Goal: Task Accomplishment & Management: Manage account settings

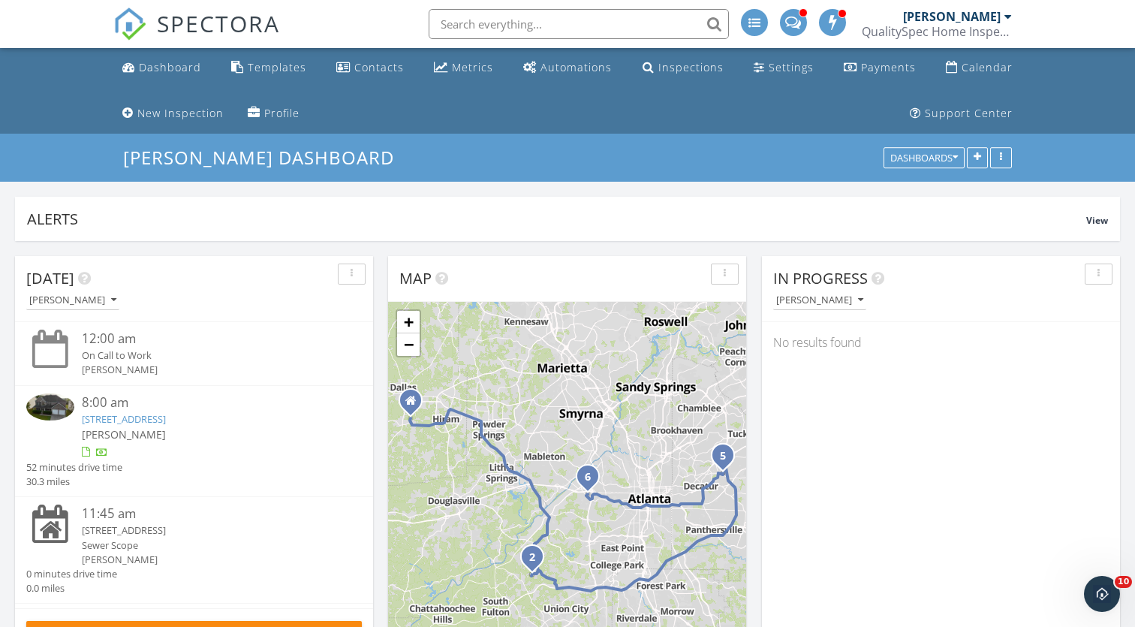
click at [953, 30] on div "QualitySpec Home Inspection" at bounding box center [937, 31] width 150 height 15
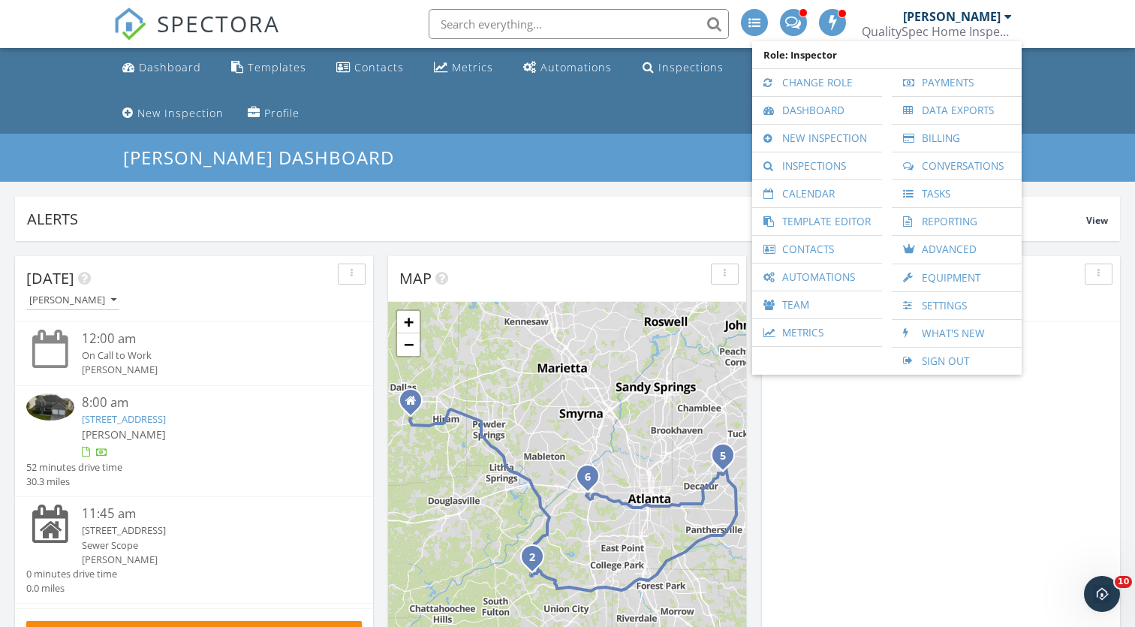
click at [1053, 327] on div "No results found" at bounding box center [941, 342] width 358 height 41
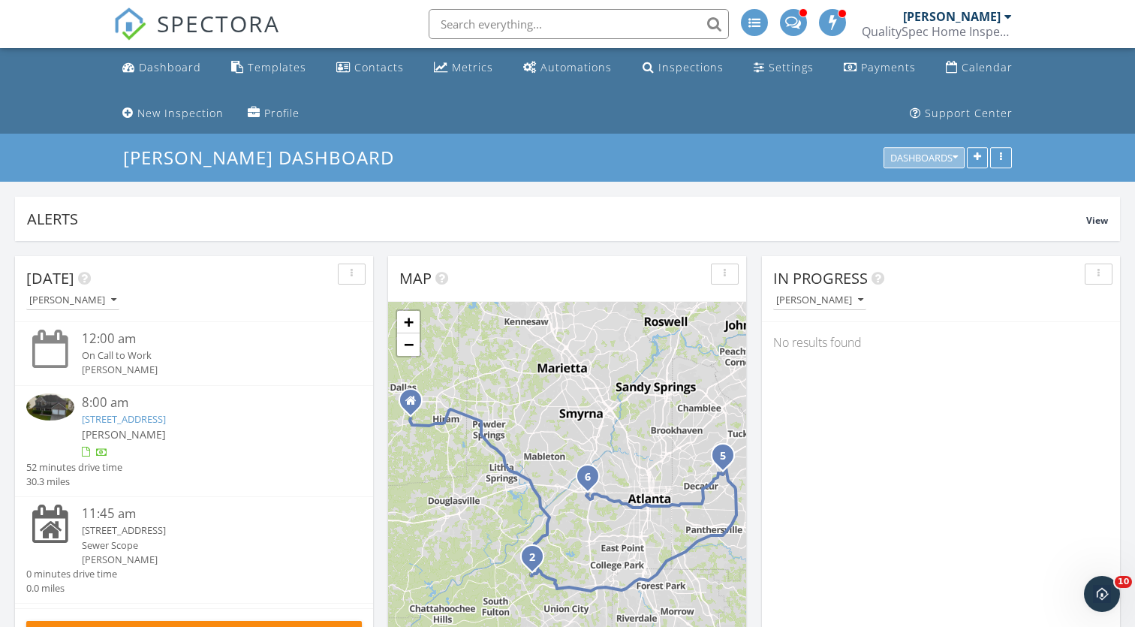
click at [956, 154] on icon "button" at bounding box center [955, 158] width 5 height 11
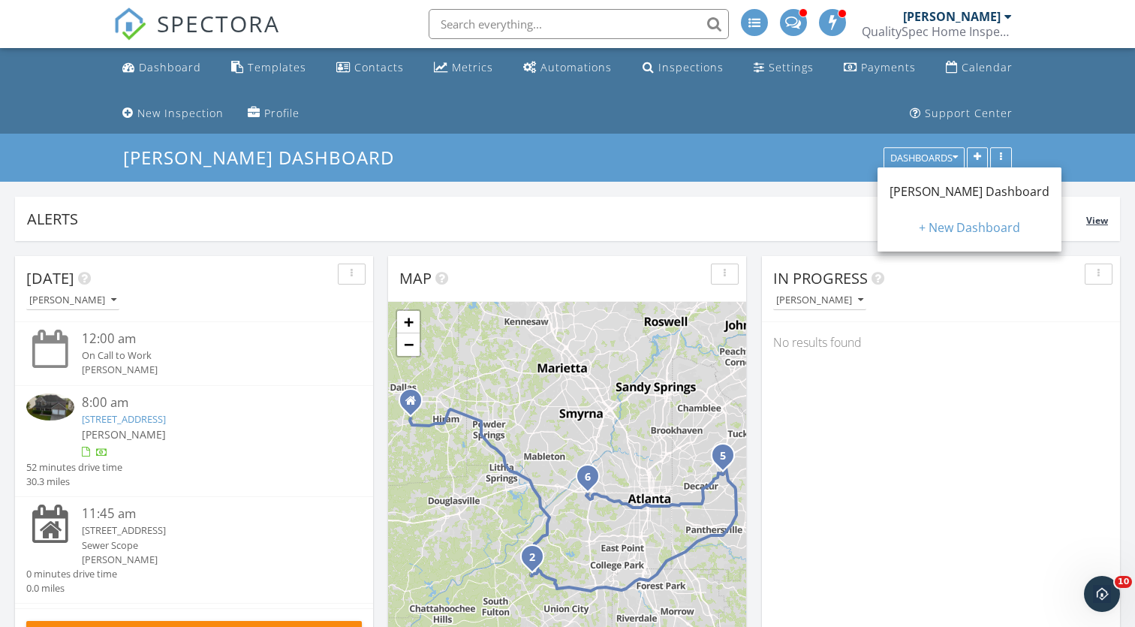
click at [1054, 199] on div "Alerts View" at bounding box center [567, 219] width 1105 height 44
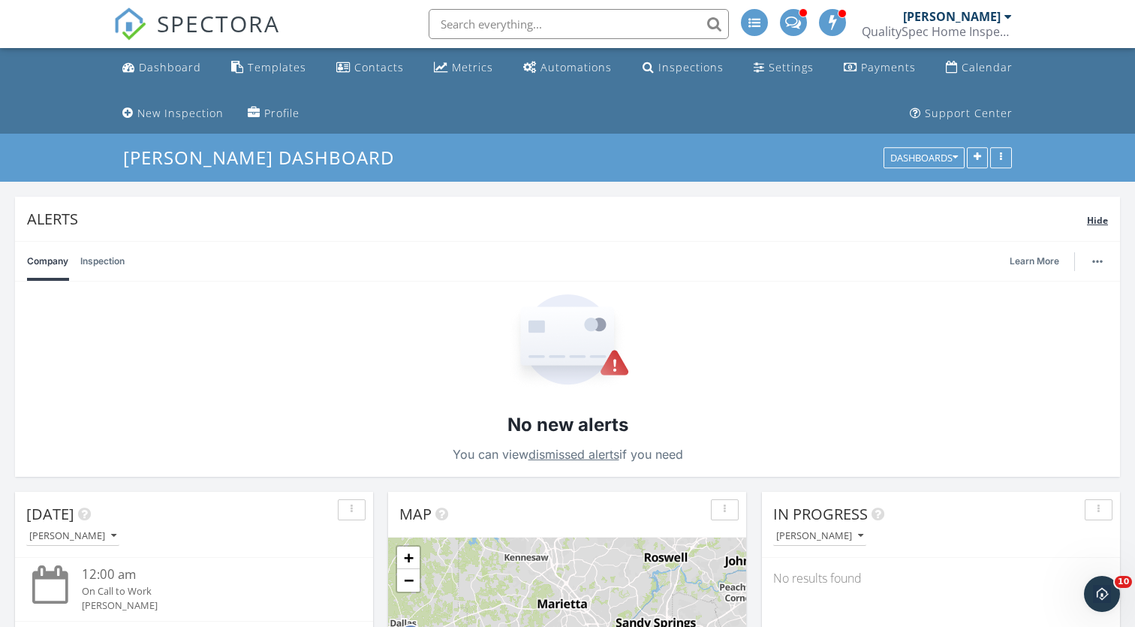
click at [1054, 199] on div "Alerts Hide" at bounding box center [567, 219] width 1105 height 44
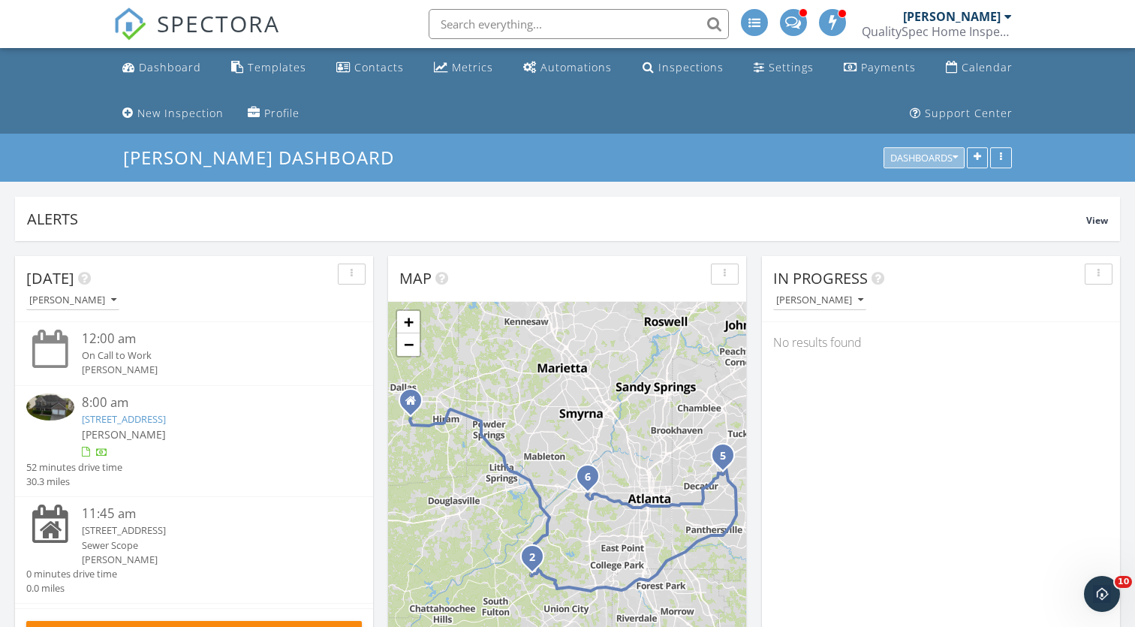
click at [953, 159] on icon "button" at bounding box center [955, 158] width 5 height 11
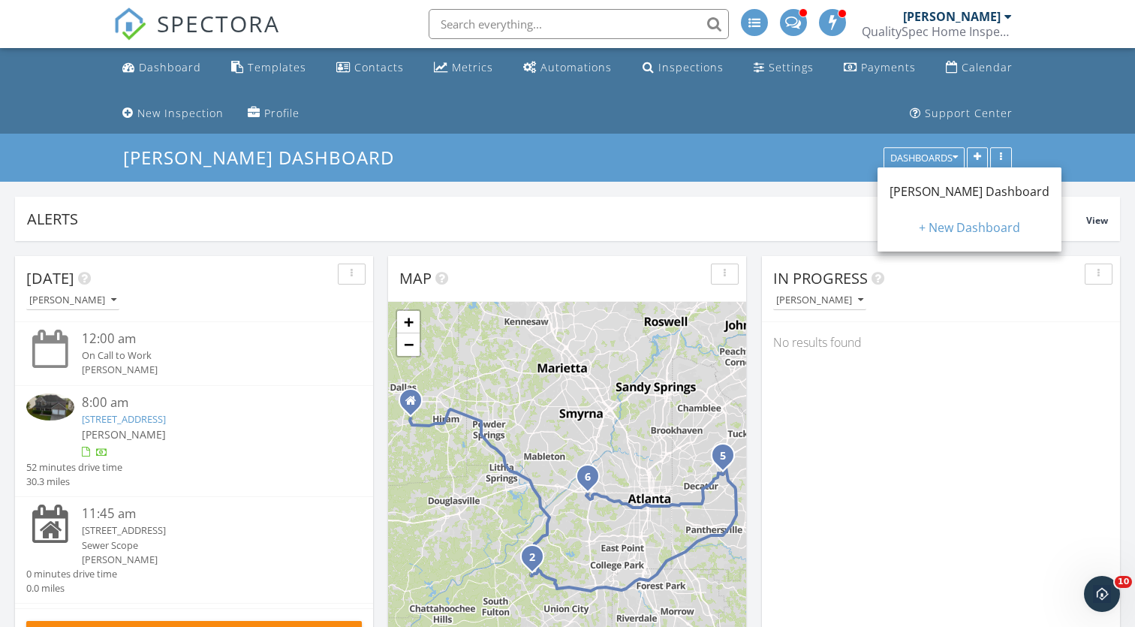
click at [998, 306] on div "[PERSON_NAME]" at bounding box center [946, 300] width 347 height 20
click at [264, 72] on div "Templates" at bounding box center [277, 67] width 59 height 14
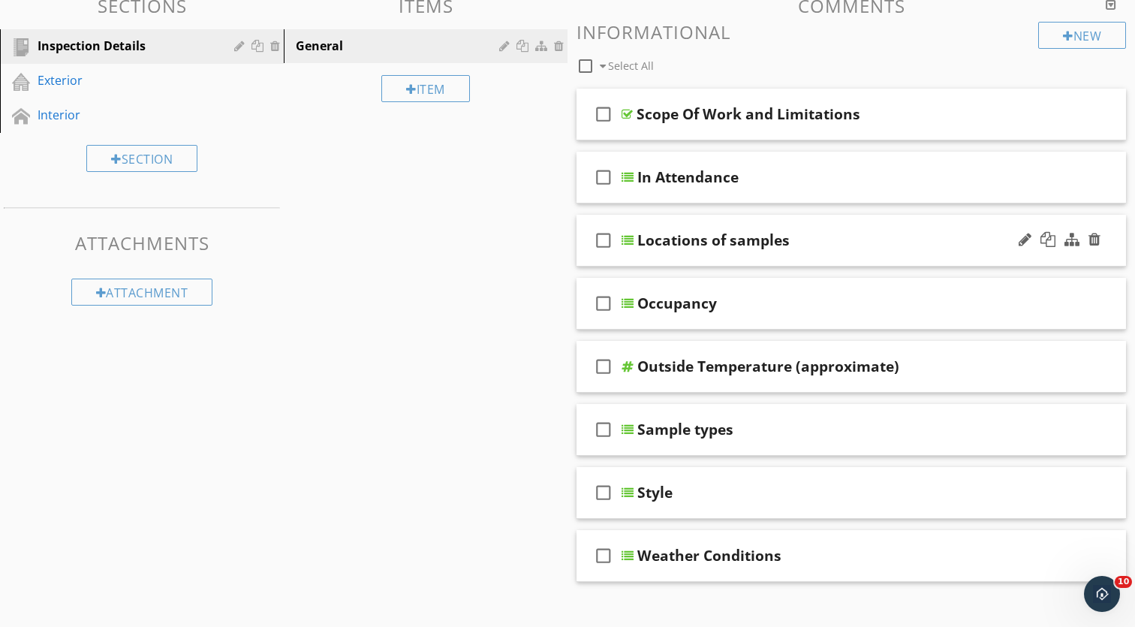
scroll to position [214, 0]
click at [777, 412] on div "check_box_outline_blank Sample types" at bounding box center [852, 428] width 550 height 52
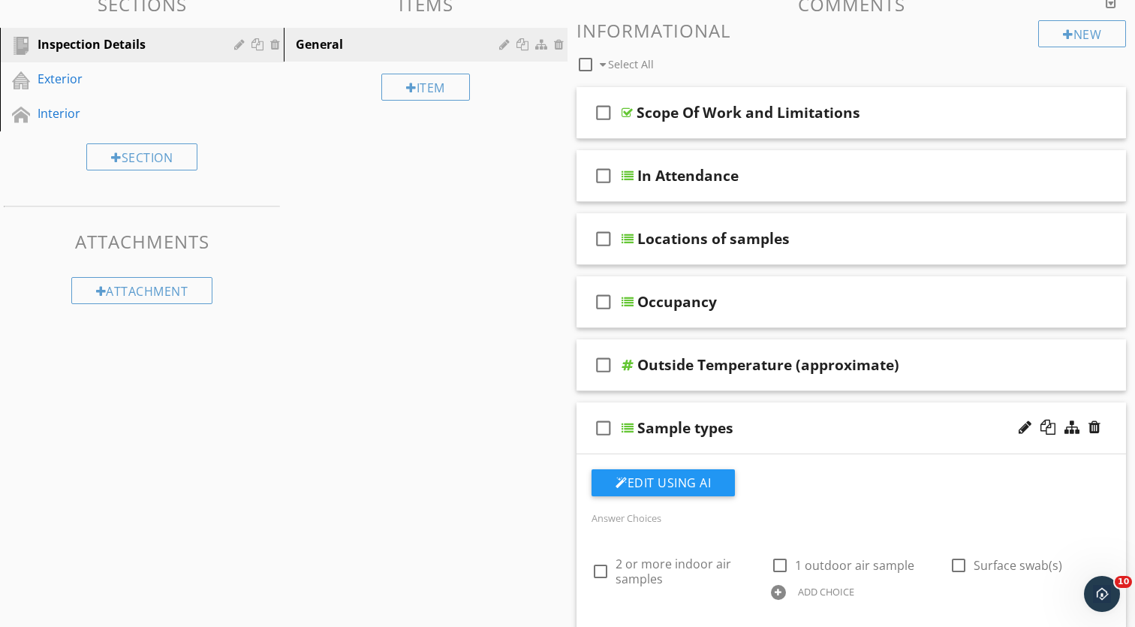
click at [777, 412] on div "check_box_outline_blank Sample types" at bounding box center [852, 428] width 550 height 52
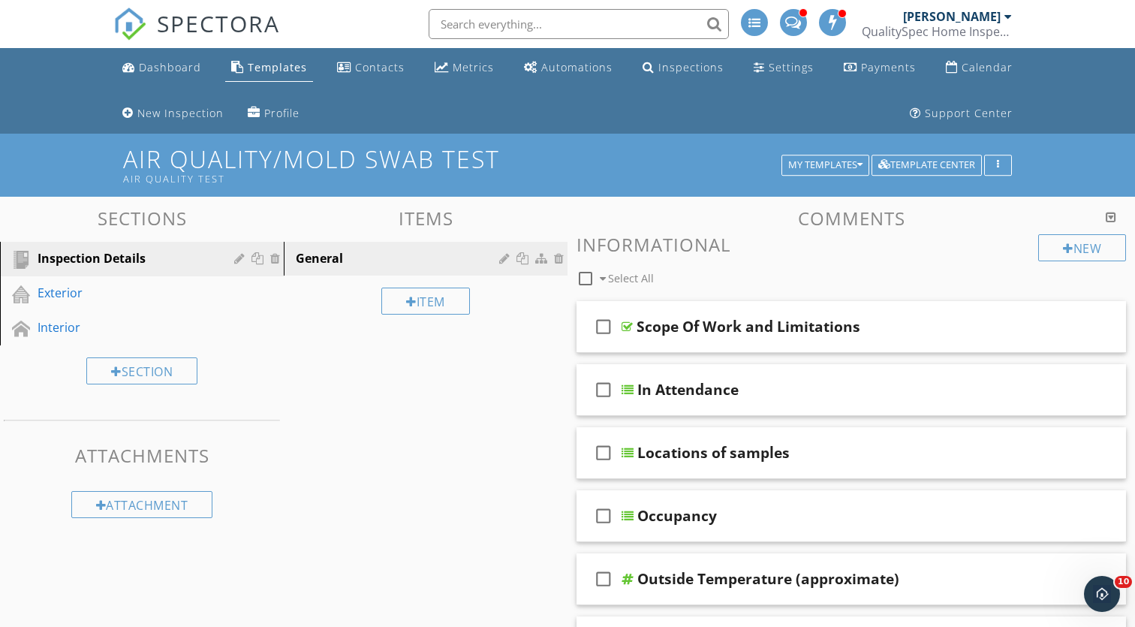
scroll to position [0, 0]
click at [853, 168] on div "My Templates" at bounding box center [825, 165] width 74 height 11
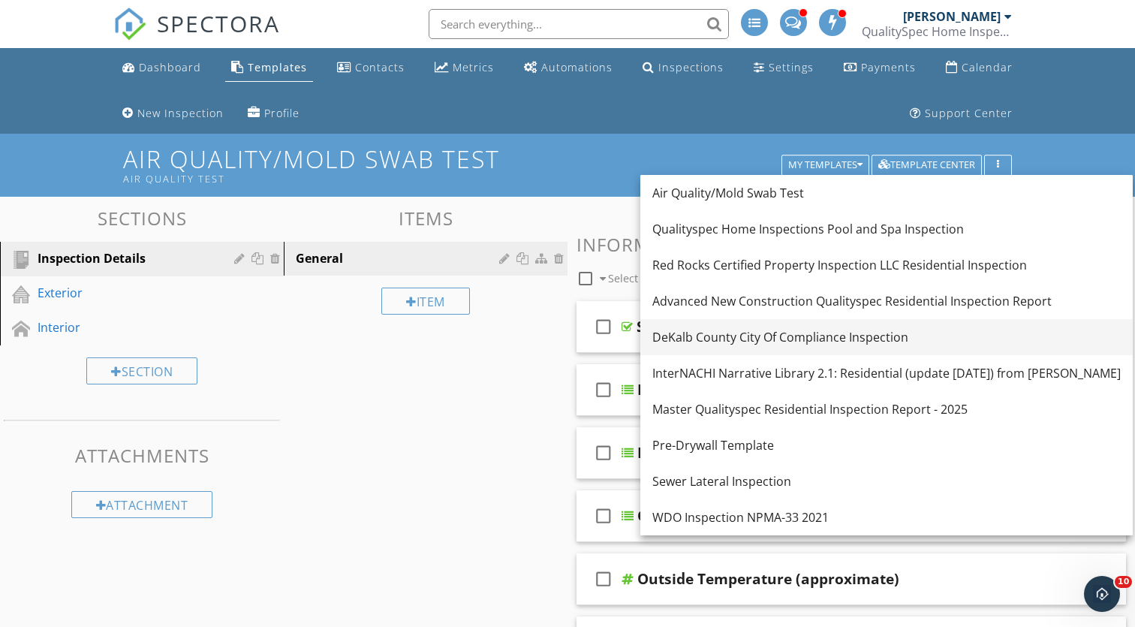
click at [721, 339] on div "DeKalb County City Of Compliance Inspection" at bounding box center [887, 337] width 469 height 18
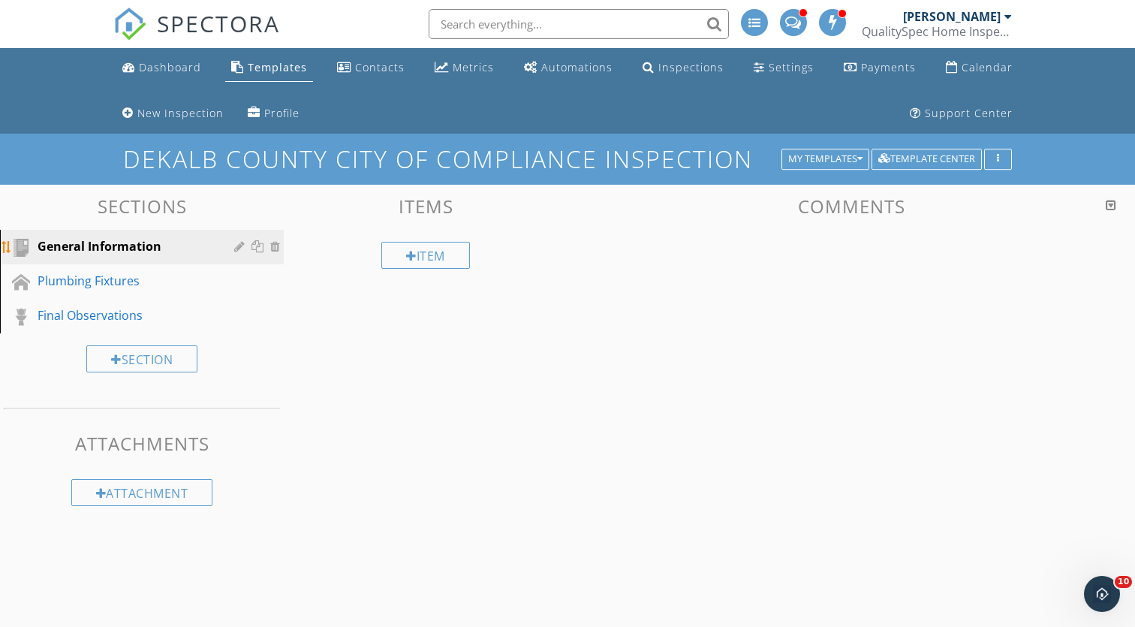
click at [178, 242] on div "General Information" at bounding box center [125, 246] width 175 height 18
click at [191, 276] on div "Plumbing Fixtures" at bounding box center [125, 281] width 175 height 18
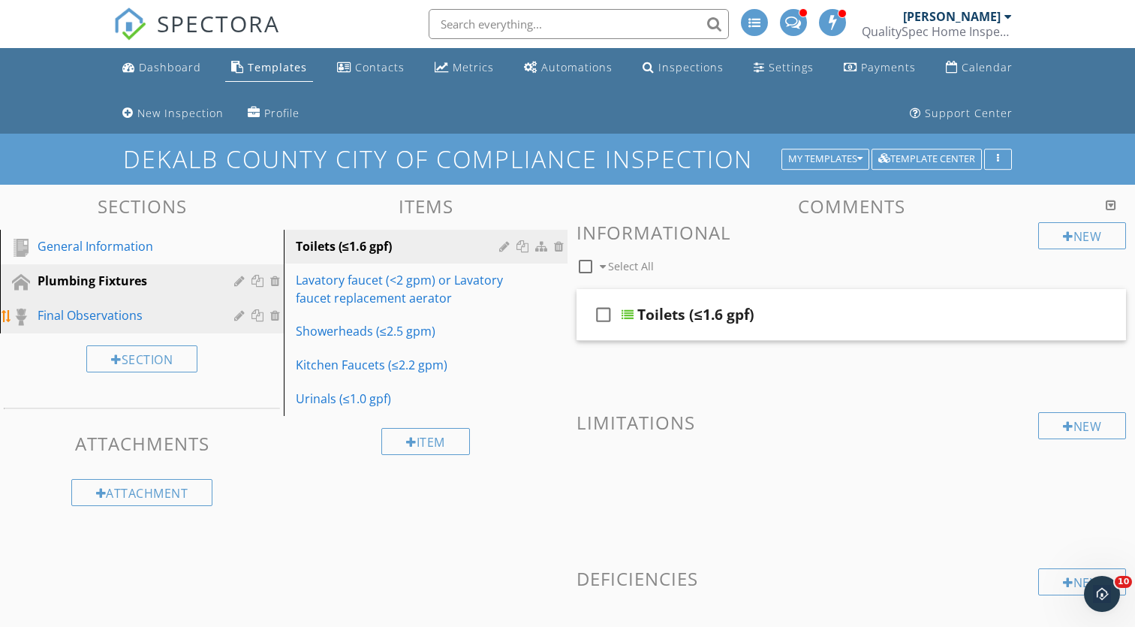
click at [176, 305] on link "Final Observations" at bounding box center [144, 316] width 279 height 35
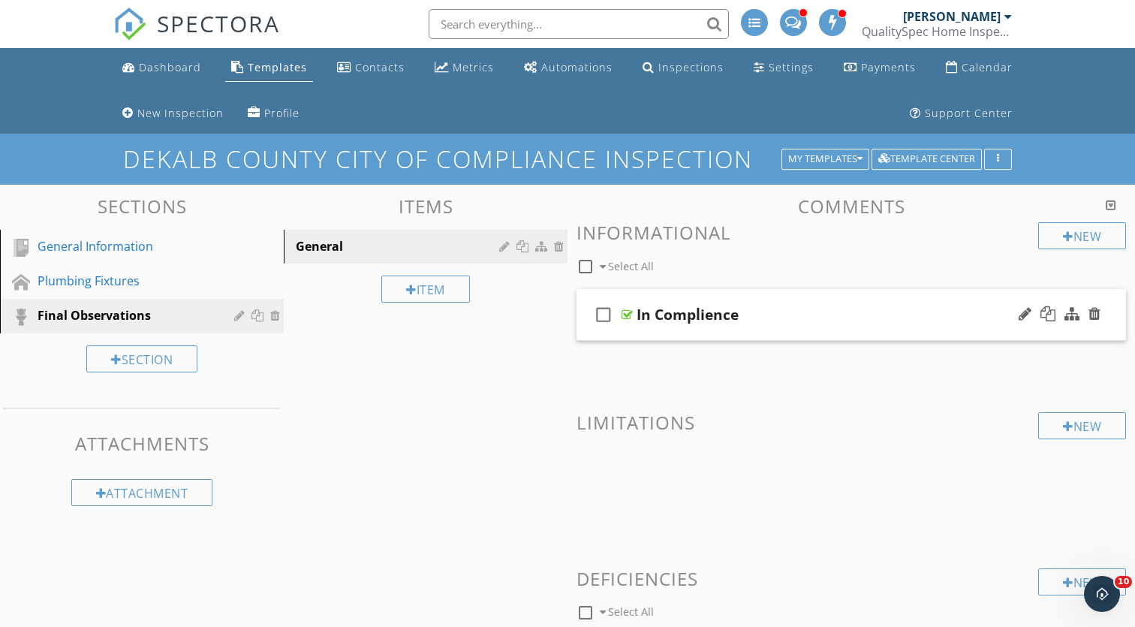
click at [822, 306] on div "In Complience" at bounding box center [832, 315] width 390 height 18
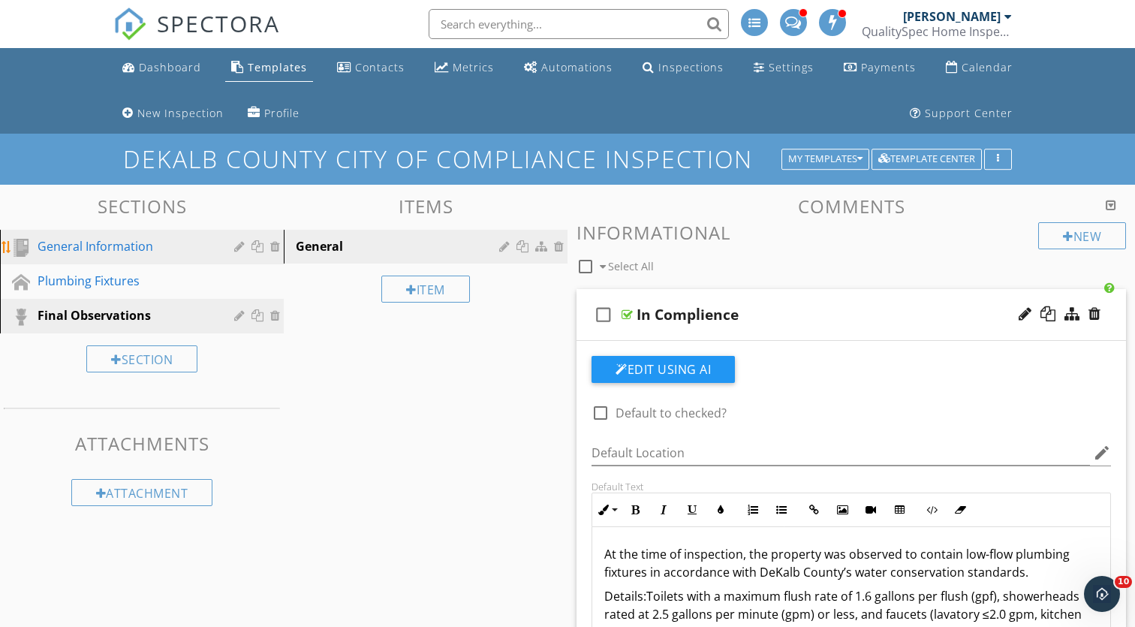
click at [90, 237] on div "General Information" at bounding box center [125, 246] width 175 height 18
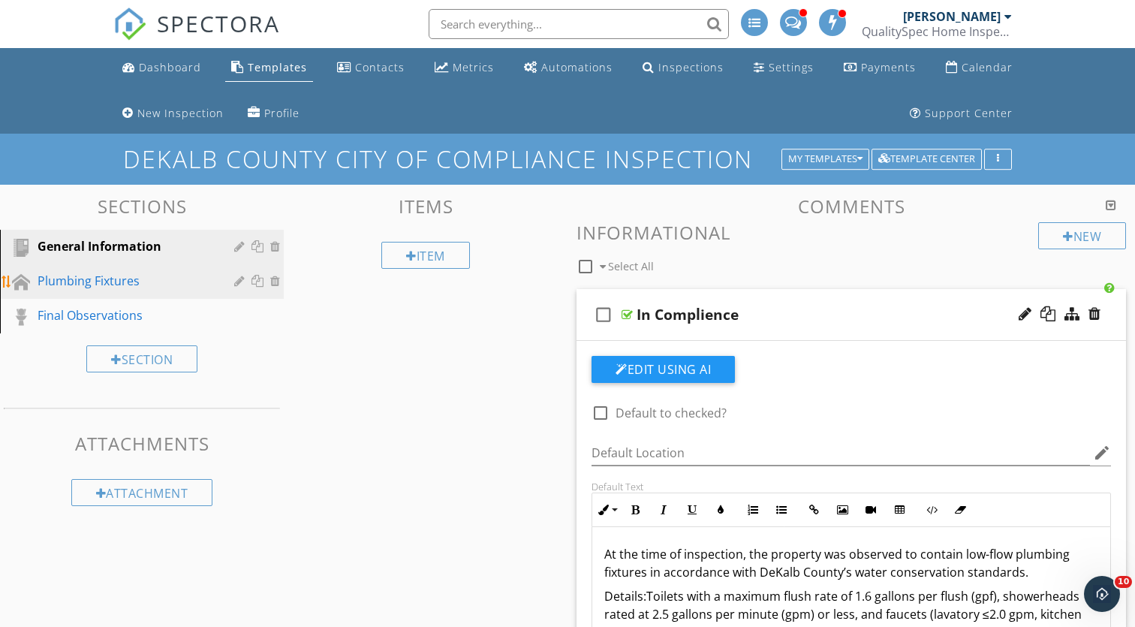
click at [158, 276] on div "Plumbing Fixtures" at bounding box center [125, 281] width 175 height 18
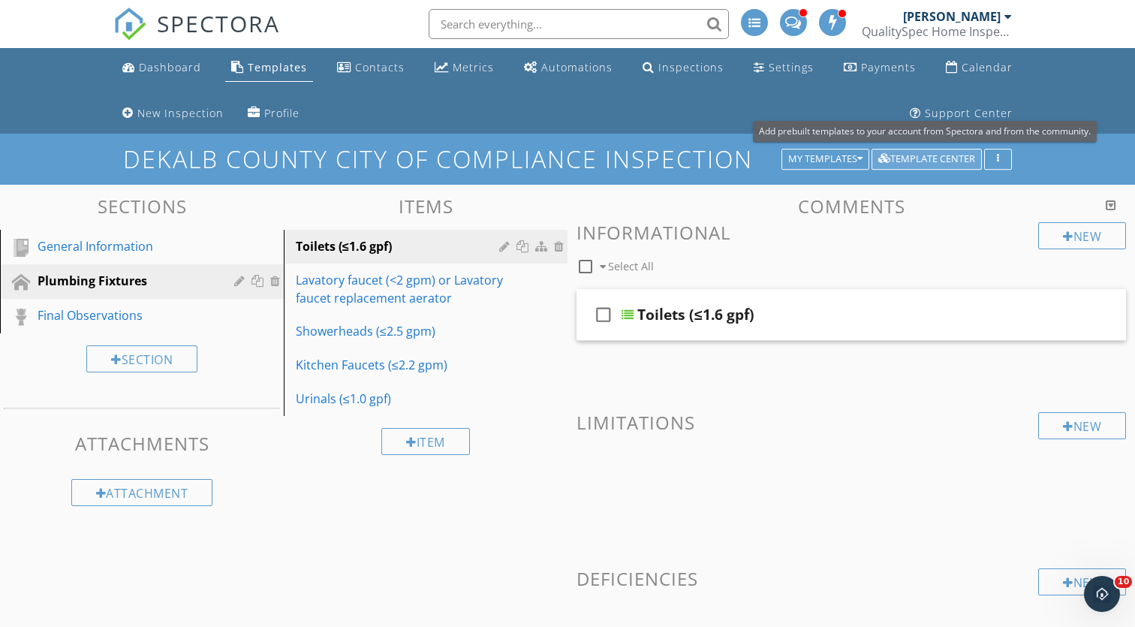
click at [920, 156] on div "Template Center" at bounding box center [927, 159] width 97 height 11
click at [1004, 158] on div "button" at bounding box center [998, 159] width 14 height 11
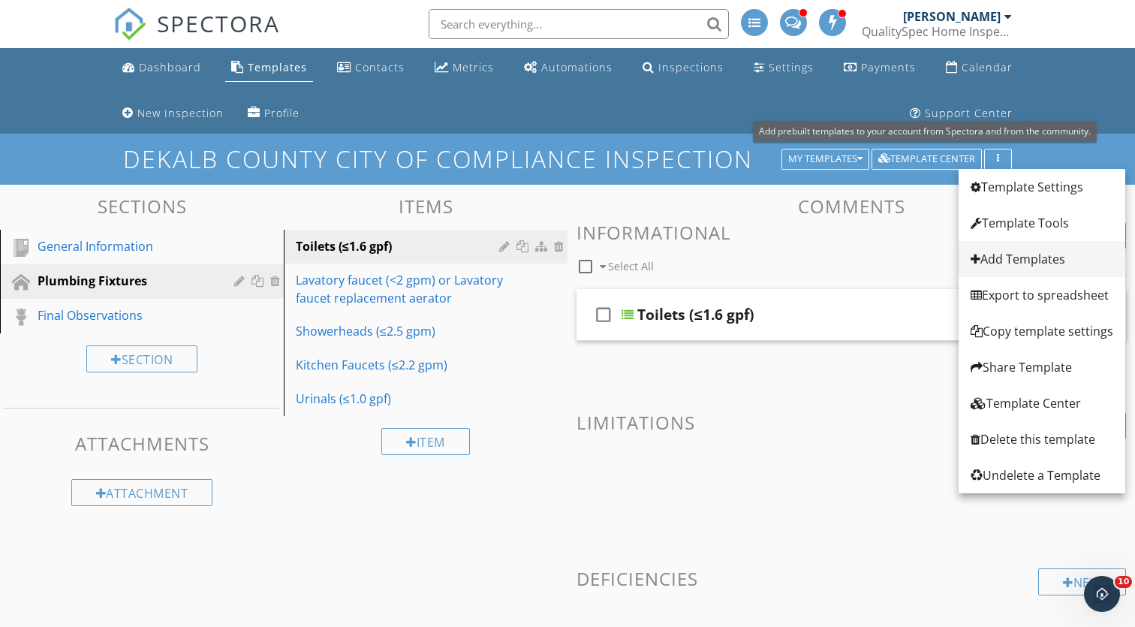
click at [1024, 255] on div "Add Templates" at bounding box center [1042, 259] width 143 height 18
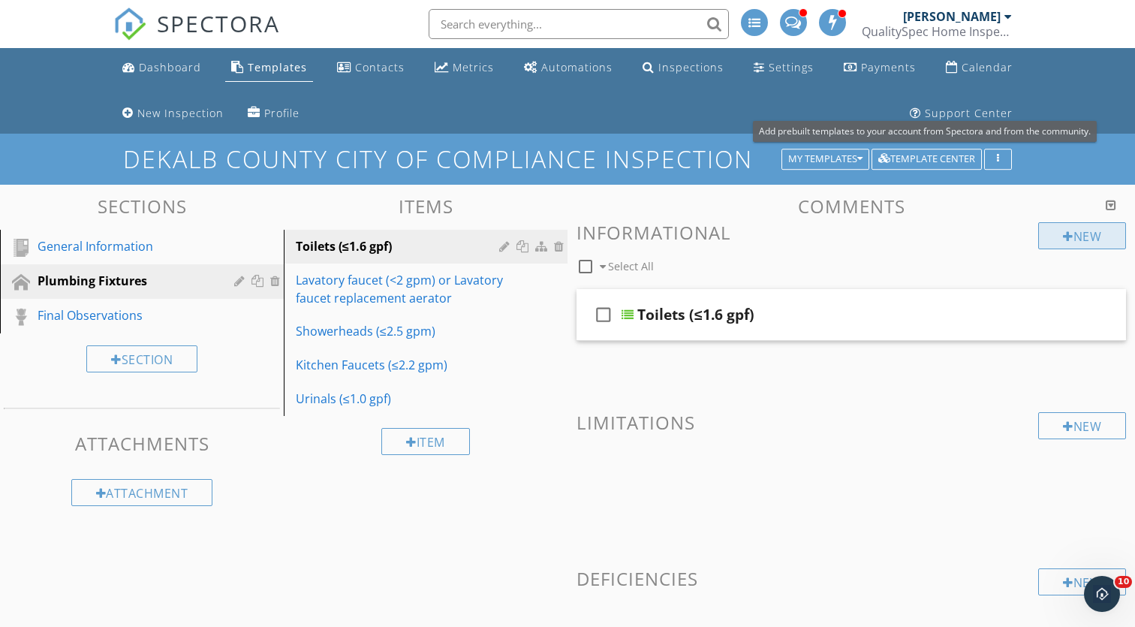
click at [1067, 235] on div at bounding box center [1068, 237] width 11 height 12
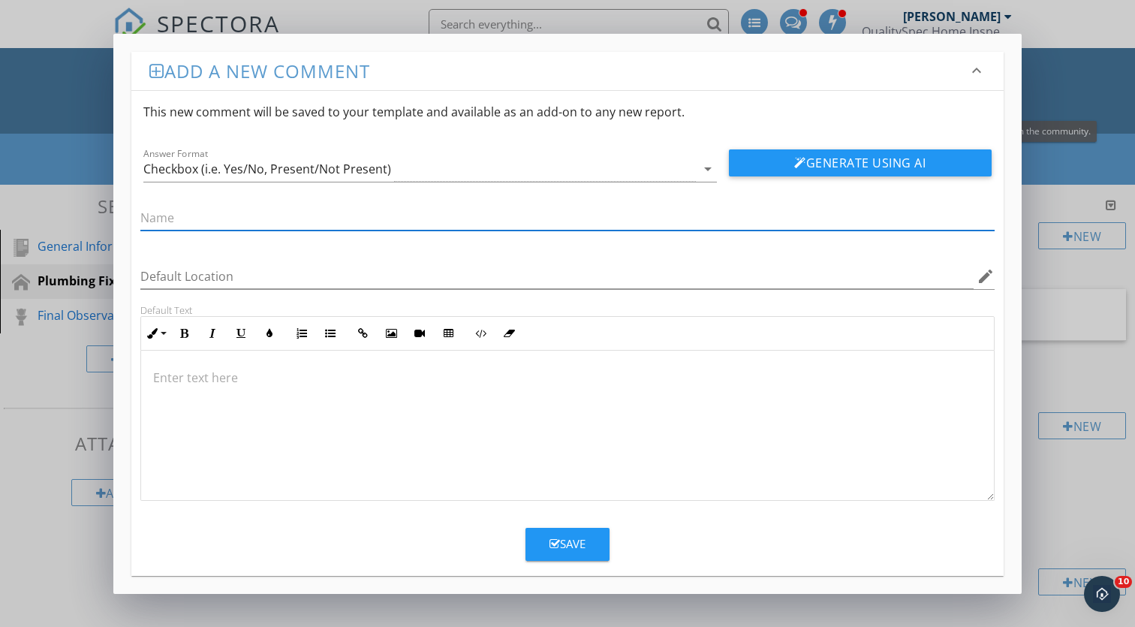
click at [1050, 170] on div "Add a new comment keyboard_arrow_down This new comment will be saved to your te…" at bounding box center [567, 313] width 1135 height 627
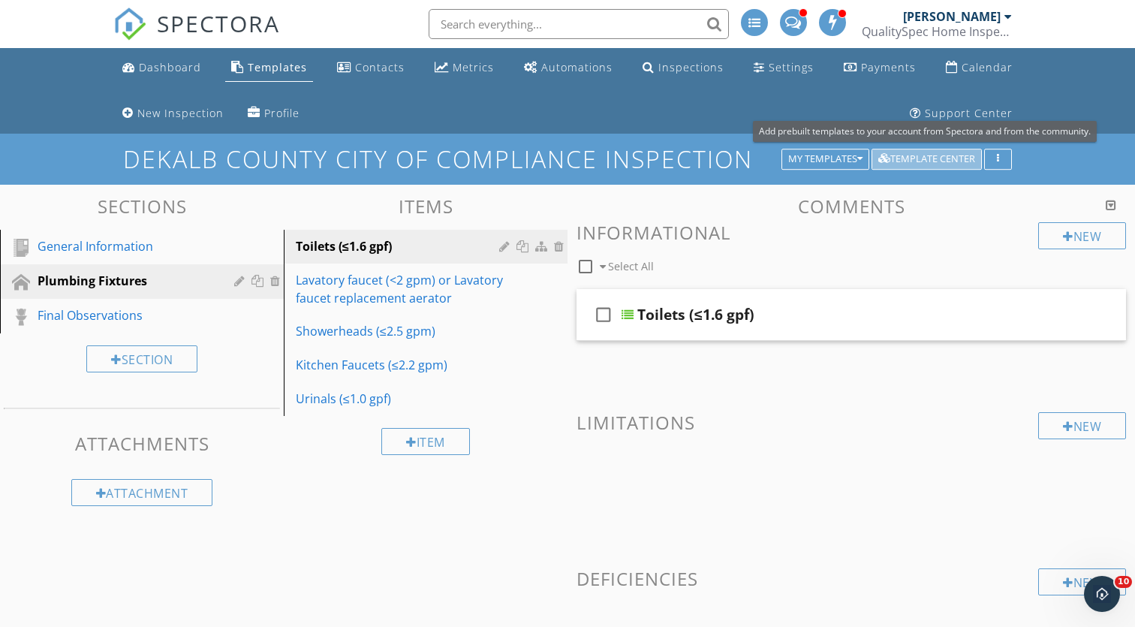
click at [951, 157] on div "Template Center" at bounding box center [927, 159] width 97 height 11
click at [822, 166] on button "My Templates" at bounding box center [826, 159] width 88 height 21
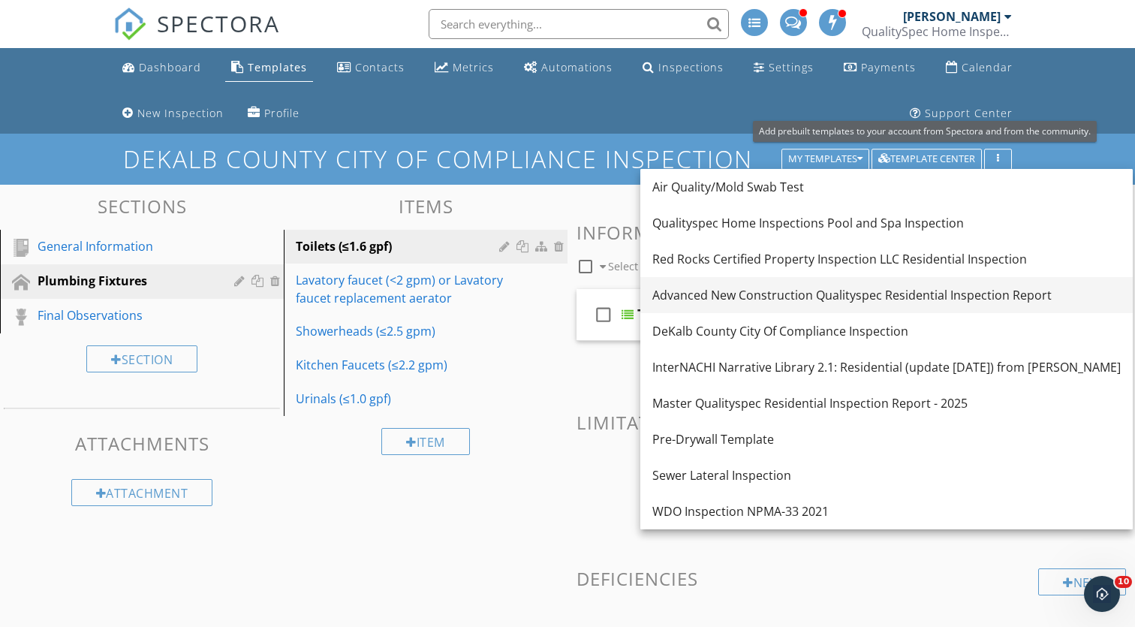
click at [749, 300] on div "Advanced New Construction Qualityspec Residential Inspection Report" at bounding box center [887, 295] width 469 height 18
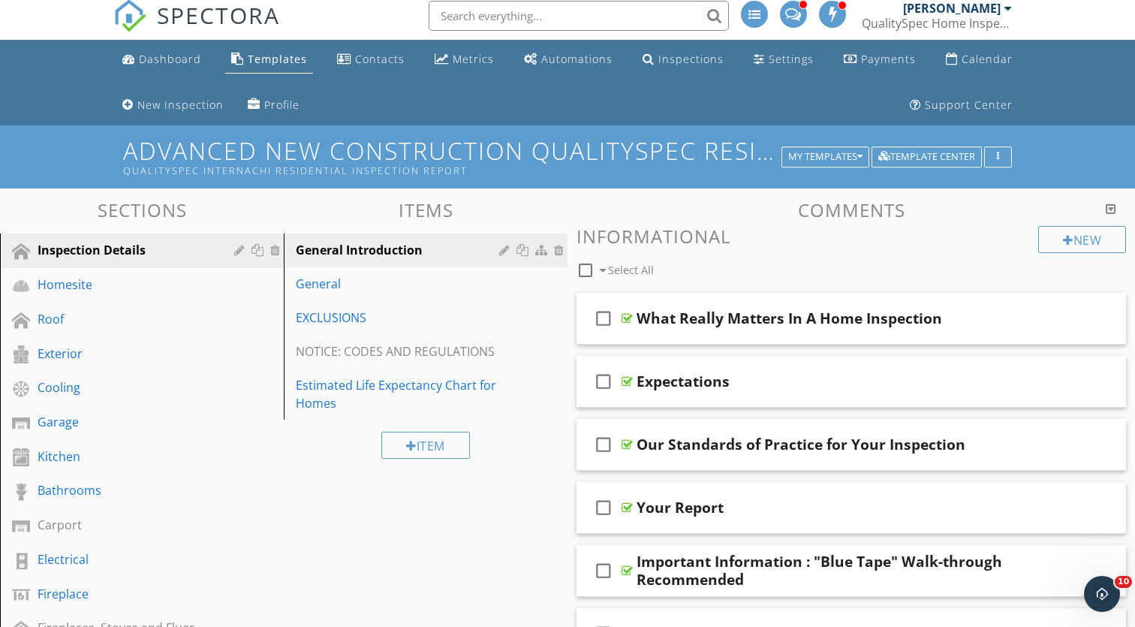
scroll to position [3, 0]
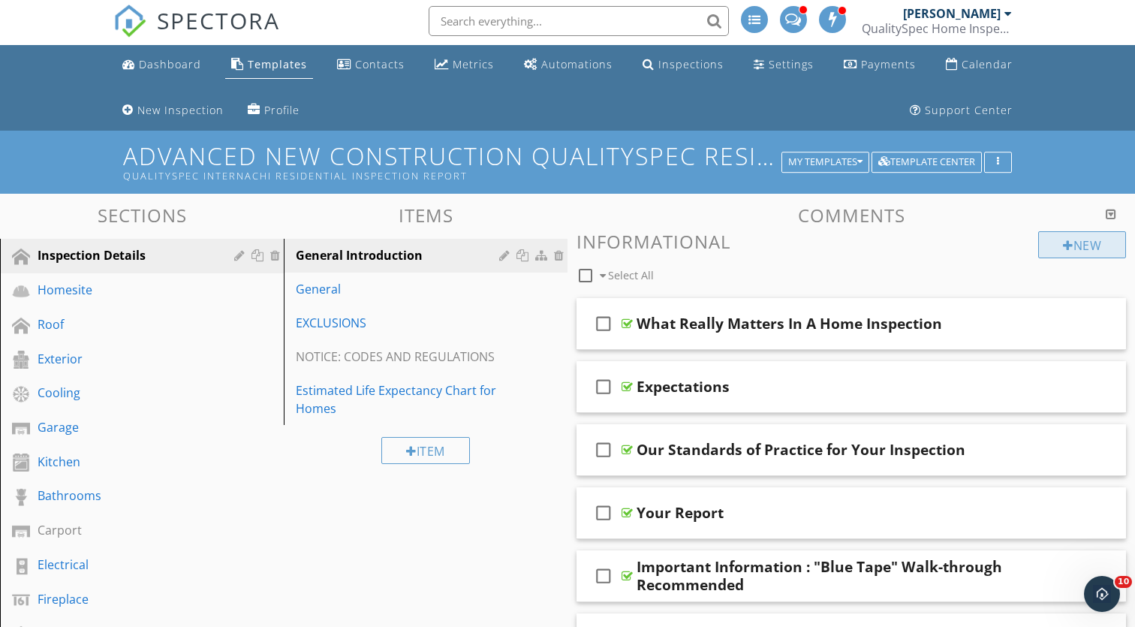
click at [1096, 244] on div "New" at bounding box center [1083, 244] width 88 height 27
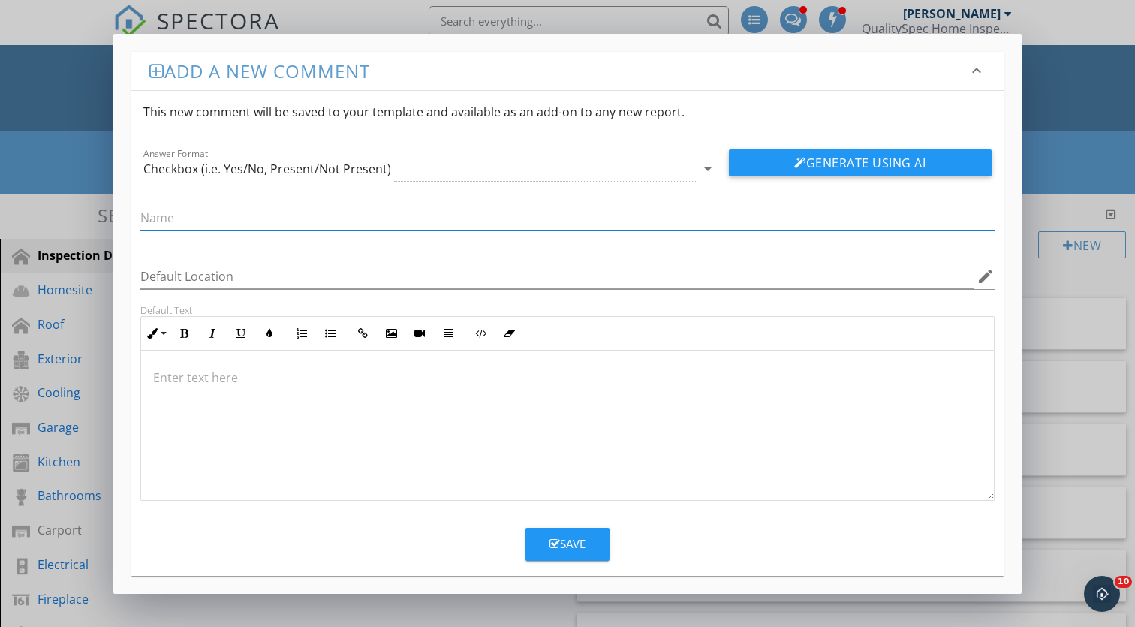
click at [1081, 146] on div "Add a new comment keyboard_arrow_down This new comment will be saved to your te…" at bounding box center [567, 313] width 1135 height 627
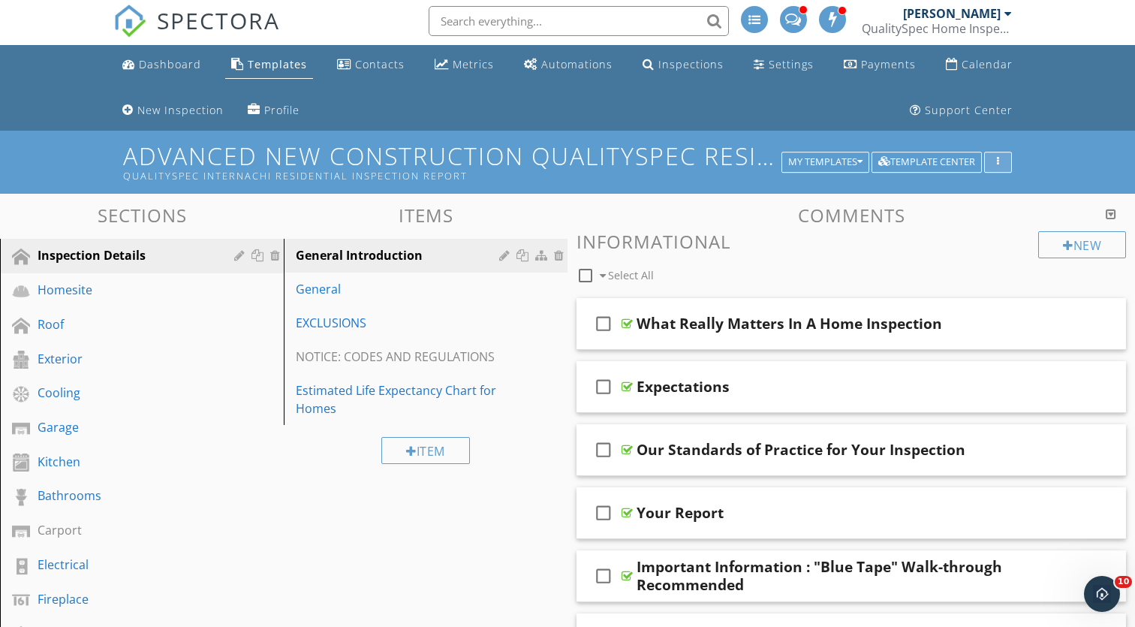
click at [1005, 167] on button "button" at bounding box center [998, 162] width 28 height 21
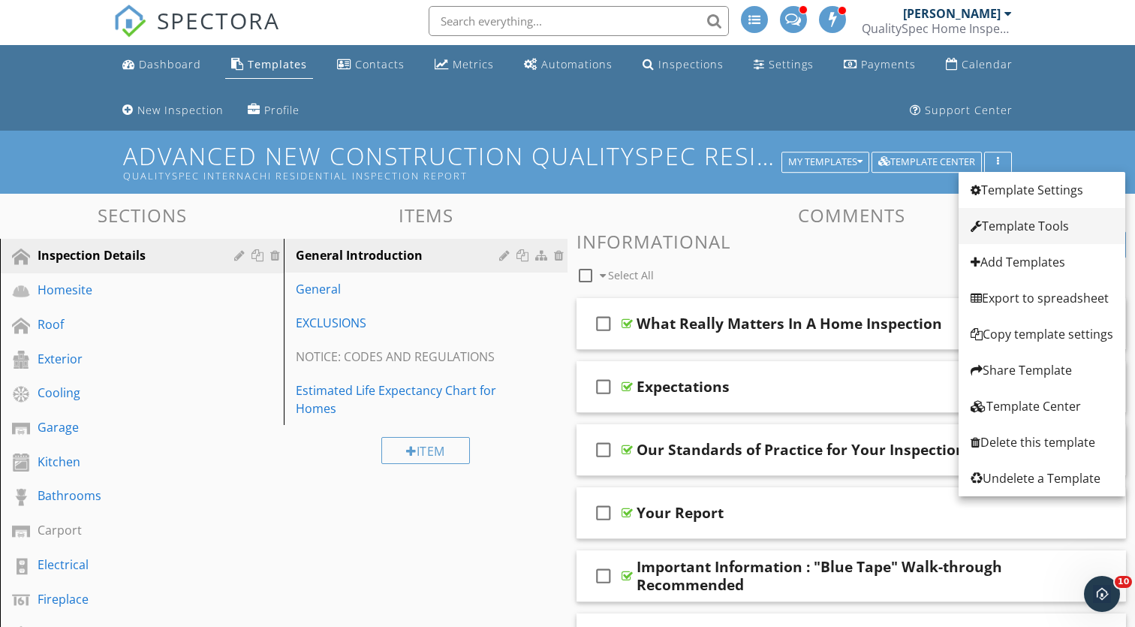
click at [1019, 230] on div "Template Tools" at bounding box center [1042, 226] width 143 height 18
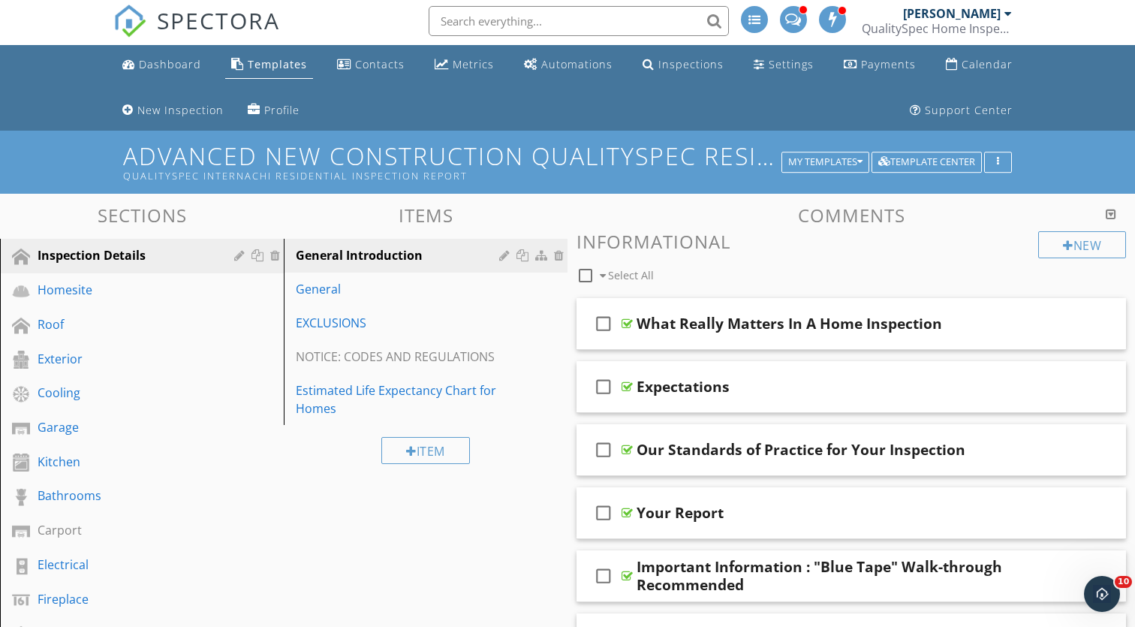
click at [1051, 179] on div "Template Tools Alphabetize All Comments This will reorder all comments in this …" at bounding box center [567, 313] width 1135 height 627
click at [996, 163] on div "button" at bounding box center [998, 162] width 14 height 11
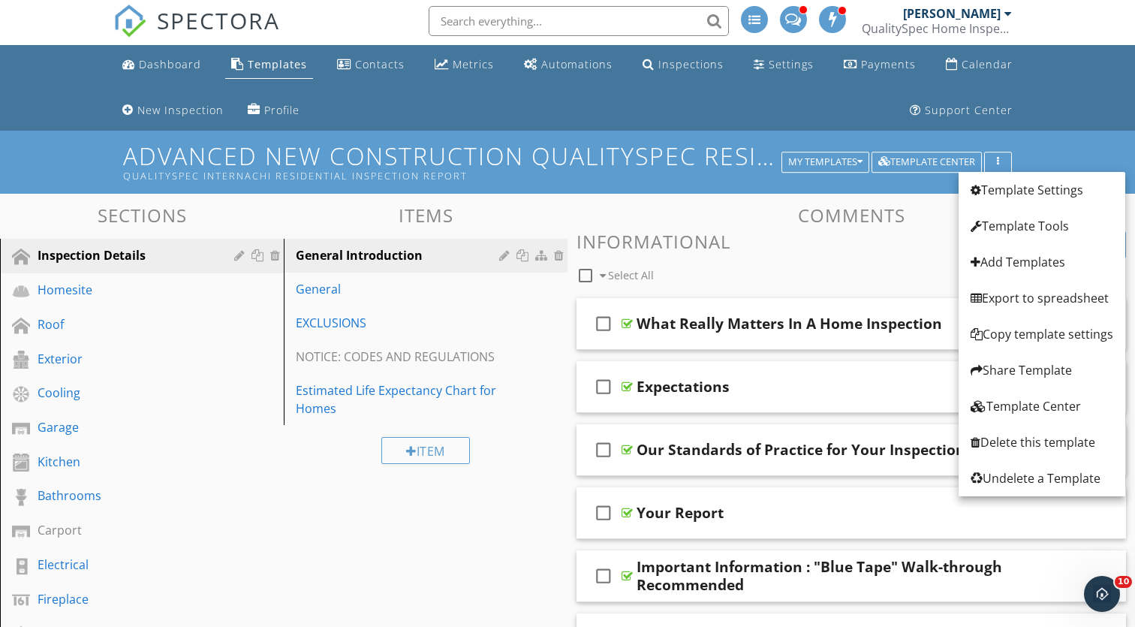
click at [1035, 139] on div "Advanced New Construction Qualityspec Residential Inspection Report Qualityspec…" at bounding box center [567, 162] width 1135 height 62
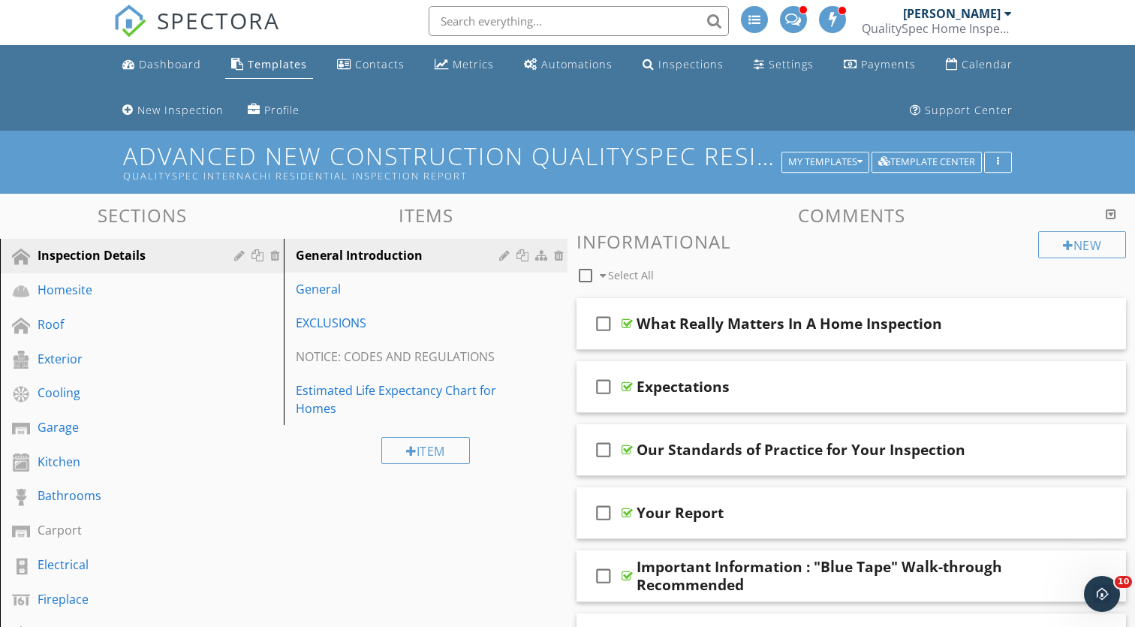
click at [1064, 155] on div "Advanced New Construction Qualityspec Residential Inspection Report Qualityspec…" at bounding box center [567, 162] width 1135 height 62
click at [909, 159] on div "Template Center" at bounding box center [927, 162] width 97 height 11
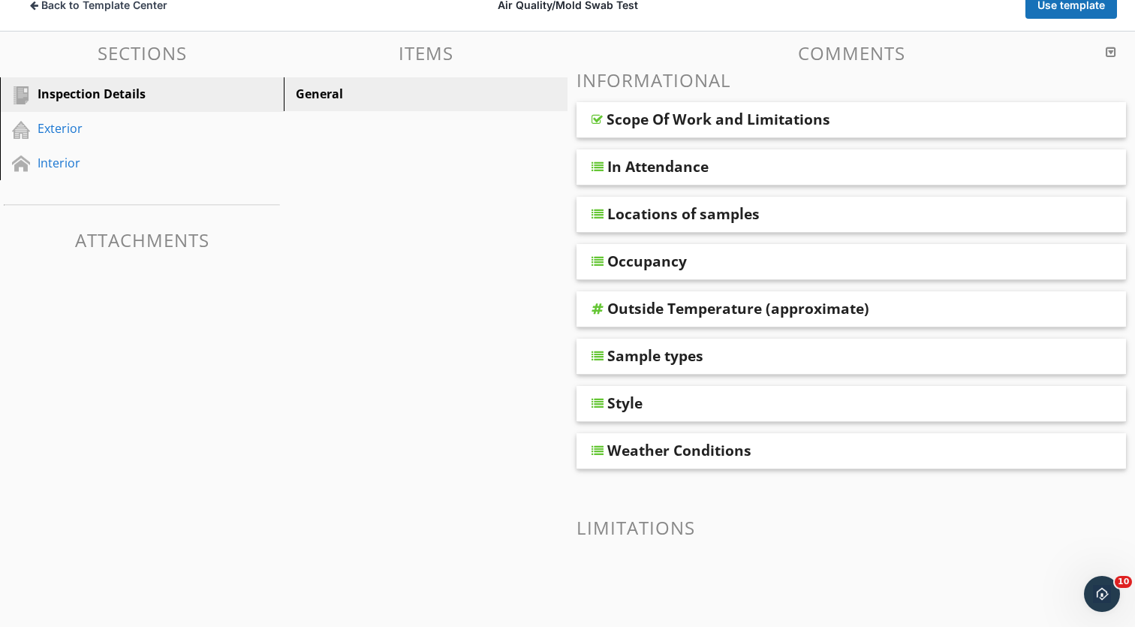
scroll to position [188, 0]
click at [72, 139] on link "Exterior" at bounding box center [144, 128] width 279 height 35
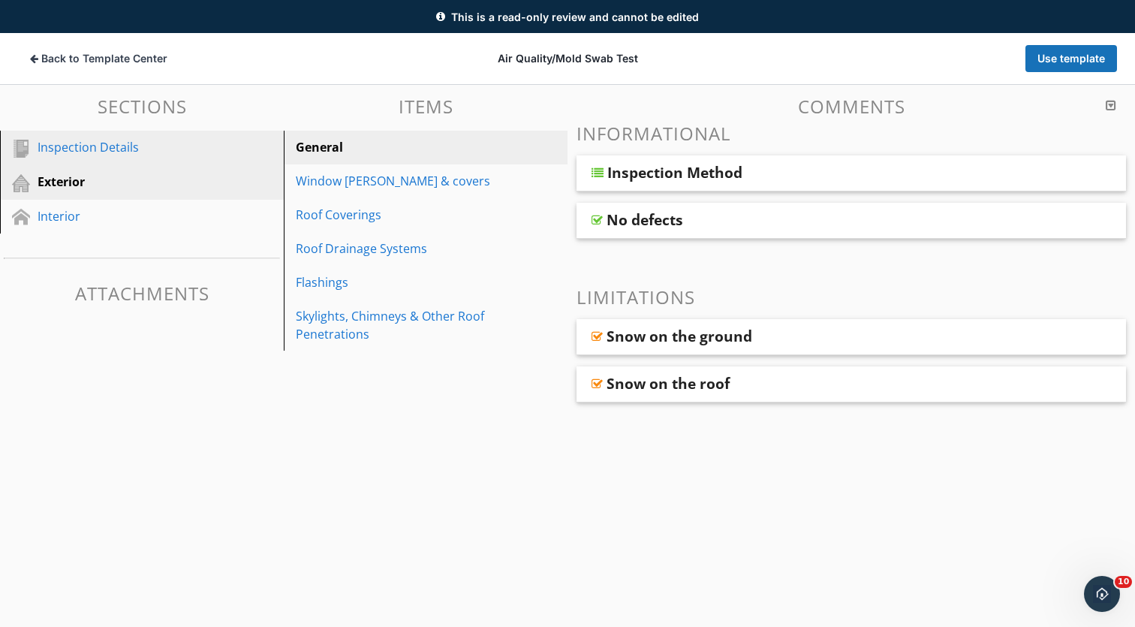
scroll to position [134, 0]
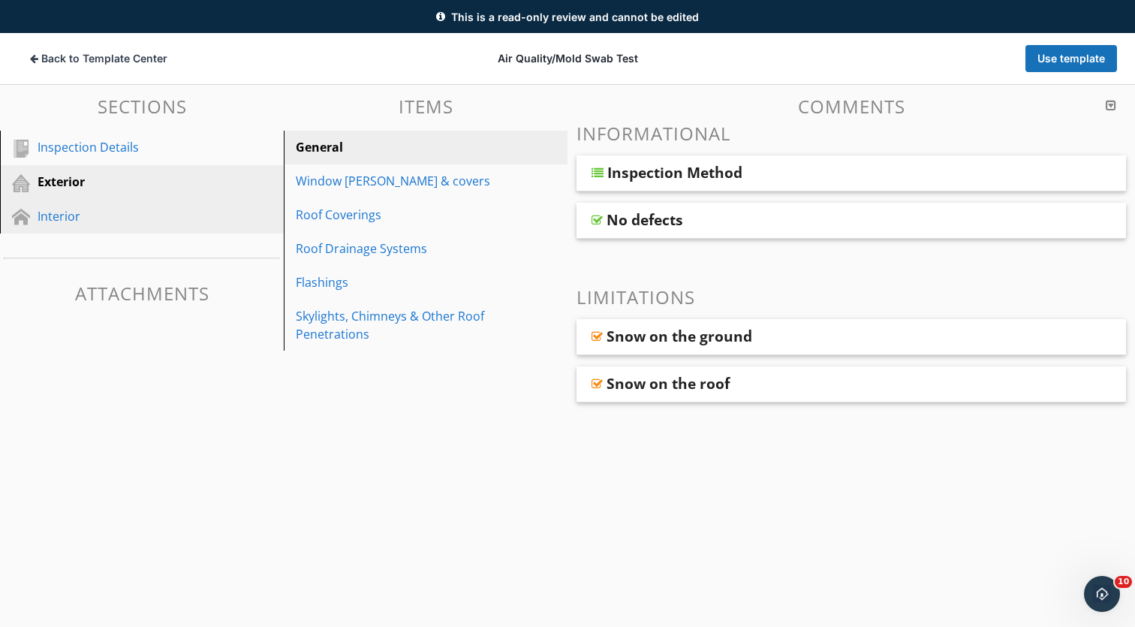
click at [77, 232] on link "Interior" at bounding box center [144, 217] width 279 height 35
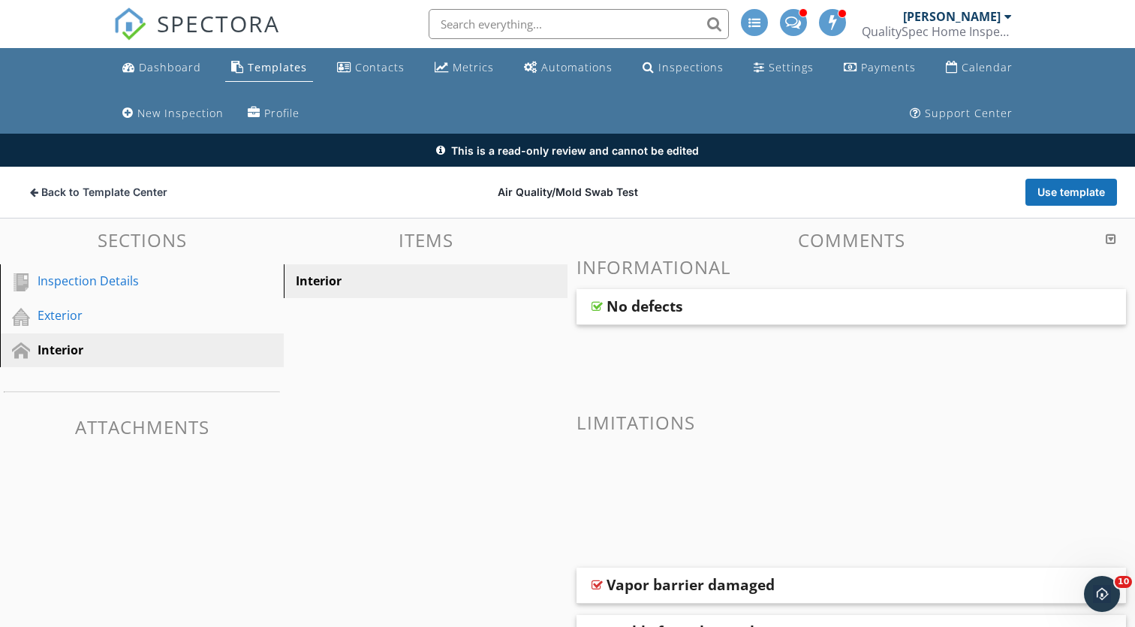
scroll to position [2, 0]
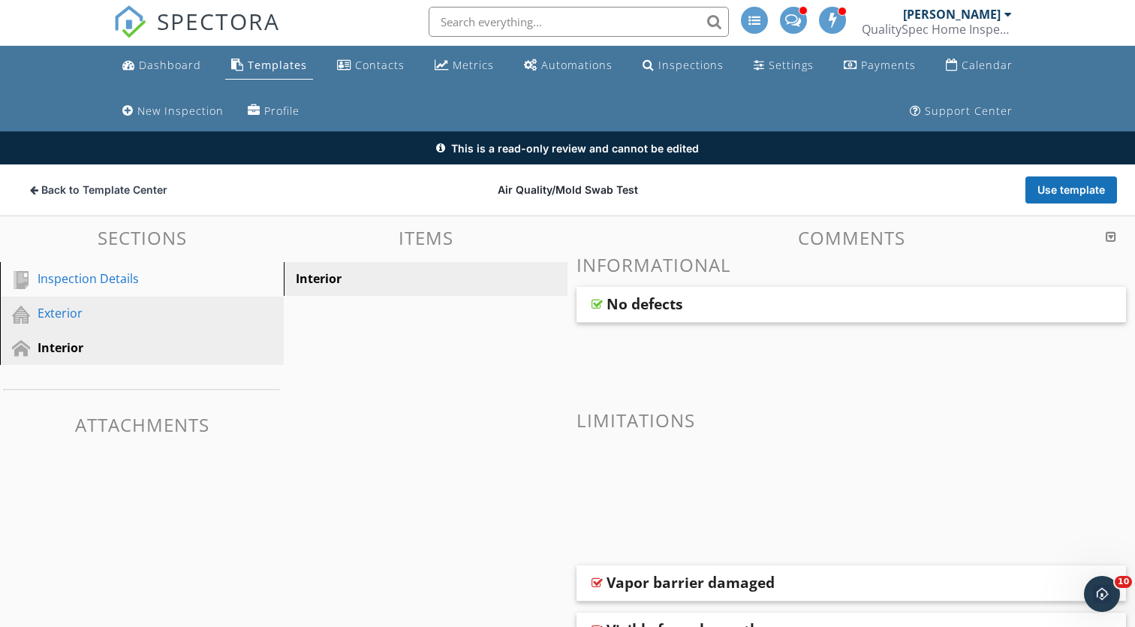
click at [118, 306] on div "Exterior" at bounding box center [125, 313] width 175 height 18
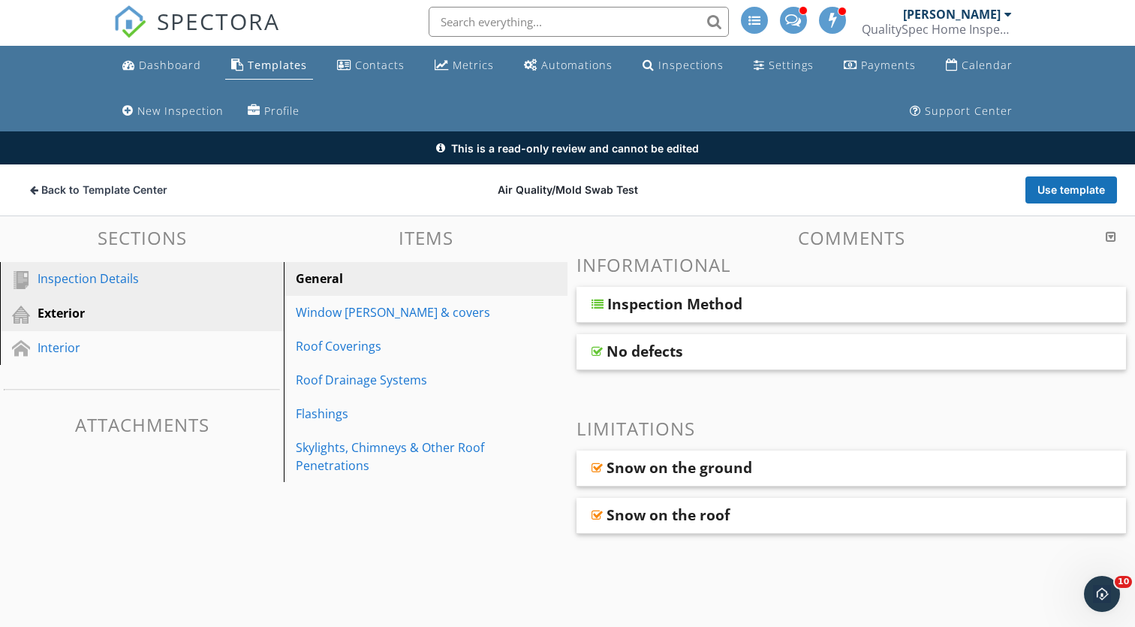
click at [122, 282] on div "Inspection Details" at bounding box center [125, 279] width 175 height 18
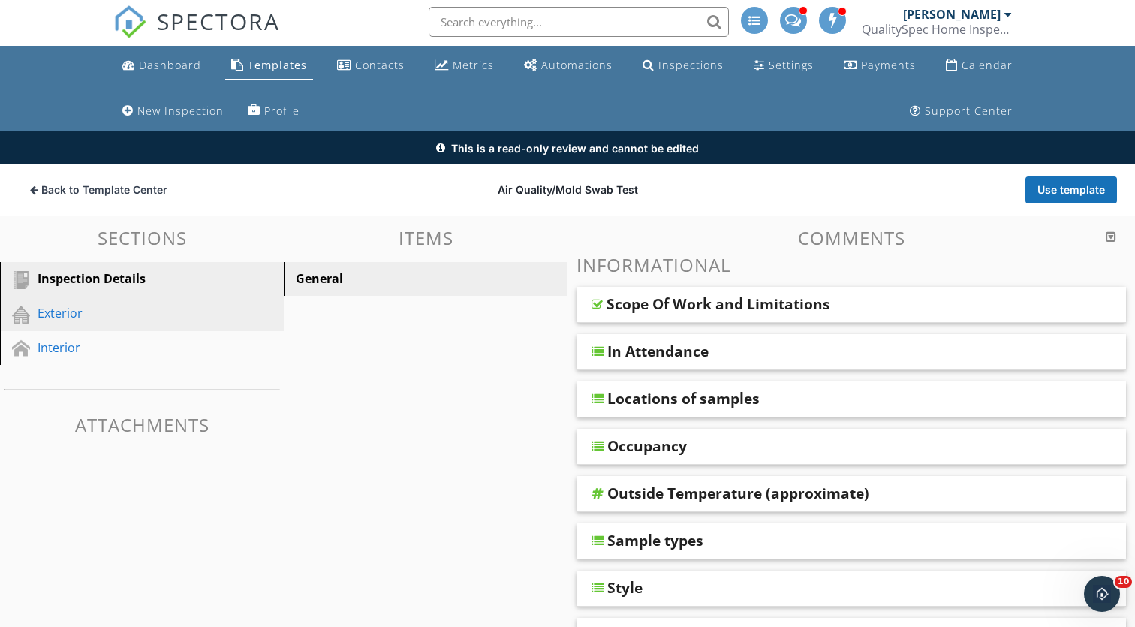
click at [81, 302] on link "Exterior" at bounding box center [144, 314] width 279 height 35
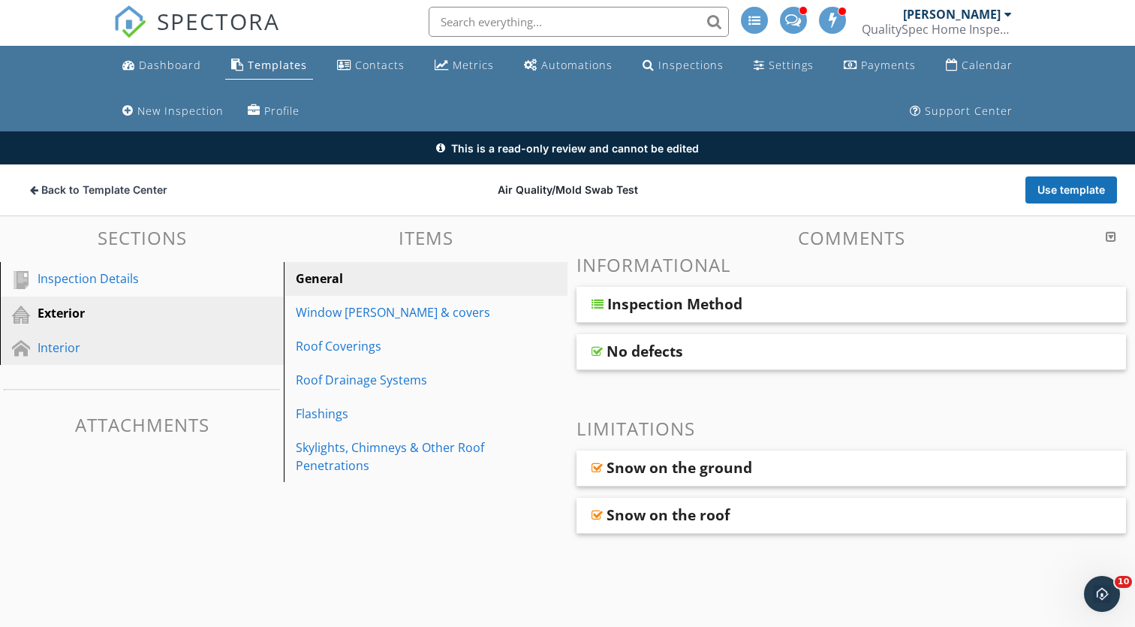
click at [81, 347] on div "Interior" at bounding box center [125, 348] width 175 height 18
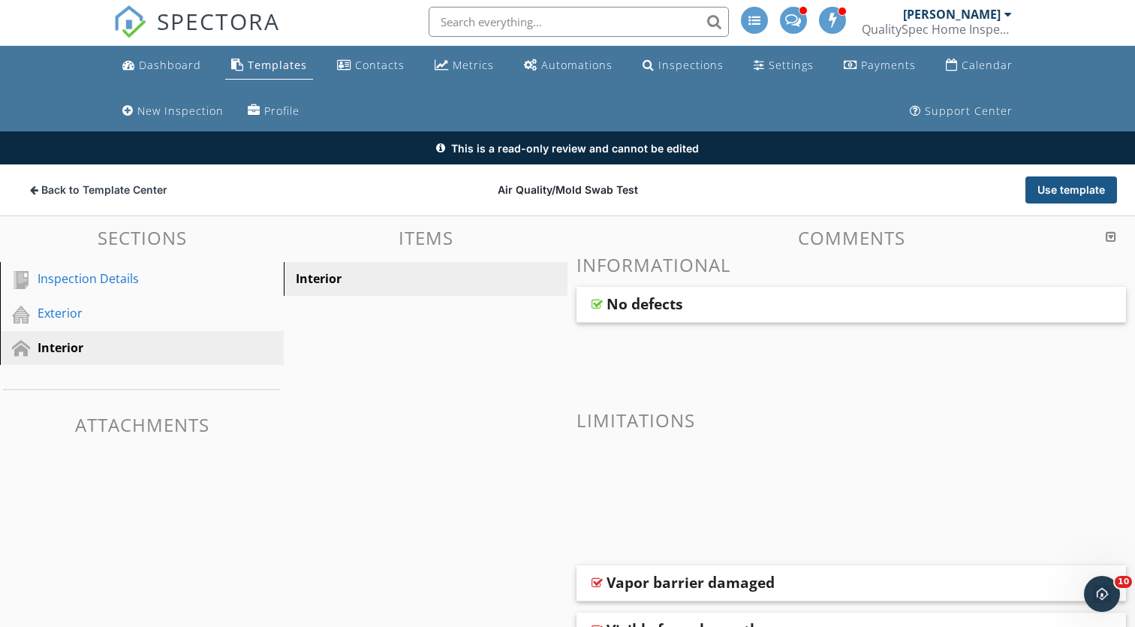
click at [1047, 193] on button "Use template" at bounding box center [1072, 189] width 92 height 27
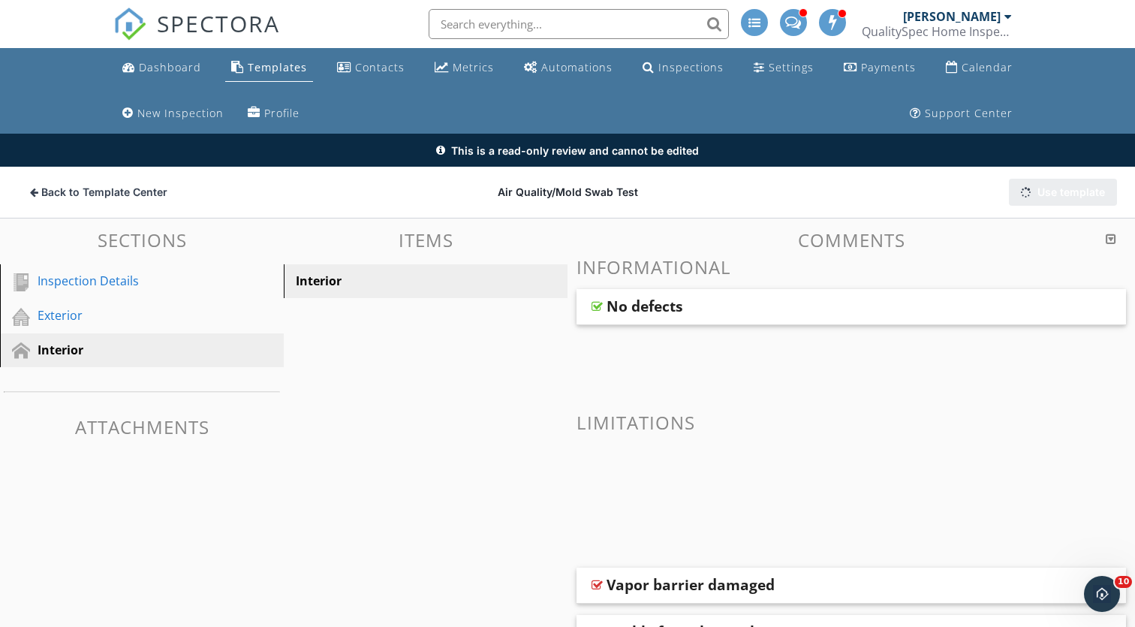
scroll to position [0, 0]
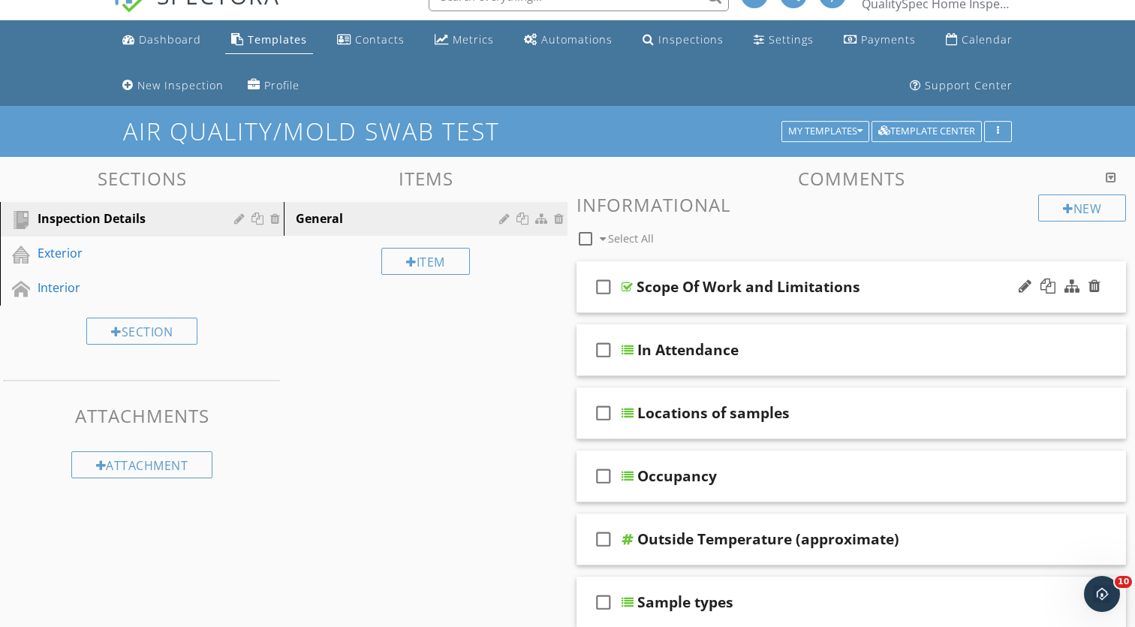
scroll to position [39, 0]
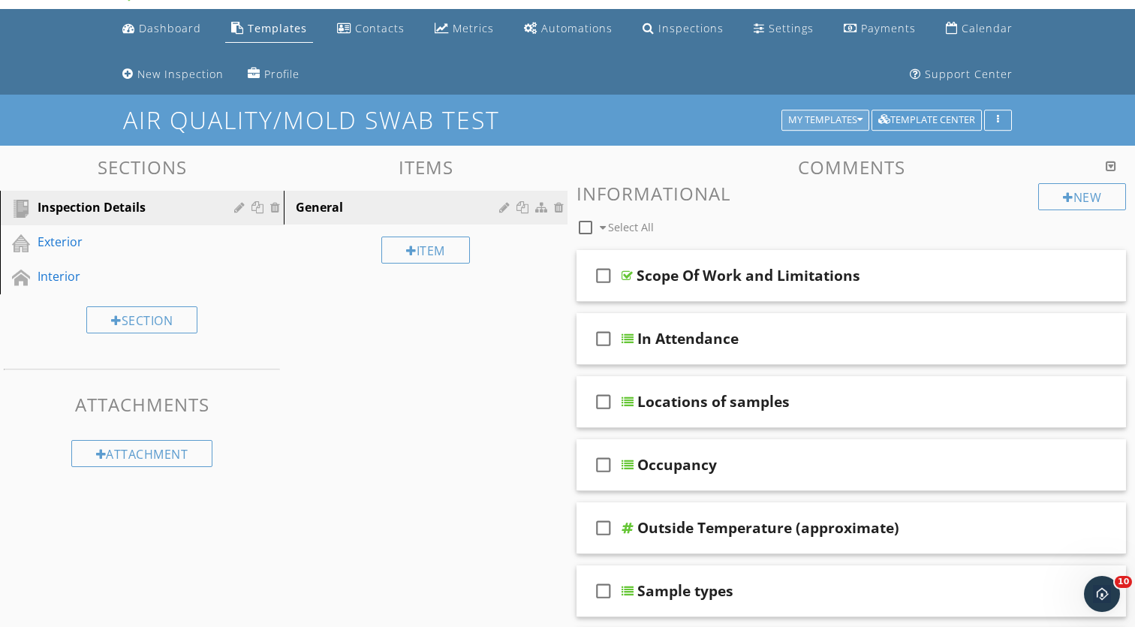
click at [854, 121] on div "My Templates" at bounding box center [825, 120] width 74 height 11
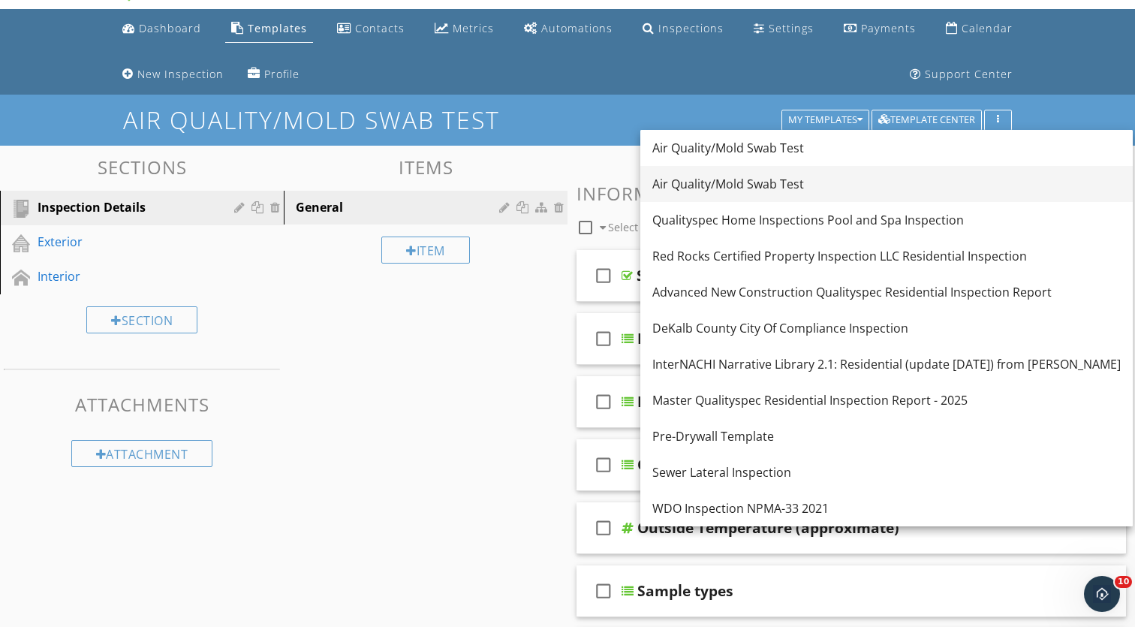
click at [843, 179] on div "Air Quality/Mold Swab Test" at bounding box center [887, 184] width 469 height 18
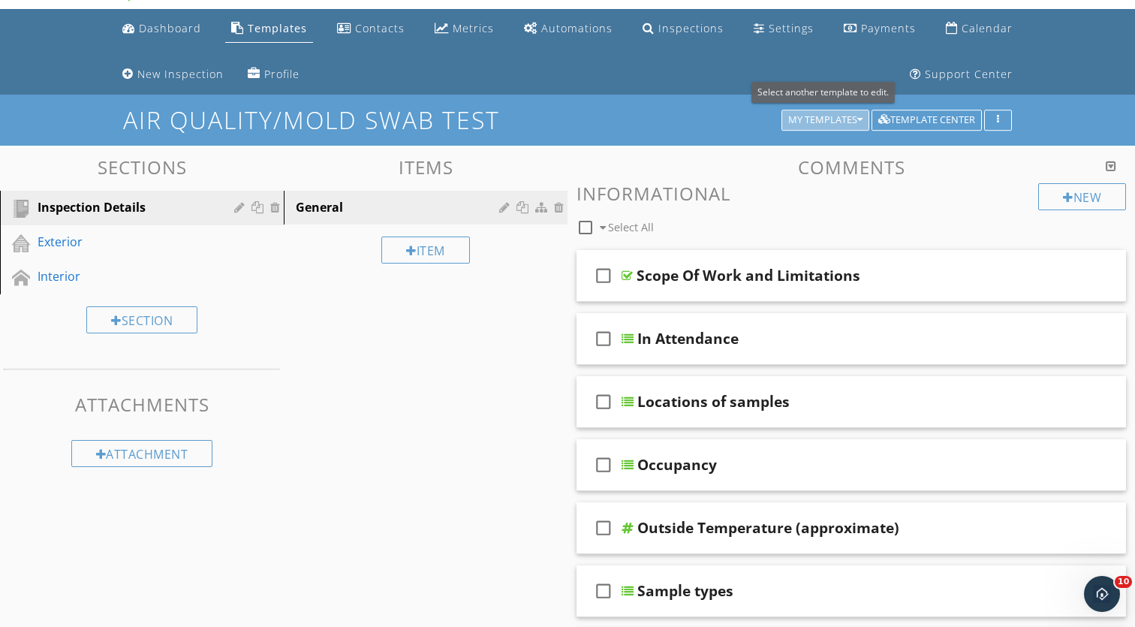
click at [828, 122] on div "My Templates" at bounding box center [825, 120] width 74 height 11
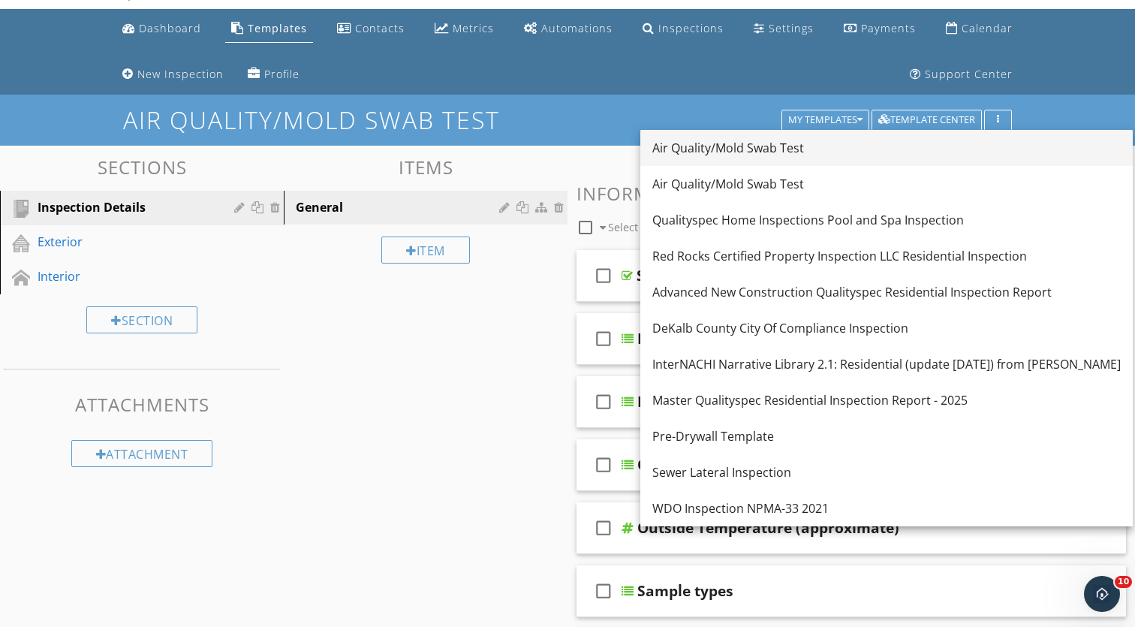
click at [824, 150] on div "Air Quality/Mold Swab Test" at bounding box center [887, 148] width 469 height 18
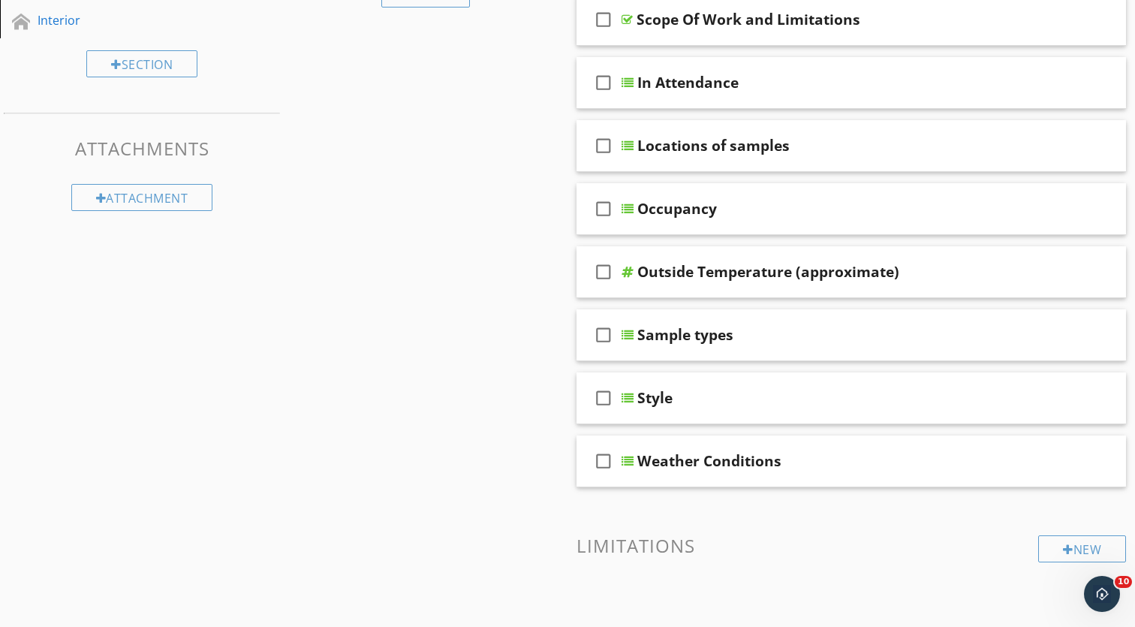
scroll to position [192, 0]
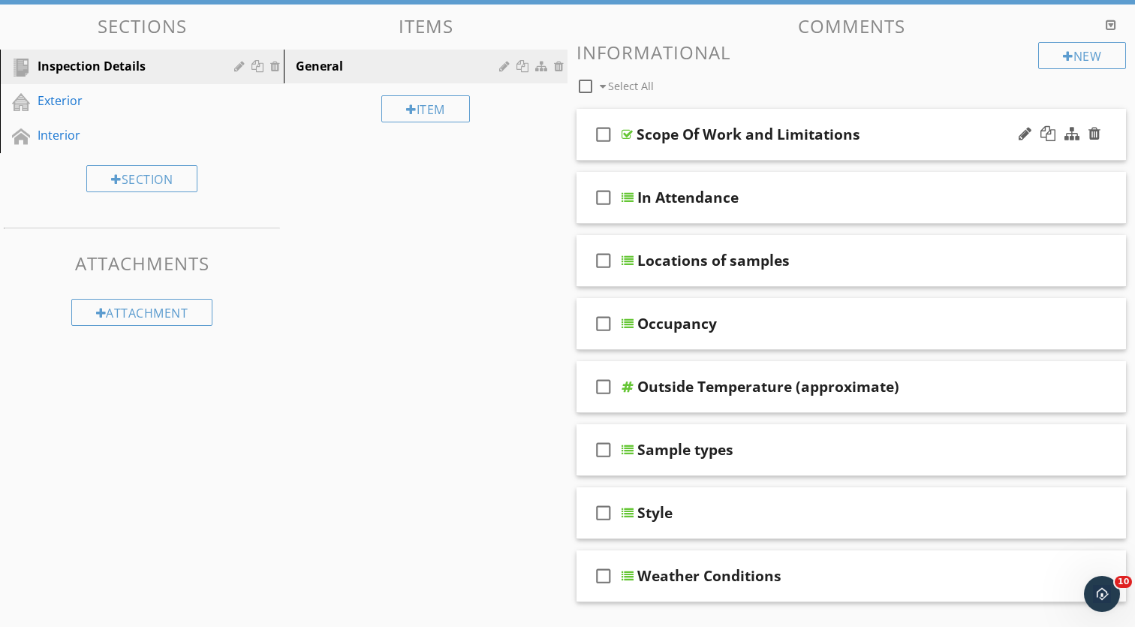
click at [869, 142] on div "Scope Of Work and Limitations" at bounding box center [832, 134] width 390 height 18
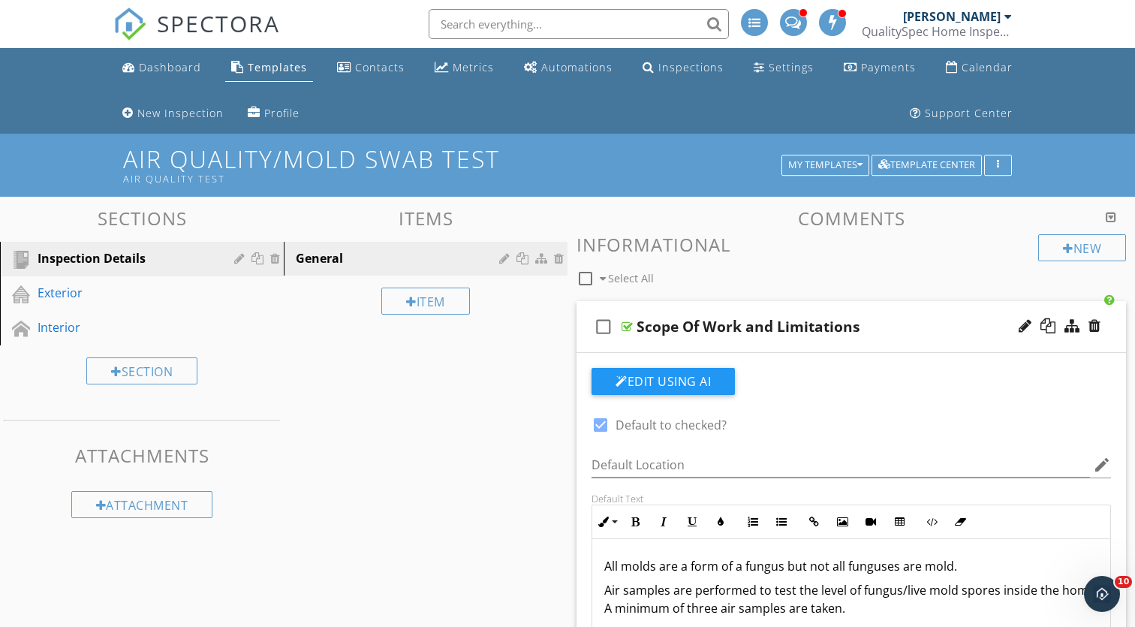
scroll to position [0, 0]
click at [843, 164] on div "My Templates" at bounding box center [825, 165] width 74 height 11
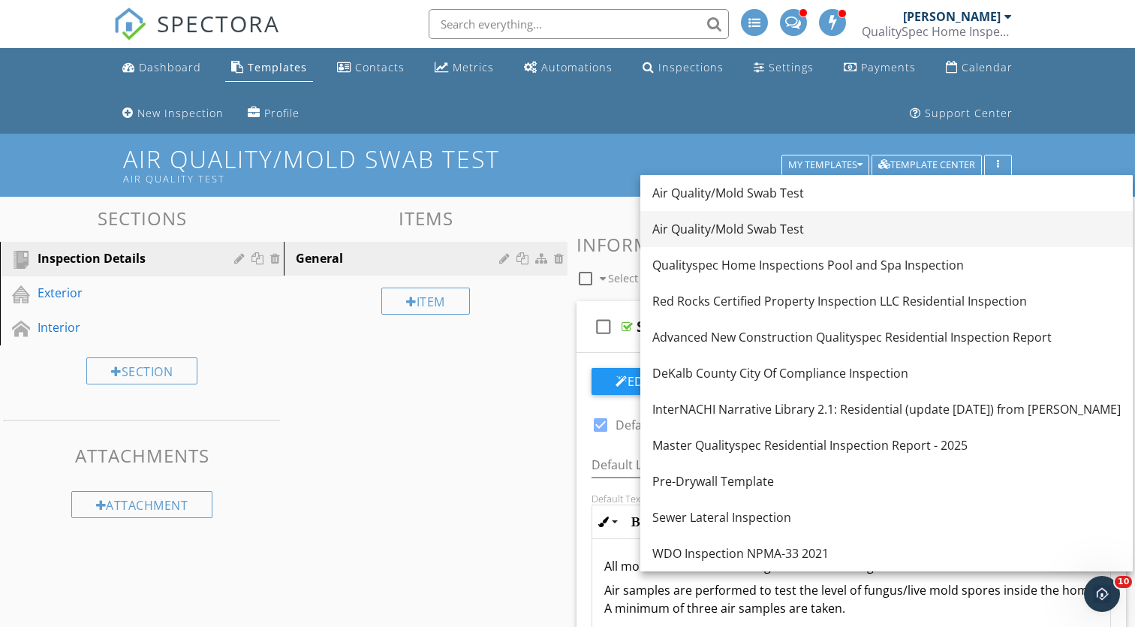
click at [817, 219] on link "Air Quality/Mold Swab Test" at bounding box center [887, 229] width 493 height 36
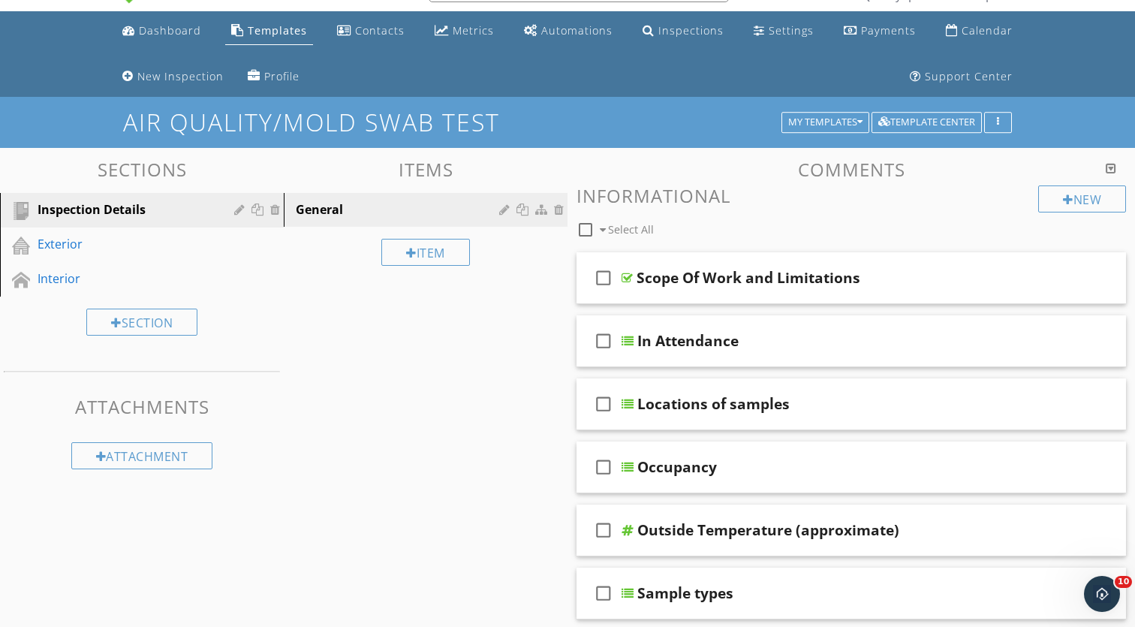
scroll to position [38, 0]
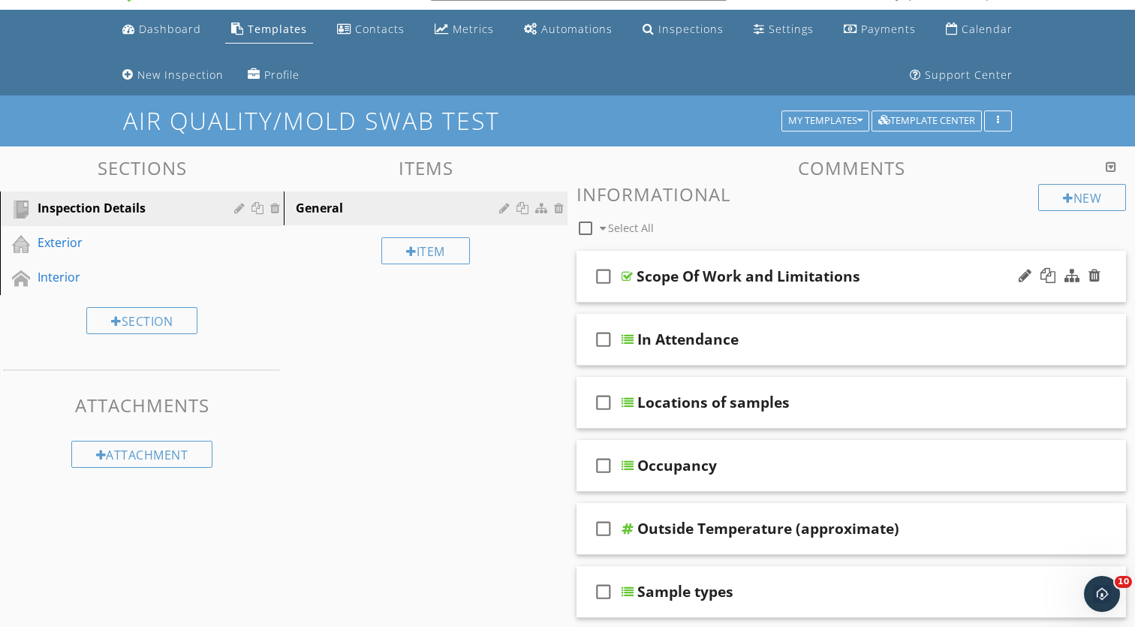
click at [885, 285] on div "check_box_outline_blank Scope Of Work and Limitations" at bounding box center [852, 277] width 550 height 52
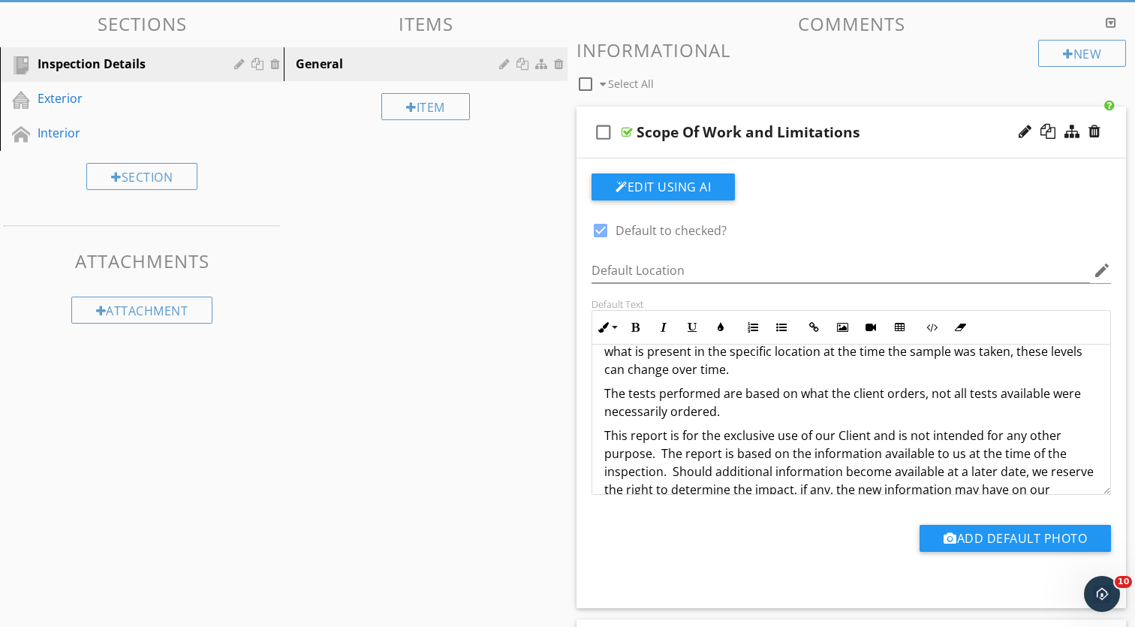
scroll to position [251, 0]
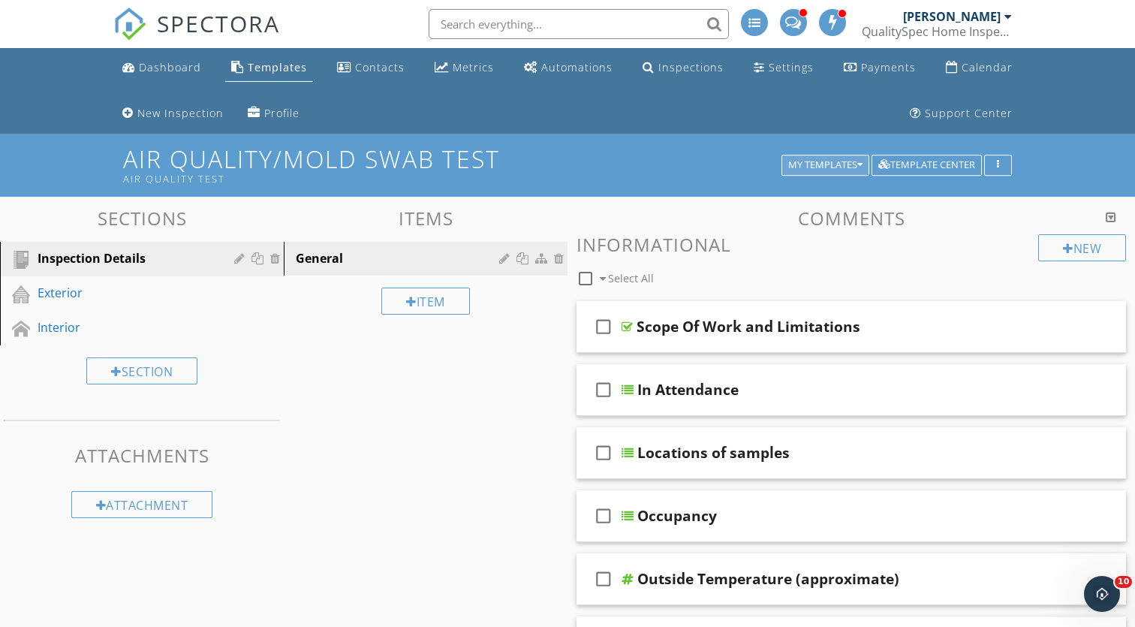
click at [851, 162] on div "My Templates" at bounding box center [825, 165] width 74 height 11
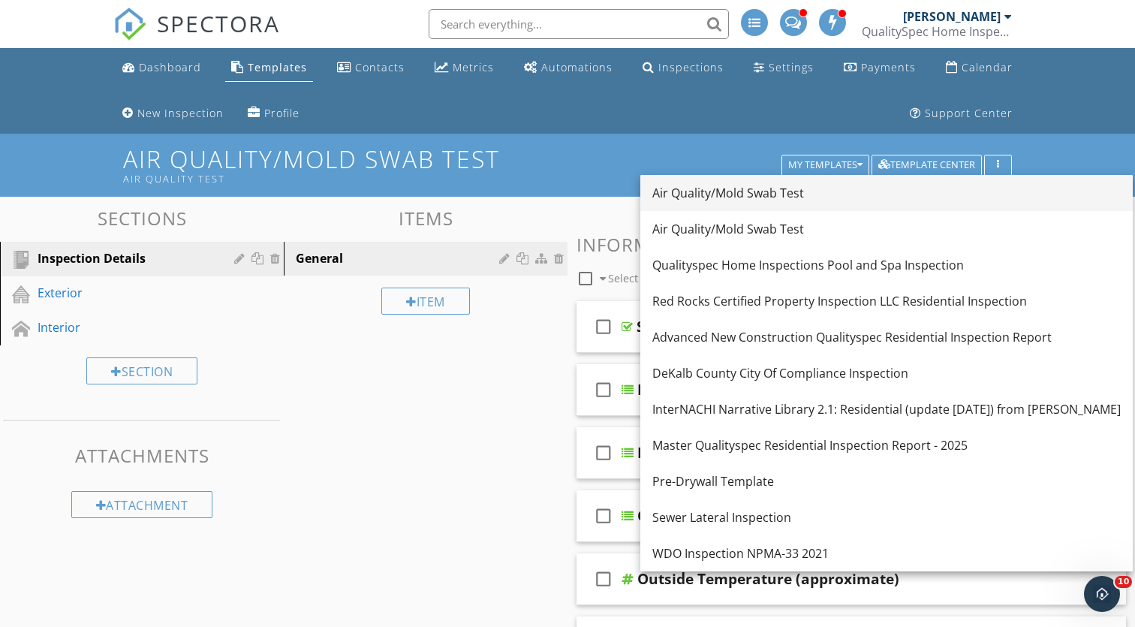
click at [834, 186] on div "Air Quality/Mold Swab Test" at bounding box center [887, 193] width 469 height 18
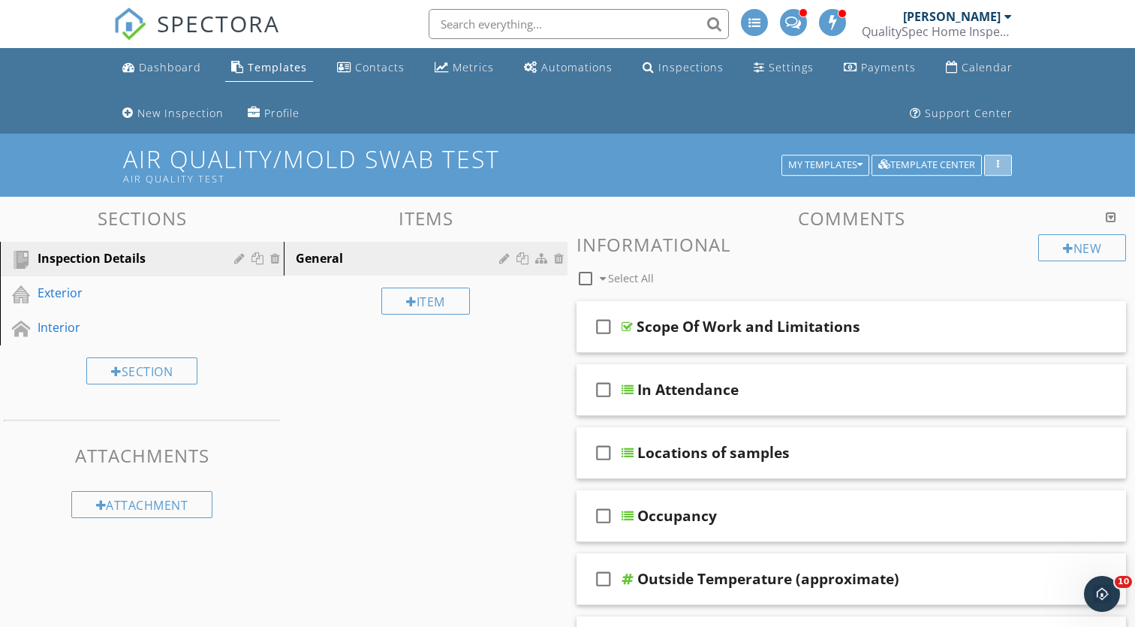
click at [997, 170] on button "button" at bounding box center [998, 165] width 28 height 21
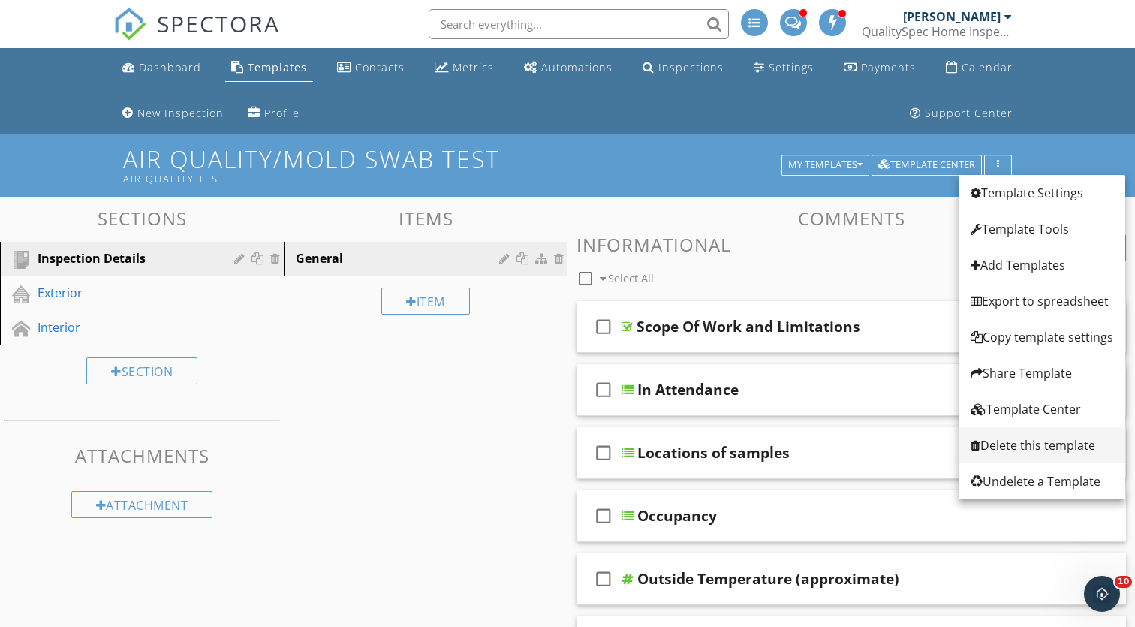
click at [1021, 445] on div "Delete this template" at bounding box center [1042, 445] width 143 height 18
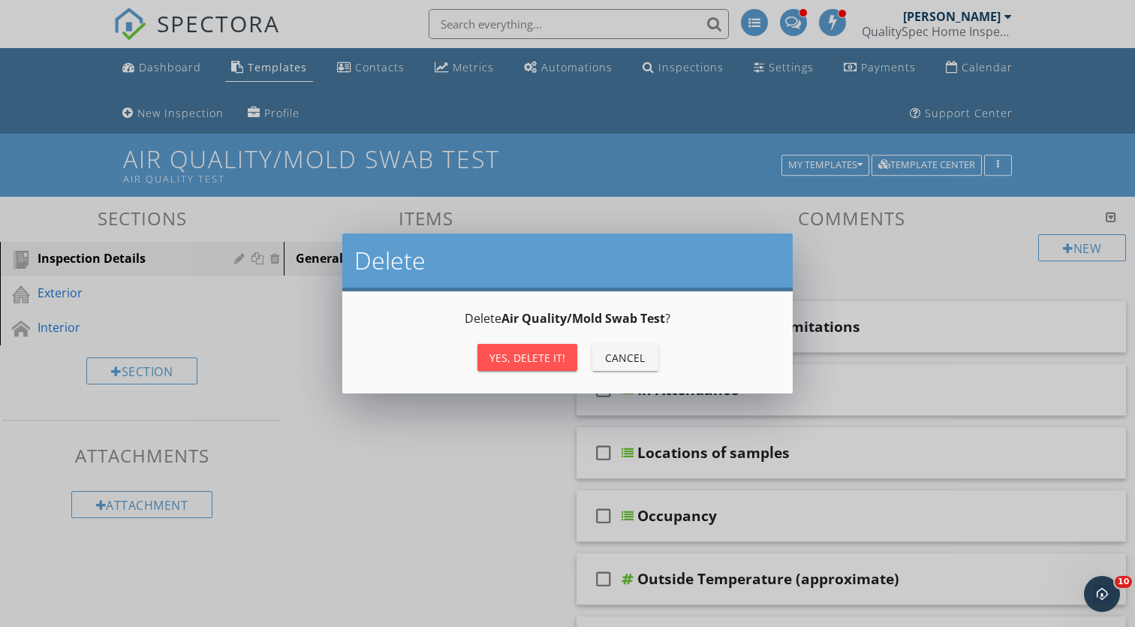
click at [520, 364] on div "Yes, Delete it!" at bounding box center [528, 358] width 76 height 16
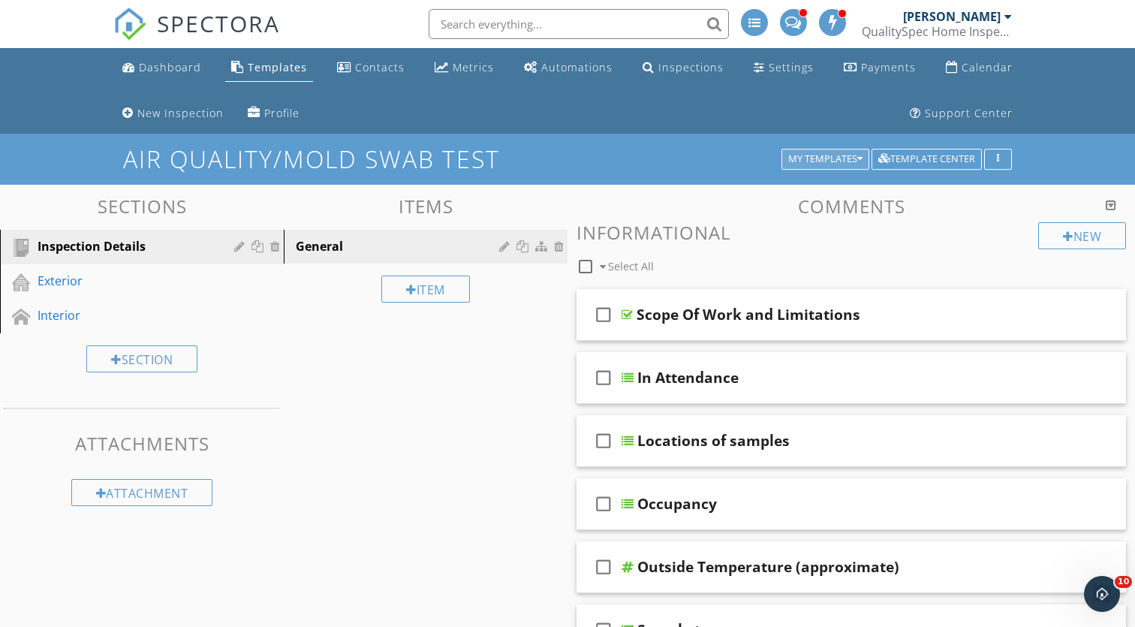
click at [823, 160] on div "My Templates" at bounding box center [825, 159] width 74 height 11
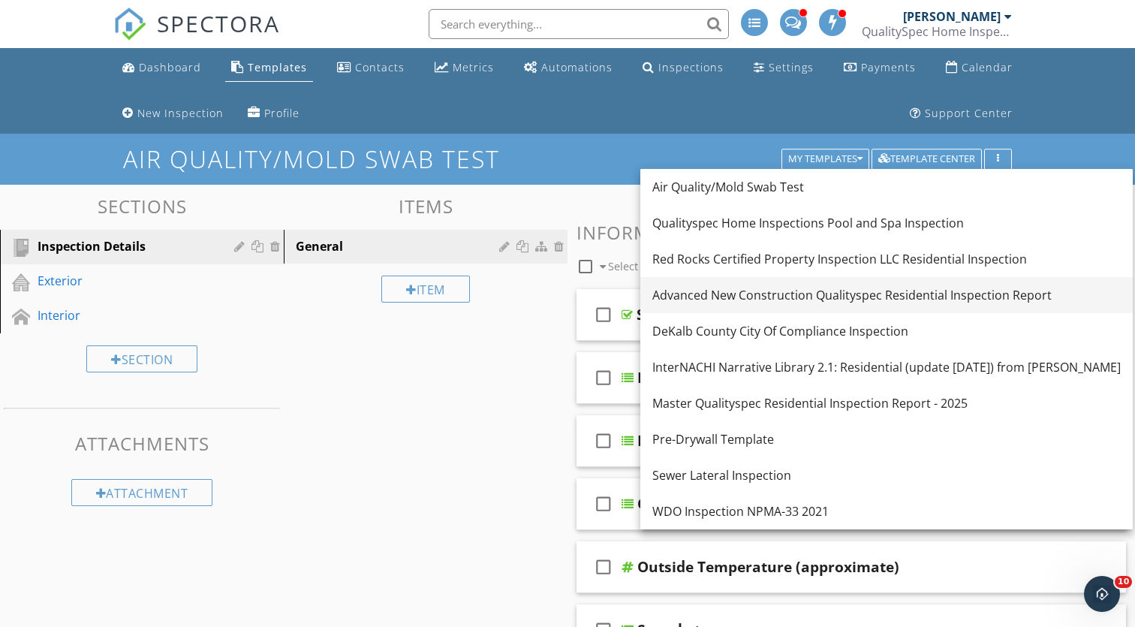
click at [793, 303] on div "Advanced New Construction Qualityspec Residential Inspection Report" at bounding box center [887, 295] width 469 height 18
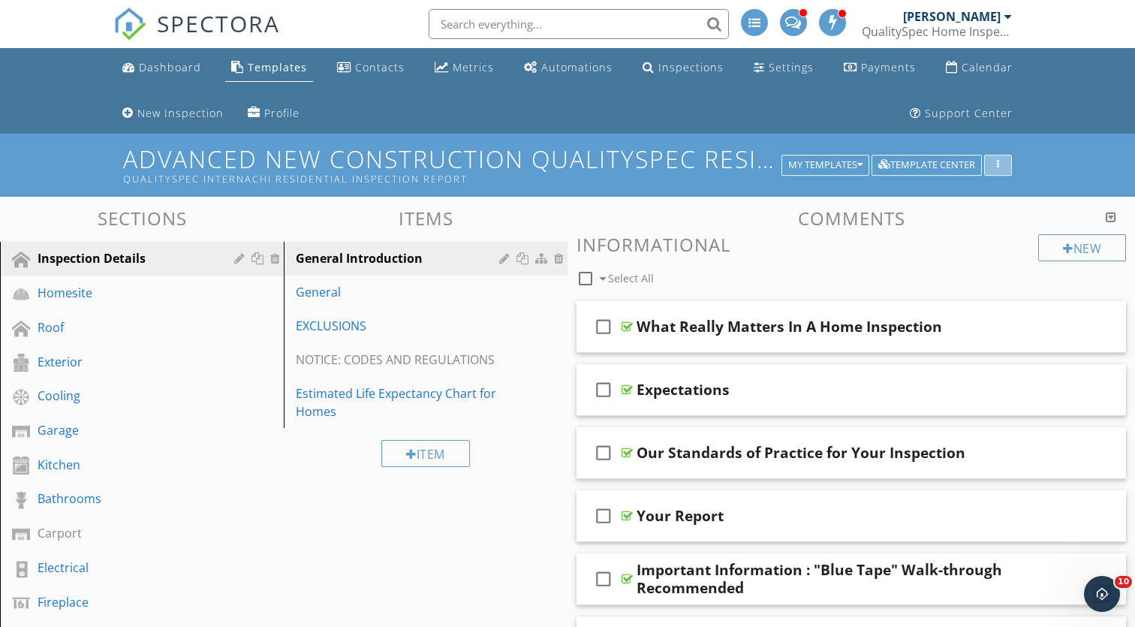
click at [997, 167] on icon "button" at bounding box center [998, 165] width 2 height 11
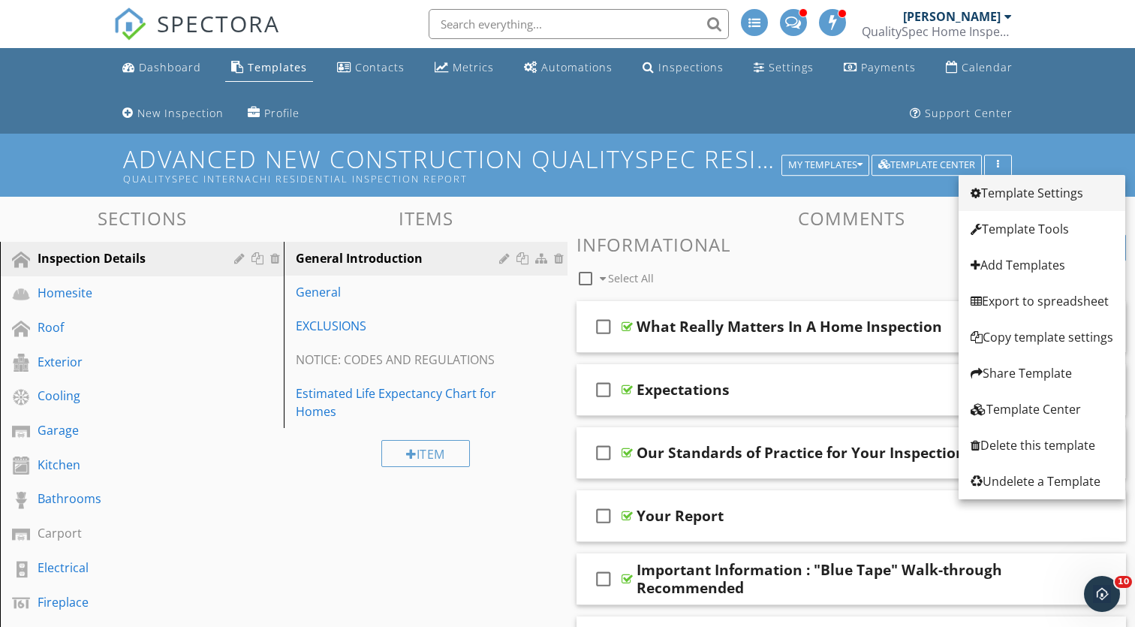
click at [1018, 193] on div "Template Settings" at bounding box center [1042, 193] width 143 height 18
type input "Advanced New Construction Qualityspec Residential Inspection Report"
type input "Qualityspec InterNachi Residential Inspection Report"
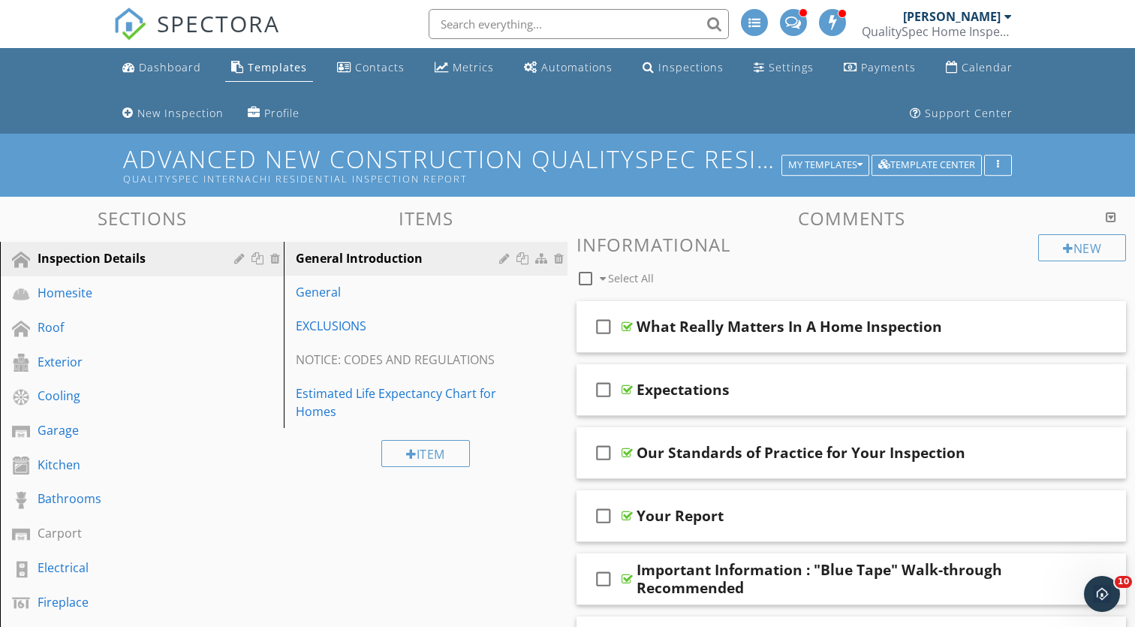
click at [1033, 150] on div "Edit Template Settings Changes to these settings only affect future reports. Na…" at bounding box center [567, 313] width 1135 height 627
click at [844, 163] on div "My Templates" at bounding box center [825, 165] width 74 height 11
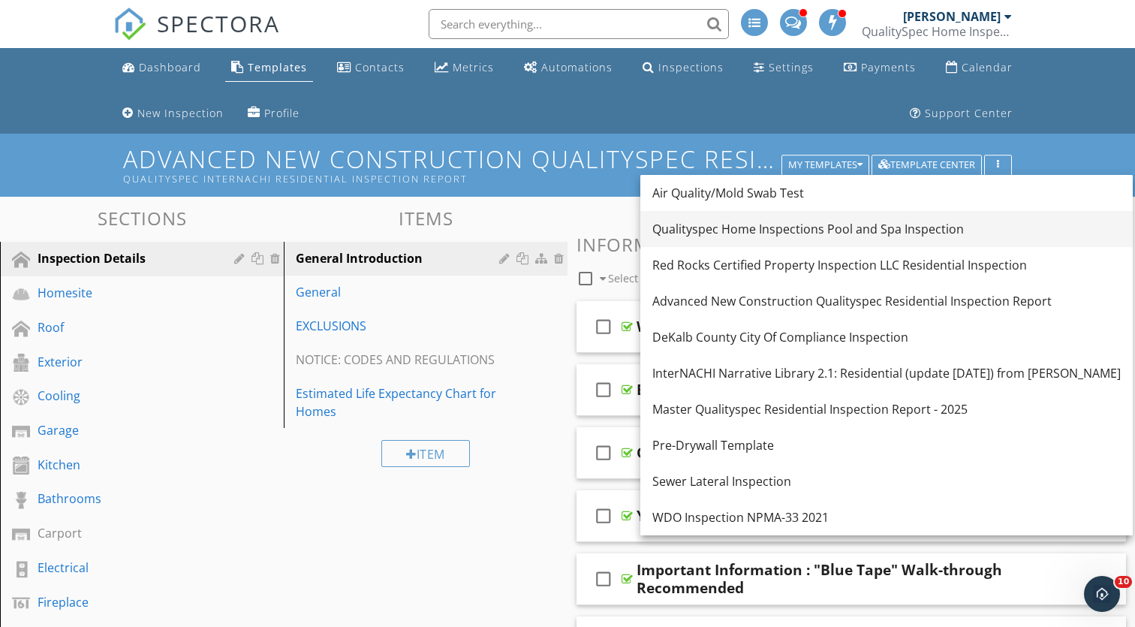
click at [778, 232] on div "Qualityspec Home Inspections Pool and Spa Inspection" at bounding box center [887, 229] width 469 height 18
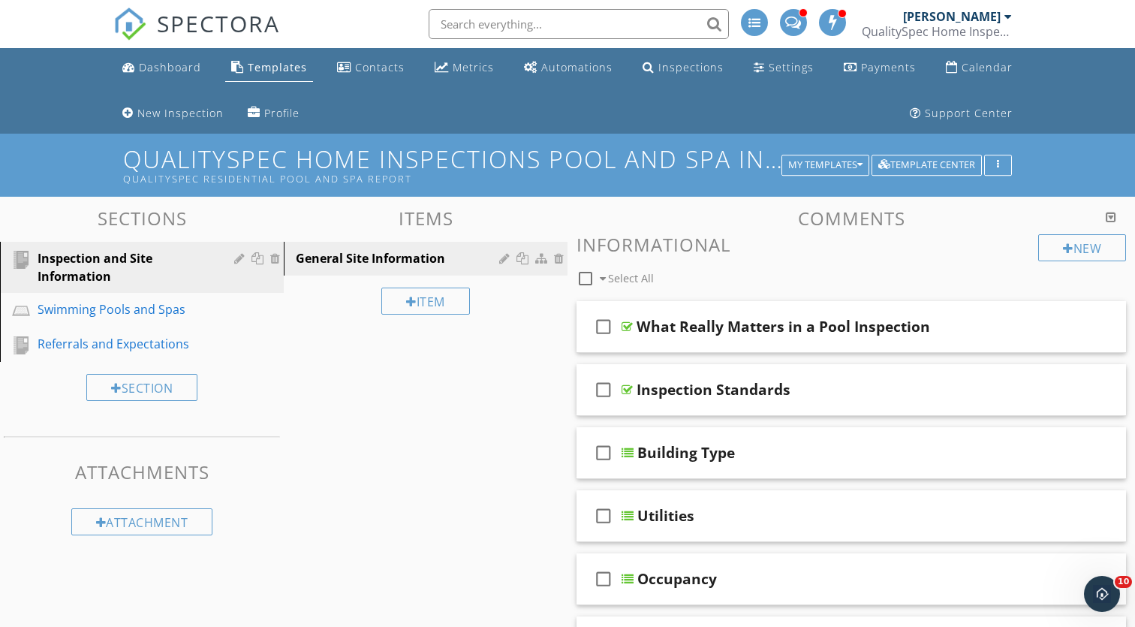
click at [662, 154] on h1 "Qualityspec Home Inspections Pool and Spa Inspection Qualityspec Residential Po…" at bounding box center [567, 165] width 889 height 38
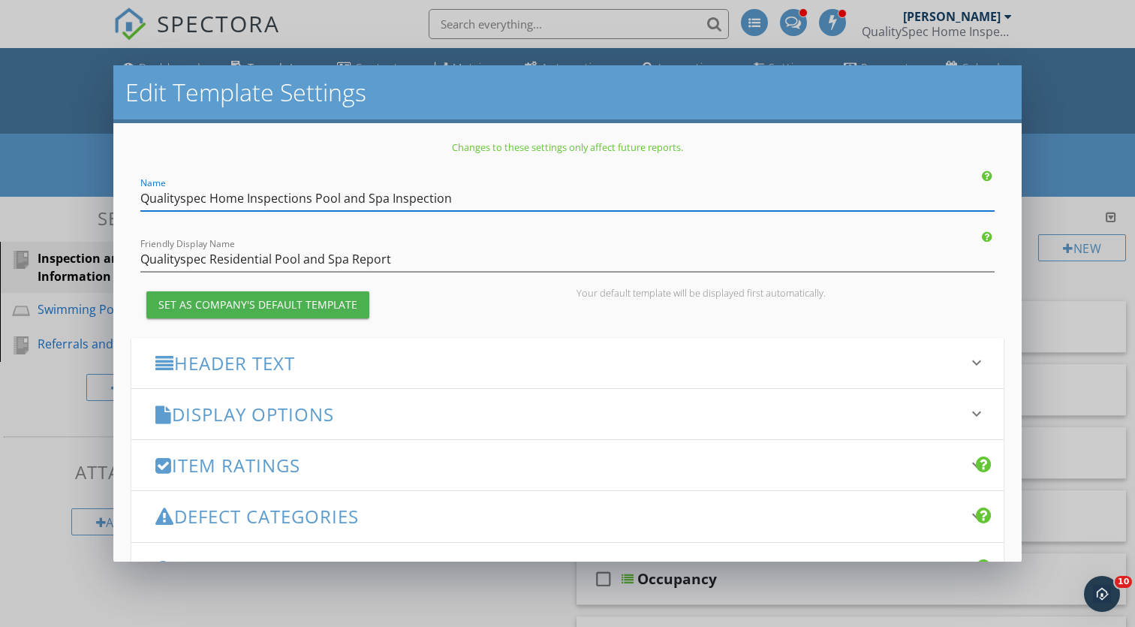
drag, startPoint x: 311, startPoint y: 199, endPoint x: 125, endPoint y: 191, distance: 186.4
click at [125, 191] on div "Changes to these settings only affect future reports. Name Qualityspec Home Ins…" at bounding box center [567, 342] width 909 height 439
type input "Pool and Spa Inspection"
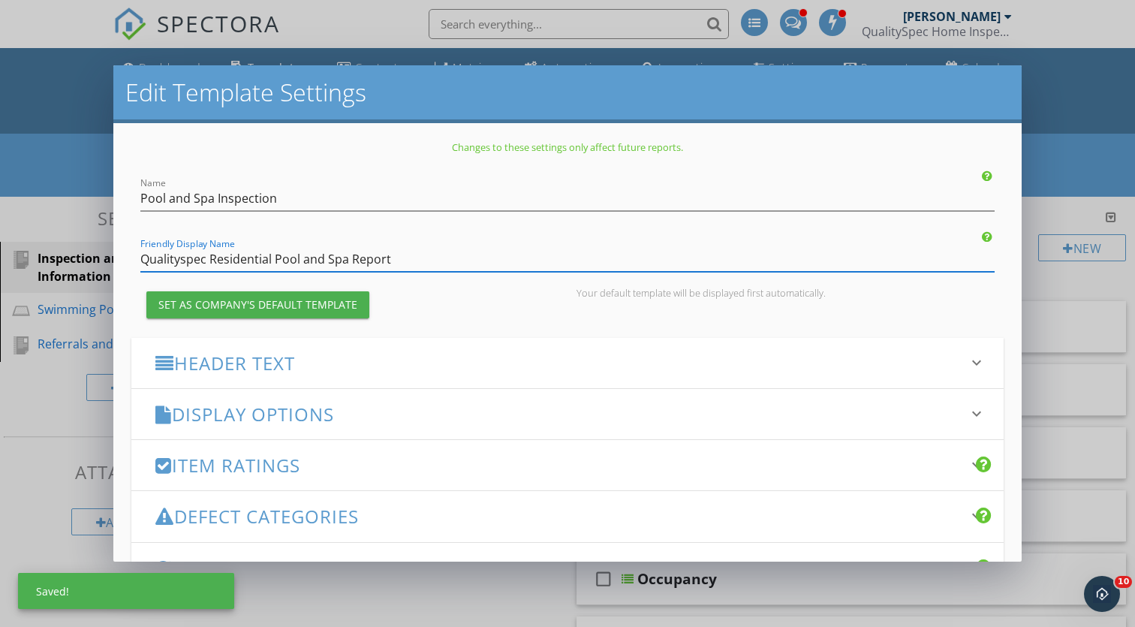
drag, startPoint x: 210, startPoint y: 261, endPoint x: 74, endPoint y: 260, distance: 135.9
click at [74, 260] on div "Edit Template Settings Changes to these settings only affect future reports. Na…" at bounding box center [567, 313] width 1135 height 627
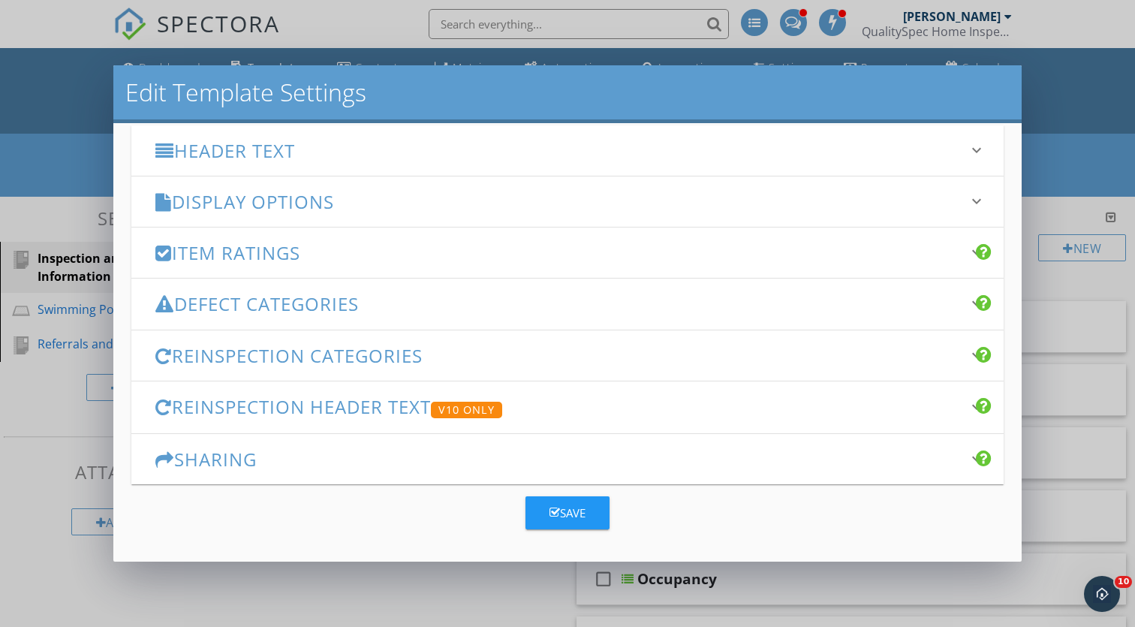
scroll to position [212, 0]
type input "Residential Pool and Spa Report"
click at [546, 509] on button "Save" at bounding box center [568, 513] width 84 height 33
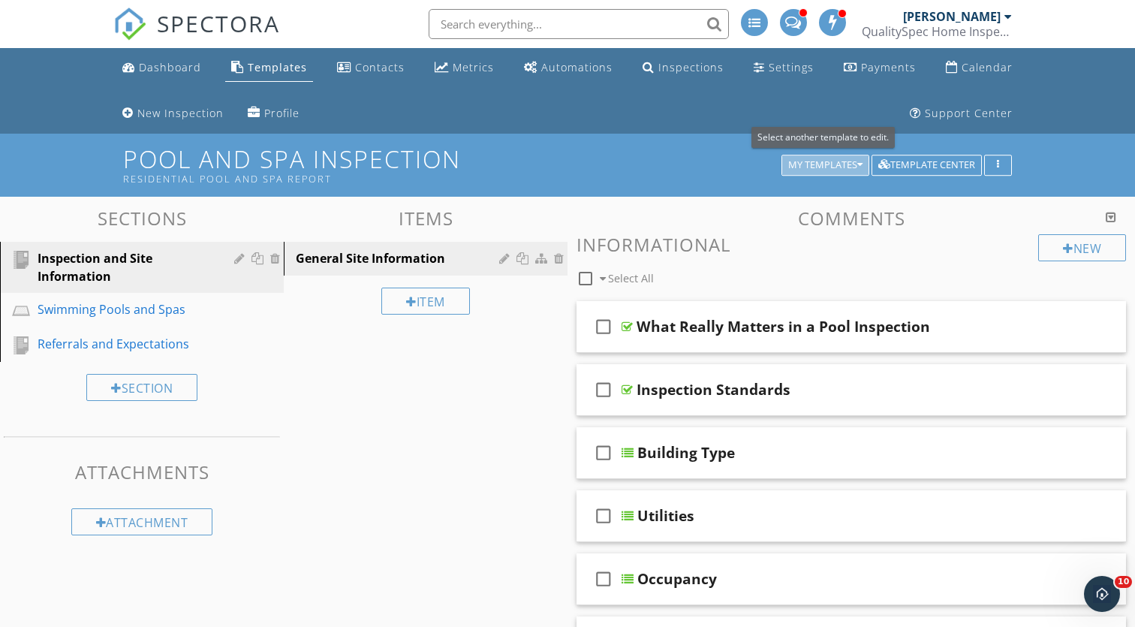
click at [858, 164] on icon "button" at bounding box center [860, 165] width 5 height 11
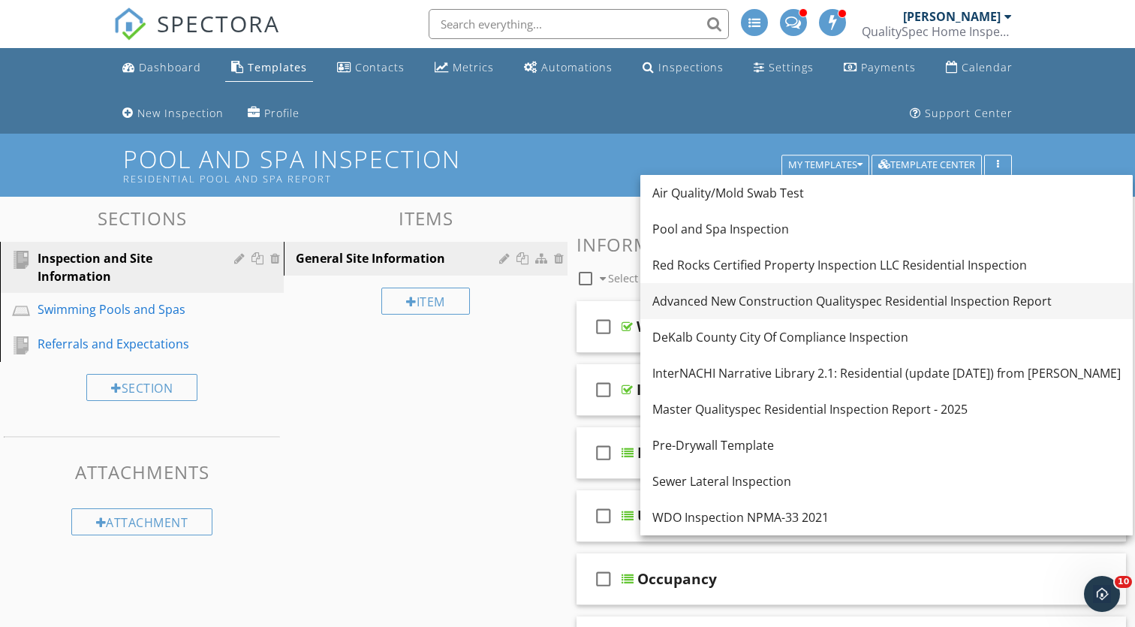
click at [784, 304] on div "Advanced New Construction Qualityspec Residential Inspection Report" at bounding box center [887, 301] width 469 height 18
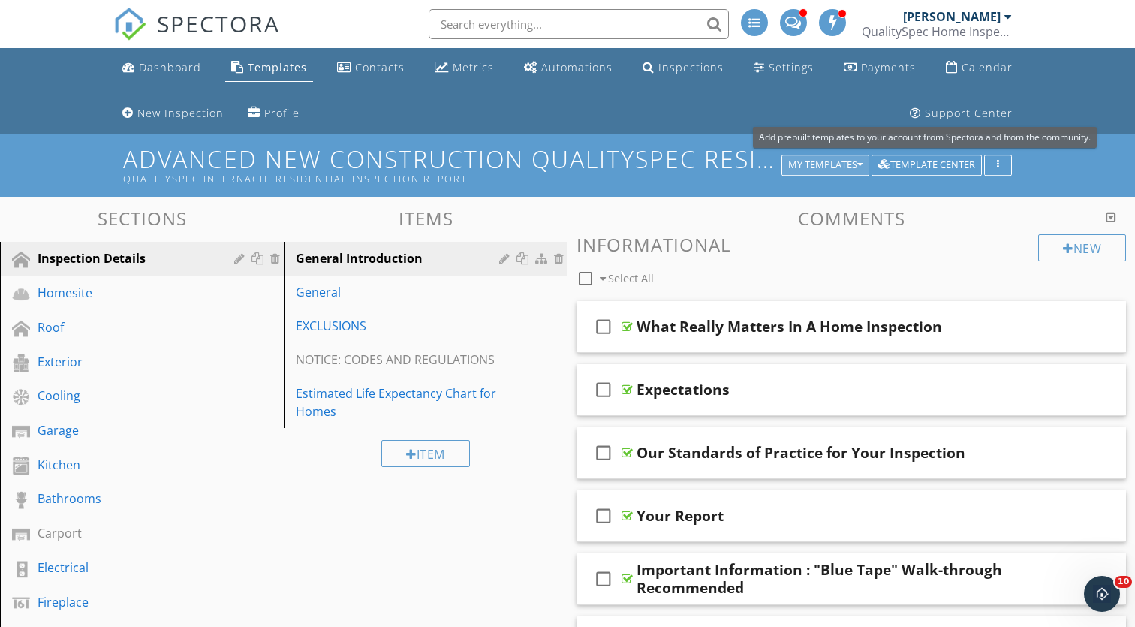
click at [862, 166] on icon "button" at bounding box center [860, 165] width 5 height 11
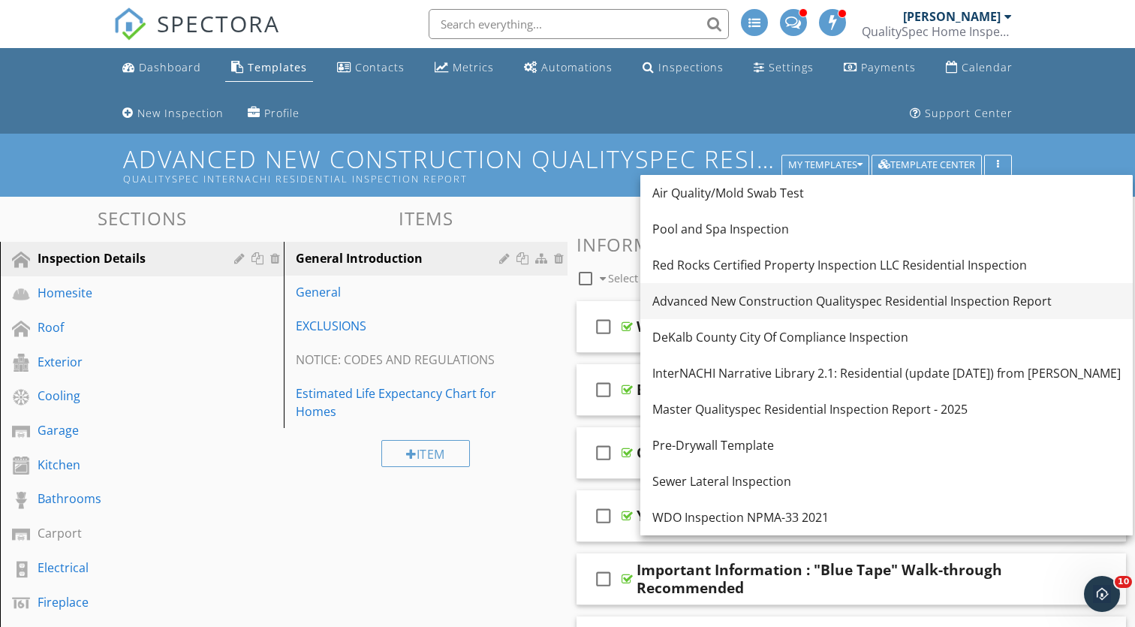
click at [774, 301] on div "Advanced New Construction Qualityspec Residential Inspection Report" at bounding box center [887, 301] width 469 height 18
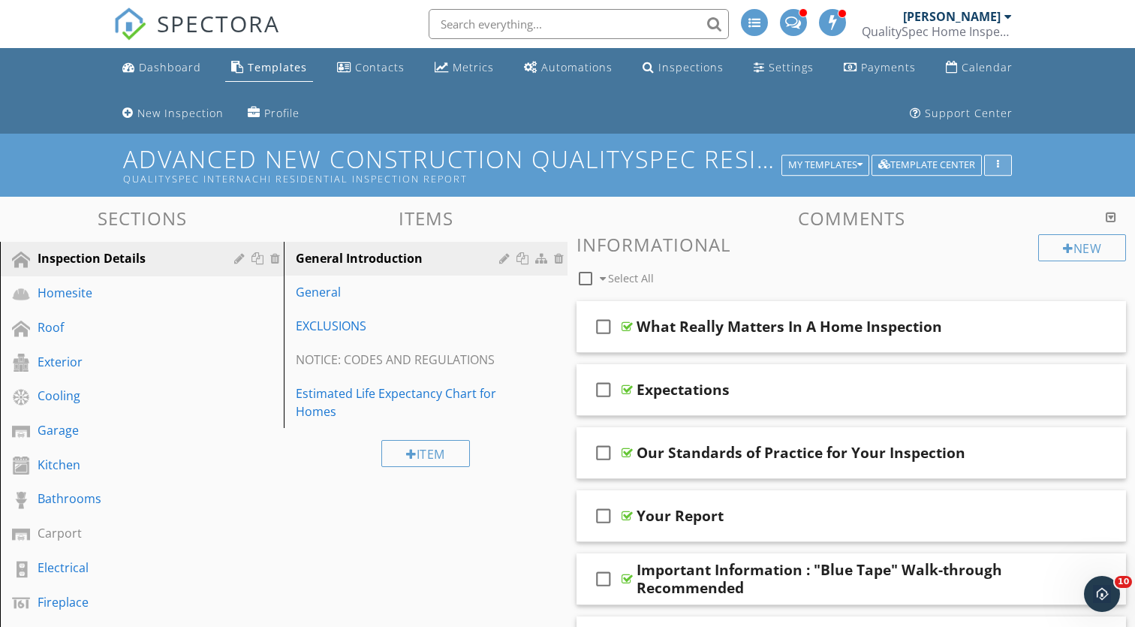
click at [1003, 158] on button "button" at bounding box center [998, 165] width 28 height 21
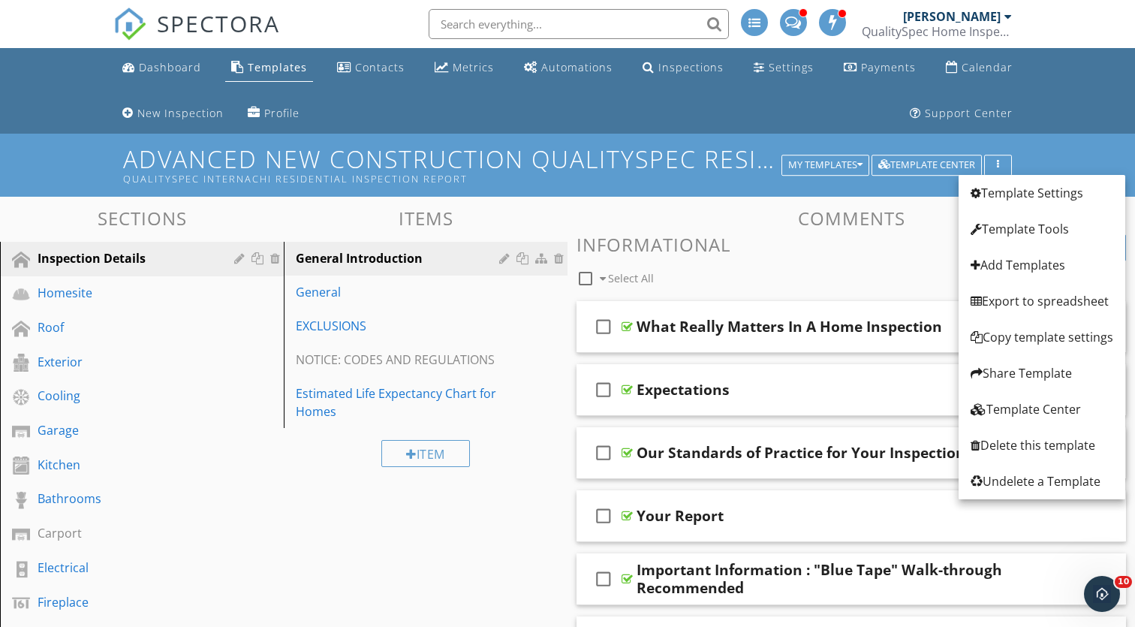
click at [1050, 120] on ul "Dashboard Templates Contacts Metrics Automations Inspections Settings Payments …" at bounding box center [567, 91] width 1135 height 86
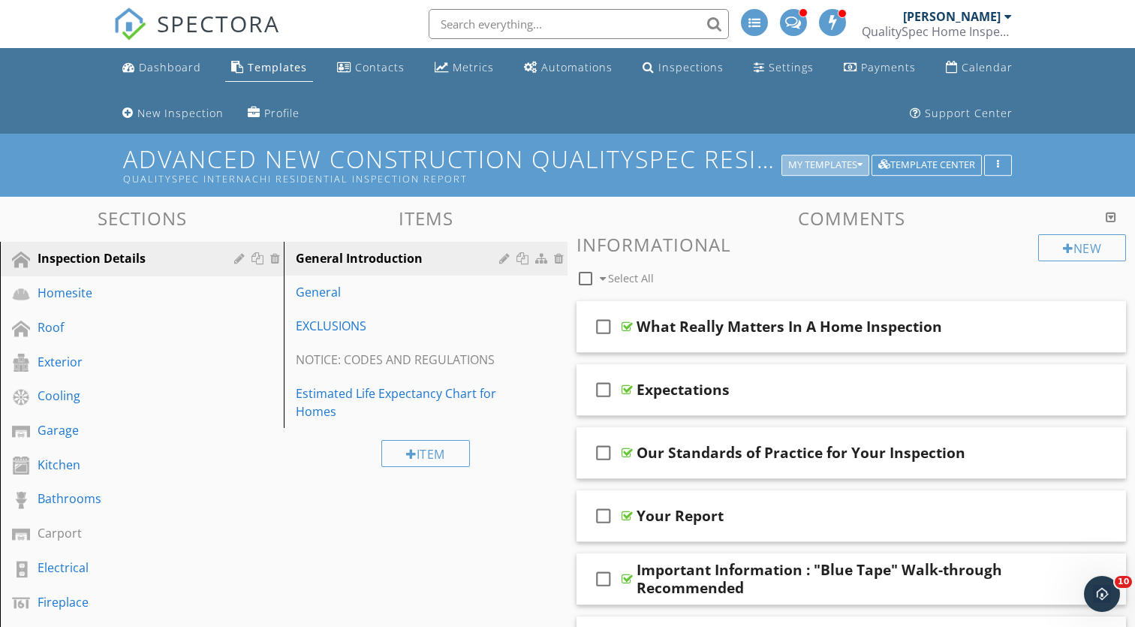
click at [803, 160] on div "My Templates" at bounding box center [825, 165] width 74 height 11
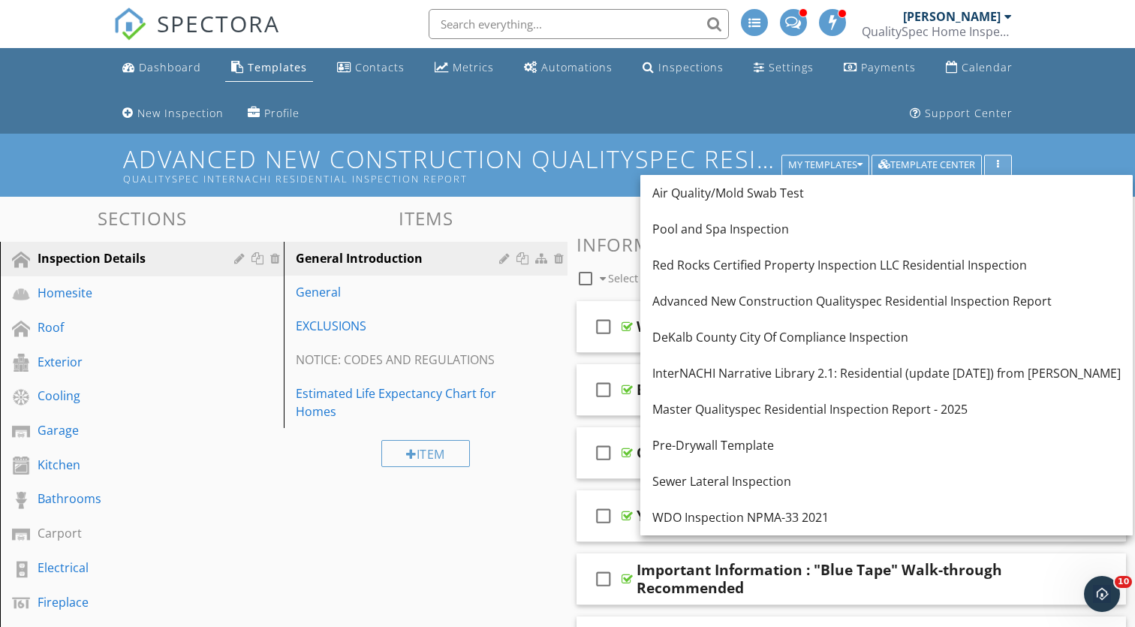
click at [1000, 155] on button "button" at bounding box center [998, 165] width 28 height 21
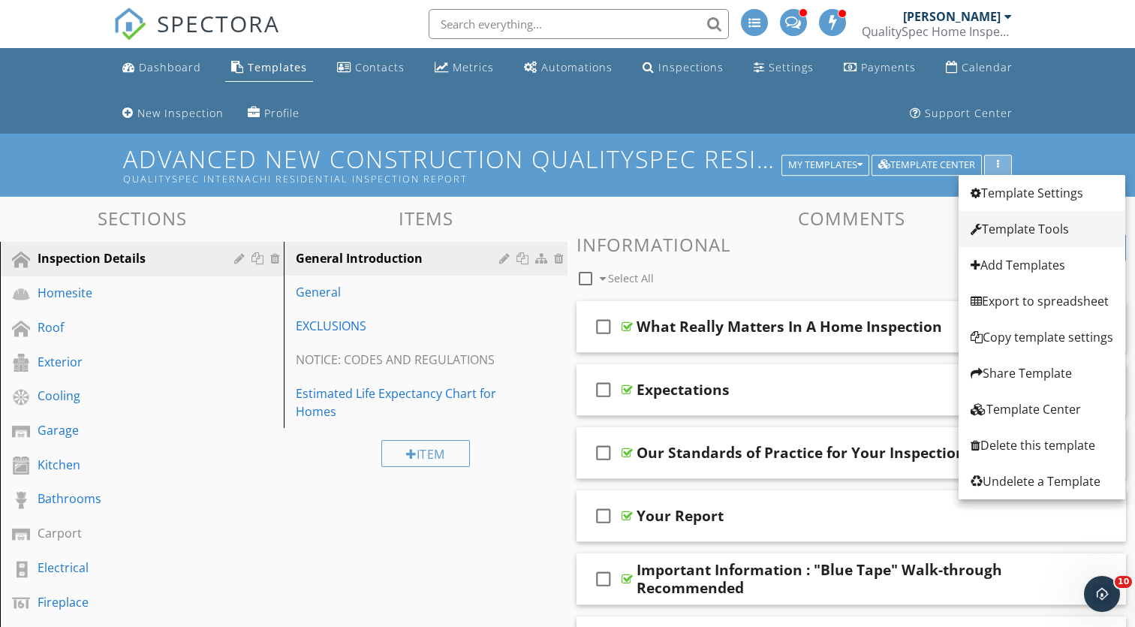
scroll to position [0, 0]
click at [1031, 234] on div "Template Tools" at bounding box center [1042, 229] width 143 height 18
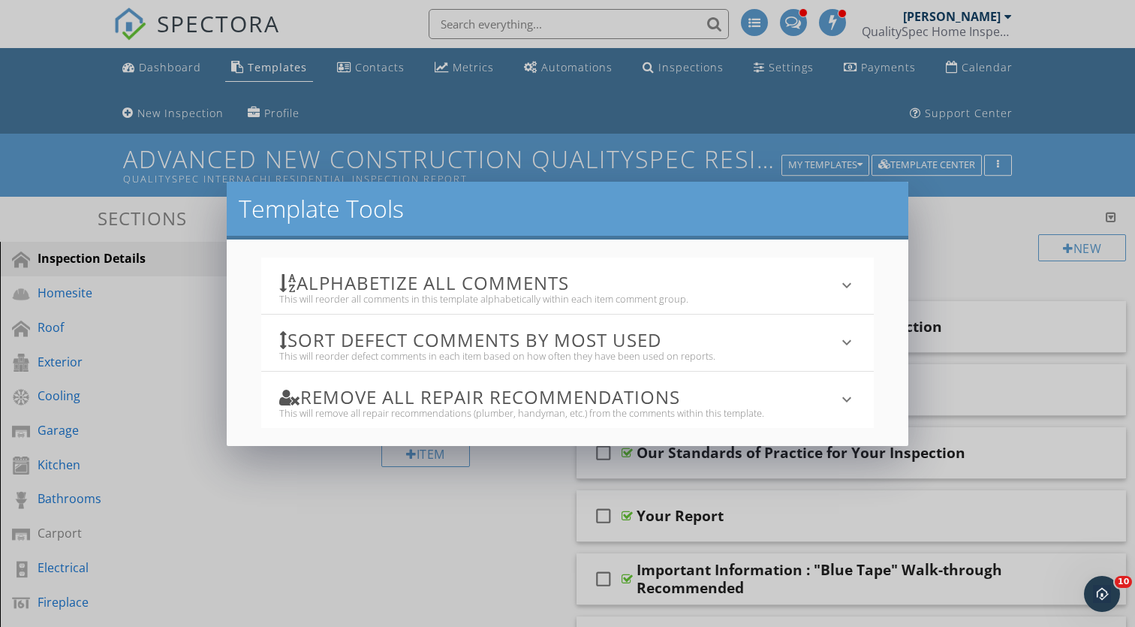
click at [837, 295] on div "This will reorder all comments in this template alphabetically within each item…" at bounding box center [558, 299] width 559 height 12
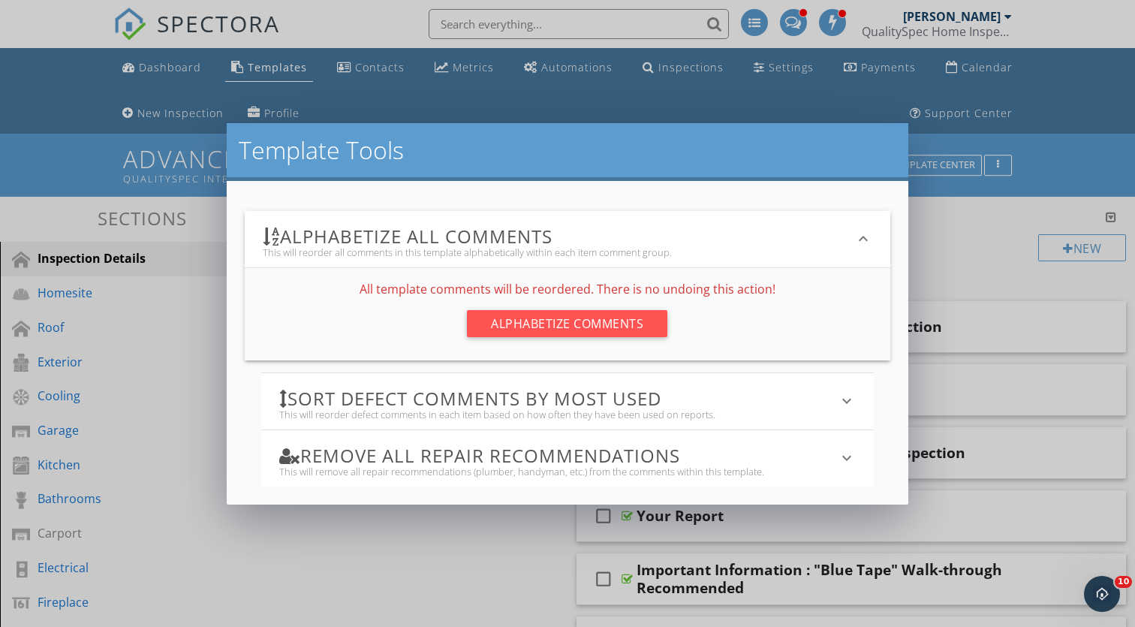
click at [861, 244] on icon "keyboard_arrow_down" at bounding box center [864, 239] width 18 height 18
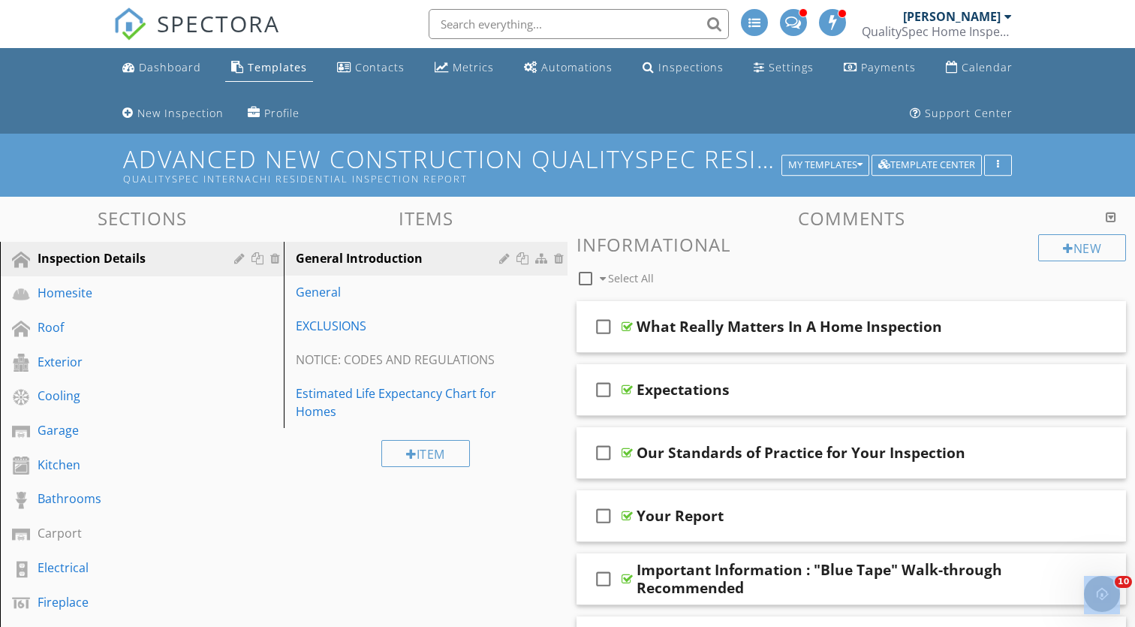
click at [998, 168] on div at bounding box center [567, 313] width 1135 height 627
click at [1006, 167] on button "button" at bounding box center [998, 165] width 28 height 21
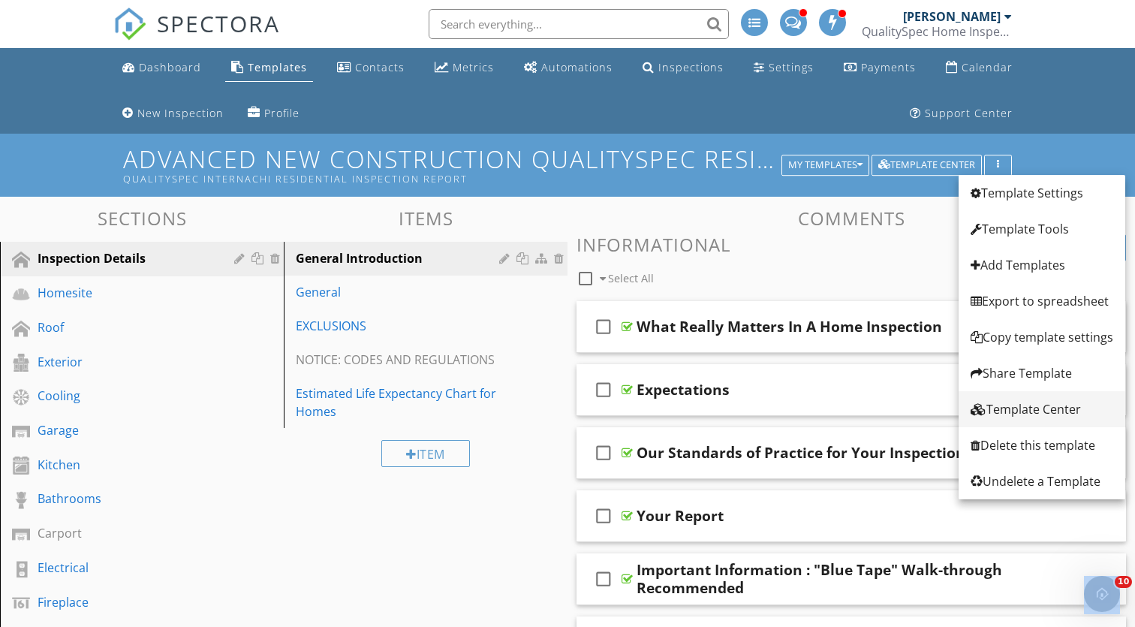
click at [1084, 402] on div "Template Center" at bounding box center [1042, 409] width 143 height 18
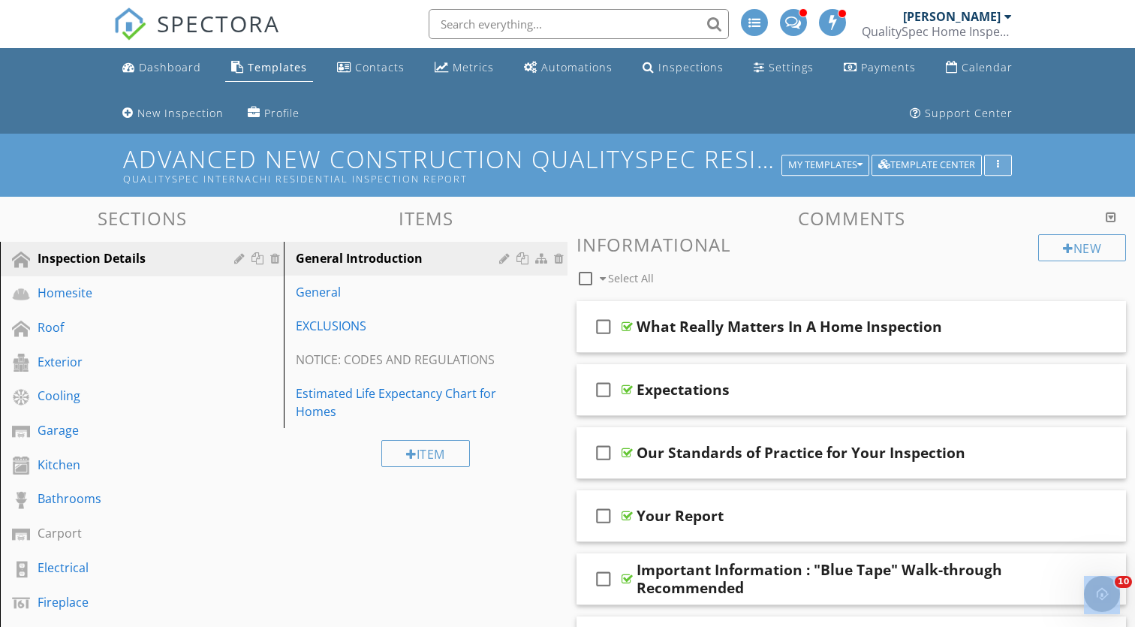
click at [1003, 167] on div "button" at bounding box center [998, 165] width 14 height 11
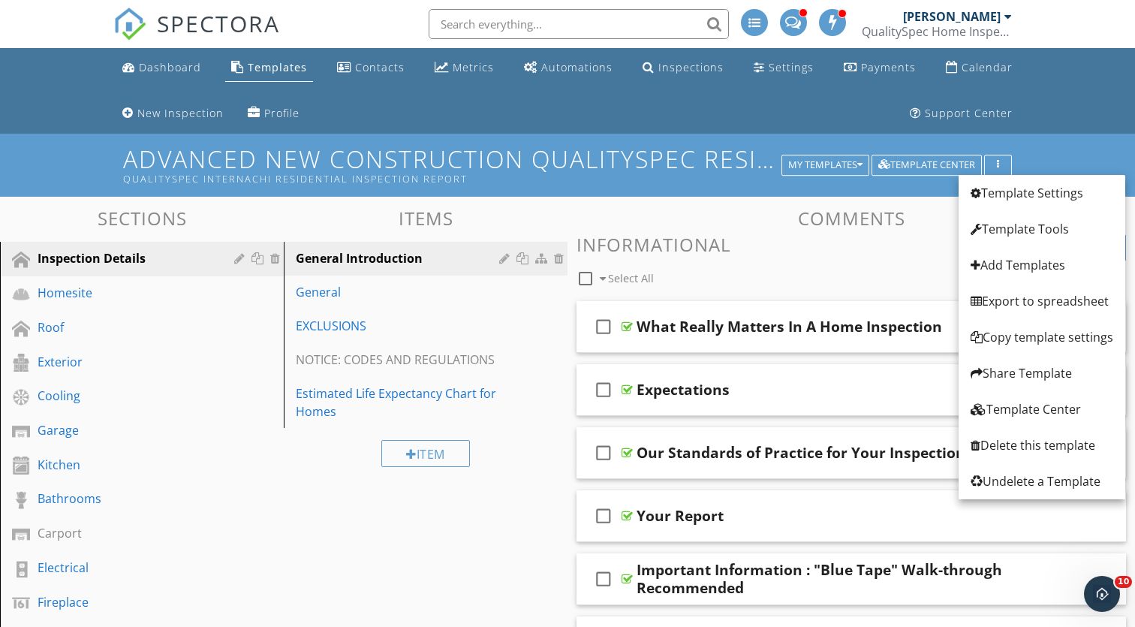
click at [1051, 125] on ul "Dashboard Templates Contacts Metrics Automations Inspections Settings Payments …" at bounding box center [567, 91] width 1135 height 86
click at [1087, 102] on ul "Dashboard Templates Contacts Metrics Automations Inspections Settings Payments …" at bounding box center [567, 91] width 1135 height 86
click at [1060, 125] on ul "Dashboard Templates Contacts Metrics Automations Inspections Settings Payments …" at bounding box center [567, 91] width 1135 height 86
click at [977, 192] on div at bounding box center [976, 193] width 11 height 12
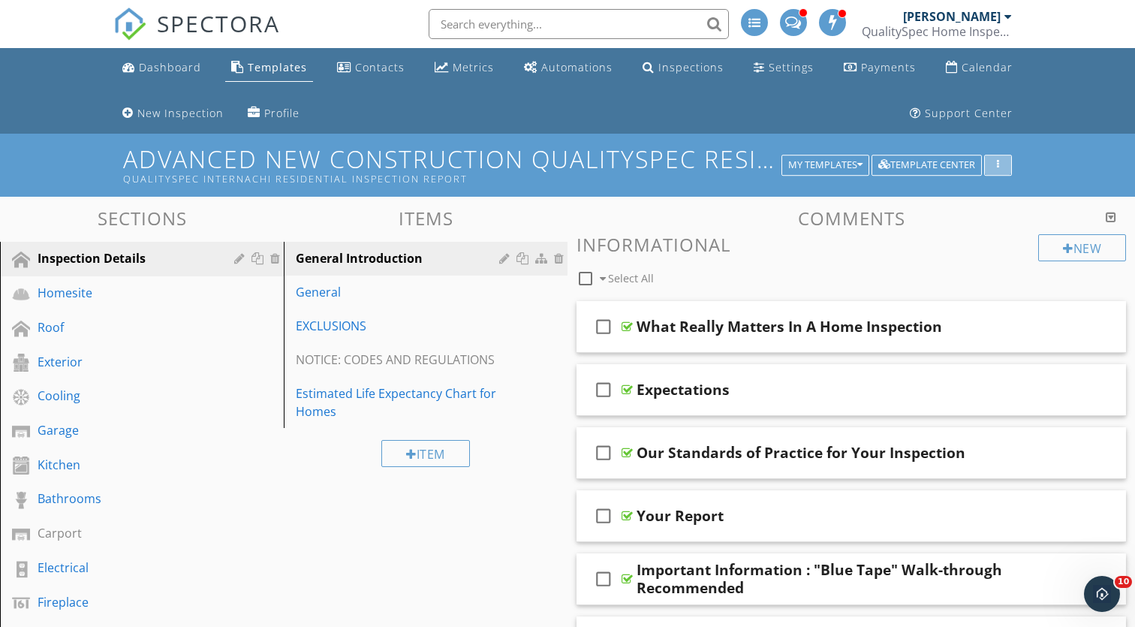
click at [991, 165] on div "button" at bounding box center [998, 165] width 14 height 11
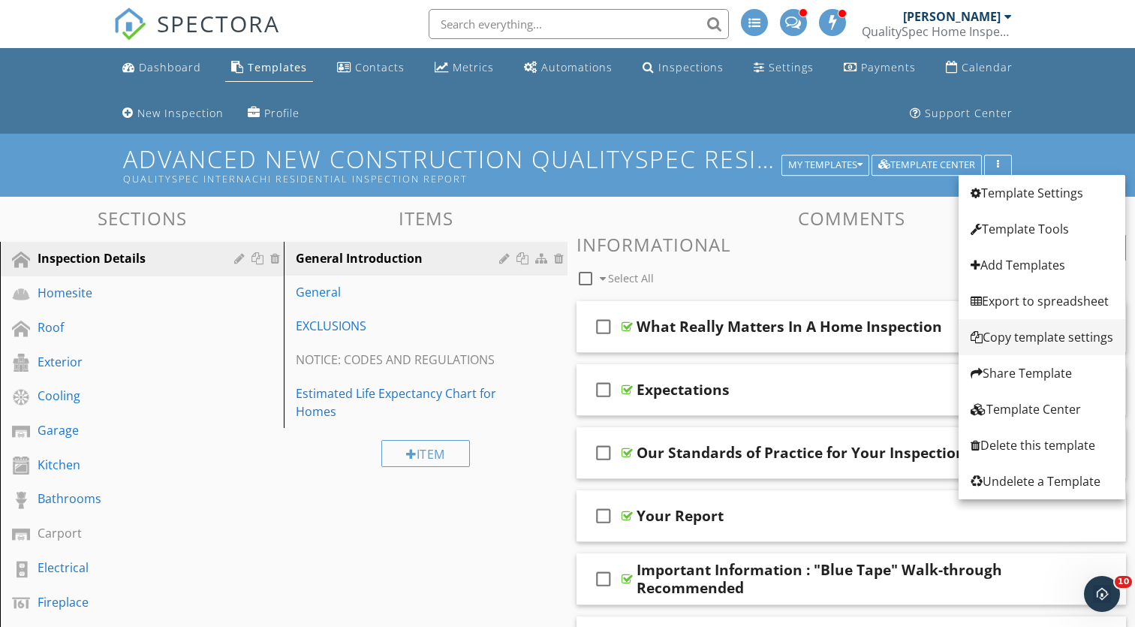
click at [1044, 339] on div "Copy template settings" at bounding box center [1042, 337] width 143 height 18
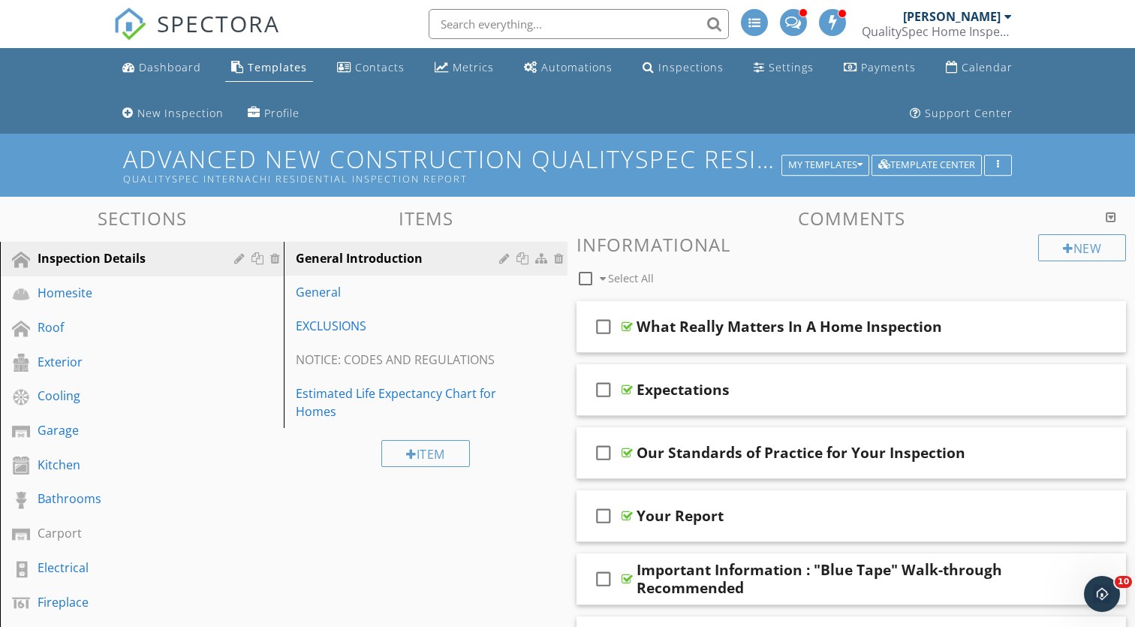
click at [1072, 116] on div at bounding box center [567, 313] width 1135 height 627
click at [1006, 164] on button "button" at bounding box center [998, 165] width 28 height 21
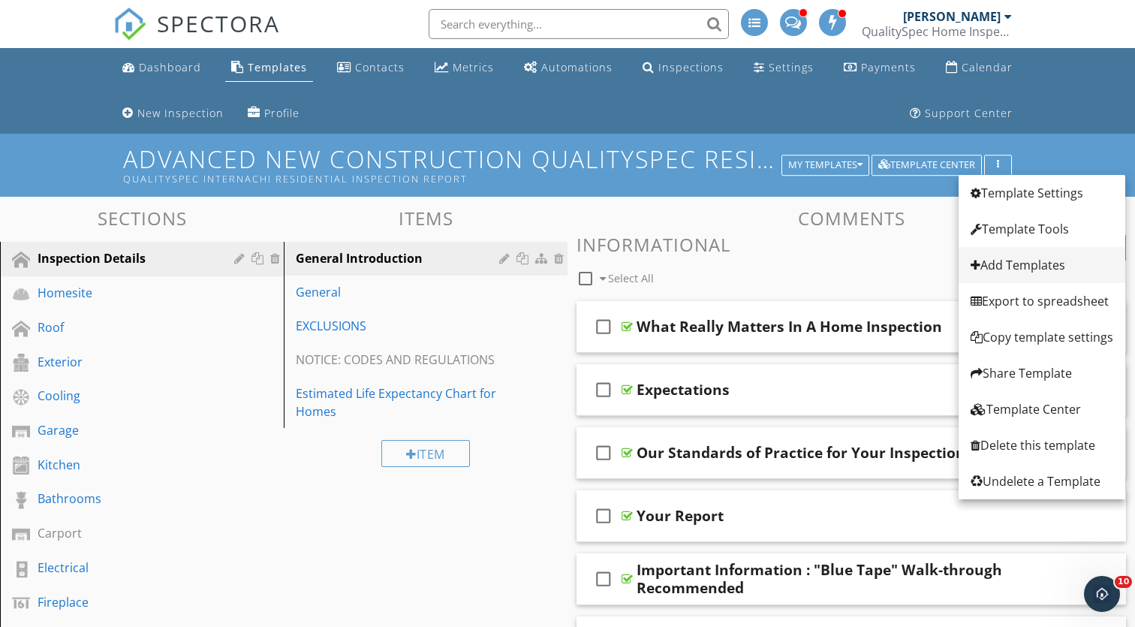
click at [1047, 267] on div "Add Templates" at bounding box center [1042, 265] width 143 height 18
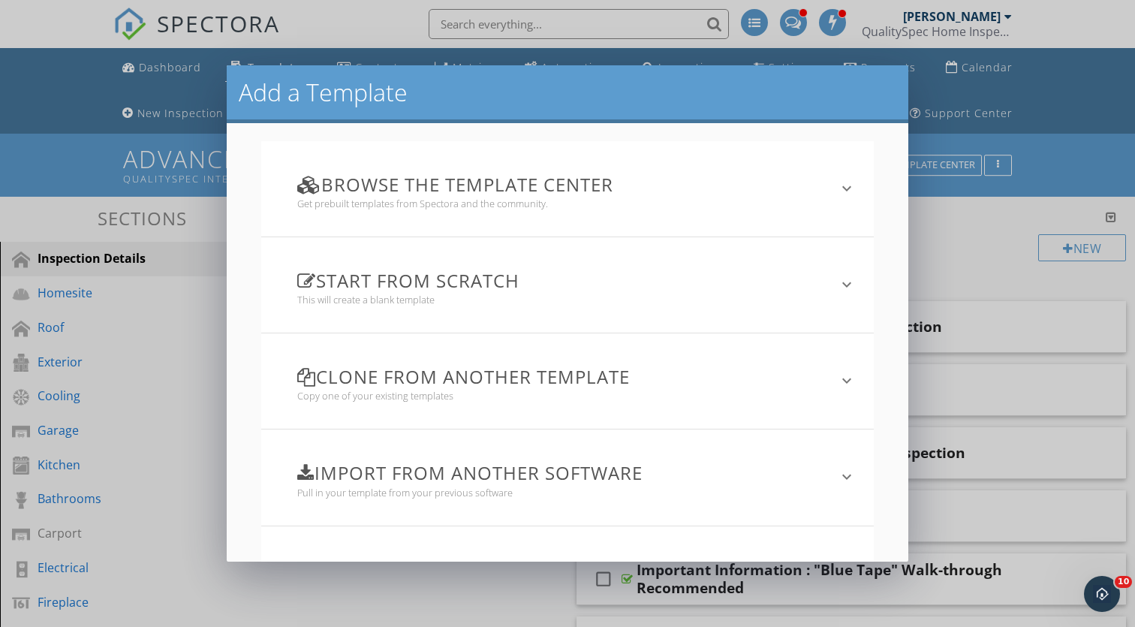
click at [585, 374] on h3 "Clone from another template" at bounding box center [558, 376] width 523 height 20
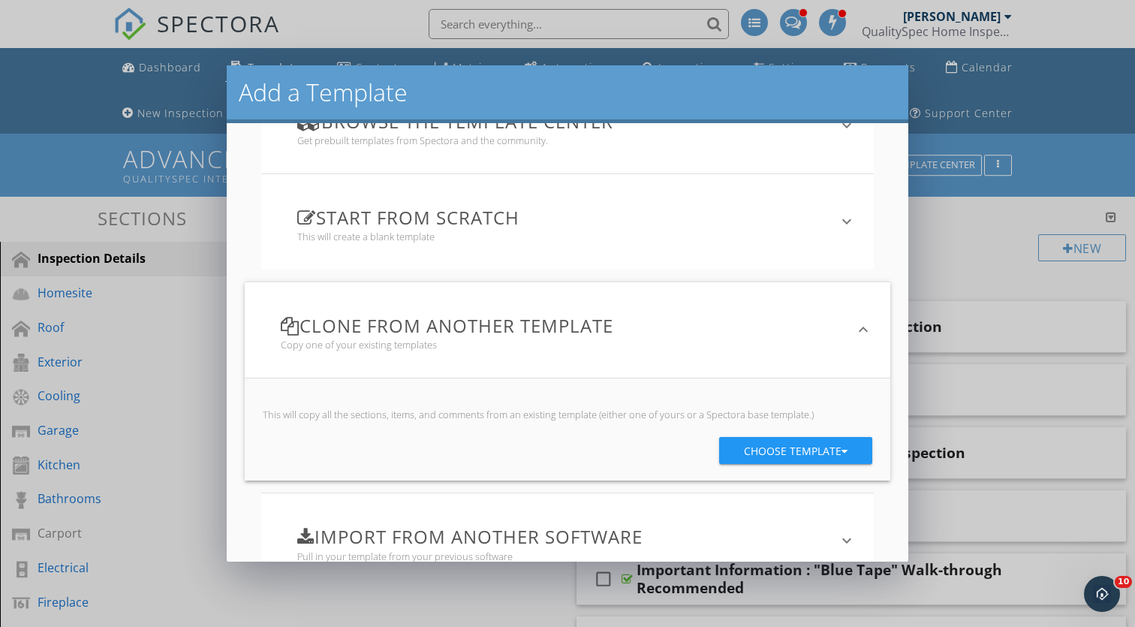
scroll to position [71, 0]
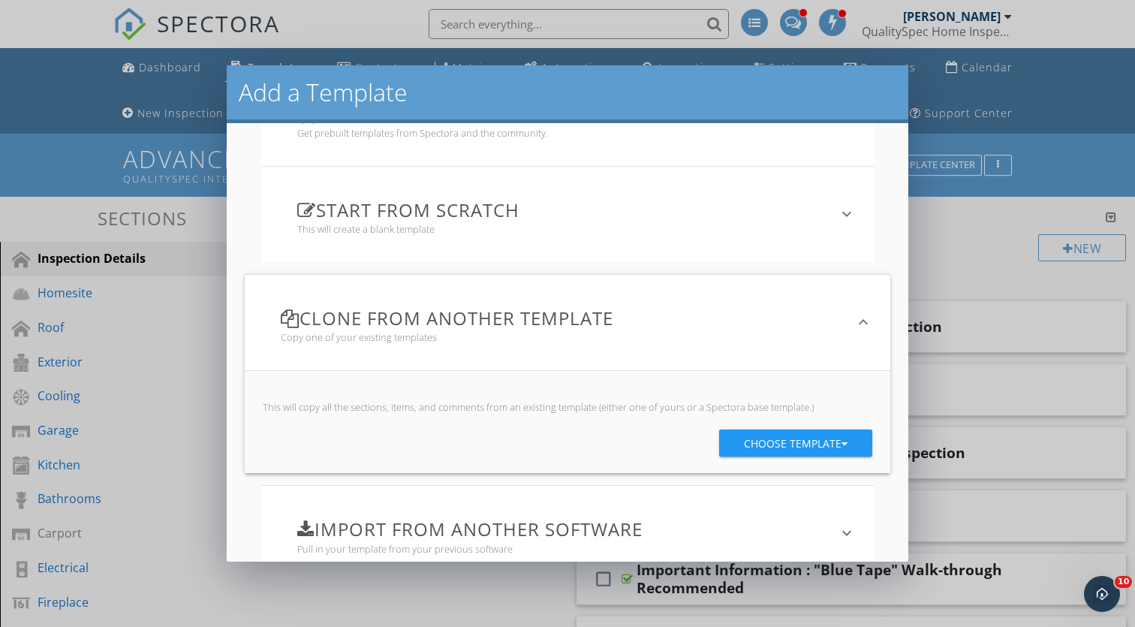
click at [776, 442] on div "Choose template" at bounding box center [796, 443] width 104 height 27
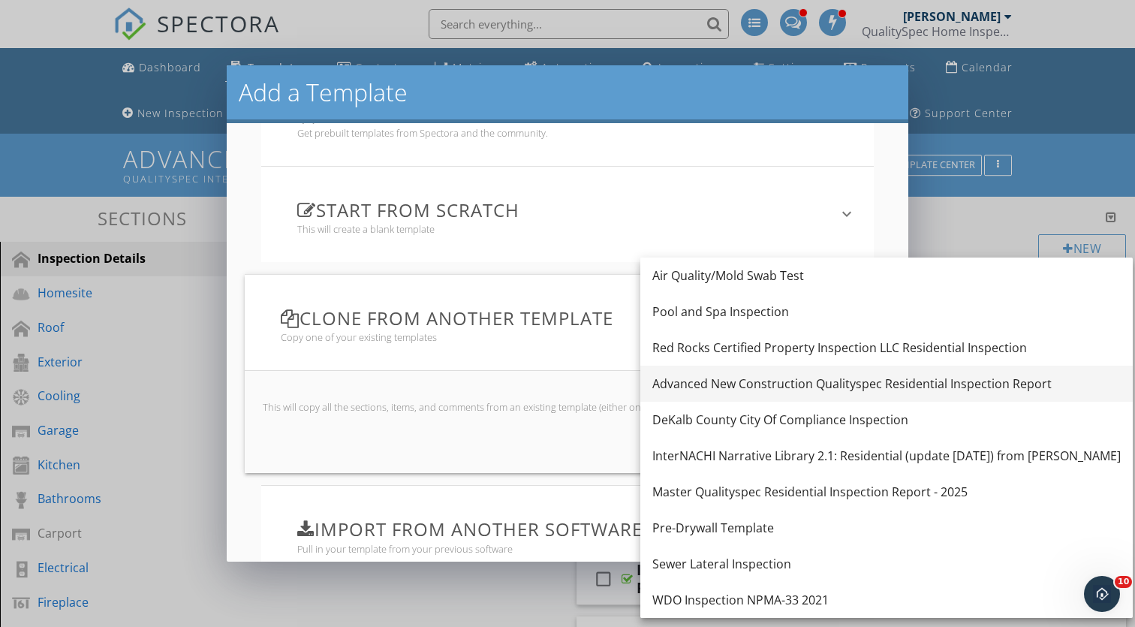
click at [736, 386] on div "Advanced New Construction Qualityspec Residential Inspection Report" at bounding box center [887, 384] width 469 height 18
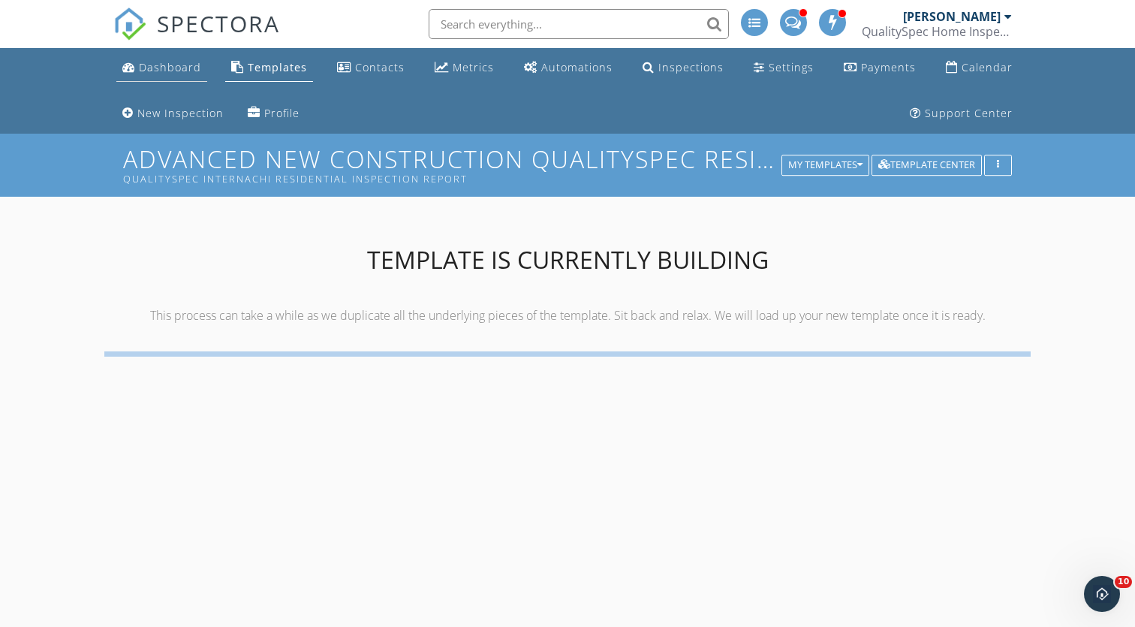
click at [161, 71] on div "Dashboard" at bounding box center [170, 67] width 62 height 14
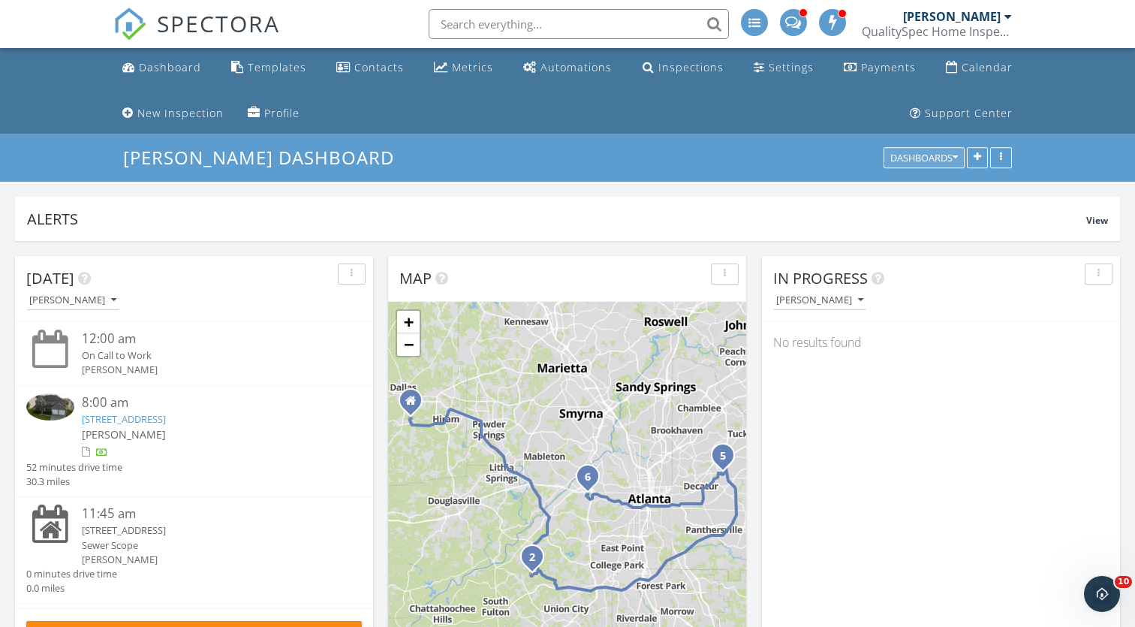
click at [953, 163] on button "Dashboards" at bounding box center [924, 158] width 81 height 21
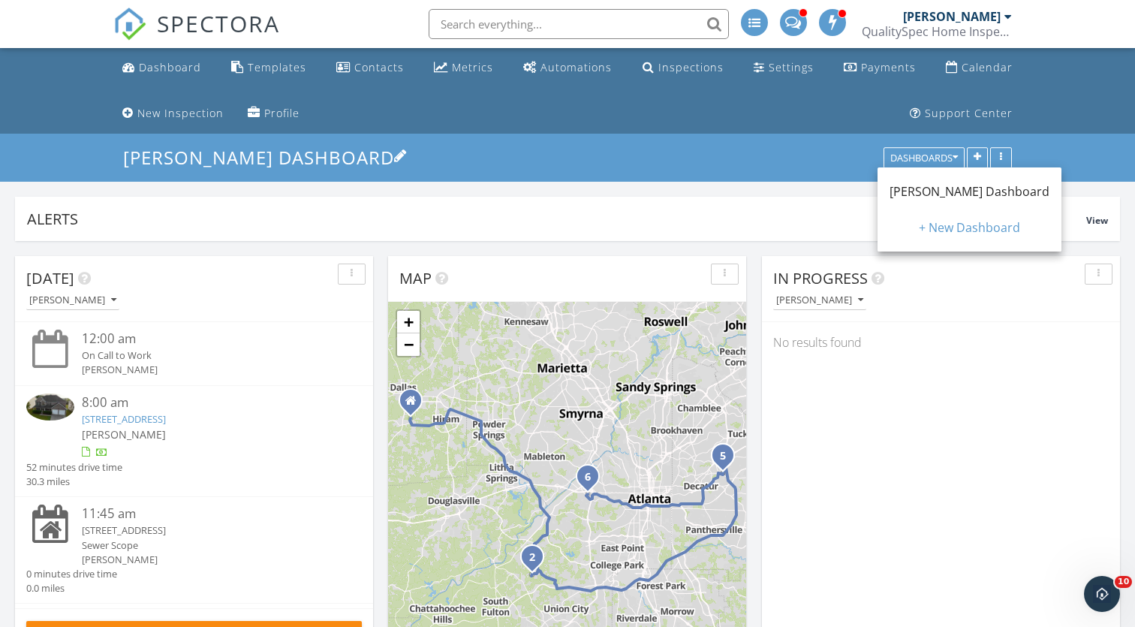
click at [838, 146] on h3 "Craig's Dashboard" at bounding box center [567, 157] width 889 height 23
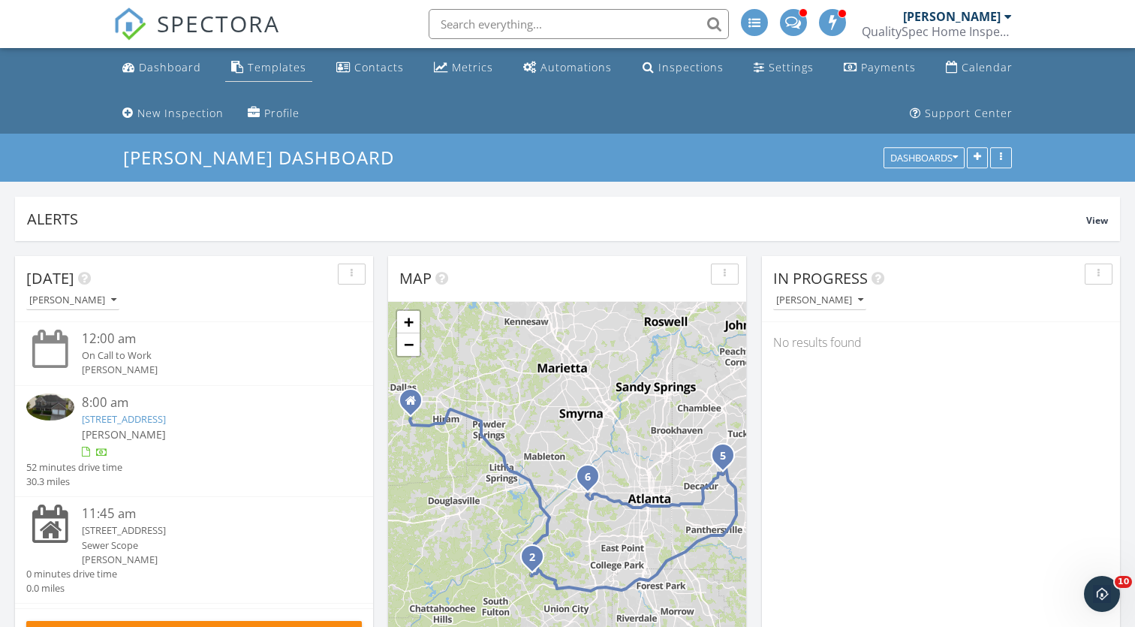
click at [298, 68] on div "Templates" at bounding box center [277, 67] width 59 height 14
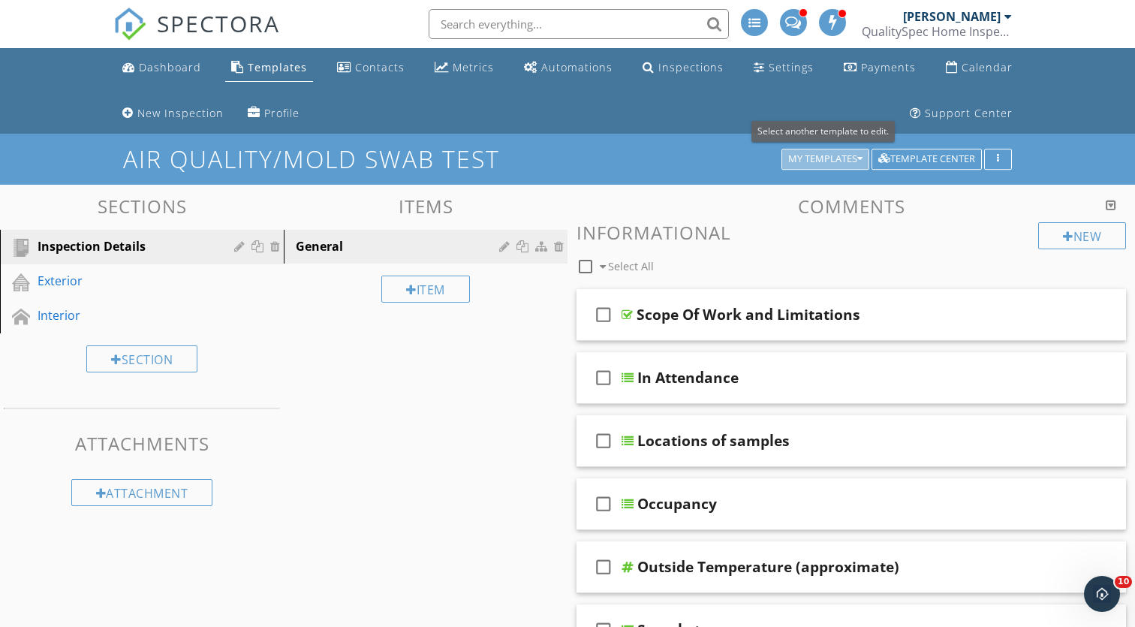
click at [854, 158] on div "My Templates" at bounding box center [825, 159] width 74 height 11
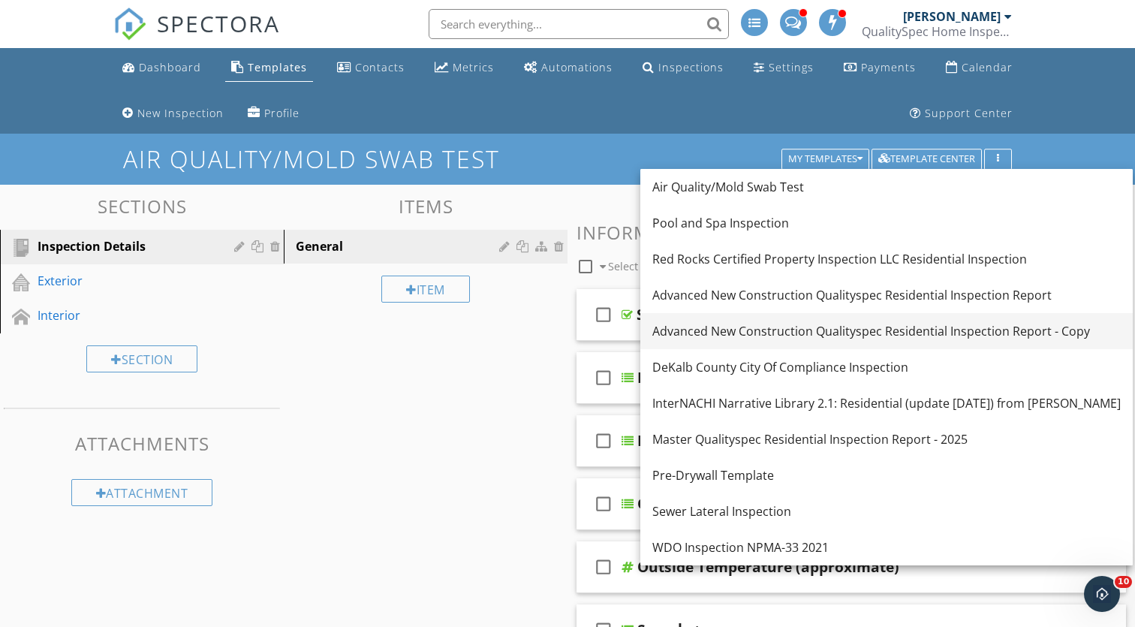
click at [873, 333] on div "Advanced New Construction Qualityspec Residential Inspection Report - Copy" at bounding box center [887, 331] width 469 height 18
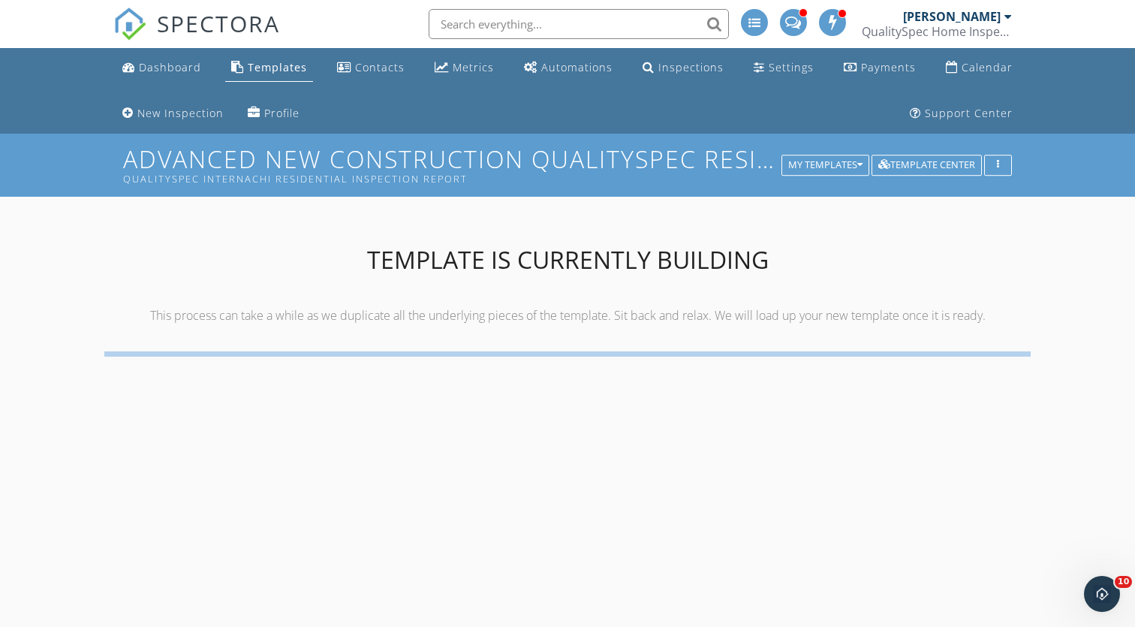
click at [604, 160] on h1 "Advanced New Construction Qualityspec Residential Inspection Report - Copy Qual…" at bounding box center [567, 165] width 889 height 38
type input "Advanced New Construction Qualityspec Residential Inspection Report - Copy"
type input "Qualityspec InterNachi Residential Inspection Report"
click at [1088, 140] on div at bounding box center [567, 313] width 1135 height 627
click at [843, 163] on div "My Templates" at bounding box center [825, 165] width 74 height 11
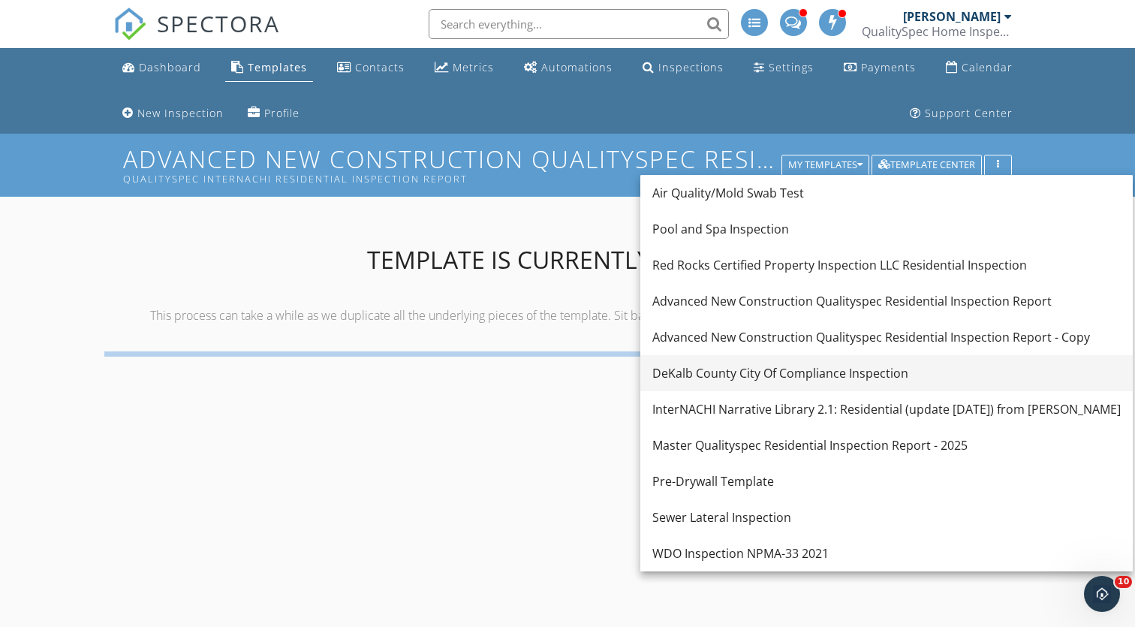
click at [770, 368] on div "DeKalb County City Of Compliance Inspection" at bounding box center [887, 373] width 469 height 18
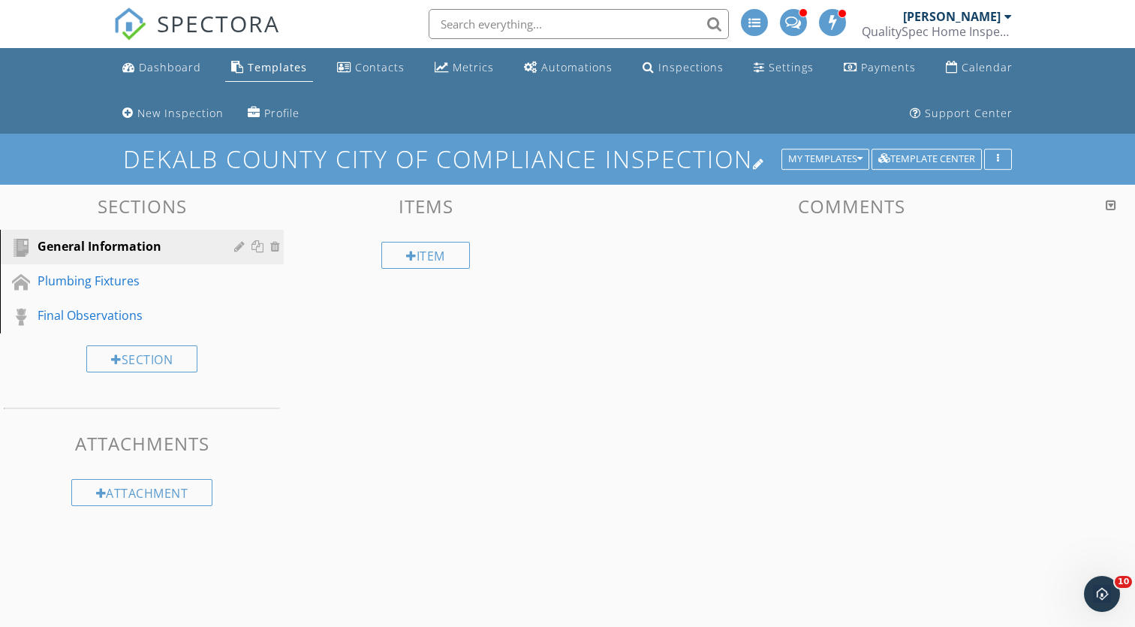
click at [628, 169] on h1 "DeKalb County City Of Compliance Inspection" at bounding box center [567, 159] width 889 height 26
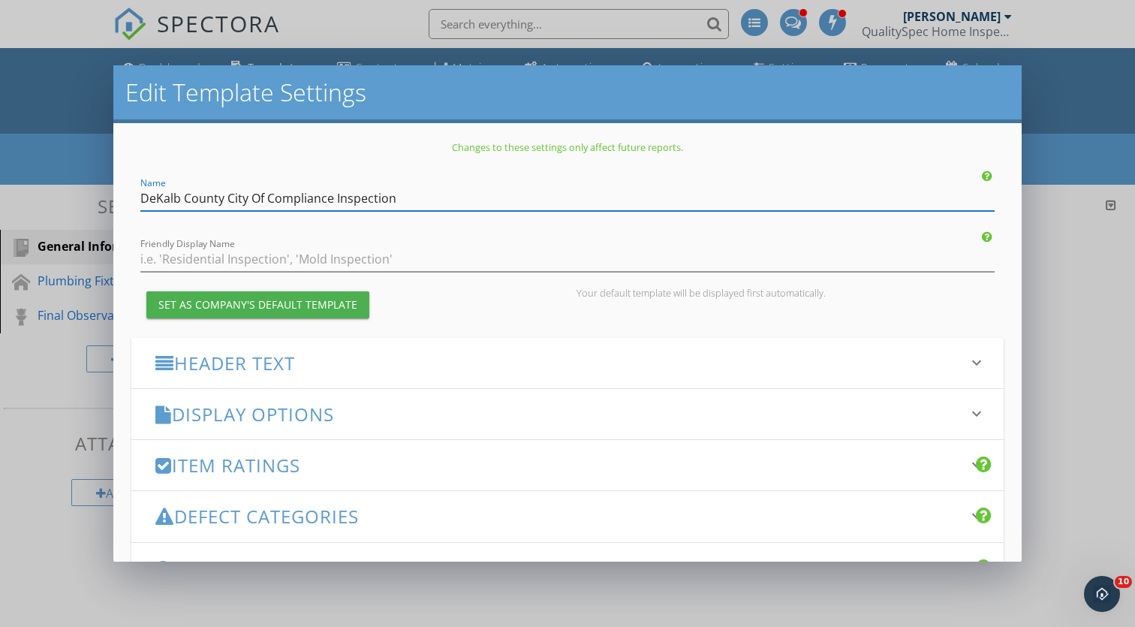
click at [479, 199] on input "DeKalb County City Of Compliance Inspection" at bounding box center [567, 198] width 855 height 25
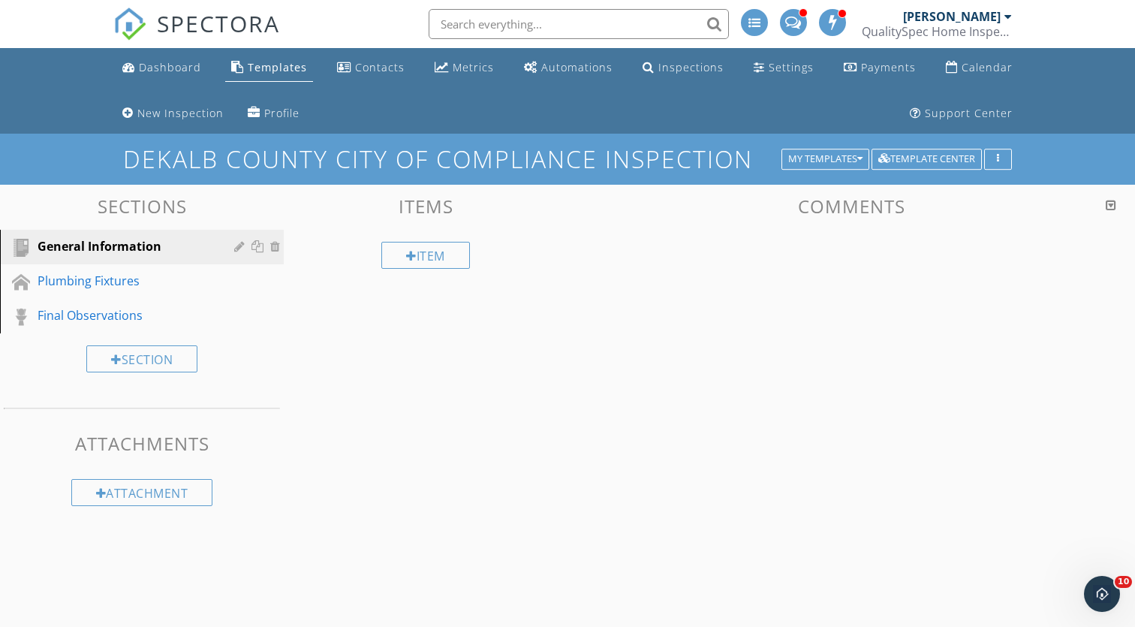
click at [1046, 187] on div at bounding box center [567, 313] width 1135 height 627
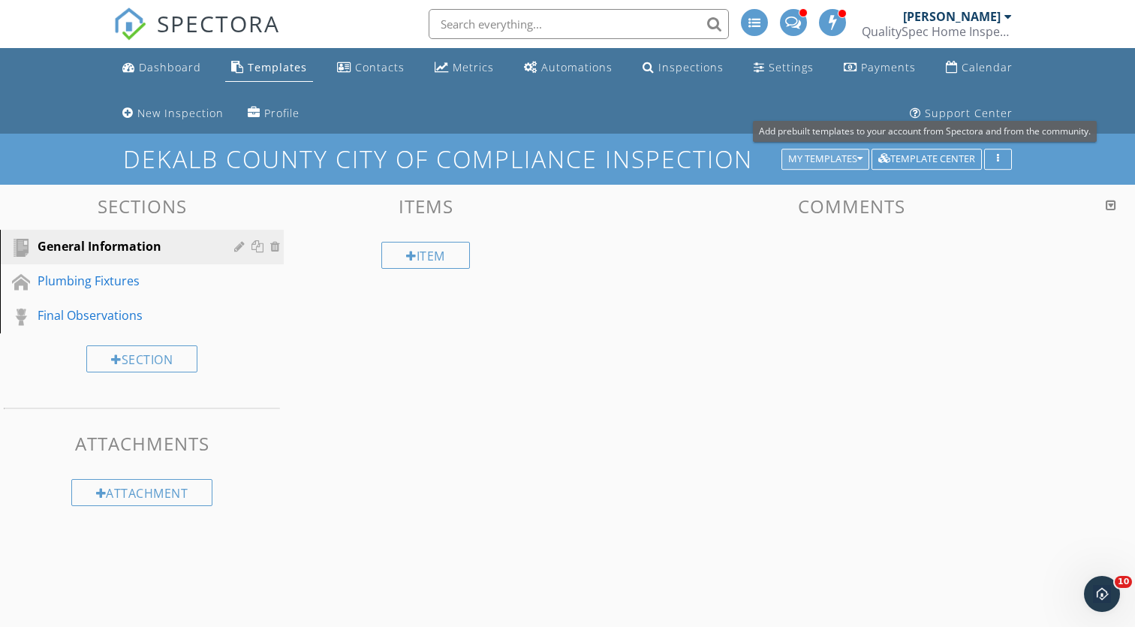
click at [837, 155] on div "My Templates" at bounding box center [825, 159] width 74 height 11
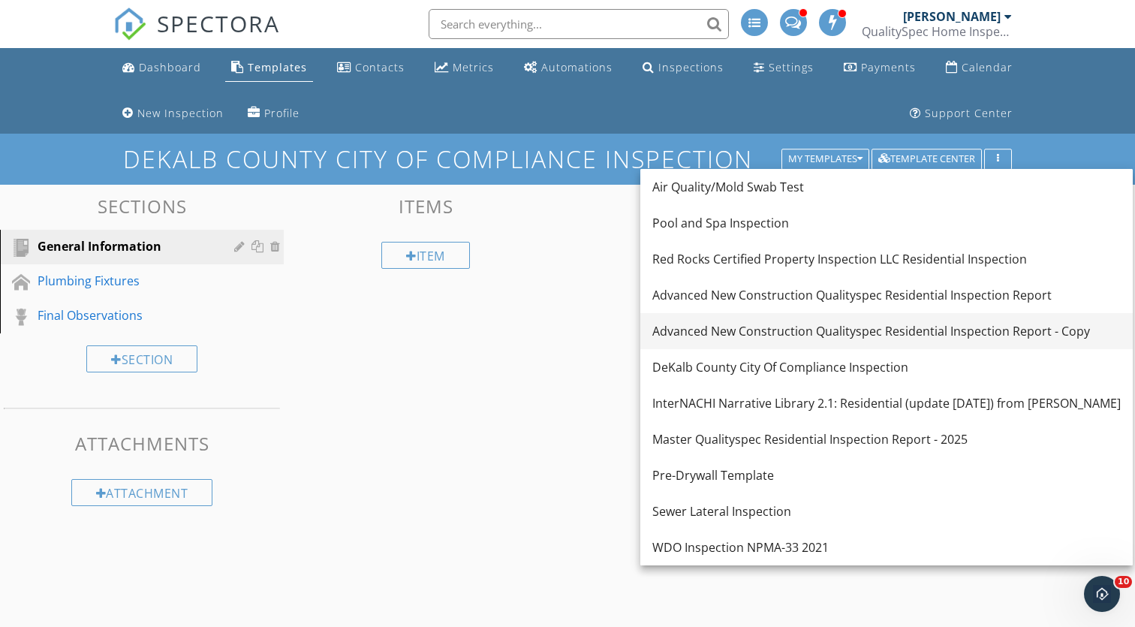
click at [802, 342] on link "Advanced New Construction Qualityspec Residential Inspection Report - Copy" at bounding box center [887, 331] width 493 height 36
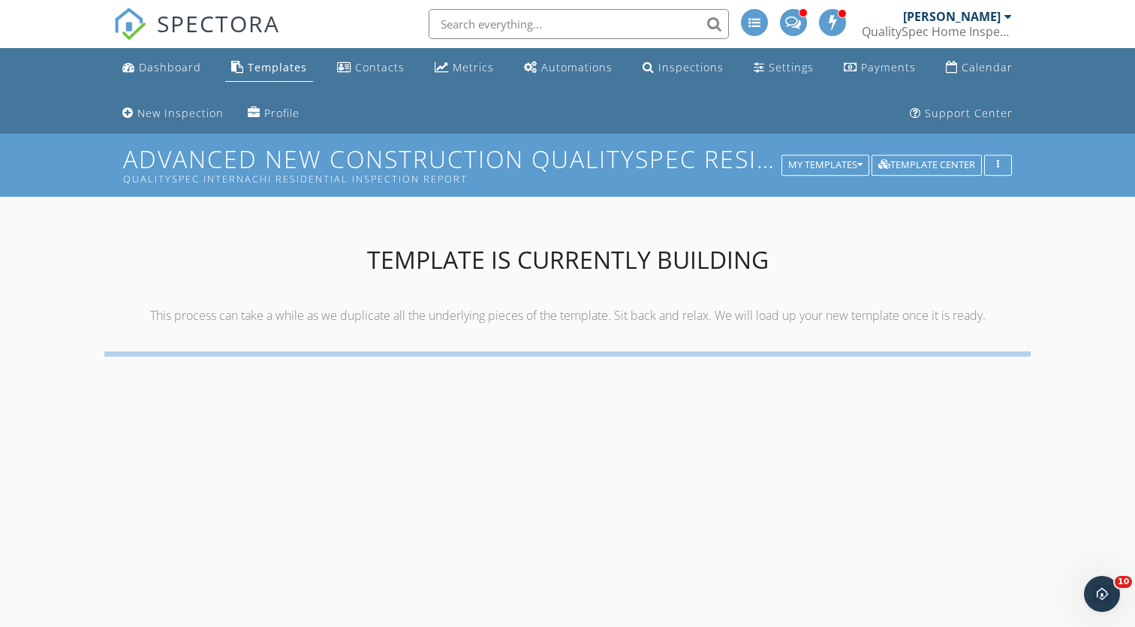
click at [638, 168] on h1 "Advanced New Construction Qualityspec Residential Inspection Report - Copy Qual…" at bounding box center [567, 165] width 889 height 38
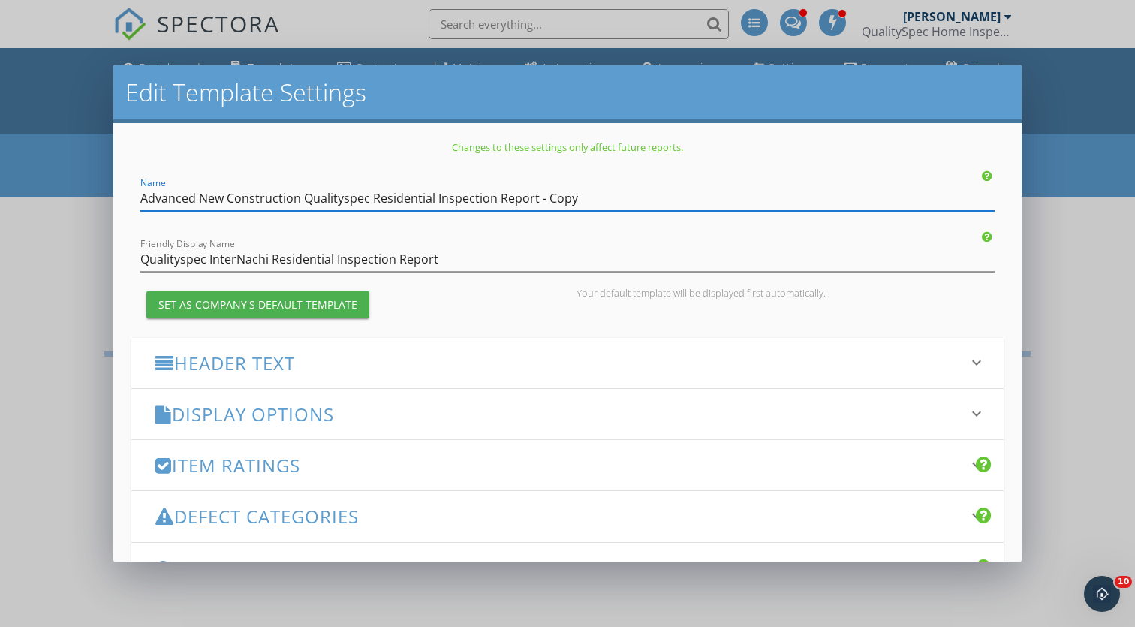
click at [490, 198] on input "Advanced New Construction Qualityspec Residential Inspection Report - Copy" at bounding box center [567, 198] width 855 height 25
click at [636, 179] on div "Name Advanced New Construction Qualityspec Residential Inspection Report - Copy" at bounding box center [567, 194] width 855 height 34
drag, startPoint x: 534, startPoint y: 198, endPoint x: 35, endPoint y: 198, distance: 498.6
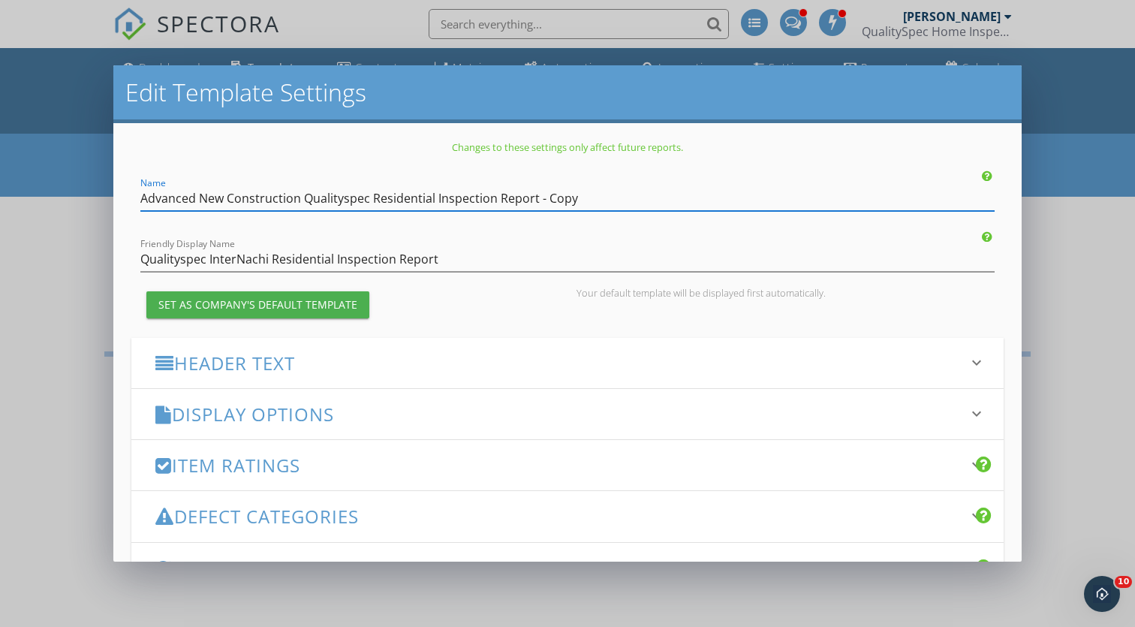
click at [35, 198] on div "Edit Template Settings Changes to these settings only affect future reports. Na…" at bounding box center [567, 313] width 1135 height 627
paste input "DeKalb County City Of Compliance Inspection"
type input "DeKalb County City Of Compliance Inspection - Copy"
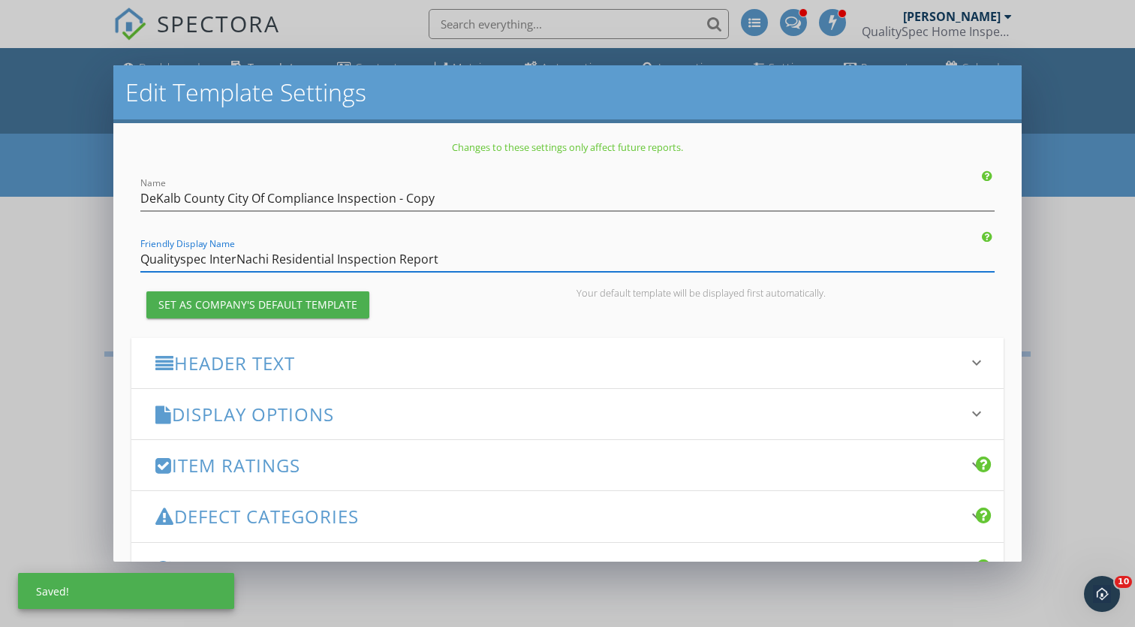
drag, startPoint x: 141, startPoint y: 257, endPoint x: 456, endPoint y: 258, distance: 314.6
click at [456, 258] on input "Qualityspec InterNachi Residential Inspection Report" at bounding box center [567, 259] width 855 height 25
paste input "DeKalb County City Of Compliance Inspection"
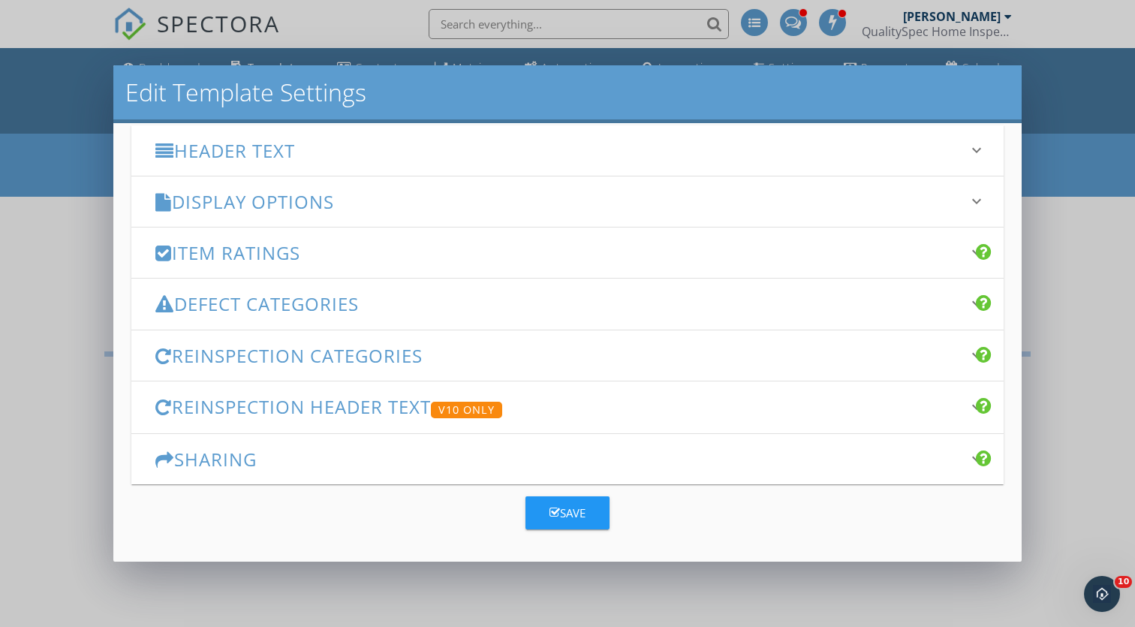
scroll to position [212, 0]
type input "DeKalb County City Of Compliance Inspection"
click at [560, 520] on div "Save" at bounding box center [568, 513] width 36 height 17
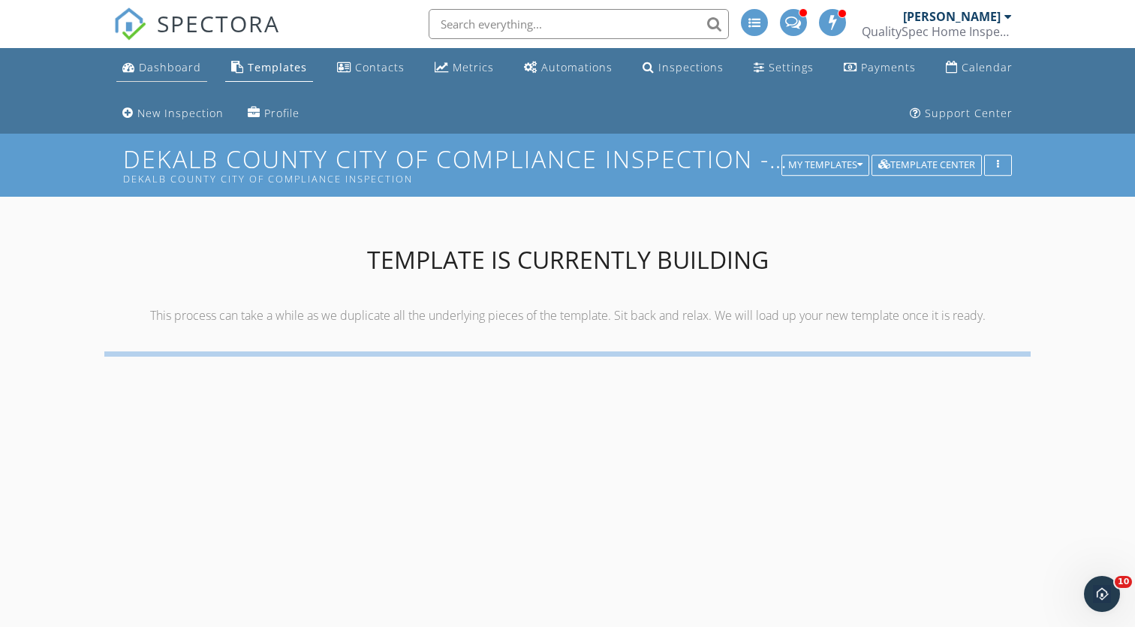
click at [172, 67] on div "Dashboard" at bounding box center [170, 67] width 62 height 14
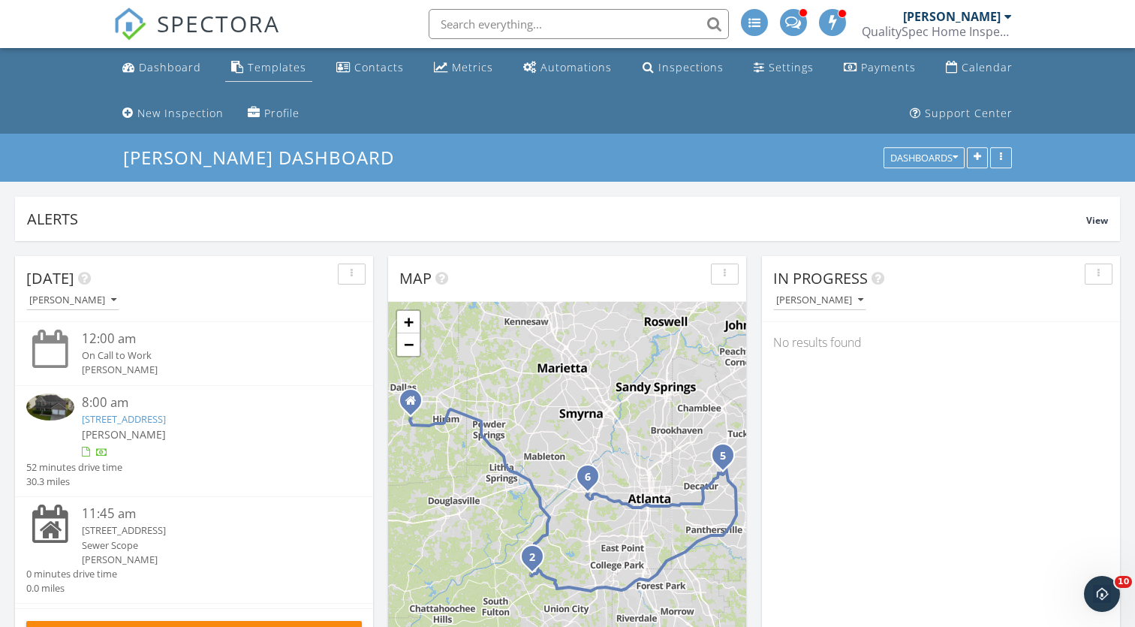
click at [275, 65] on div "Templates" at bounding box center [277, 67] width 59 height 14
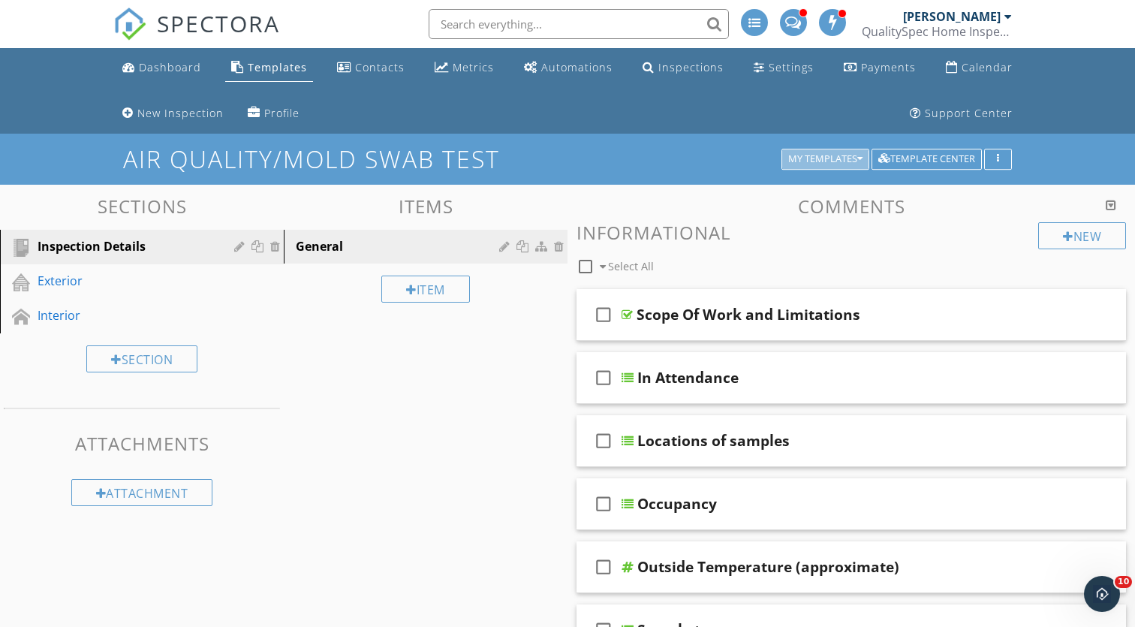
click at [828, 149] on button "My Templates" at bounding box center [826, 159] width 88 height 21
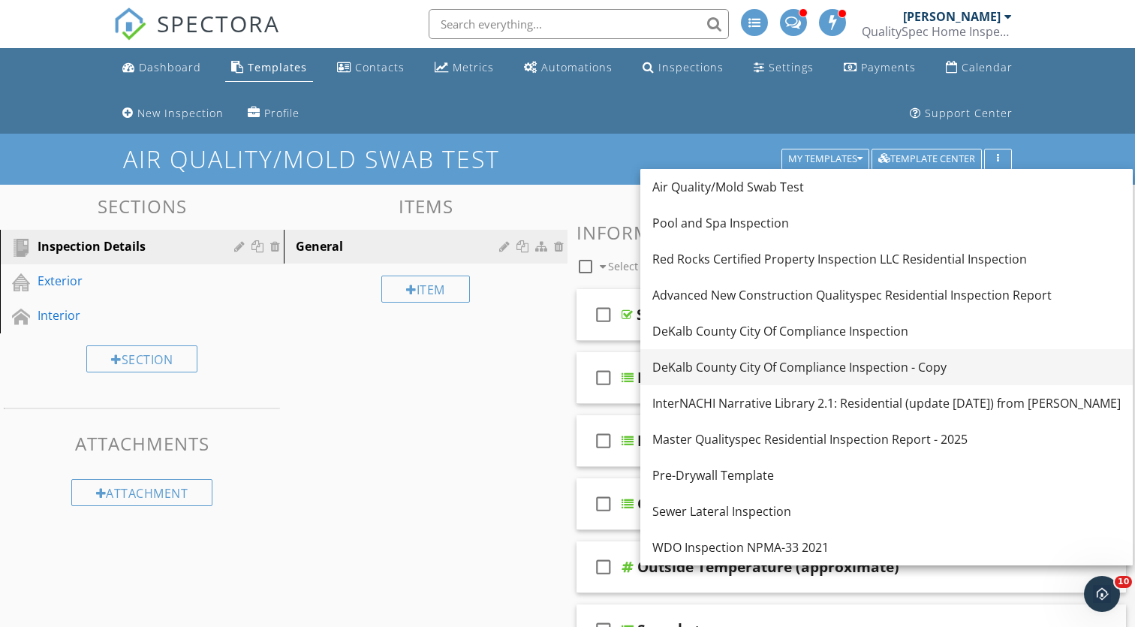
click at [776, 366] on div "DeKalb County City Of Compliance Inspection - Copy" at bounding box center [887, 367] width 469 height 18
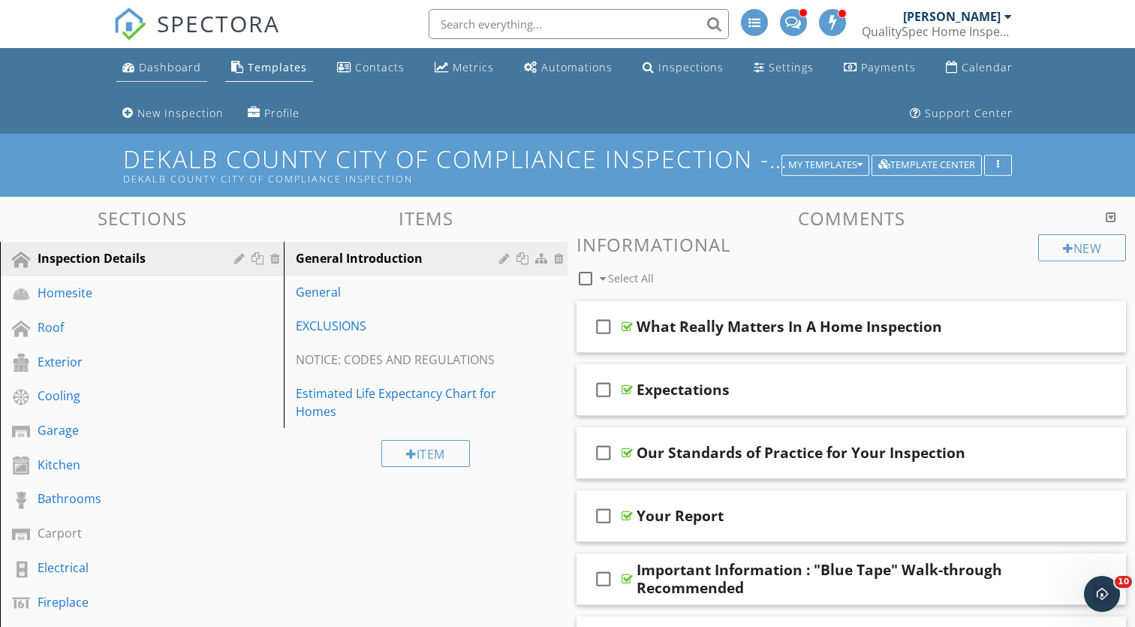
click at [158, 68] on div "Dashboard" at bounding box center [170, 67] width 62 height 14
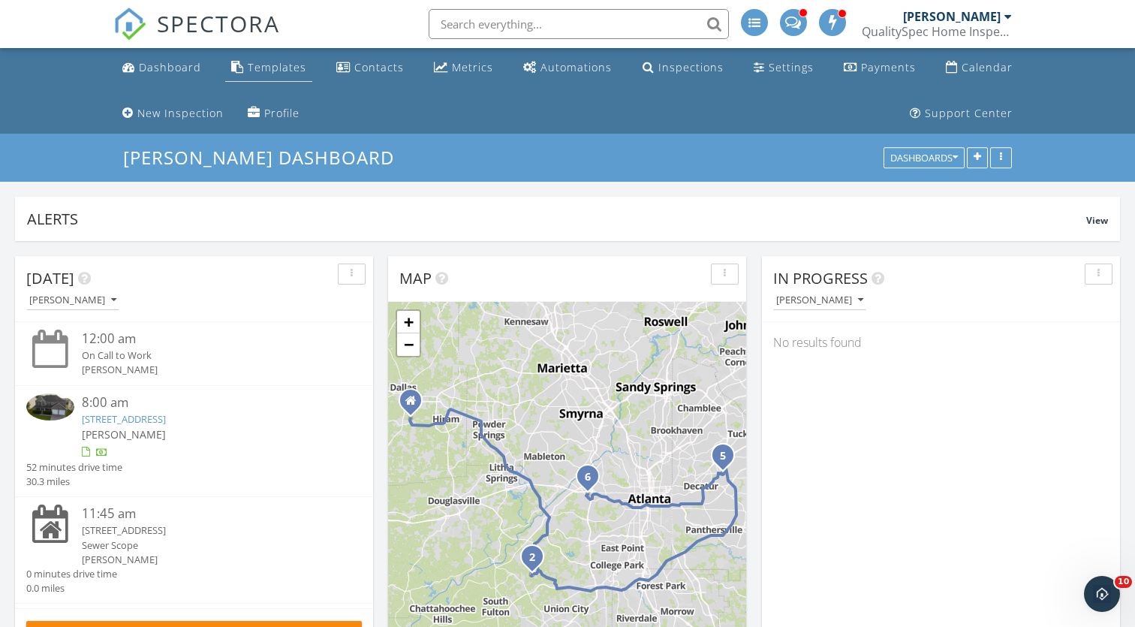
click at [297, 68] on div "Templates" at bounding box center [277, 67] width 59 height 14
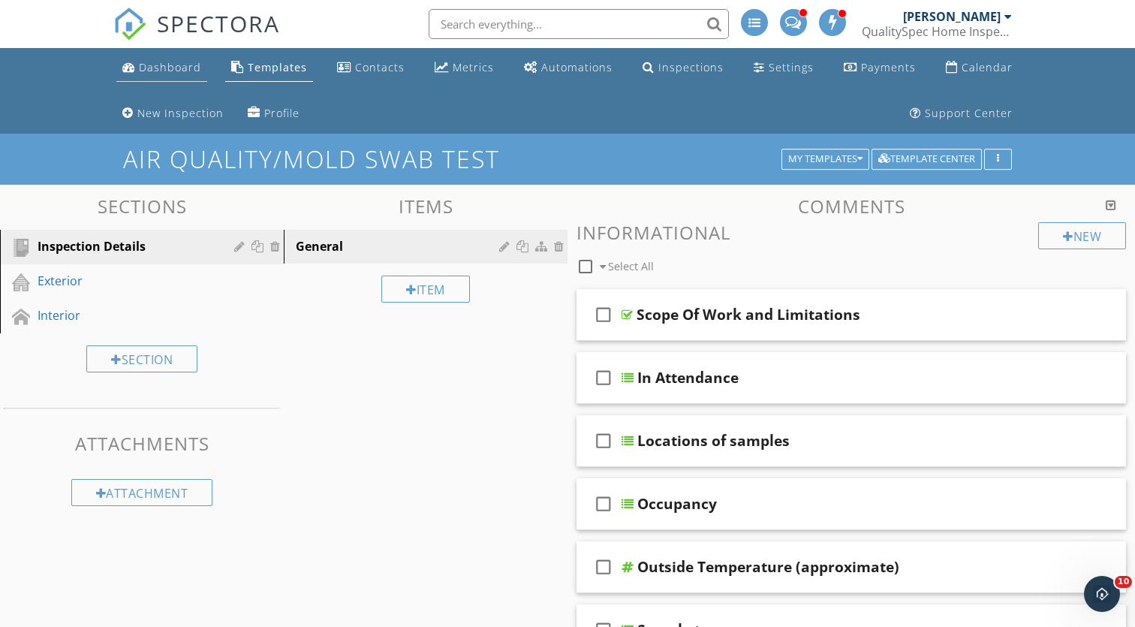
click at [183, 66] on div "Dashboard" at bounding box center [170, 67] width 62 height 14
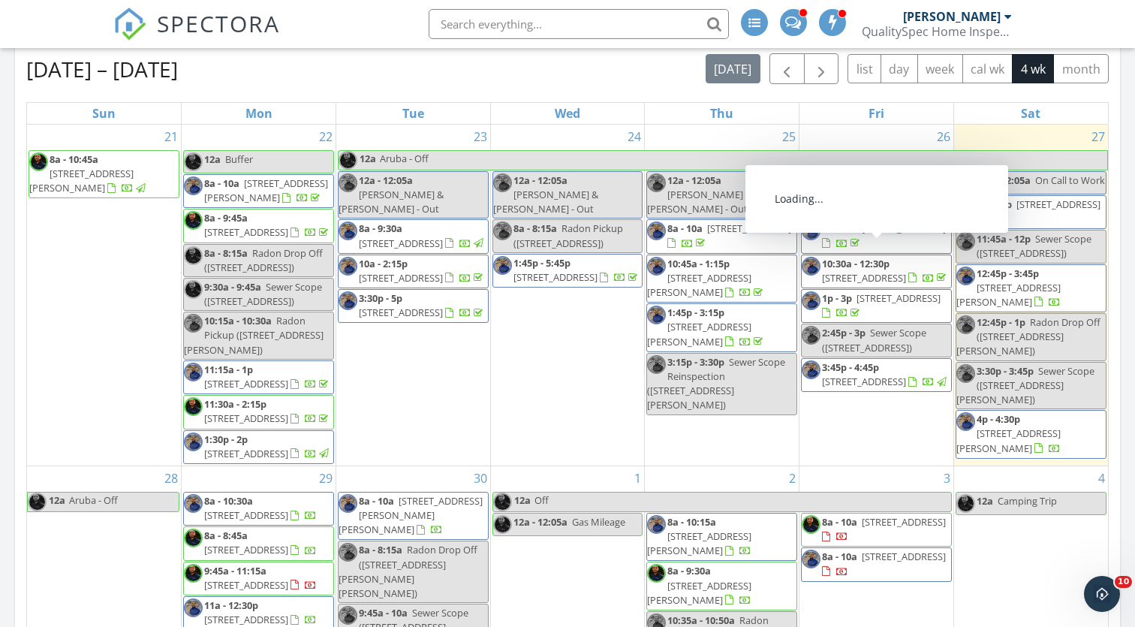
click at [1017, 211] on span "[STREET_ADDRESS]" at bounding box center [1059, 204] width 84 height 14
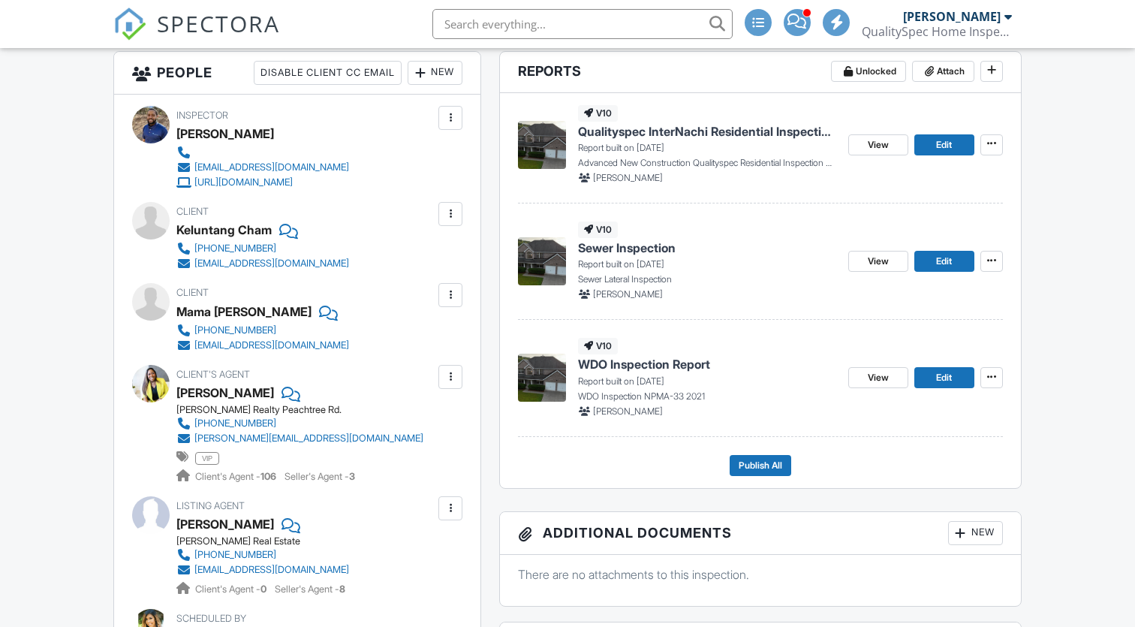
scroll to position [287, 0]
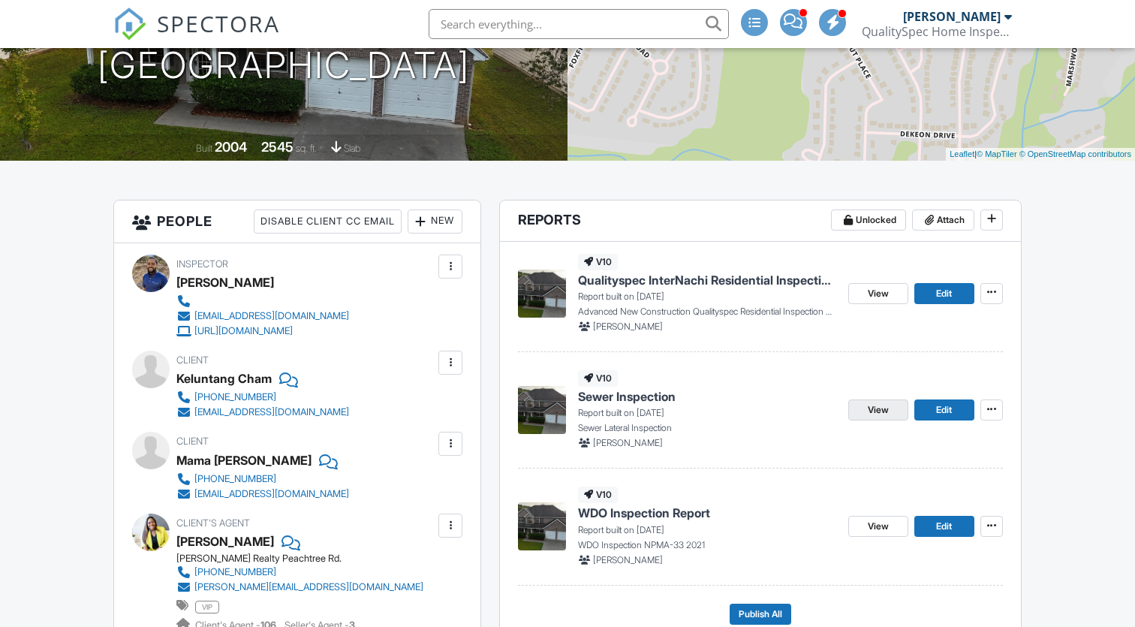
click at [884, 409] on span "View" at bounding box center [878, 409] width 21 height 15
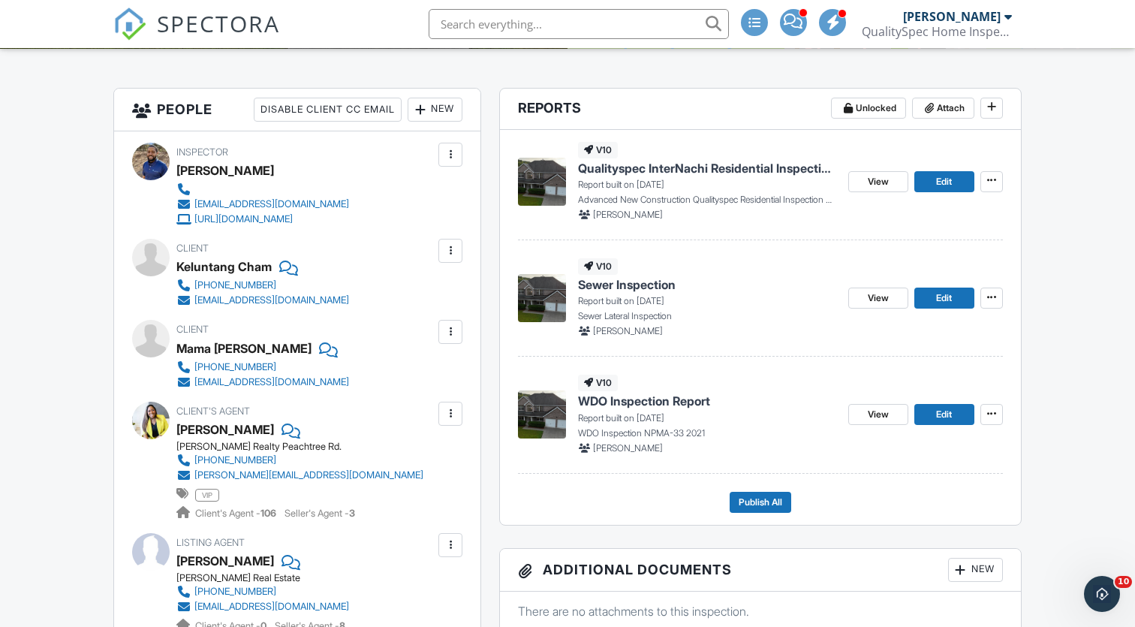
scroll to position [427, 0]
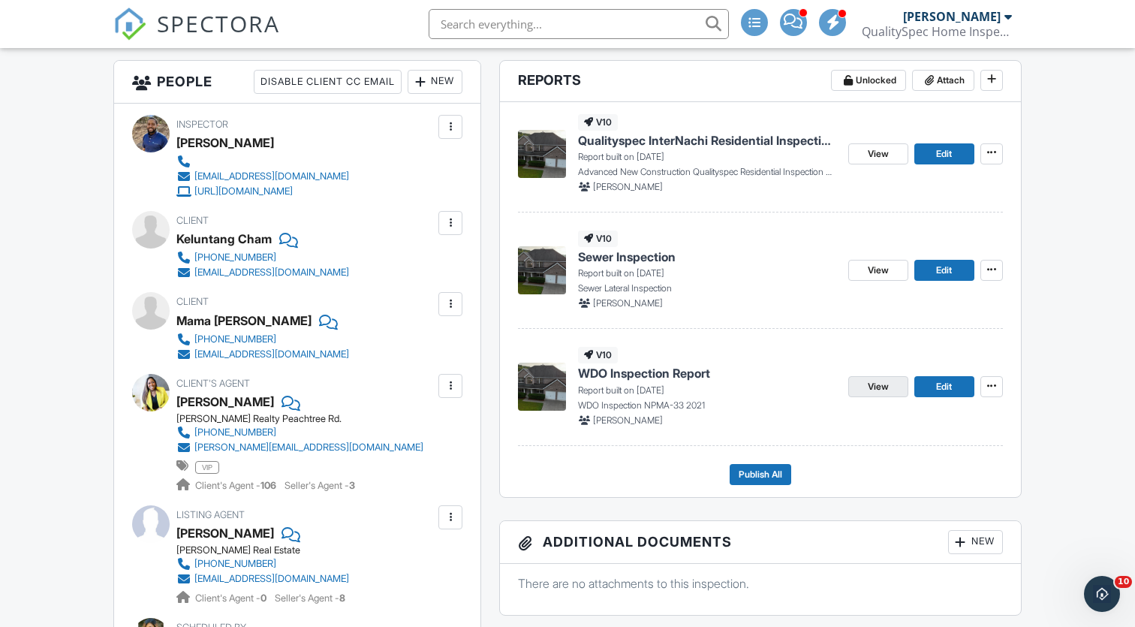
click at [864, 384] on link "View" at bounding box center [879, 386] width 60 height 21
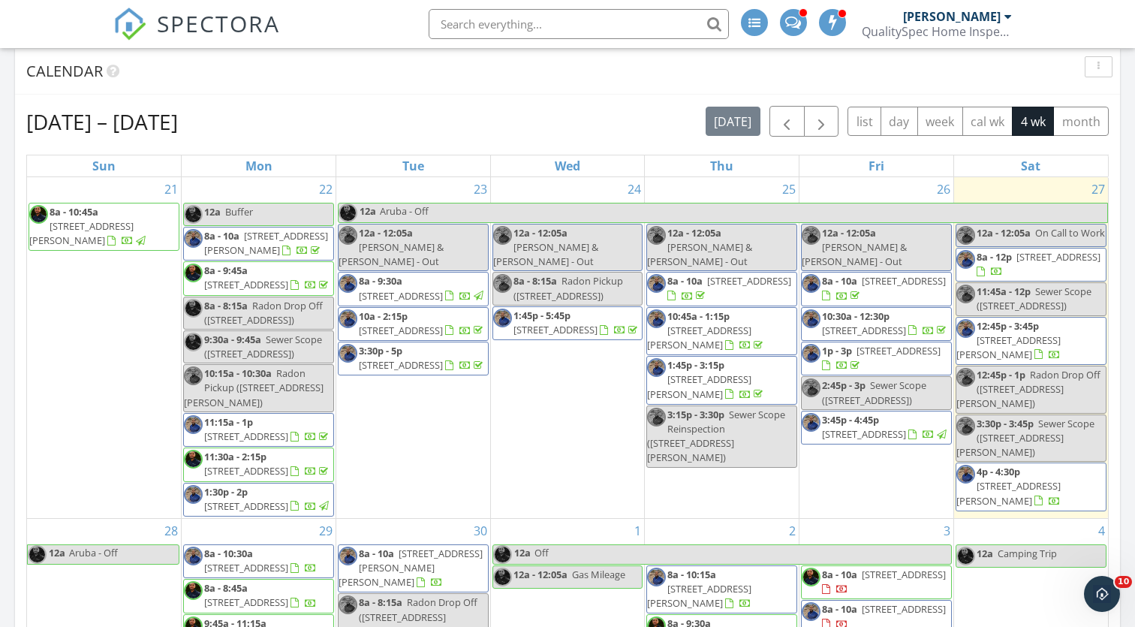
click at [1017, 264] on span "4224 Butternut Pl, Atlanta 30349" at bounding box center [1059, 257] width 84 height 14
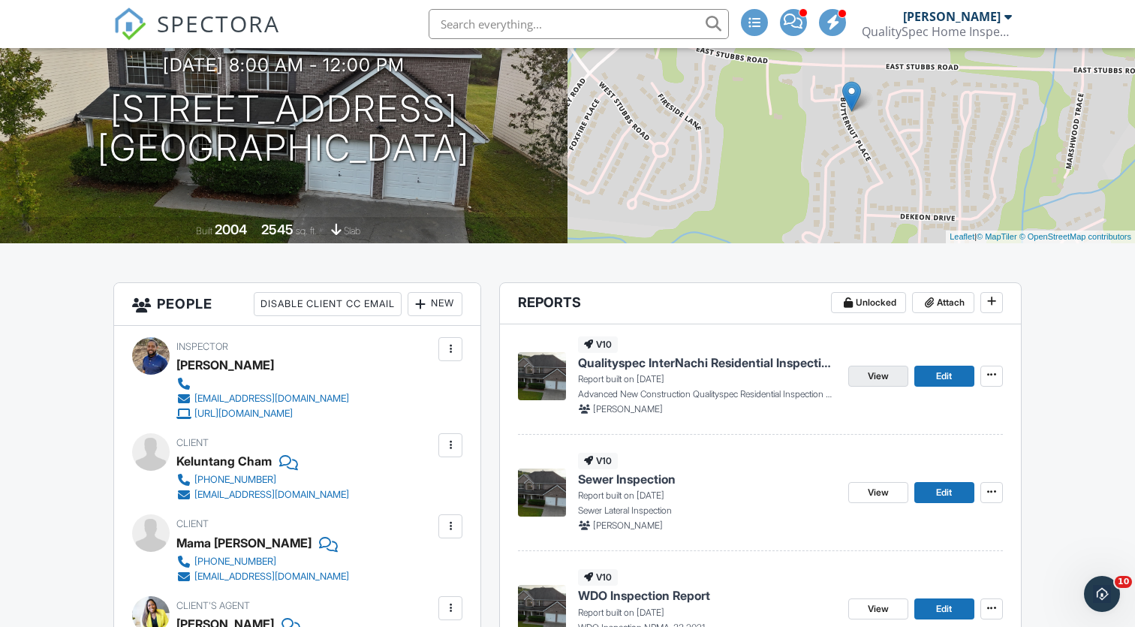
click at [866, 378] on link "View" at bounding box center [879, 376] width 60 height 21
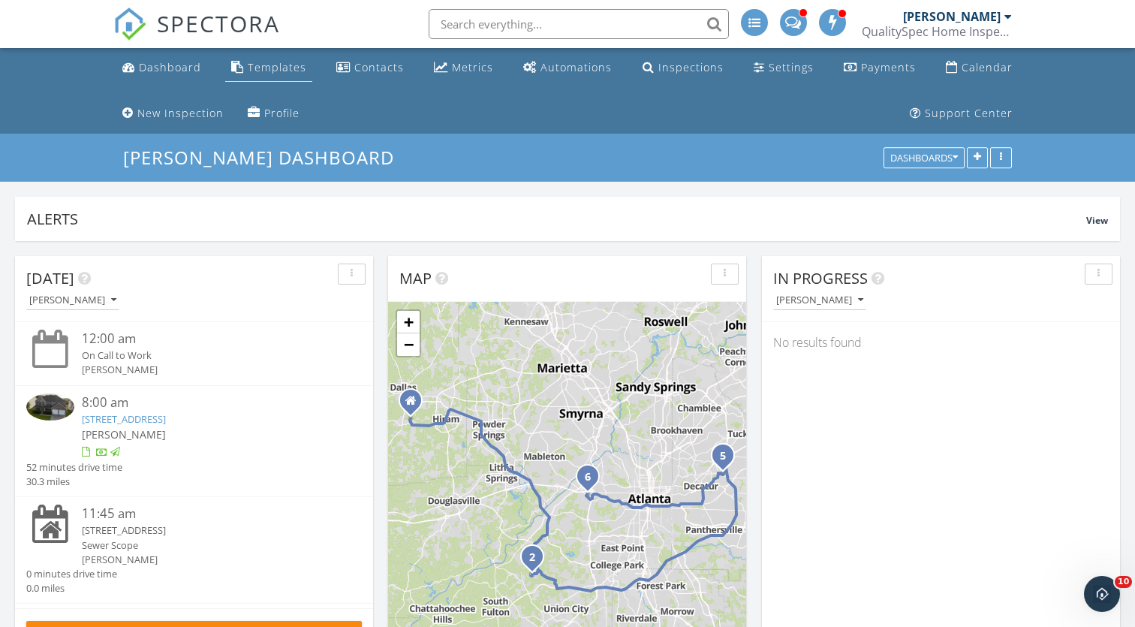
click at [250, 71] on div "Templates" at bounding box center [277, 67] width 59 height 14
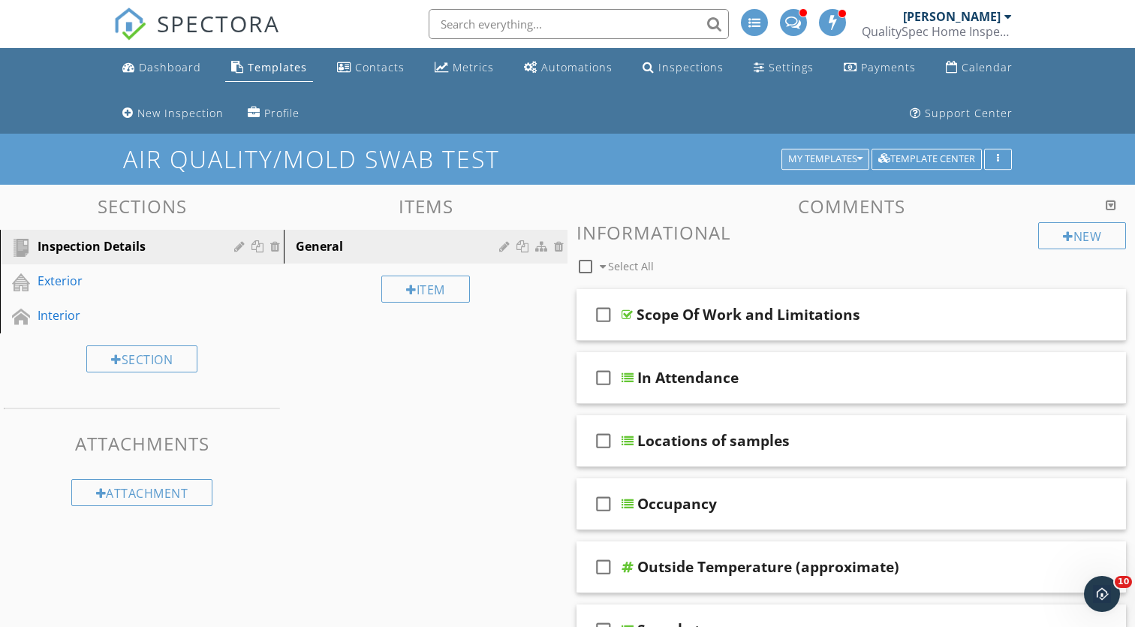
click at [811, 155] on div "My Templates" at bounding box center [825, 159] width 74 height 11
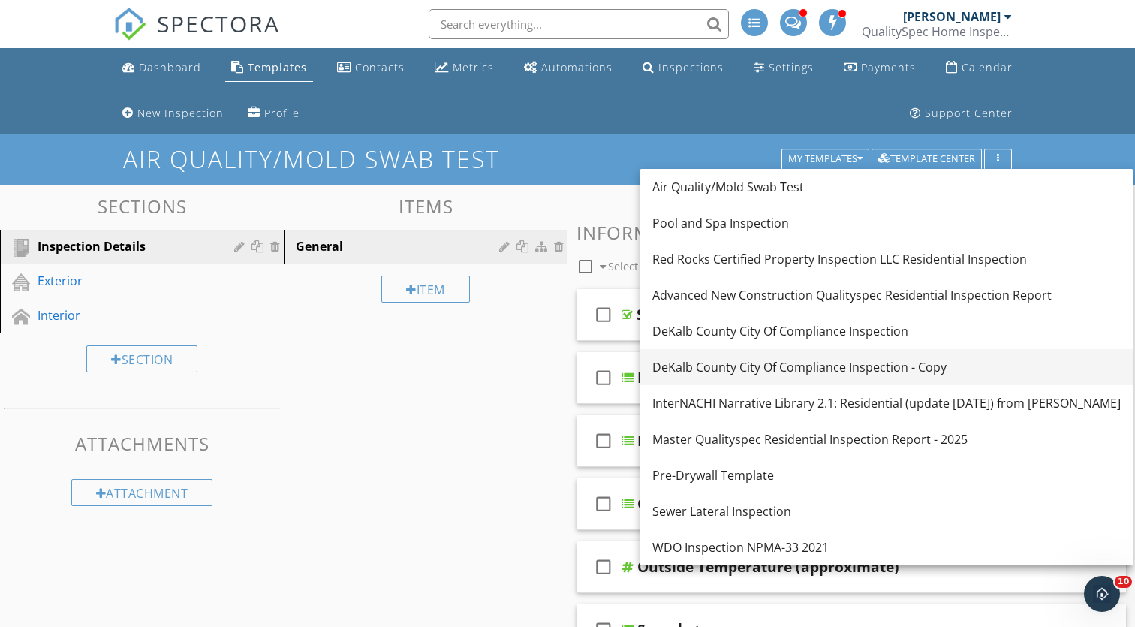
click at [754, 360] on div "DeKalb County City Of Compliance Inspection - Copy" at bounding box center [887, 367] width 469 height 18
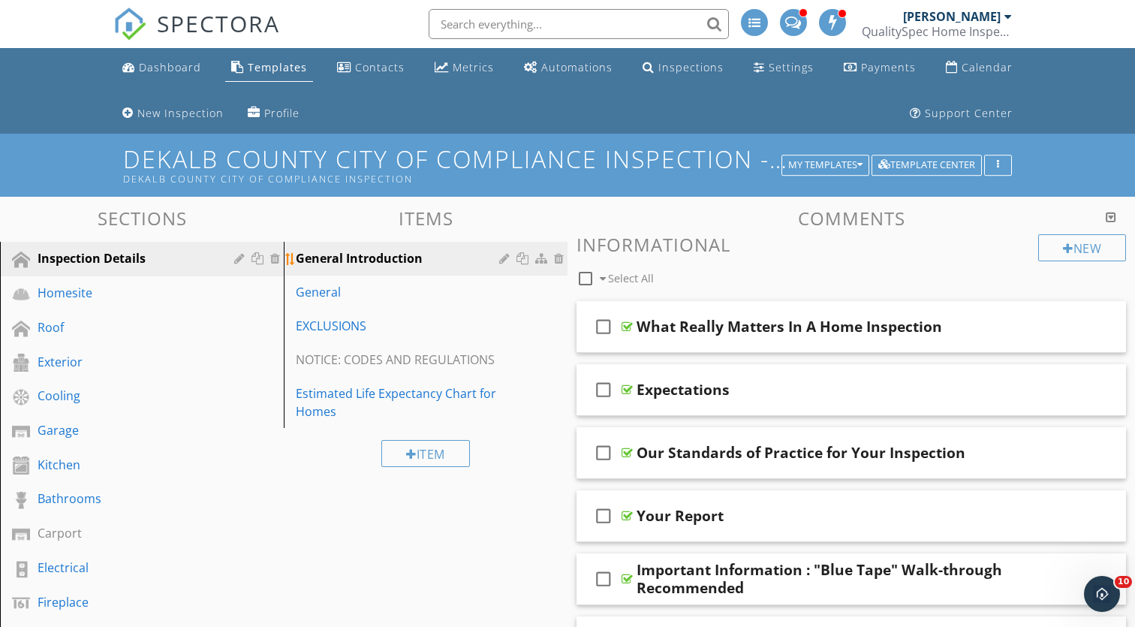
click at [388, 256] on div "General Introduction" at bounding box center [400, 258] width 208 height 18
click at [277, 294] on div at bounding box center [277, 293] width 14 height 12
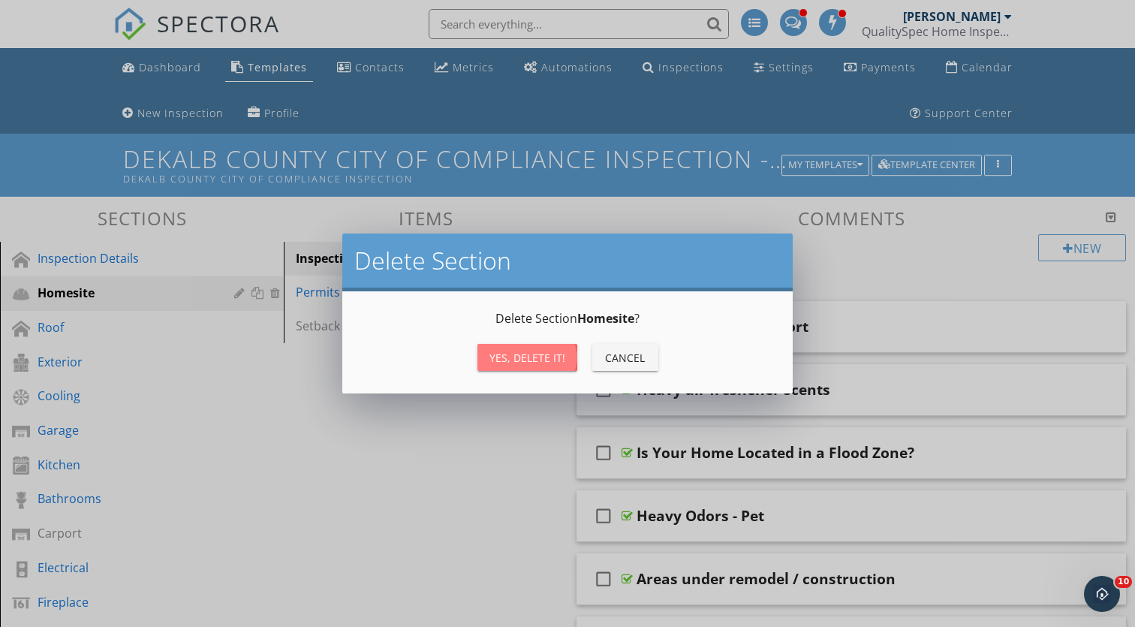
click at [499, 355] on div "Yes, Delete it!" at bounding box center [528, 358] width 76 height 16
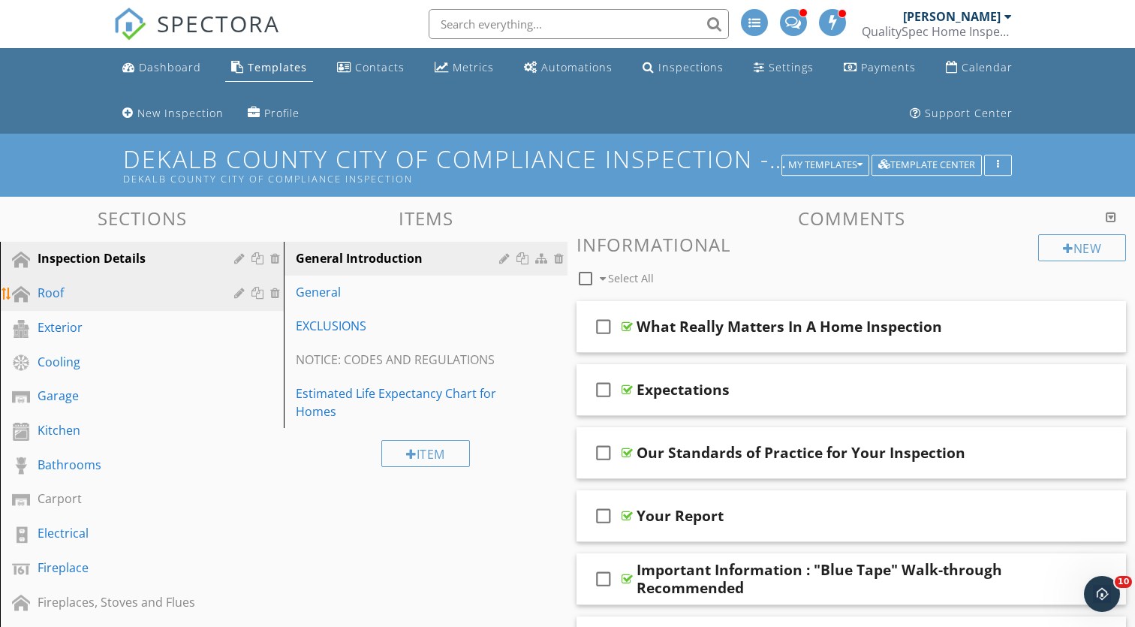
click at [280, 296] on div at bounding box center [277, 293] width 14 height 12
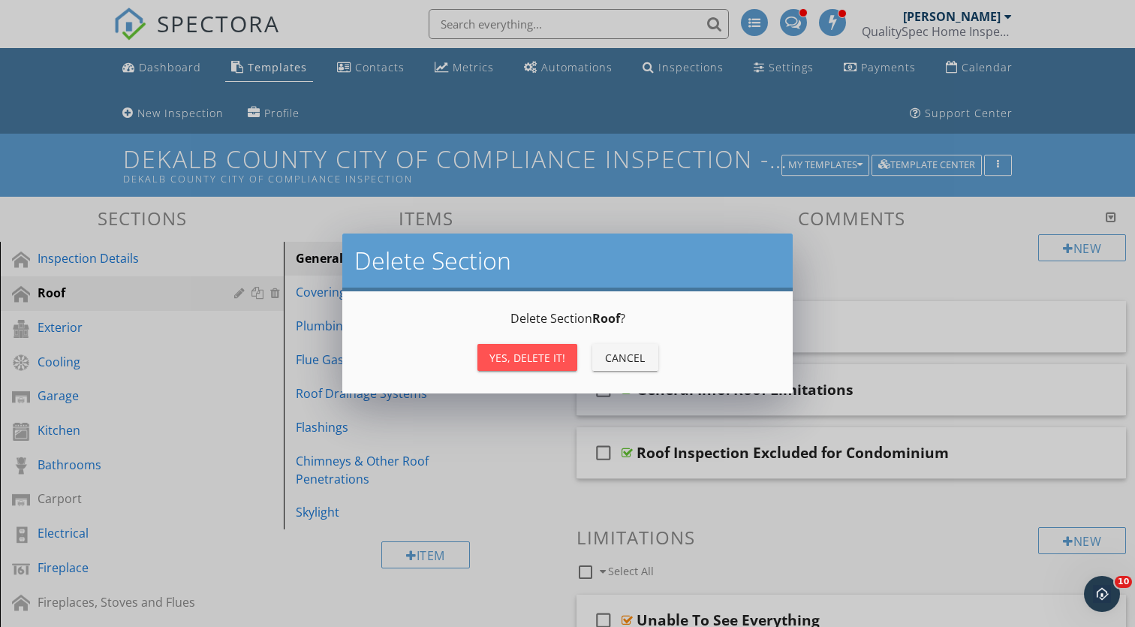
click at [520, 366] on button "Yes, Delete it!" at bounding box center [528, 357] width 100 height 27
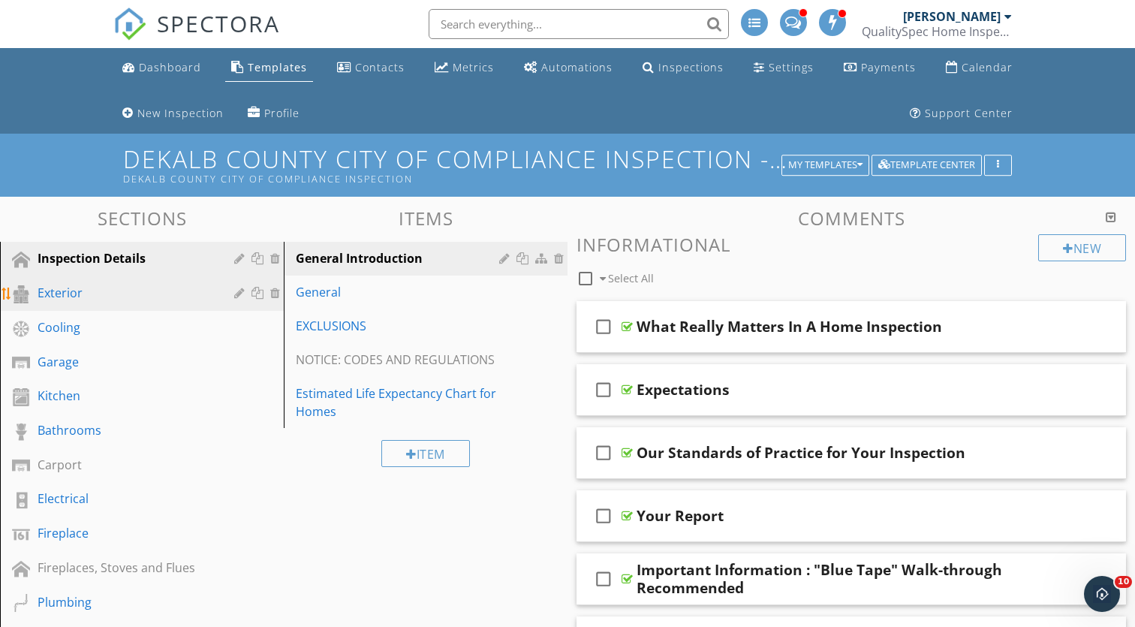
click at [271, 295] on div at bounding box center [277, 293] width 14 height 12
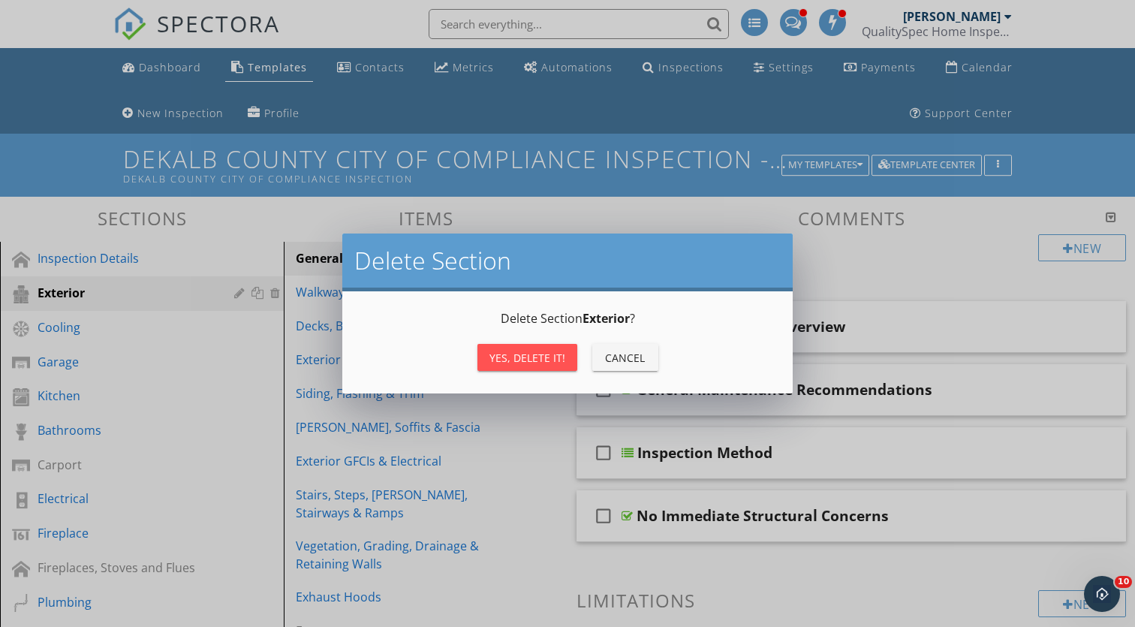
click at [520, 366] on button "Yes, Delete it!" at bounding box center [528, 357] width 100 height 27
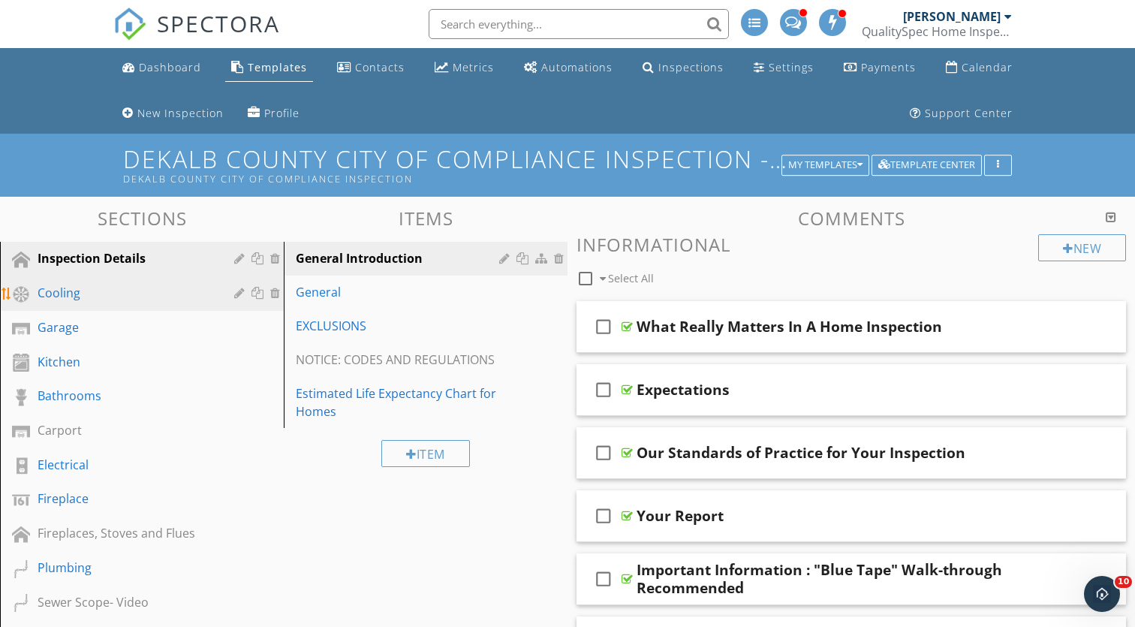
click at [278, 289] on div at bounding box center [277, 293] width 14 height 12
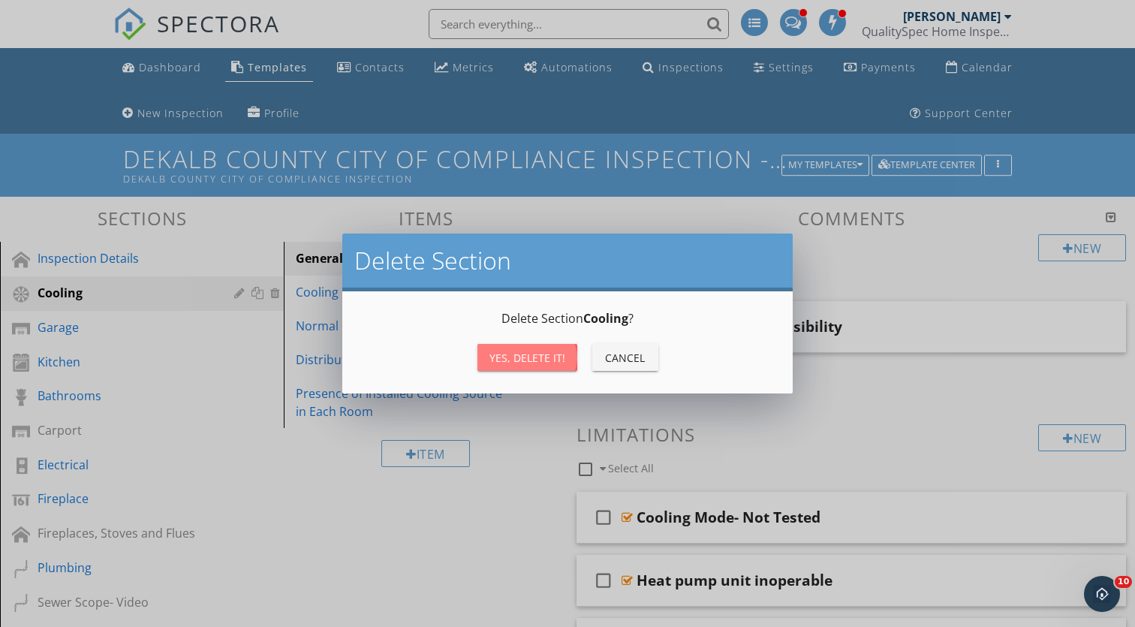
click at [501, 354] on div "Yes, Delete it!" at bounding box center [528, 358] width 76 height 16
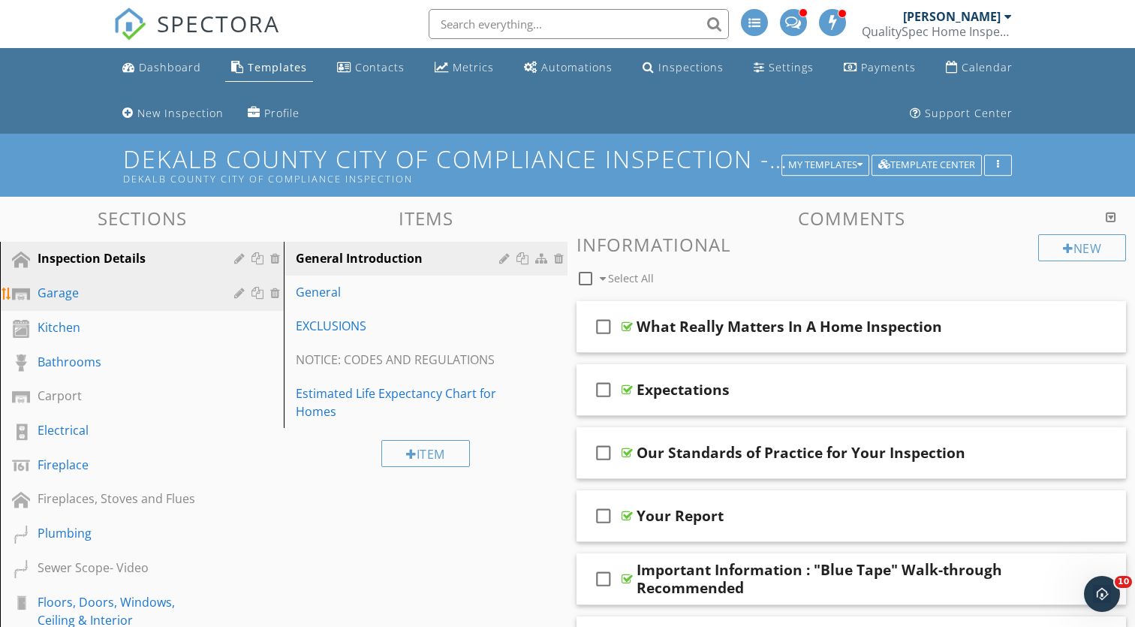
click at [280, 291] on div at bounding box center [277, 293] width 14 height 12
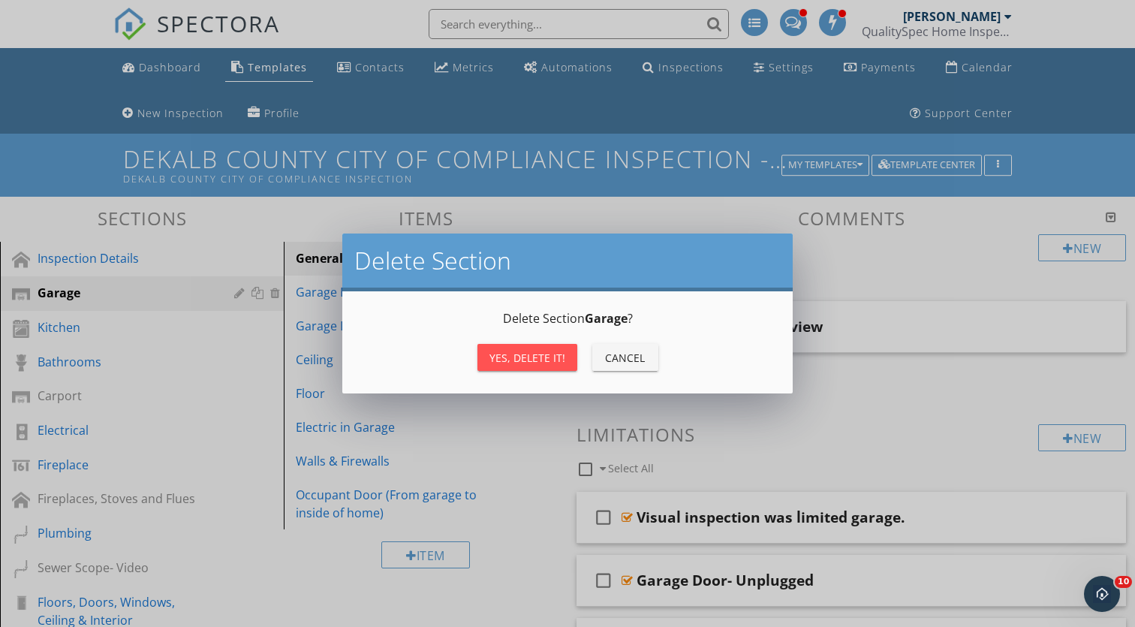
click at [493, 360] on div "Yes, Delete it!" at bounding box center [528, 358] width 76 height 16
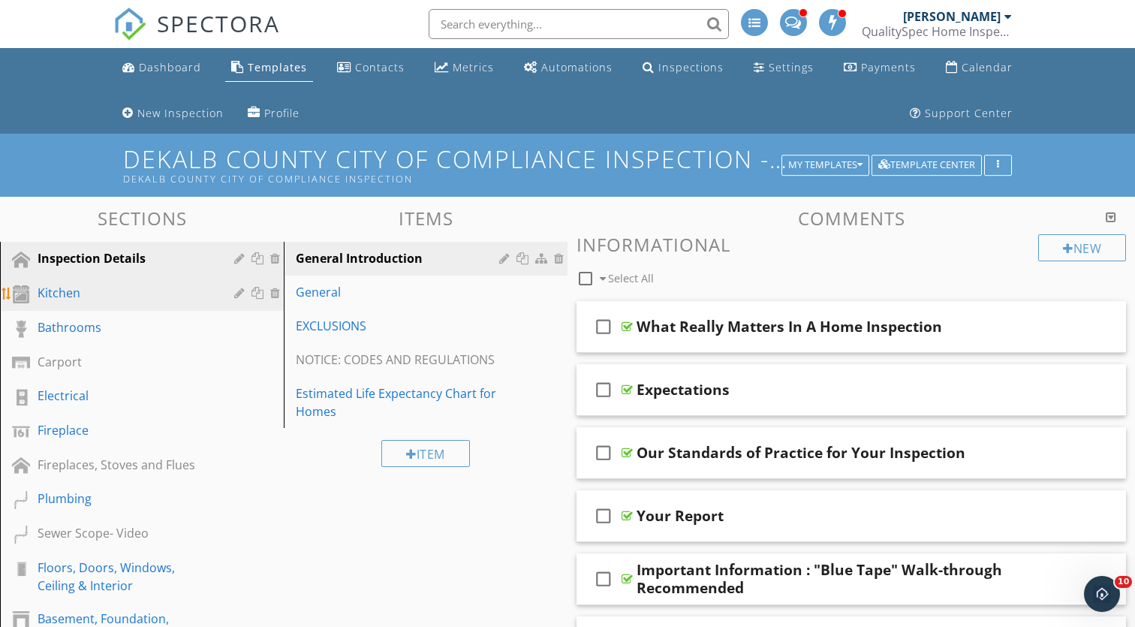
click at [276, 293] on div at bounding box center [277, 293] width 14 height 12
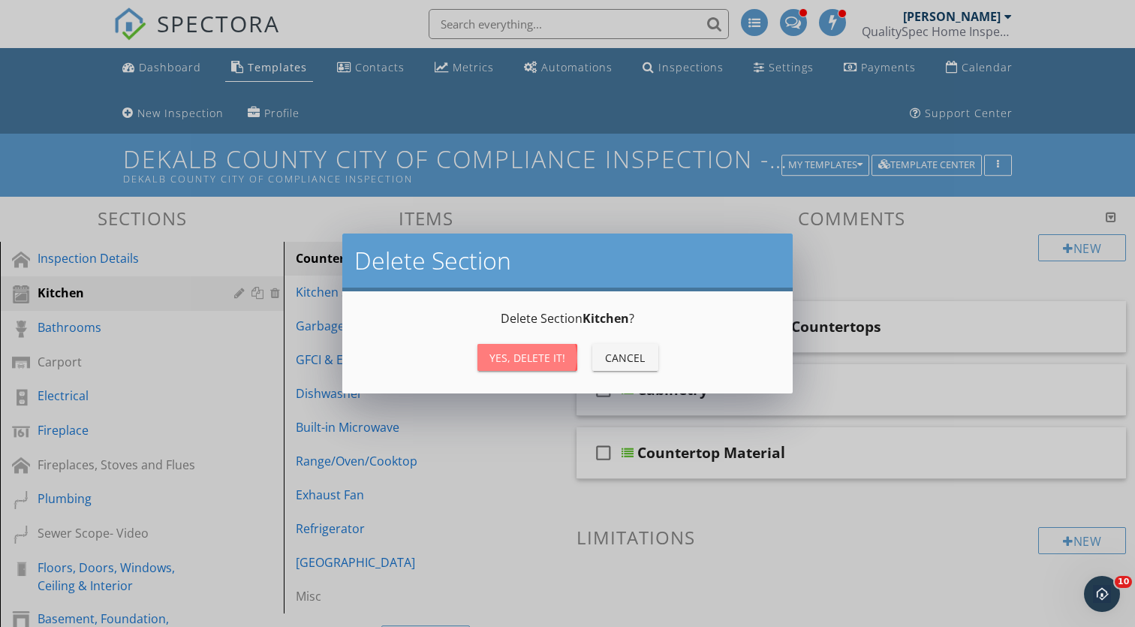
click at [525, 359] on div "Yes, Delete it!" at bounding box center [528, 358] width 76 height 16
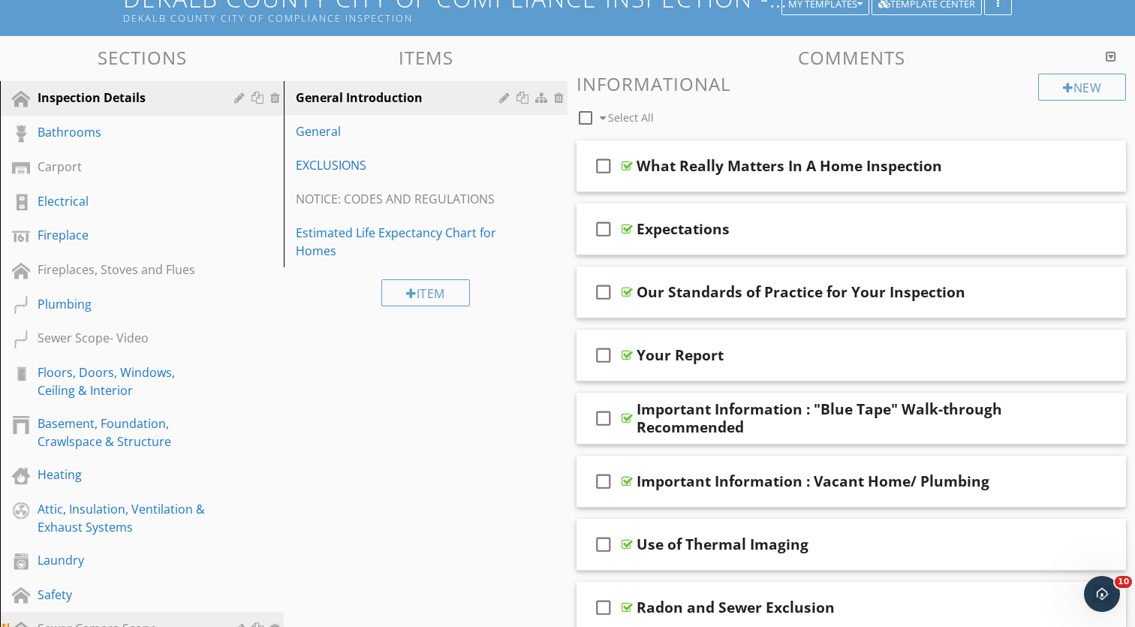
scroll to position [59, 0]
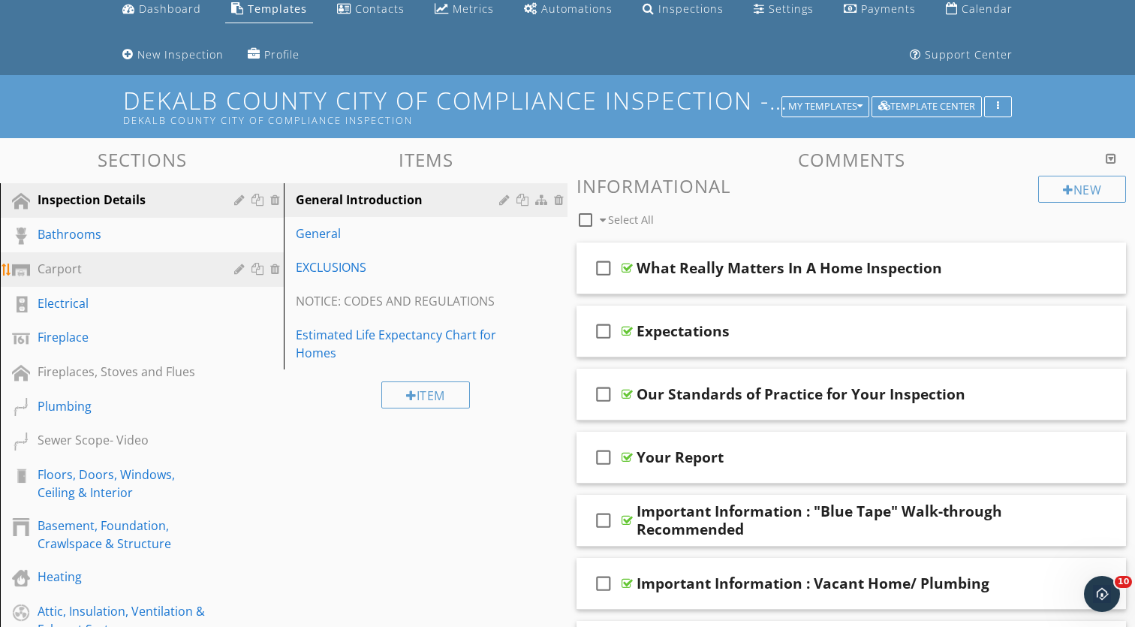
click at [278, 267] on div at bounding box center [277, 269] width 14 height 12
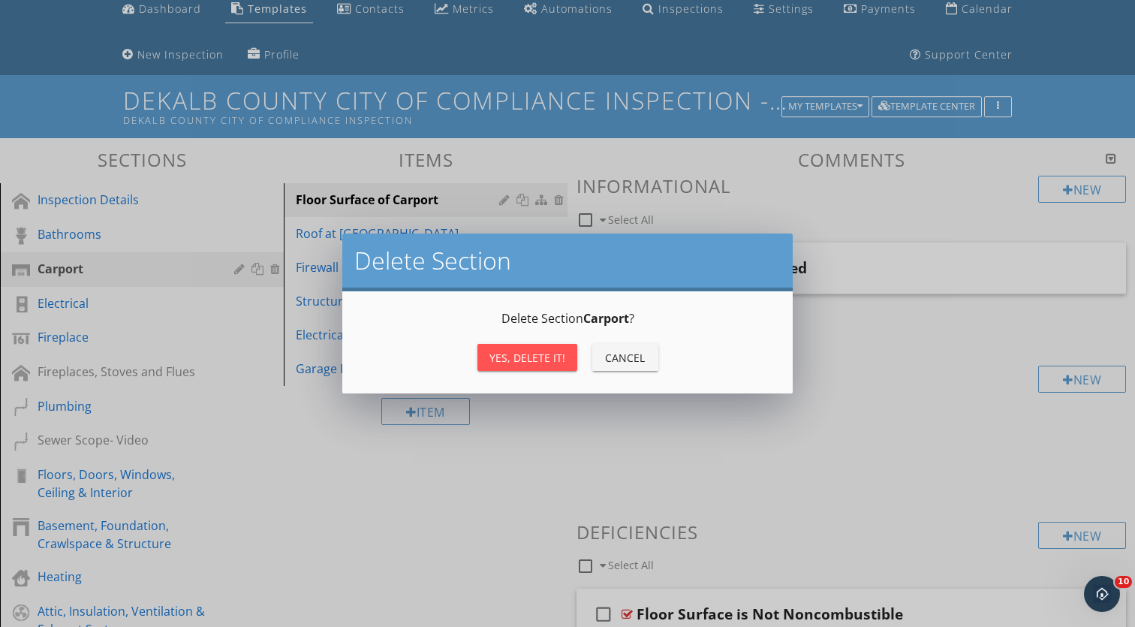
click at [512, 353] on div "Yes, Delete it!" at bounding box center [528, 358] width 76 height 16
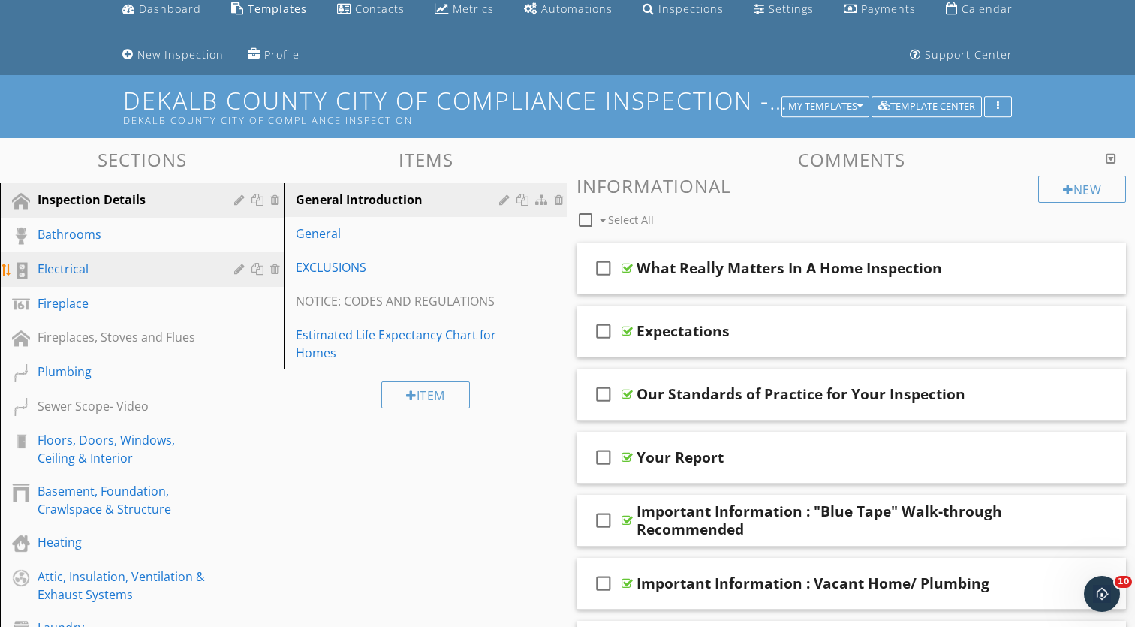
click at [279, 270] on div at bounding box center [277, 269] width 14 height 12
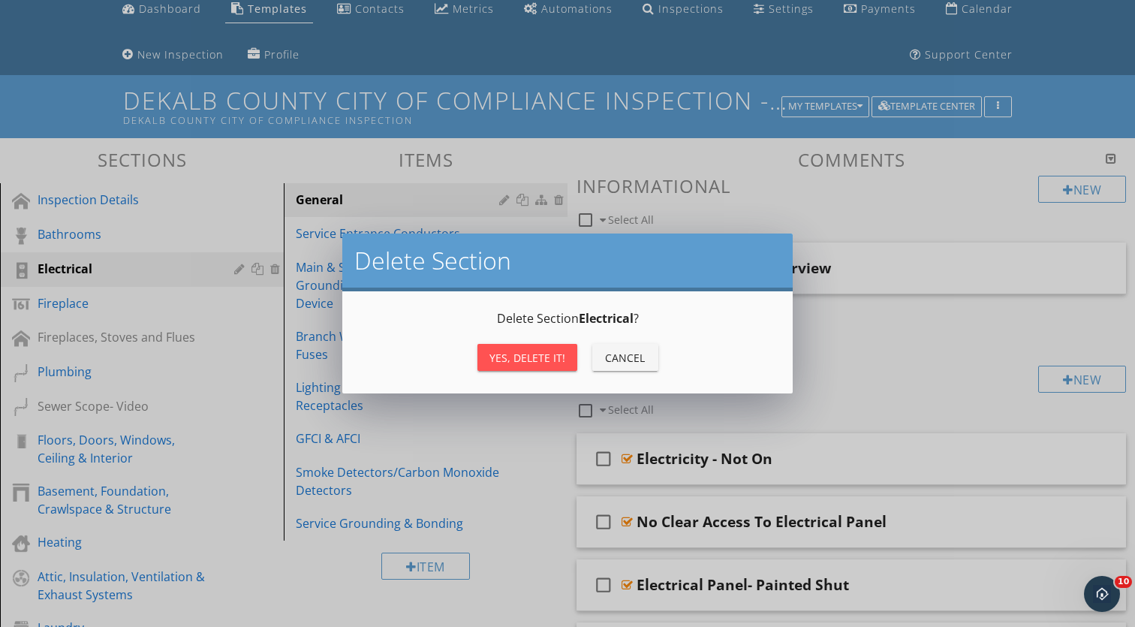
click at [489, 352] on button "Yes, Delete it!" at bounding box center [528, 357] width 100 height 27
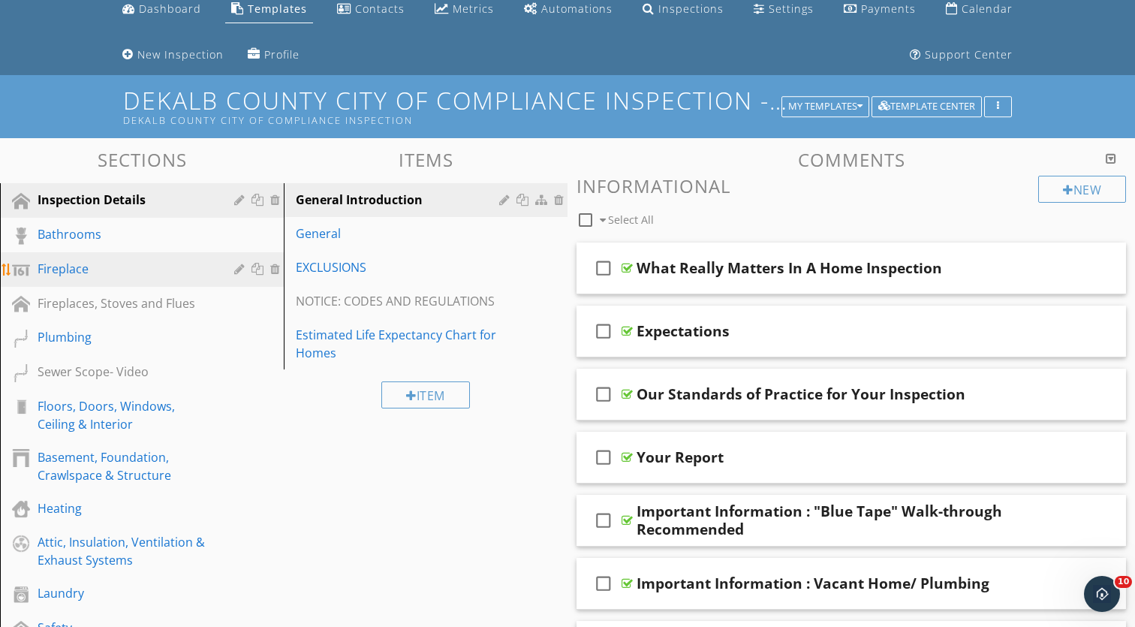
click at [276, 272] on div at bounding box center [277, 269] width 14 height 12
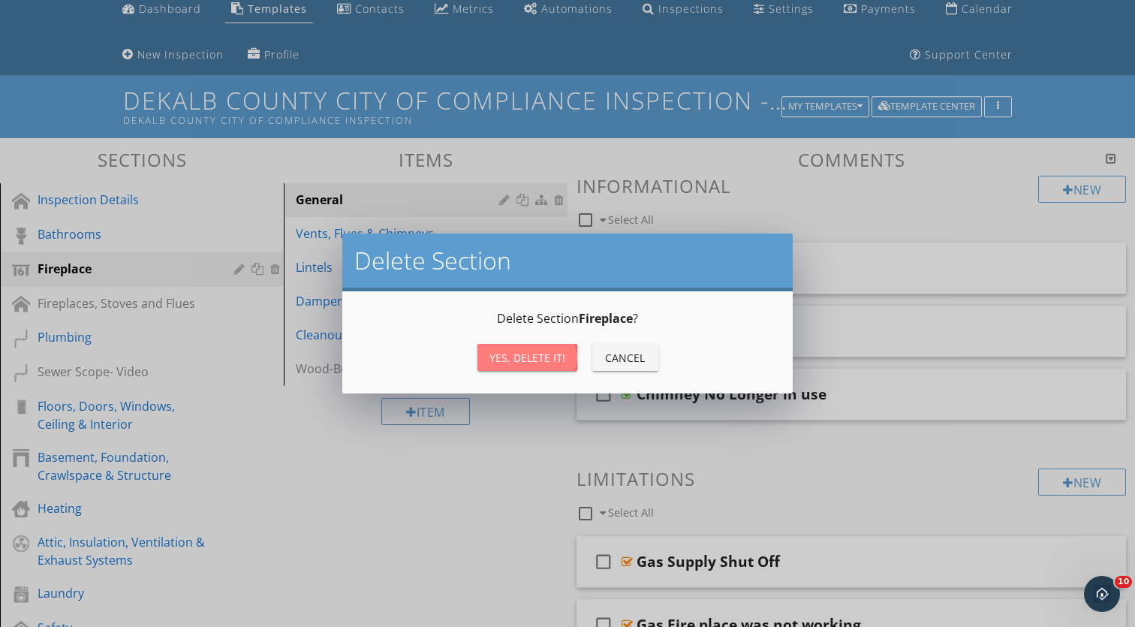
click at [496, 360] on div "Yes, Delete it!" at bounding box center [528, 358] width 76 height 16
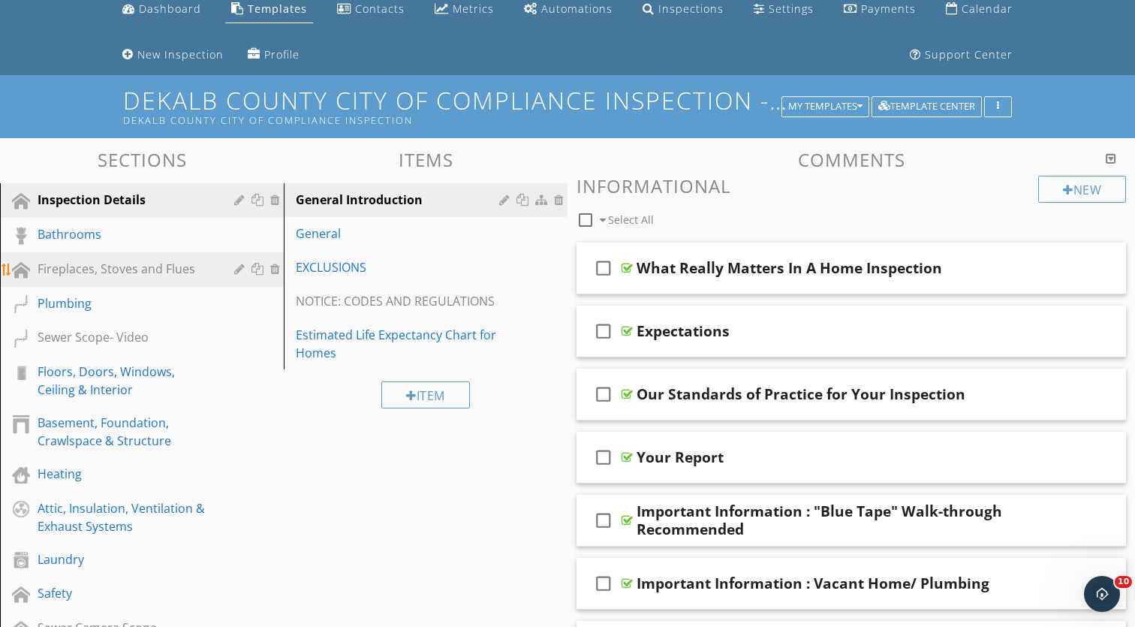
click at [274, 270] on div at bounding box center [277, 269] width 14 height 12
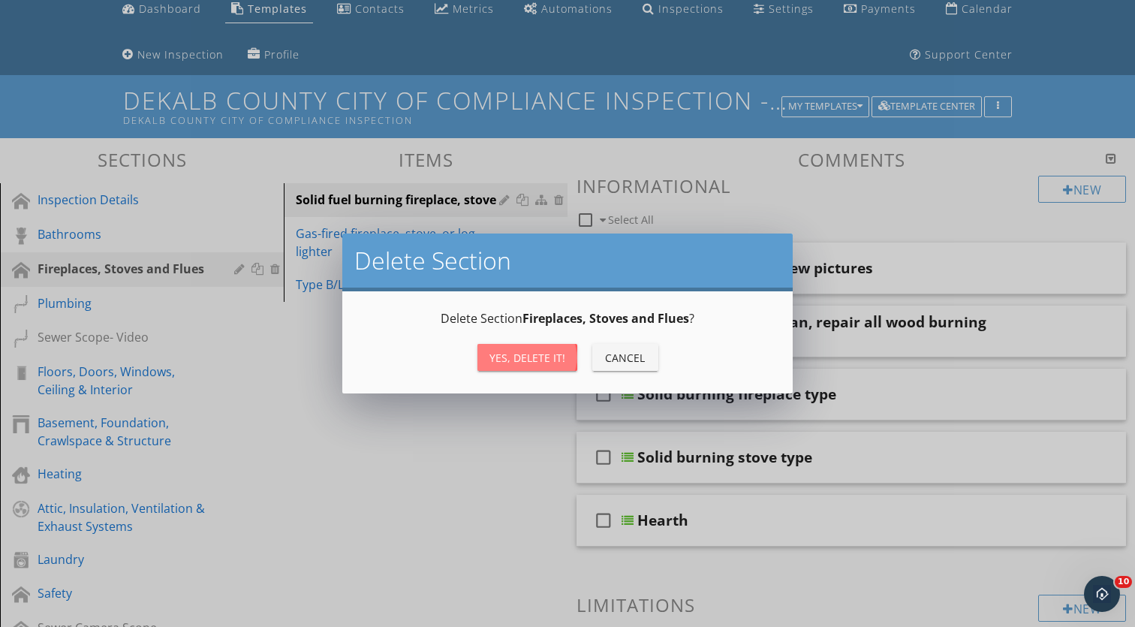
click at [507, 365] on div "Yes, Delete it!" at bounding box center [528, 358] width 76 height 16
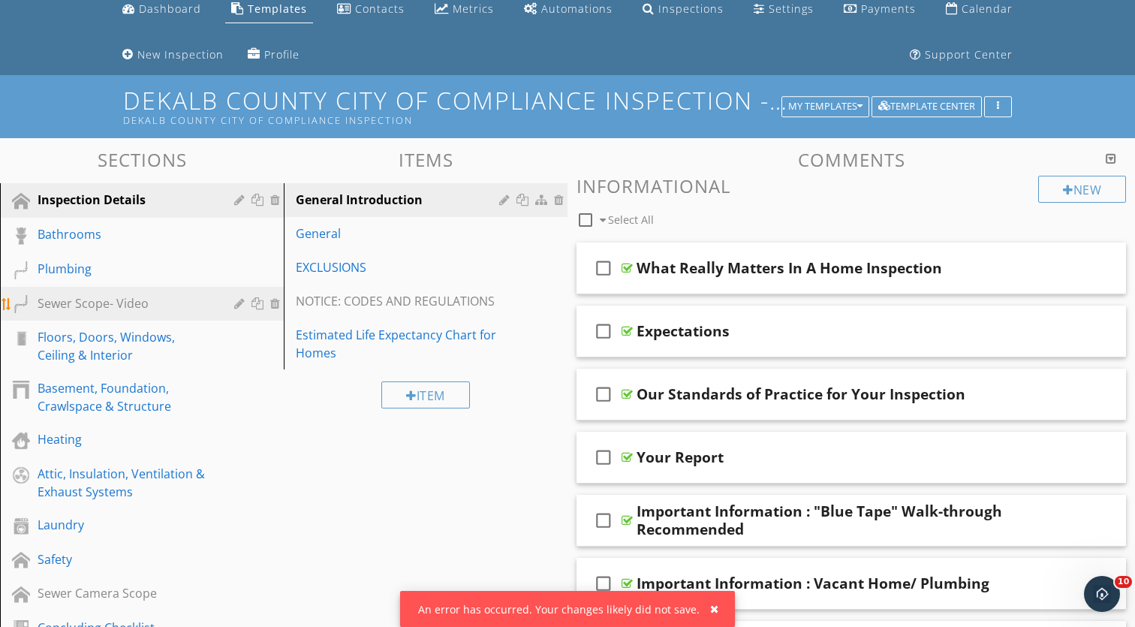
click at [275, 306] on div at bounding box center [277, 303] width 14 height 12
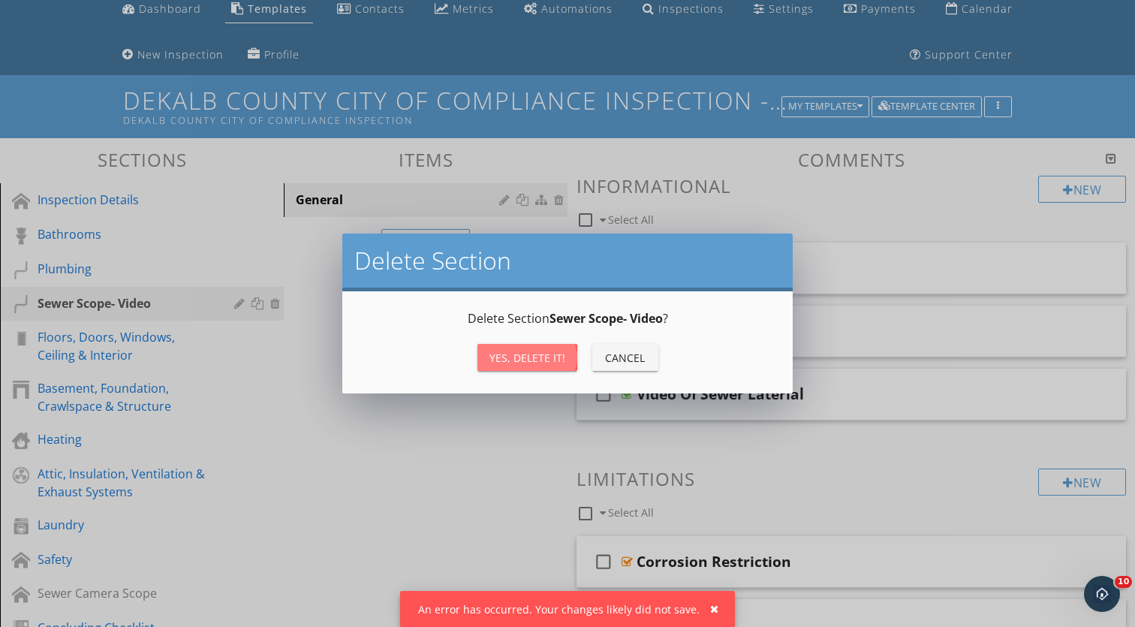
click at [538, 363] on div "Yes, Delete it!" at bounding box center [528, 358] width 76 height 16
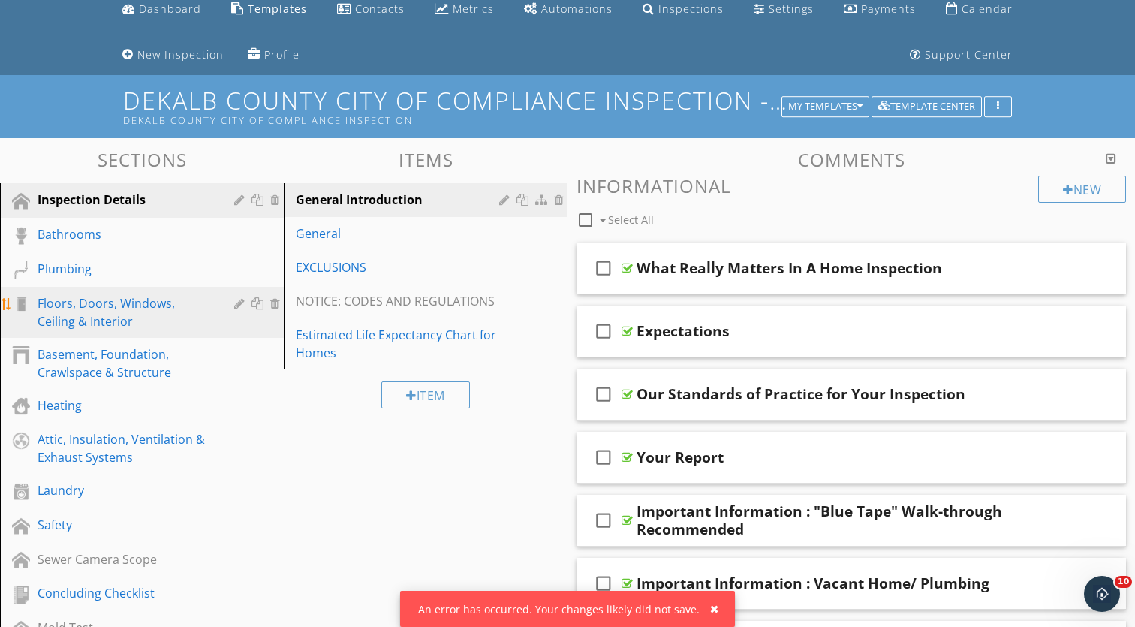
click at [281, 303] on div at bounding box center [277, 303] width 14 height 12
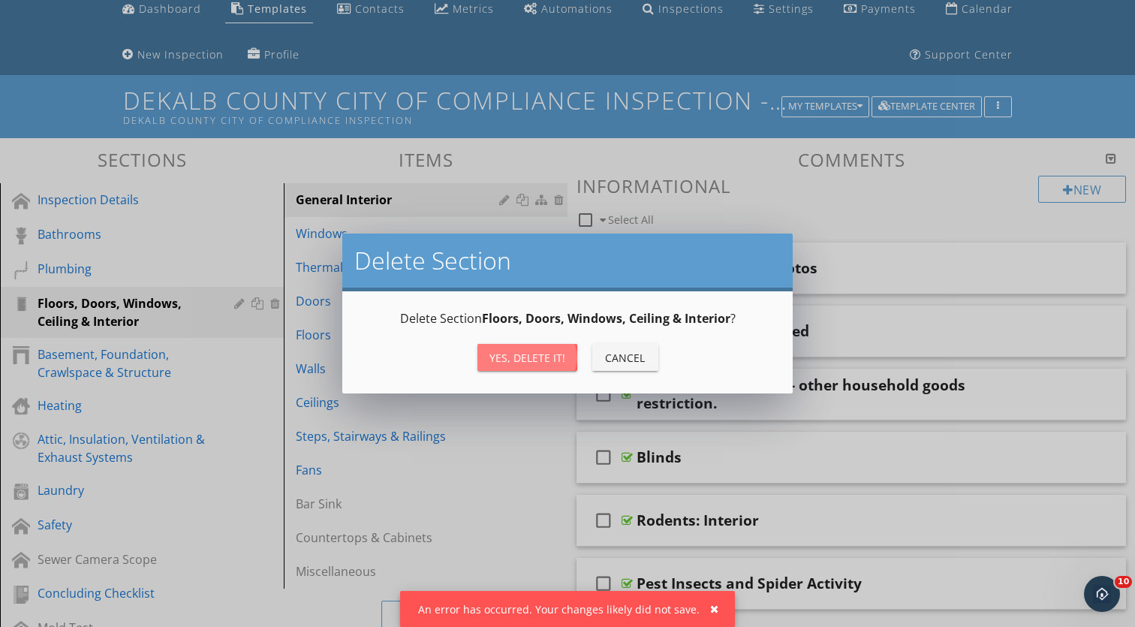
click at [517, 352] on div "Yes, Delete it!" at bounding box center [528, 358] width 76 height 16
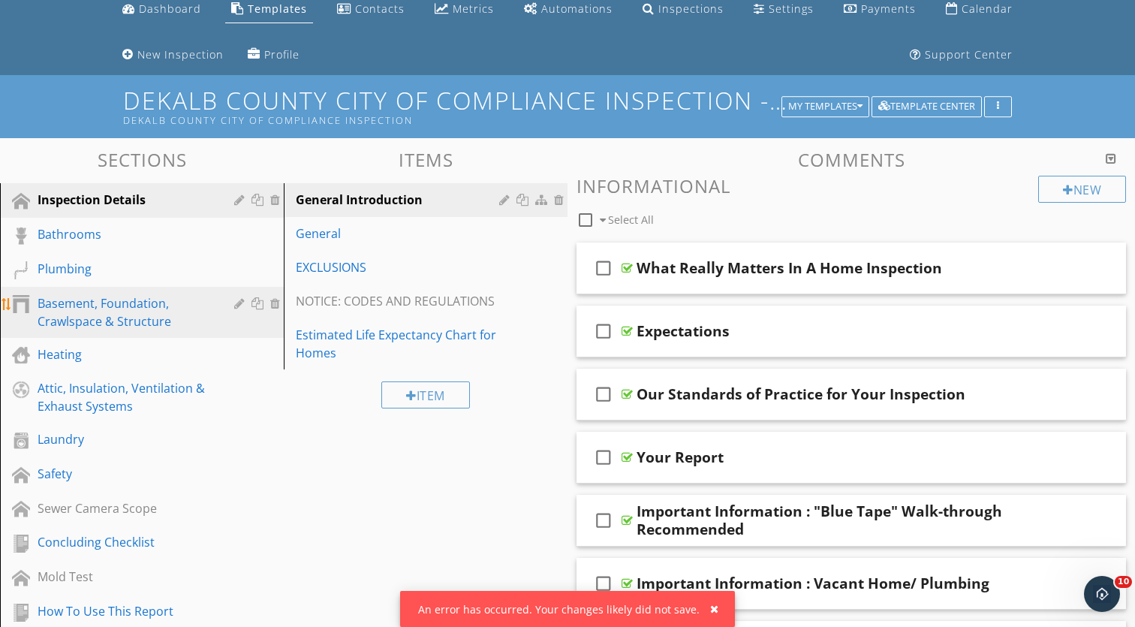
click at [276, 306] on div at bounding box center [277, 303] width 14 height 12
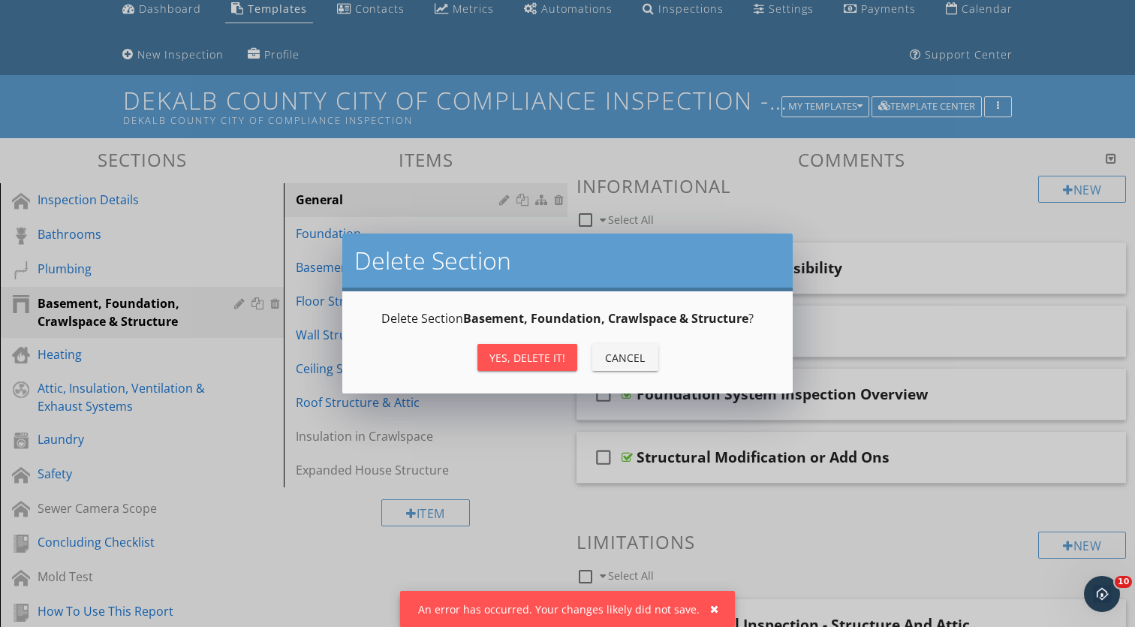
click at [496, 354] on div "Yes, Delete it!" at bounding box center [528, 358] width 76 height 16
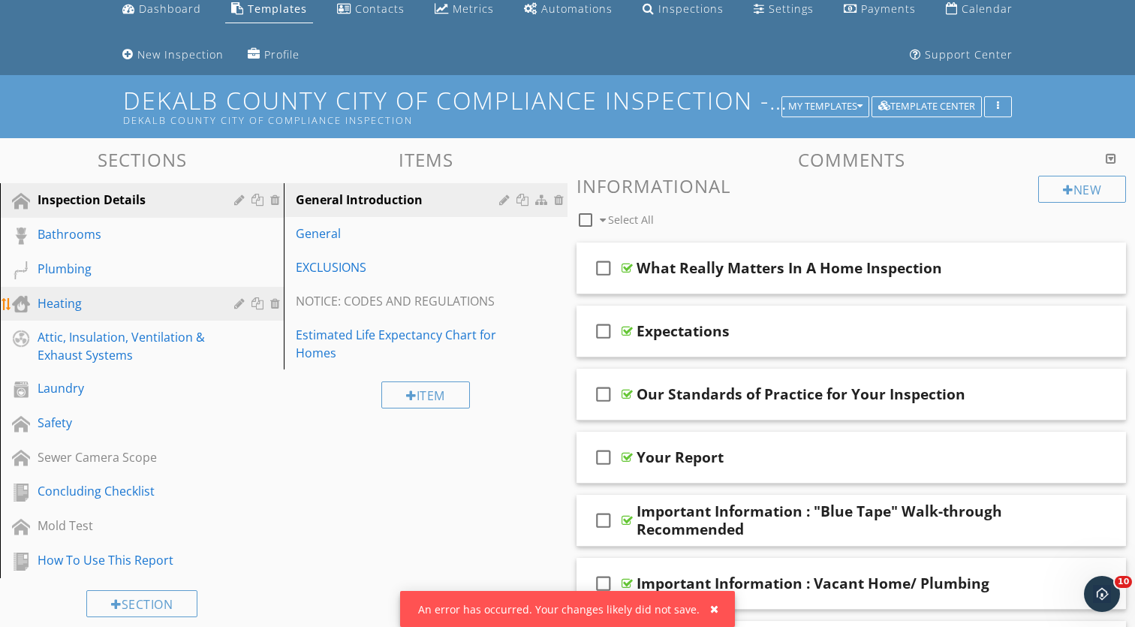
click at [273, 304] on div at bounding box center [277, 303] width 14 height 12
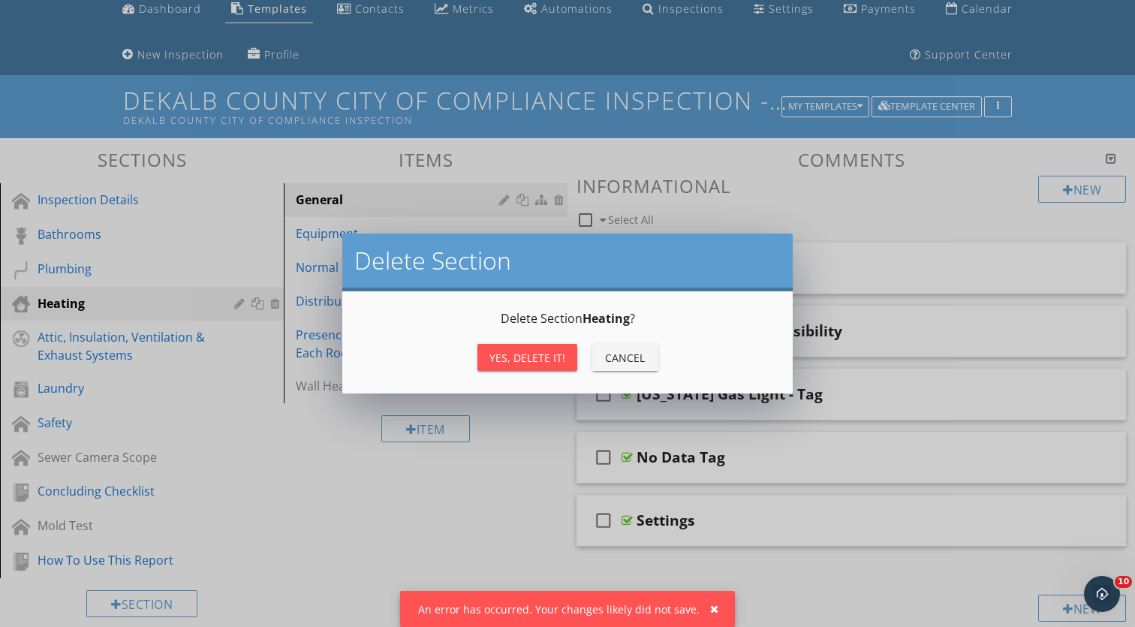
click at [493, 360] on div "Yes, Delete it!" at bounding box center [528, 358] width 76 height 16
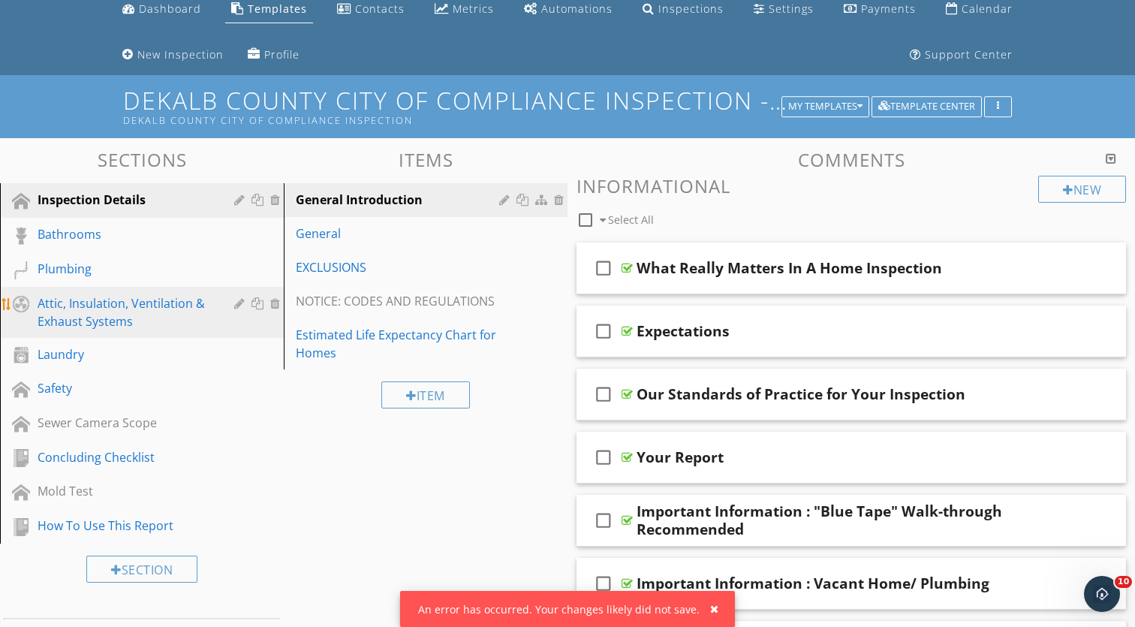
click at [276, 303] on div at bounding box center [277, 303] width 14 height 12
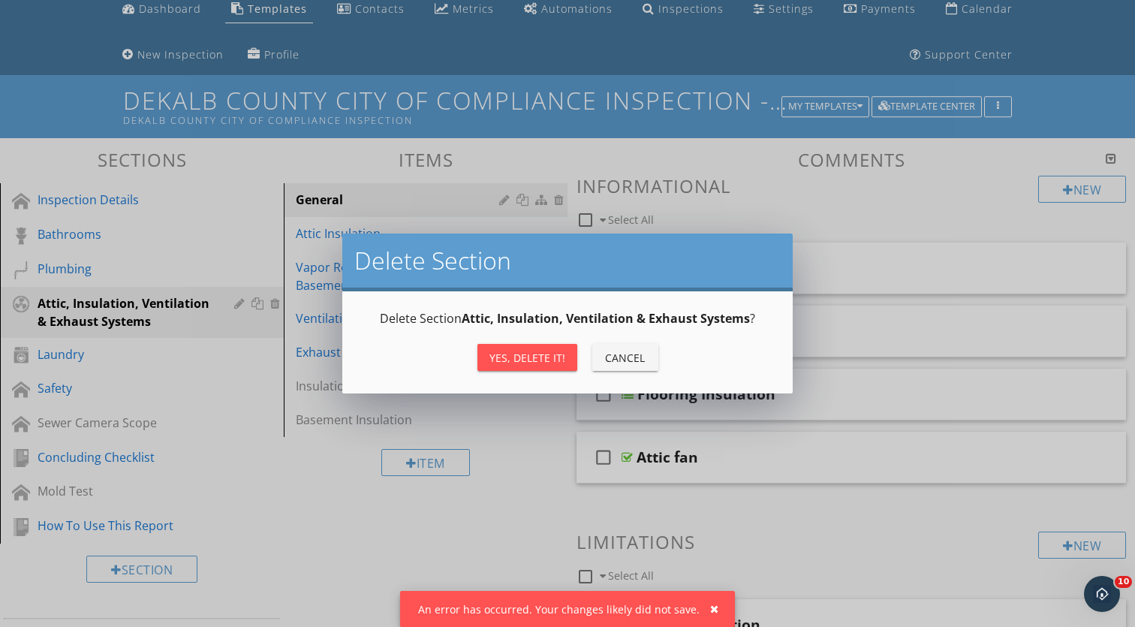
click at [508, 361] on div "Yes, Delete it!" at bounding box center [528, 358] width 76 height 16
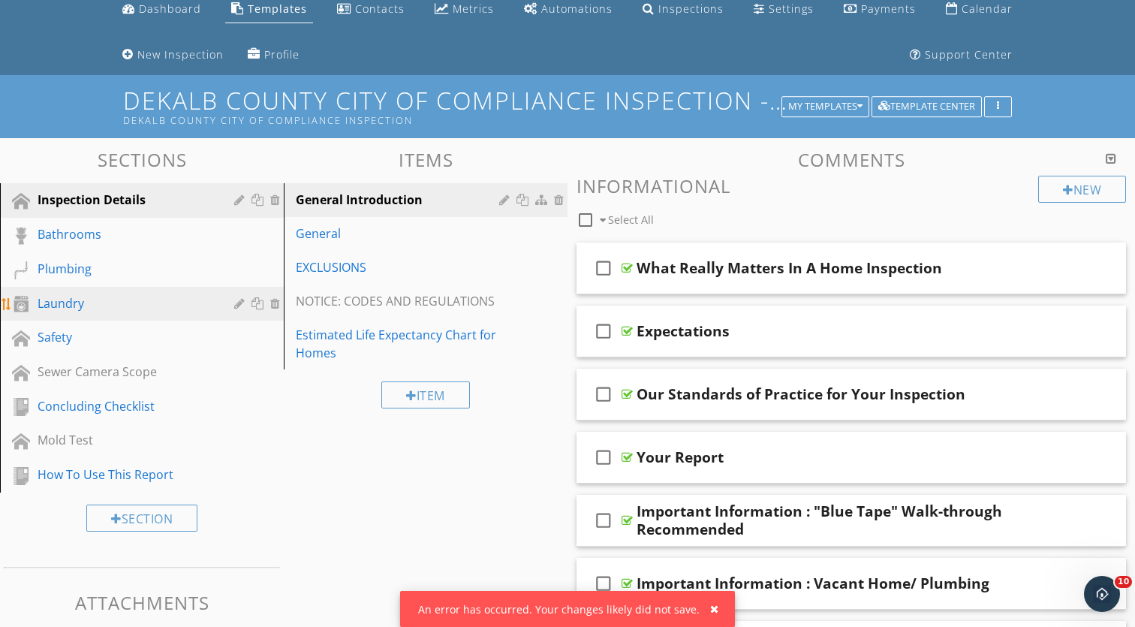
click at [273, 305] on div at bounding box center [277, 303] width 14 height 12
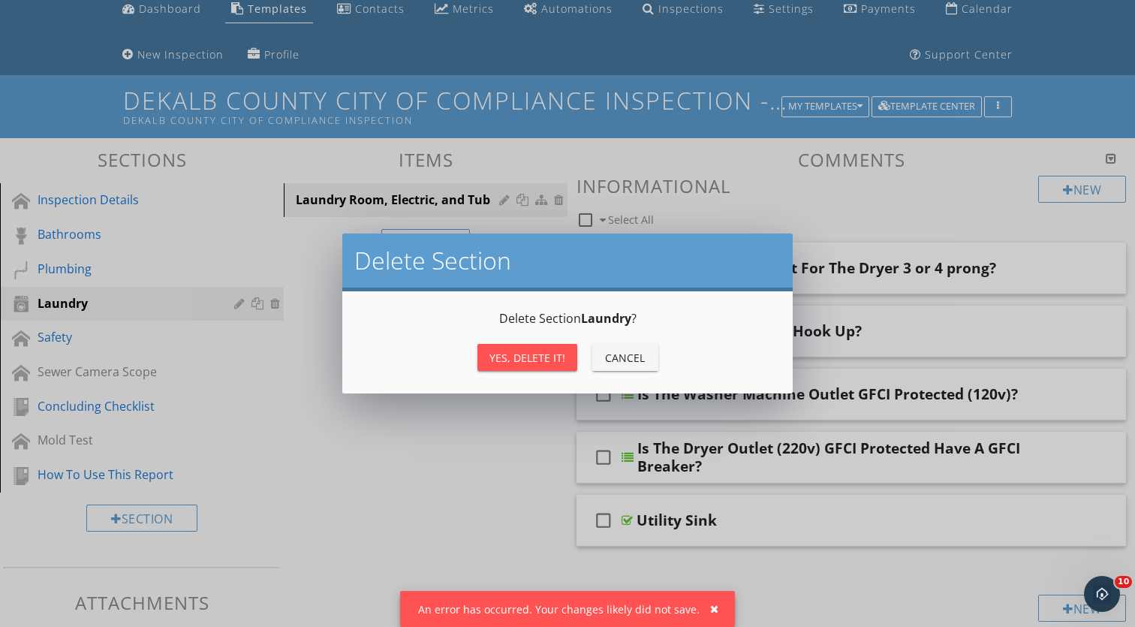
click at [496, 358] on div "Yes, Delete it!" at bounding box center [528, 358] width 76 height 16
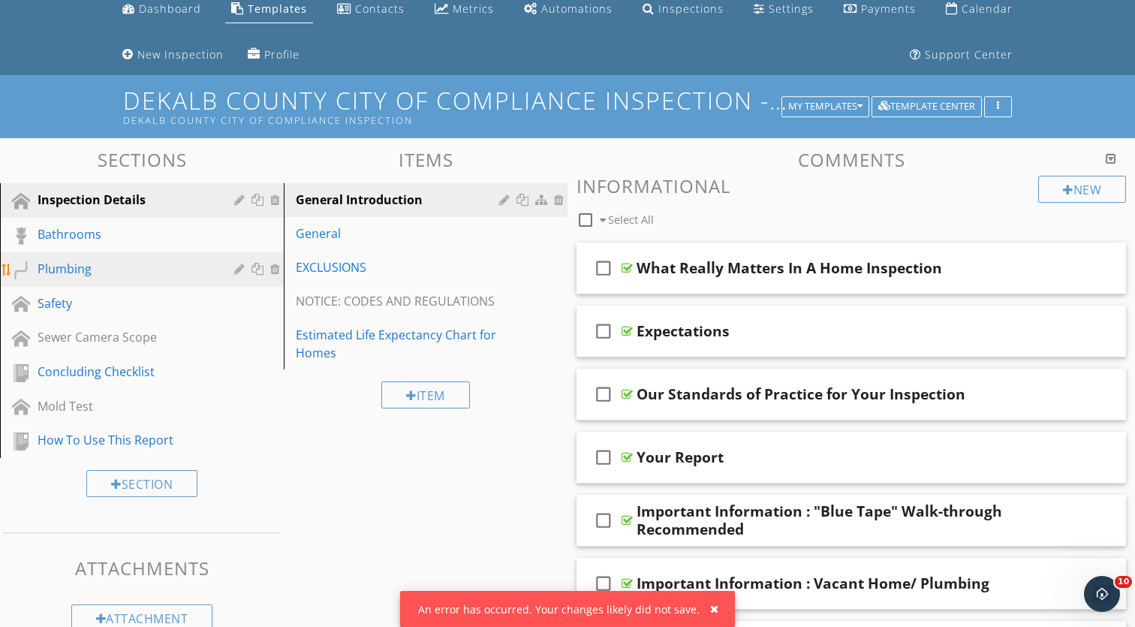
click at [273, 269] on div at bounding box center [277, 269] width 14 height 12
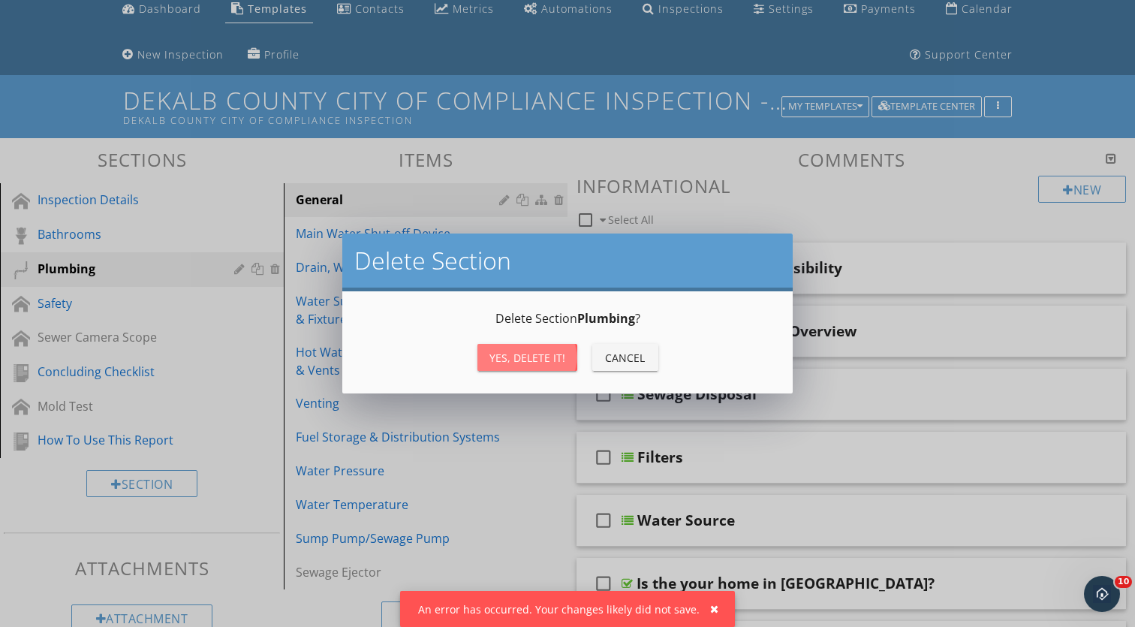
click at [562, 363] on div "Yes, Delete it!" at bounding box center [528, 358] width 76 height 16
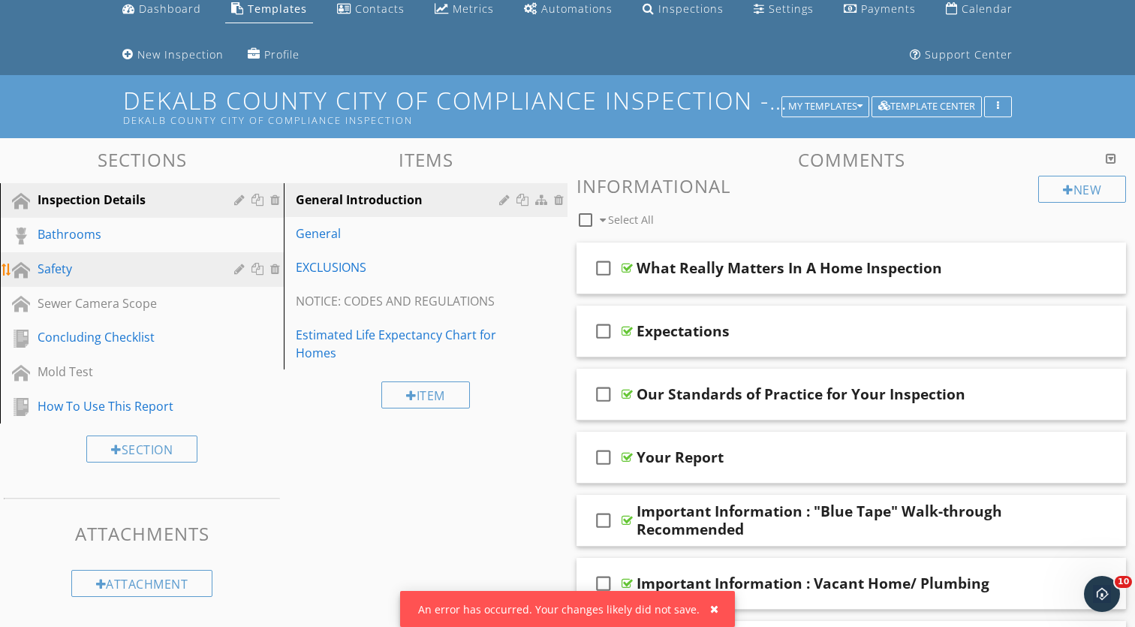
click at [274, 270] on div at bounding box center [277, 269] width 14 height 12
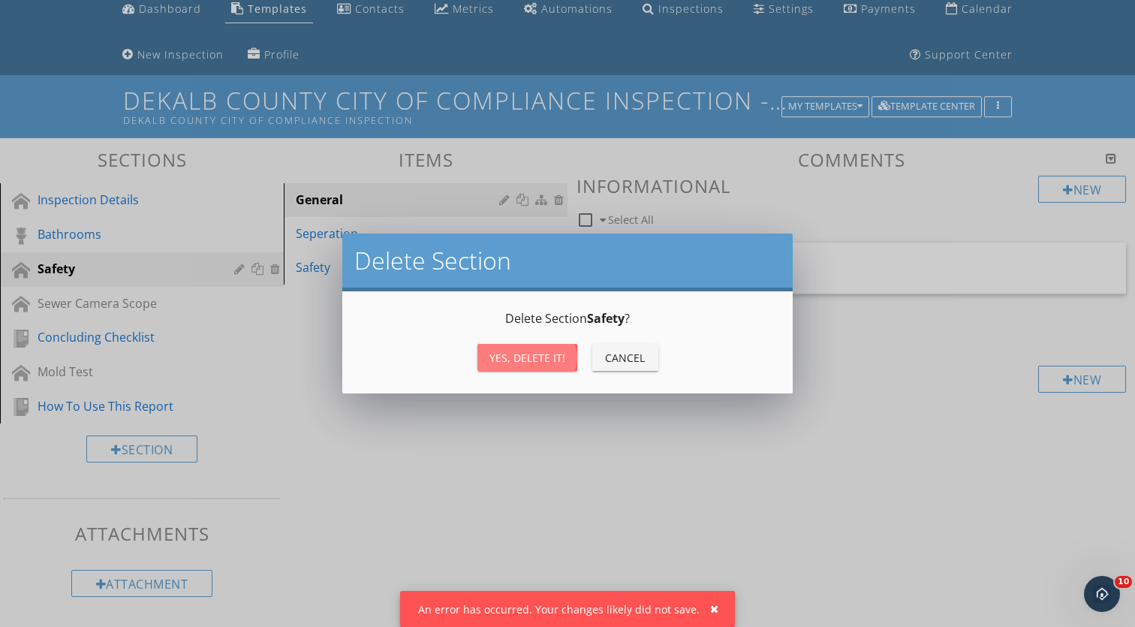
click at [504, 360] on div "Yes, Delete it!" at bounding box center [528, 358] width 76 height 16
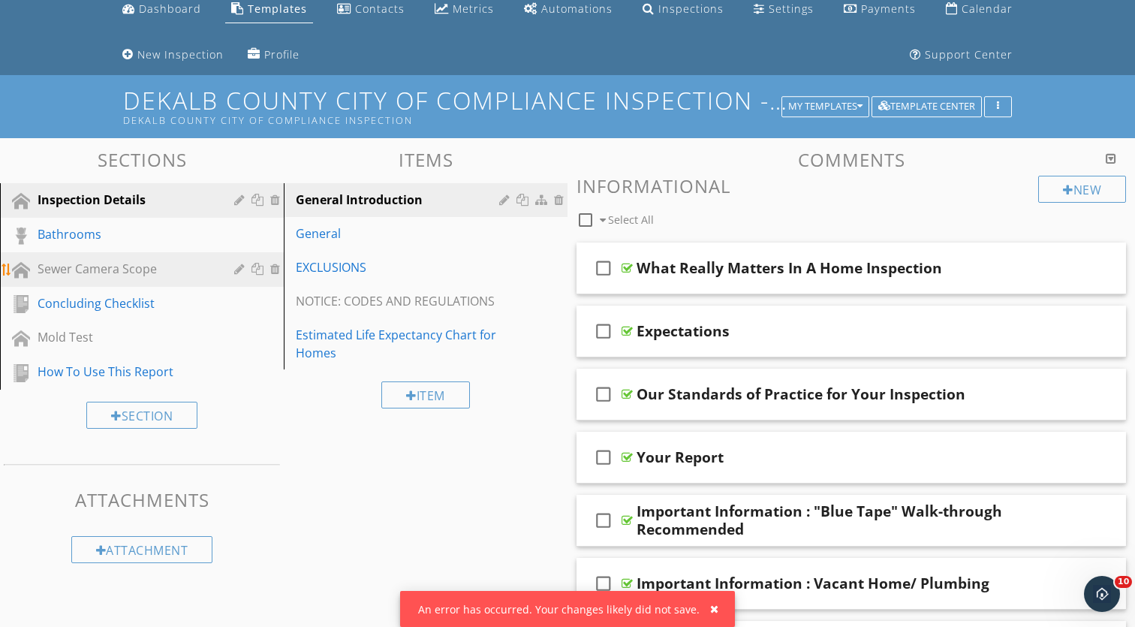
click at [276, 269] on div at bounding box center [277, 269] width 14 height 12
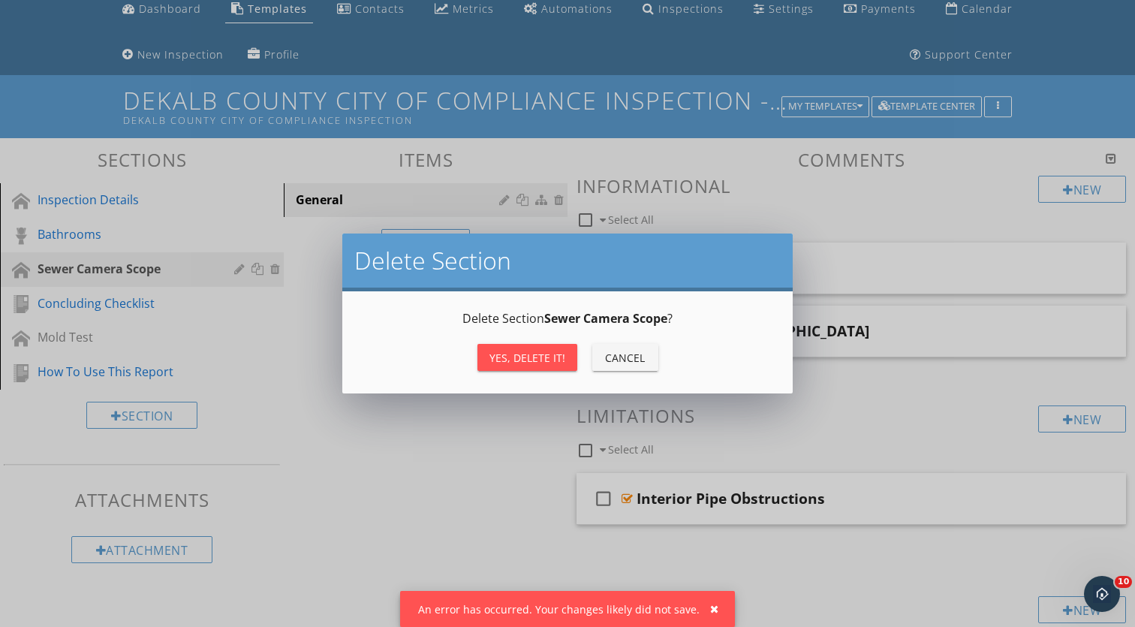
click at [499, 357] on div "Yes, Delete it!" at bounding box center [528, 358] width 76 height 16
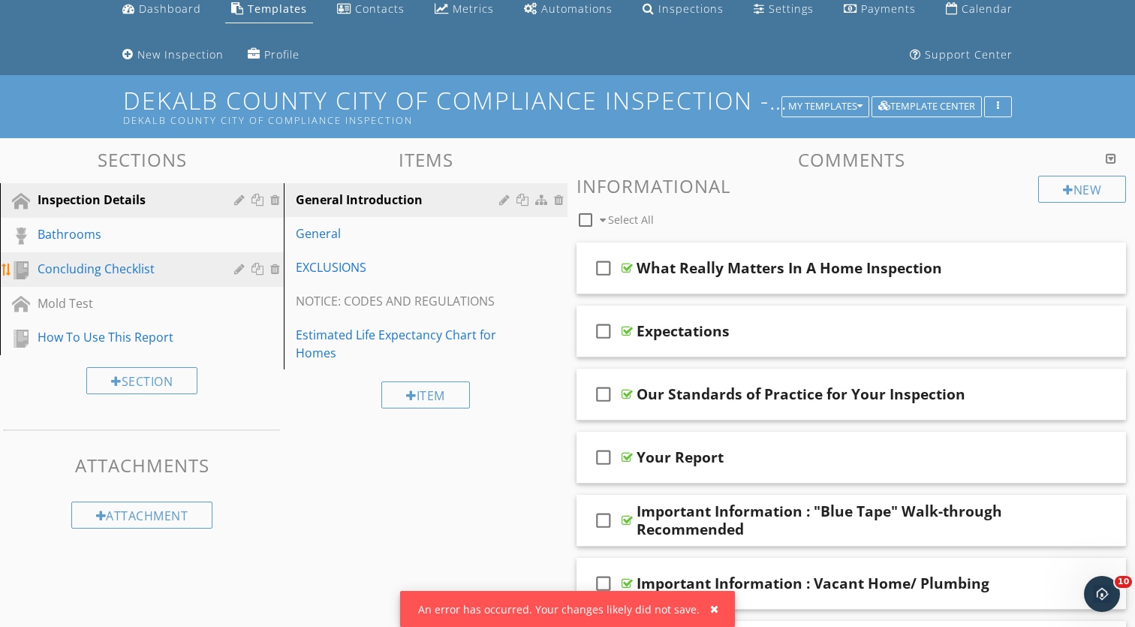
click at [173, 270] on div "Concluding Checklist" at bounding box center [125, 269] width 175 height 18
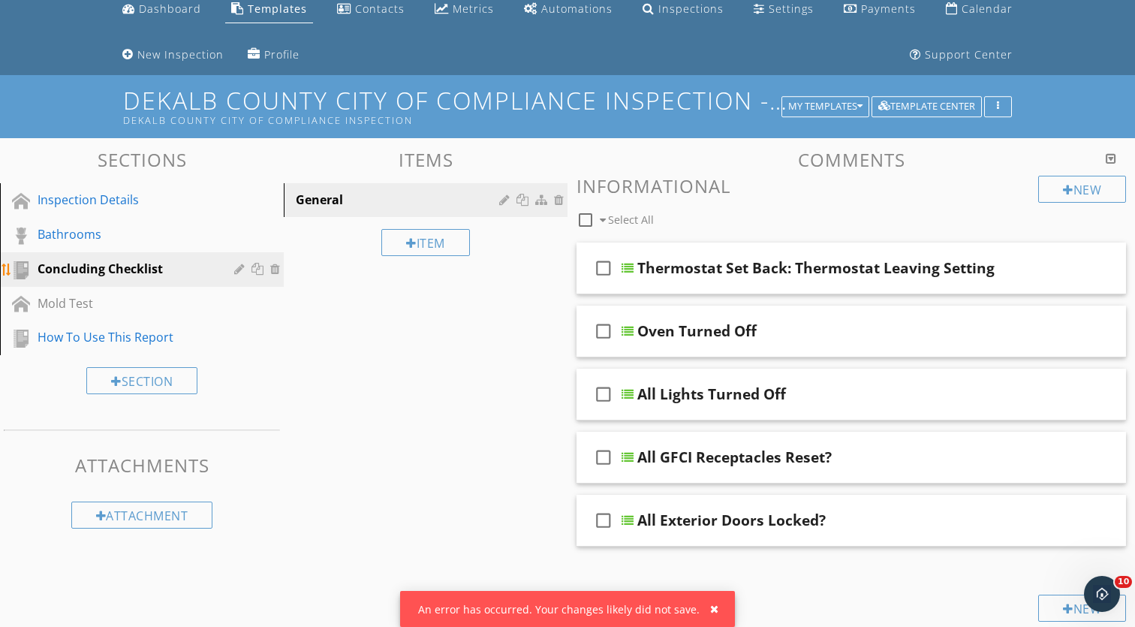
click at [274, 270] on div at bounding box center [277, 269] width 14 height 12
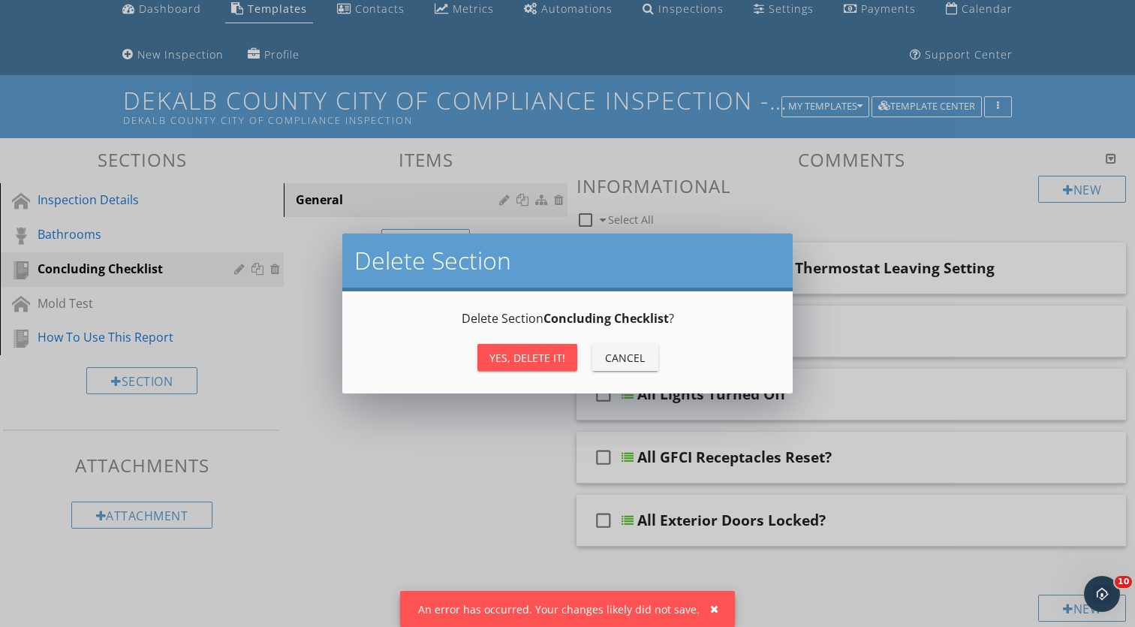
click at [421, 463] on div "Delete Section Delete Section Concluding Checklist ? Yes, Delete it! Cancel" at bounding box center [567, 313] width 1135 height 627
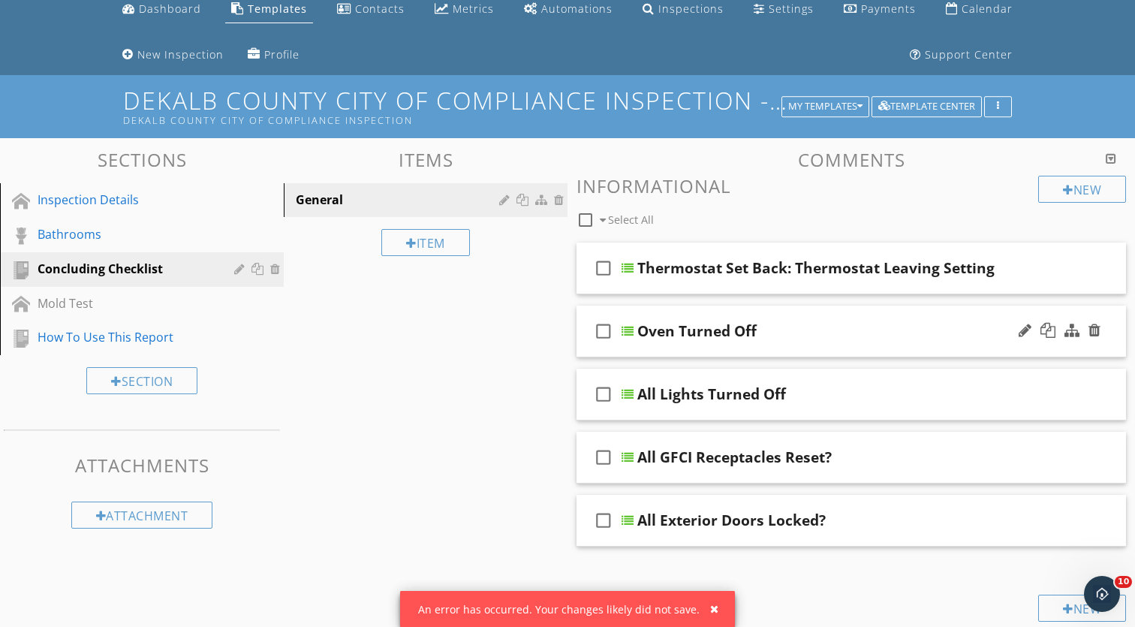
click at [746, 310] on div "check_box_outline_blank Oven Turned Off" at bounding box center [852, 332] width 550 height 52
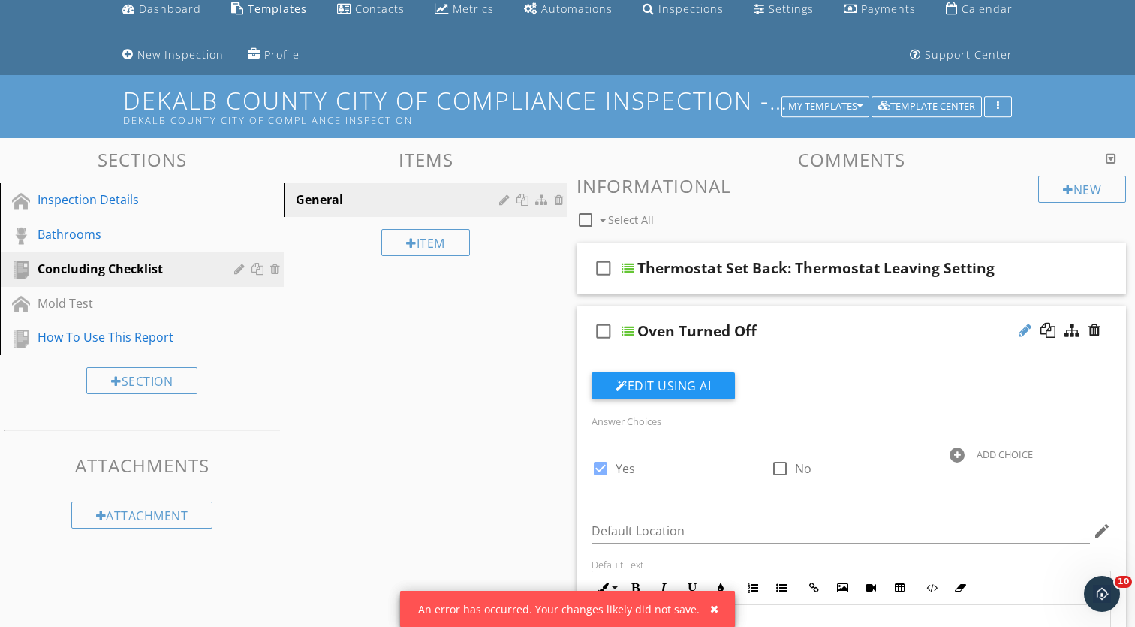
click at [1021, 330] on div at bounding box center [1025, 330] width 13 height 15
click at [830, 332] on input "Oven Turned Off" at bounding box center [833, 333] width 390 height 25
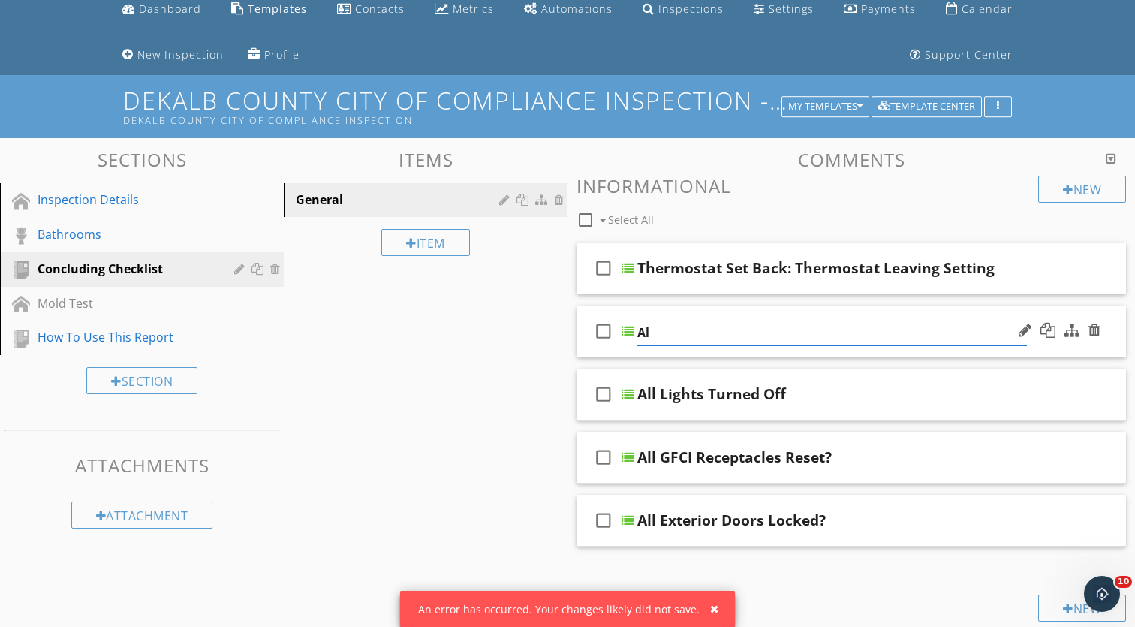
type input "A"
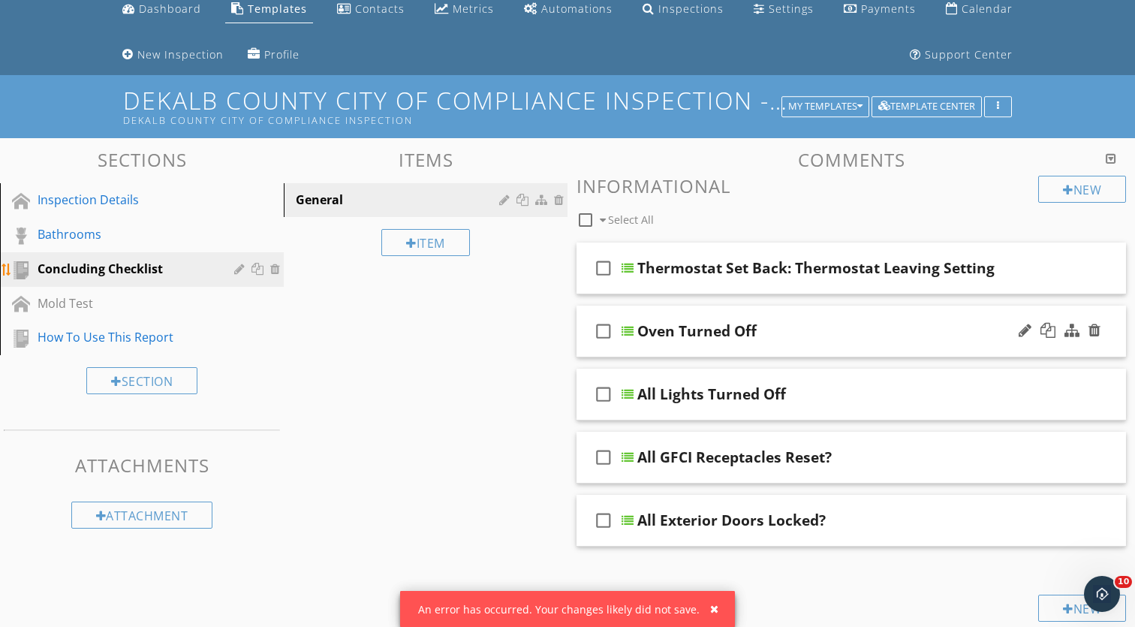
click at [273, 265] on div at bounding box center [277, 269] width 14 height 12
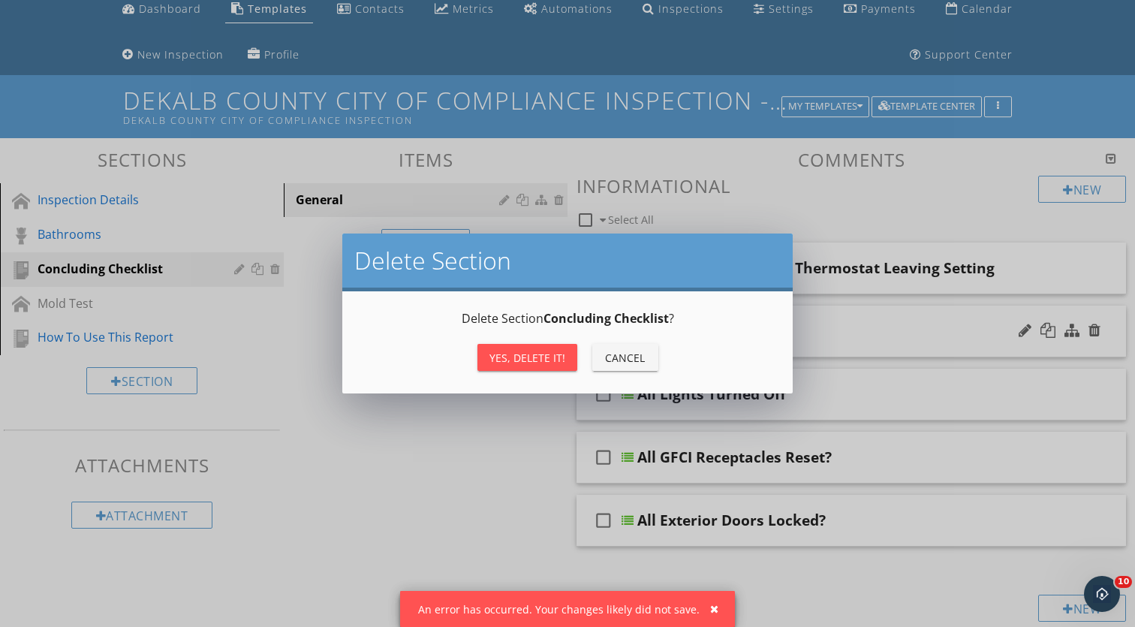
click at [529, 365] on div "Yes, Delete it!" at bounding box center [528, 358] width 76 height 16
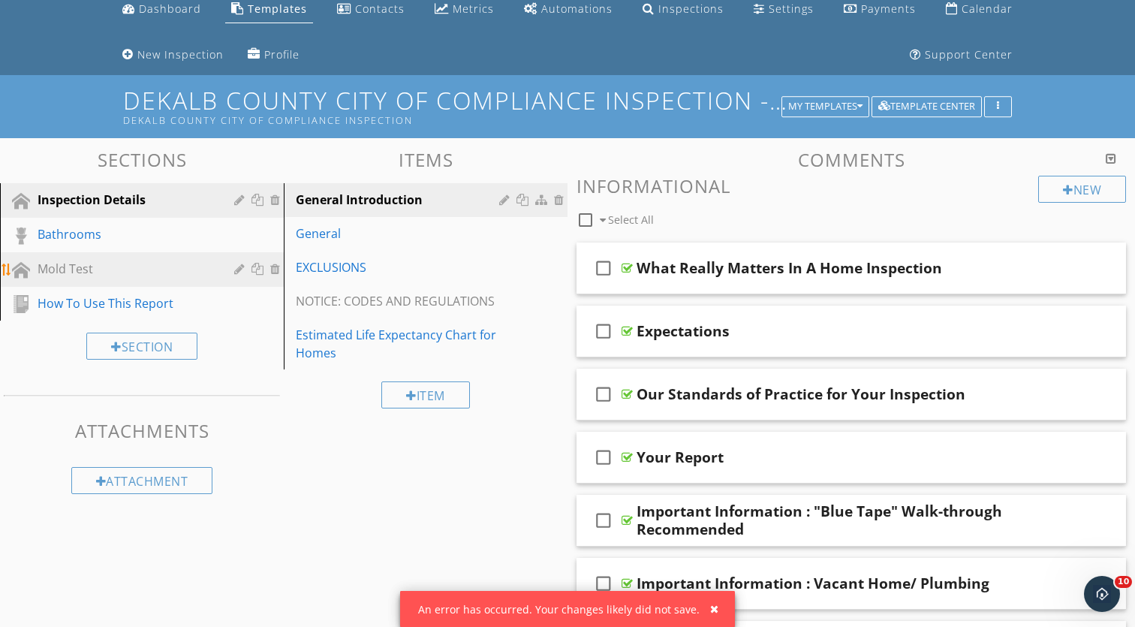
click at [276, 268] on div at bounding box center [277, 269] width 14 height 12
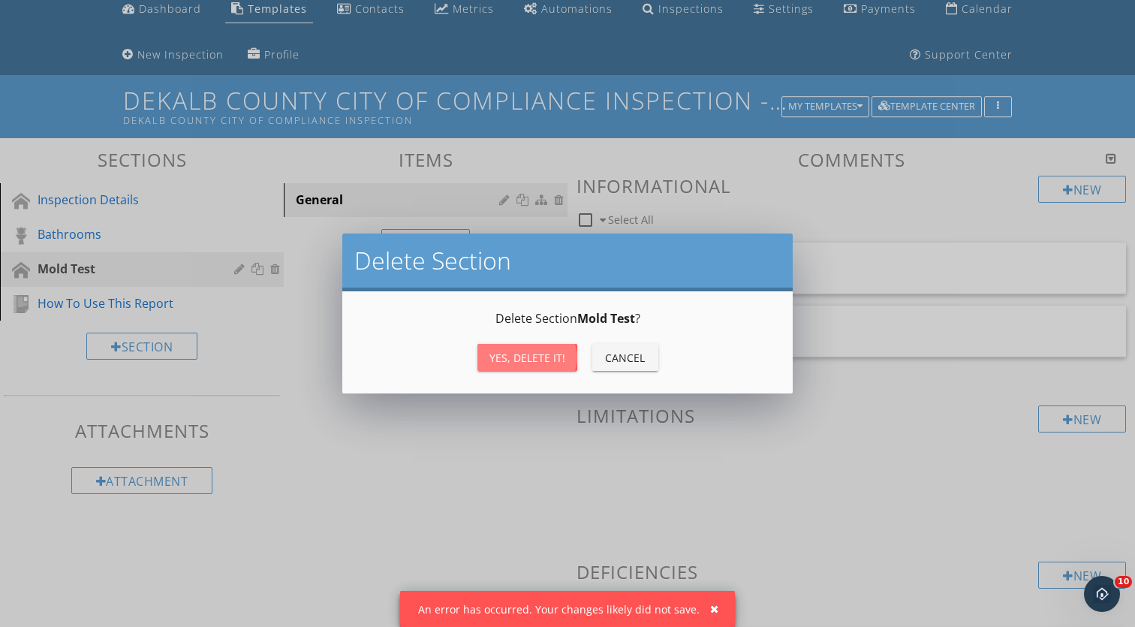
click at [492, 351] on div "Yes, Delete it!" at bounding box center [528, 358] width 76 height 16
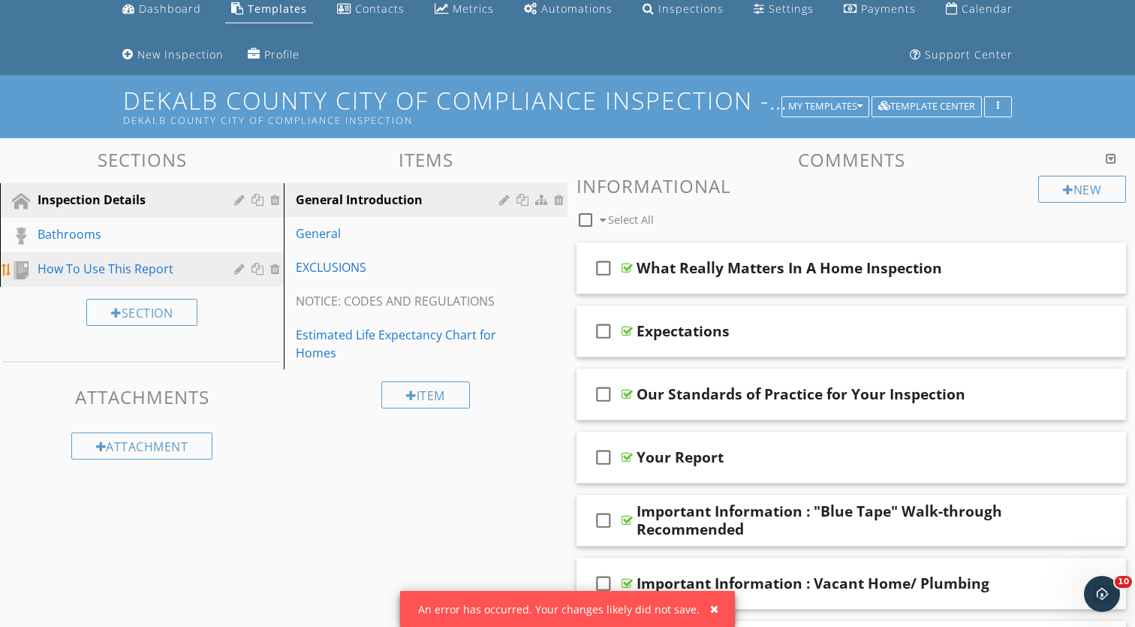
click at [274, 270] on div at bounding box center [277, 269] width 14 height 12
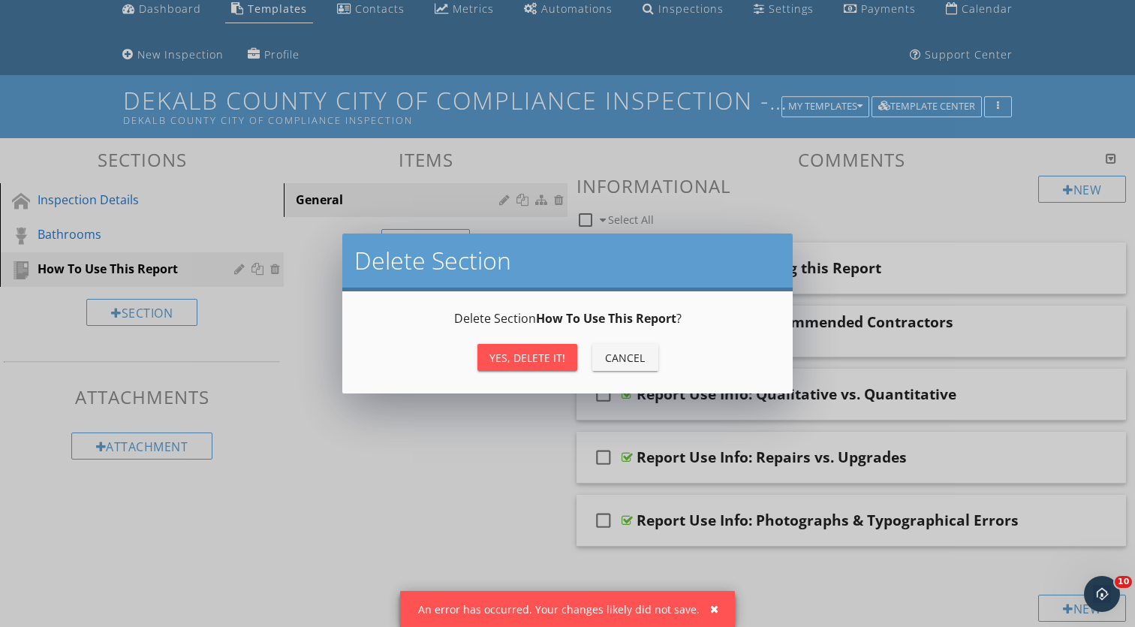
click at [538, 360] on div "Yes, Delete it!" at bounding box center [528, 358] width 76 height 16
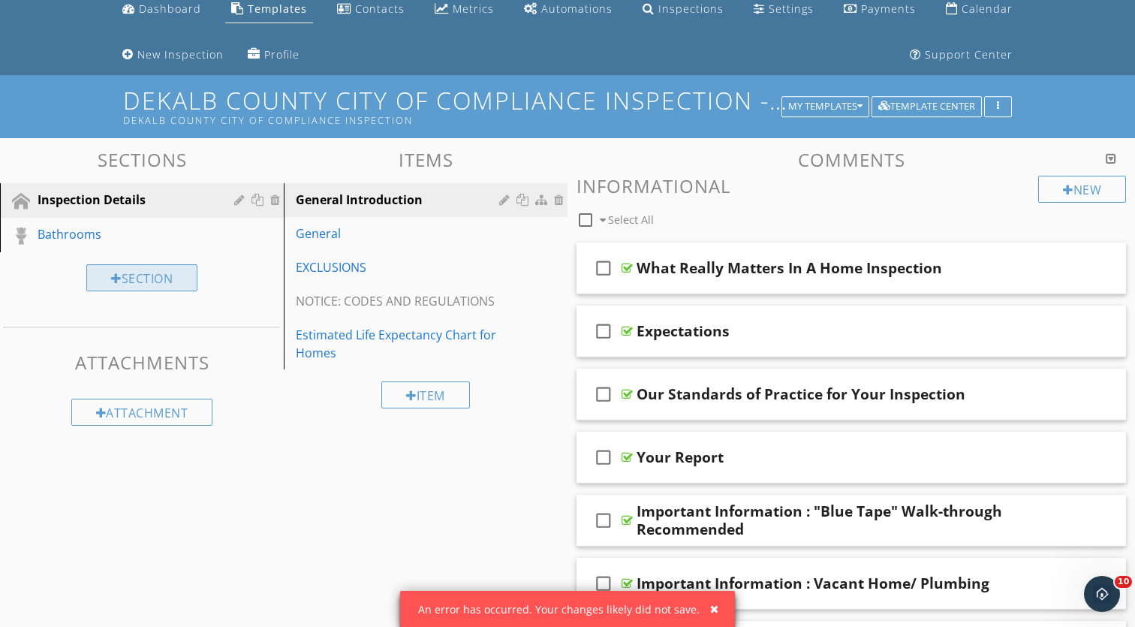
click at [182, 267] on div "Section" at bounding box center [141, 277] width 111 height 27
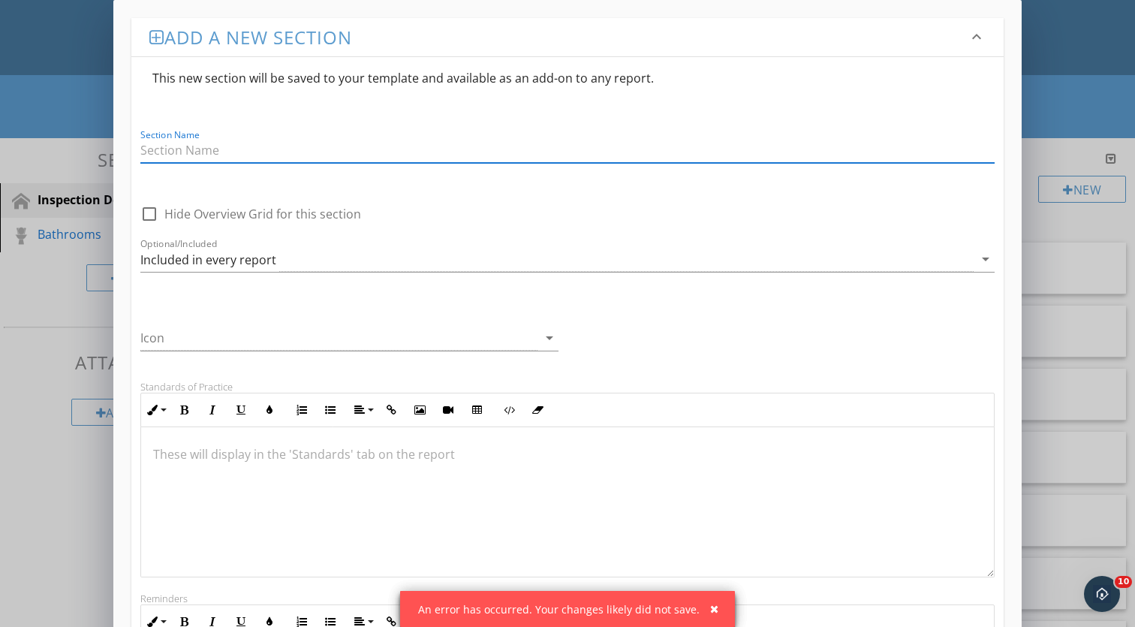
click at [1071, 137] on div "Add a new section keyboard_arrow_down This new section will be saved to your te…" at bounding box center [567, 465] width 1135 height 930
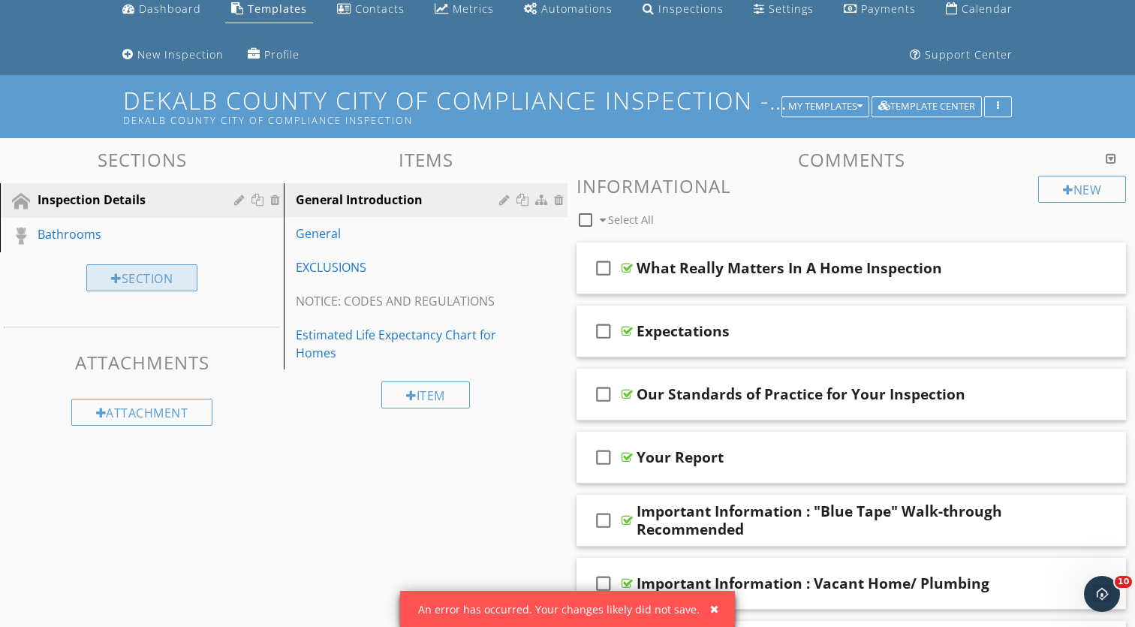
click at [159, 282] on div "Section" at bounding box center [141, 277] width 111 height 27
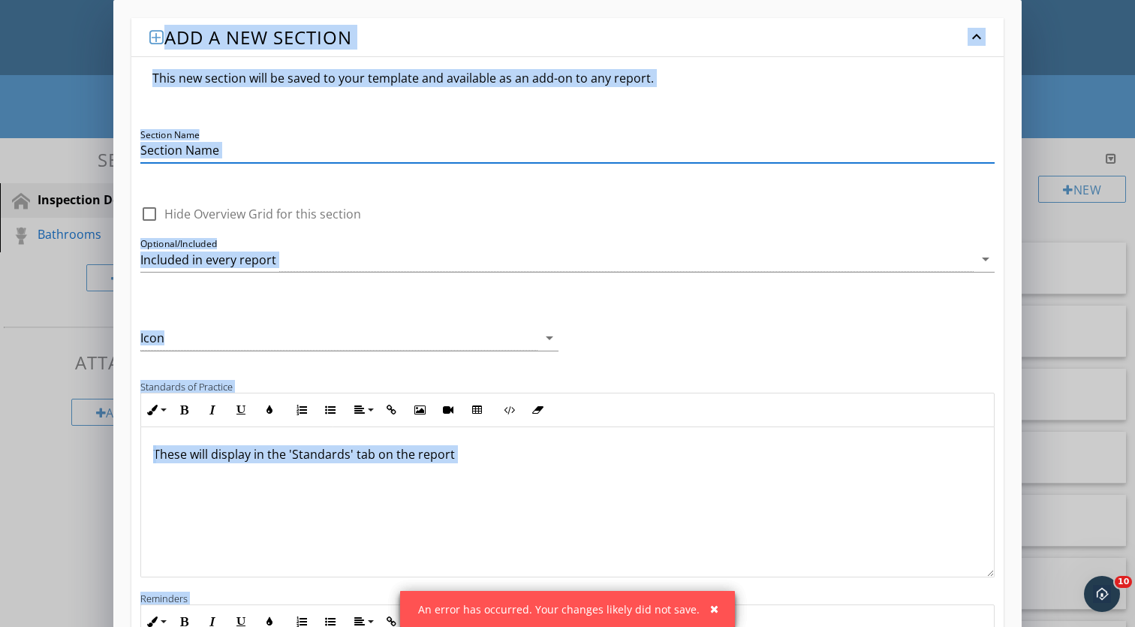
click at [44, 301] on div "Add a new section keyboard_arrow_down This new section will be saved to your te…" at bounding box center [567, 465] width 1135 height 930
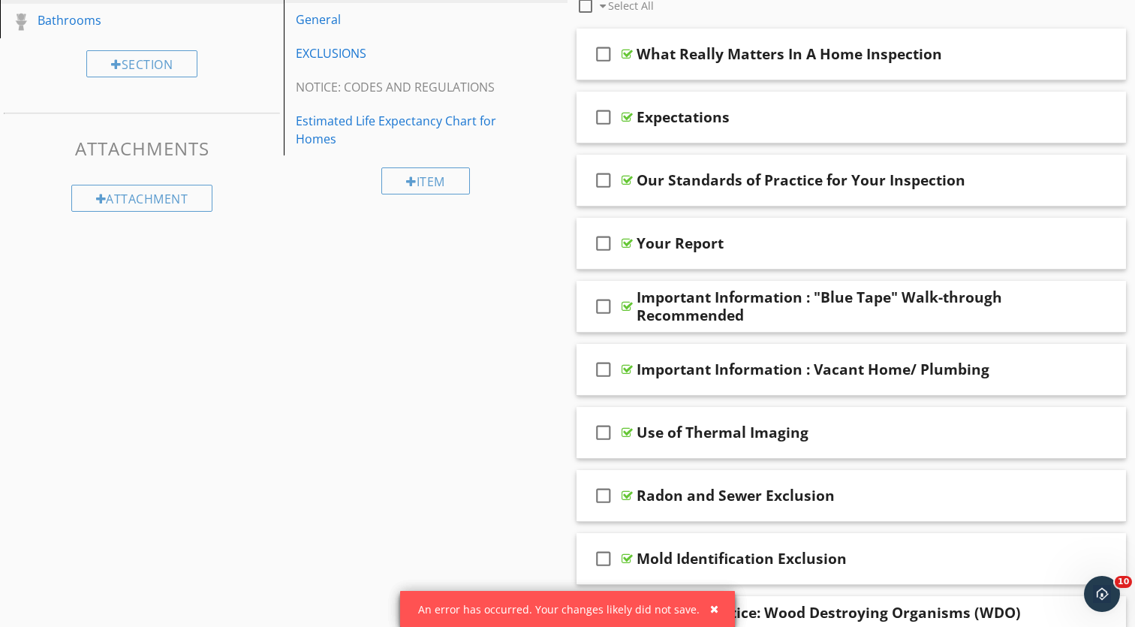
scroll to position [80, 0]
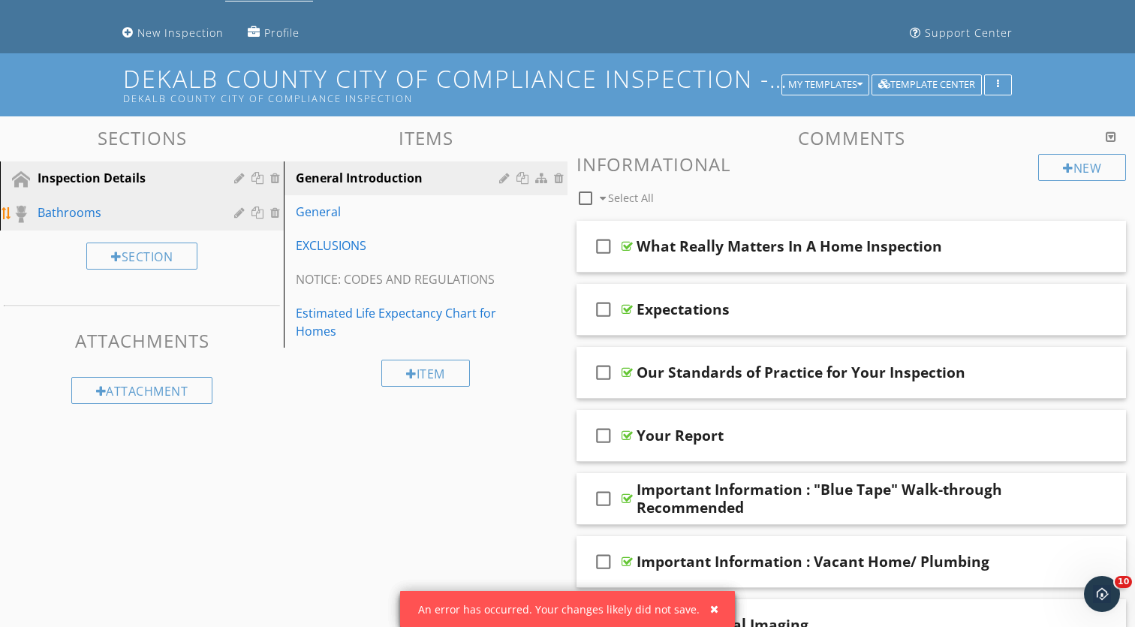
click at [164, 219] on div "Bathrooms" at bounding box center [125, 213] width 175 height 18
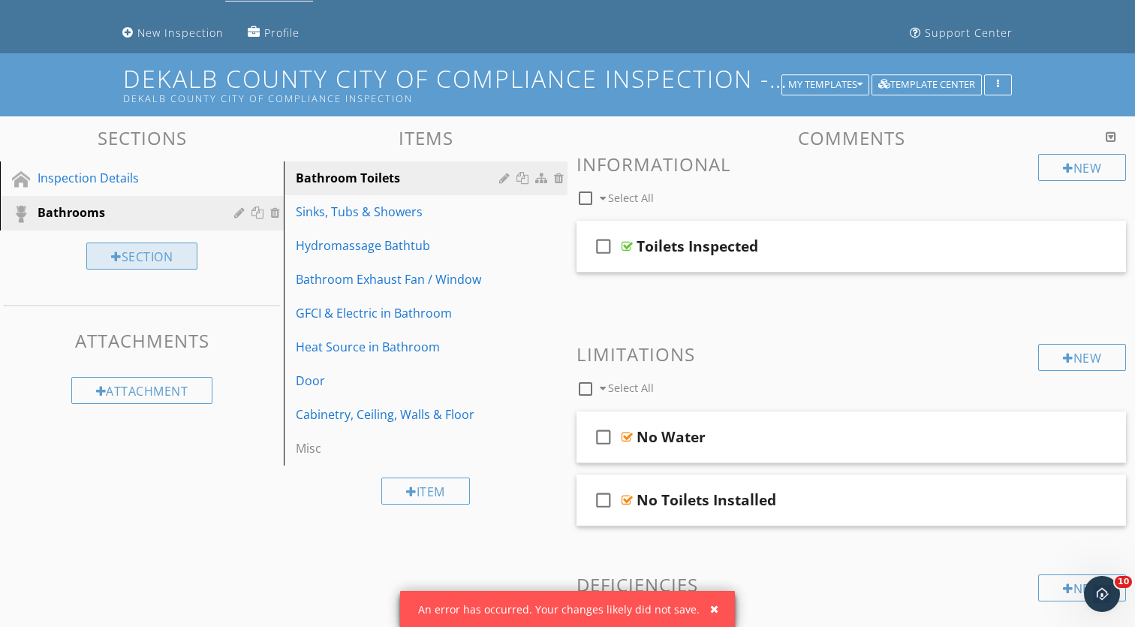
click at [137, 254] on div "Section" at bounding box center [141, 256] width 111 height 27
click at [53, 295] on div at bounding box center [567, 313] width 1135 height 627
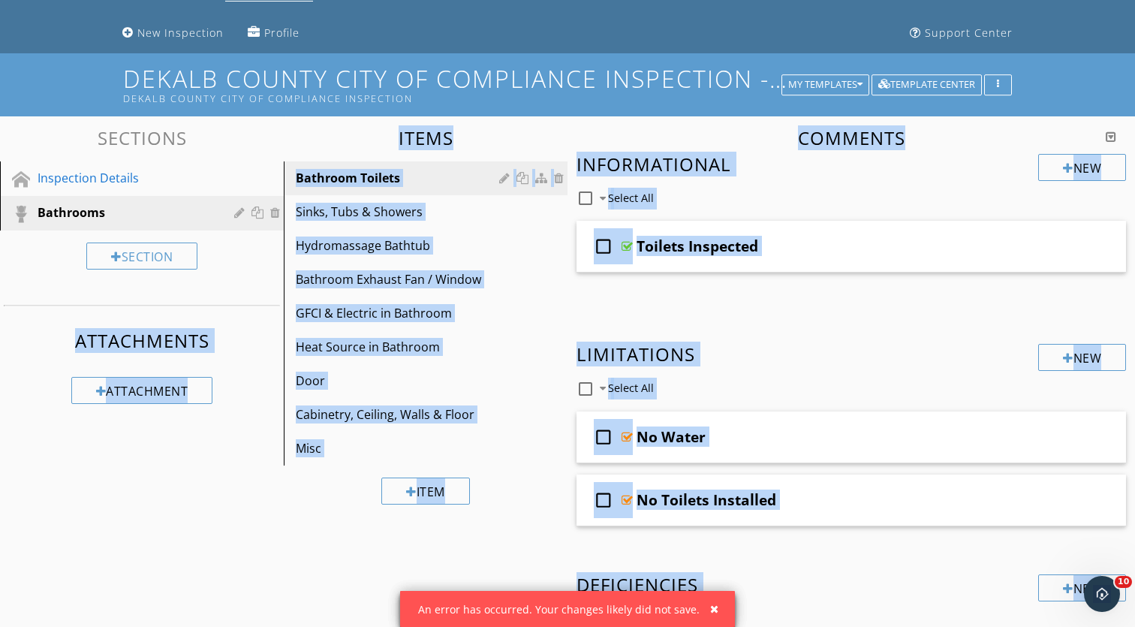
click at [53, 294] on div "Inspection Details Bathrooms Section Attachments Attachment" at bounding box center [142, 287] width 284 height 253
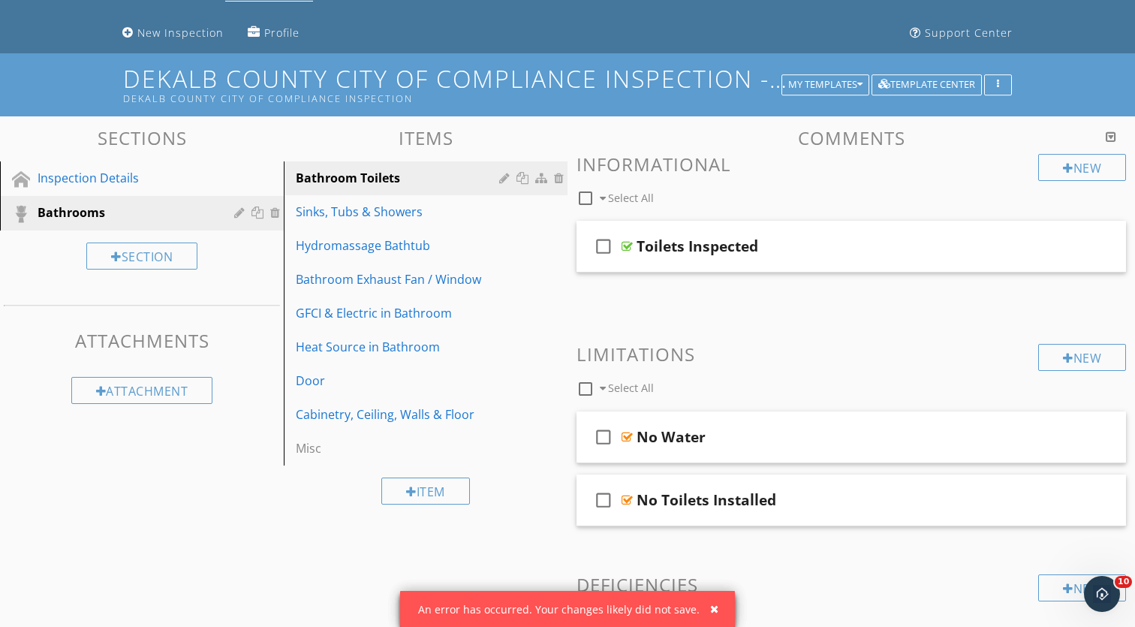
click at [121, 158] on div "Sections Inspection Details Bathrooms Section Attachments Attachment" at bounding box center [142, 272] width 284 height 288
click at [149, 129] on h3 "Sections" at bounding box center [142, 138] width 284 height 20
click at [149, 134] on h3 "Sections" at bounding box center [142, 138] width 284 height 20
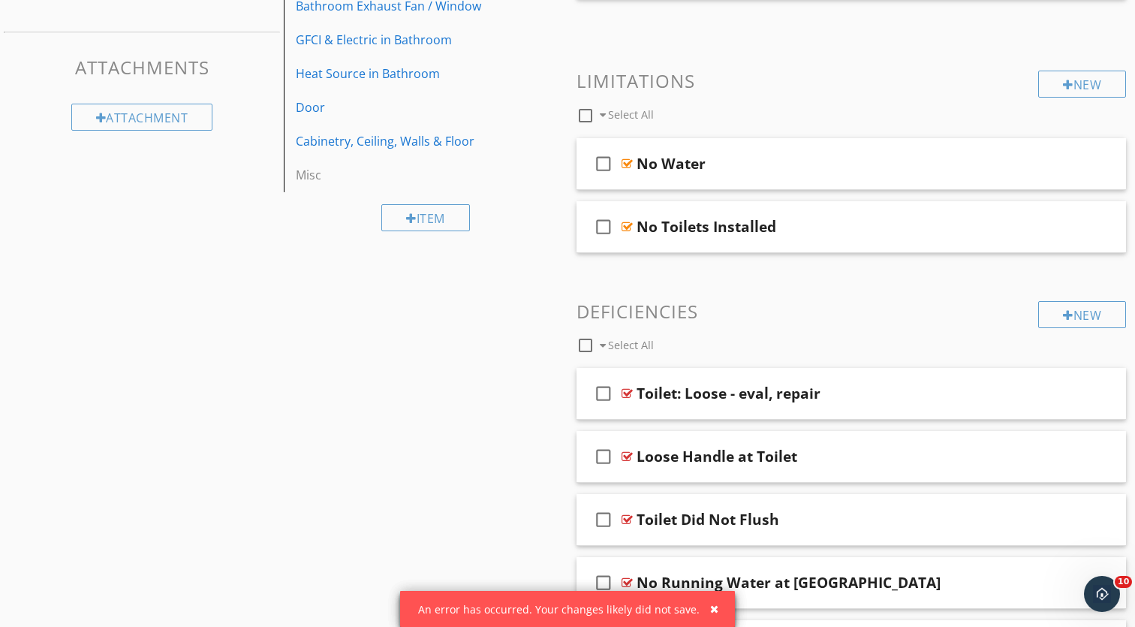
scroll to position [351, 0]
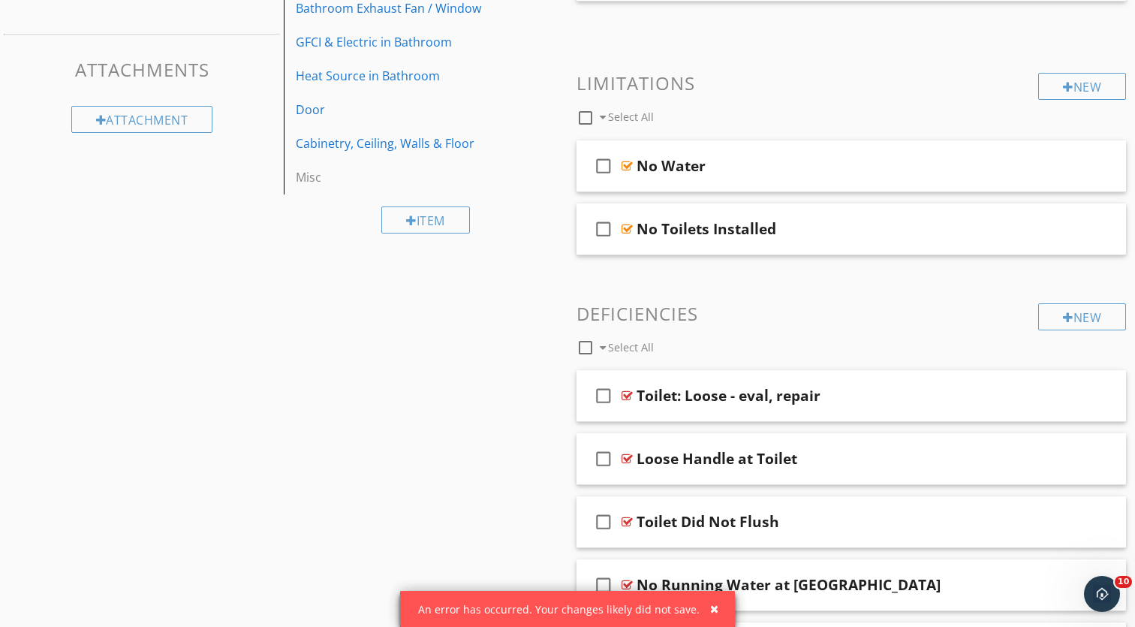
click at [586, 351] on div at bounding box center [586, 348] width 26 height 26
checkbox input "true"
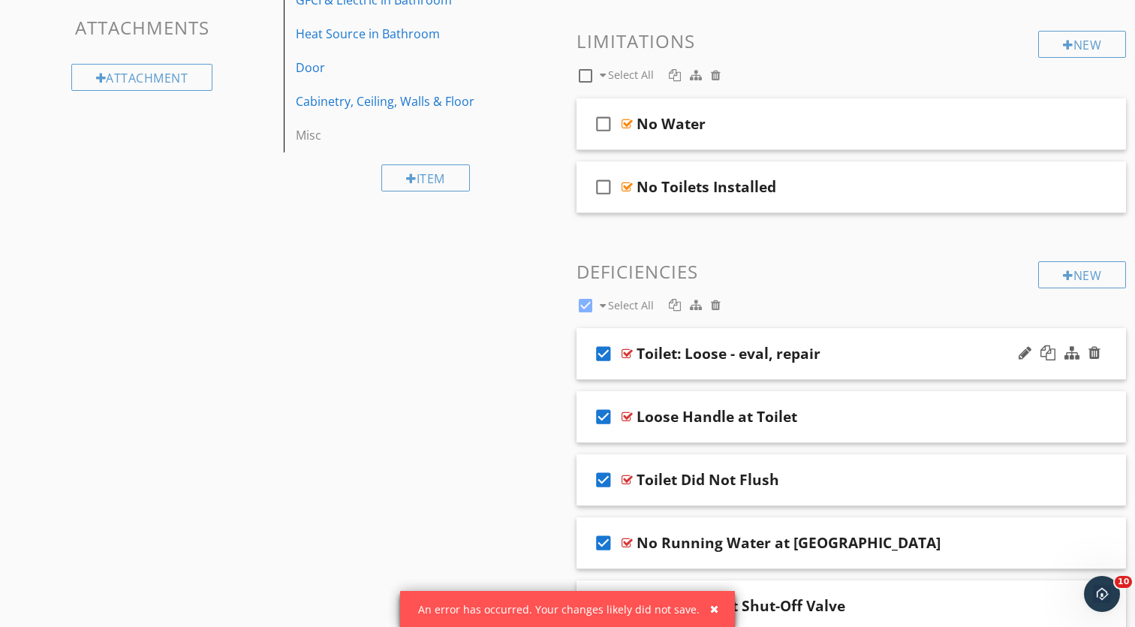
scroll to position [393, 0]
click at [717, 309] on div at bounding box center [716, 306] width 10 height 12
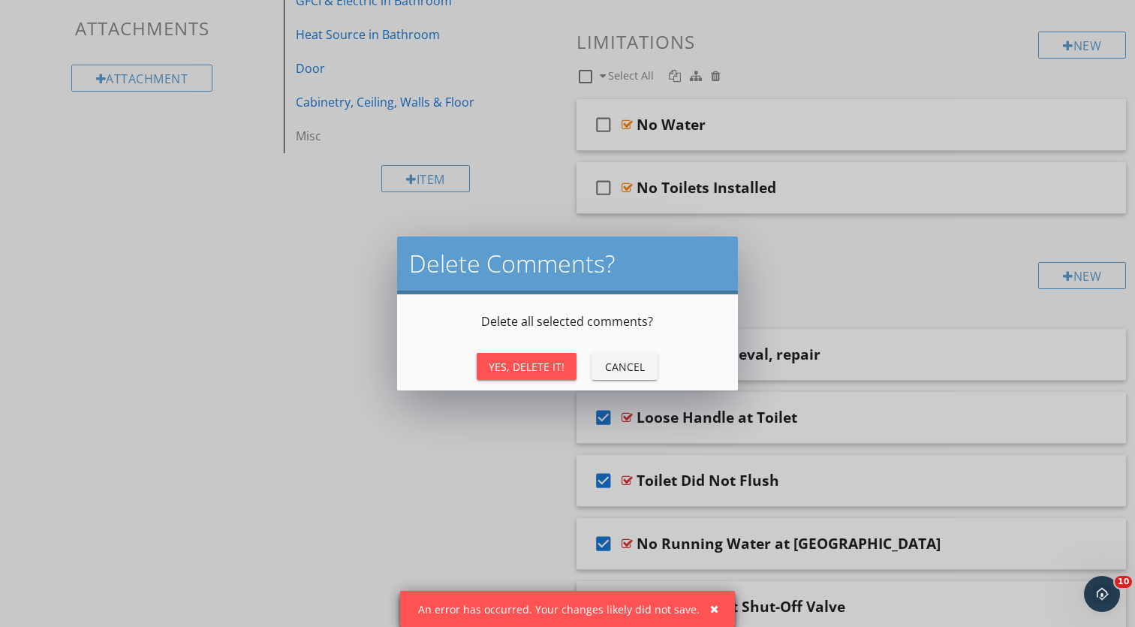
click at [523, 378] on button "Yes, Delete It!" at bounding box center [527, 366] width 100 height 27
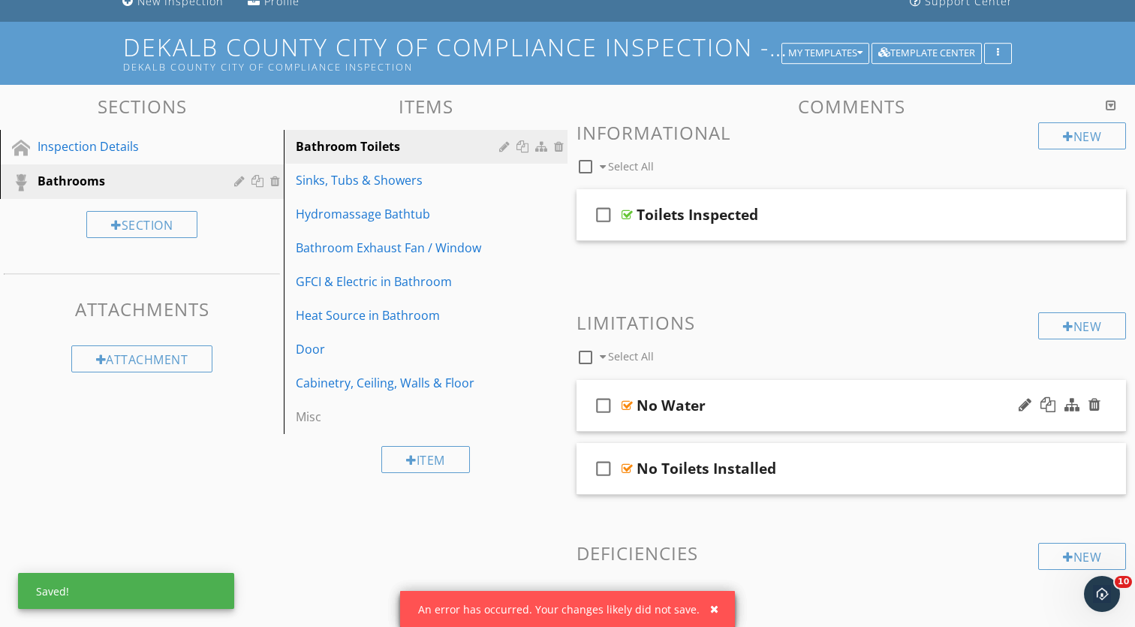
scroll to position [110, 0]
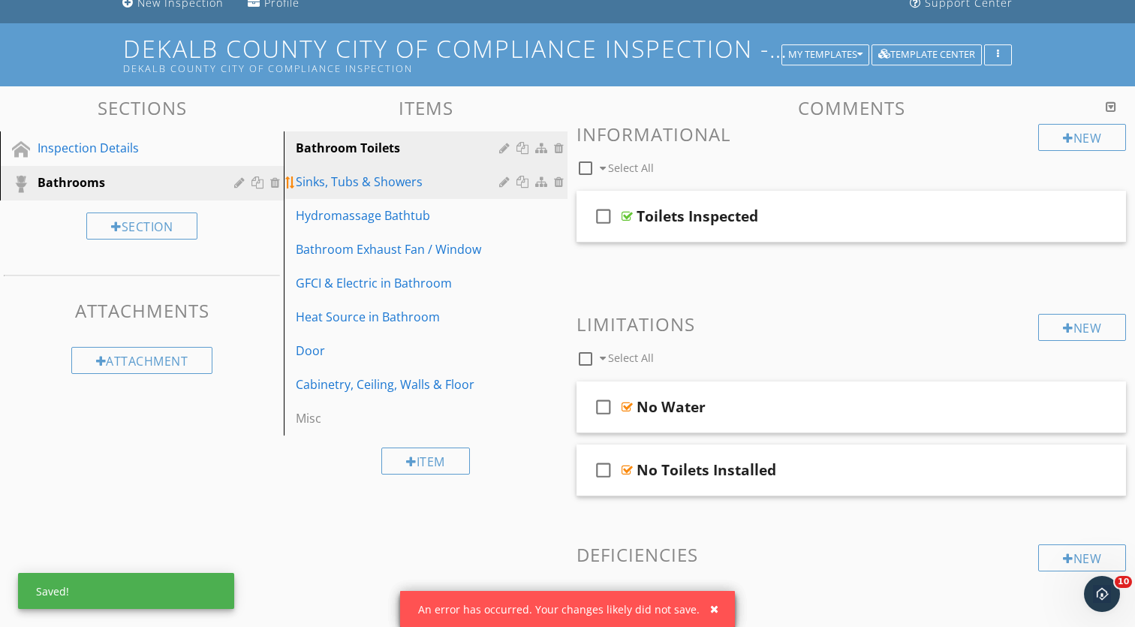
click at [356, 191] on link "Sinks, Tubs & Showers" at bounding box center [427, 181] width 279 height 33
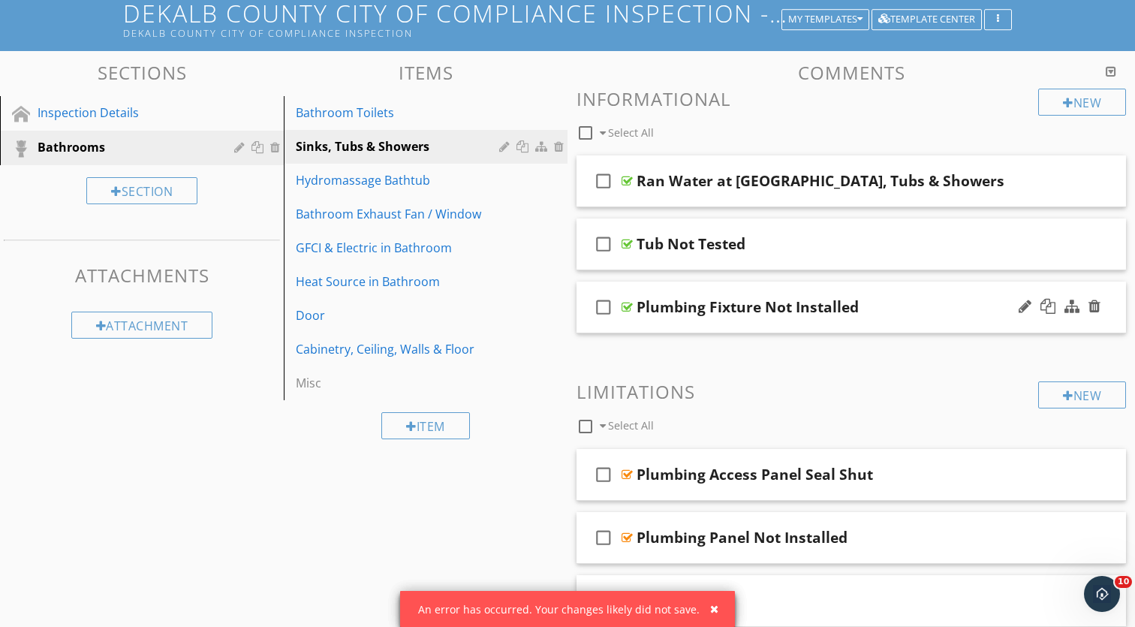
click at [711, 300] on div "Plumbing Fixture Not Installed" at bounding box center [748, 307] width 222 height 18
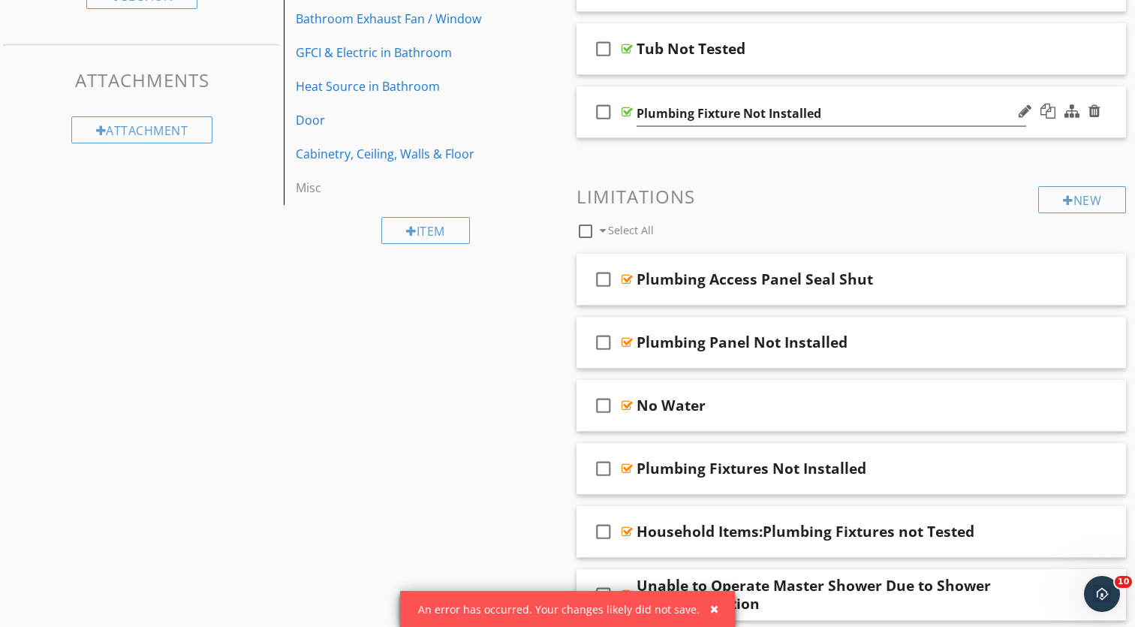
scroll to position [355, 0]
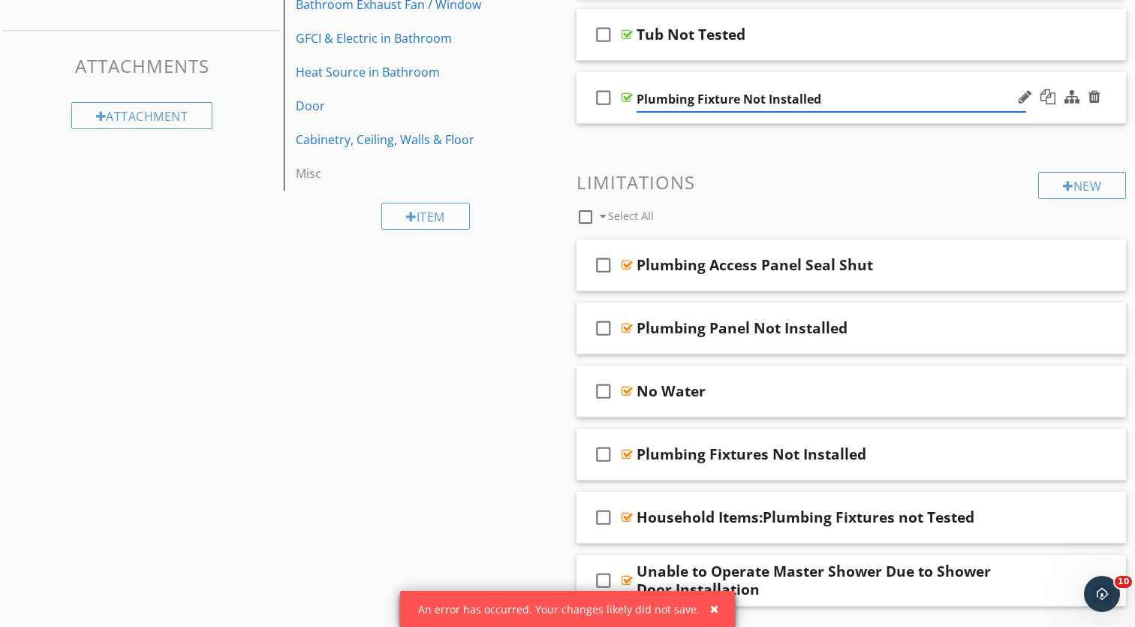
click at [584, 215] on div at bounding box center [586, 217] width 26 height 26
checkbox input "true"
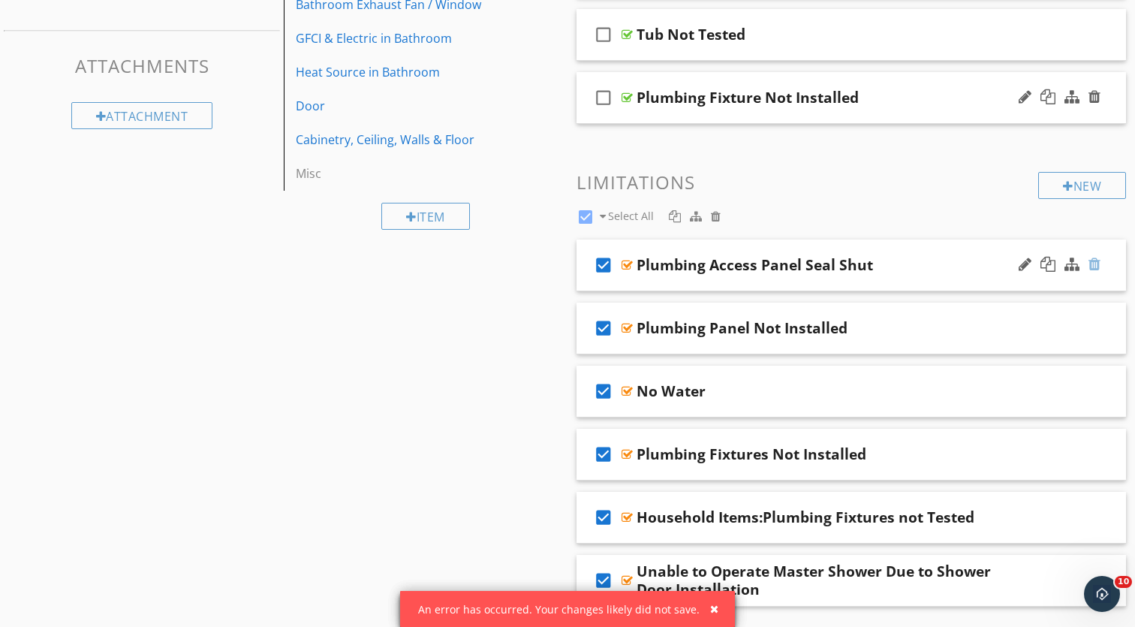
click at [1094, 262] on div at bounding box center [1095, 264] width 12 height 15
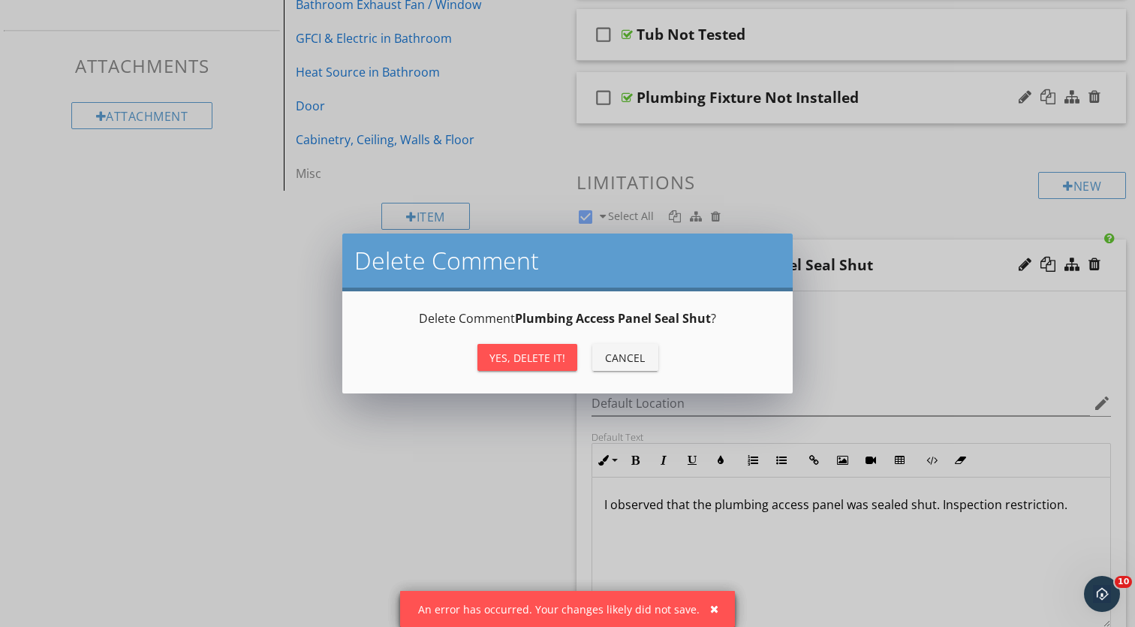
click at [565, 363] on button "Yes, Delete it!" at bounding box center [528, 357] width 100 height 27
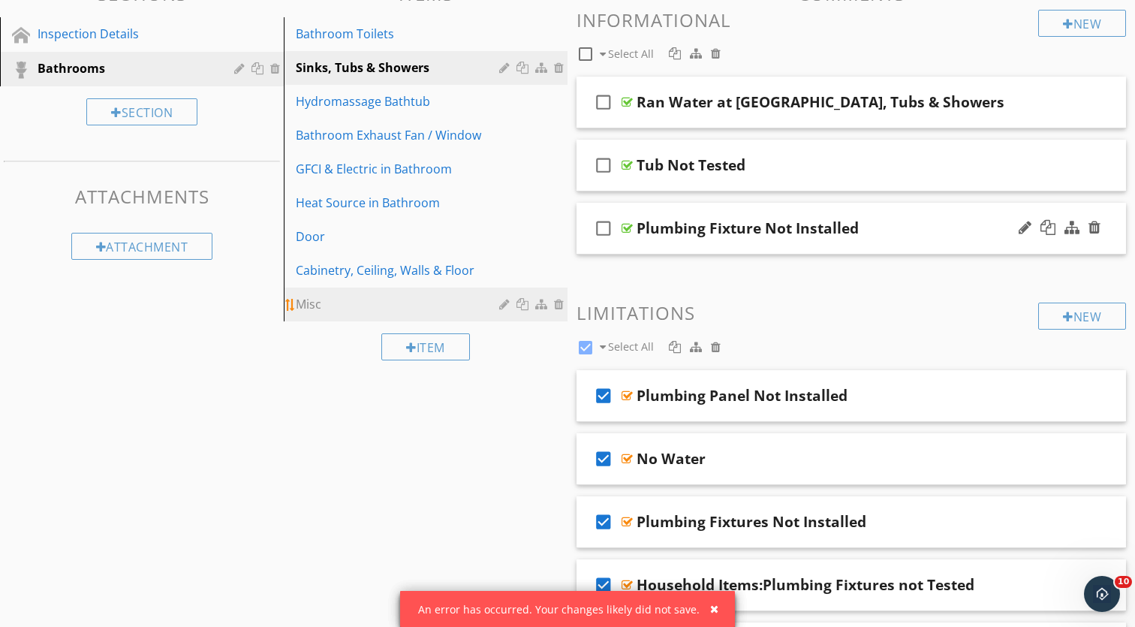
scroll to position [216, 0]
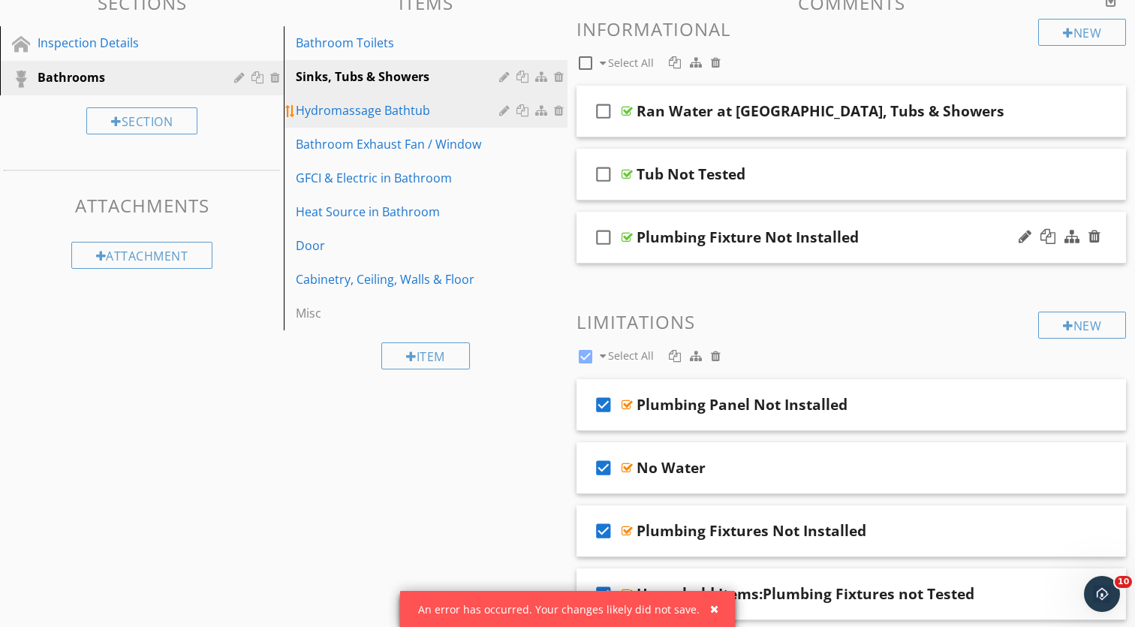
click at [562, 112] on div at bounding box center [561, 110] width 14 height 12
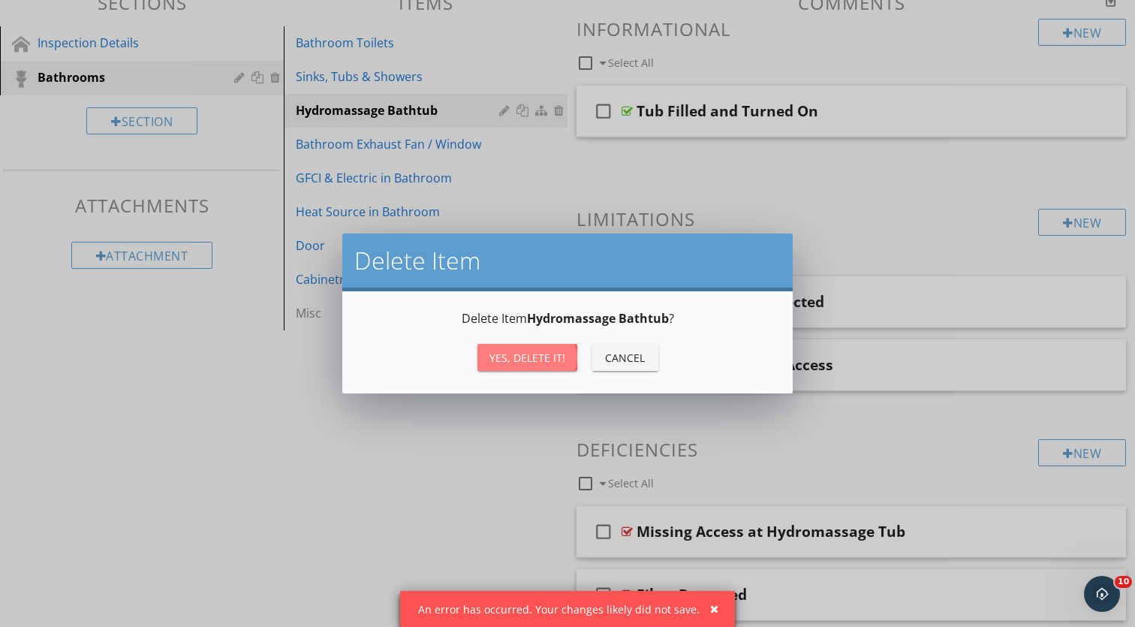
click at [547, 363] on div "Yes, Delete it!" at bounding box center [528, 358] width 76 height 16
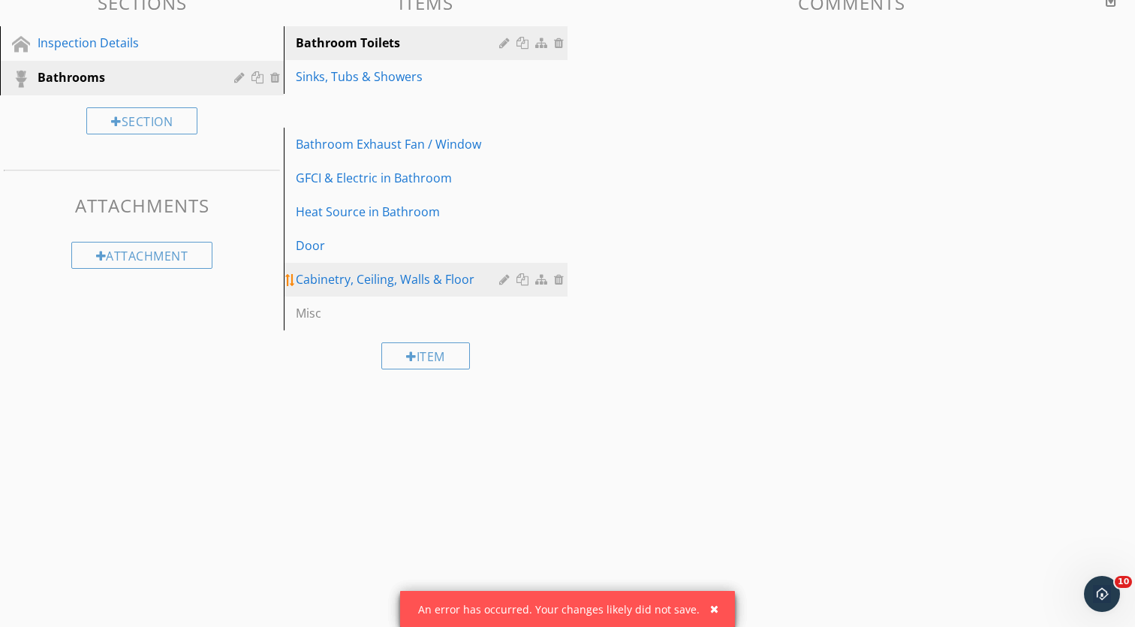
scroll to position [197, 0]
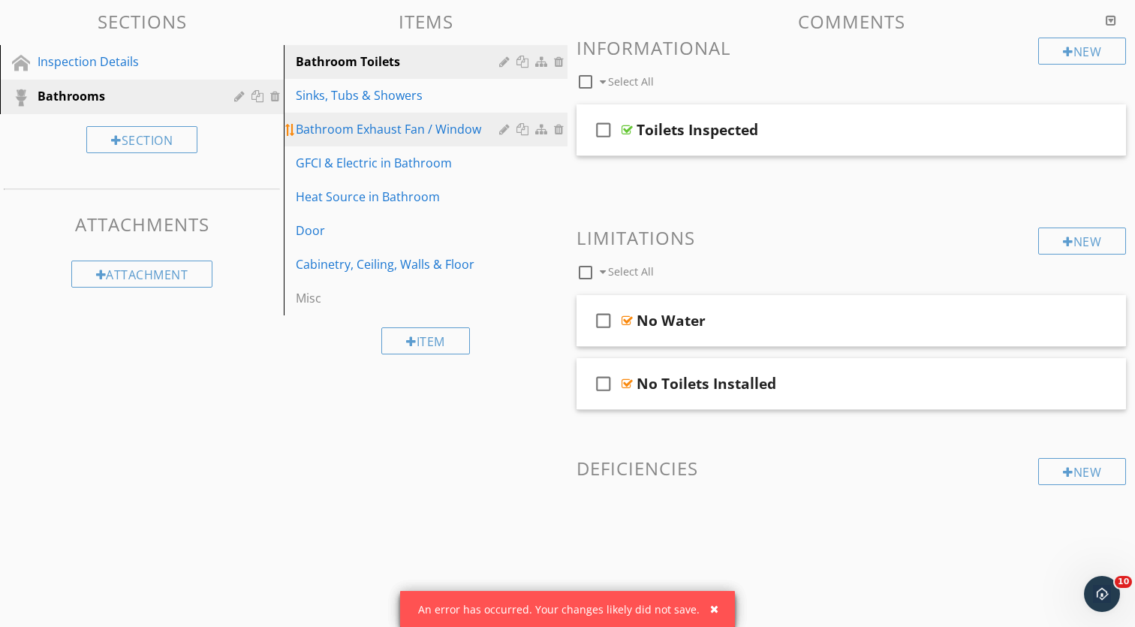
click at [561, 130] on div at bounding box center [561, 129] width 14 height 12
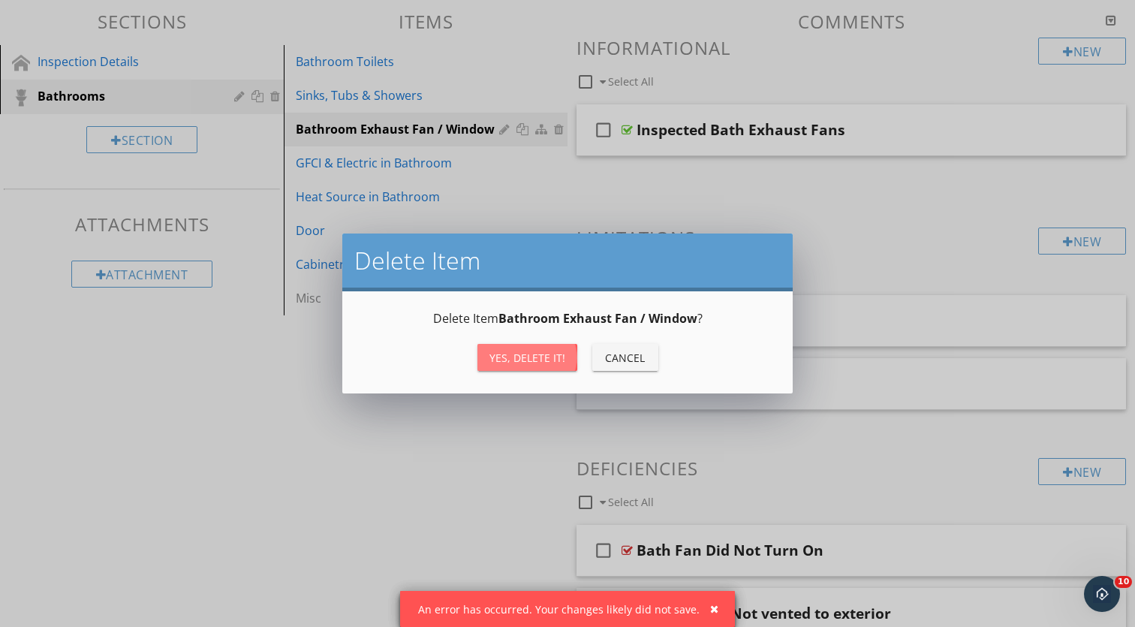
click at [554, 359] on div "Yes, Delete it!" at bounding box center [528, 358] width 76 height 16
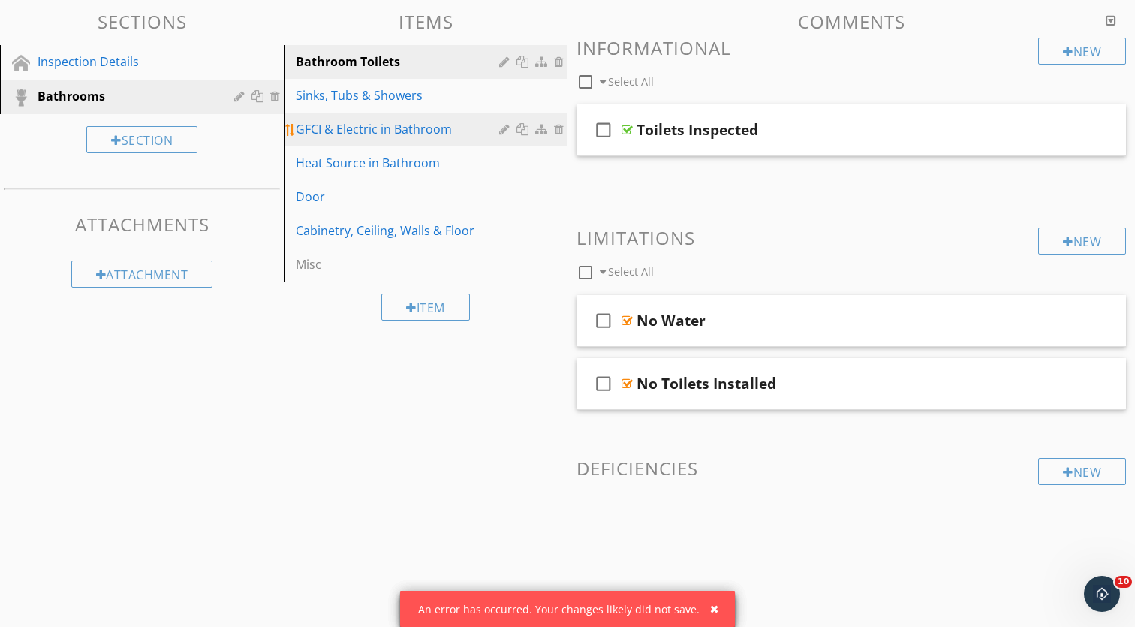
click at [557, 130] on div at bounding box center [561, 129] width 14 height 12
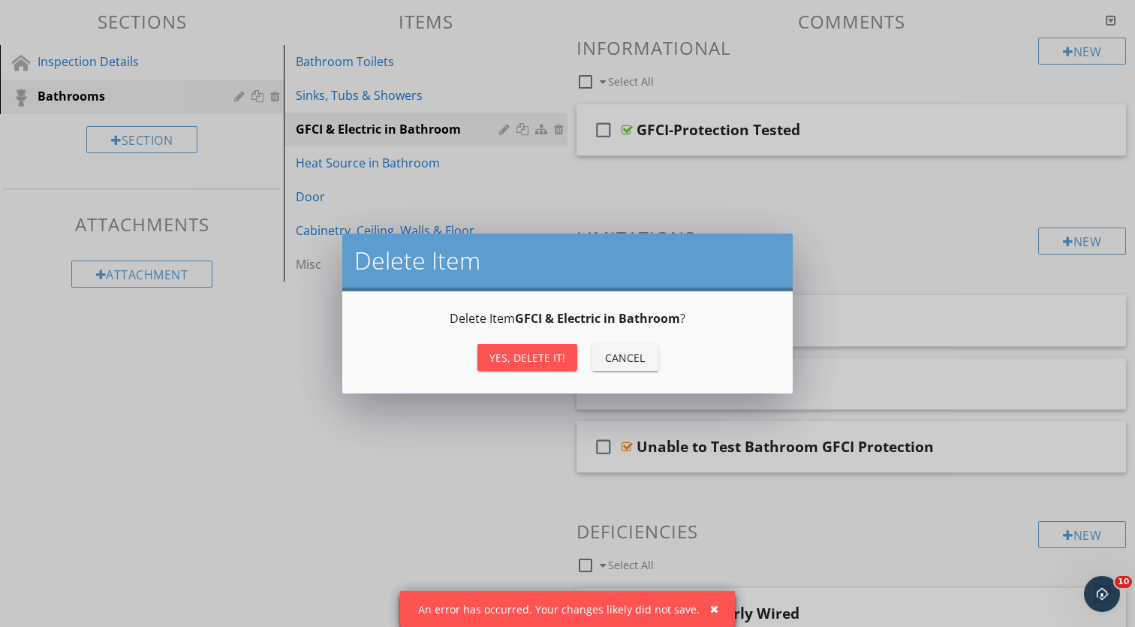
click at [529, 356] on div "Yes, Delete it!" at bounding box center [528, 358] width 76 height 16
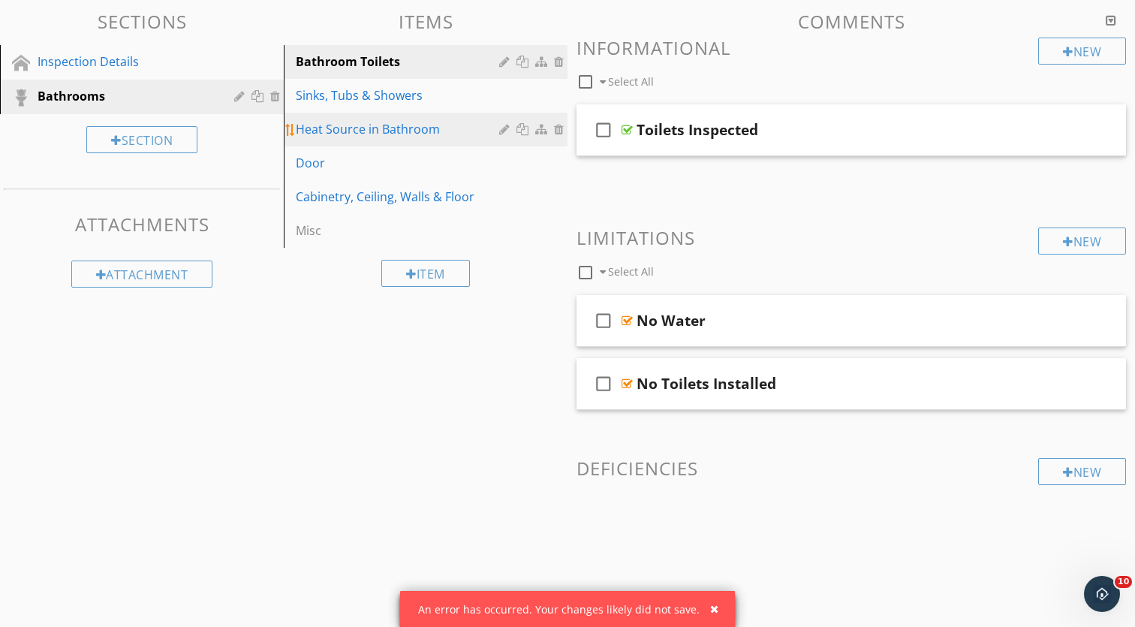
click at [559, 133] on div at bounding box center [561, 129] width 14 height 12
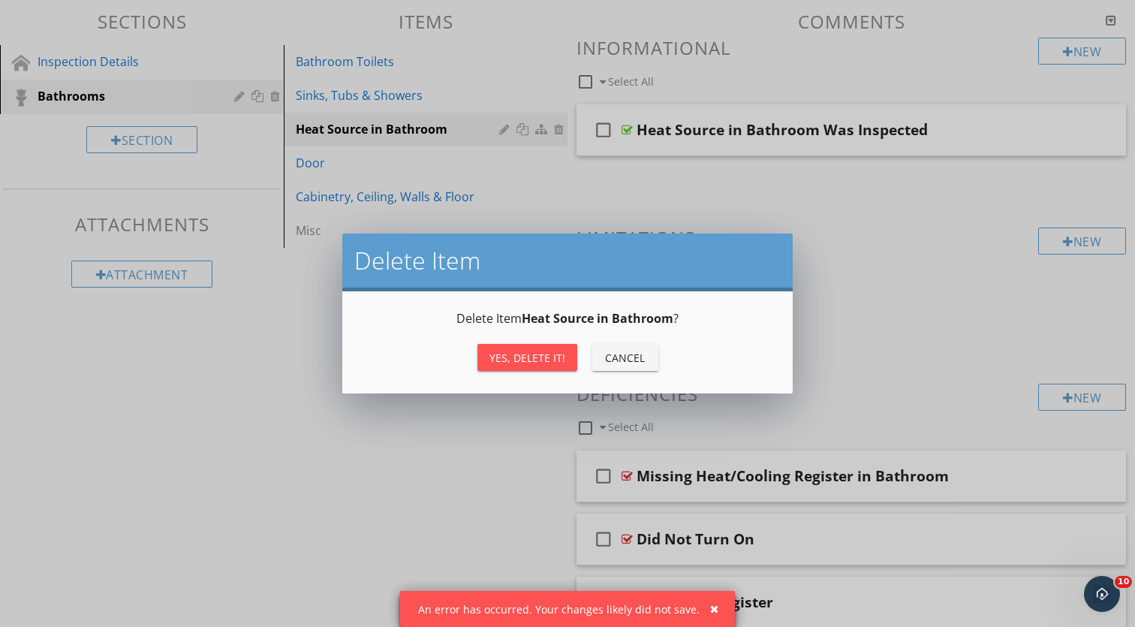
click at [530, 363] on div "Yes, Delete it!" at bounding box center [528, 358] width 76 height 16
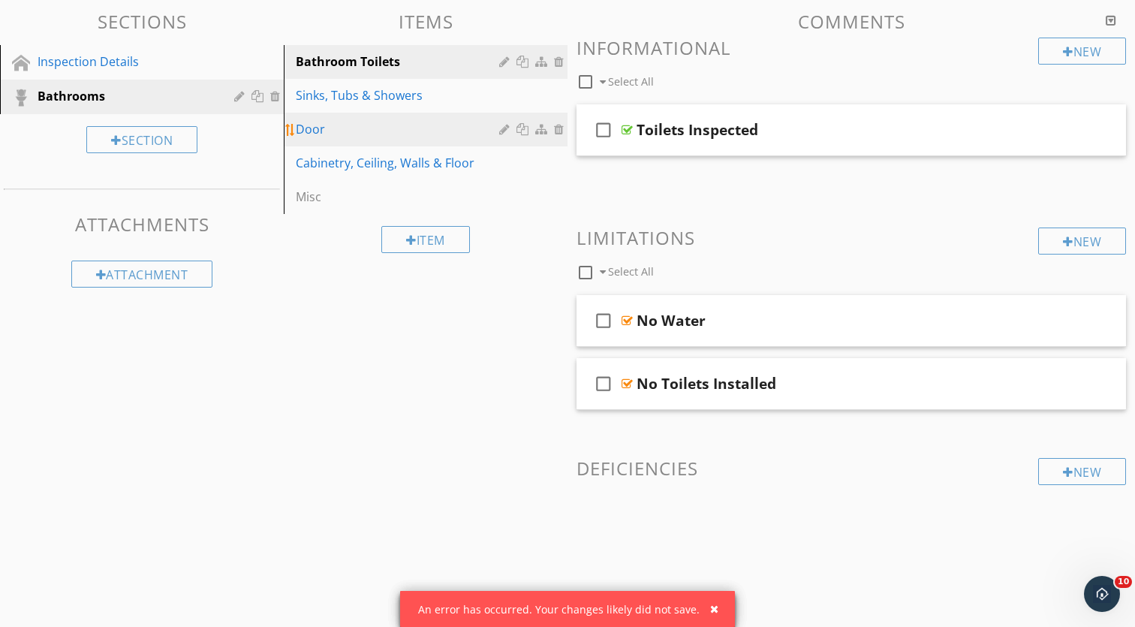
click at [559, 126] on div at bounding box center [561, 129] width 14 height 12
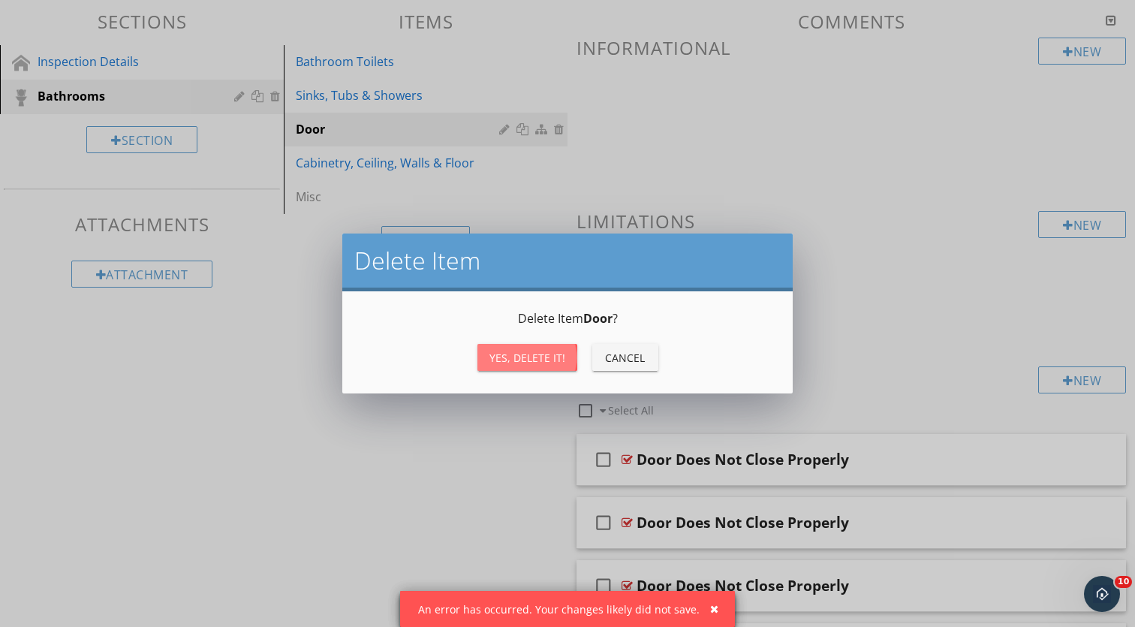
click at [520, 357] on div "Yes, Delete it!" at bounding box center [528, 358] width 76 height 16
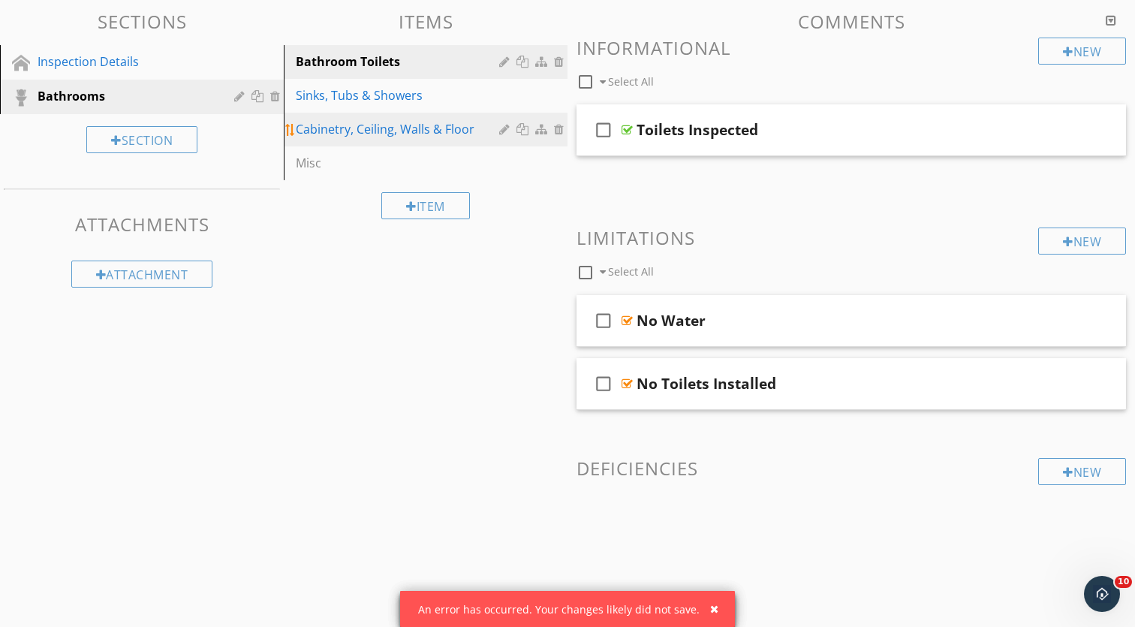
click at [562, 125] on div at bounding box center [561, 129] width 14 height 12
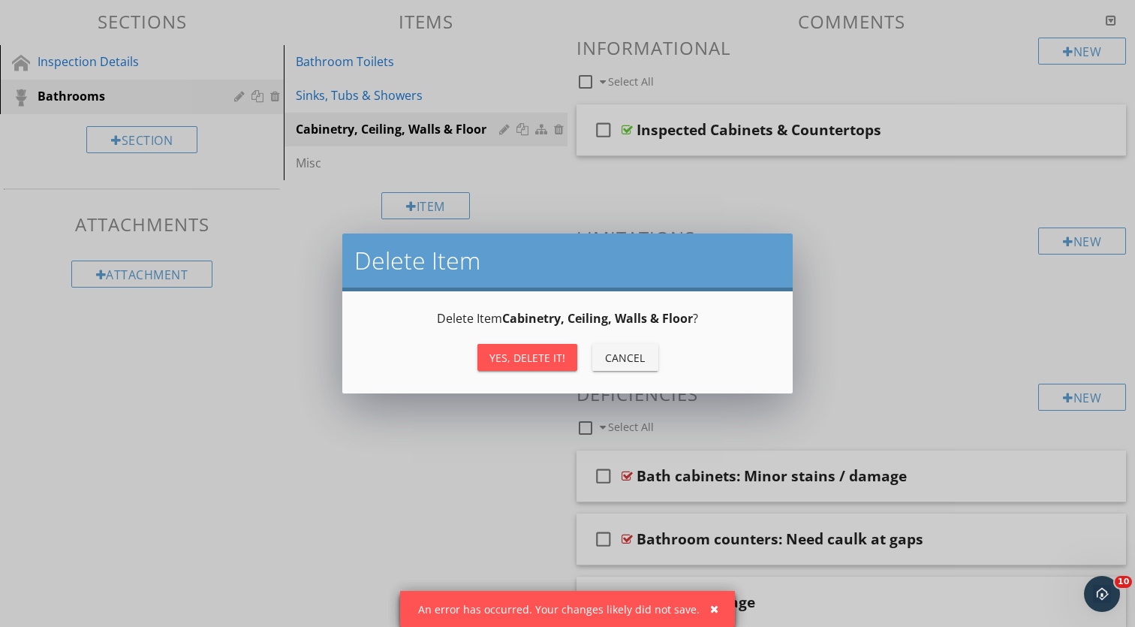
click at [532, 365] on div "Yes, Delete it!" at bounding box center [528, 358] width 76 height 16
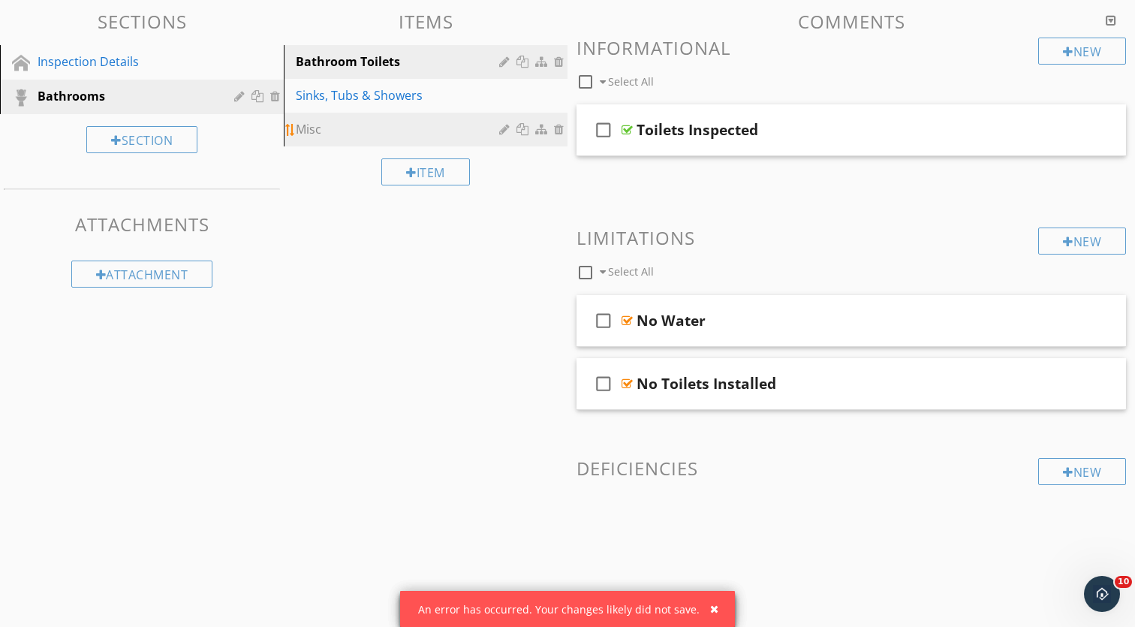
click at [555, 130] on div at bounding box center [561, 129] width 14 height 12
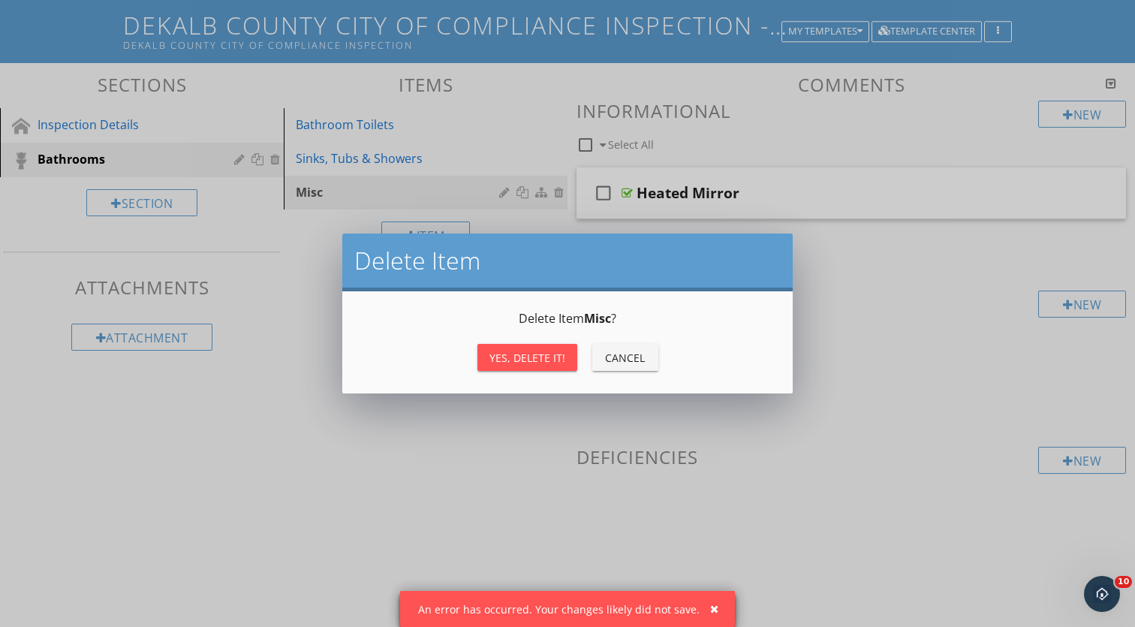
scroll to position [134, 0]
click at [487, 354] on button "Yes, Delete it!" at bounding box center [528, 357] width 100 height 27
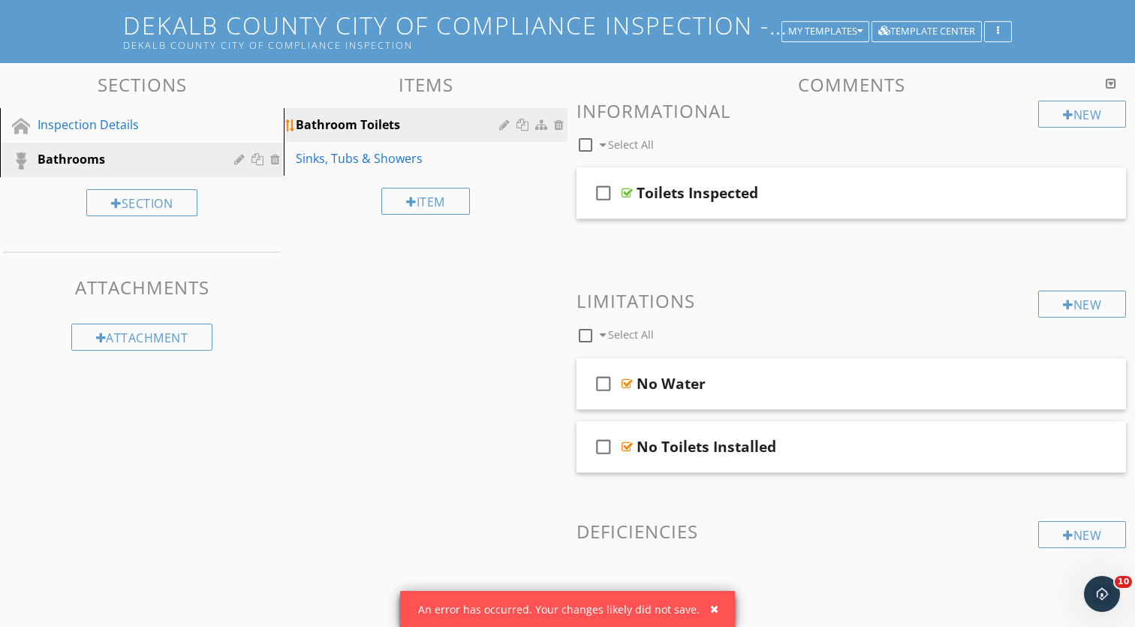
click at [432, 130] on div "Bathroom Toilets" at bounding box center [400, 125] width 208 height 18
click at [476, 163] on div "Sinks, Tubs & Showers" at bounding box center [400, 158] width 208 height 18
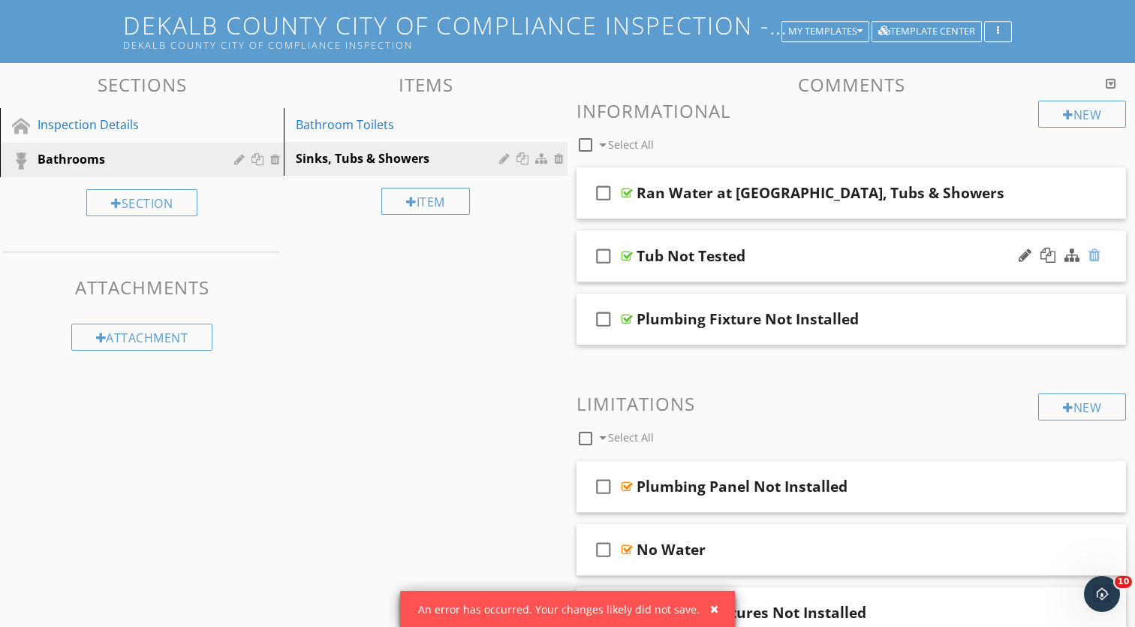
click at [1096, 252] on div at bounding box center [1095, 255] width 12 height 15
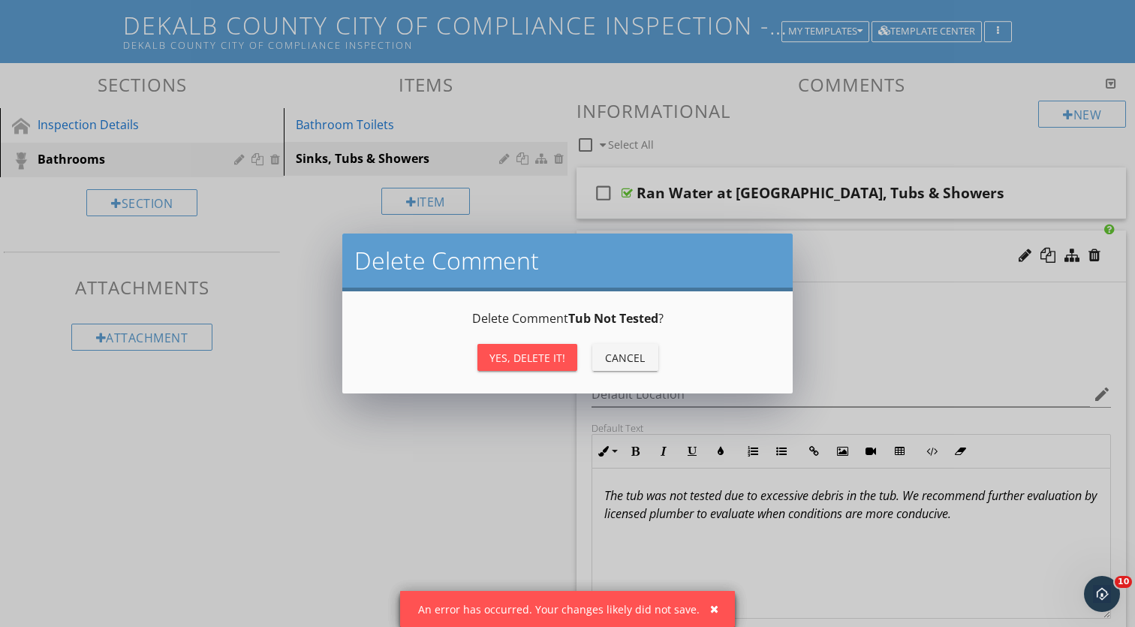
click at [541, 369] on button "Yes, Delete it!" at bounding box center [528, 357] width 100 height 27
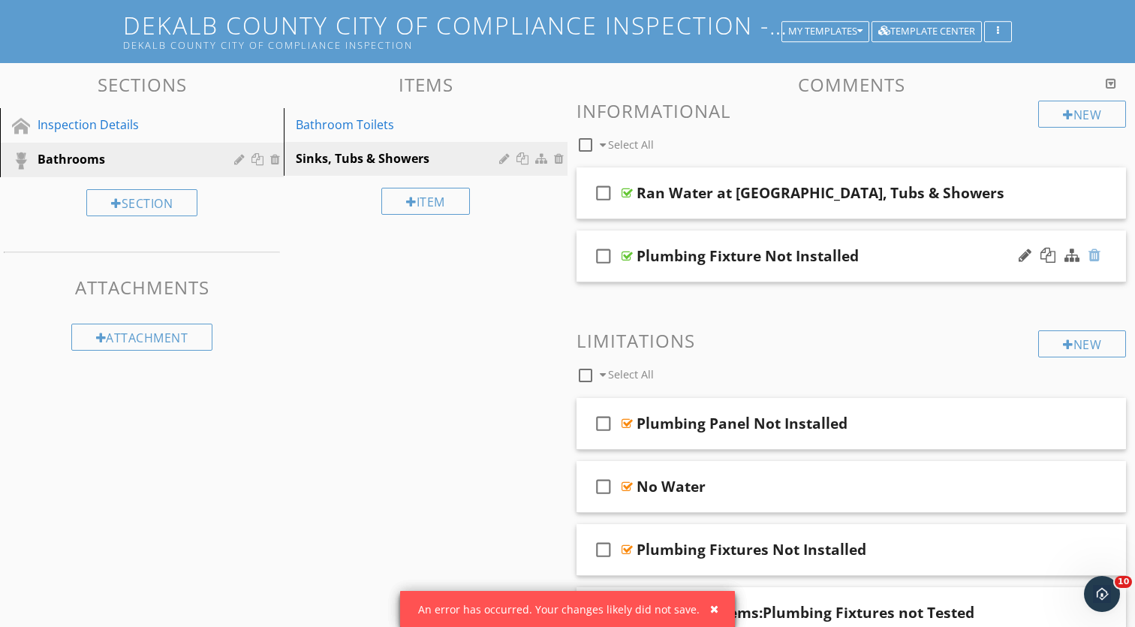
click at [1097, 251] on div at bounding box center [1095, 255] width 12 height 15
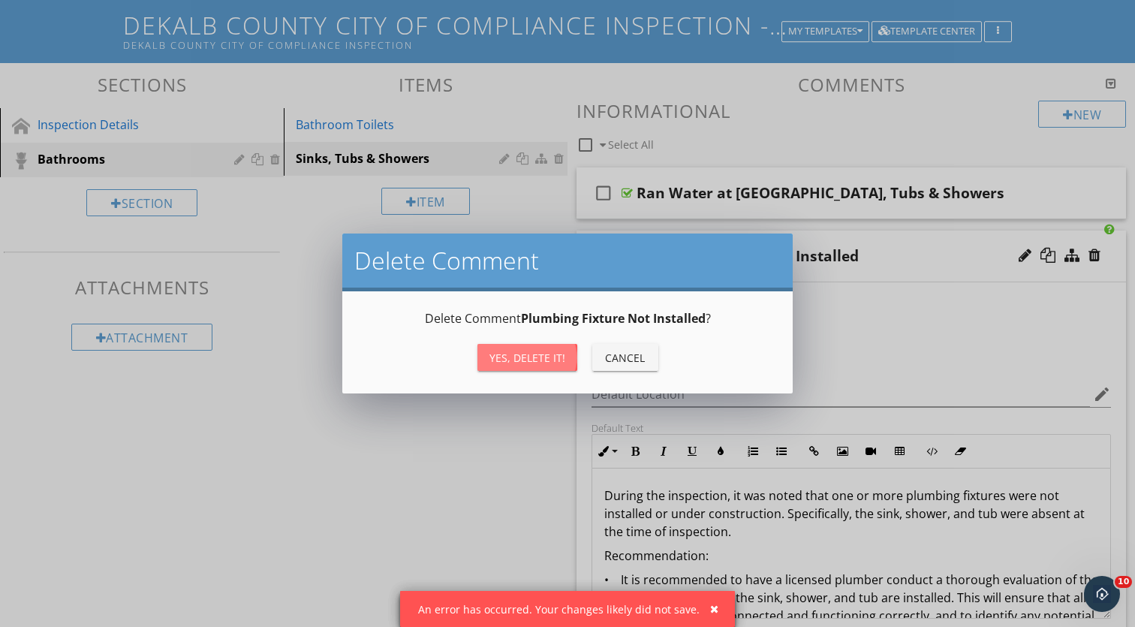
click at [481, 369] on button "Yes, Delete it!" at bounding box center [528, 357] width 100 height 27
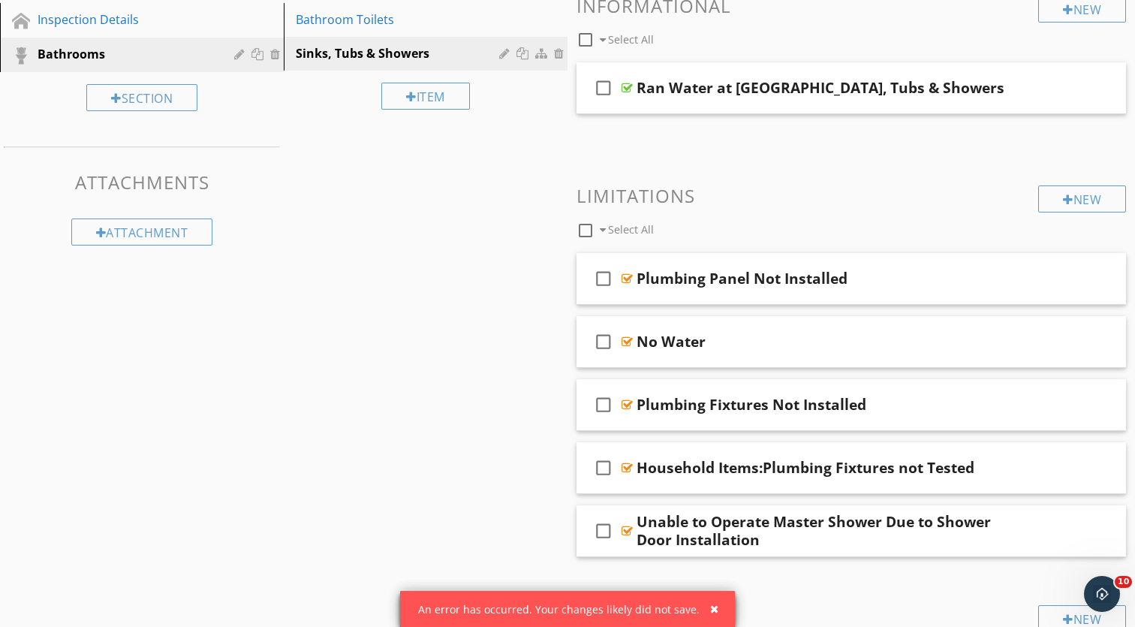
scroll to position [243, 0]
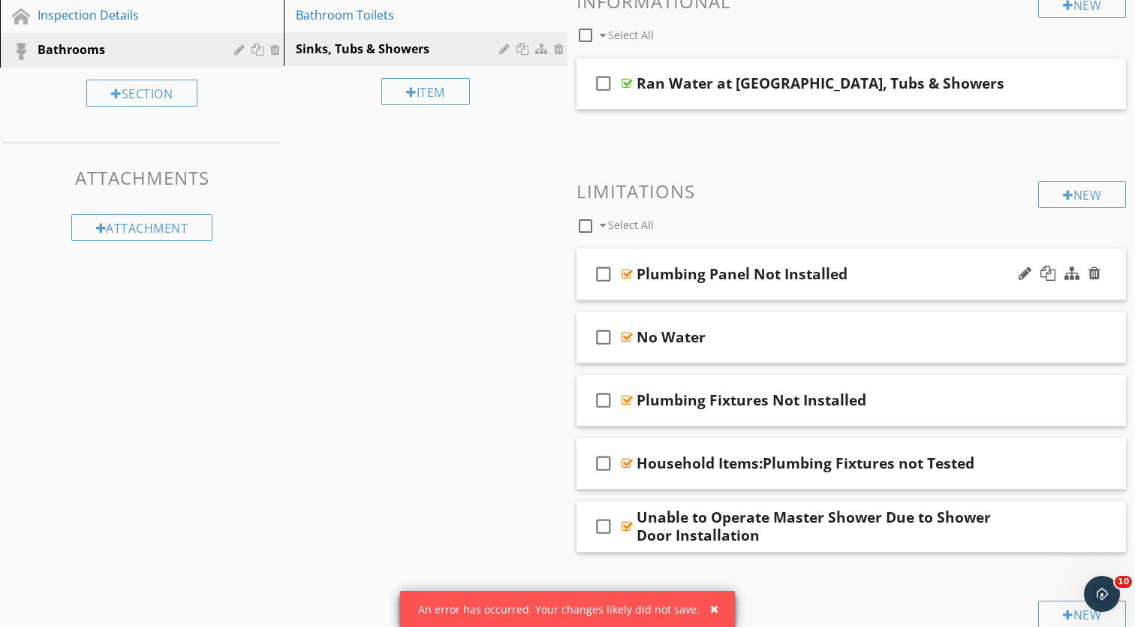
click at [608, 280] on icon "check_box_outline_blank" at bounding box center [604, 274] width 24 height 36
click at [591, 229] on div at bounding box center [586, 226] width 26 height 26
checkbox input "true"
click at [716, 225] on div at bounding box center [716, 225] width 10 height 12
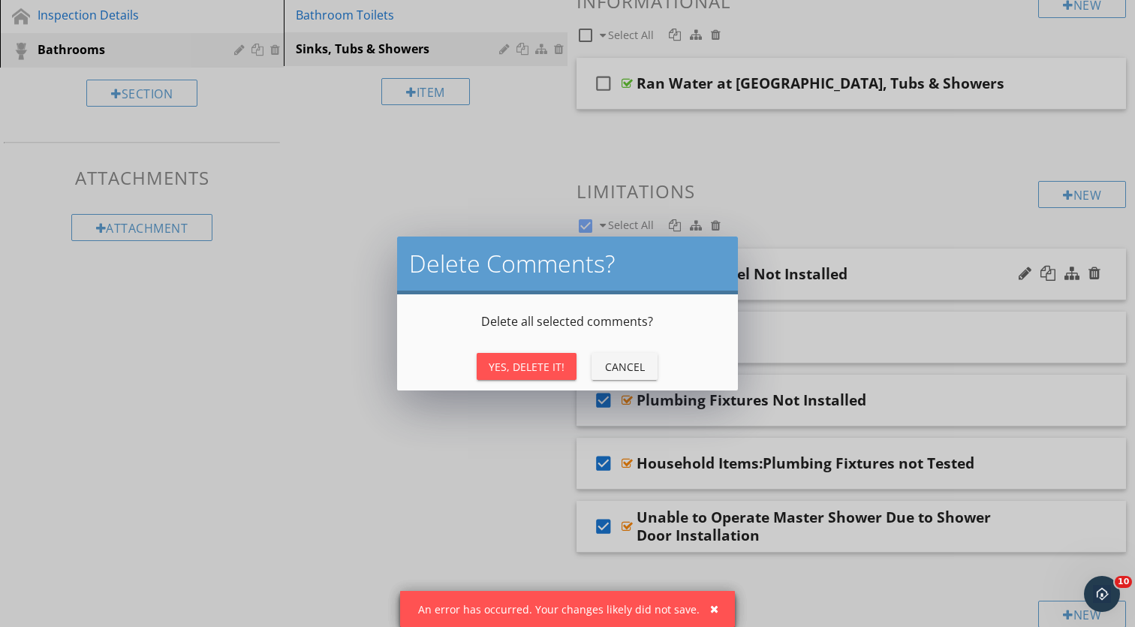
click at [550, 368] on div "Yes, Delete It!" at bounding box center [527, 367] width 76 height 16
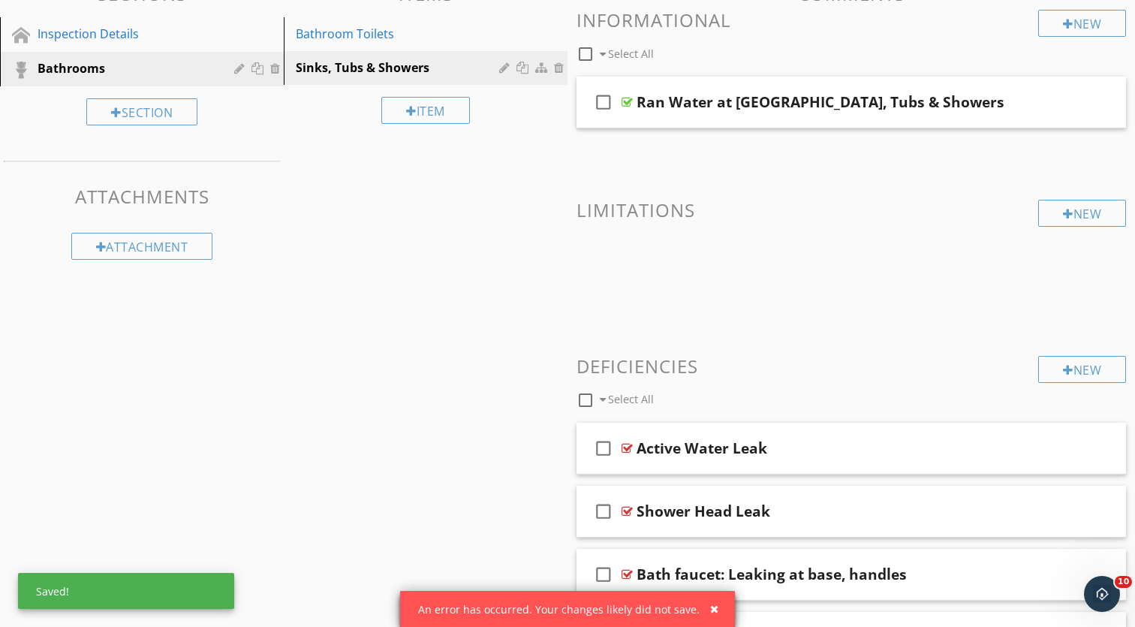
scroll to position [251, 0]
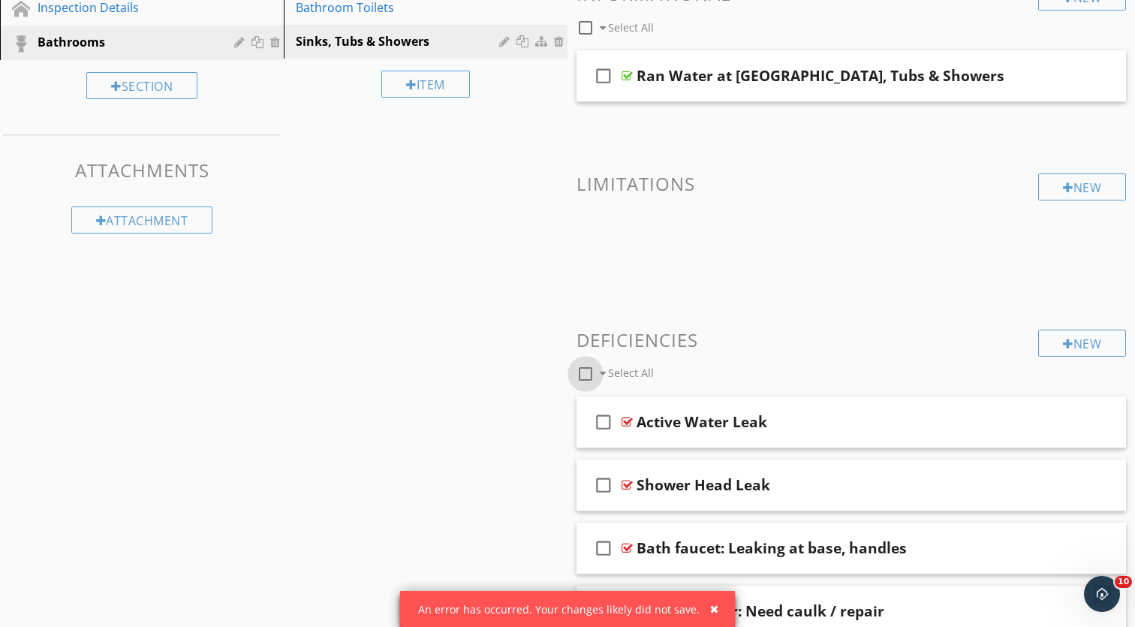
click at [594, 379] on div at bounding box center [586, 374] width 26 height 26
click at [1100, 424] on div at bounding box center [1095, 421] width 12 height 15
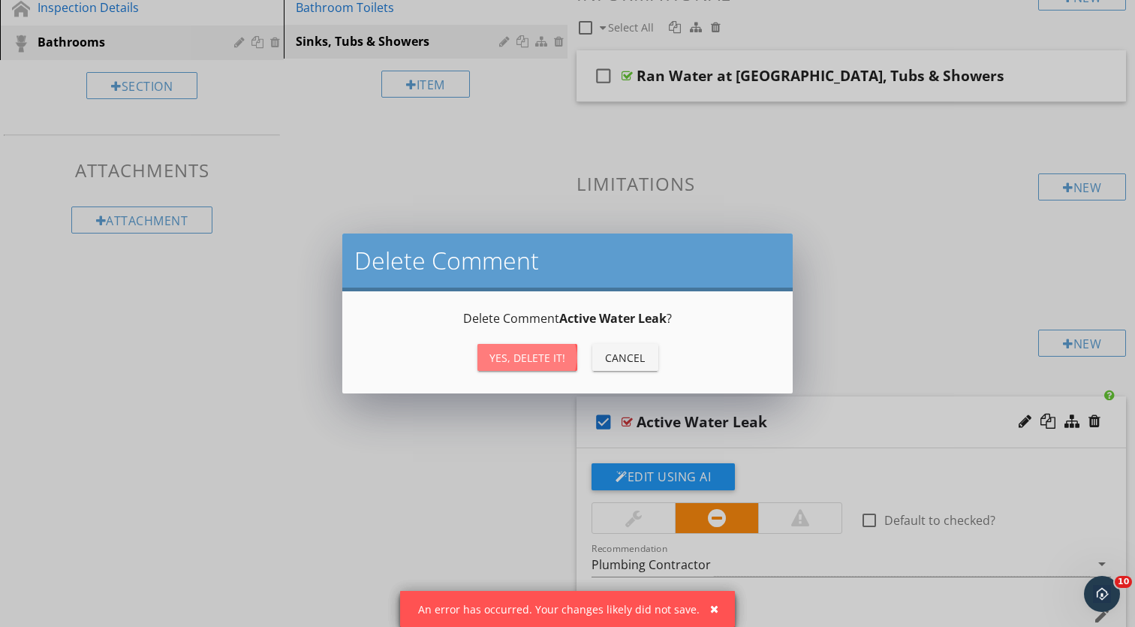
click at [531, 363] on div "Yes, Delete it!" at bounding box center [528, 358] width 76 height 16
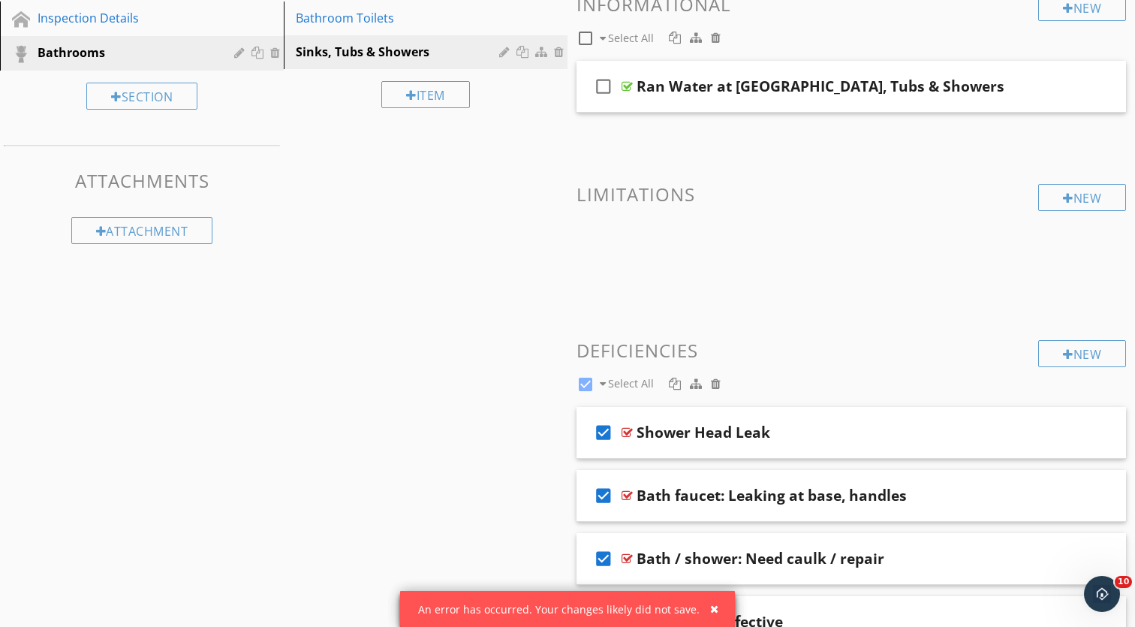
scroll to position [247, 0]
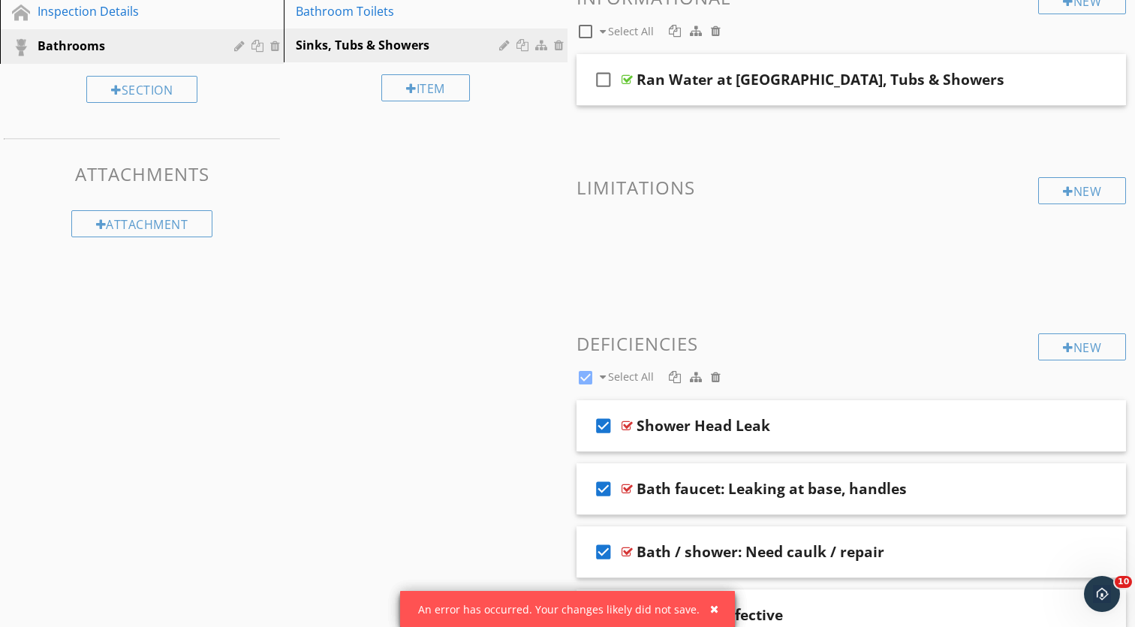
click at [717, 379] on div at bounding box center [716, 377] width 10 height 12
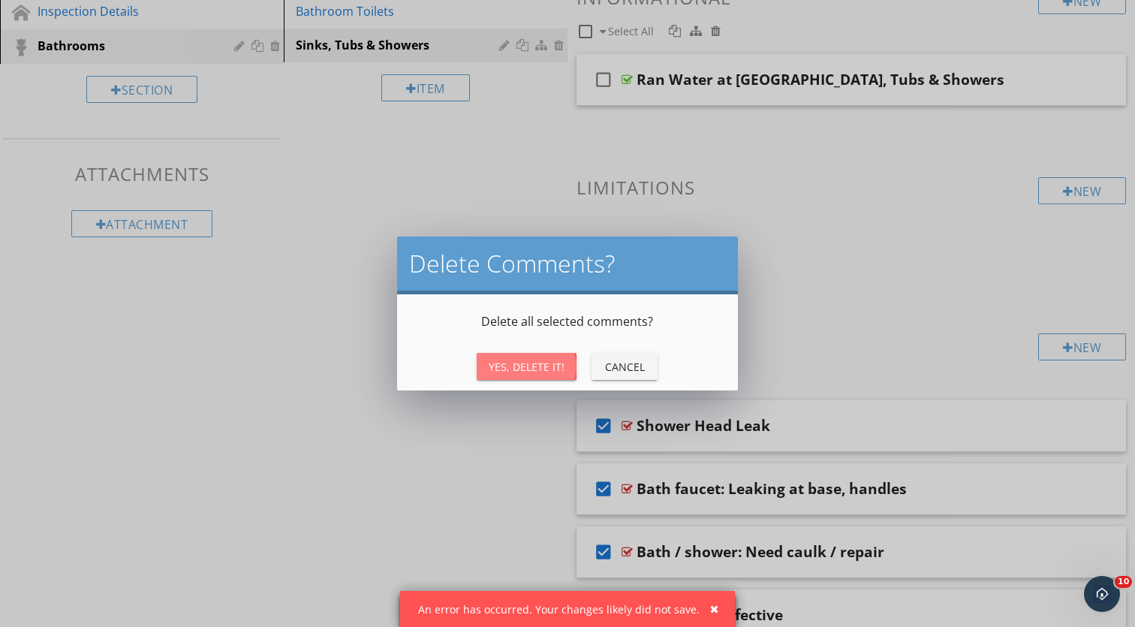
click at [546, 372] on div "Yes, Delete It!" at bounding box center [527, 367] width 76 height 16
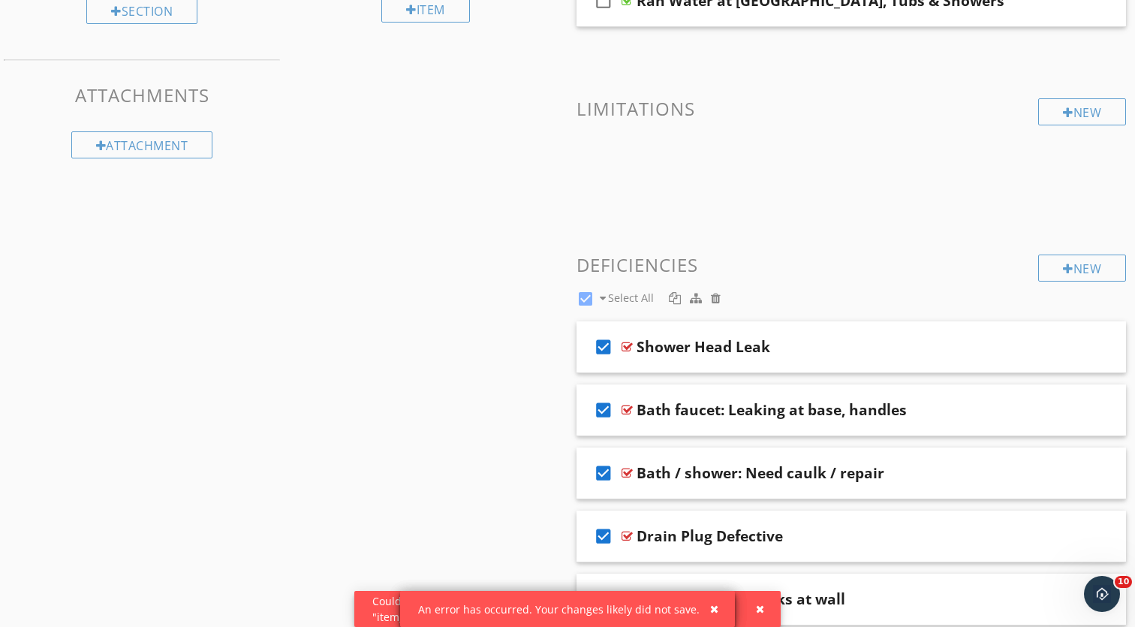
scroll to position [327, 0]
click at [829, 280] on div "check_box Select All" at bounding box center [808, 293] width 462 height 29
click at [592, 361] on icon "check_box" at bounding box center [604, 345] width 24 height 36
click at [603, 345] on icon "check_box_outline_blank" at bounding box center [604, 345] width 24 height 36
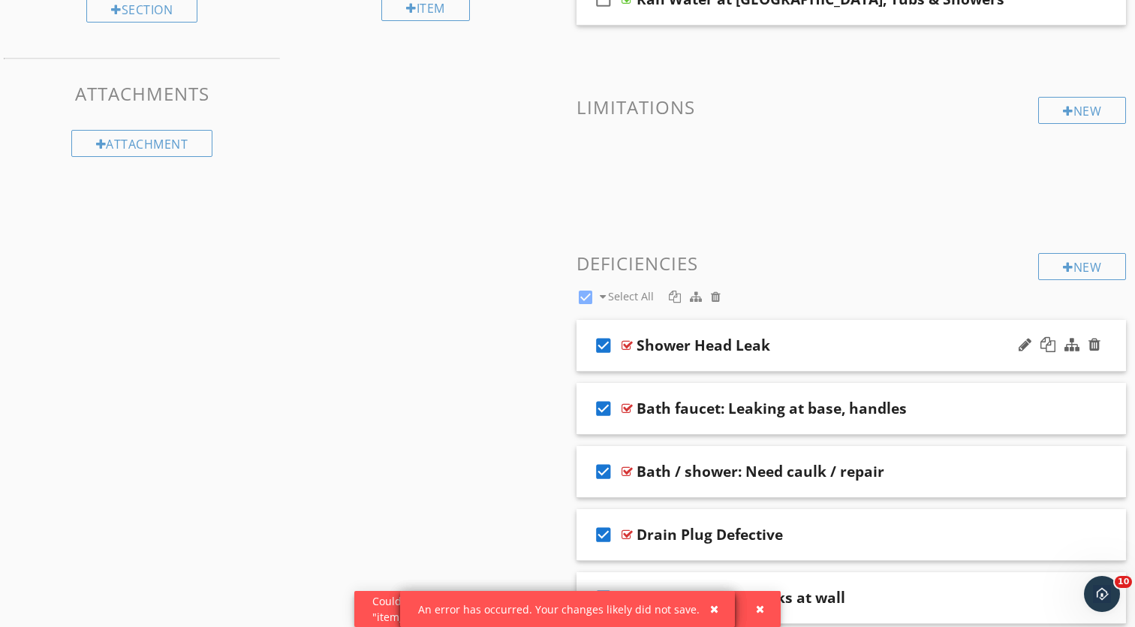
click at [585, 296] on div at bounding box center [586, 298] width 26 height 26
checkbox input "true"
click at [708, 296] on span at bounding box center [716, 296] width 16 height 17
click at [715, 296] on div at bounding box center [716, 297] width 10 height 12
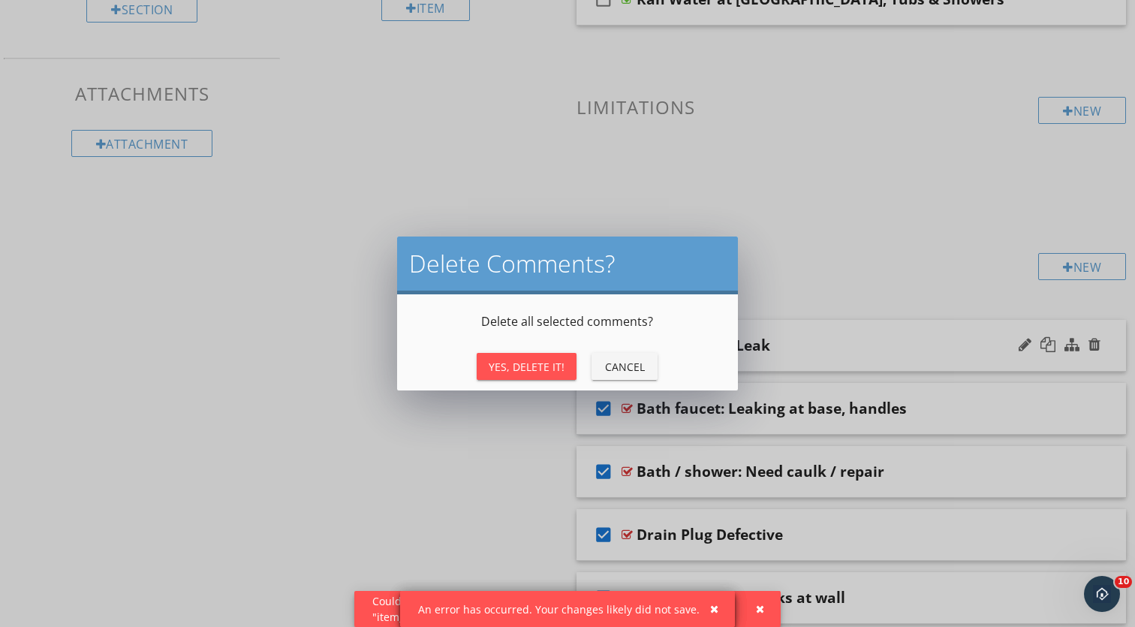
click at [550, 350] on div "Yes, Delete It! Cancel" at bounding box center [567, 369] width 341 height 42
click at [550, 357] on button "Yes, Delete It!" at bounding box center [527, 366] width 100 height 27
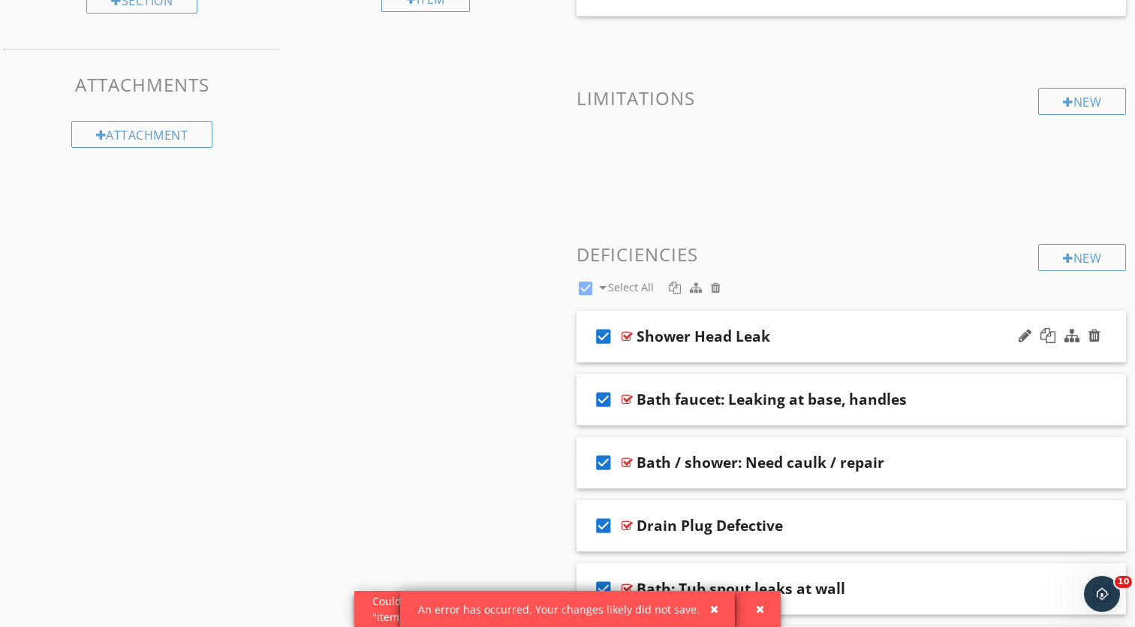
scroll to position [348, 0]
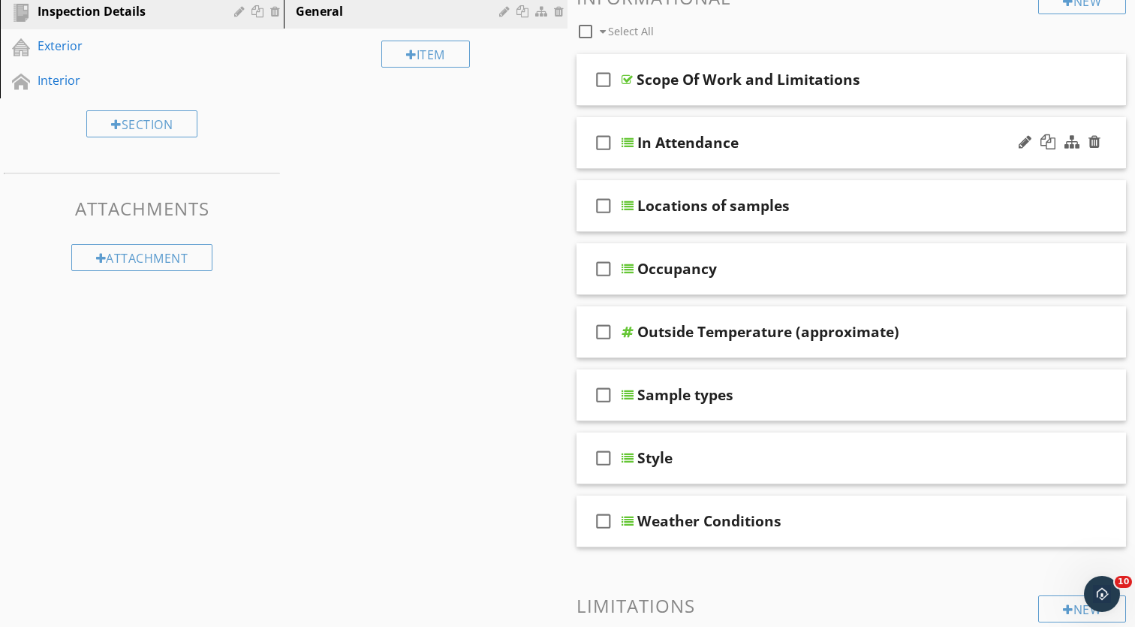
scroll to position [258, 0]
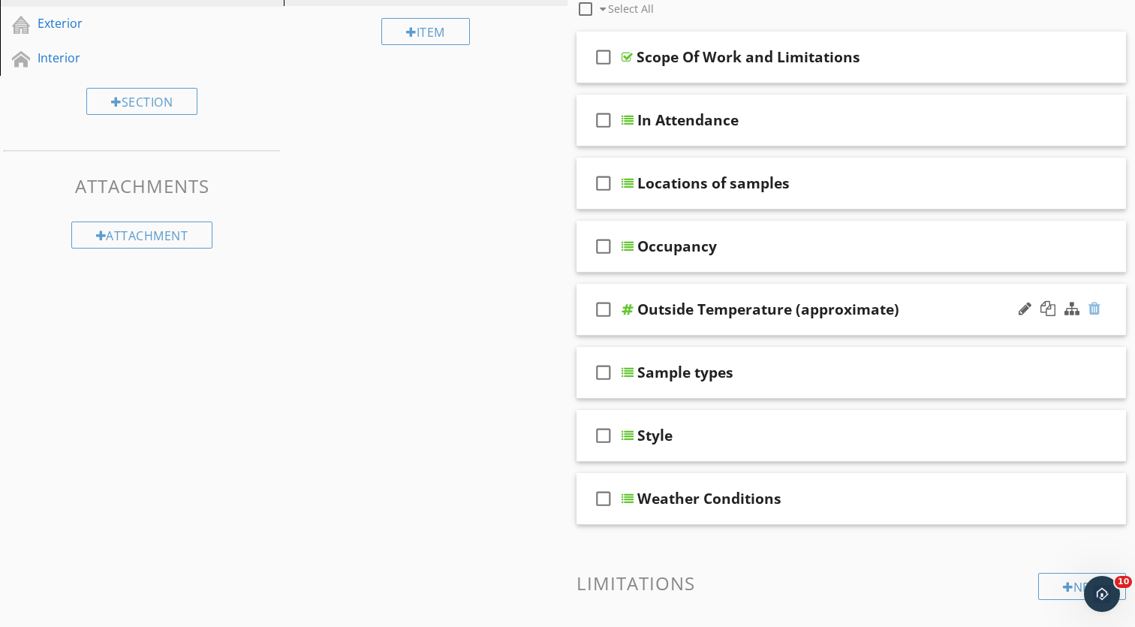
click at [1096, 308] on div at bounding box center [1095, 308] width 12 height 15
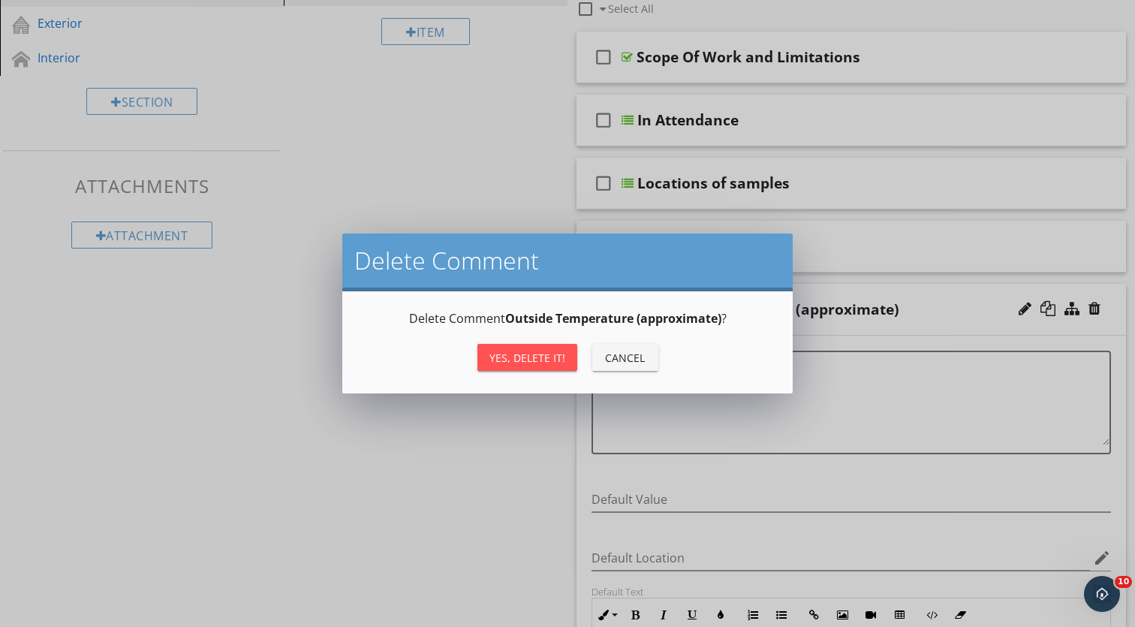
click at [526, 368] on button "Yes, Delete it!" at bounding box center [528, 357] width 100 height 27
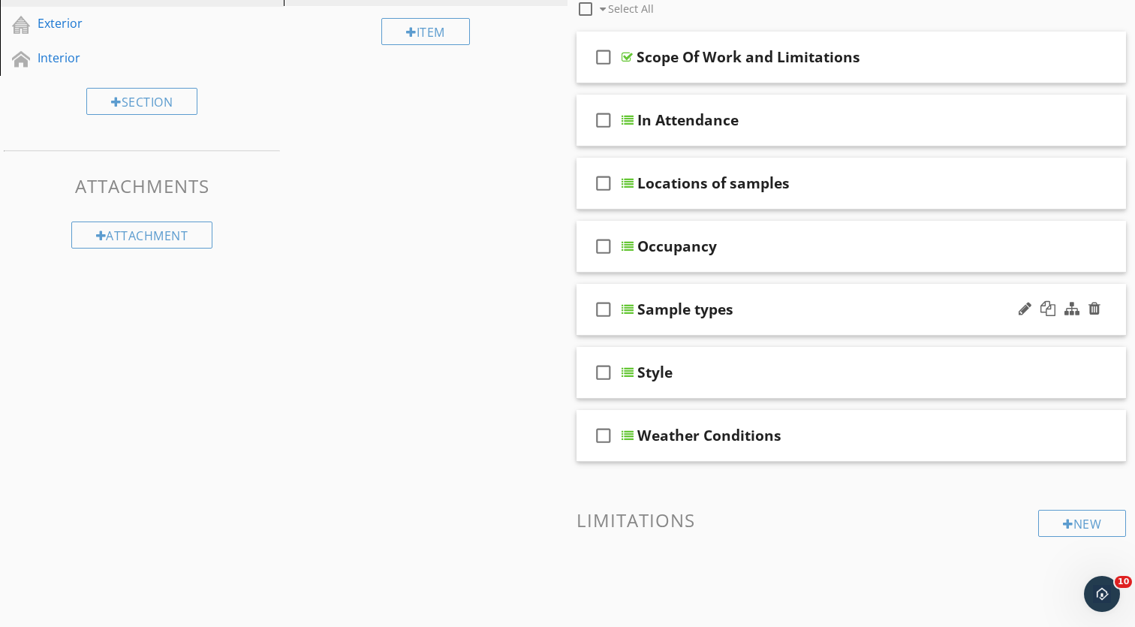
click at [1101, 308] on div at bounding box center [1060, 309] width 88 height 36
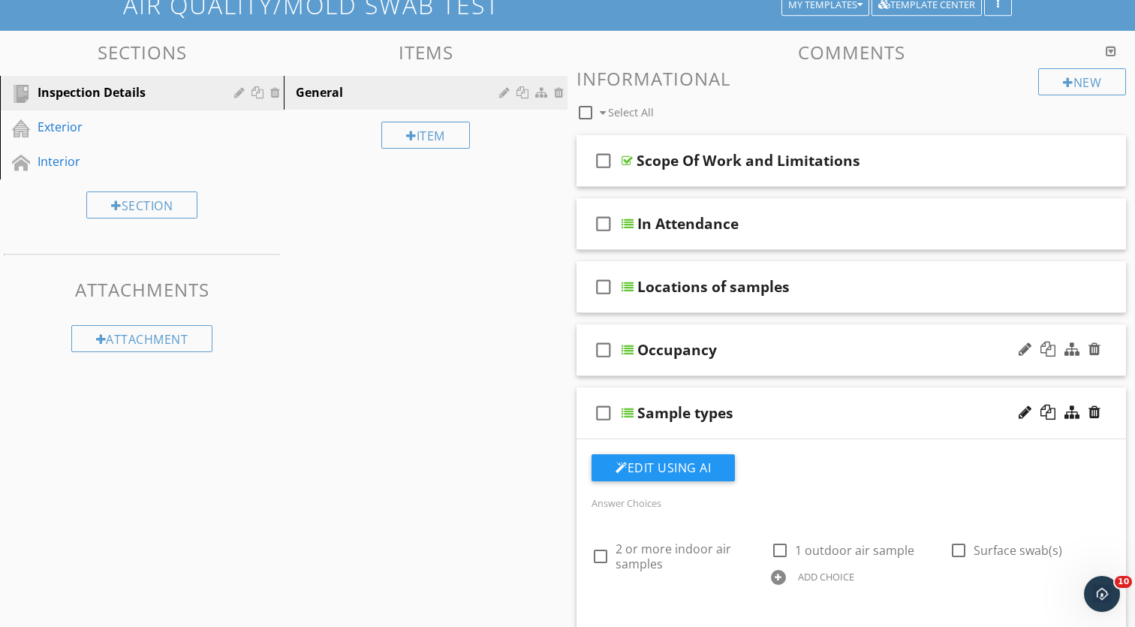
scroll to position [190, 0]
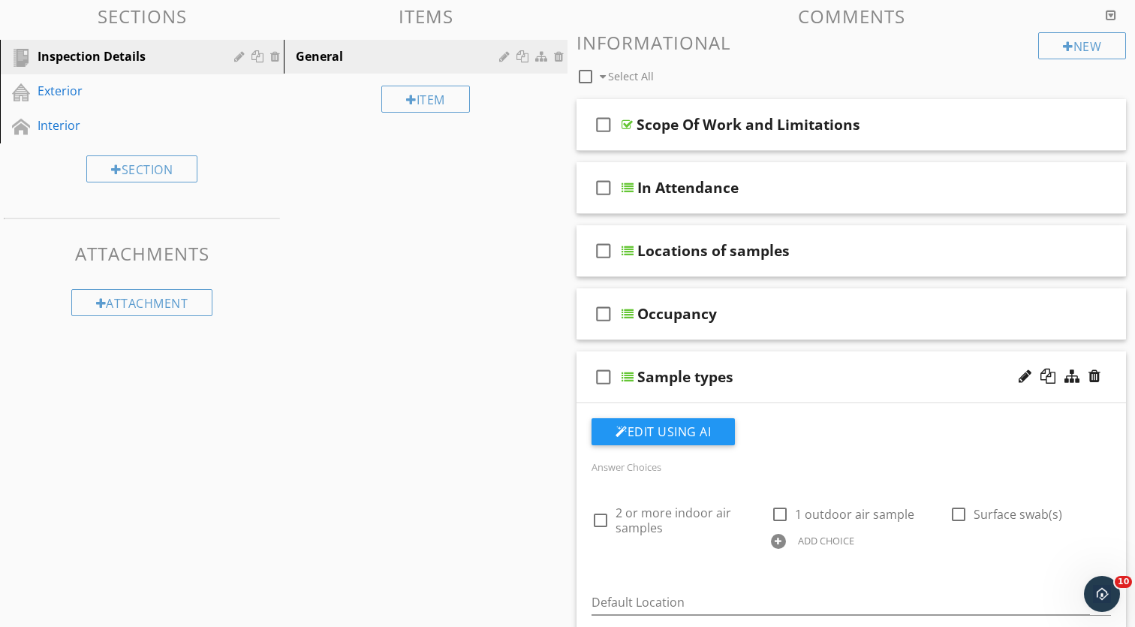
click at [792, 360] on div "check_box_outline_blank Sample types" at bounding box center [852, 377] width 550 height 52
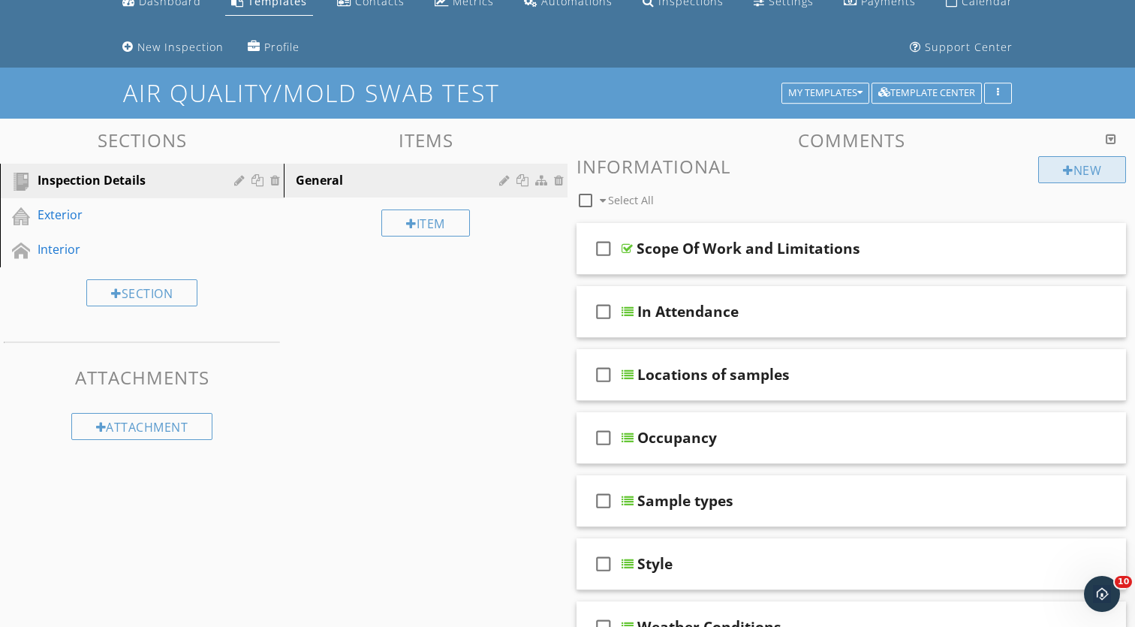
scroll to position [59, 0]
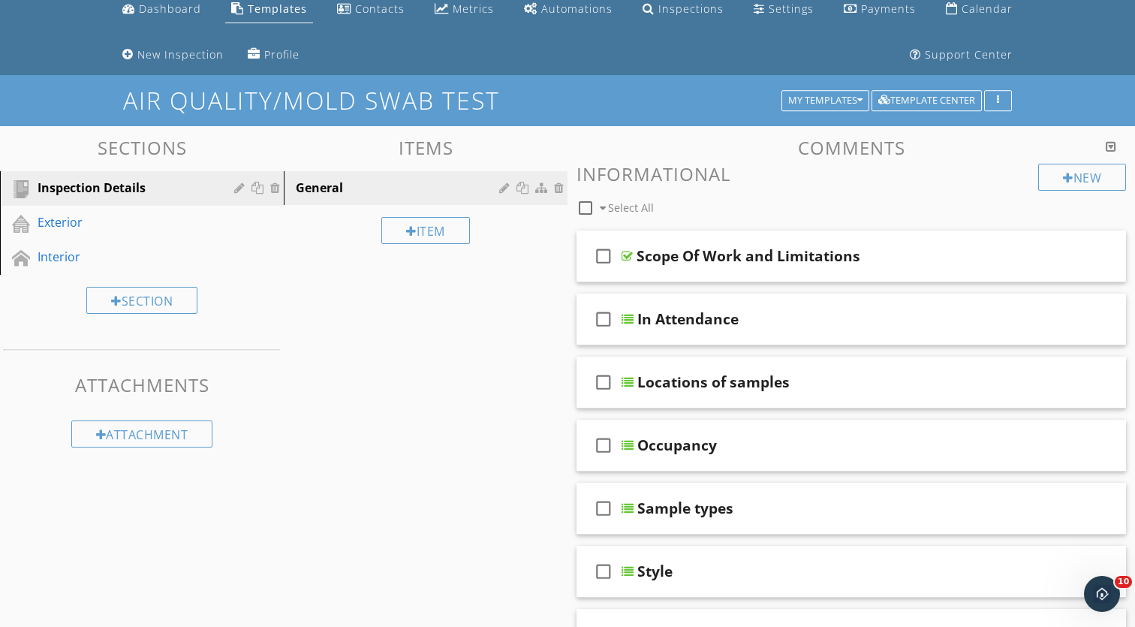
click at [1072, 194] on div "New Informational check_box_outline_blank Select All" at bounding box center [852, 192] width 550 height 56
click at [1069, 182] on div at bounding box center [1068, 178] width 11 height 12
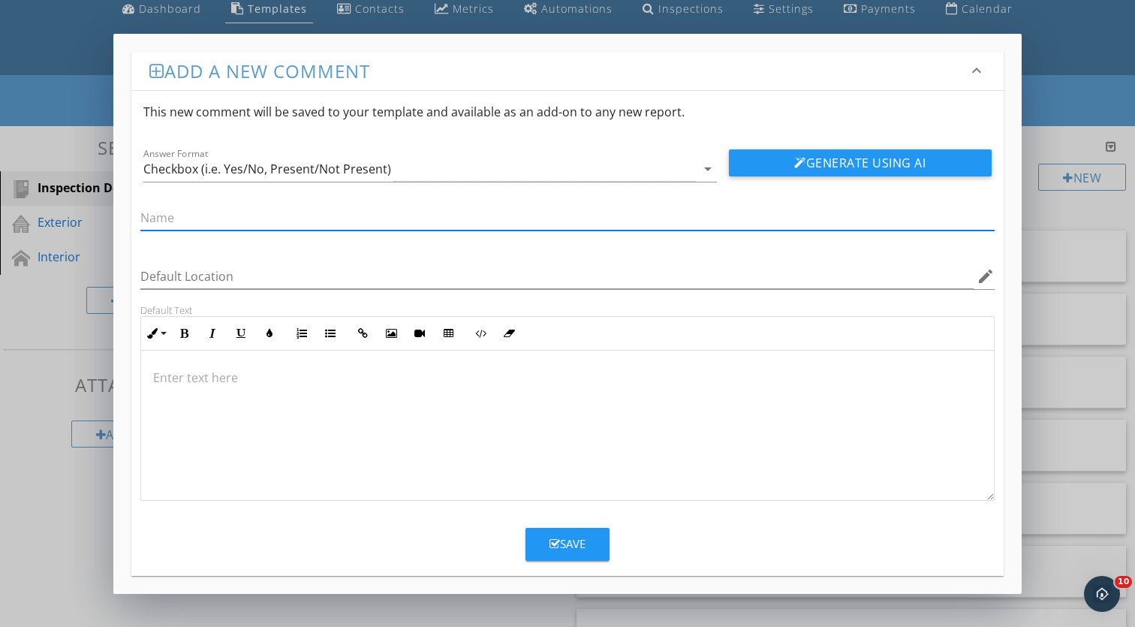
click at [1120, 213] on div "Add a new comment keyboard_arrow_down This new comment will be saved to your te…" at bounding box center [567, 313] width 1135 height 627
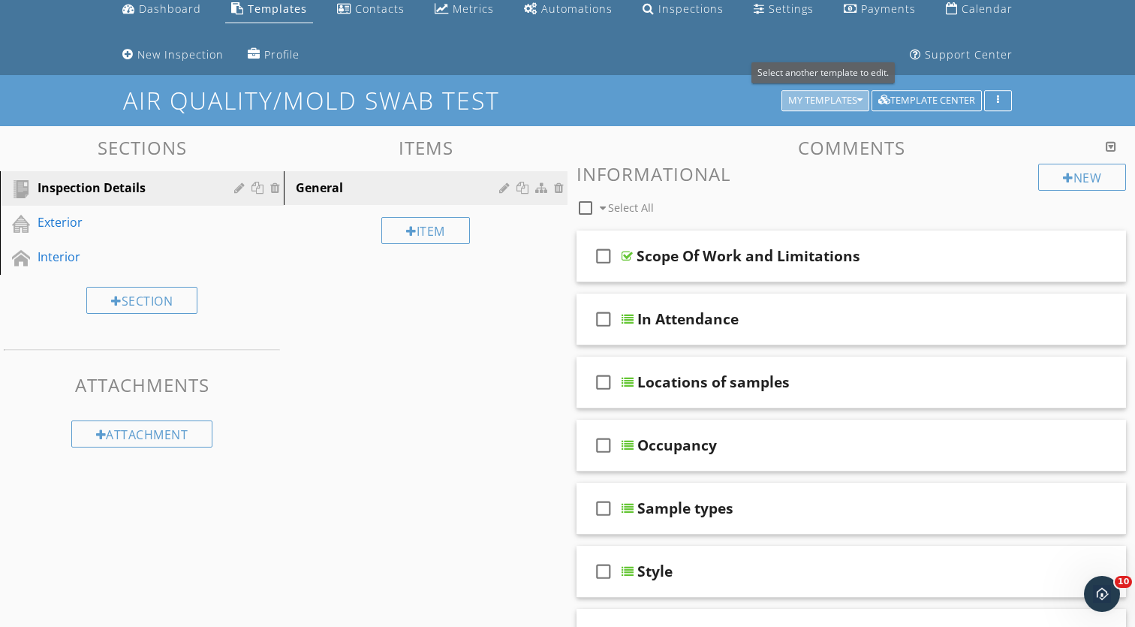
click at [826, 103] on div "My Templates" at bounding box center [825, 100] width 74 height 11
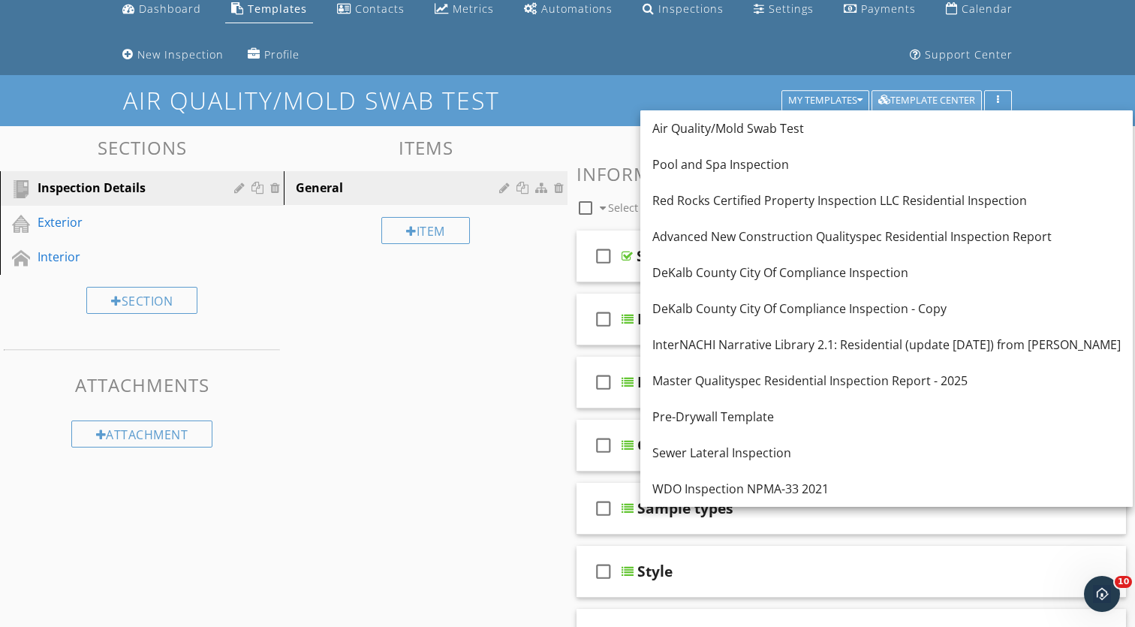
click at [910, 90] on button "Template Center" at bounding box center [927, 100] width 110 height 21
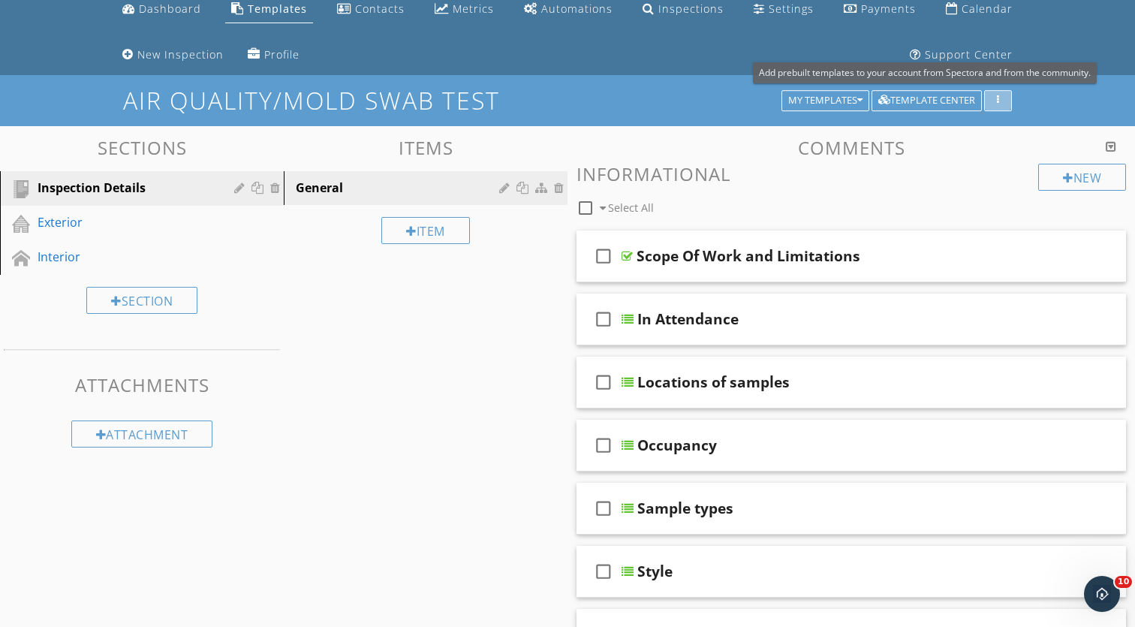
click at [993, 98] on div "button" at bounding box center [998, 100] width 14 height 11
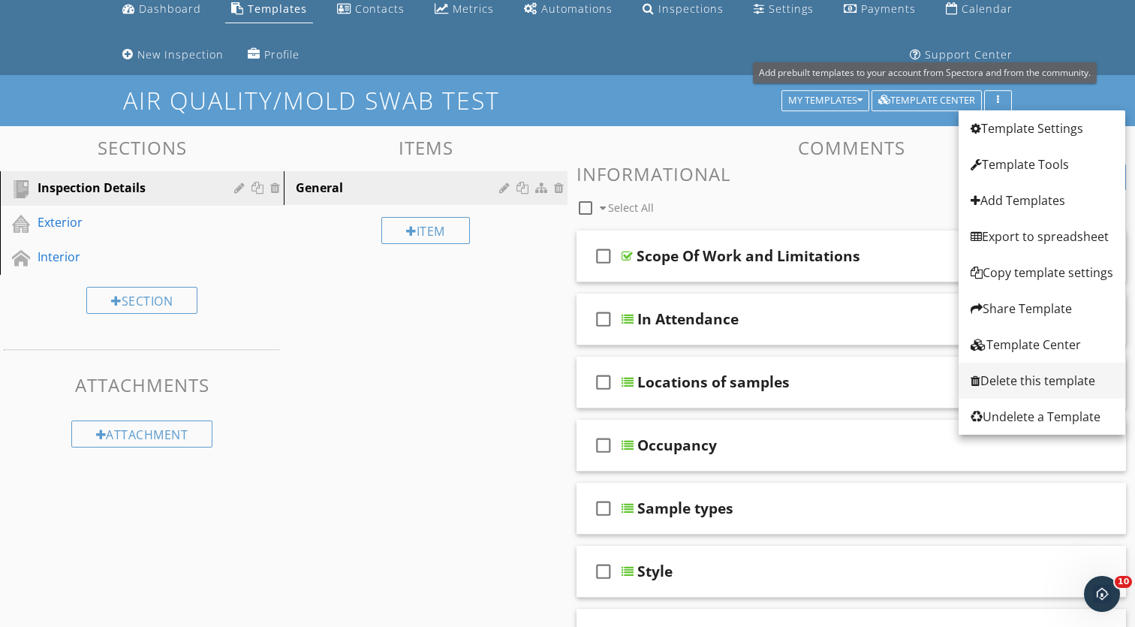
click at [1026, 380] on div "Delete this template" at bounding box center [1042, 381] width 143 height 18
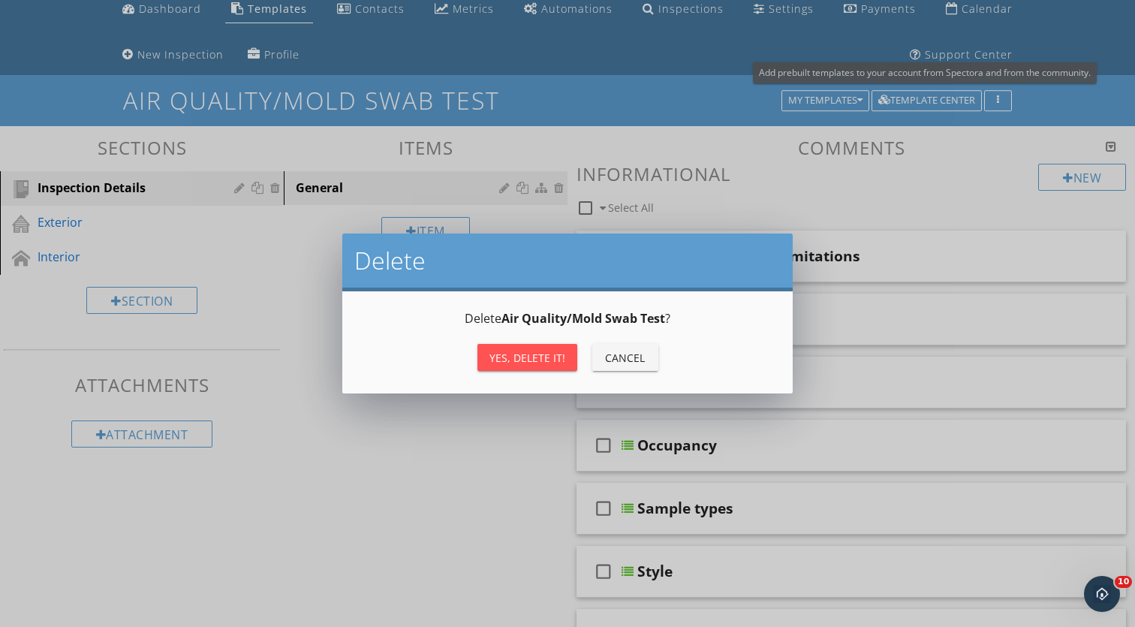
click at [525, 381] on div "Delete Air Quality/Mold Swab Test ? Yes, Delete it! Cancel" at bounding box center [567, 342] width 451 height 102
click at [528, 344] on button "Yes, Delete it!" at bounding box center [528, 357] width 100 height 27
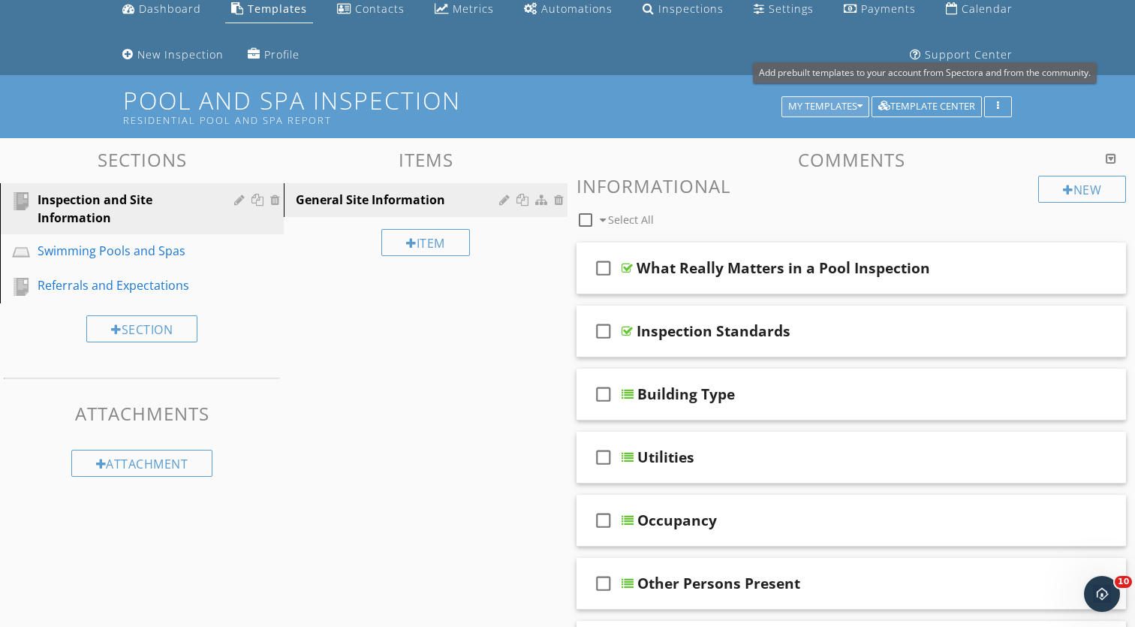
click at [828, 107] on div "My Templates" at bounding box center [825, 106] width 74 height 11
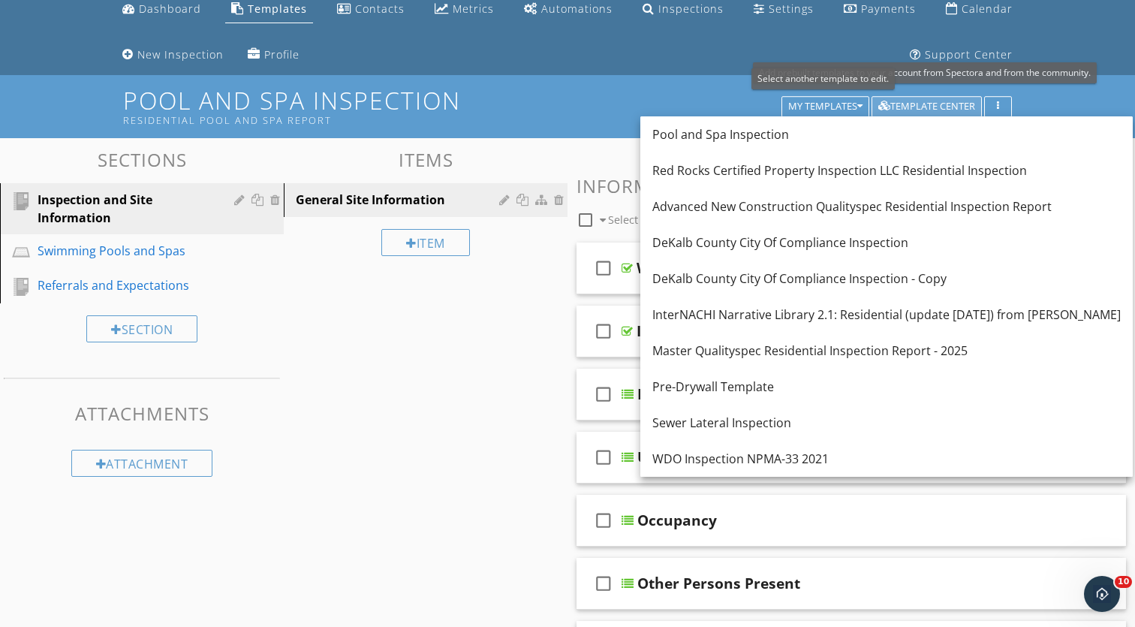
click at [905, 104] on div "Template Center" at bounding box center [927, 106] width 97 height 11
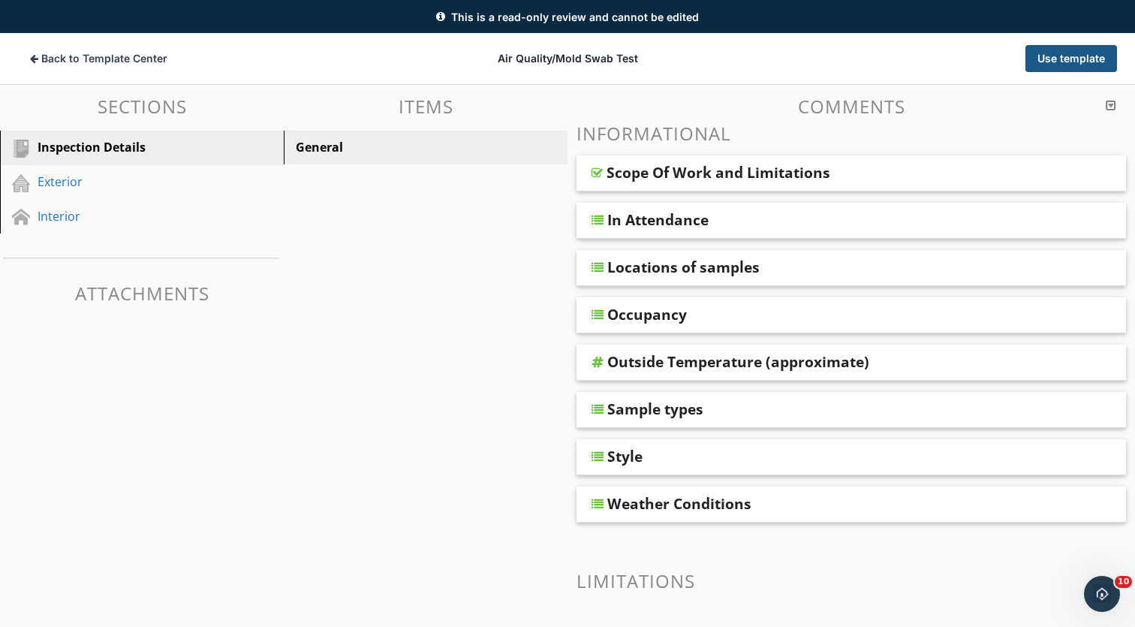
click at [1045, 53] on button "Use template" at bounding box center [1072, 58] width 92 height 27
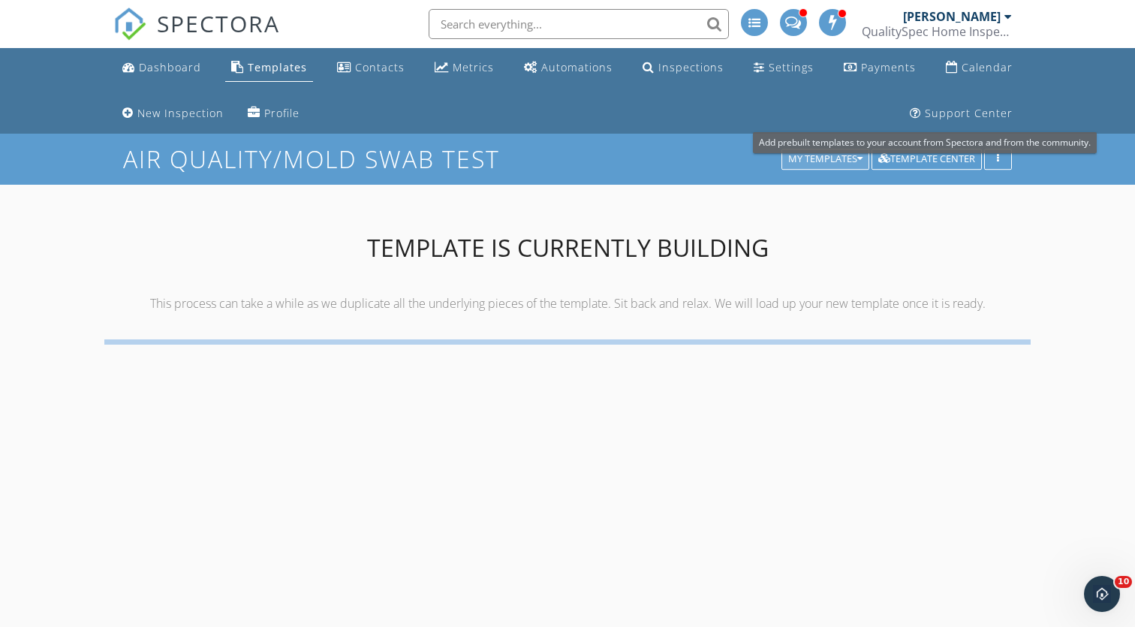
click at [854, 161] on div "My Templates" at bounding box center [825, 159] width 74 height 11
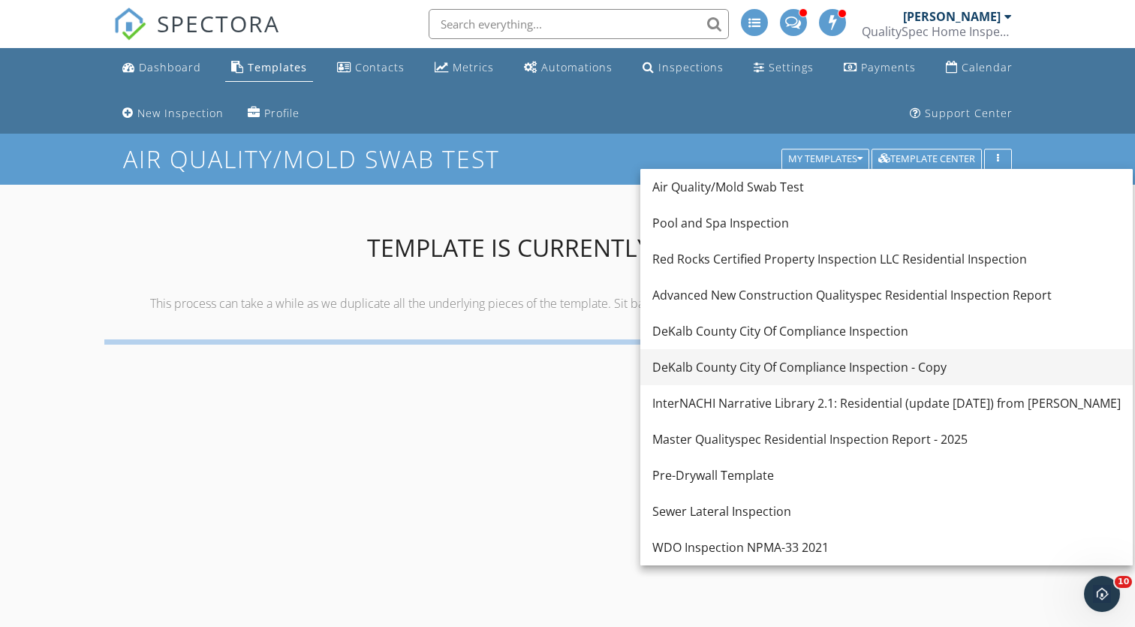
click at [773, 369] on div "DeKalb County City Of Compliance Inspection - Copy" at bounding box center [887, 367] width 469 height 18
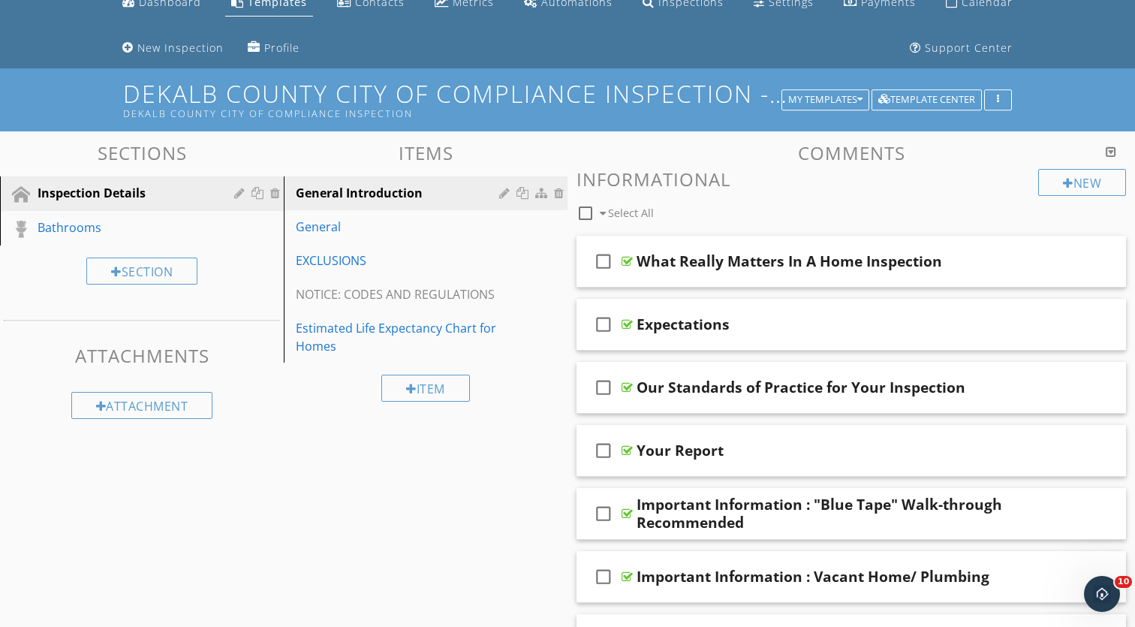
scroll to position [75, 0]
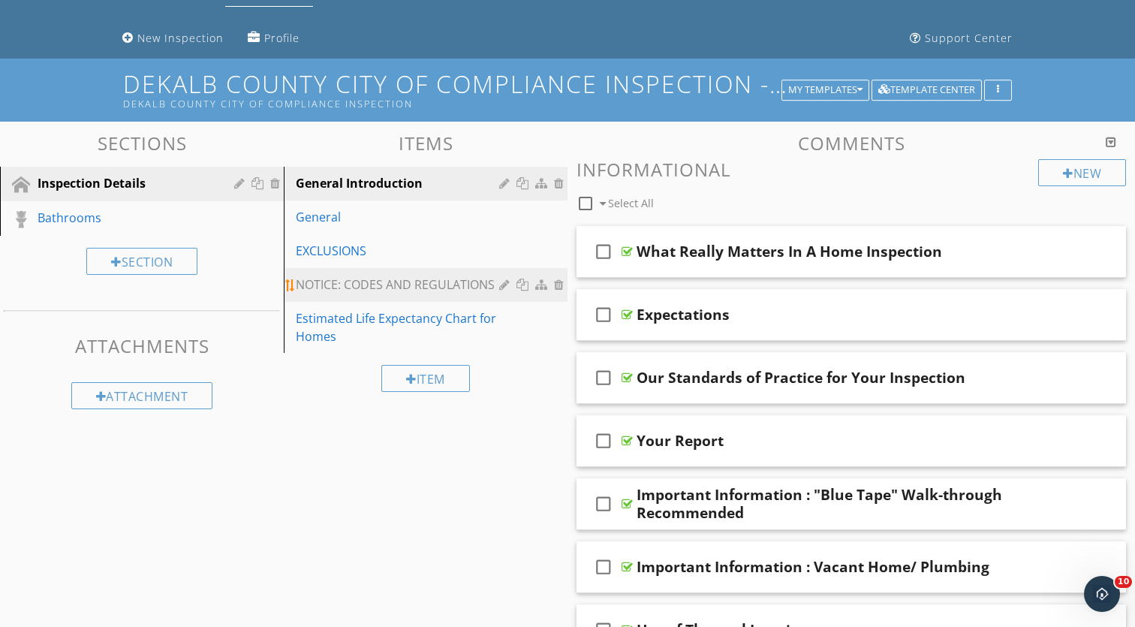
click at [436, 292] on div "NOTICE: CODES AND REGULATIONS" at bounding box center [400, 285] width 208 height 18
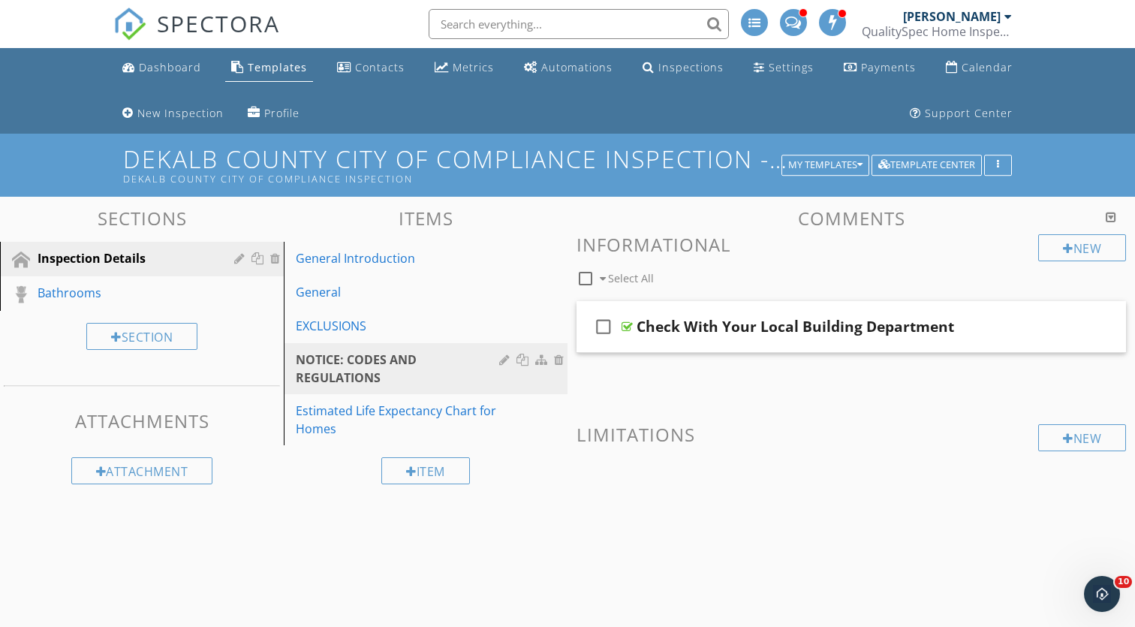
scroll to position [0, 0]
click at [810, 165] on div "My Templates" at bounding box center [825, 165] width 74 height 11
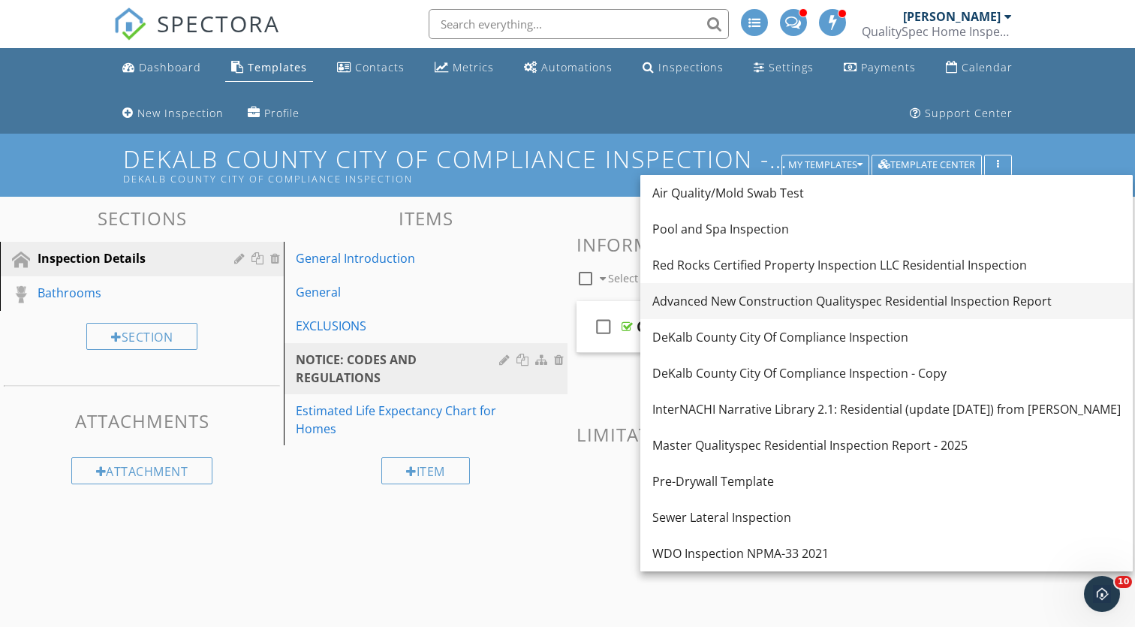
click at [747, 292] on div "Advanced New Construction Qualityspec Residential Inspection Report" at bounding box center [887, 301] width 469 height 18
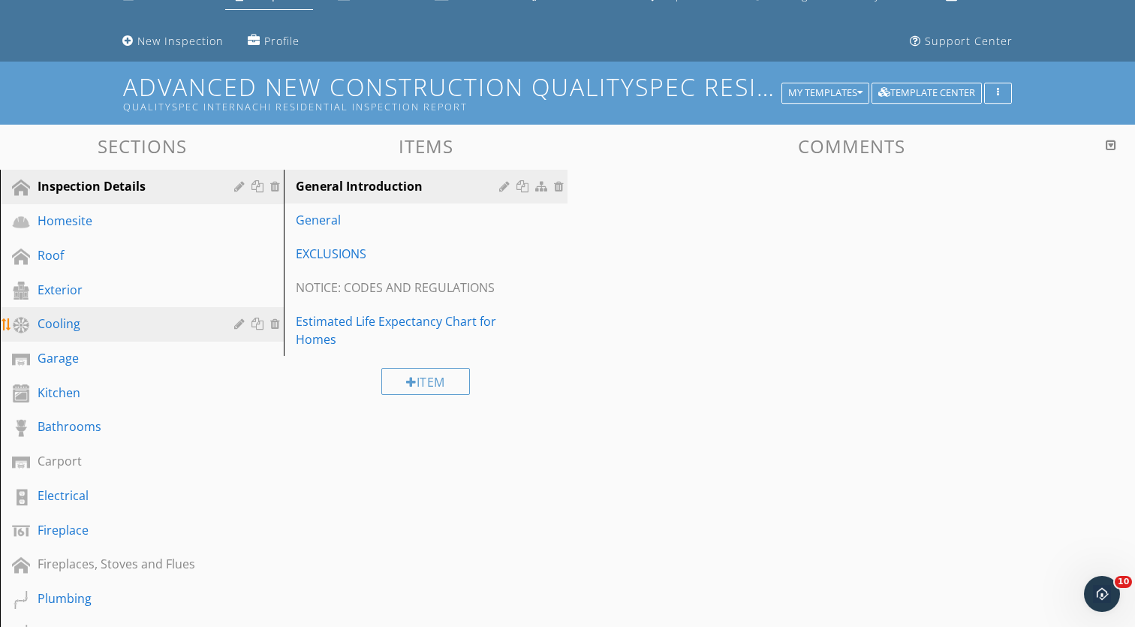
scroll to position [118, 0]
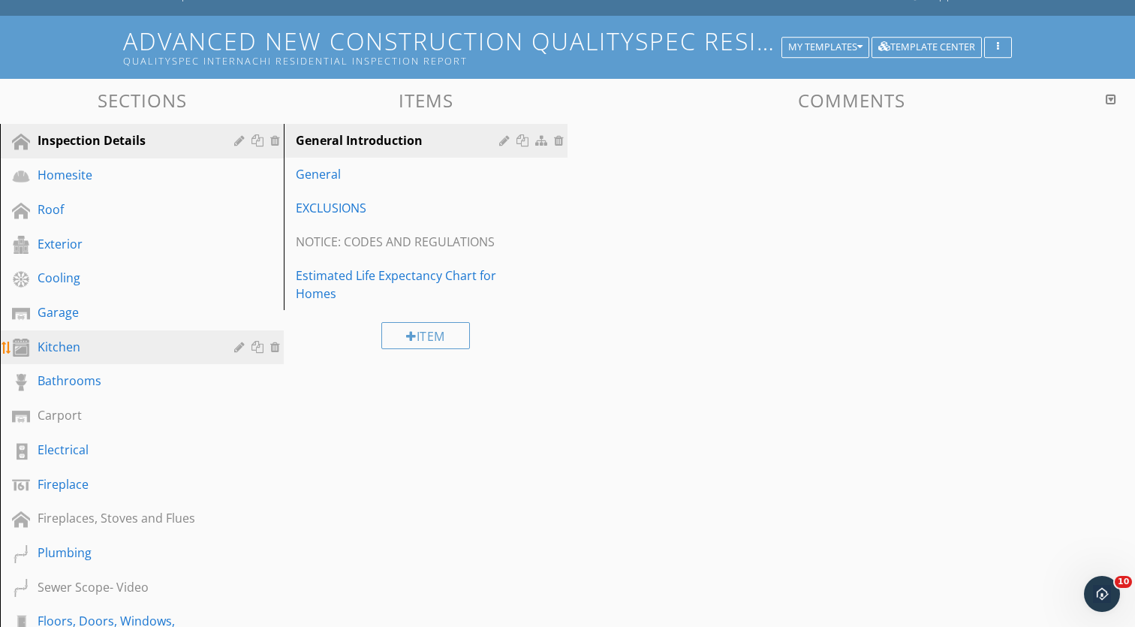
click at [126, 353] on div "Kitchen" at bounding box center [125, 347] width 175 height 18
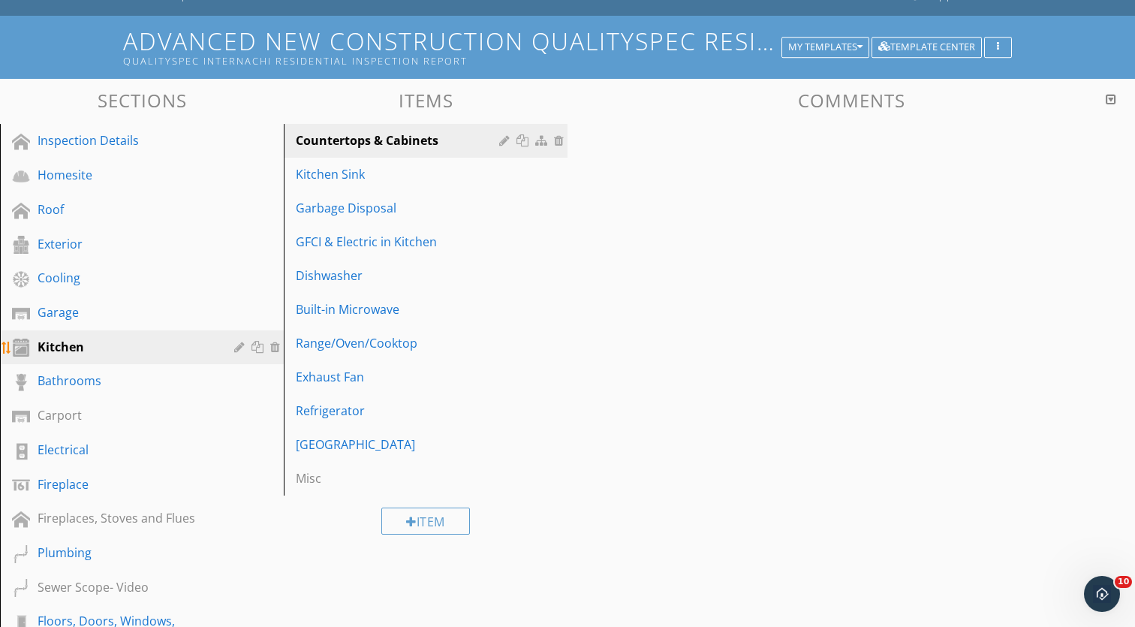
click at [256, 351] on div at bounding box center [260, 347] width 16 height 12
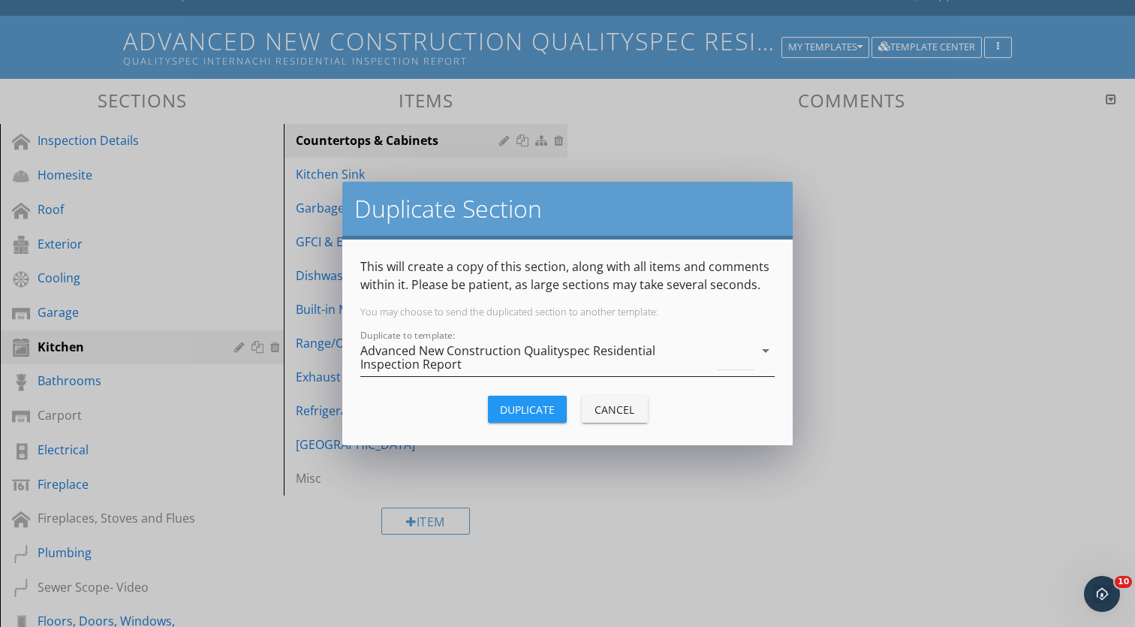
click at [427, 352] on div "Advanced New Construction Qualityspec Residential Inspection Report" at bounding box center [537, 357] width 354 height 27
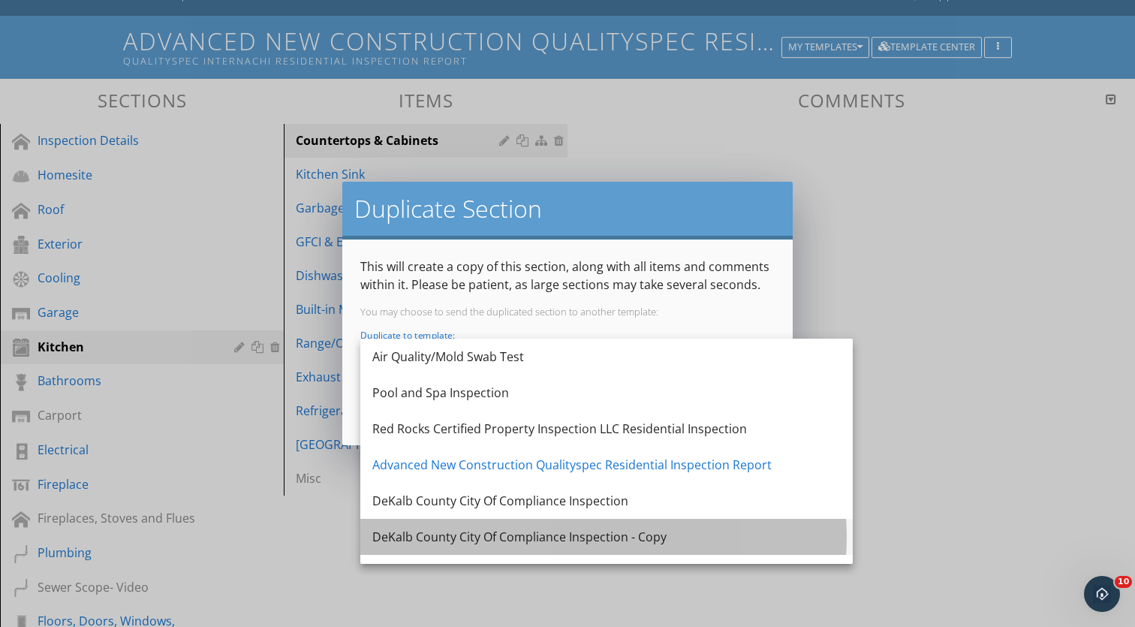
click at [457, 534] on div "DeKalb County City Of Compliance Inspection - Copy" at bounding box center [606, 537] width 469 height 18
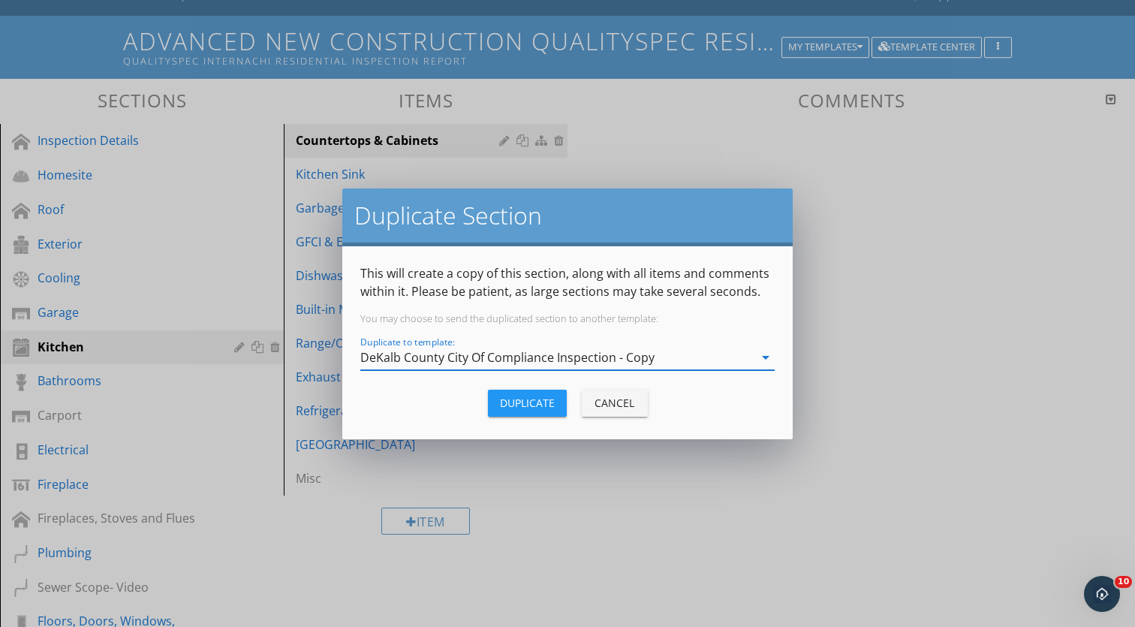
click at [544, 409] on div "Duplicate" at bounding box center [527, 403] width 55 height 16
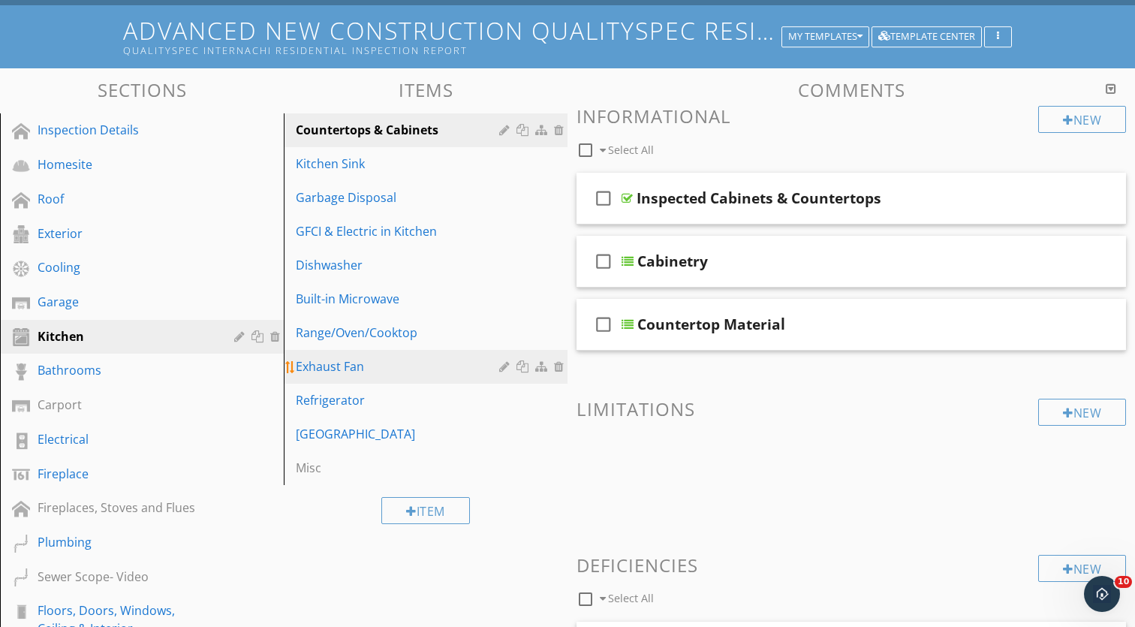
scroll to position [122, 0]
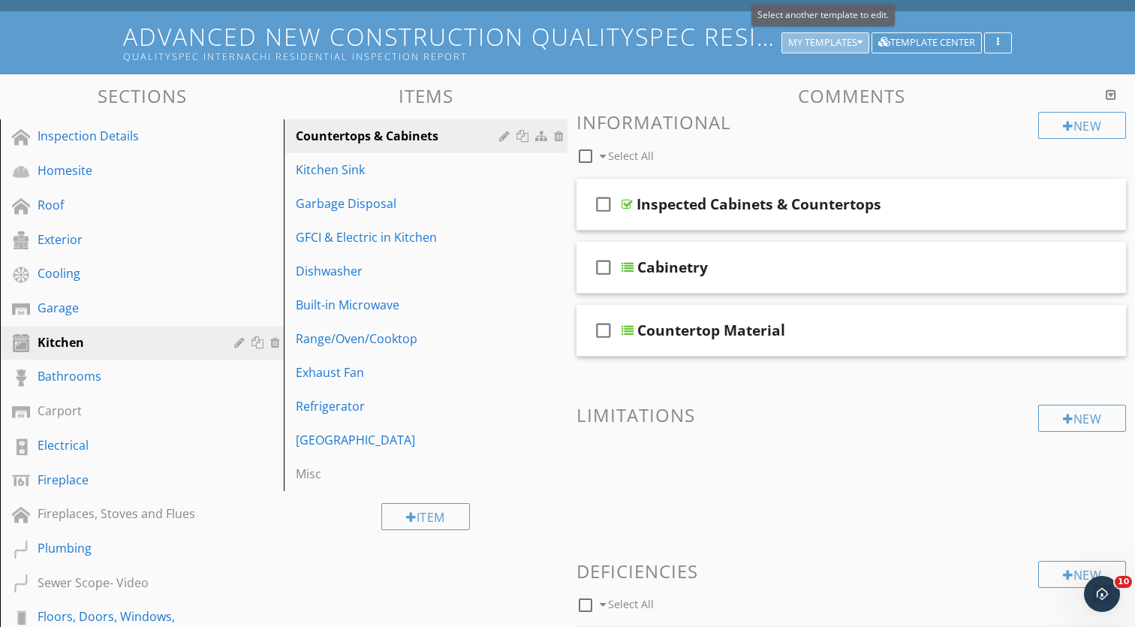
click at [848, 43] on div "My Templates" at bounding box center [825, 43] width 74 height 11
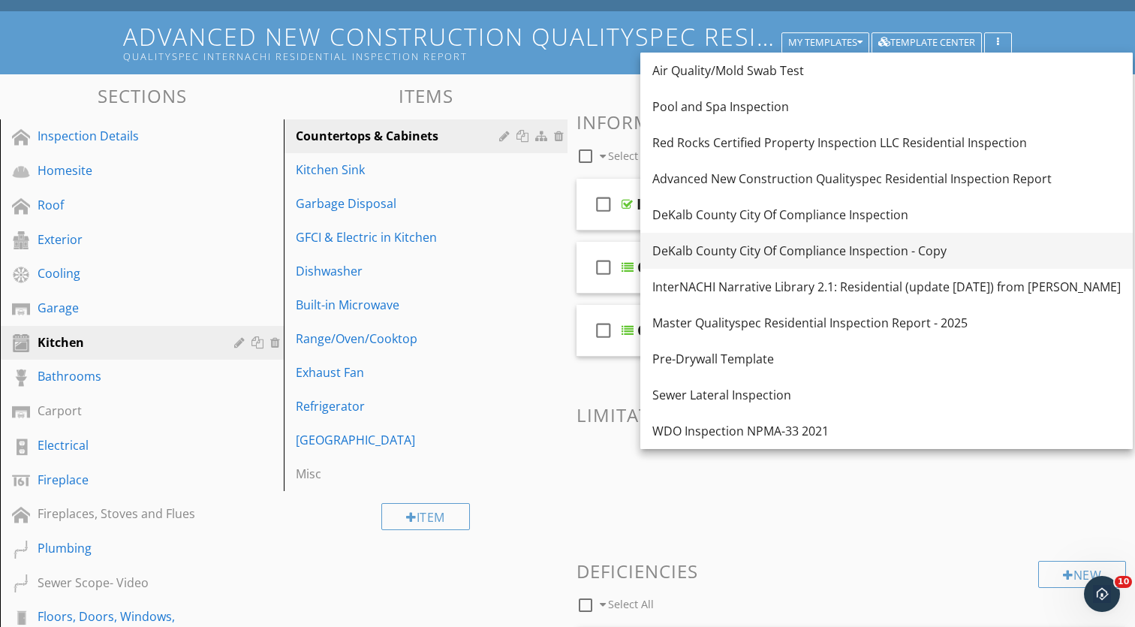
click at [767, 237] on link "DeKalb County City Of Compliance Inspection - Copy" at bounding box center [887, 251] width 493 height 36
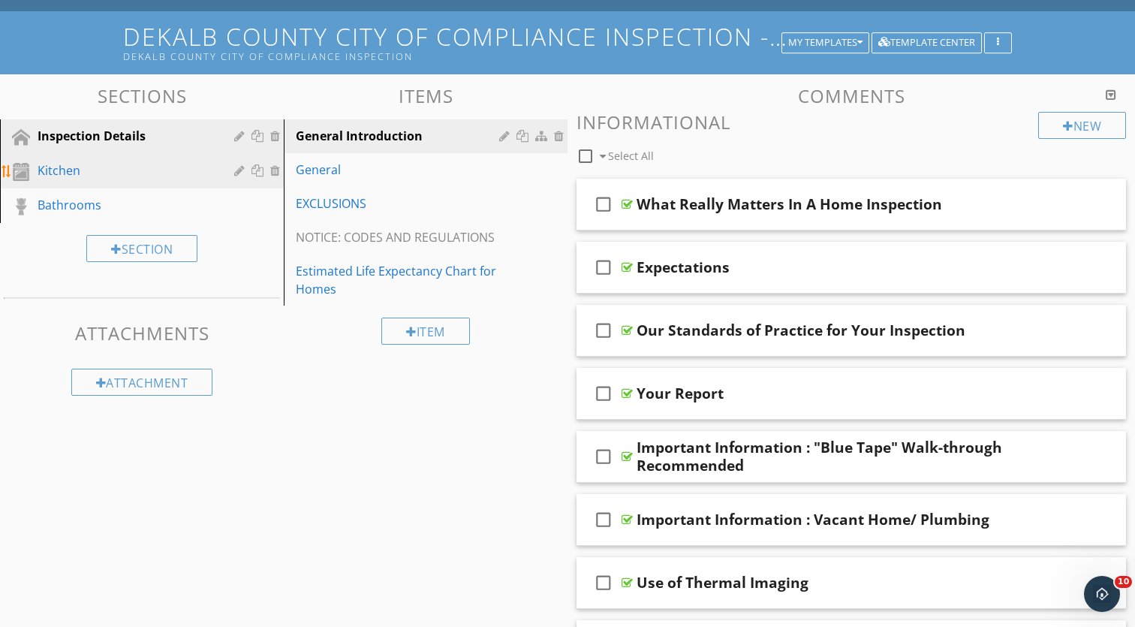
click at [112, 176] on div "Kitchen" at bounding box center [125, 170] width 175 height 18
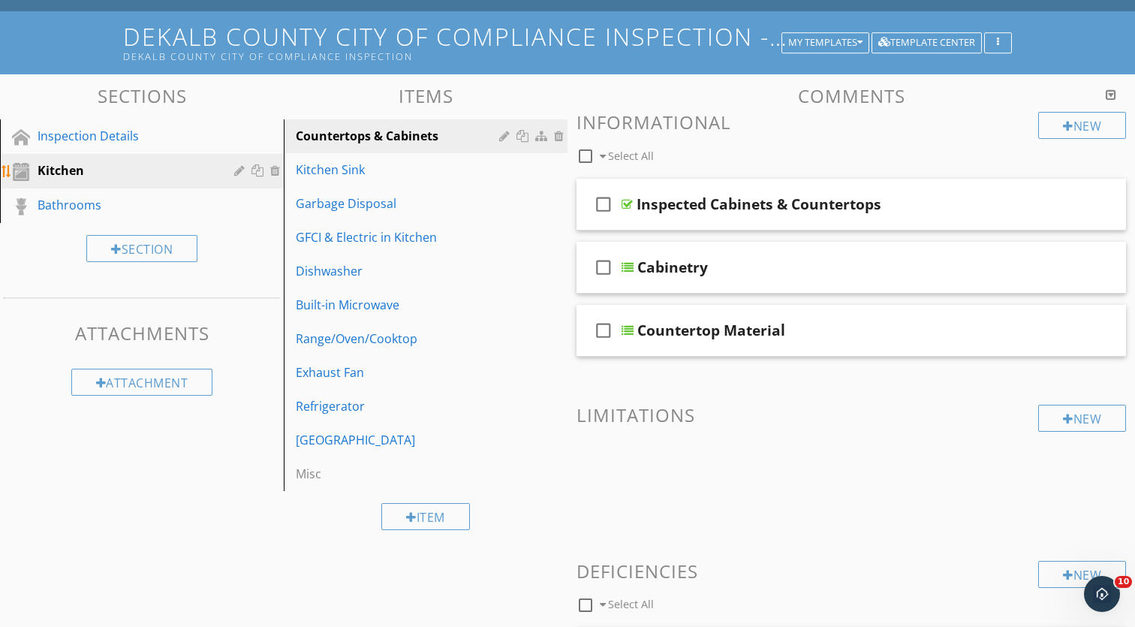
click at [235, 170] on div at bounding box center [241, 170] width 14 height 12
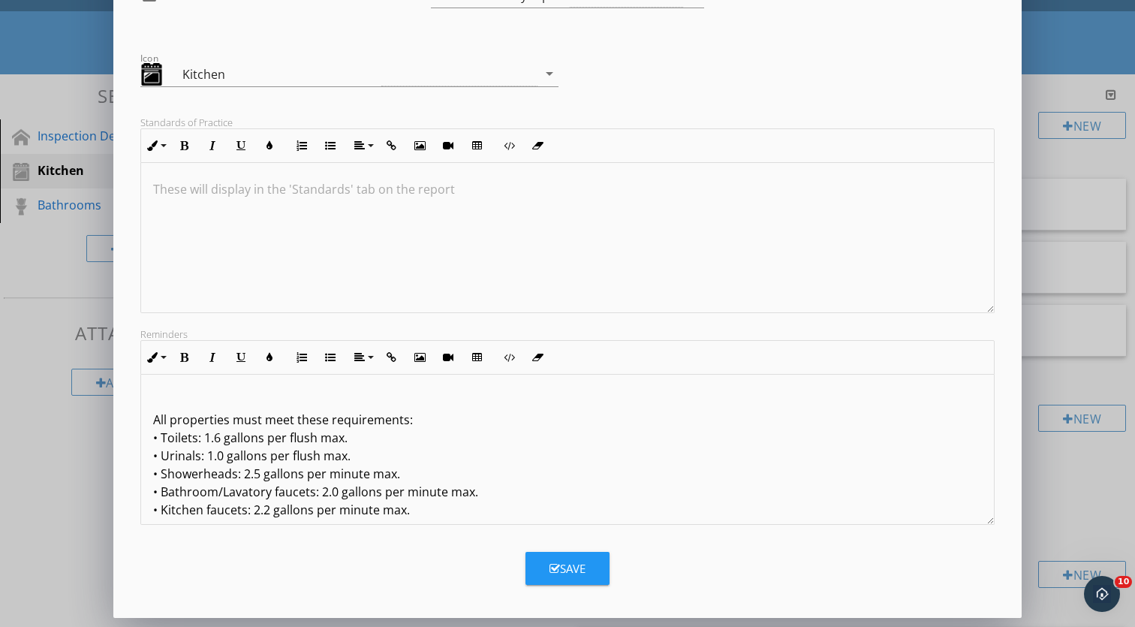
scroll to position [36, 0]
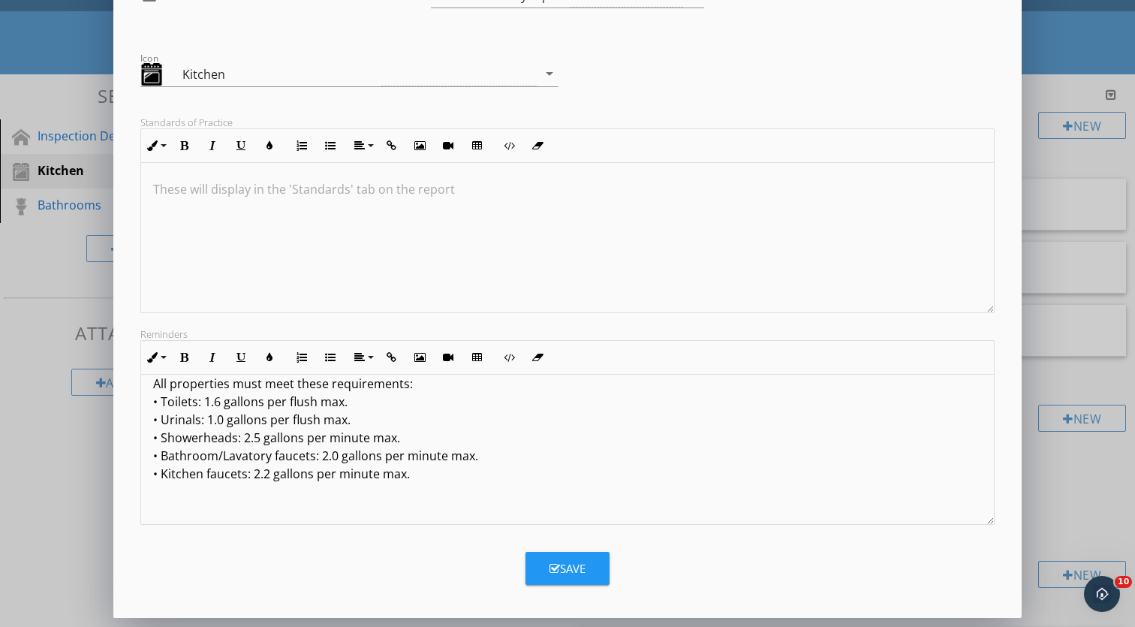
type input "Kitchen Fixtures"
drag, startPoint x: 431, startPoint y: 476, endPoint x: 155, endPoint y: 475, distance: 275.6
click at [155, 475] on p "All properties must meet these requirements: • Toilets: 1.6 gallons per flush m…" at bounding box center [567, 429] width 829 height 144
copy p "• Kitchen faucets: 2.2 gallons per minute max."
click at [848, 530] on form "Edit Section Section Name Kitchen Fixtures check_box_outline_blank Hide Overvie…" at bounding box center [567, 217] width 873 height 735
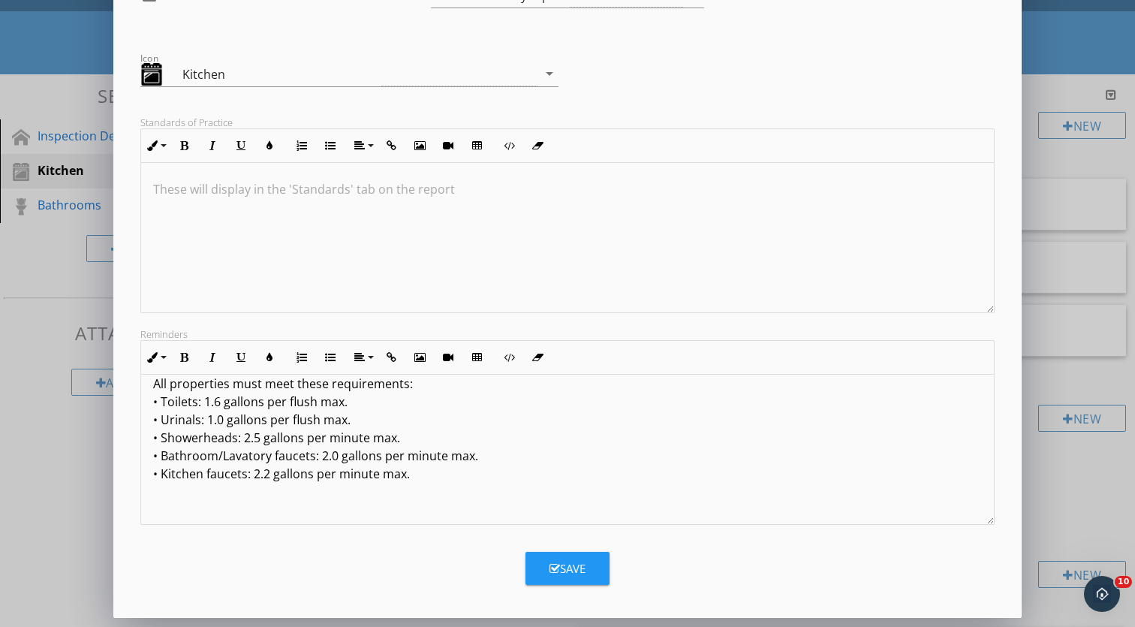
click at [553, 572] on icon "button" at bounding box center [555, 568] width 11 height 11
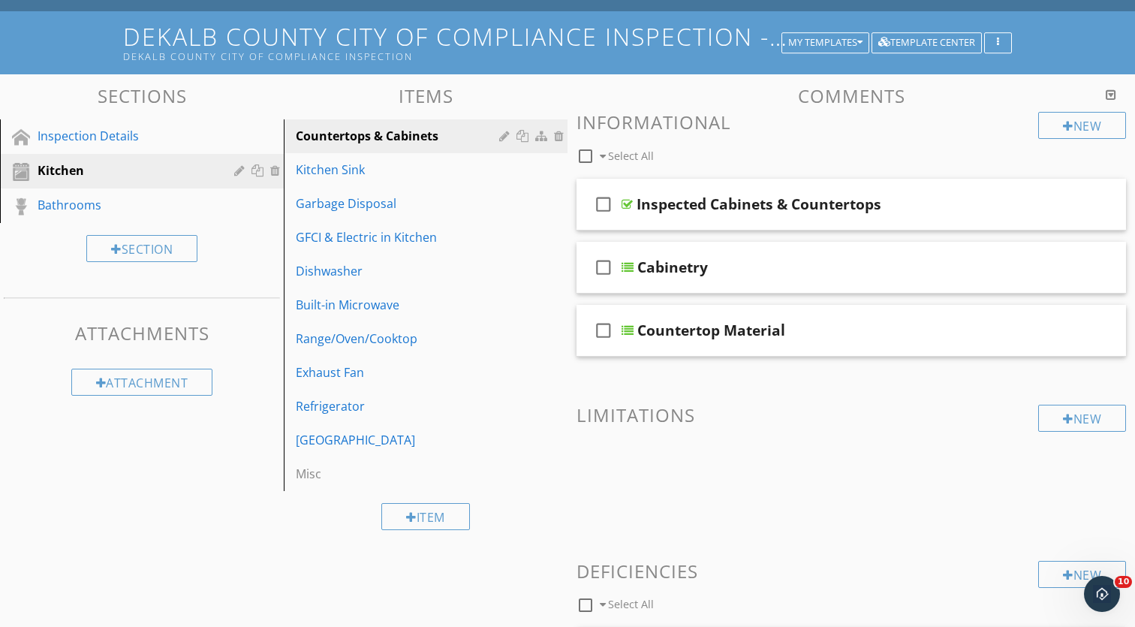
scroll to position [5, 0]
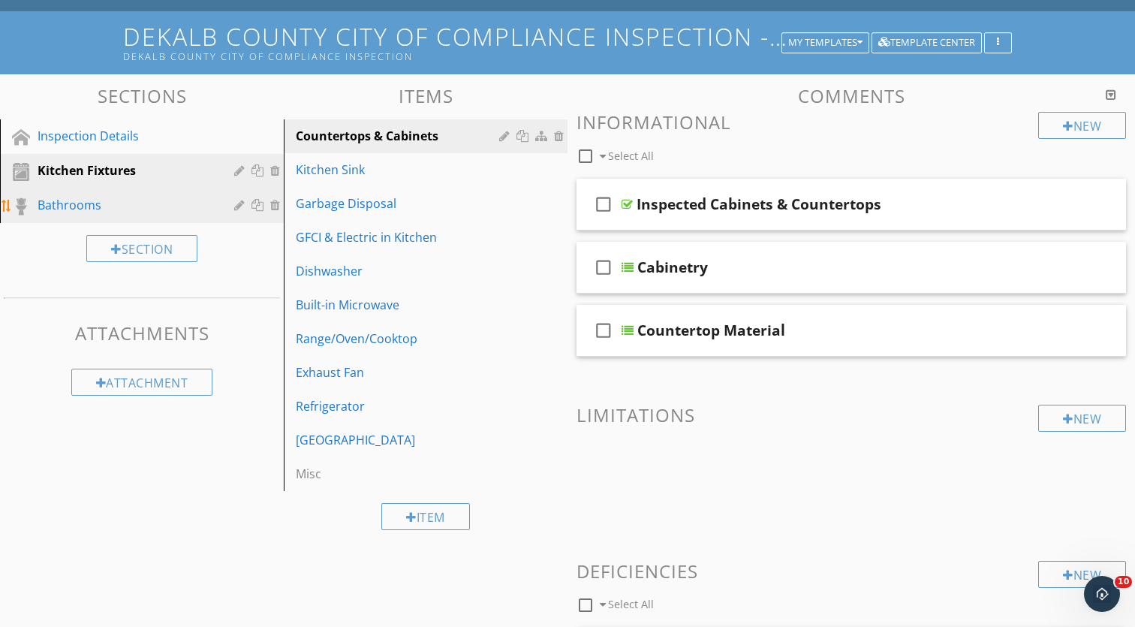
click at [153, 194] on link "Bathrooms" at bounding box center [144, 205] width 279 height 35
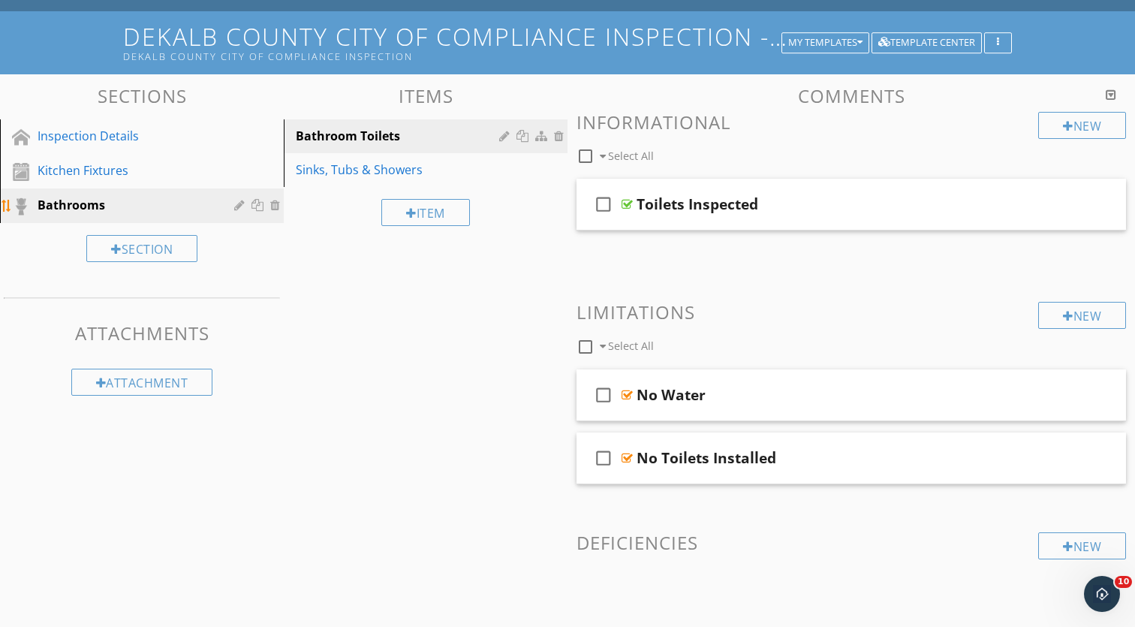
click at [240, 208] on div at bounding box center [241, 205] width 14 height 12
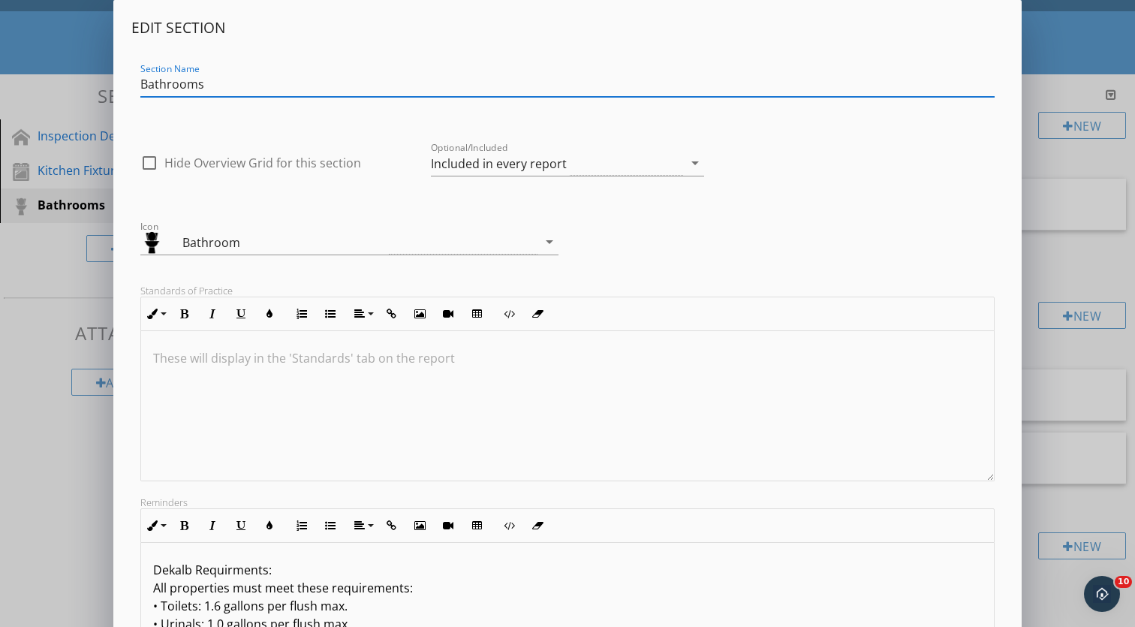
click at [305, 365] on p at bounding box center [567, 358] width 829 height 18
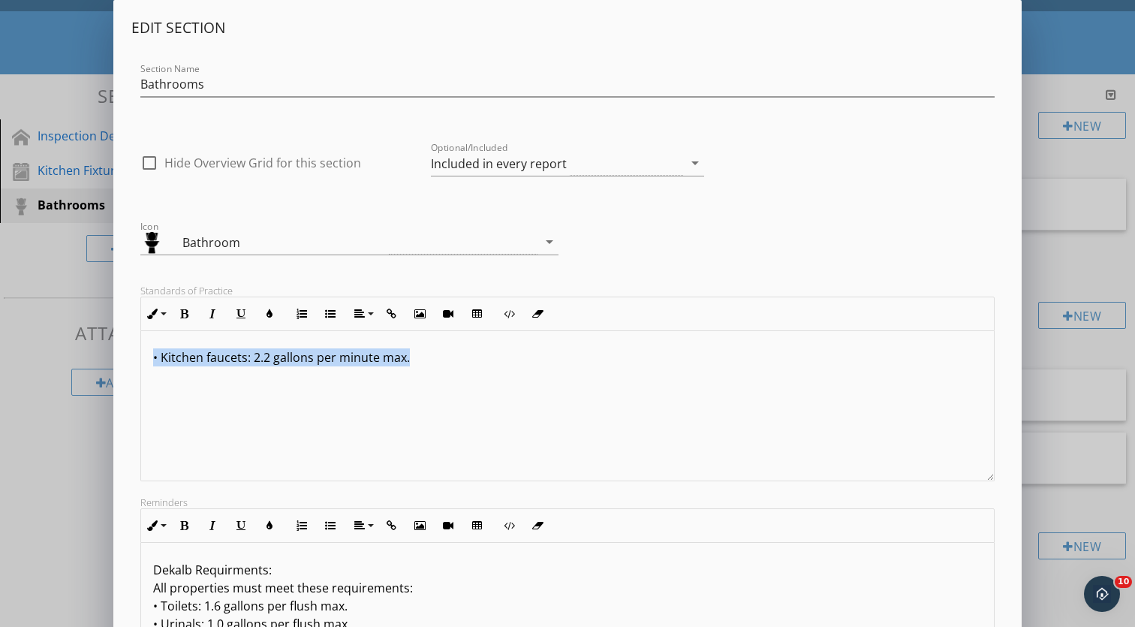
drag, startPoint x: 414, startPoint y: 366, endPoint x: 65, endPoint y: 361, distance: 348.5
click at [65, 361] on div "Edit Section Section Name Bathrooms check_box_outline_blank Hide Overview Grid …" at bounding box center [567, 397] width 1135 height 795
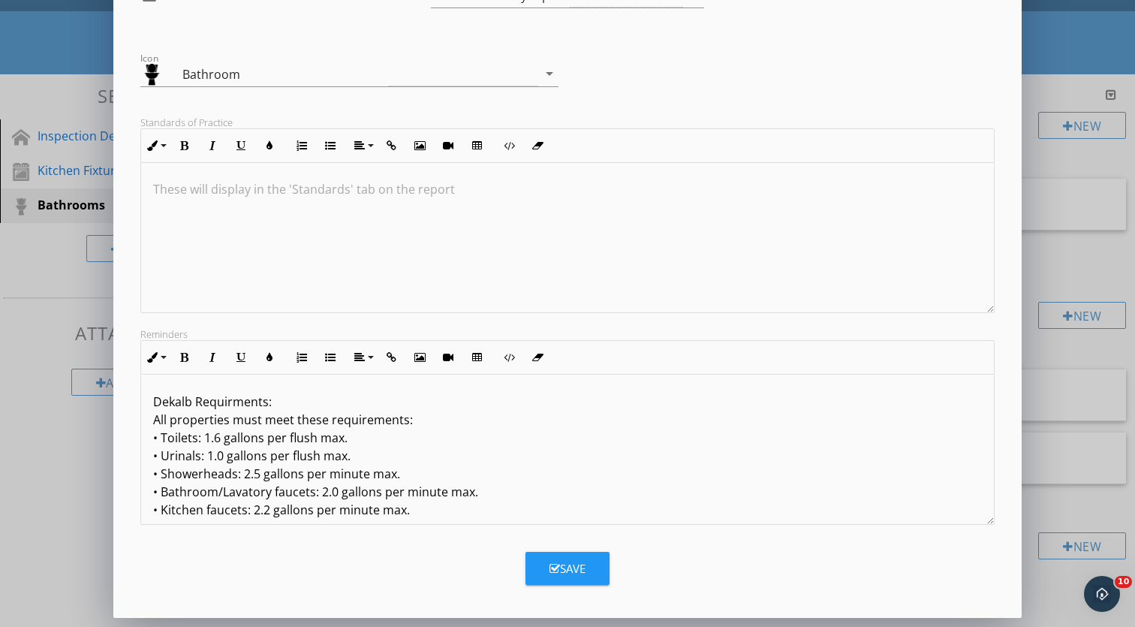
scroll to position [168, 0]
click at [234, 444] on p "Dekalb Requirments: All properties must meet these requirements: • Toilets: 1.6…" at bounding box center [567, 456] width 829 height 126
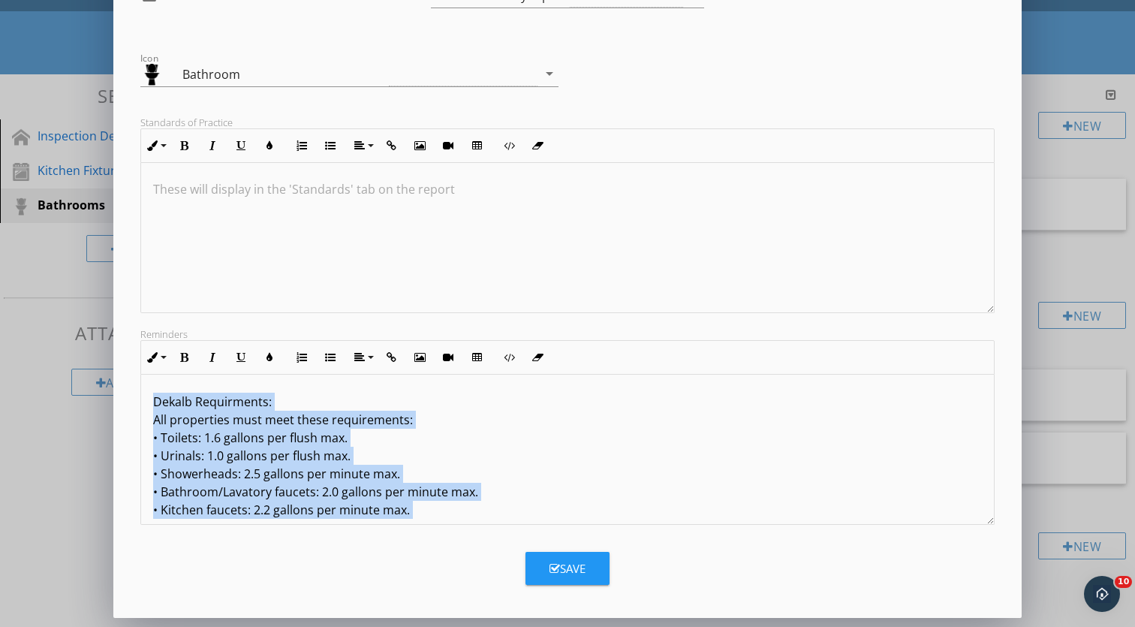
drag, startPoint x: 153, startPoint y: 397, endPoint x: 499, endPoint y: 521, distance: 367.7
click at [499, 521] on div "Dekalb Requirments: All properties must meet these requirements: • Toilets: 1.6…" at bounding box center [567, 630] width 853 height 511
copy p "Dekalb Requirments: All properties must meet these requirements: • Toilets: 1.6…"
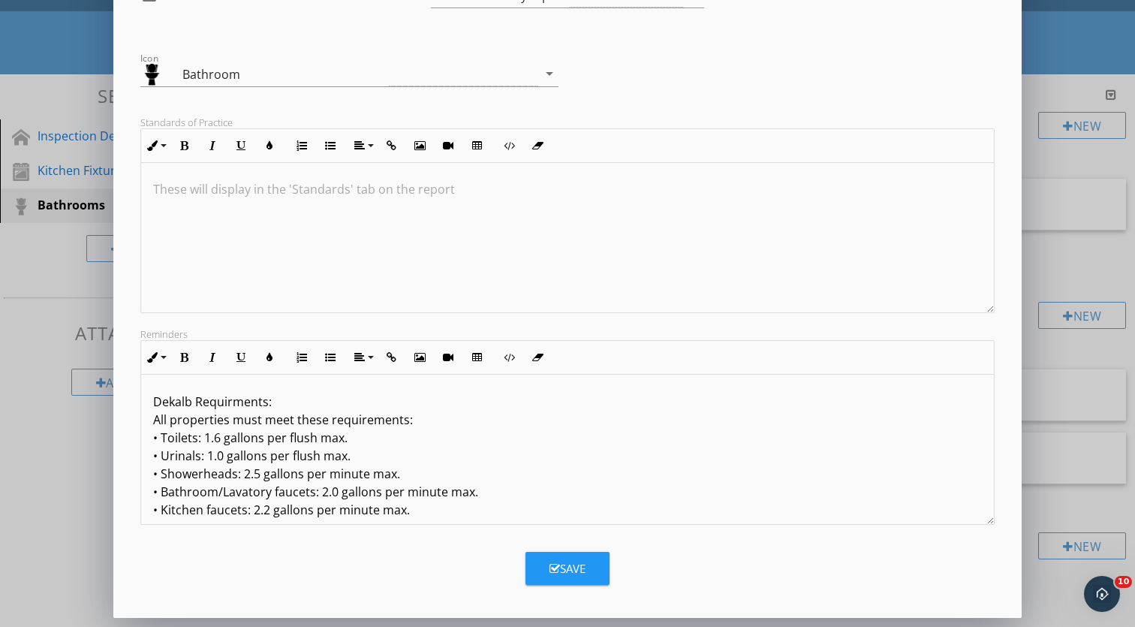
click at [323, 207] on div at bounding box center [567, 237] width 853 height 150
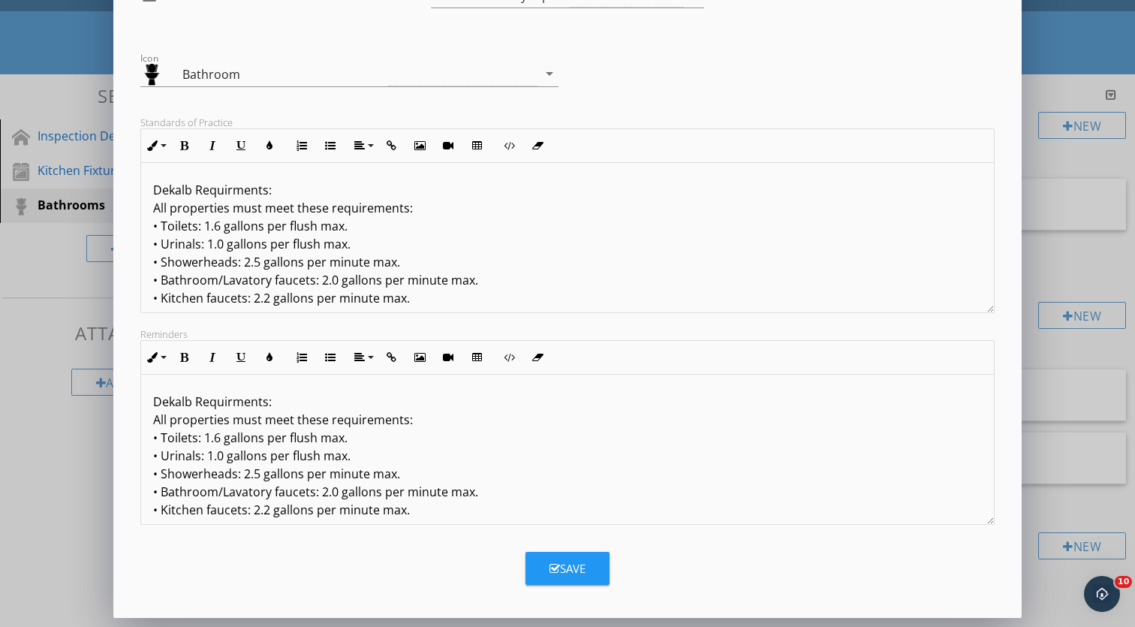
scroll to position [0, 0]
click at [566, 562] on div "Save" at bounding box center [568, 568] width 36 height 17
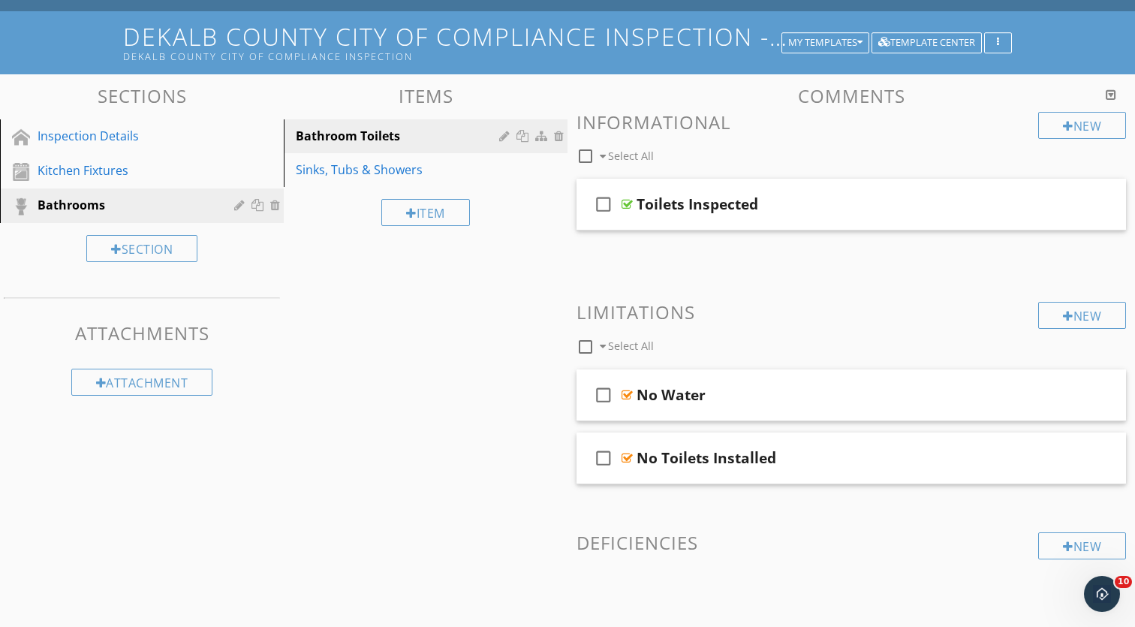
scroll to position [5, 0]
click at [343, 164] on div "Sinks, Tubs & Showers" at bounding box center [400, 170] width 208 height 18
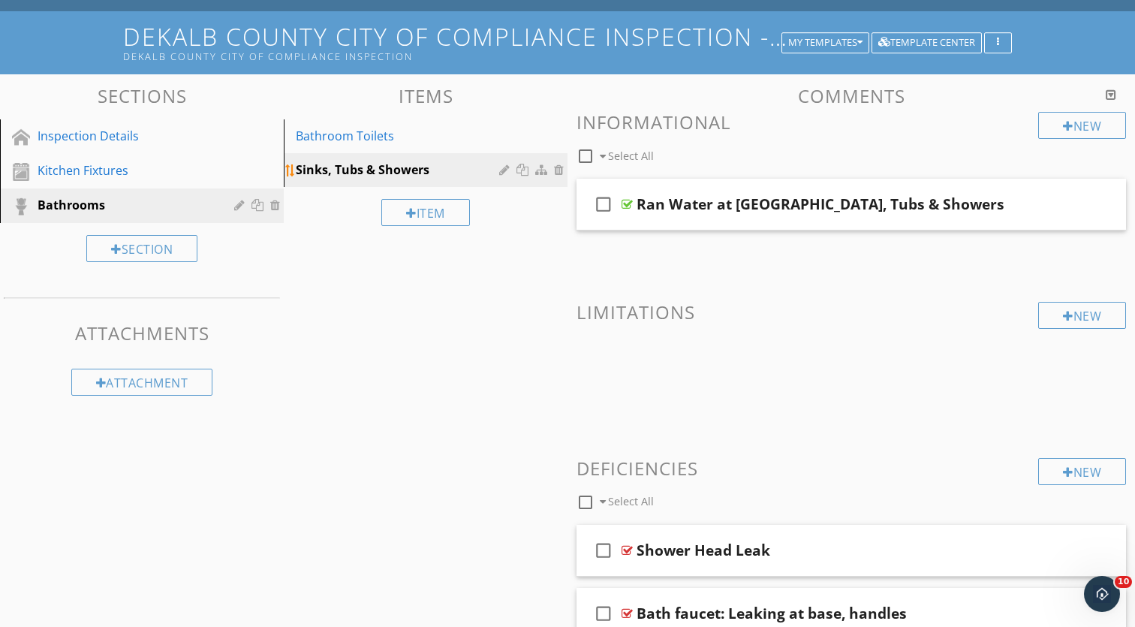
click at [508, 166] on div at bounding box center [506, 170] width 14 height 12
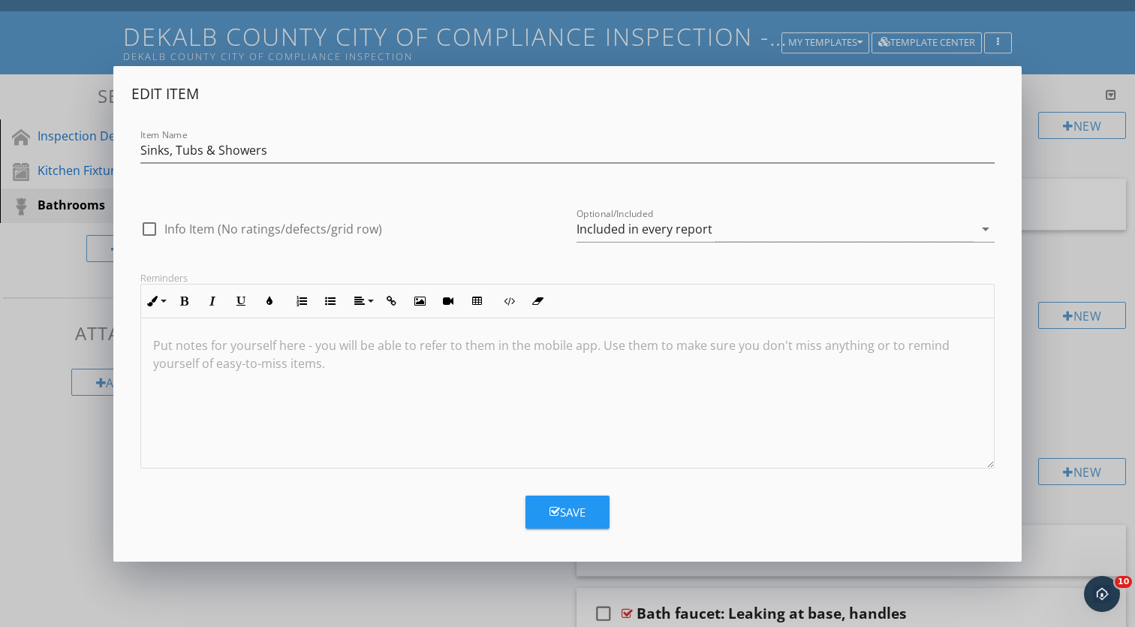
click at [345, 349] on p at bounding box center [567, 345] width 829 height 18
type textarea "<p>Dekalb Requirments:<br>All properties must meet these requirements:<br>• Toi…"
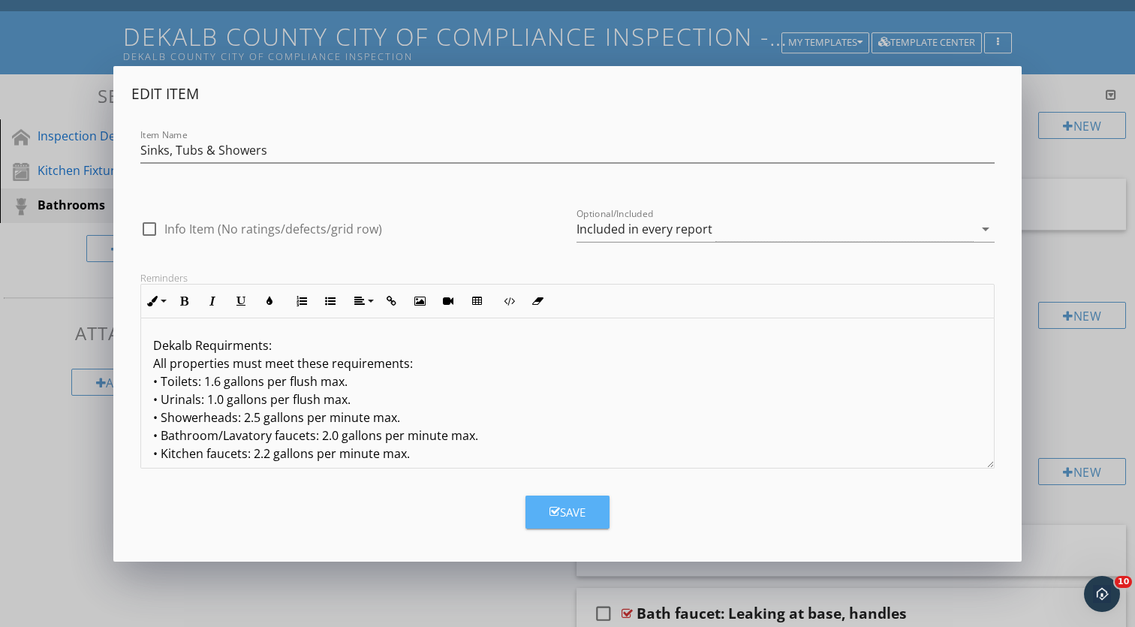
click at [556, 524] on button "Save" at bounding box center [568, 512] width 84 height 33
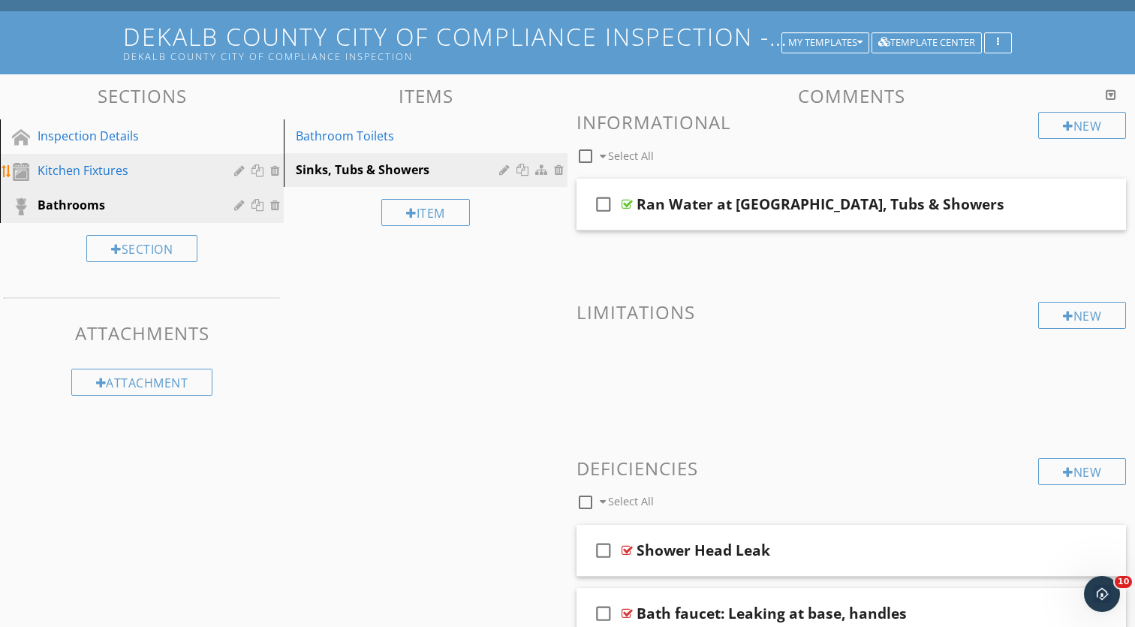
click at [149, 178] on div "Kitchen Fixtures" at bounding box center [125, 170] width 175 height 18
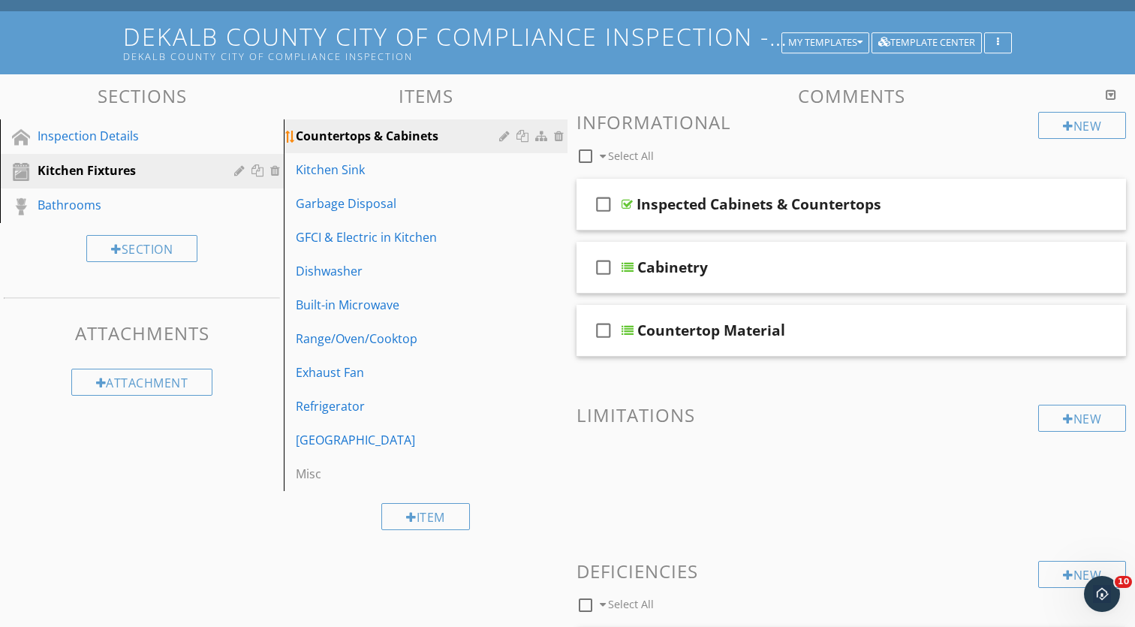
click at [562, 135] on div at bounding box center [561, 136] width 14 height 12
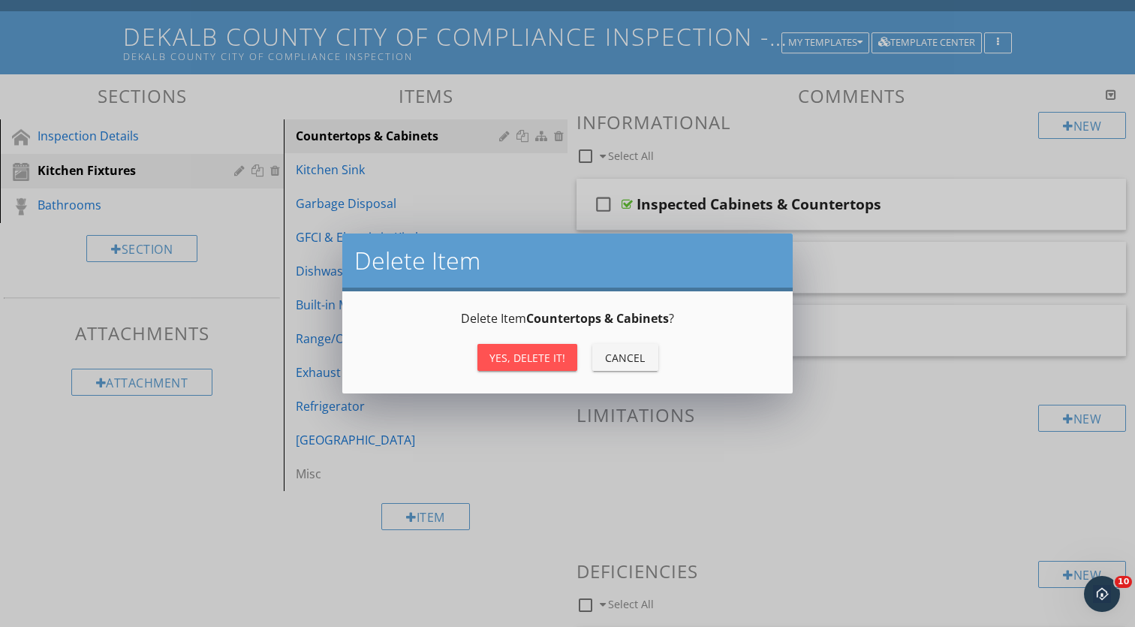
click at [550, 357] on div "Yes, Delete it!" at bounding box center [528, 358] width 76 height 16
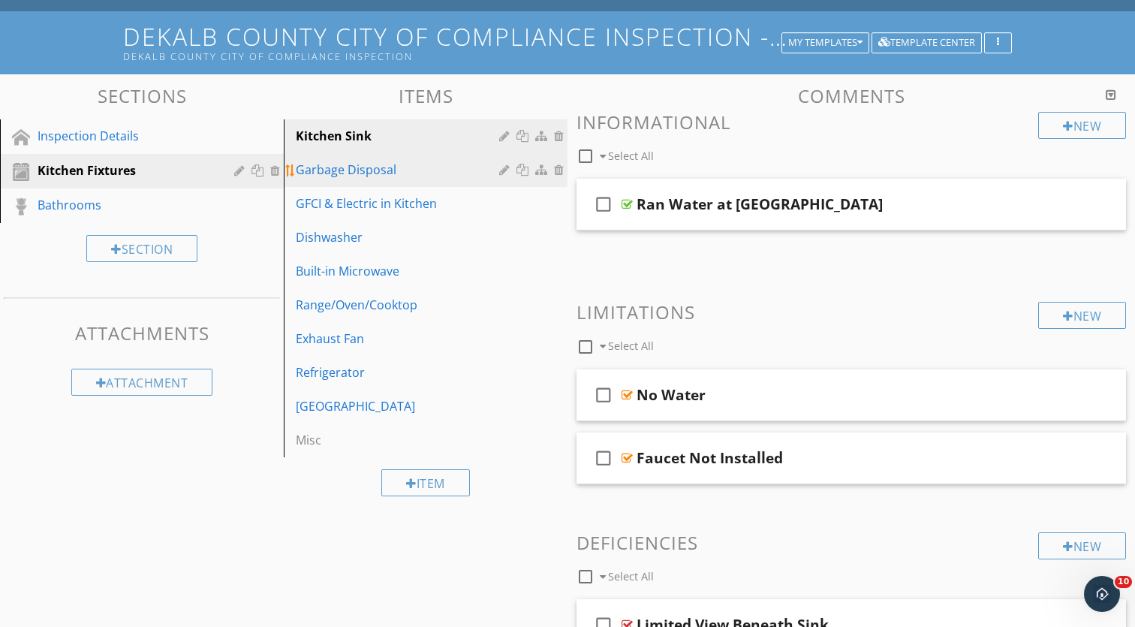
click at [440, 176] on div "Garbage Disposal" at bounding box center [400, 170] width 208 height 18
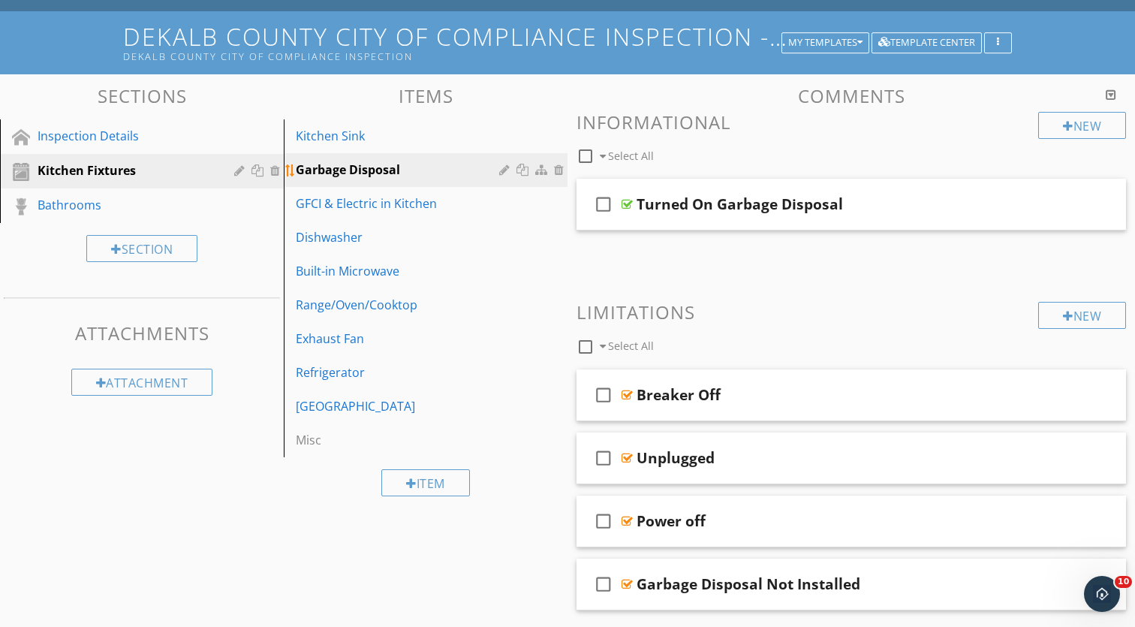
click at [563, 172] on div at bounding box center [561, 170] width 14 height 12
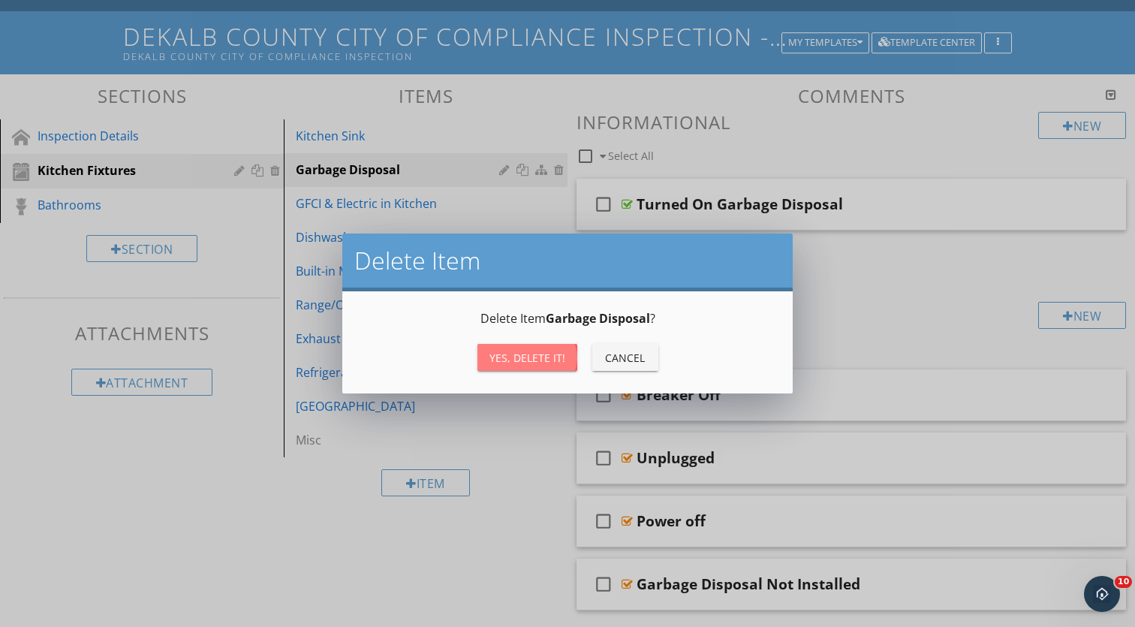
click at [538, 363] on div "Yes, Delete it!" at bounding box center [528, 358] width 76 height 16
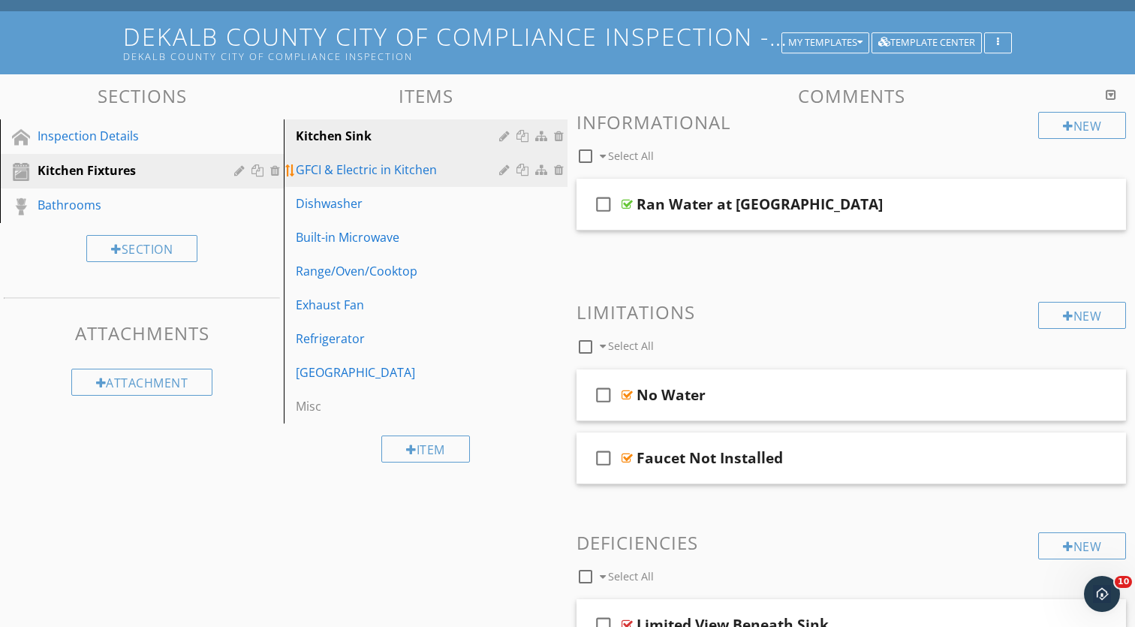
click at [559, 171] on div at bounding box center [561, 170] width 14 height 12
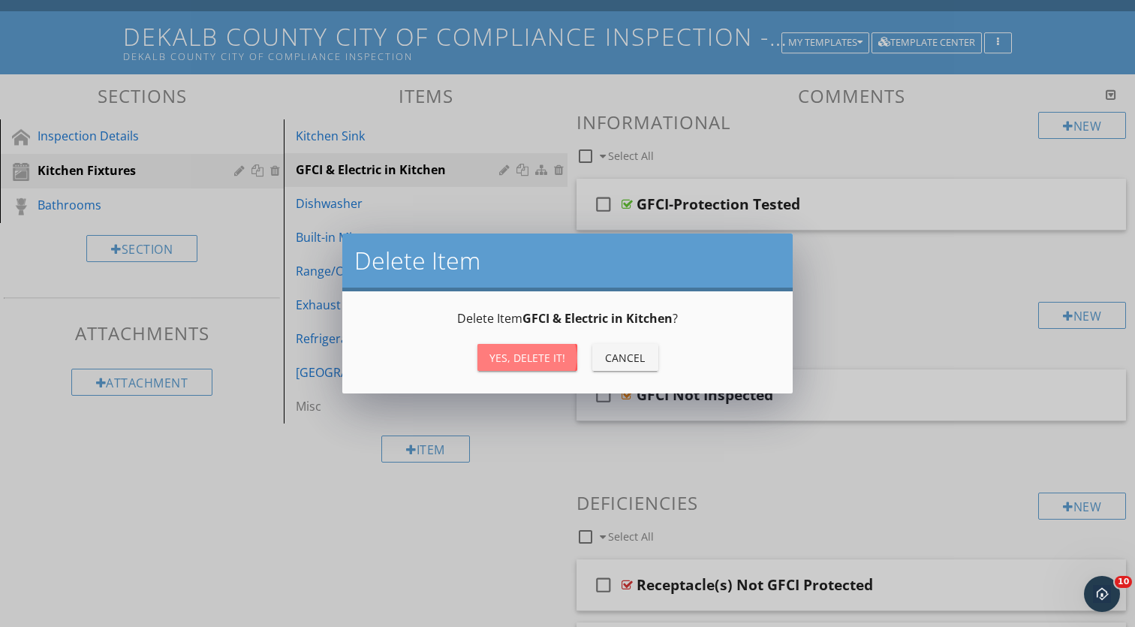
click at [496, 351] on div "Yes, Delete it!" at bounding box center [528, 358] width 76 height 16
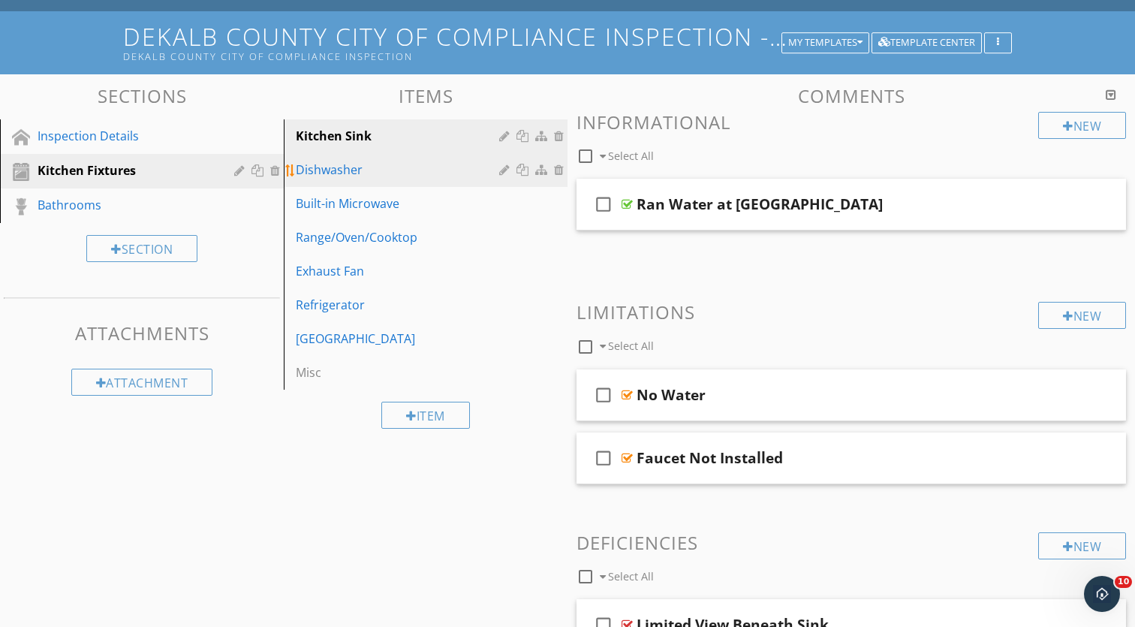
click at [557, 171] on div at bounding box center [561, 170] width 14 height 12
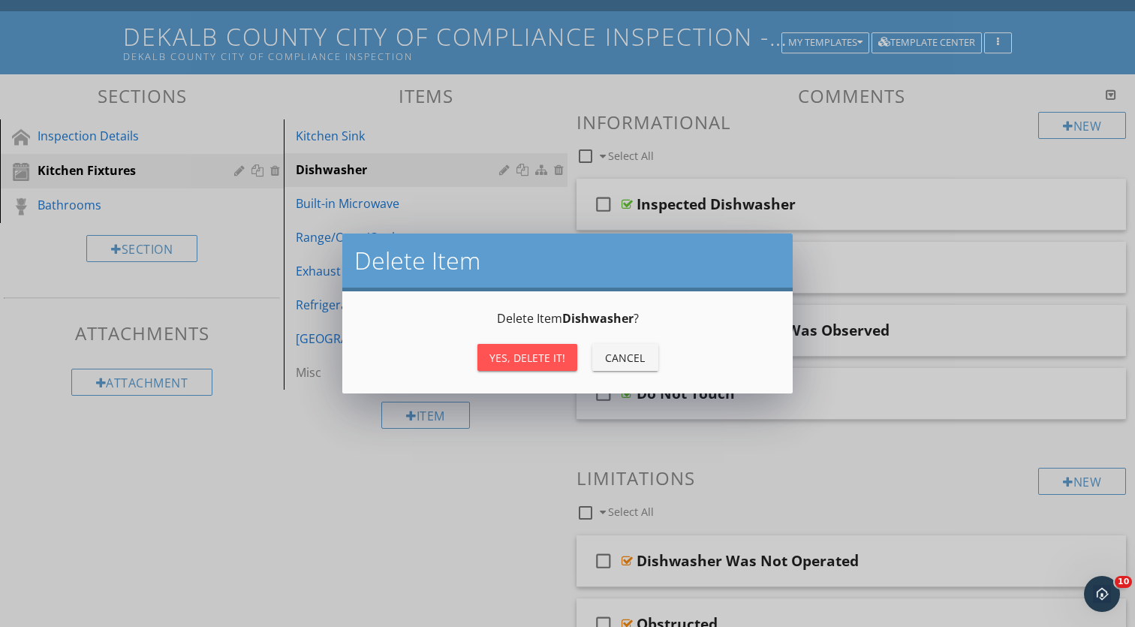
click at [498, 367] on button "Yes, Delete it!" at bounding box center [528, 357] width 100 height 27
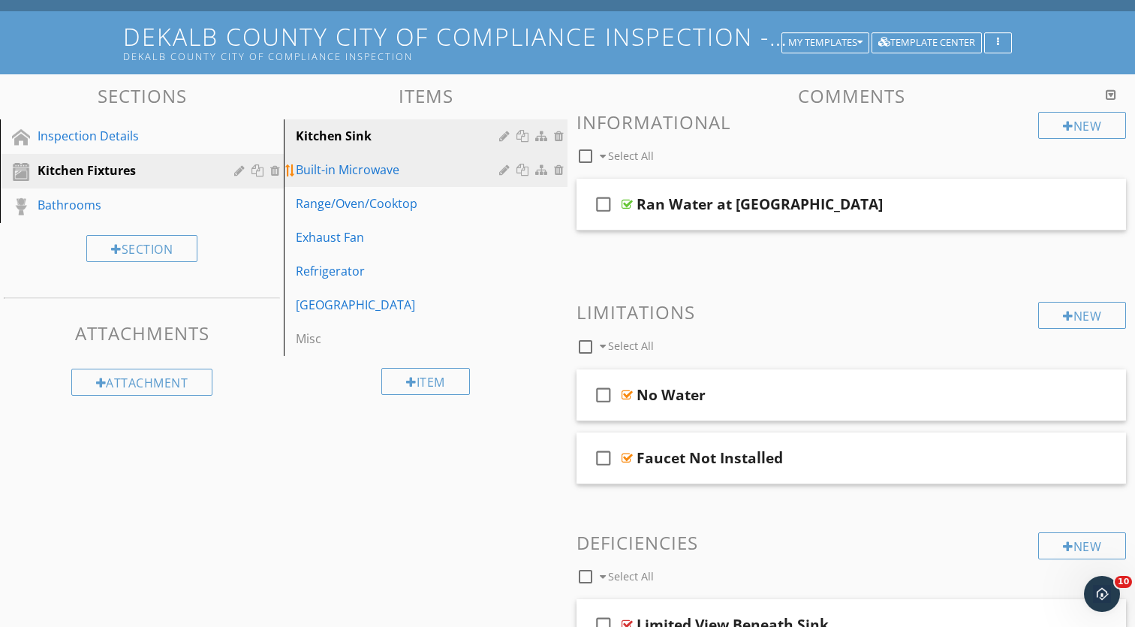
click at [558, 171] on div at bounding box center [561, 170] width 14 height 12
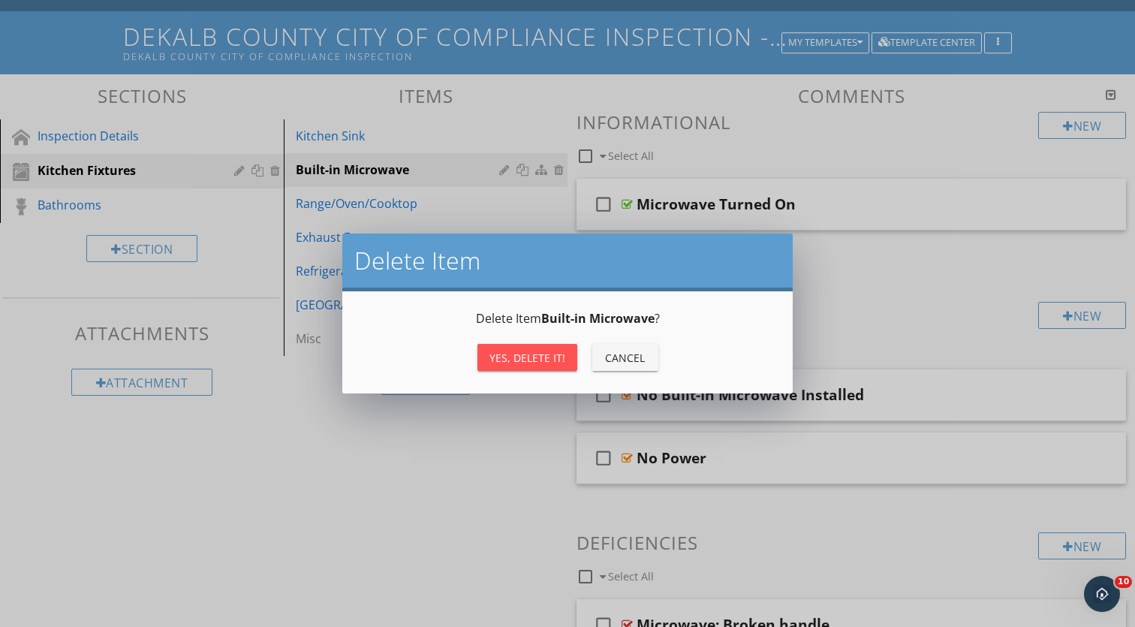
click at [506, 357] on div "Yes, Delete it!" at bounding box center [528, 358] width 76 height 16
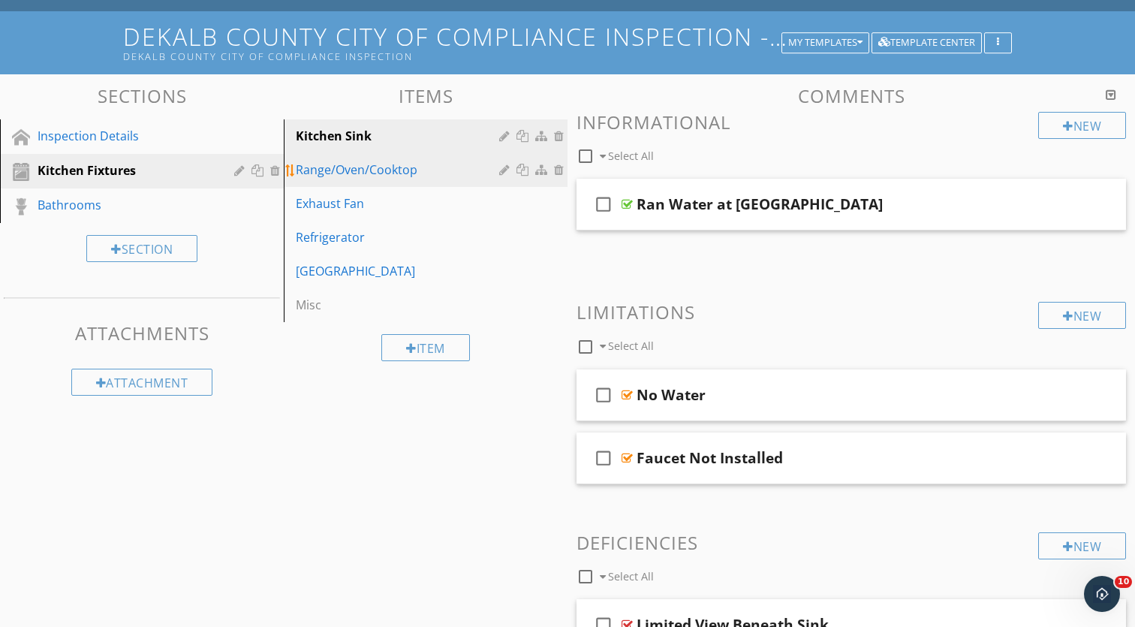
click at [561, 172] on div at bounding box center [561, 170] width 14 height 12
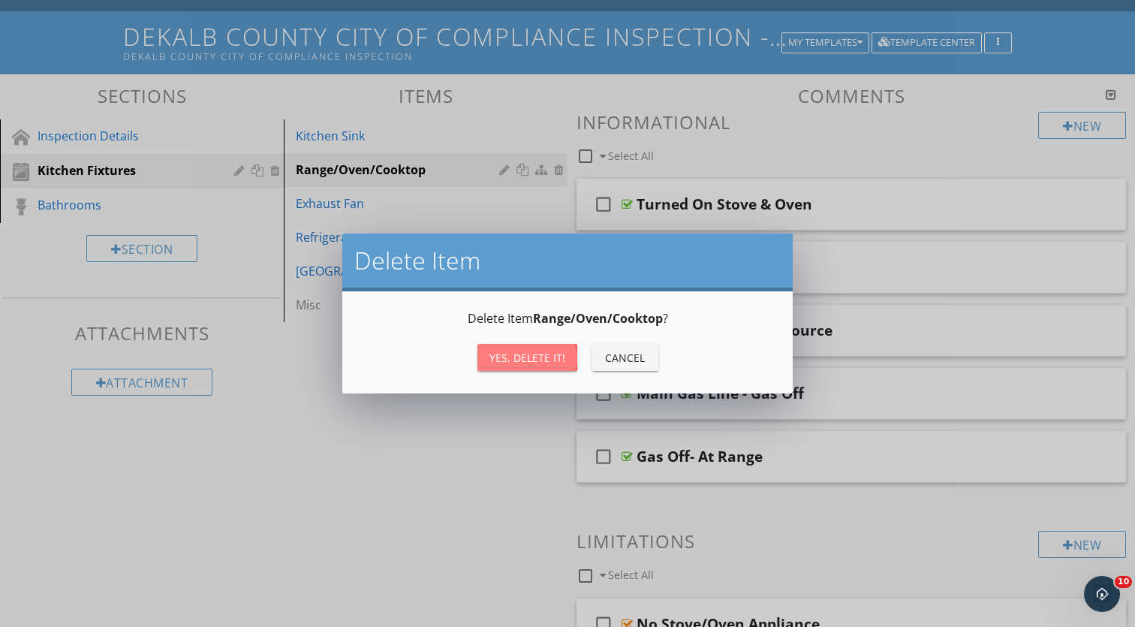
click at [514, 345] on button "Yes, Delete it!" at bounding box center [528, 357] width 100 height 27
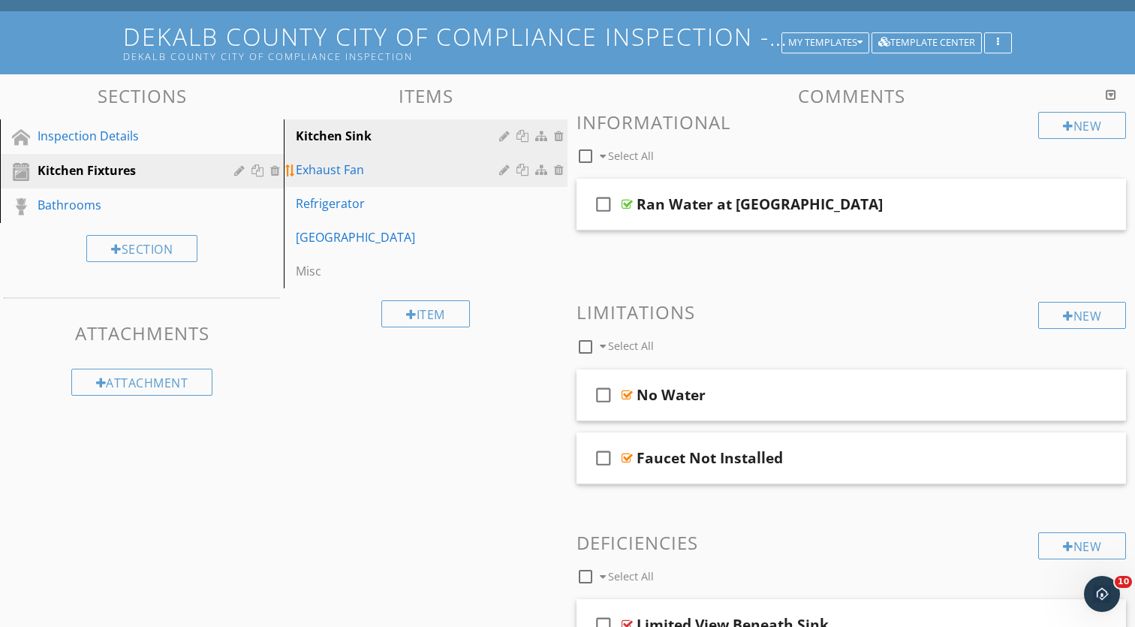
click at [559, 172] on div at bounding box center [561, 170] width 14 height 12
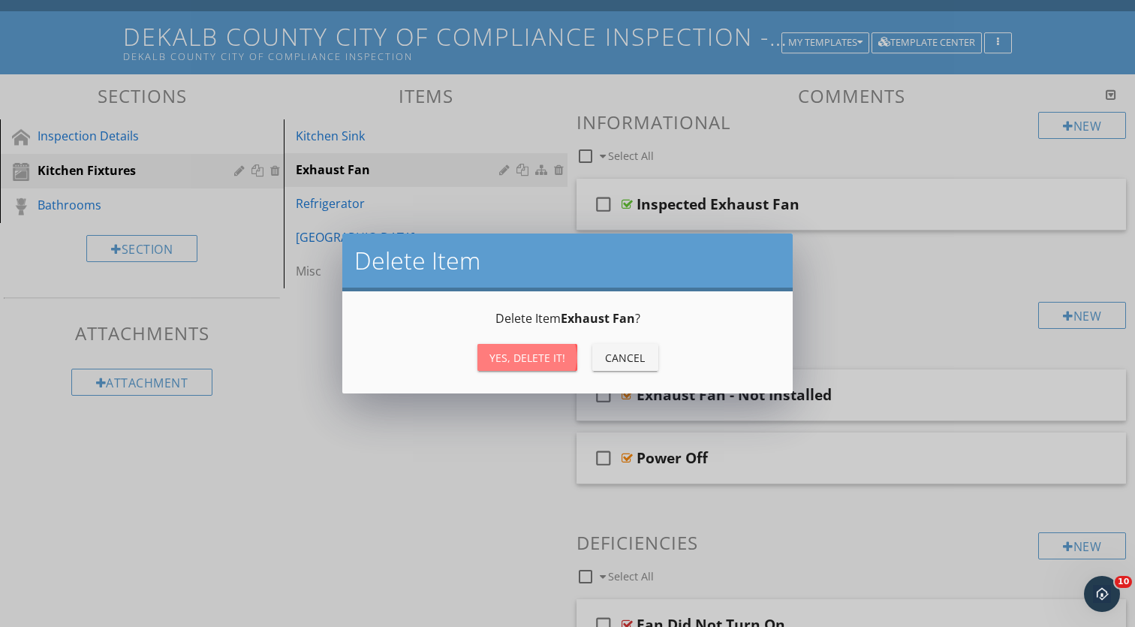
click at [523, 360] on div "Yes, Delete it!" at bounding box center [528, 358] width 76 height 16
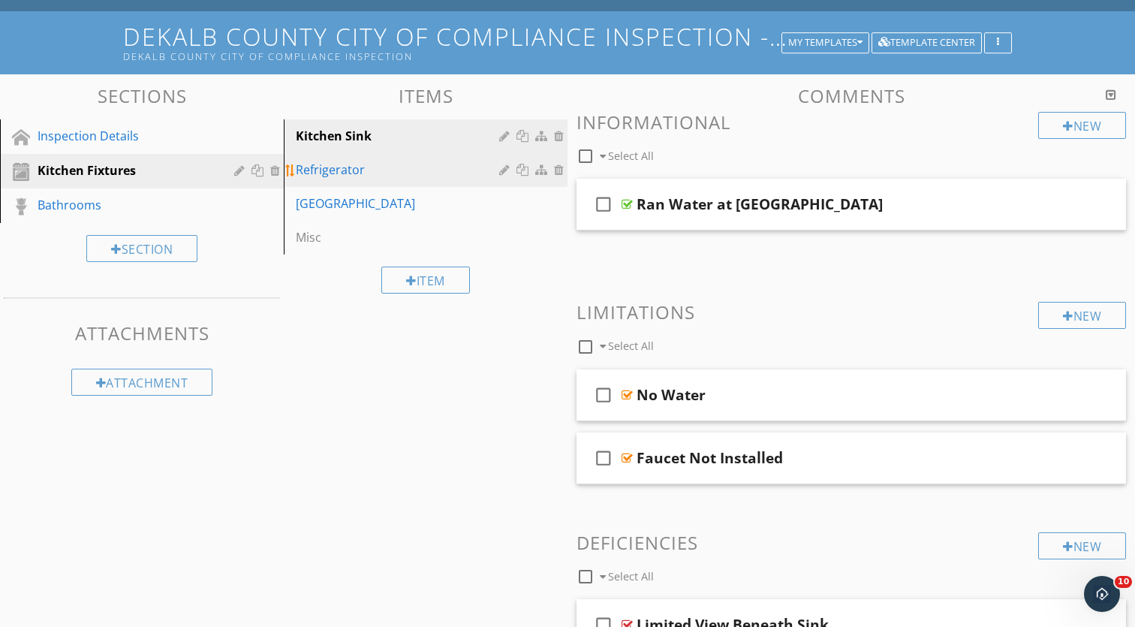
click at [559, 179] on link "Refrigerator" at bounding box center [427, 169] width 279 height 33
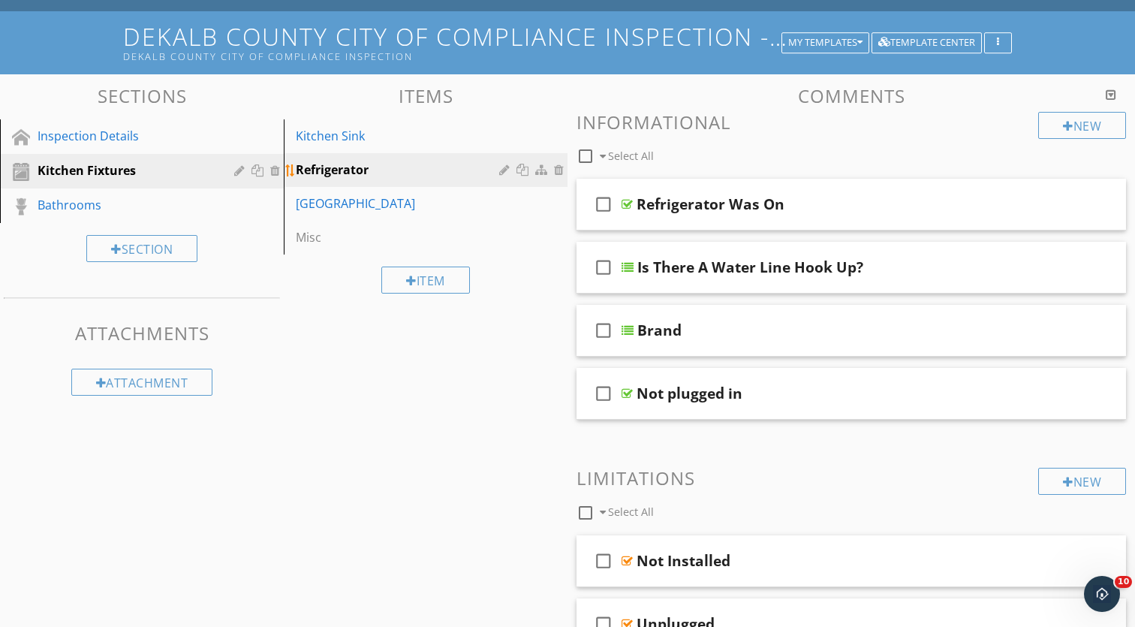
click at [556, 173] on div at bounding box center [561, 170] width 14 height 12
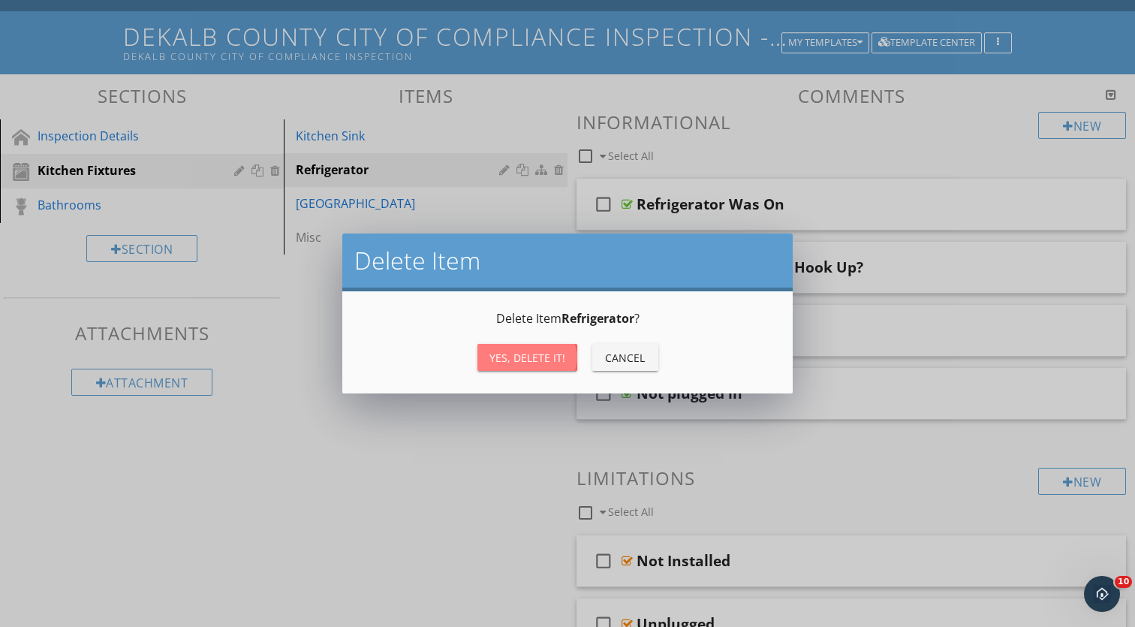
click at [497, 345] on button "Yes, Delete it!" at bounding box center [528, 357] width 100 height 27
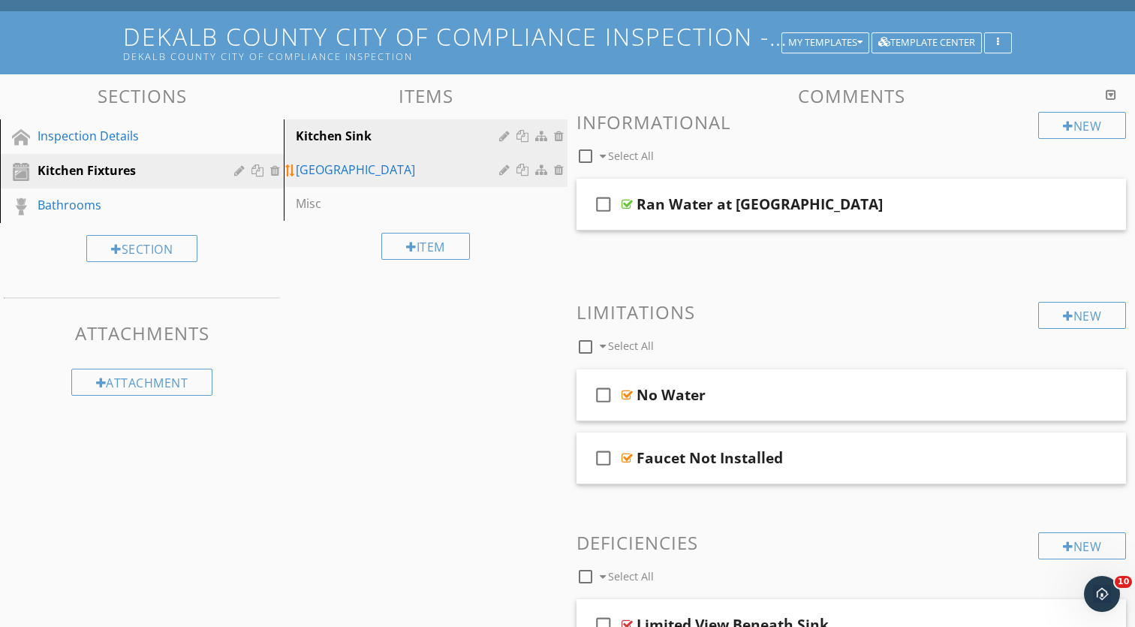
click at [562, 169] on div at bounding box center [561, 170] width 14 height 12
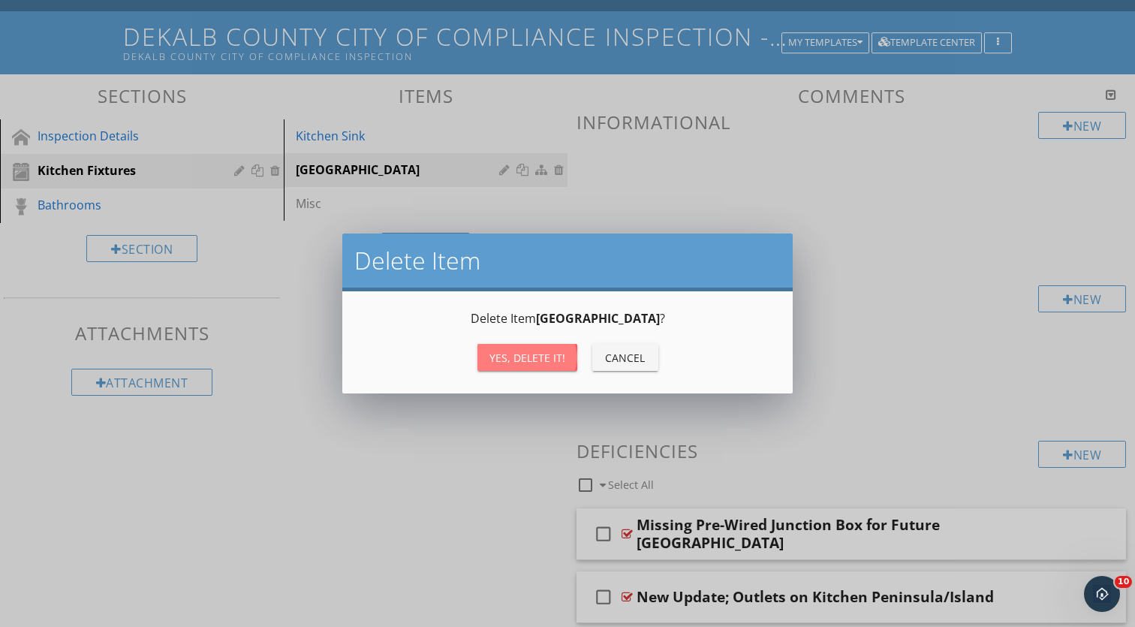
click at [505, 351] on div "Yes, Delete it!" at bounding box center [528, 358] width 76 height 16
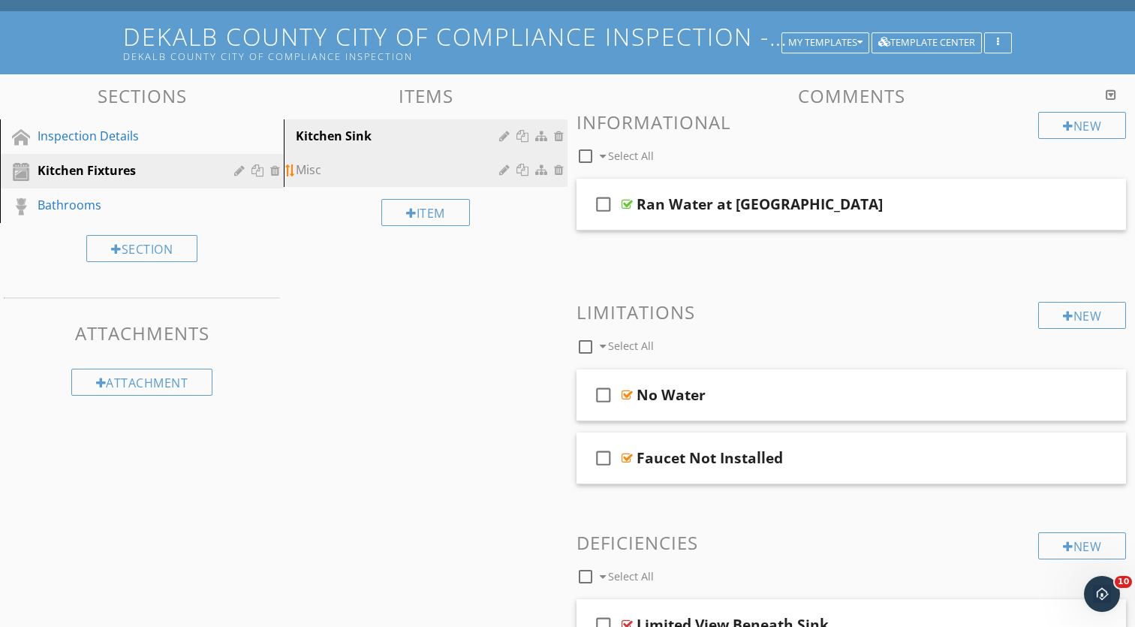
click at [558, 170] on div at bounding box center [561, 170] width 14 height 12
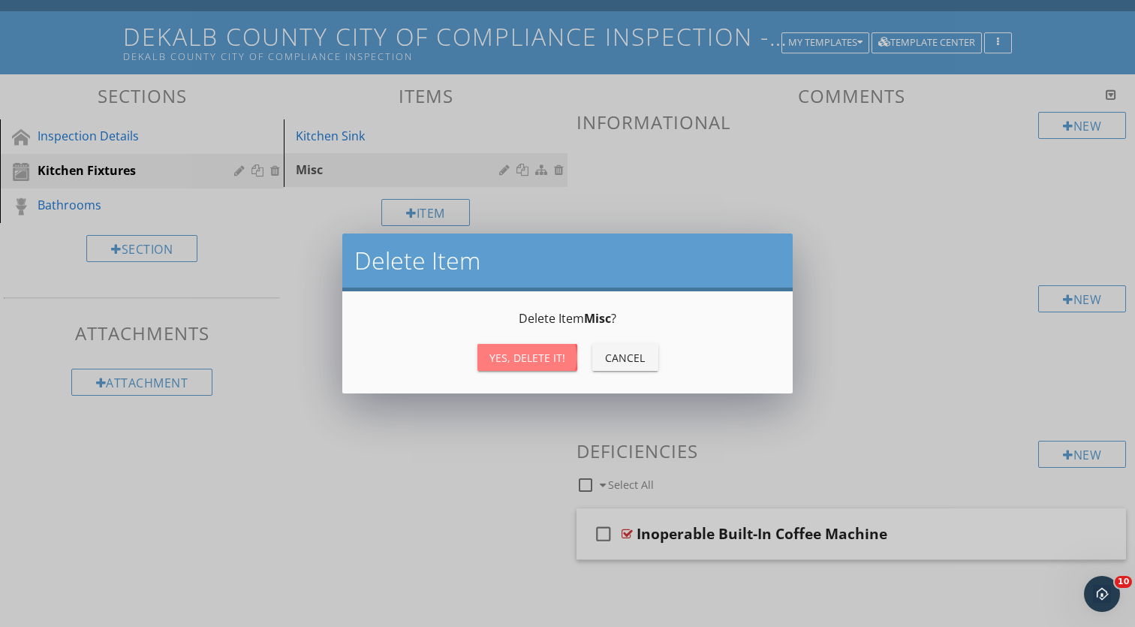
click at [499, 363] on div "Yes, Delete it!" at bounding box center [528, 358] width 76 height 16
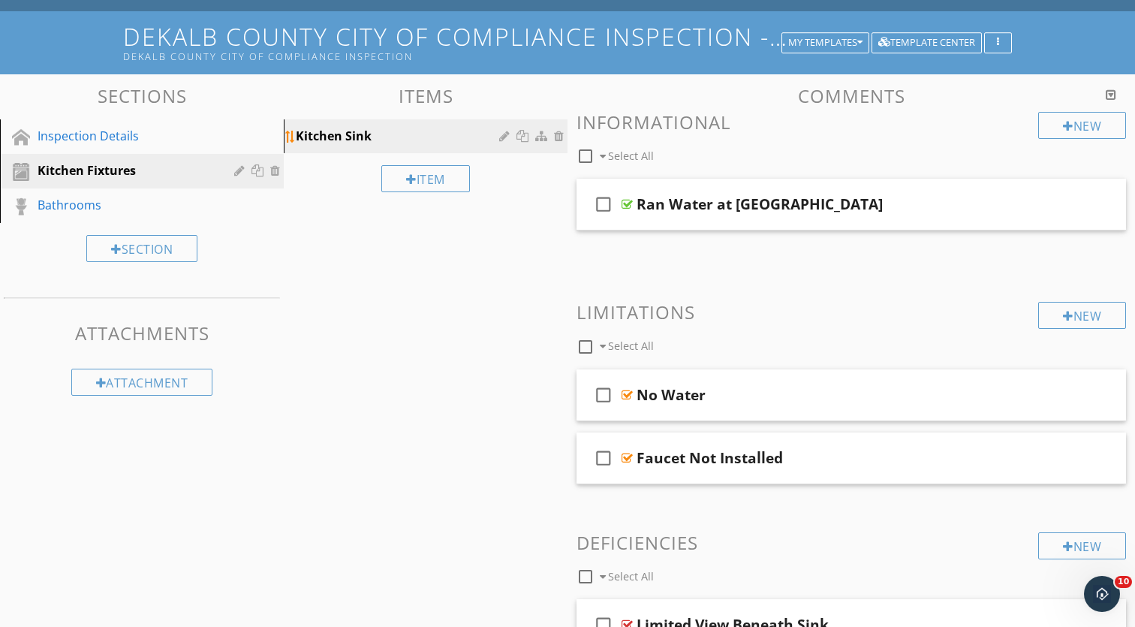
click at [396, 129] on div "Kitchen Sink" at bounding box center [400, 136] width 208 height 18
click at [727, 189] on div "check_box_outline_blank Ran Water at Kitchen Sink" at bounding box center [852, 205] width 550 height 52
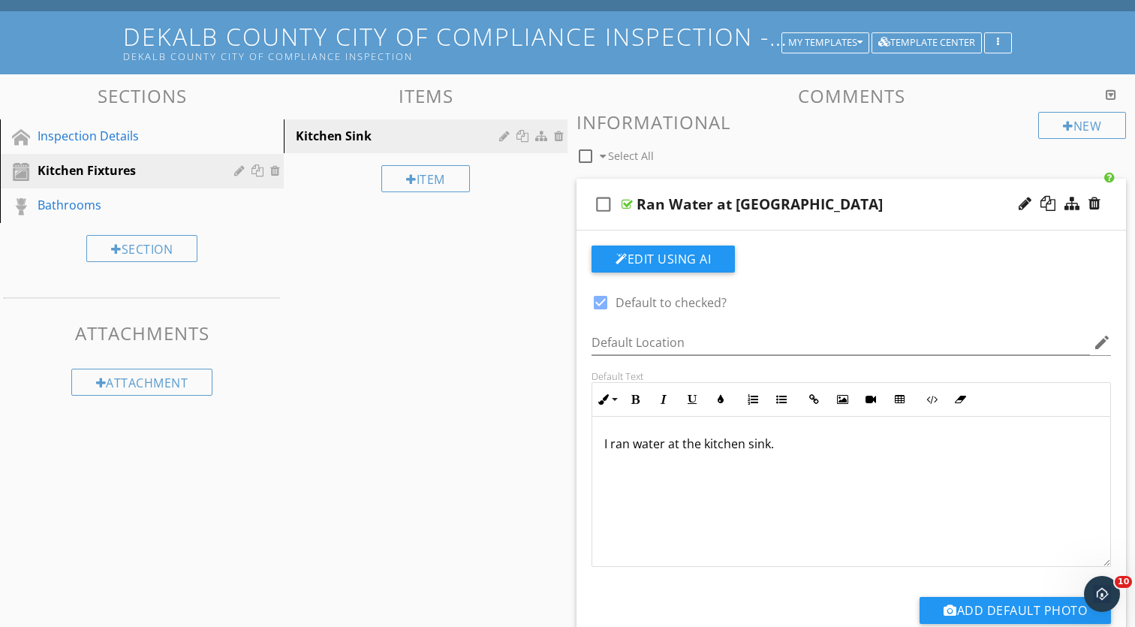
click at [816, 200] on div "Ran Water at Kitchen Sink" at bounding box center [760, 204] width 246 height 18
click at [761, 200] on input "Ran Water at Kitchen Sink" at bounding box center [832, 206] width 390 height 25
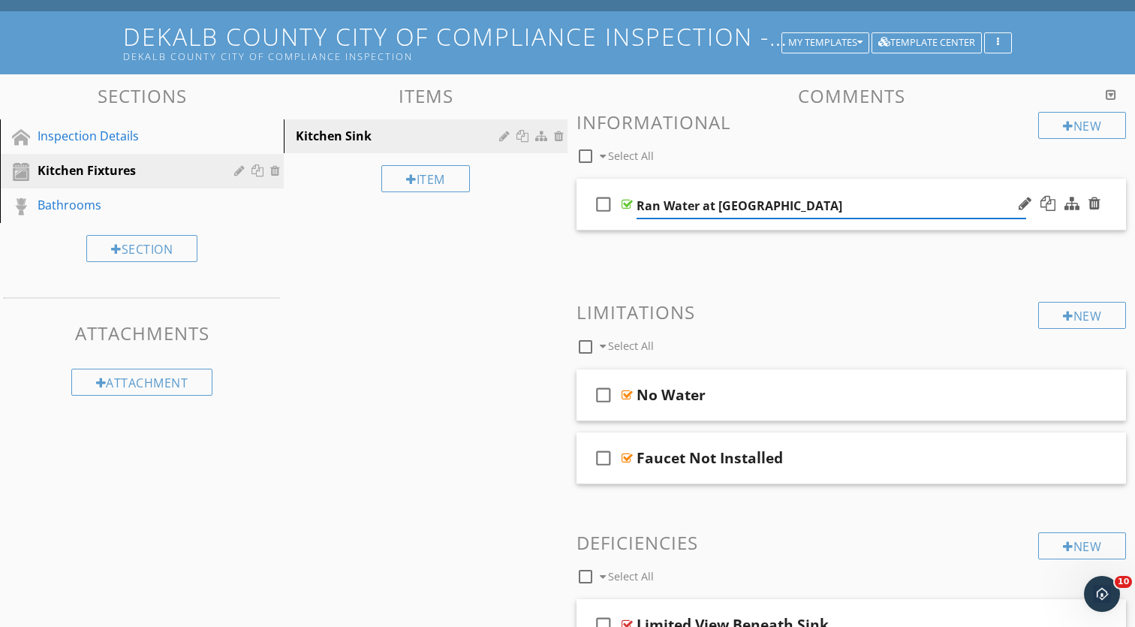
click at [761, 200] on input "Ran Water at Kitchen Sink" at bounding box center [832, 206] width 390 height 25
click at [842, 200] on input "Ran Water at Kitchen Sink" at bounding box center [832, 206] width 390 height 25
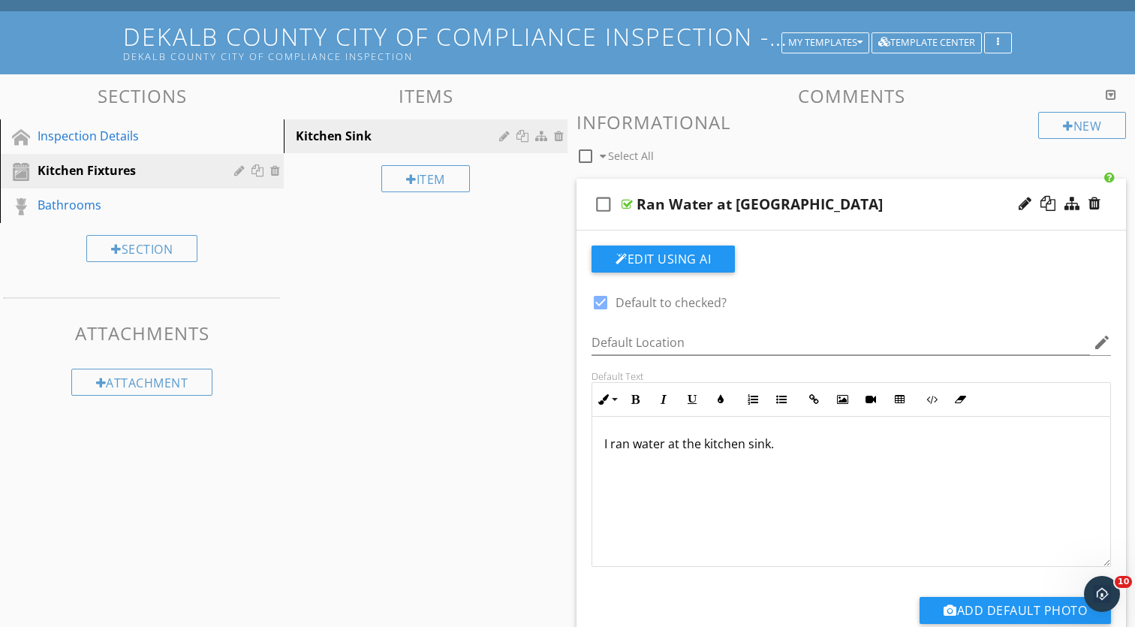
click at [843, 188] on div "check_box_outline_blank Ran Water at Kitchen Sink" at bounding box center [852, 205] width 550 height 52
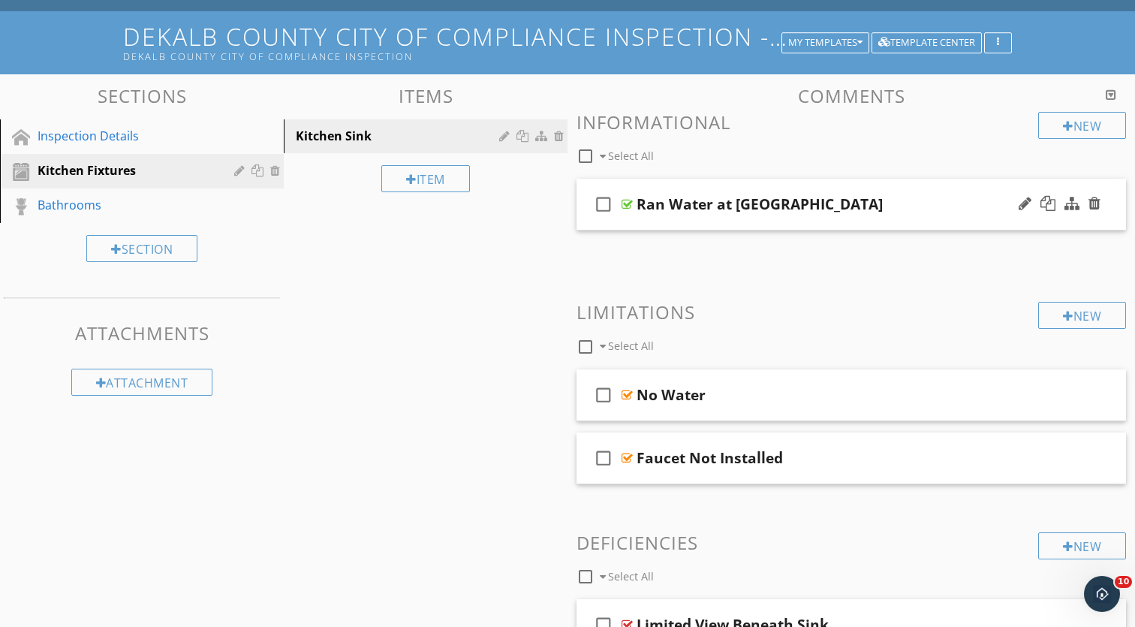
click at [843, 188] on div "check_box_outline_blank Ran Water at Kitchen Sink" at bounding box center [852, 205] width 550 height 52
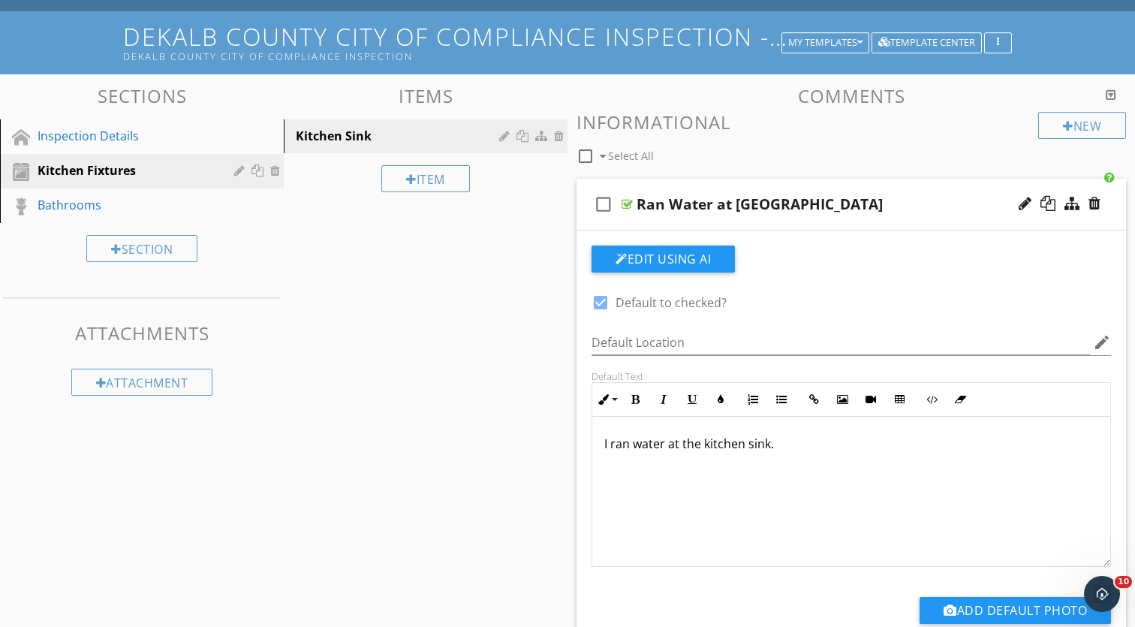
drag, startPoint x: 736, startPoint y: 459, endPoint x: 569, endPoint y: 435, distance: 168.4
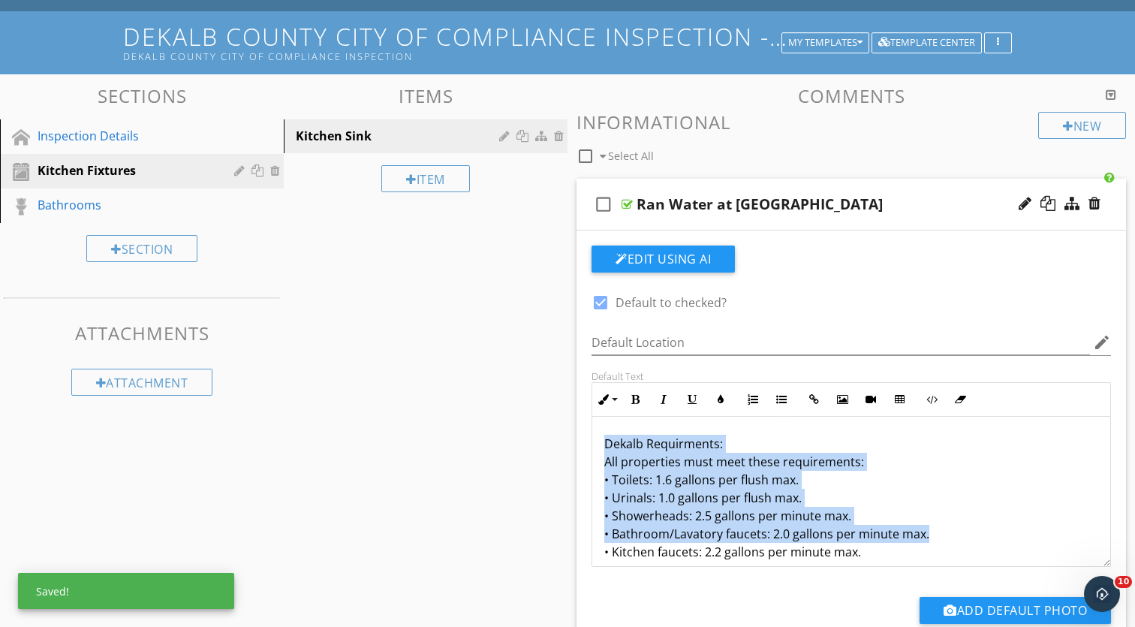
drag, startPoint x: 952, startPoint y: 534, endPoint x: 544, endPoint y: 435, distance: 419.6
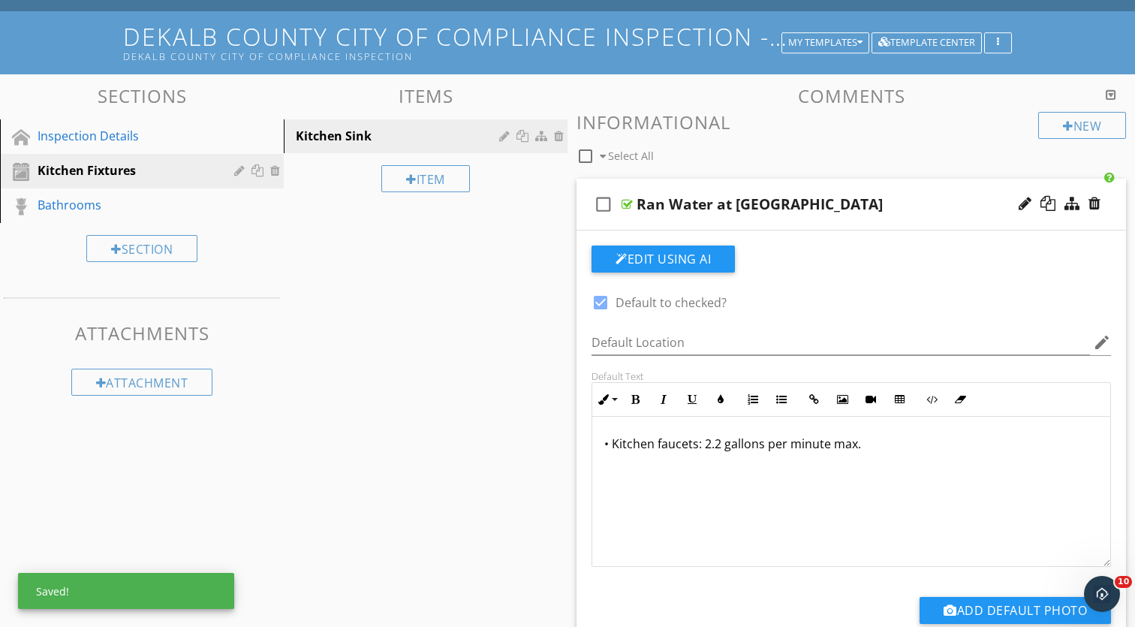
click at [879, 448] on p "• Kitchen faucets: 2.2 gallons per minute max." at bounding box center [852, 444] width 494 height 18
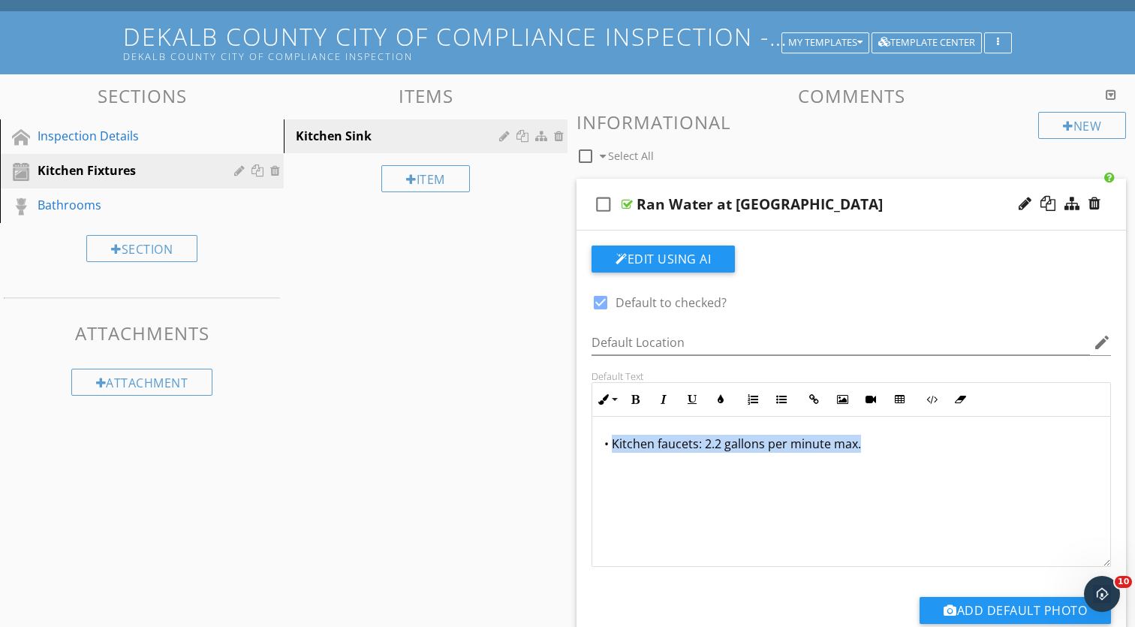
drag, startPoint x: 876, startPoint y: 444, endPoint x: 612, endPoint y: 447, distance: 264.3
click at [612, 447] on p "• Kitchen faucets: 2.2 gallons per minute max." at bounding box center [852, 444] width 494 height 18
copy p "Kitchen faucets: 2.2 gallons per minute max."
click at [843, 192] on div "check_box_outline_blank Ran Water at Kitchen Sink" at bounding box center [852, 205] width 550 height 52
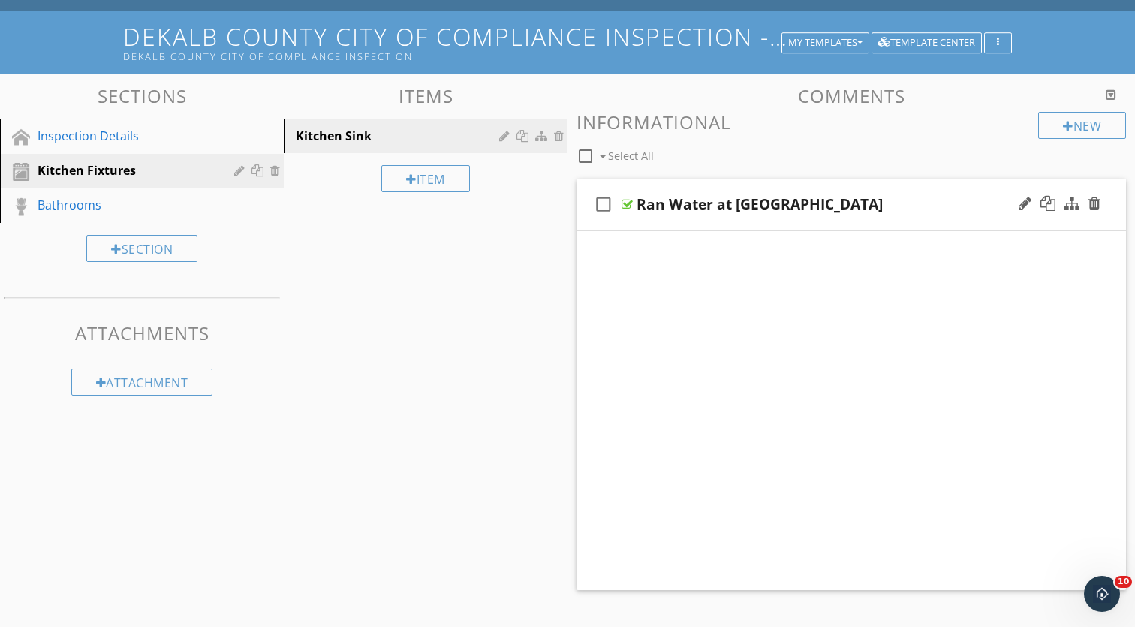
click at [843, 192] on div "check_box_outline_blank Ran Water at Kitchen Sink" at bounding box center [852, 205] width 550 height 52
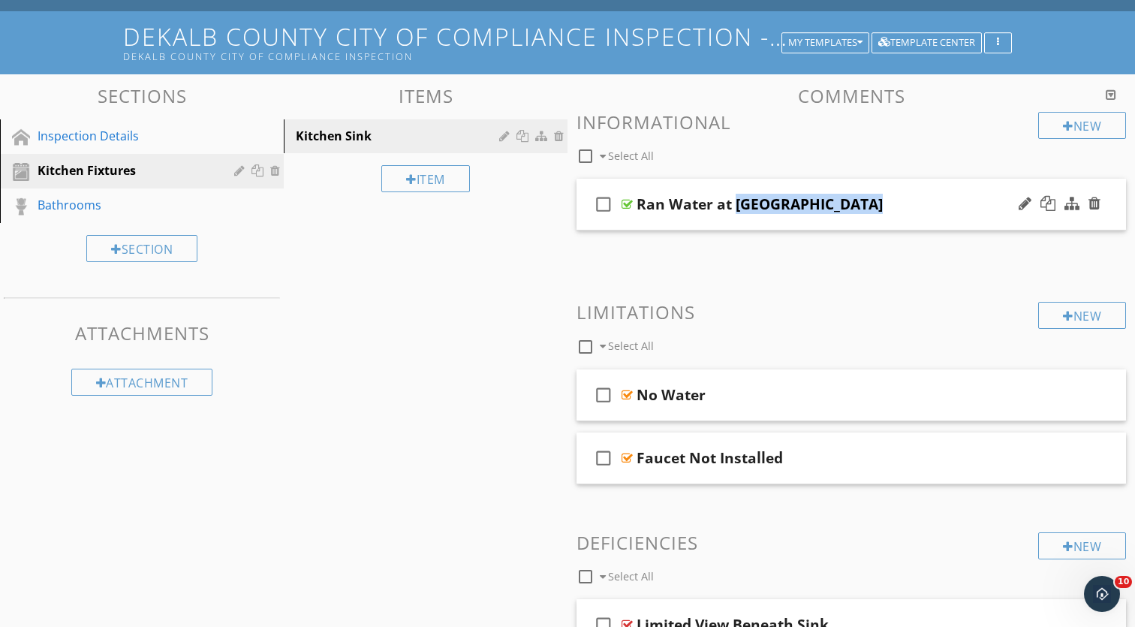
click at [843, 192] on div "check_box_outline_blank Ran Water at Kitchen Sink" at bounding box center [852, 205] width 550 height 52
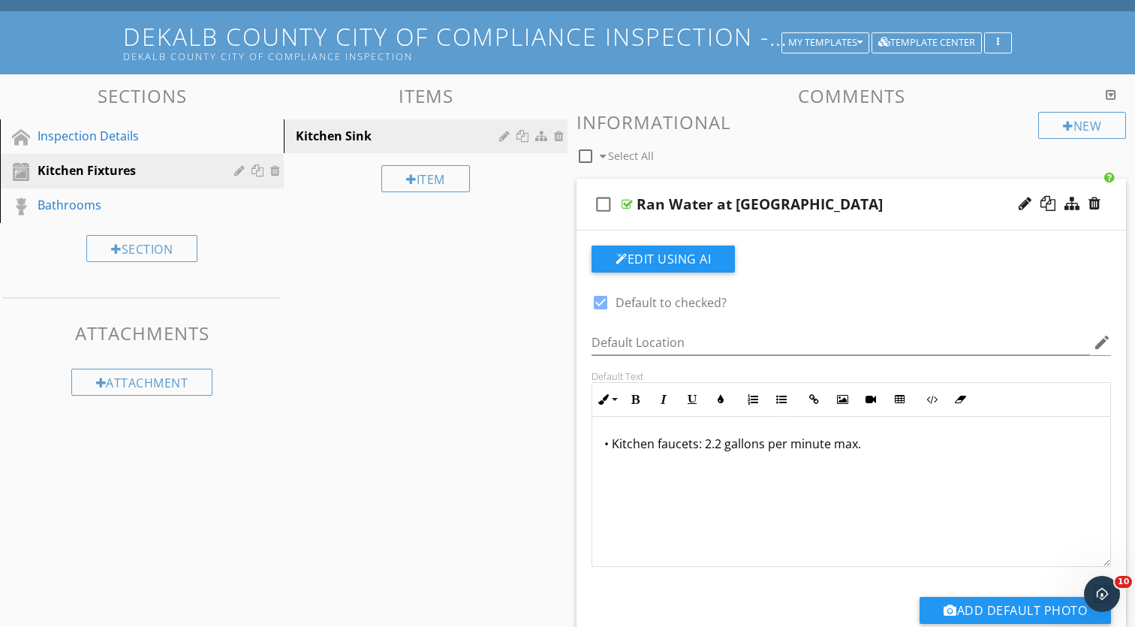
click at [867, 211] on div "Ran Water at Kitchen Sink" at bounding box center [832, 204] width 390 height 18
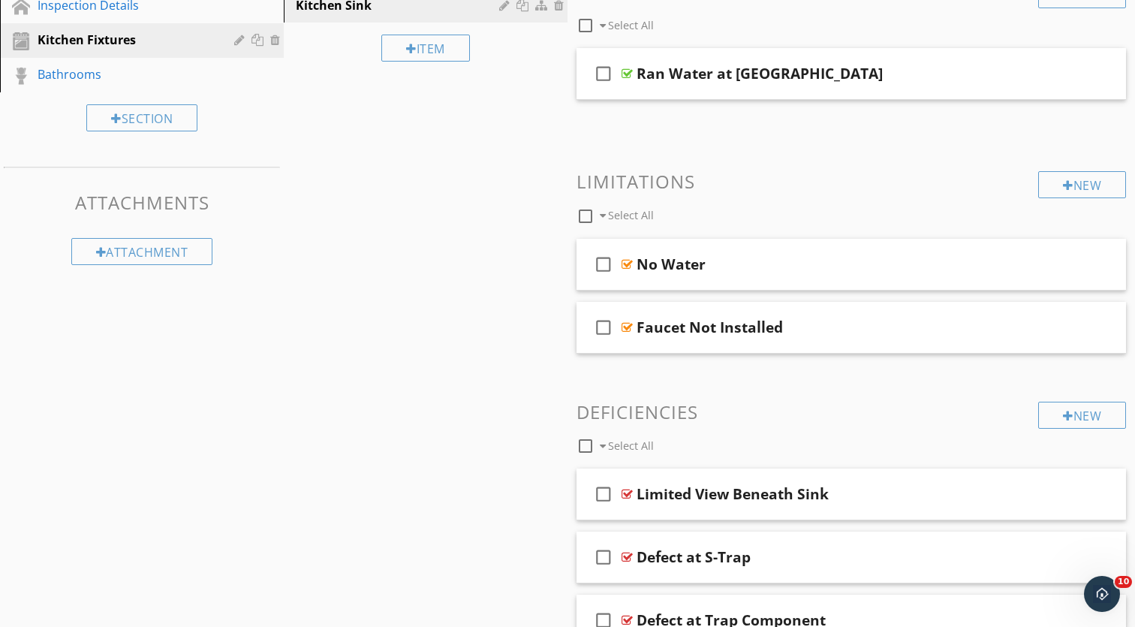
scroll to position [255, 0]
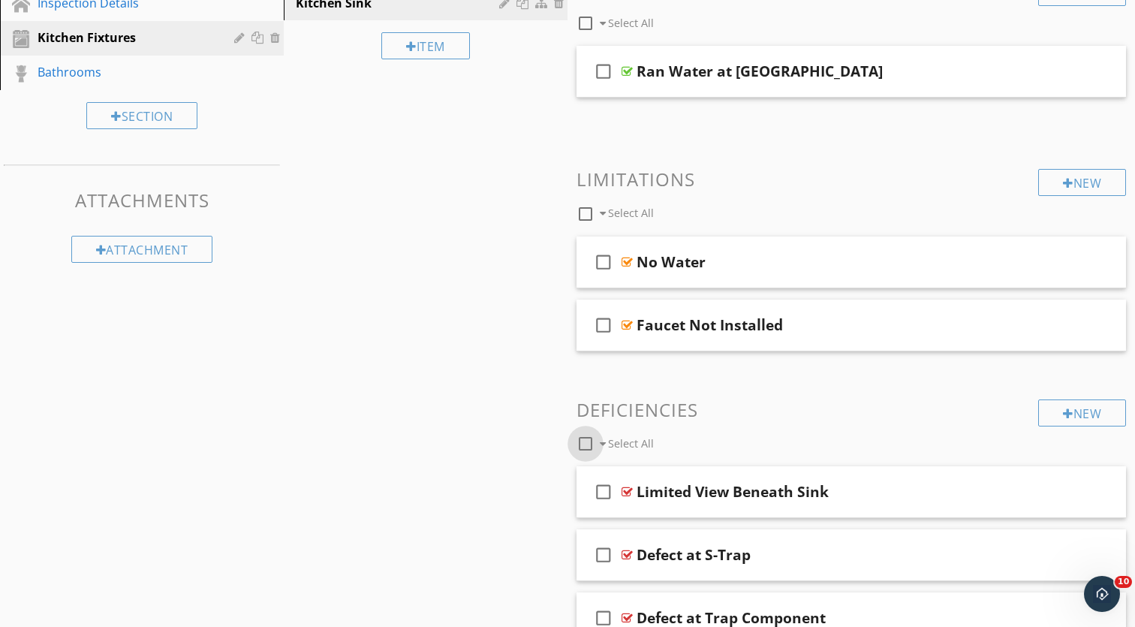
click at [590, 445] on div at bounding box center [586, 444] width 26 height 26
checkbox input "true"
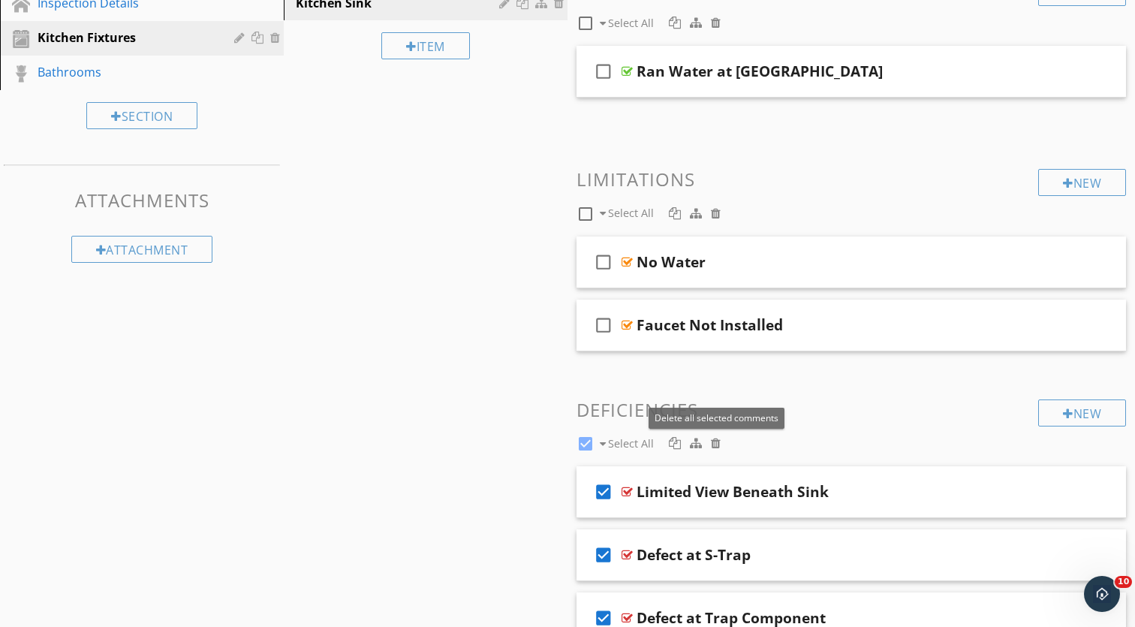
click at [715, 442] on div at bounding box center [716, 443] width 10 height 12
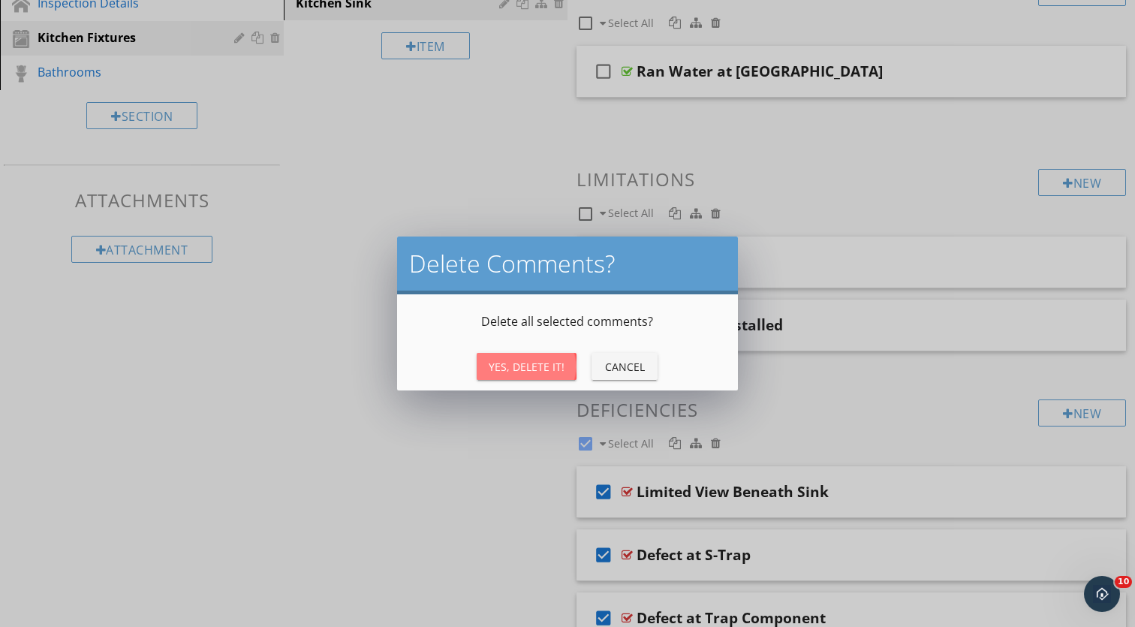
click at [562, 378] on button "Yes, Delete It!" at bounding box center [527, 366] width 100 height 27
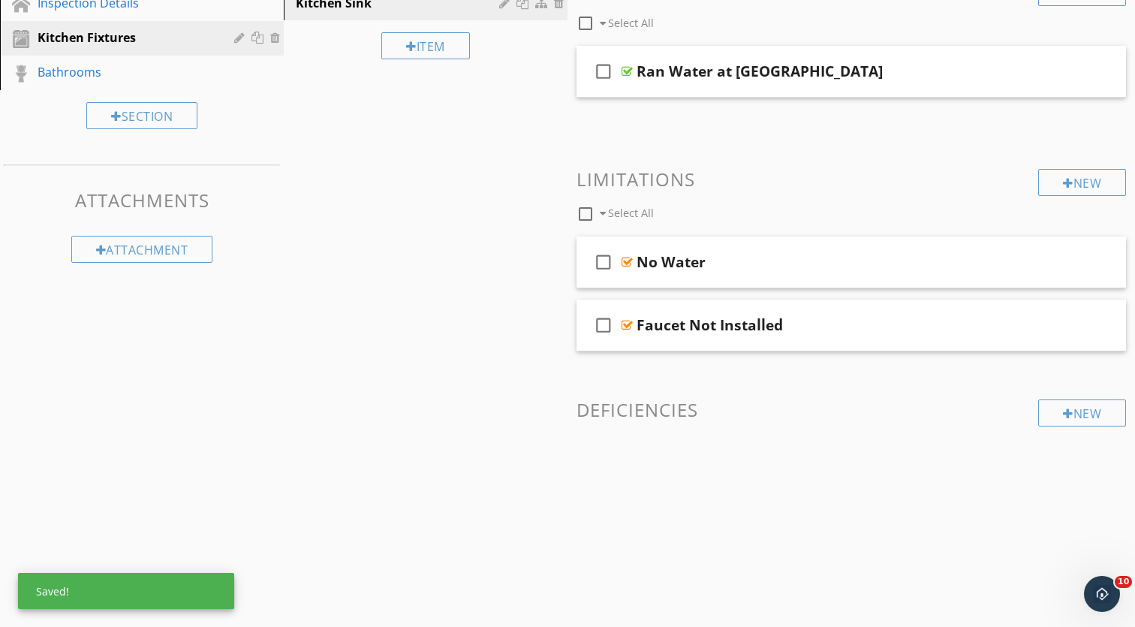
scroll to position [197, 0]
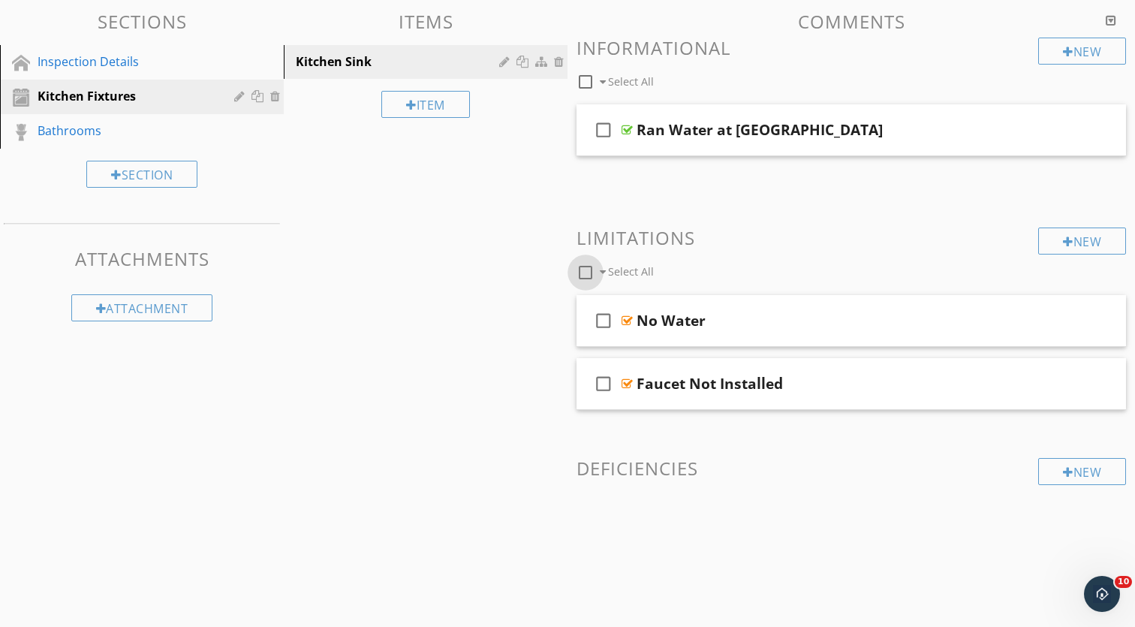
click at [589, 278] on div at bounding box center [586, 273] width 26 height 26
click at [608, 324] on icon "check_box" at bounding box center [604, 321] width 24 height 36
checkbox input "false"
click at [606, 384] on icon "check_box" at bounding box center [604, 384] width 24 height 36
click at [605, 318] on icon "check_box_outline_blank" at bounding box center [604, 321] width 24 height 36
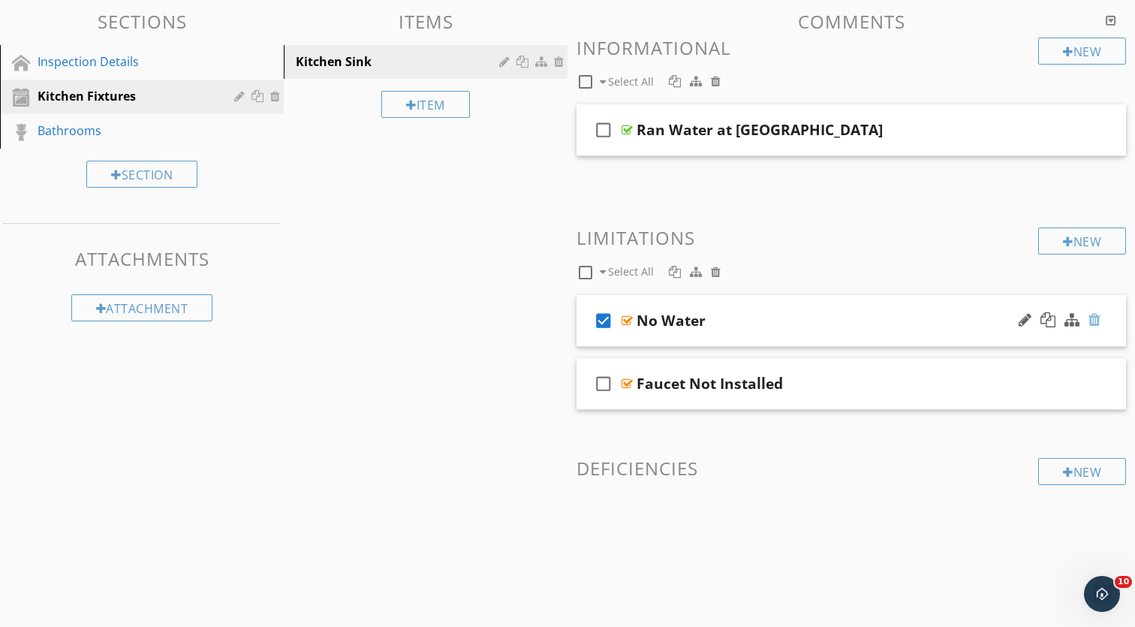
click at [1096, 324] on div at bounding box center [1095, 319] width 12 height 15
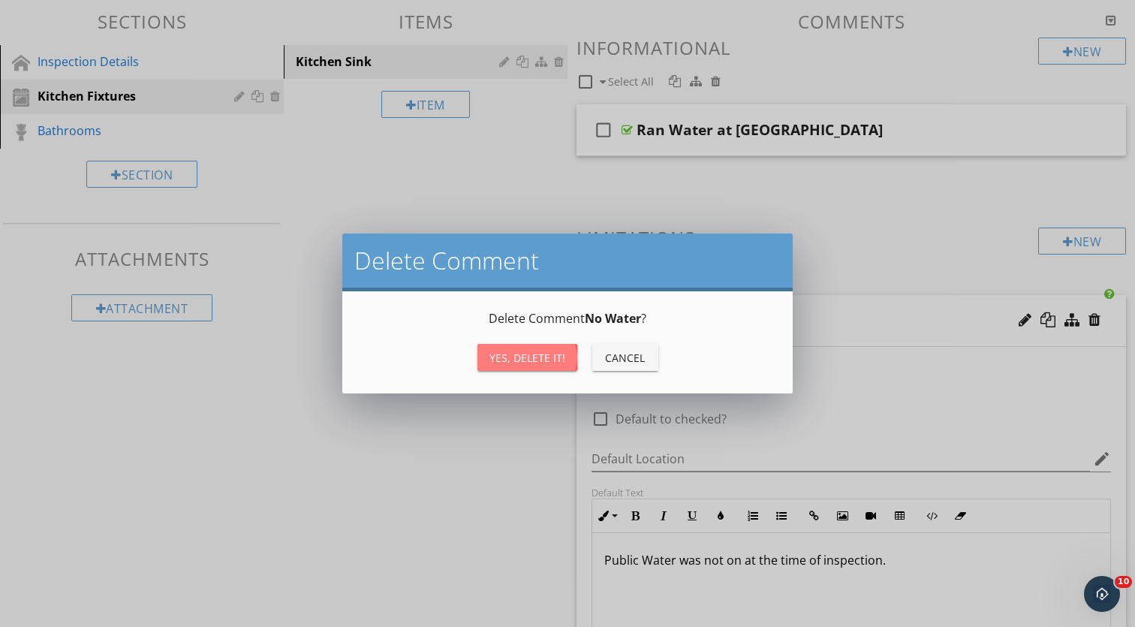
click at [549, 350] on div "Yes, Delete it!" at bounding box center [528, 358] width 76 height 16
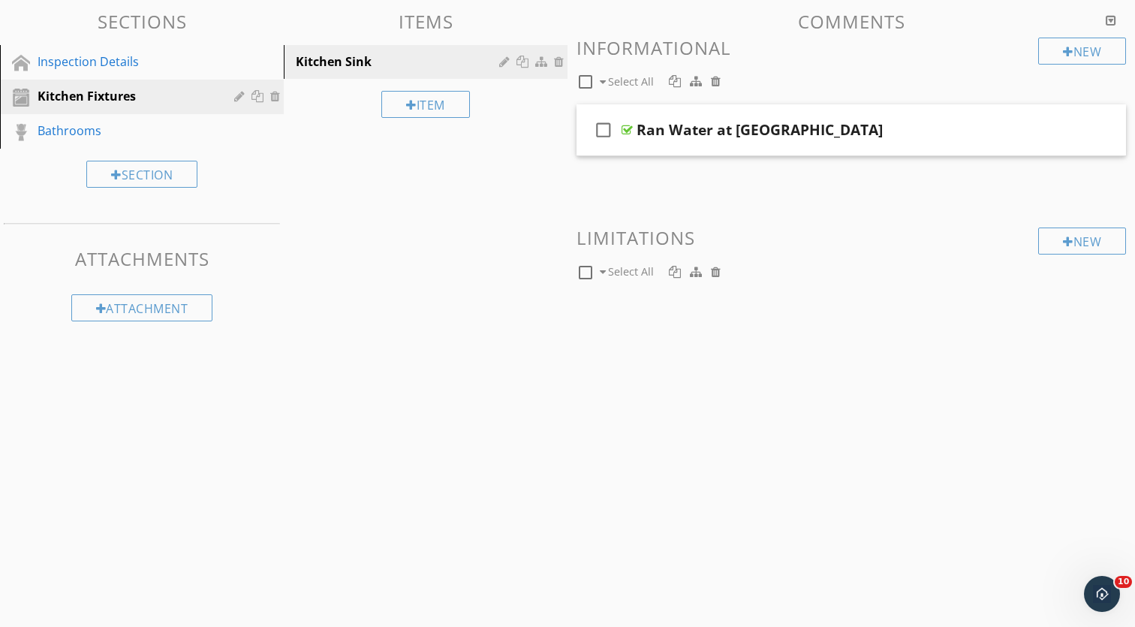
scroll to position [158, 0]
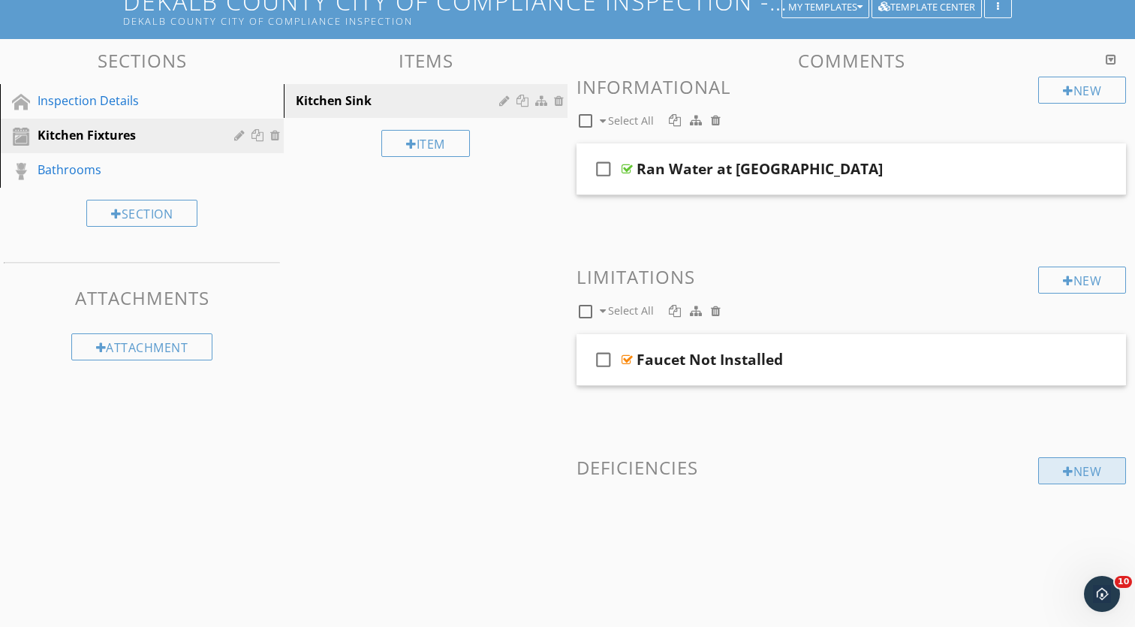
click at [1082, 475] on div "New" at bounding box center [1083, 470] width 88 height 27
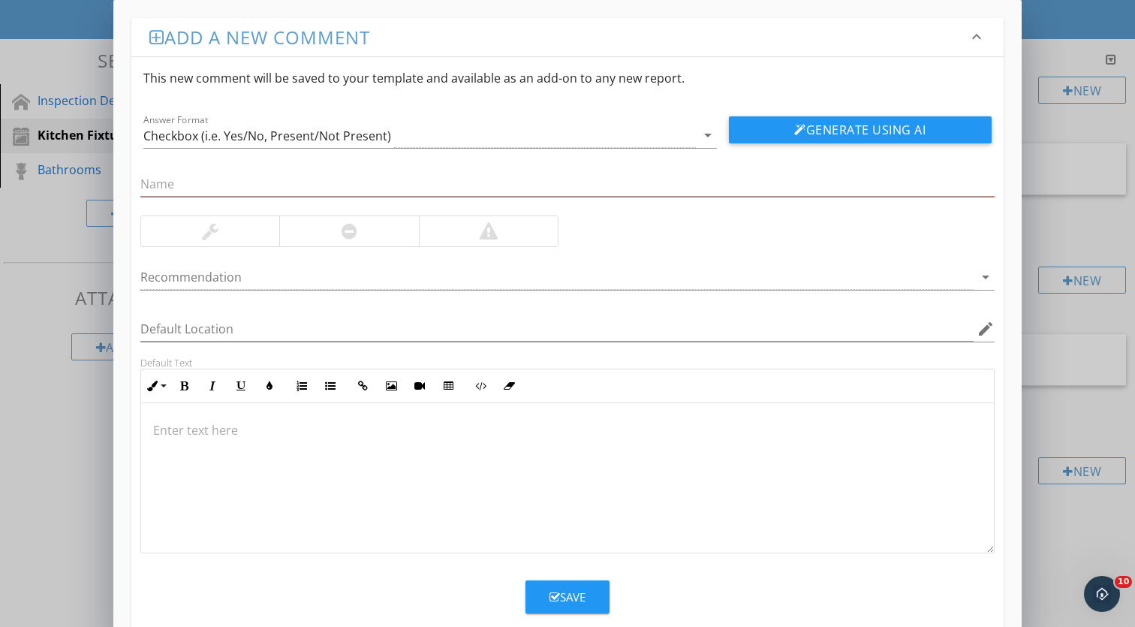
click at [232, 440] on div at bounding box center [567, 478] width 853 height 150
click at [231, 222] on div at bounding box center [210, 231] width 138 height 30
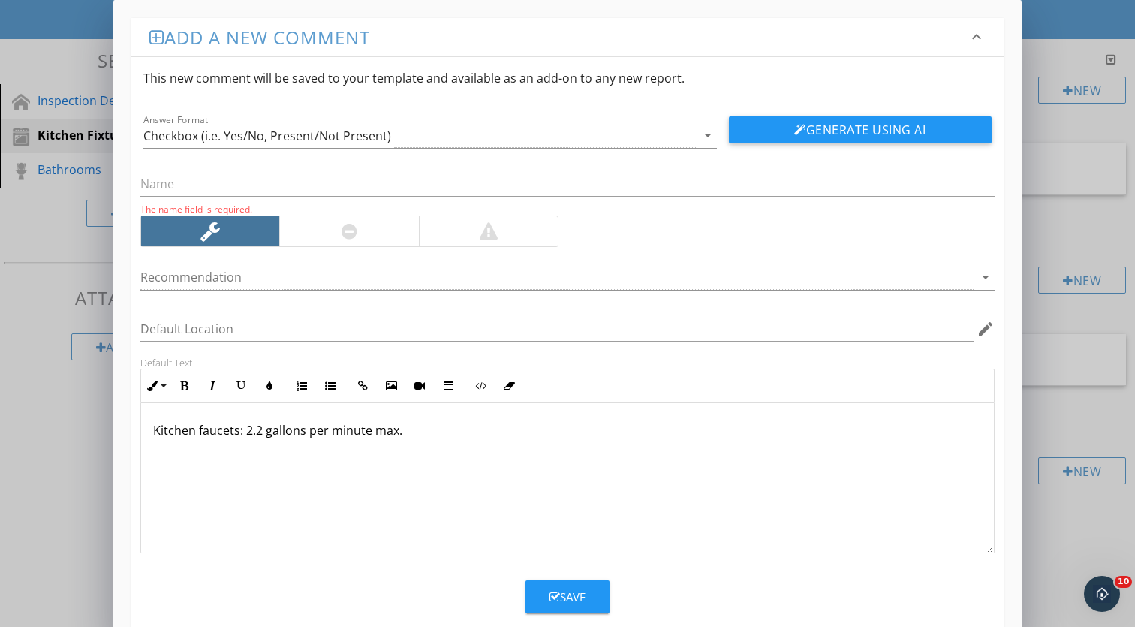
click at [231, 222] on div at bounding box center [210, 231] width 138 height 30
click at [236, 235] on div at bounding box center [210, 231] width 138 height 30
click at [1070, 427] on div "Add a new comment keyboard_arrow_down This new comment will be saved to your te…" at bounding box center [567, 328] width 1135 height 656
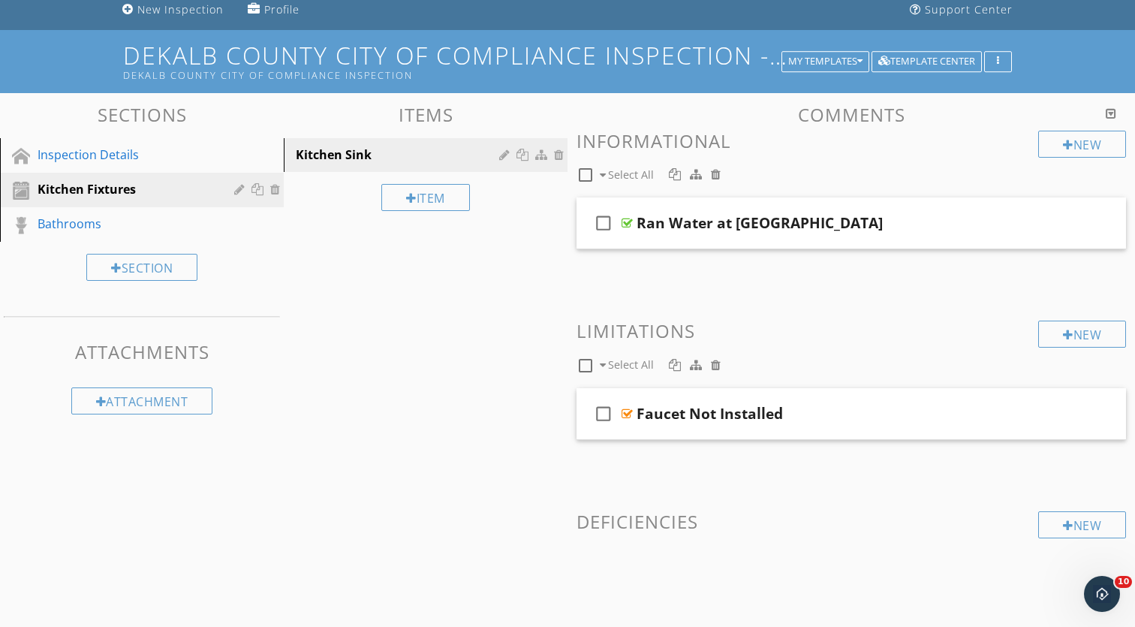
scroll to position [88, 0]
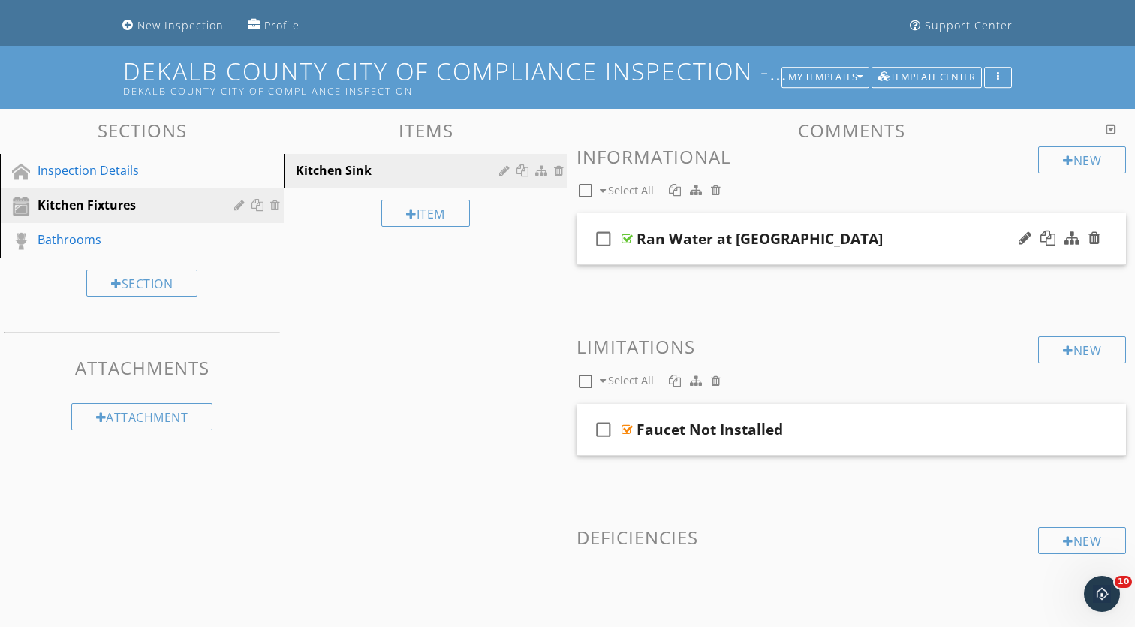
click at [716, 225] on div "check_box_outline_blank Ran Water at Kitchen Sink" at bounding box center [852, 239] width 550 height 52
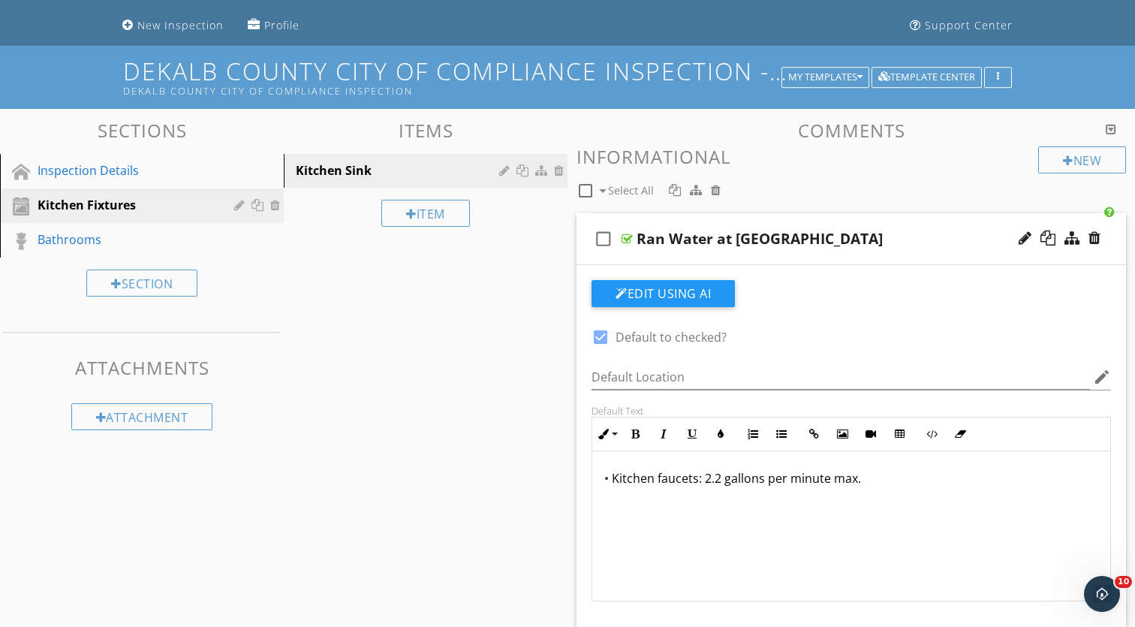
scroll to position [73, 0]
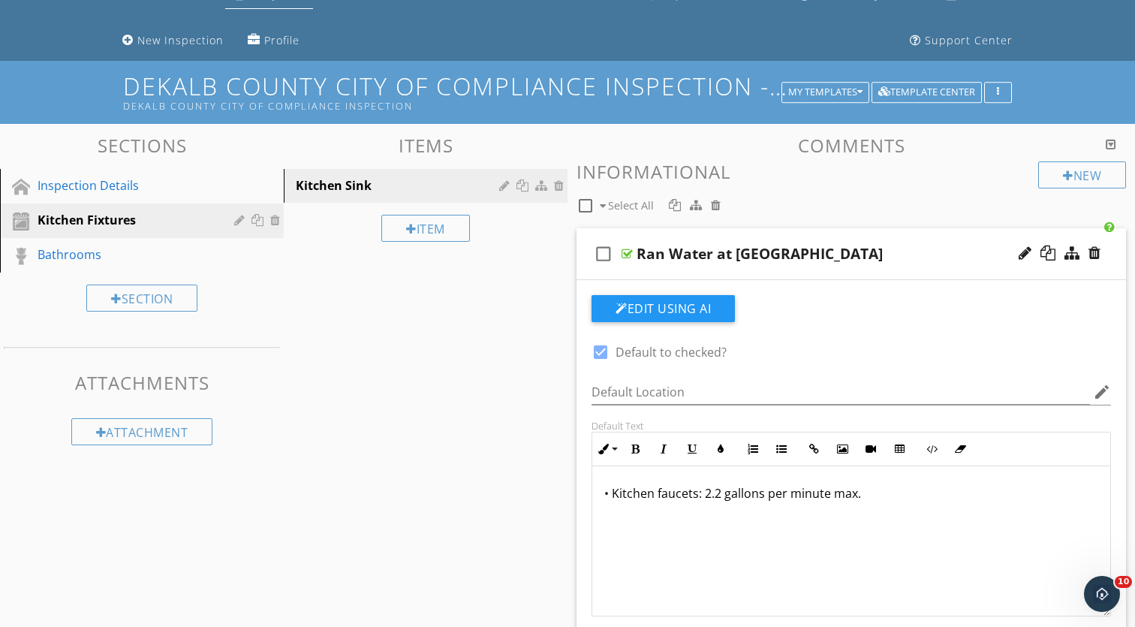
click at [813, 239] on div "check_box_outline_blank Ran Water at Kitchen Sink" at bounding box center [852, 254] width 550 height 52
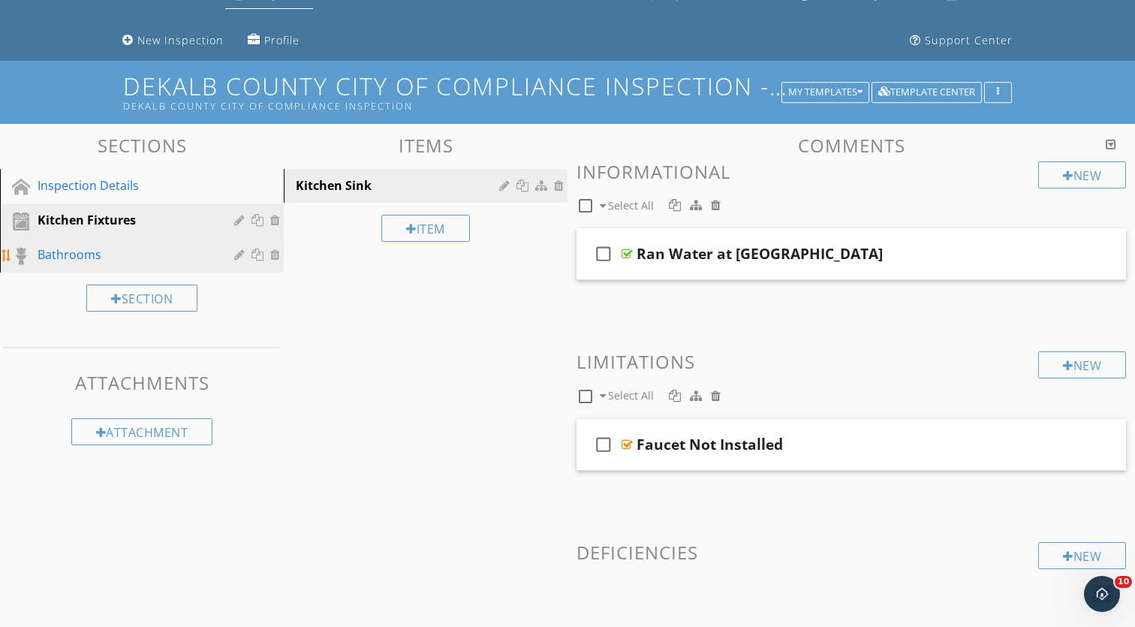
click at [126, 253] on div "Bathrooms" at bounding box center [125, 255] width 175 height 18
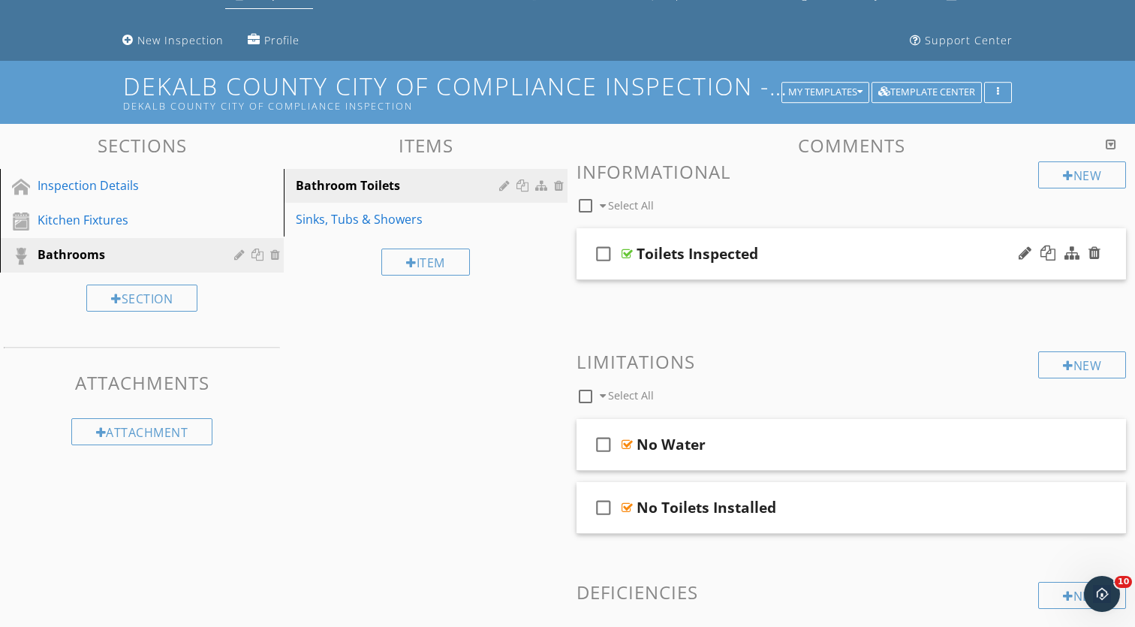
click at [755, 231] on div "check_box_outline_blank Toilets Inspected" at bounding box center [852, 254] width 550 height 52
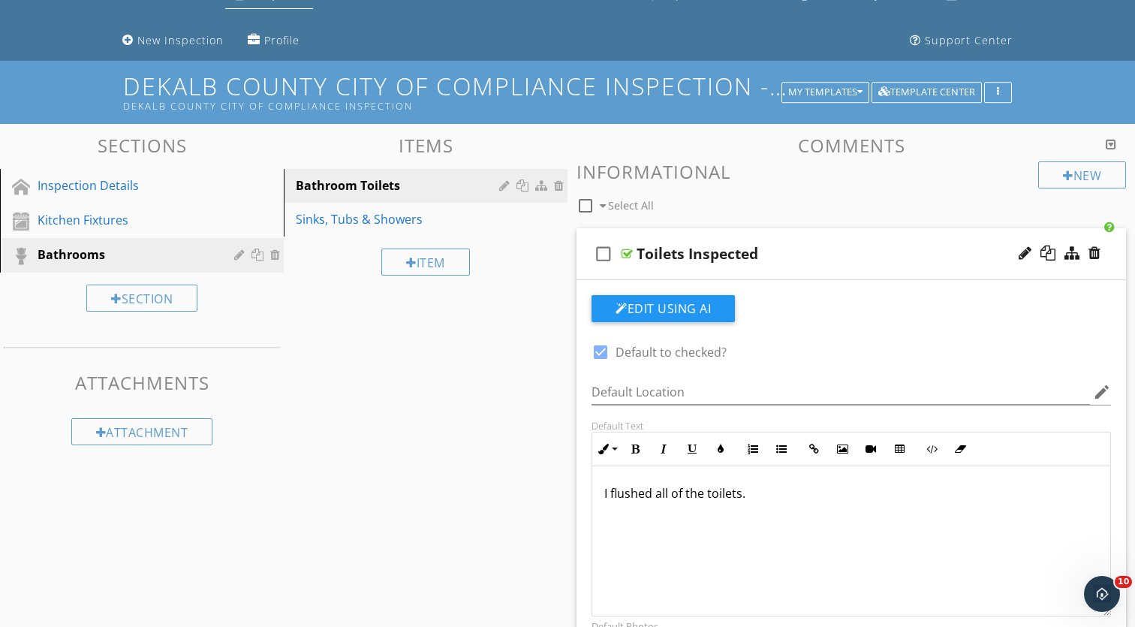
click at [736, 492] on p "I flushed all of the toilets." at bounding box center [852, 493] width 494 height 18
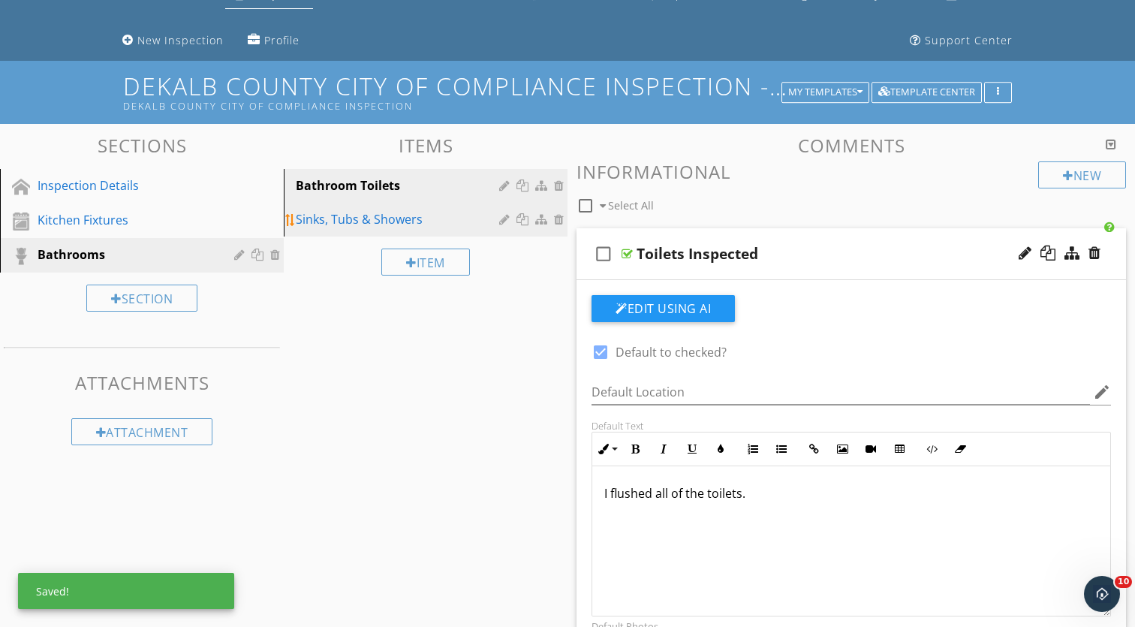
click at [365, 224] on div "Sinks, Tubs & Showers" at bounding box center [400, 219] width 208 height 18
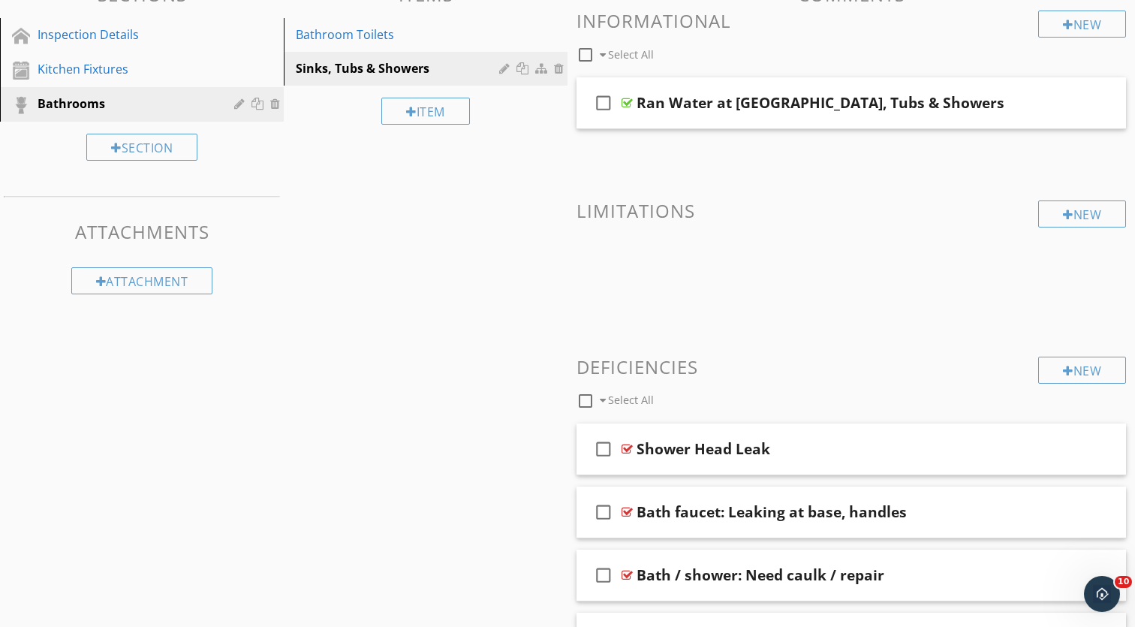
scroll to position [219, 0]
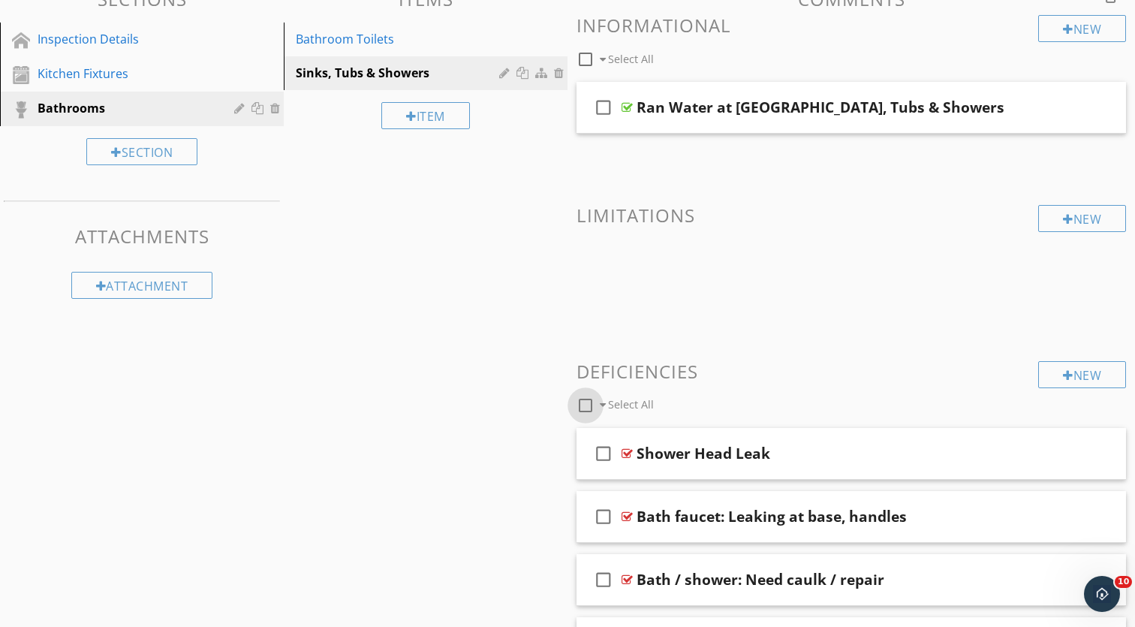
click at [589, 400] on div at bounding box center [586, 406] width 26 height 26
checkbox input "true"
click at [1075, 369] on div "New" at bounding box center [1083, 374] width 88 height 27
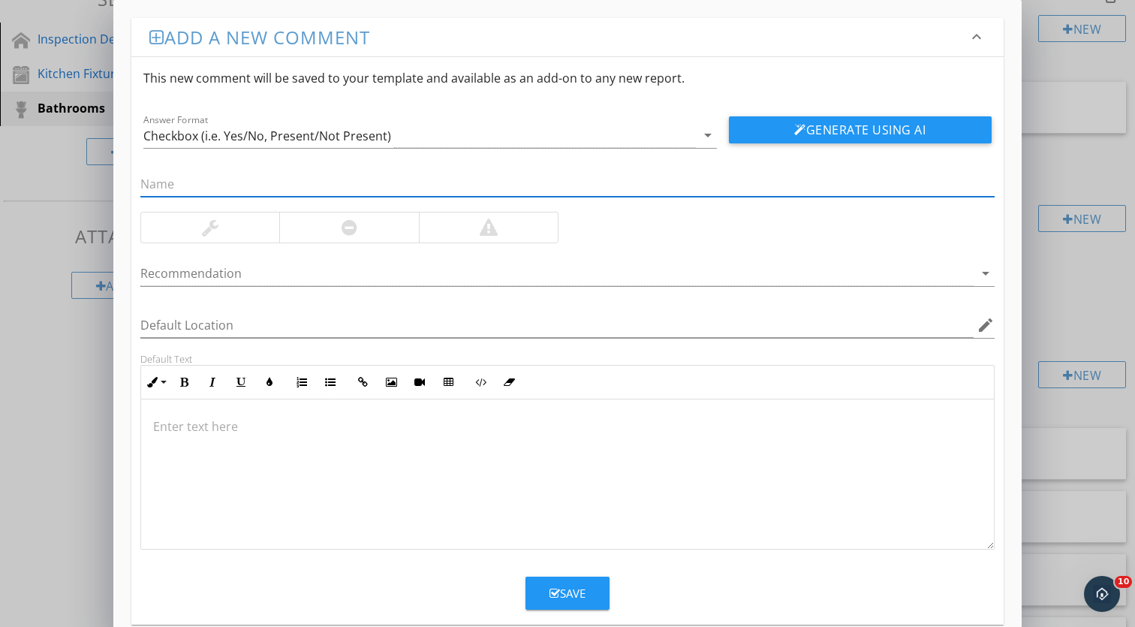
click at [1091, 264] on div "Add a new comment keyboard_arrow_down This new comment will be saved to your te…" at bounding box center [567, 326] width 1135 height 652
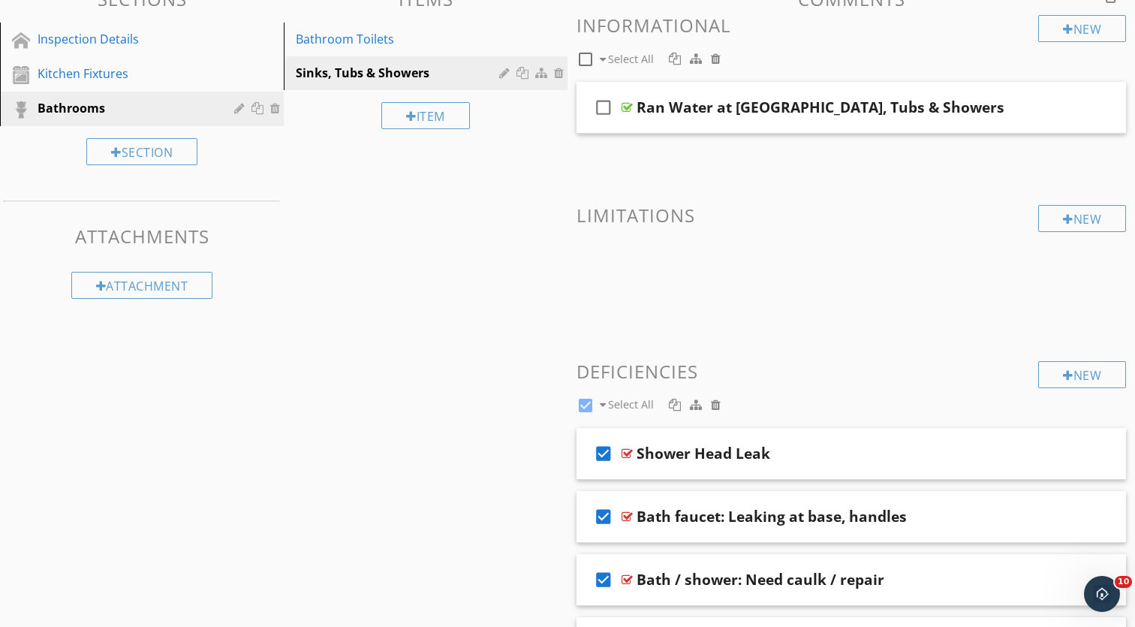
click at [719, 408] on div at bounding box center [716, 405] width 10 height 12
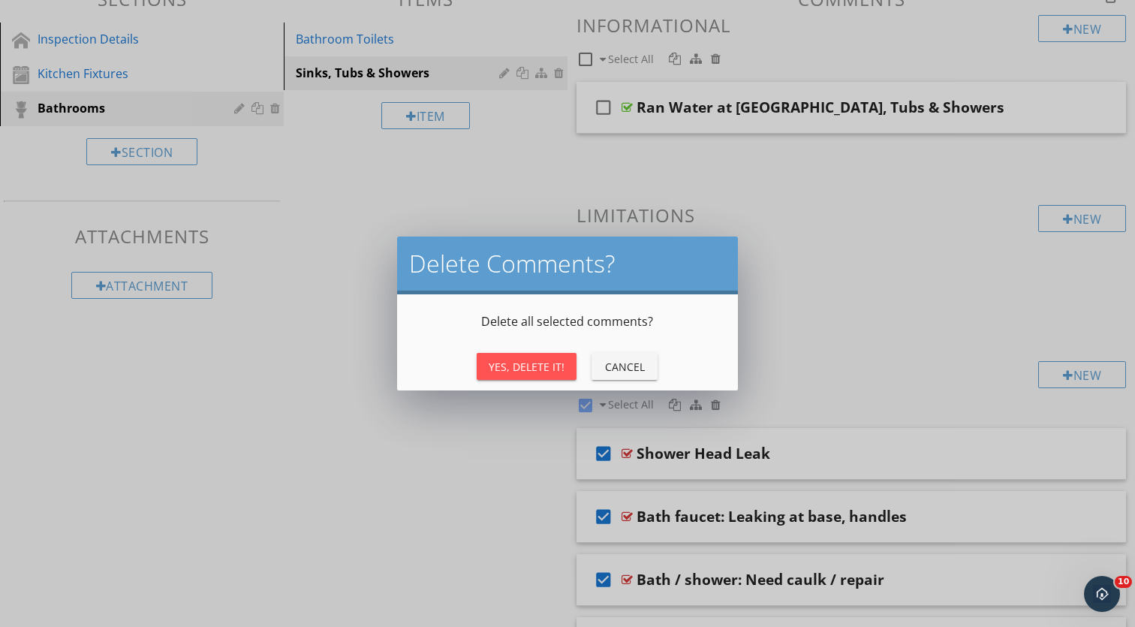
click at [553, 372] on div "Yes, Delete It!" at bounding box center [527, 367] width 76 height 16
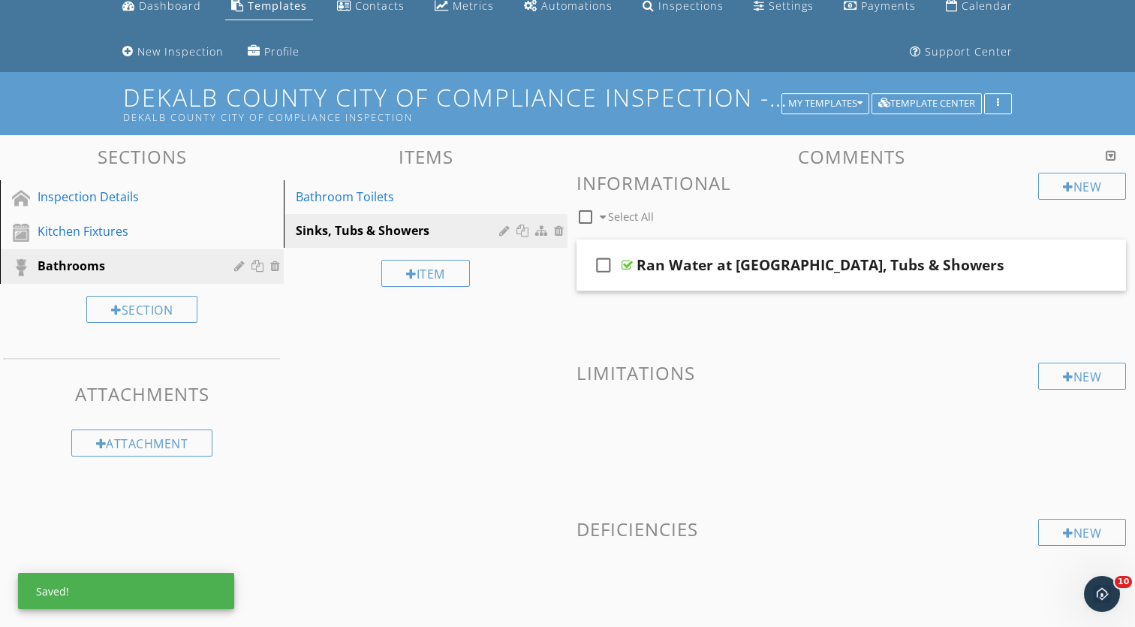
scroll to position [56, 0]
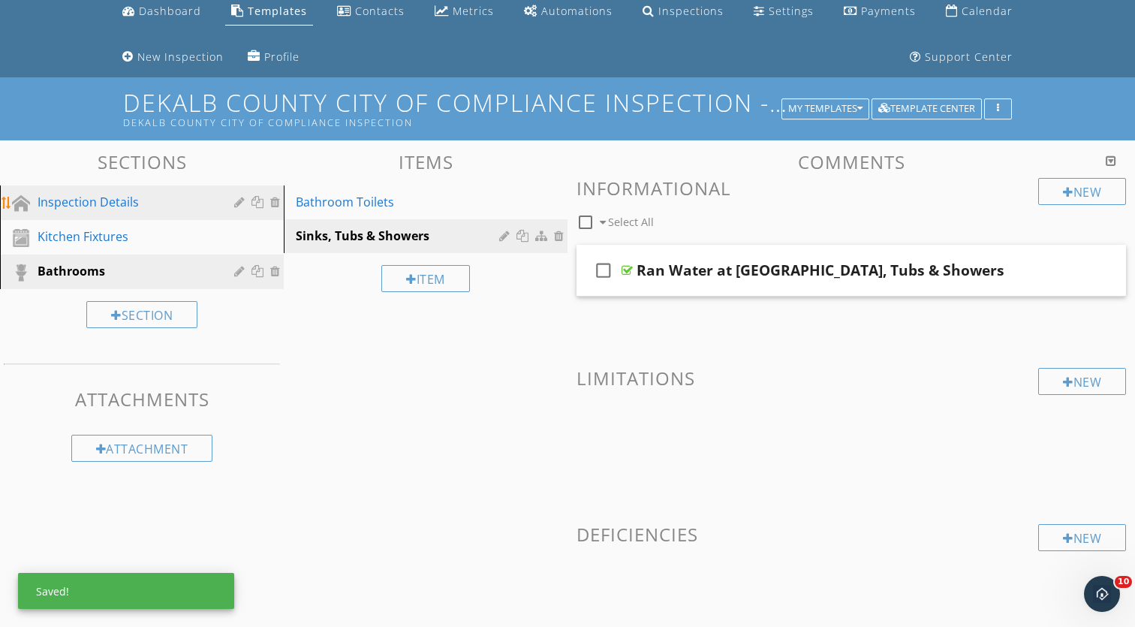
click at [190, 207] on div "Inspection Details" at bounding box center [125, 202] width 175 height 18
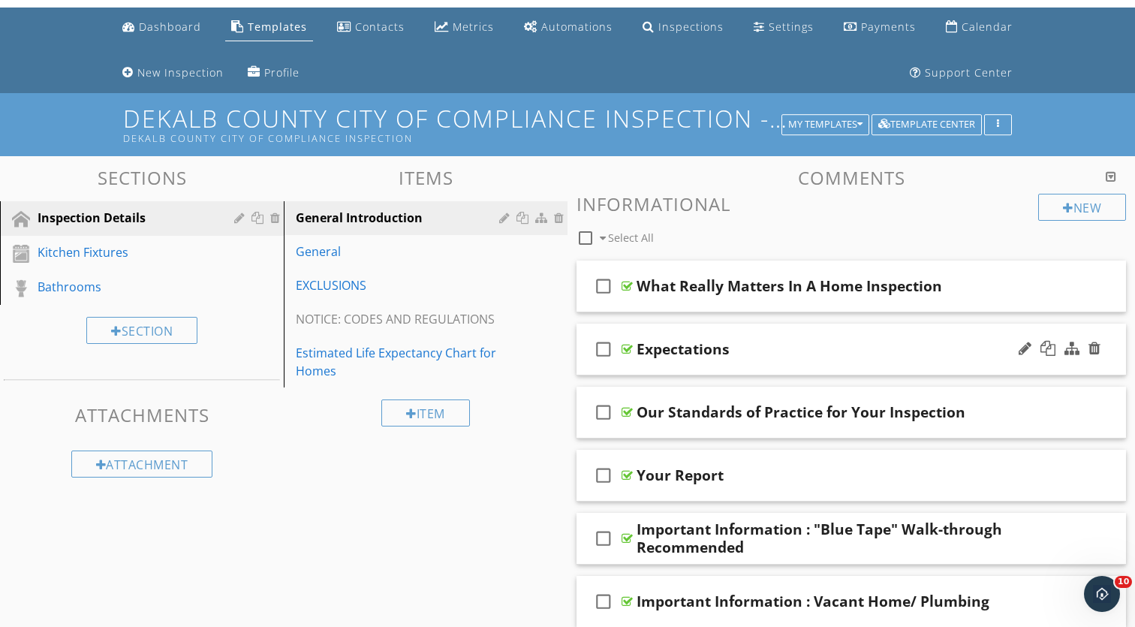
scroll to position [35, 0]
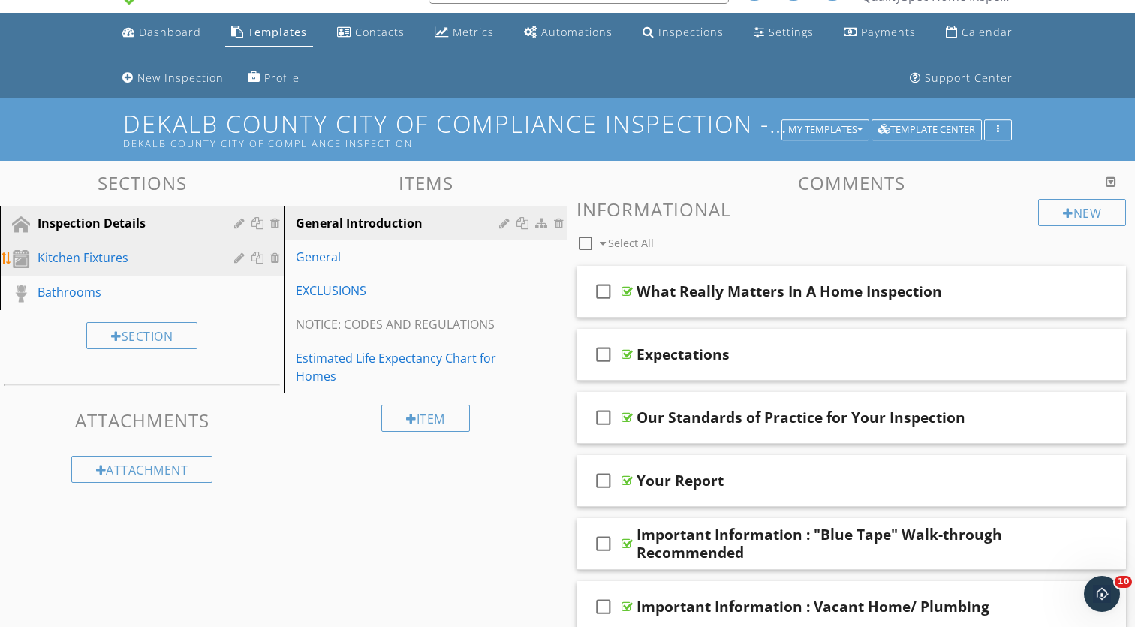
click at [127, 253] on div "Kitchen Fixtures" at bounding box center [125, 258] width 175 height 18
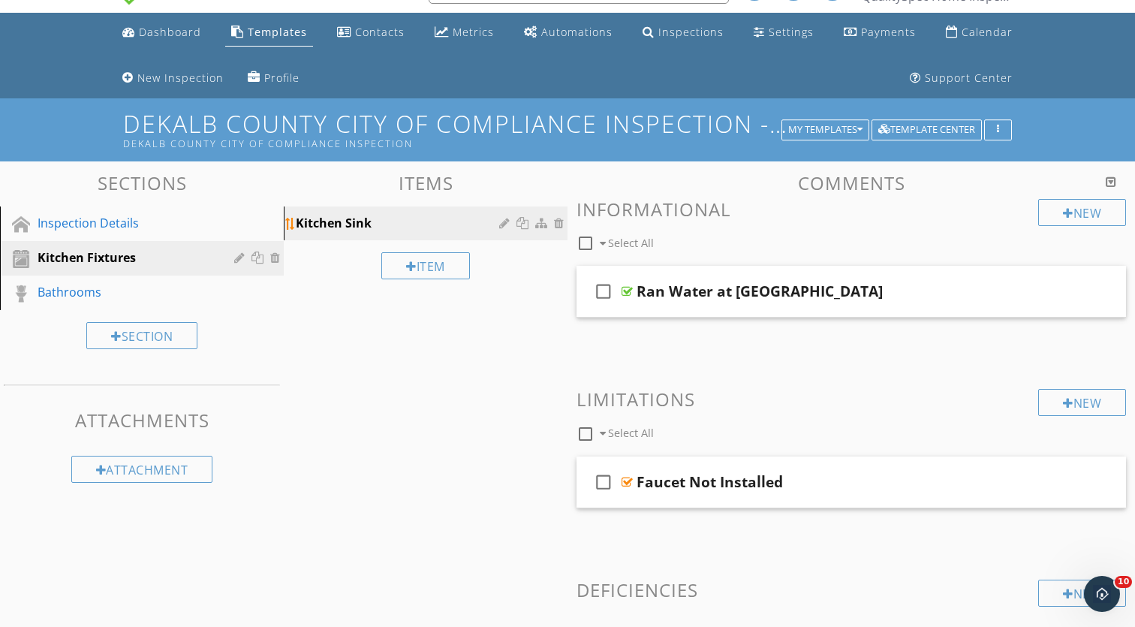
click at [502, 223] on div at bounding box center [506, 223] width 14 height 12
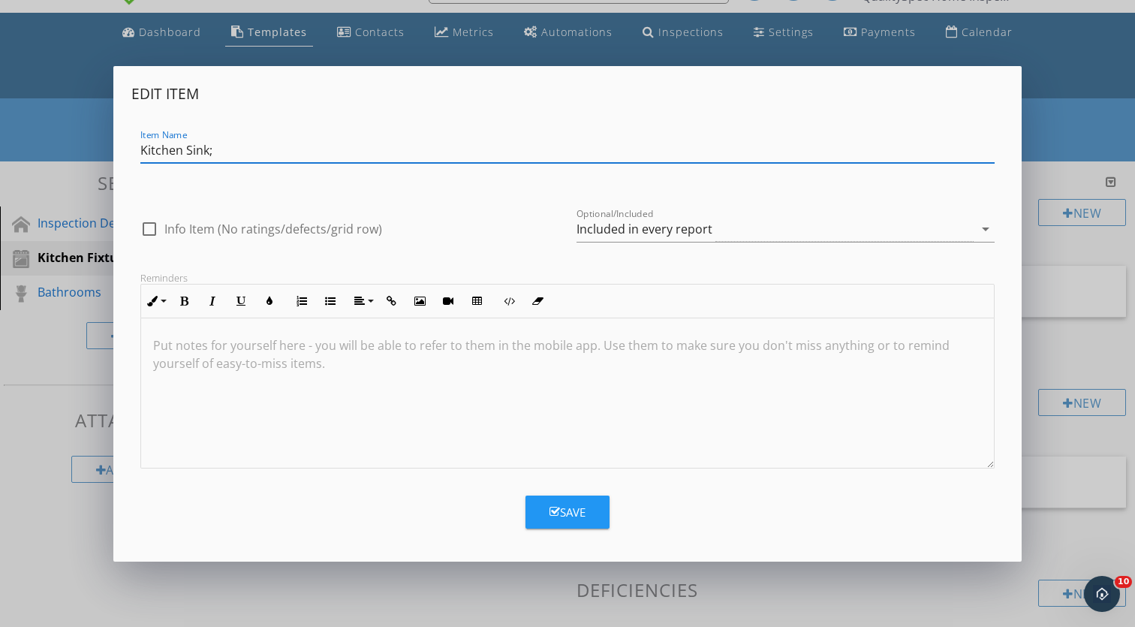
paste input "Kitchen Faucets (≤2.2 gpm)"
type input "Kitchen Sink; Kitchen Faucets (≤2.2 gpm)"
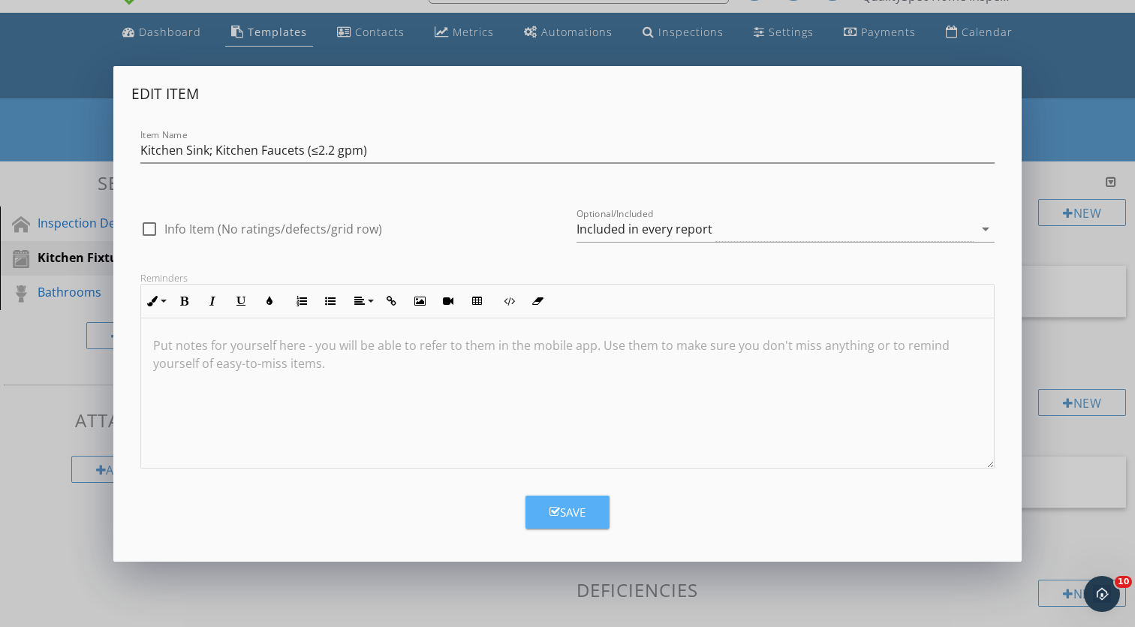
click at [578, 504] on div "Save" at bounding box center [568, 512] width 36 height 17
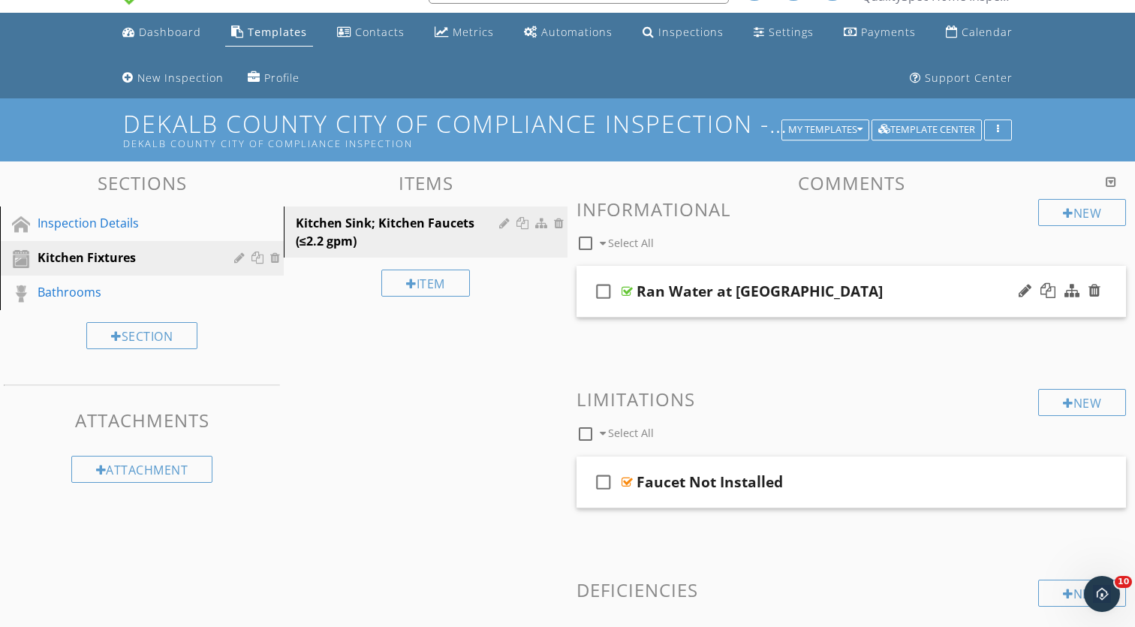
click at [726, 282] on div "Ran Water at Kitchen Sink" at bounding box center [760, 291] width 246 height 18
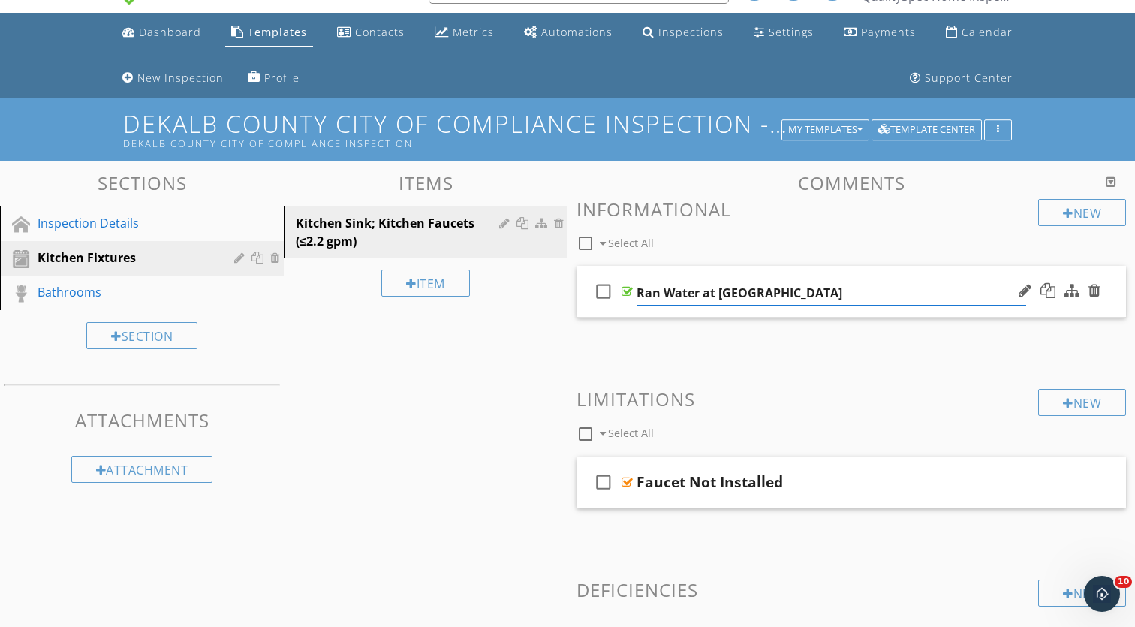
click at [769, 277] on div "check_box_outline_blank Ran Water at Kitchen Sink" at bounding box center [852, 292] width 550 height 52
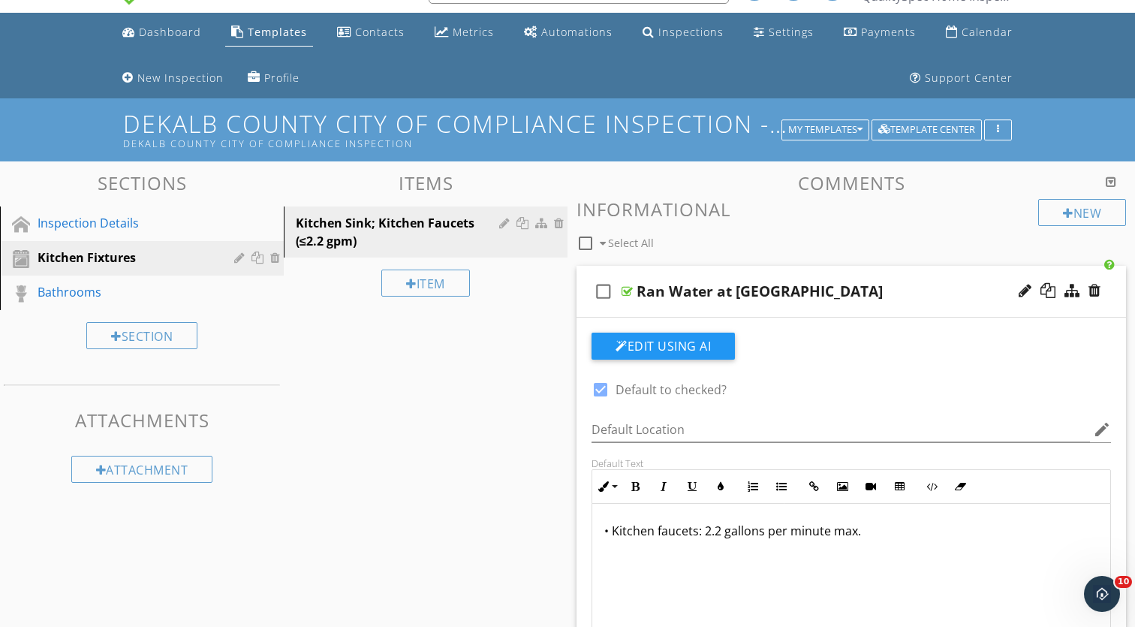
click at [839, 294] on div "Ran Water at Kitchen Sink" at bounding box center [832, 291] width 390 height 18
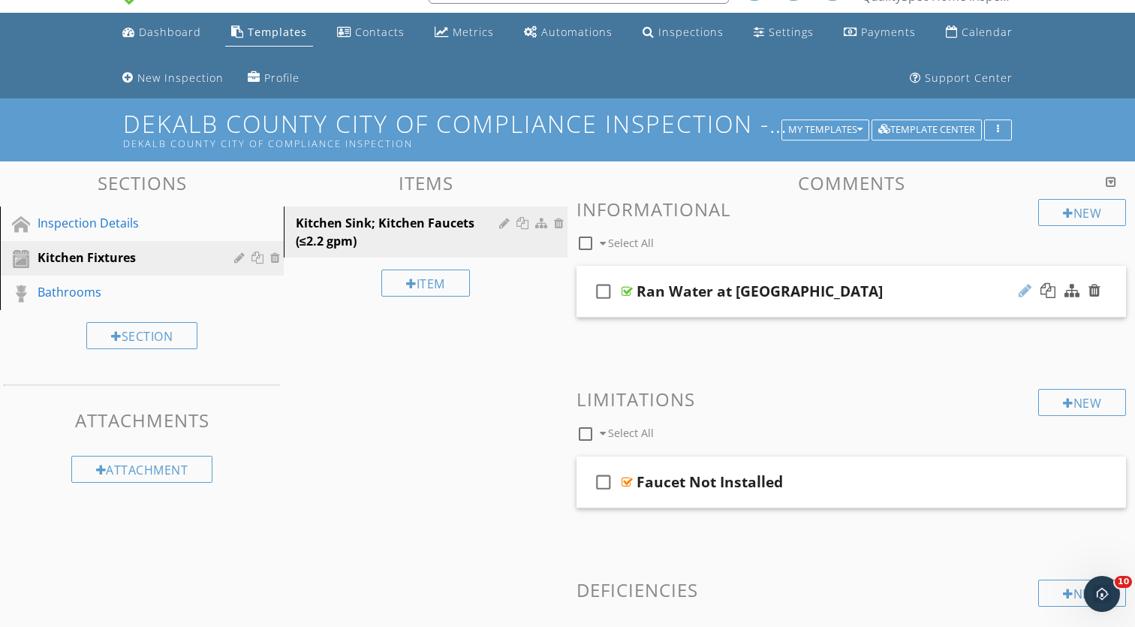
click at [1021, 289] on div at bounding box center [1025, 290] width 13 height 15
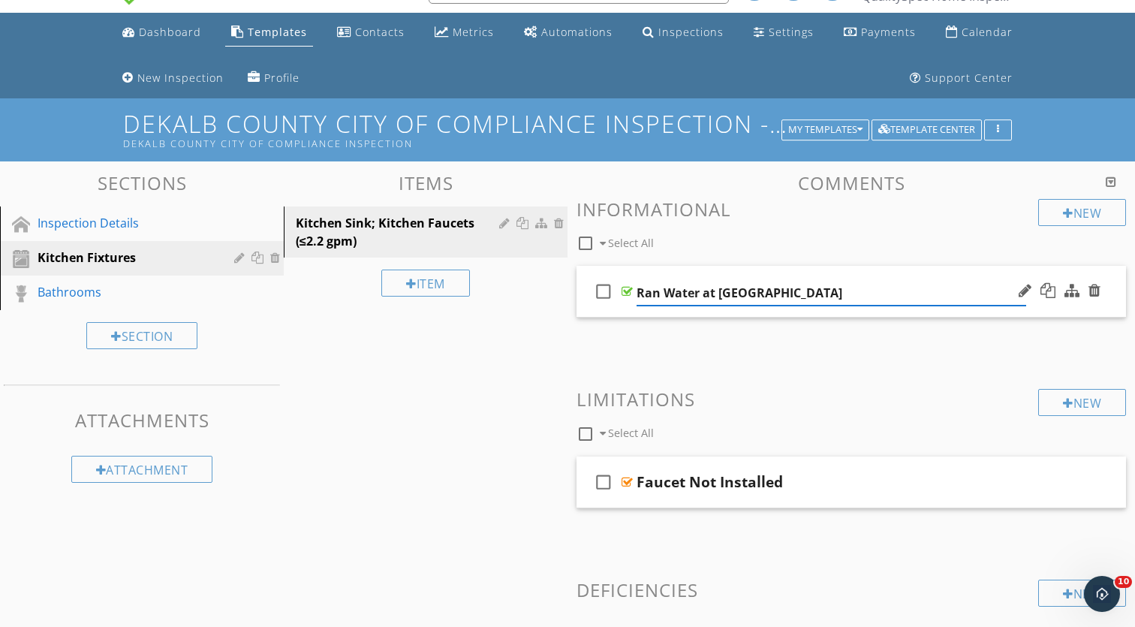
click at [803, 289] on input "Ran Water at Kitchen Sink" at bounding box center [832, 293] width 390 height 25
paste input "Kitchen Faucets (≤2.2 gpm)"
type input "Kitchen Faucets (≤2.2 gpm)"
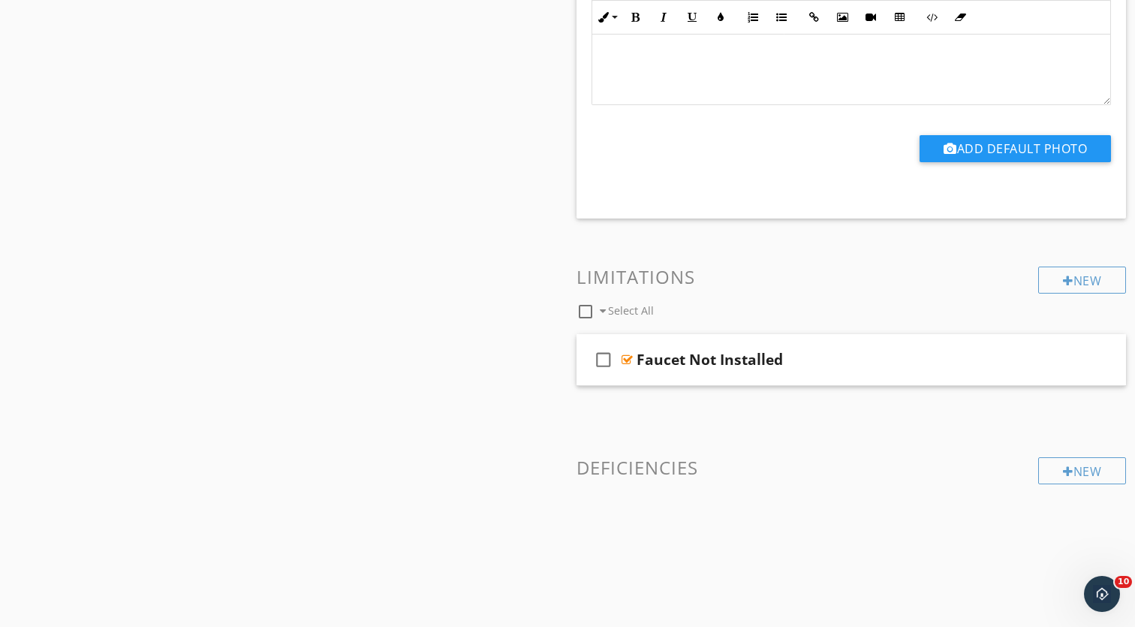
scroll to position [583, 0]
click at [1085, 463] on div "New" at bounding box center [1083, 471] width 88 height 27
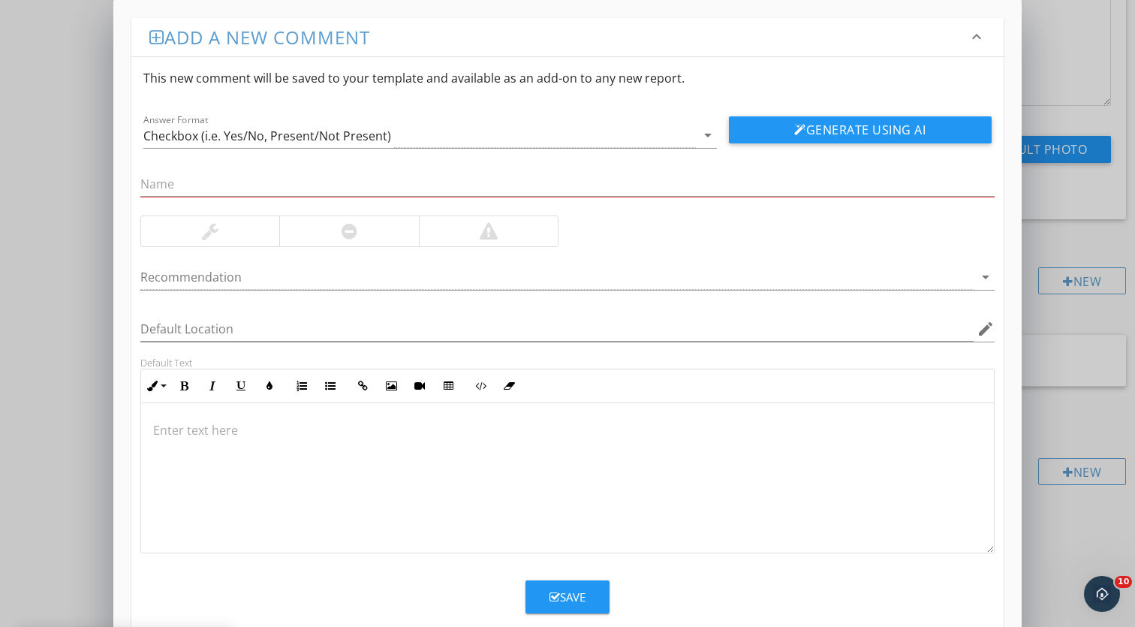
click at [381, 225] on div at bounding box center [348, 231] width 139 height 30
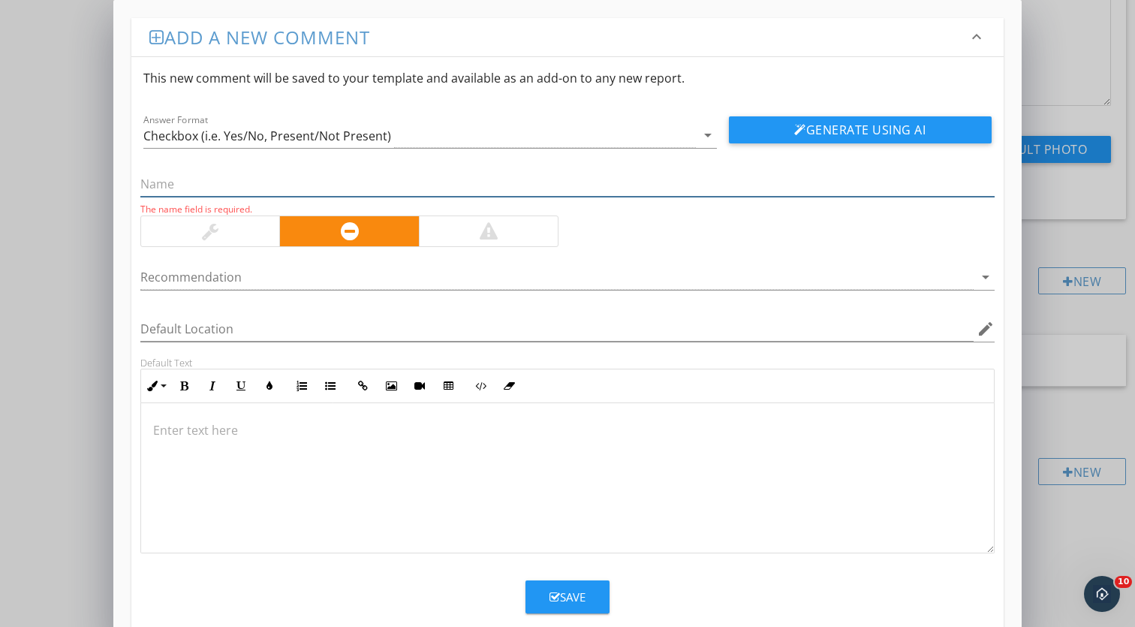
click at [364, 185] on input "text" at bounding box center [567, 184] width 855 height 25
click at [559, 475] on div at bounding box center [567, 478] width 853 height 150
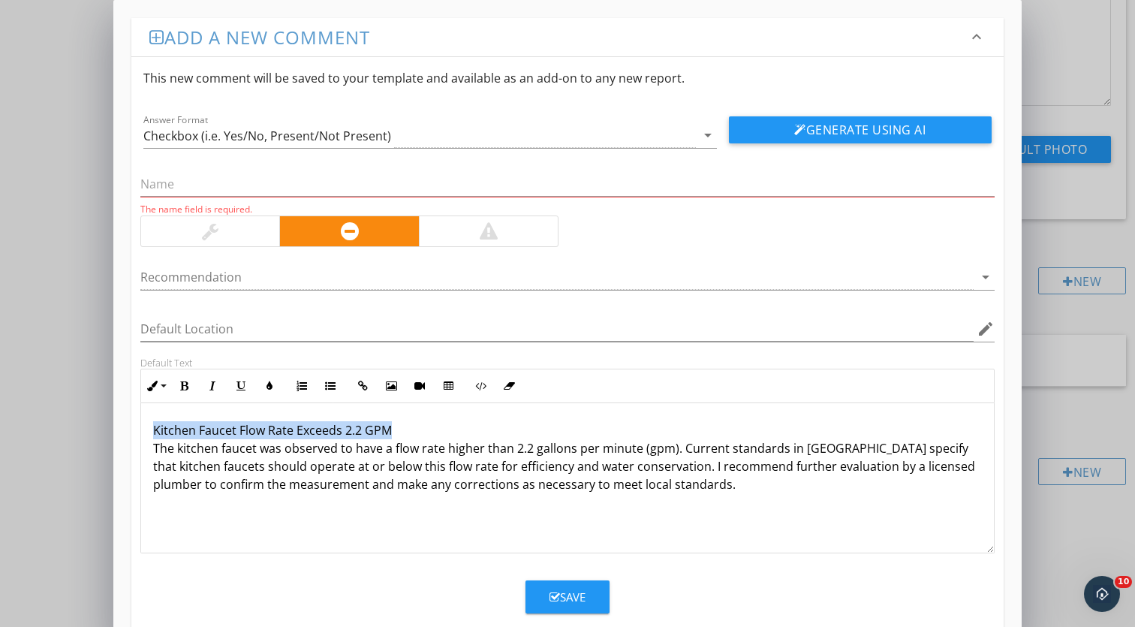
drag, startPoint x: 397, startPoint y: 429, endPoint x: 157, endPoint y: 426, distance: 240.3
click at [157, 426] on p "Kitchen Faucet Flow Rate Exceeds 2.2 GPM The kitchen faucet was observed to hav…" at bounding box center [567, 457] width 829 height 72
click at [483, 133] on div "Checkbox (i.e. Yes/No, Present/Not Present)" at bounding box center [419, 135] width 553 height 25
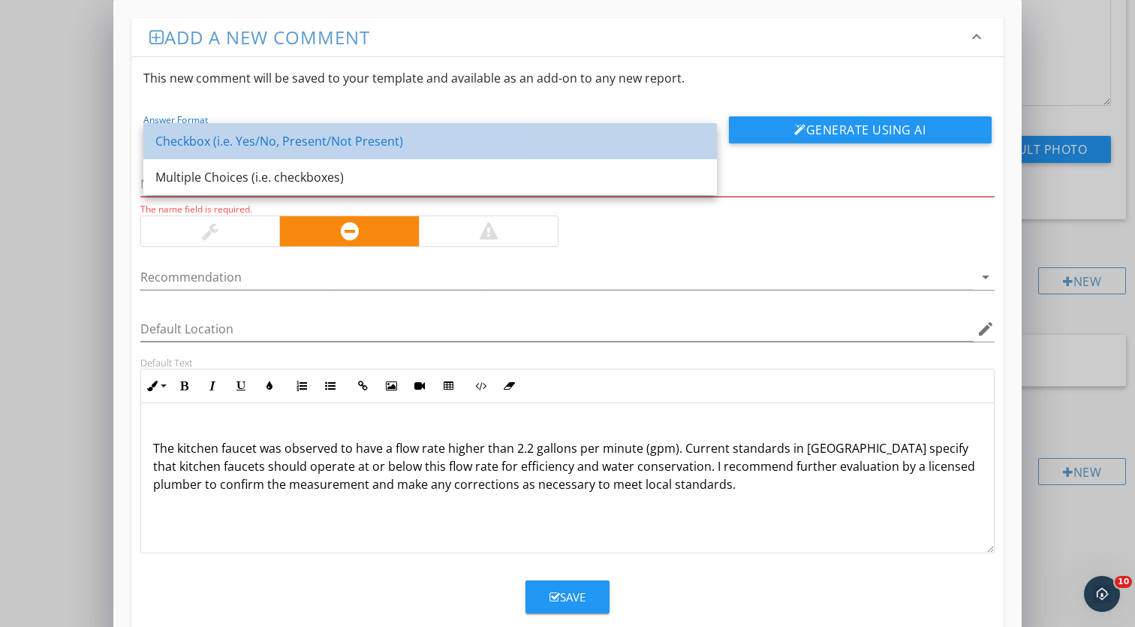
click at [483, 140] on div "Checkbox (i.e. Yes/No, Present/Not Present)" at bounding box center [430, 141] width 550 height 18
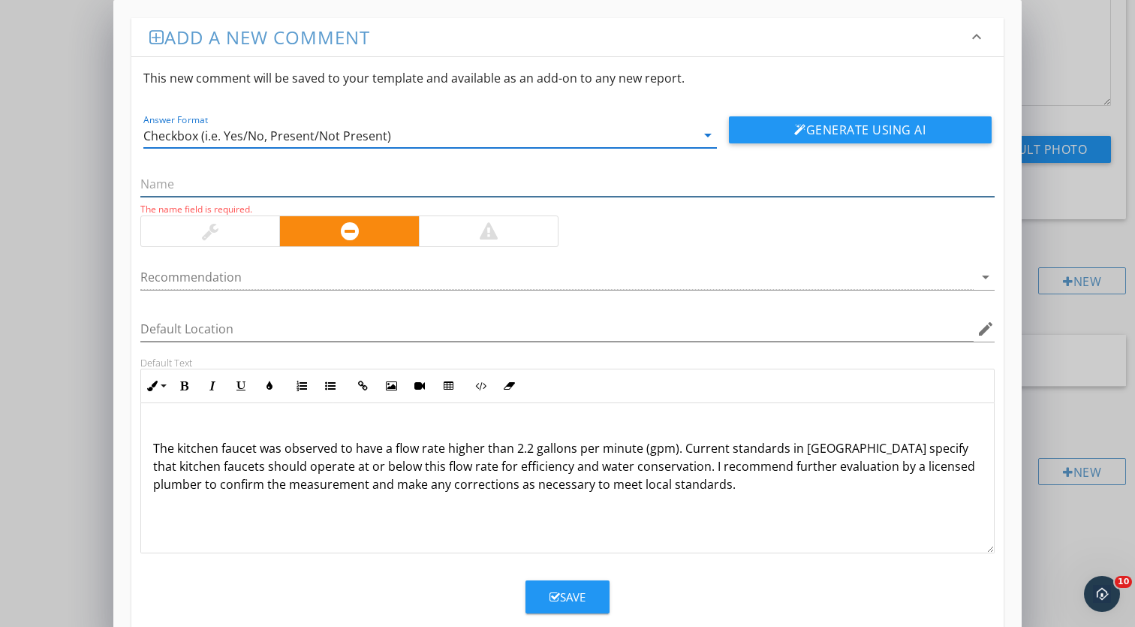
click at [265, 190] on input "text" at bounding box center [567, 184] width 855 height 25
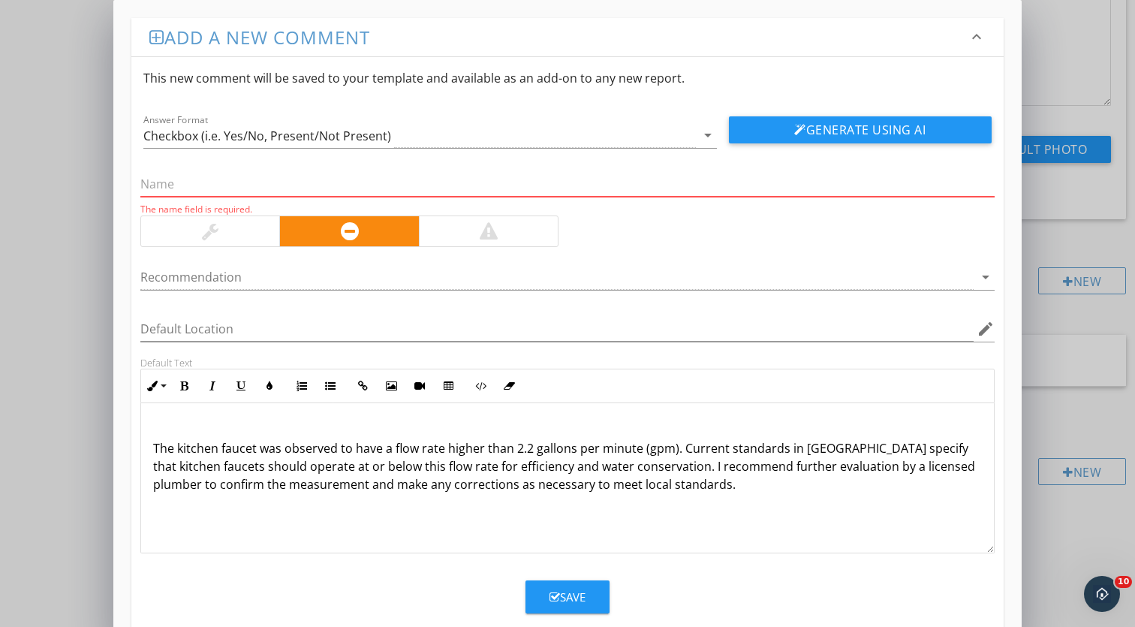
click at [318, 202] on div "The name field is required." at bounding box center [567, 194] width 855 height 44
click at [317, 192] on input "text" at bounding box center [567, 184] width 855 height 25
paste input "Kitchen Faucet Flow Rate Exceeds 2.2 GPM"
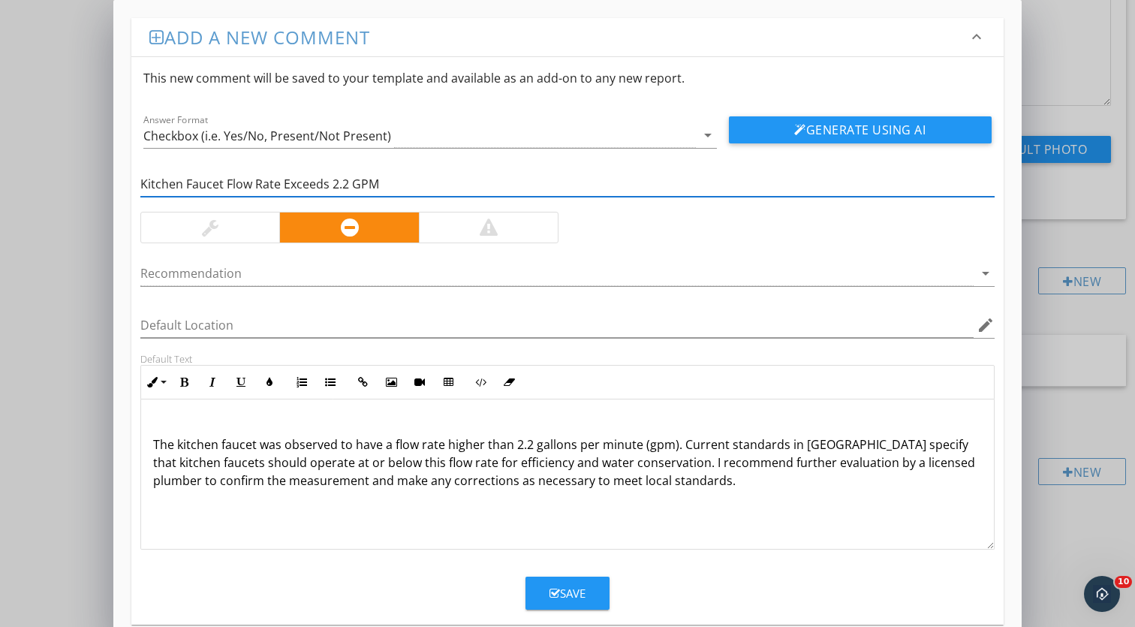
type input "Kitchen Faucet Flow Rate Exceeds 2.2 GPM"
click at [157, 442] on p "The kitchen faucet was observed to have a flow rate higher than 2.2 gallons per…" at bounding box center [567, 454] width 829 height 72
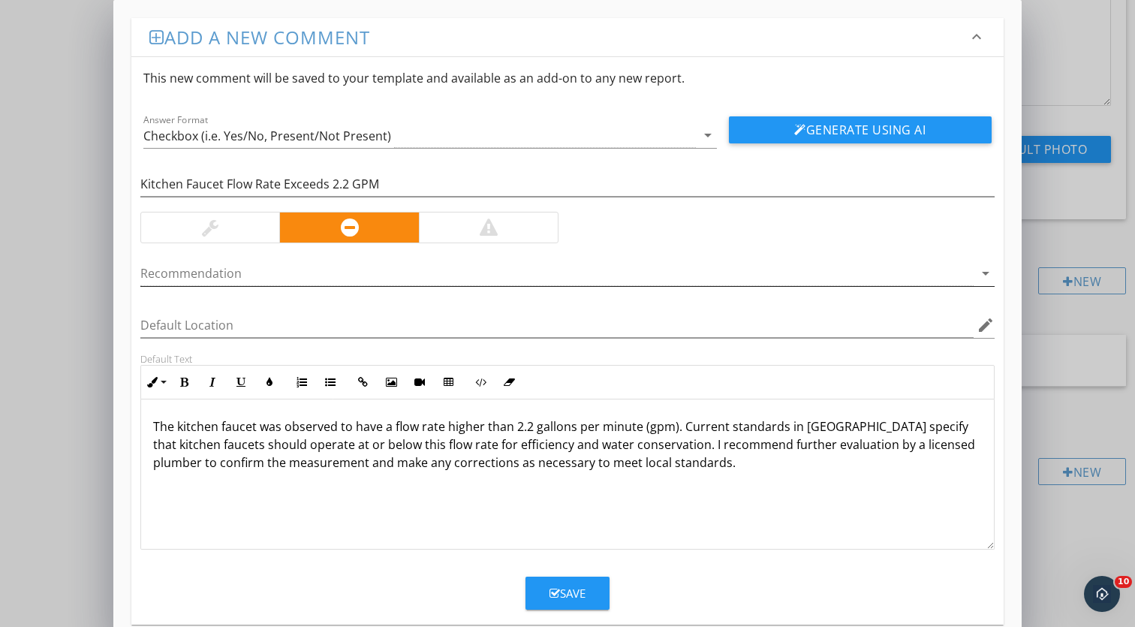
click at [396, 275] on div at bounding box center [557, 273] width 834 height 25
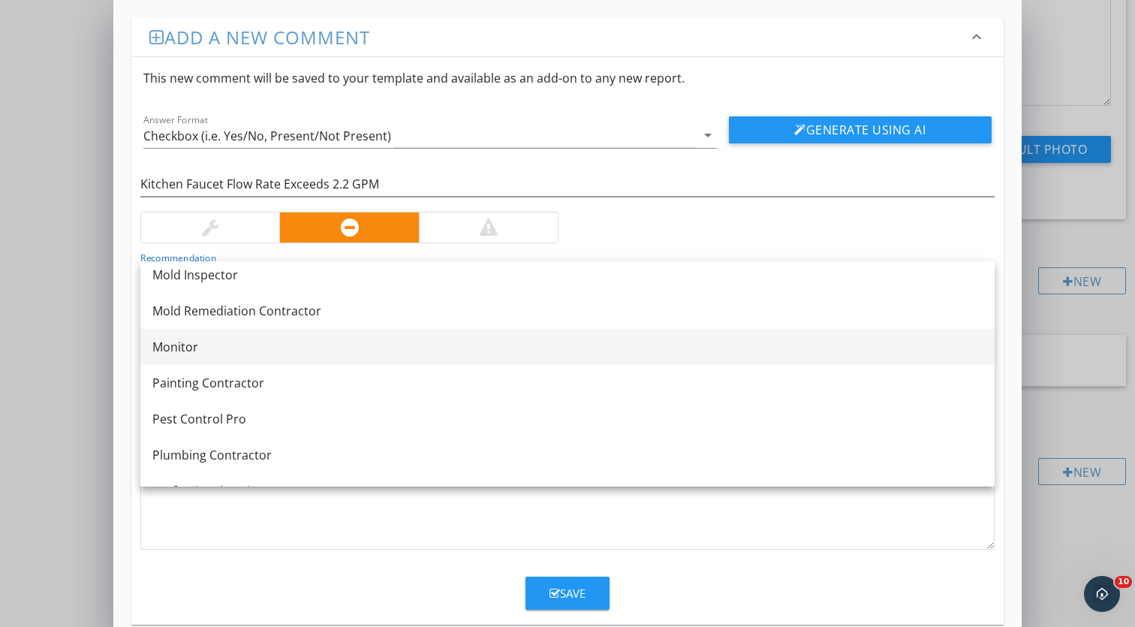
scroll to position [1445, 0]
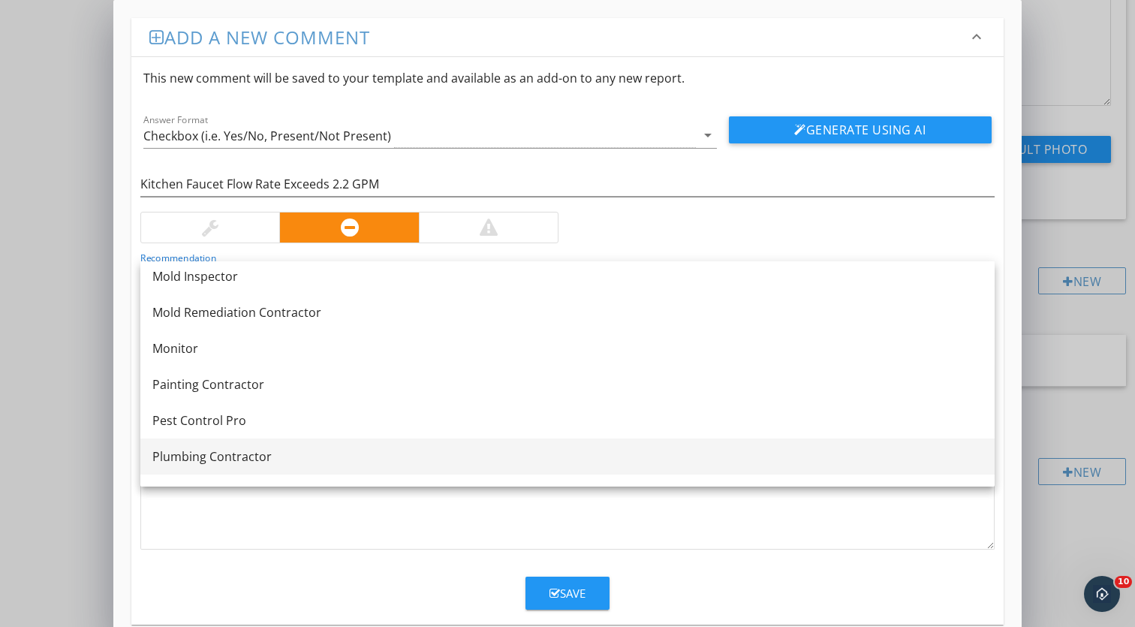
click at [283, 454] on div "Plumbing Contractor" at bounding box center [567, 457] width 831 height 18
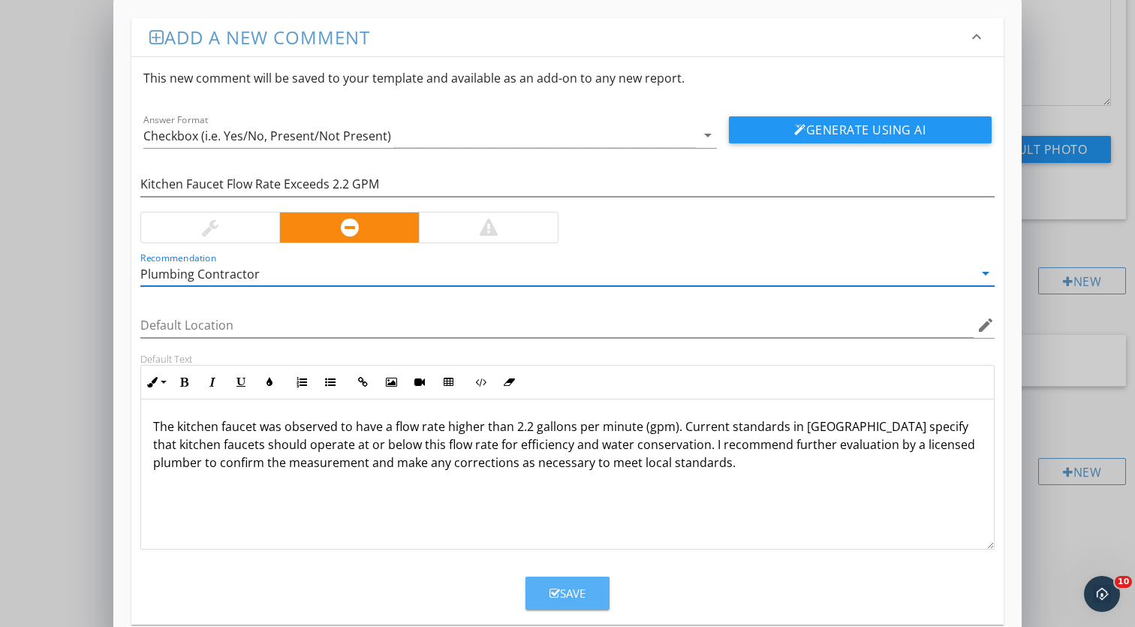
click at [580, 586] on div "Save" at bounding box center [568, 593] width 36 height 17
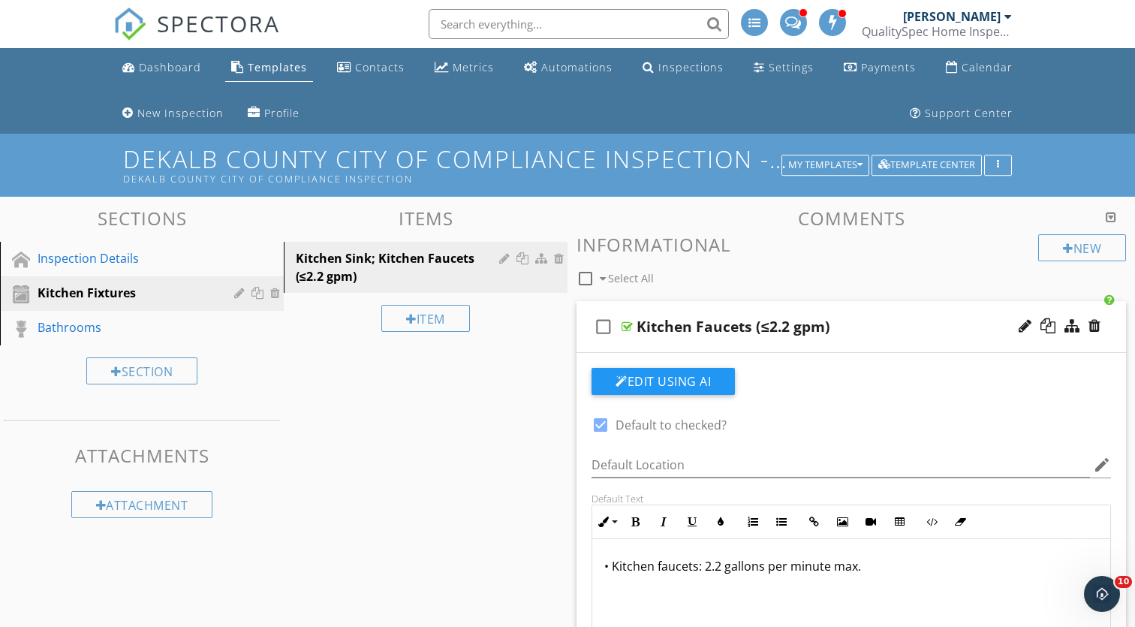
scroll to position [0, 0]
click at [124, 325] on div "Bathrooms" at bounding box center [125, 327] width 175 height 18
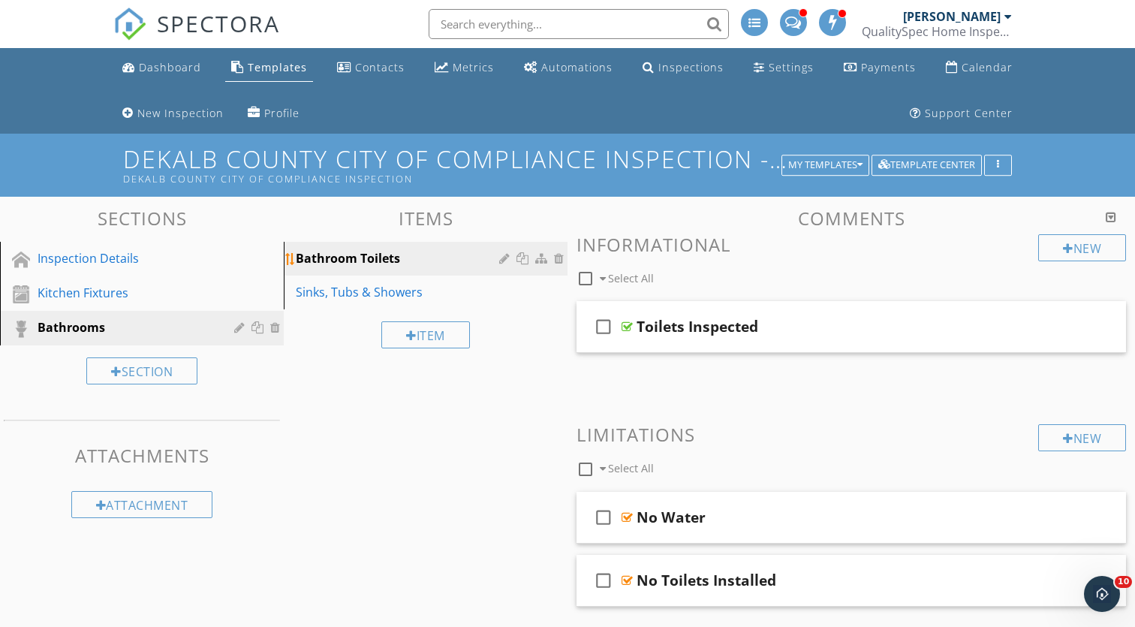
click at [482, 248] on link "Bathroom Toilets" at bounding box center [427, 258] width 279 height 33
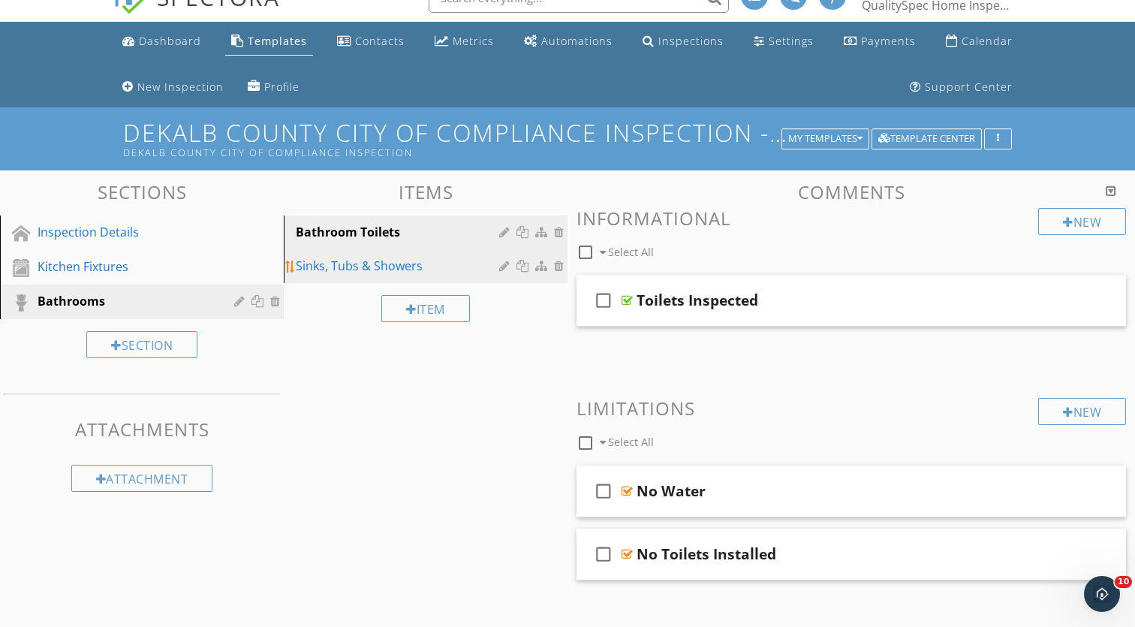
scroll to position [45, 0]
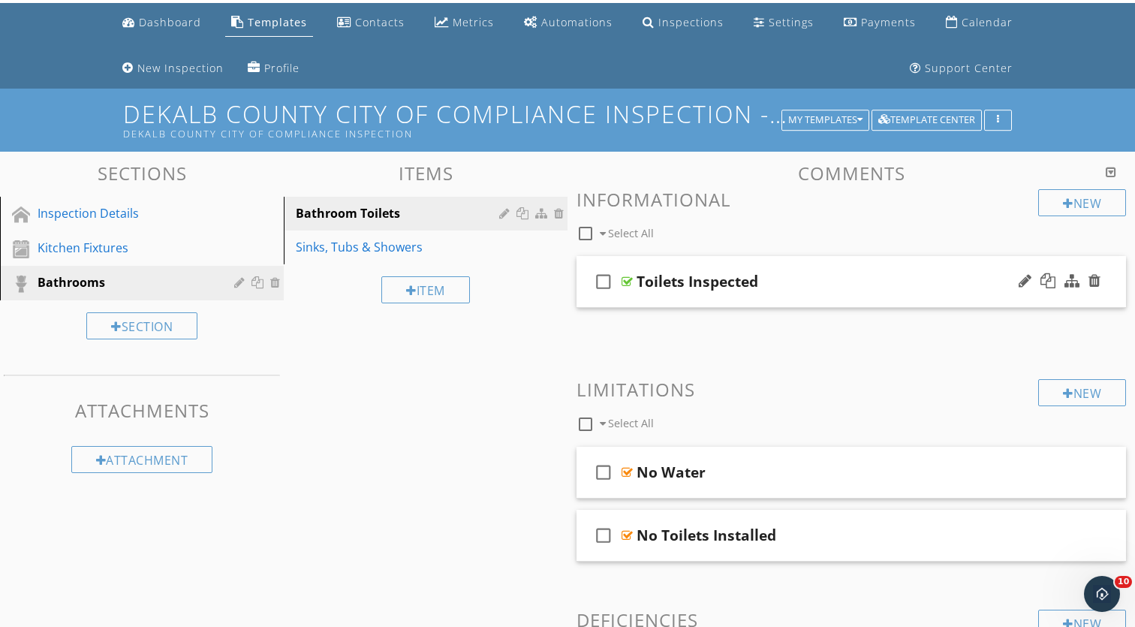
click at [701, 264] on div "check_box_outline_blank Toilets Inspected" at bounding box center [852, 282] width 550 height 52
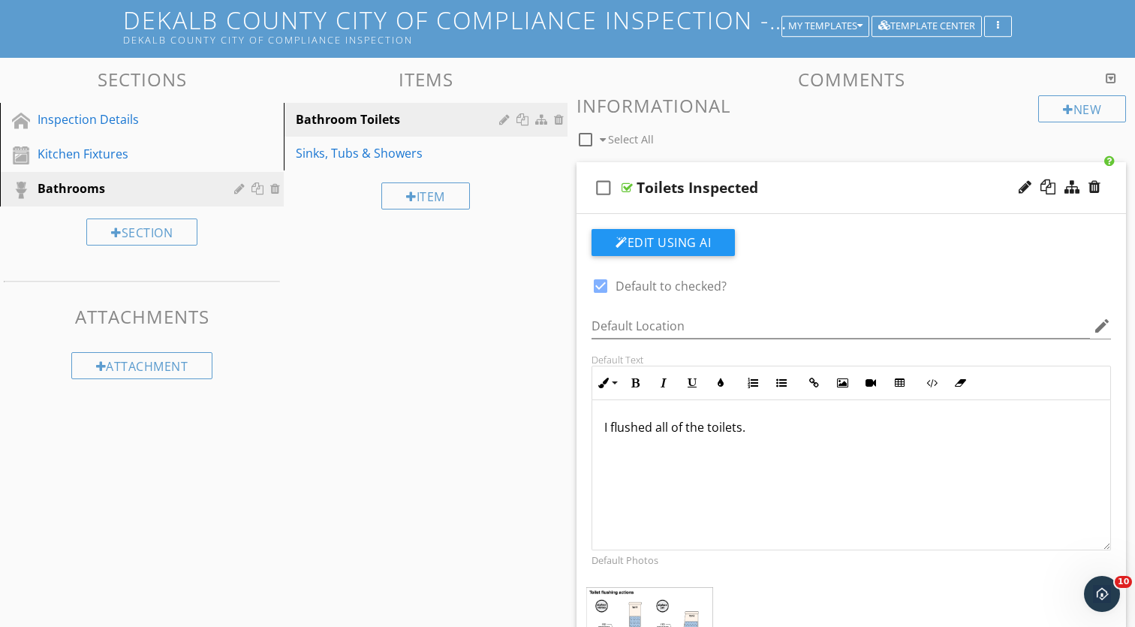
scroll to position [140, 0]
click at [731, 421] on p "I flushed all of the toilets." at bounding box center [852, 427] width 494 height 18
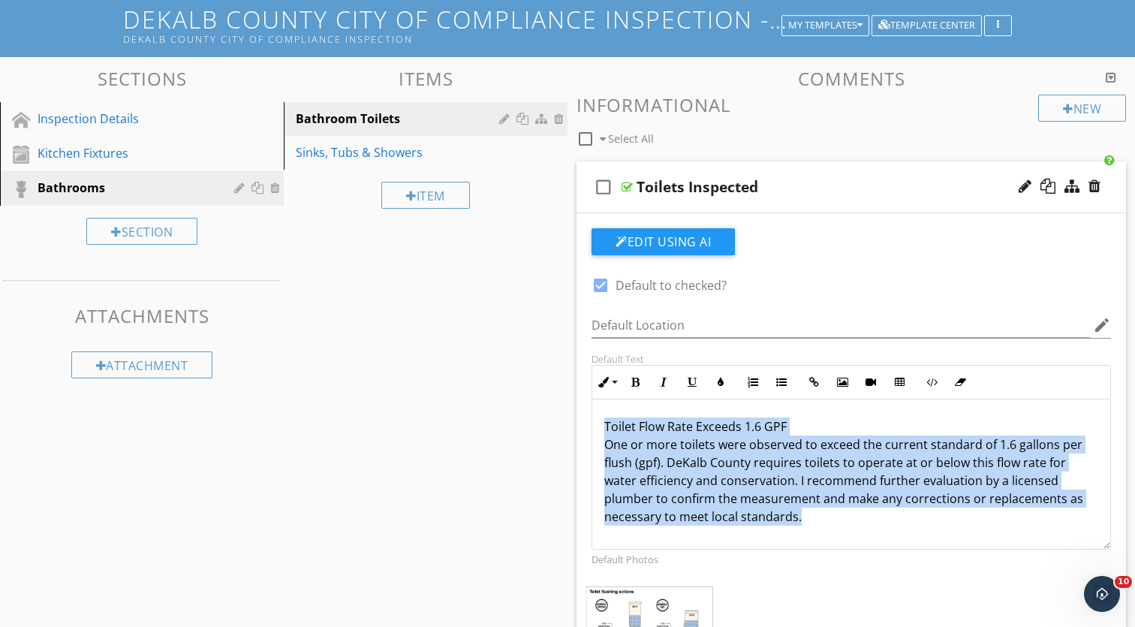
drag, startPoint x: 743, startPoint y: 526, endPoint x: 565, endPoint y: 397, distance: 219.5
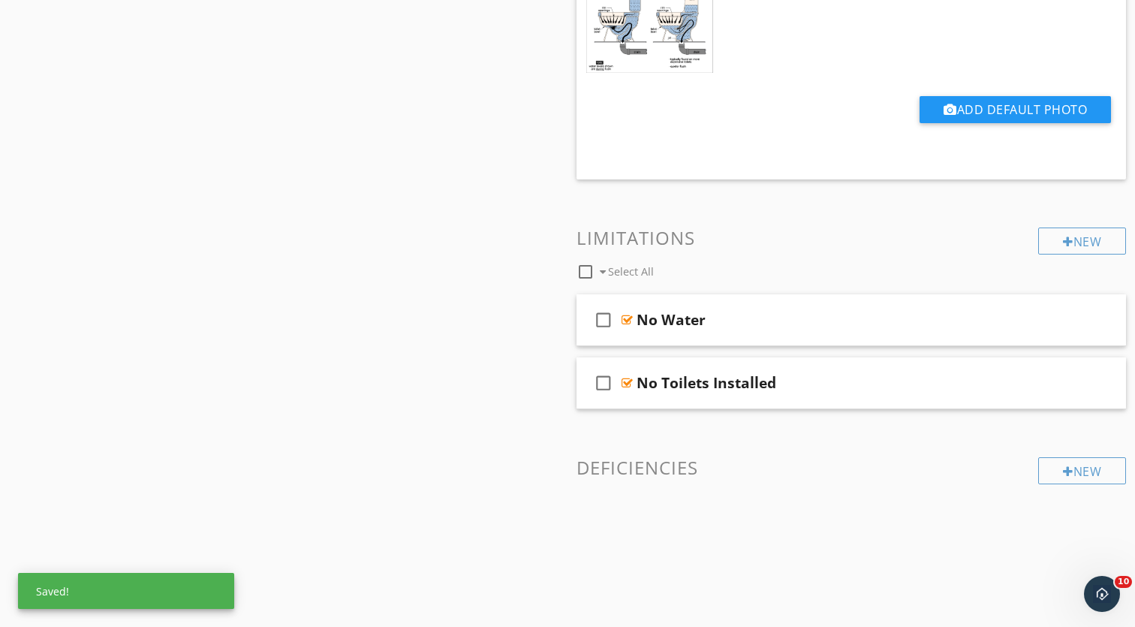
scroll to position [755, 0]
click at [1088, 487] on div "New Informational check_box_outline_blank Select All check_box_outline_blank To…" at bounding box center [852, 23] width 550 height 1087
click at [1084, 473] on div "New" at bounding box center [1083, 471] width 88 height 27
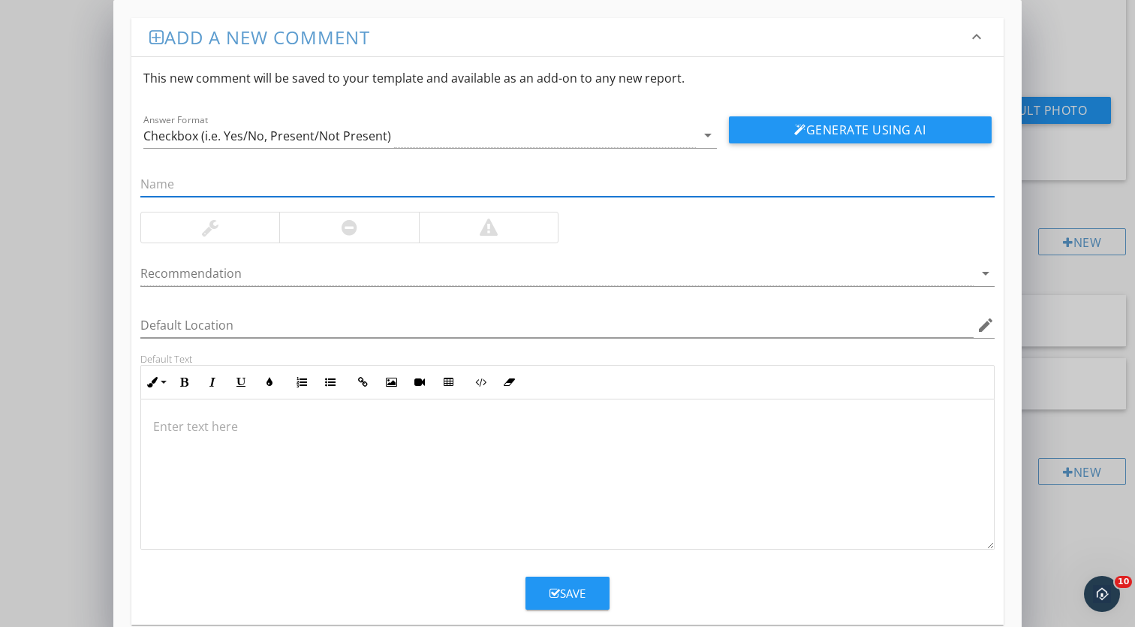
click at [333, 221] on div at bounding box center [348, 228] width 139 height 30
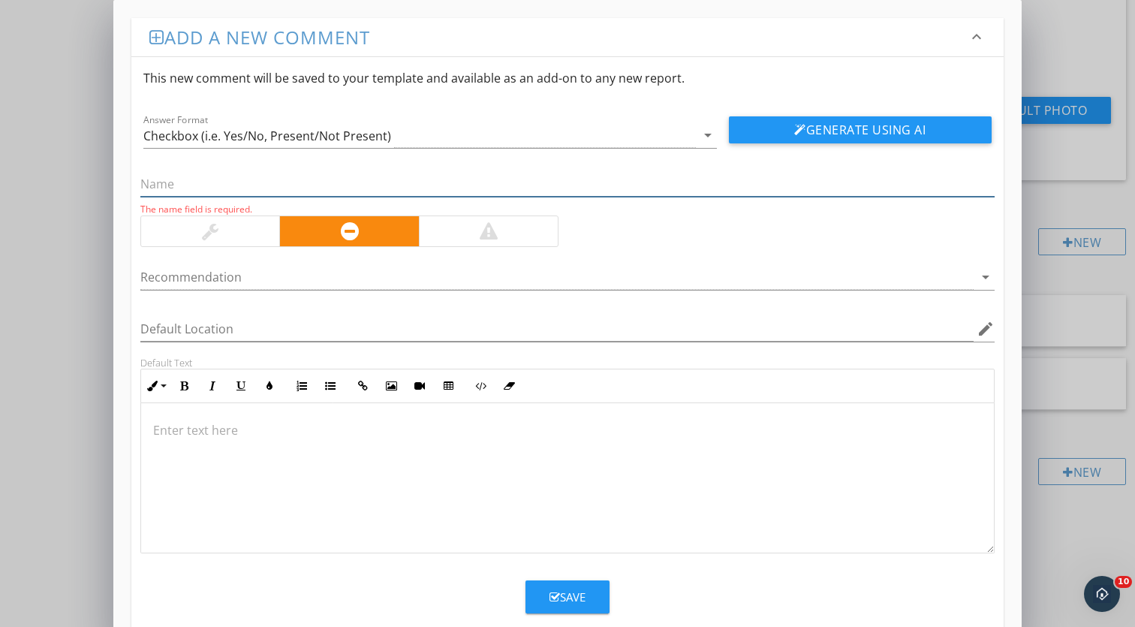
click at [243, 182] on input "text" at bounding box center [567, 184] width 855 height 25
click at [285, 443] on div at bounding box center [567, 478] width 853 height 150
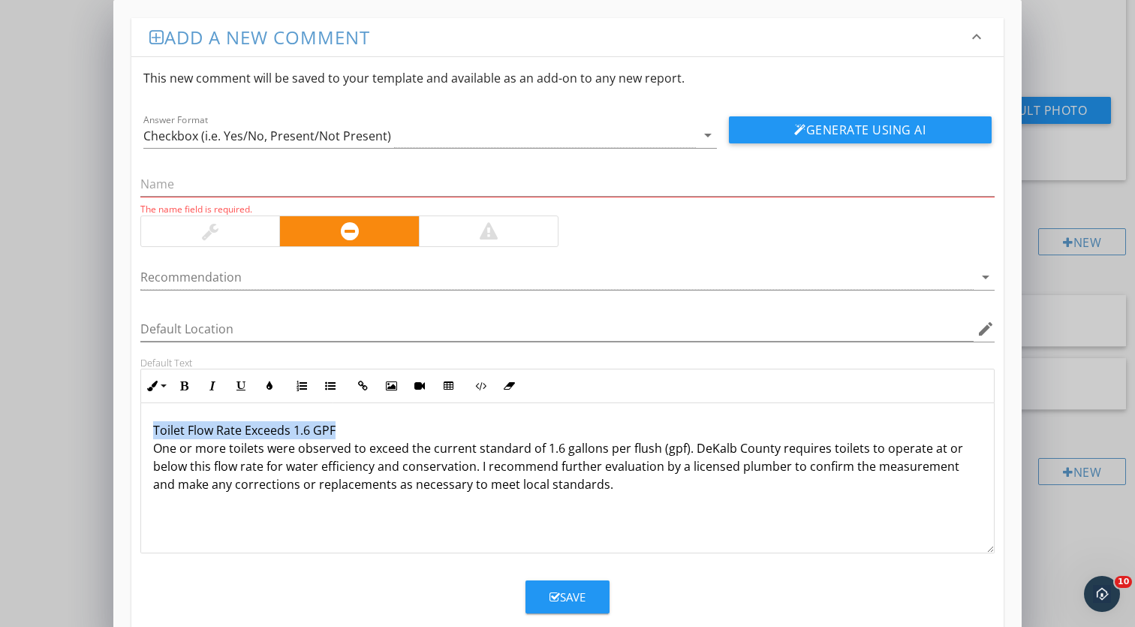
drag, startPoint x: 354, startPoint y: 435, endPoint x: 122, endPoint y: 427, distance: 232.2
click at [122, 427] on div "Add a new comment keyboard_arrow_down This new comment will be saved to your te…" at bounding box center [567, 323] width 909 height 647
copy p "Toilet Flow Rate Exceeds 1.6 GPF"
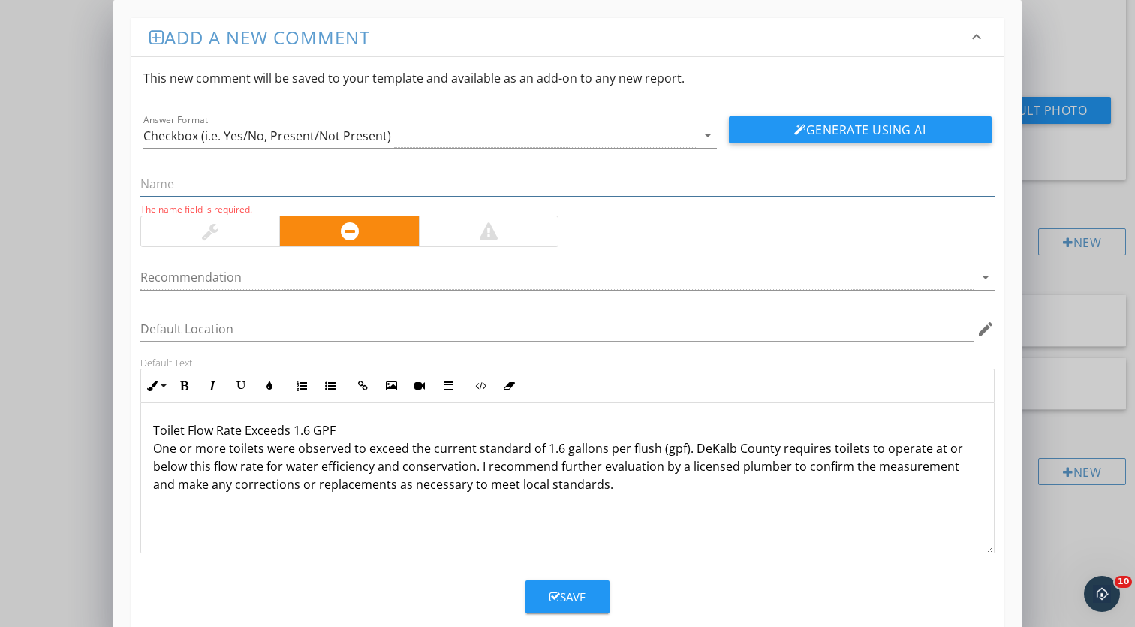
click at [200, 179] on input "text" at bounding box center [567, 184] width 855 height 25
paste input "Toilet Flow Rate Exceeds 1.6 GPF"
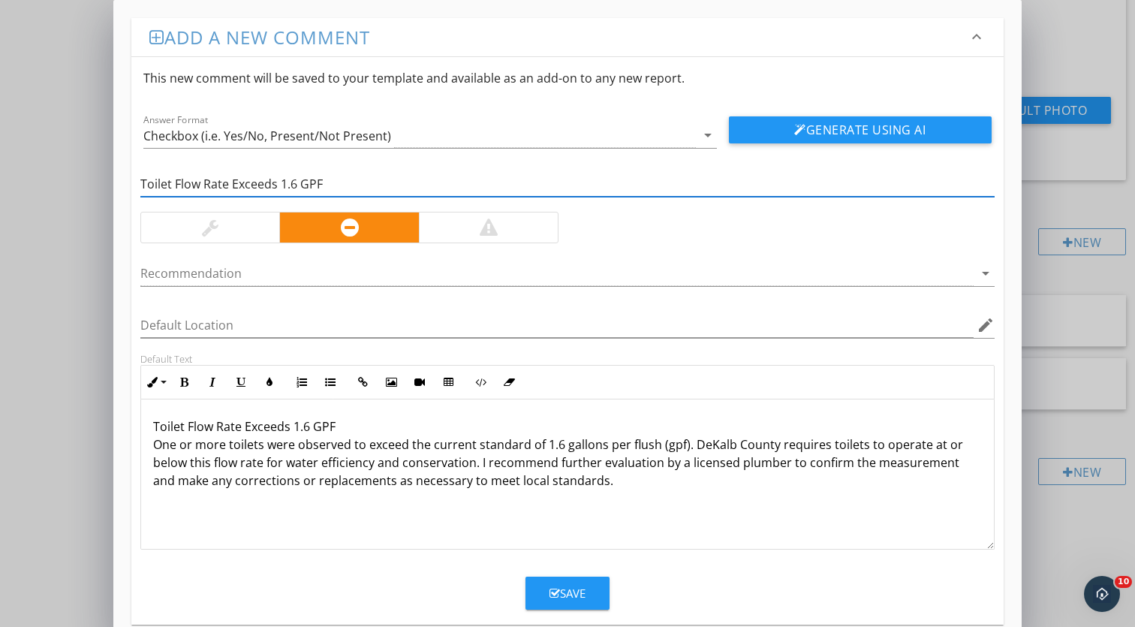
type input "Toilet Flow Rate Exceeds 1.6 GPF"
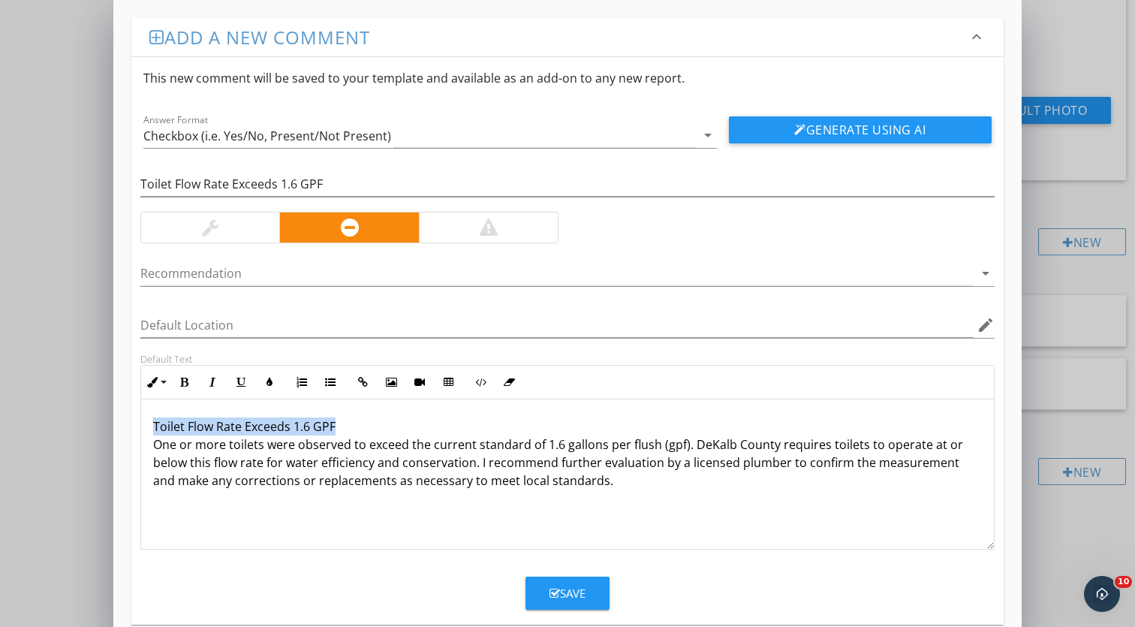
drag, startPoint x: 361, startPoint y: 430, endPoint x: 125, endPoint y: 427, distance: 235.8
click at [125, 427] on div "Add a new comment keyboard_arrow_down This new comment will be saved to your te…" at bounding box center [567, 321] width 909 height 643
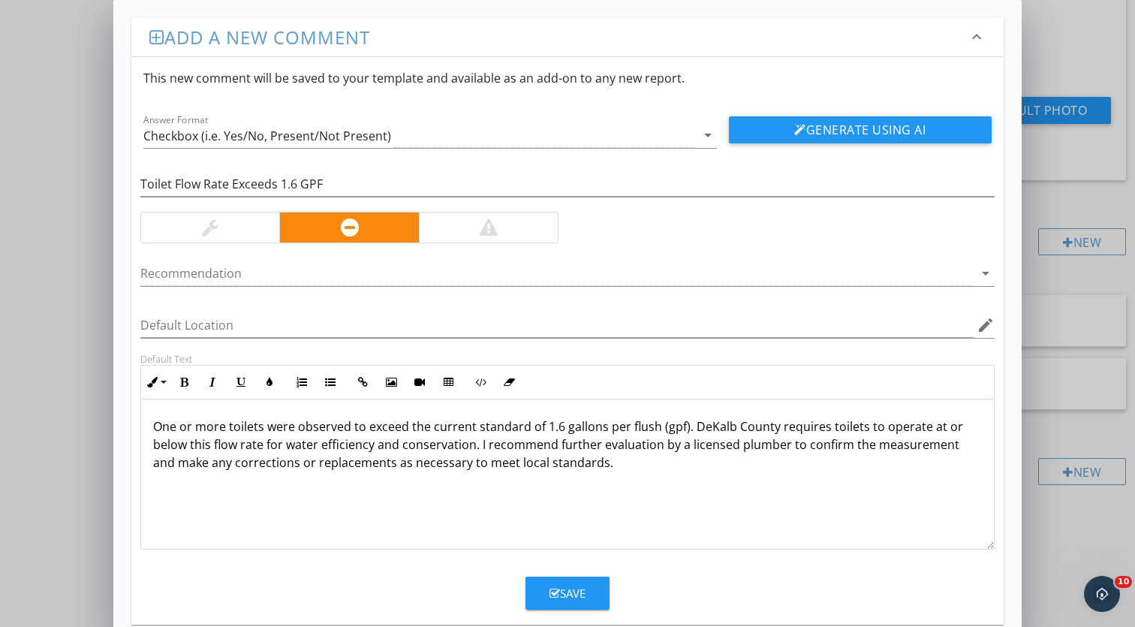
click at [587, 585] on button "Save" at bounding box center [568, 593] width 84 height 33
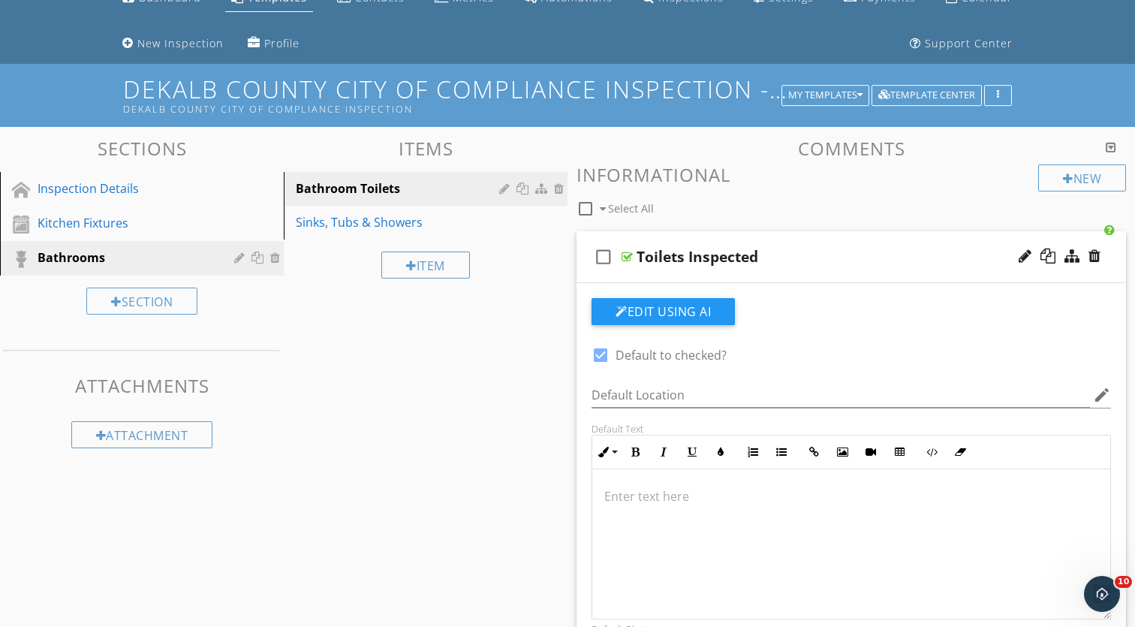
scroll to position [65, 0]
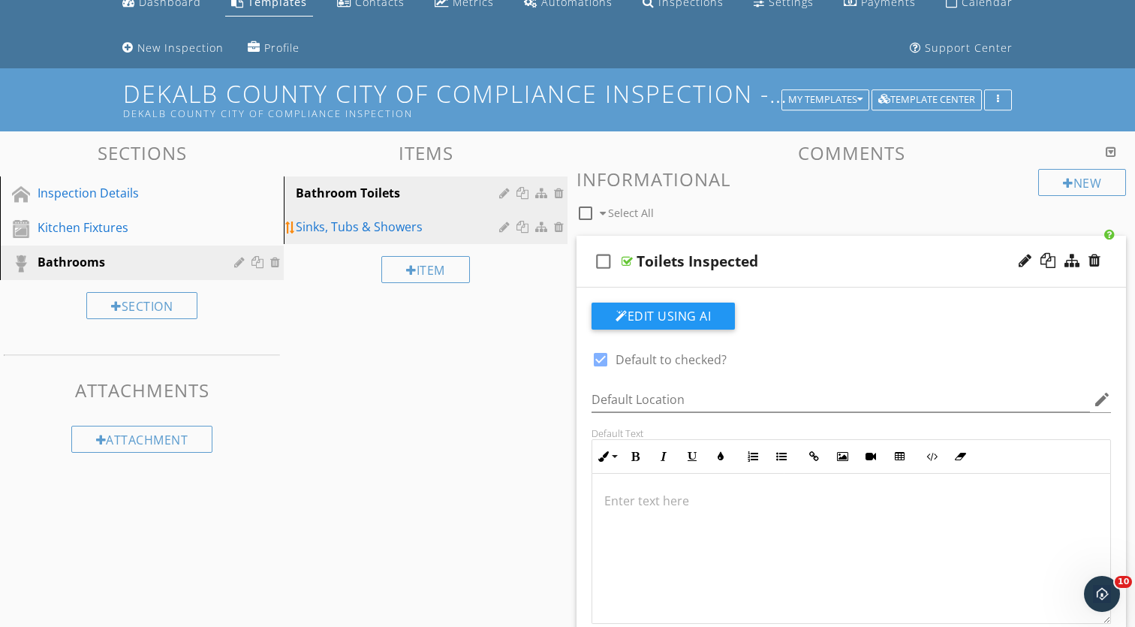
click at [382, 227] on div "Sinks, Tubs & Showers" at bounding box center [400, 227] width 208 height 18
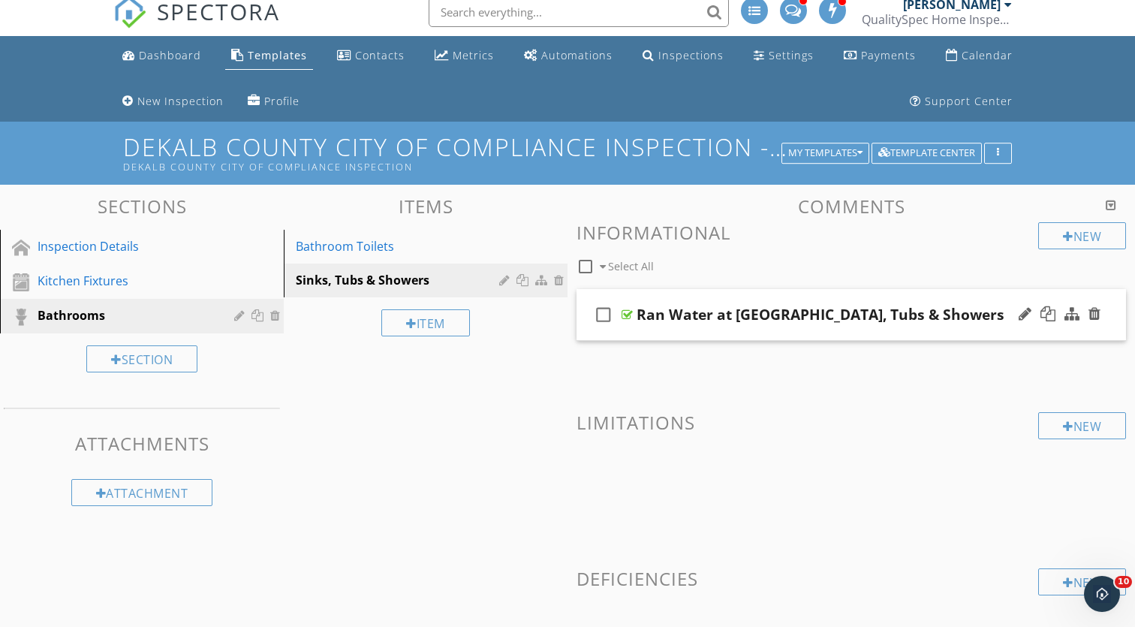
scroll to position [11, 0]
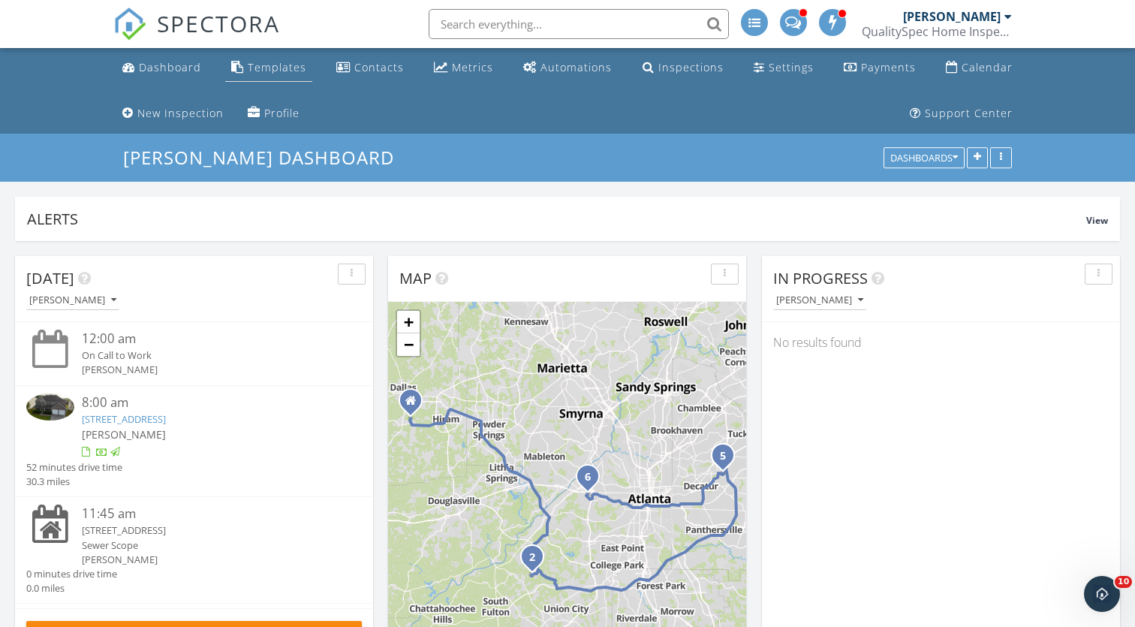
click at [295, 75] on link "Templates" at bounding box center [268, 68] width 87 height 28
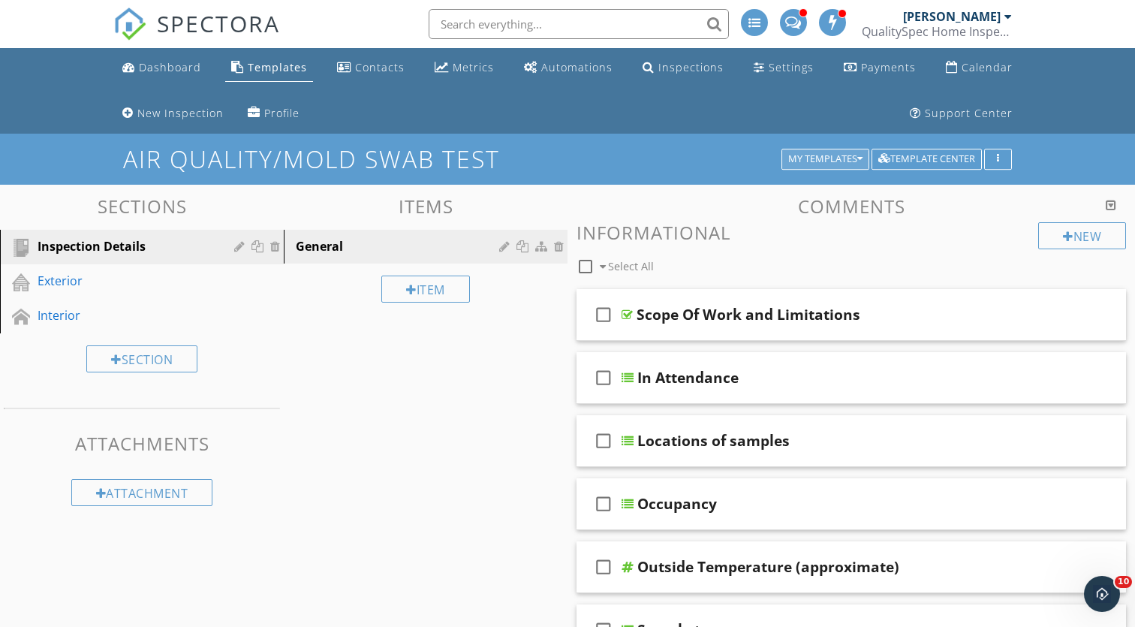
click at [828, 161] on div "My Templates" at bounding box center [825, 159] width 74 height 11
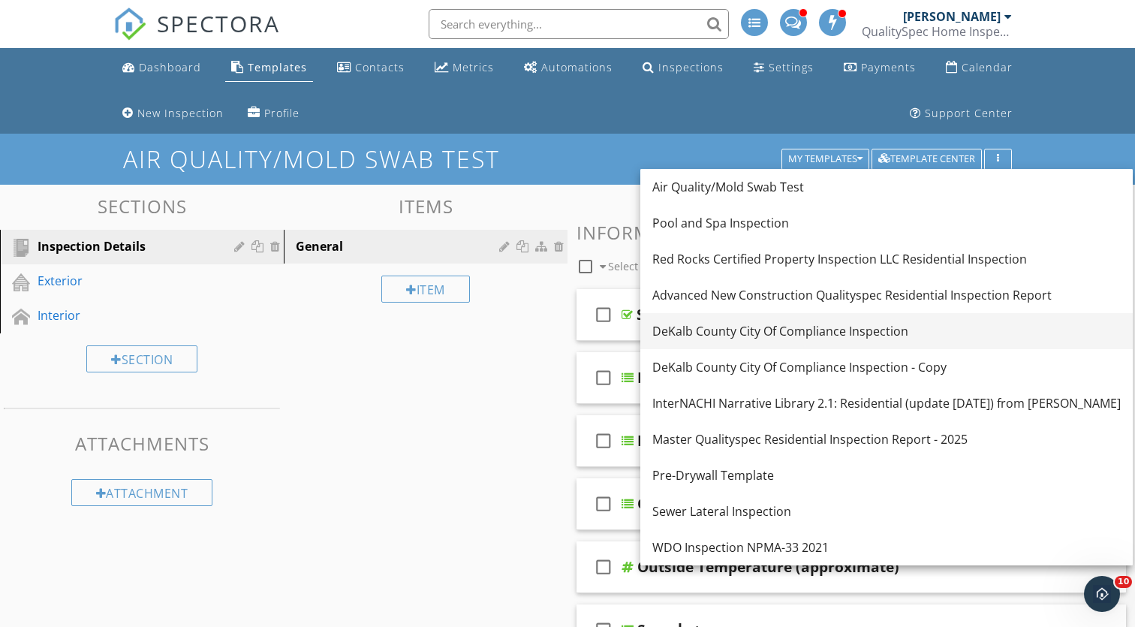
click at [761, 330] on div "DeKalb County City Of Compliance Inspection" at bounding box center [887, 331] width 469 height 18
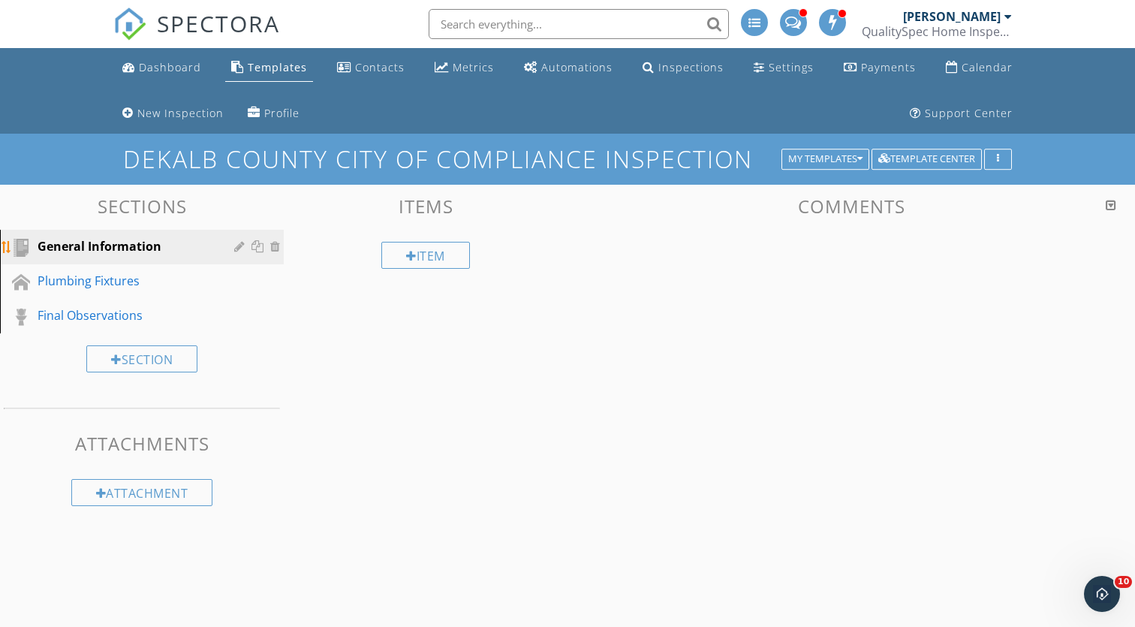
click at [140, 249] on div "General Information" at bounding box center [125, 246] width 175 height 18
click at [210, 276] on div "Plumbing Fixtures" at bounding box center [125, 281] width 175 height 18
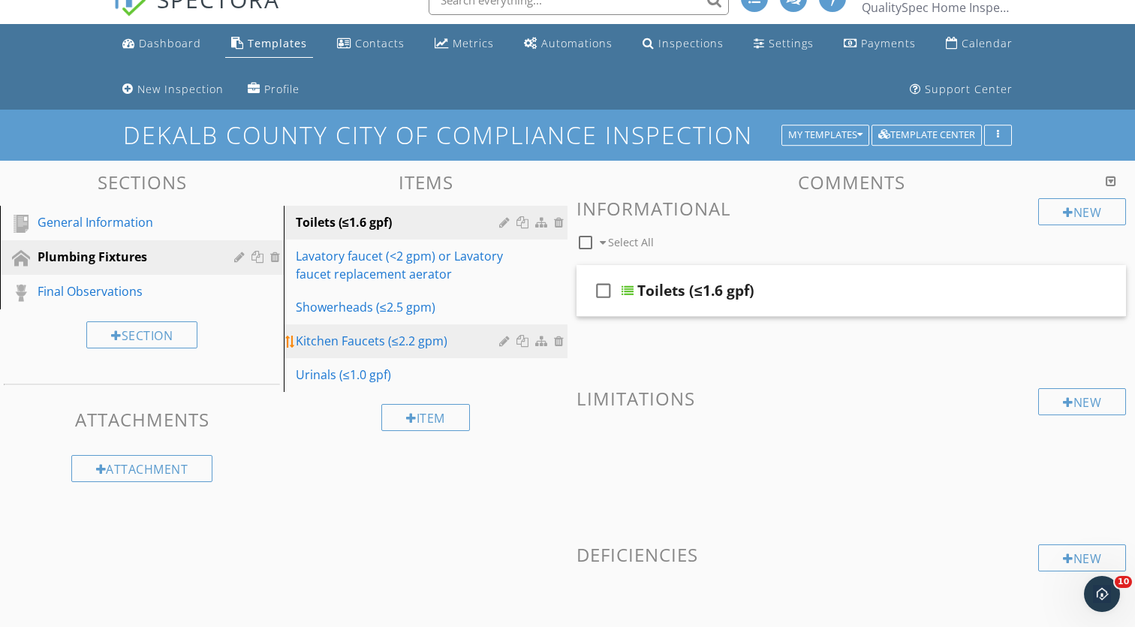
scroll to position [26, 0]
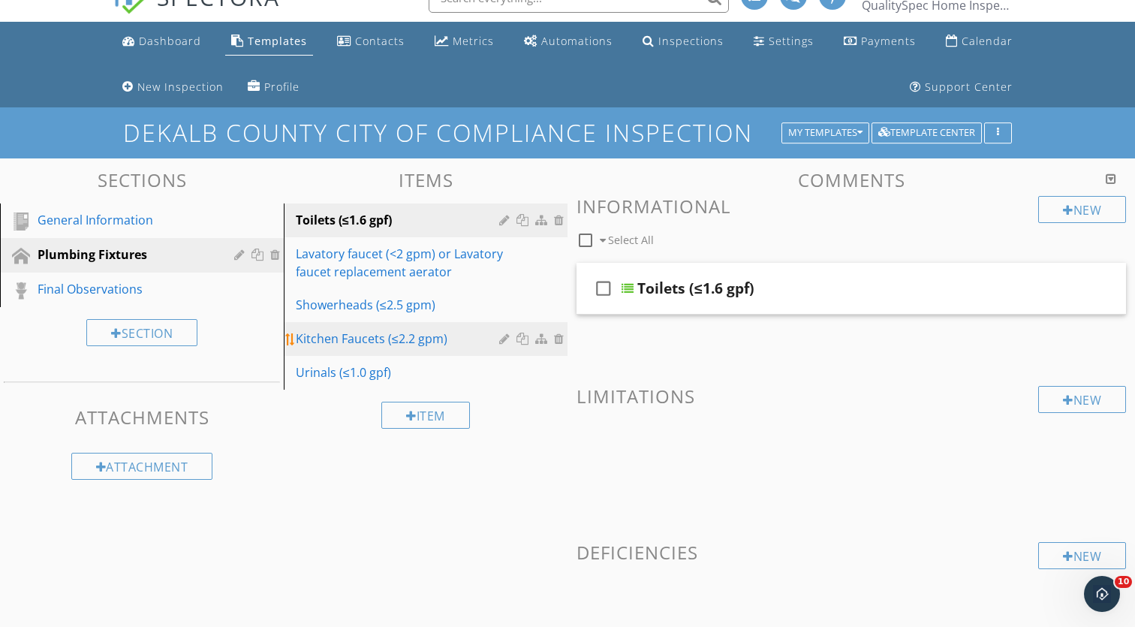
click at [389, 333] on div "Kitchen Faucets (≤2.2 gpm)" at bounding box center [400, 339] width 208 height 18
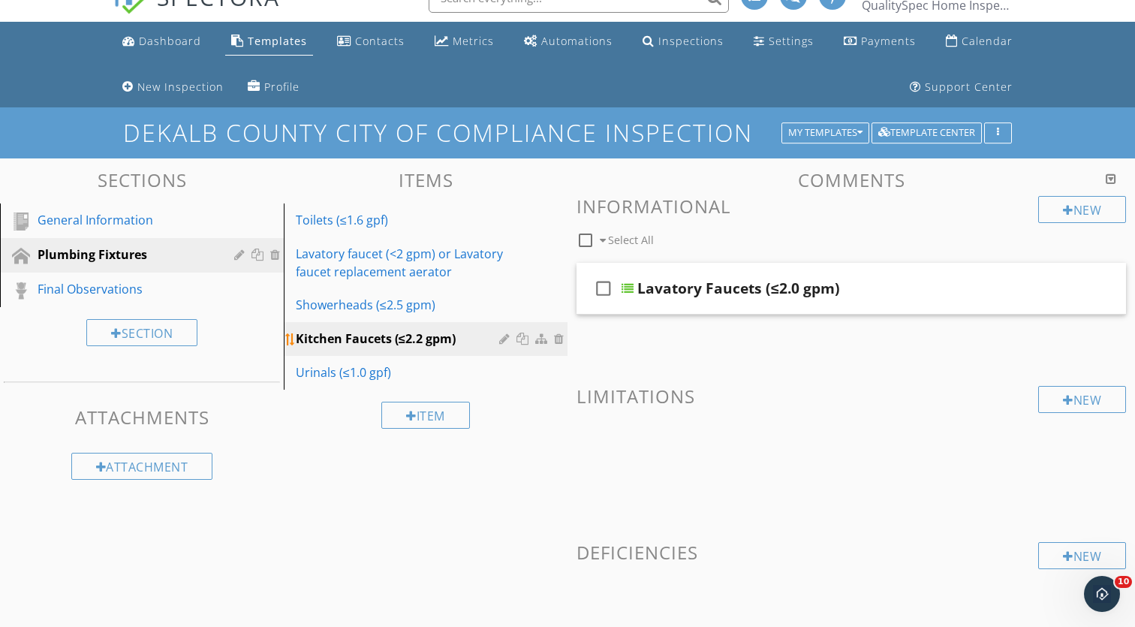
click at [509, 336] on div at bounding box center [506, 339] width 14 height 12
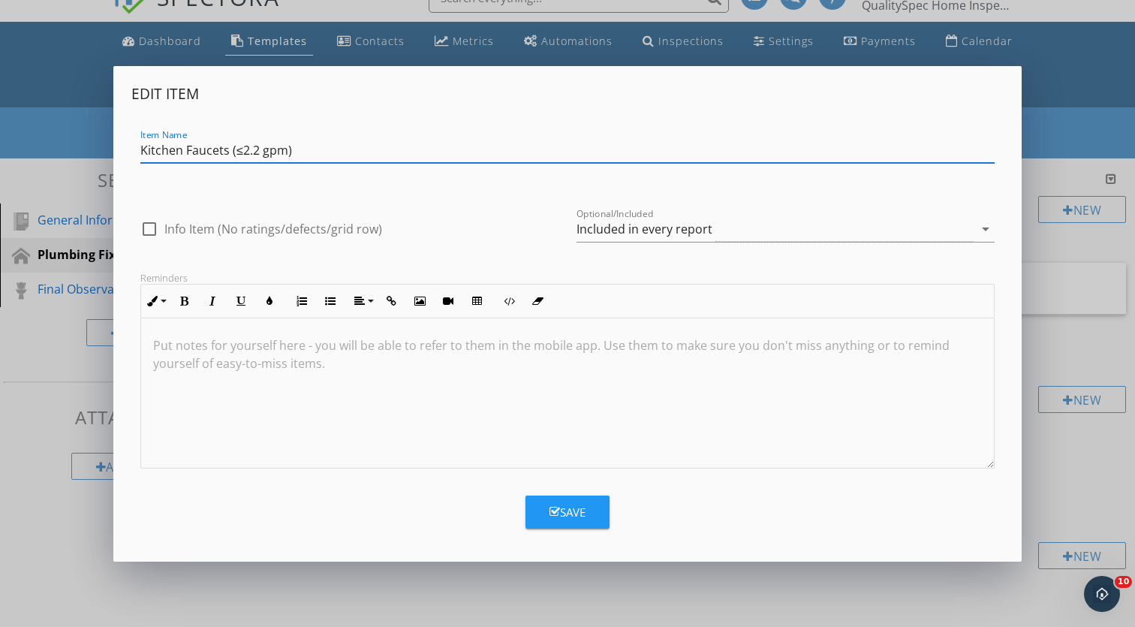
click at [310, 155] on input "Kitchen Faucets (≤2.2 gpm)" at bounding box center [567, 150] width 855 height 25
click at [1091, 86] on div "Edit Item Item Name Kitchen Faucets (≤2.2 gpm) check_box_outline_blank Info Ite…" at bounding box center [567, 313] width 1135 height 627
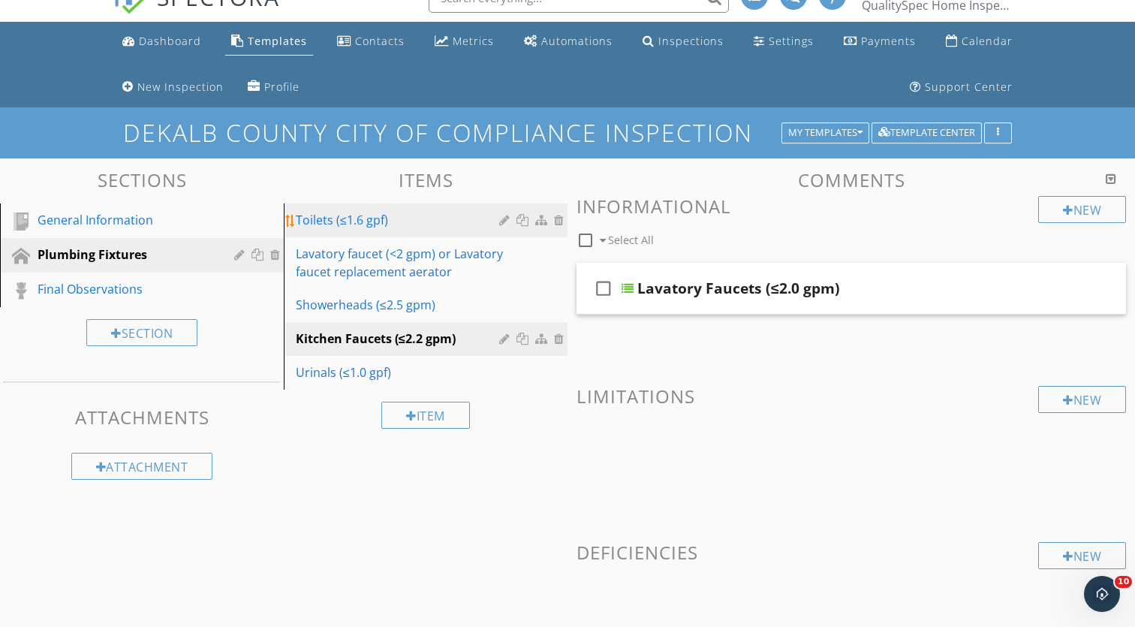
click at [342, 220] on div "Toilets (≤1.6 gpf)" at bounding box center [400, 220] width 208 height 18
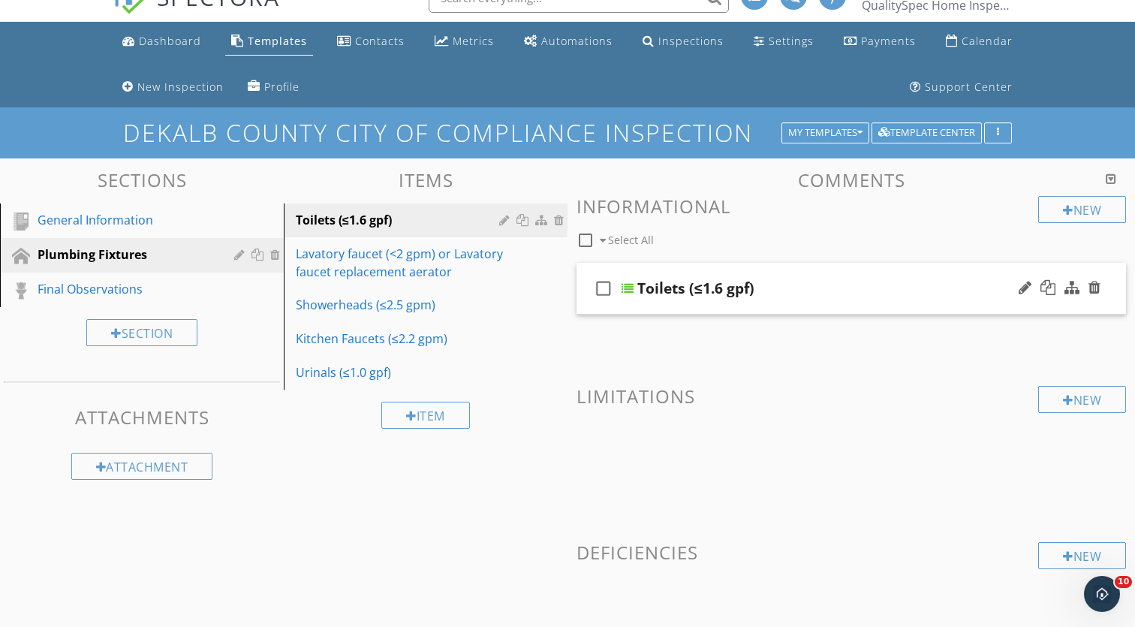
click at [818, 266] on div "check_box_outline_blank Toilets (≤1.6 gpf)" at bounding box center [852, 289] width 550 height 52
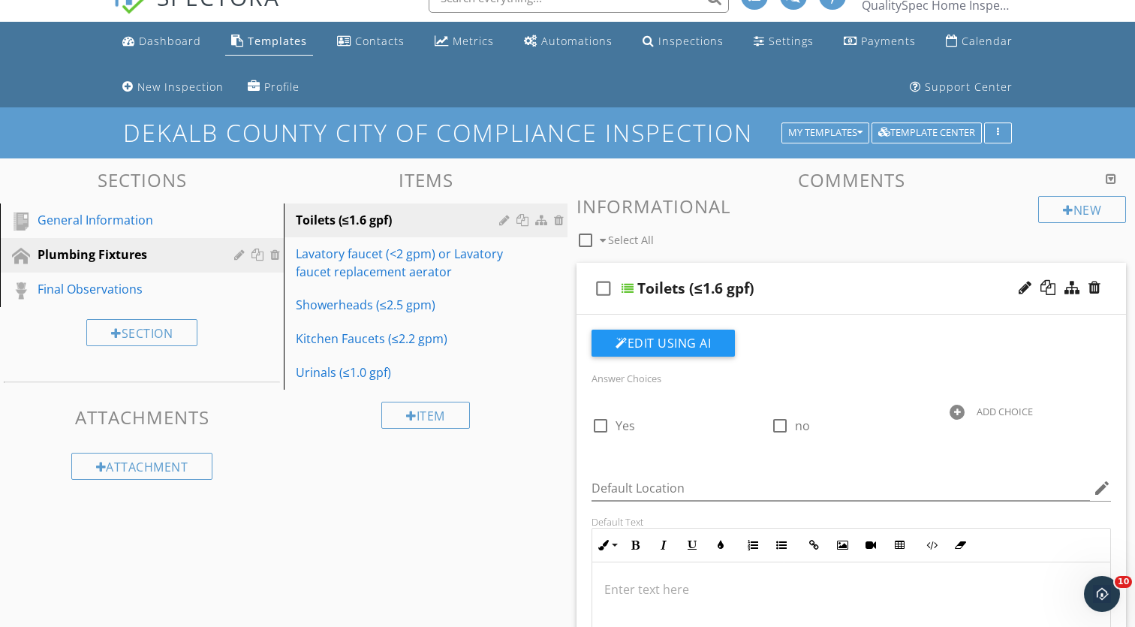
click at [758, 293] on div "Toilets (≤1.6 gpf)" at bounding box center [833, 288] width 390 height 18
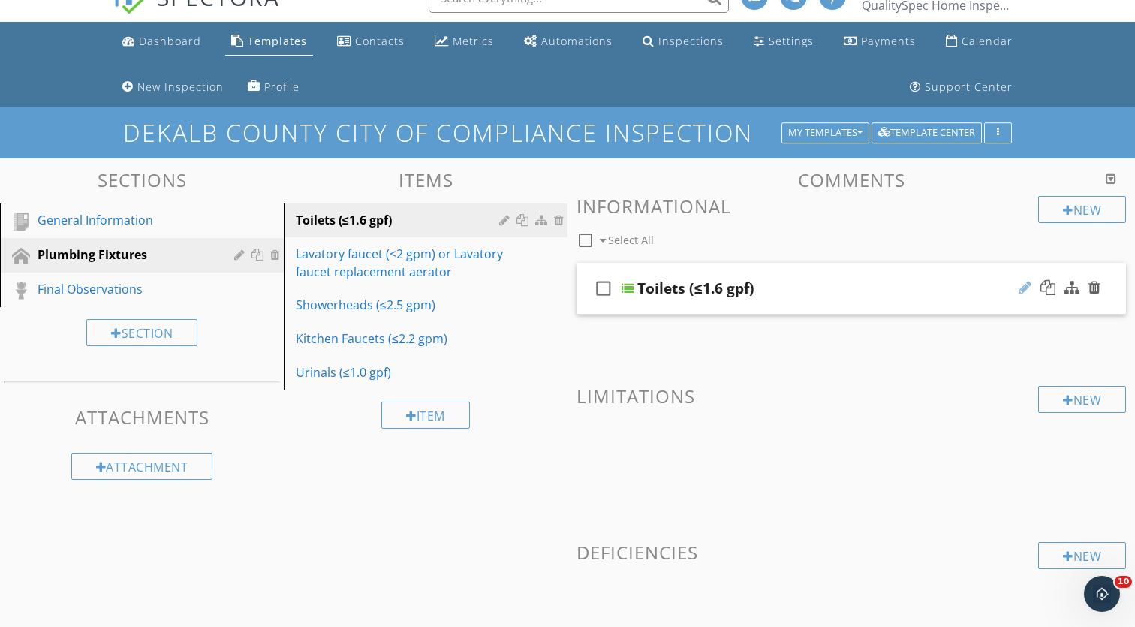
click at [1025, 286] on div at bounding box center [1025, 287] width 13 height 15
click at [741, 296] on input "Toilets (≤1.6 gpf)" at bounding box center [833, 290] width 390 height 25
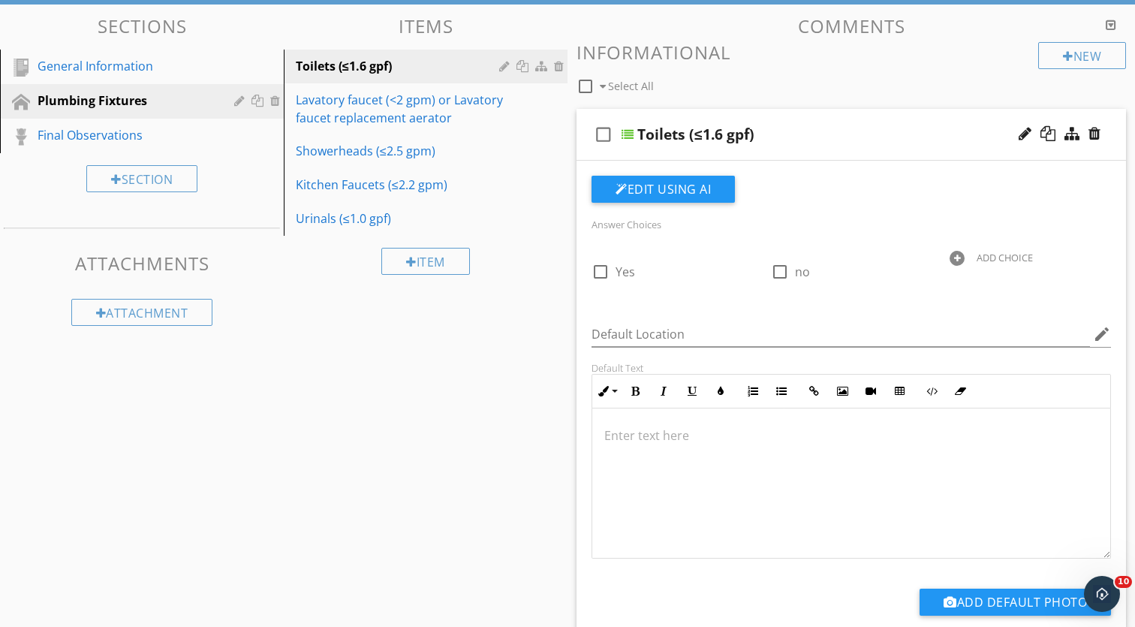
scroll to position [191, 0]
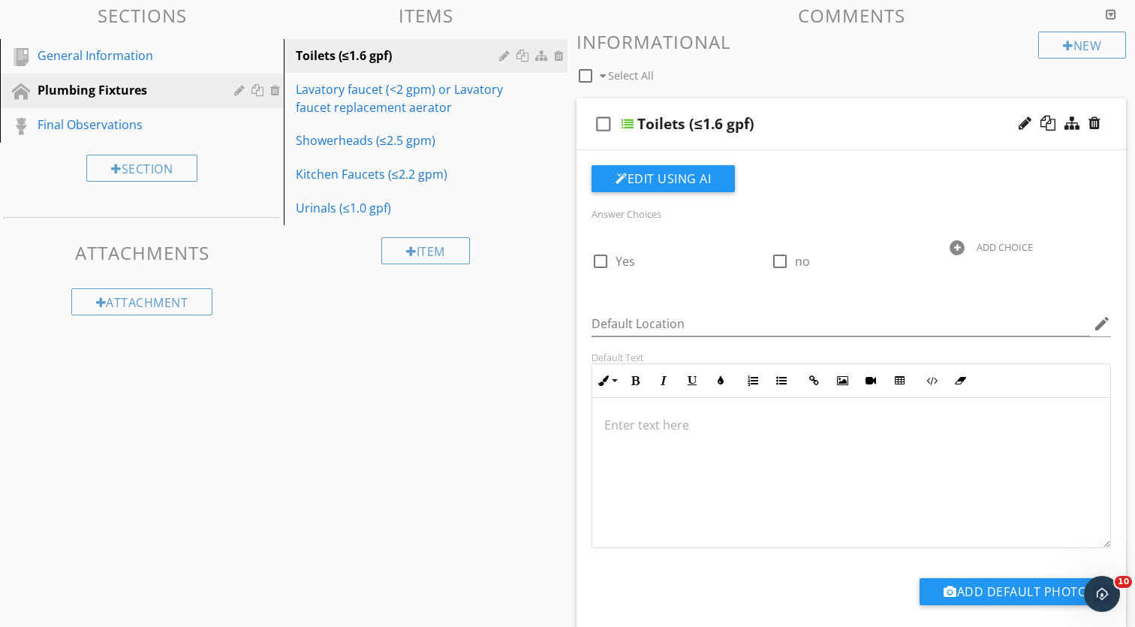
click at [674, 431] on p at bounding box center [852, 425] width 494 height 18
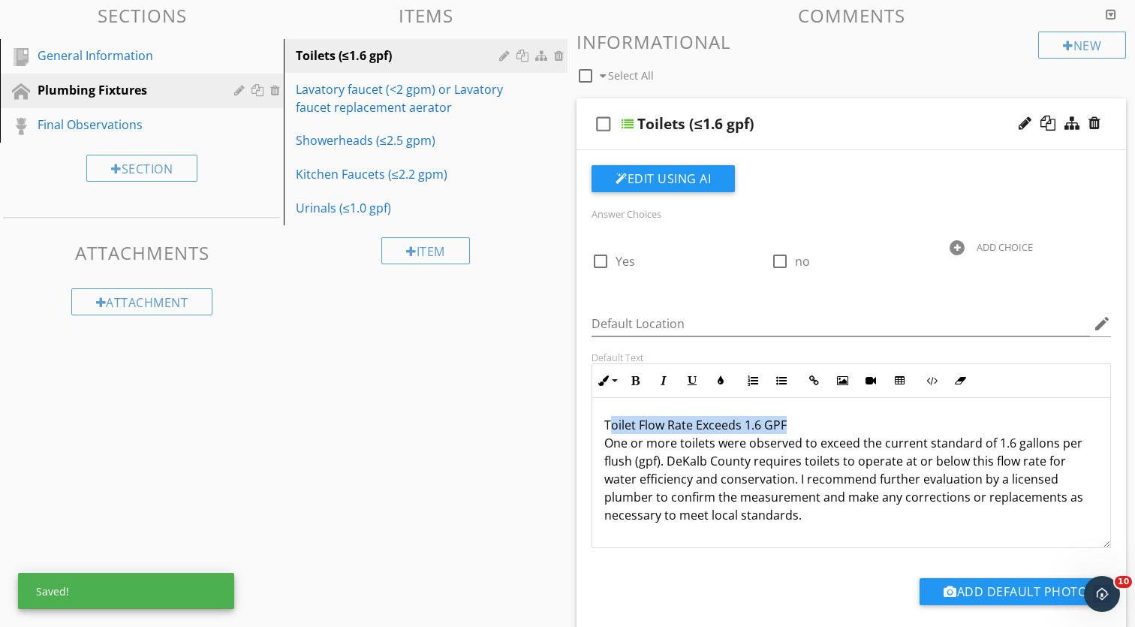
drag, startPoint x: 790, startPoint y: 423, endPoint x: 609, endPoint y: 419, distance: 181.0
click at [609, 419] on p "Toilet Flow Rate Exceeds 1.6 GPF One or more toilets were observed to exceed th…" at bounding box center [852, 470] width 494 height 108
click at [686, 466] on p "Toilet Flow Rate Exceeds 1.6 GPF One or more toilets were observed to exceed th…" at bounding box center [852, 470] width 494 height 108
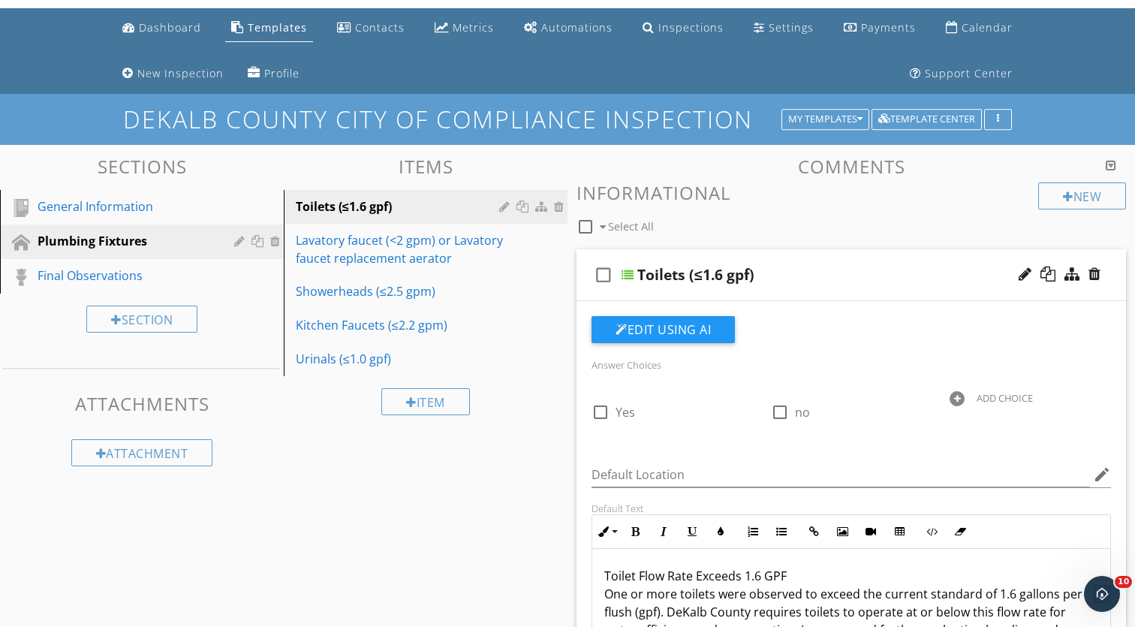
scroll to position [0, 0]
click at [522, 292] on div at bounding box center [525, 291] width 16 height 12
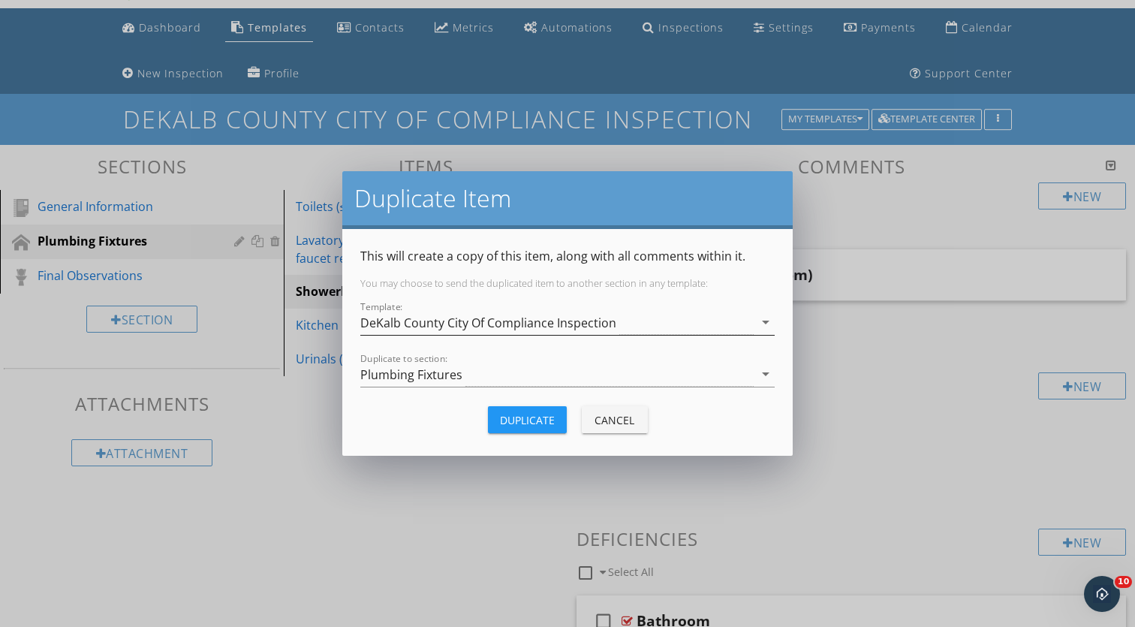
click at [506, 321] on div "DeKalb County City Of Compliance Inspection" at bounding box center [488, 323] width 256 height 14
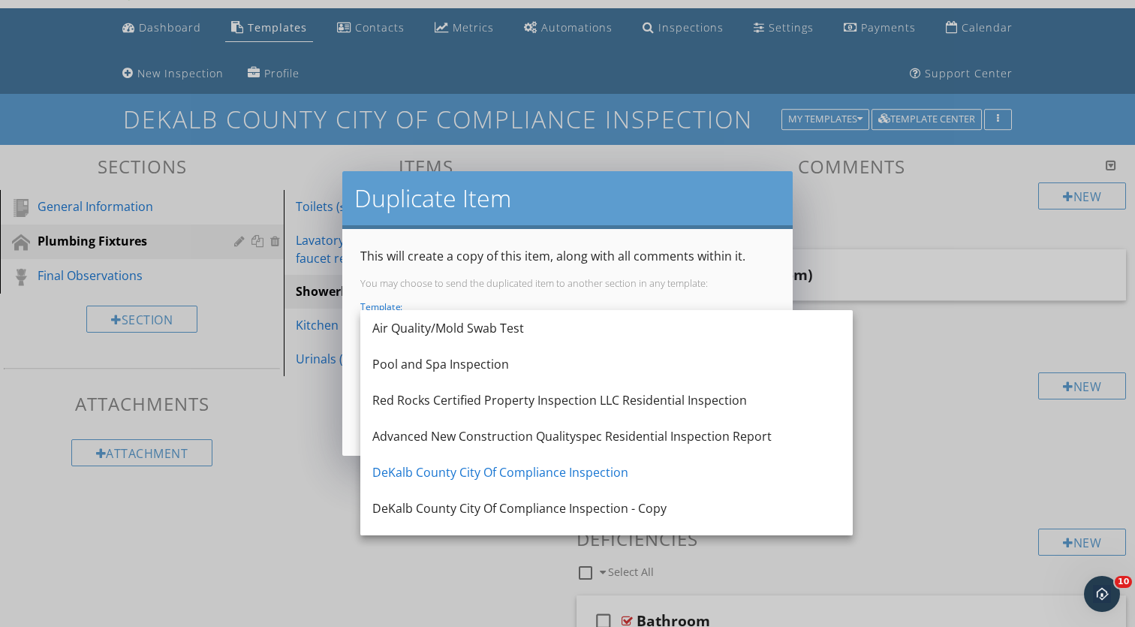
click at [351, 423] on div "This will create a copy of this item, along with all comments within it. You ma…" at bounding box center [567, 342] width 451 height 227
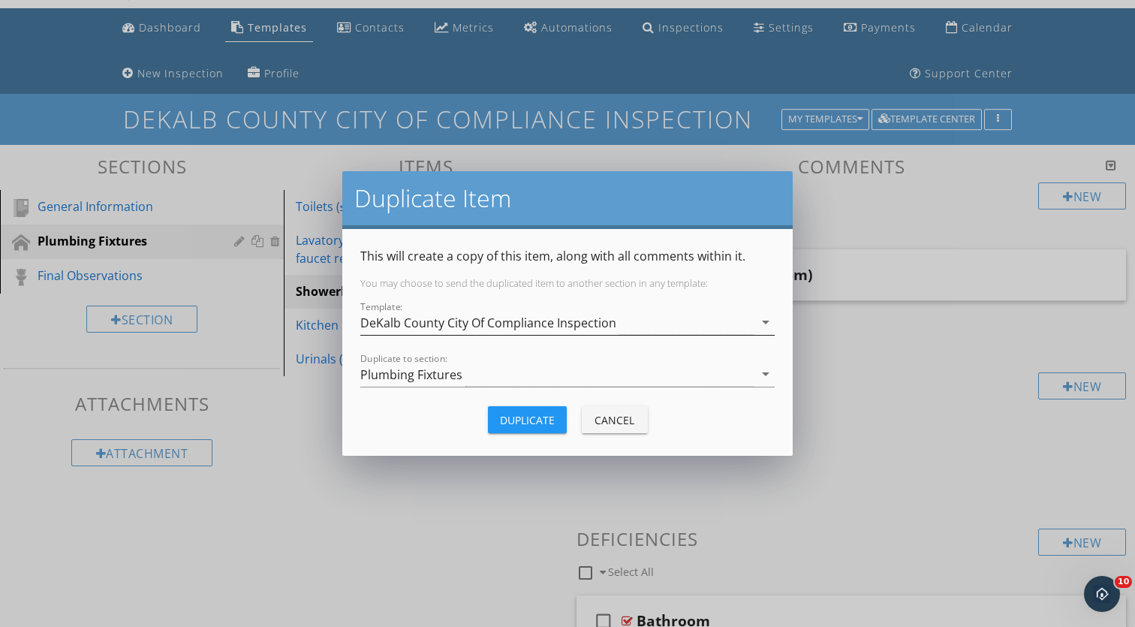
click at [457, 323] on div "DeKalb County City Of Compliance Inspection" at bounding box center [488, 323] width 256 height 14
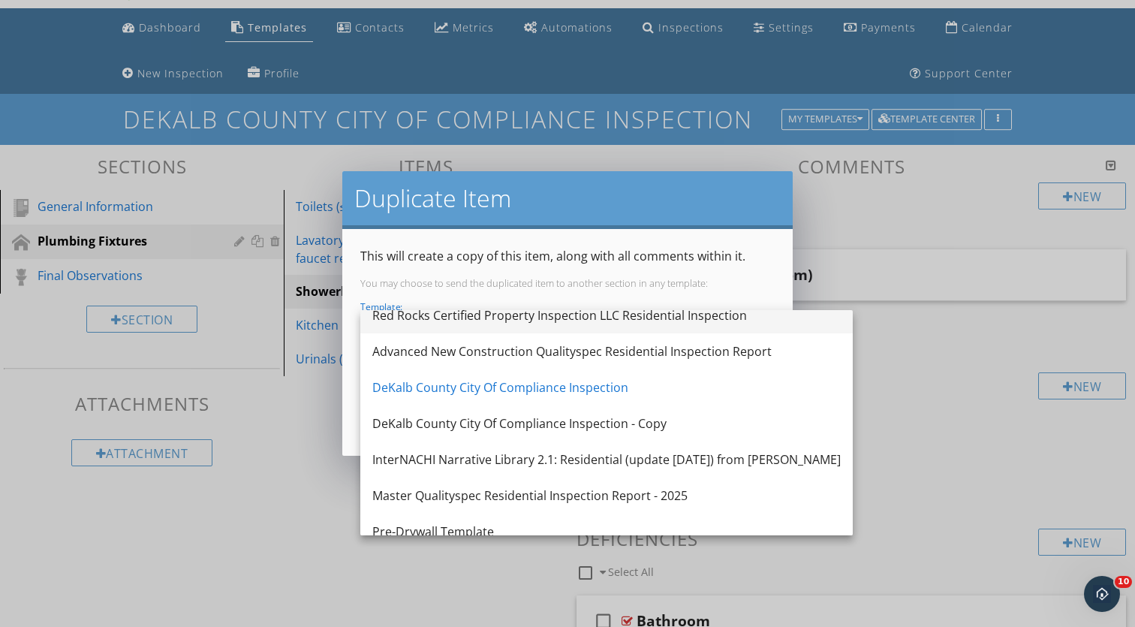
scroll to position [86, 0]
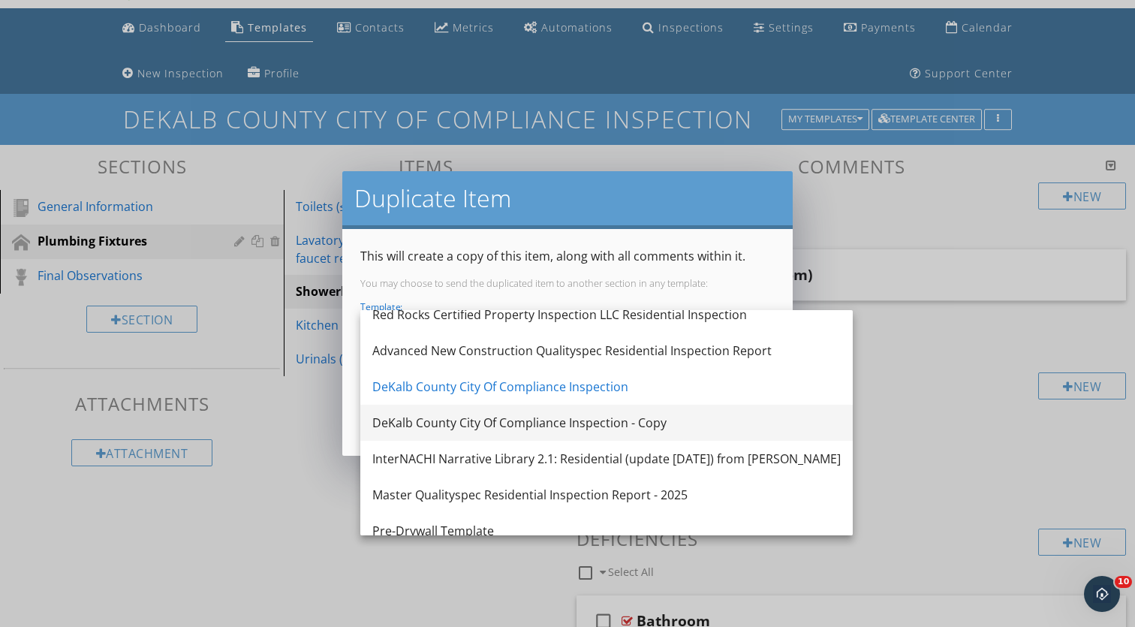
click at [487, 416] on div "DeKalb County City Of Compliance Inspection - Copy" at bounding box center [606, 423] width 469 height 18
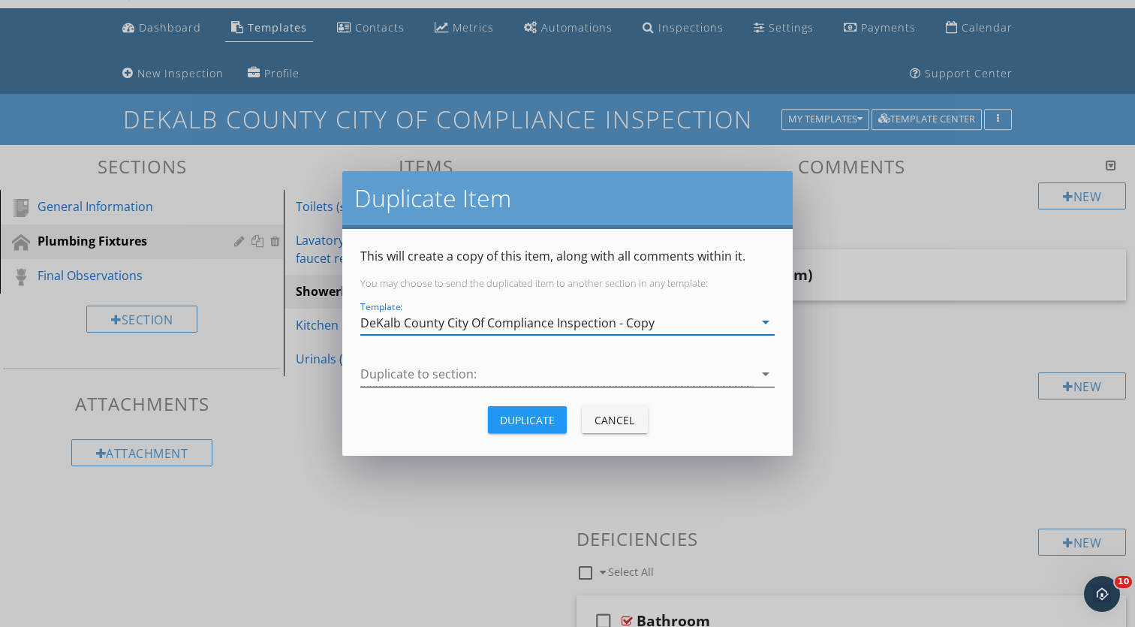
click at [462, 363] on div at bounding box center [556, 374] width 393 height 25
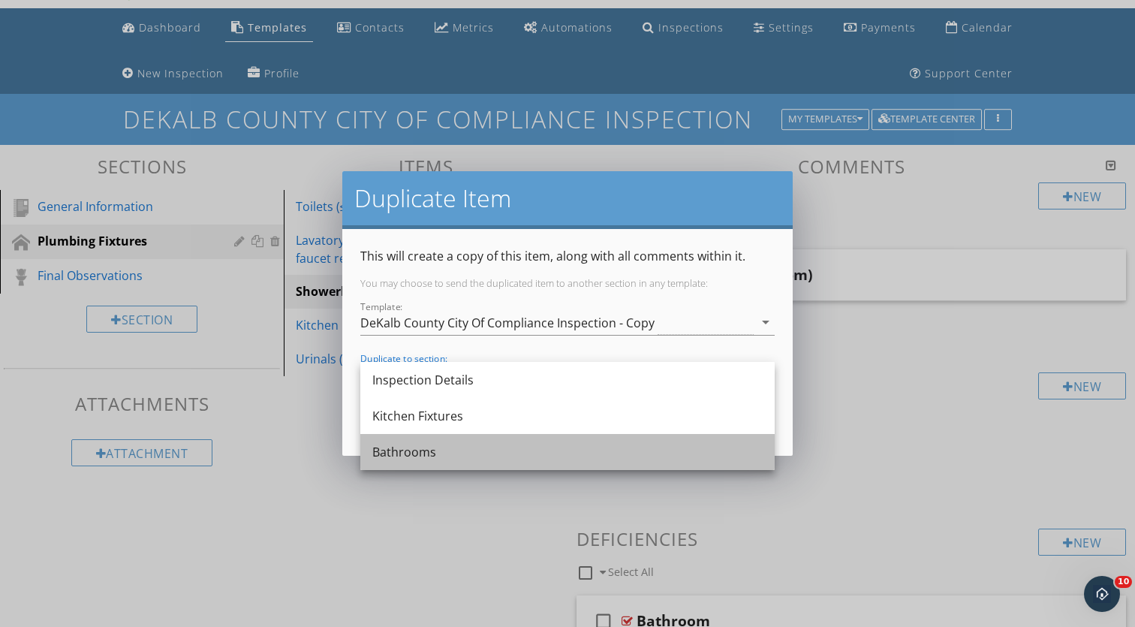
click at [452, 452] on div "Bathrooms" at bounding box center [567, 452] width 390 height 18
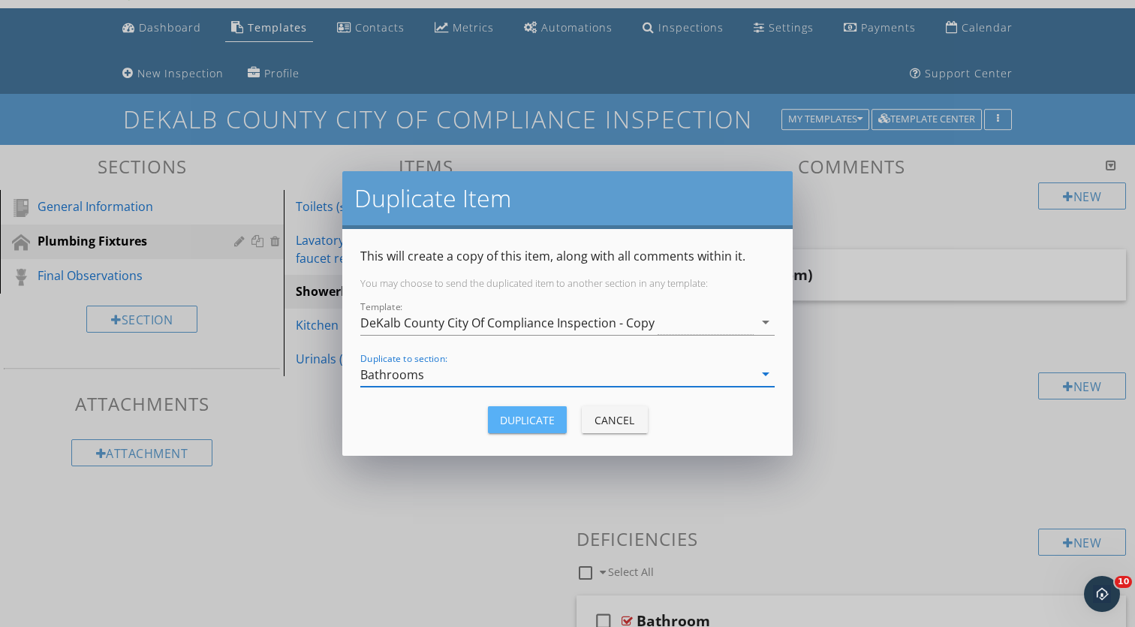
click at [512, 426] on div "Duplicate" at bounding box center [527, 420] width 55 height 16
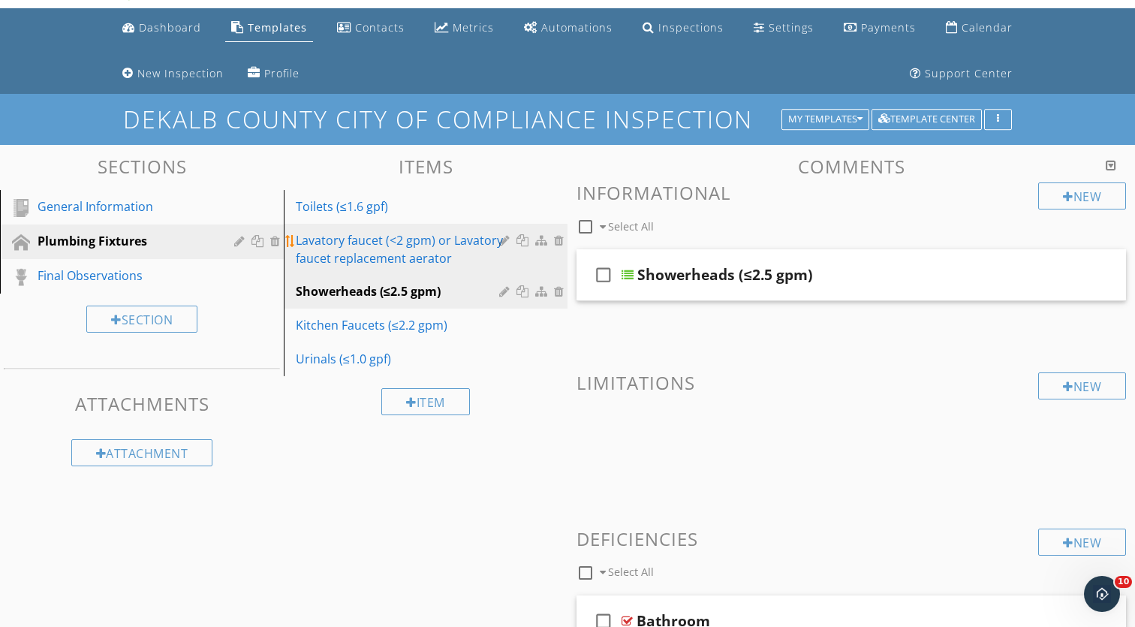
click at [521, 243] on div at bounding box center [525, 240] width 16 height 12
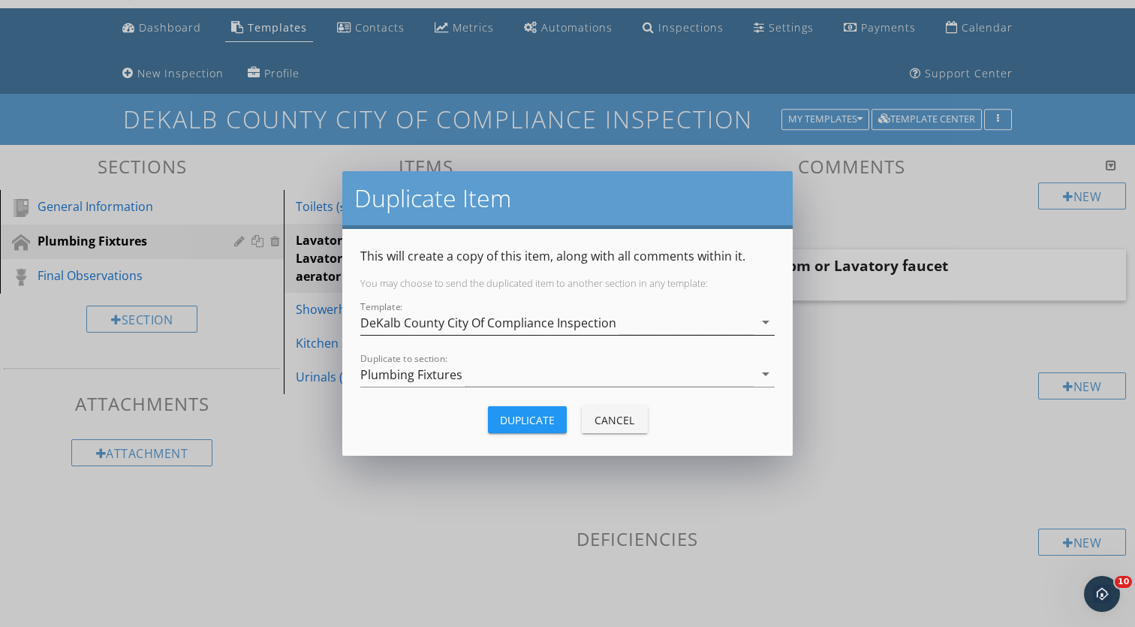
click at [529, 316] on div "DeKalb County City Of Compliance Inspection" at bounding box center [488, 323] width 256 height 14
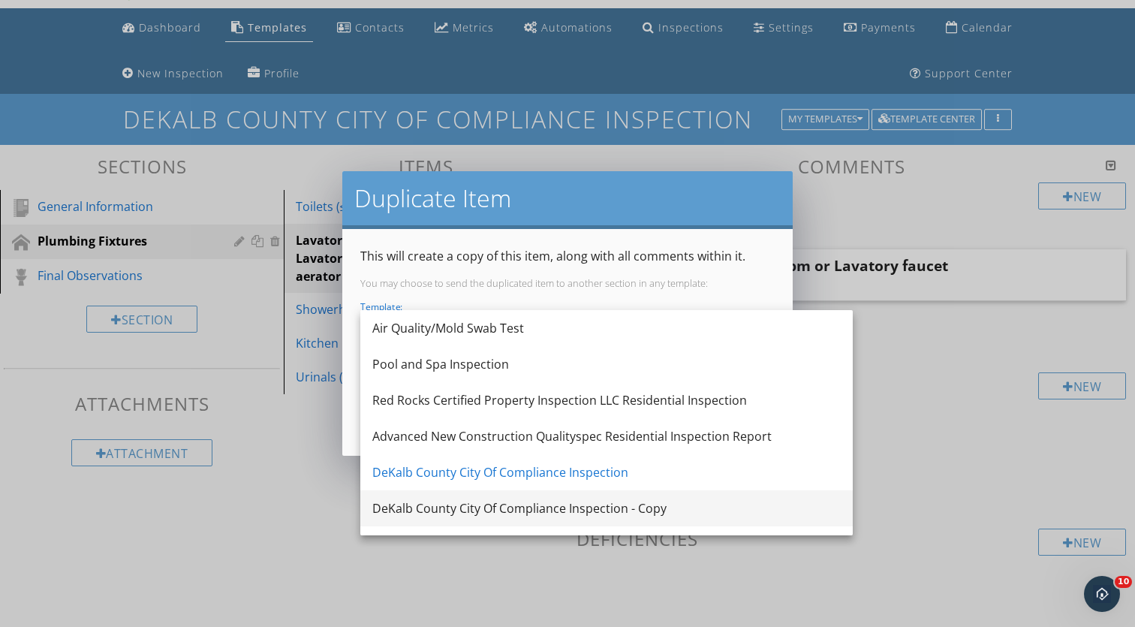
click at [546, 505] on div "DeKalb County City Of Compliance Inspection - Copy" at bounding box center [606, 508] width 469 height 18
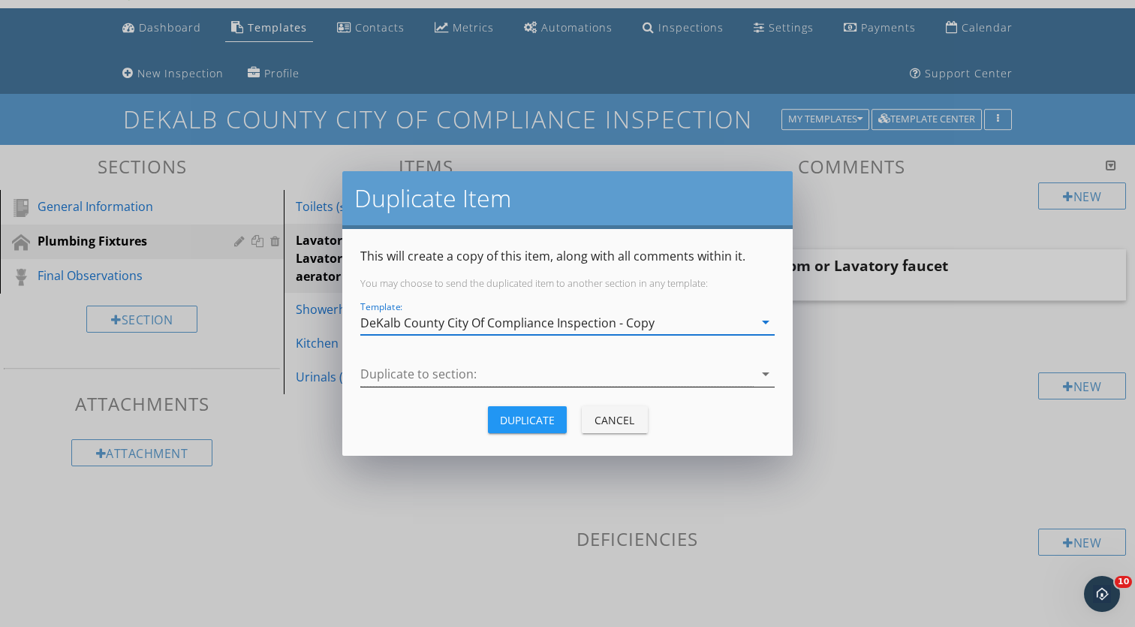
click at [504, 366] on div at bounding box center [556, 374] width 393 height 25
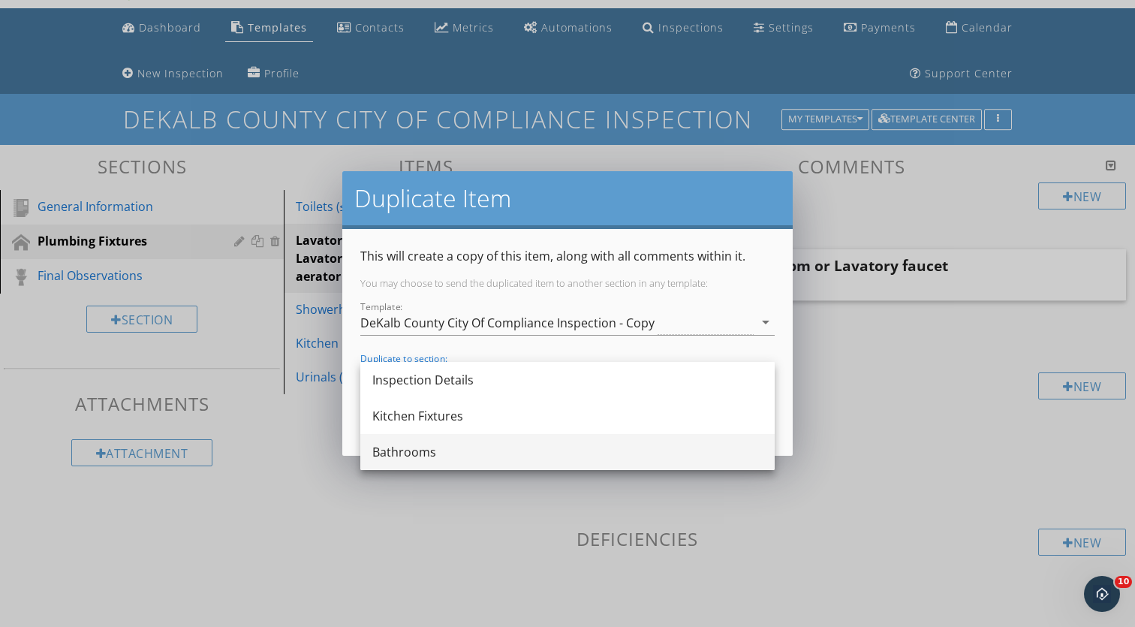
click at [502, 445] on div "Bathrooms" at bounding box center [567, 452] width 390 height 18
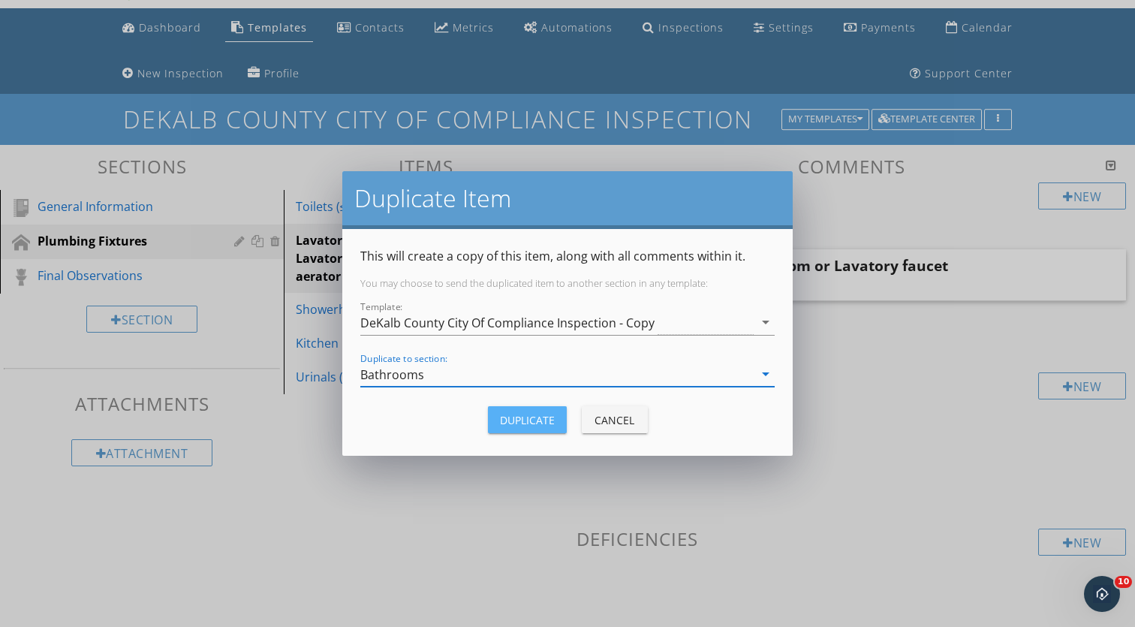
click at [544, 415] on div "Duplicate" at bounding box center [527, 420] width 55 height 16
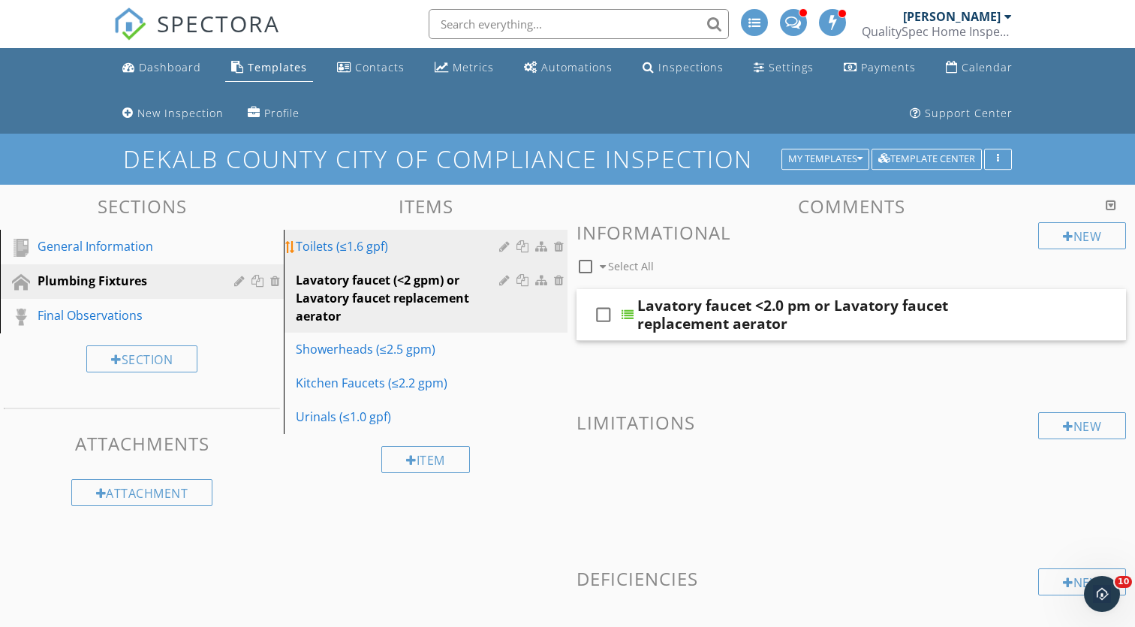
scroll to position [0, 0]
click at [409, 242] on div "Toilets (≤1.6 gpf)" at bounding box center [400, 246] width 208 height 18
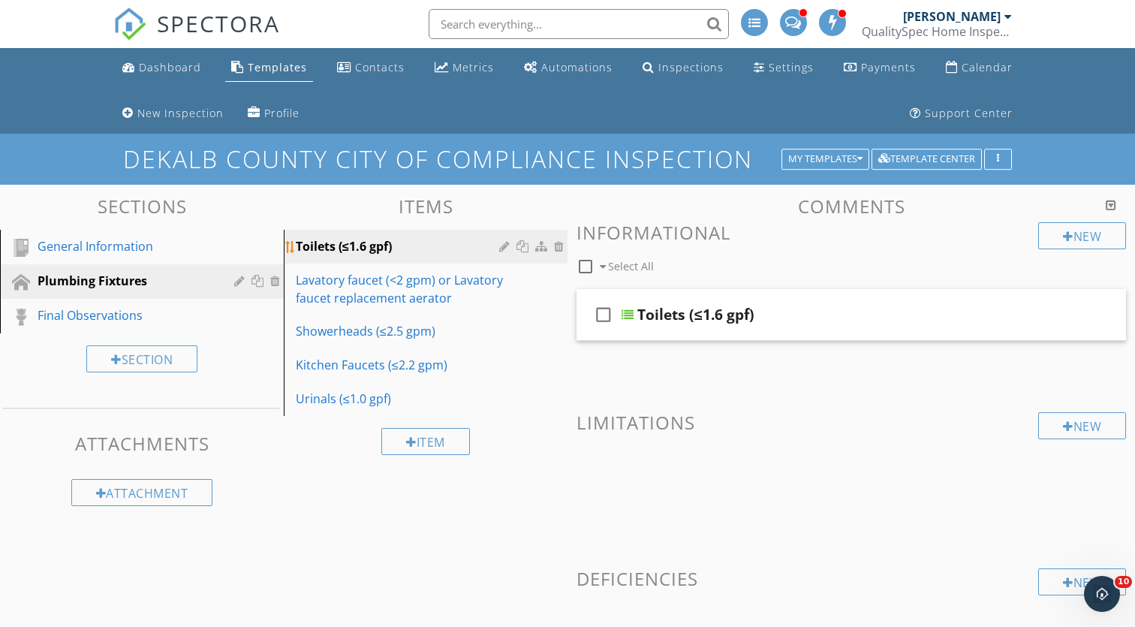
click at [507, 244] on div at bounding box center [506, 246] width 14 height 12
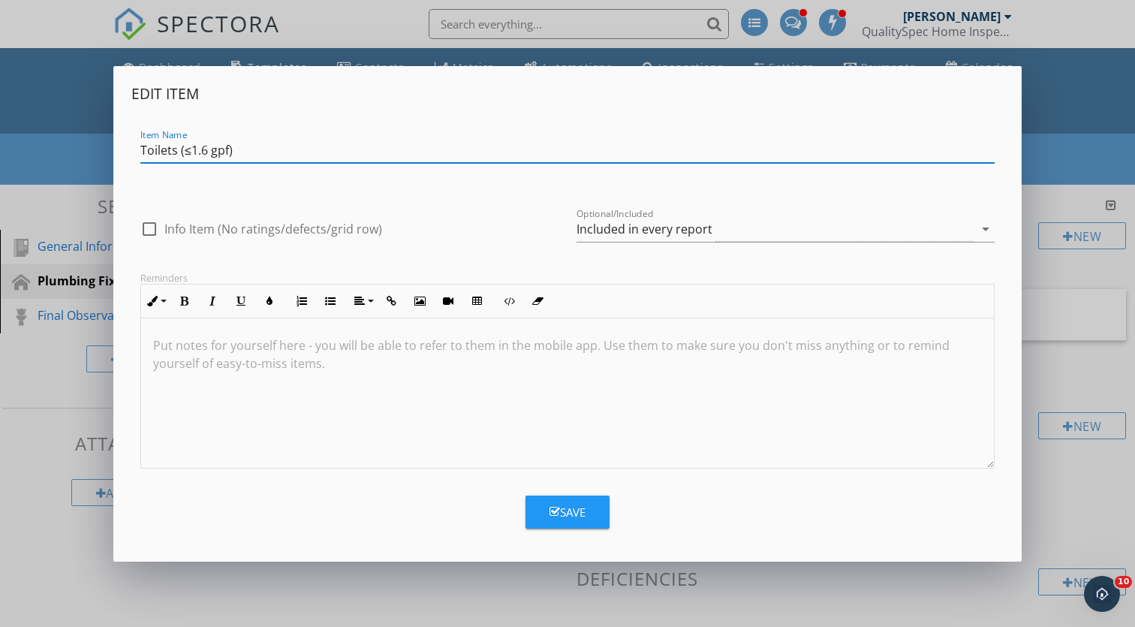
click at [417, 161] on div "Item Name Toilets (≤1.6 gpf)" at bounding box center [567, 150] width 855 height 25
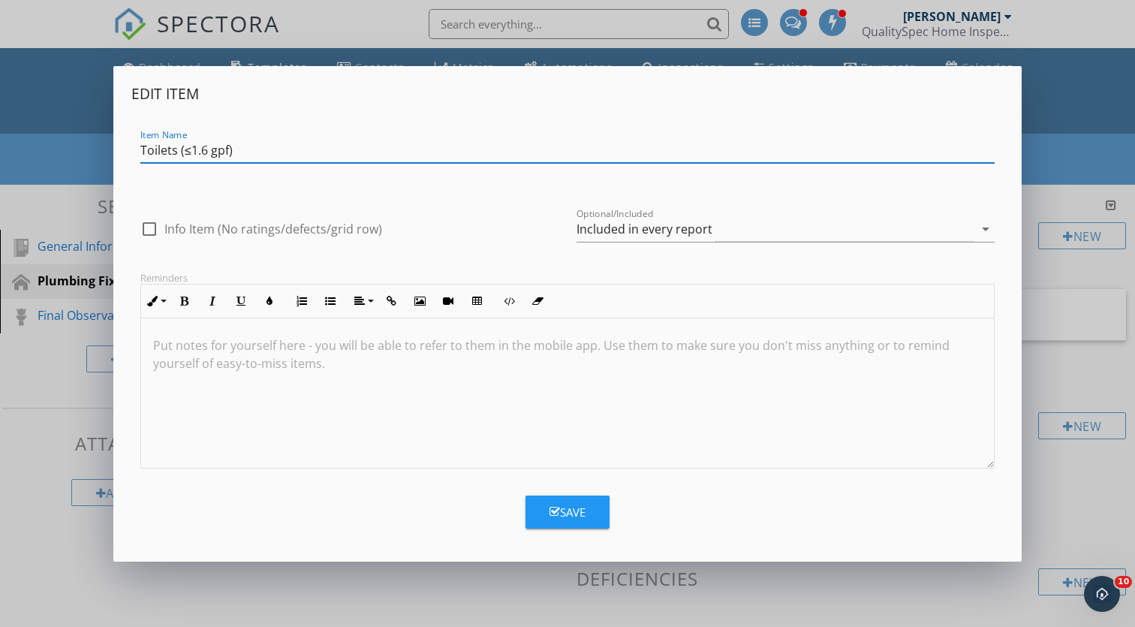
click at [417, 161] on div "Item Name Toilets (≤1.6 gpf)" at bounding box center [567, 150] width 855 height 25
click at [345, 156] on input "Toilets (≤1.6 gpf)" at bounding box center [567, 150] width 855 height 25
click at [1051, 272] on div "Edit Item Item Name Toilets (≤1.6 gpf) check_box_outline_blank Info Item (No ra…" at bounding box center [567, 313] width 1135 height 627
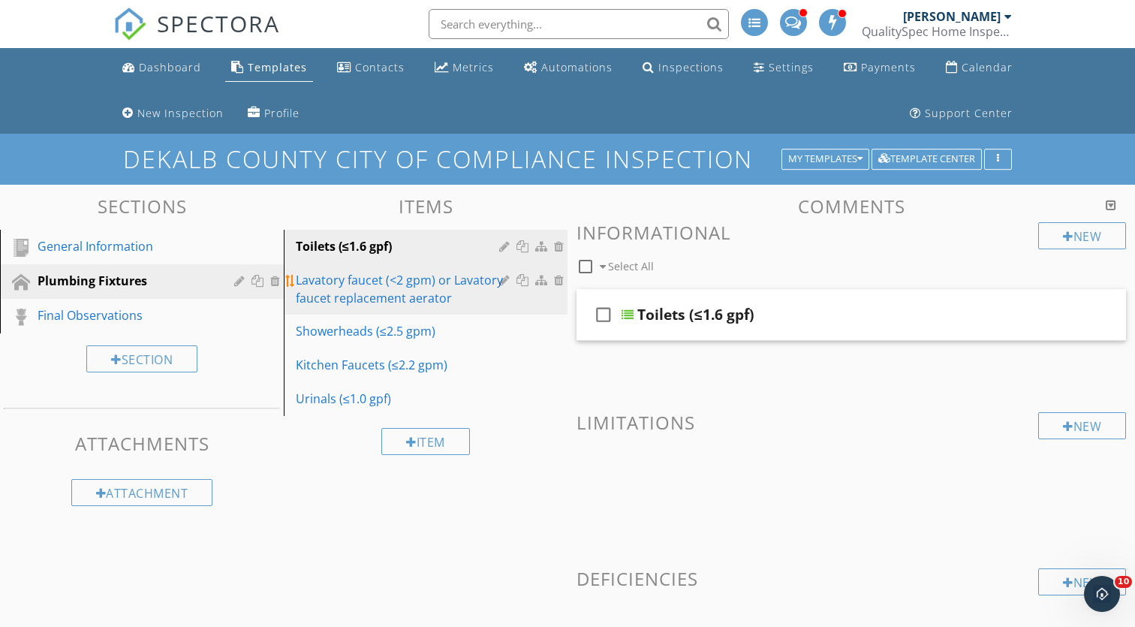
click at [348, 295] on div "Lavatory faucet (<2 gpm) or Lavatory faucet replacement aerator" at bounding box center [400, 289] width 208 height 36
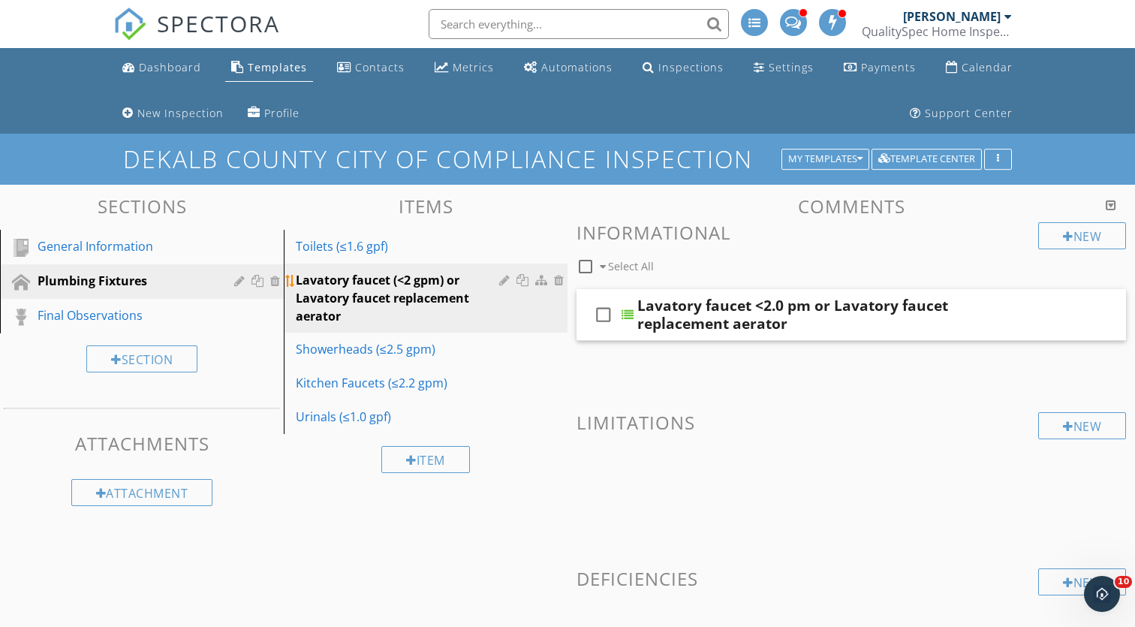
click at [503, 281] on div at bounding box center [506, 280] width 14 height 12
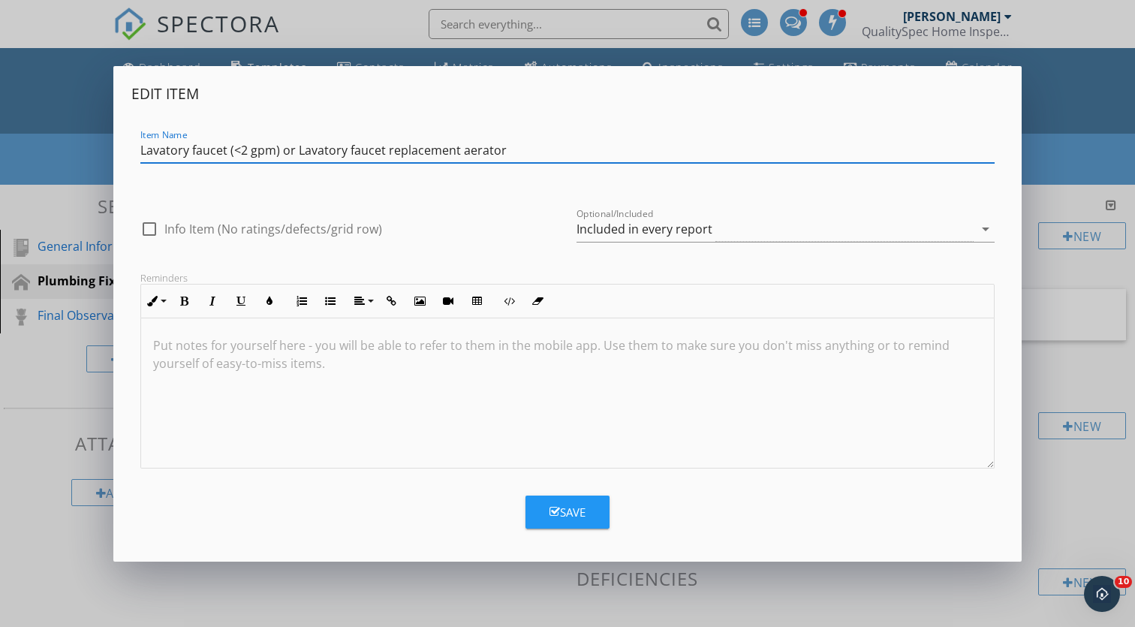
click at [359, 155] on input "Lavatory faucet (<2 gpm) or Lavatory faucet replacement aerator" at bounding box center [567, 150] width 855 height 25
paste input "Toilets (≤1.6 gpf)"
type input "Lavatory faucet (<2 gpm) or Lavatory faucet replacement aerator"
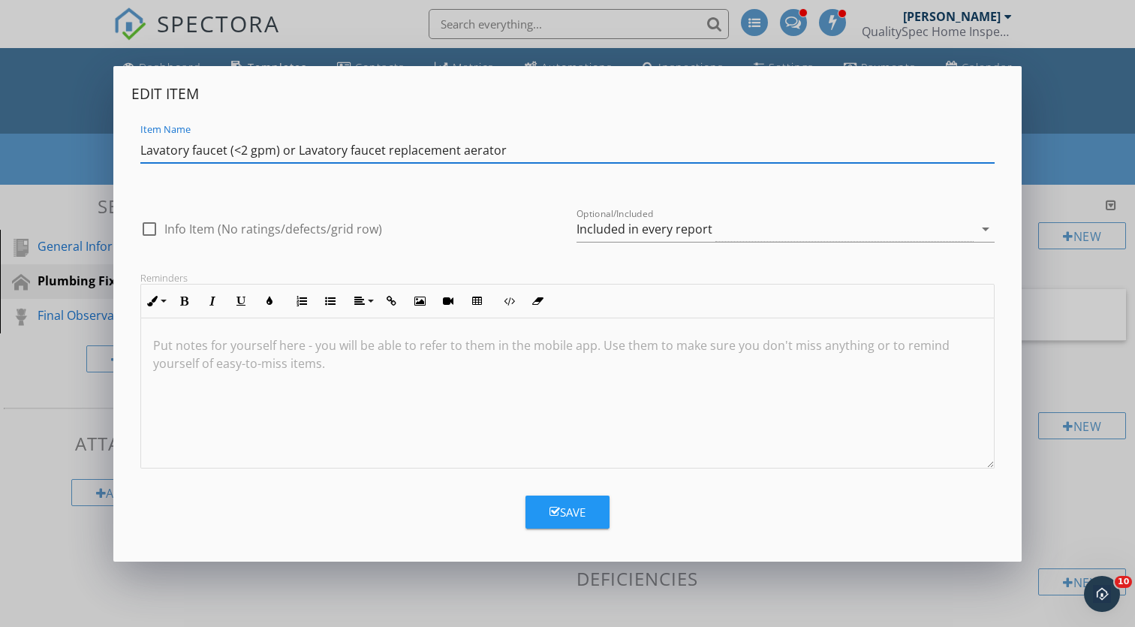
click at [1018, 127] on div "Edit Item Item Name Lavatory faucet (<2 gpm) or Lavatory faucet replacement aer…" at bounding box center [567, 314] width 909 height 496
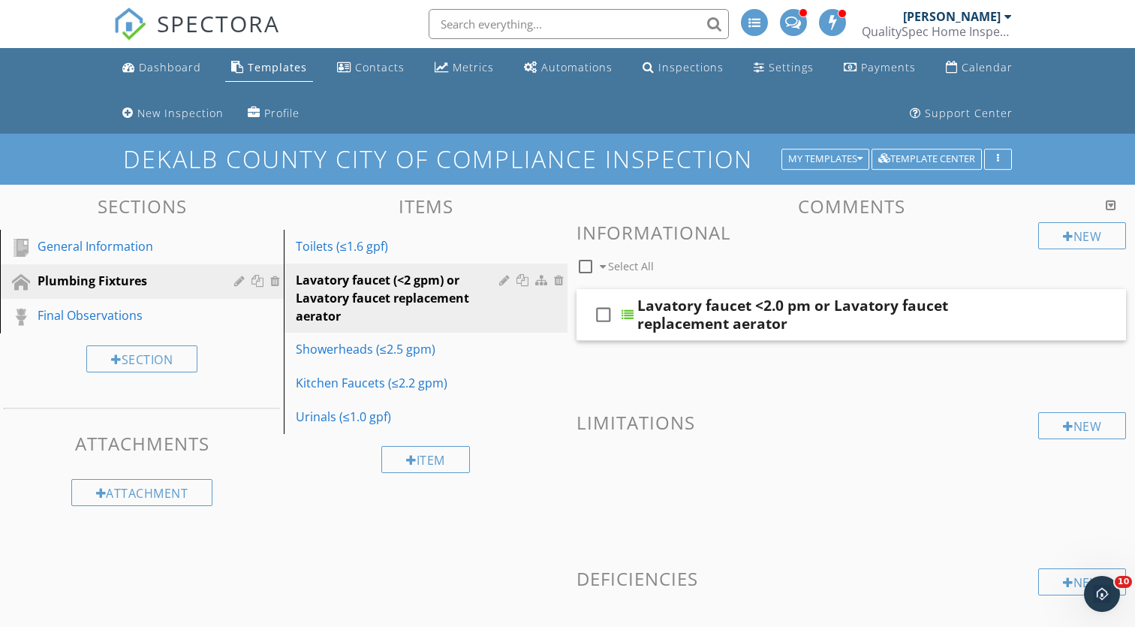
click at [1057, 111] on div at bounding box center [567, 313] width 1135 height 627
click at [797, 313] on div "Lavatory faucet <2.0 pm or Lavatory faucet replacement aerator" at bounding box center [833, 315] width 390 height 36
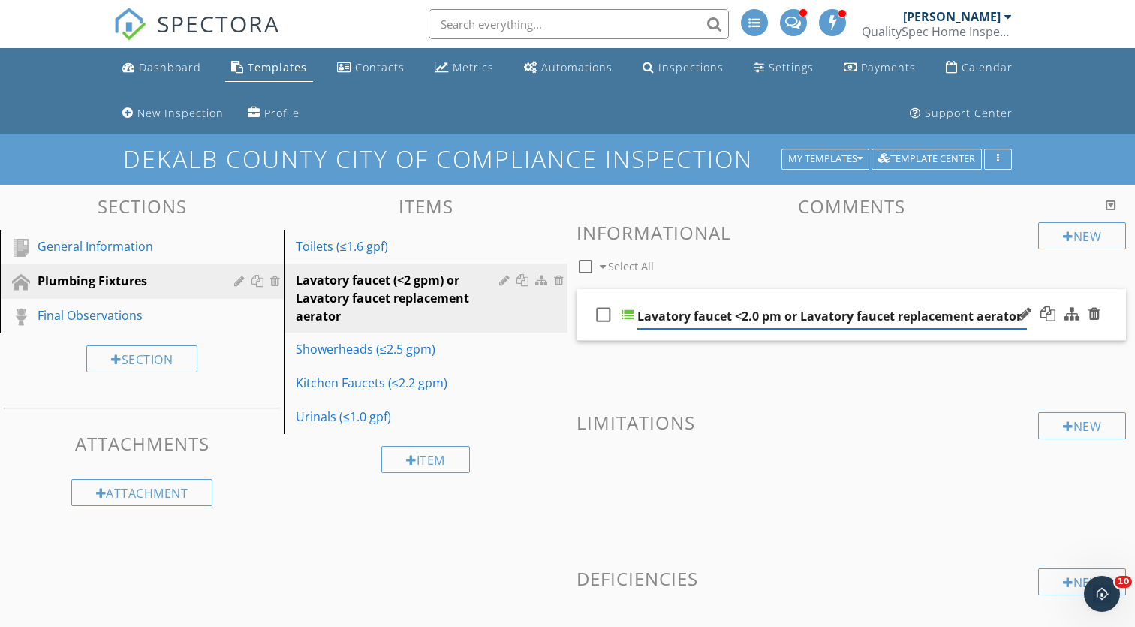
click at [837, 307] on input "Lavatory faucet <2.0 pm or Lavatory faucet replacement aerator" at bounding box center [833, 316] width 390 height 25
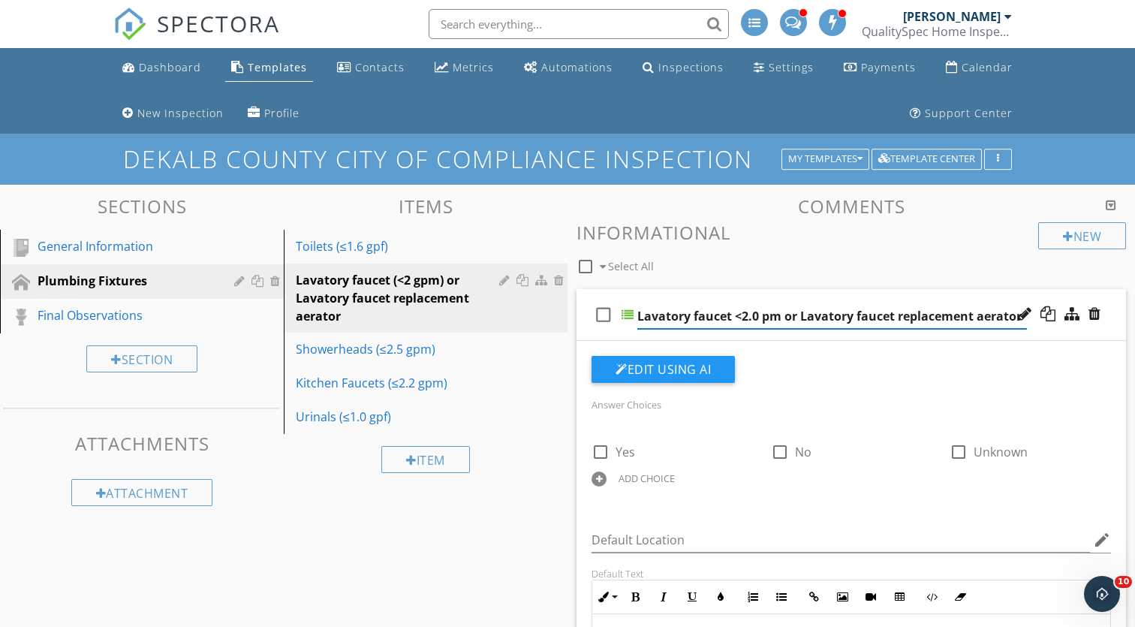
paste input "(<2 gpm)"
type input "Lavatory faucet (<2 gpm) or Lavatory faucet replacement aerator"
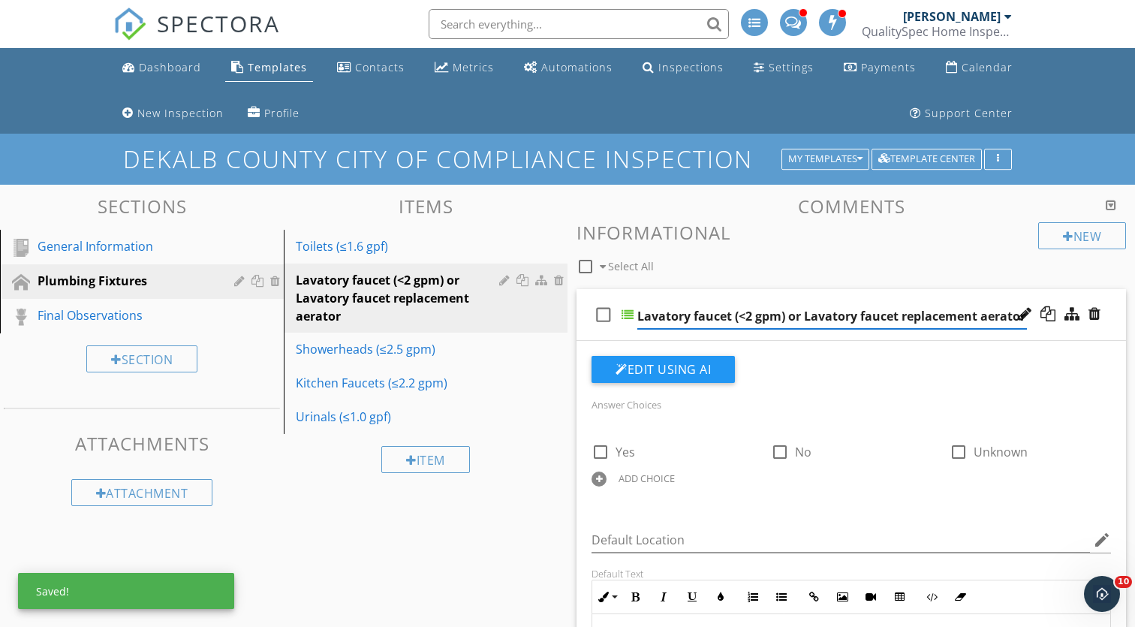
click at [838, 315] on input "Lavatory faucet (<2 gpm) or Lavatory faucet replacement aerator" at bounding box center [833, 316] width 390 height 25
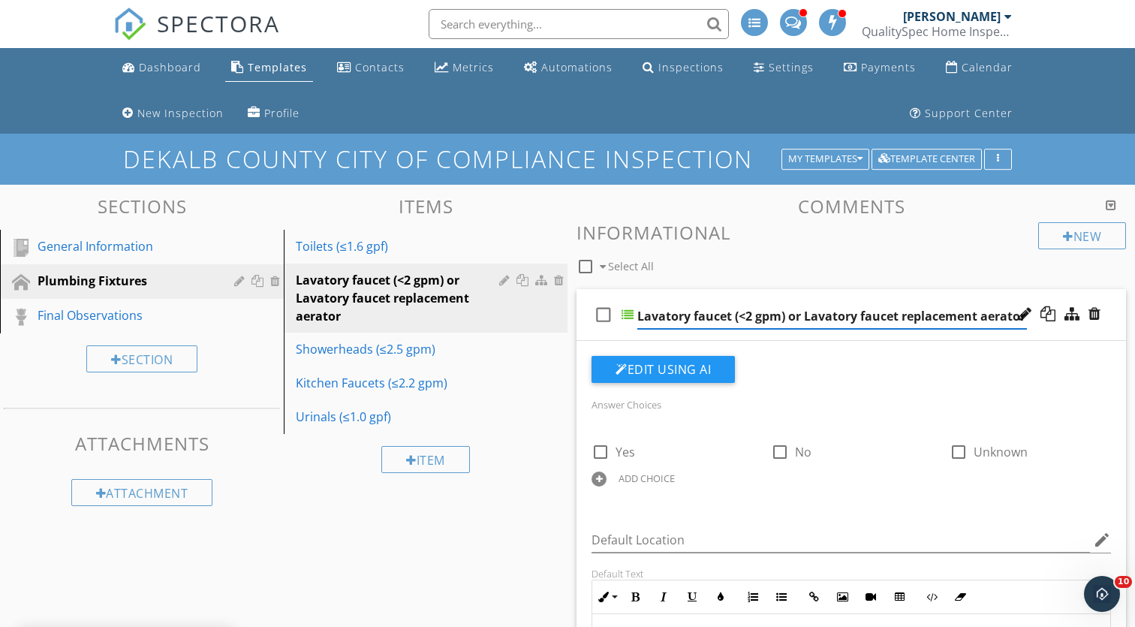
click at [838, 315] on input "Lavatory faucet (<2 gpm) or Lavatory faucet replacement aerator" at bounding box center [833, 316] width 390 height 25
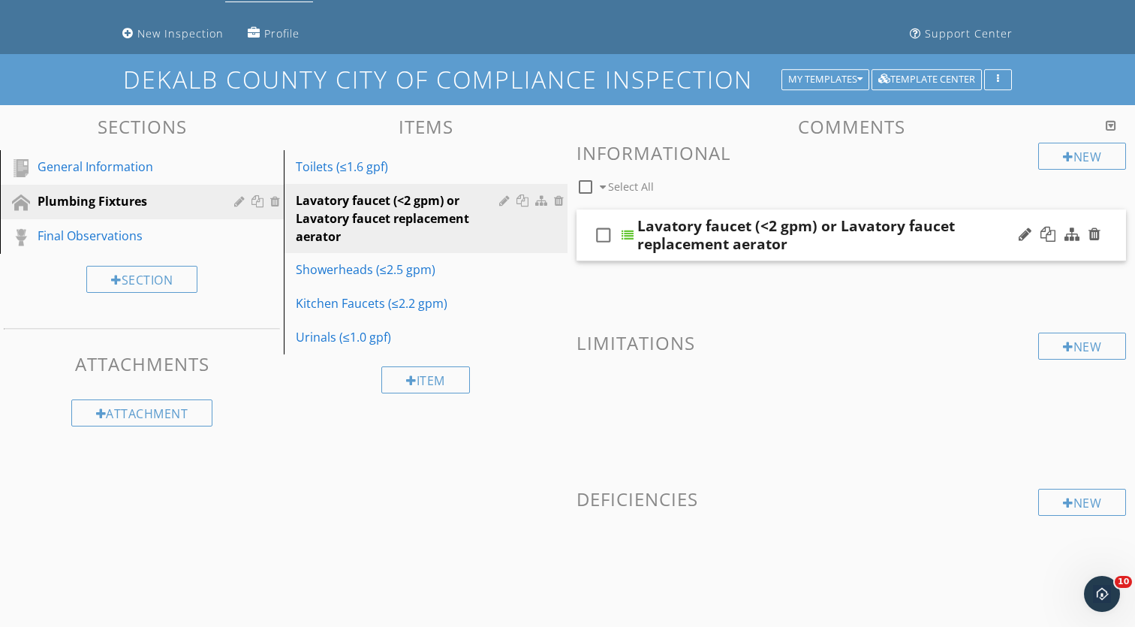
scroll to position [119, 0]
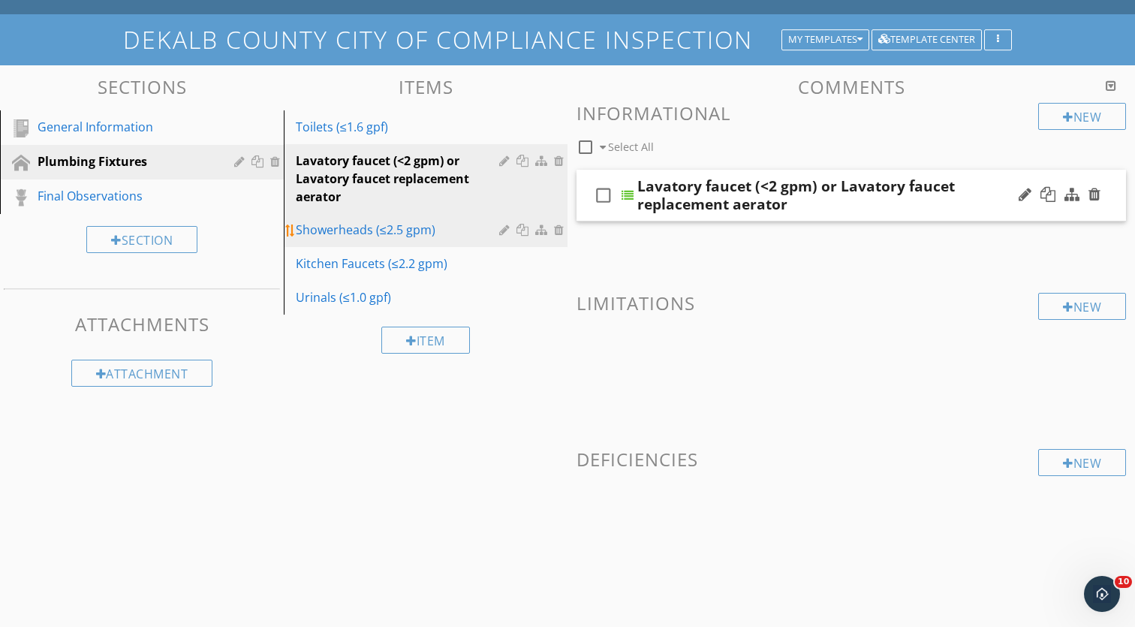
click at [368, 223] on div "Showerheads (≤2.5 gpm)" at bounding box center [400, 230] width 208 height 18
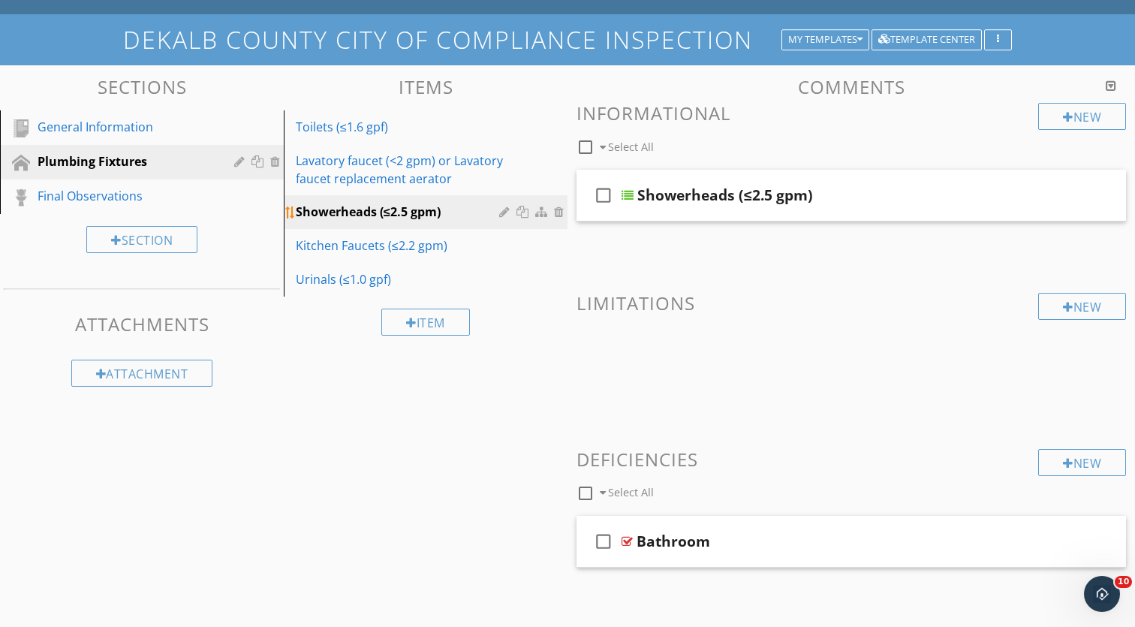
click at [507, 214] on div at bounding box center [506, 212] width 14 height 12
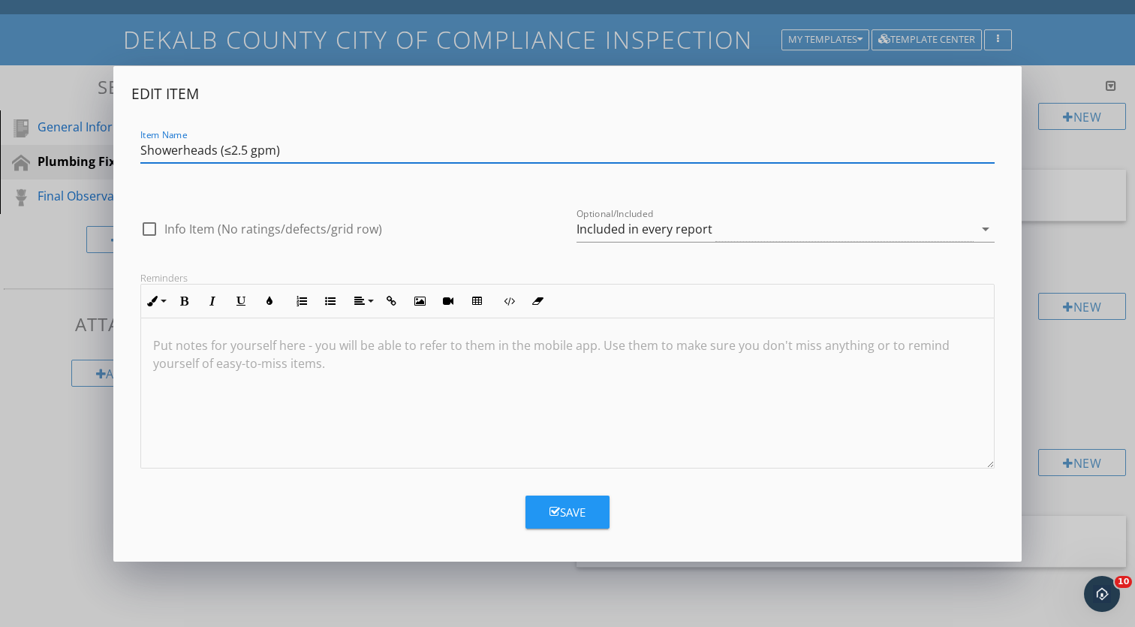
click at [326, 144] on input "Showerheads (≤2.5 gpm)" at bounding box center [567, 150] width 855 height 25
click at [557, 383] on div at bounding box center [567, 393] width 853 height 150
click at [1052, 261] on div "Edit Item Item Name Showerheads (≤2.5 gpm) check_box_outline_blank Info Item (N…" at bounding box center [567, 313] width 1135 height 627
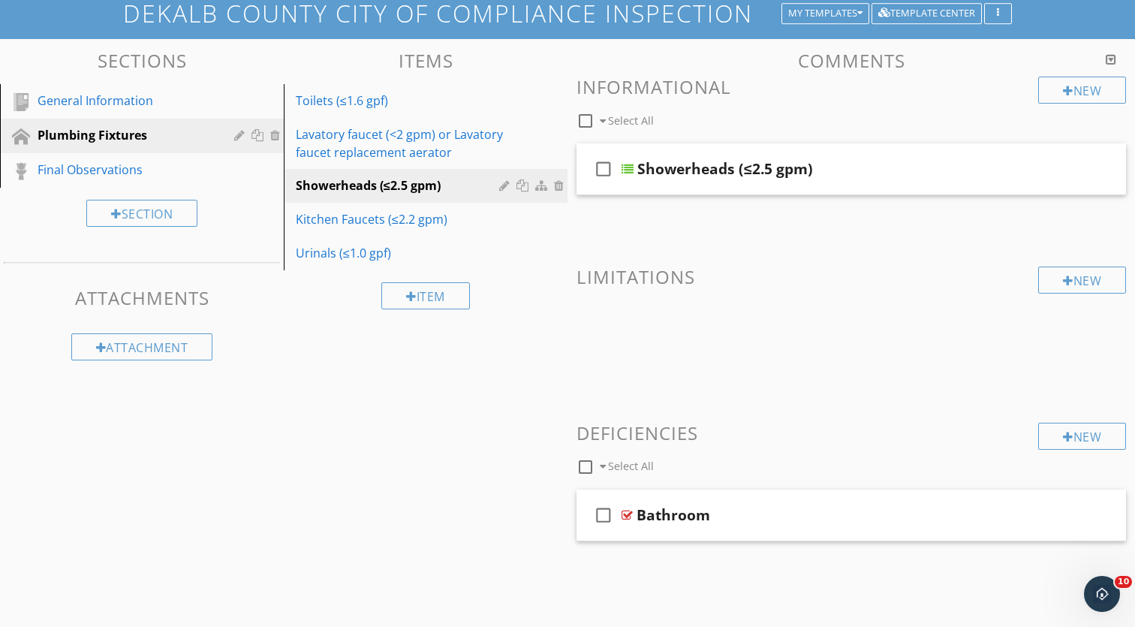
scroll to position [145, 0]
click at [405, 255] on div "Urinals (≤1.0 gpf)" at bounding box center [400, 254] width 208 height 18
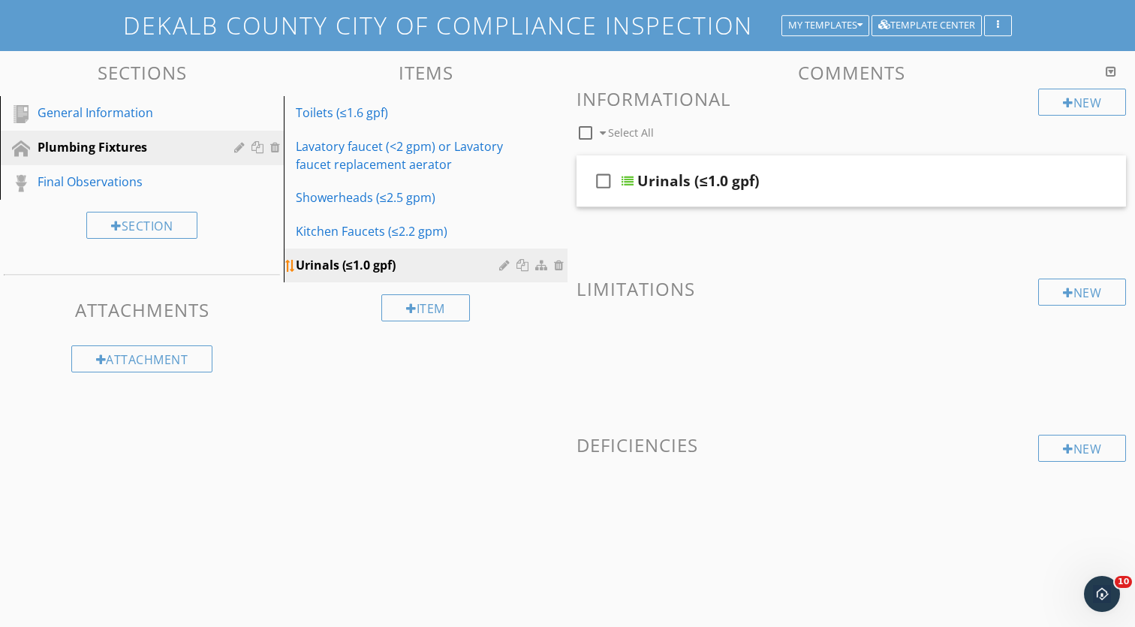
scroll to position [134, 0]
click at [787, 164] on div "check_box_outline_blank Urinals (≤1.0 gpf)" at bounding box center [852, 181] width 550 height 52
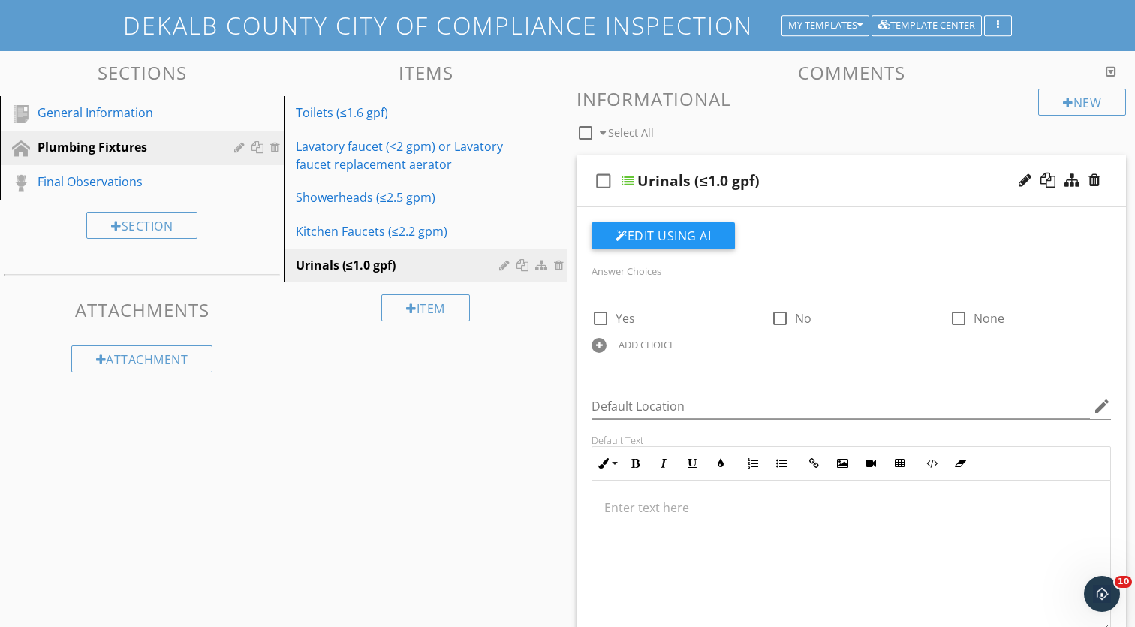
click at [784, 161] on div "check_box_outline_blank Urinals (≤1.0 gpf)" at bounding box center [852, 181] width 550 height 52
click at [1024, 182] on div at bounding box center [1025, 180] width 13 height 15
click at [511, 264] on div at bounding box center [506, 265] width 14 height 12
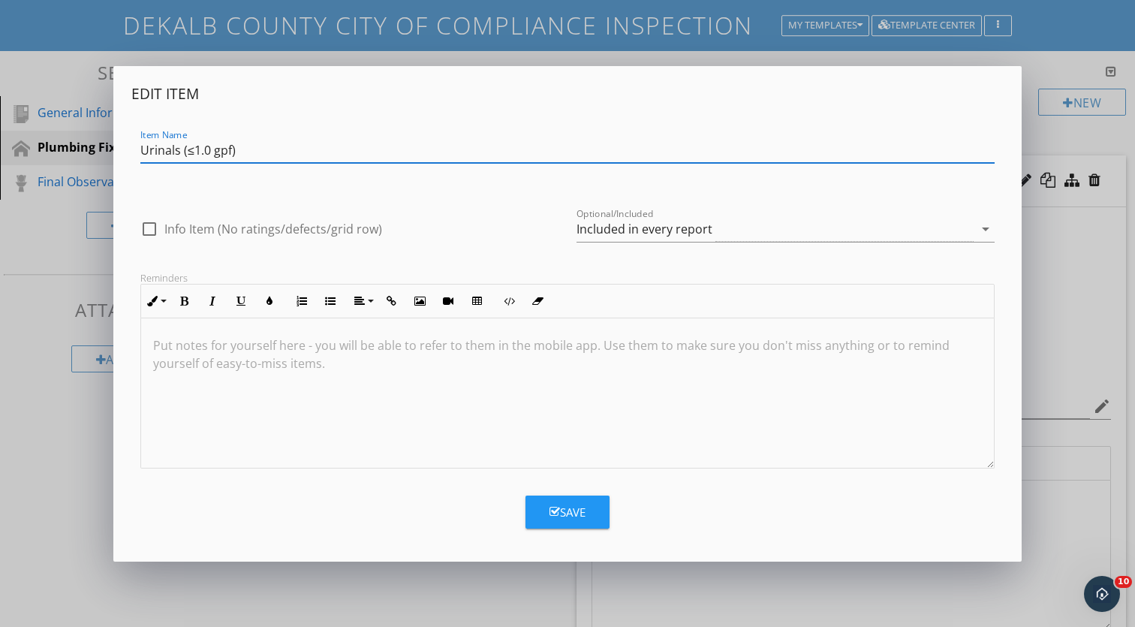
click at [316, 156] on input "Urinals (≤1.0 gpf)" at bounding box center [567, 150] width 855 height 25
click at [456, 377] on div at bounding box center [567, 393] width 853 height 150
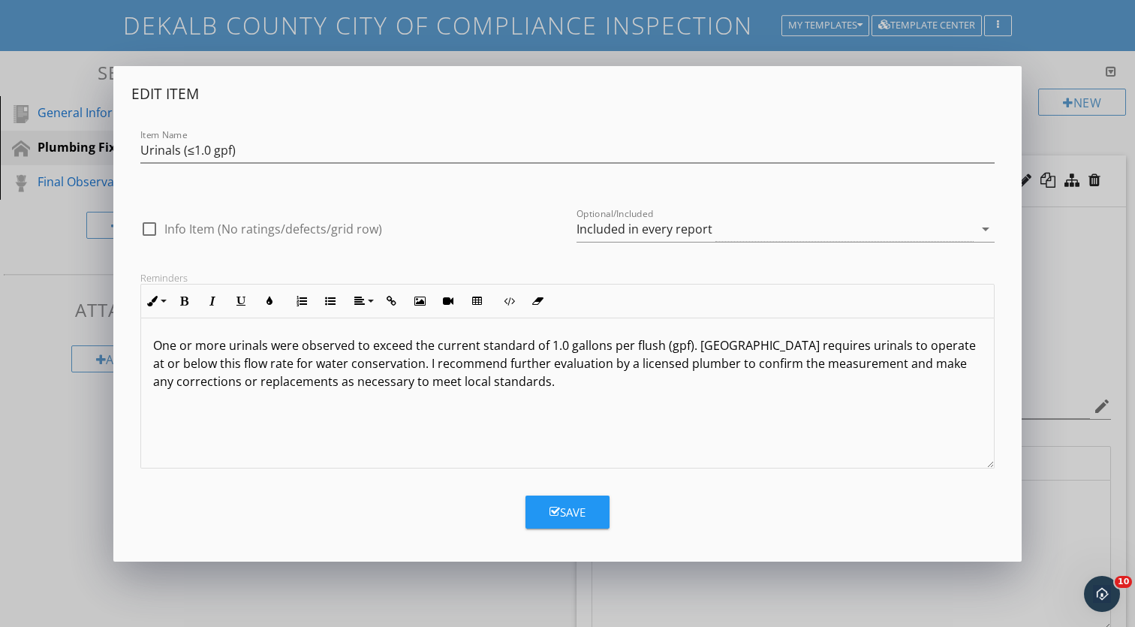
click at [573, 481] on form "Edit Item Item Name Urinals (≤1.0 gpf) check_box_outline_blank Info Item (No ra…" at bounding box center [567, 306] width 873 height 445
click at [577, 521] on button "Save" at bounding box center [568, 512] width 84 height 33
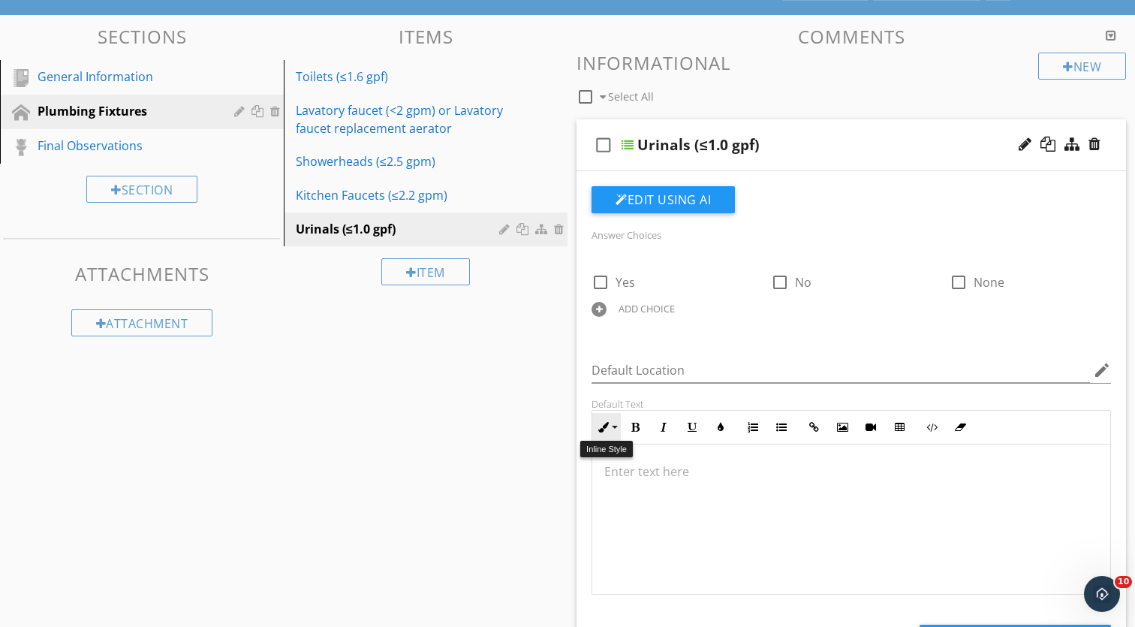
scroll to position [136, 0]
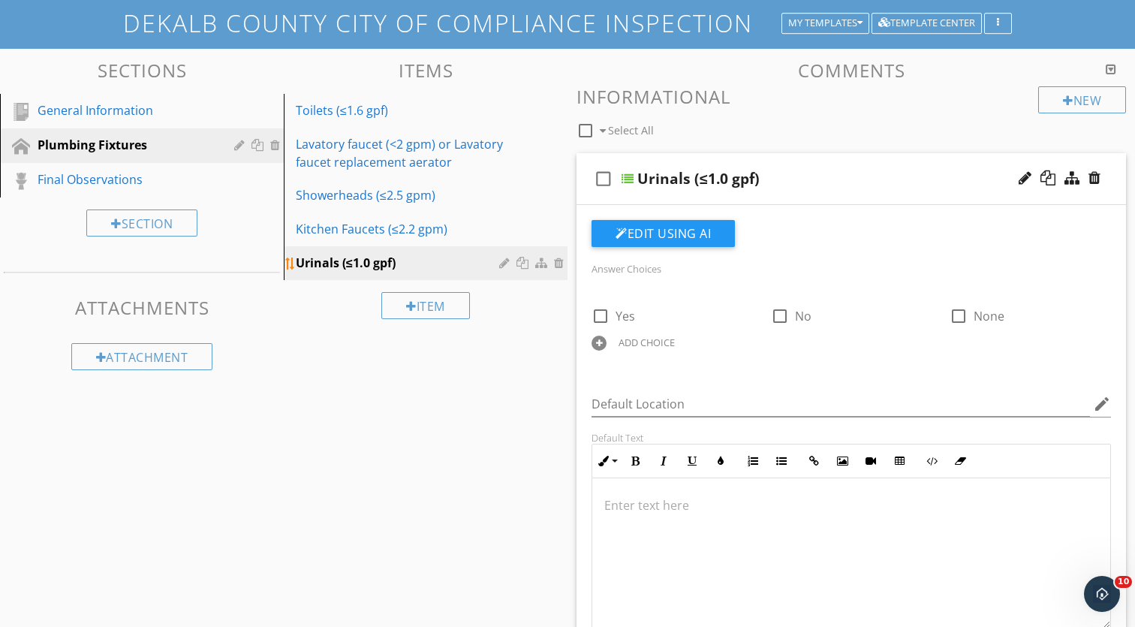
click at [414, 261] on div "Urinals (≤1.0 gpf)" at bounding box center [400, 263] width 208 height 18
click at [496, 268] on div "Urinals (≤1.0 gpf)" at bounding box center [400, 263] width 208 height 18
click at [499, 268] on div at bounding box center [506, 263] width 14 height 12
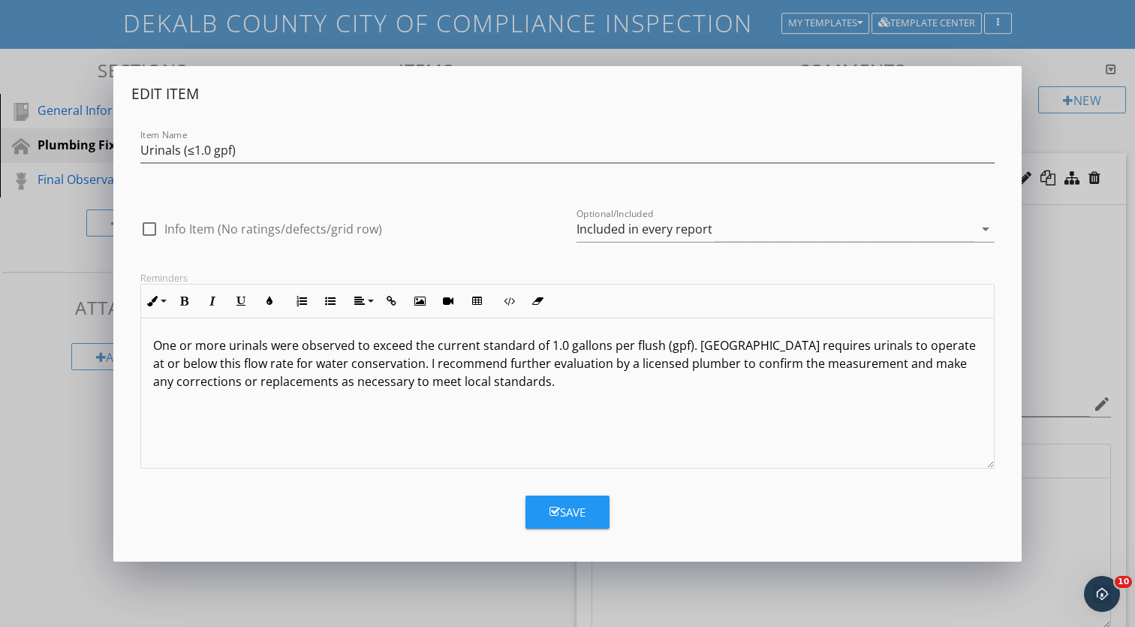
click at [481, 427] on div "One or more urinals were observed to exceed the current standard of 1.0 gallons…" at bounding box center [567, 393] width 853 height 150
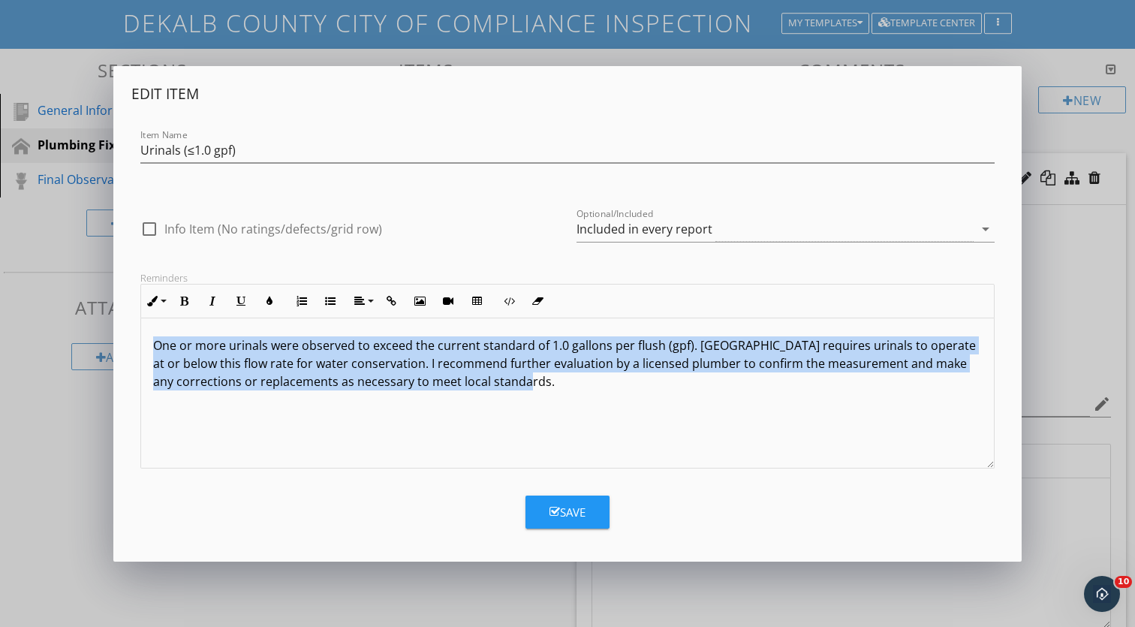
click at [481, 427] on div "One or more urinals were observed to exceed the current standard of 1.0 gallons…" at bounding box center [567, 393] width 853 height 150
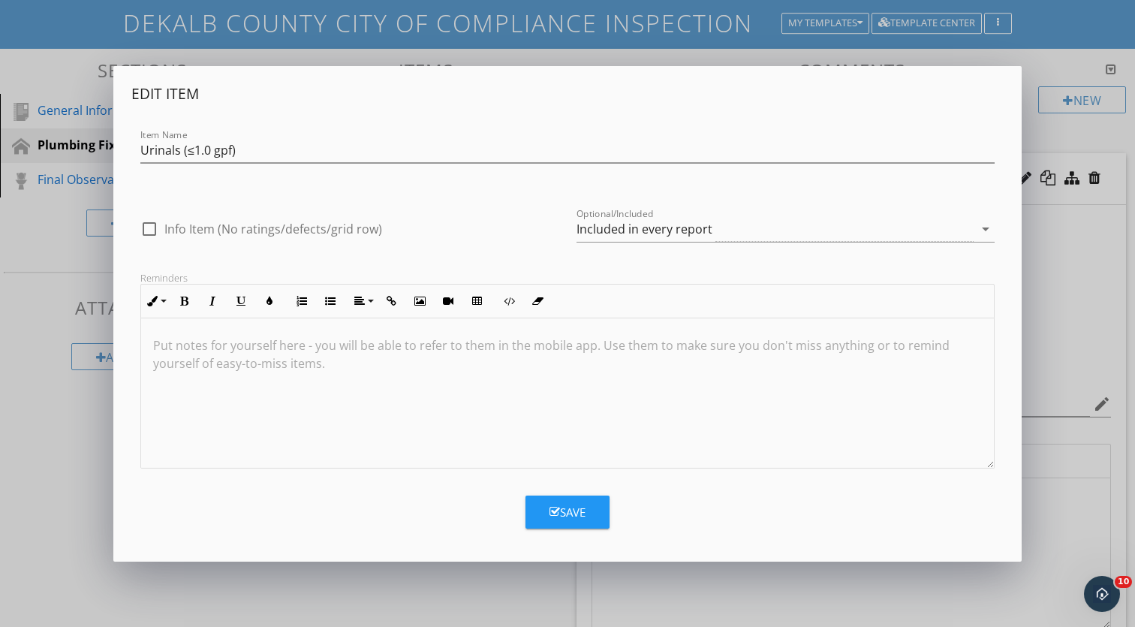
click at [587, 504] on button "Save" at bounding box center [568, 512] width 84 height 33
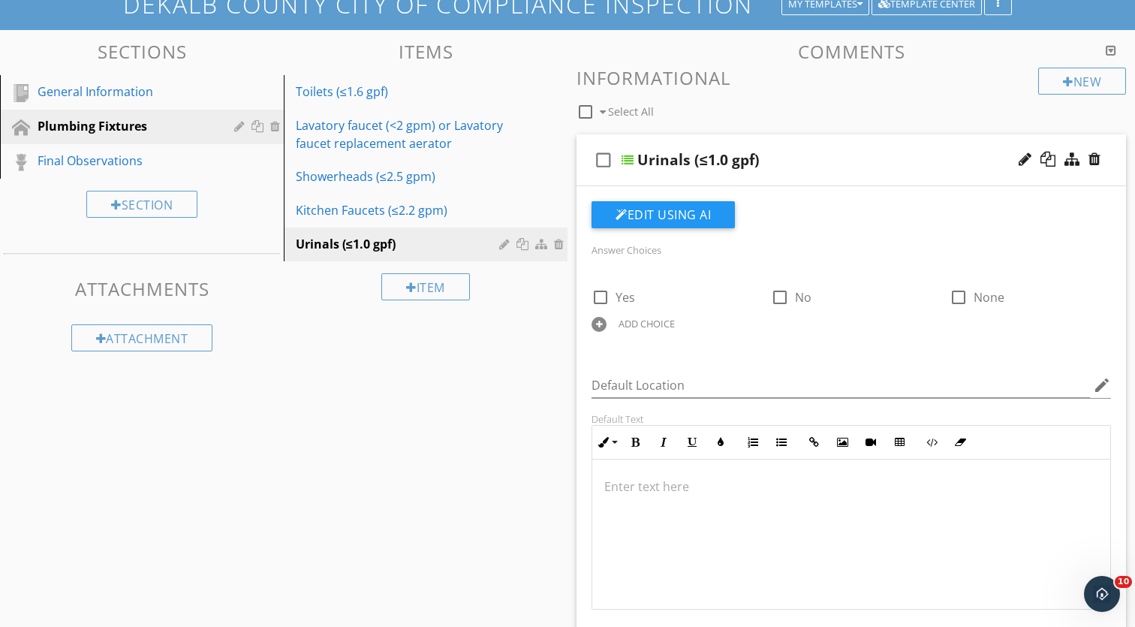
scroll to position [155, 0]
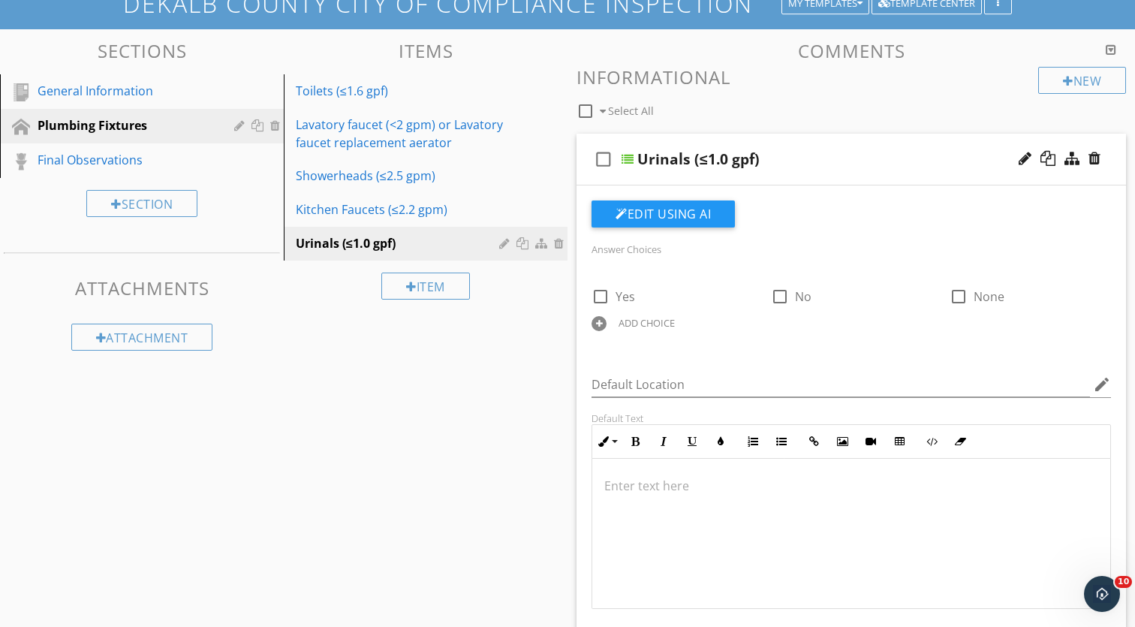
click at [418, 391] on div "Sections General Information Plumbing Fixtures Final Observations Section Attac…" at bounding box center [567, 555] width 1135 height 1053
click at [825, 146] on div "check_box_outline_blank Urinals (≤1.0 gpf)" at bounding box center [852, 160] width 550 height 52
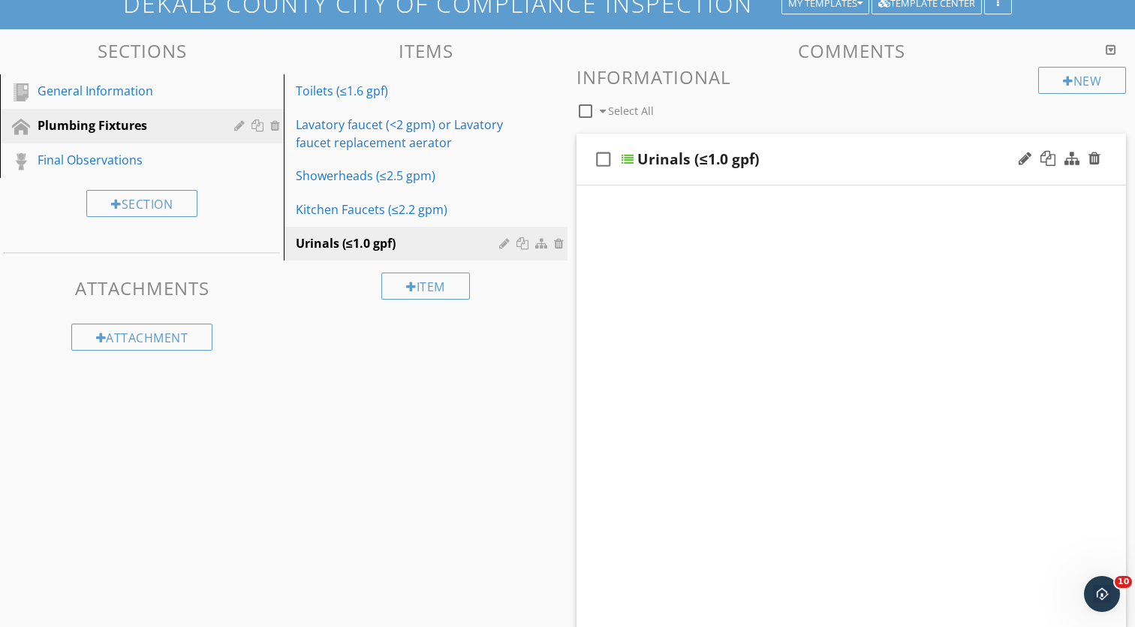
scroll to position [134, 0]
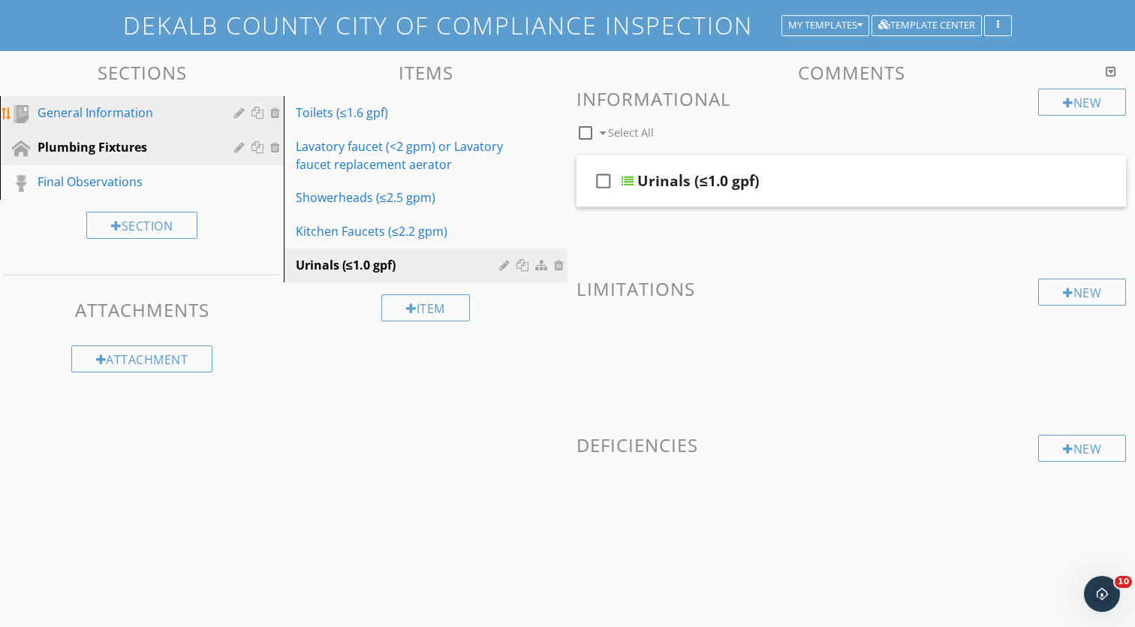
click at [146, 114] on div "General Information" at bounding box center [125, 113] width 175 height 18
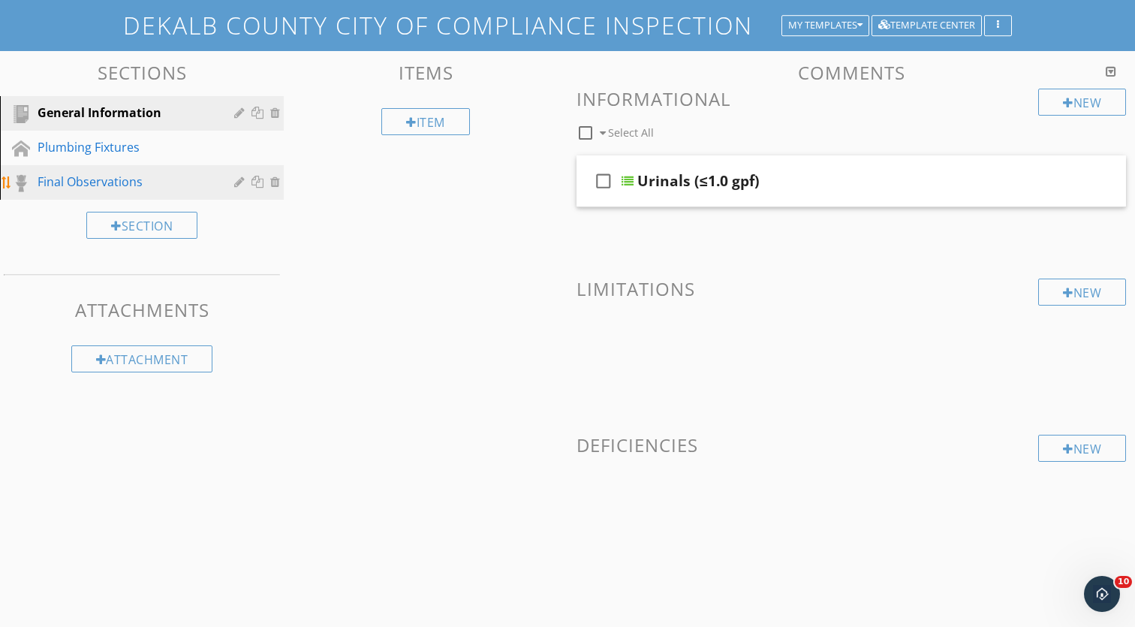
click at [115, 173] on div "Final Observations" at bounding box center [125, 182] width 175 height 18
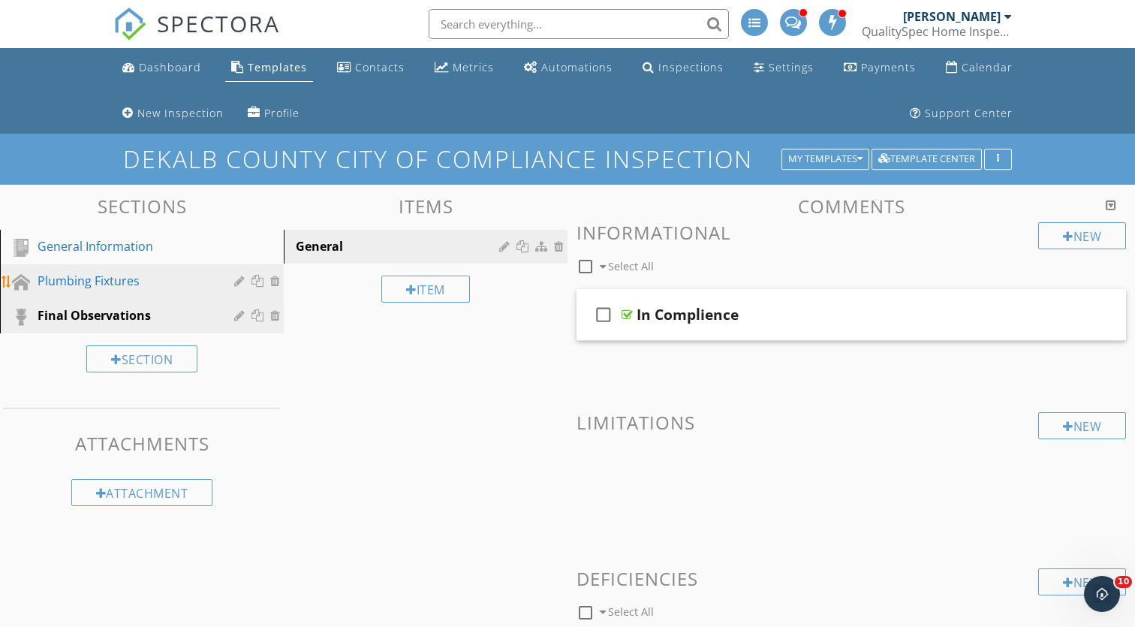
scroll to position [0, 0]
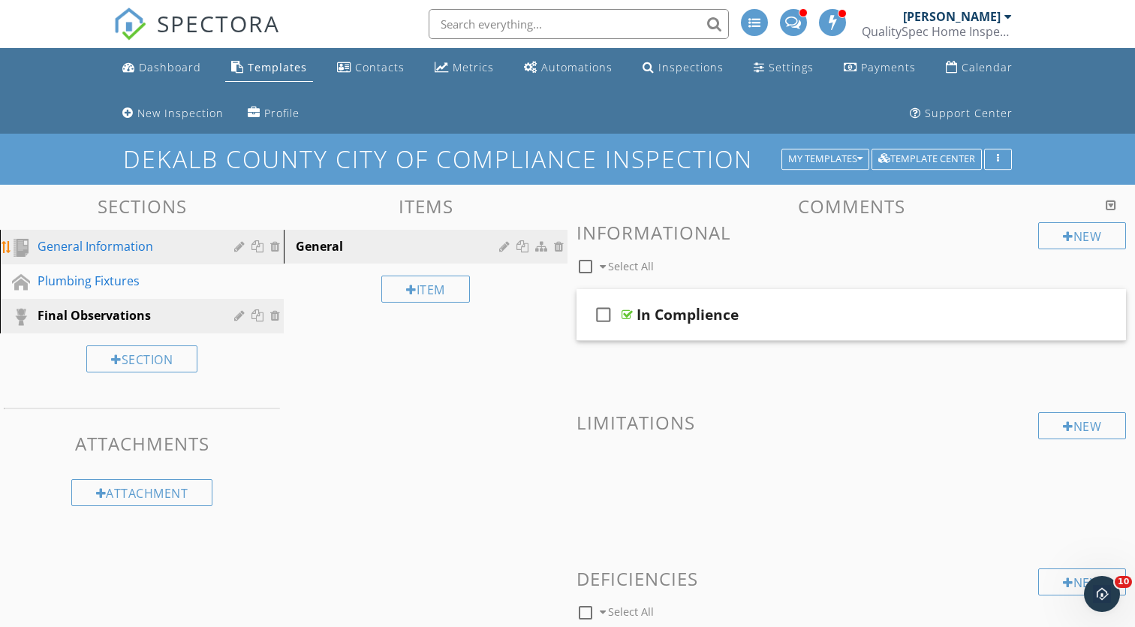
click at [117, 237] on div "General Information" at bounding box center [125, 246] width 175 height 18
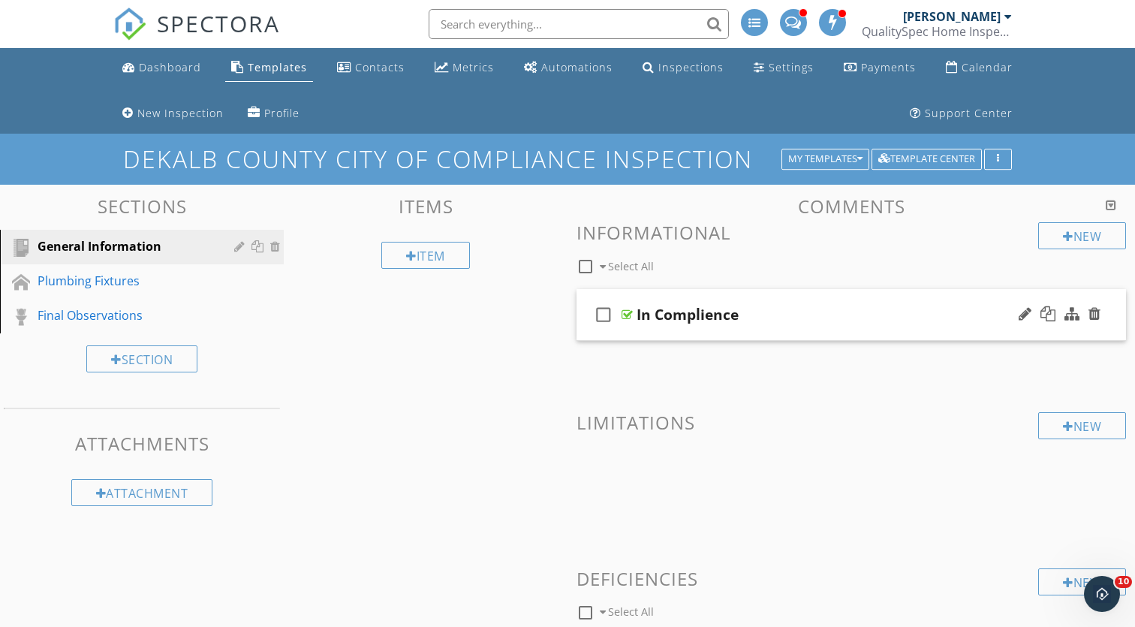
click at [852, 301] on div "check_box_outline_blank In Complience" at bounding box center [852, 315] width 550 height 52
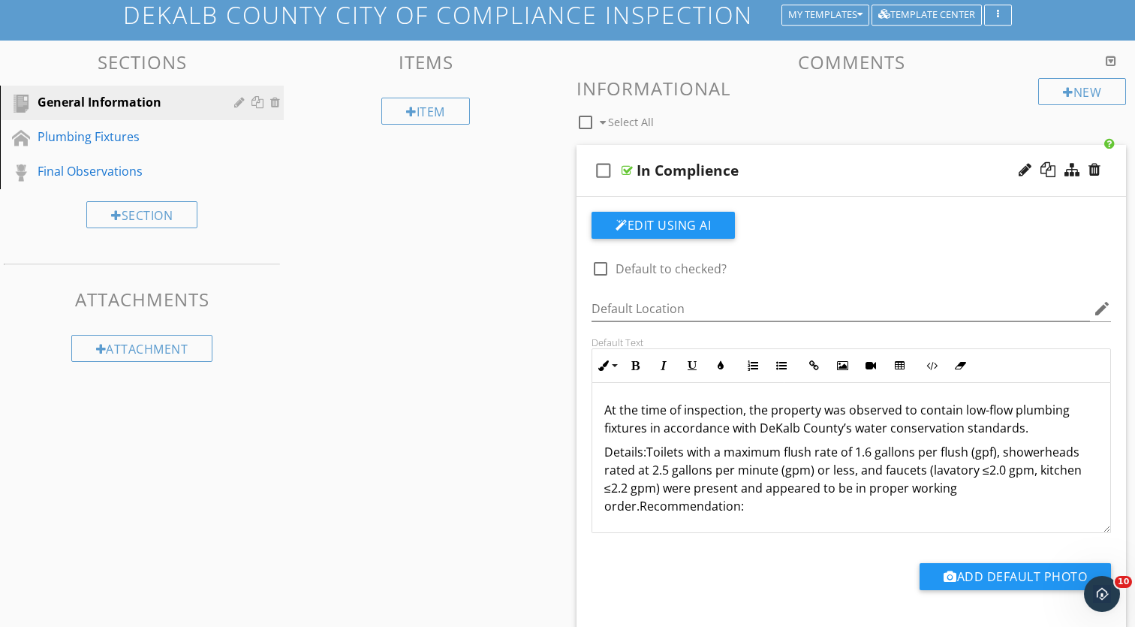
scroll to position [64, 0]
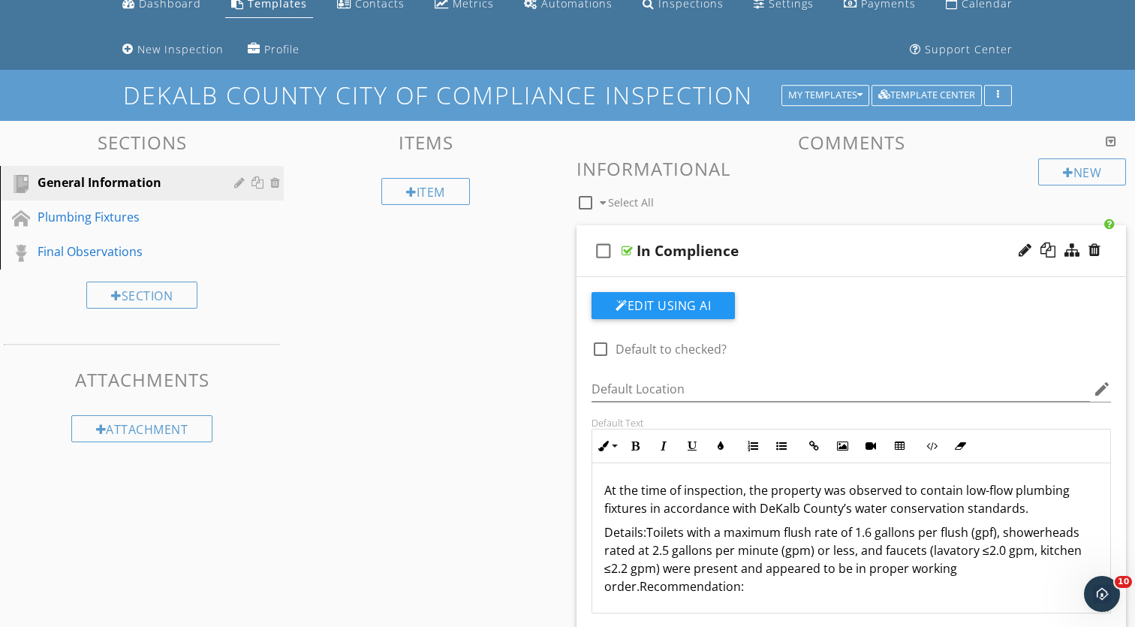
click at [822, 233] on div "check_box_outline_blank In Complience" at bounding box center [852, 251] width 550 height 52
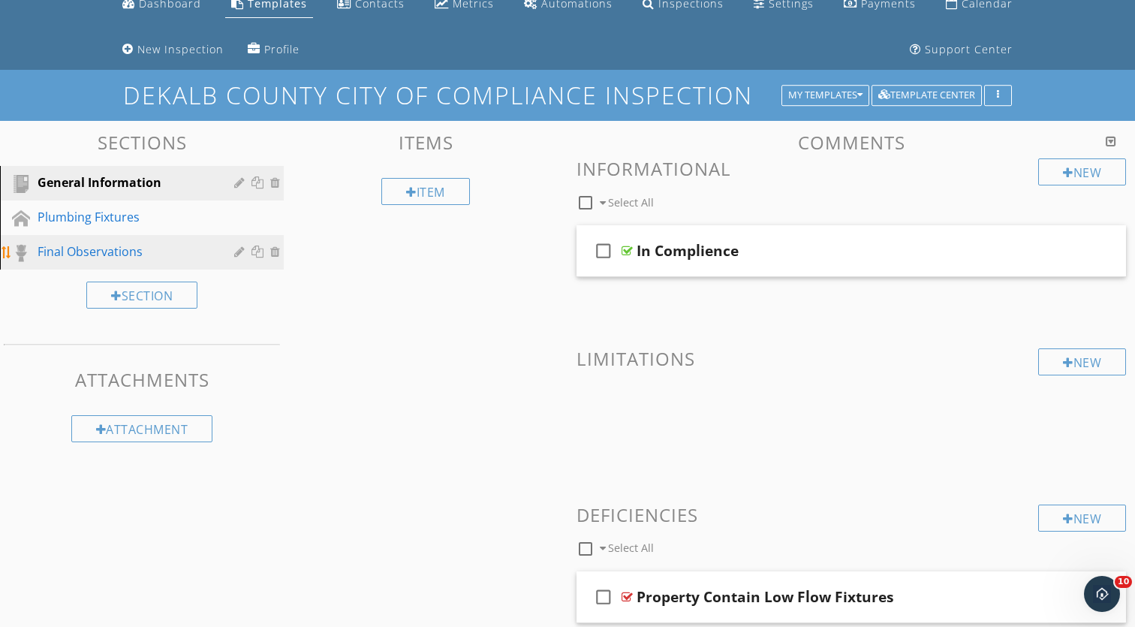
click at [106, 240] on link "Final Observations" at bounding box center [144, 252] width 279 height 35
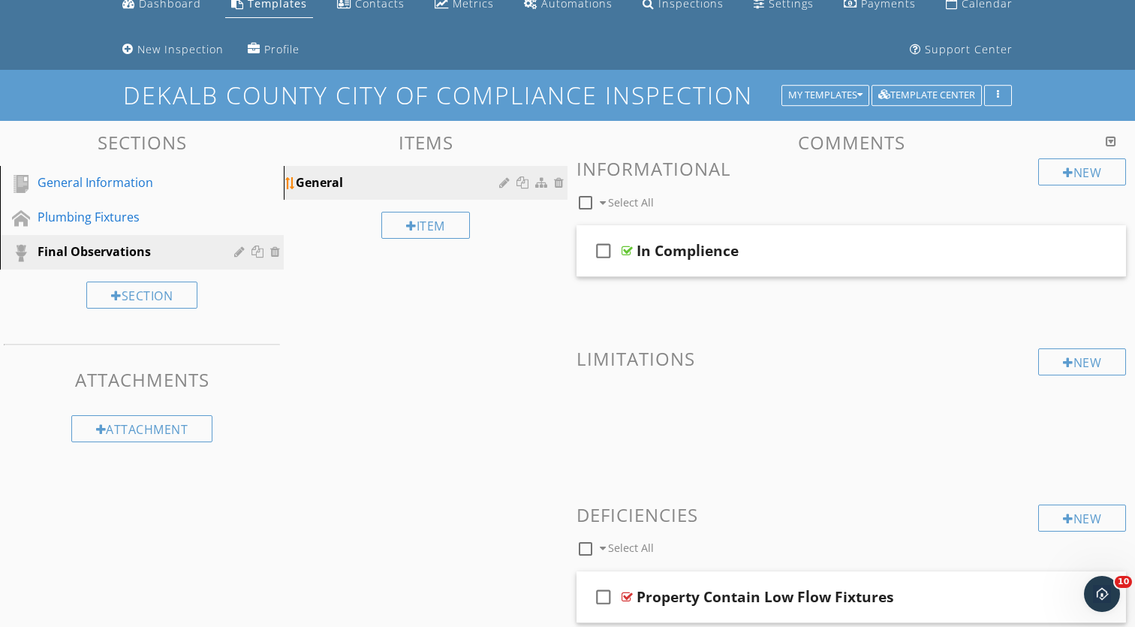
click at [390, 185] on div "General" at bounding box center [400, 182] width 208 height 18
click at [258, 254] on div at bounding box center [260, 252] width 16 height 12
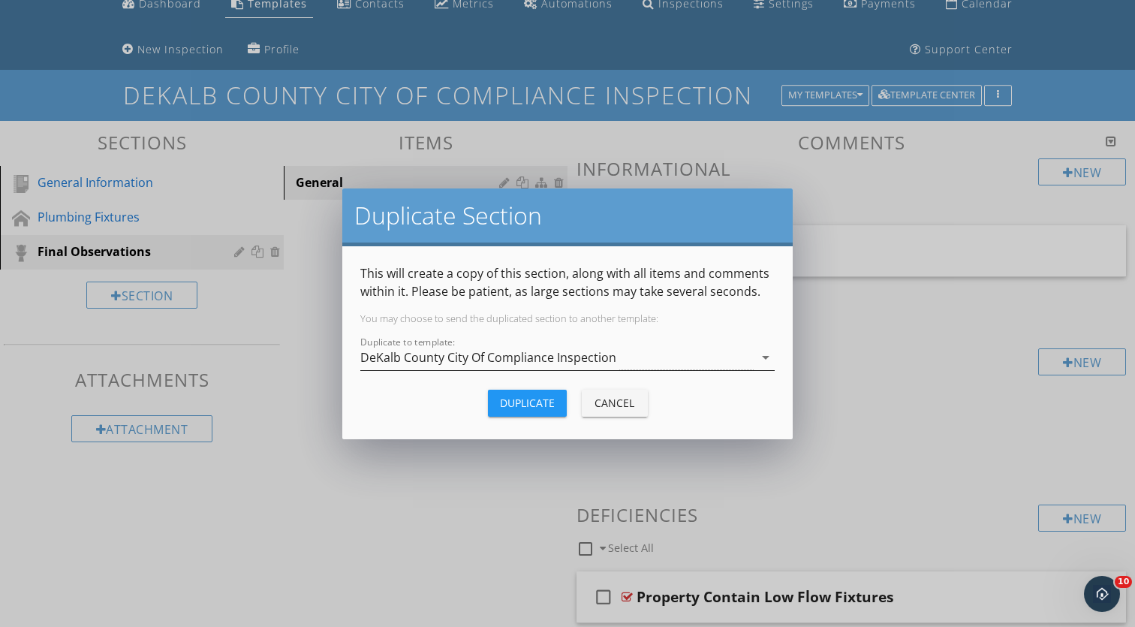
click at [530, 351] on div "DeKalb County City Of Compliance Inspection" at bounding box center [488, 358] width 256 height 14
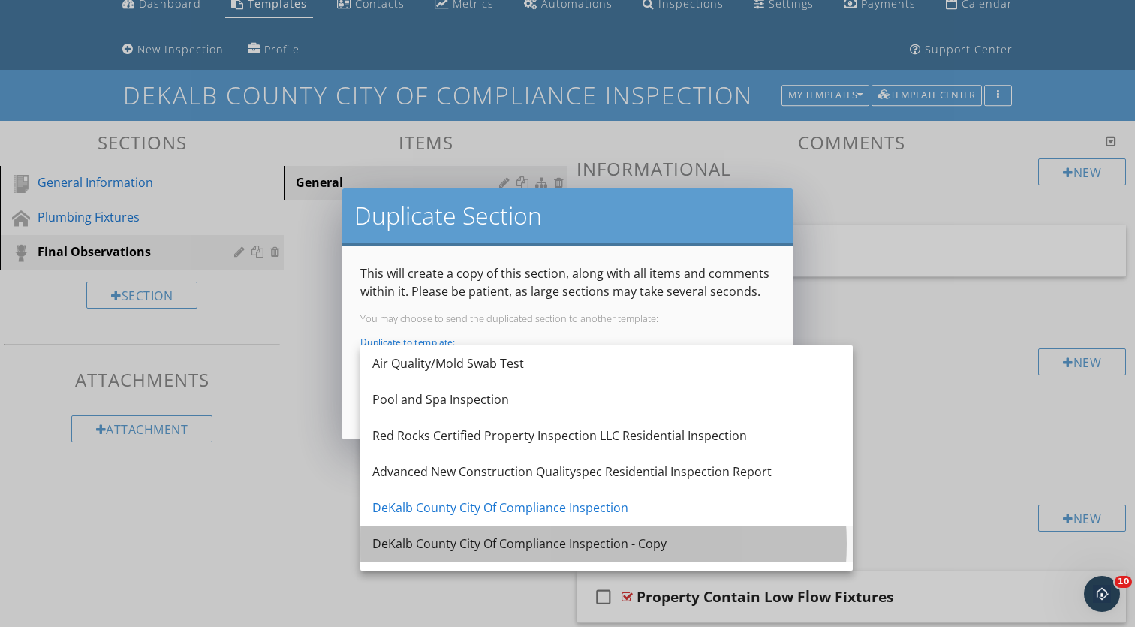
click at [562, 539] on div "DeKalb County City Of Compliance Inspection - Copy" at bounding box center [606, 544] width 469 height 18
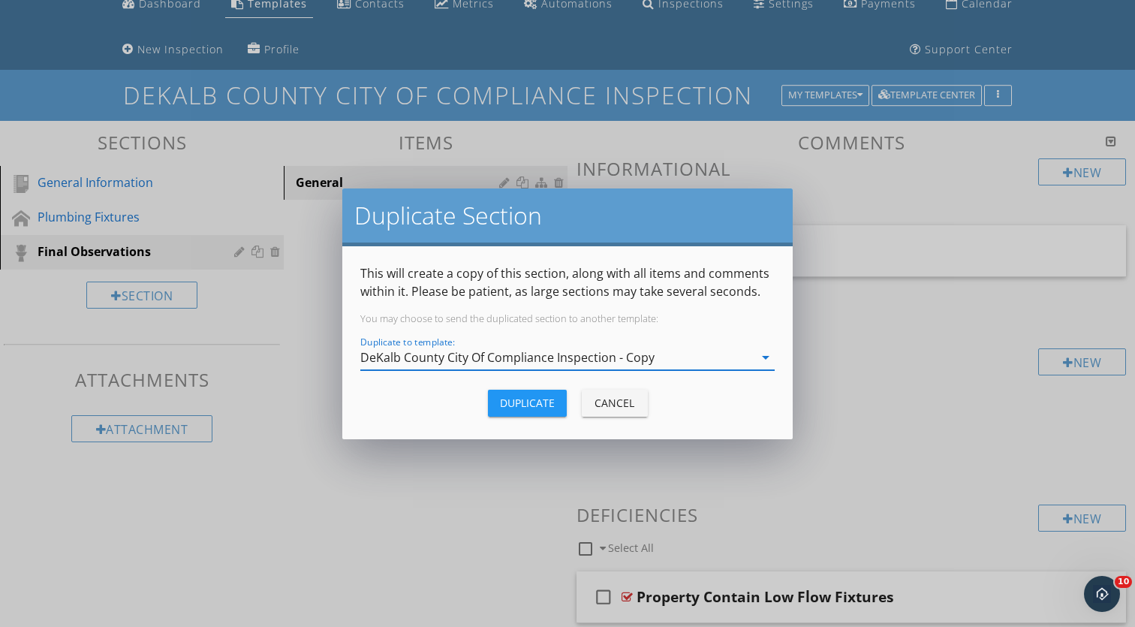
click at [459, 553] on div "Duplicate Section This will create a copy of this section, along with all items…" at bounding box center [567, 313] width 1135 height 627
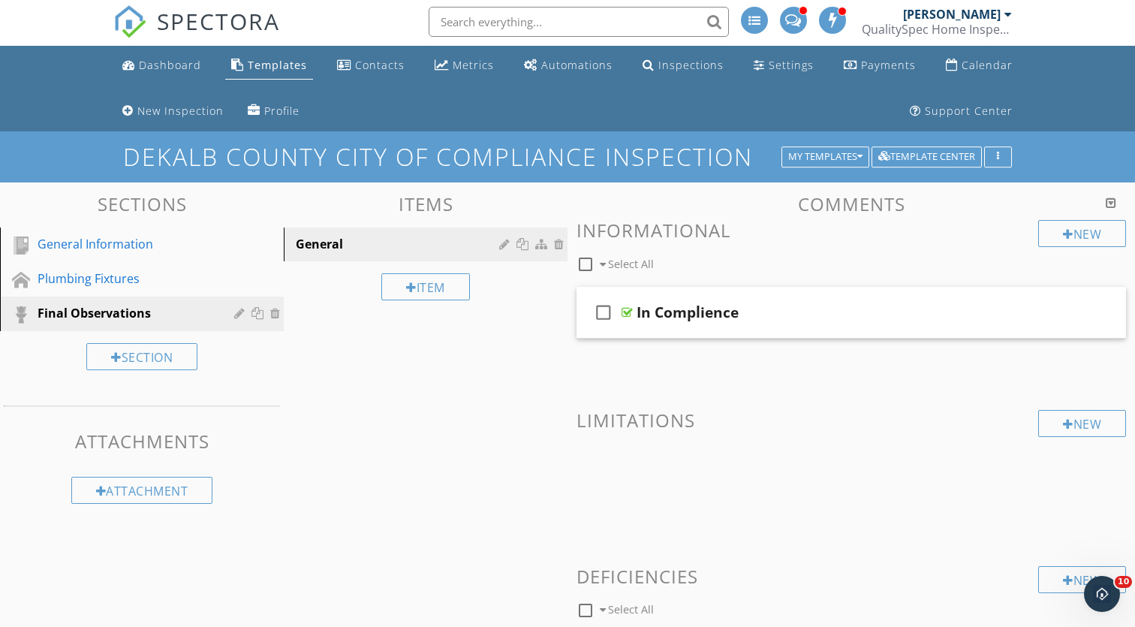
scroll to position [2, 0]
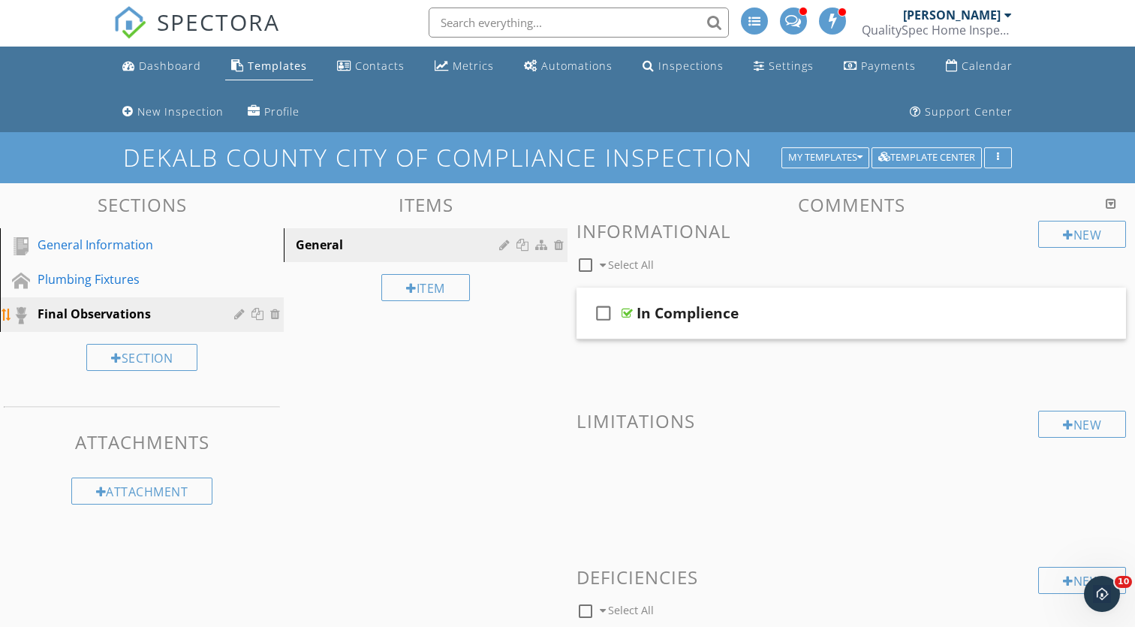
click at [260, 318] on div at bounding box center [260, 314] width 16 height 12
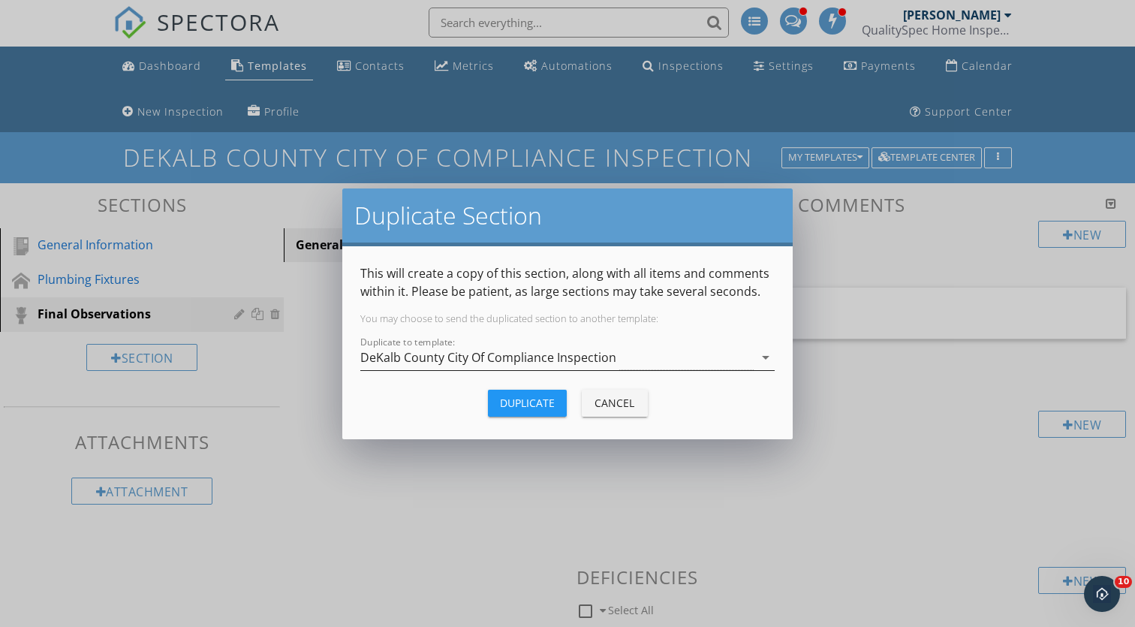
click at [502, 363] on div "DeKalb County City Of Compliance Inspection" at bounding box center [488, 358] width 256 height 14
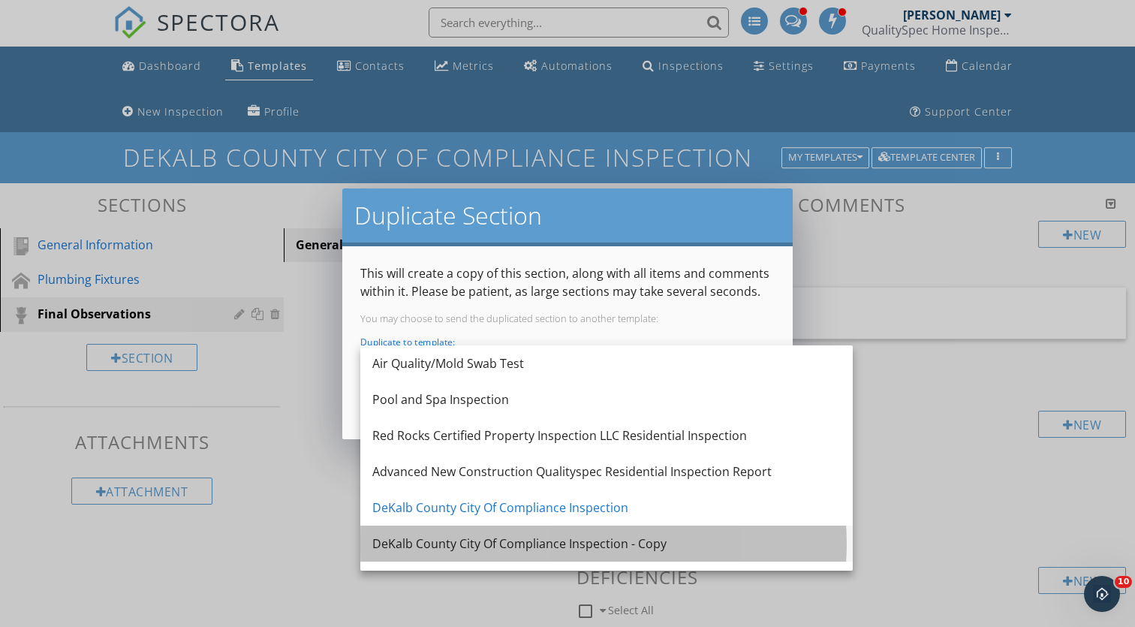
click at [510, 543] on div "DeKalb County City Of Compliance Inspection - Copy" at bounding box center [606, 544] width 469 height 18
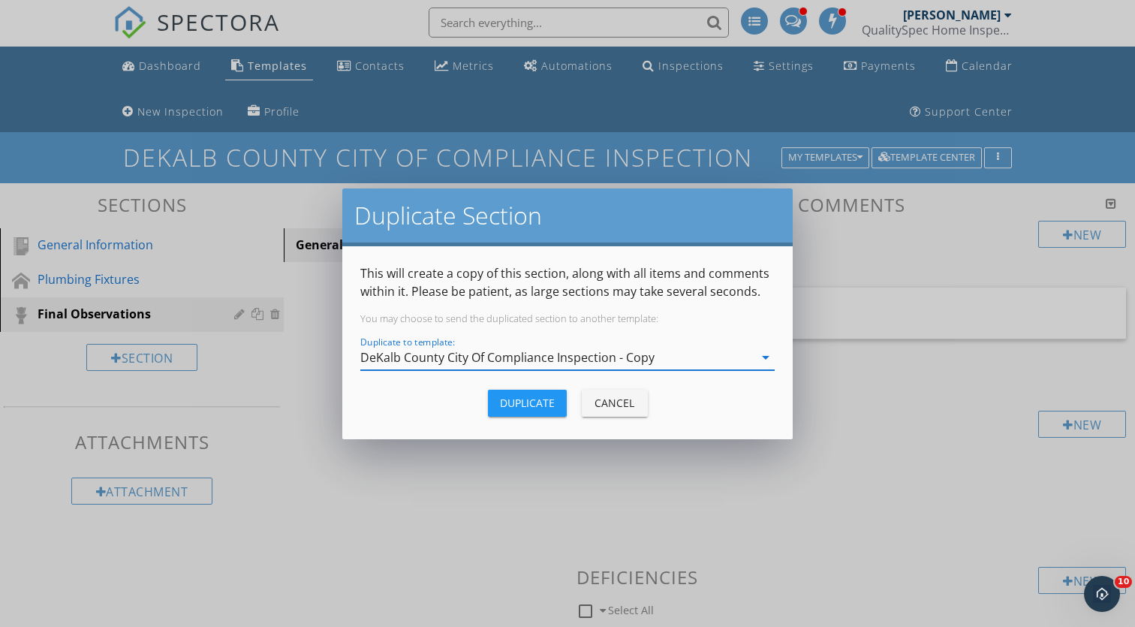
click at [509, 402] on div "Duplicate" at bounding box center [527, 403] width 55 height 16
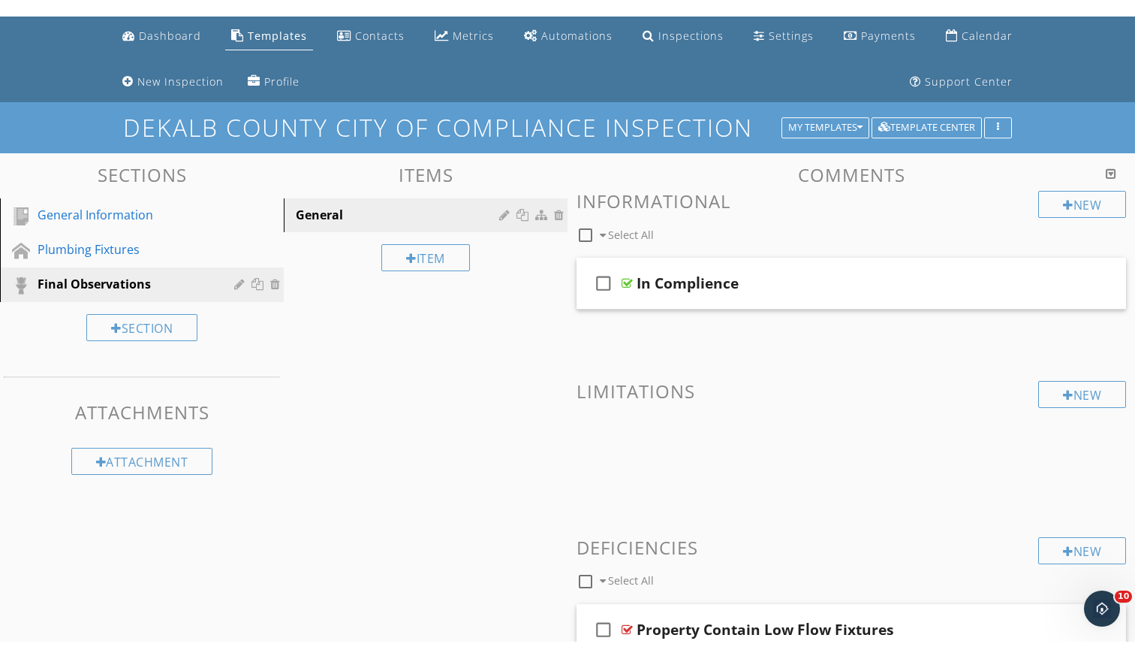
scroll to position [24, 0]
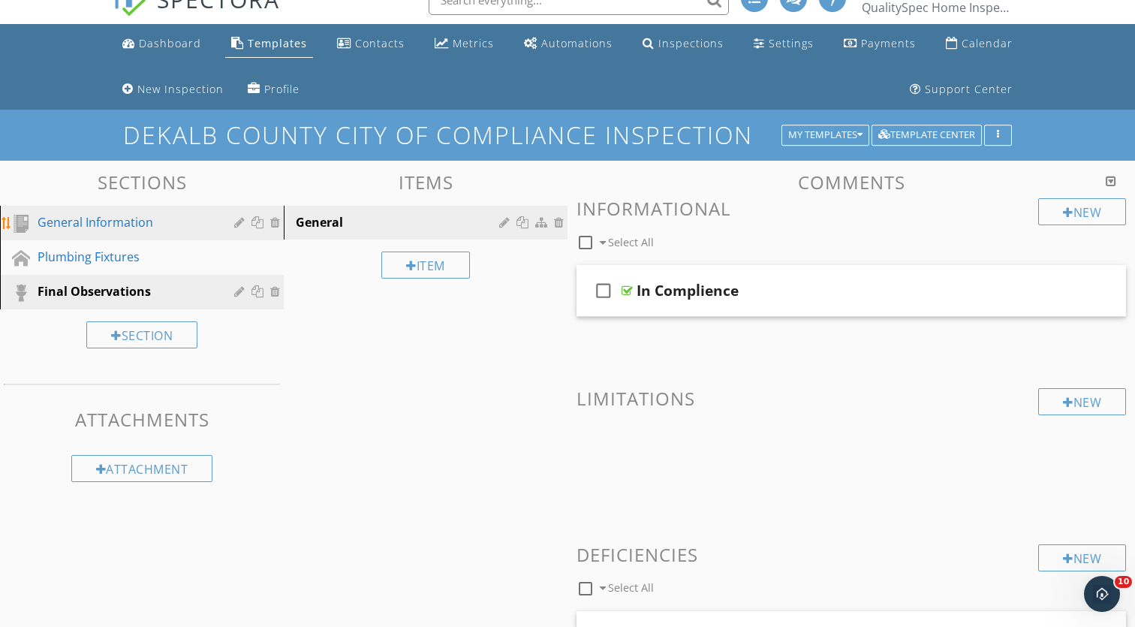
click at [174, 227] on div "General Information" at bounding box center [125, 222] width 175 height 18
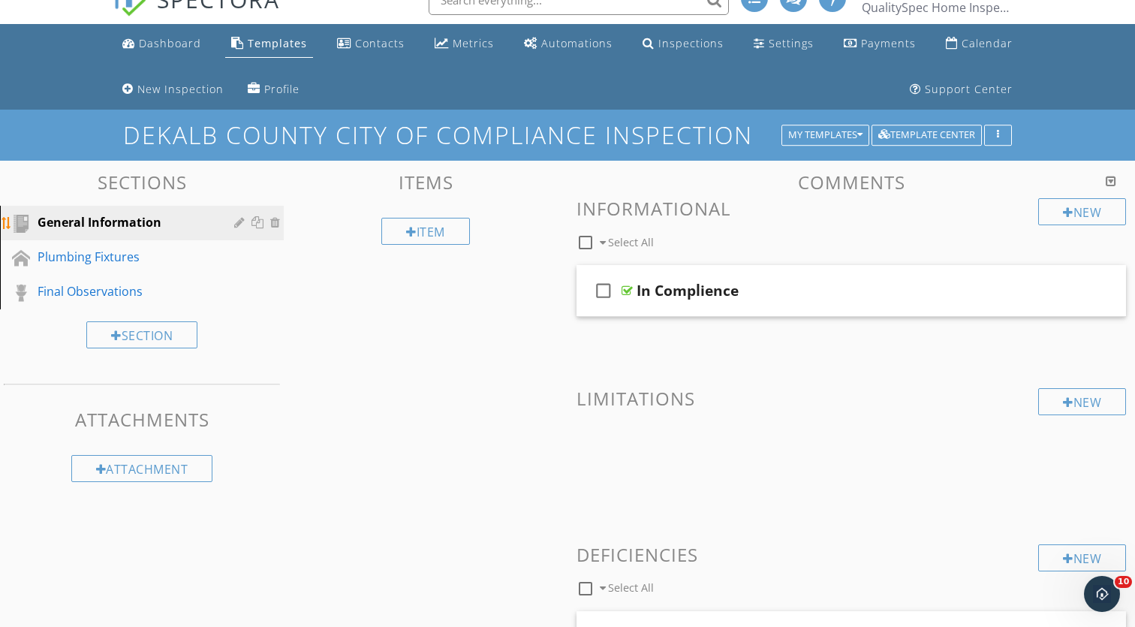
click at [164, 231] on div "General Information" at bounding box center [125, 222] width 175 height 18
click at [159, 264] on div "Plumbing Fixtures" at bounding box center [125, 257] width 175 height 18
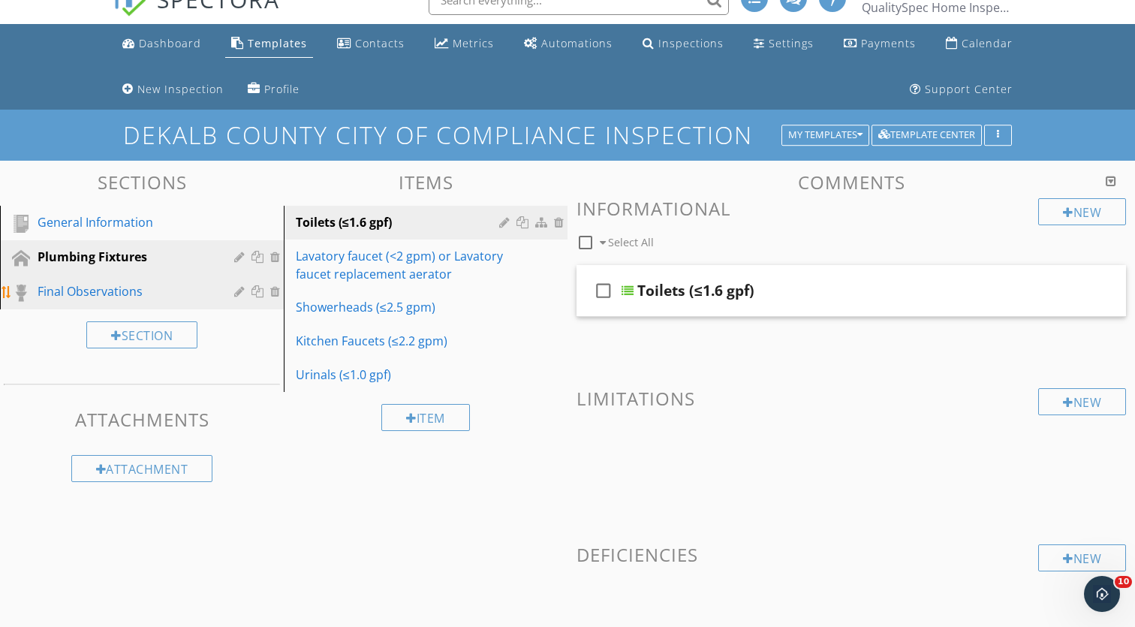
click at [159, 282] on div "Final Observations" at bounding box center [125, 291] width 175 height 18
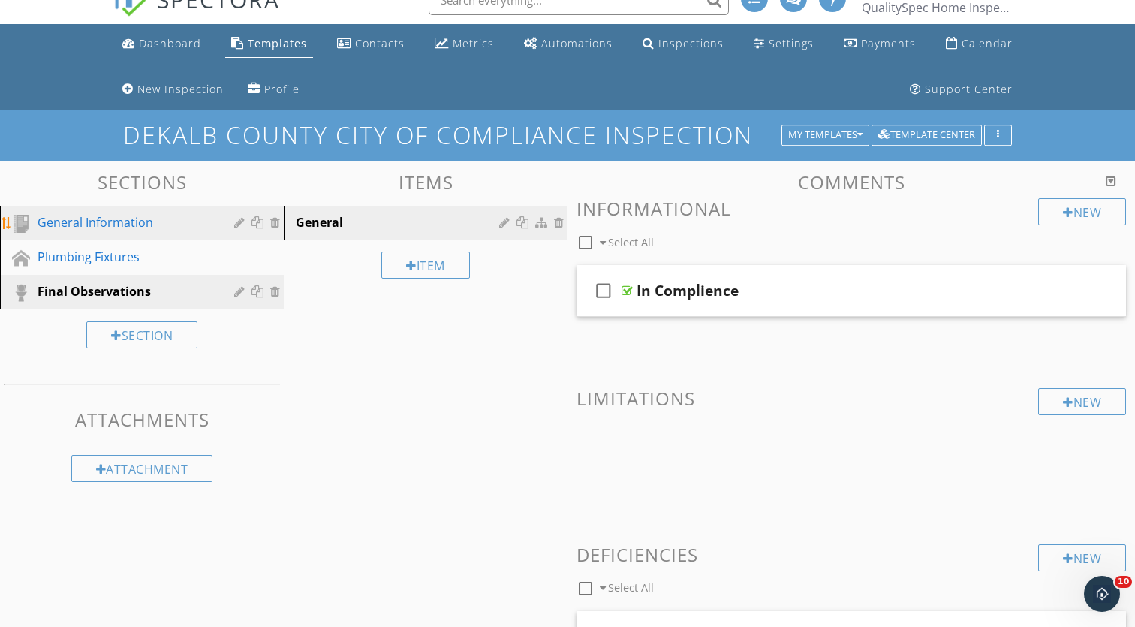
click at [161, 219] on div "General Information" at bounding box center [125, 222] width 175 height 18
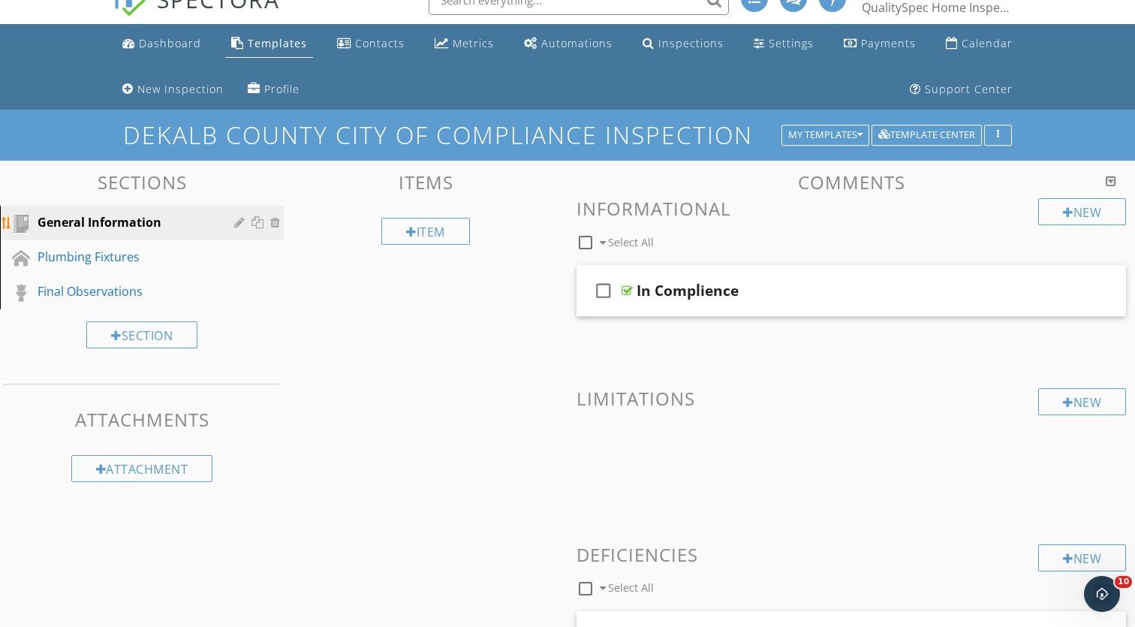
click at [186, 220] on div "General Information" at bounding box center [125, 222] width 175 height 18
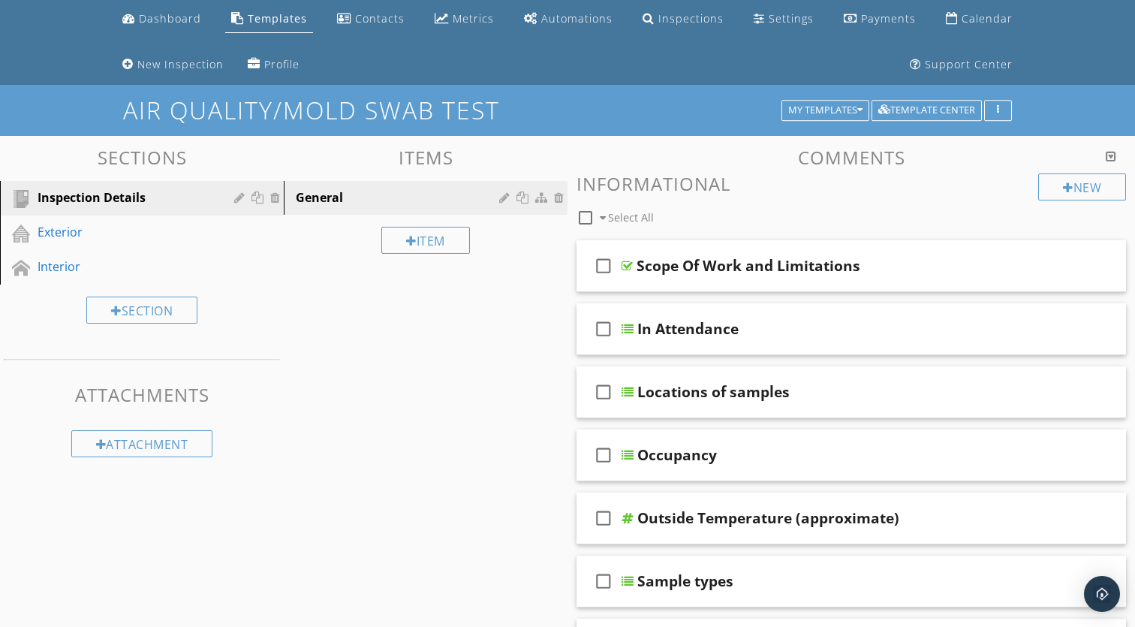
scroll to position [58, 0]
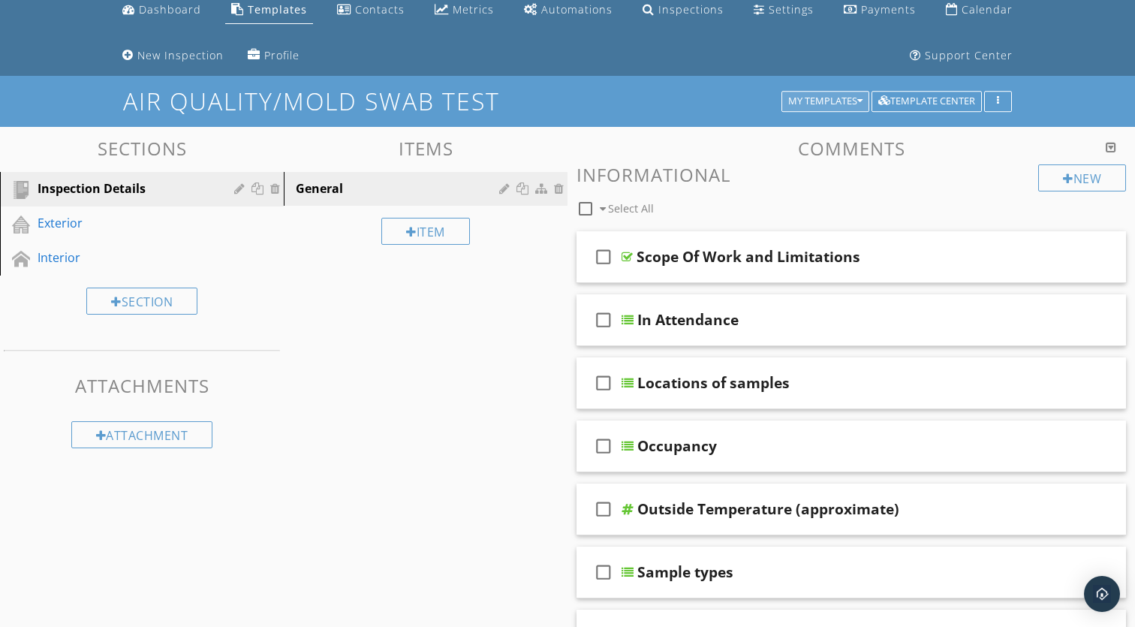
click at [843, 100] on div "My Templates" at bounding box center [825, 101] width 74 height 11
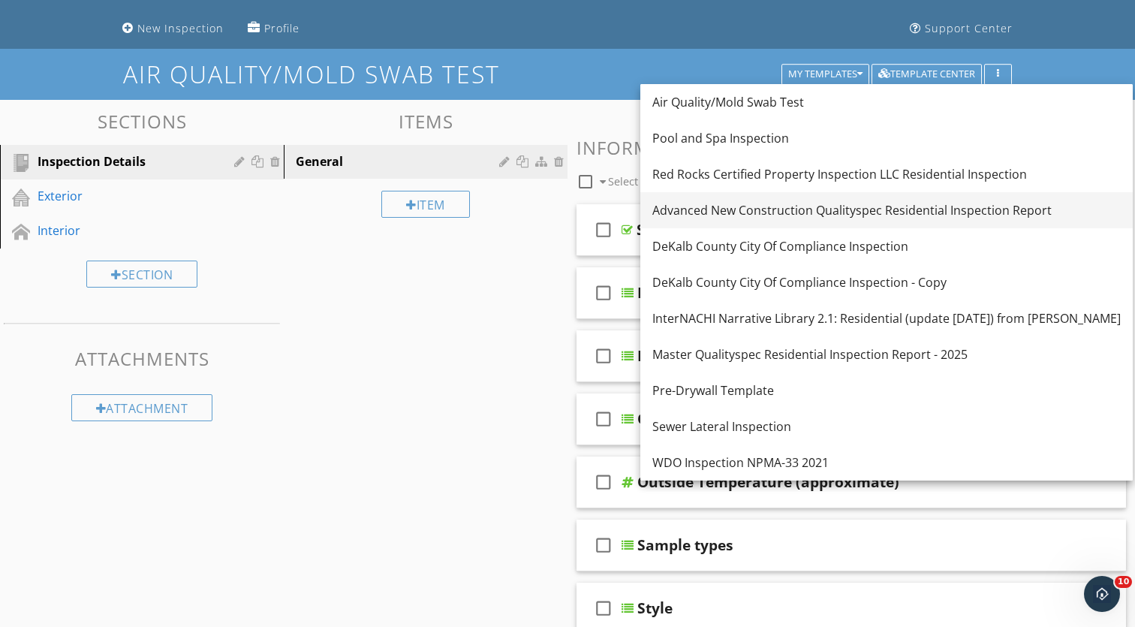
scroll to position [101, 0]
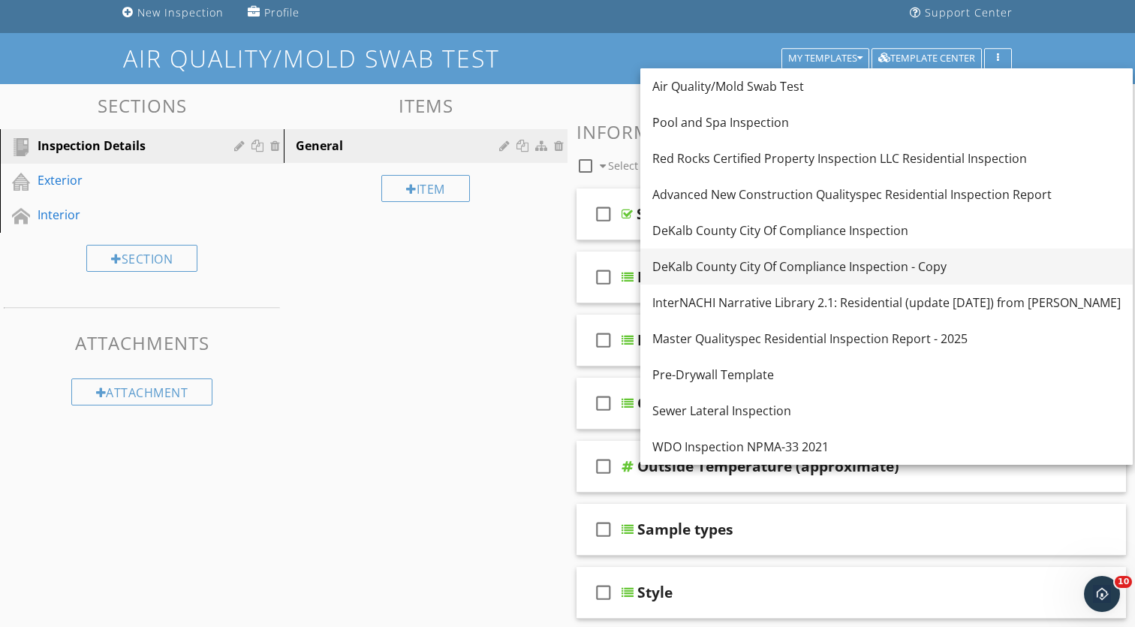
click at [779, 273] on div "DeKalb County City Of Compliance Inspection - Copy" at bounding box center [887, 267] width 469 height 18
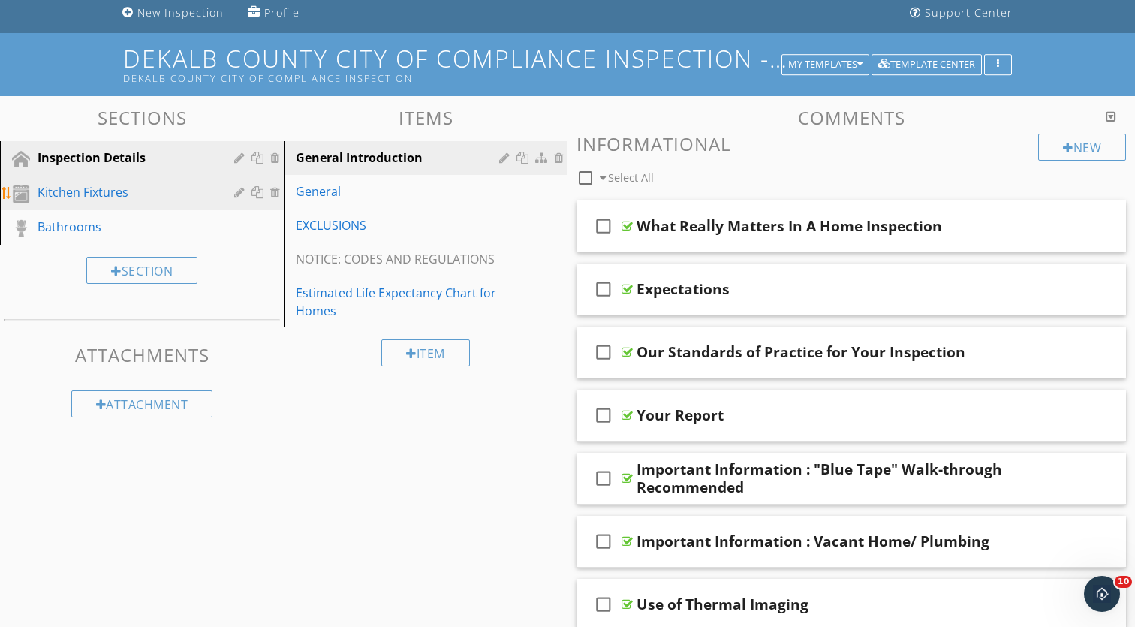
click at [157, 197] on div "Kitchen Fixtures" at bounding box center [125, 192] width 175 height 18
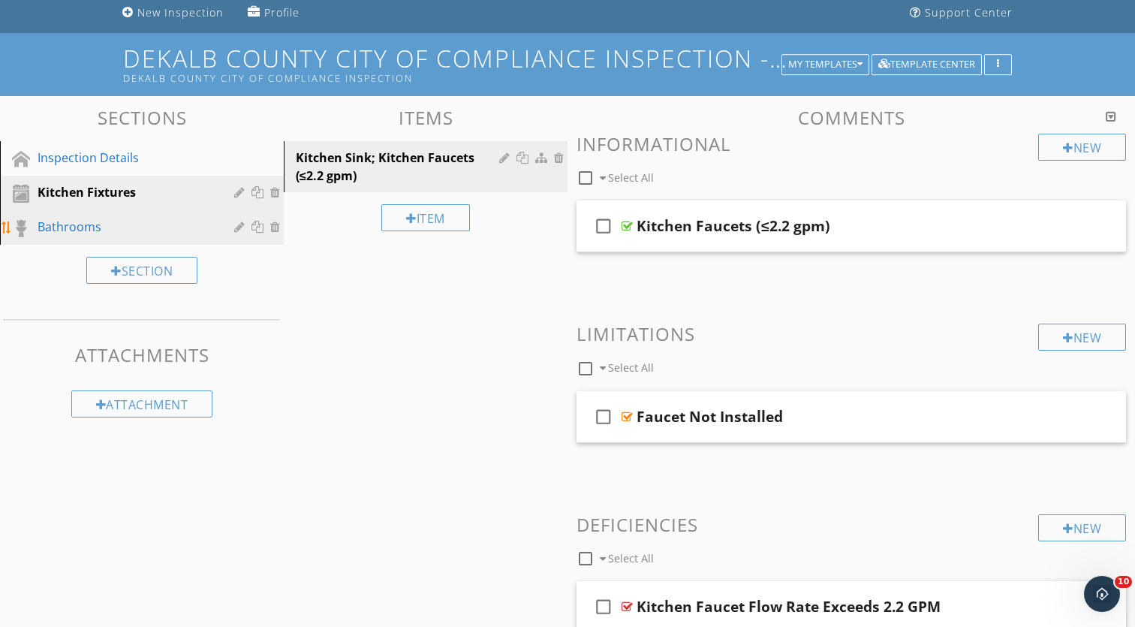
click at [165, 232] on div "Bathrooms" at bounding box center [125, 227] width 175 height 18
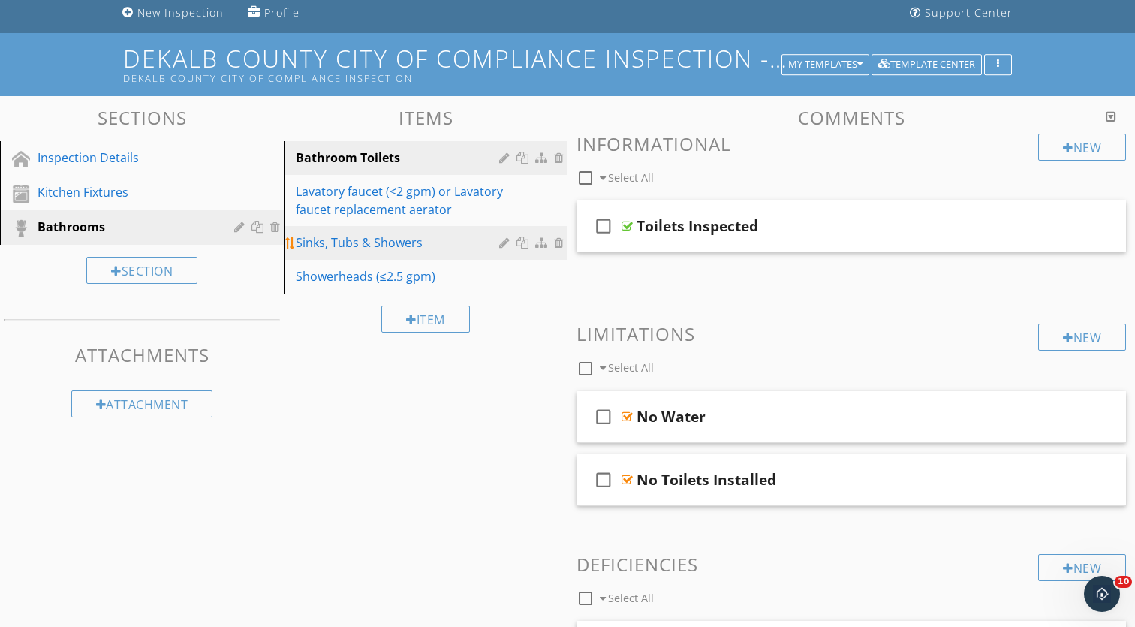
click at [412, 243] on div "Sinks, Tubs & Showers" at bounding box center [400, 243] width 208 height 18
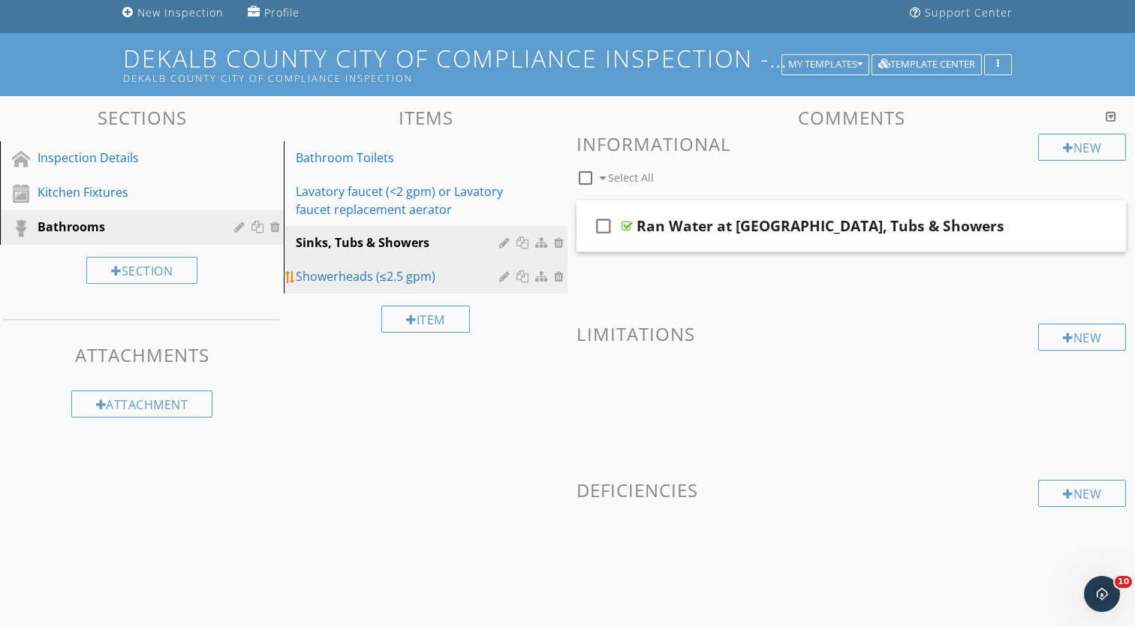
click at [441, 271] on div "Showerheads (≤2.5 gpm)" at bounding box center [400, 276] width 208 height 18
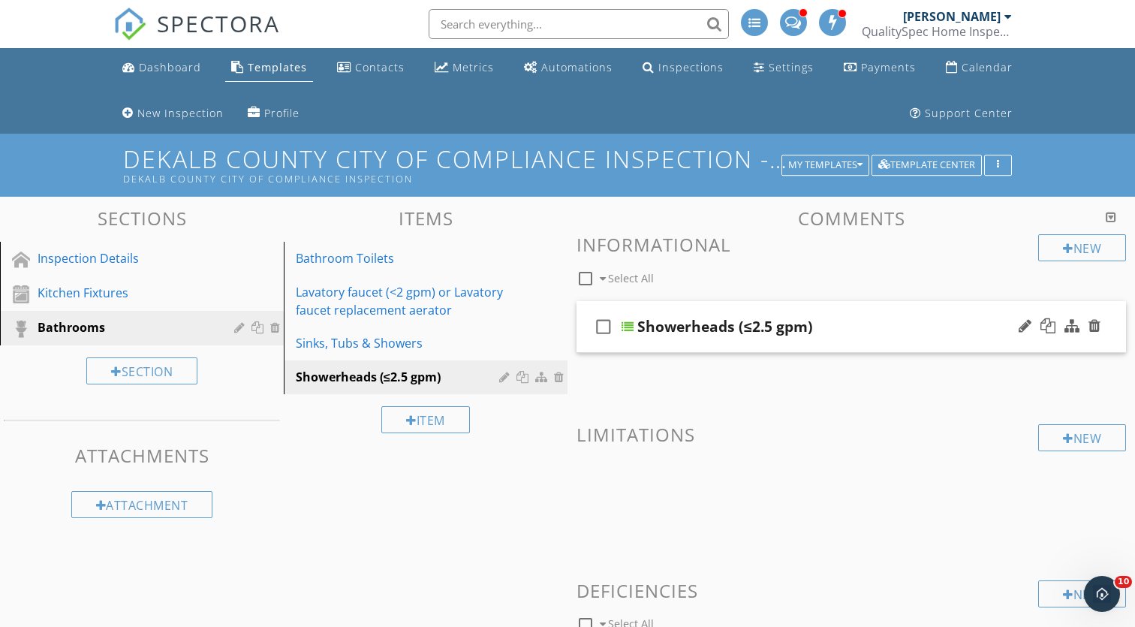
scroll to position [0, 0]
click at [840, 314] on div "check_box_outline_blank Showerheads (≤2.5 gpm)" at bounding box center [852, 327] width 550 height 52
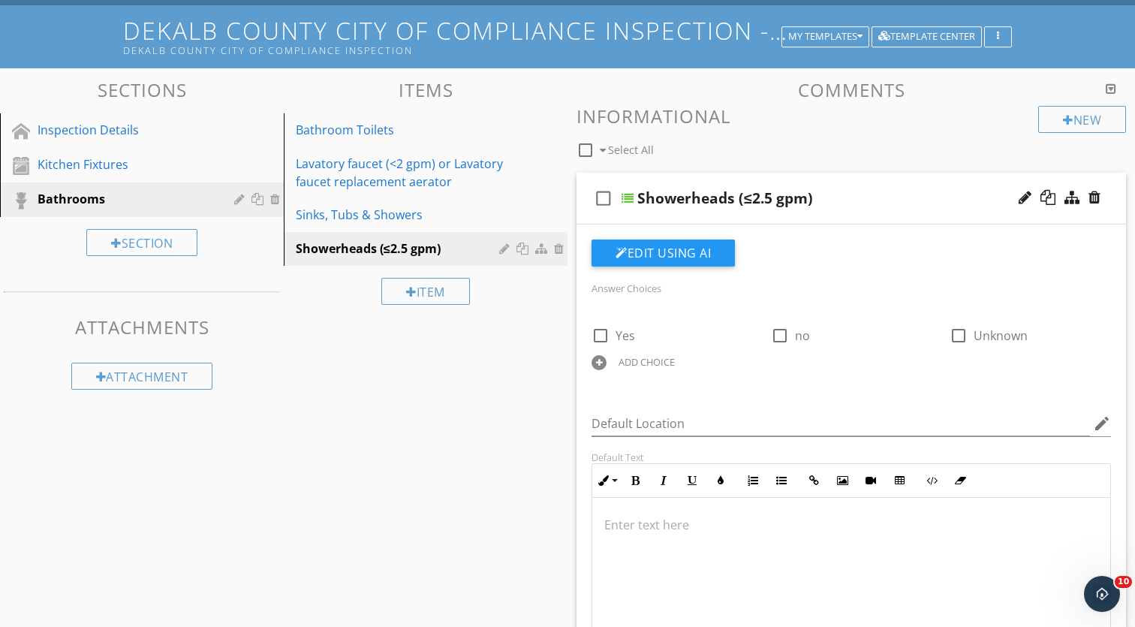
scroll to position [143, 0]
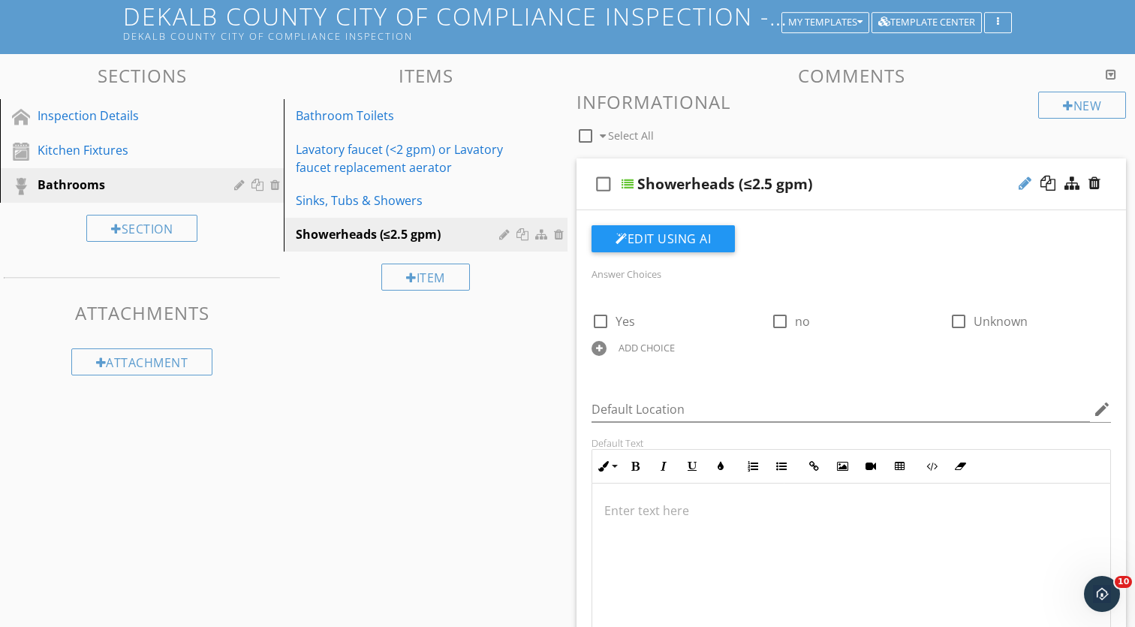
click at [1025, 181] on div at bounding box center [1025, 183] width 13 height 15
click at [990, 128] on div "check_box_outline_blank Select All" at bounding box center [808, 132] width 462 height 29
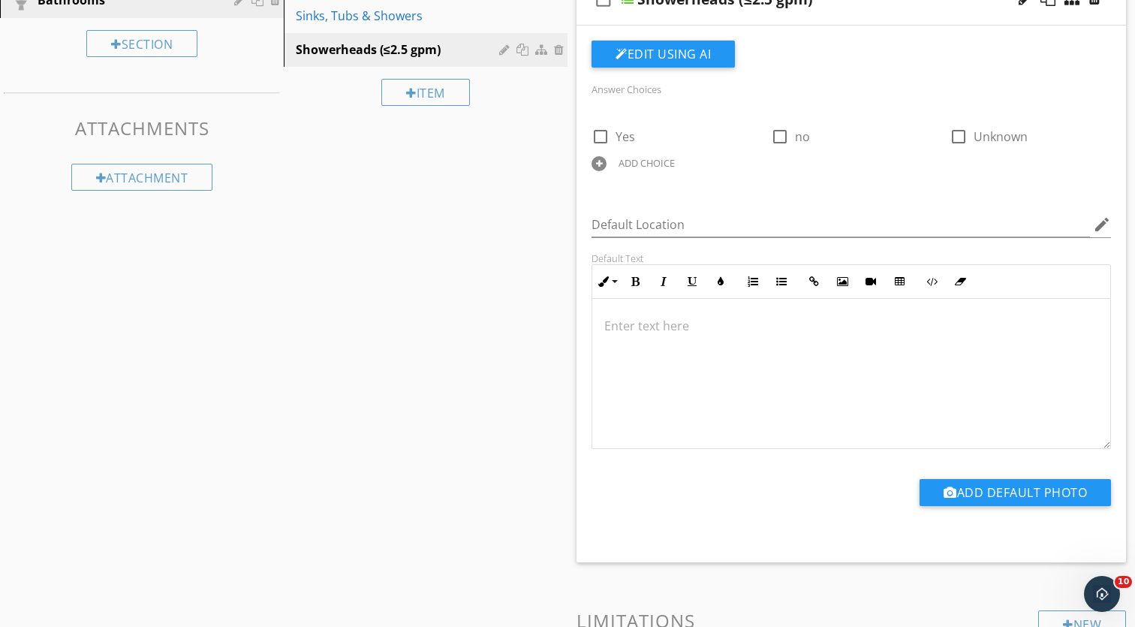
scroll to position [168, 0]
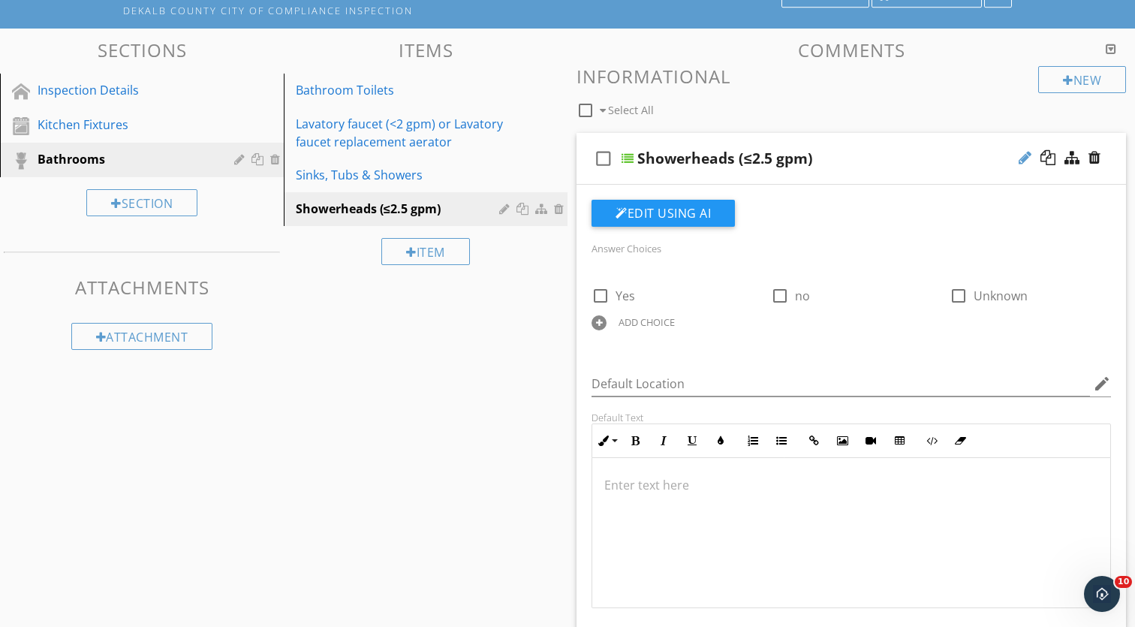
click at [1025, 157] on div at bounding box center [1025, 157] width 13 height 15
click at [985, 145] on div "check_box_outline_blank Showerheads (≤2.5 gpm)" at bounding box center [852, 159] width 550 height 52
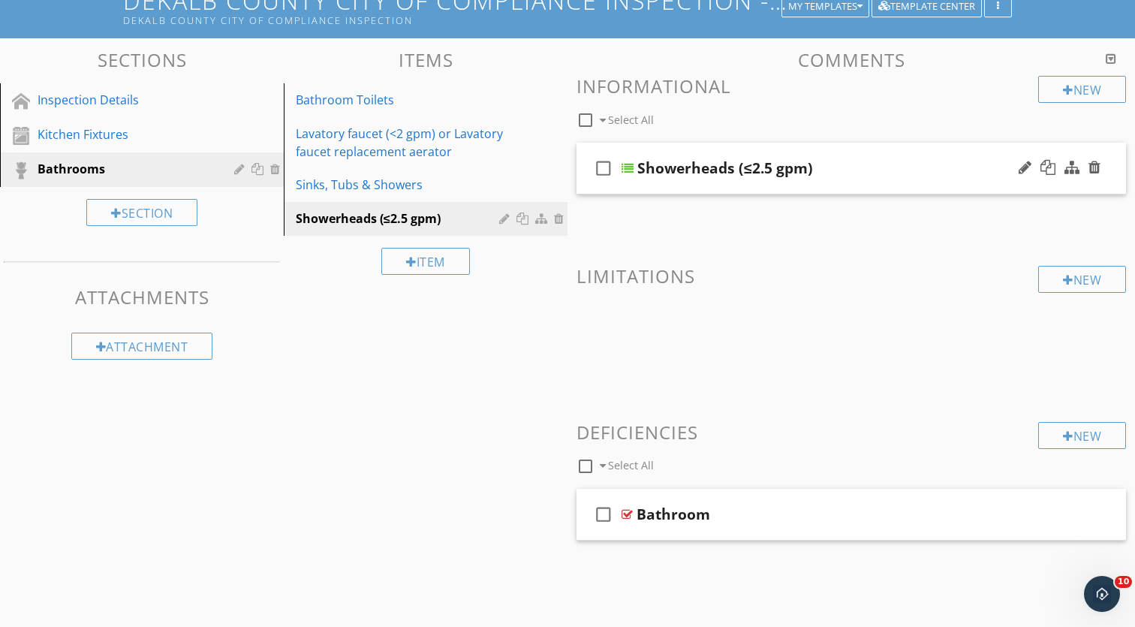
scroll to position [157, 0]
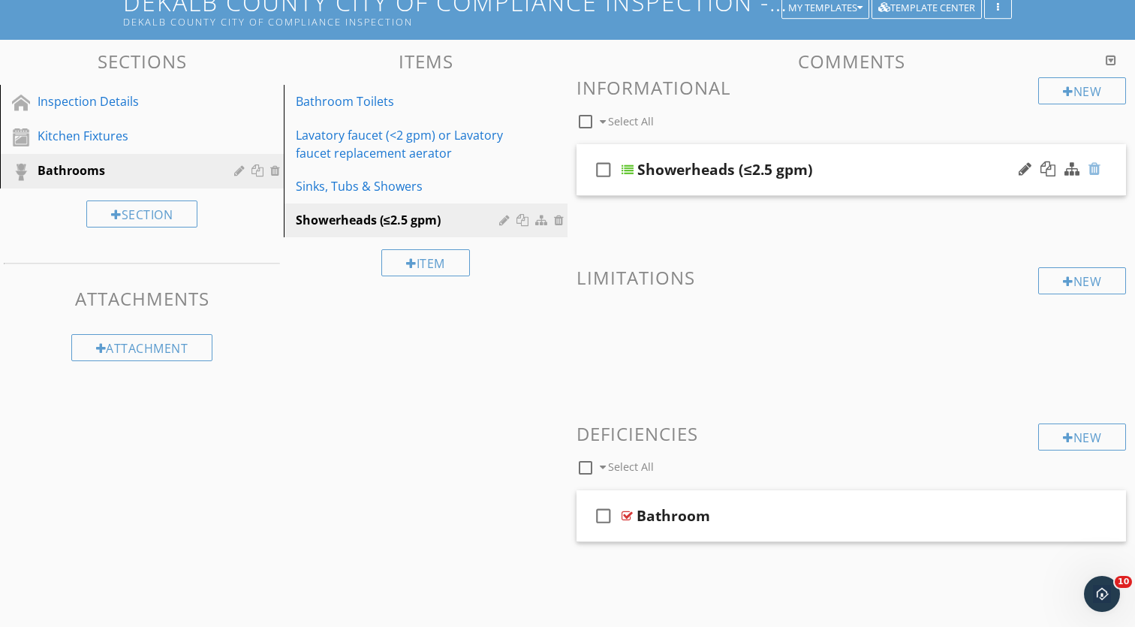
click at [1099, 166] on div at bounding box center [1095, 168] width 12 height 15
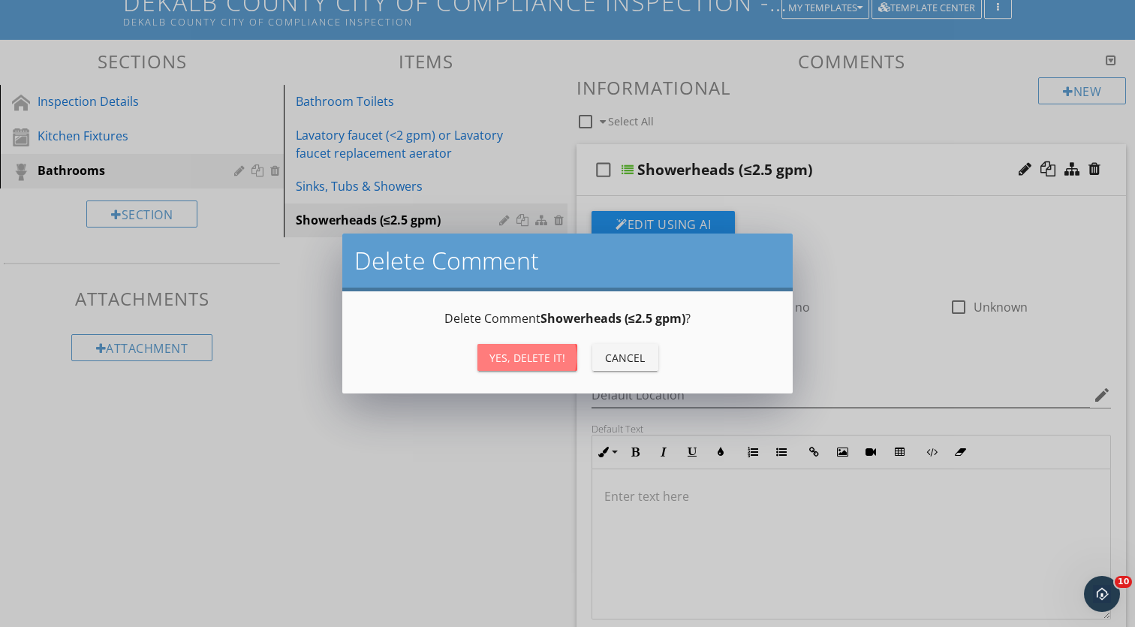
click at [511, 360] on div "Yes, Delete it!" at bounding box center [528, 358] width 76 height 16
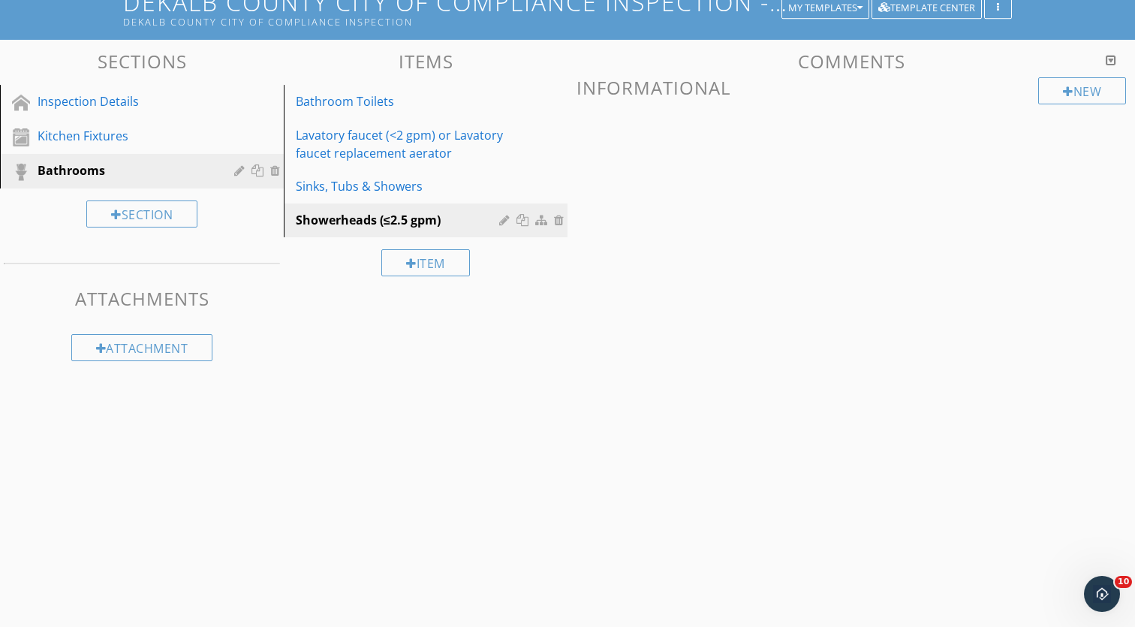
scroll to position [140, 0]
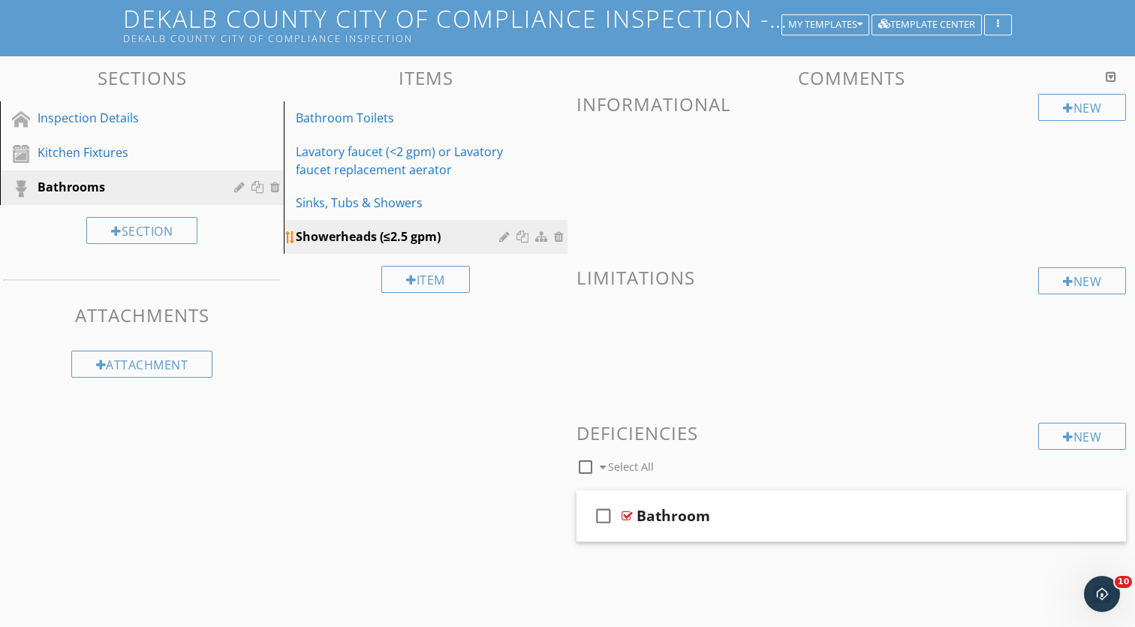
click at [501, 237] on div at bounding box center [506, 237] width 14 height 12
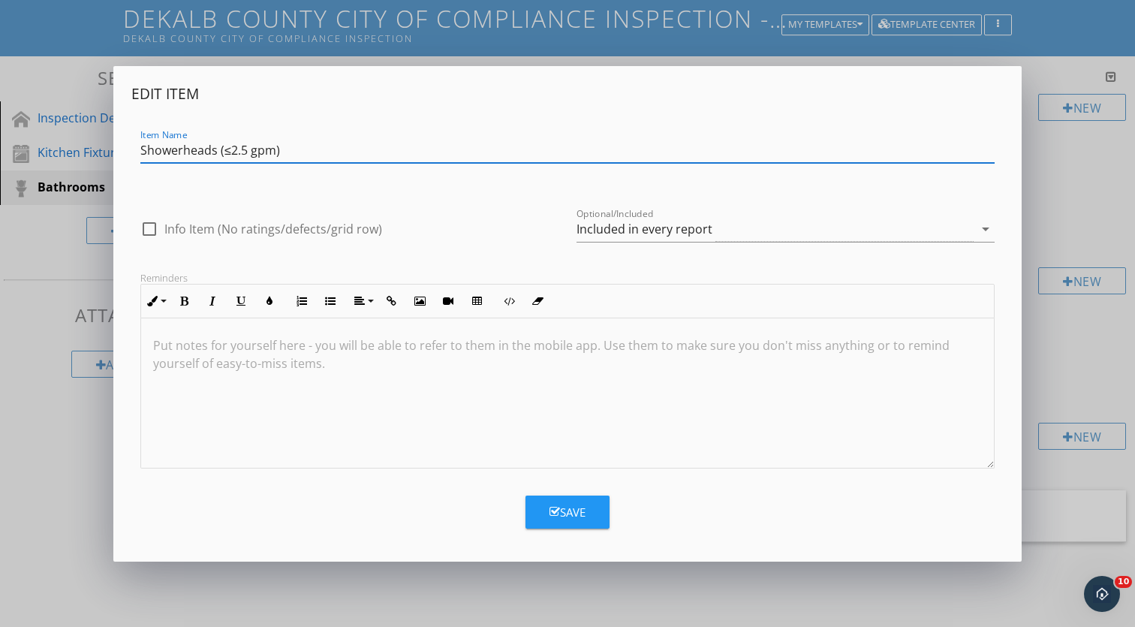
click at [416, 153] on input "Showerheads (≤2.5 gpm)" at bounding box center [567, 150] width 855 height 25
click at [1066, 172] on div "Edit Item Item Name Showerheads (≤2.5 gpm) check_box_outline_blank Info Item (N…" at bounding box center [567, 313] width 1135 height 627
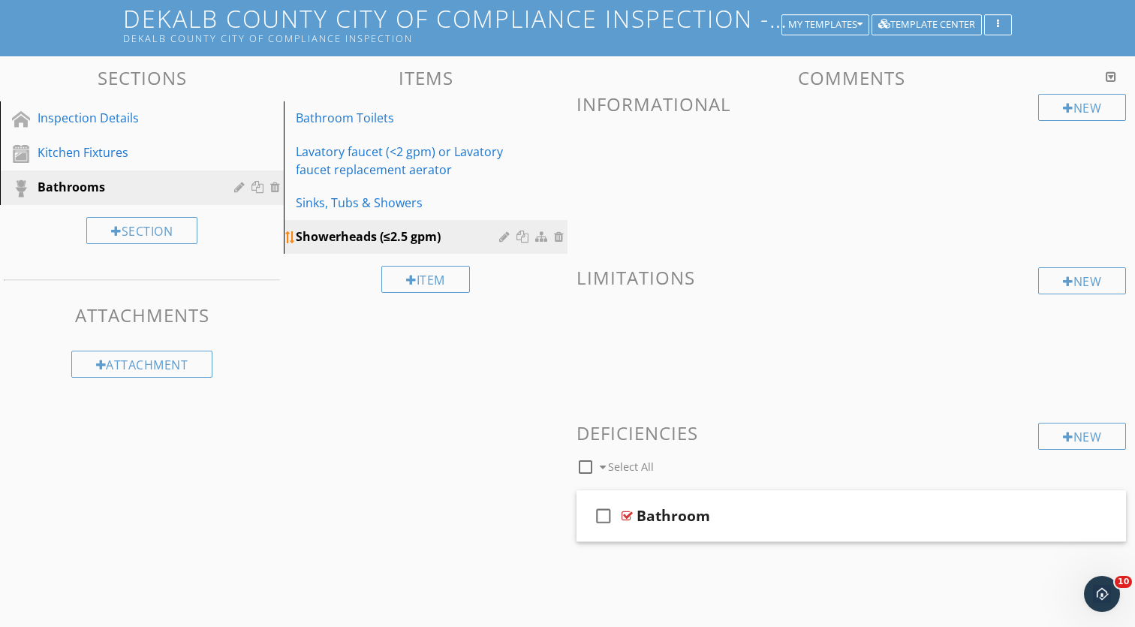
click at [559, 237] on div at bounding box center [561, 237] width 14 height 12
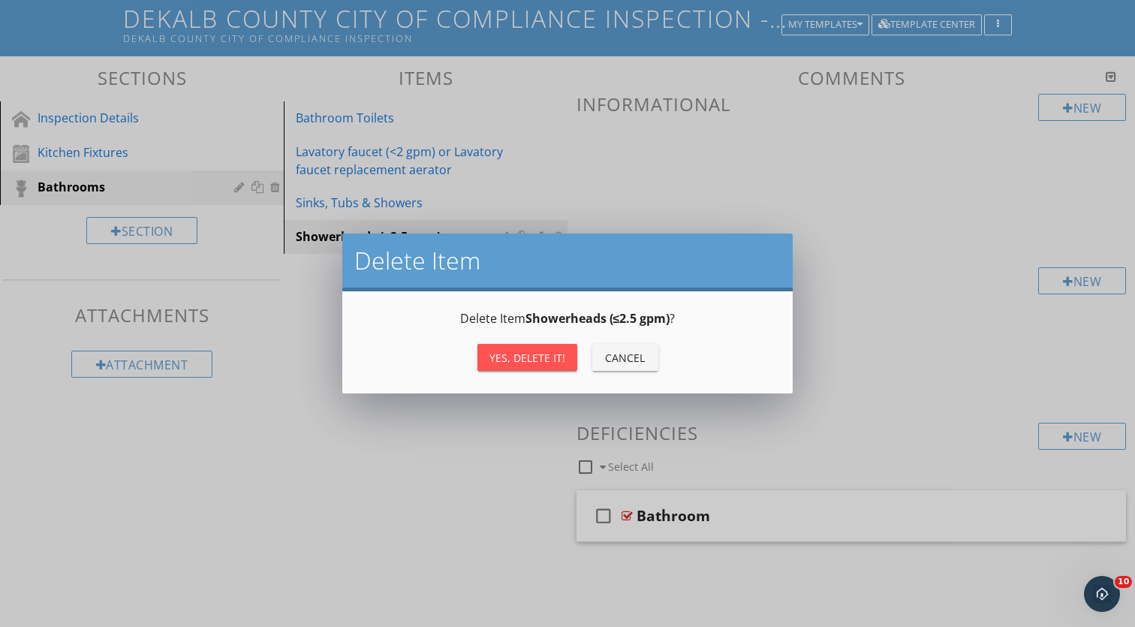
click at [514, 366] on button "Yes, Delete it!" at bounding box center [528, 357] width 100 height 27
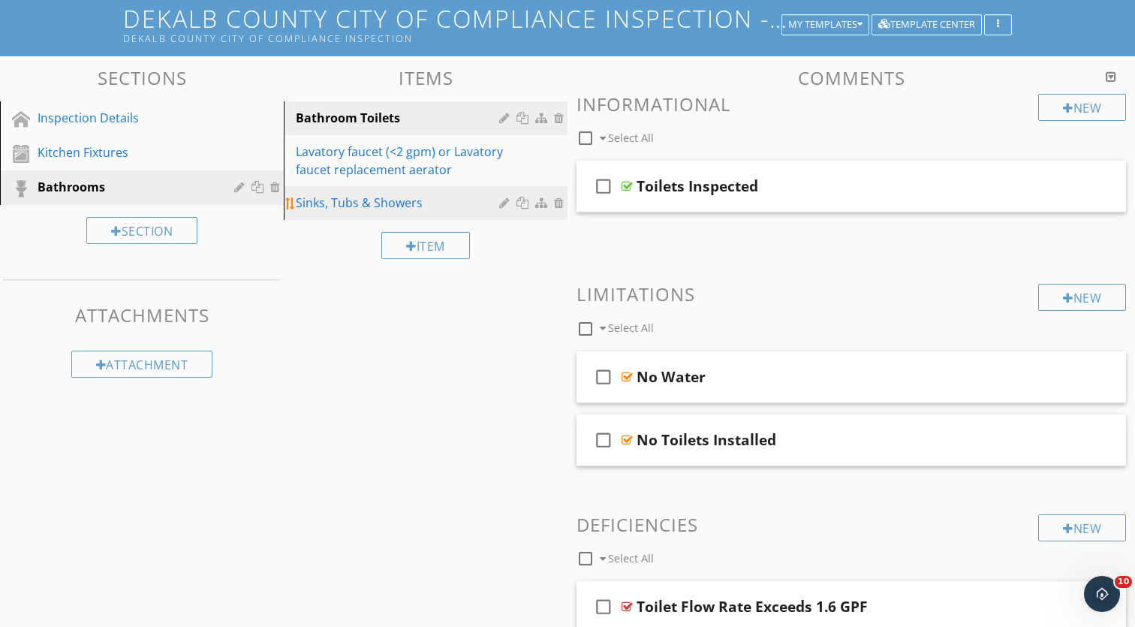
click at [400, 200] on div "Sinks, Tubs & Showers" at bounding box center [400, 203] width 208 height 18
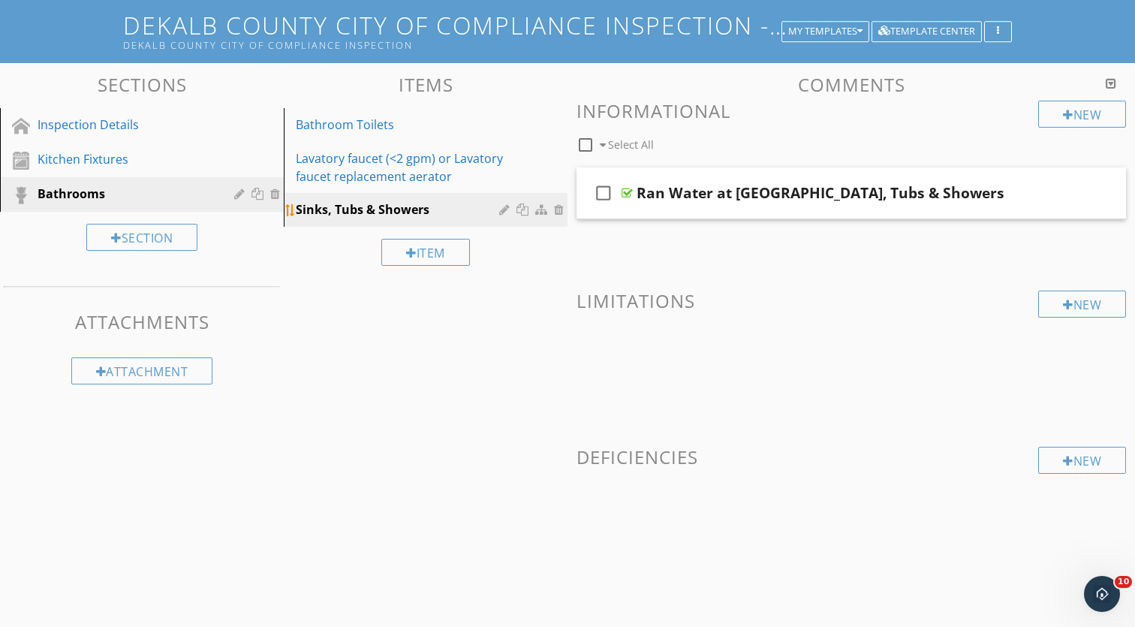
scroll to position [134, 0]
click at [406, 131] on div "Bathroom Toilets" at bounding box center [400, 125] width 208 height 18
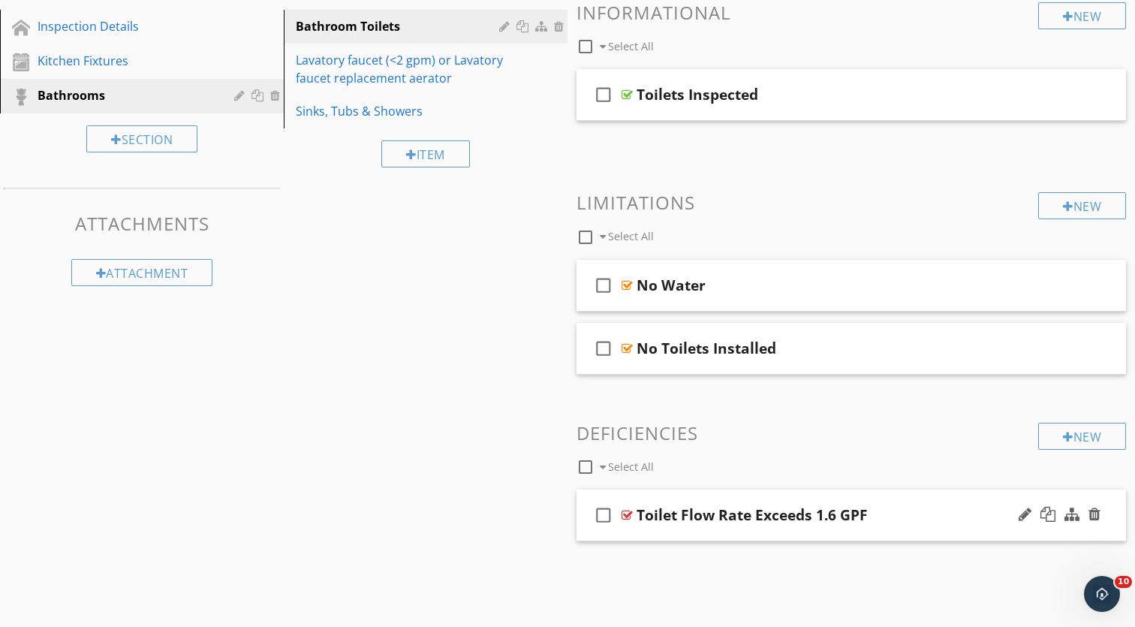
scroll to position [231, 0]
click at [863, 523] on div "Toilet Flow Rate Exceeds 1.6 GPF" at bounding box center [752, 516] width 231 height 18
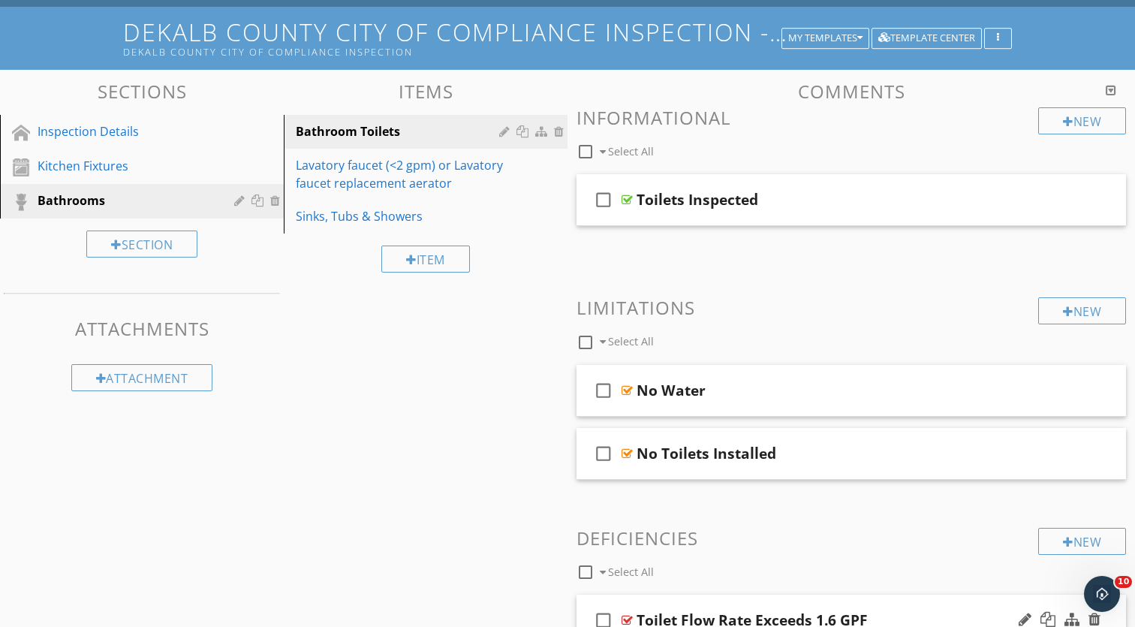
scroll to position [128, 0]
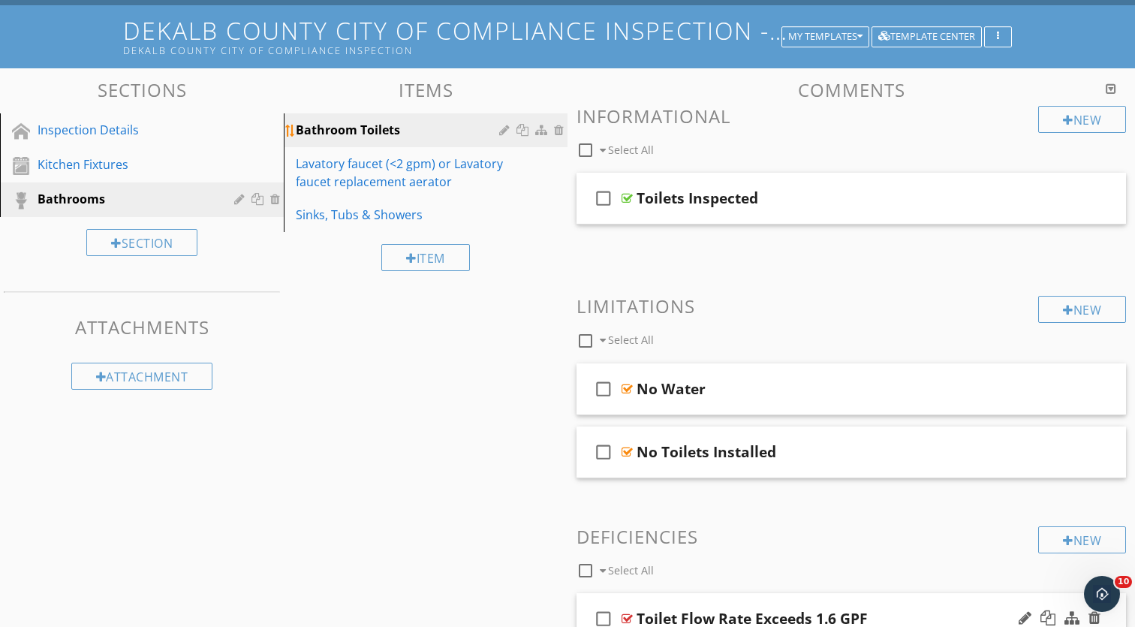
click at [502, 130] on div at bounding box center [506, 130] width 14 height 12
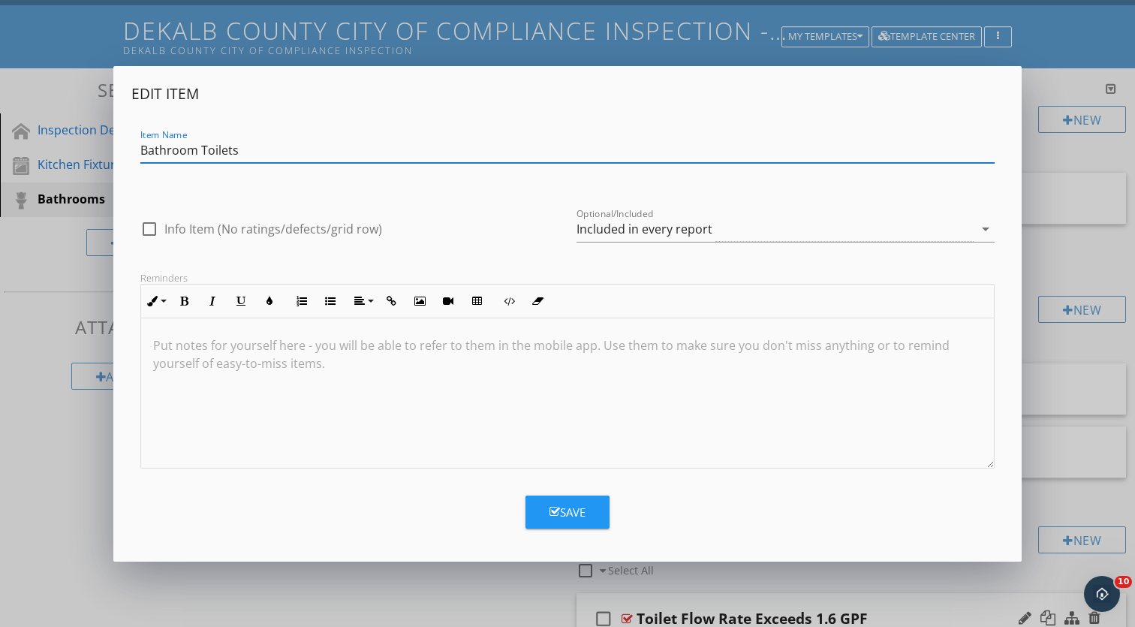
click at [421, 148] on input "Bathroom Toilets" at bounding box center [567, 150] width 855 height 25
click at [424, 151] on input "Bathroom Toilets" at bounding box center [567, 150] width 855 height 25
click at [1085, 252] on div "Edit Item Item Name Bathroom Toilets check_box_outline_blank Info Item (No rati…" at bounding box center [567, 313] width 1135 height 627
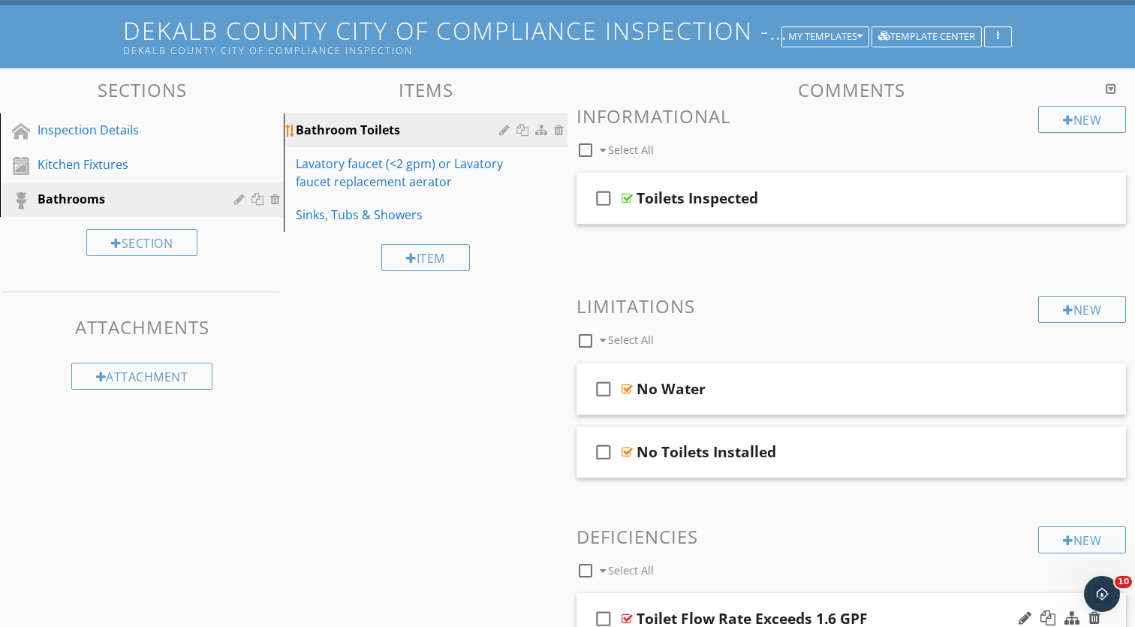
click at [506, 128] on div at bounding box center [506, 130] width 14 height 12
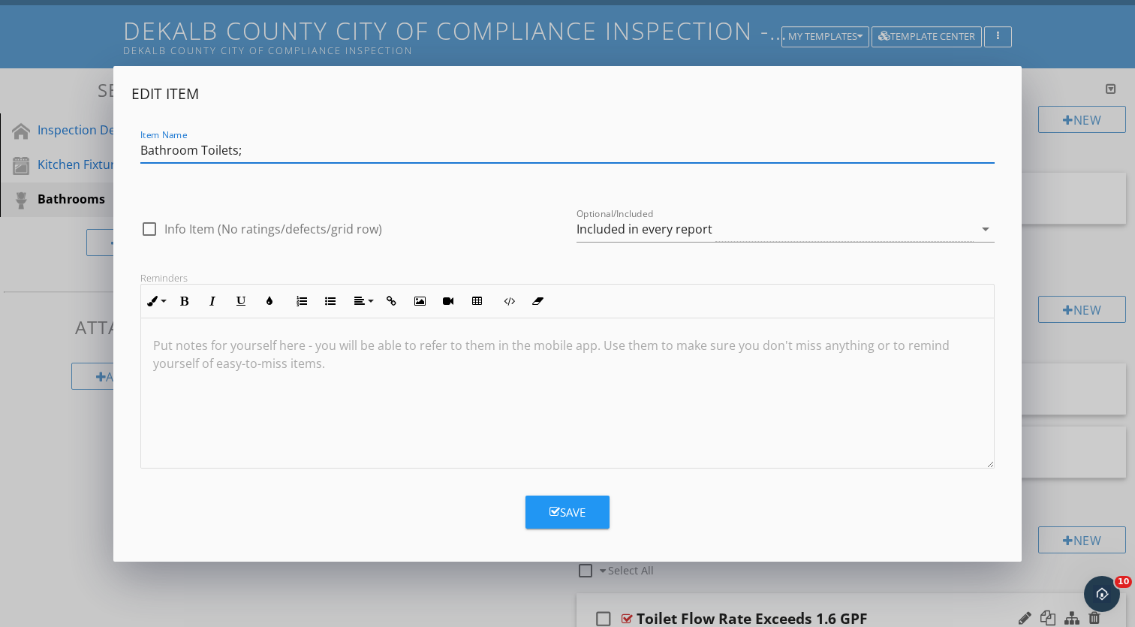
paste input "Toilets (≤1.6 gpf)"
drag, startPoint x: 246, startPoint y: 152, endPoint x: 60, endPoint y: 153, distance: 185.5
click at [60, 153] on div "Edit Item Item Name Bathroom Toilets; Toilets (≤1.6 gpf) check_box_outline_blan…" at bounding box center [567, 313] width 1135 height 627
type input "Toilets (≤1.6 gpf)"
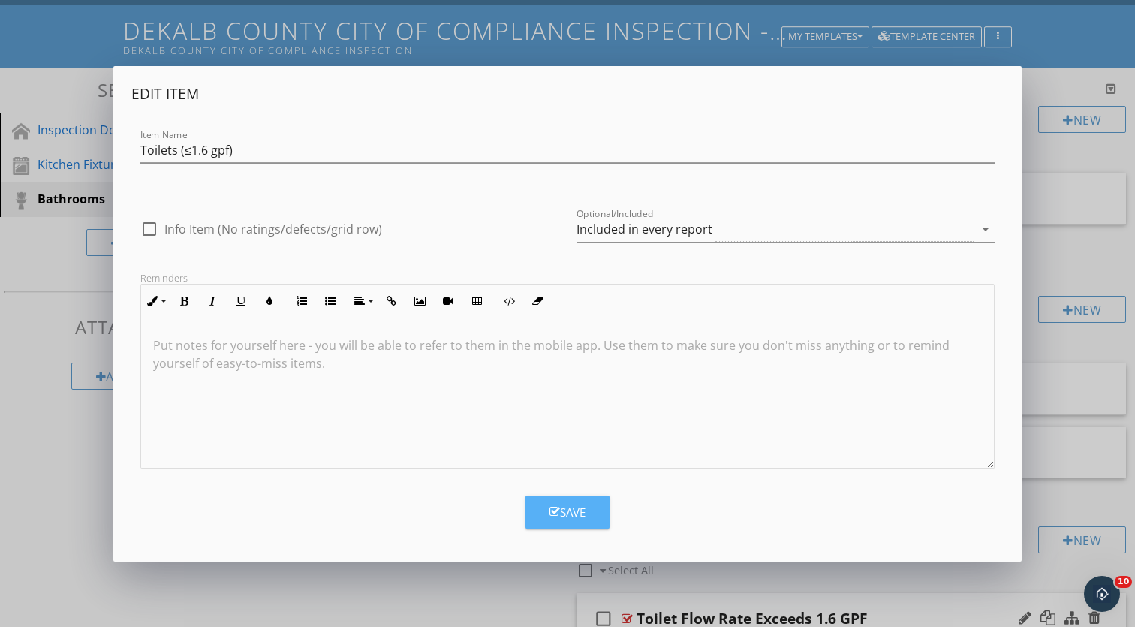
click at [571, 517] on div "Save" at bounding box center [568, 512] width 36 height 17
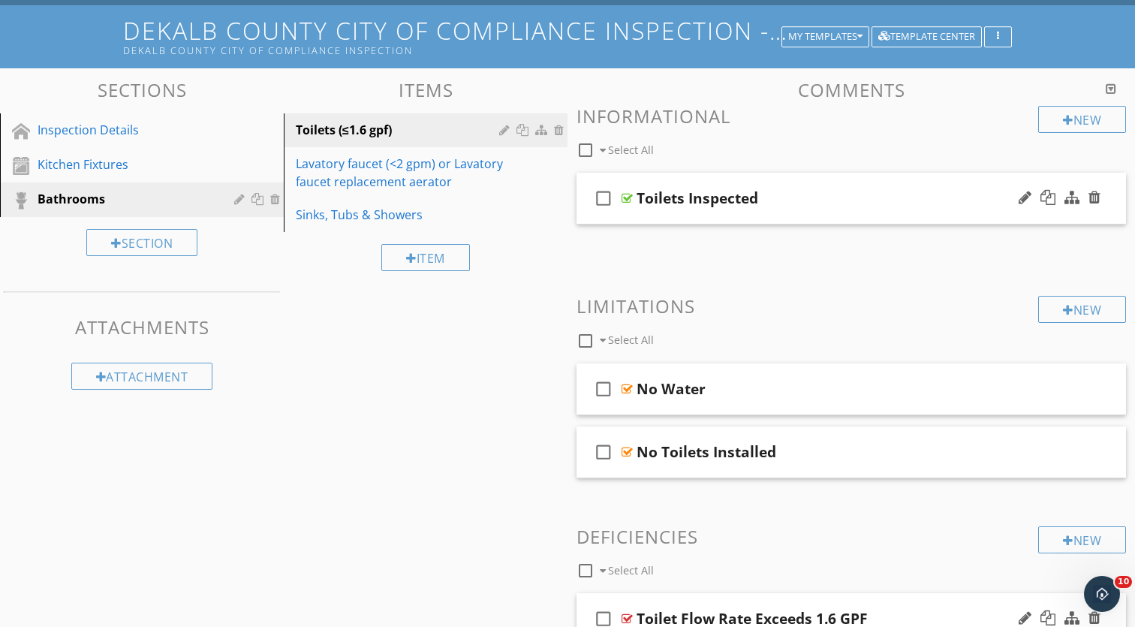
click at [822, 186] on div "check_box_outline_blank Toilets Inspected" at bounding box center [852, 199] width 550 height 52
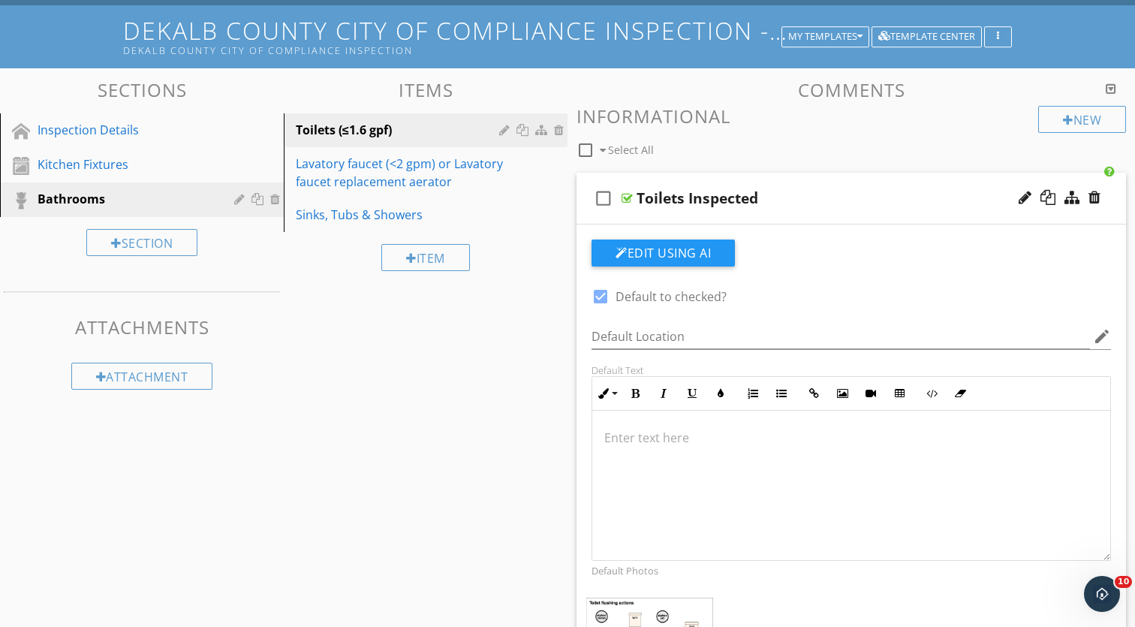
click at [731, 196] on div "Toilets Inspected" at bounding box center [698, 198] width 122 height 18
click at [731, 196] on input "Toilets Inspected" at bounding box center [832, 200] width 390 height 25
paste input "(≤1.6 gpf)"
type input "Toilets (≤1.6 gpf)"
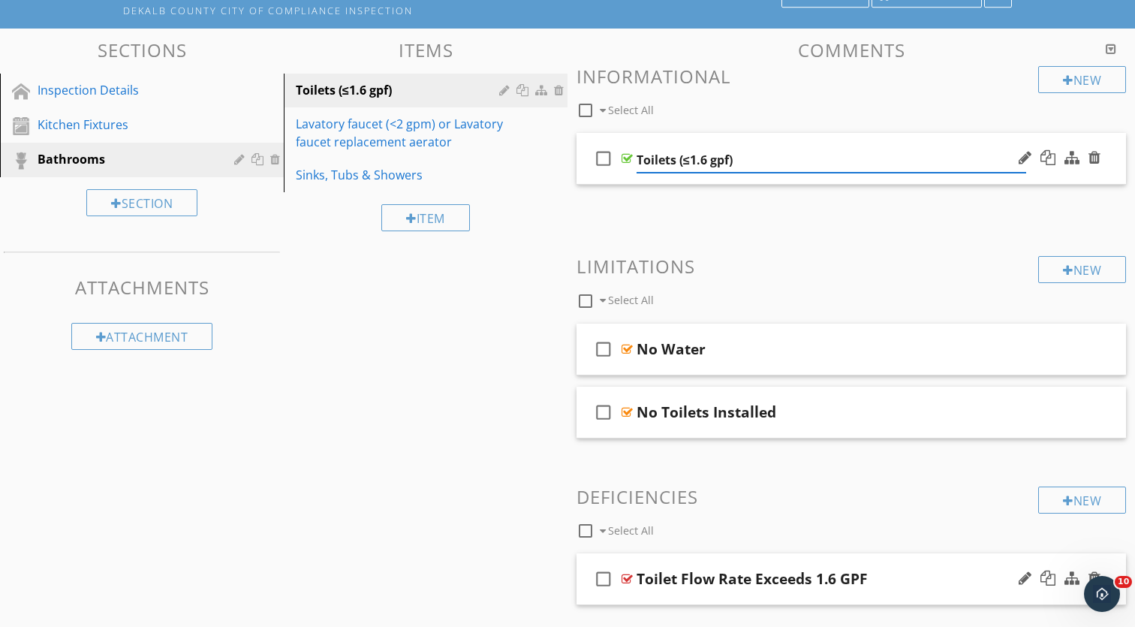
scroll to position [163, 0]
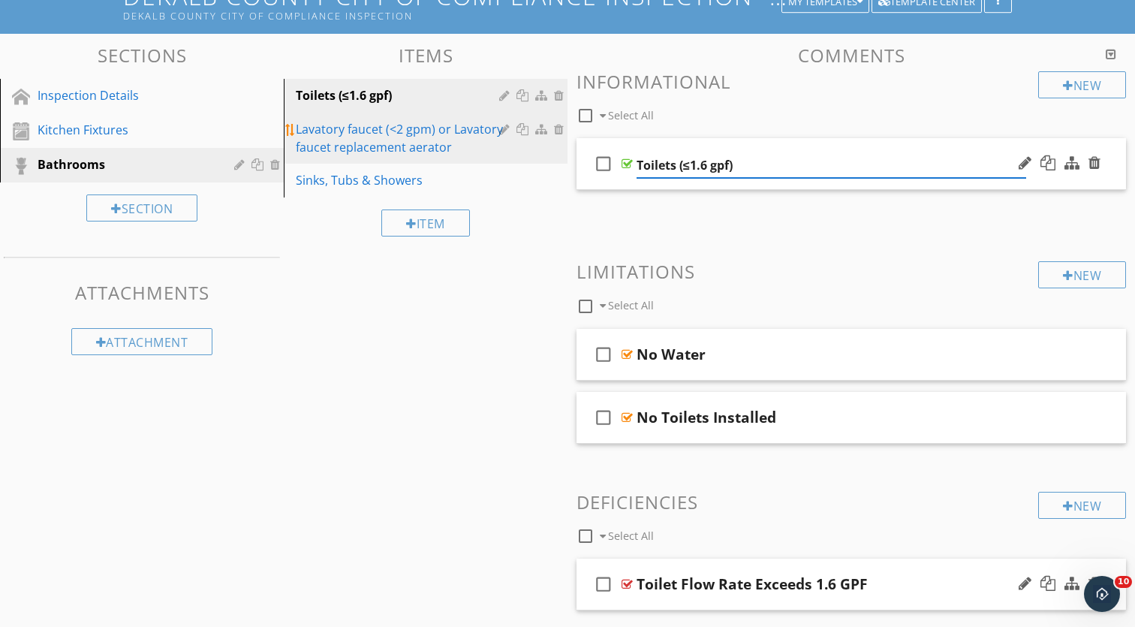
click at [378, 127] on div "Lavatory faucet (<2 gpm) or Lavatory faucet replacement aerator" at bounding box center [400, 138] width 208 height 36
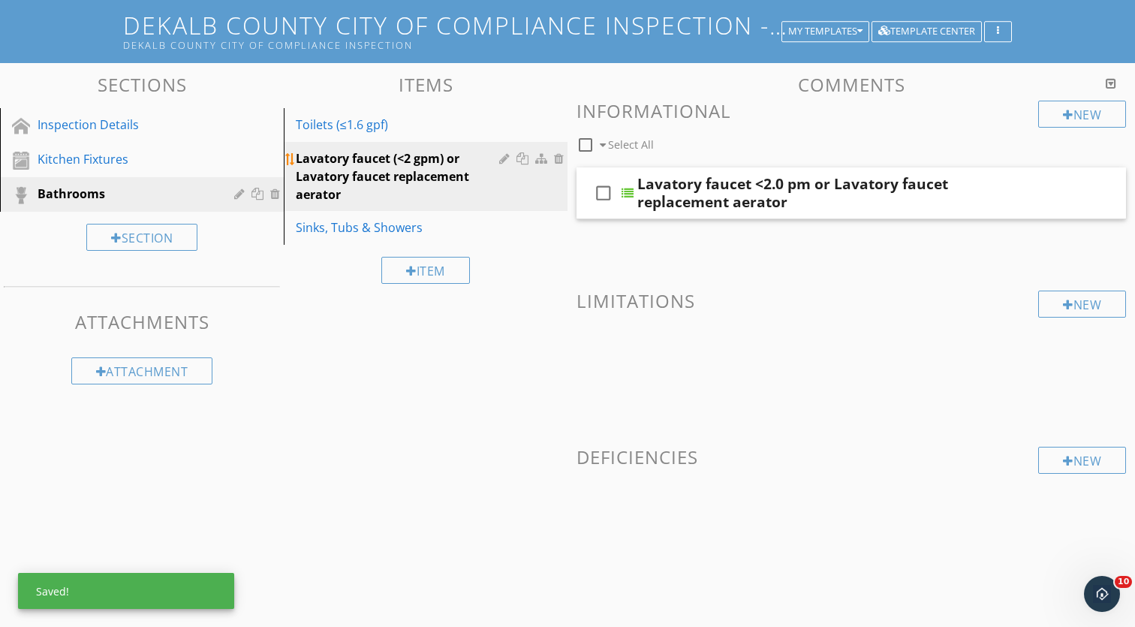
scroll to position [134, 0]
click at [852, 216] on div "check_box_outline_blank Lavatory faucet <2.0 pm or Lavatory faucet replacement …" at bounding box center [852, 193] width 550 height 52
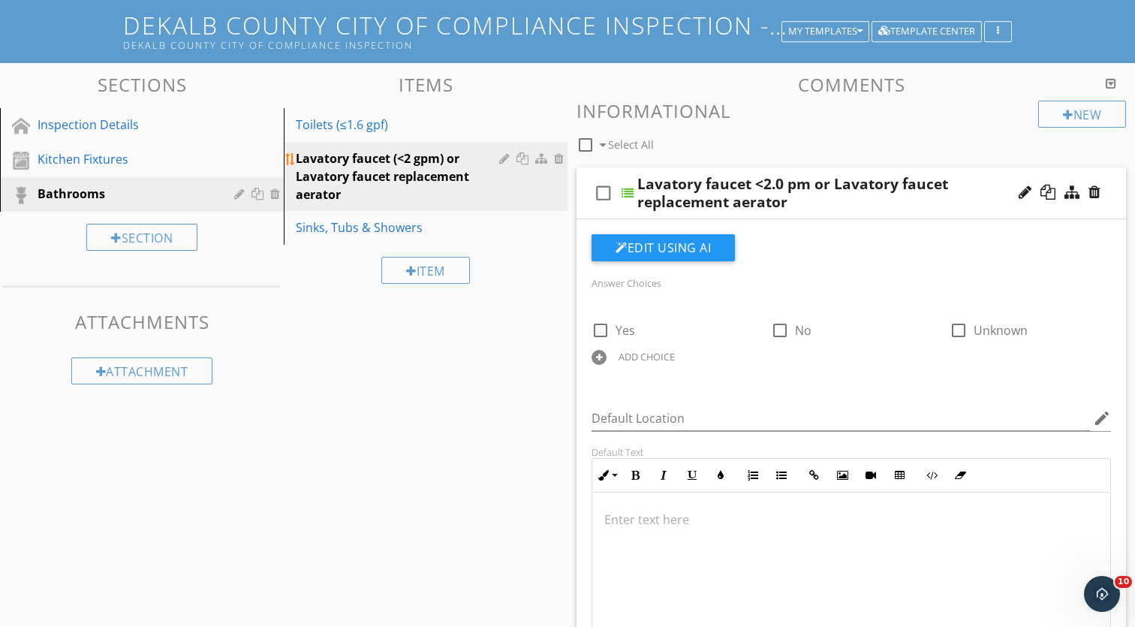
click at [559, 157] on div at bounding box center [561, 158] width 14 height 12
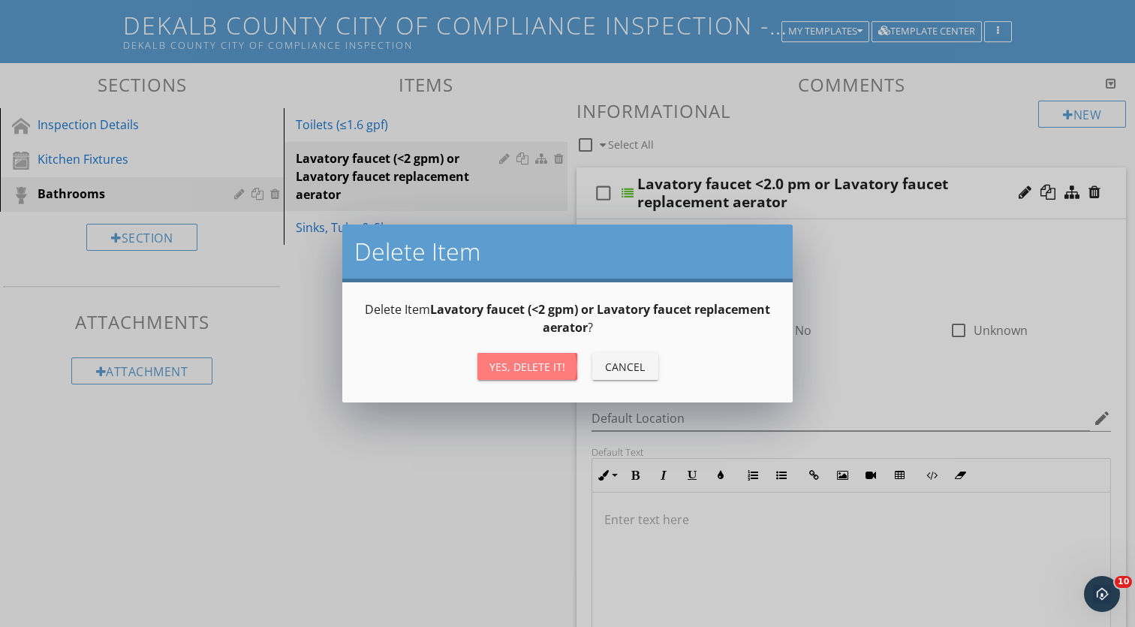
click at [554, 366] on div "Yes, Delete it!" at bounding box center [528, 367] width 76 height 16
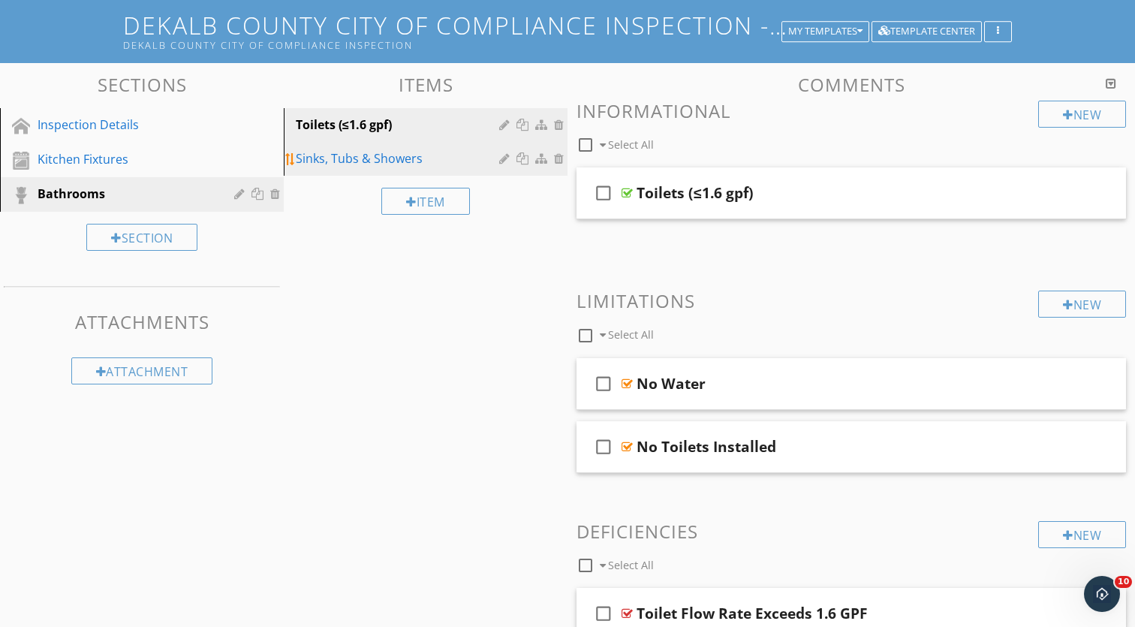
click at [454, 159] on div "Sinks, Tubs & Showers" at bounding box center [400, 158] width 208 height 18
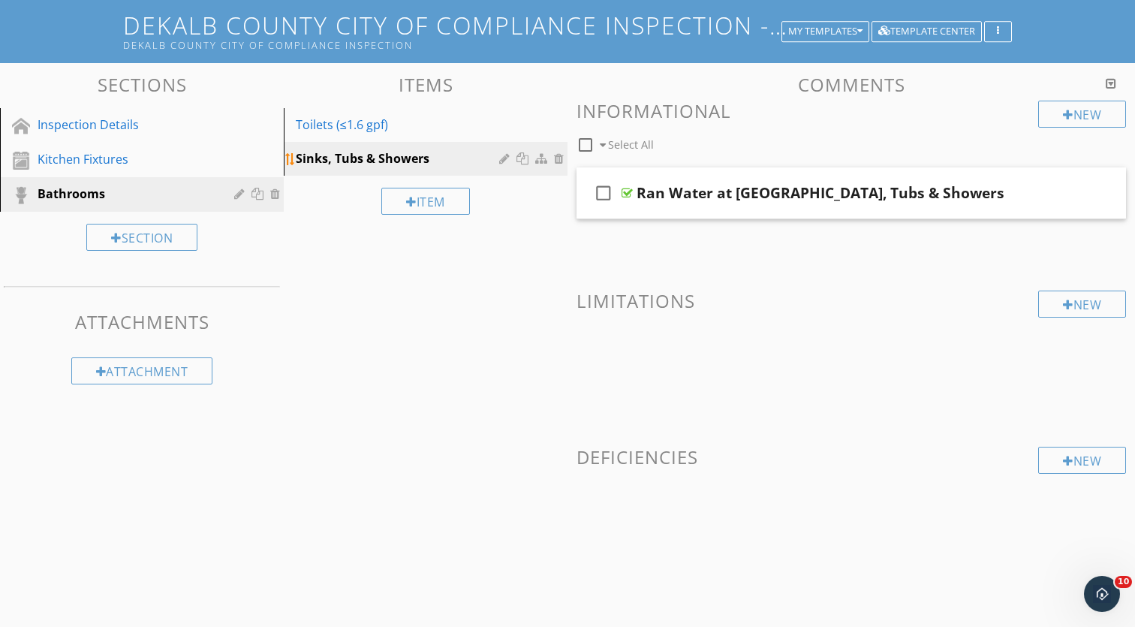
click at [562, 158] on div at bounding box center [561, 158] width 14 height 12
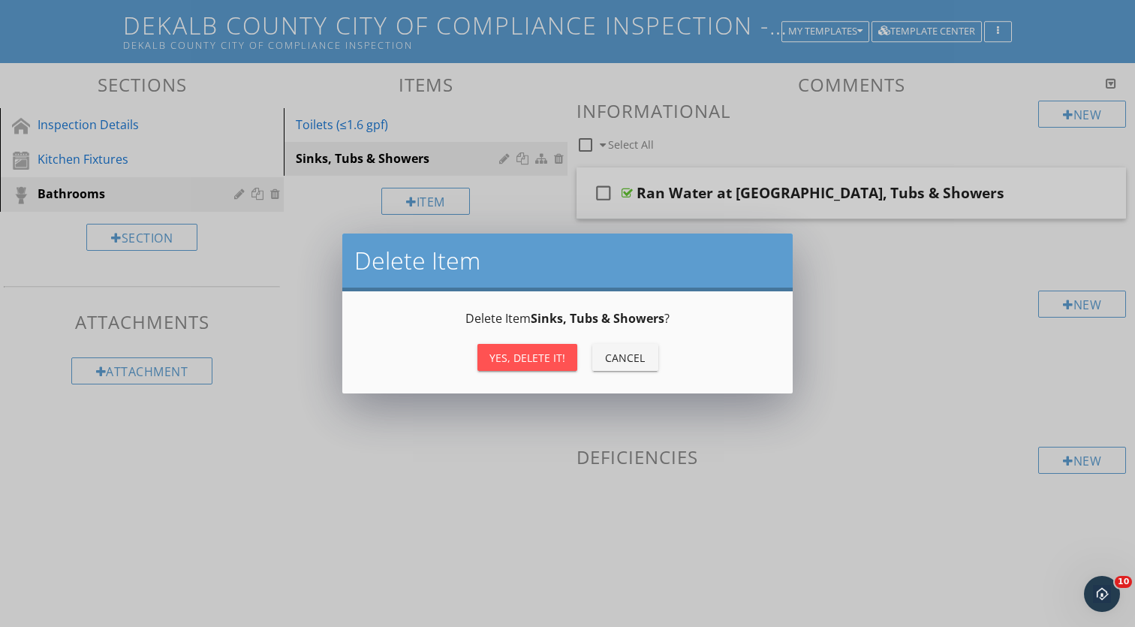
click at [546, 360] on div "Yes, Delete it!" at bounding box center [528, 358] width 76 height 16
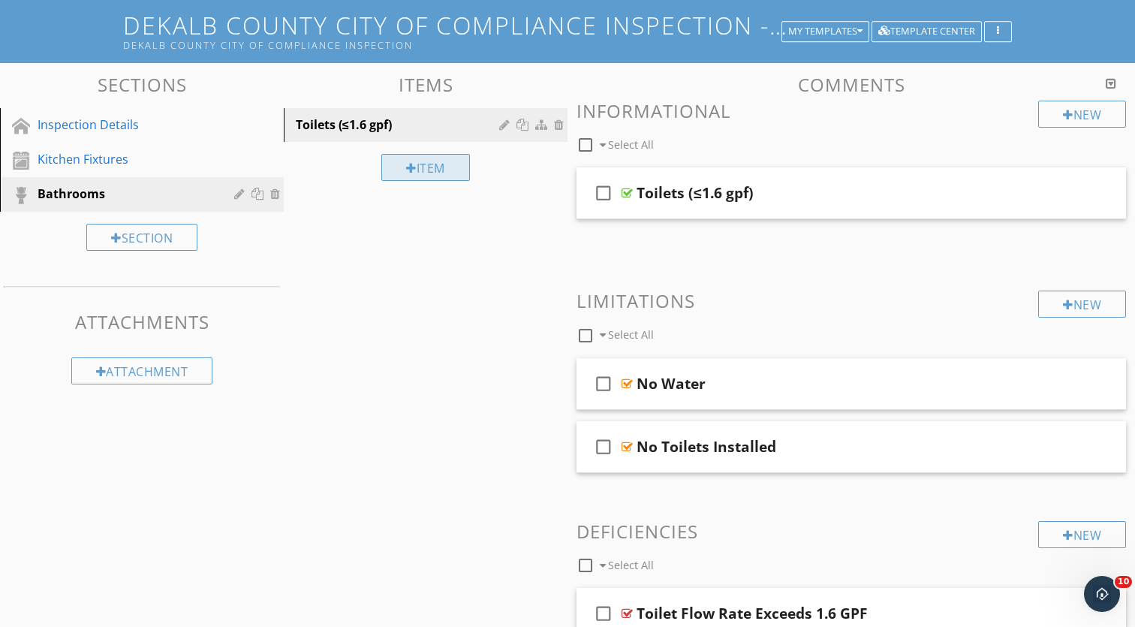
click at [448, 174] on div "Item" at bounding box center [425, 167] width 89 height 27
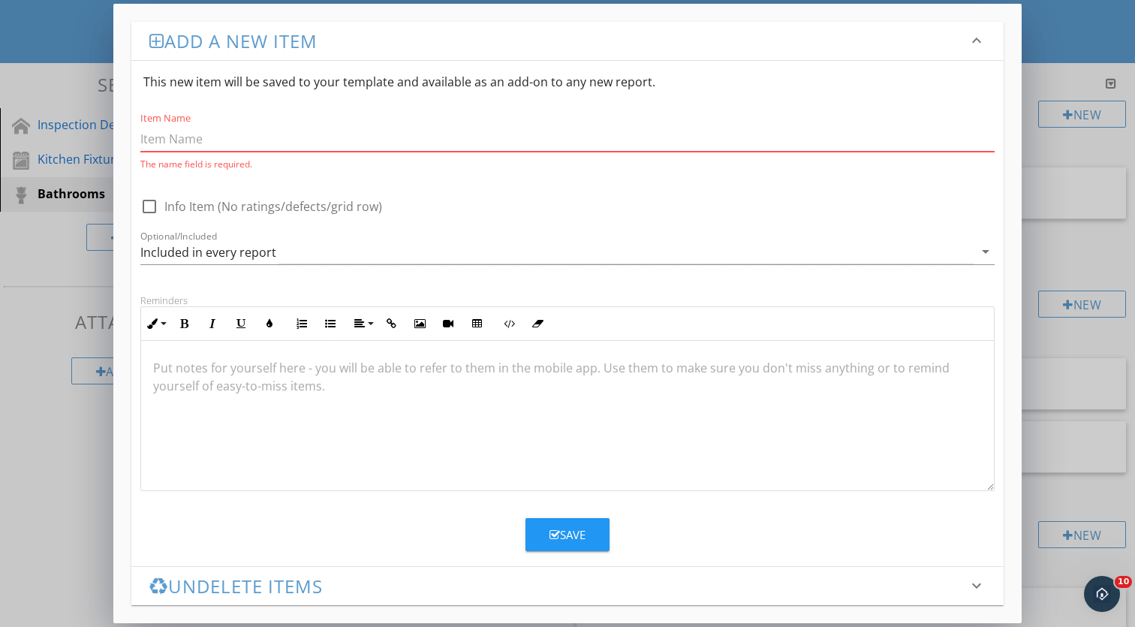
click at [331, 142] on input "Item Name" at bounding box center [567, 139] width 855 height 25
paste input "Lavatory faucet (<2 gpm) or Lavatory faucet replacement aerator"
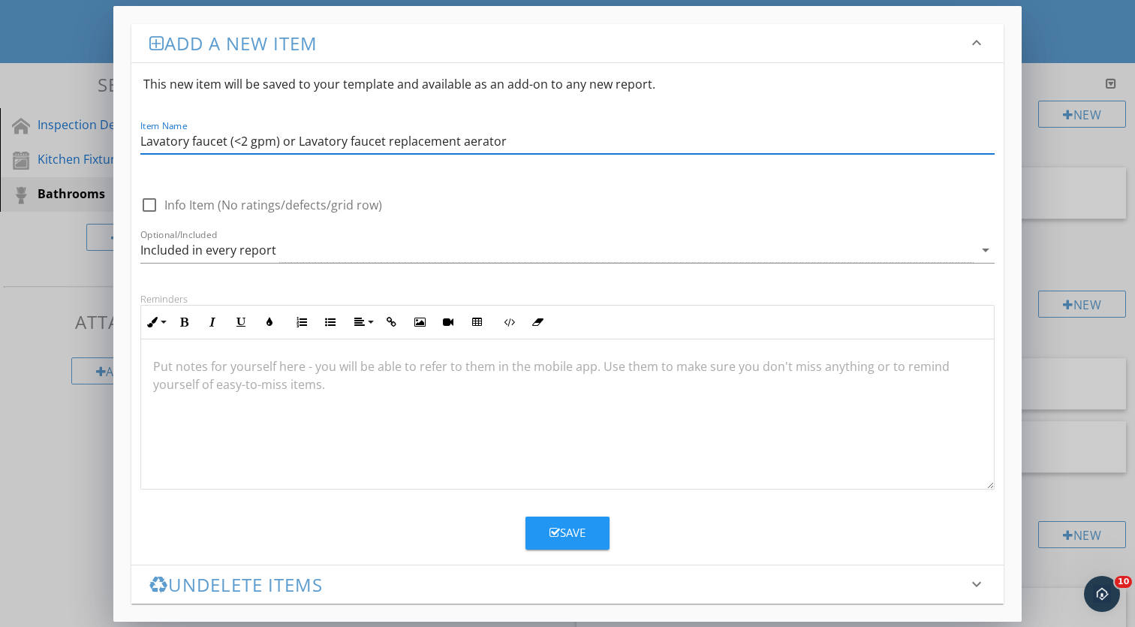
type input "Lavatory faucet (<2 gpm) or Lavatory faucet replacement aerator"
click at [324, 378] on div at bounding box center [567, 414] width 853 height 150
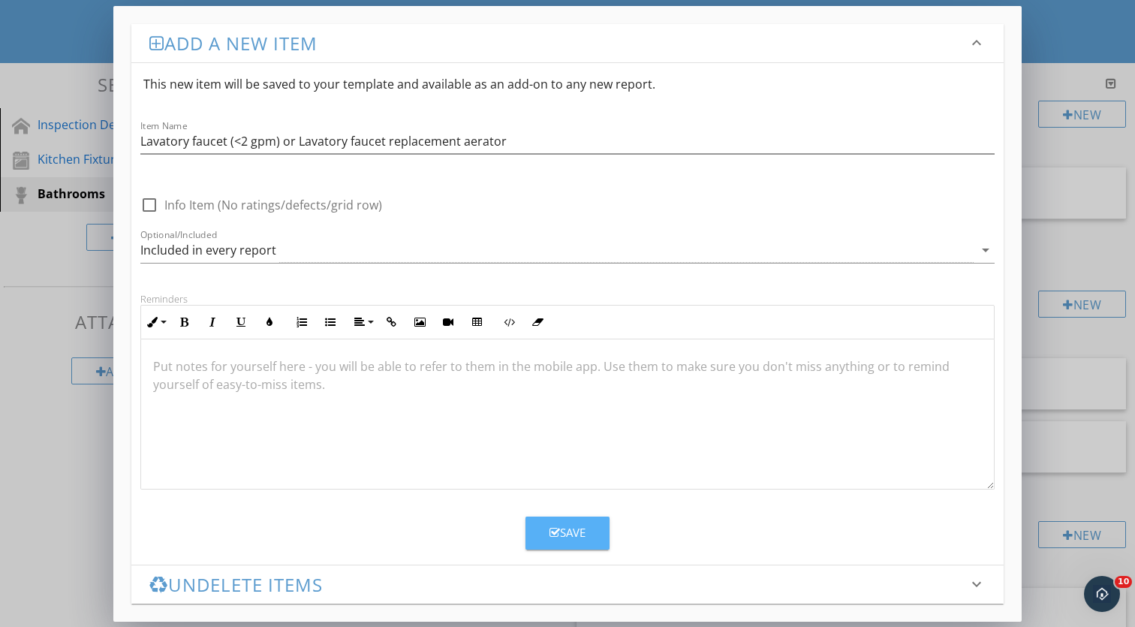
click at [592, 529] on button "Save" at bounding box center [568, 533] width 84 height 33
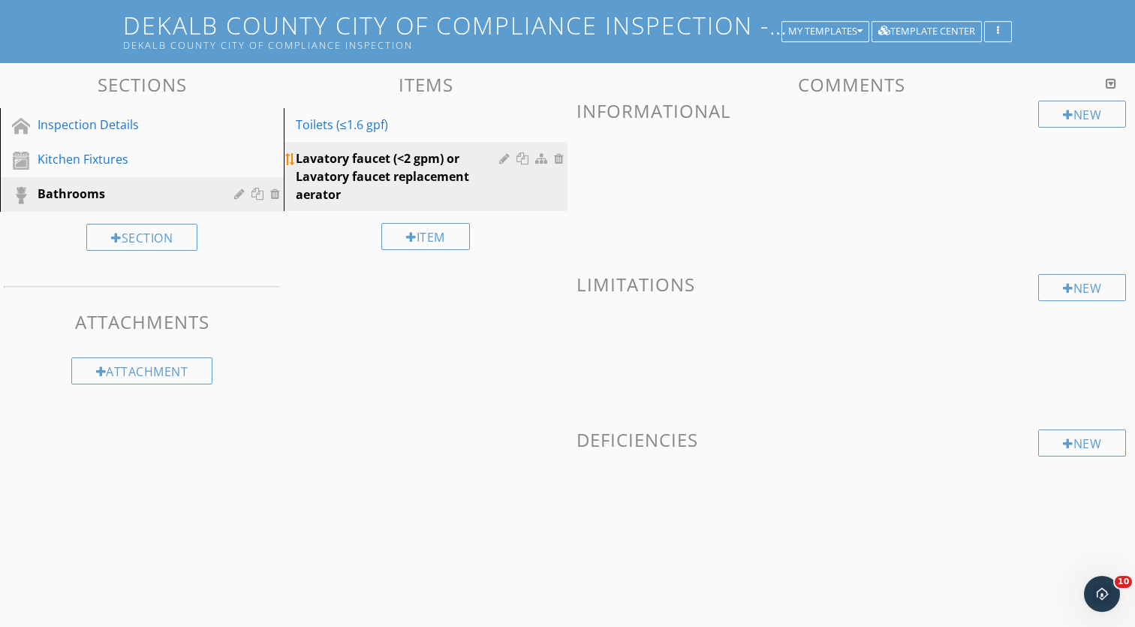
click at [511, 191] on div "Lavatory faucet (<2 gpm) or Lavatory faucet replacement aerator" at bounding box center [428, 176] width 264 height 54
click at [1063, 444] on div at bounding box center [1068, 444] width 11 height 12
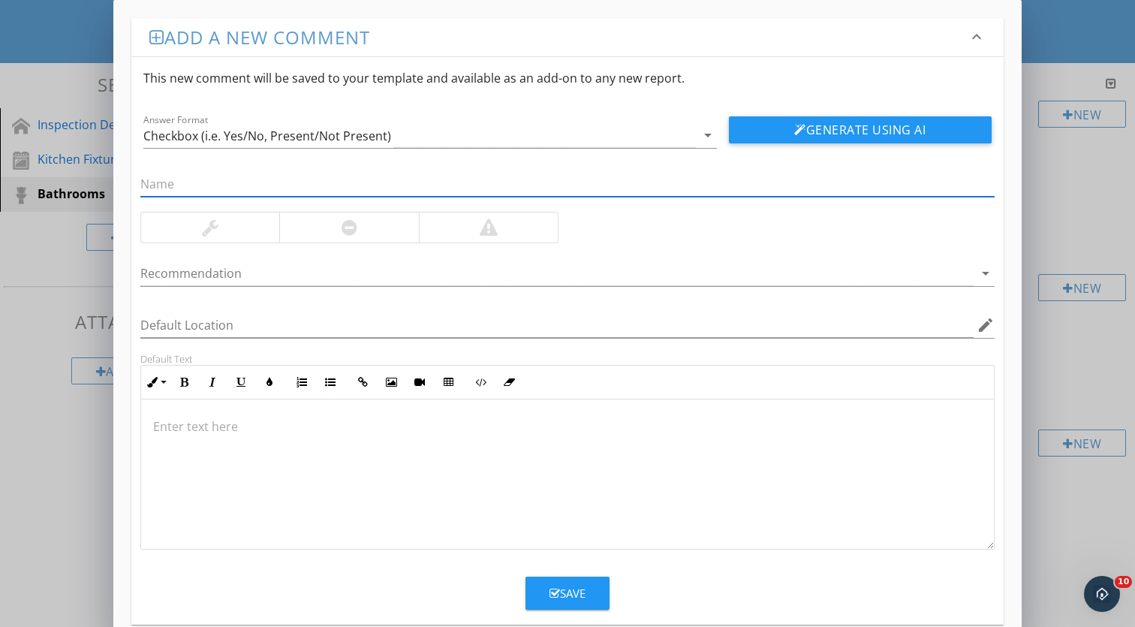
click at [1069, 209] on div "Add a new comment keyboard_arrow_down This new comment will be saved to your te…" at bounding box center [567, 326] width 1135 height 652
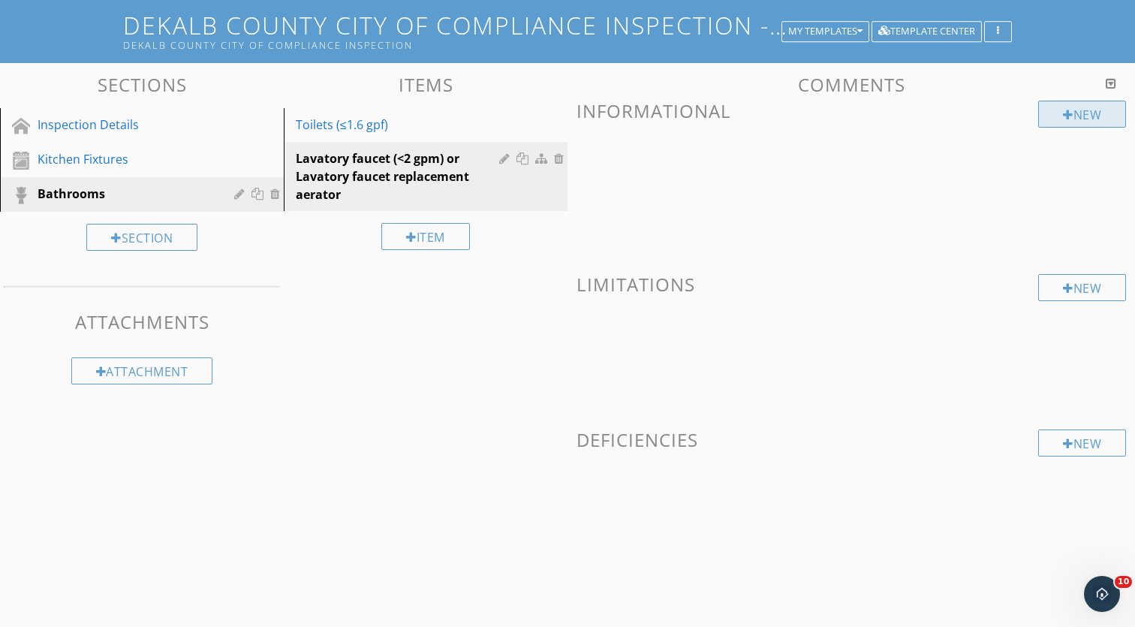
click at [1083, 110] on div "New" at bounding box center [1083, 114] width 88 height 27
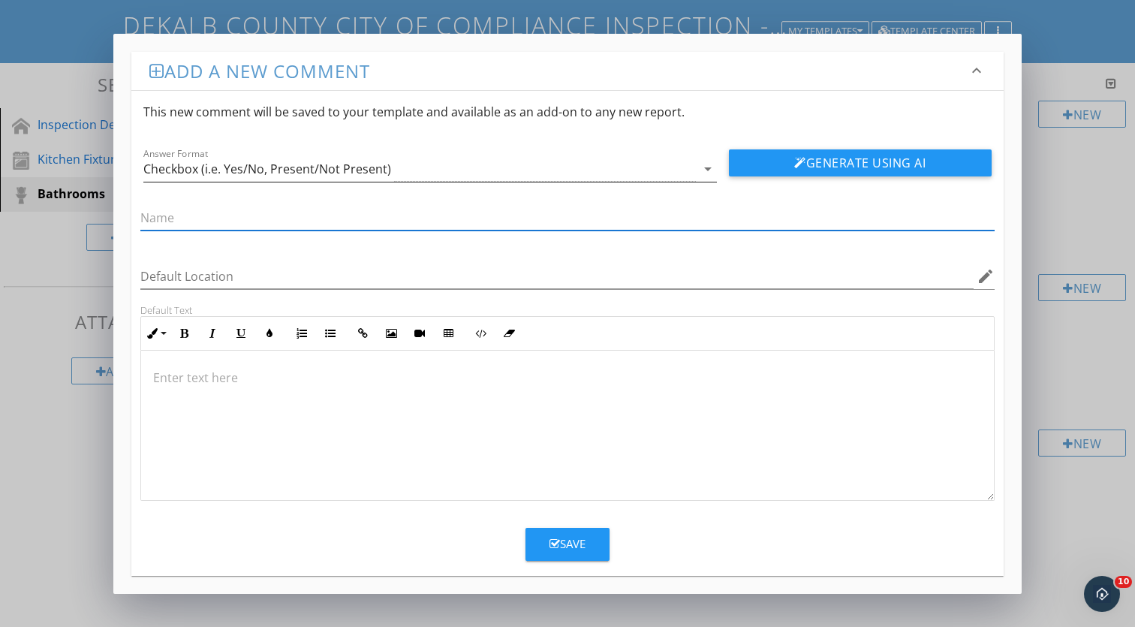
click at [412, 171] on div "Checkbox (i.e. Yes/No, Present/Not Present)" at bounding box center [419, 169] width 553 height 25
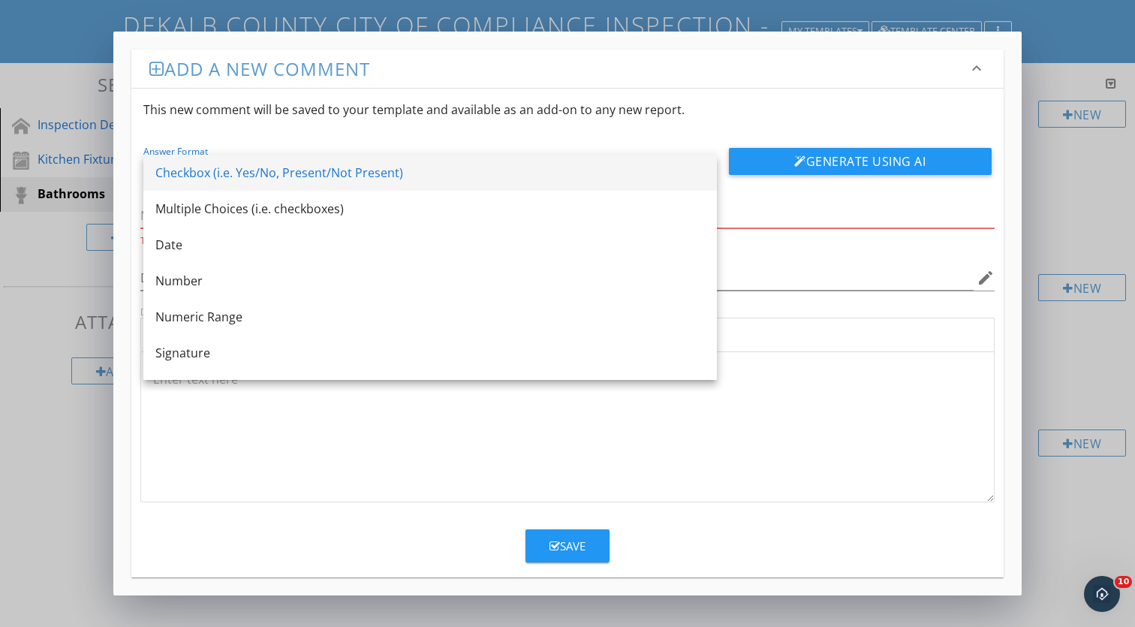
click at [399, 168] on div "Checkbox (i.e. Yes/No, Present/Not Present)" at bounding box center [430, 173] width 550 height 18
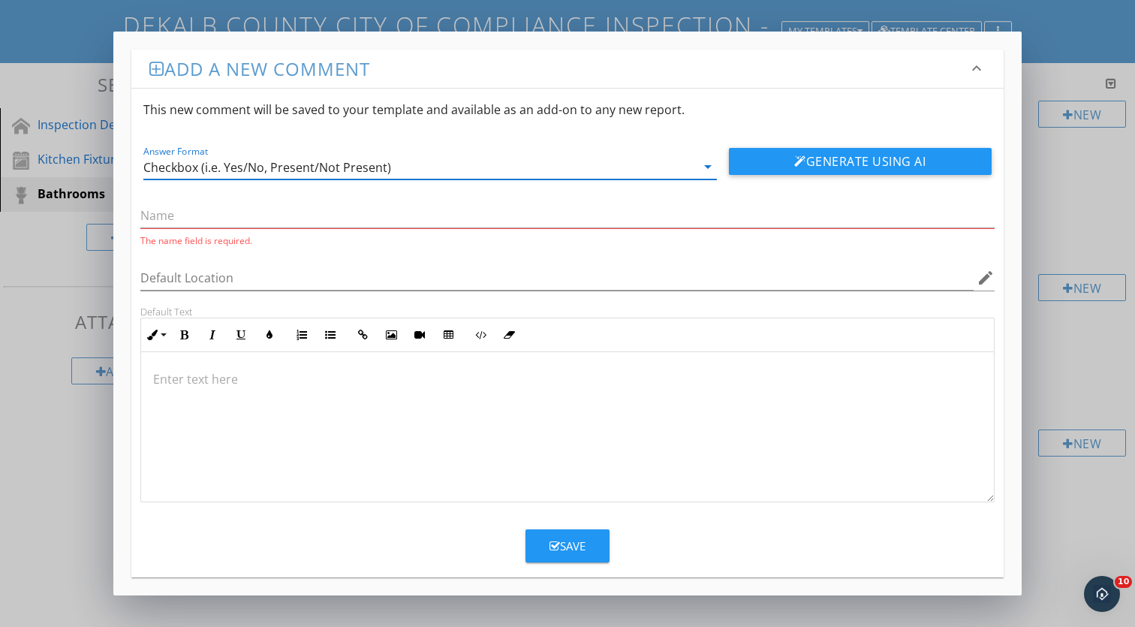
click at [399, 165] on div "Checkbox (i.e. Yes/No, Present/Not Present)" at bounding box center [419, 167] width 553 height 25
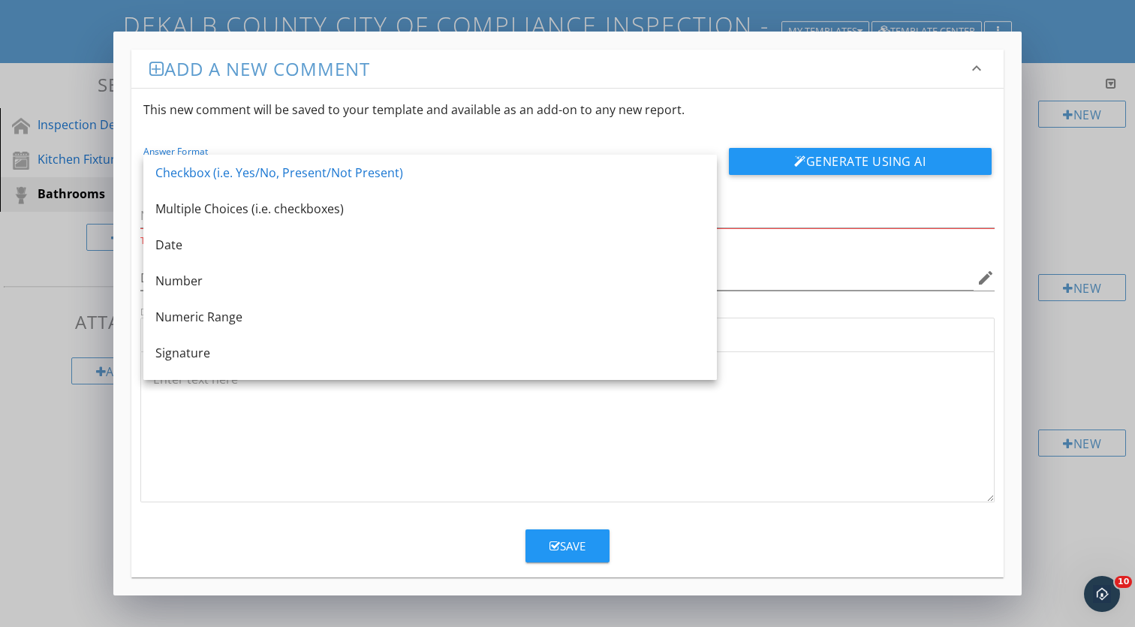
click at [544, 427] on div at bounding box center [567, 427] width 853 height 150
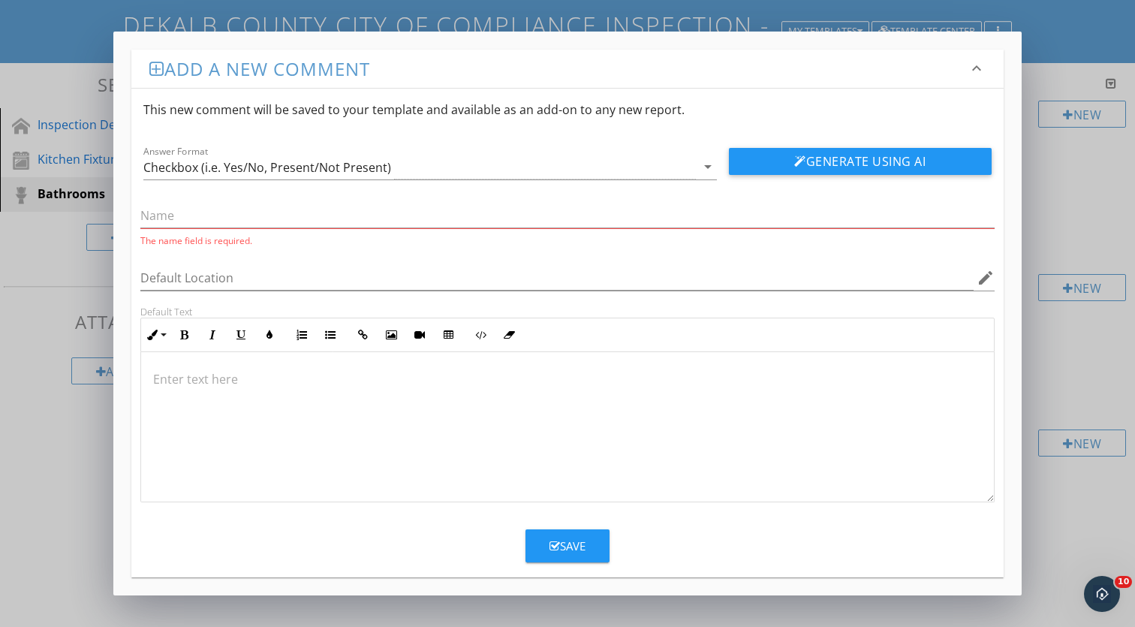
click at [339, 378] on p at bounding box center [567, 379] width 829 height 18
click at [330, 401] on div at bounding box center [567, 427] width 853 height 150
click at [548, 222] on input "text" at bounding box center [567, 216] width 855 height 25
paste input "Lavatory faucet (<2 gpm) or Lavatory faucet replacement aerator"
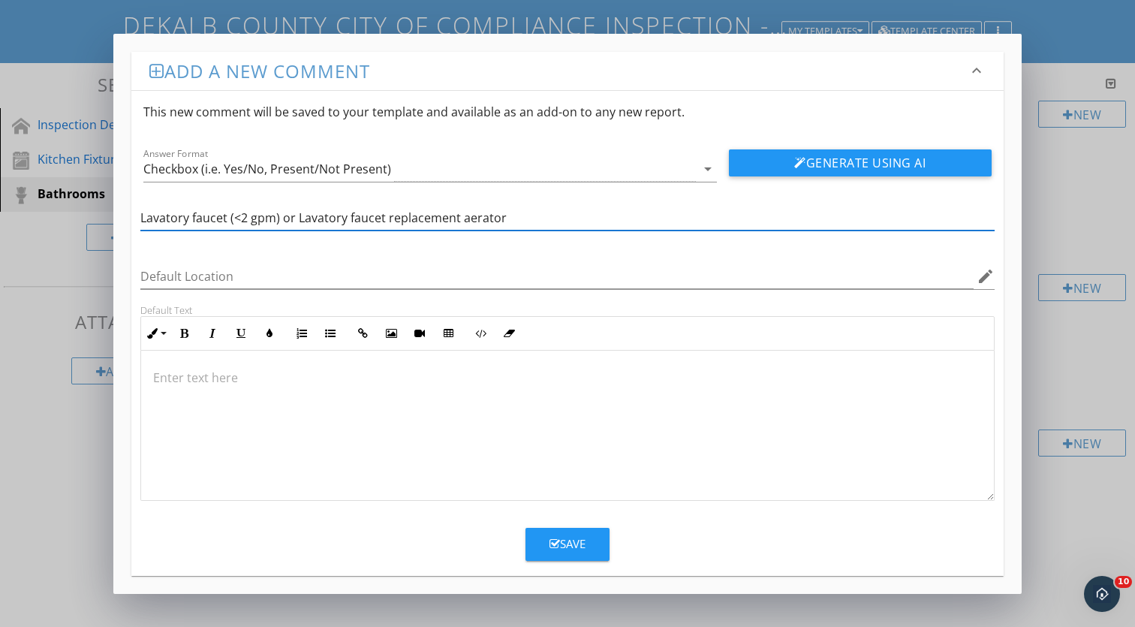
type input "Lavatory faucet (<2 gpm) or Lavatory faucet replacement aerator"
click at [451, 390] on div at bounding box center [567, 426] width 853 height 150
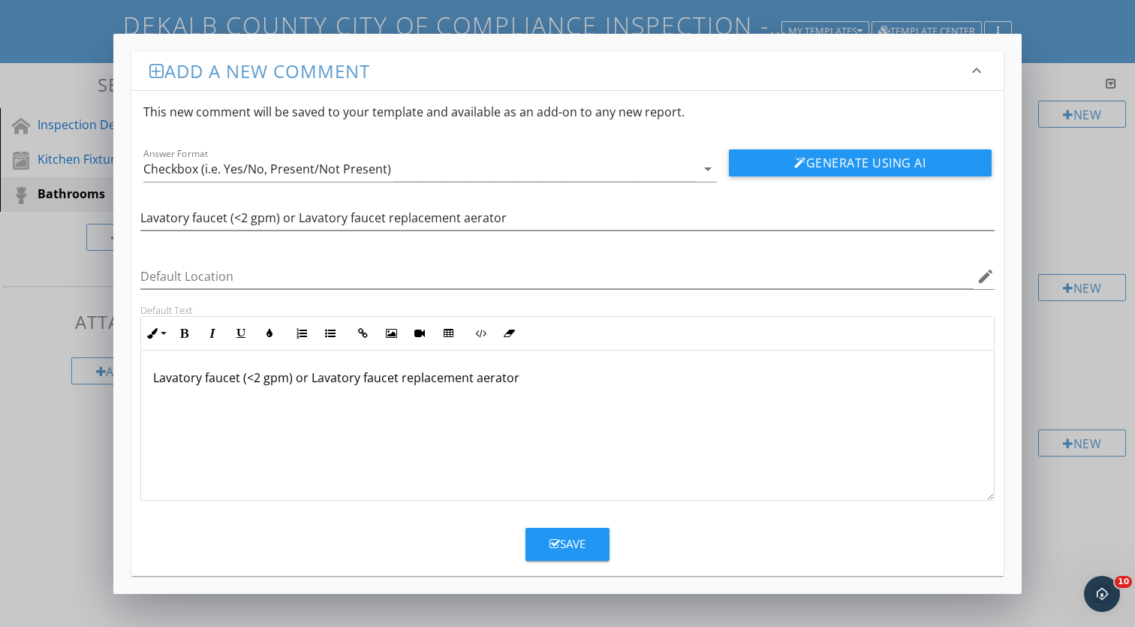
click at [565, 528] on button "Save" at bounding box center [568, 544] width 84 height 33
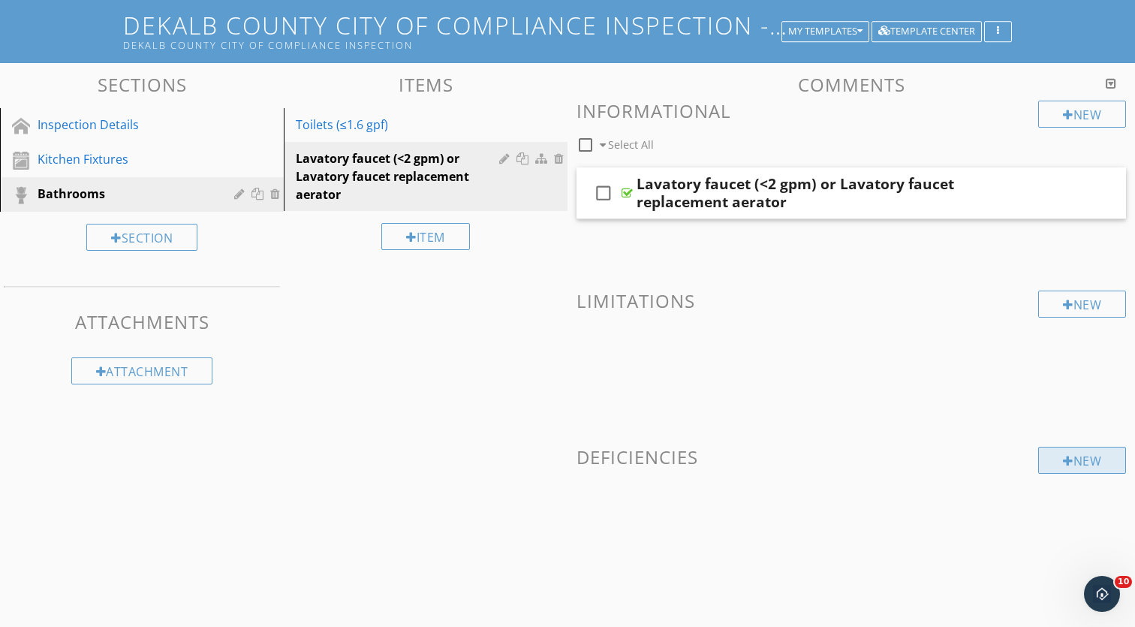
click at [1071, 460] on div "New" at bounding box center [1083, 460] width 88 height 27
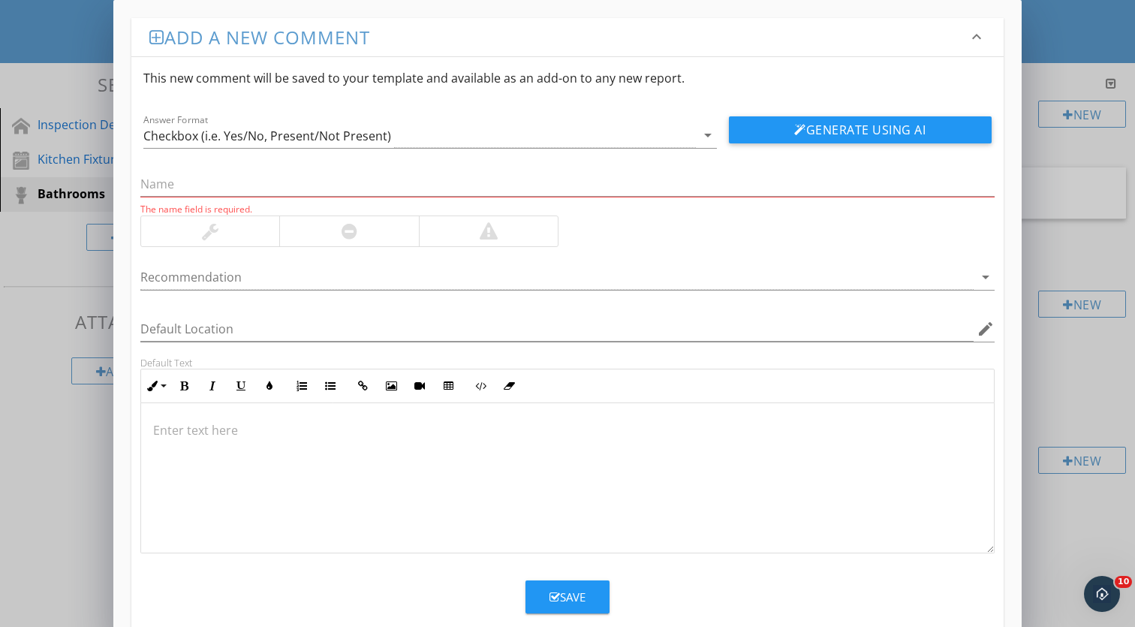
click at [451, 454] on div at bounding box center [567, 478] width 853 height 150
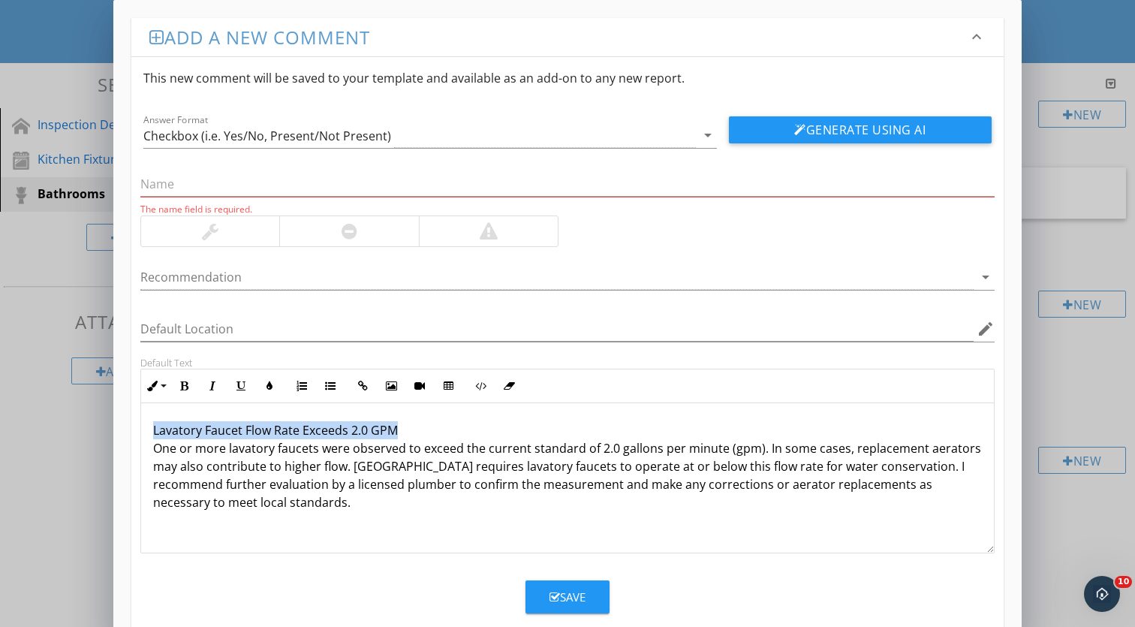
drag, startPoint x: 399, startPoint y: 427, endPoint x: 146, endPoint y: 427, distance: 252.3
click at [145, 427] on div "Lavatory Faucet Flow Rate Exceeds 2.0 GPM One or more lavatory faucets were obs…" at bounding box center [567, 478] width 853 height 150
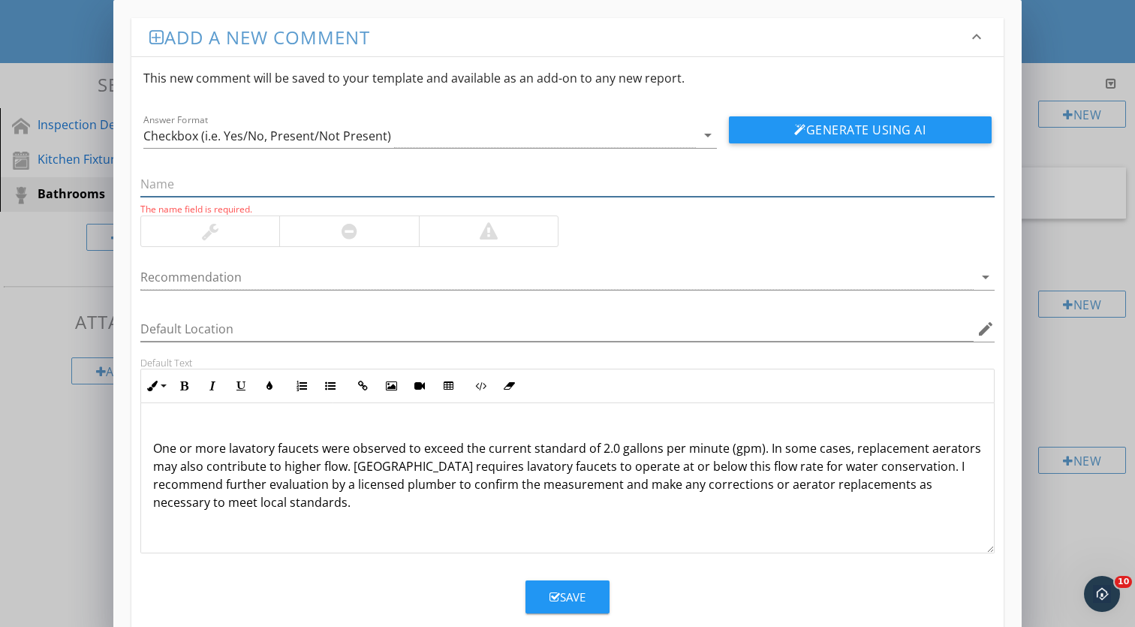
click at [242, 194] on input "text" at bounding box center [567, 184] width 855 height 25
paste input "Lavatory Faucet Flow Rate Exceeds 2.0 GPM"
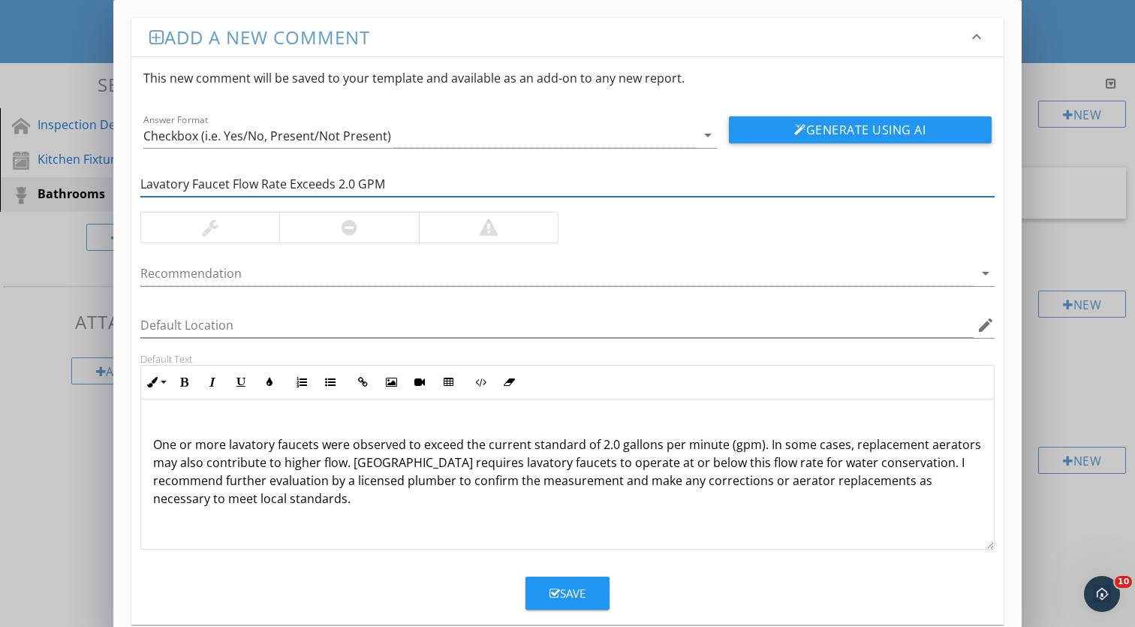
type input "Lavatory Faucet Flow Rate Exceeds 2.0 GPM"
click at [335, 219] on div at bounding box center [348, 228] width 139 height 30
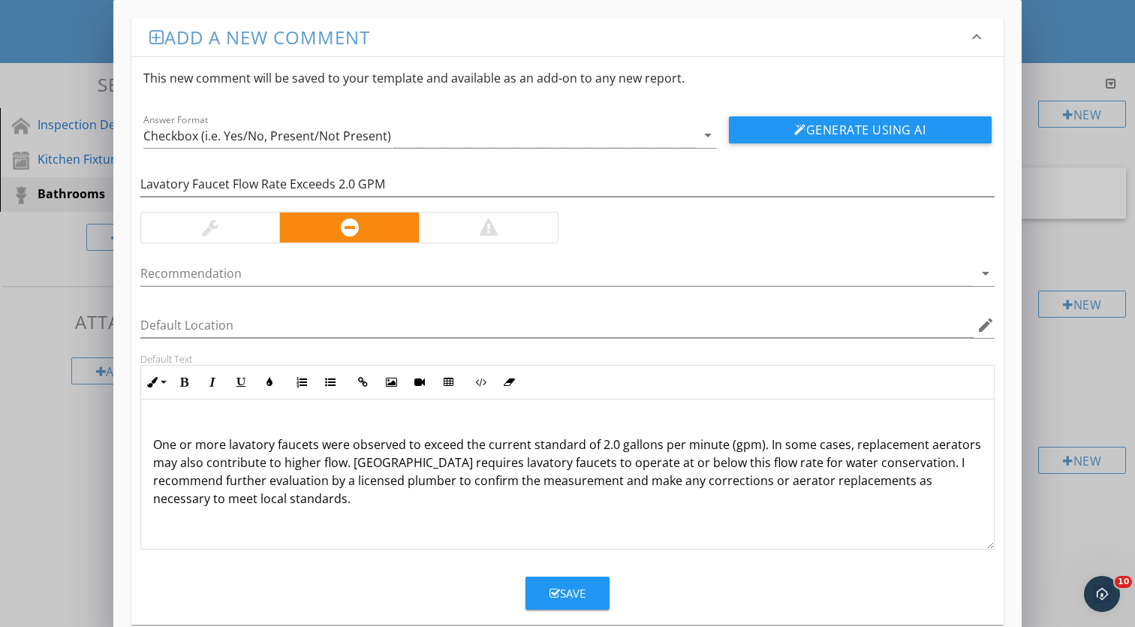
click at [155, 445] on p "One or more lavatory faucets were observed to exceed the current standard of 2.…" at bounding box center [567, 463] width 829 height 90
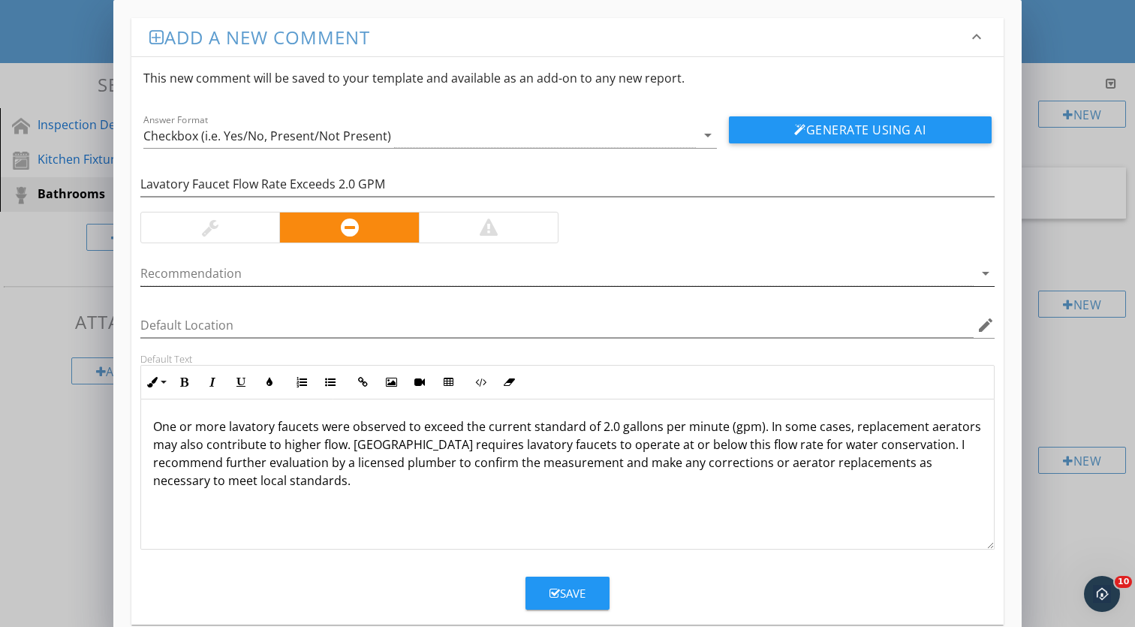
click at [238, 267] on div at bounding box center [557, 273] width 834 height 25
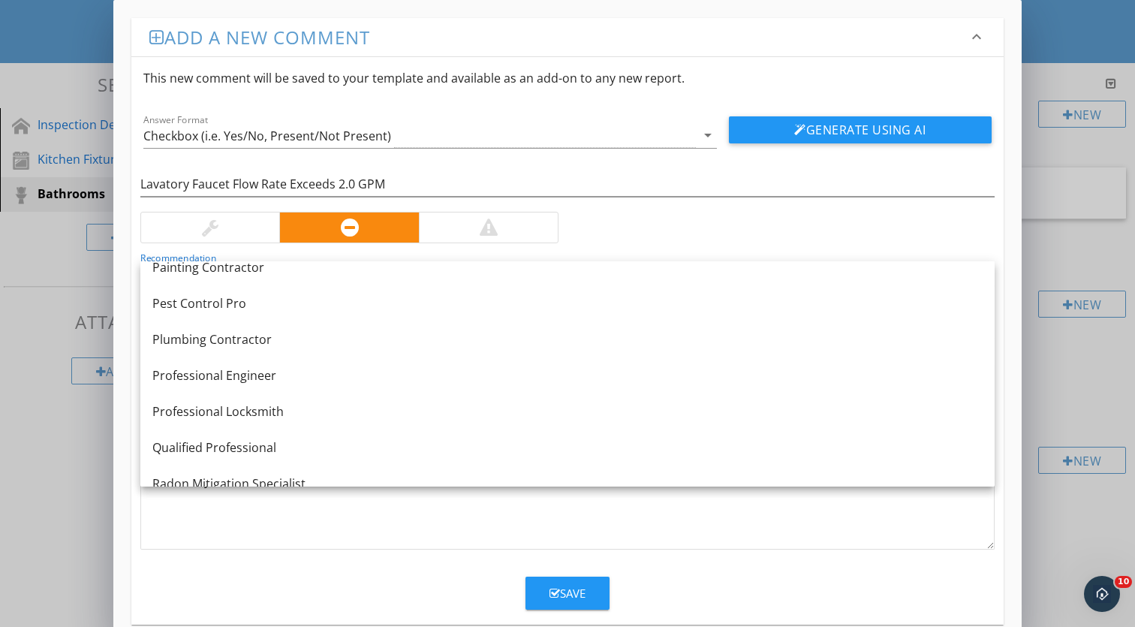
scroll to position [1563, 0]
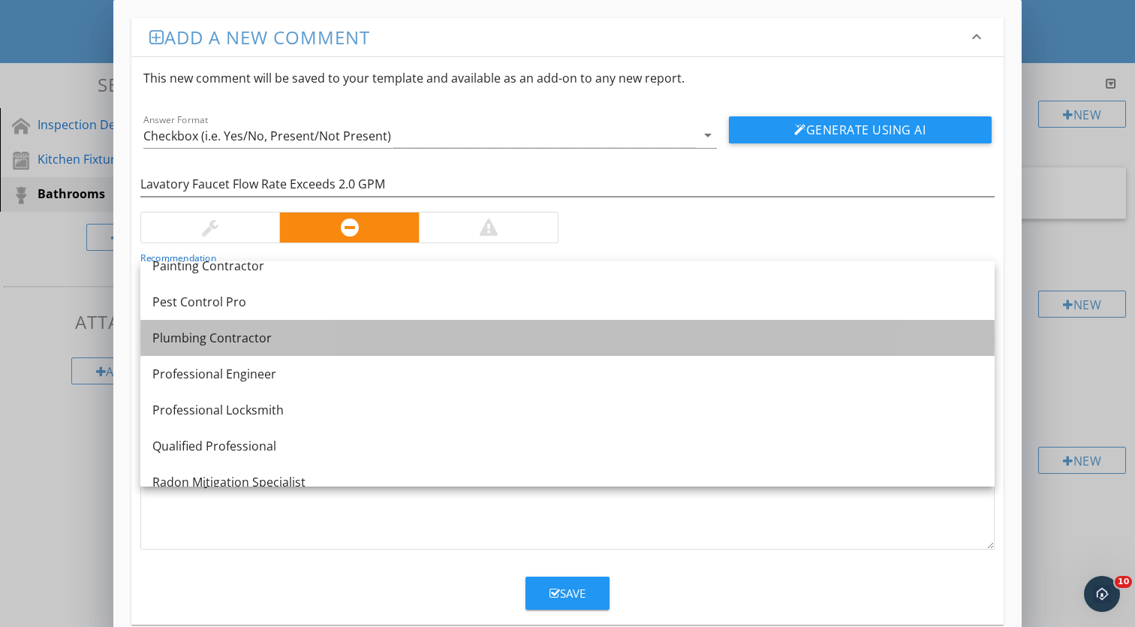
click at [271, 345] on div "Plumbing Contractor" at bounding box center [567, 338] width 831 height 18
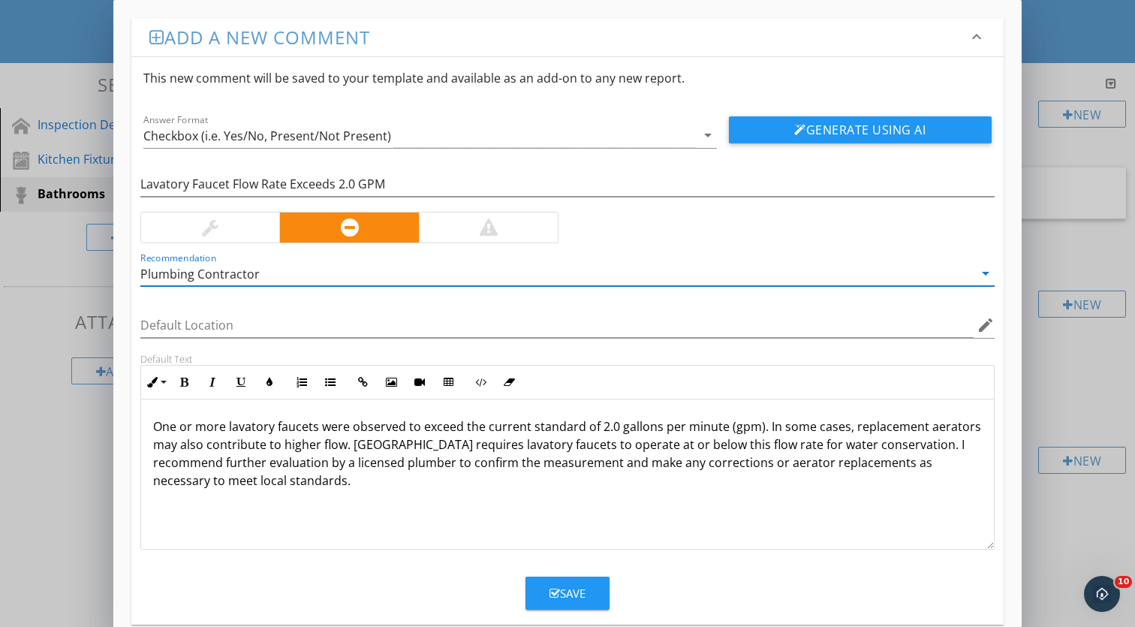
click at [588, 591] on button "Save" at bounding box center [568, 593] width 84 height 33
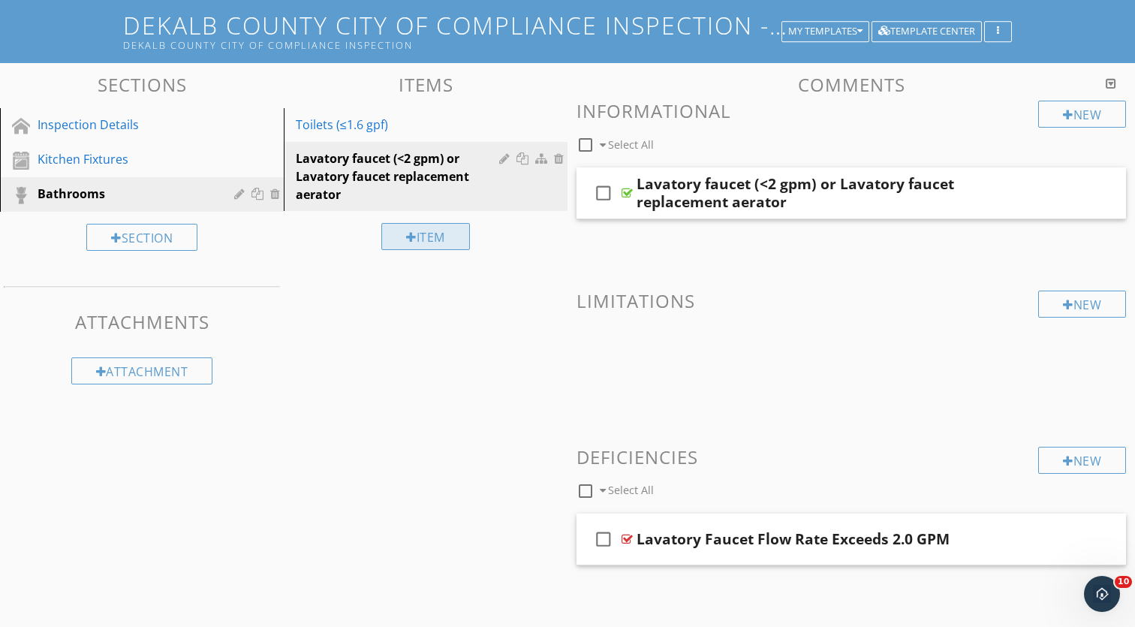
click at [442, 234] on div "Item" at bounding box center [425, 236] width 89 height 27
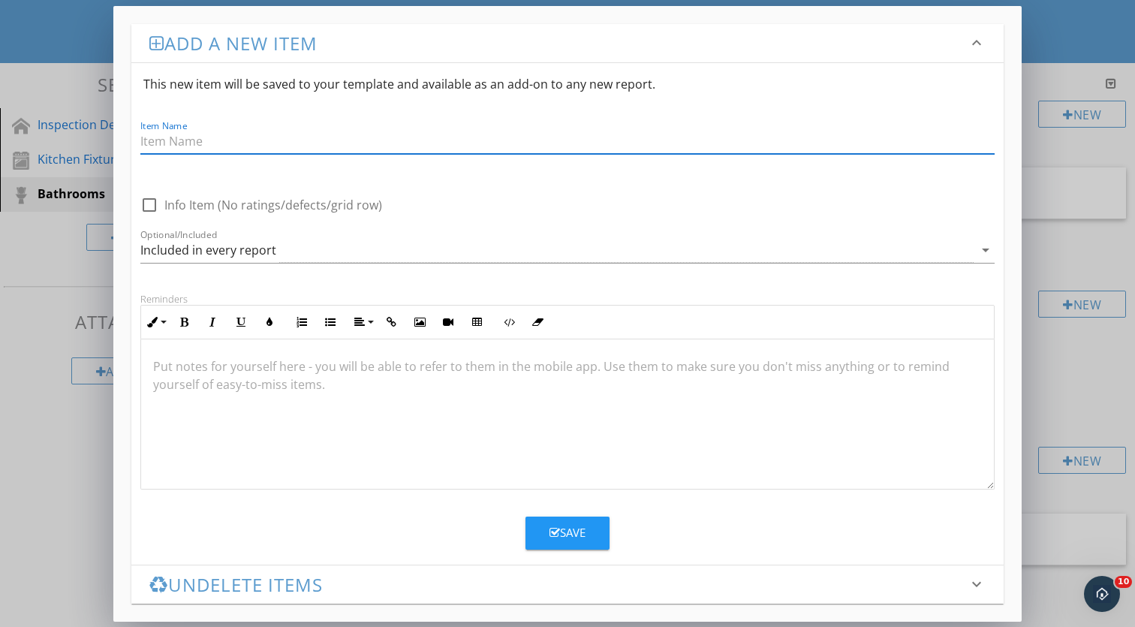
click at [279, 144] on input "Item Name" at bounding box center [567, 141] width 855 height 25
paste input "Showerheads (≤2.5 gpm)"
type input "Showerheads (≤2.5 gpm)"
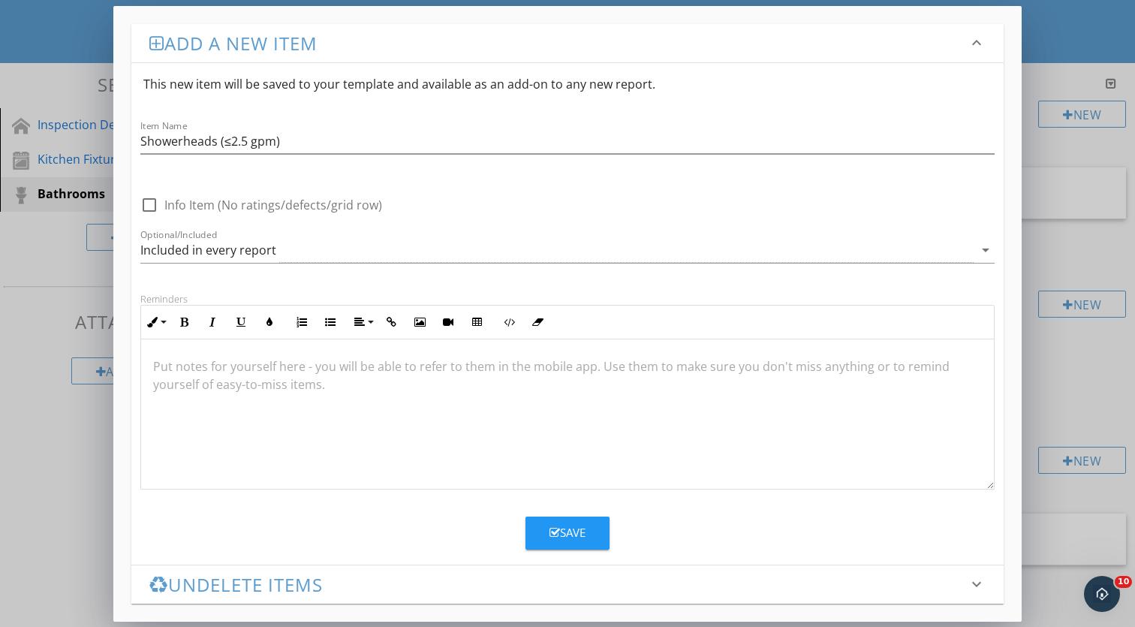
click at [274, 365] on p at bounding box center [567, 366] width 829 height 18
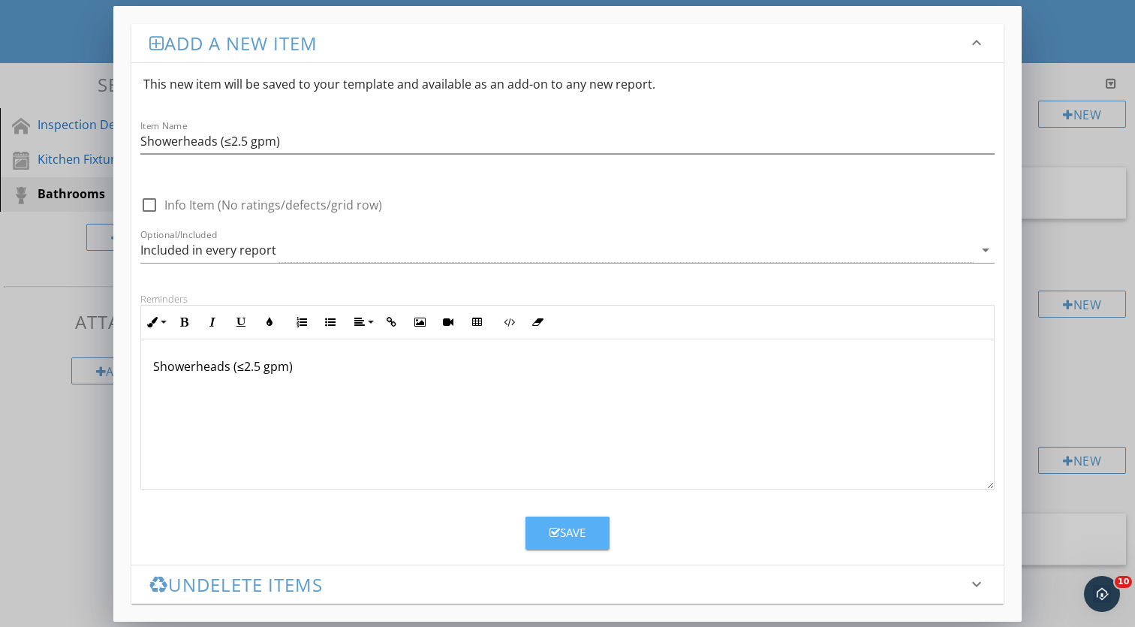
click at [580, 521] on button "Save" at bounding box center [568, 533] width 84 height 33
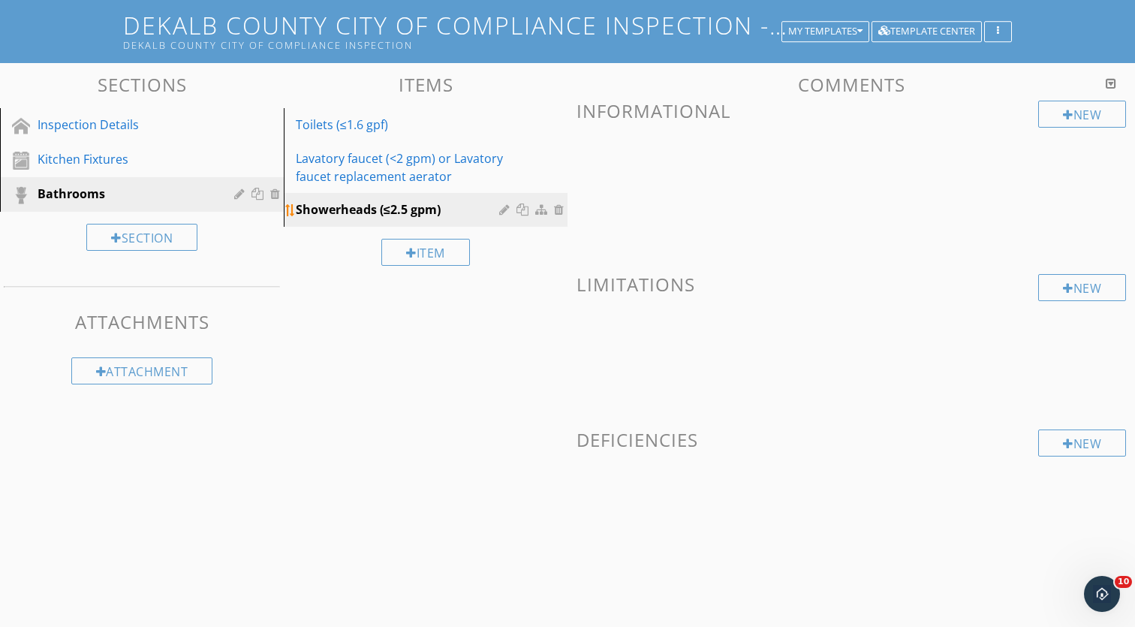
click at [445, 208] on div "Showerheads (≤2.5 gpm)" at bounding box center [400, 209] width 208 height 18
click at [1059, 107] on div "New" at bounding box center [1083, 114] width 88 height 27
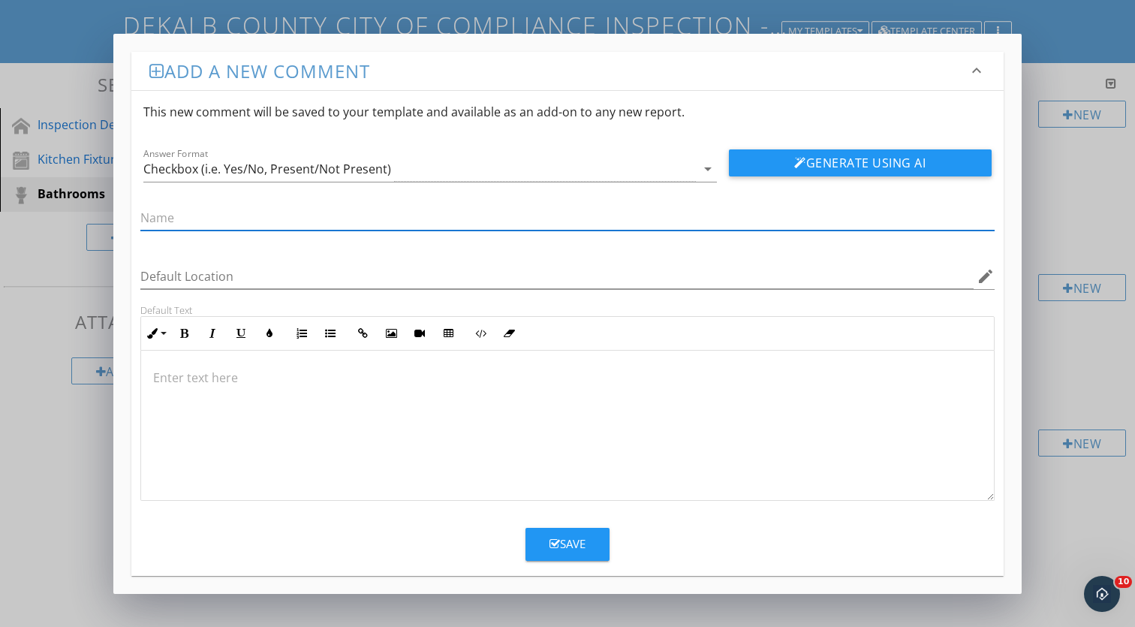
paste input "Showerheads (≤2.5 gpm)"
type input "Showerheads (≤2.5 gpm)"
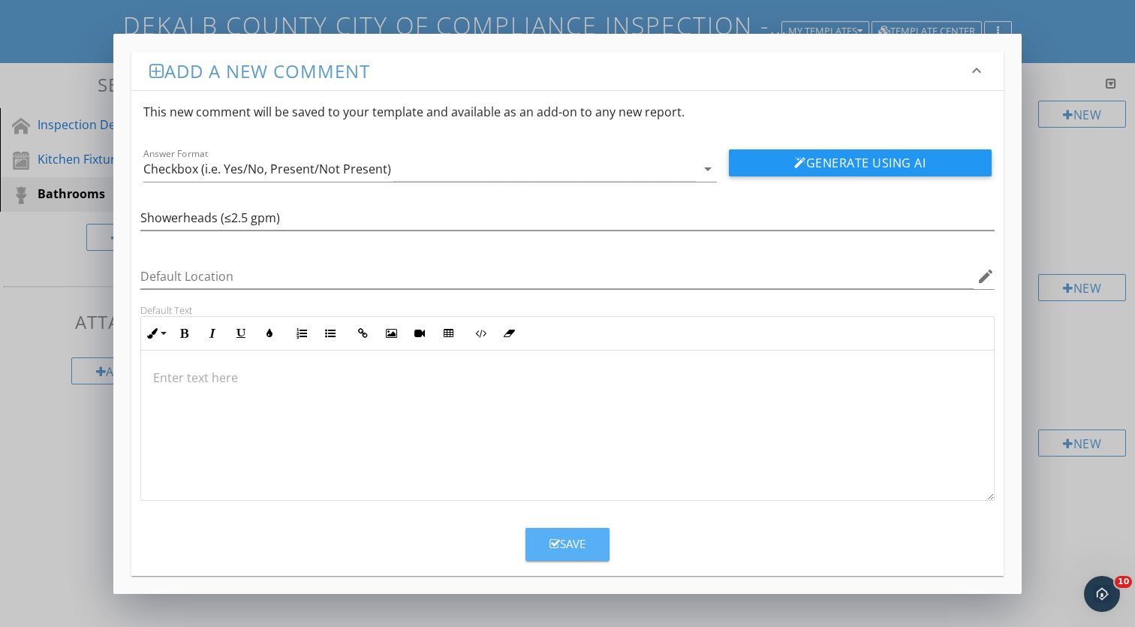
click at [556, 536] on div "Save" at bounding box center [568, 543] width 36 height 17
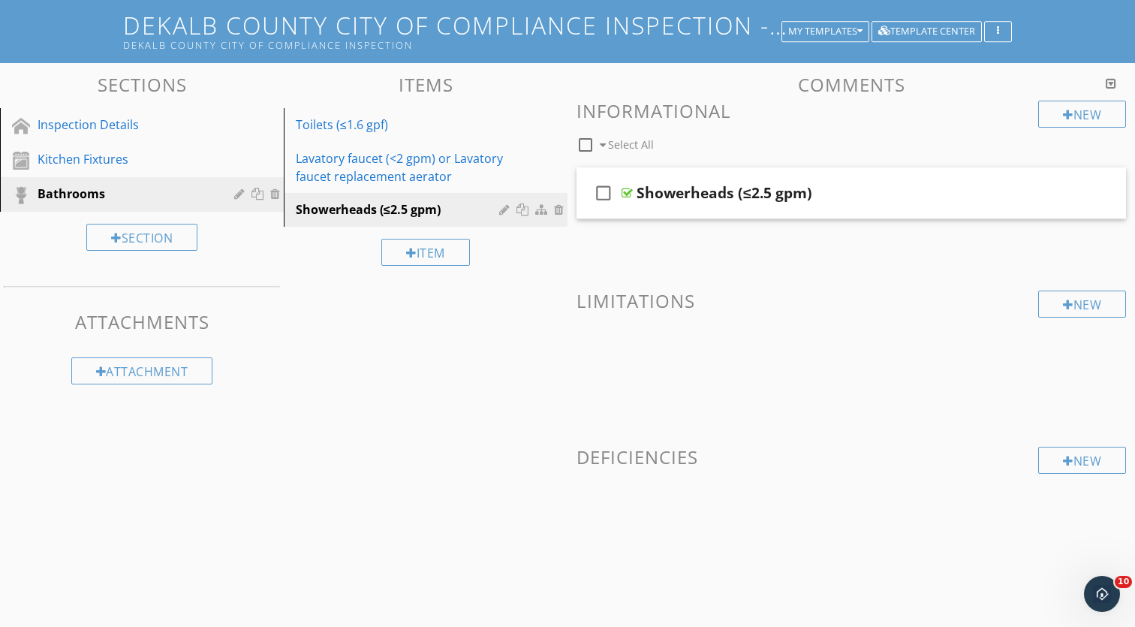
click at [675, 488] on span at bounding box center [852, 516] width 550 height 75
click at [1093, 469] on div "New" at bounding box center [1083, 460] width 88 height 27
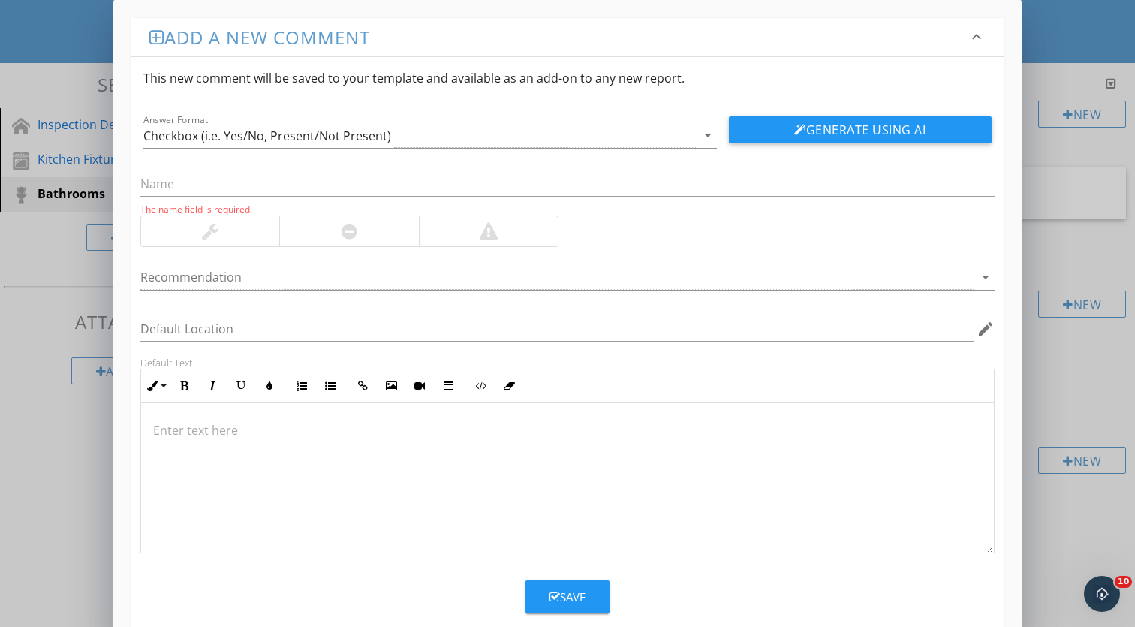
click at [348, 220] on div at bounding box center [348, 231] width 139 height 30
click at [316, 170] on div "The name field is required." at bounding box center [567, 189] width 855 height 53
click at [430, 437] on p at bounding box center [567, 430] width 829 height 18
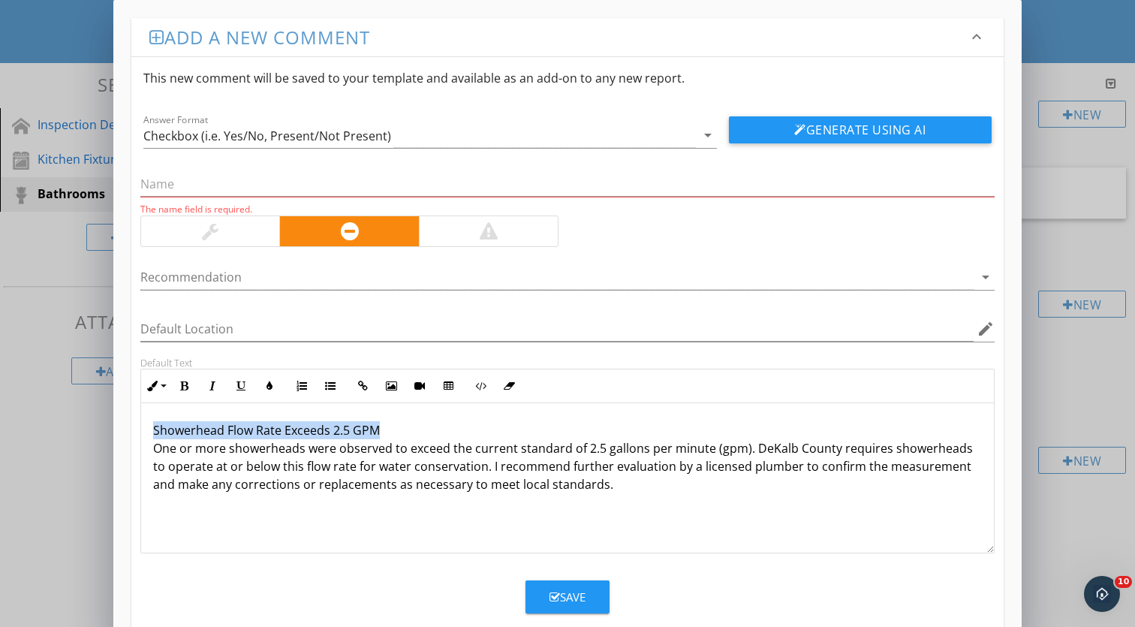
drag, startPoint x: 384, startPoint y: 431, endPoint x: 152, endPoint y: 424, distance: 231.4
click at [152, 424] on div "Showerhead Flow Rate Exceeds 2.5 GPM One or more showerheads were observed to e…" at bounding box center [567, 478] width 853 height 150
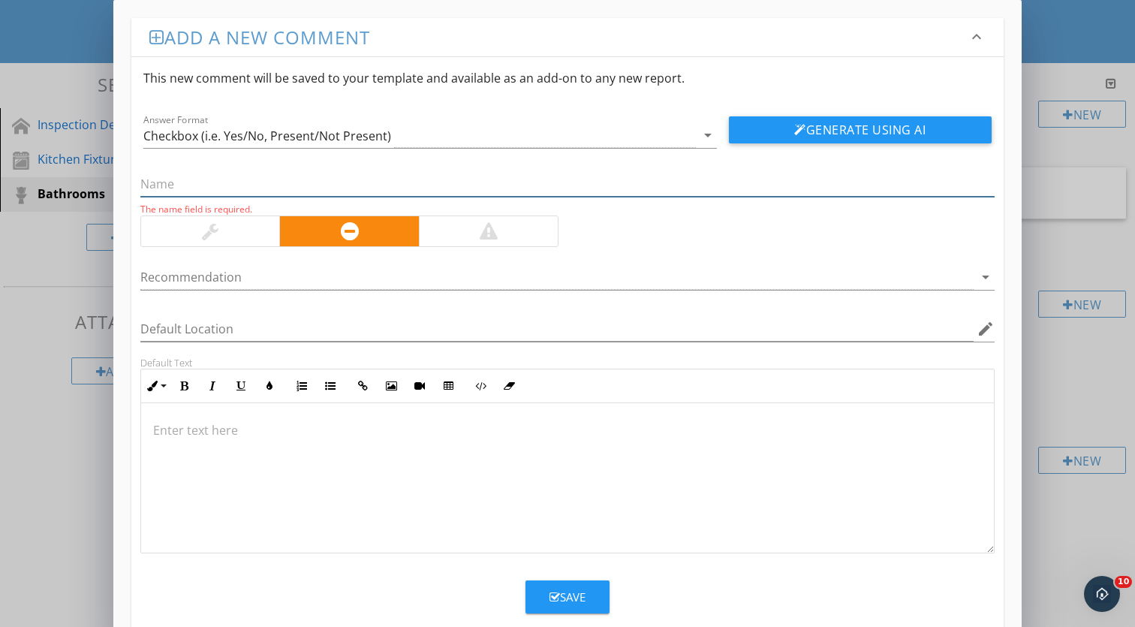
click at [209, 177] on input "text" at bounding box center [567, 184] width 855 height 25
paste input "Showerhead Flow Rate Exceeds 2.5 GPM One or more showerheads were observed to e…"
type input "Showerhead Flow Rate Exceeds 2.5 GPM One or more showerheads were observed to e…"
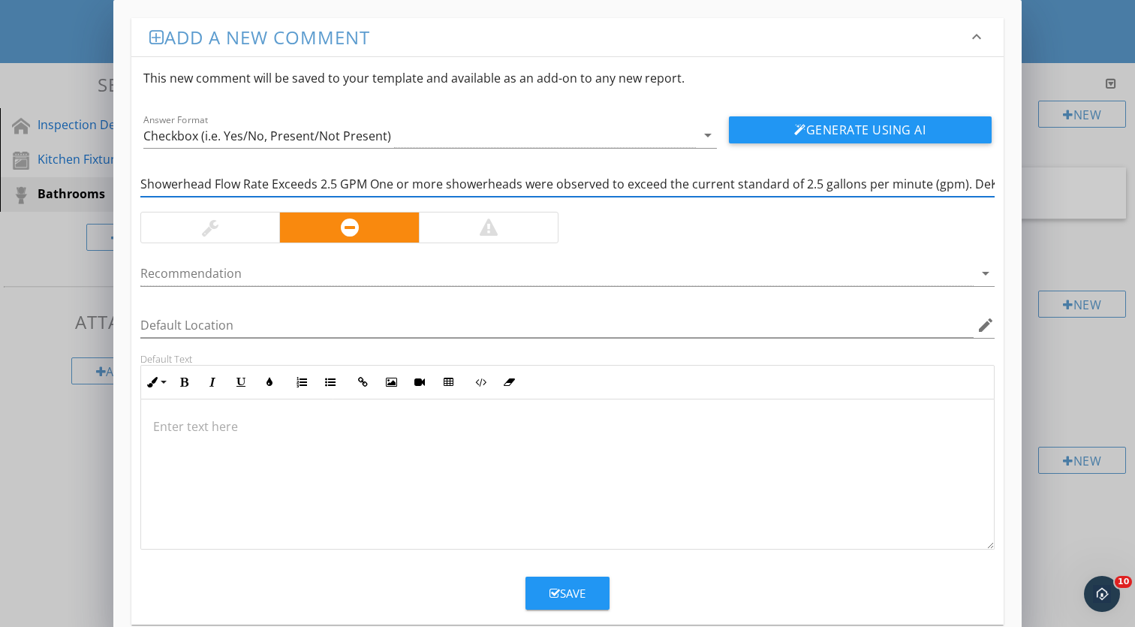
click at [454, 186] on input "Showerhead Flow Rate Exceeds 2.5 GPM One or more showerheads were observed to e…" at bounding box center [567, 184] width 855 height 25
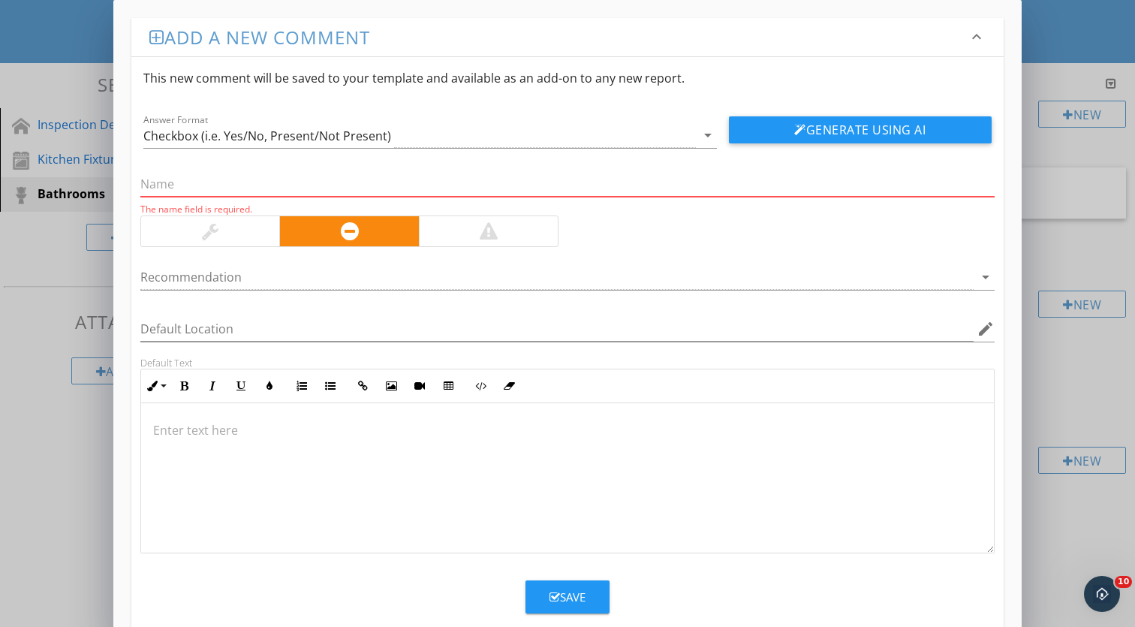
click at [369, 449] on div at bounding box center [567, 478] width 853 height 150
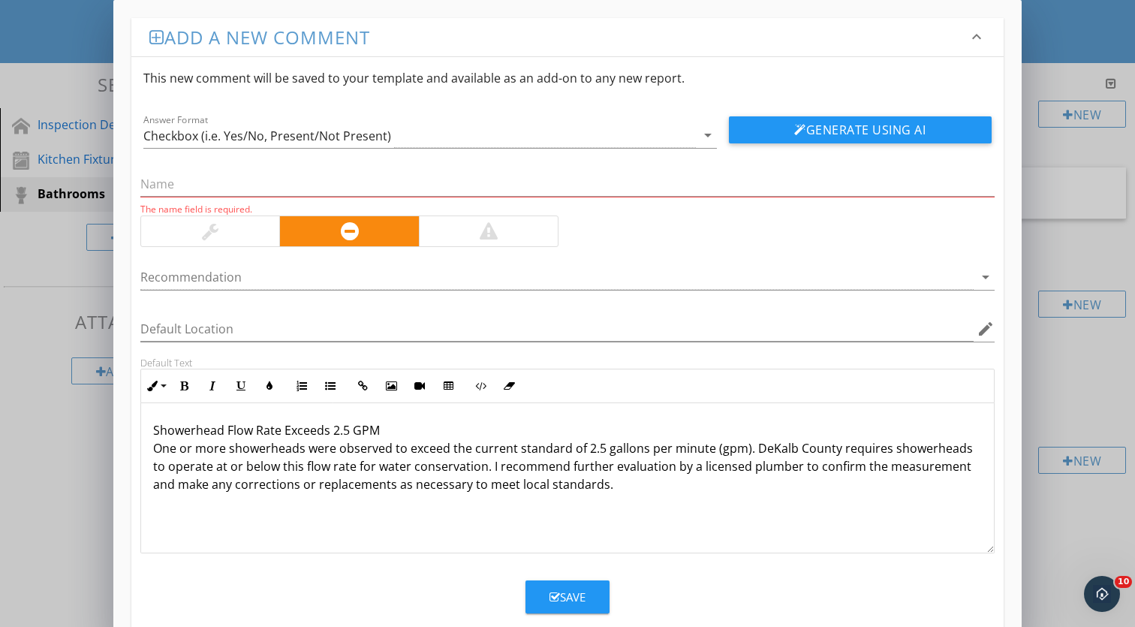
click at [386, 421] on p "Showerhead Flow Rate Exceeds 2.5 GPM One or more showerheads were observed to e…" at bounding box center [567, 457] width 829 height 72
drag, startPoint x: 385, startPoint y: 424, endPoint x: 158, endPoint y: 414, distance: 227.7
click at [157, 414] on div "Showerhead Flow Rate Exceeds 2.5 GPM One or more showerheads were observed to e…" at bounding box center [567, 478] width 853 height 150
click at [183, 176] on input "text" at bounding box center [567, 184] width 855 height 25
paste input "Showerhead Flow Rate Exceeds 2.5 GPM"
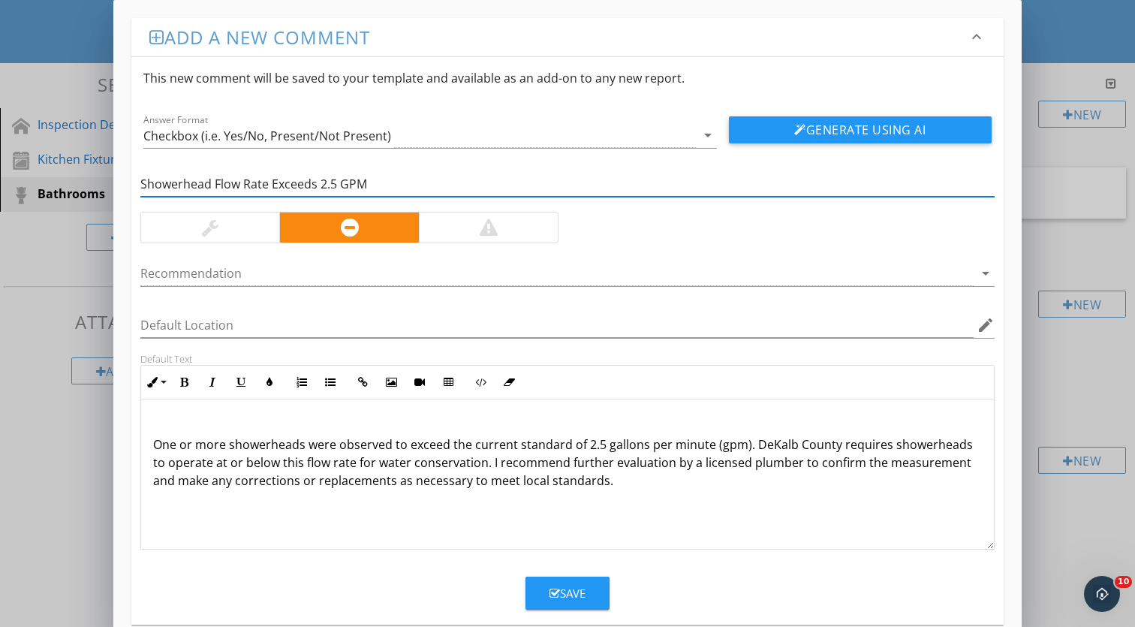
type input "Showerhead Flow Rate Exceeds 2.5 GPM"
click at [155, 440] on p "One or more showerheads were observed to exceed the current standard of 2.5 gal…" at bounding box center [567, 454] width 829 height 72
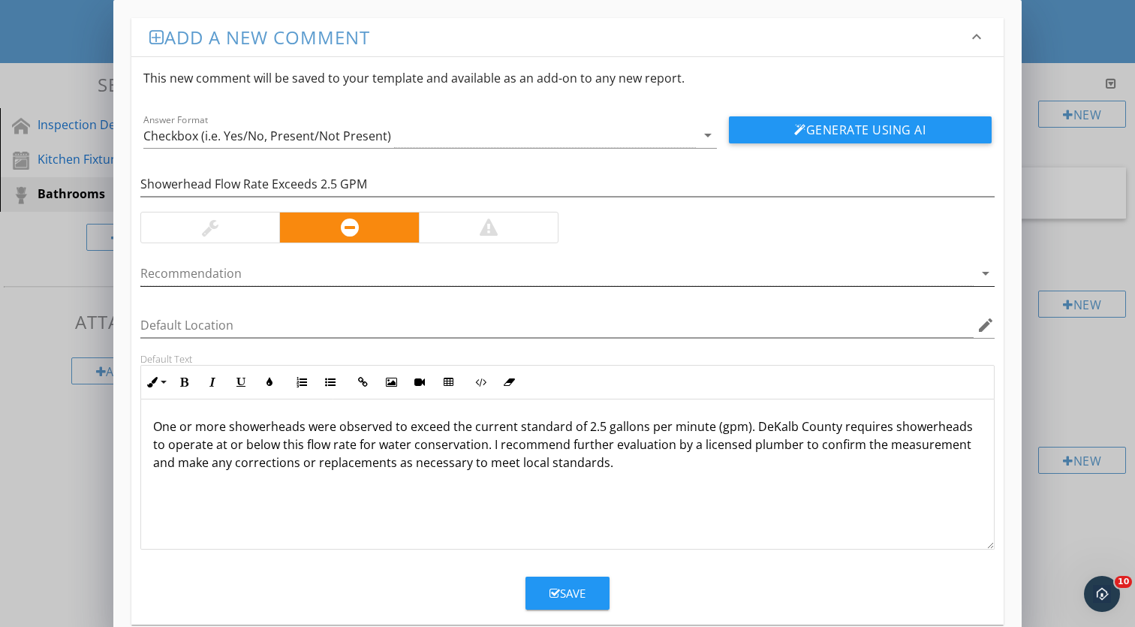
click at [248, 276] on div at bounding box center [557, 273] width 834 height 25
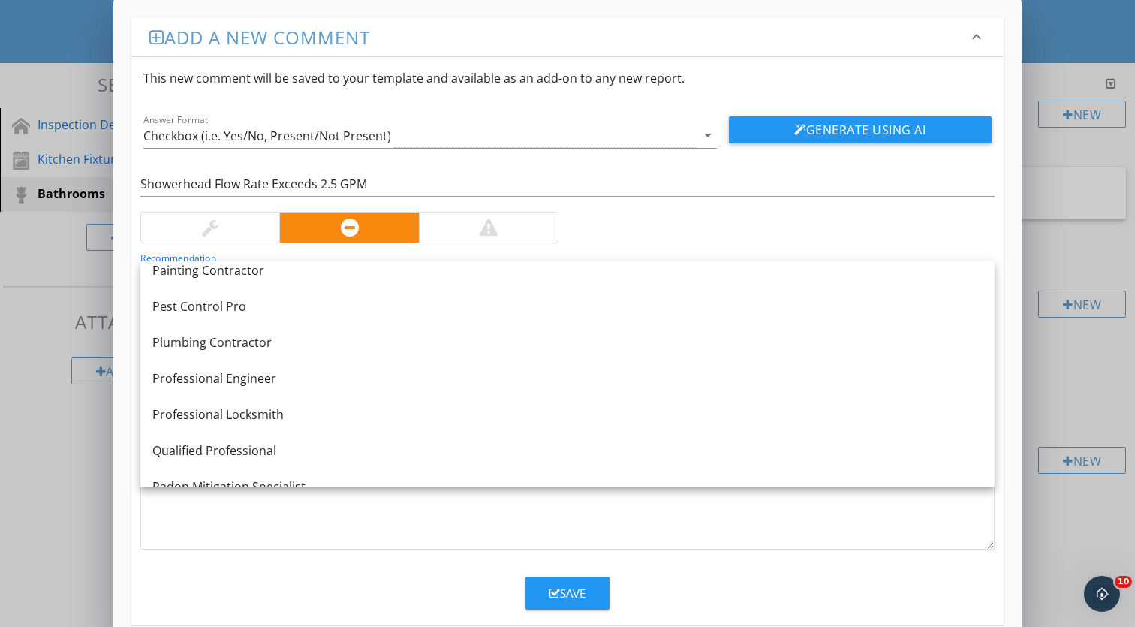
scroll to position [1561, 0]
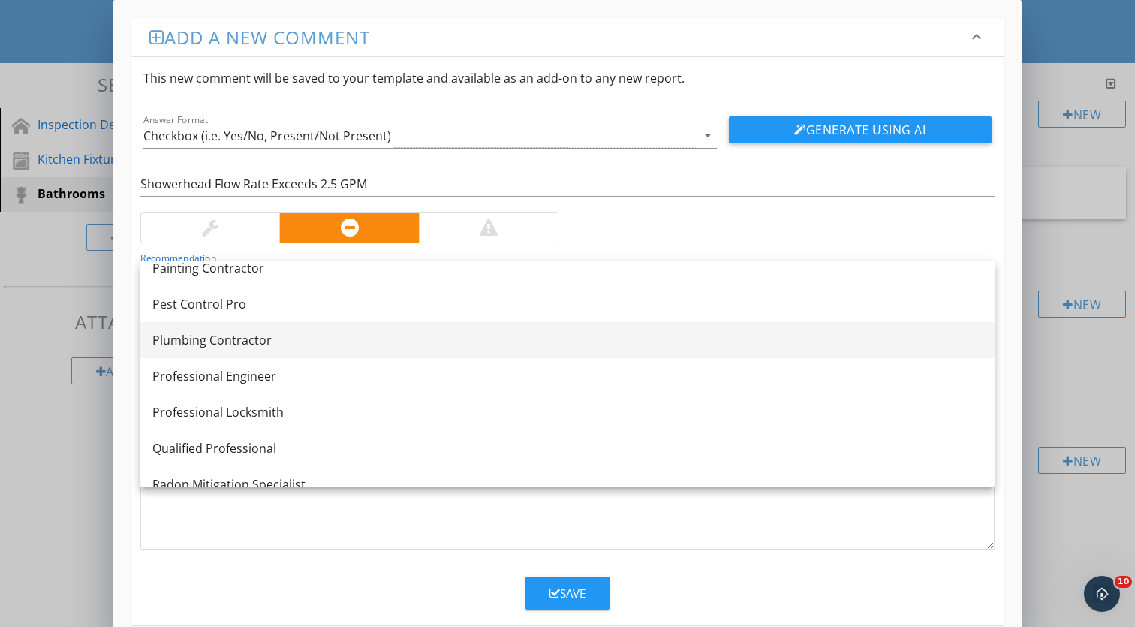
click at [221, 350] on link "Plumbing Contractor" at bounding box center [567, 340] width 855 height 36
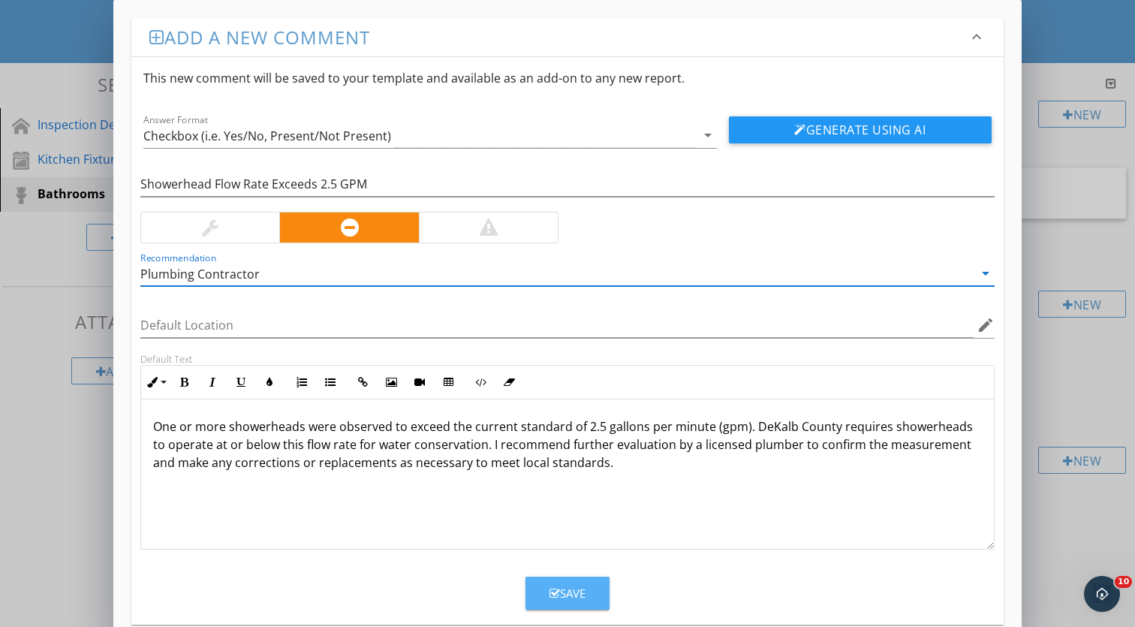
click at [555, 597] on icon "button" at bounding box center [555, 593] width 11 height 11
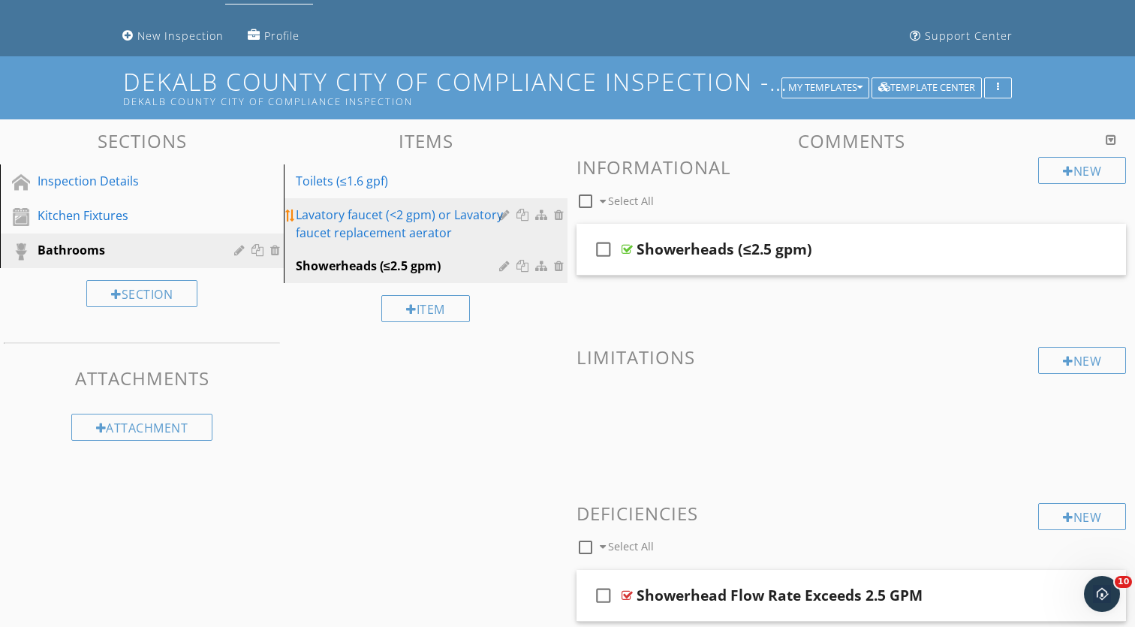
scroll to position [74, 0]
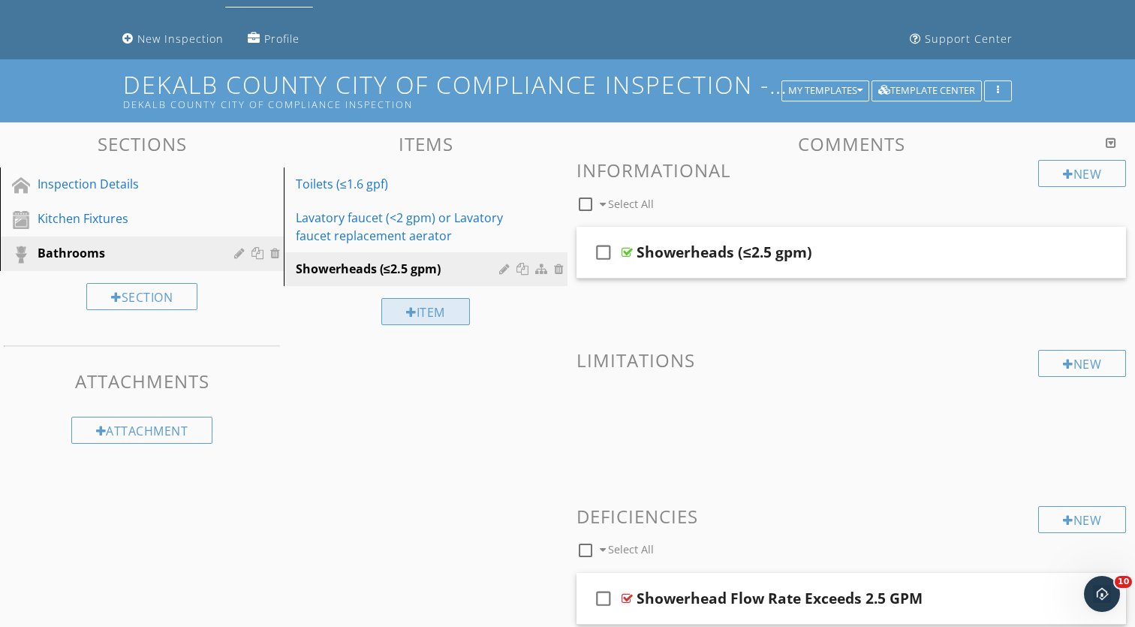
click at [430, 311] on div "Item" at bounding box center [425, 311] width 89 height 27
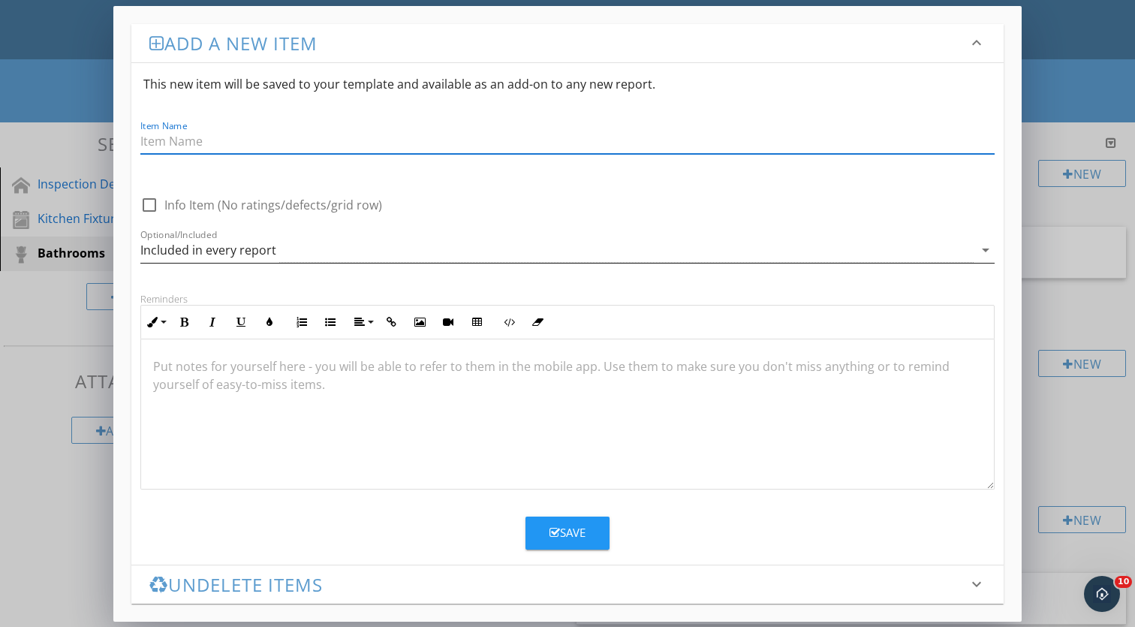
click at [195, 259] on div "Included in every report" at bounding box center [557, 250] width 834 height 25
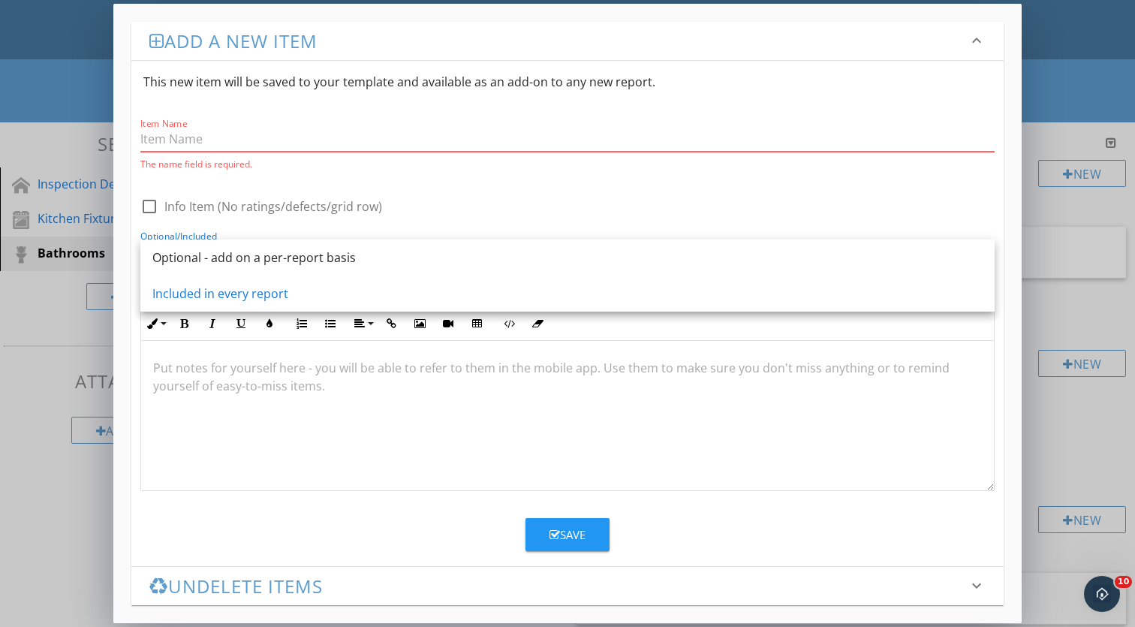
click at [195, 259] on div "Optional - add on a per-report basis" at bounding box center [567, 258] width 831 height 18
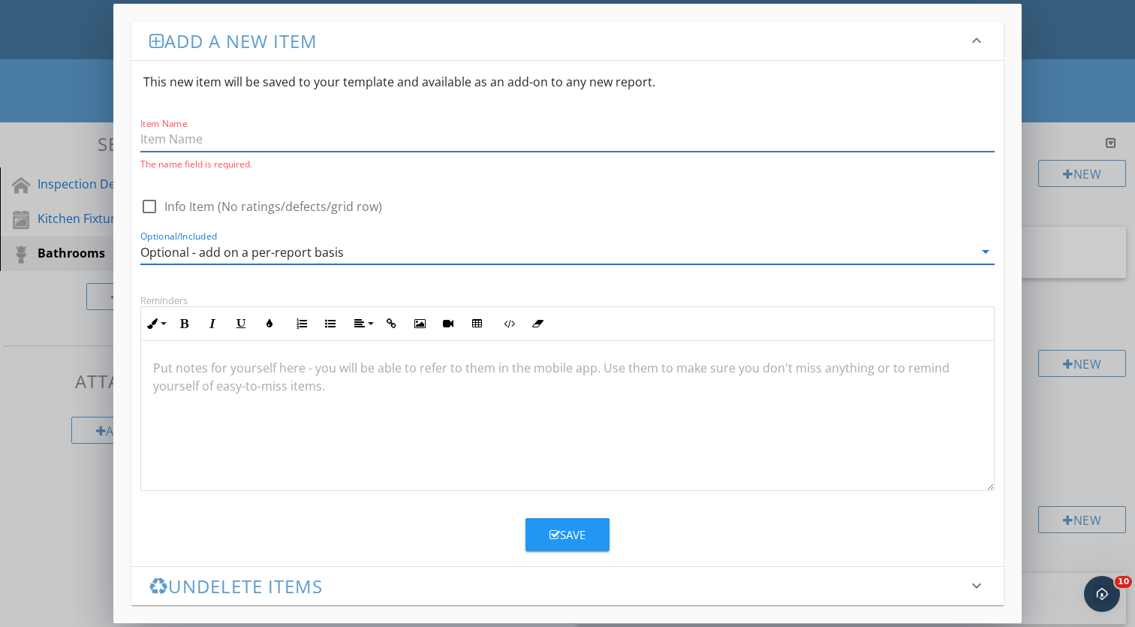
click at [213, 137] on input "Item Name" at bounding box center [567, 139] width 855 height 25
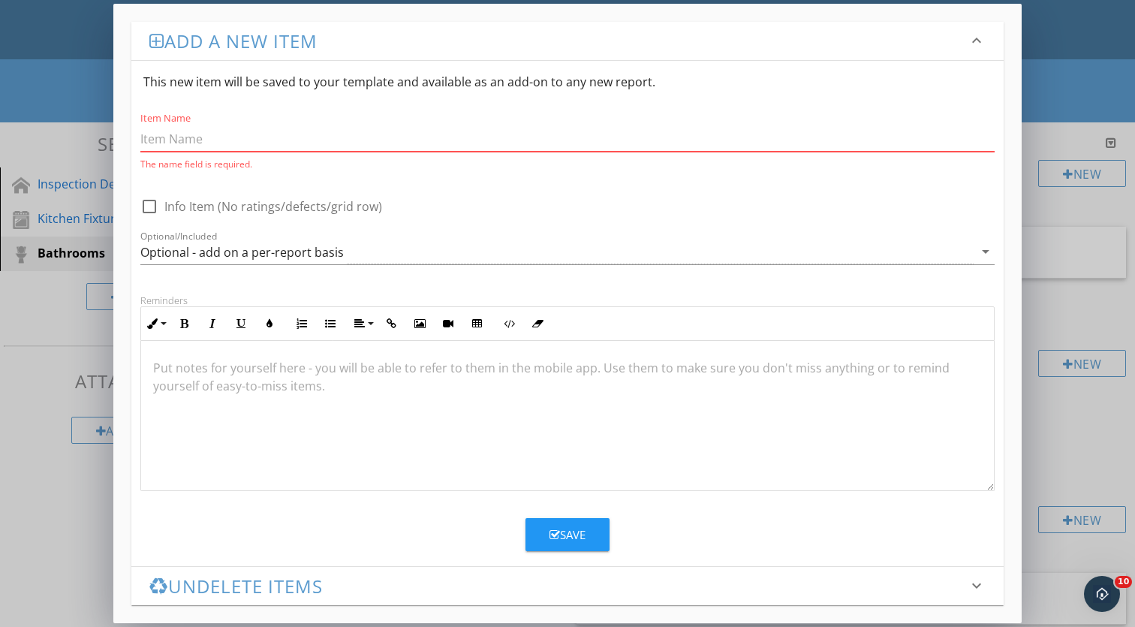
paste input "Urinals (≤1.0 gpf)"
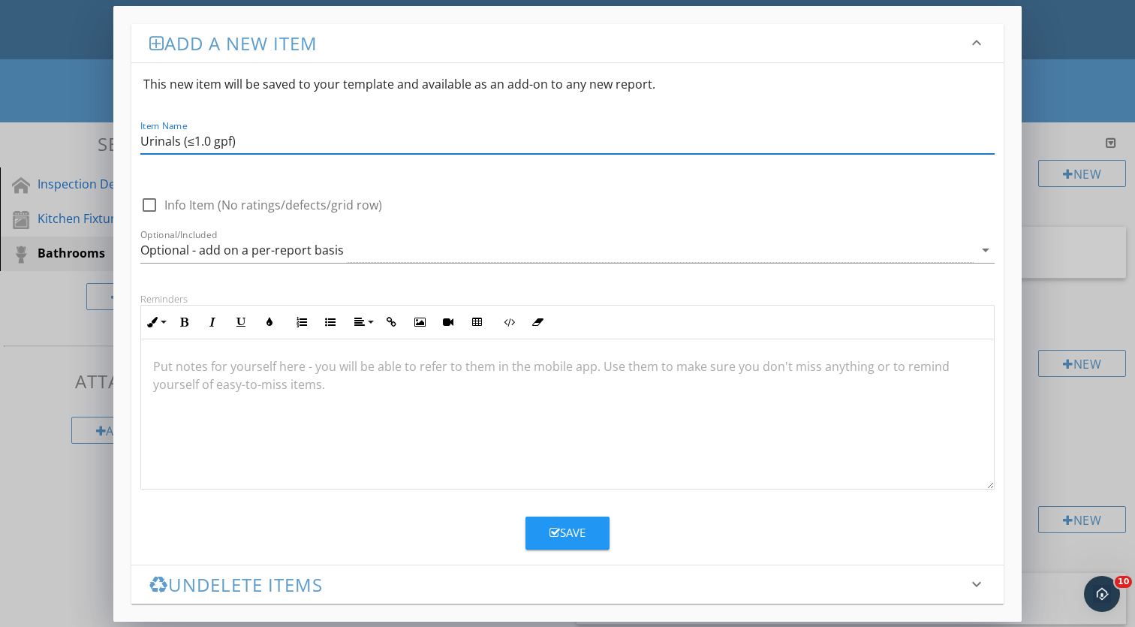
type input "Urinals (≤1.0 gpf)"
click at [240, 390] on div at bounding box center [567, 414] width 853 height 150
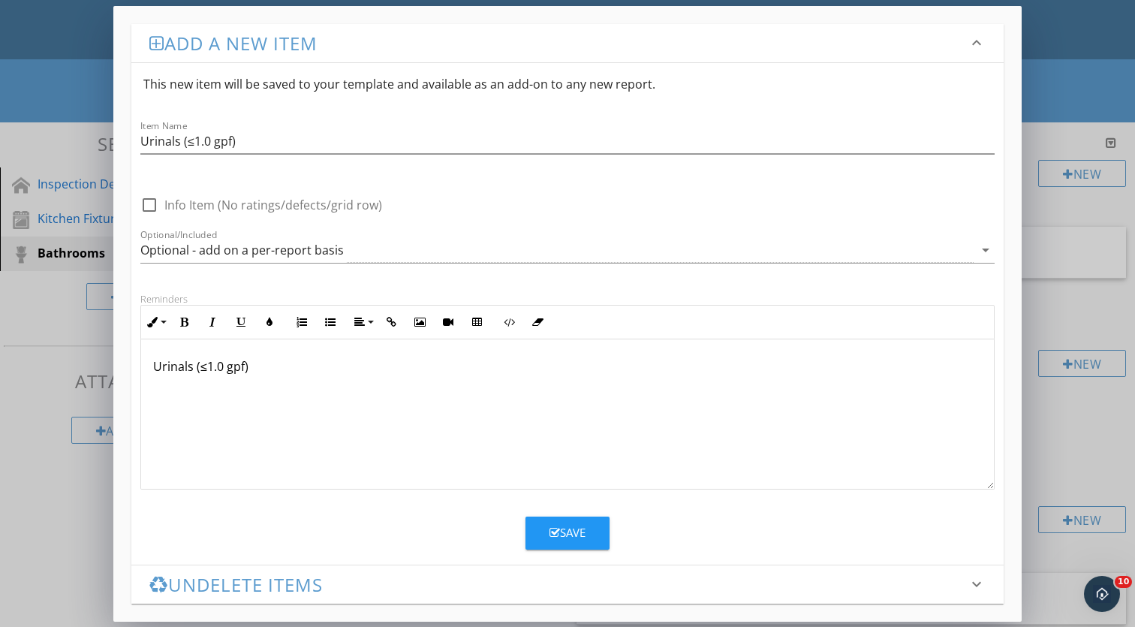
click at [556, 534] on icon "button" at bounding box center [555, 532] width 11 height 11
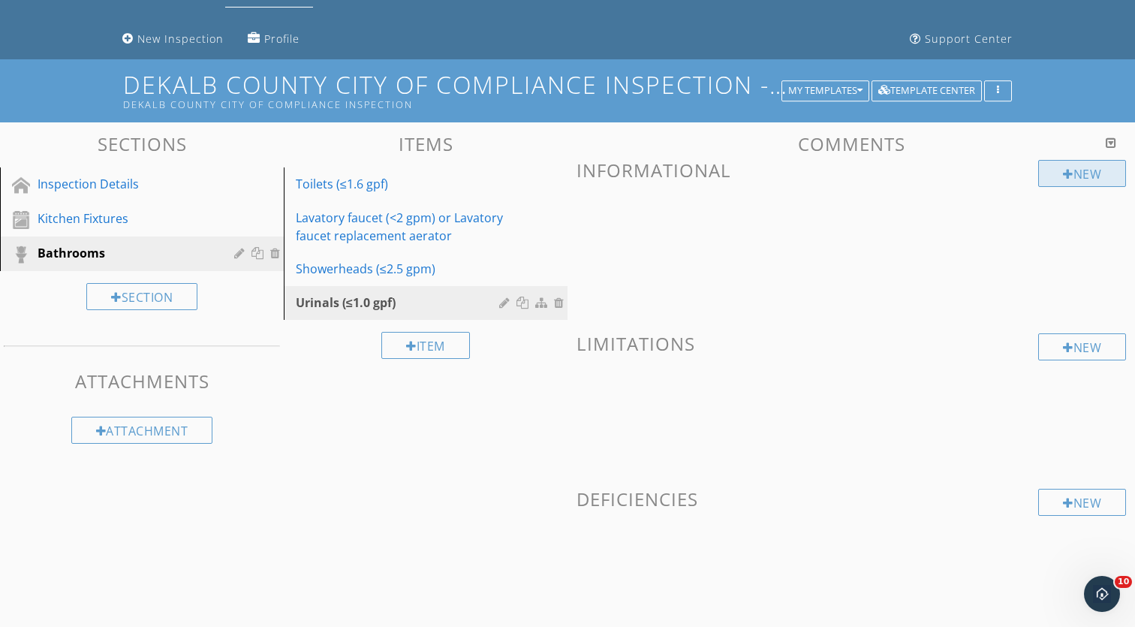
click at [1077, 176] on div "New" at bounding box center [1083, 173] width 88 height 27
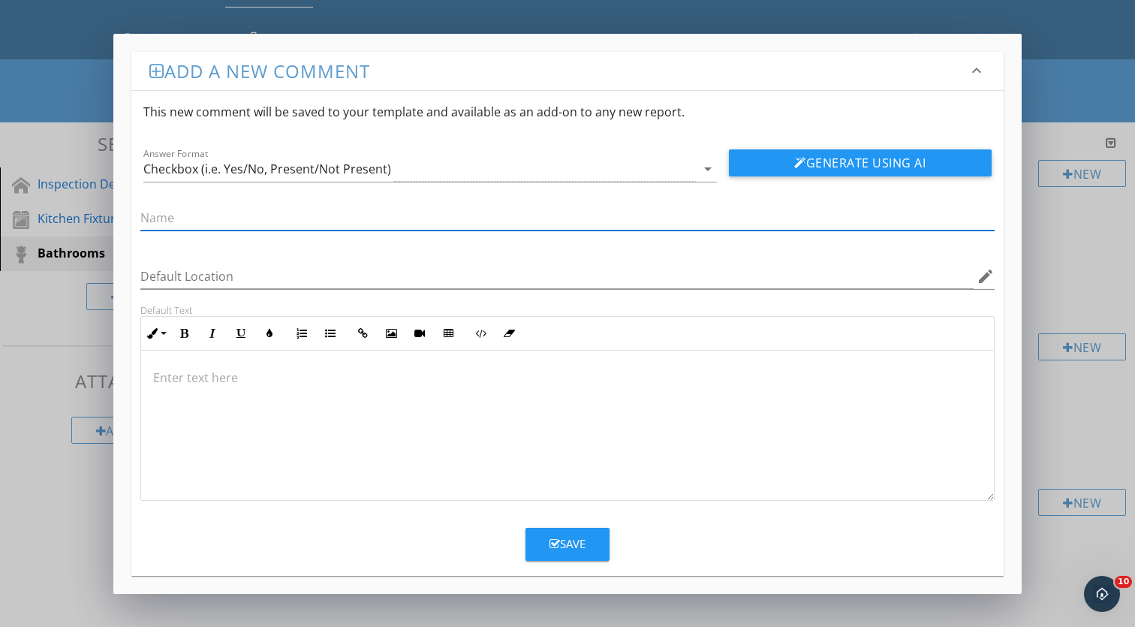
paste input "Urinals (≤1.0 gpf)"
type input "Urinals (≤1.0 gpf)"
click at [323, 387] on div at bounding box center [567, 426] width 853 height 150
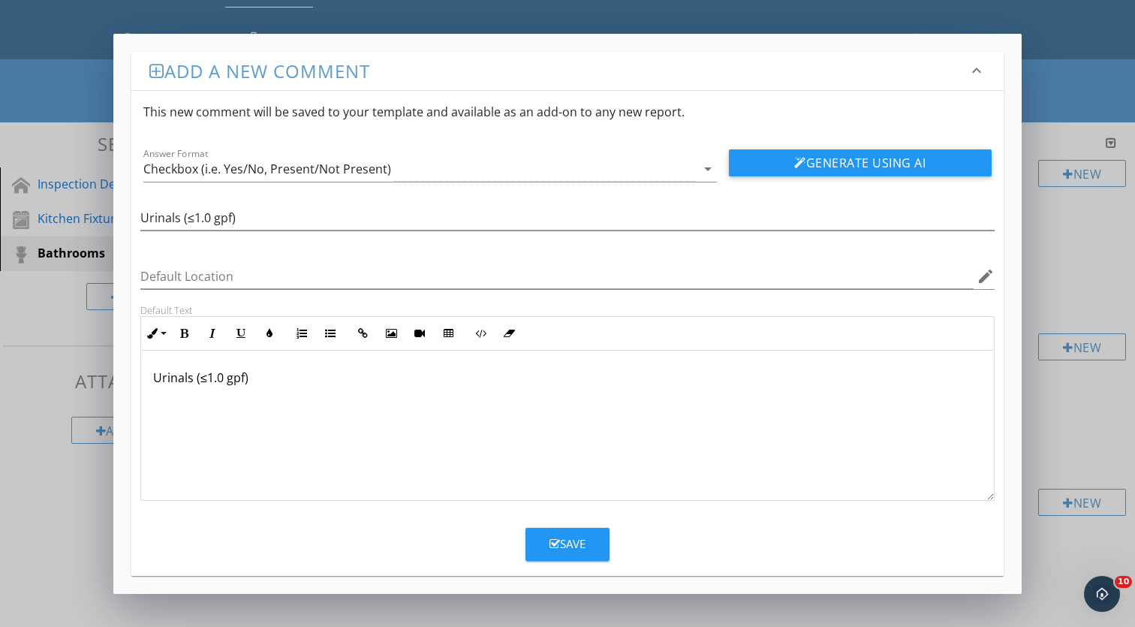
click at [562, 555] on button "Save" at bounding box center [568, 544] width 84 height 33
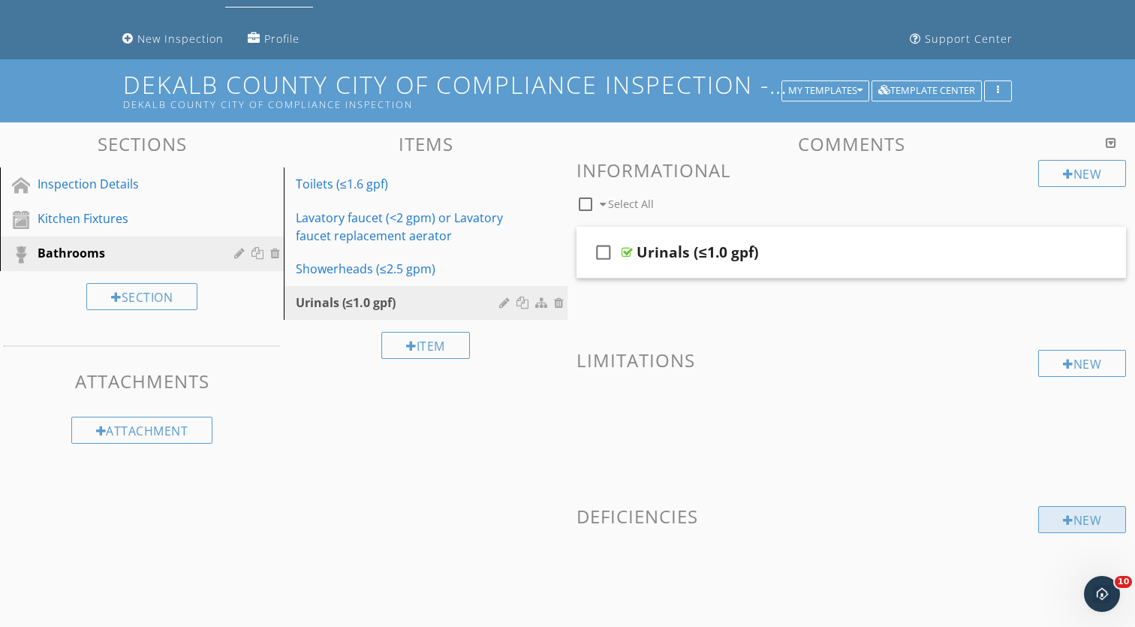
click at [1089, 514] on div "New" at bounding box center [1083, 519] width 88 height 27
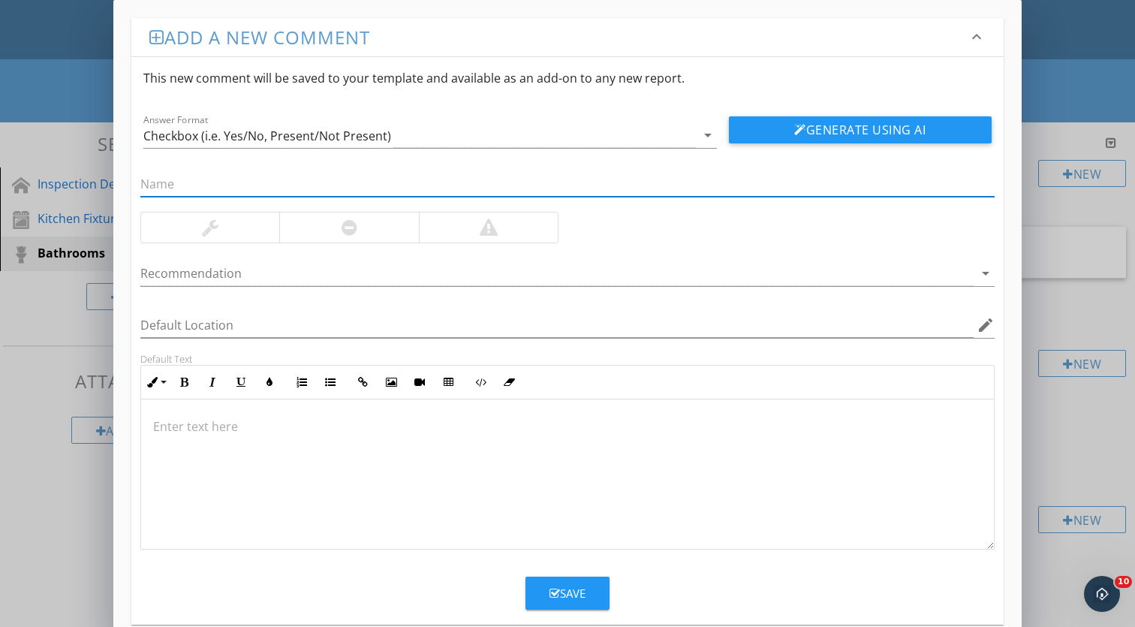
paste input "Urinals (≤1.0 gpf)"
type input "Urinals (≤1.0 gpf)"
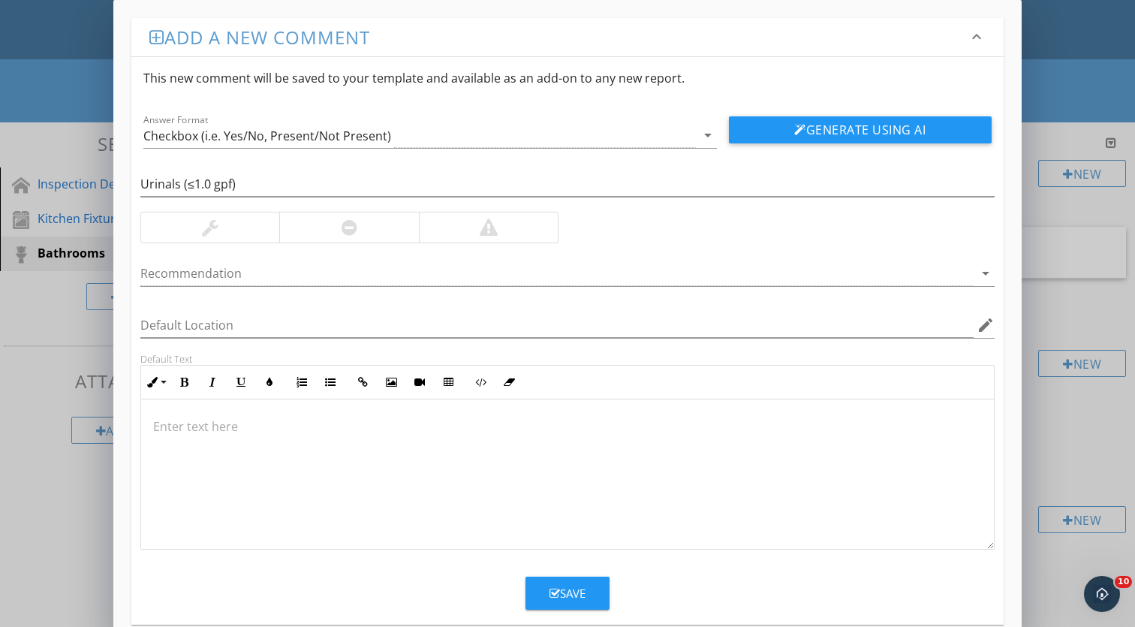
click at [325, 224] on div at bounding box center [348, 228] width 139 height 30
click at [237, 437] on div at bounding box center [567, 474] width 853 height 150
click at [325, 433] on p at bounding box center [567, 427] width 829 height 18
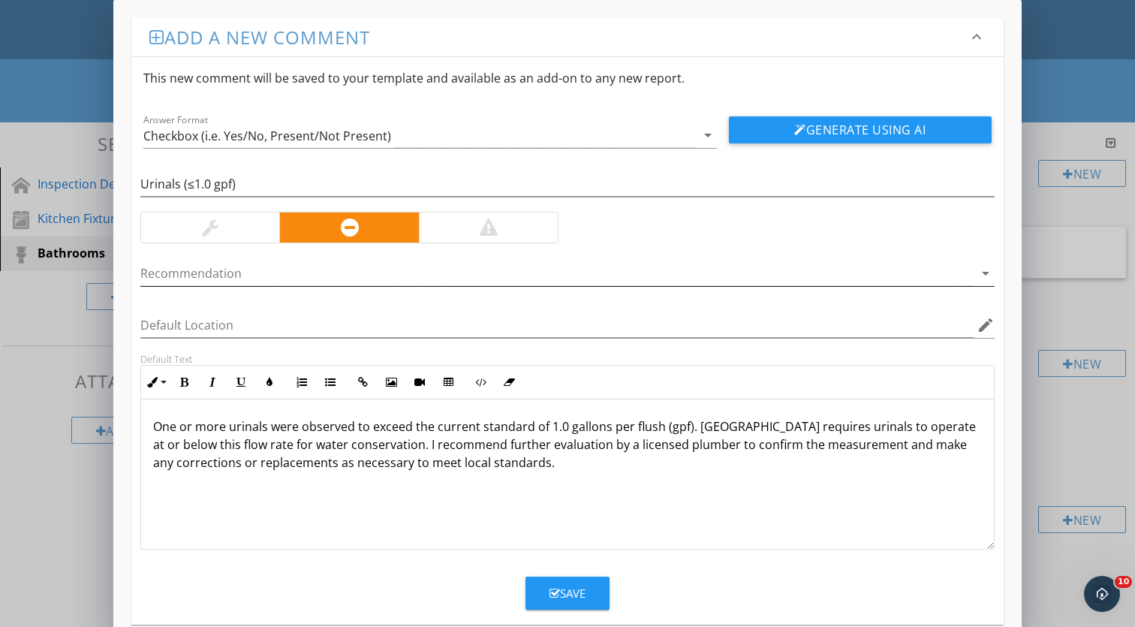
click at [260, 279] on div at bounding box center [557, 273] width 834 height 25
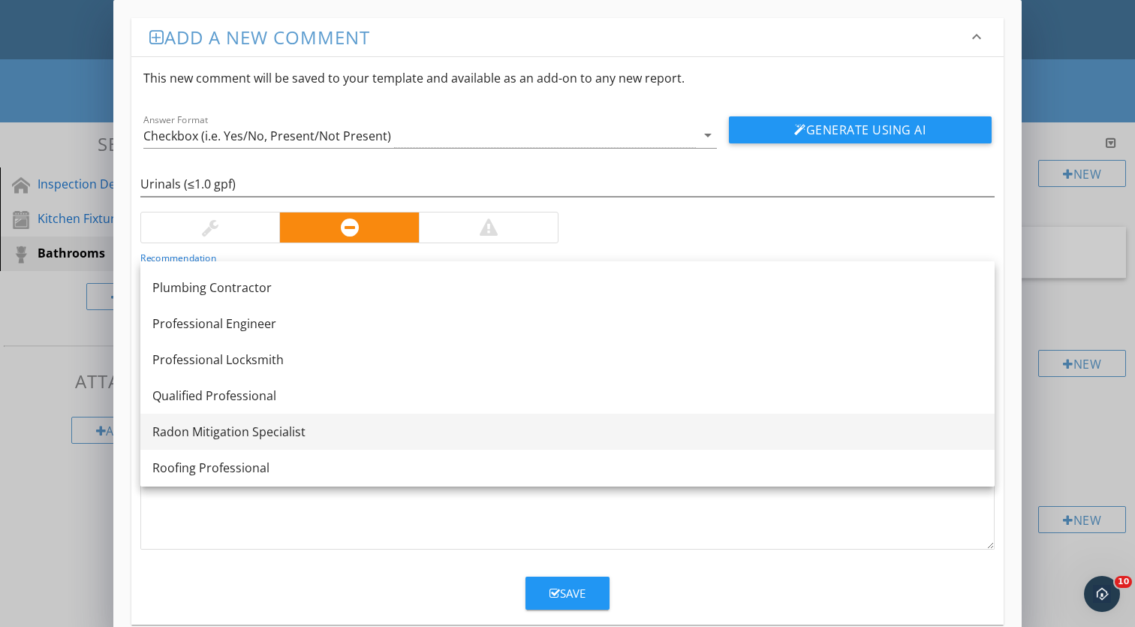
scroll to position [1543, 0]
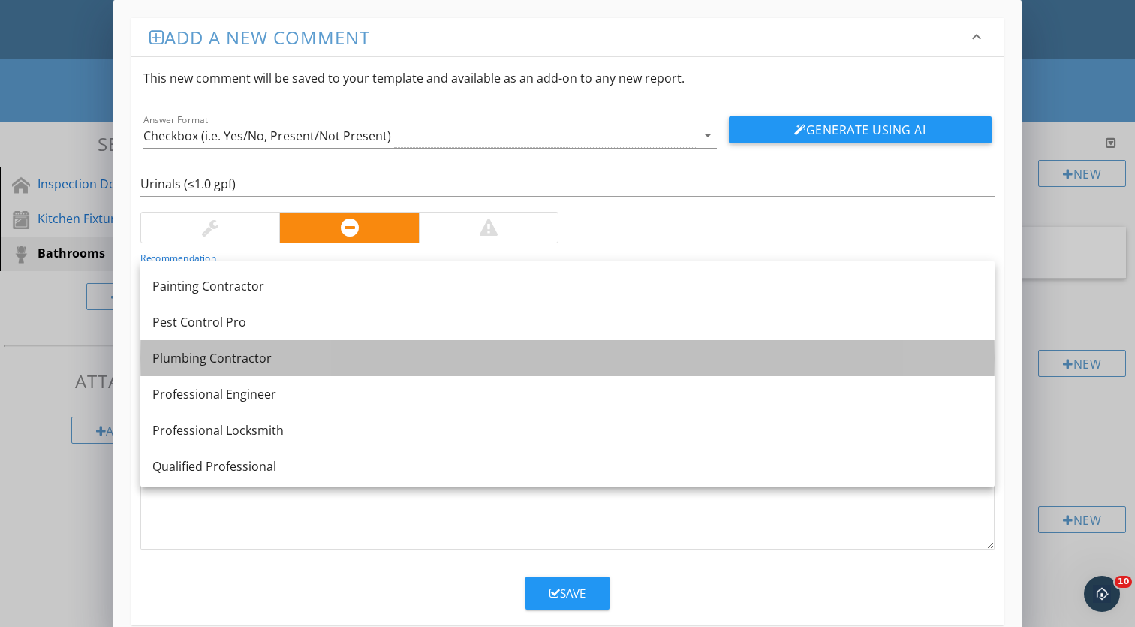
click at [214, 360] on div "Plumbing Contractor" at bounding box center [567, 358] width 831 height 18
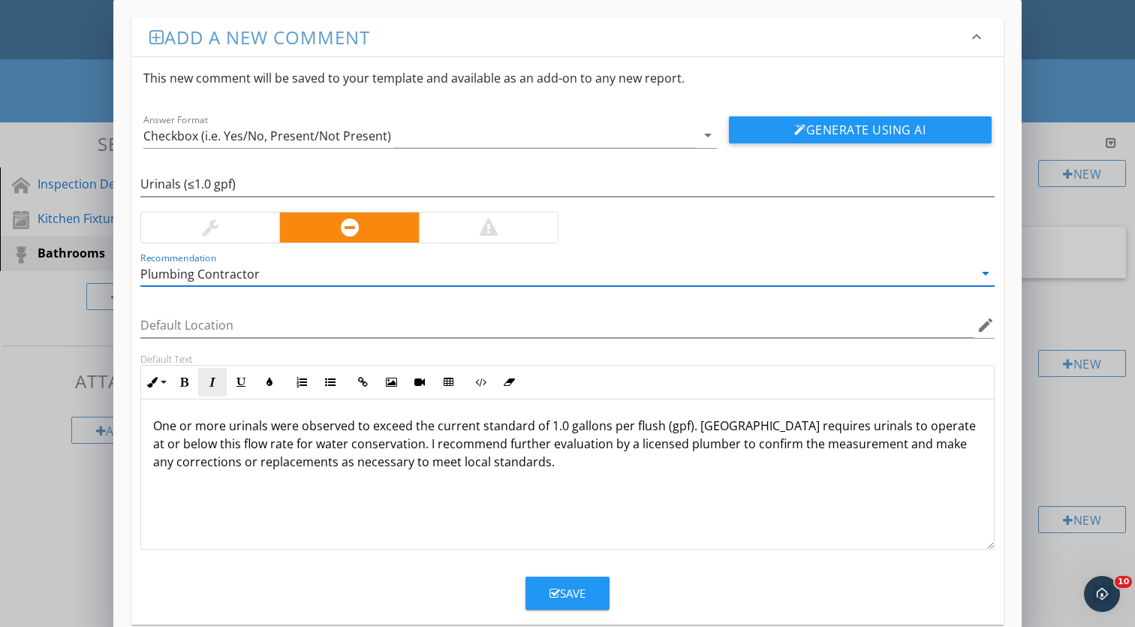
scroll to position [1, 0]
click at [155, 426] on p "One or more urinals were observed to exceed the current standard of 1.0 gallons…" at bounding box center [567, 444] width 829 height 54
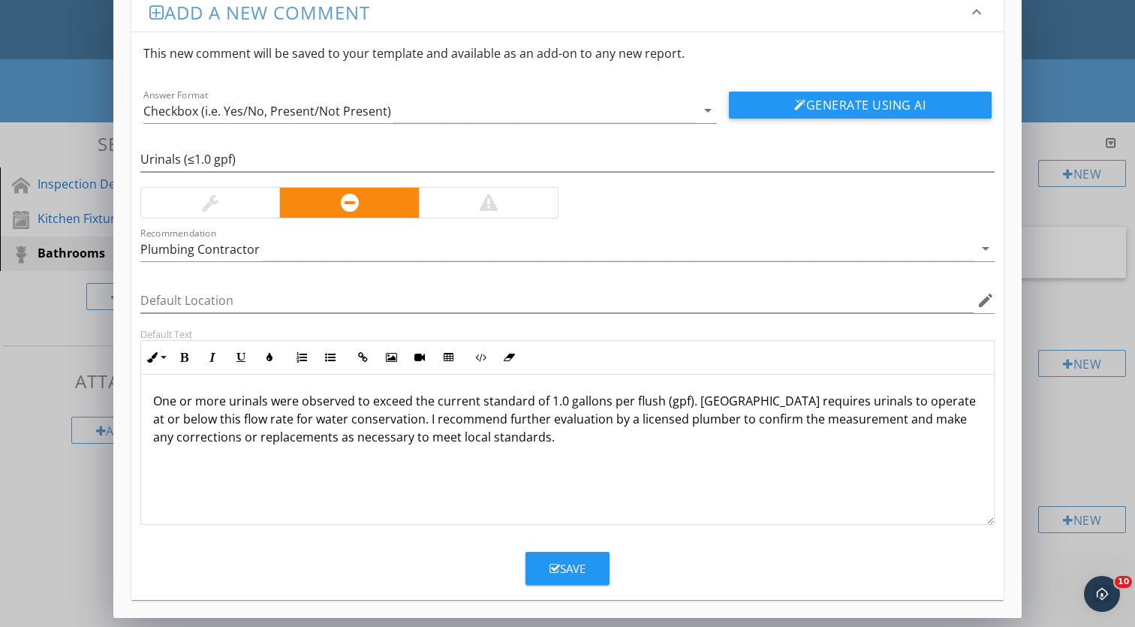
scroll to position [25, 0]
click at [552, 563] on icon "button" at bounding box center [555, 568] width 11 height 11
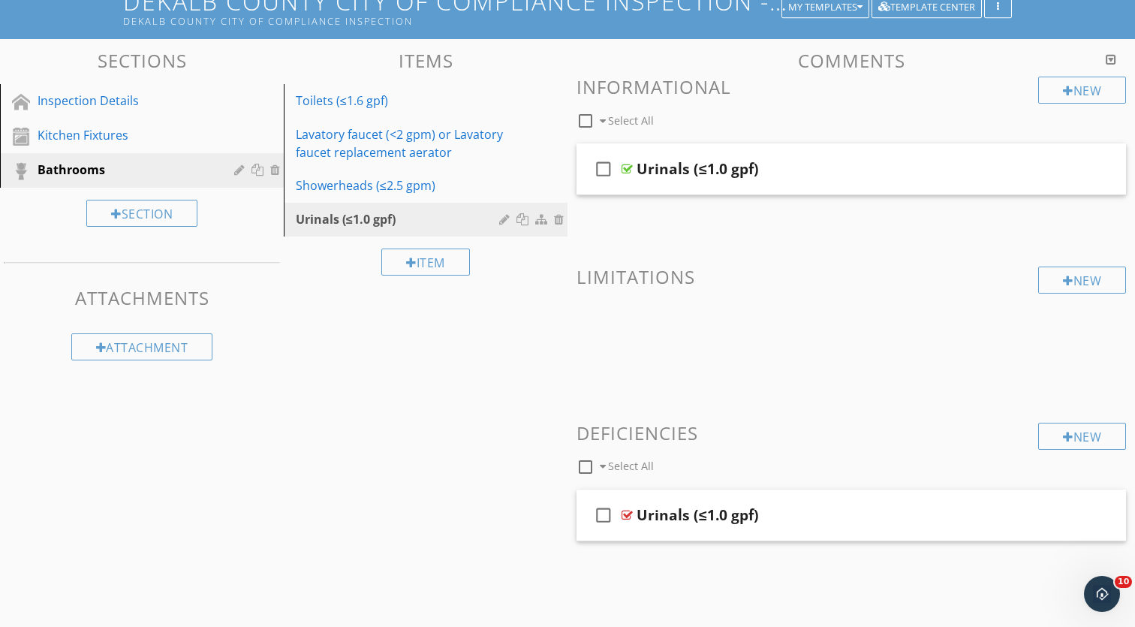
scroll to position [157, 0]
click at [772, 498] on div "check_box_outline_blank Urinals (≤1.0 gpf)" at bounding box center [852, 516] width 550 height 52
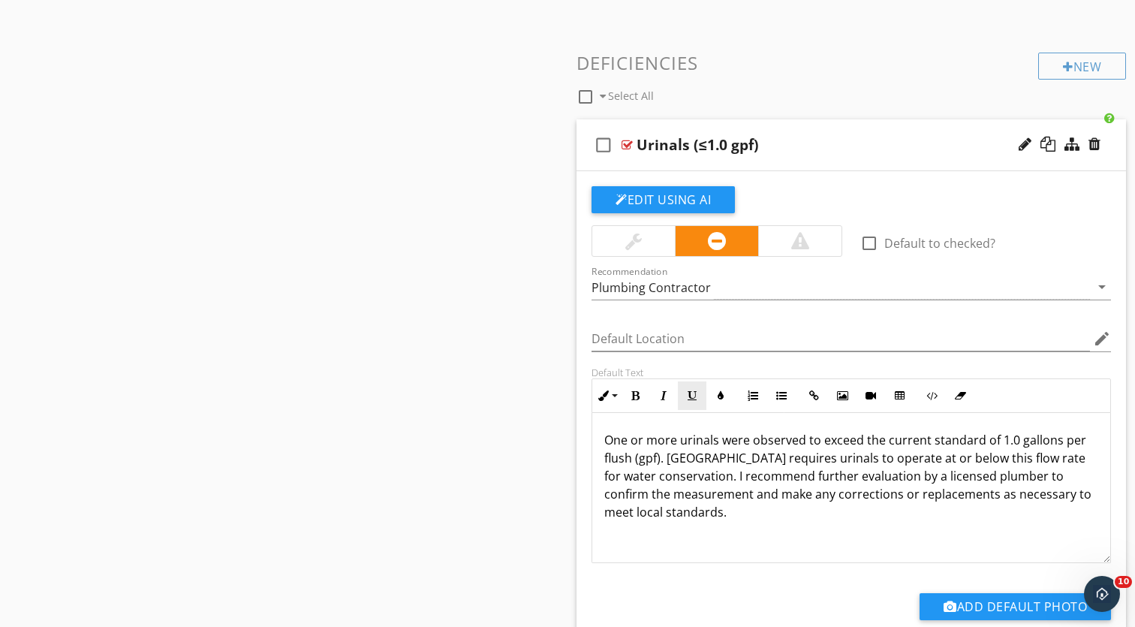
scroll to position [527, 0]
click at [797, 126] on div "check_box_outline_blank Urinals (≤1.0 gpf)" at bounding box center [852, 146] width 550 height 52
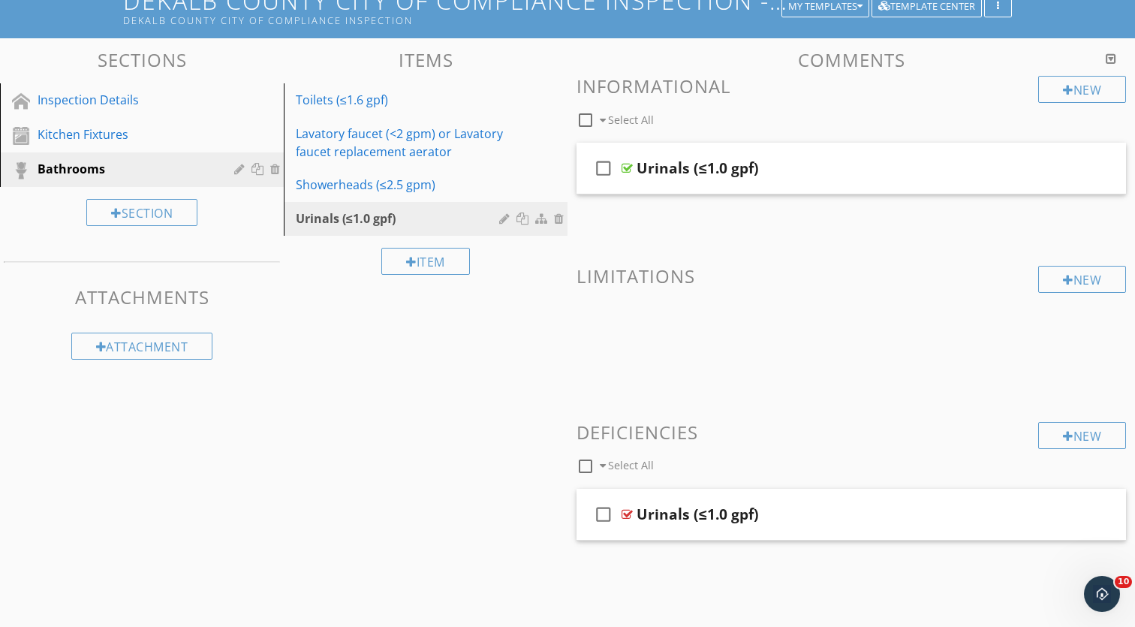
scroll to position [157, 0]
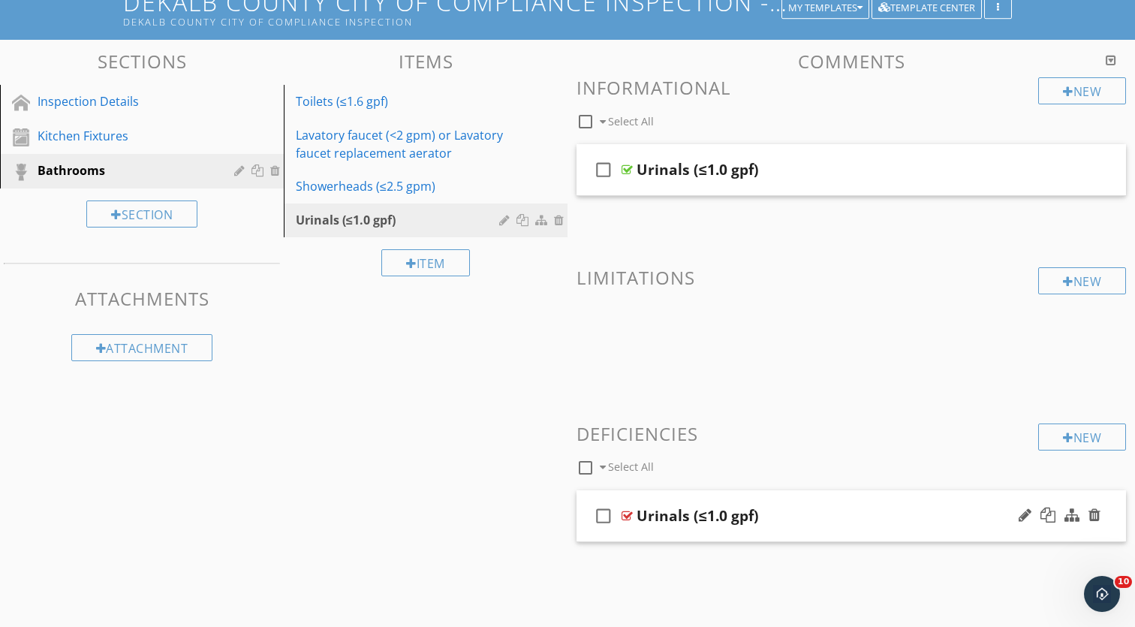
click at [797, 501] on div "check_box_outline_blank Urinals (≤1.0 gpf)" at bounding box center [852, 516] width 550 height 52
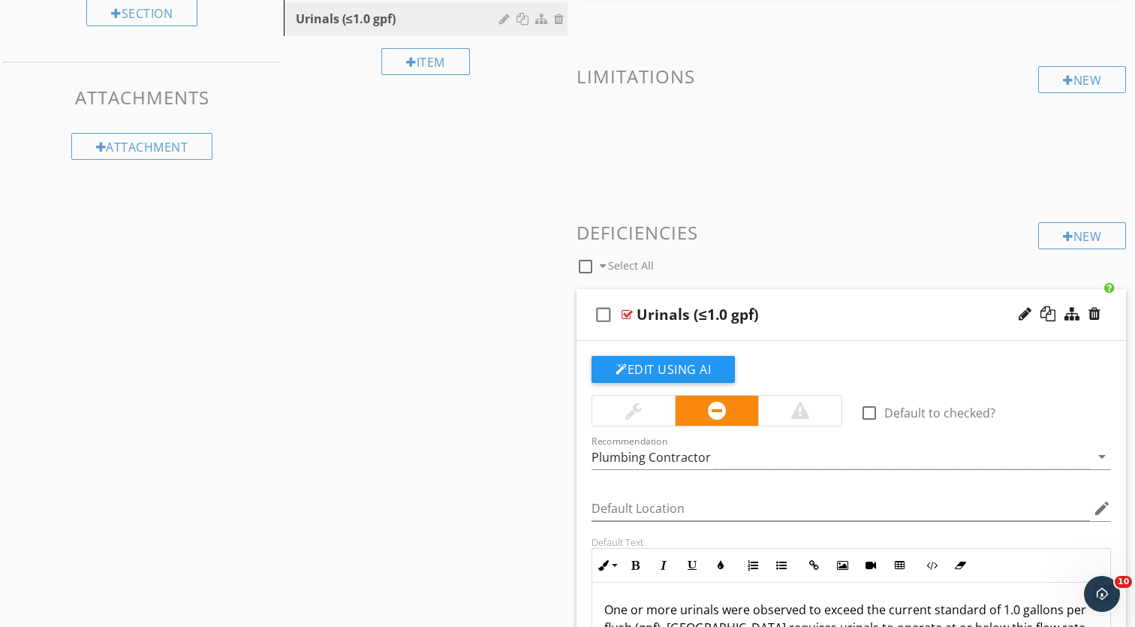
scroll to position [380, 0]
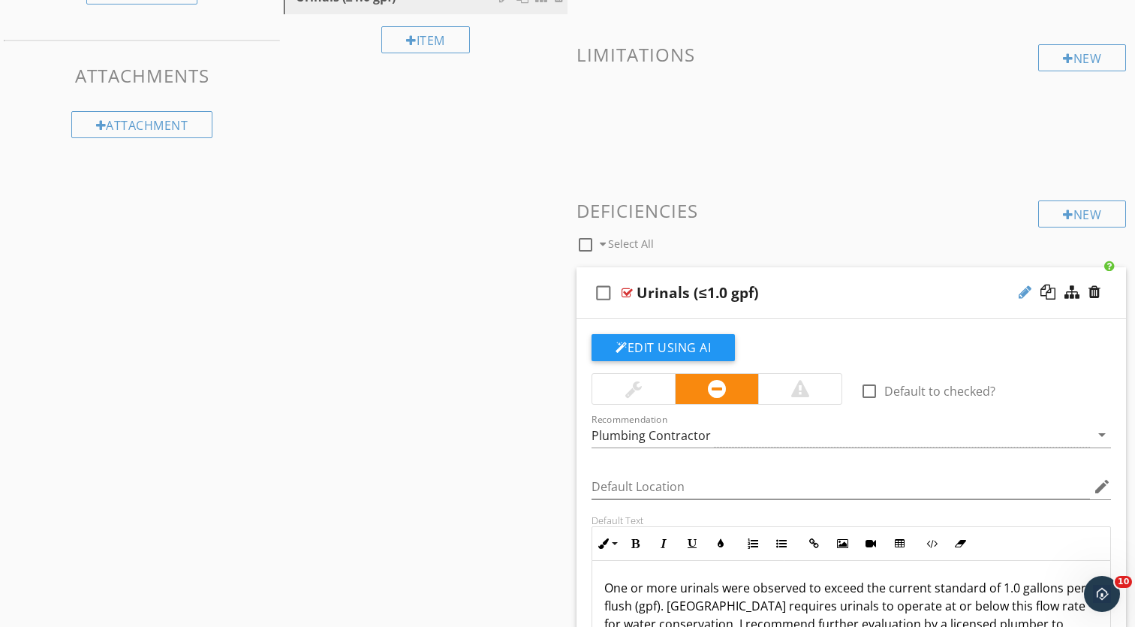
click at [1024, 292] on div at bounding box center [1025, 292] width 13 height 15
click at [707, 279] on div "check_box_outline_blank Urinals (≤1.0 gpf)" at bounding box center [852, 293] width 550 height 52
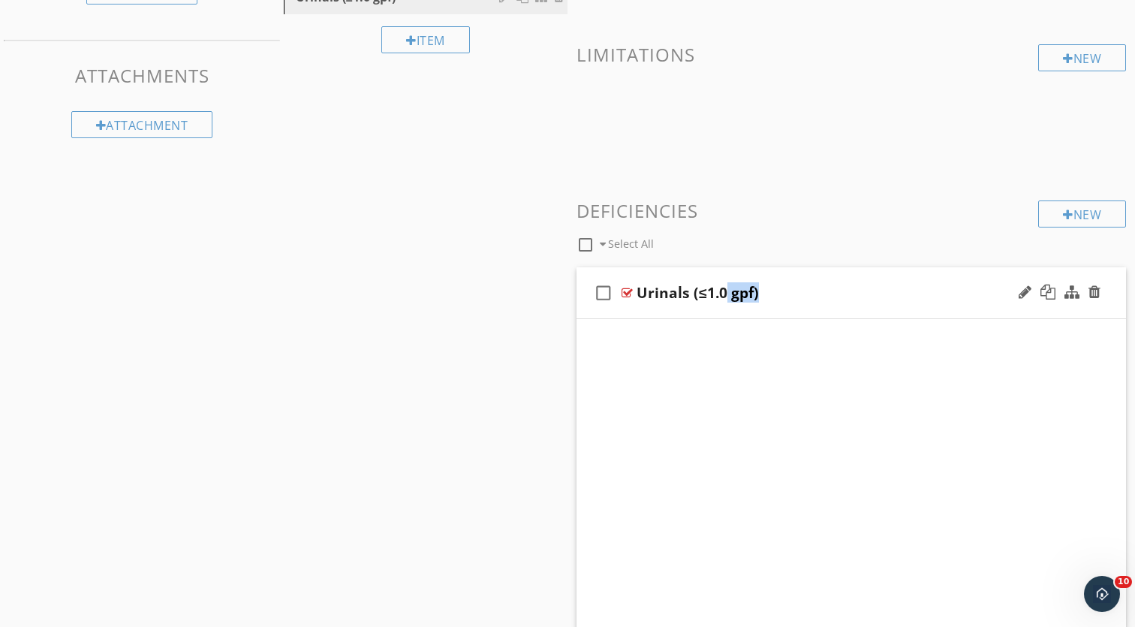
scroll to position [157, 0]
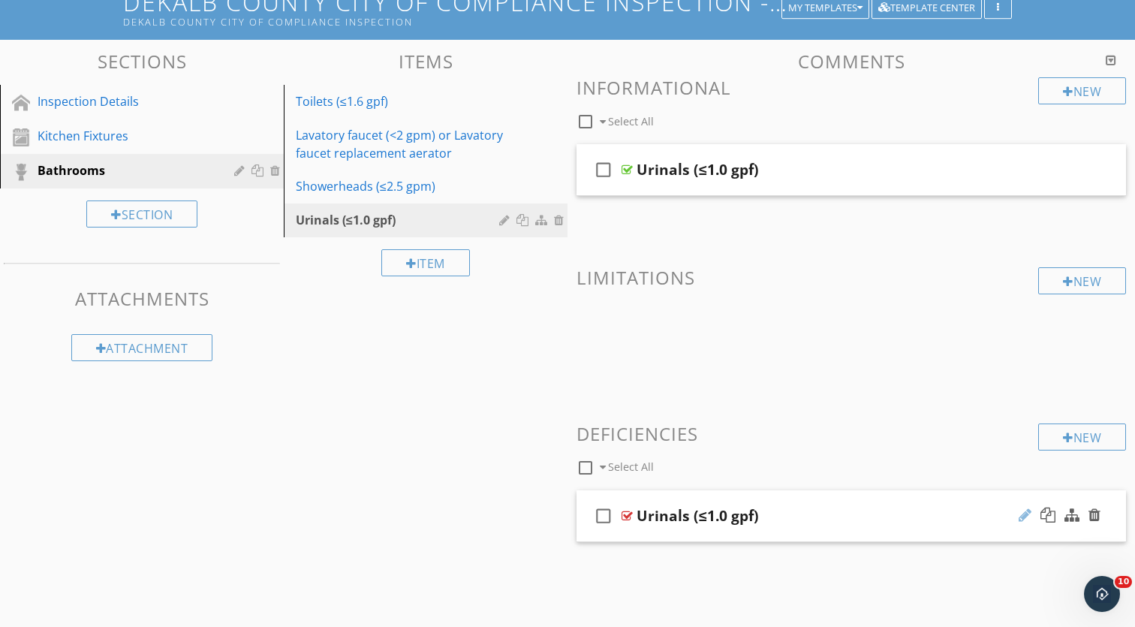
click at [1022, 516] on div at bounding box center [1025, 515] width 13 height 15
click at [776, 521] on input "Urinals (≤1.0 gpf)" at bounding box center [832, 517] width 390 height 25
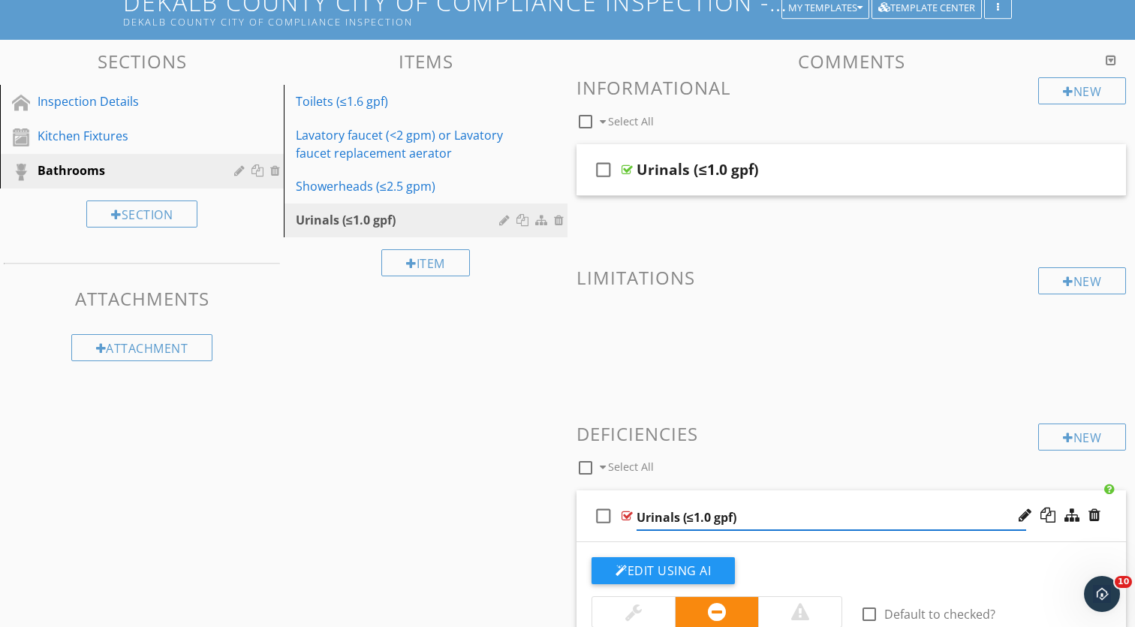
paste input "Flow Rate Exceeds 1.0 GPF"
type input "Urinal Flow Rate Exceeds 1.0 GPF"
click at [879, 436] on h3 "Deficiencies" at bounding box center [852, 434] width 550 height 20
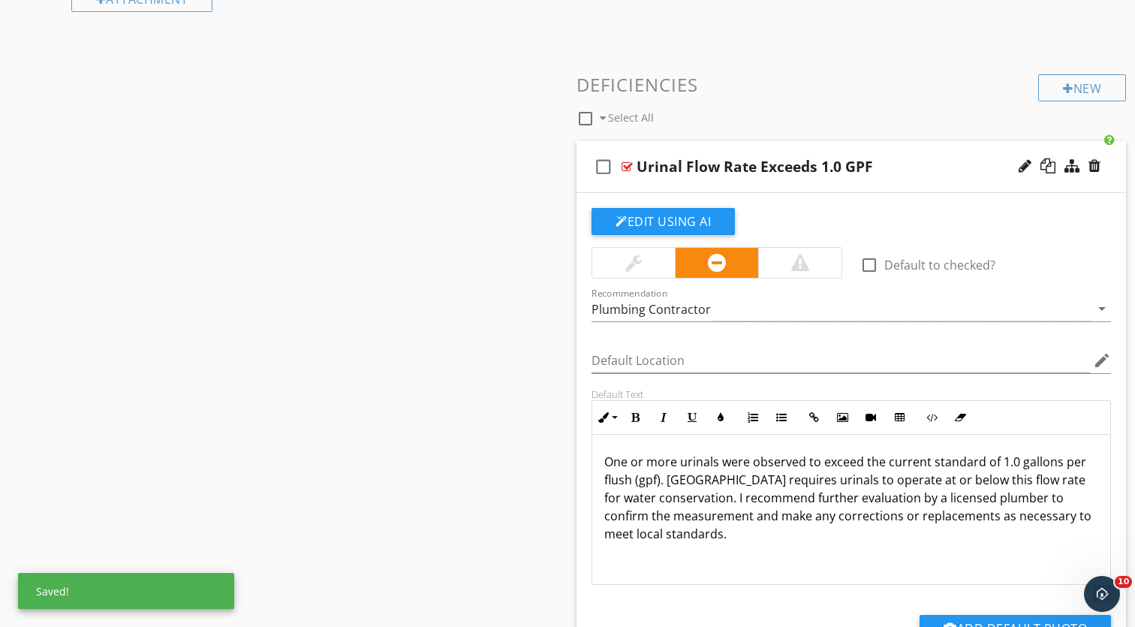
scroll to position [514, 0]
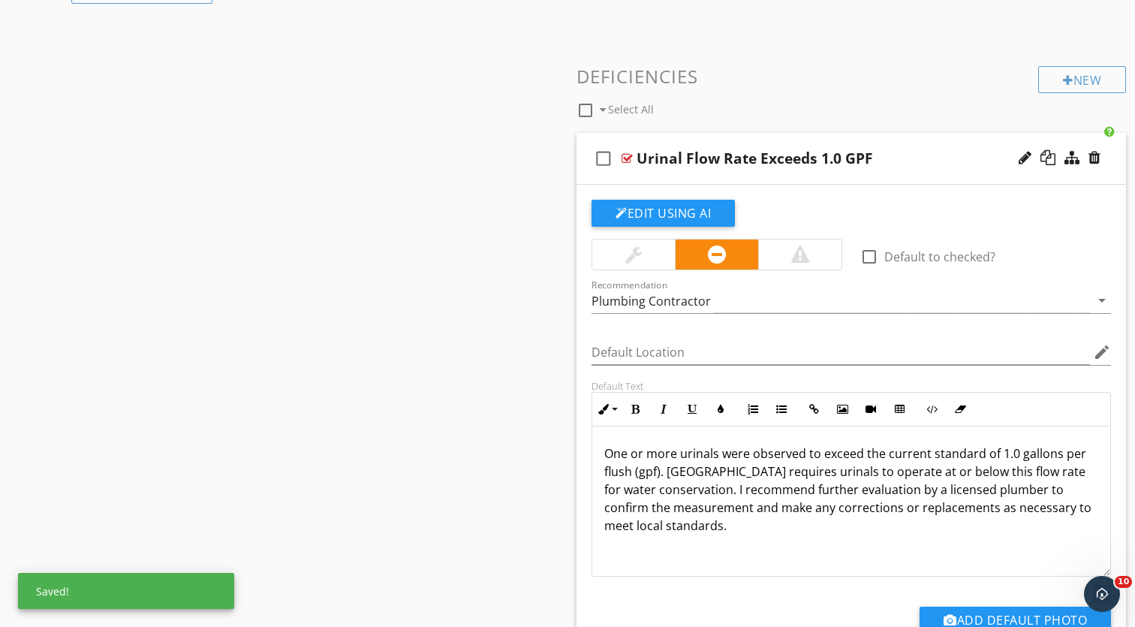
click at [398, 377] on div "Sections Inspection Details Kitchen Fixtures Bathrooms Section Attachments Atta…" at bounding box center [567, 210] width 1135 height 1057
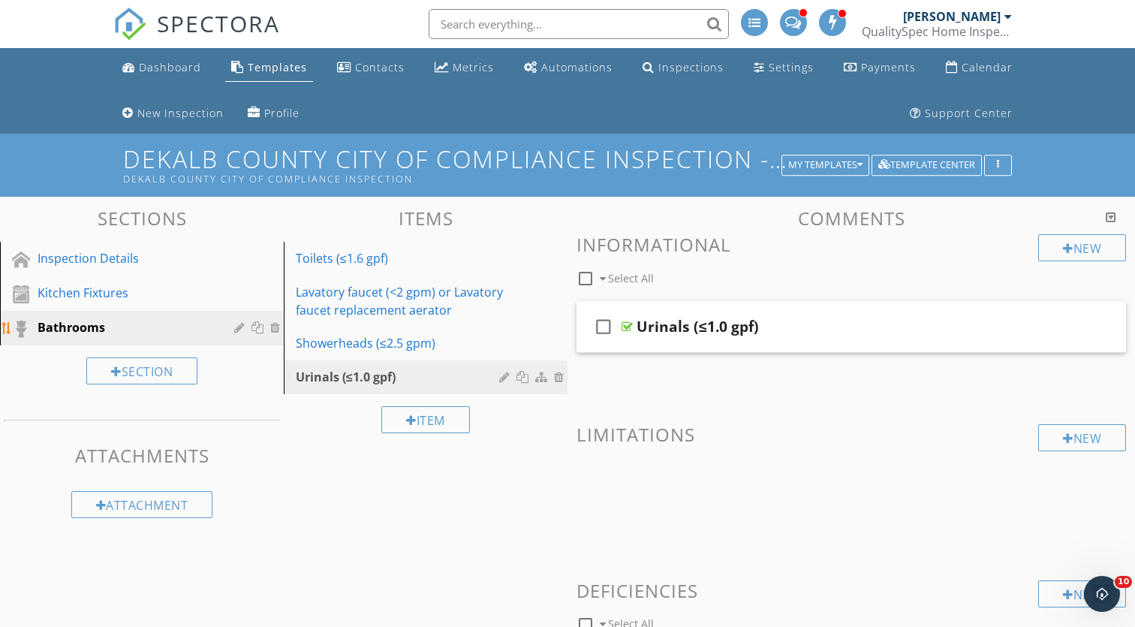
scroll to position [0, 0]
click at [131, 284] on div "Kitchen Fixtures" at bounding box center [125, 293] width 175 height 18
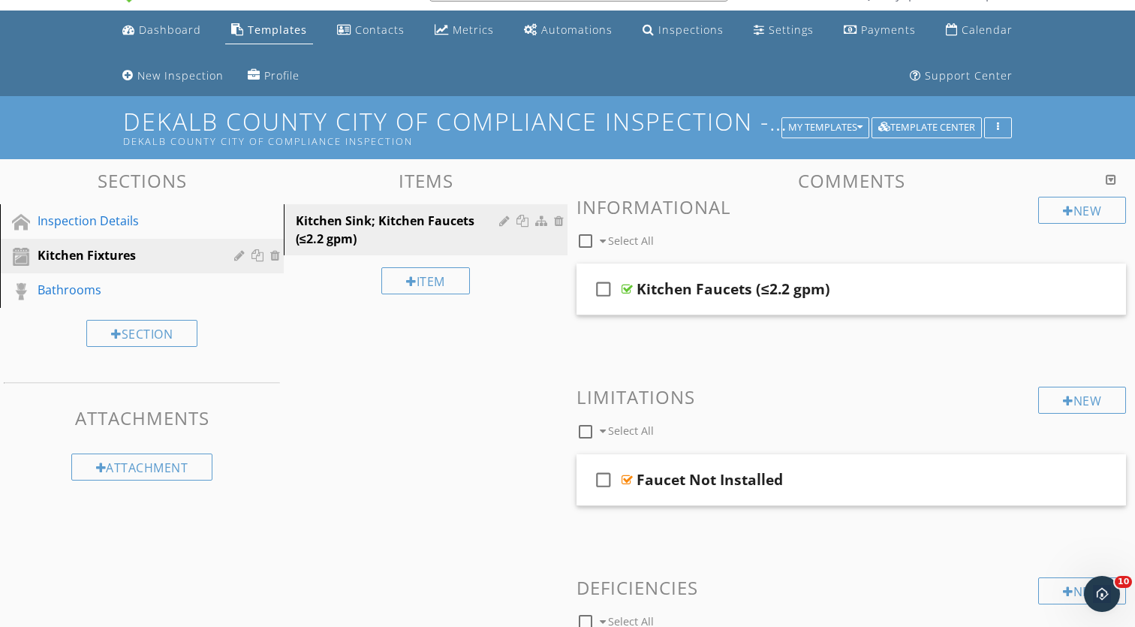
scroll to position [27, 0]
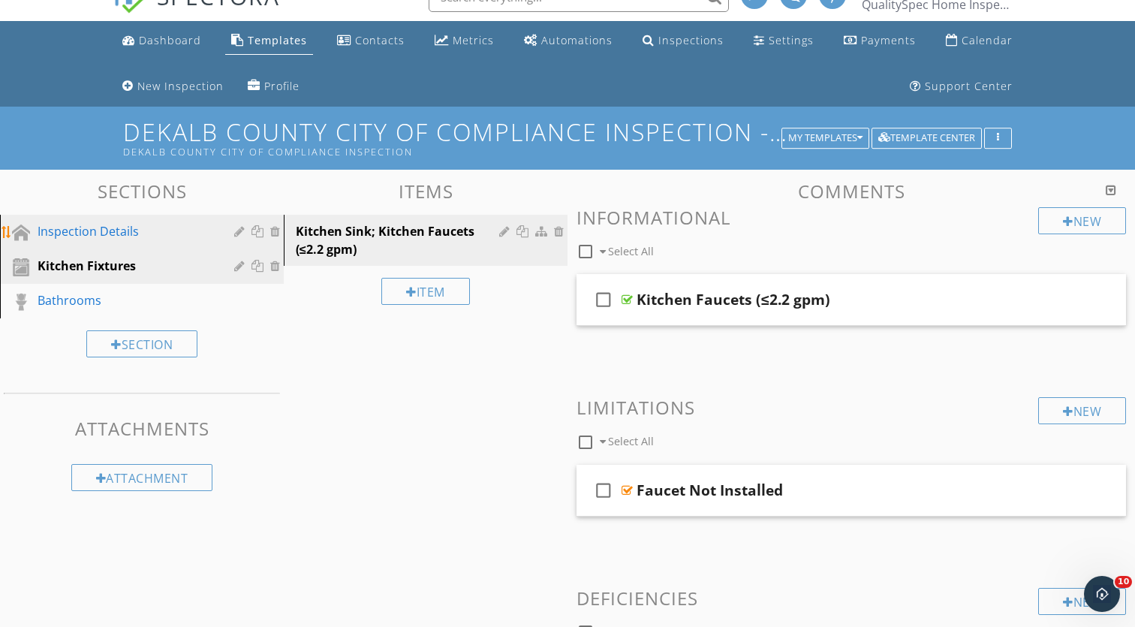
click at [159, 229] on div "Inspection Details" at bounding box center [125, 231] width 175 height 18
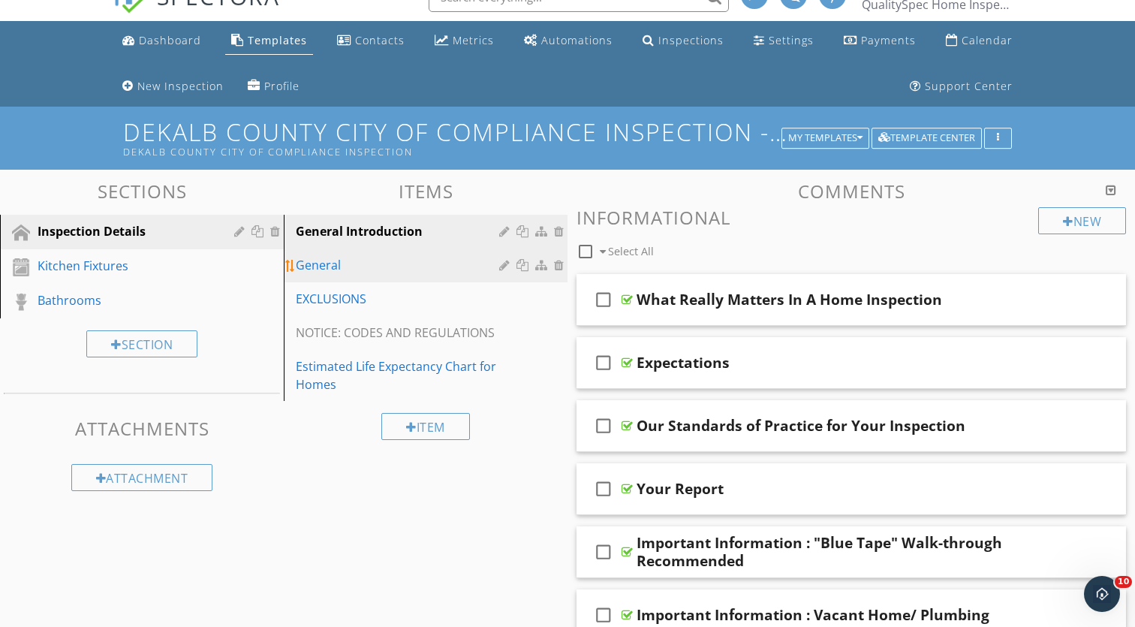
click at [557, 263] on div at bounding box center [561, 265] width 14 height 12
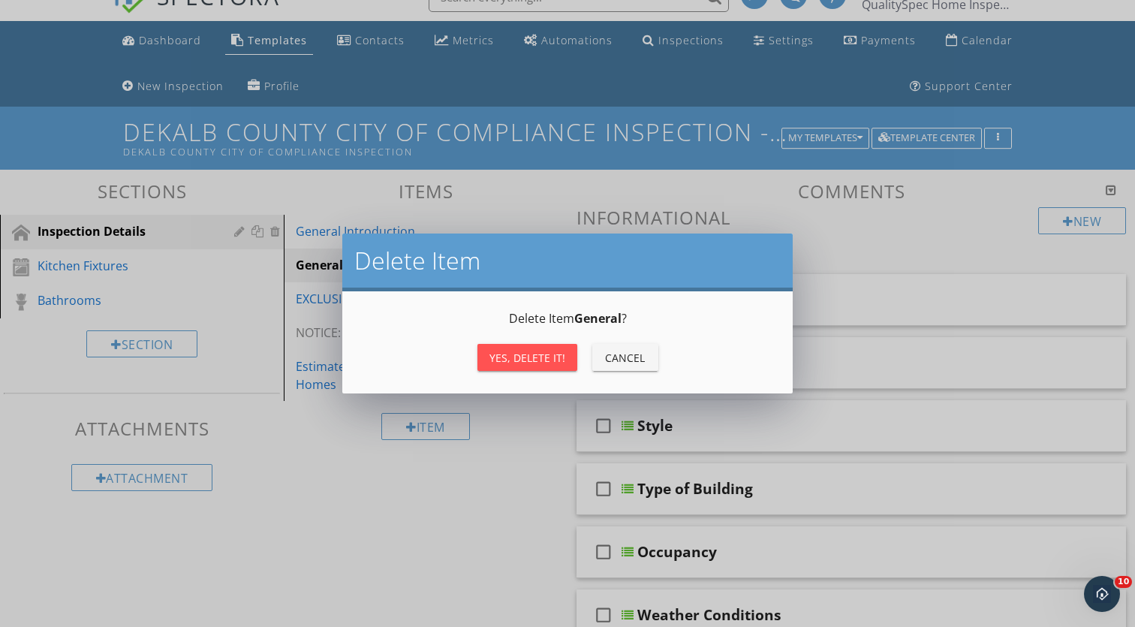
click at [544, 352] on div "Yes, Delete it!" at bounding box center [528, 358] width 76 height 16
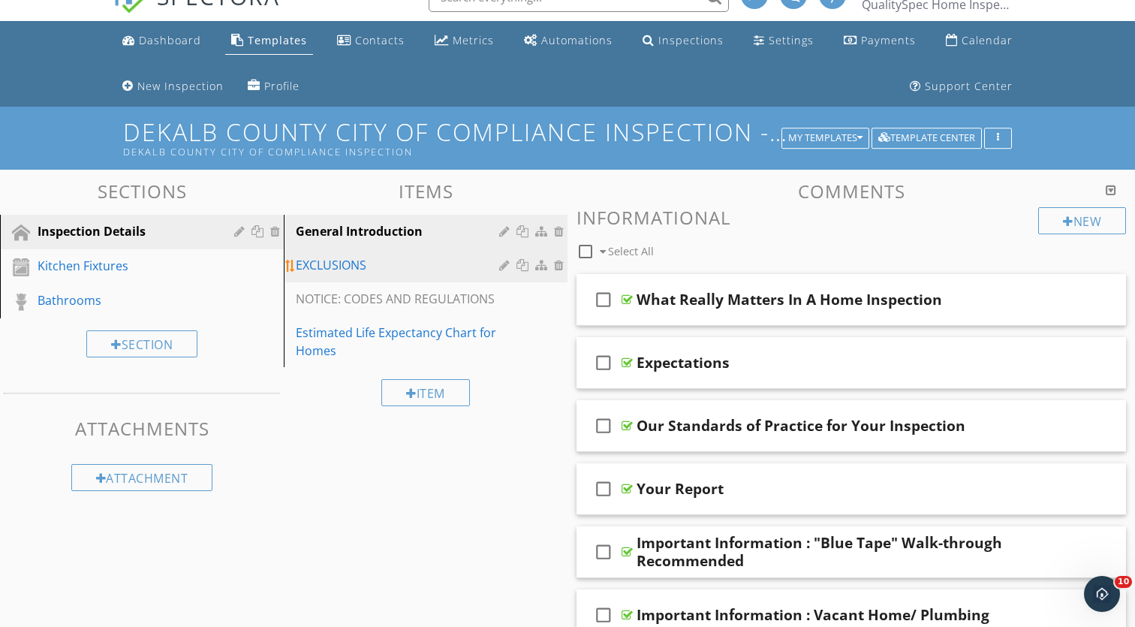
click at [558, 265] on div at bounding box center [561, 265] width 14 height 12
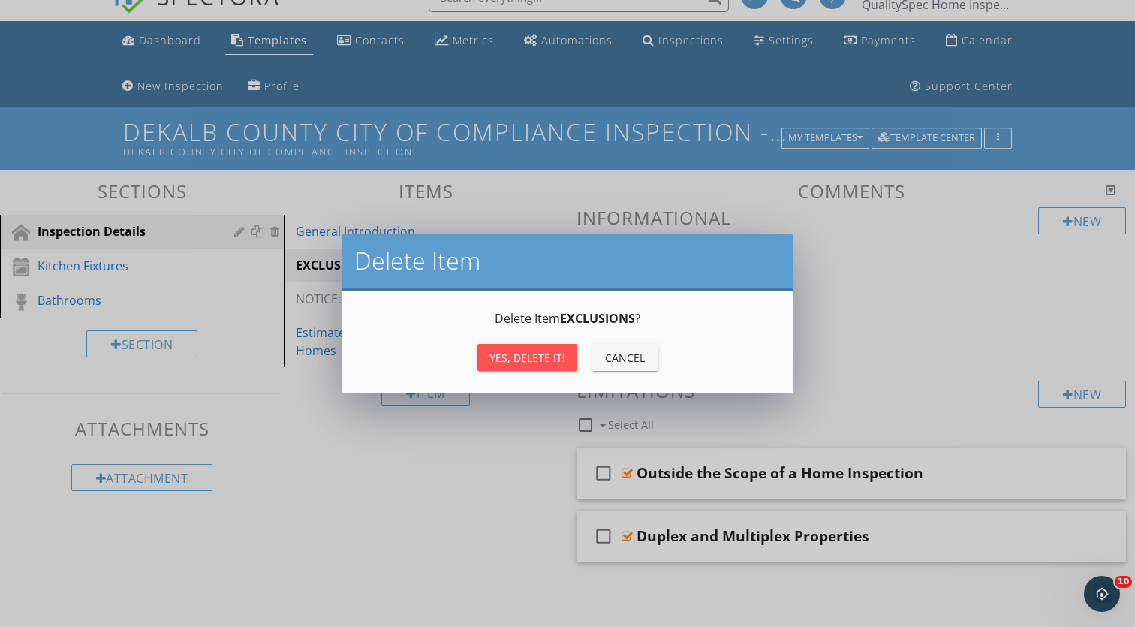
click at [538, 352] on div "Yes, Delete it!" at bounding box center [528, 358] width 76 height 16
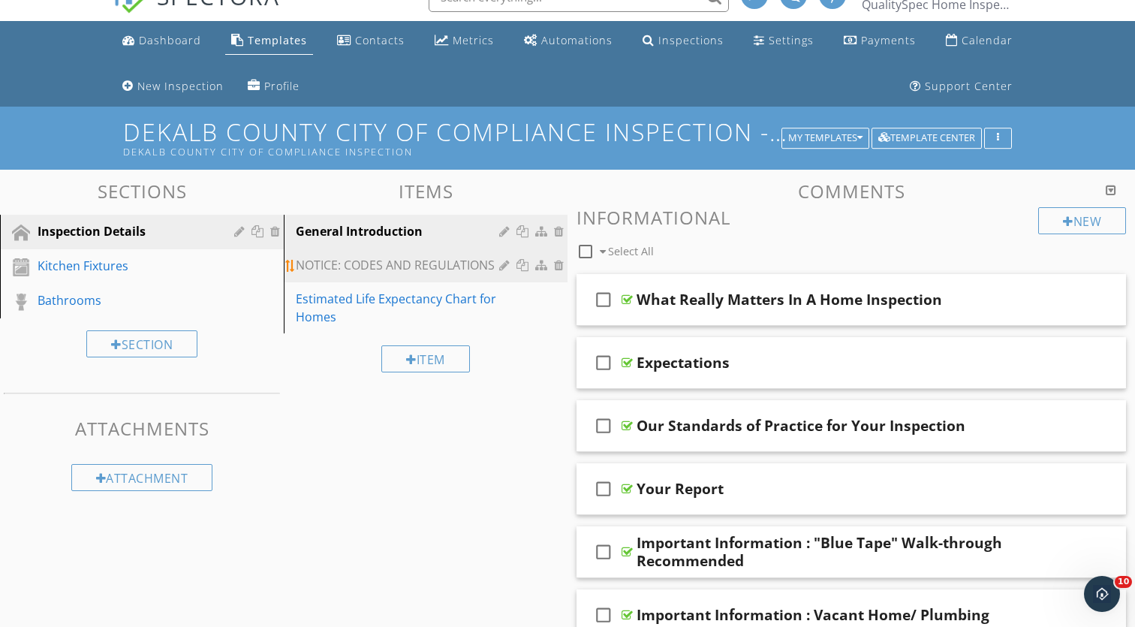
click at [558, 267] on div at bounding box center [561, 265] width 14 height 12
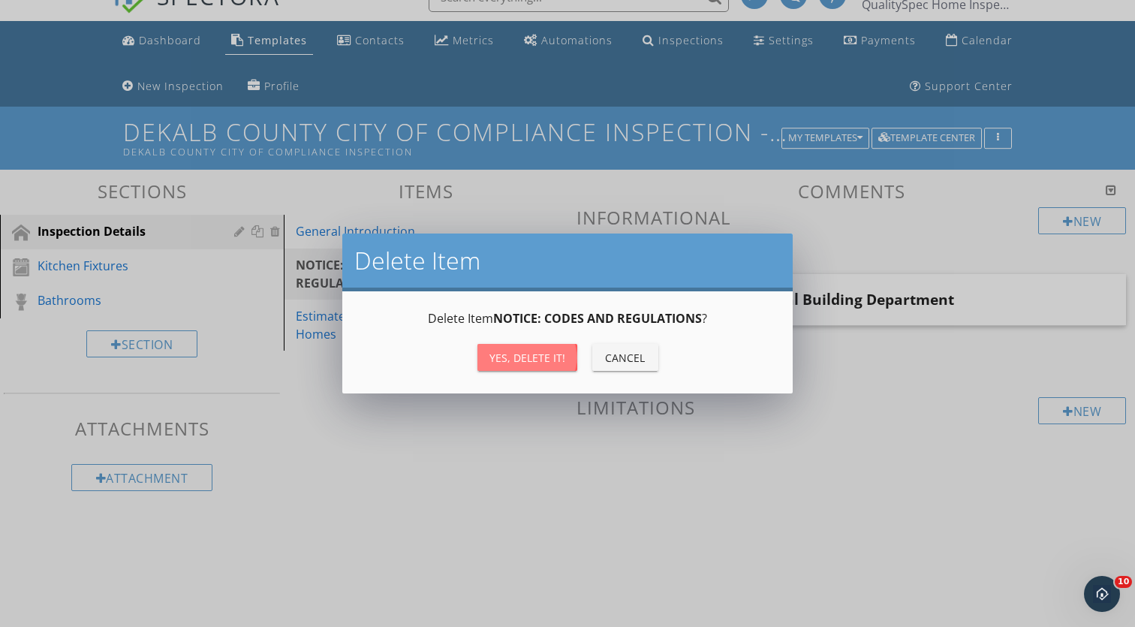
click at [552, 354] on div "Yes, Delete it!" at bounding box center [528, 358] width 76 height 16
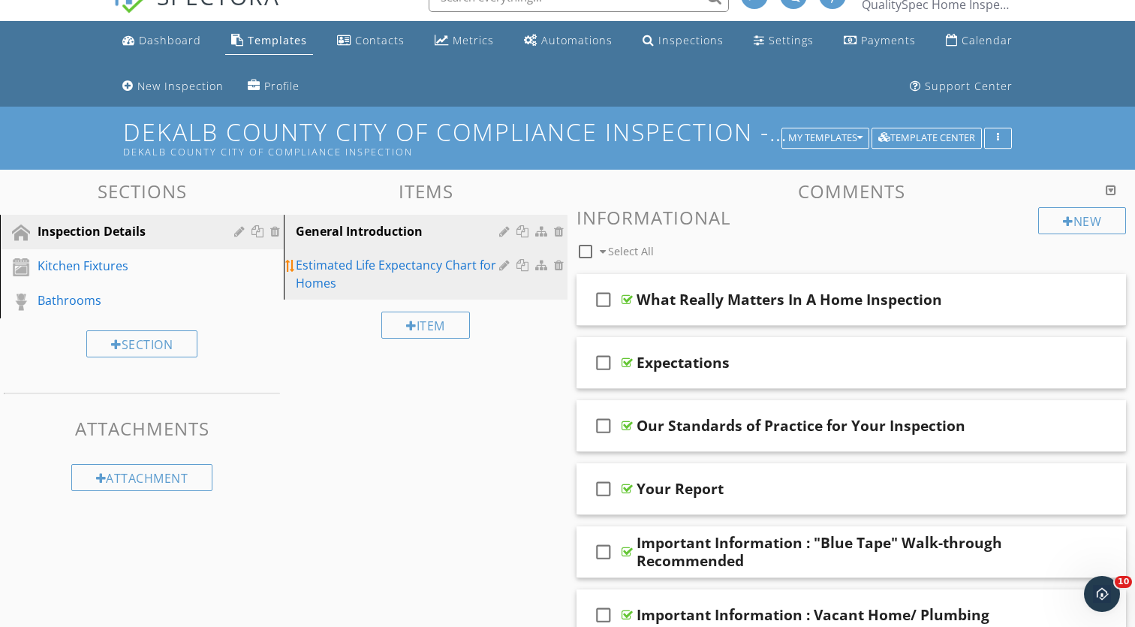
click at [560, 267] on div at bounding box center [561, 265] width 14 height 12
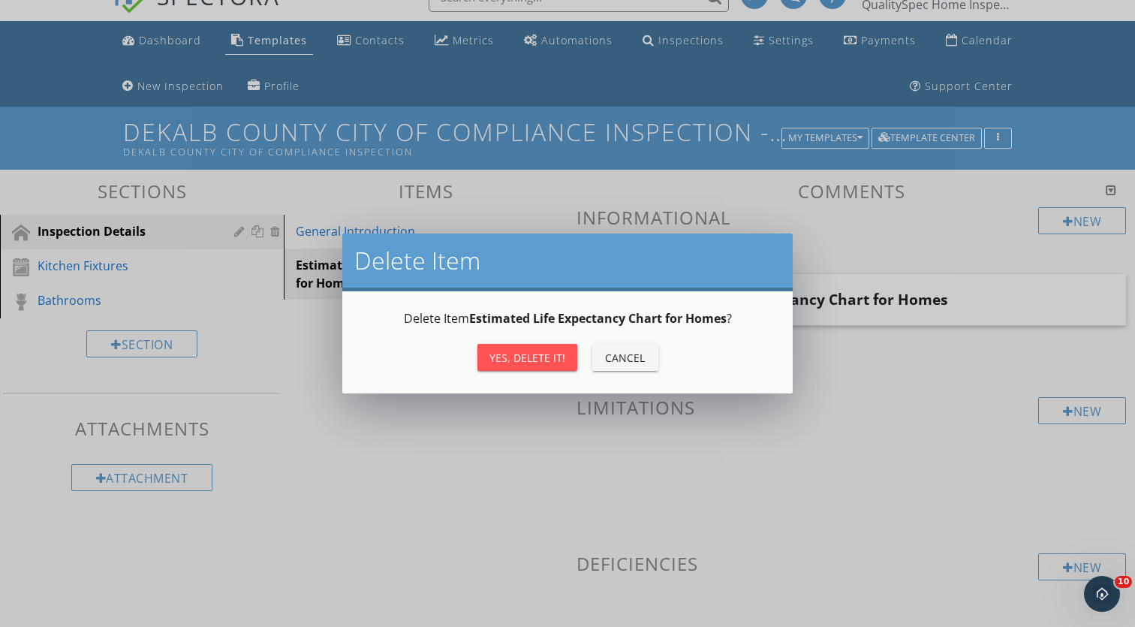
click at [517, 371] on div "Yes, Delete it! Cancel" at bounding box center [567, 357] width 415 height 36
click at [517, 357] on div "Yes, Delete it!" at bounding box center [528, 358] width 76 height 16
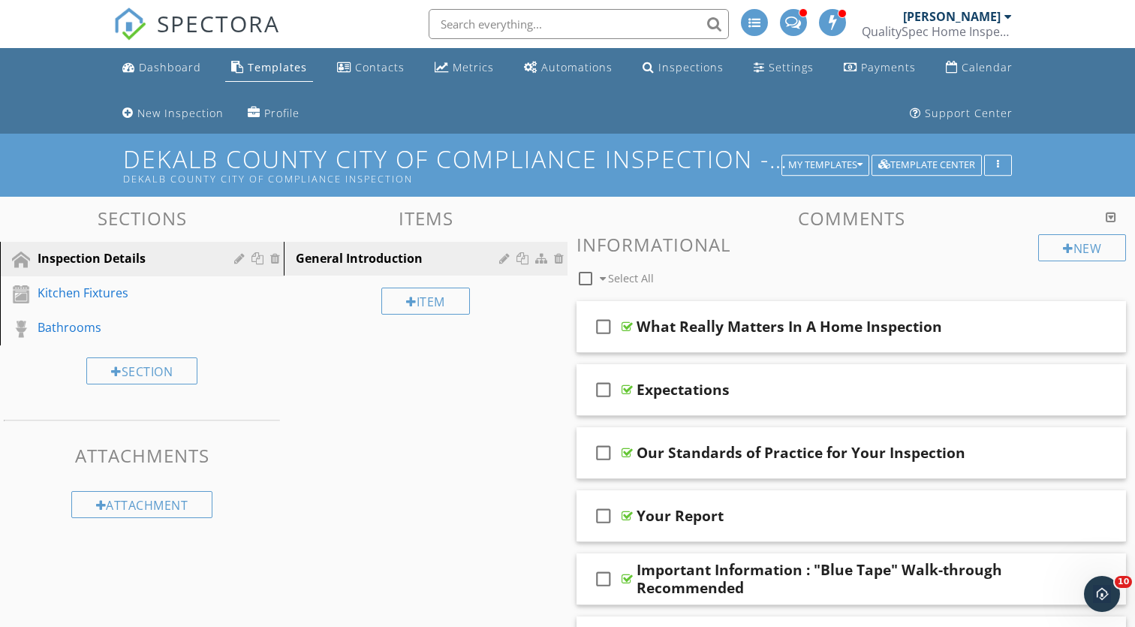
scroll to position [0, 0]
click at [588, 282] on div at bounding box center [586, 279] width 26 height 26
checkbox input "true"
click at [716, 279] on div at bounding box center [716, 278] width 10 height 12
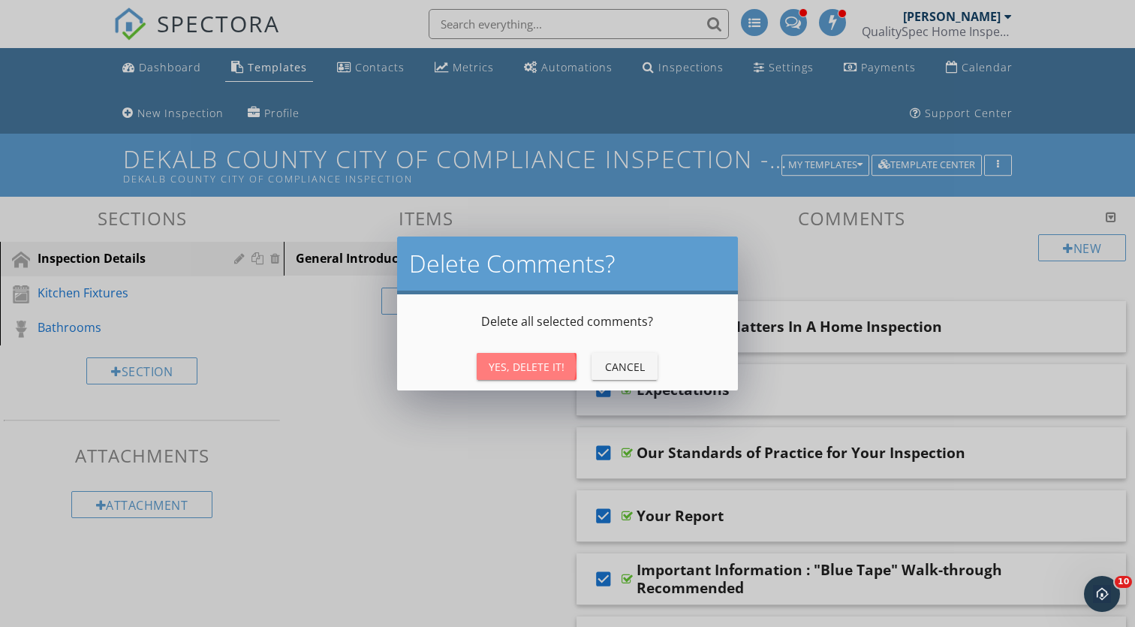
click at [516, 357] on button "Yes, Delete It!" at bounding box center [527, 366] width 100 height 27
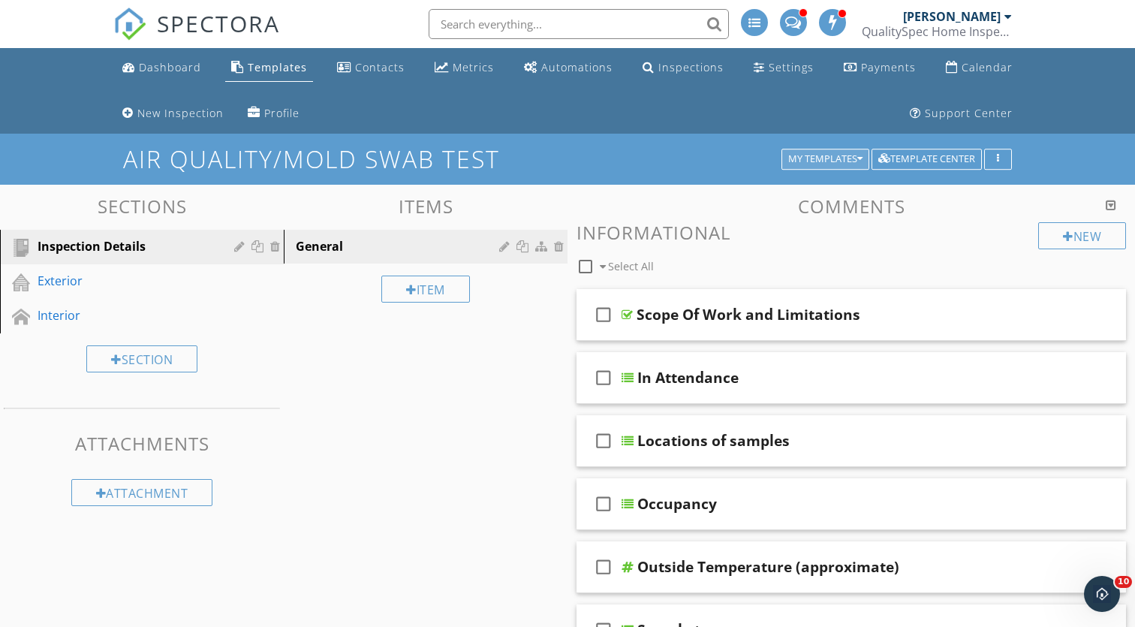
click at [858, 156] on icon "button" at bounding box center [860, 159] width 5 height 11
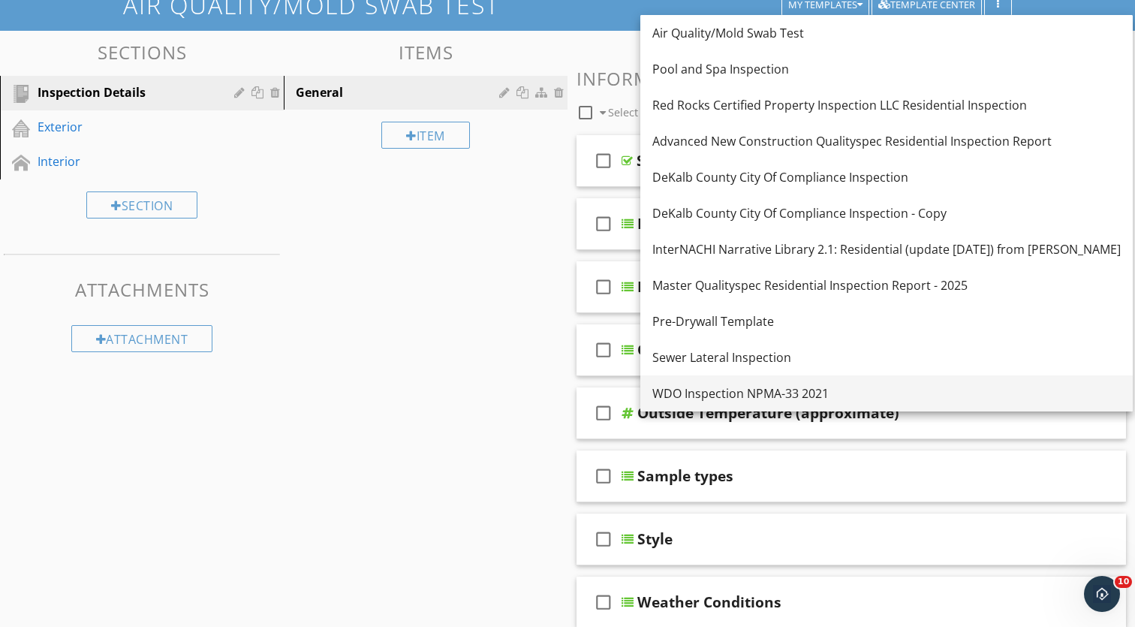
scroll to position [148, 0]
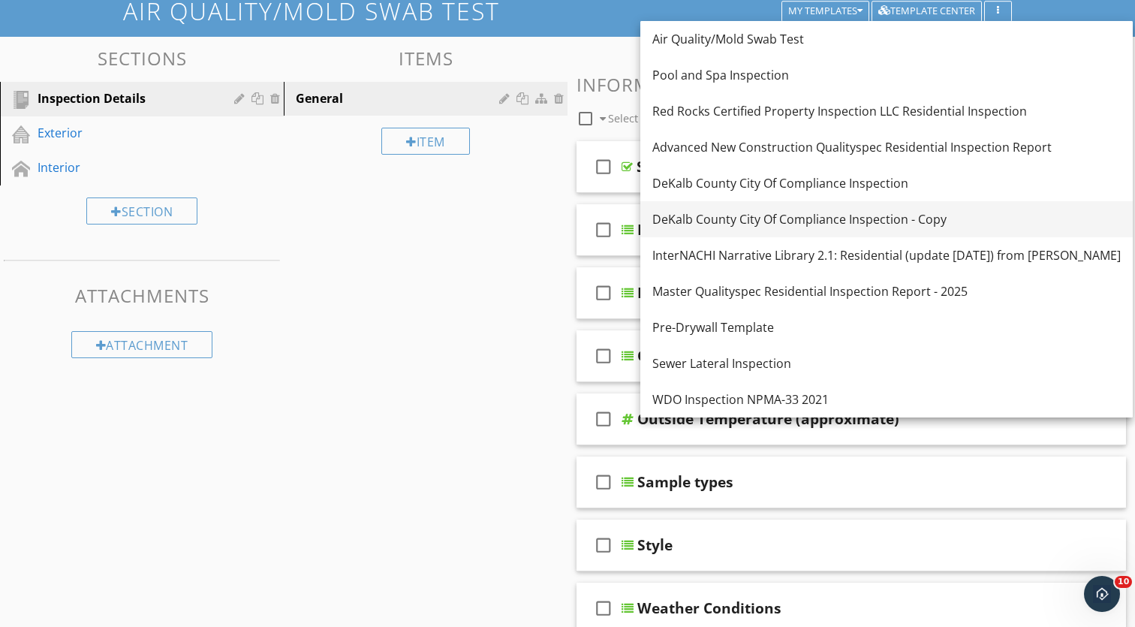
click at [805, 234] on link "DeKalb County City Of Compliance Inspection - Copy" at bounding box center [887, 219] width 493 height 36
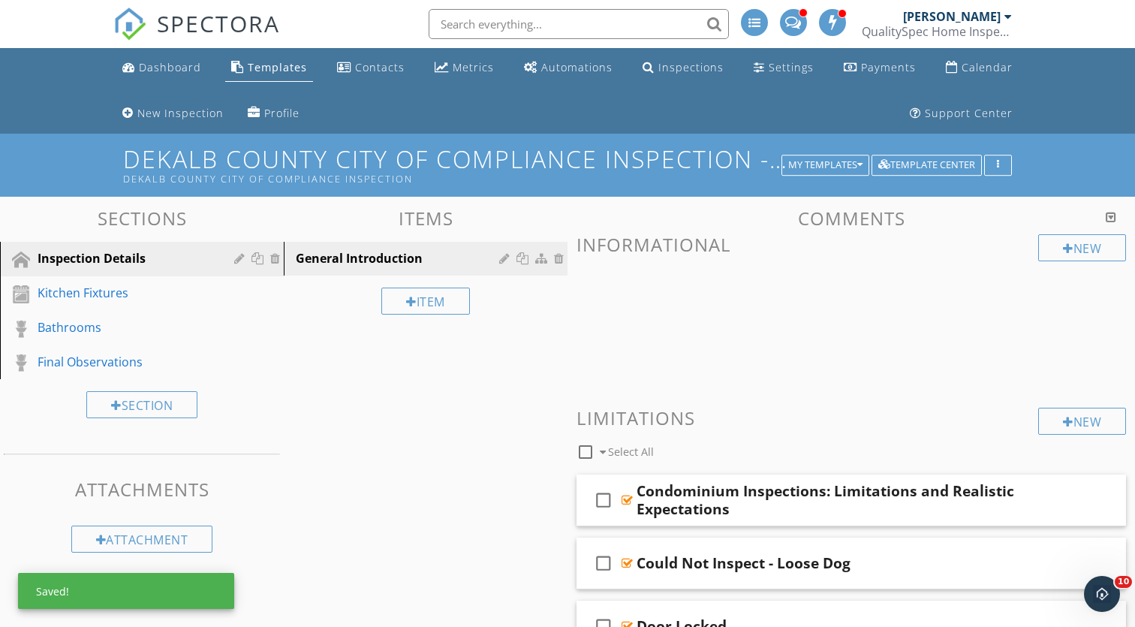
scroll to position [0, 0]
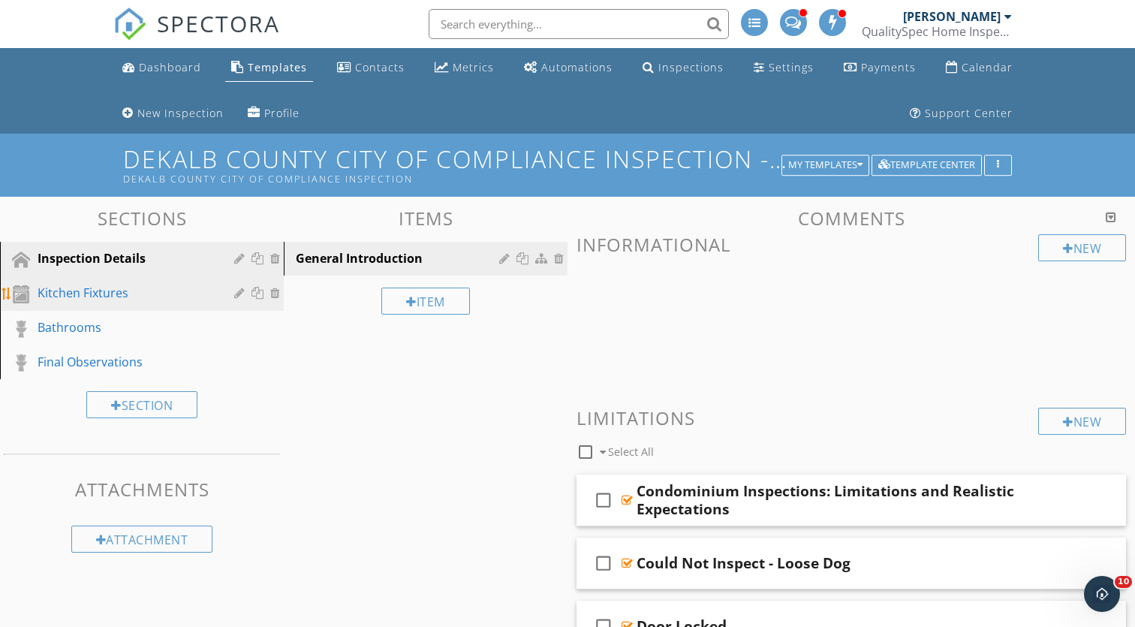
click at [129, 294] on div "Kitchen Fixtures" at bounding box center [125, 293] width 175 height 18
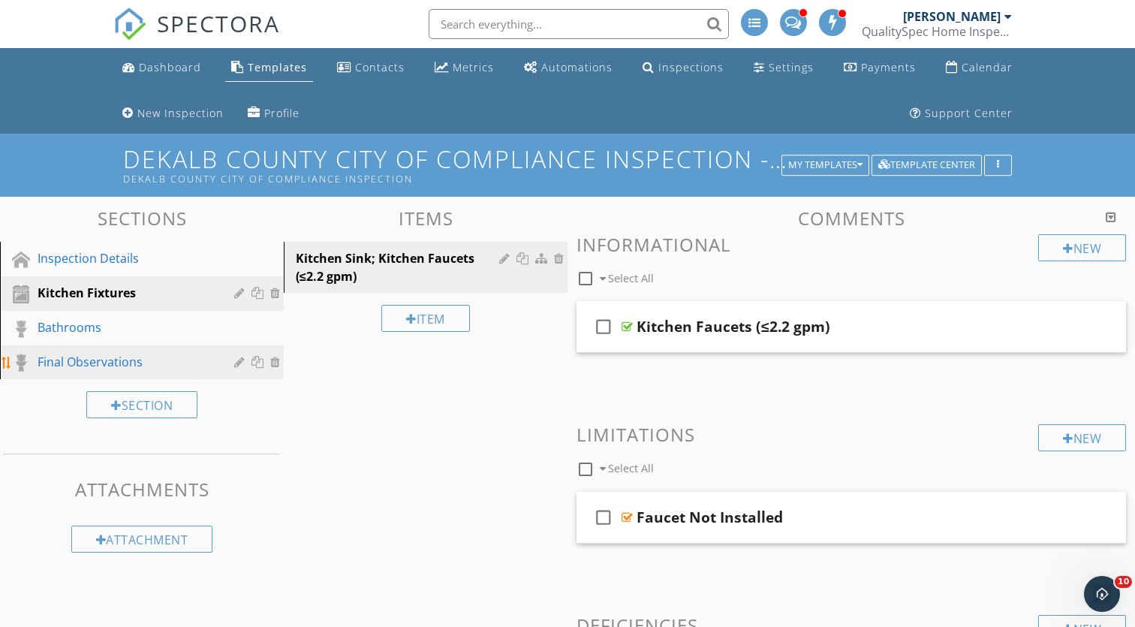
click at [180, 367] on div "Final Observations" at bounding box center [125, 362] width 175 height 18
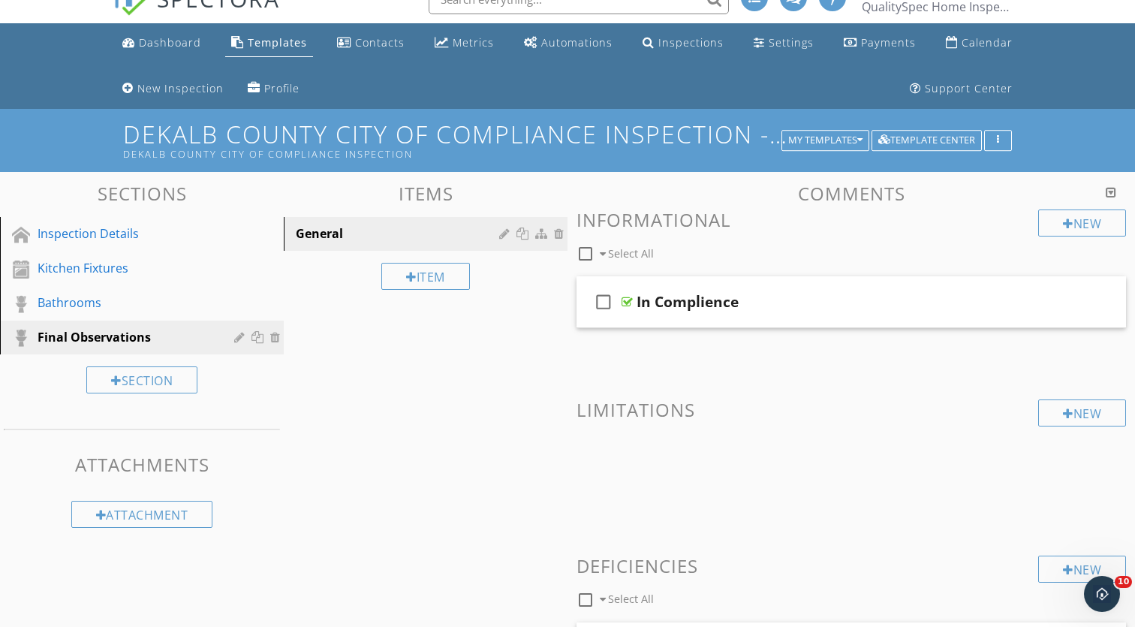
scroll to position [7, 0]
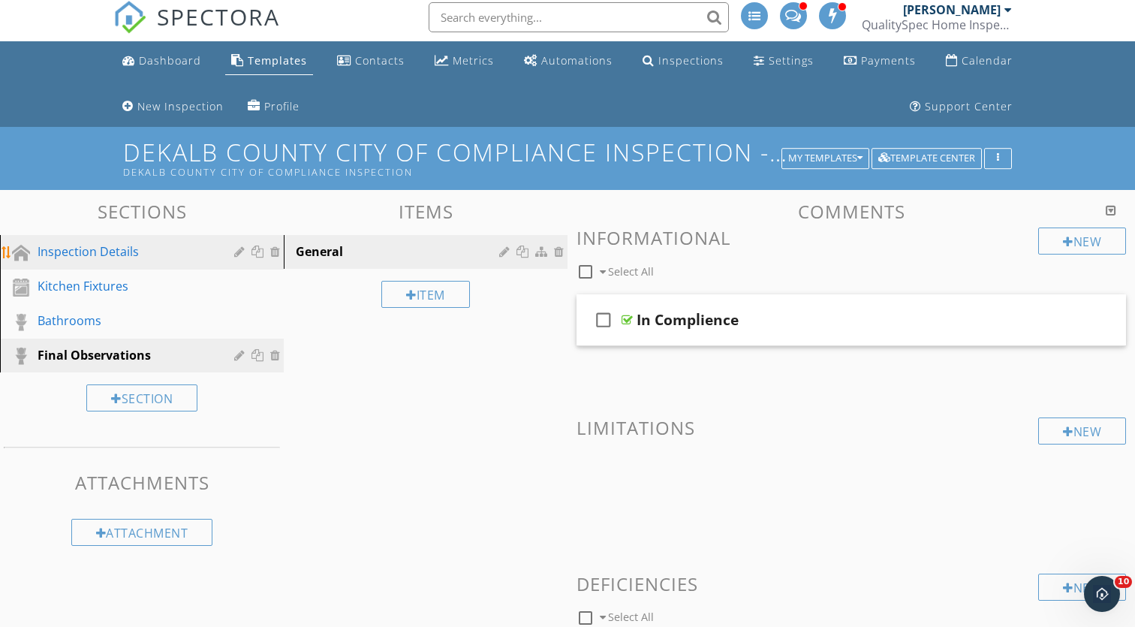
click at [179, 244] on div "Inspection Details" at bounding box center [125, 252] width 175 height 18
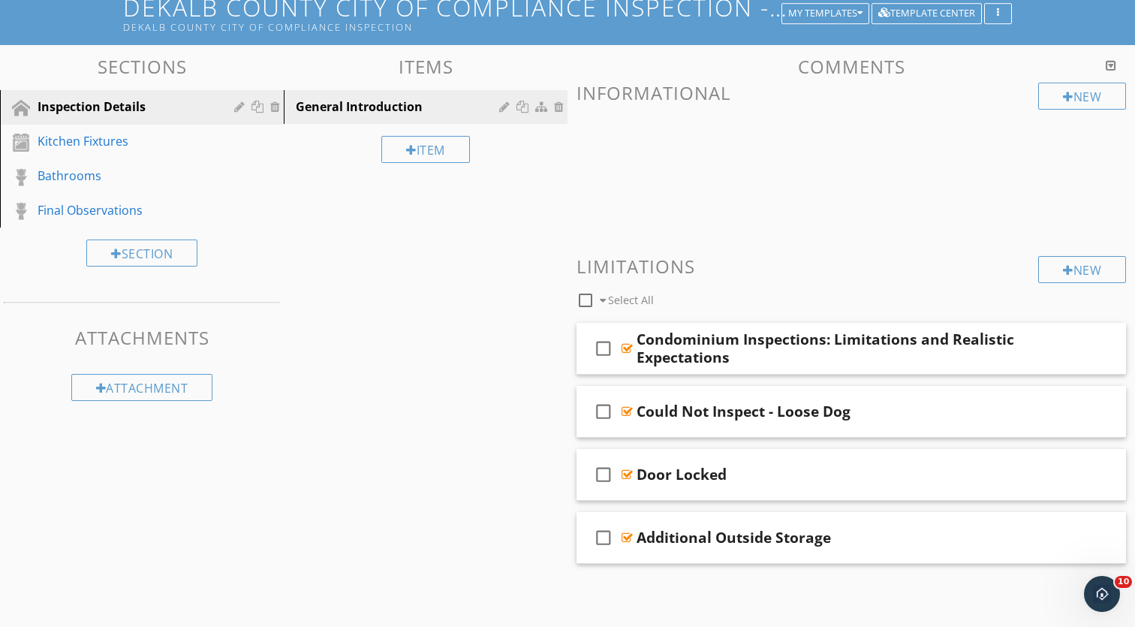
scroll to position [151, 0]
click at [591, 295] on div at bounding box center [586, 301] width 26 height 26
checkbox input "true"
click at [712, 297] on div at bounding box center [716, 300] width 10 height 12
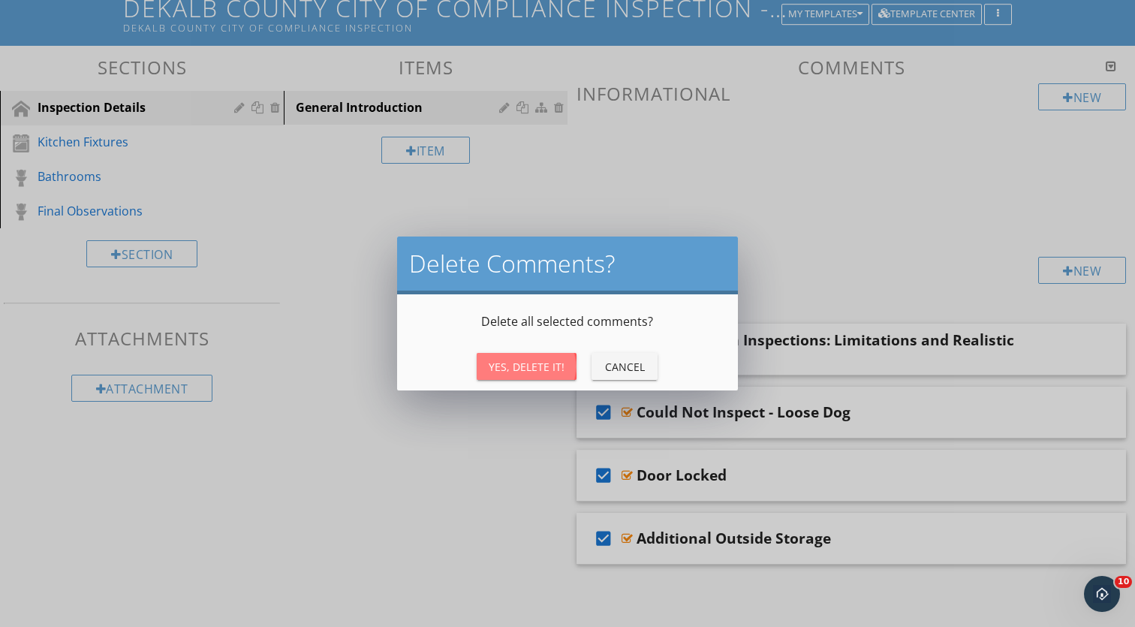
click at [568, 361] on button "Yes, Delete It!" at bounding box center [527, 366] width 100 height 27
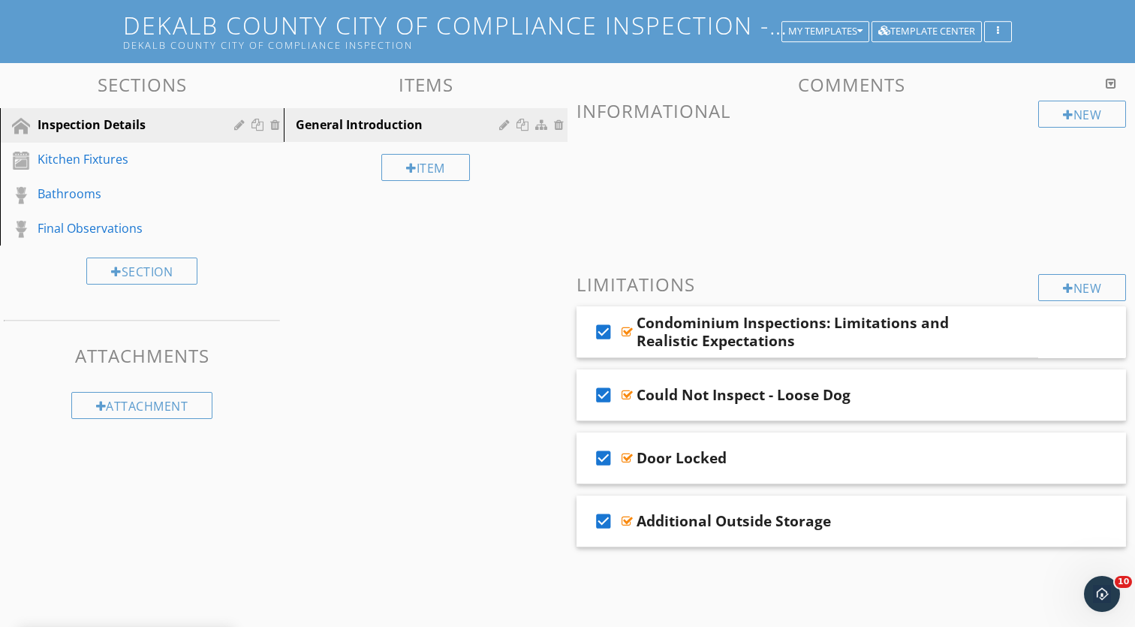
scroll to position [134, 0]
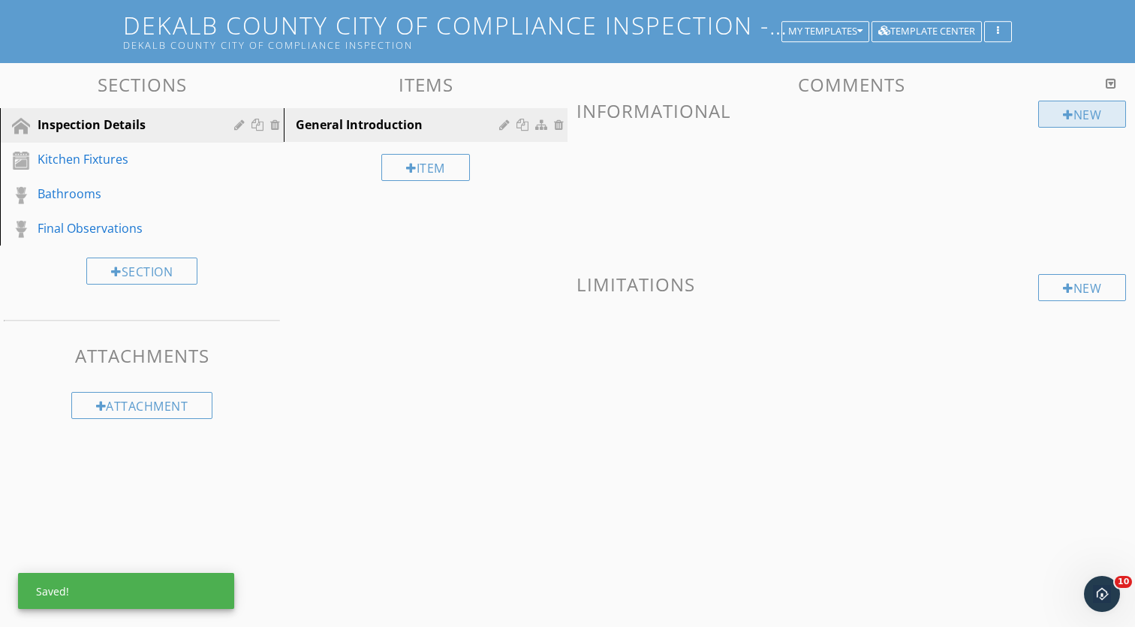
click at [1099, 116] on div "New" at bounding box center [1083, 114] width 88 height 27
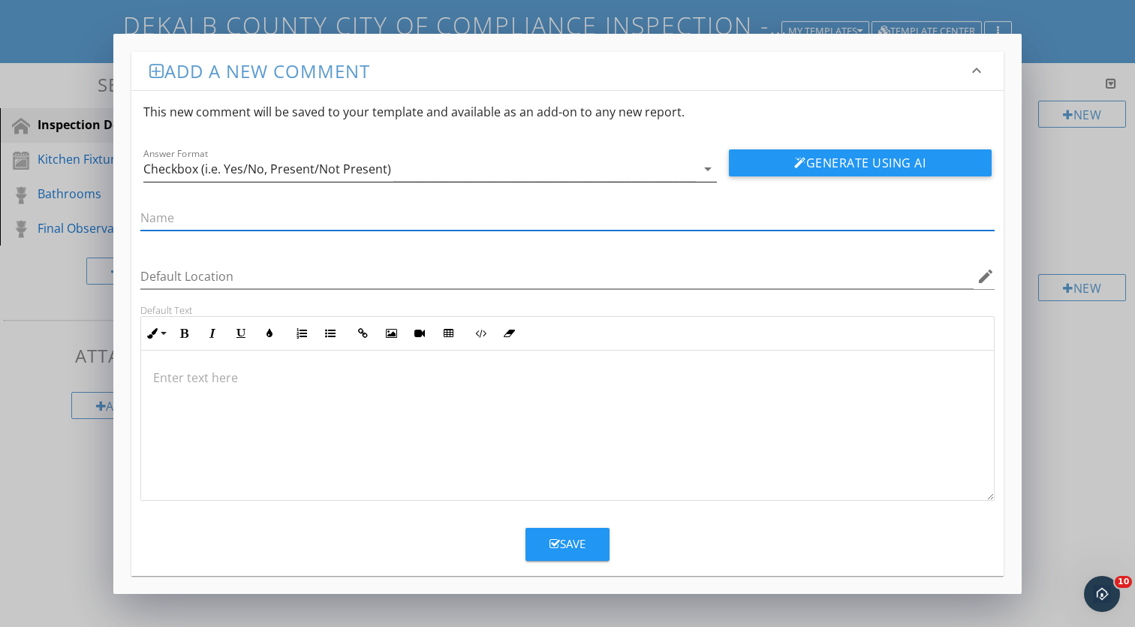
click at [448, 167] on div "Checkbox (i.e. Yes/No, Present/Not Present)" at bounding box center [419, 169] width 553 height 25
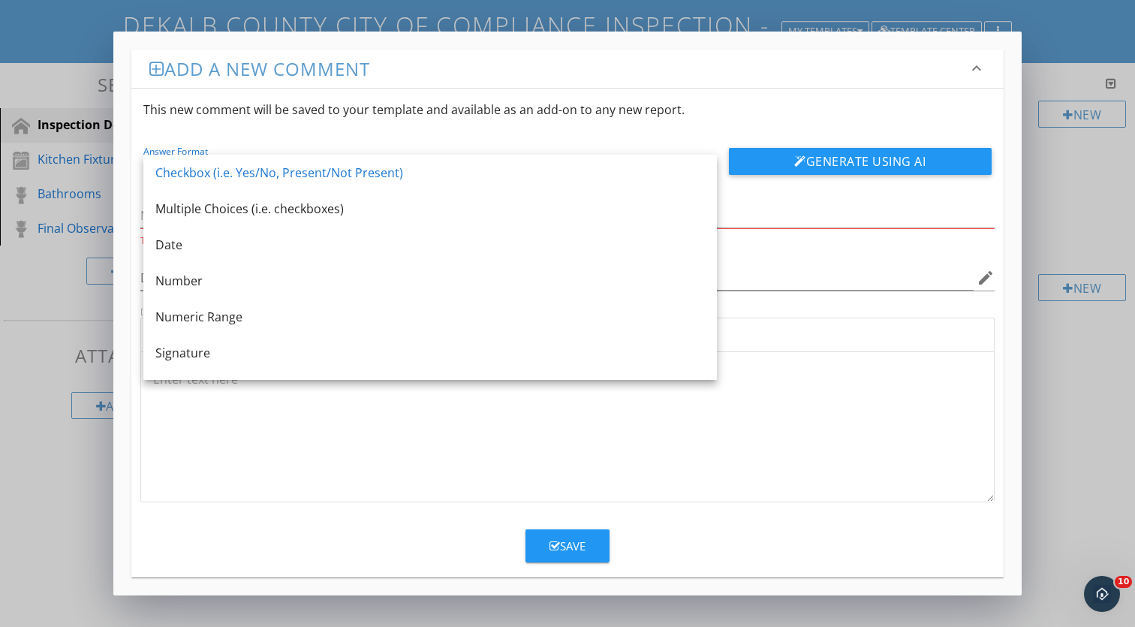
click at [711, 128] on div "This new comment will be saved to your template and available as an add-on to a…" at bounding box center [567, 110] width 873 height 42
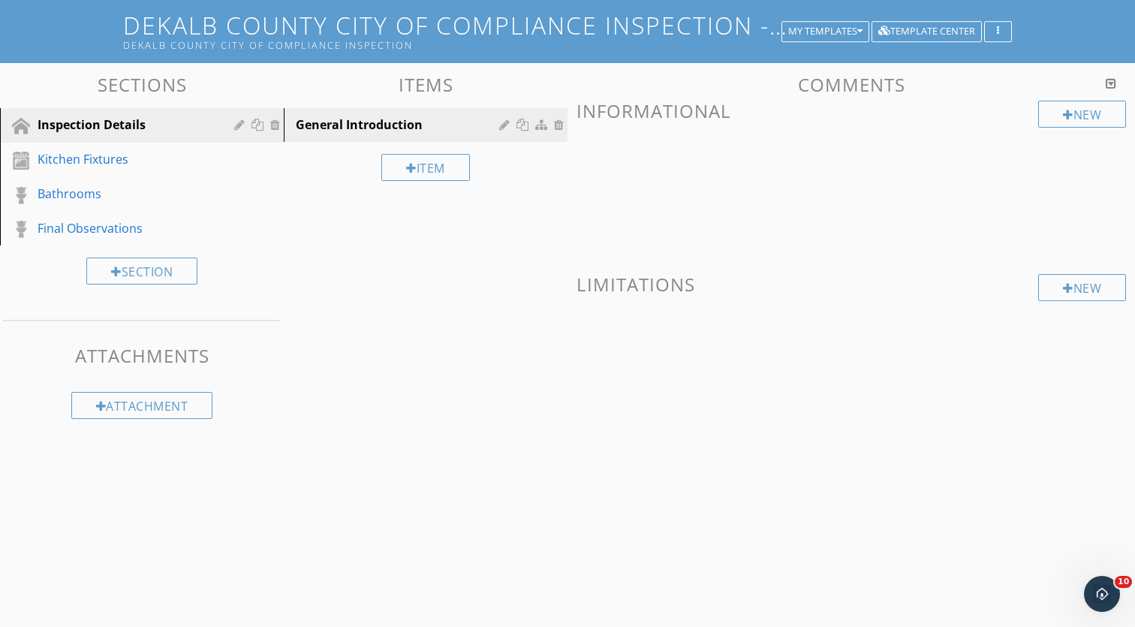
click at [1054, 193] on div "Add a new comment keyboard_arrow_down This new comment will be saved to your te…" at bounding box center [567, 313] width 1135 height 627
click at [454, 126] on div "General Introduction" at bounding box center [400, 125] width 208 height 18
click at [497, 124] on div "General Introduction" at bounding box center [400, 125] width 208 height 18
click at [502, 124] on div at bounding box center [506, 125] width 14 height 12
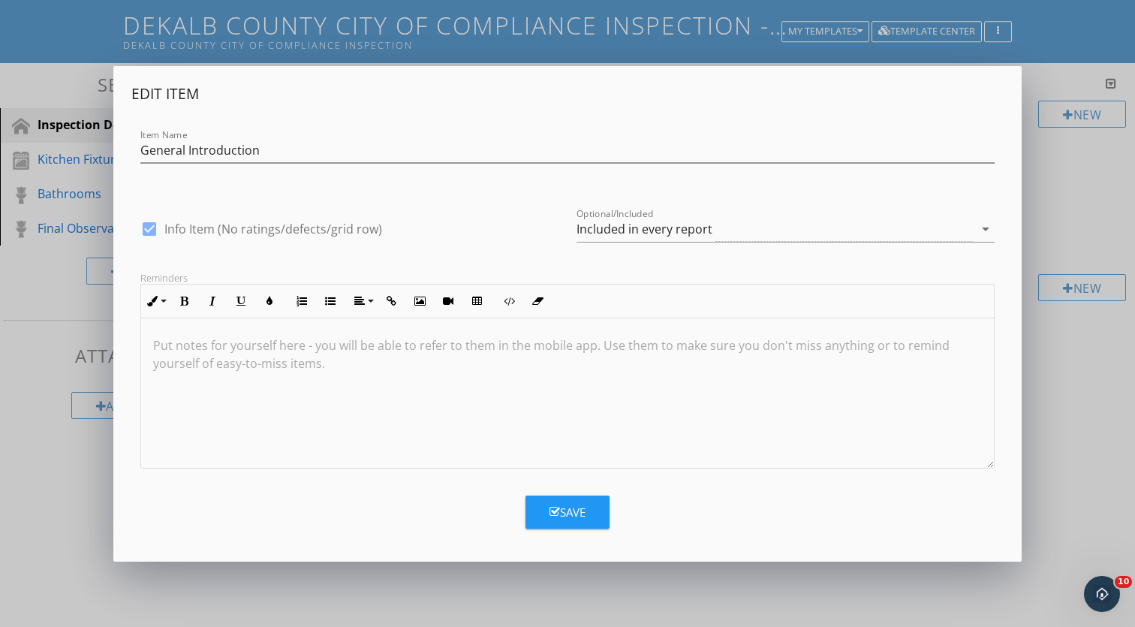
click at [244, 230] on label "Info Item (No ratings/defects/grid row)" at bounding box center [273, 229] width 218 height 15
checkbox input "false"
click at [1061, 210] on div "Edit Item Item Name General Introduction check_box_outline_blank Info Item (No …" at bounding box center [567, 313] width 1135 height 627
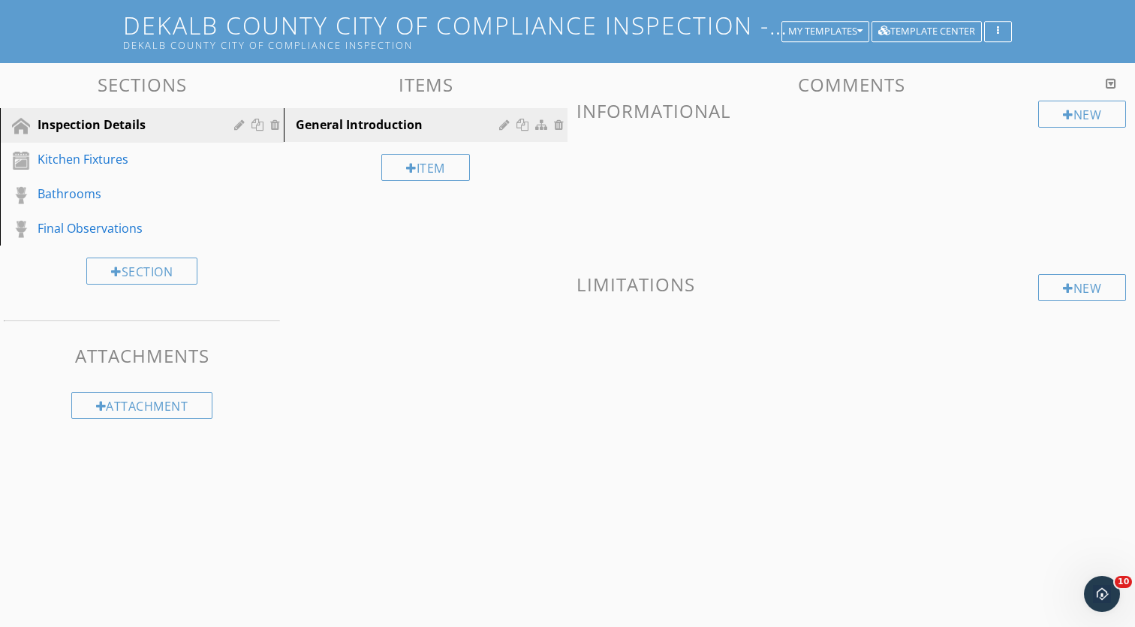
click at [765, 125] on div "New Informational New Limitations" at bounding box center [852, 241] width 550 height 281
click at [1090, 117] on div "New" at bounding box center [1083, 114] width 88 height 27
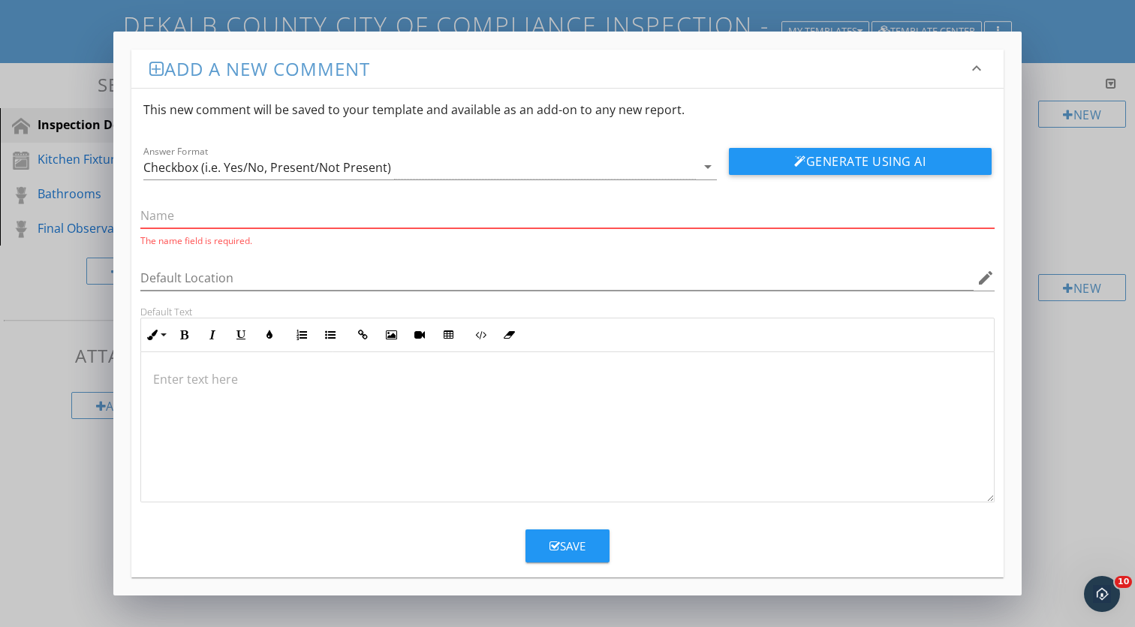
click at [1039, 212] on div "Add a new comment keyboard_arrow_down This new comment will be saved to your te…" at bounding box center [567, 313] width 1135 height 627
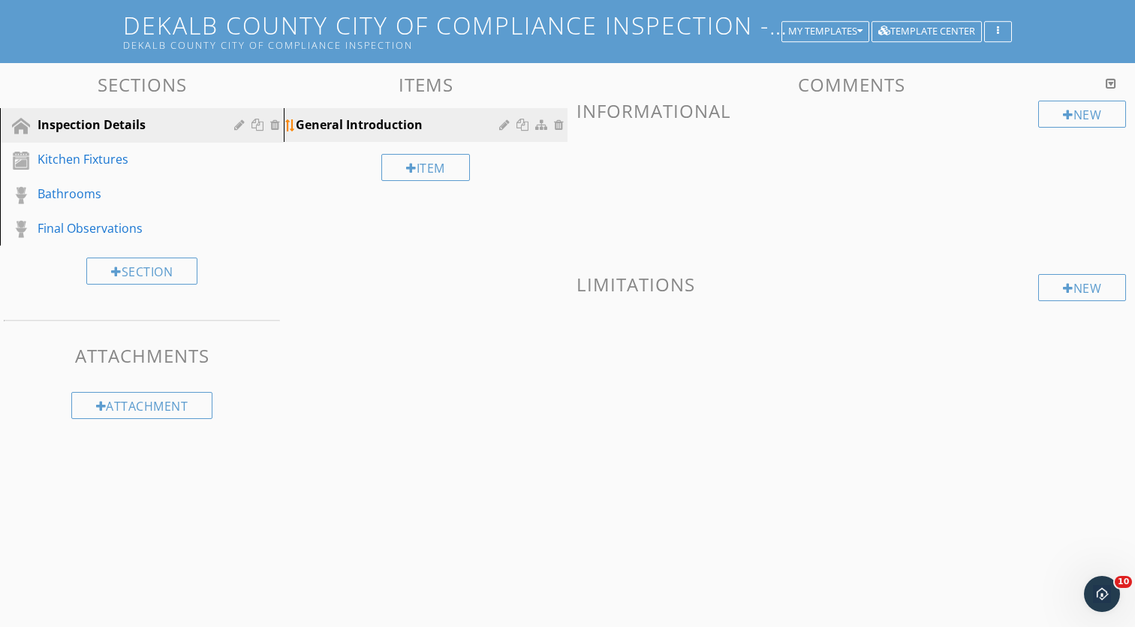
click at [406, 129] on div "General Introduction" at bounding box center [400, 125] width 208 height 18
click at [1077, 115] on div "New" at bounding box center [1083, 114] width 88 height 27
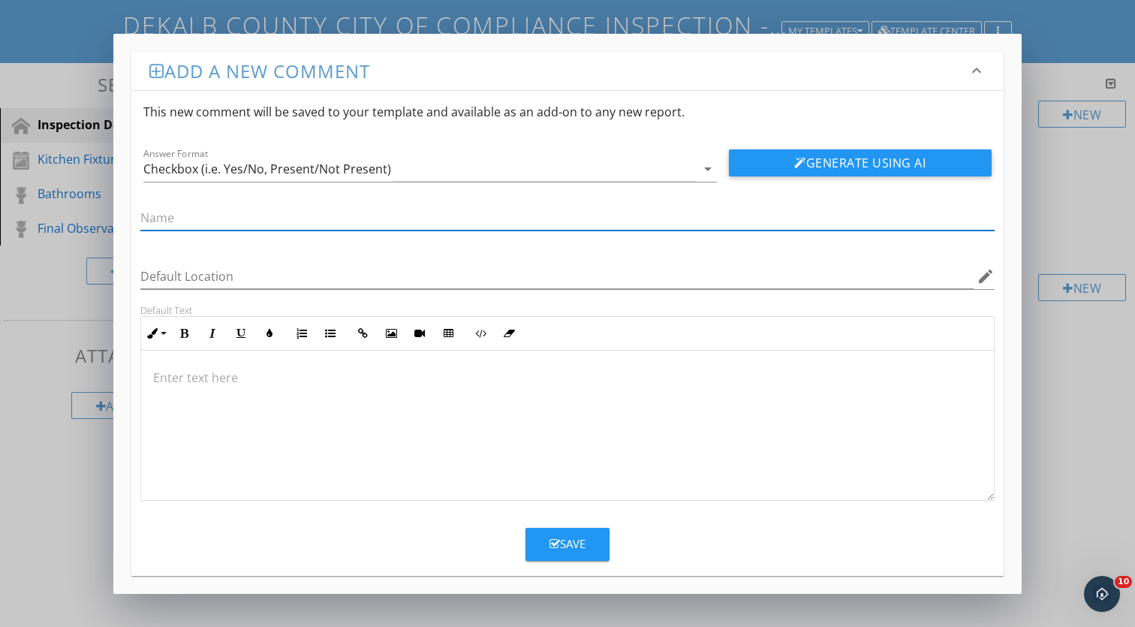
click at [431, 403] on div at bounding box center [567, 426] width 853 height 150
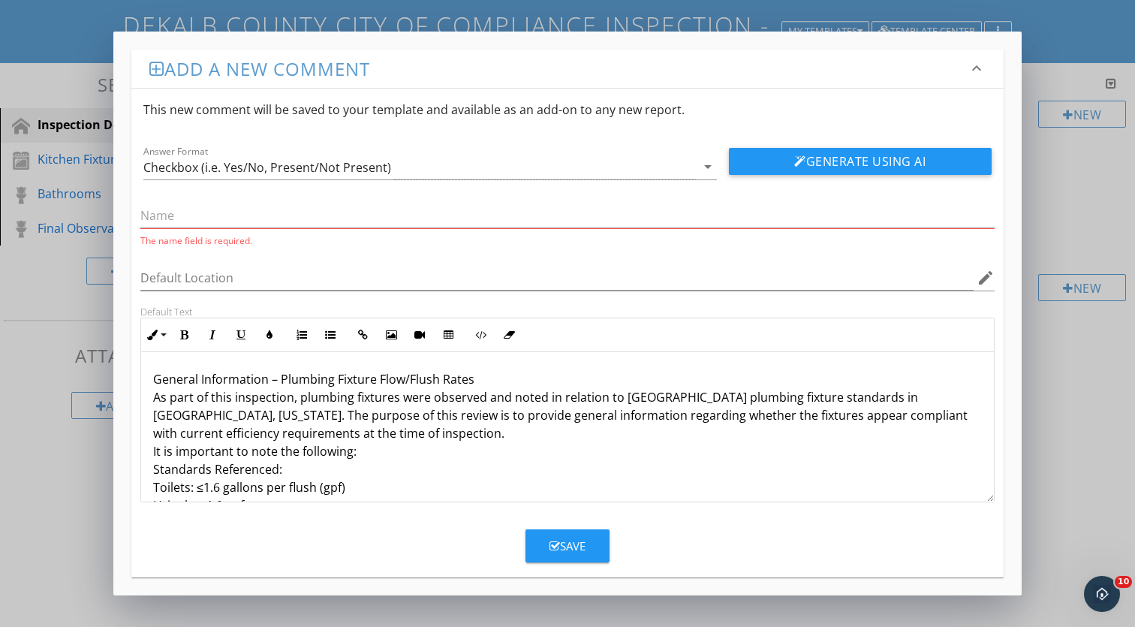
scroll to position [0, 0]
drag, startPoint x: 478, startPoint y: 379, endPoint x: 131, endPoint y: 381, distance: 346.2
click at [131, 381] on div "Add a new comment keyboard_arrow_down This new comment will be saved to your te…" at bounding box center [567, 314] width 909 height 564
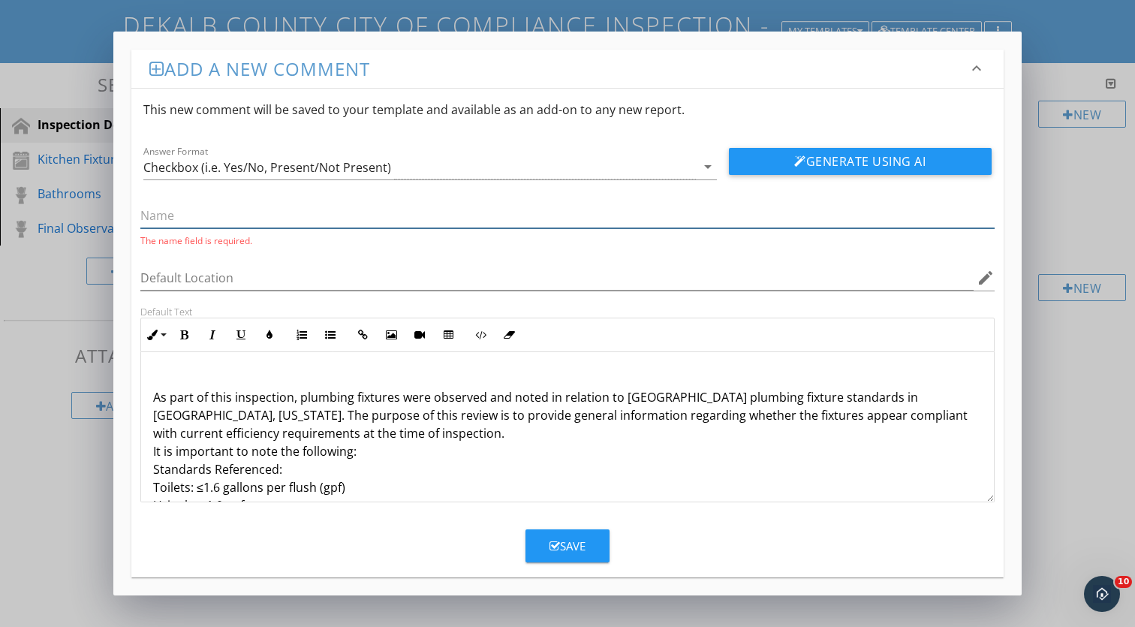
click at [219, 218] on input "text" at bounding box center [567, 216] width 855 height 25
paste input "General Information – Plumbing Fixture Flow/Flush Rates"
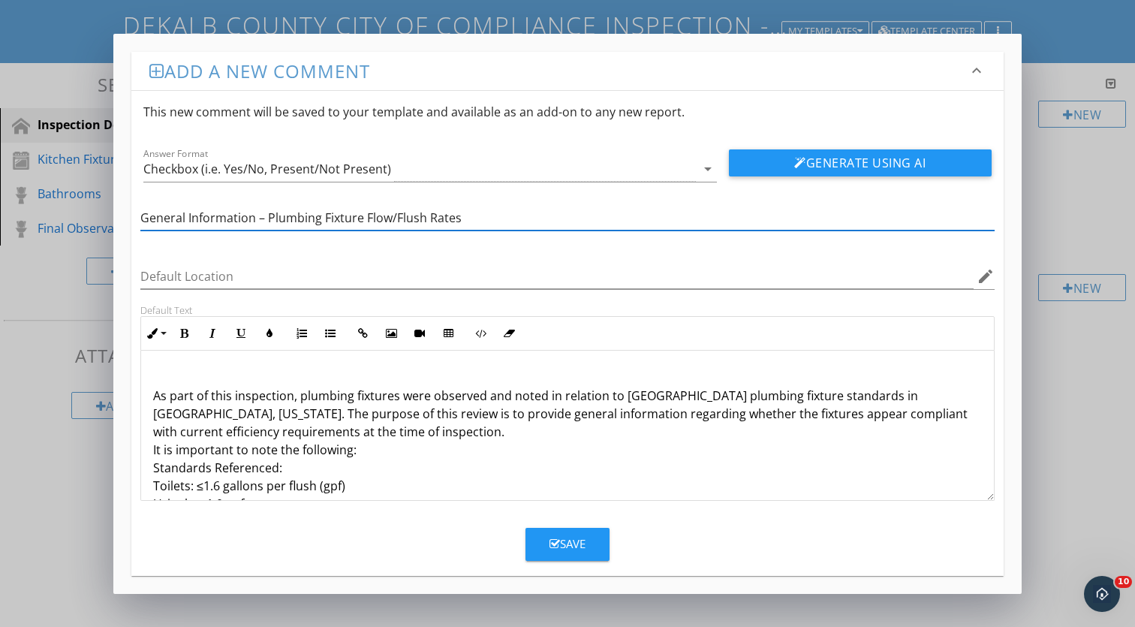
type input "General Information – Plumbing Fixture Flow/Flush Rates"
click at [155, 394] on p "As part of this inspection, plumbing fixtures were observed and noted in relati…" at bounding box center [567, 576] width 829 height 415
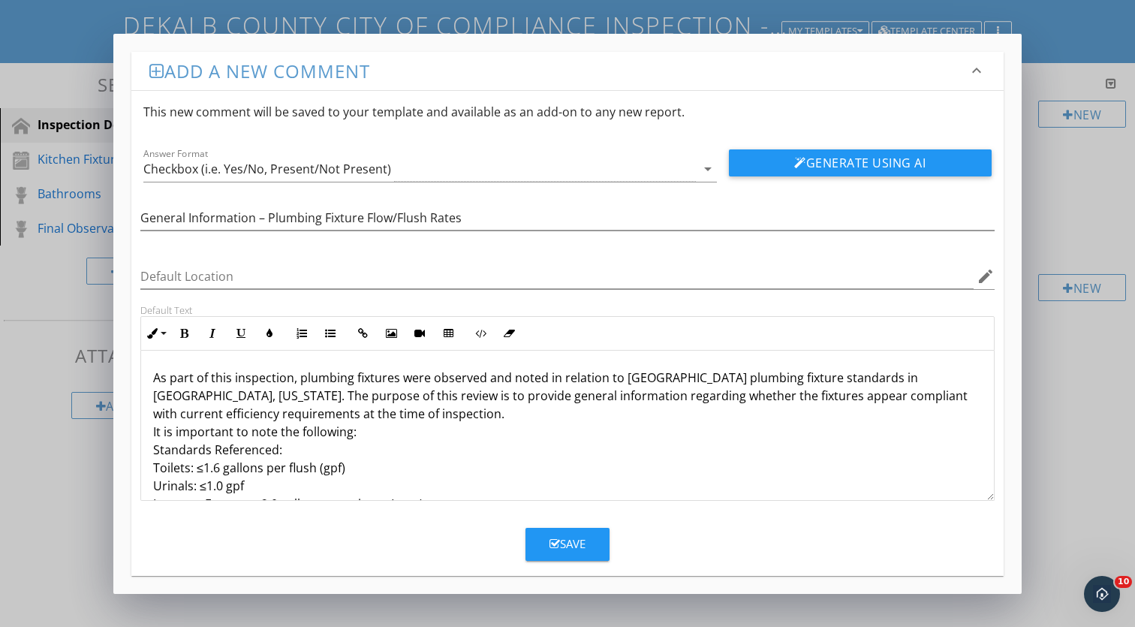
click at [150, 432] on div "As part of this inspection, plumbing fixtures were observed and noted in relati…" at bounding box center [567, 567] width 853 height 433
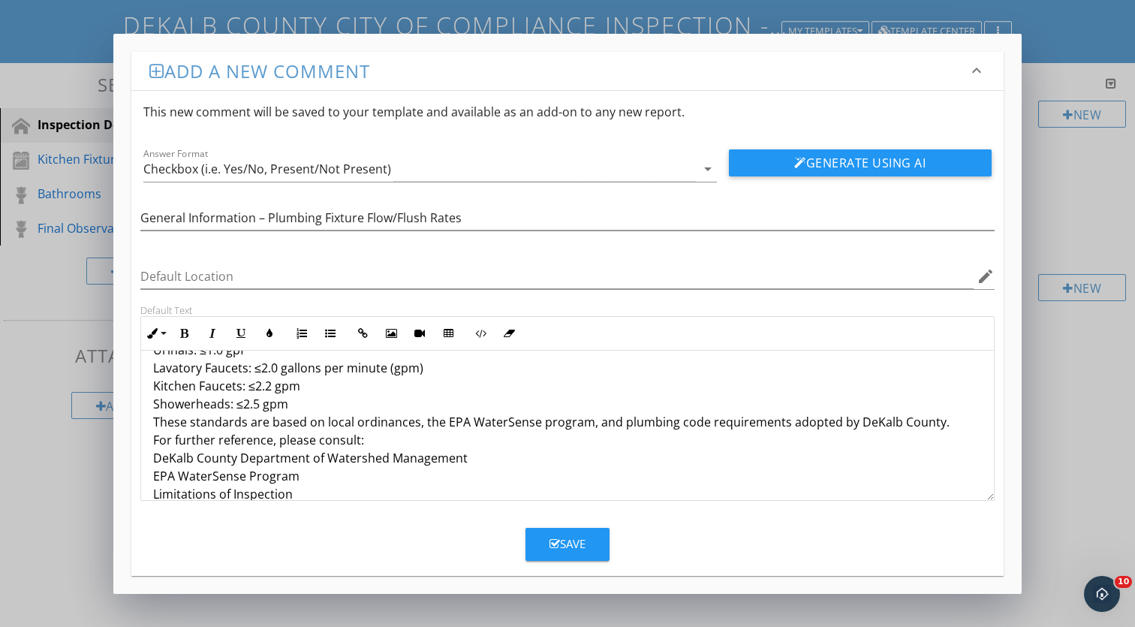
scroll to position [140, 0]
click at [147, 428] on div "As part of this inspection, plumbing fixtures were observed and noted in relati…" at bounding box center [567, 429] width 853 height 439
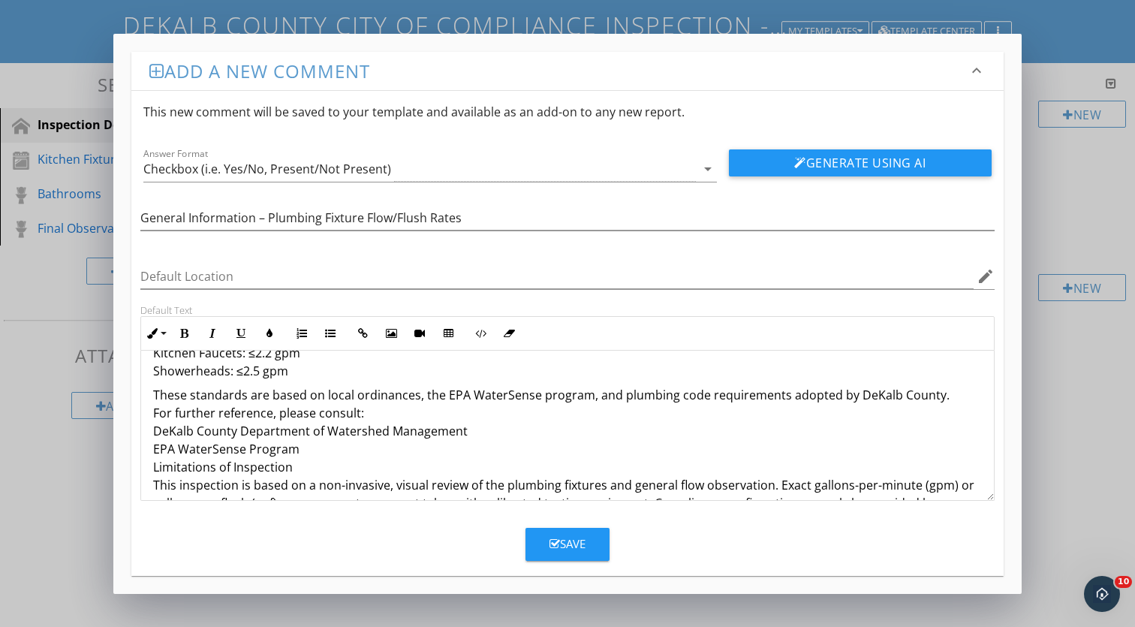
scroll to position [182, 0]
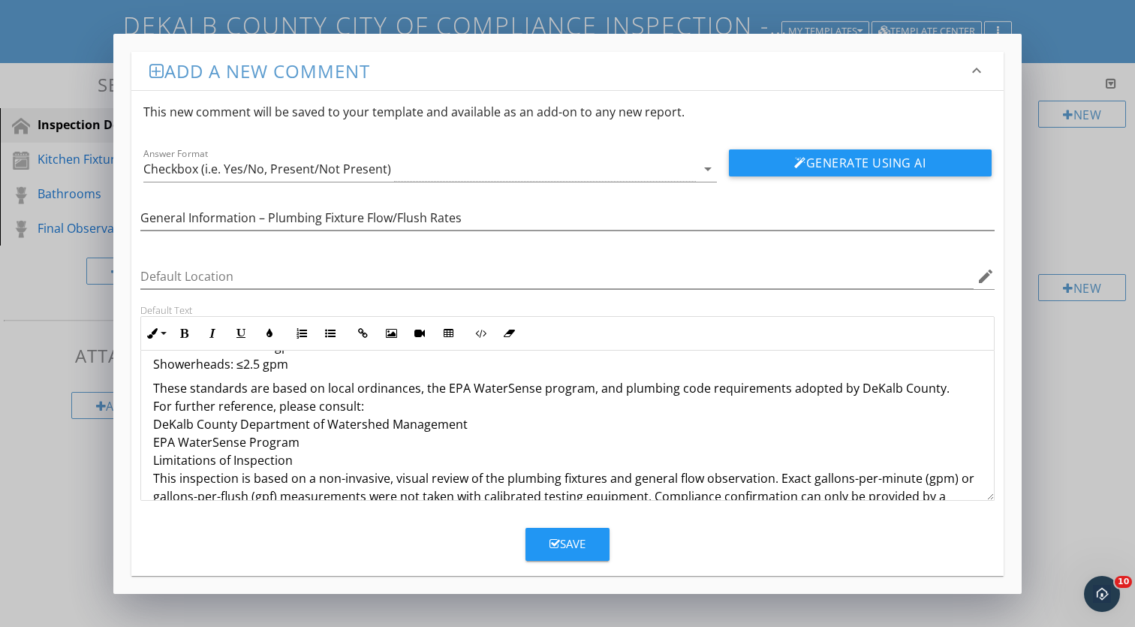
click at [152, 406] on div "As part of this inspection, plumbing fixtures were observed and noted in relati…" at bounding box center [567, 391] width 853 height 445
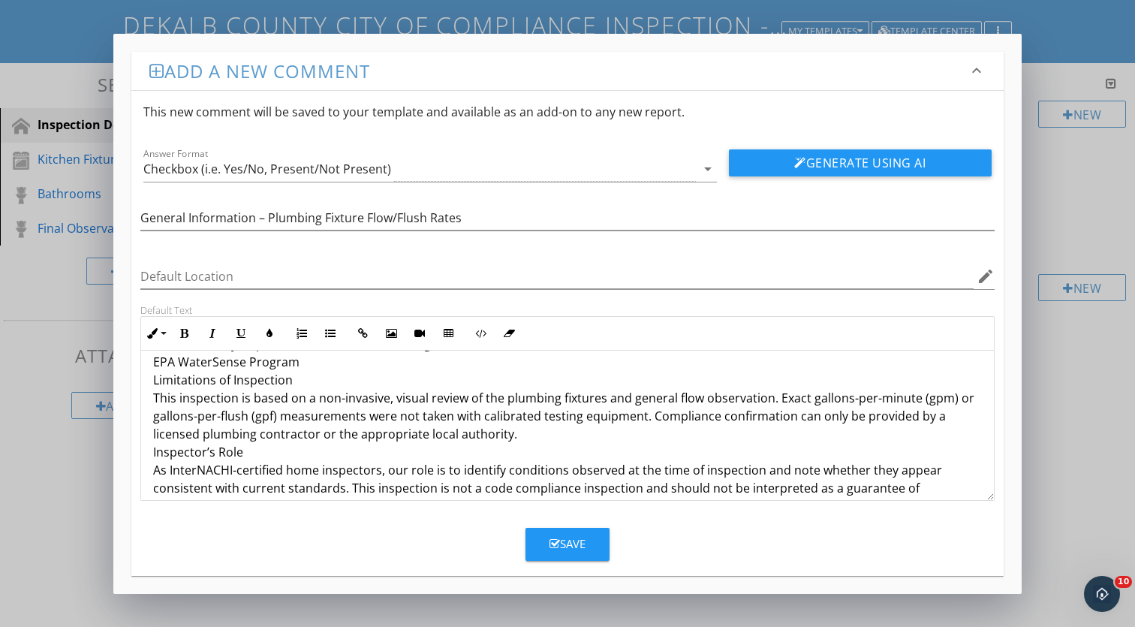
scroll to position [260, 0]
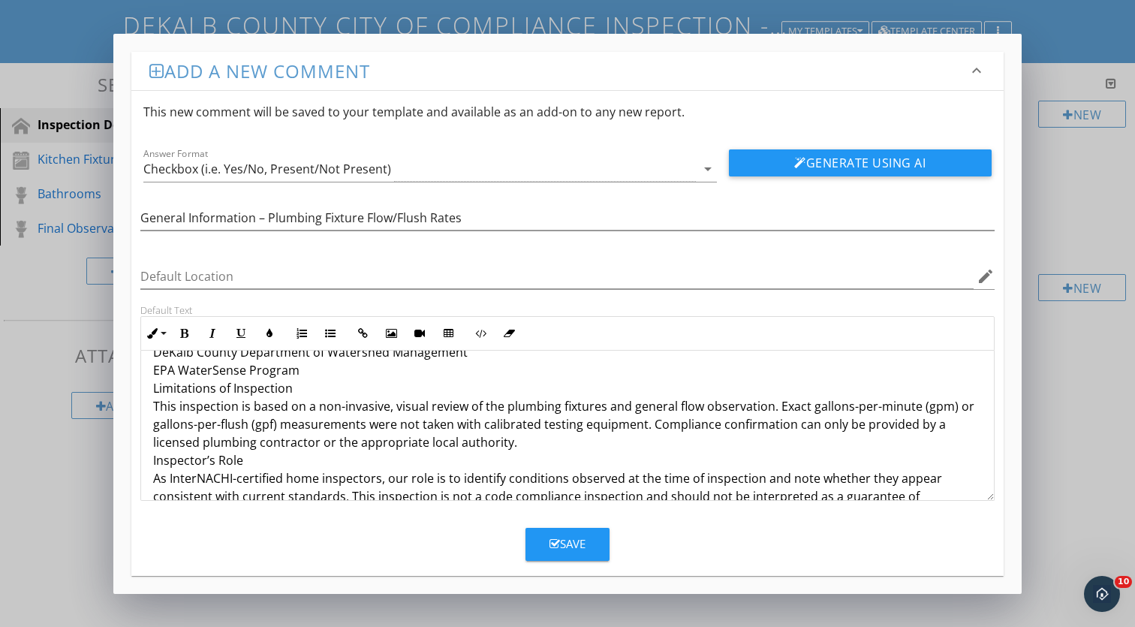
click at [153, 384] on p "For further reference, please consult: DeKalb County Department of Watershed Ma…" at bounding box center [567, 424] width 829 height 198
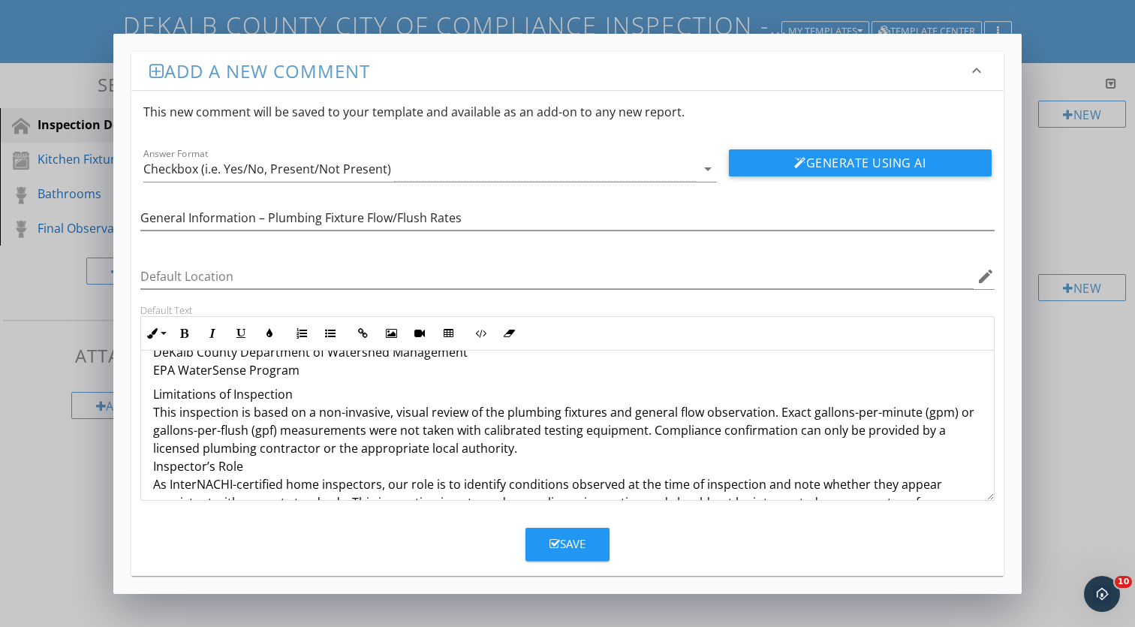
click at [153, 465] on p "Limitations of Inspection This inspection is based on a non-invasive, visual re…" at bounding box center [567, 457] width 829 height 144
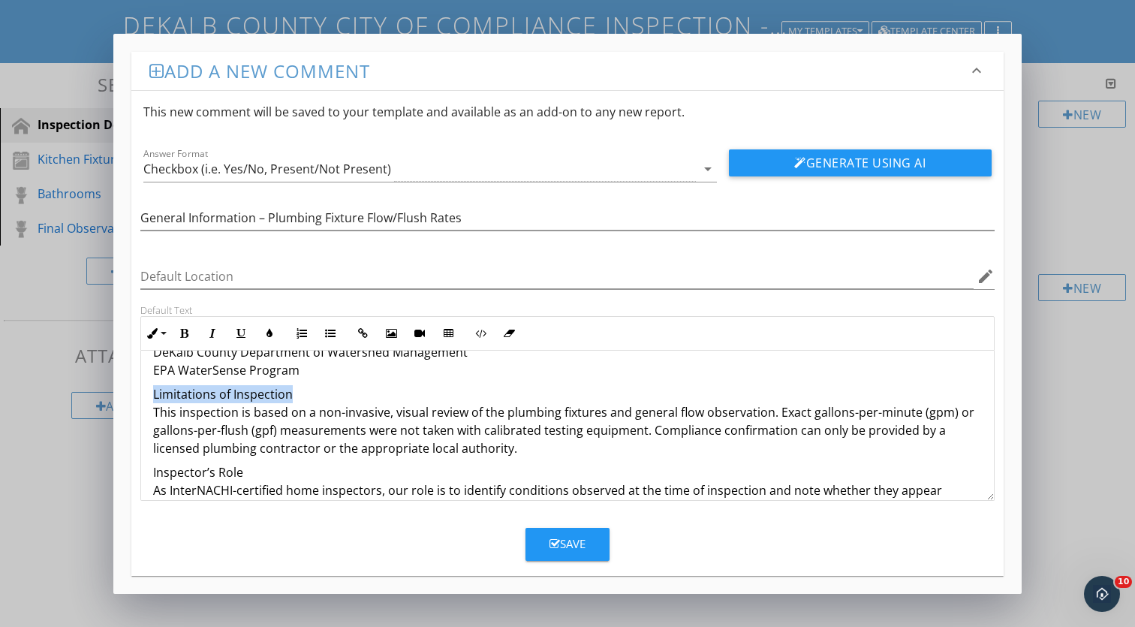
drag, startPoint x: 288, startPoint y: 390, endPoint x: 138, endPoint y: 390, distance: 150.2
click at [138, 390] on div "Default Text Inline Style XLarge Large Normal Small Light Small/Light Bold Ital…" at bounding box center [567, 402] width 873 height 197
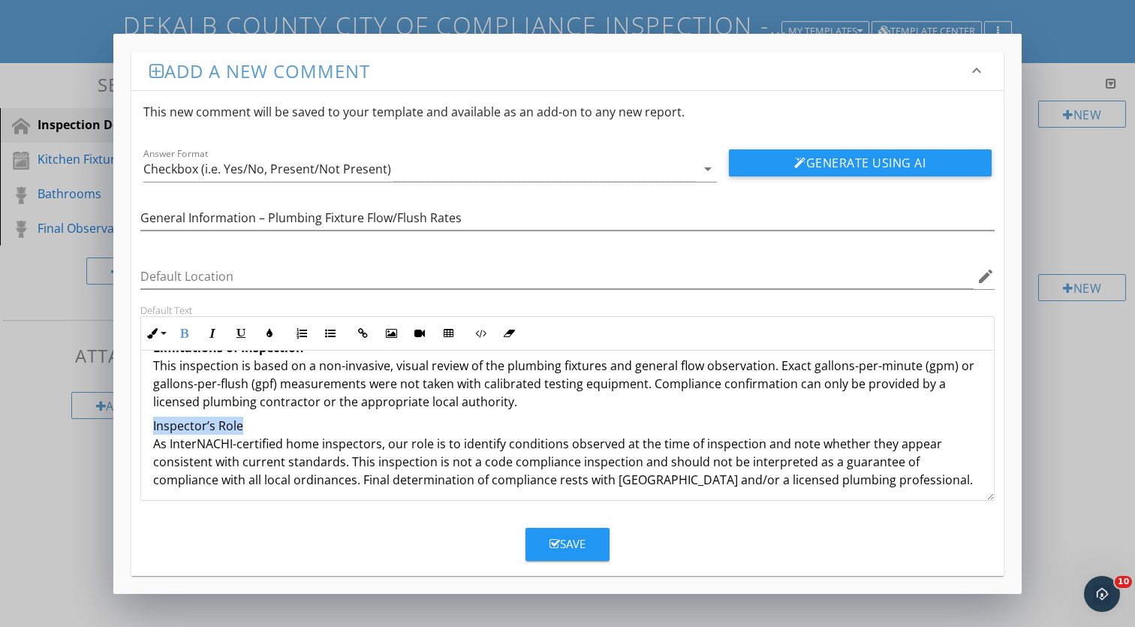
drag, startPoint x: 248, startPoint y: 425, endPoint x: 120, endPoint y: 425, distance: 127.7
click at [120, 425] on div "Add a new comment keyboard_arrow_down This new comment will be saved to your te…" at bounding box center [567, 314] width 909 height 560
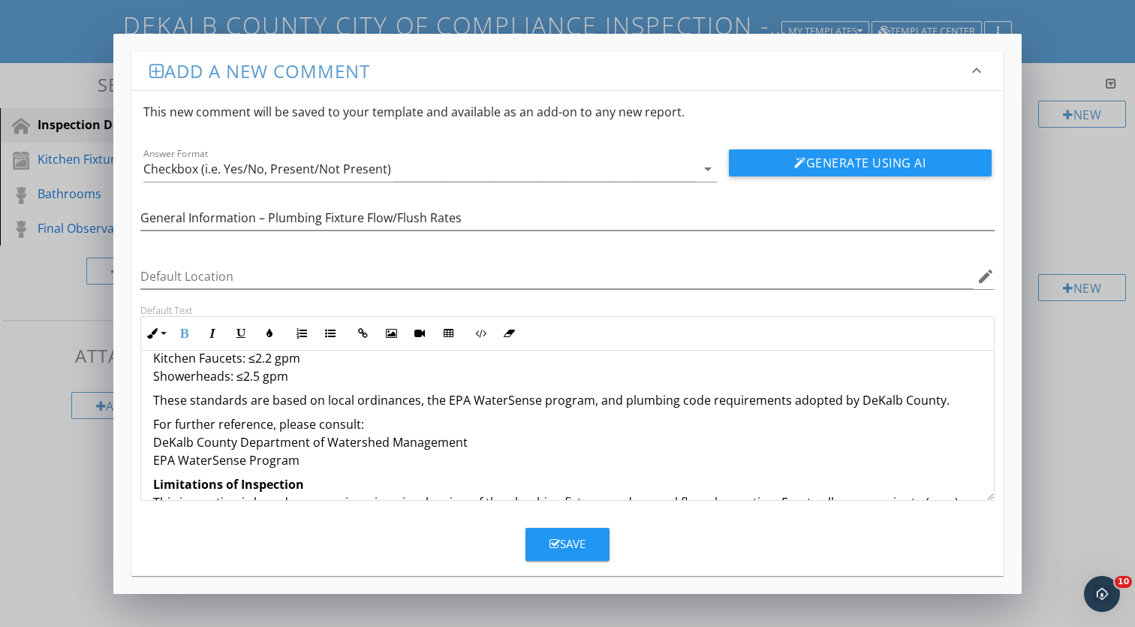
scroll to position [170, 0]
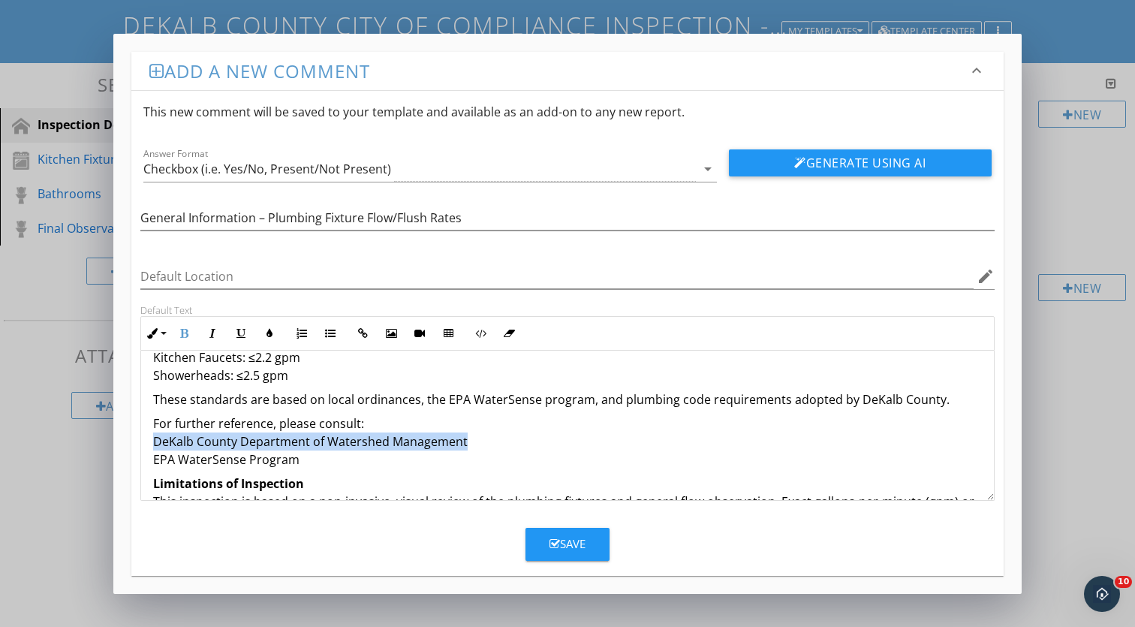
drag, startPoint x: 470, startPoint y: 440, endPoint x: 154, endPoint y: 444, distance: 316.2
click at [154, 444] on p "For further reference, please consult: DeKalb County Department of Watershed Ma…" at bounding box center [567, 442] width 829 height 54
click at [364, 333] on icon "button" at bounding box center [362, 333] width 11 height 11
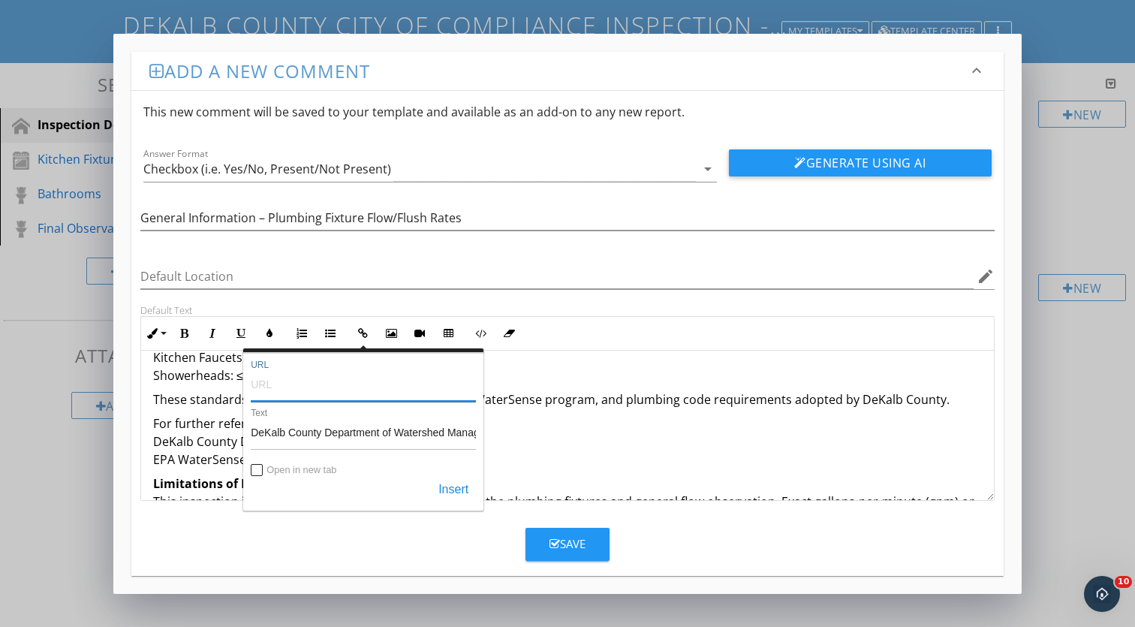
click at [345, 391] on input "URL" at bounding box center [363, 384] width 225 height 36
paste input "https://www.dekalbcountyga.gov/watershed-management"
type input "https://www.dekalbcountyga.gov/watershed-management"
click at [255, 470] on input "Open in new tab" at bounding box center [258, 472] width 12 height 12
checkbox input "true"
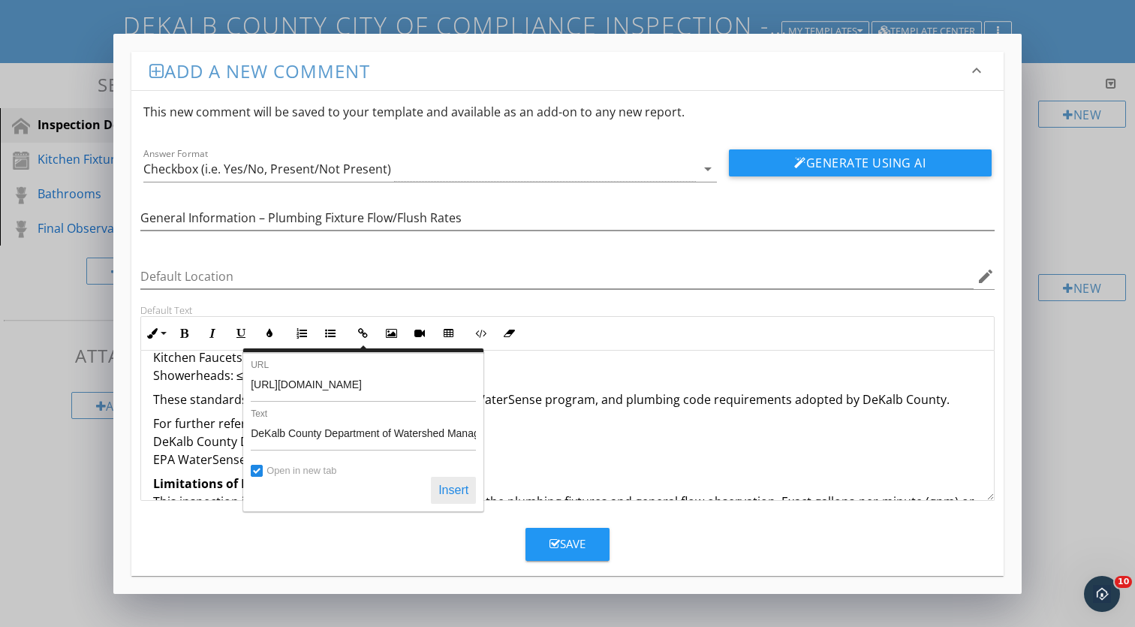
click at [448, 489] on button "Insert" at bounding box center [453, 490] width 45 height 27
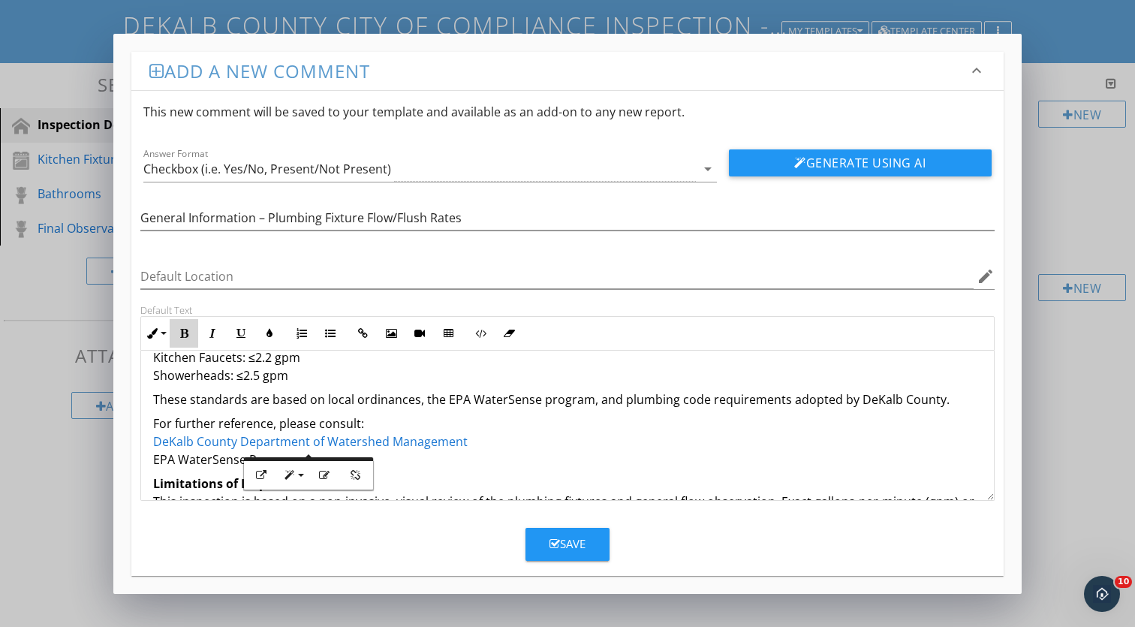
click at [180, 330] on icon "button" at bounding box center [184, 333] width 11 height 11
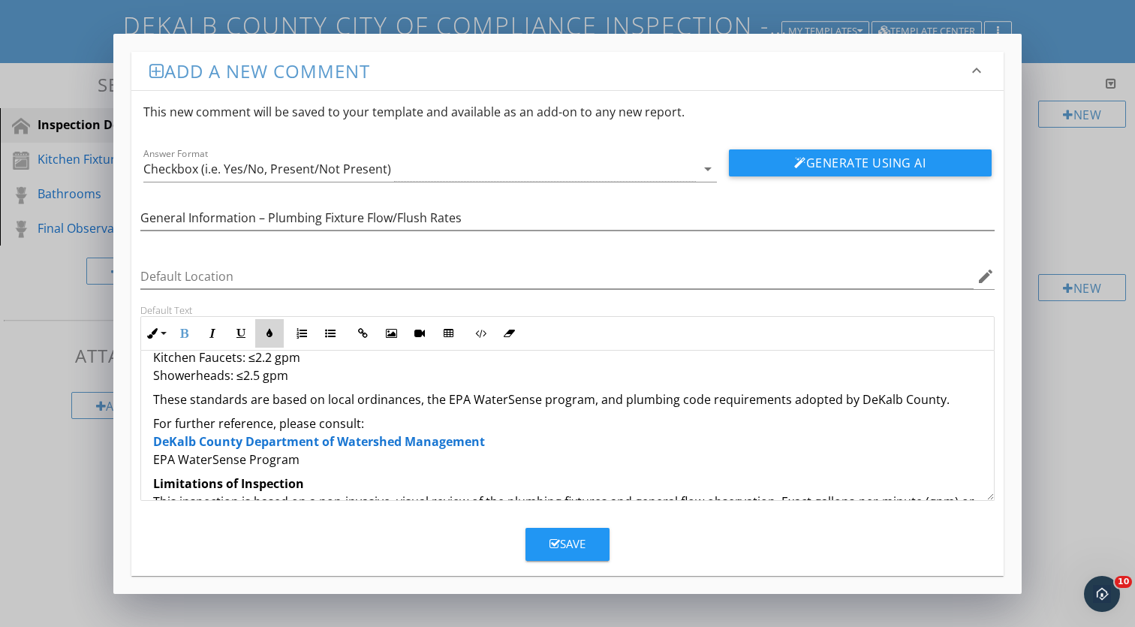
click at [268, 335] on icon "button" at bounding box center [269, 333] width 11 height 11
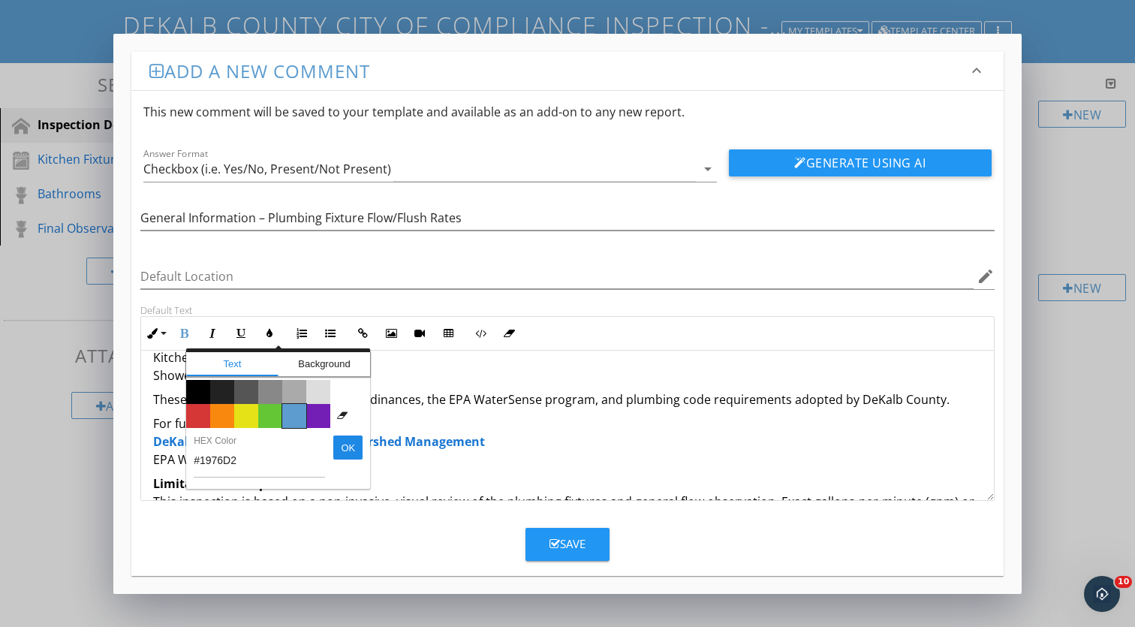
click at [292, 415] on span "Color #5c9ccf" at bounding box center [294, 416] width 24 height 24
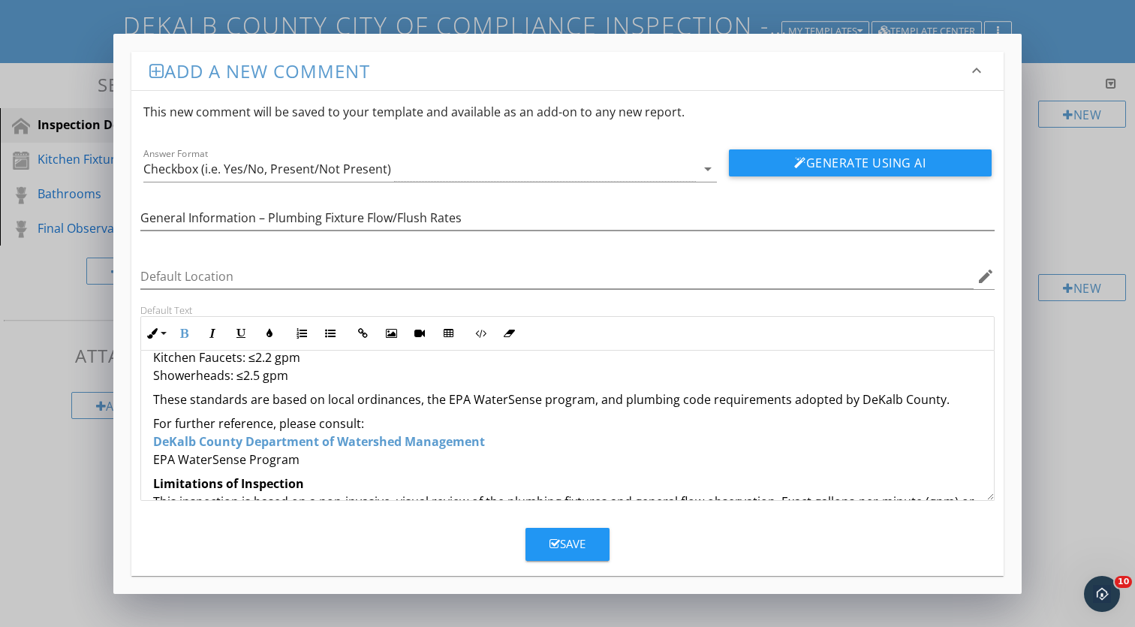
click at [577, 454] on p "For further reference, please consult: DeKalb County Department of Watershed Ma…" at bounding box center [567, 442] width 829 height 54
drag, startPoint x: 318, startPoint y: 460, endPoint x: 140, endPoint y: 458, distance: 178.0
click at [140, 459] on div "As part of this inspection, plumbing fixtures were observed and noted in relati…" at bounding box center [567, 426] width 855 height 150
click at [363, 327] on button "Insert Link" at bounding box center [362, 333] width 29 height 29
type input "EPA WaterSense Program"
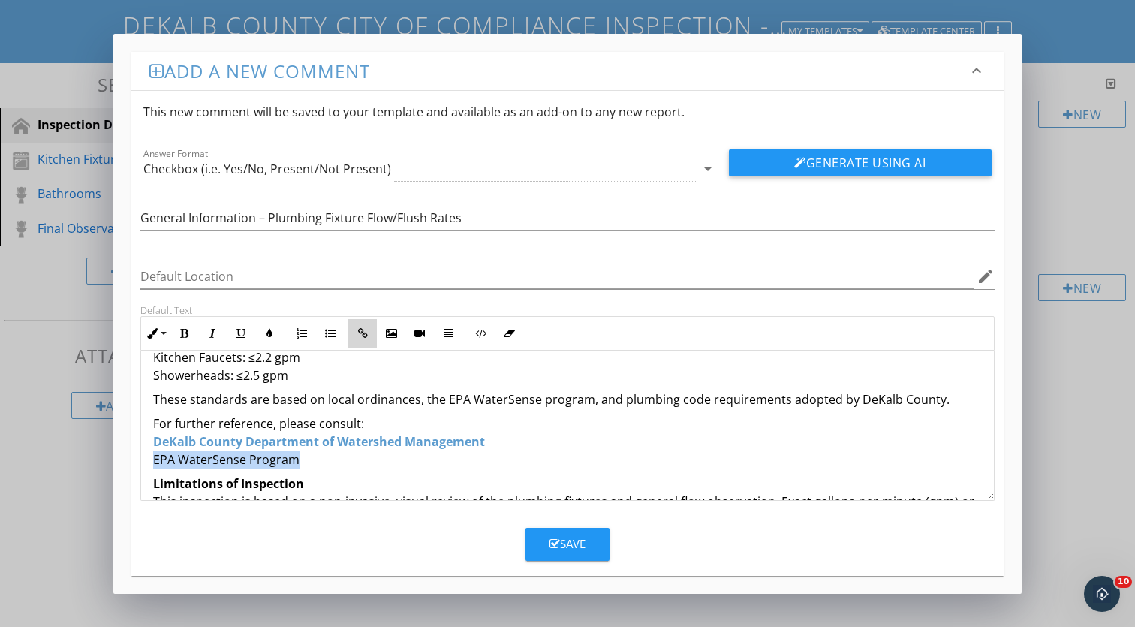
checkbox input "false"
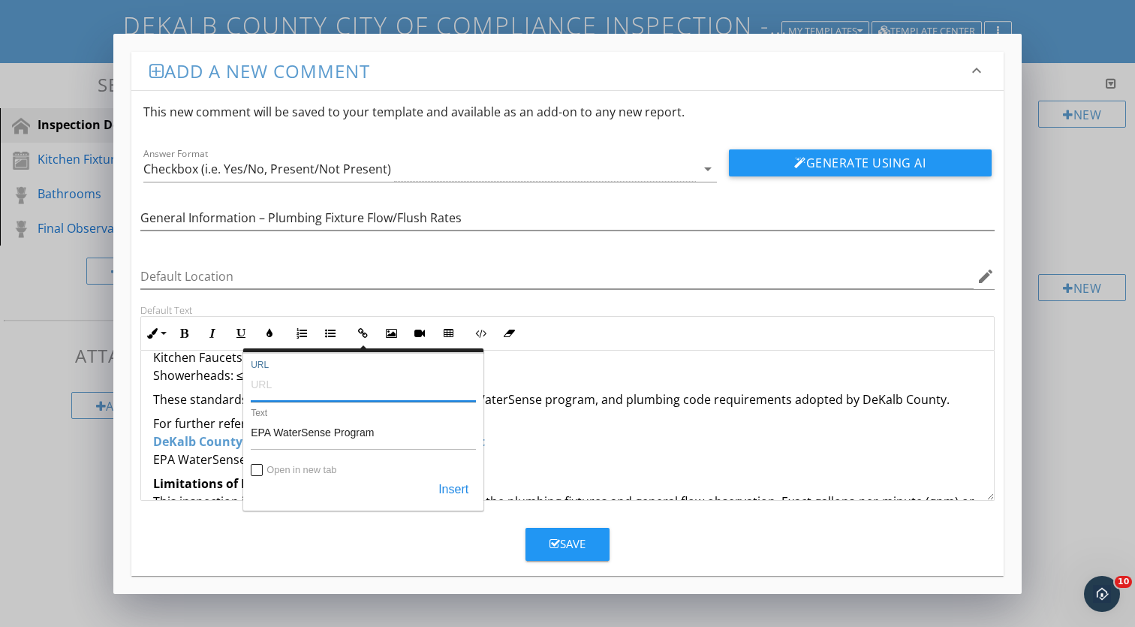
click at [318, 393] on input "URL" at bounding box center [363, 384] width 225 height 36
paste input "https://www.epa.gov/watersense"
type input "https://www.epa.gov/watersense"
click at [257, 471] on input "Open in new tab" at bounding box center [258, 472] width 12 height 12
checkbox input "true"
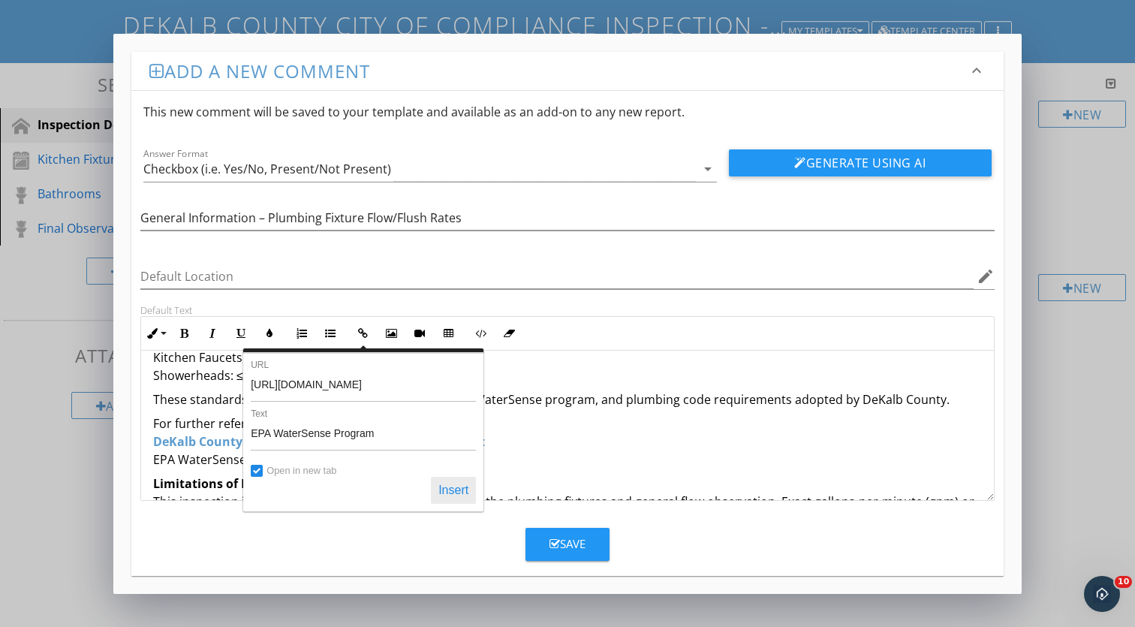
click at [447, 486] on button "Insert" at bounding box center [453, 490] width 45 height 27
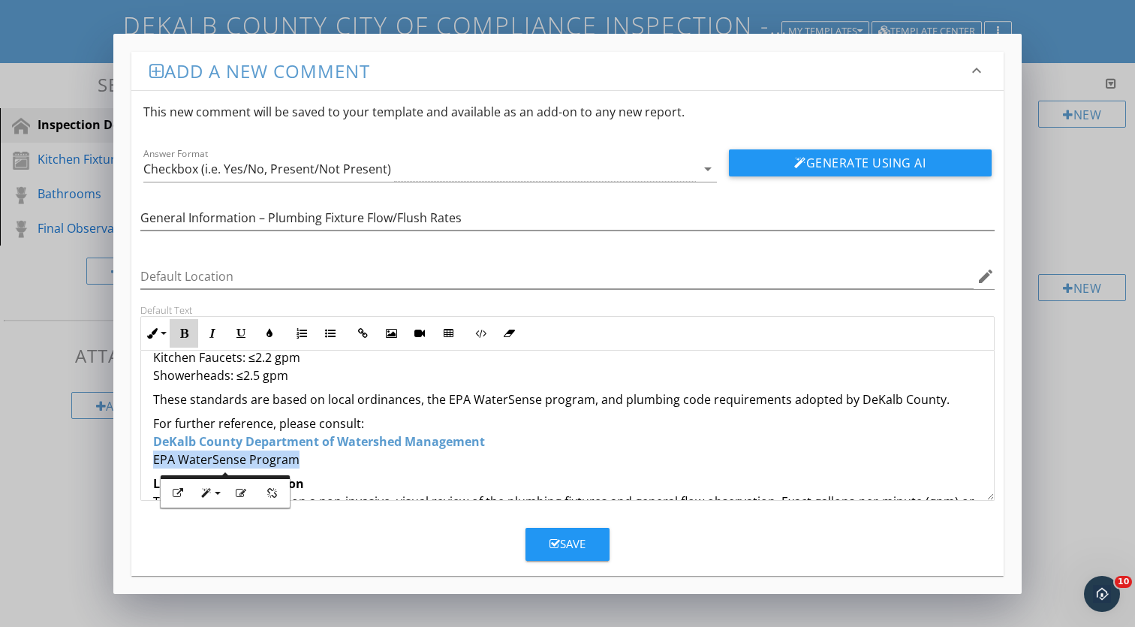
click at [182, 339] on button "Bold" at bounding box center [184, 333] width 29 height 29
click at [276, 337] on button "Colors" at bounding box center [269, 333] width 29 height 29
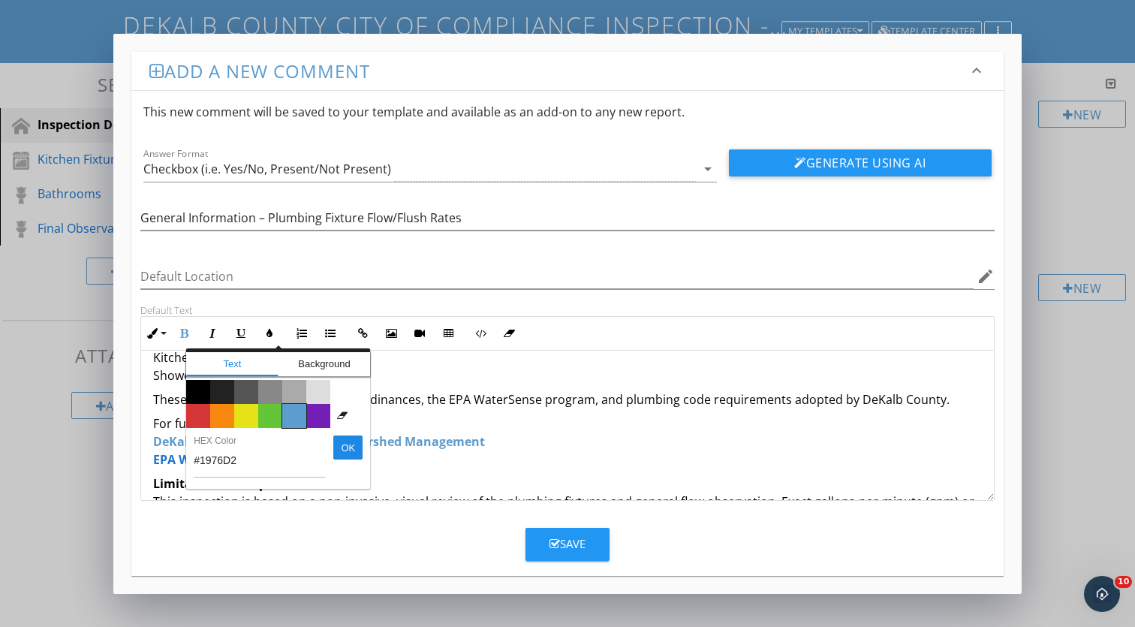
click at [294, 421] on span "Color #5c9ccf" at bounding box center [294, 416] width 24 height 24
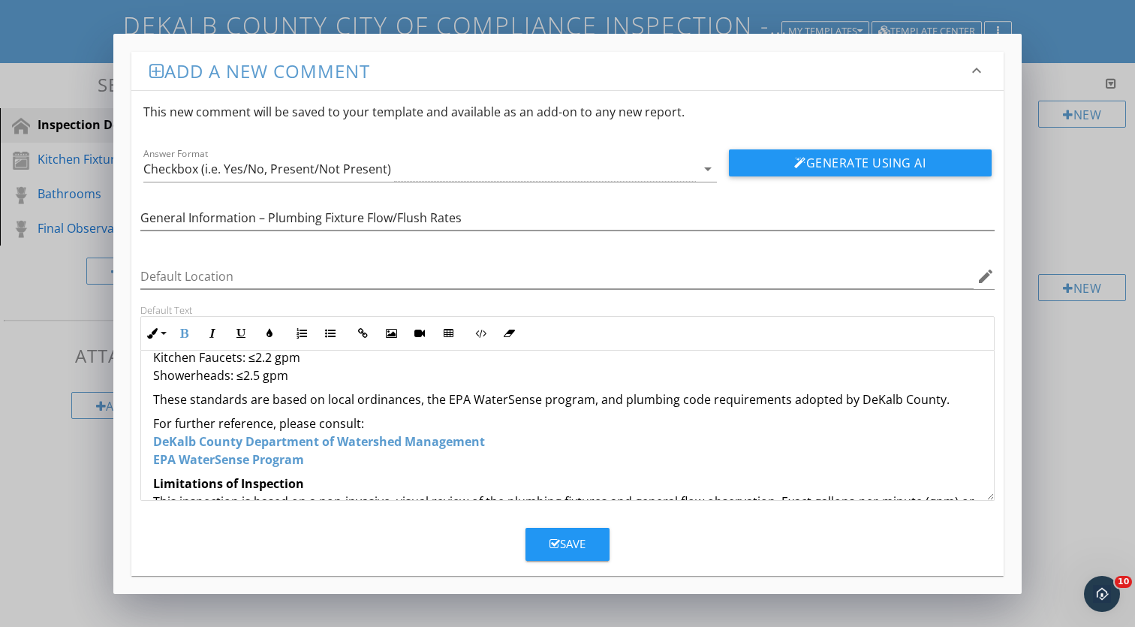
click at [677, 444] on p "For further reference, please consult: DeKalb County Department of Watershed Ma…" at bounding box center [567, 442] width 829 height 54
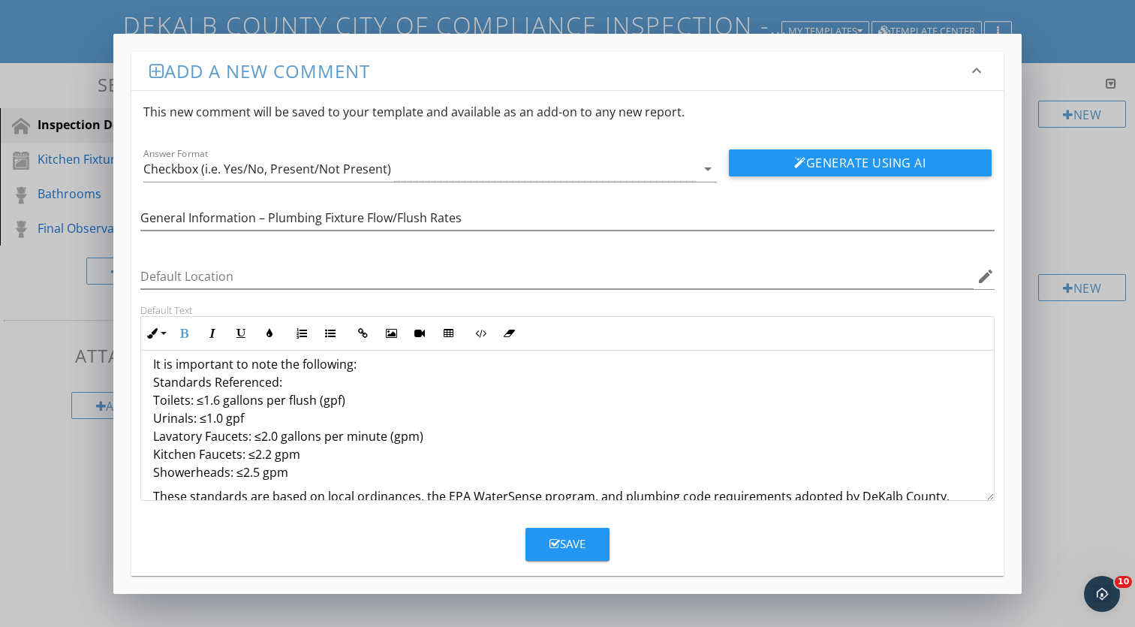
scroll to position [77, 0]
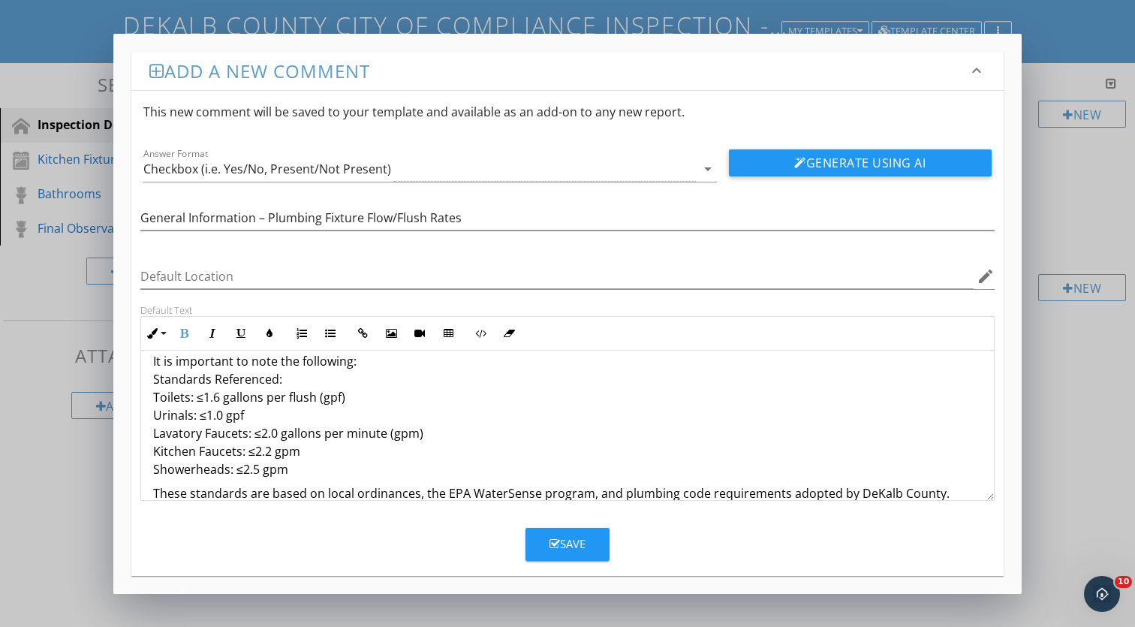
click at [151, 401] on div "As part of this inspection, plumbing fixtures were observed and noted in relati…" at bounding box center [567, 505] width 853 height 463
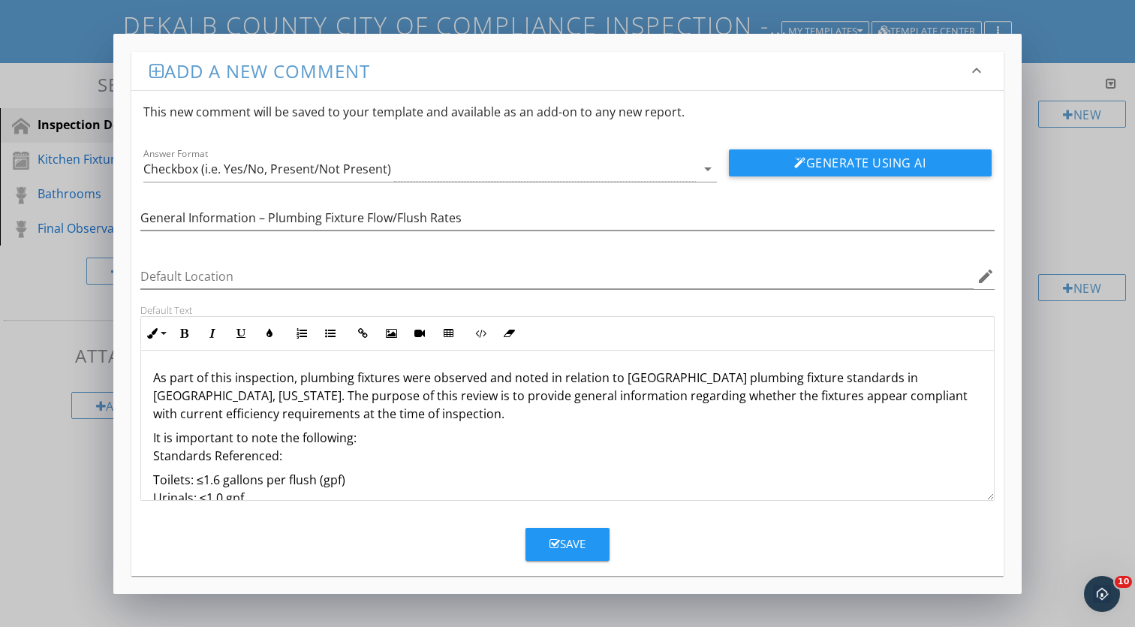
scroll to position [0, 0]
click at [544, 549] on button "Save" at bounding box center [568, 544] width 84 height 33
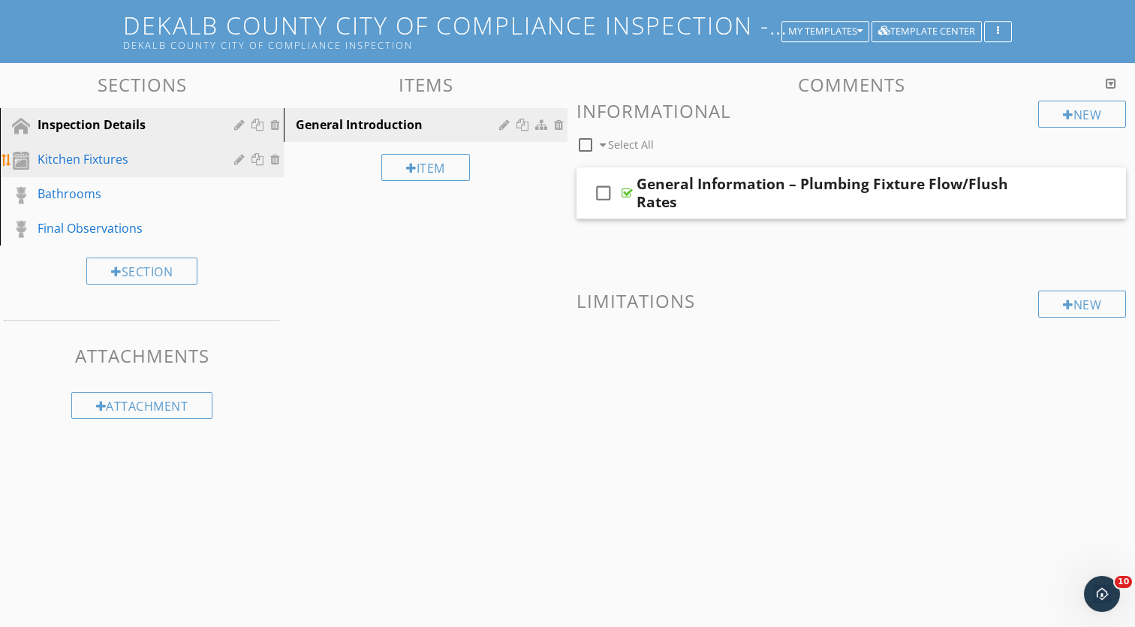
click at [94, 168] on div "Kitchen Fixtures" at bounding box center [153, 160] width 231 height 20
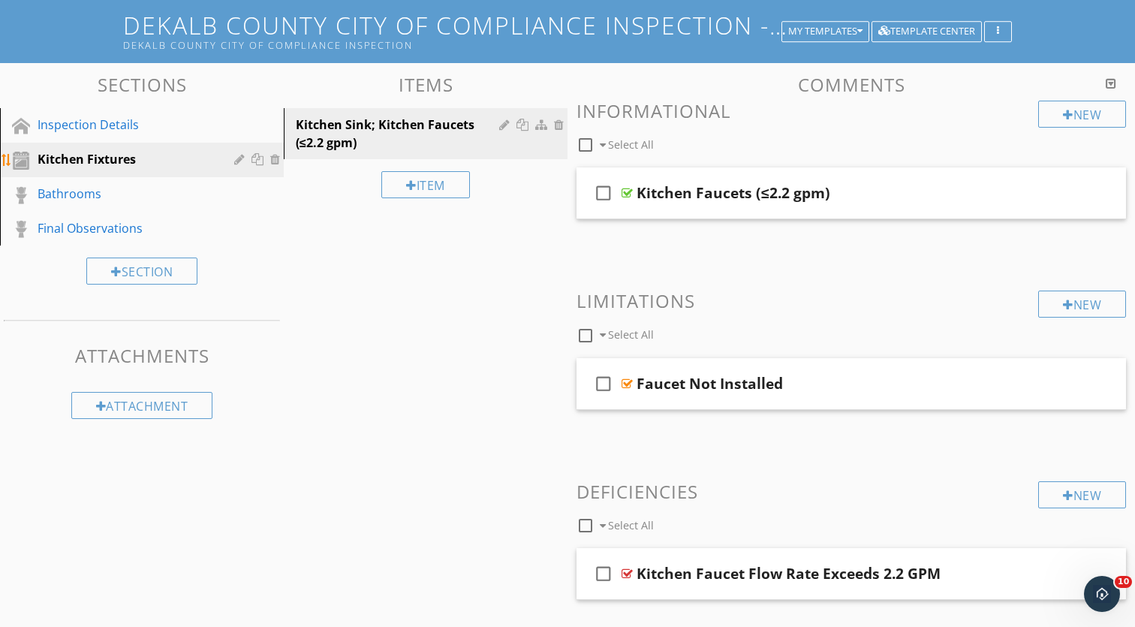
click at [239, 158] on div at bounding box center [241, 159] width 14 height 12
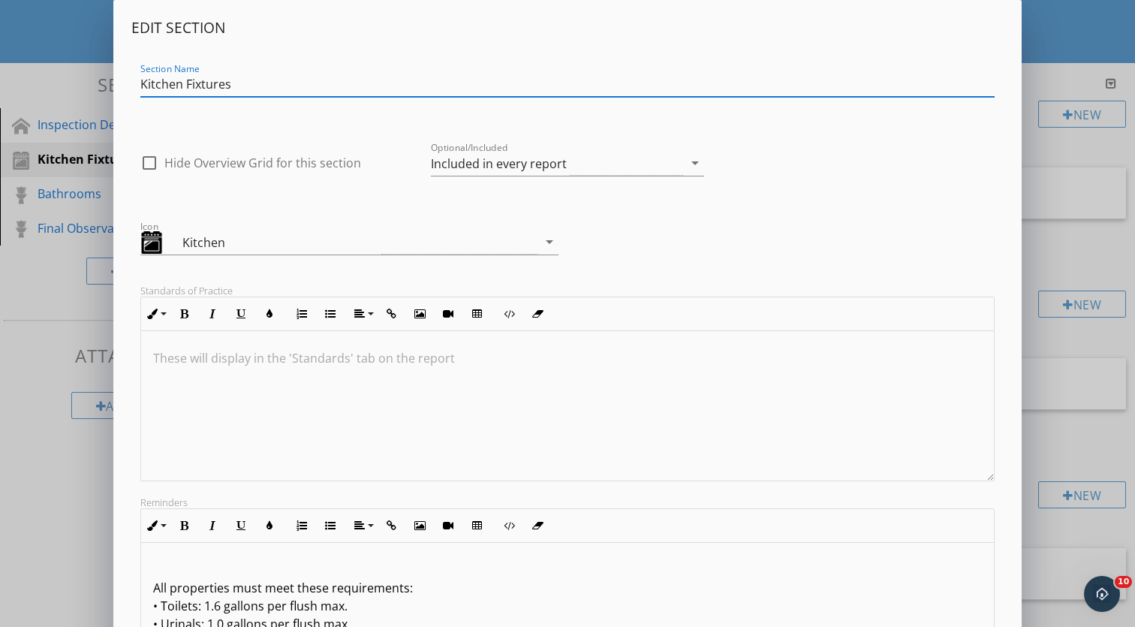
click at [143, 84] on input "Kitchen Fixtures" at bounding box center [567, 84] width 855 height 25
click at [150, 88] on input "🚰 Kitchen Fixtures" at bounding box center [567, 84] width 855 height 25
type input "🚰 Kitchen Fixtures"
click at [714, 178] on div "check_box_outline_blank Hide Overview Grid for this section Optional/Included I…" at bounding box center [567, 159] width 873 height 64
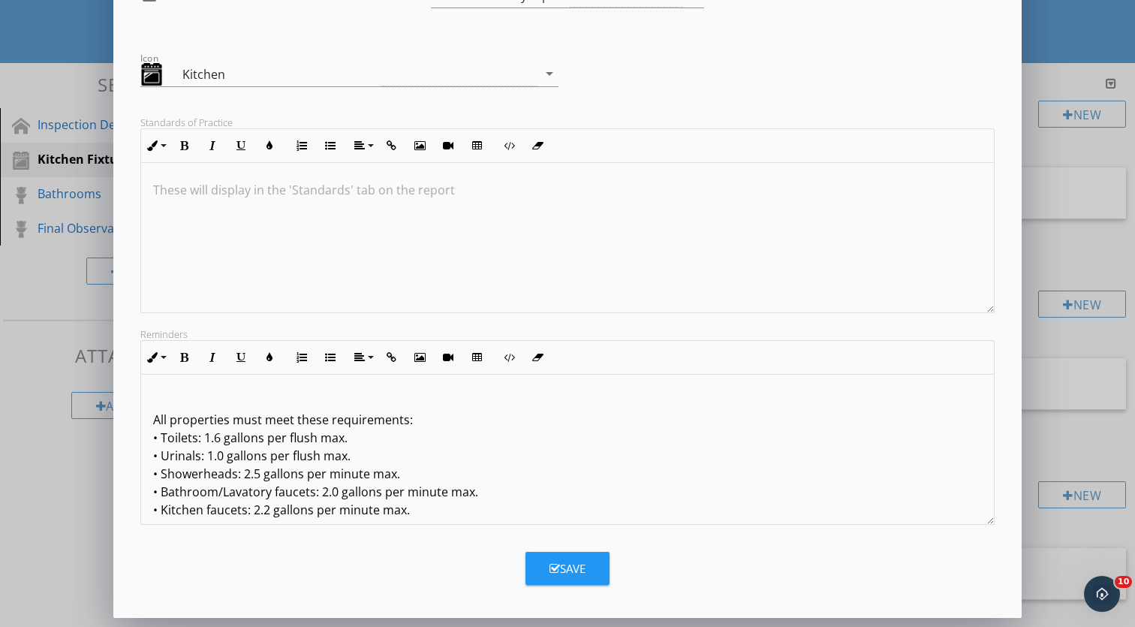
click at [794, 200] on div at bounding box center [567, 238] width 853 height 150
click at [553, 572] on icon "button" at bounding box center [555, 568] width 11 height 11
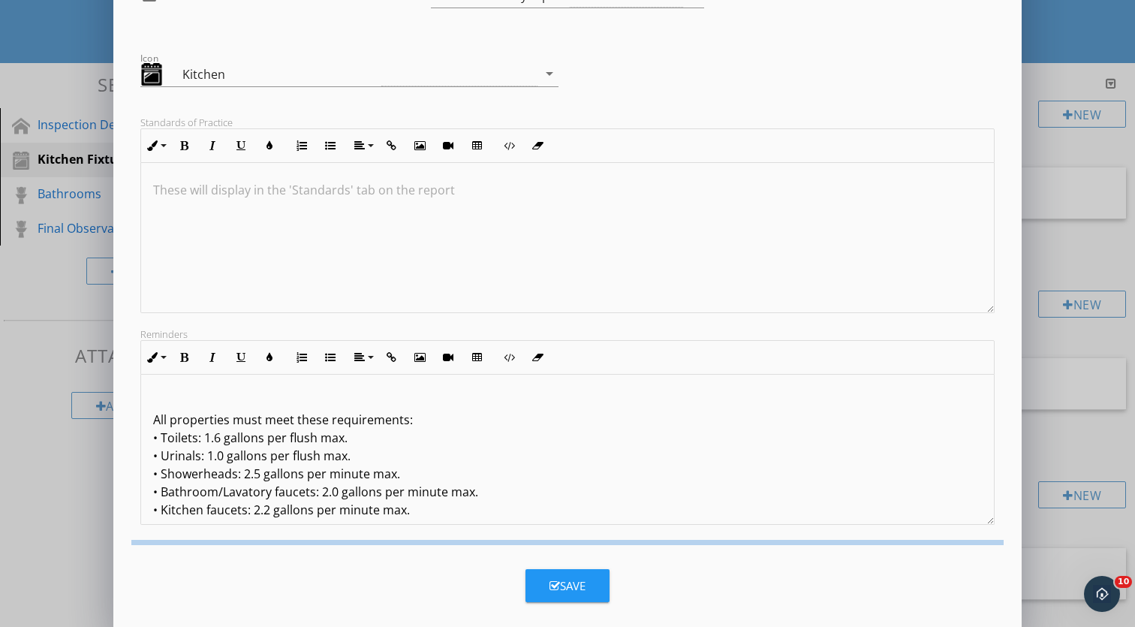
scroll to position [5, 0]
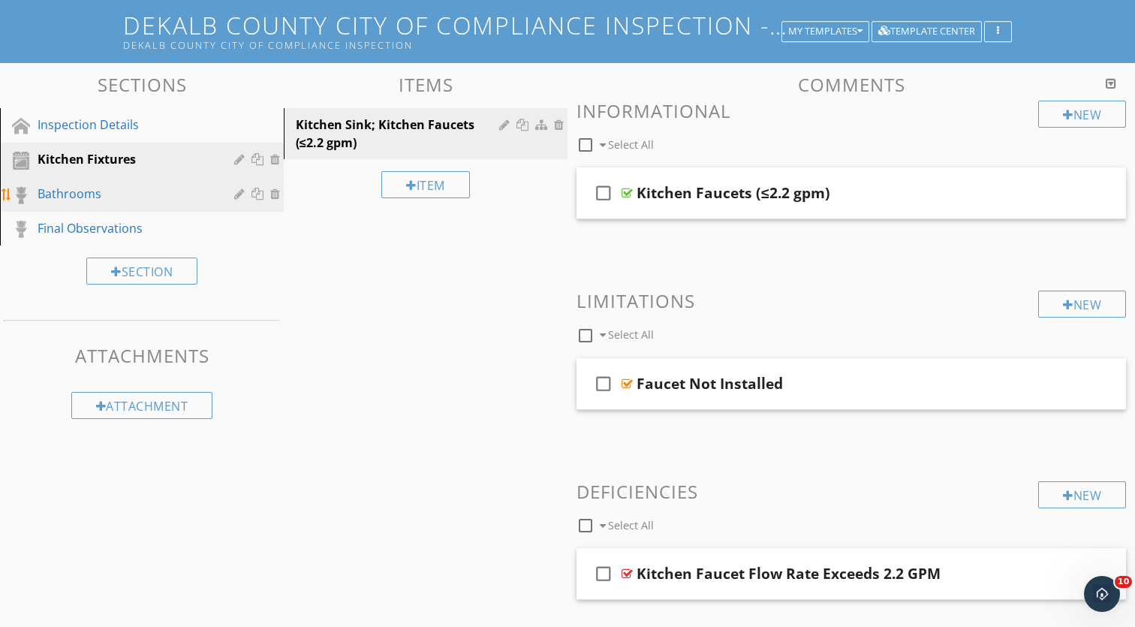
click at [111, 199] on div "Bathrooms" at bounding box center [125, 194] width 175 height 18
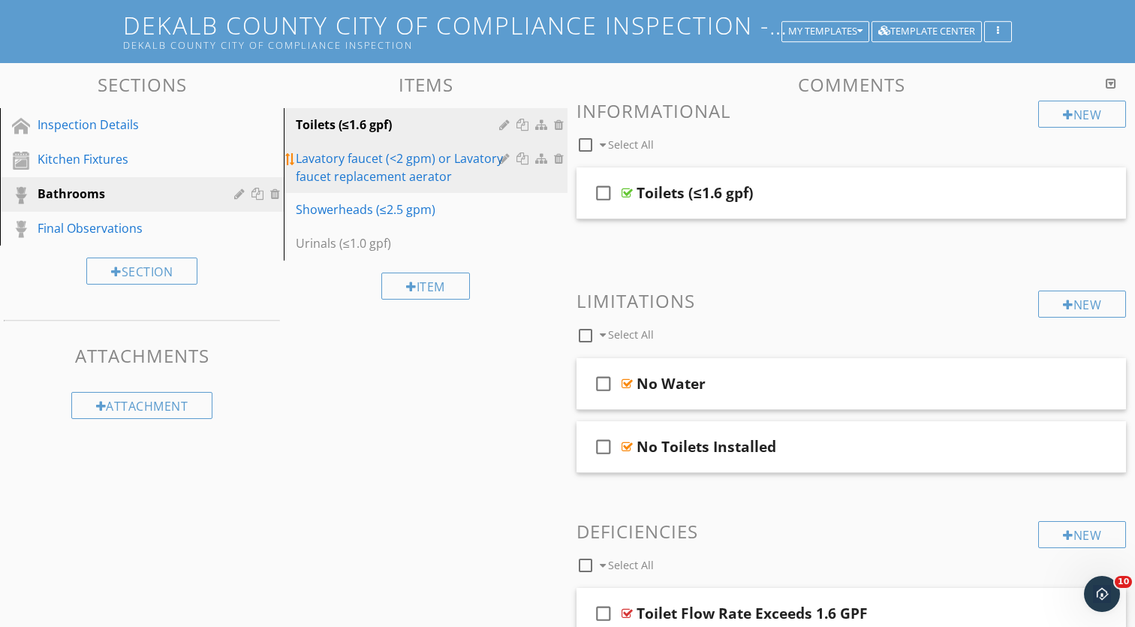
click at [502, 157] on div at bounding box center [506, 158] width 14 height 12
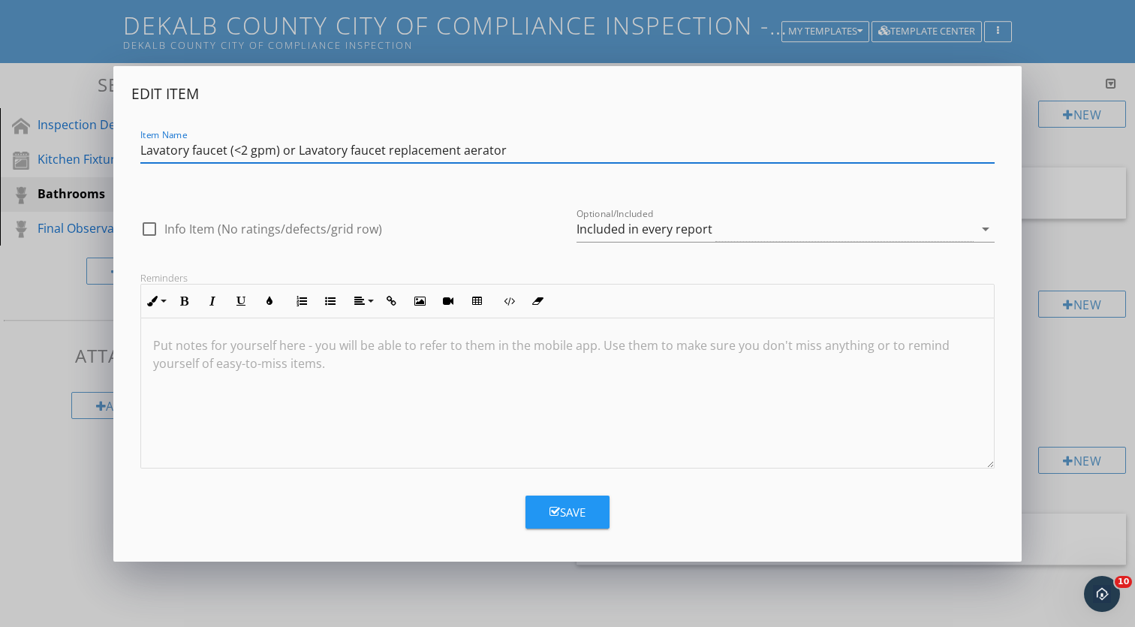
click at [142, 151] on input "Lavatory faucet (<2 gpm) or Lavatory faucet replacement aerator" at bounding box center [567, 150] width 855 height 25
paste input "🚰"
type input "🚰 Lavatory faucet (<2 gpm) or Lavatory faucet replacement aerator"
click at [552, 504] on div "Save" at bounding box center [568, 512] width 36 height 17
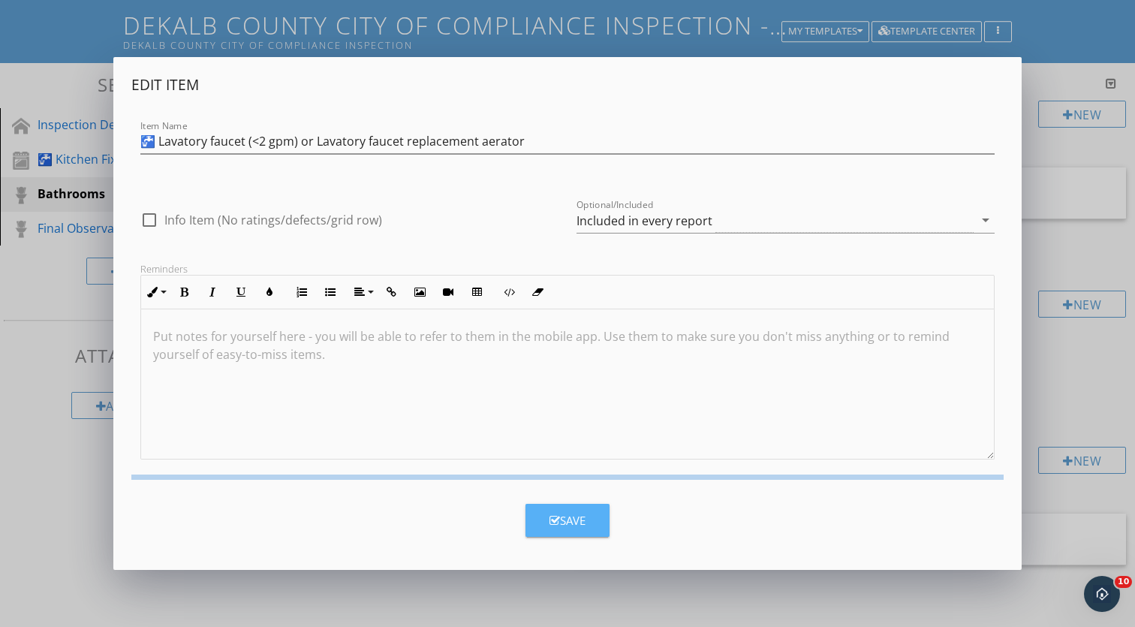
click at [565, 516] on div "Save" at bounding box center [568, 520] width 36 height 17
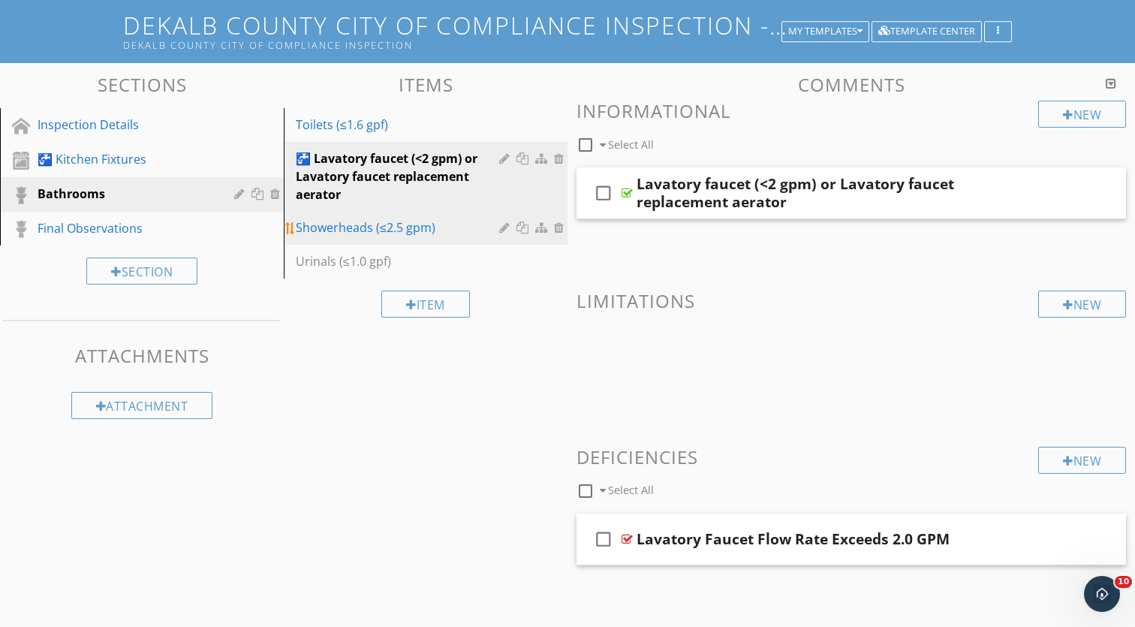
click at [327, 228] on div "Showerheads (≤2.5 gpm)" at bounding box center [400, 228] width 208 height 18
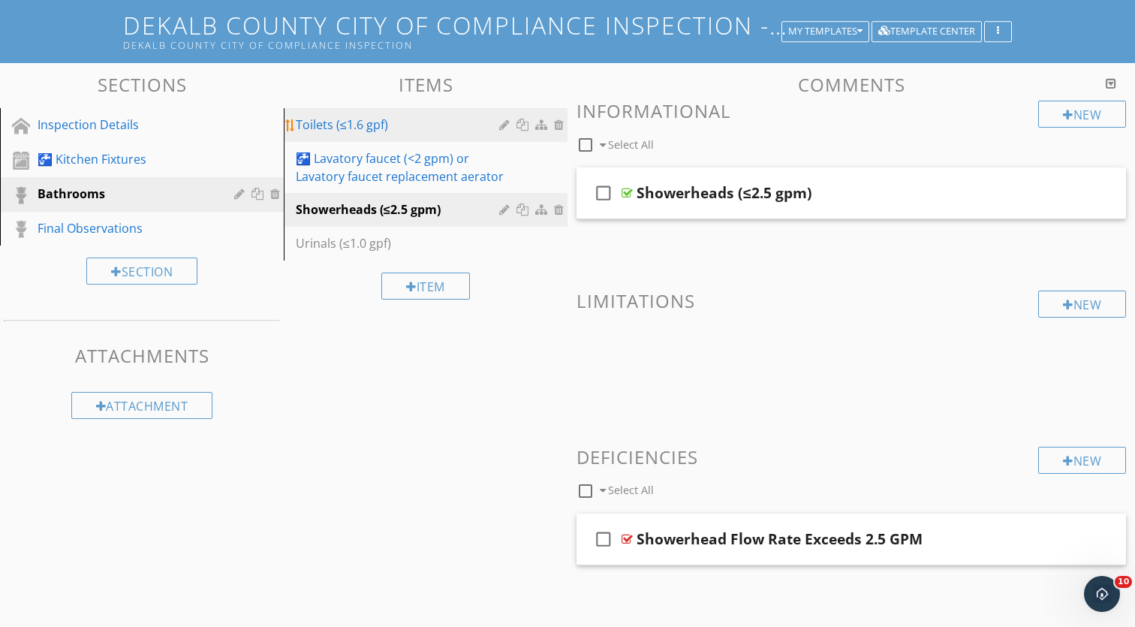
click at [502, 127] on div at bounding box center [506, 125] width 14 height 12
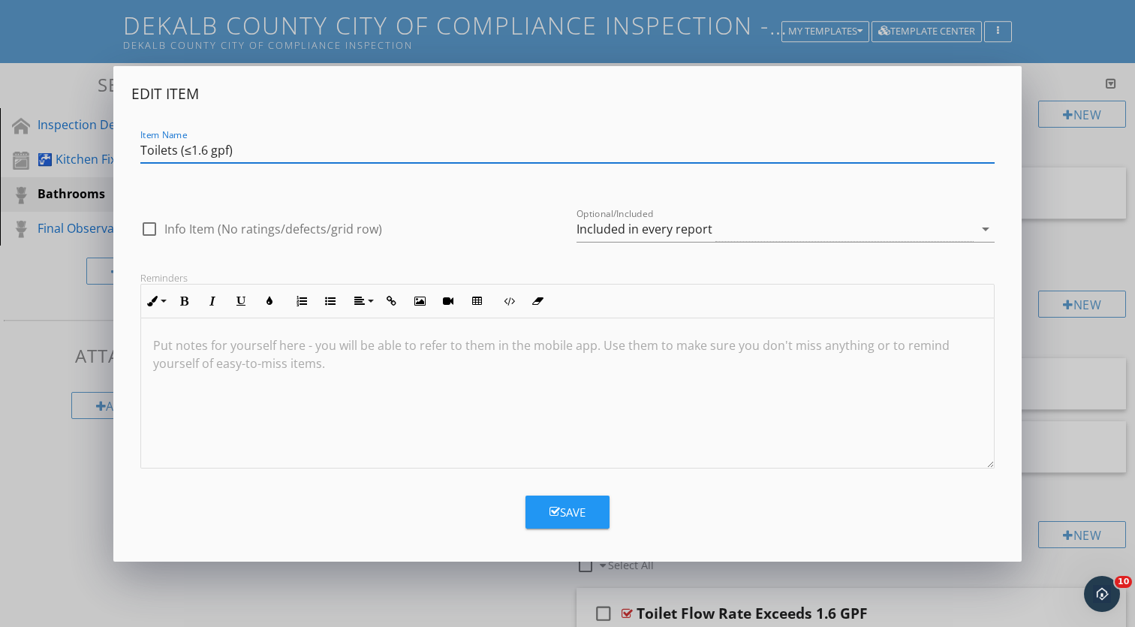
click at [143, 151] on input "Toilets (≤1.6 gpf)" at bounding box center [567, 150] width 855 height 25
type input "🚽Toilets (≤1.6 gpf)"
click at [552, 512] on icon "button" at bounding box center [555, 511] width 11 height 11
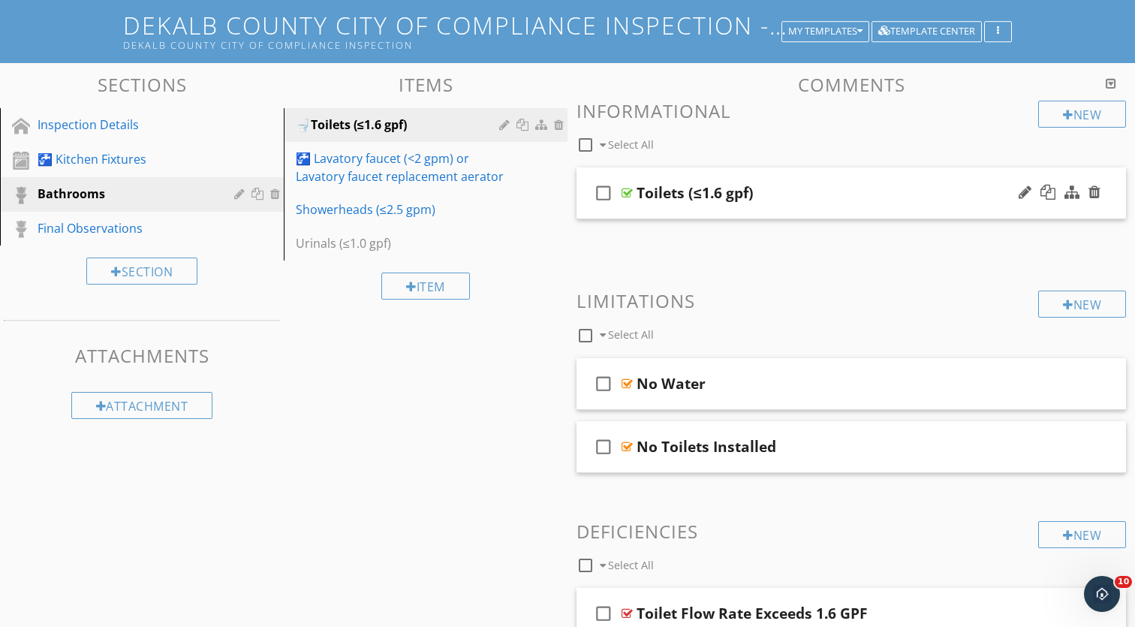
click at [737, 167] on div "check_box_outline_blank Toilets (≤1.6 gpf)" at bounding box center [852, 193] width 550 height 52
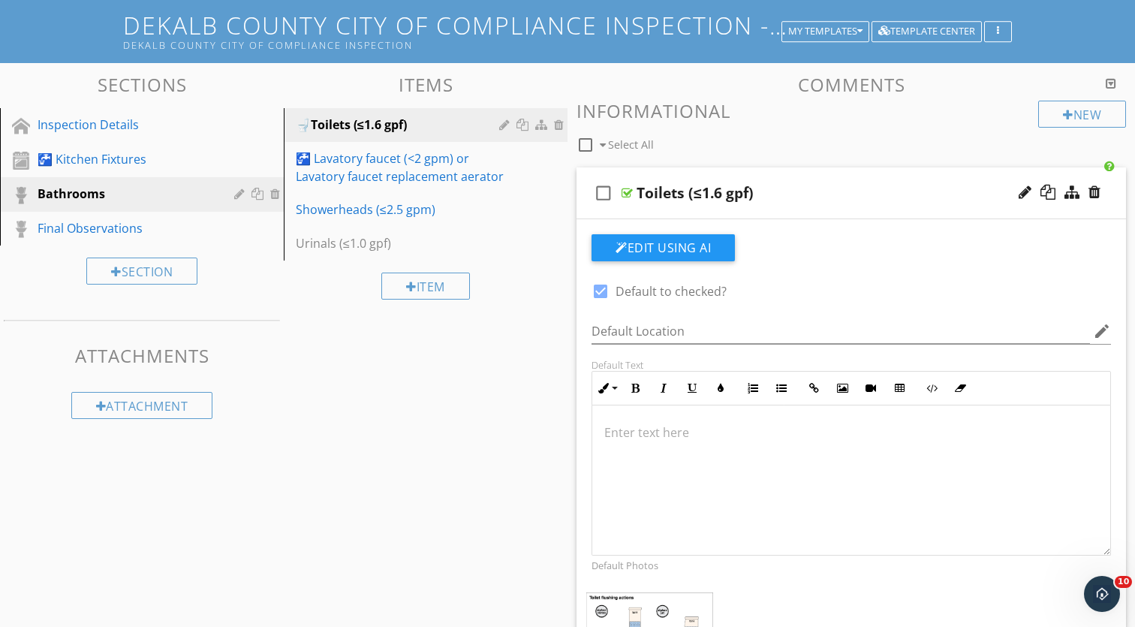
click at [665, 178] on div "check_box_outline_blank Toilets (≤1.6 gpf)" at bounding box center [852, 193] width 550 height 52
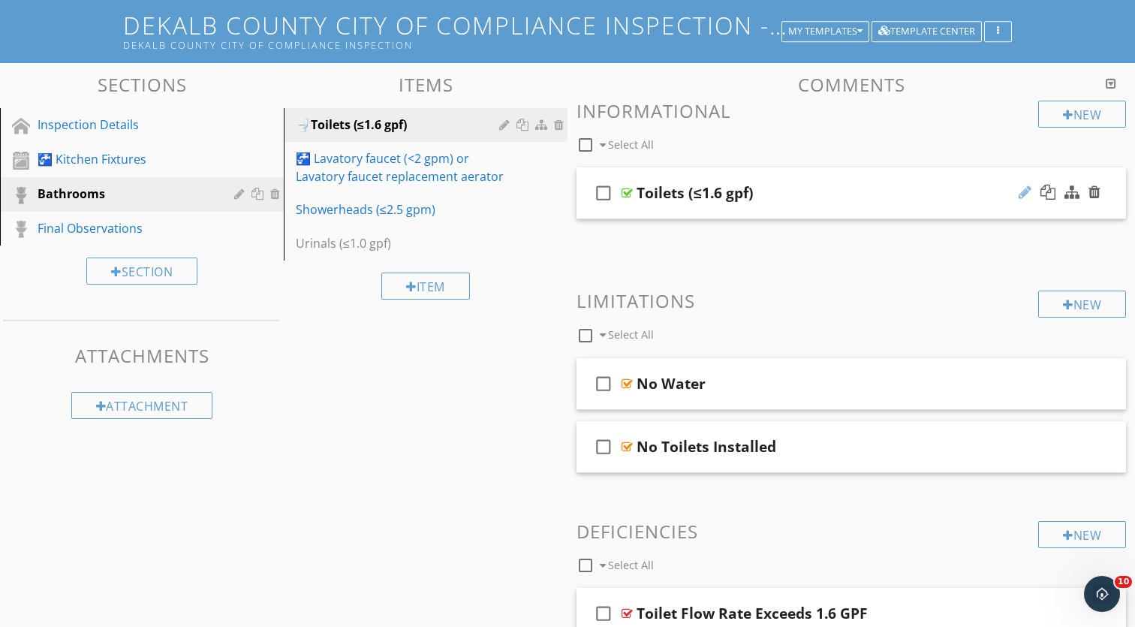
click at [1021, 191] on div at bounding box center [1025, 192] width 13 height 15
click at [638, 196] on input "Toilets (≤1.6 gpf)" at bounding box center [832, 194] width 390 height 25
paste input "🚰"
type input "🚽 Toilets (≤1.6 gpf)"
click at [761, 229] on span "check_box_outline_blank 🚽 Toilets (≤1.6 gpf)" at bounding box center [852, 204] width 550 height 75
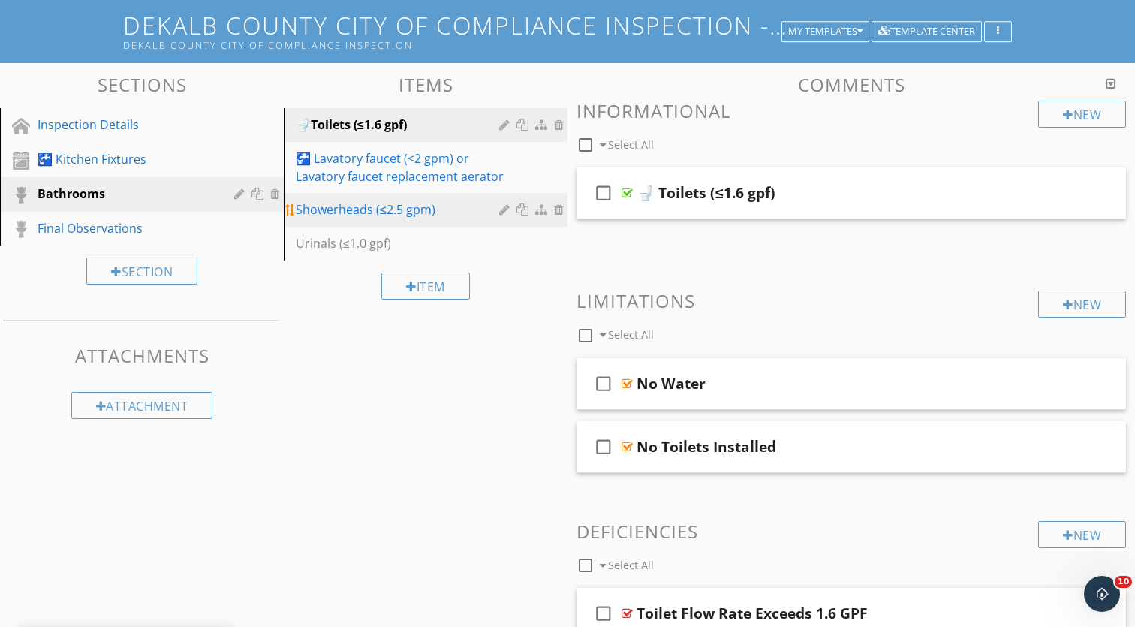
click at [359, 207] on div "Showerheads (≤2.5 gpm)" at bounding box center [400, 209] width 208 height 18
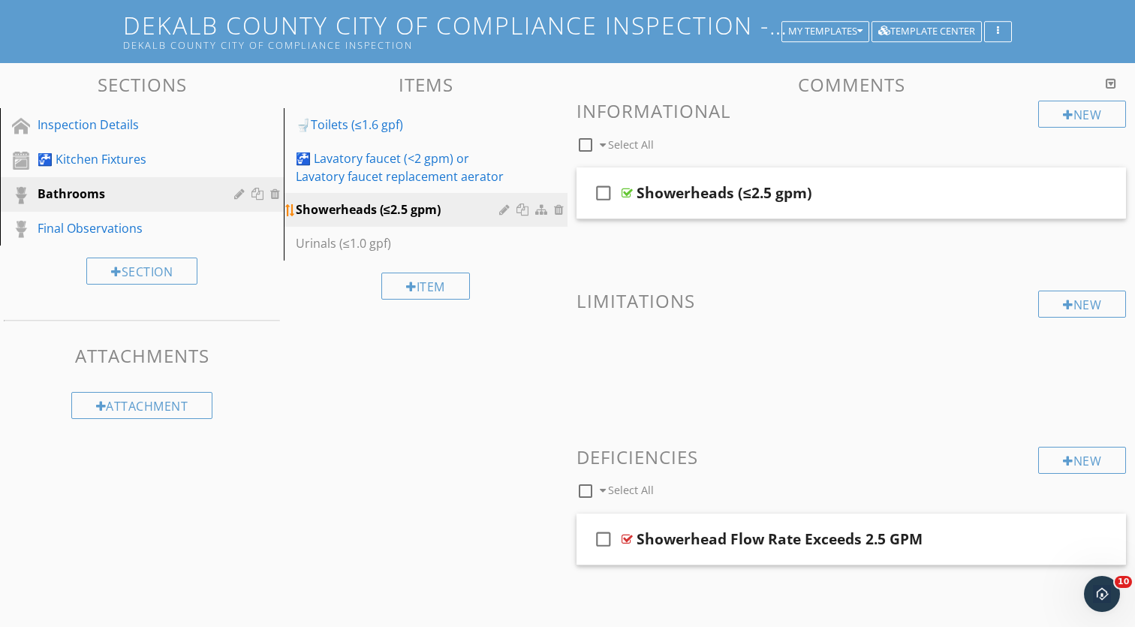
click at [508, 209] on div at bounding box center [506, 210] width 14 height 12
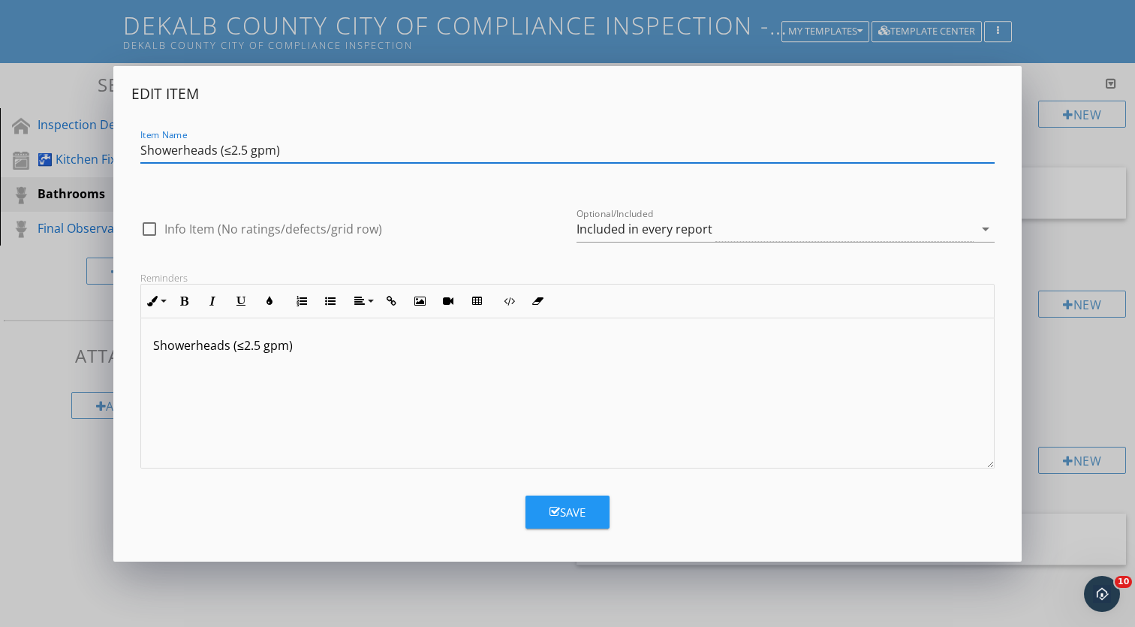
click at [144, 150] on input "Showerheads (≤2.5 gpm)" at bounding box center [567, 150] width 855 height 25
click at [168, 156] on input "shower🚿Showerheads (≤2.5 gpm)" at bounding box center [567, 150] width 855 height 25
click at [155, 148] on input "🚿Showerheads (≤2.5 gpm)" at bounding box center [567, 150] width 855 height 25
type input "🚿 Showerheads (≤2.5 gpm)"
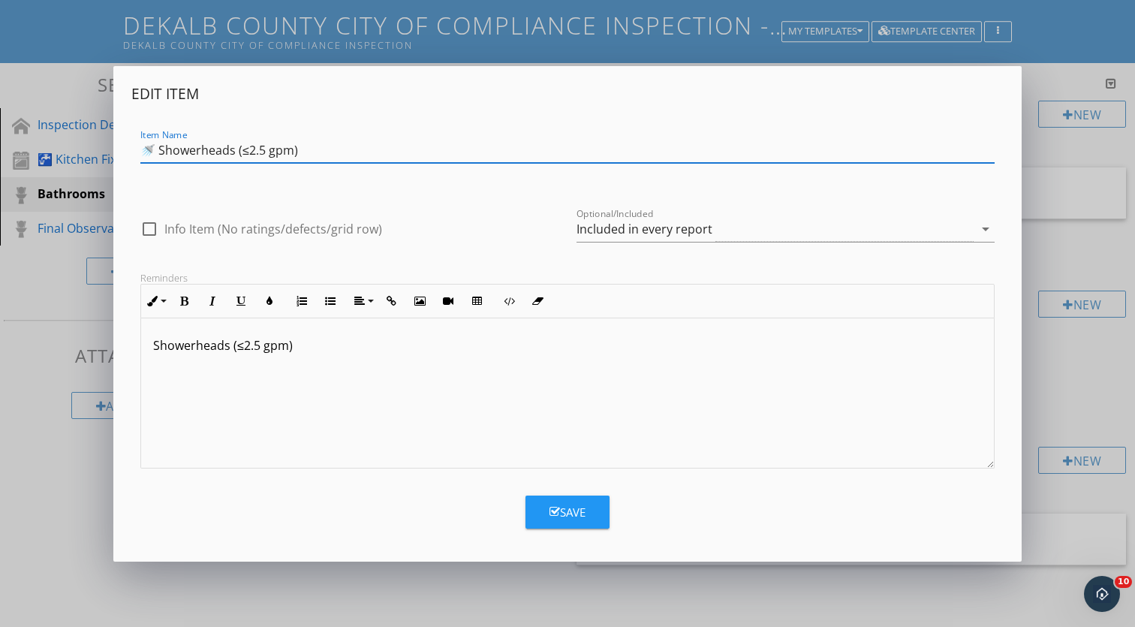
click at [559, 508] on div "Save" at bounding box center [568, 512] width 36 height 17
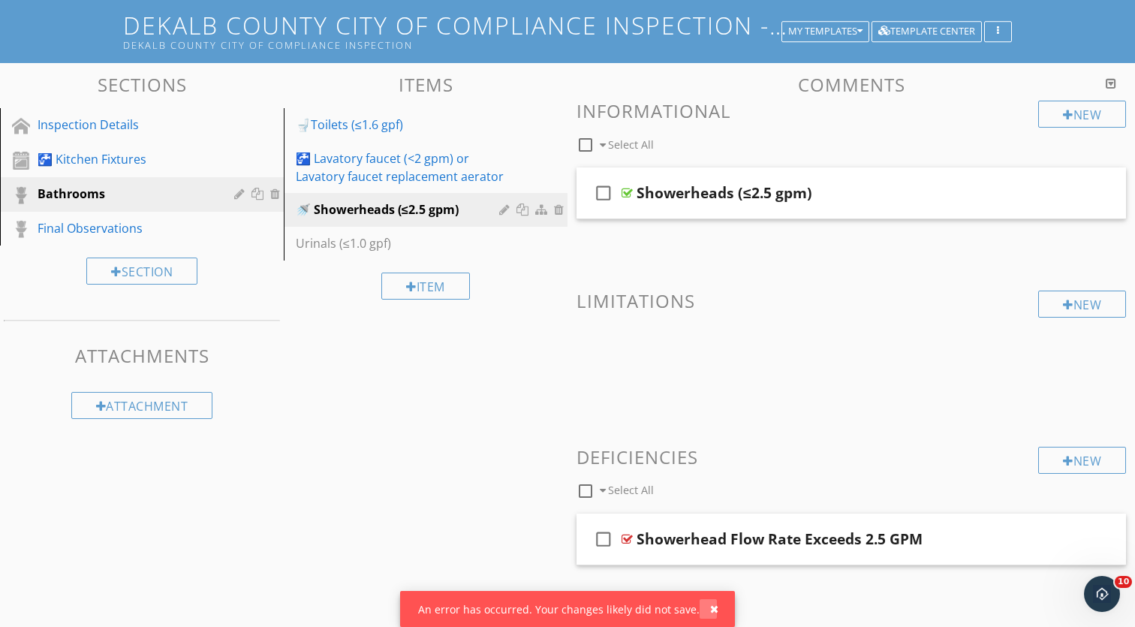
click at [710, 608] on div "button" at bounding box center [714, 609] width 8 height 11
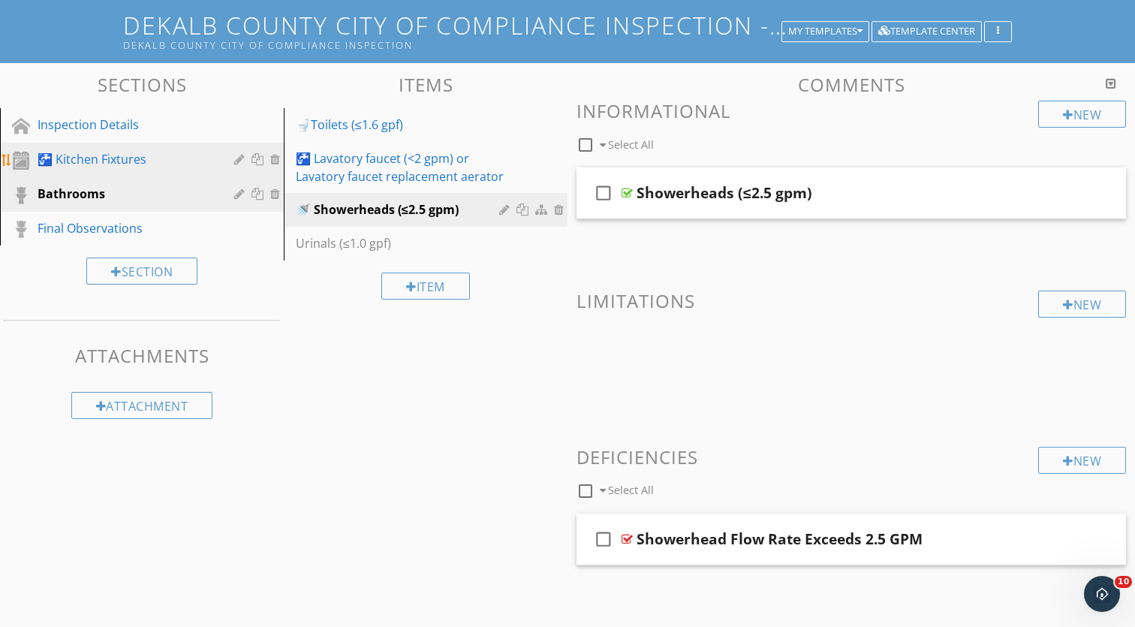
click at [170, 158] on div "🚰 Kitchen Fixtures" at bounding box center [125, 159] width 175 height 18
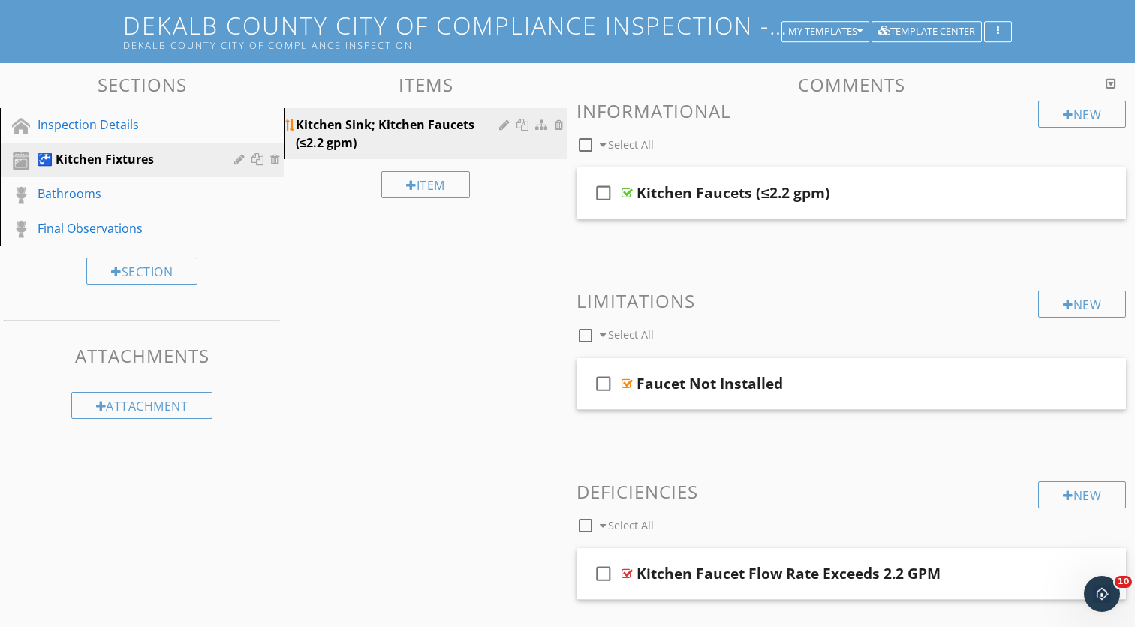
click at [399, 136] on div "Kitchen Sink; Kitchen Faucets (≤2.2 gpm)" at bounding box center [400, 134] width 208 height 36
click at [241, 161] on div at bounding box center [241, 159] width 14 height 12
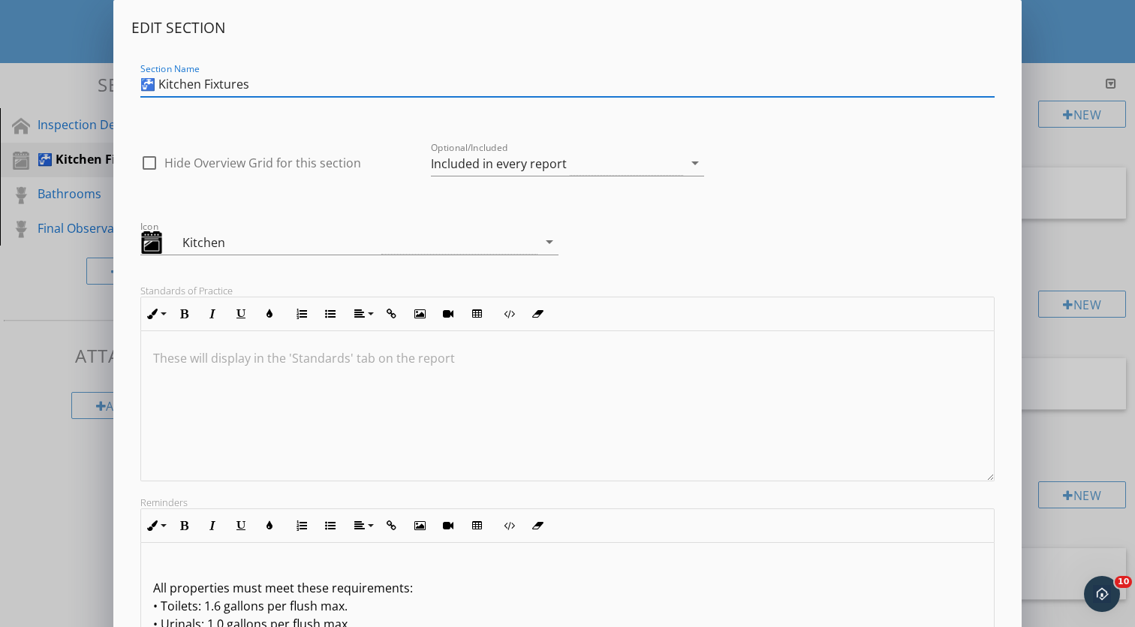
click at [155, 86] on input "🚰 Kitchen Fixtures" at bounding box center [567, 84] width 855 height 25
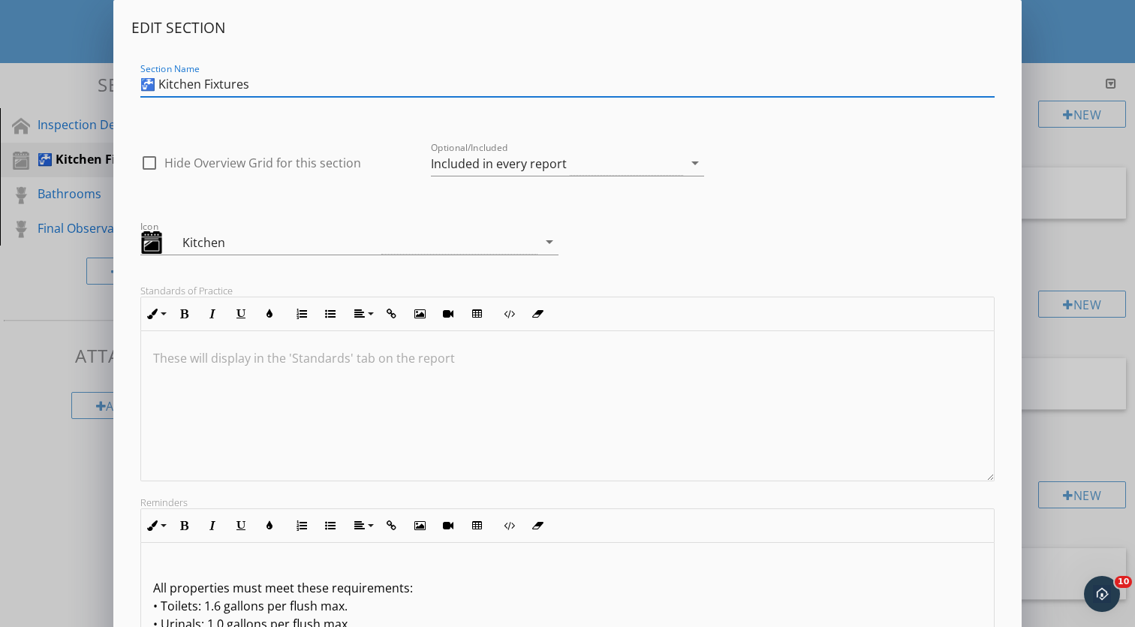
click at [151, 86] on input "🚰 Kitchen Fixtures" at bounding box center [567, 84] width 855 height 25
click at [346, 101] on div "Section Name 🚰 Kitchen Fixtures" at bounding box center [567, 92] width 855 height 40
click at [240, 87] on input "🚰 Kitchen Fixtures" at bounding box center [567, 84] width 855 height 25
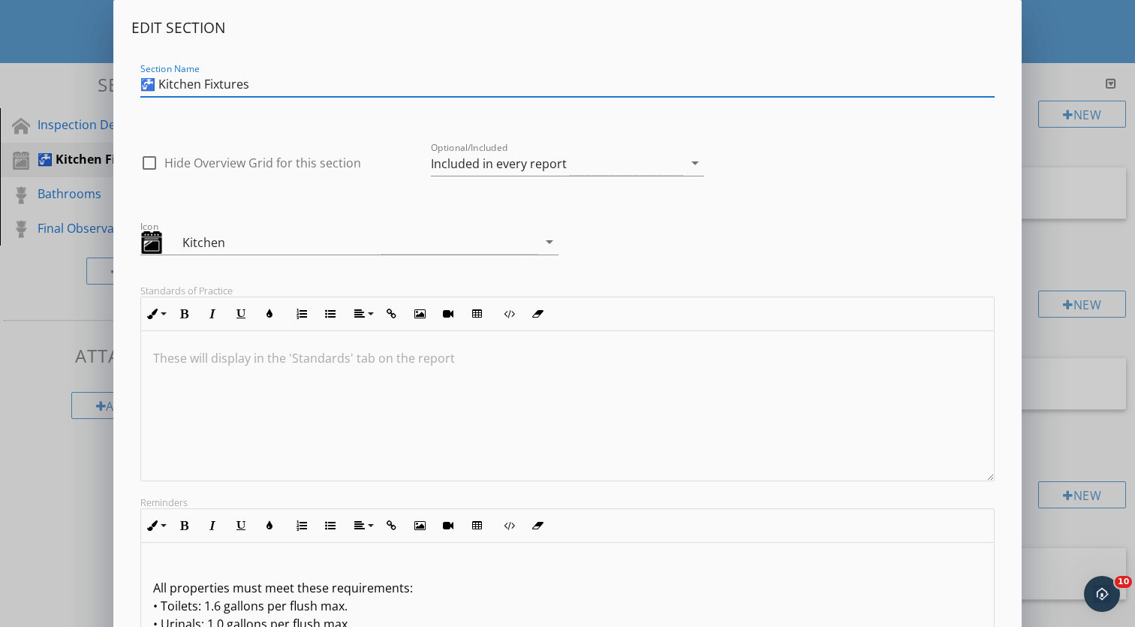
click at [240, 87] on input "🚰 Kitchen Fixtures" at bounding box center [567, 84] width 855 height 25
click at [155, 86] on input "🚰 Kitchen Faucet" at bounding box center [567, 84] width 855 height 25
drag, startPoint x: 161, startPoint y: 86, endPoint x: 143, endPoint y: 86, distance: 18.0
click at [143, 86] on input "🚰 Kitchen Faucet" at bounding box center [567, 84] width 855 height 25
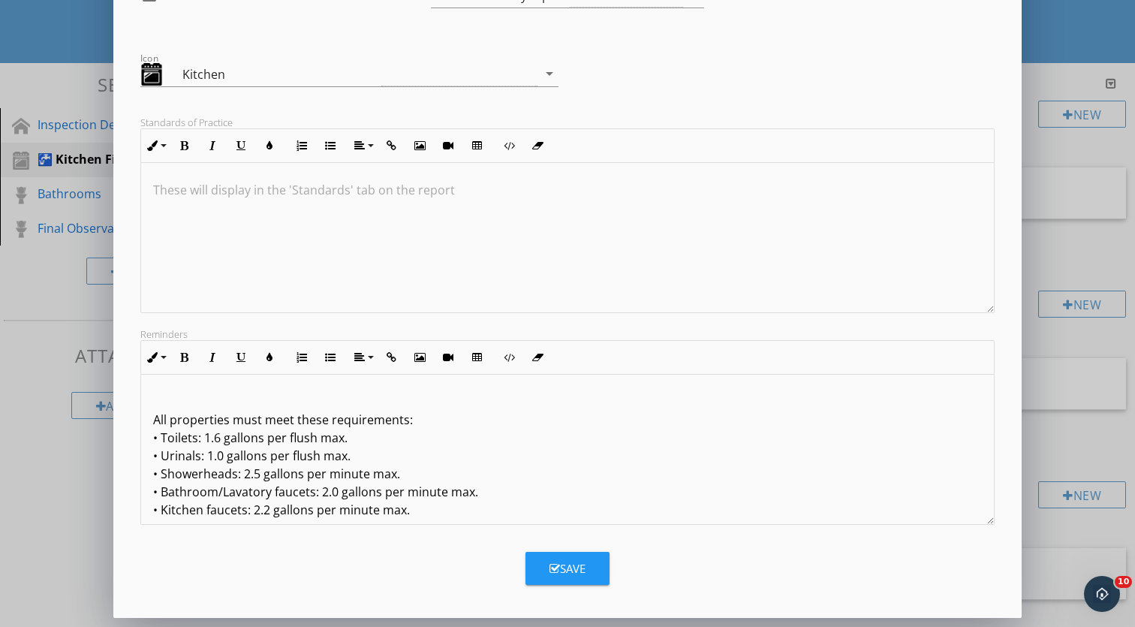
scroll to position [168, 0]
type input "🚰 Kitchen Faucet"
click at [588, 562] on button "Save" at bounding box center [568, 568] width 84 height 33
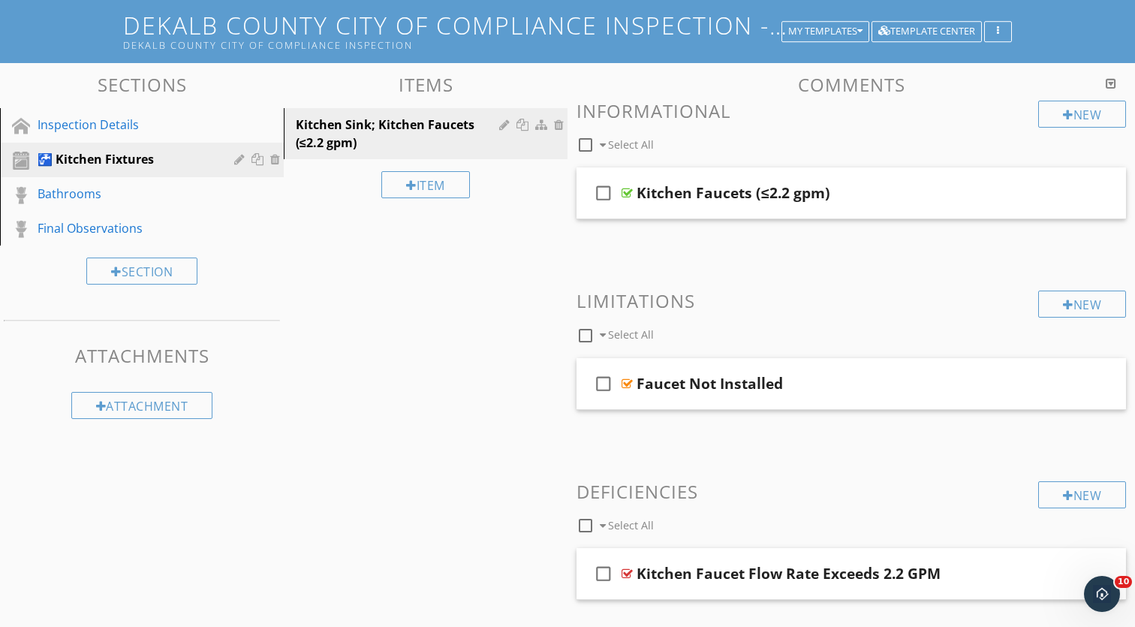
scroll to position [5, 0]
click at [507, 120] on div at bounding box center [506, 125] width 14 height 12
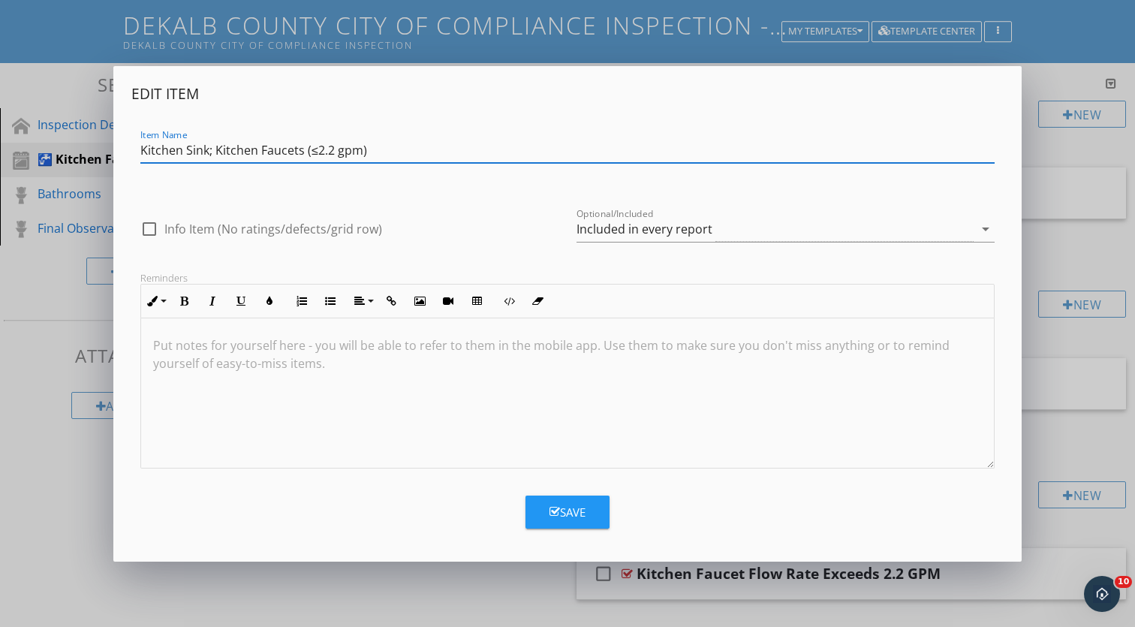
click at [139, 153] on div "Item Name Kitchen Sink; Kitchen Faucets (≤2.2 gpm)" at bounding box center [567, 152] width 873 height 52
click at [145, 153] on input "Kitchen Sink; Kitchen Faucets (≤2.2 gpm)" at bounding box center [567, 150] width 855 height 25
drag, startPoint x: 216, startPoint y: 153, endPoint x: 131, endPoint y: 153, distance: 84.9
click at [131, 153] on div "Item Name Kitchen Sink; Kitchen Faucets (≤2.2 gpm)" at bounding box center [567, 152] width 873 height 52
paste input "🚰"
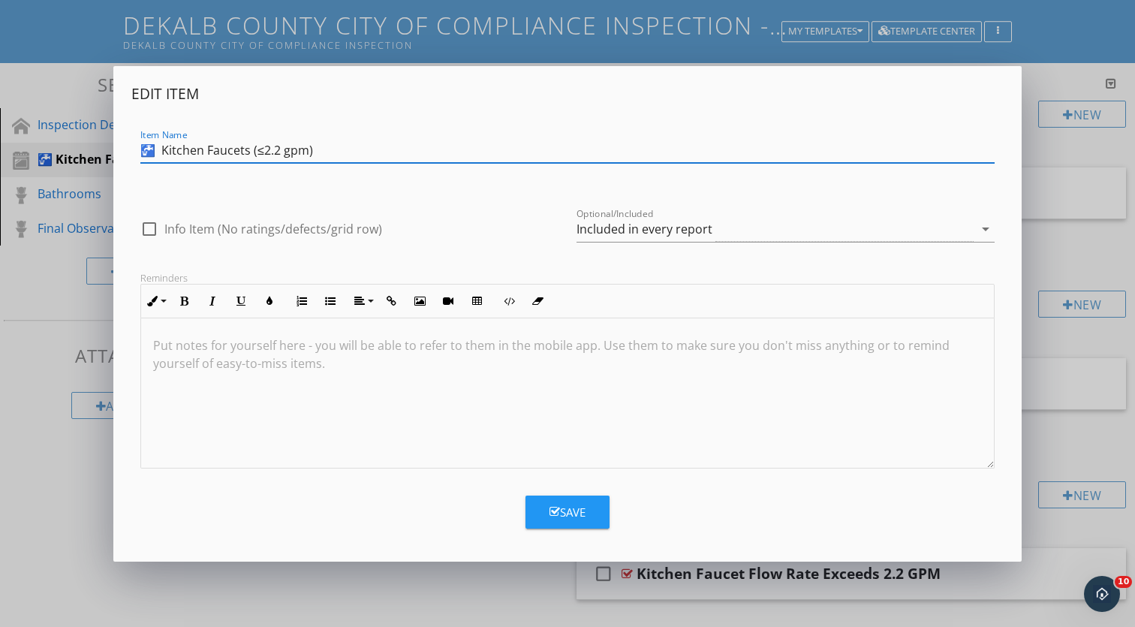
type input "🚰 Kitchen Faucets (≤2.2 gpm)"
click at [572, 508] on div "Save" at bounding box center [568, 512] width 36 height 17
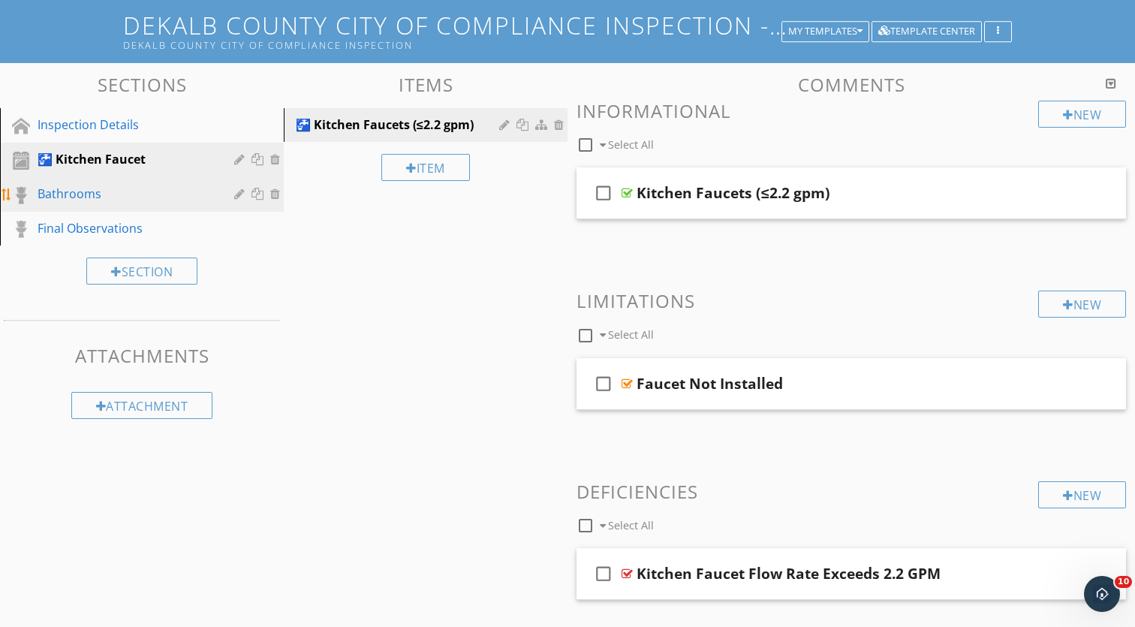
click at [123, 193] on div "Bathrooms" at bounding box center [125, 194] width 175 height 18
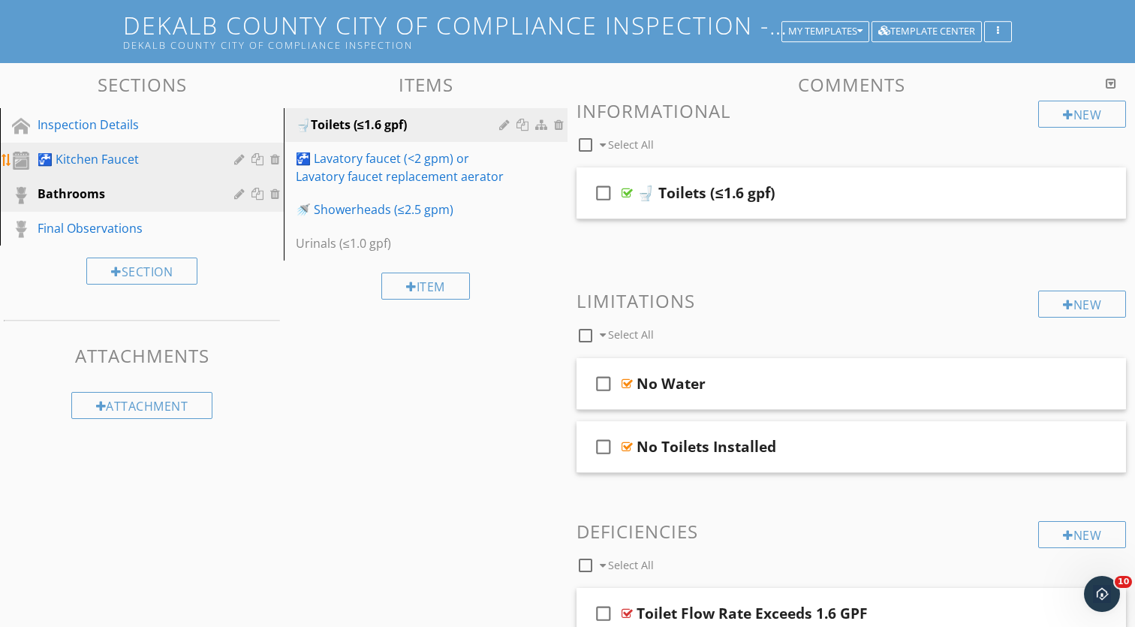
click at [237, 161] on div at bounding box center [241, 159] width 14 height 12
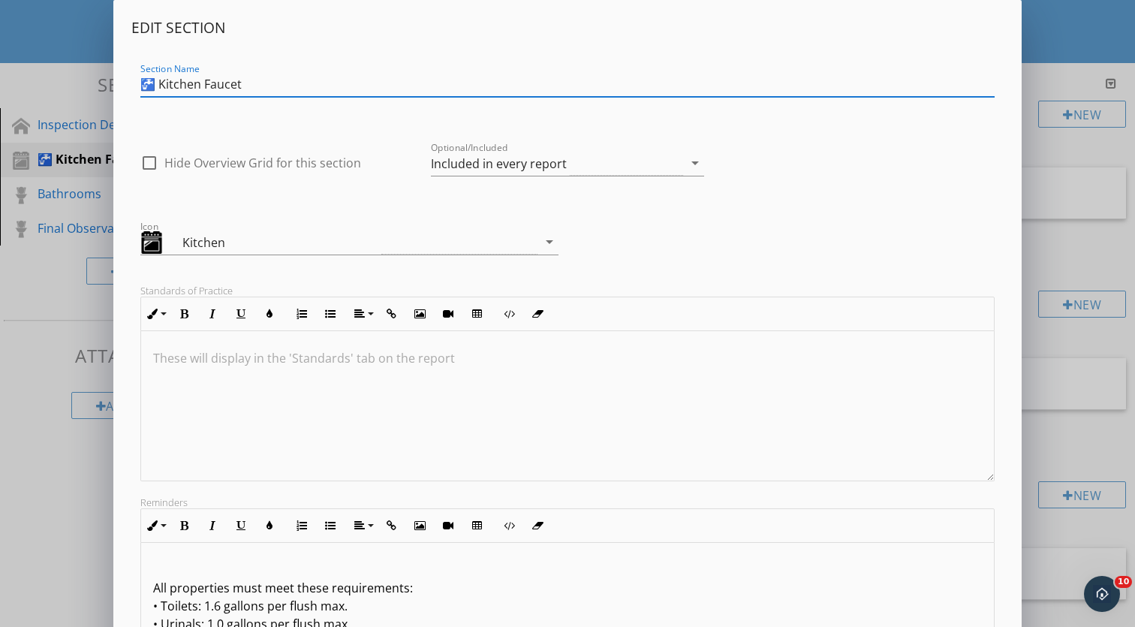
click at [164, 86] on input "🚰 Kitchen Faucet" at bounding box center [567, 84] width 855 height 25
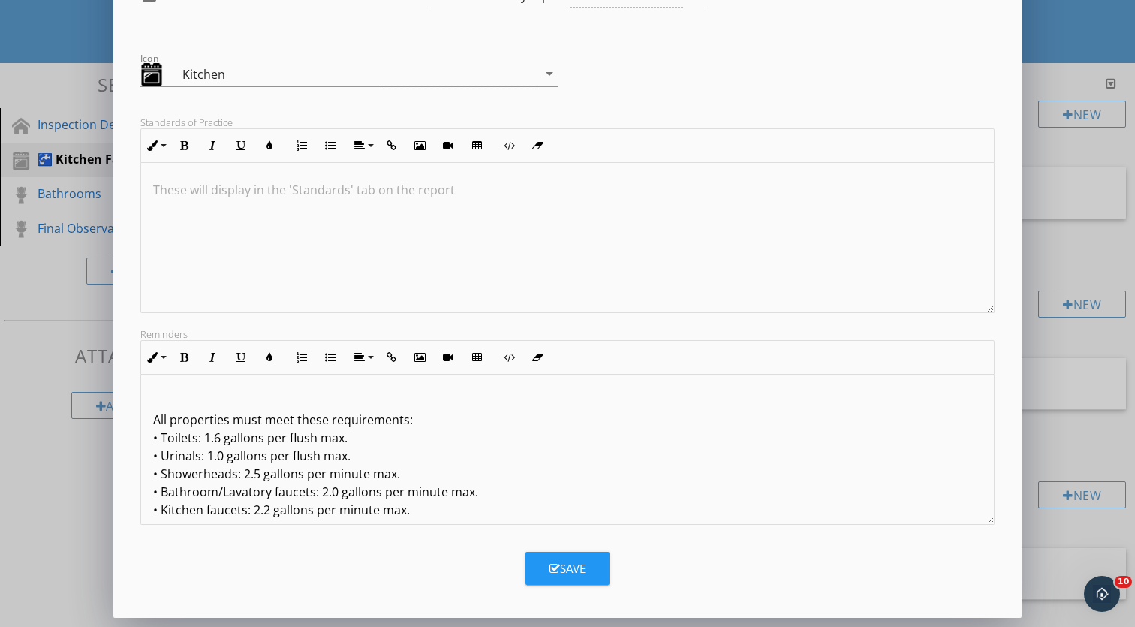
type input "Kitchen Faucet"
click at [577, 561] on div "Save" at bounding box center [568, 568] width 36 height 17
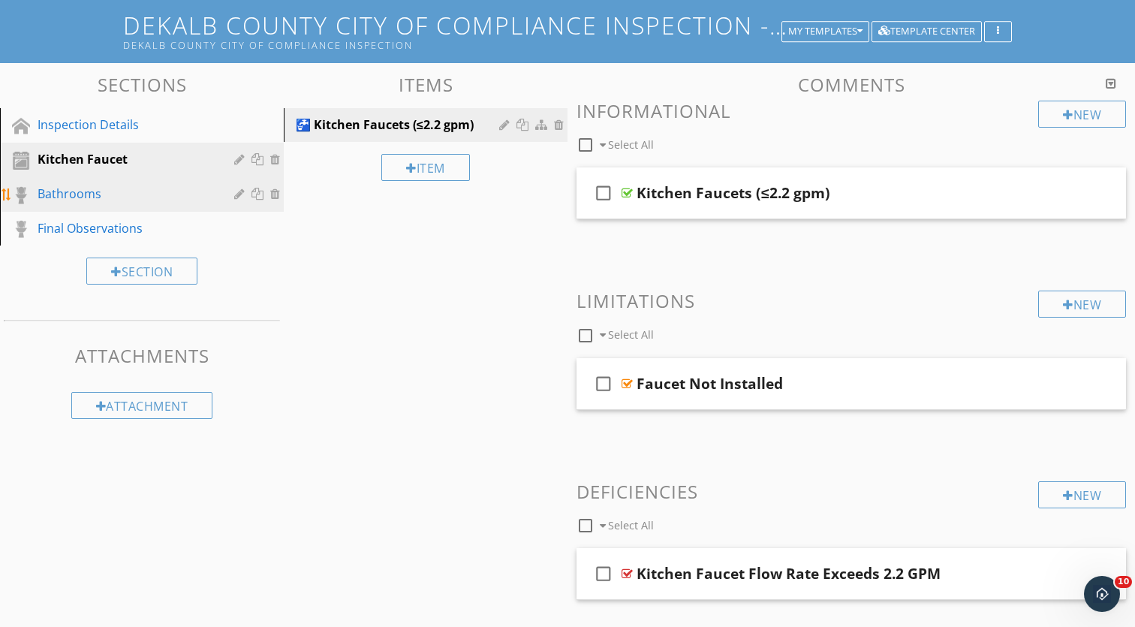
click at [163, 188] on div "Bathrooms" at bounding box center [125, 194] width 175 height 18
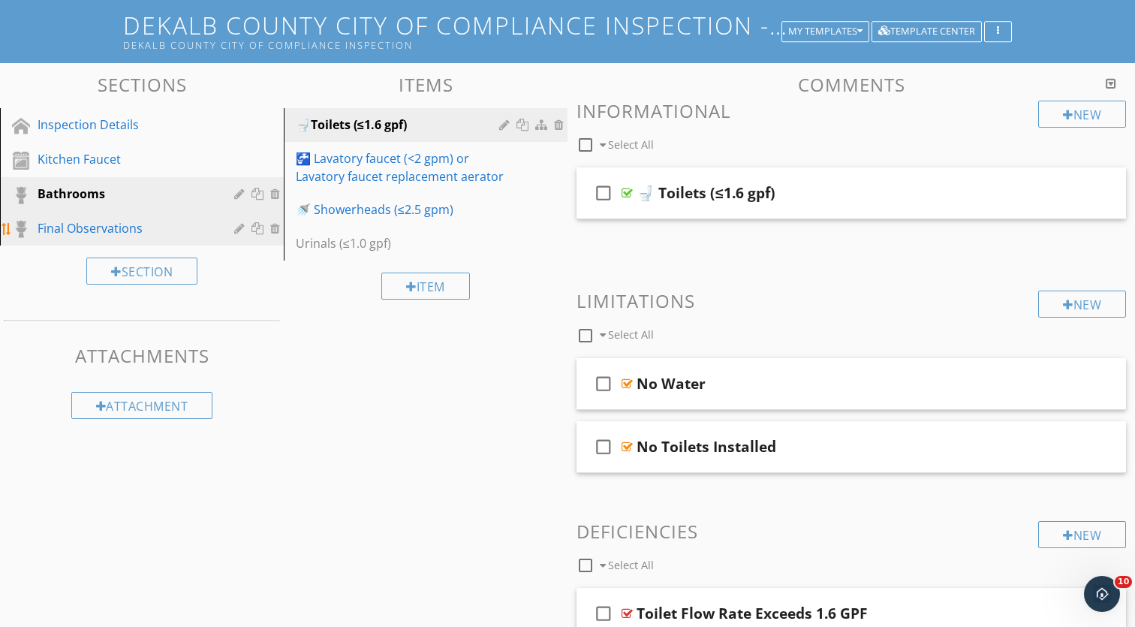
click at [173, 229] on div "Final Observations" at bounding box center [125, 228] width 175 height 18
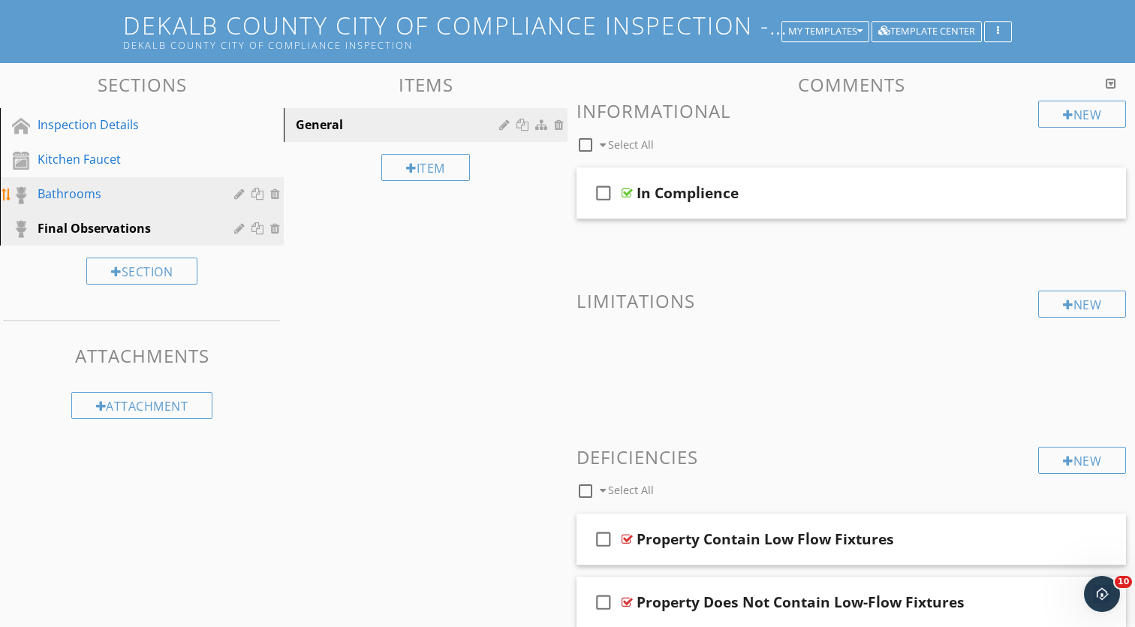
click at [157, 191] on div "Bathrooms" at bounding box center [125, 194] width 175 height 18
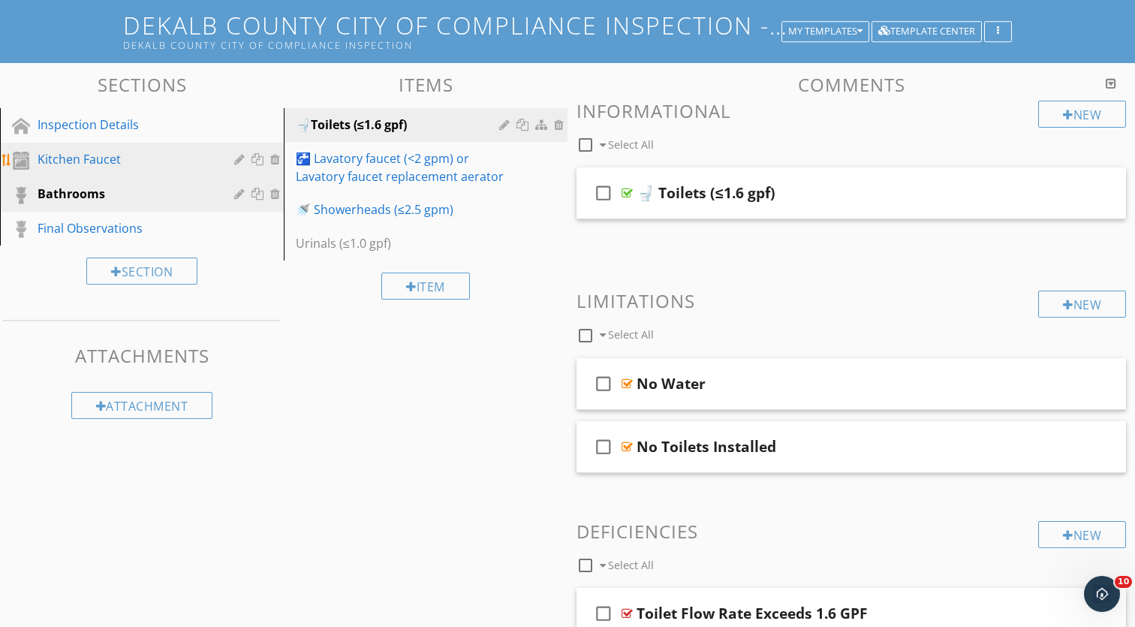
click at [157, 161] on div "Kitchen Faucet" at bounding box center [125, 159] width 175 height 18
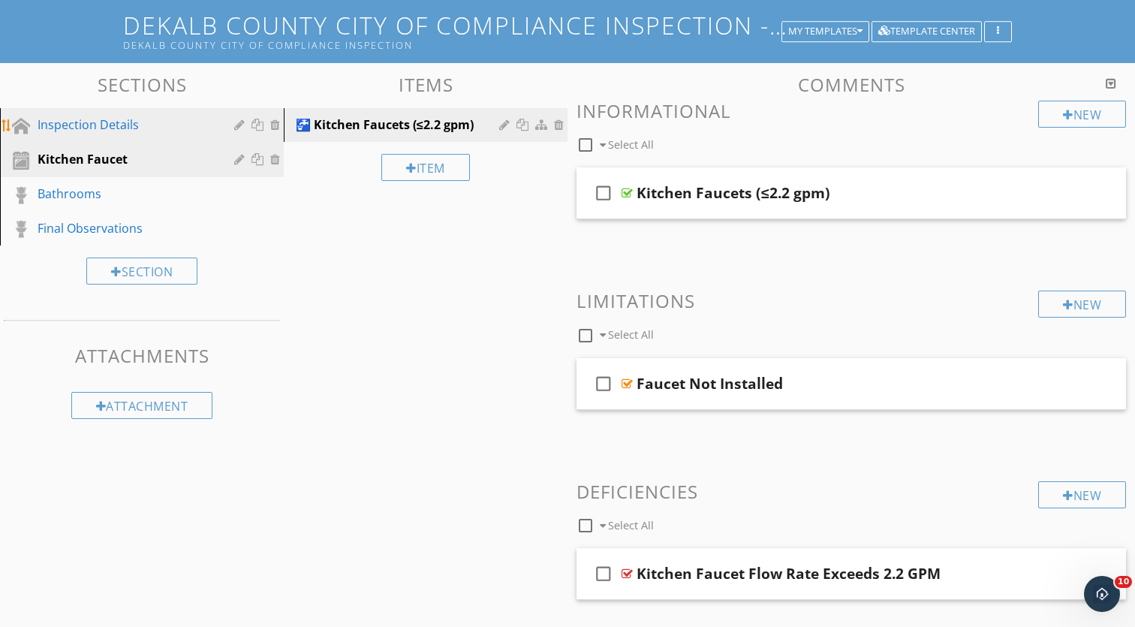
click at [157, 131] on div "Inspection Details" at bounding box center [125, 125] width 175 height 18
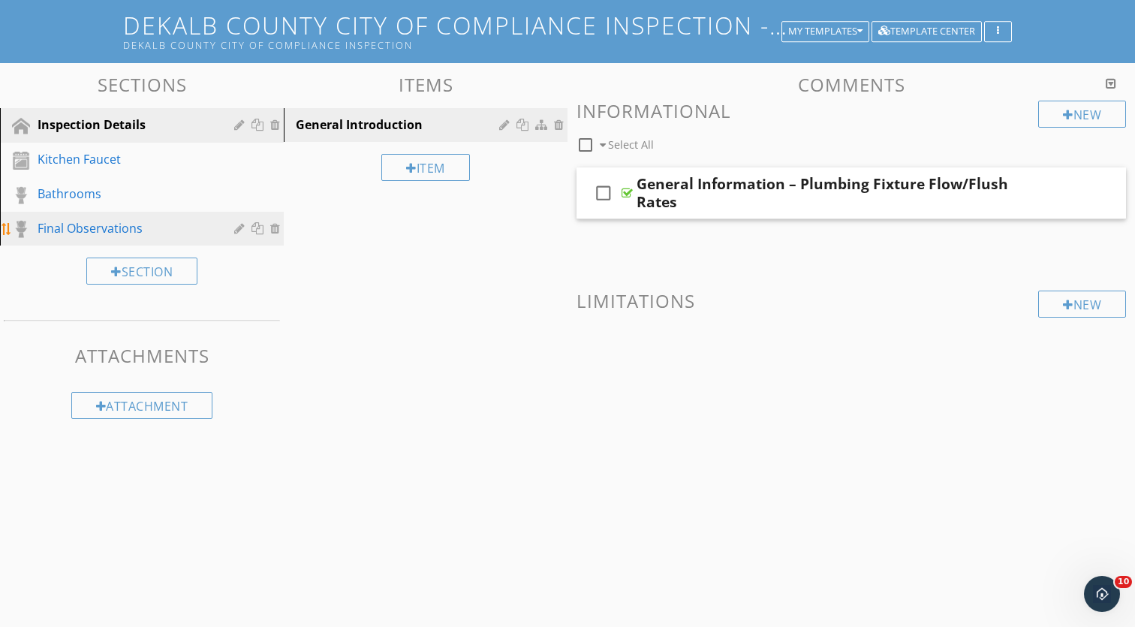
click at [132, 213] on link "Final Observations" at bounding box center [144, 229] width 279 height 35
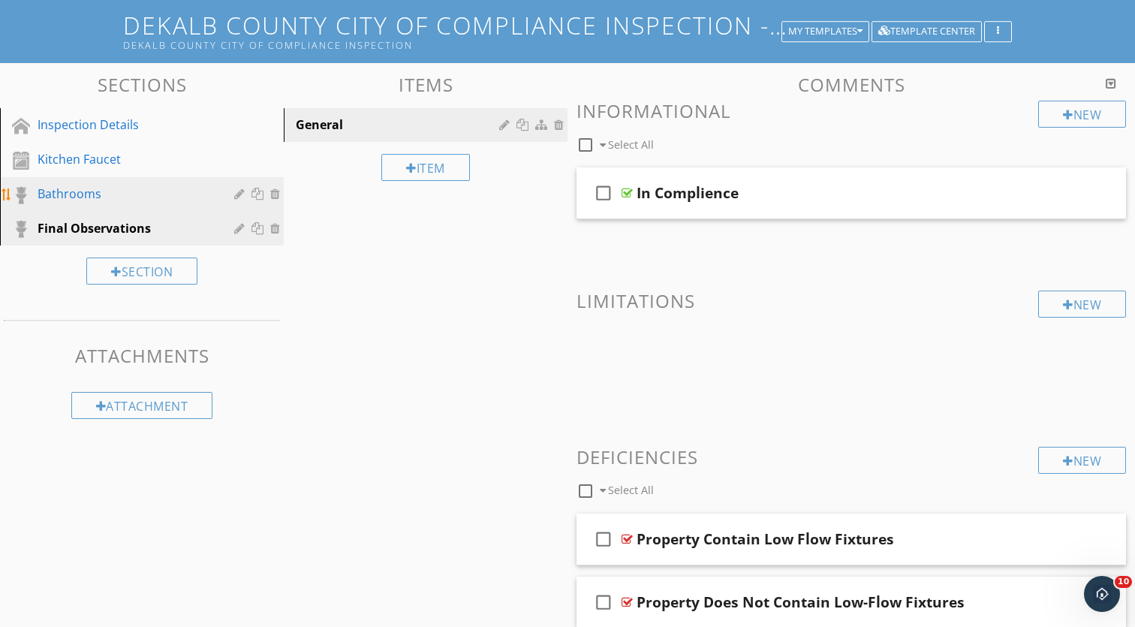
click at [165, 193] on div "Bathrooms" at bounding box center [125, 194] width 175 height 18
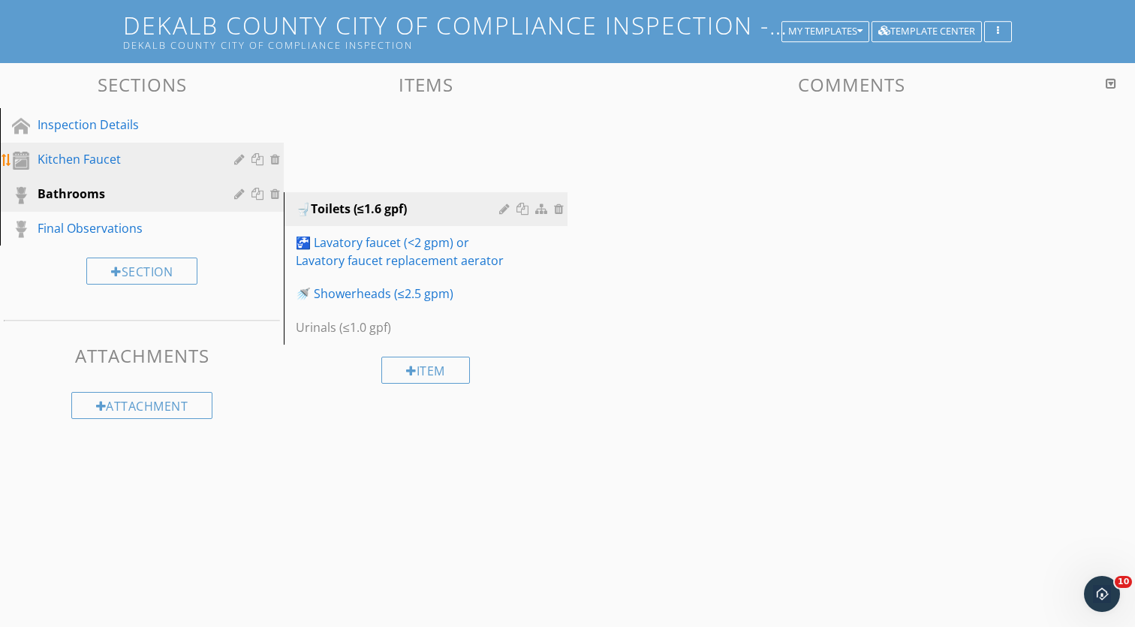
click at [165, 165] on div "Kitchen Faucet" at bounding box center [125, 159] width 175 height 18
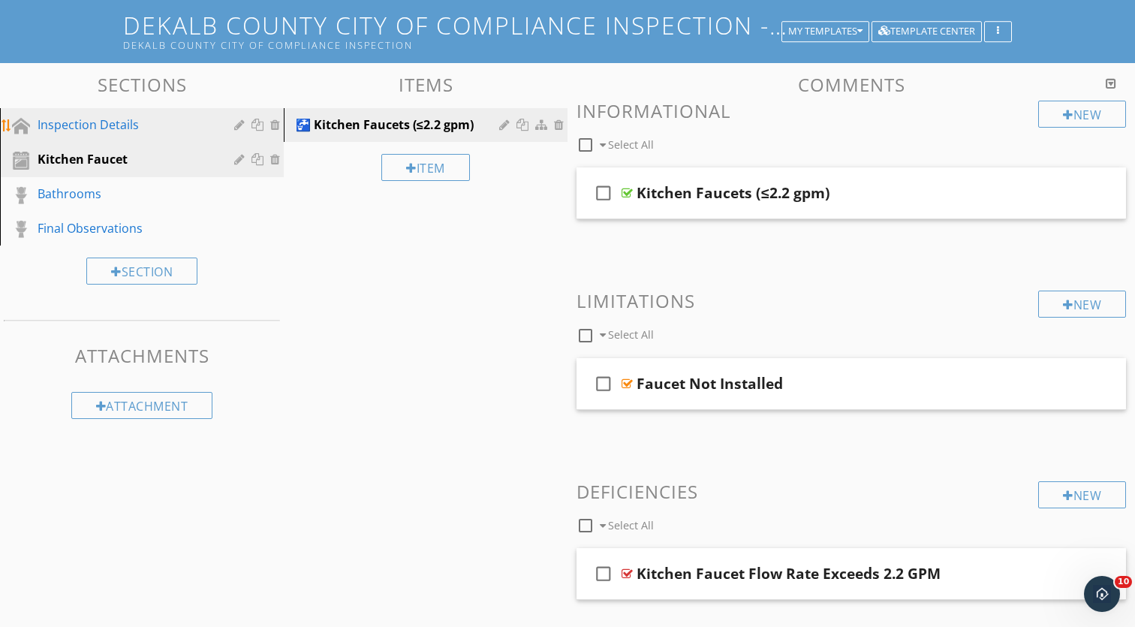
click at [165, 131] on div "Inspection Details" at bounding box center [125, 125] width 175 height 18
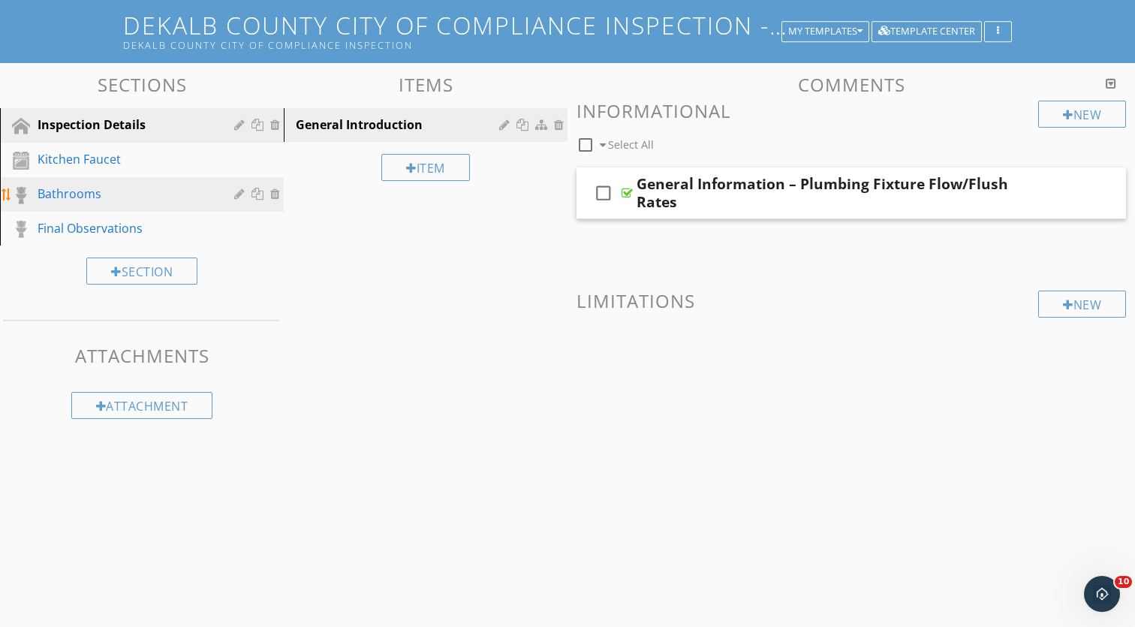
click at [163, 188] on div "Bathrooms" at bounding box center [125, 194] width 175 height 18
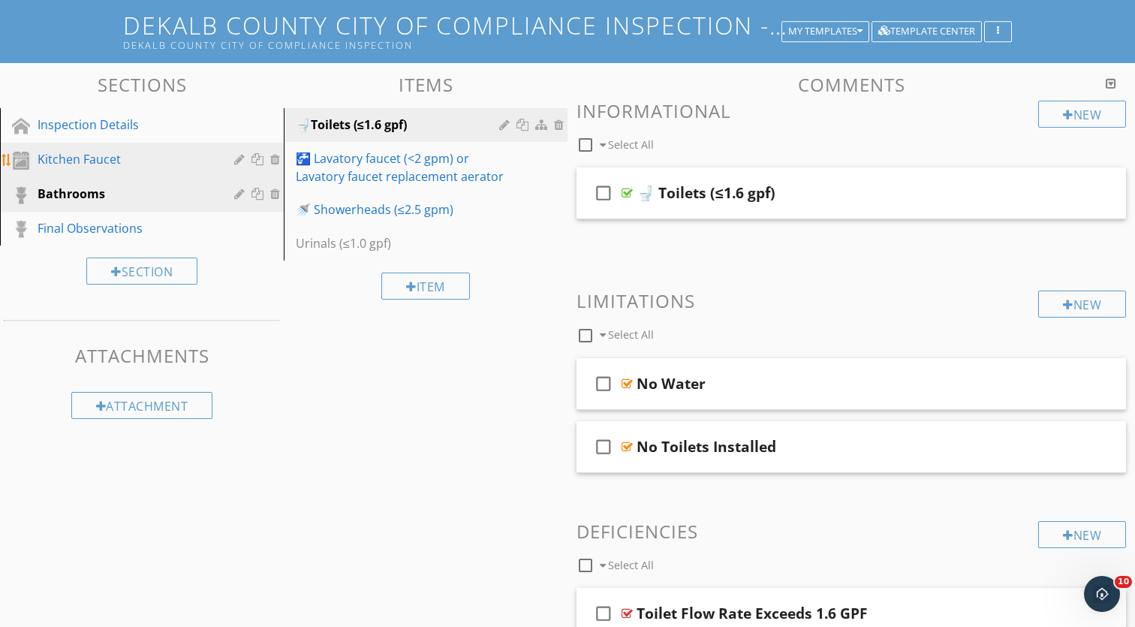
click at [163, 167] on div "Kitchen Faucet" at bounding box center [125, 159] width 175 height 18
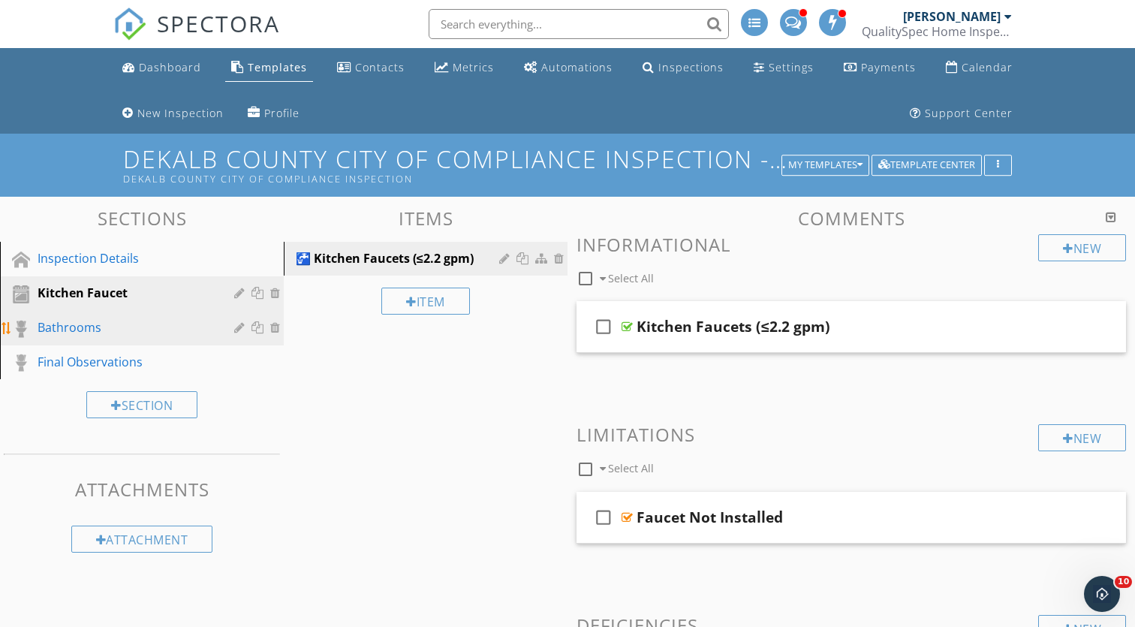
scroll to position [0, 0]
click at [104, 336] on div "Bathrooms" at bounding box center [153, 328] width 231 height 20
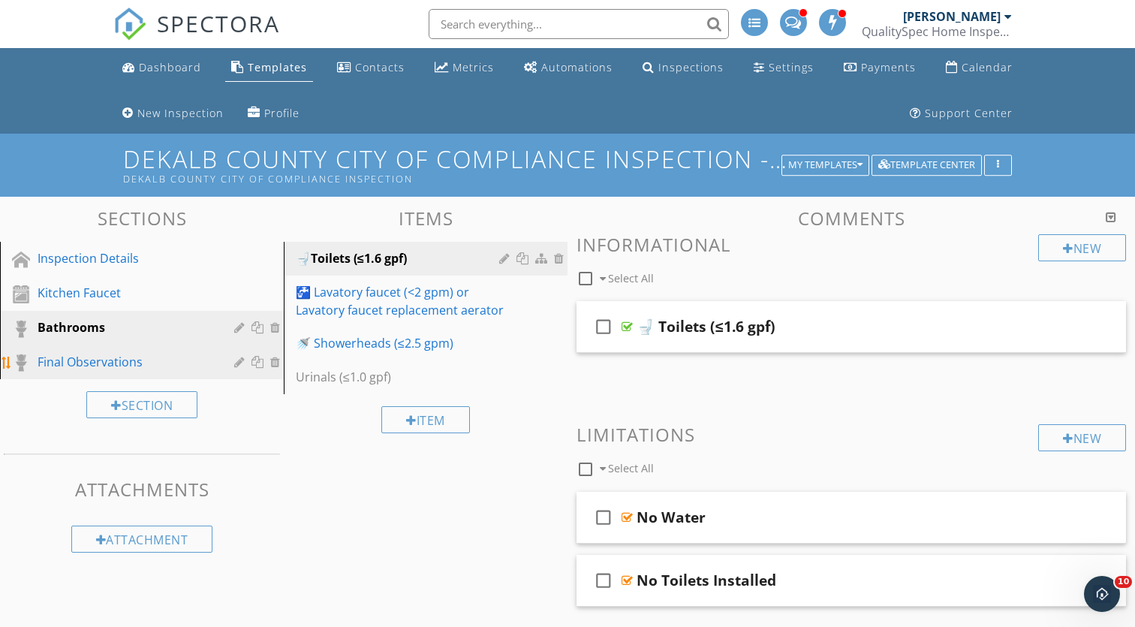
click at [119, 359] on div "Final Observations" at bounding box center [125, 362] width 175 height 18
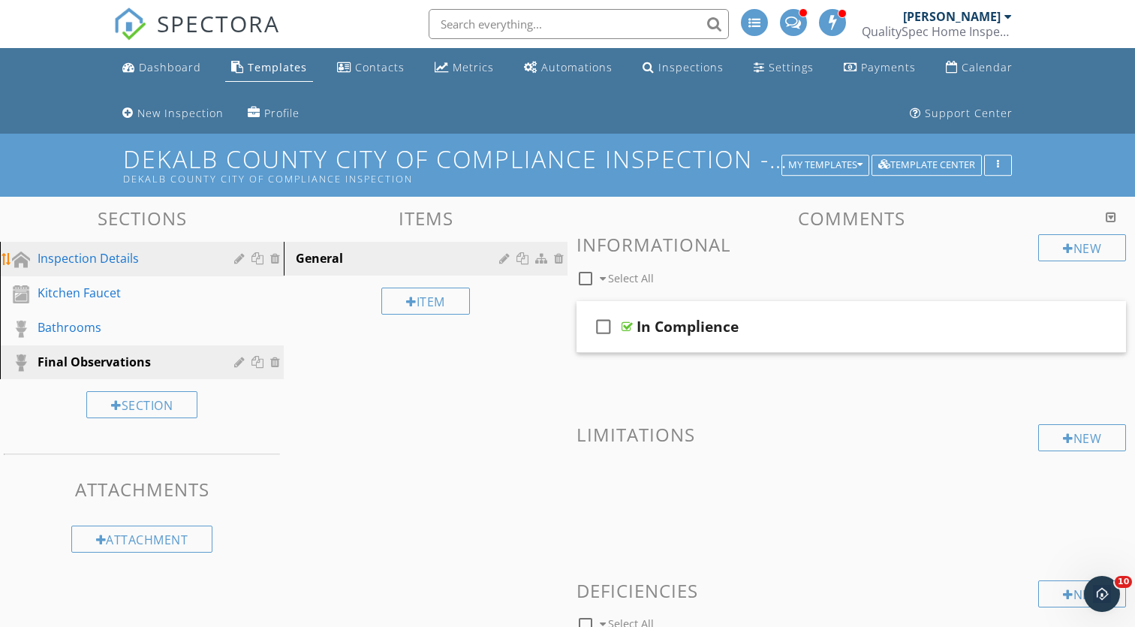
click at [119, 259] on div "Inspection Details" at bounding box center [125, 258] width 175 height 18
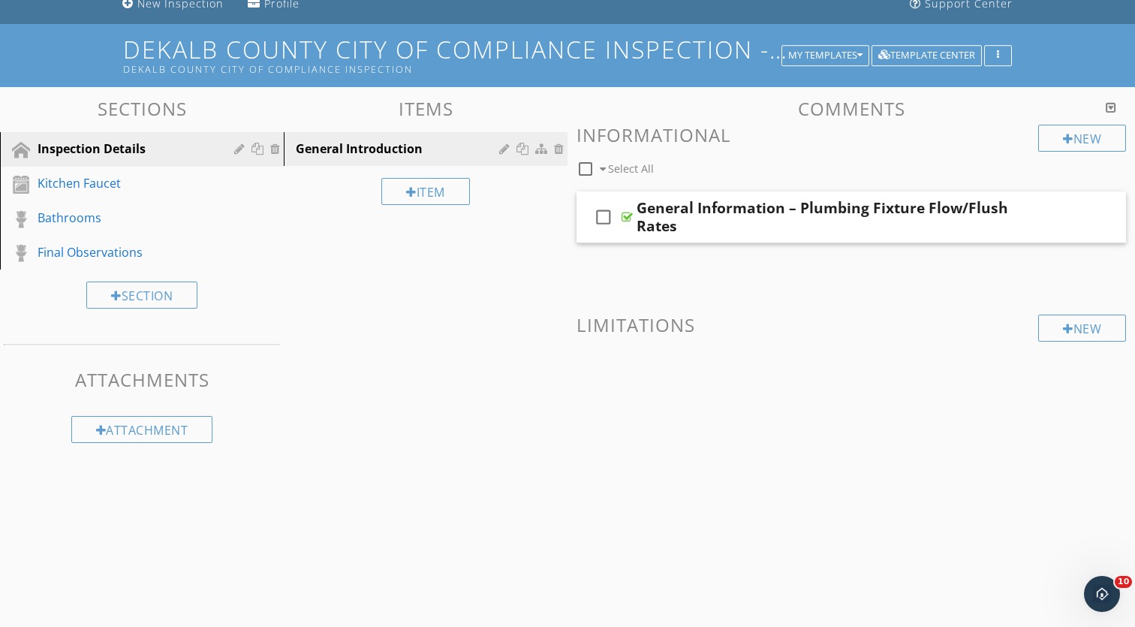
scroll to position [134, 0]
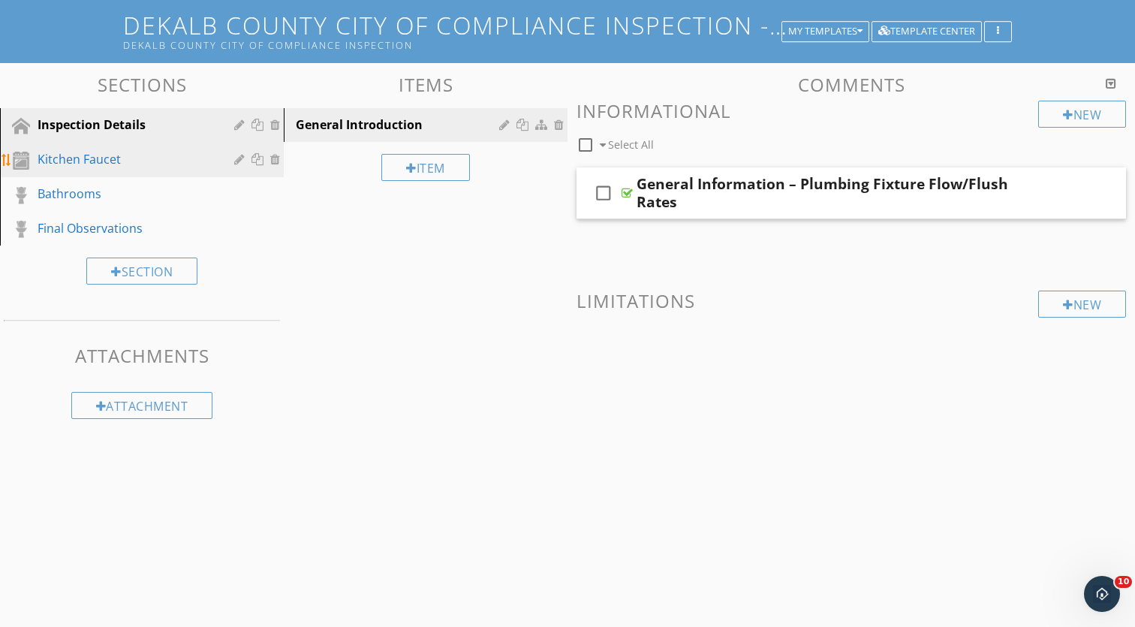
click at [163, 164] on div "Kitchen Faucet" at bounding box center [125, 159] width 175 height 18
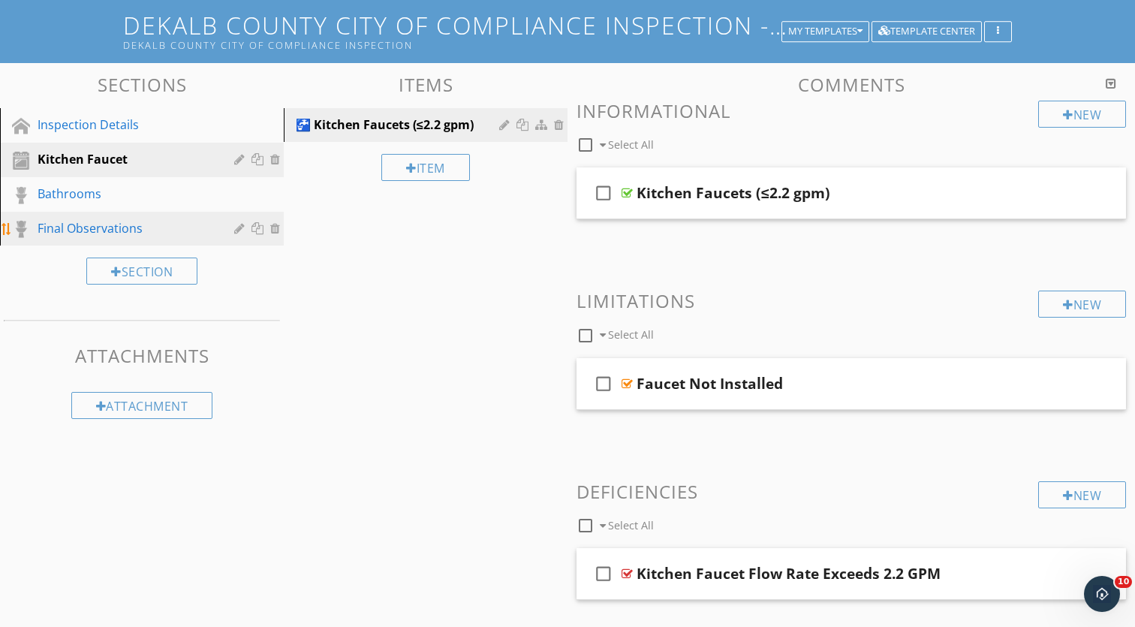
click at [56, 227] on div "Final Observations" at bounding box center [125, 228] width 175 height 18
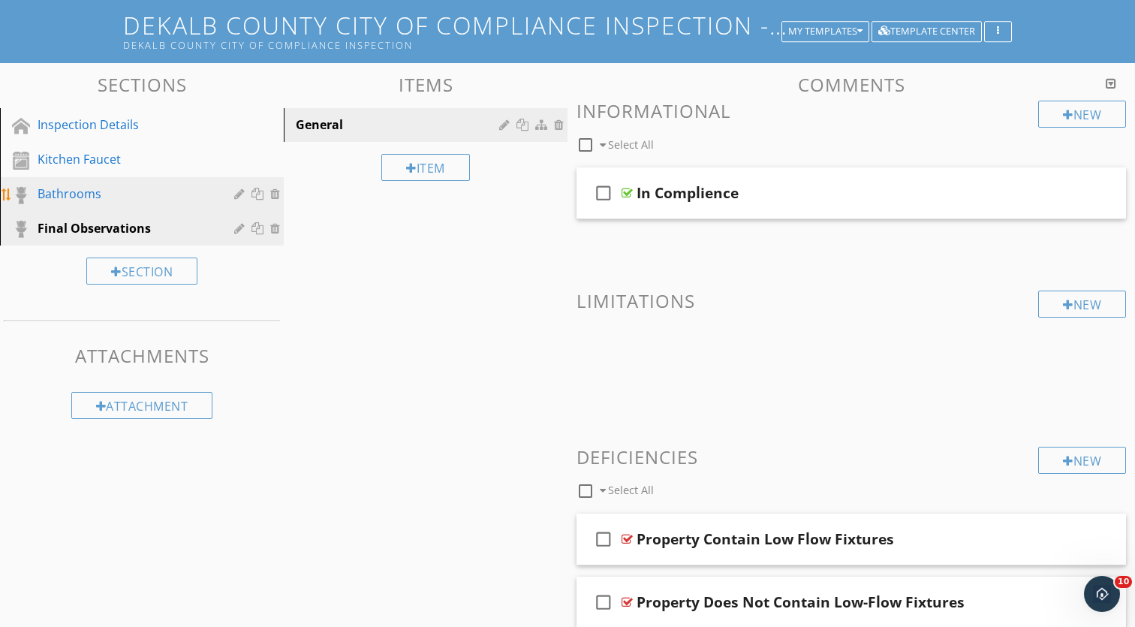
click at [64, 193] on div "Bathrooms" at bounding box center [125, 194] width 175 height 18
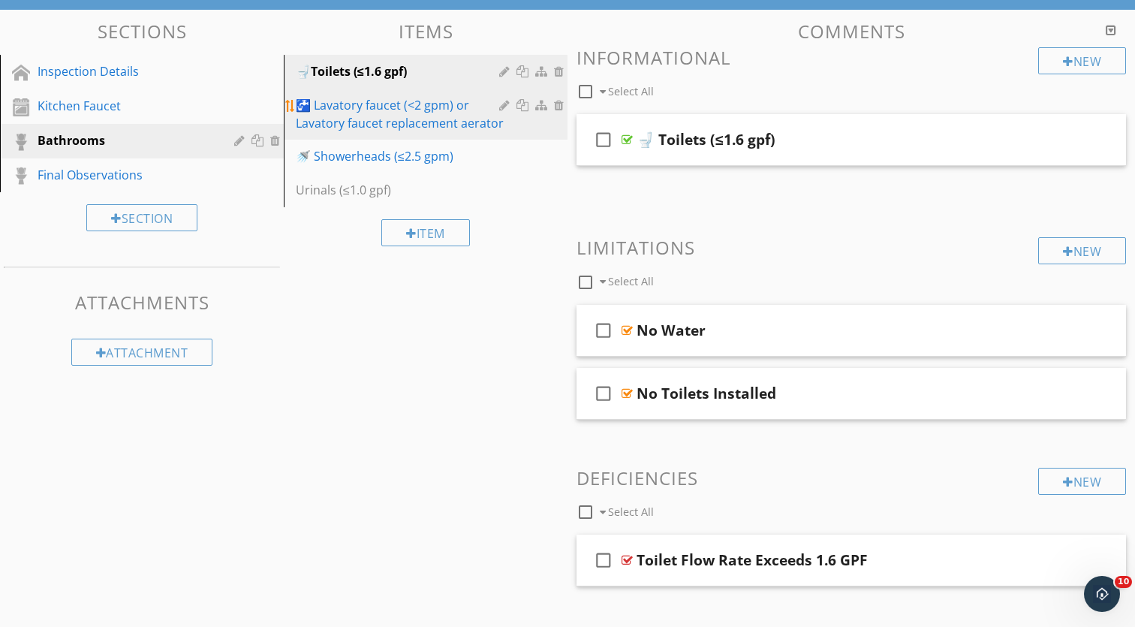
scroll to position [200, 0]
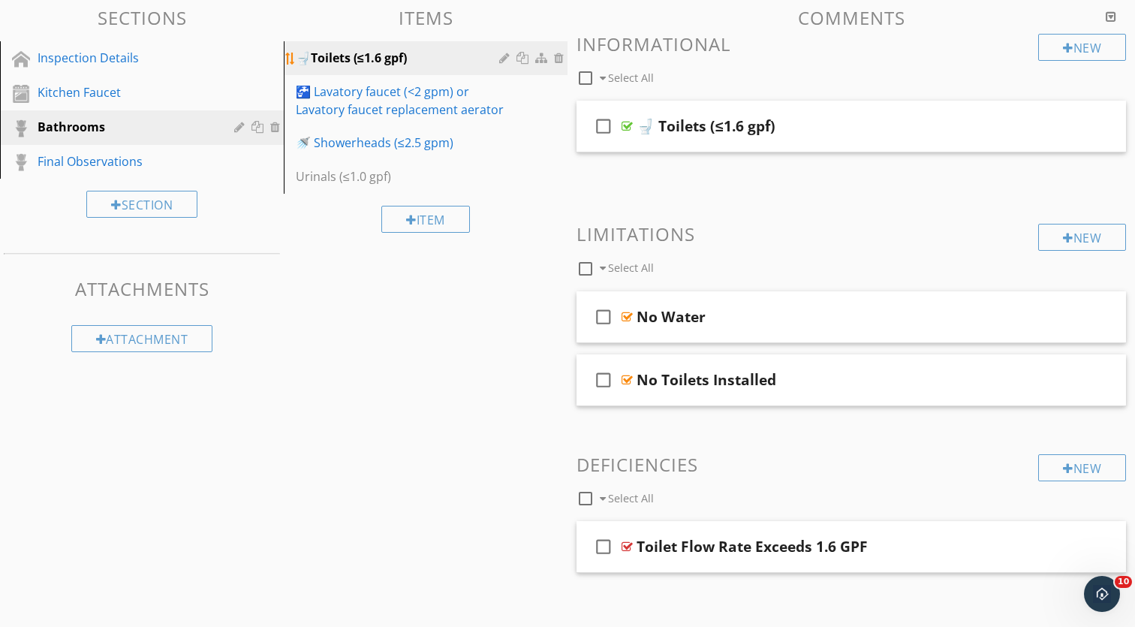
click at [507, 53] on div at bounding box center [506, 58] width 14 height 12
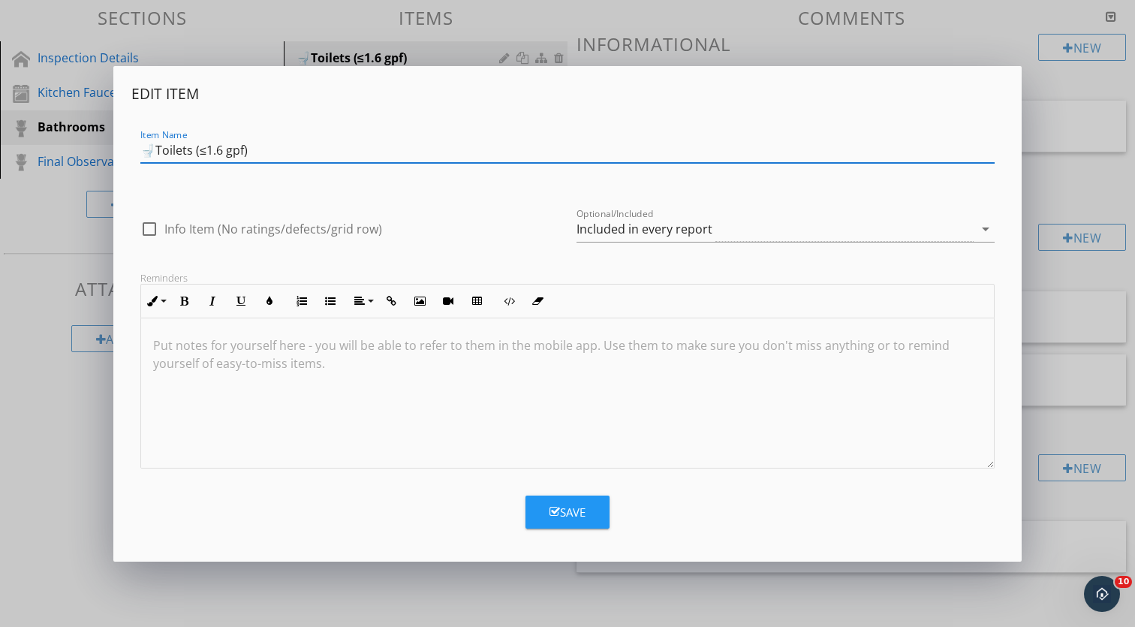
click at [148, 151] on input "🚽Toilets (≤1.6 gpf)" at bounding box center [567, 150] width 855 height 25
click at [1092, 161] on div "Edit Item Item Name 🚽Toilets (≤1.6 gpf) check_box_outline_blank Info Item (No r…" at bounding box center [567, 313] width 1135 height 627
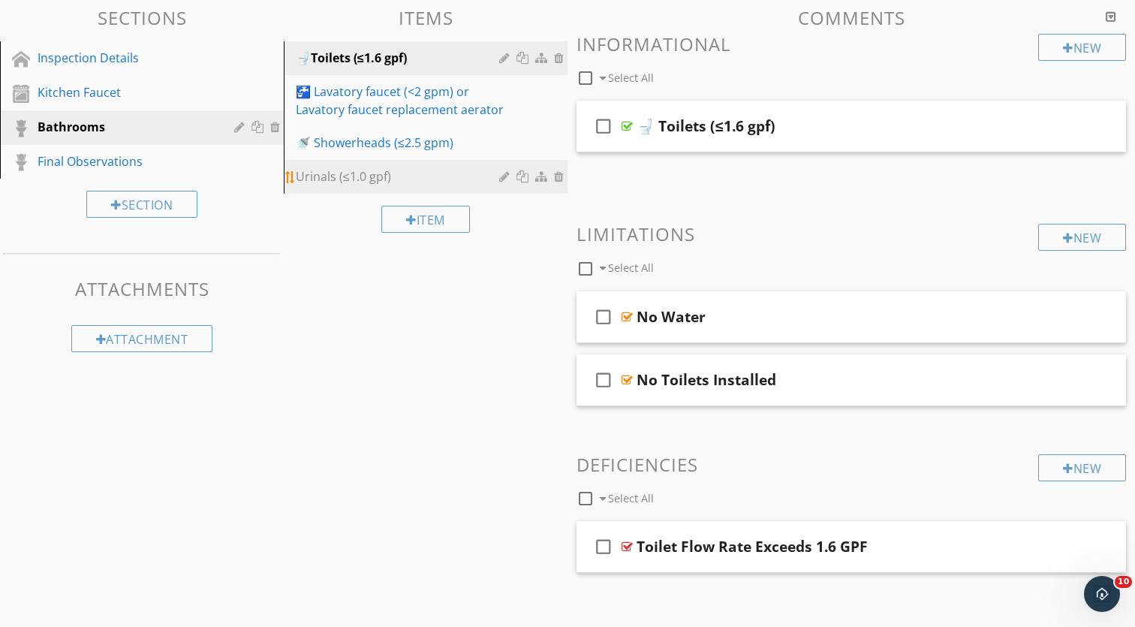
click at [505, 176] on div at bounding box center [506, 176] width 14 height 12
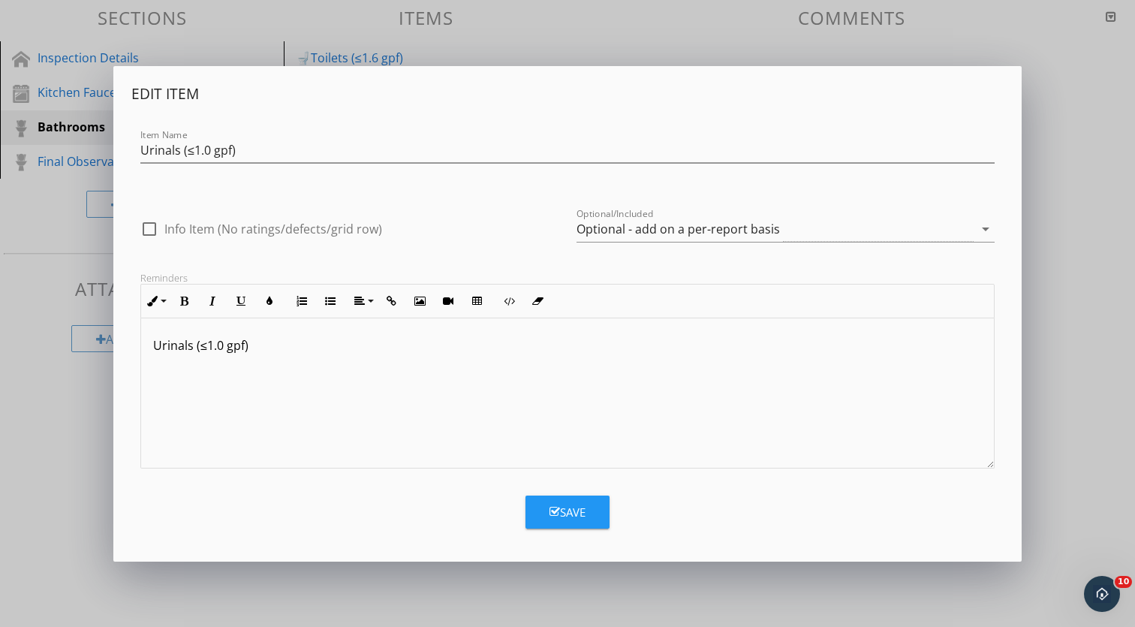
scroll to position [157, 0]
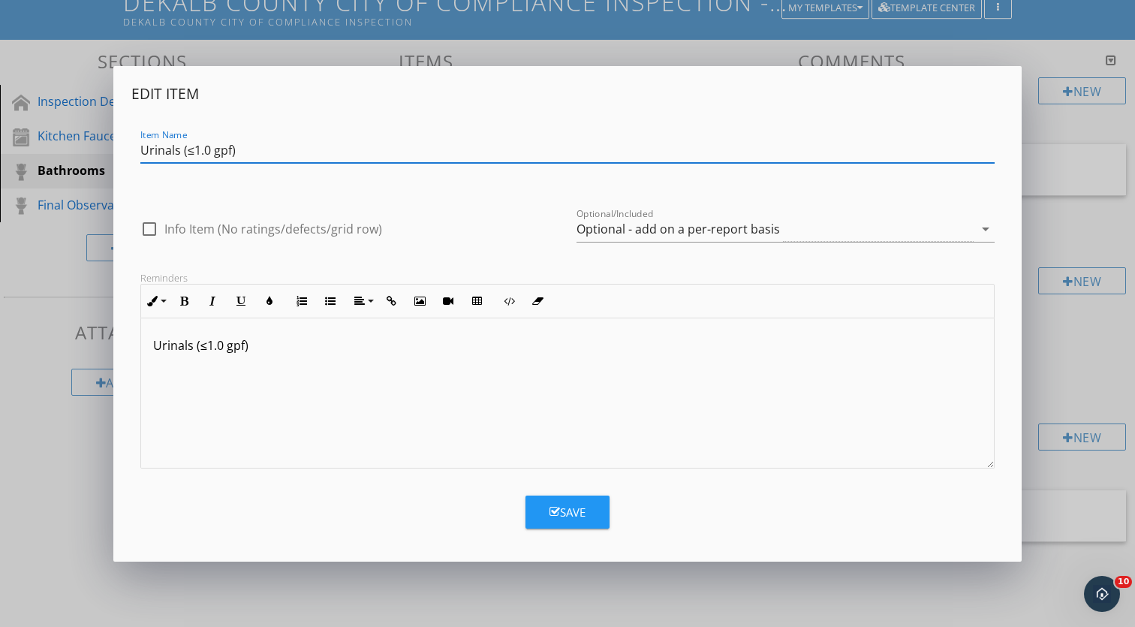
click at [143, 155] on input "Urinals (≤1.0 gpf)" at bounding box center [567, 150] width 855 height 25
paste input "🚽"
type input "🚽 Urinals (≤1.0 gpf)"
click at [556, 508] on icon "button" at bounding box center [555, 511] width 11 height 11
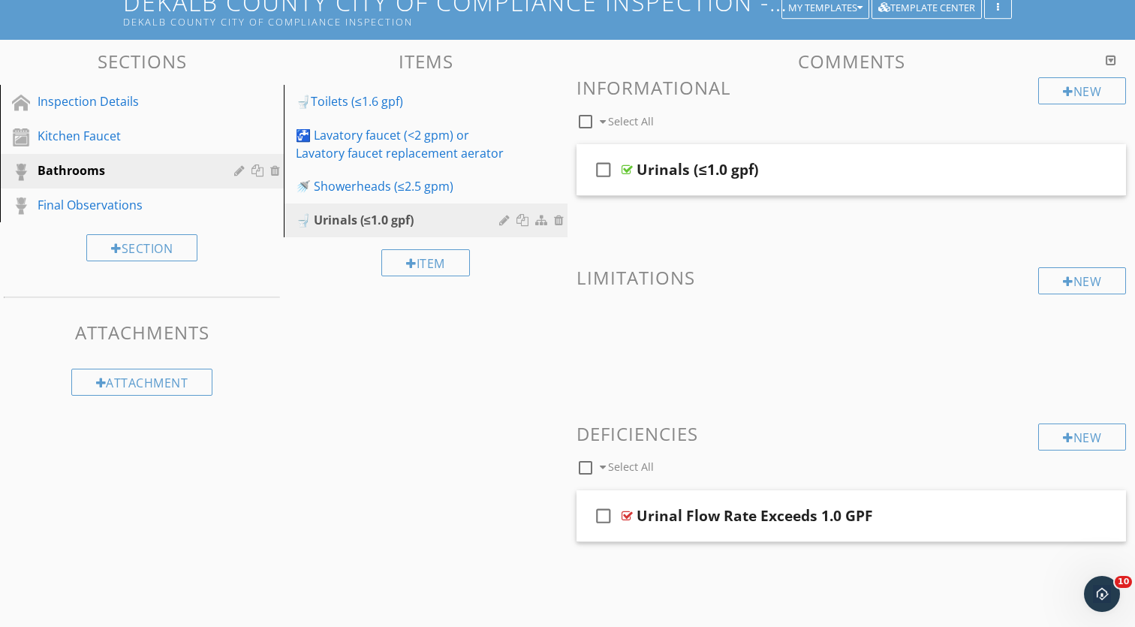
click at [442, 362] on div "Sections Inspection Details Kitchen Faucet Bathrooms Final Observations Section…" at bounding box center [567, 327] width 1135 height 574
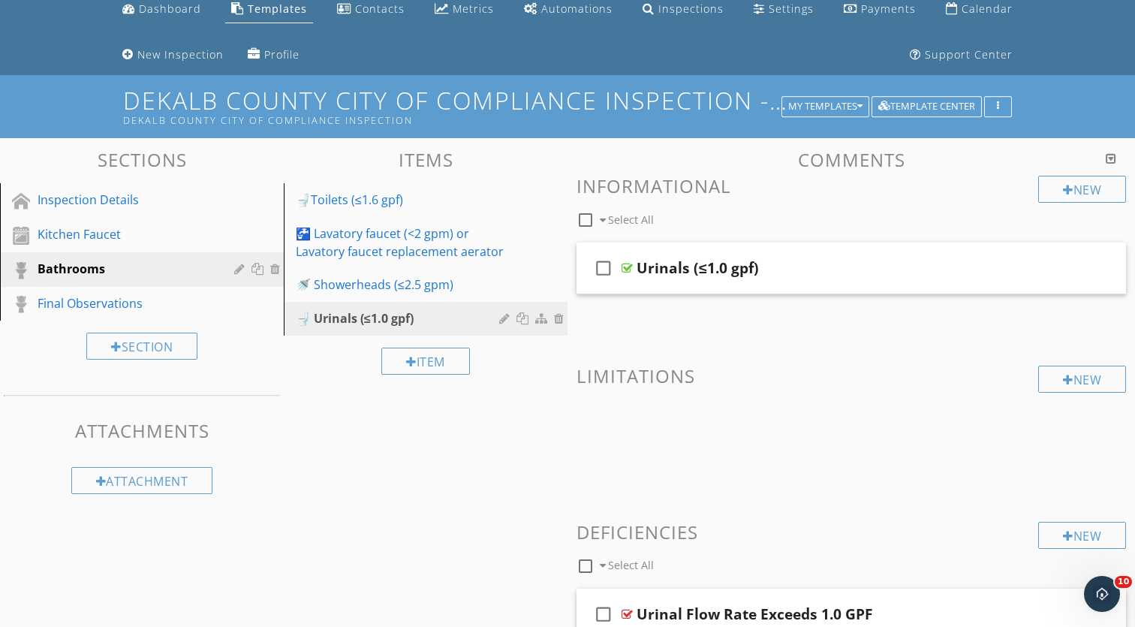
scroll to position [73, 0]
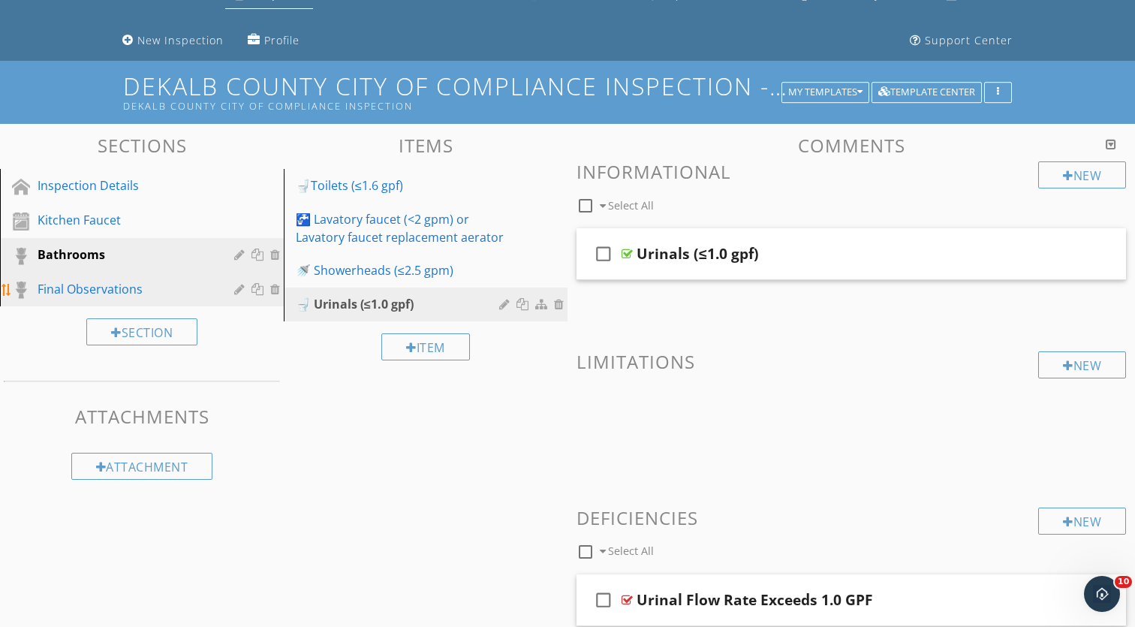
click at [140, 290] on div "Final Observations" at bounding box center [125, 289] width 175 height 18
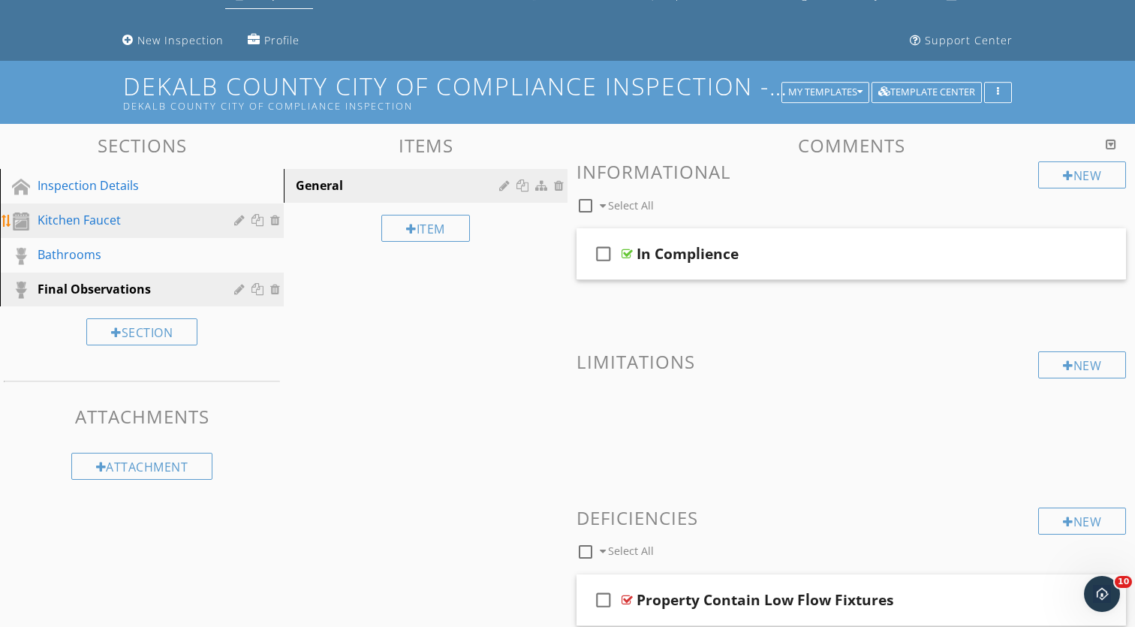
click at [241, 216] on div at bounding box center [241, 220] width 14 height 12
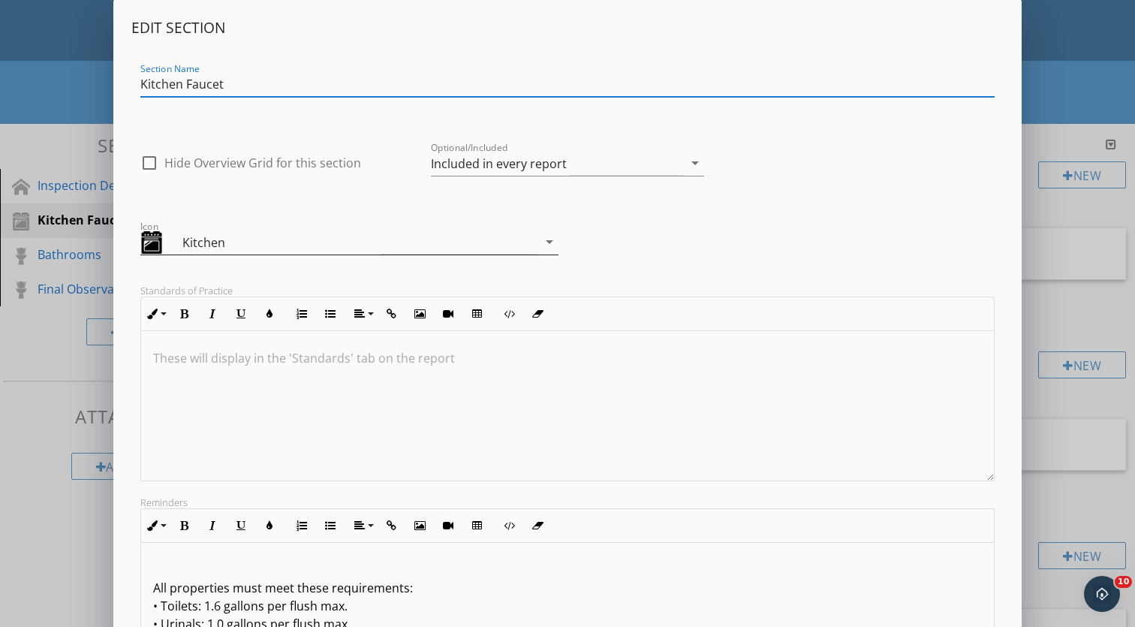
click at [177, 243] on div at bounding box center [161, 242] width 42 height 23
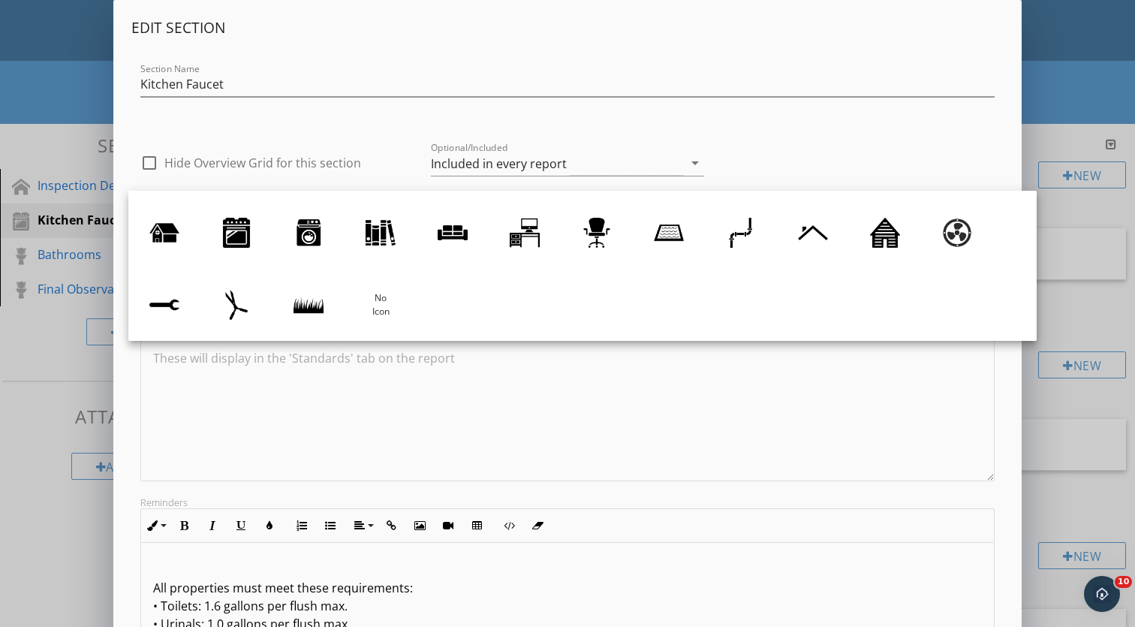
scroll to position [138, 0]
click at [405, 462] on div at bounding box center [567, 406] width 853 height 150
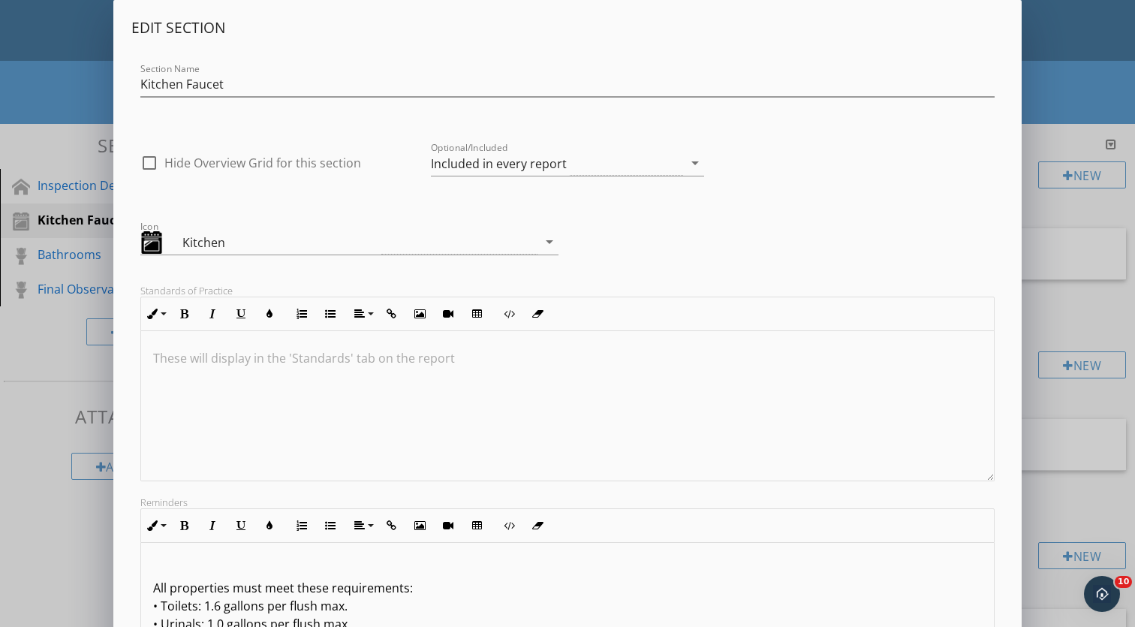
click at [1095, 300] on div "Edit Section Section Name Kitchen Faucet check_box_outline_blank Hide Overview …" at bounding box center [567, 397] width 1135 height 795
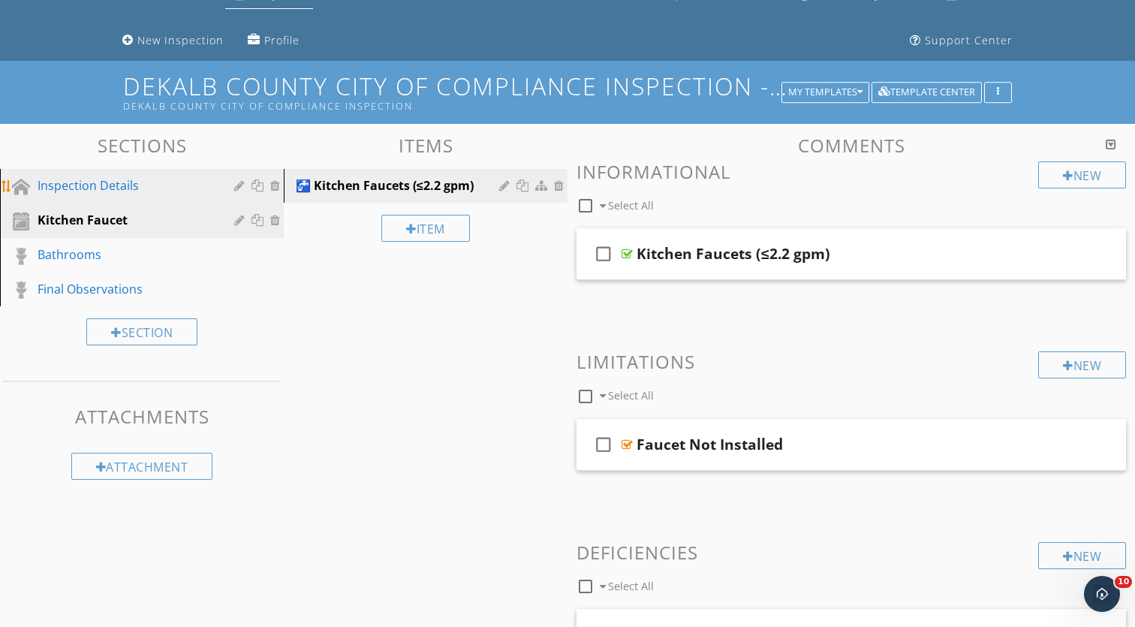
click at [59, 192] on div "Inspection Details" at bounding box center [125, 185] width 175 height 18
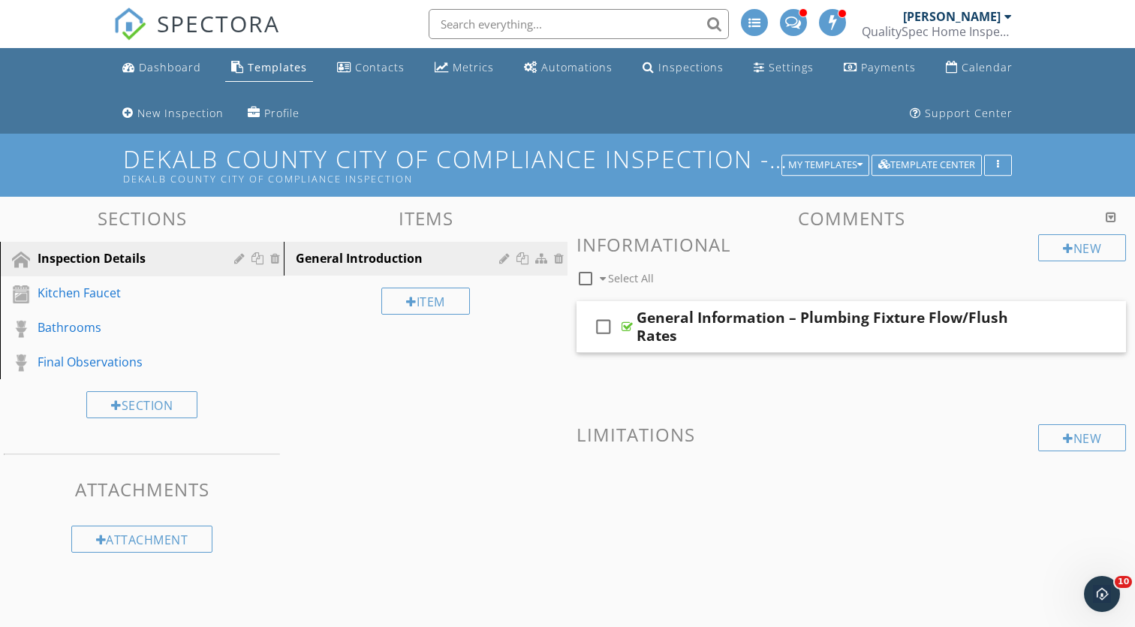
scroll to position [0, 0]
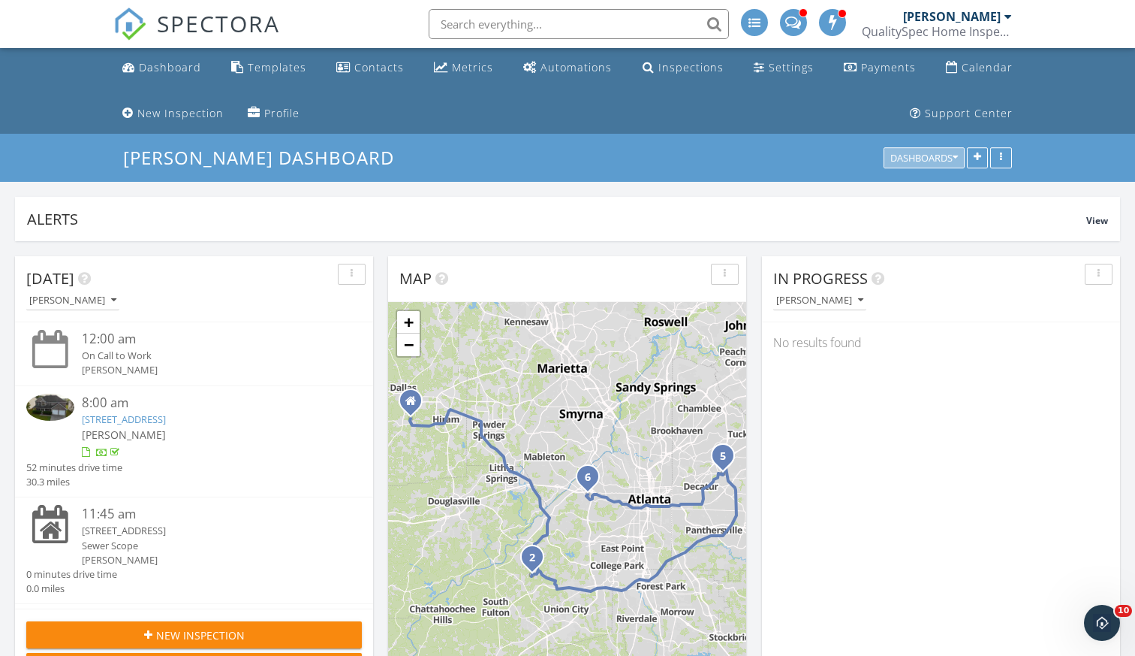
click at [942, 158] on div "Dashboards" at bounding box center [925, 158] width 68 height 11
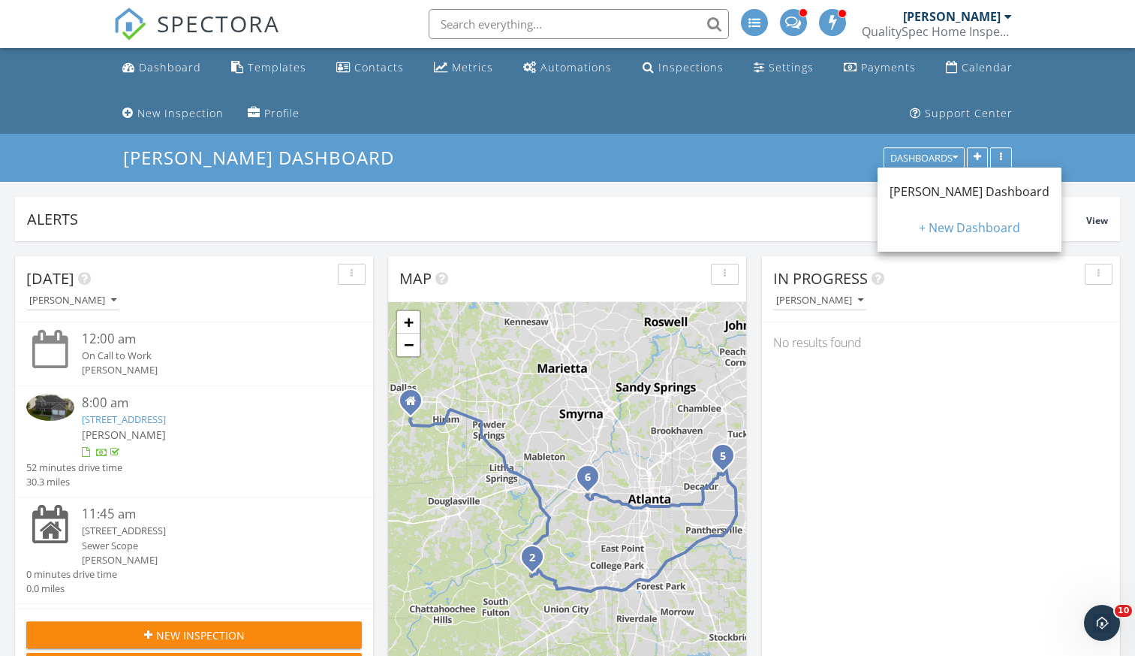
click at [1037, 152] on div "[PERSON_NAME] Dashboard Dashboards" at bounding box center [567, 158] width 1135 height 48
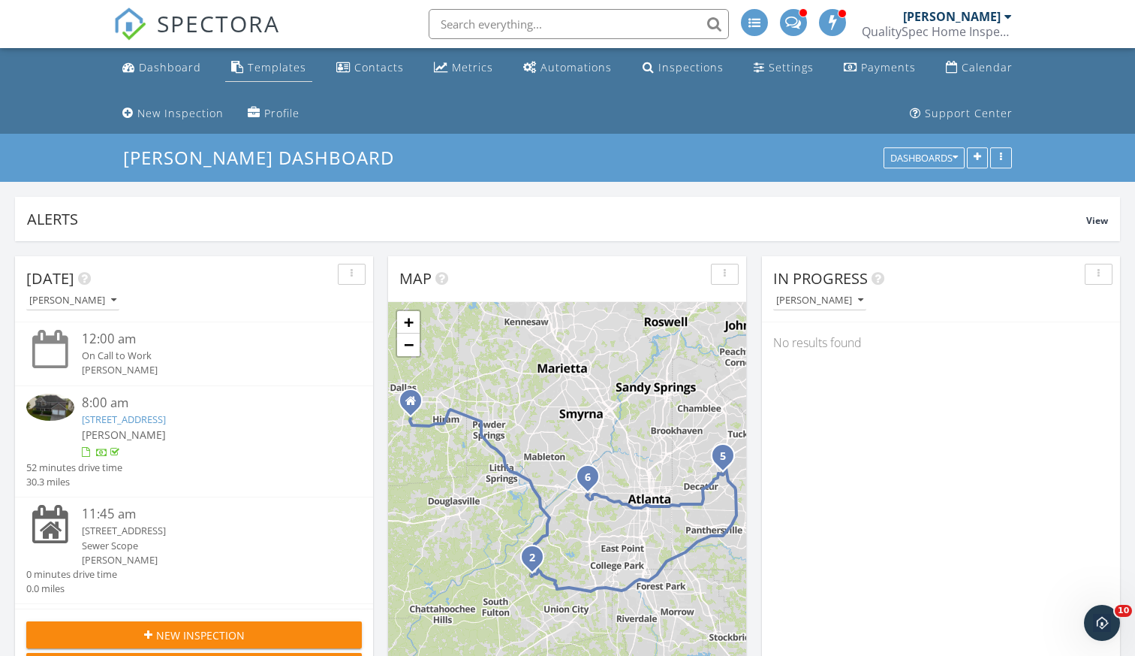
click at [283, 65] on div "Templates" at bounding box center [277, 67] width 59 height 14
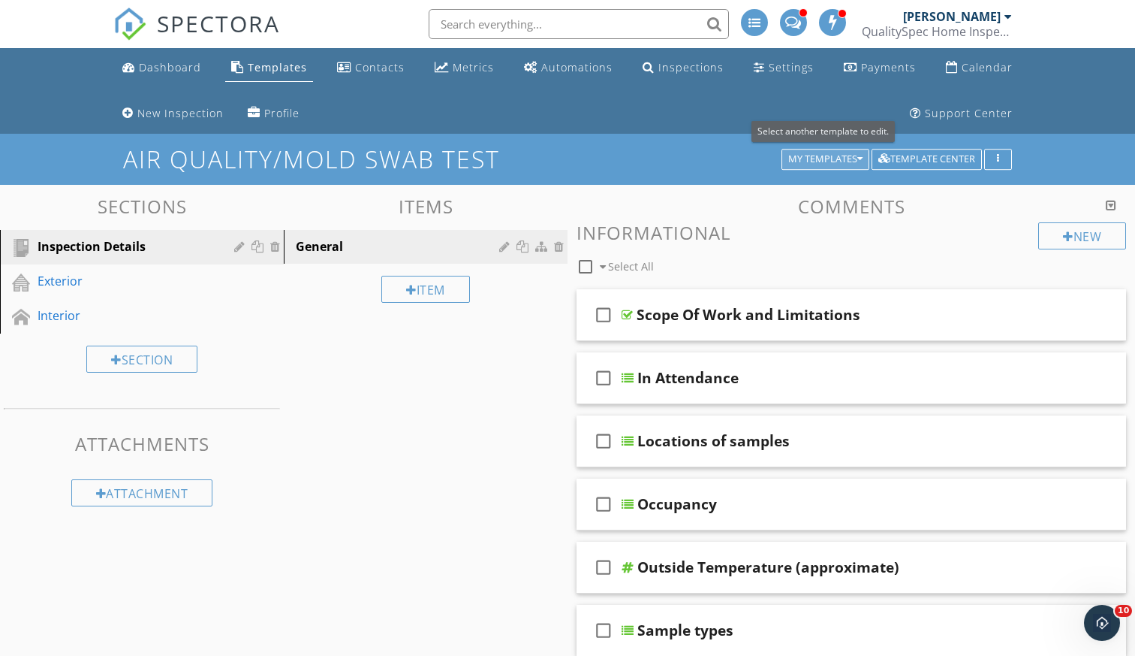
click at [861, 164] on button "My Templates" at bounding box center [826, 159] width 88 height 21
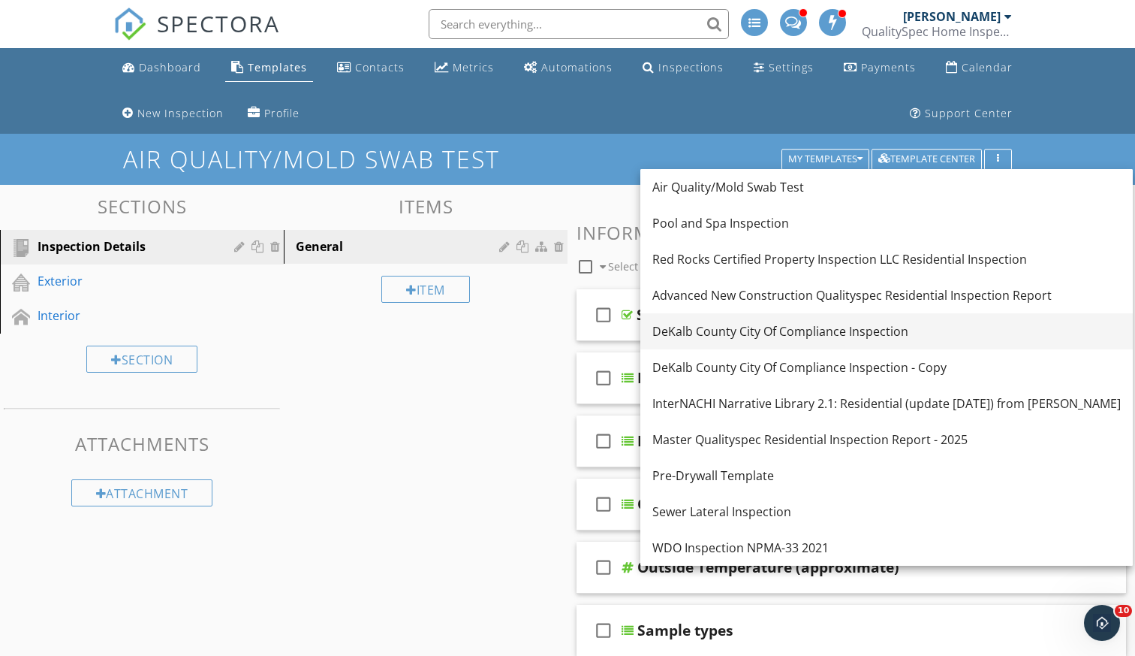
click at [809, 339] on div "DeKalb County City Of Compliance Inspection" at bounding box center [887, 331] width 469 height 18
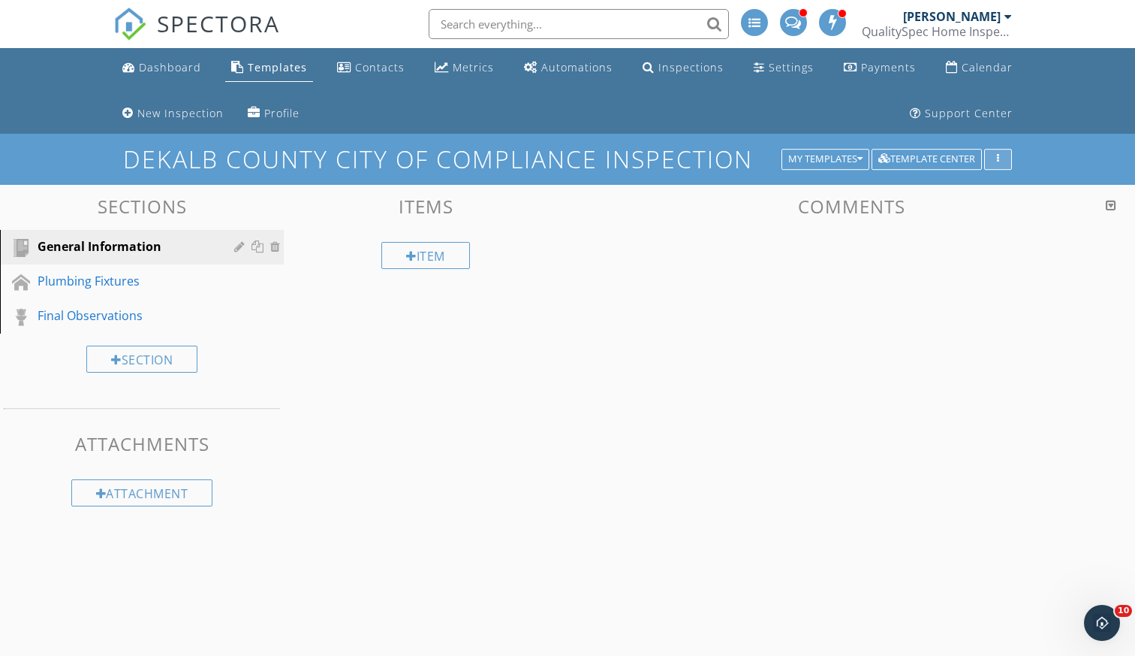
click at [998, 154] on icon "button" at bounding box center [998, 159] width 2 height 11
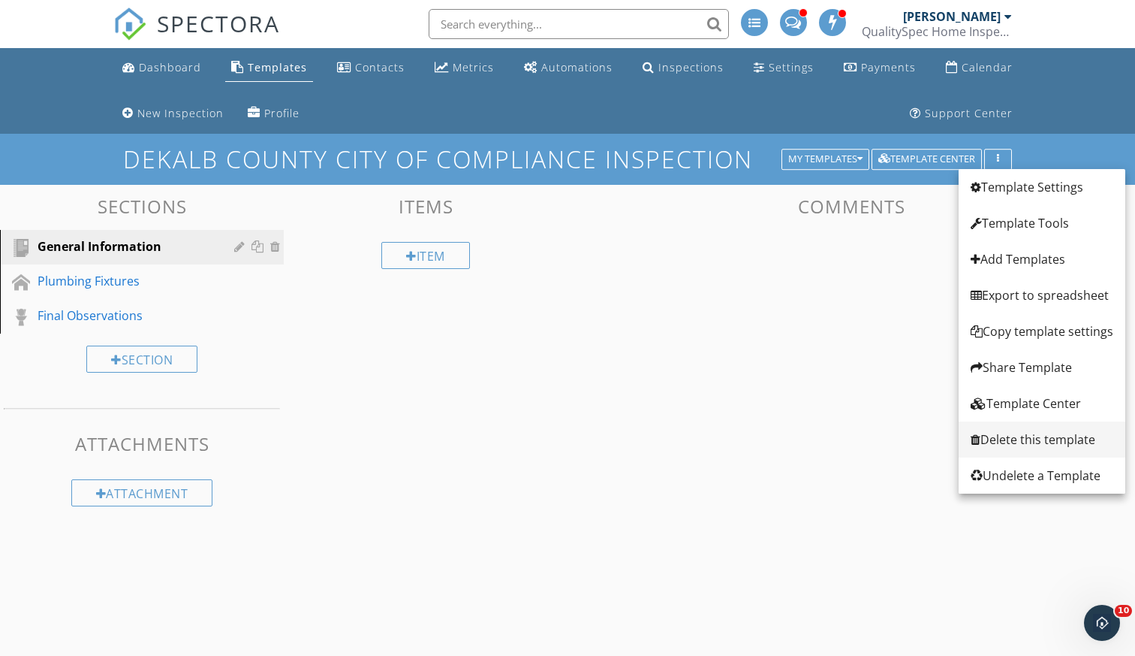
click at [1005, 437] on div "Delete this template" at bounding box center [1042, 439] width 143 height 18
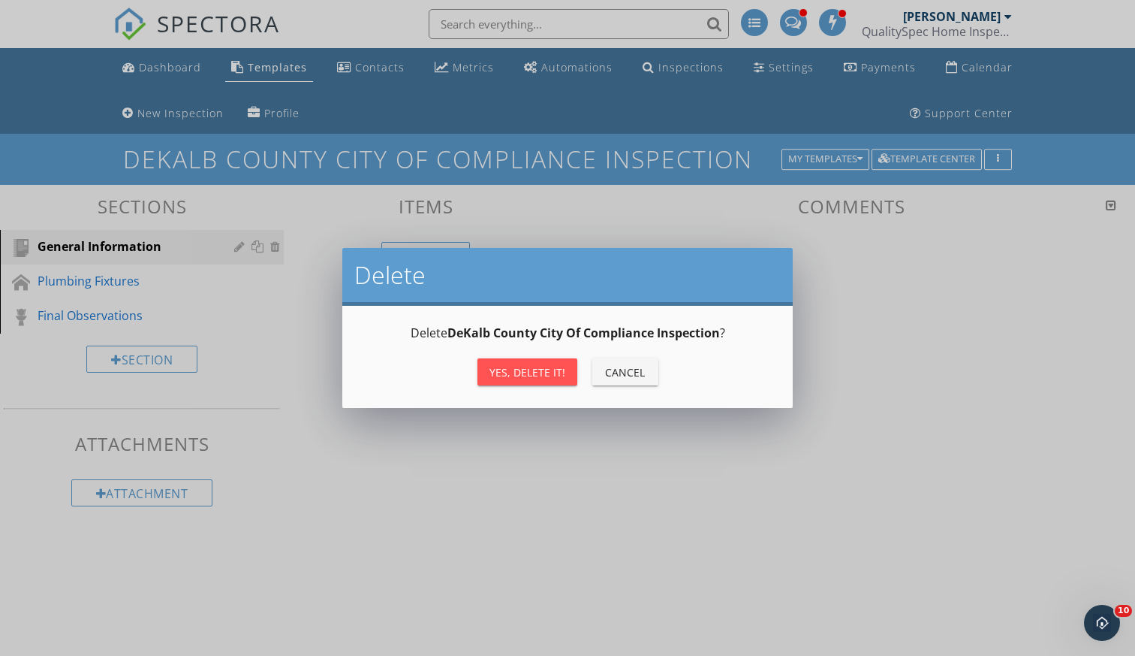
click at [540, 373] on div "Yes, Delete it!" at bounding box center [528, 372] width 76 height 16
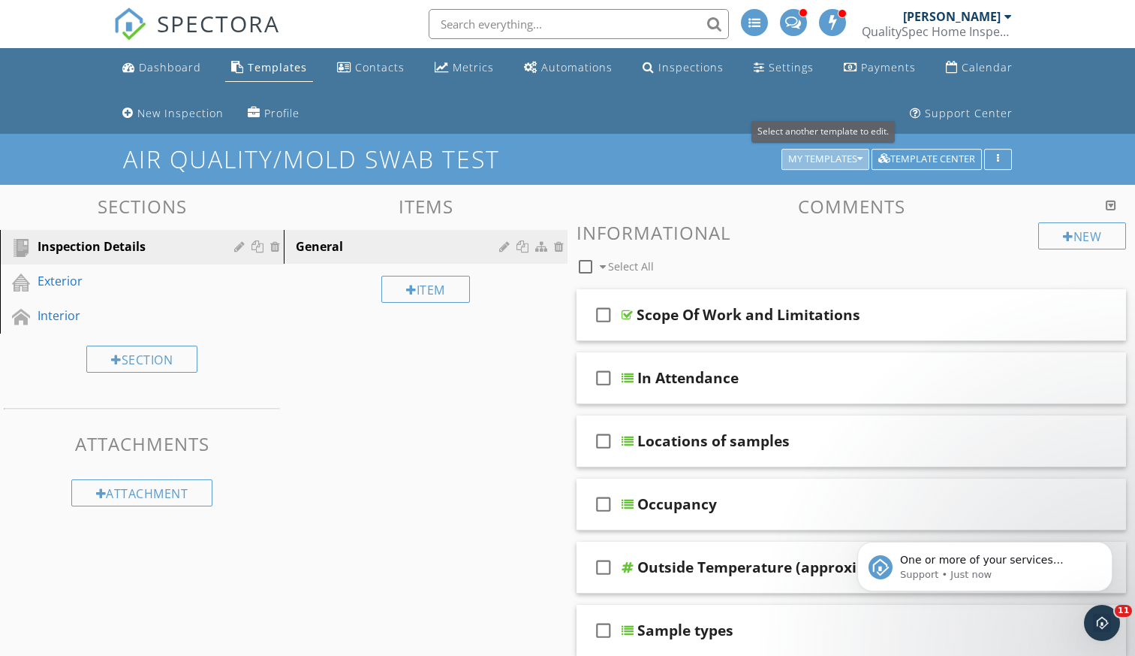
click at [794, 158] on div "My Templates" at bounding box center [825, 159] width 74 height 11
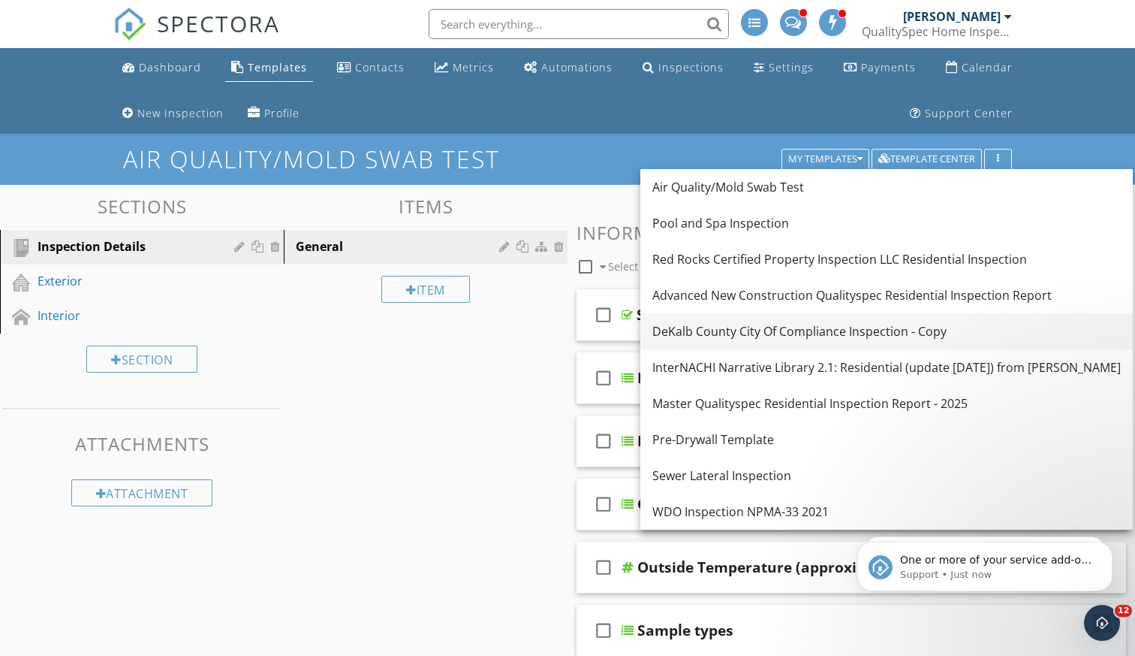
click at [880, 333] on div "DeKalb County City Of Compliance Inspection - Copy" at bounding box center [887, 331] width 469 height 18
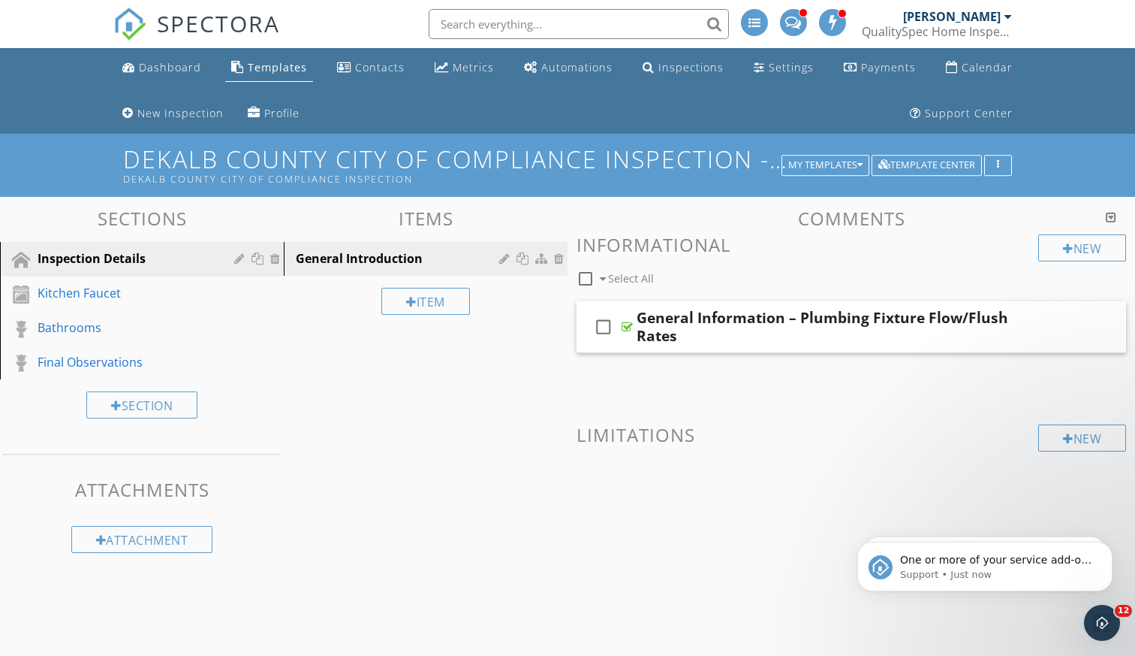
click at [722, 157] on h1 "DeKalb County City Of Compliance Inspection - Copy DeKalb County City Of Compli…" at bounding box center [567, 165] width 889 height 38
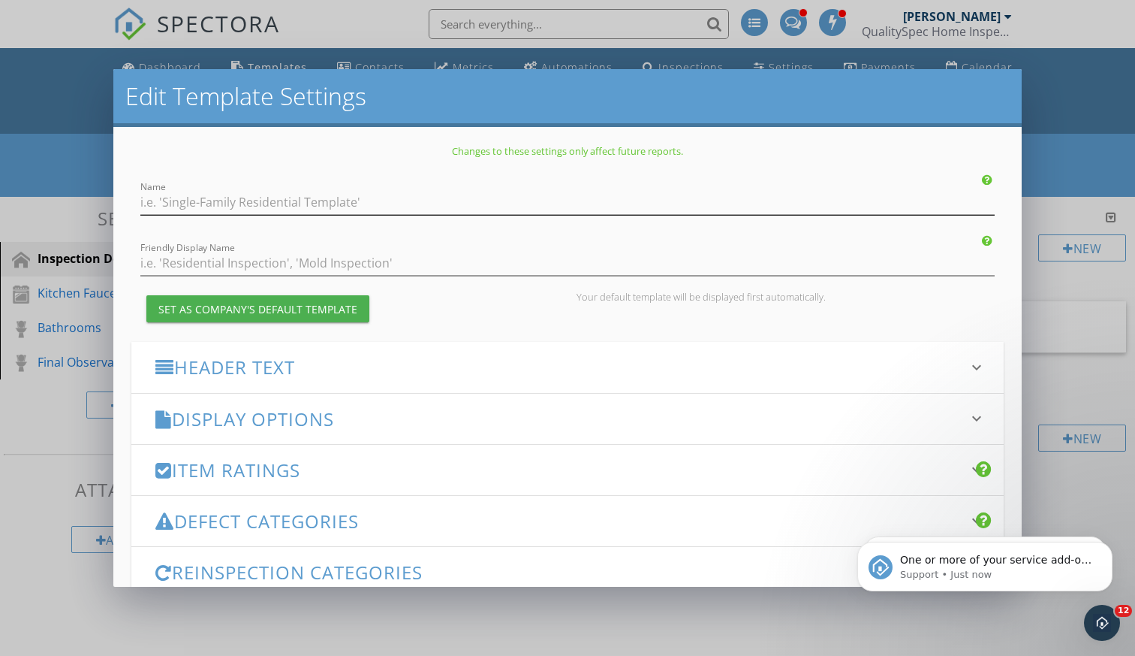
type input "DeKalb County City Of Compliance Inspection - Copy"
type input "DeKalb County City Of Compliance Inspection"
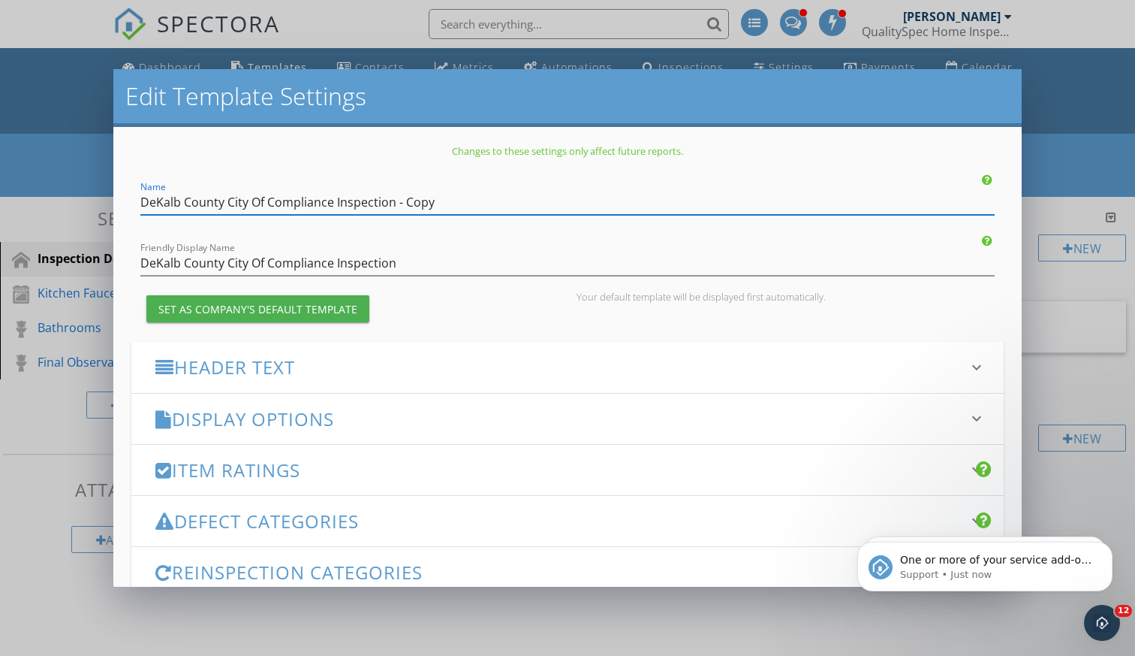
click at [616, 199] on input "DeKalb County City Of Compliance Inspection - Copy" at bounding box center [567, 202] width 855 height 25
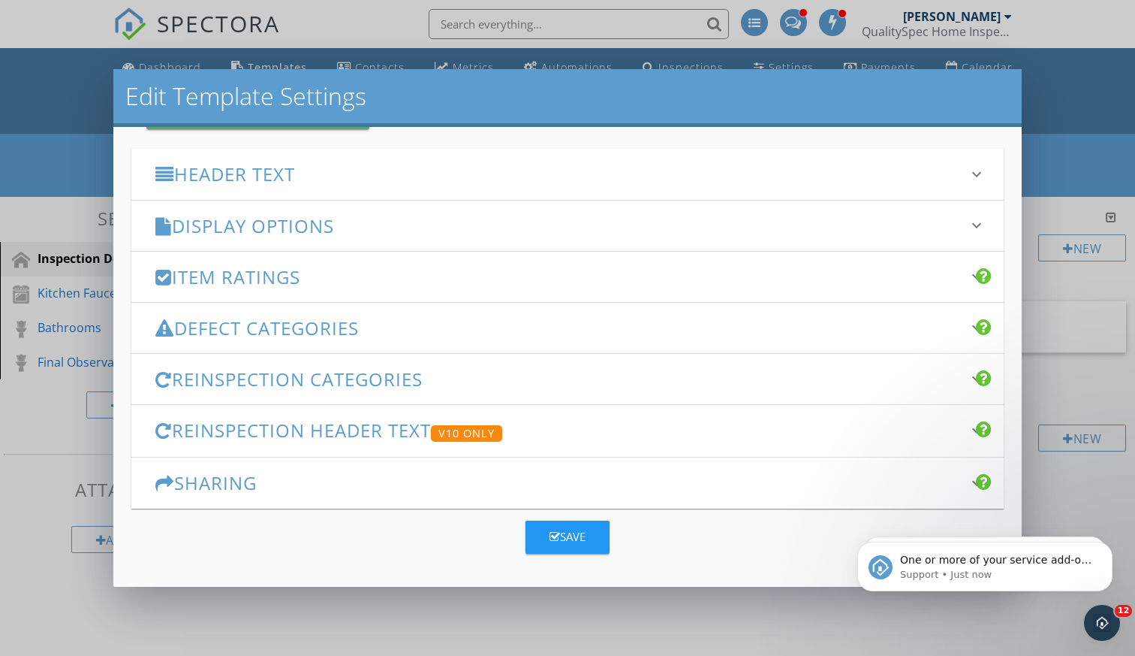
scroll to position [192, 0]
type input "DeKalb County City Of Compliance Inspection"
click at [568, 538] on div "Save" at bounding box center [568, 537] width 36 height 17
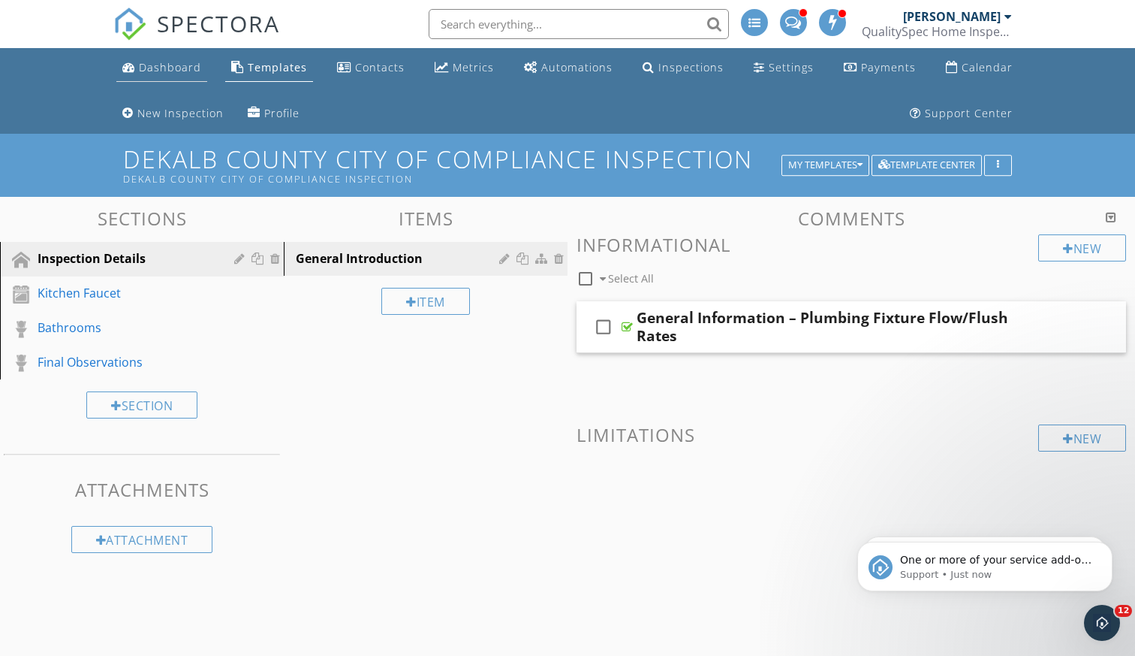
click at [190, 83] on li "Dashboard" at bounding box center [161, 68] width 97 height 40
click at [963, 29] on div "QualitySpec Home Inspection" at bounding box center [937, 31] width 150 height 15
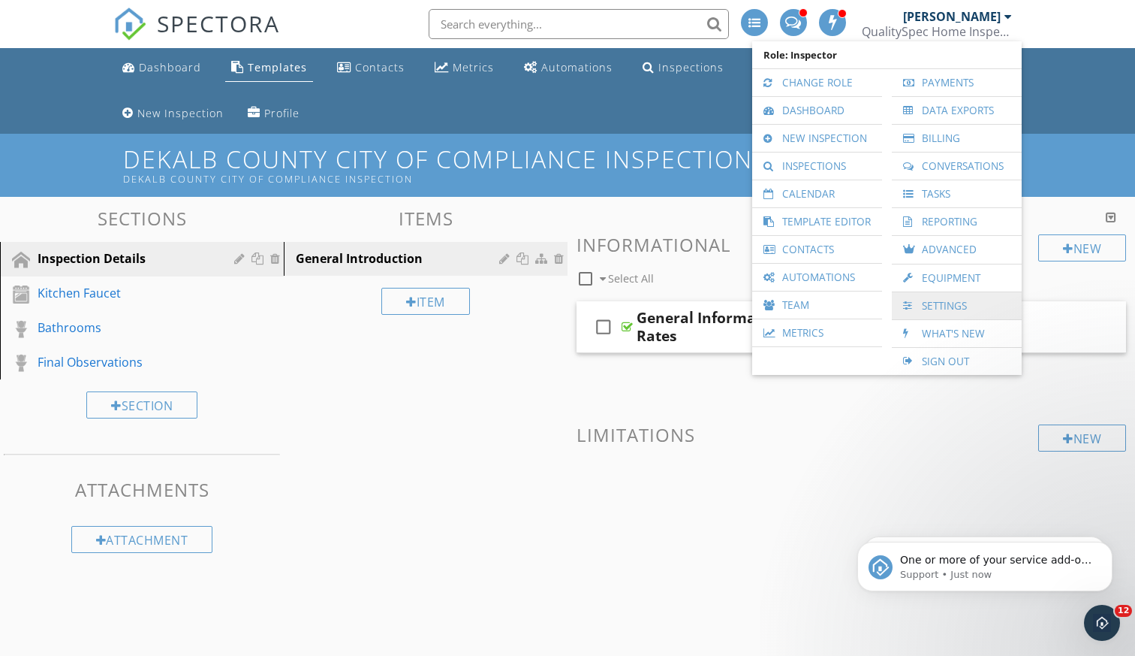
click at [942, 304] on link "Settings" at bounding box center [957, 305] width 115 height 27
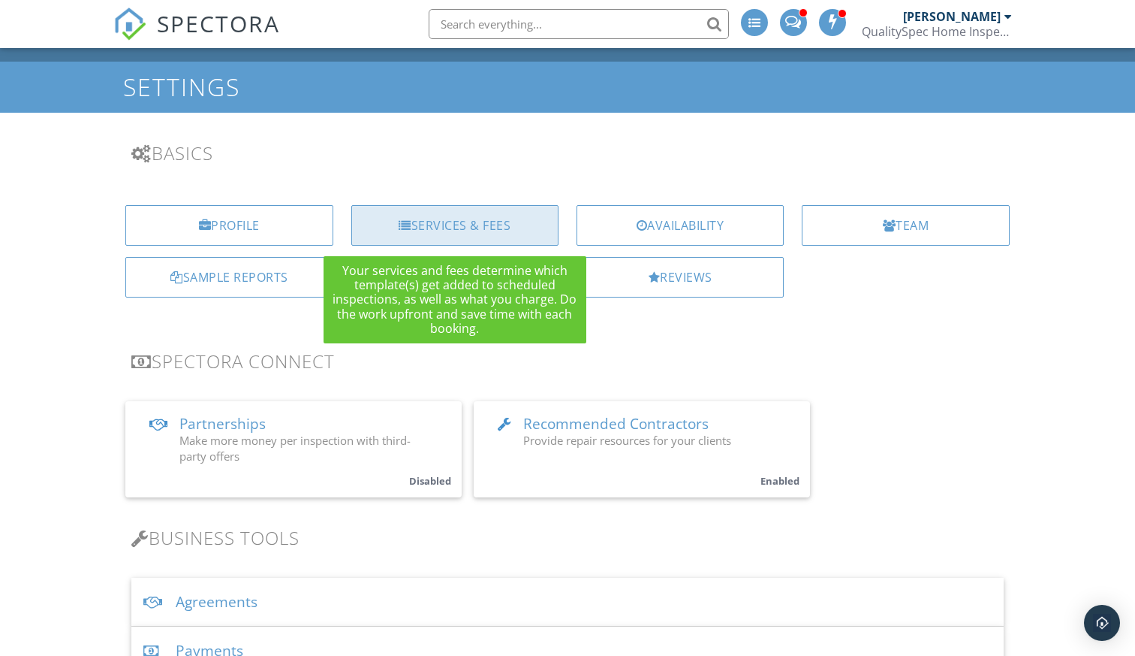
scroll to position [68, 0]
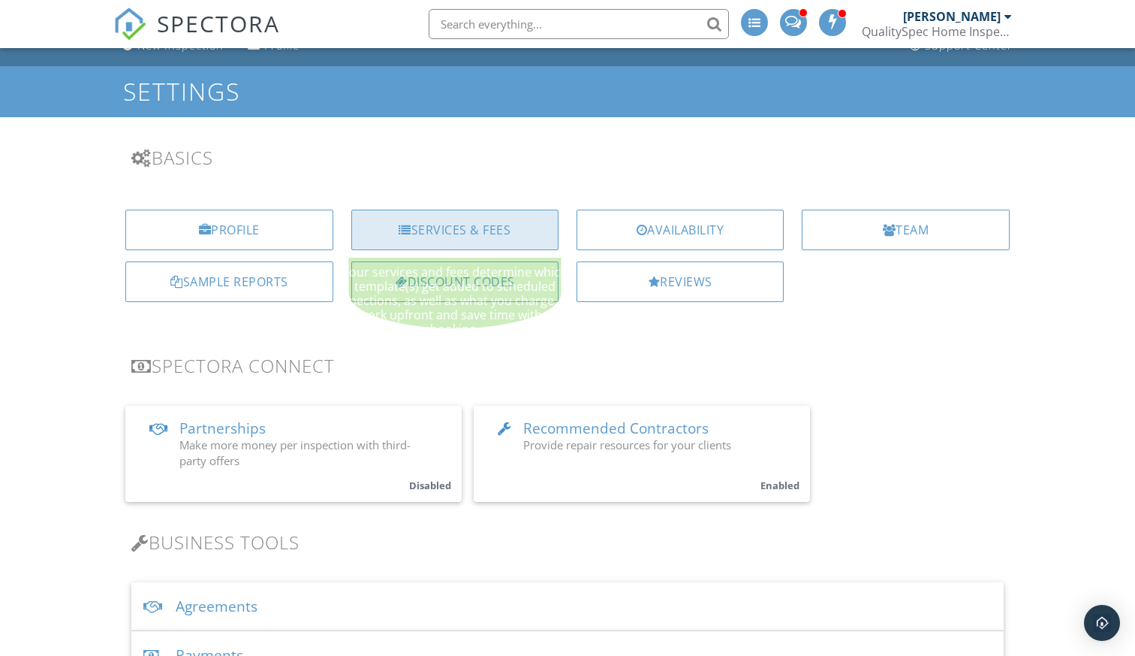
click at [413, 228] on div "Services & Fees" at bounding box center [454, 230] width 207 height 41
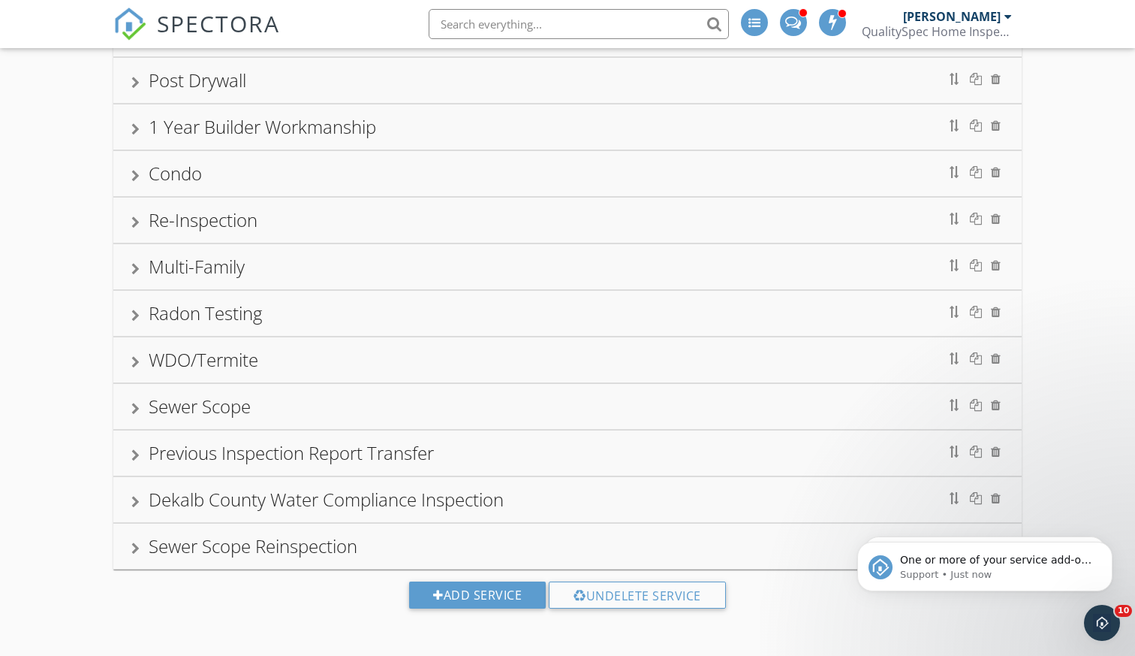
scroll to position [336, 0]
click at [449, 487] on div "Dekalb County Water Compliance Inspection" at bounding box center [567, 500] width 873 height 27
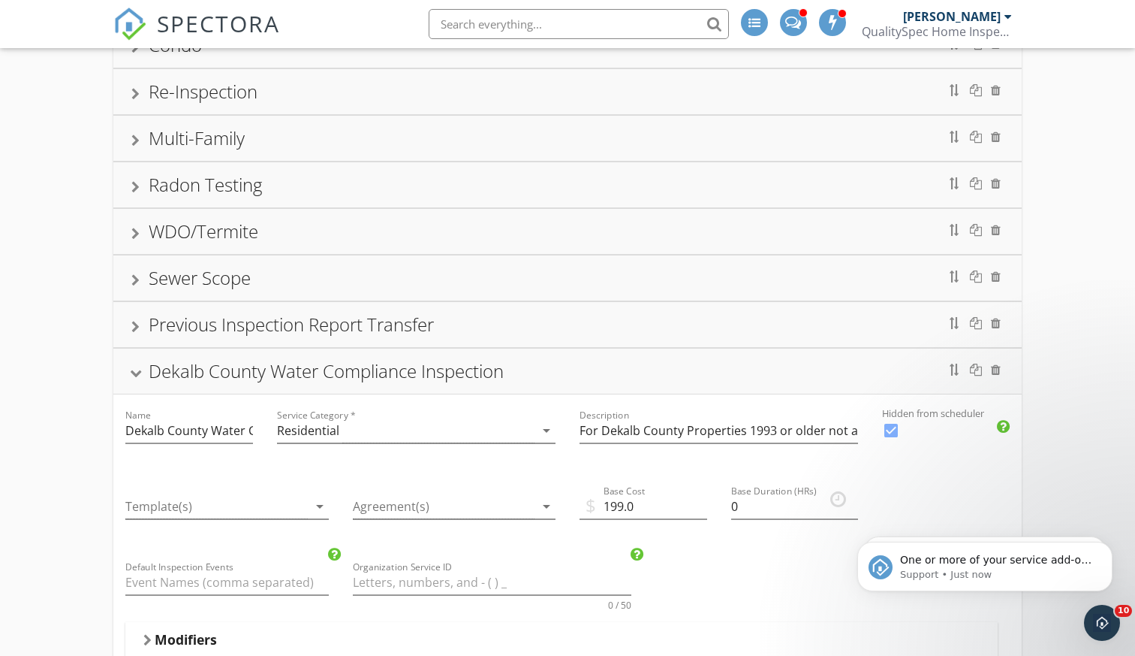
scroll to position [479, 0]
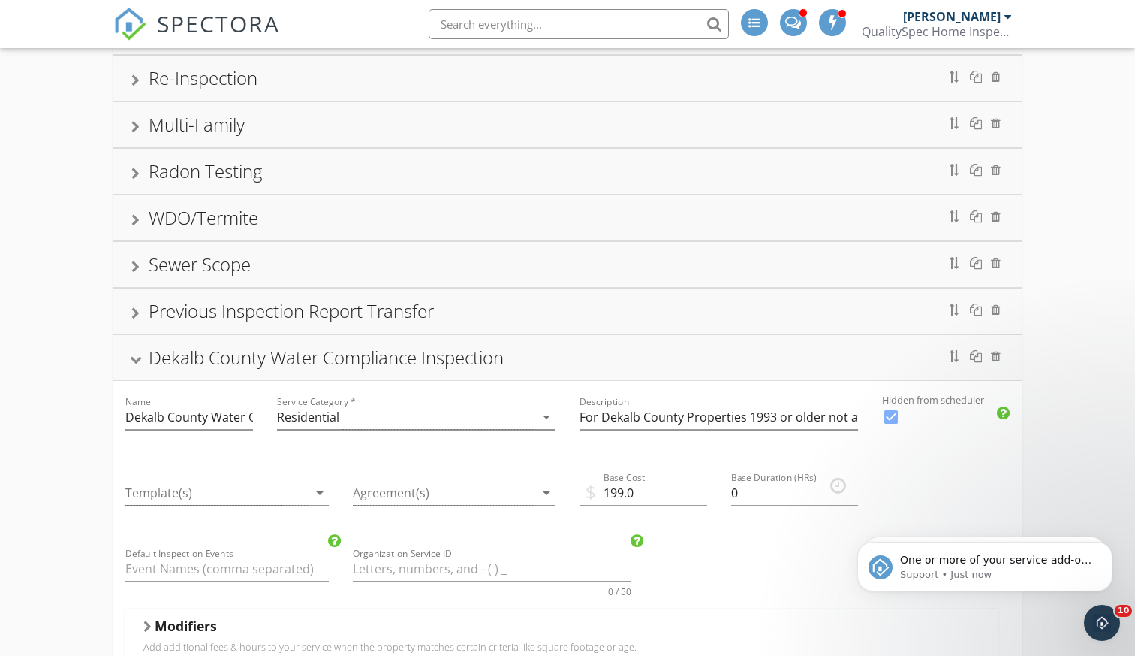
drag, startPoint x: 538, startPoint y: 413, endPoint x: 526, endPoint y: 461, distance: 49.4
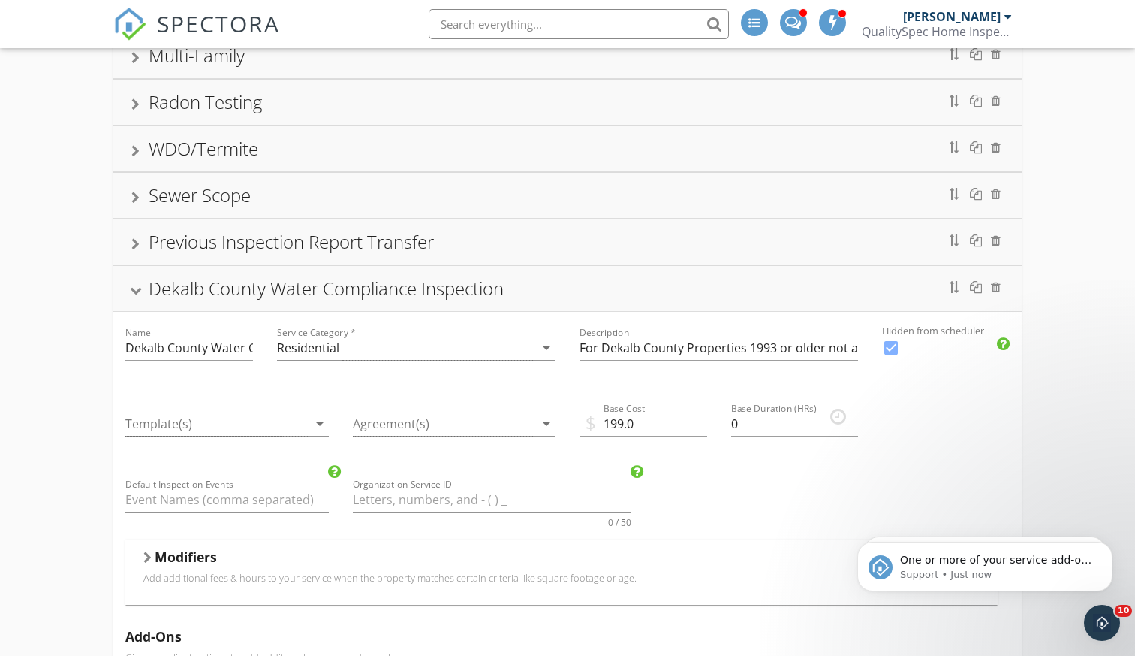
scroll to position [561, 0]
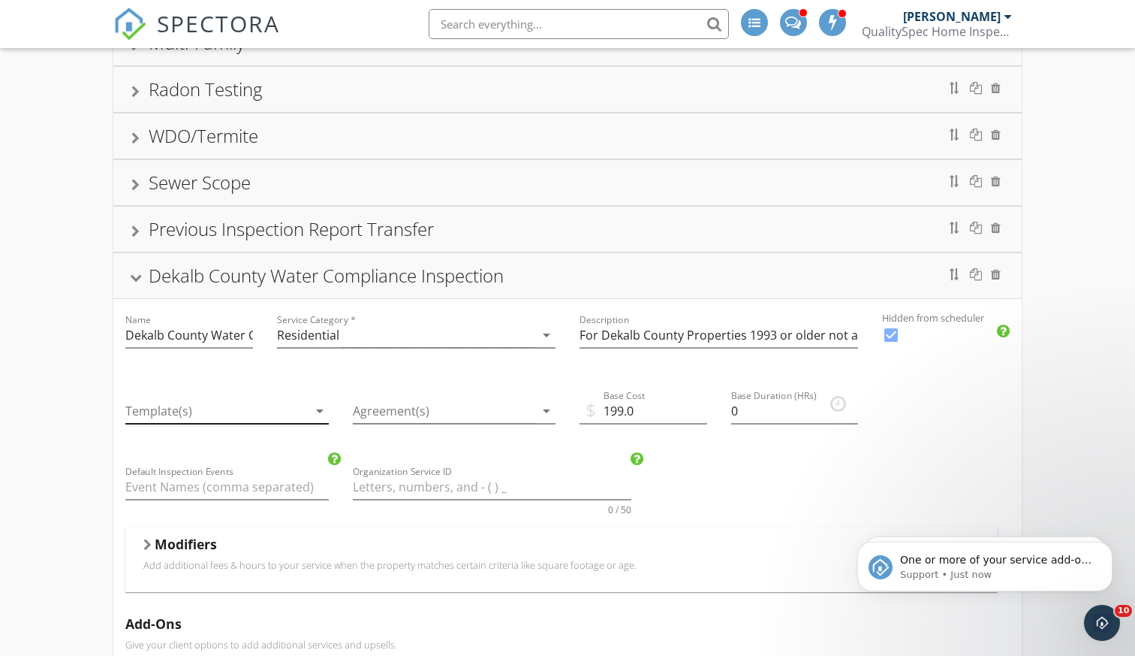
click at [312, 406] on icon "arrow_drop_down" at bounding box center [320, 411] width 18 height 18
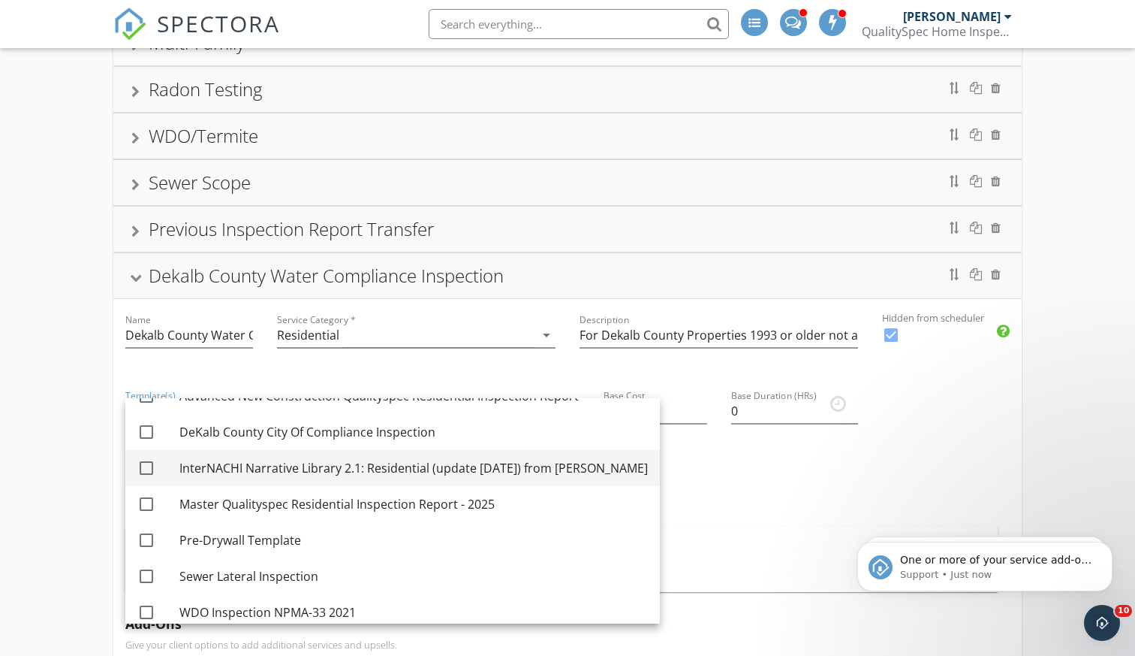
scroll to position [112, 0]
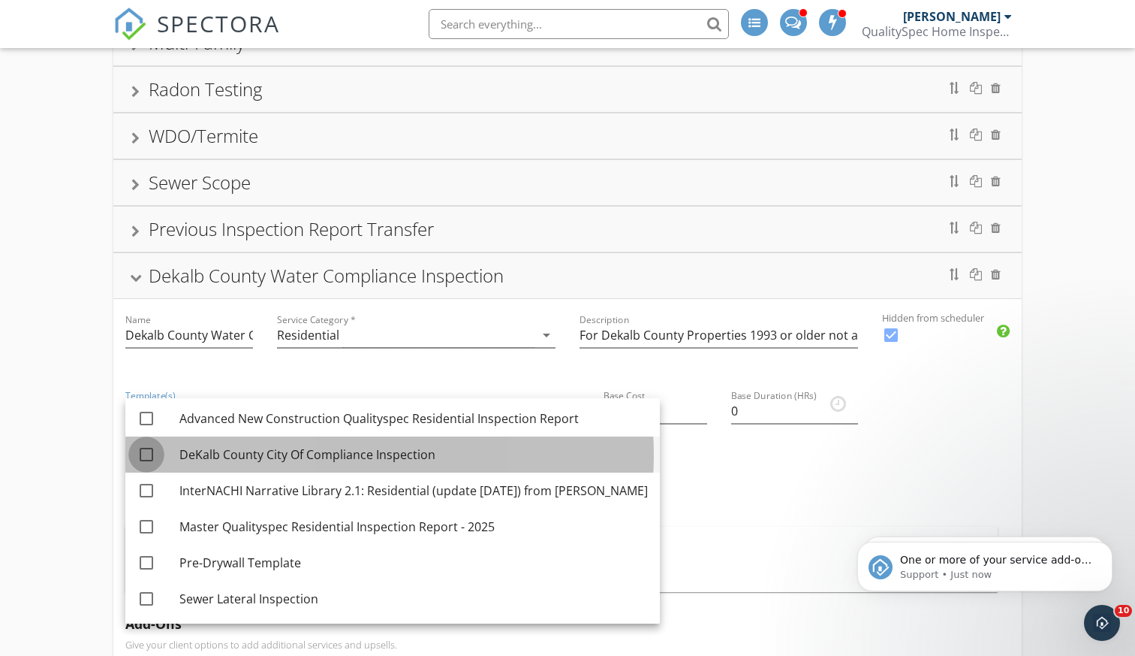
click at [152, 454] on div at bounding box center [147, 455] width 26 height 26
checkbox input "true"
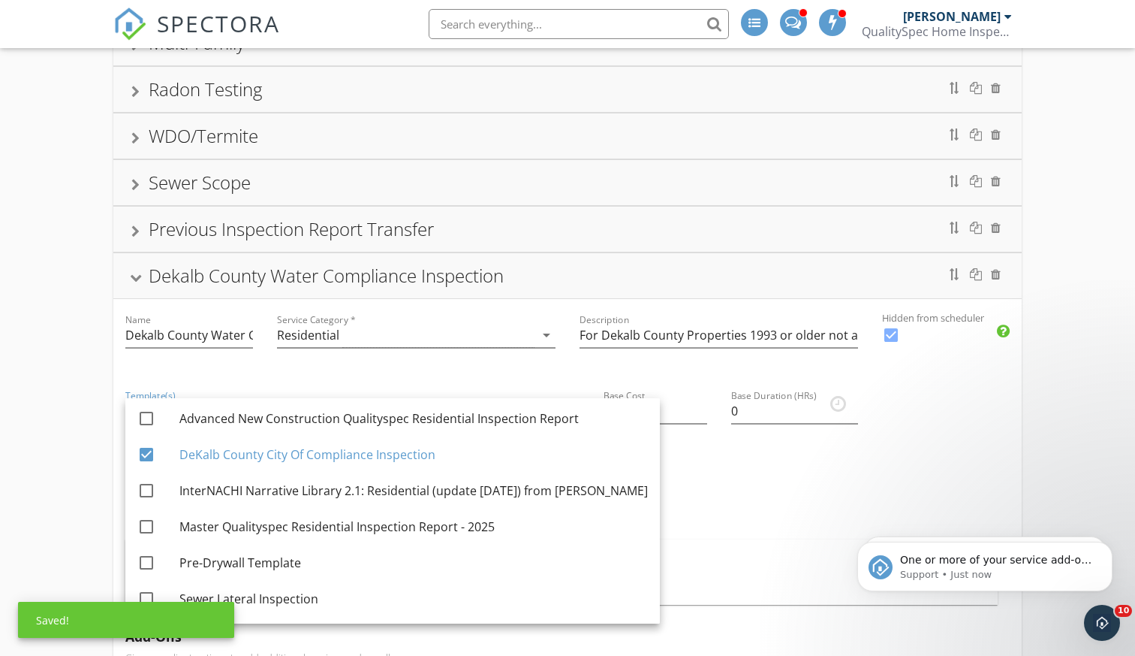
click at [800, 494] on div "Name Dekalb County Water Compliance Inspection Service Category * Residential a…" at bounding box center [567, 621] width 909 height 644
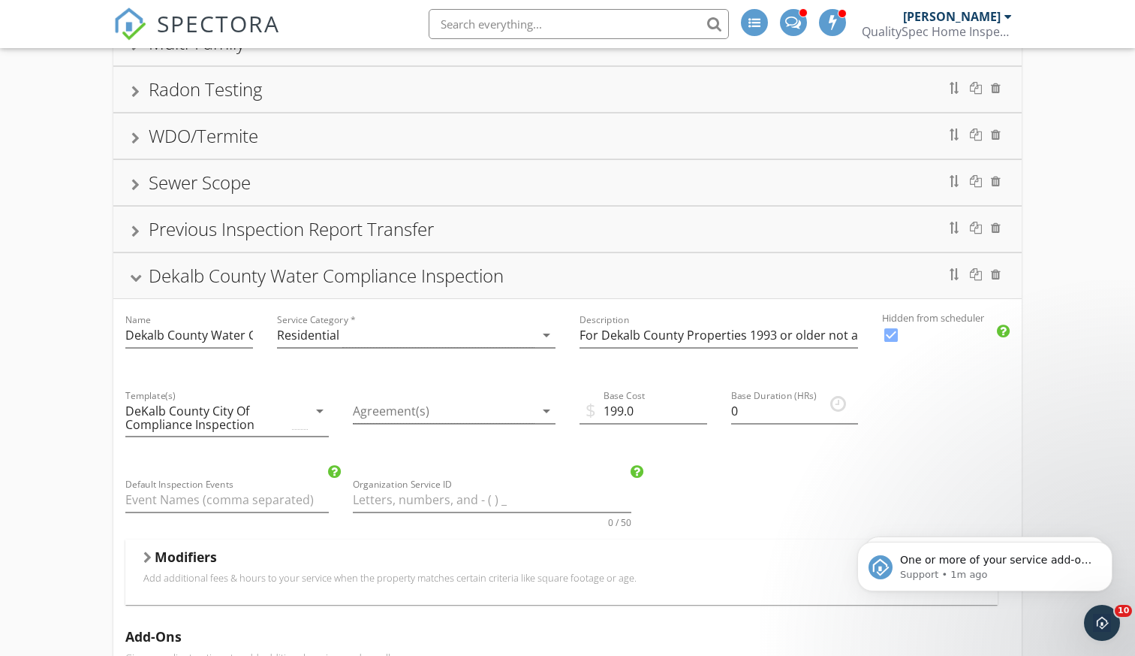
click at [770, 511] on div "Name Dekalb County Water Compliance Inspection Service Category * Residential a…" at bounding box center [567, 621] width 909 height 644
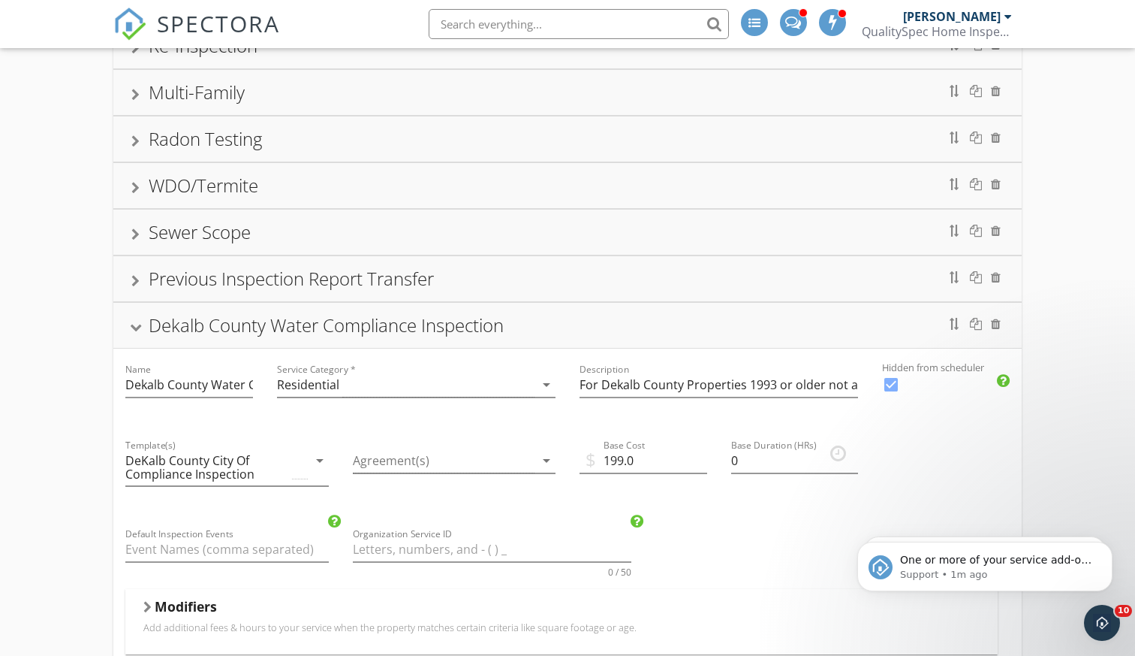
scroll to position [487, 0]
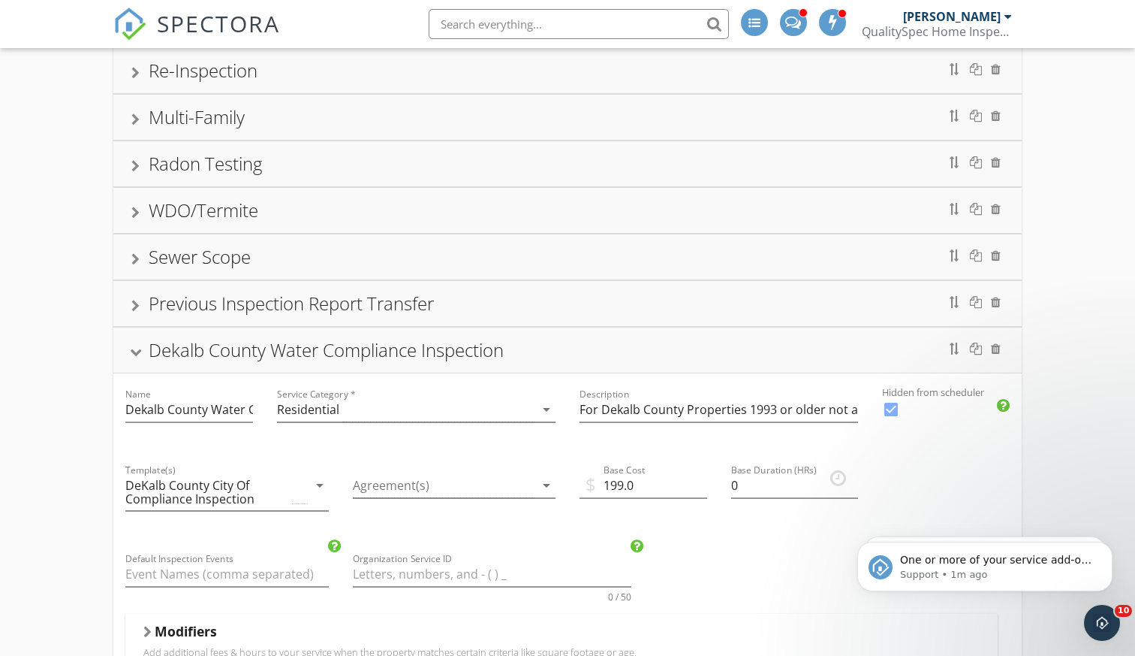
click at [704, 387] on div "Description For Dekalb County Properties 1993 or older not a part of the regula…" at bounding box center [719, 411] width 303 height 76
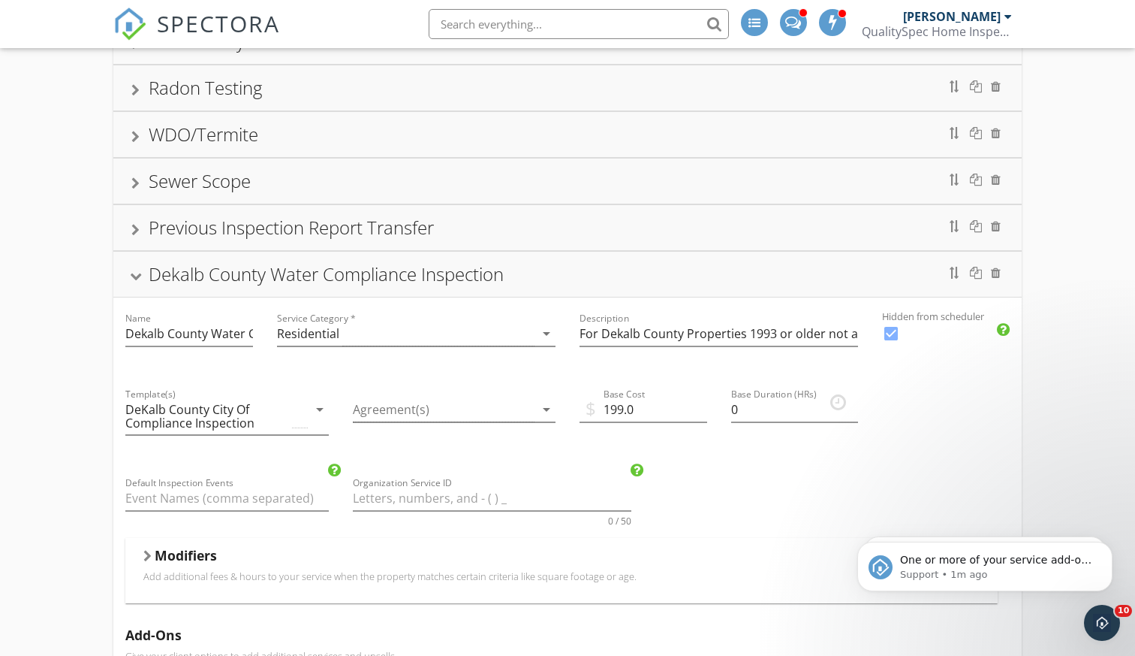
scroll to position [580, 0]
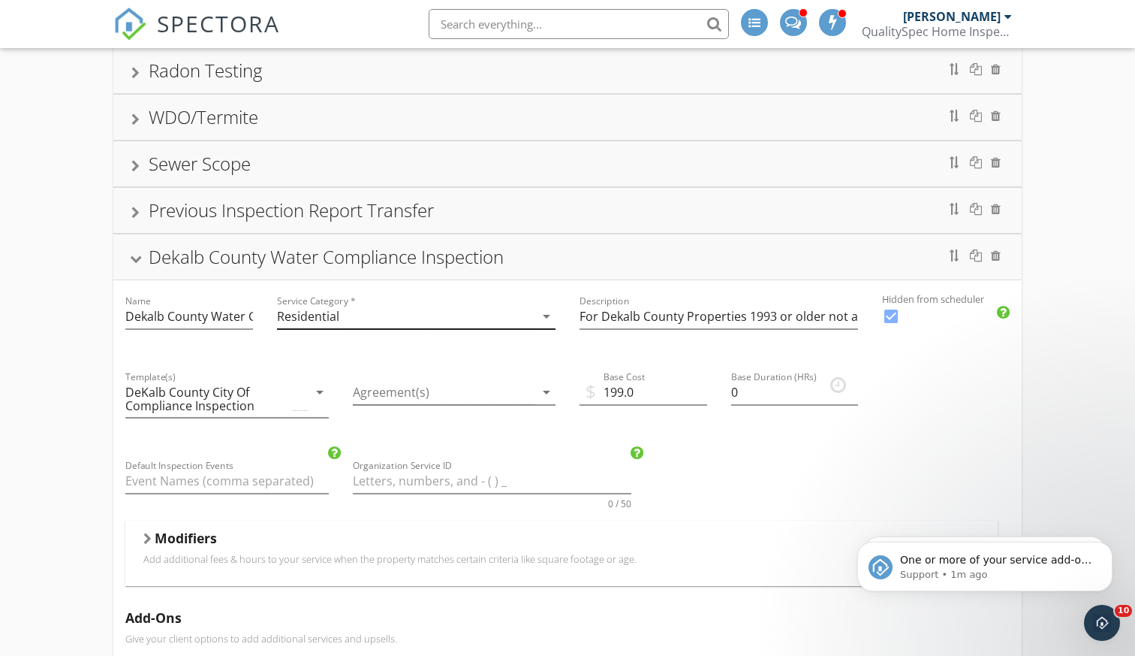
click at [544, 320] on icon "arrow_drop_down" at bounding box center [547, 316] width 18 height 18
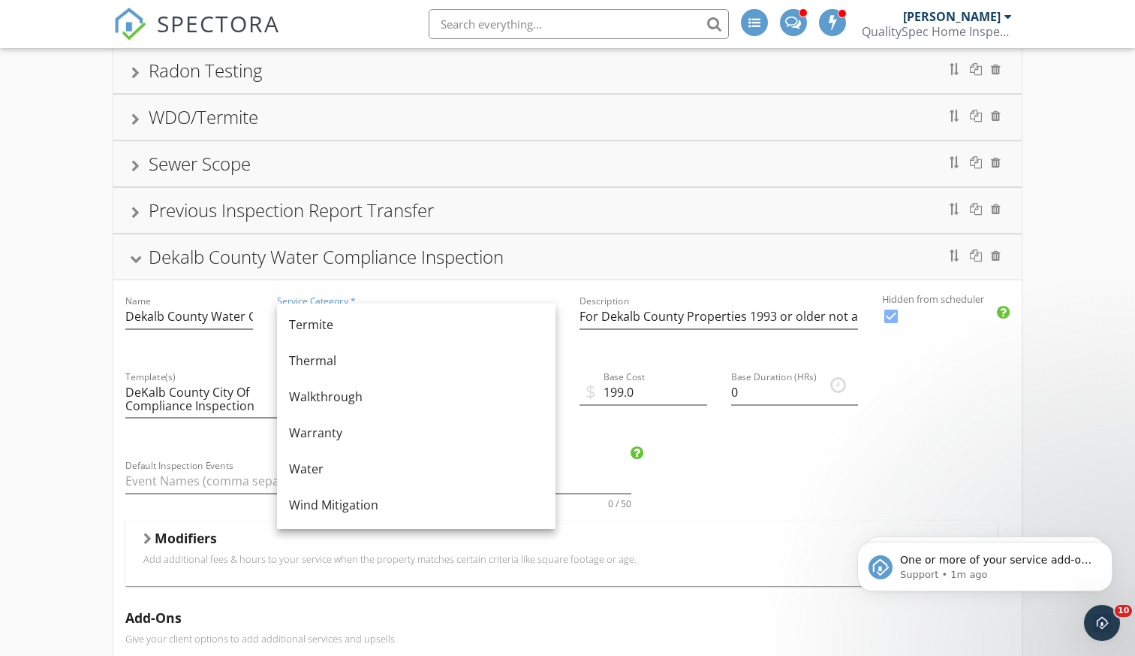
scroll to position [904, 0]
click at [50, 327] on div "Single Family/Townhome - Resale Pool & Spa Inspection Single Family/Townhome - …" at bounding box center [567, 331] width 1135 height 1452
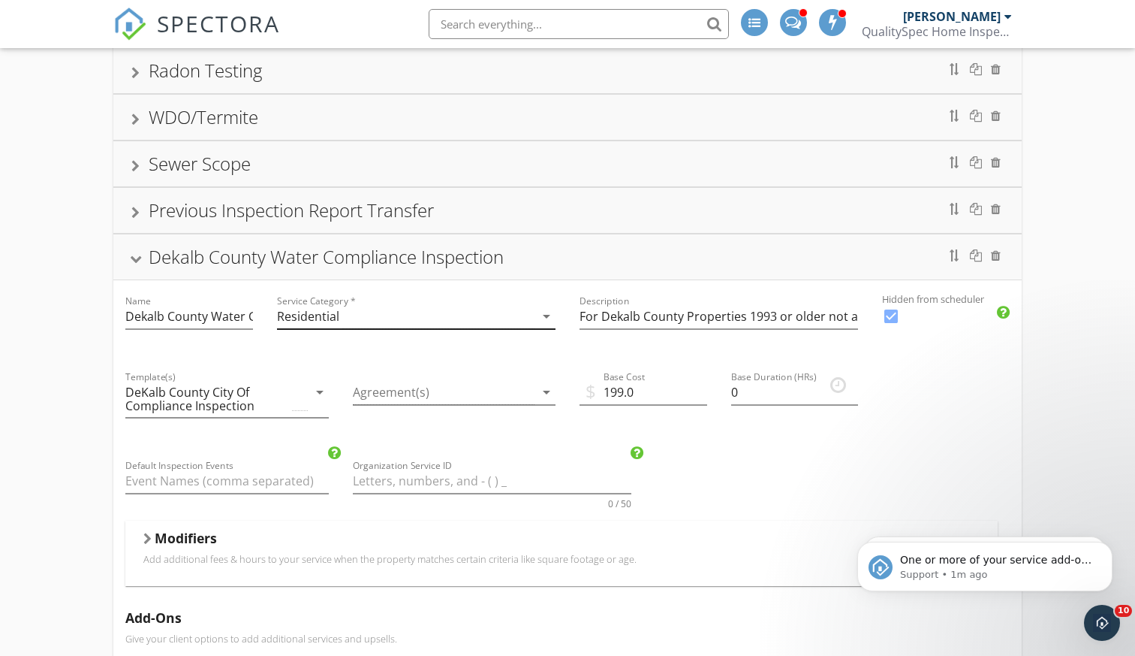
click at [548, 318] on icon "arrow_drop_down" at bounding box center [547, 316] width 18 height 18
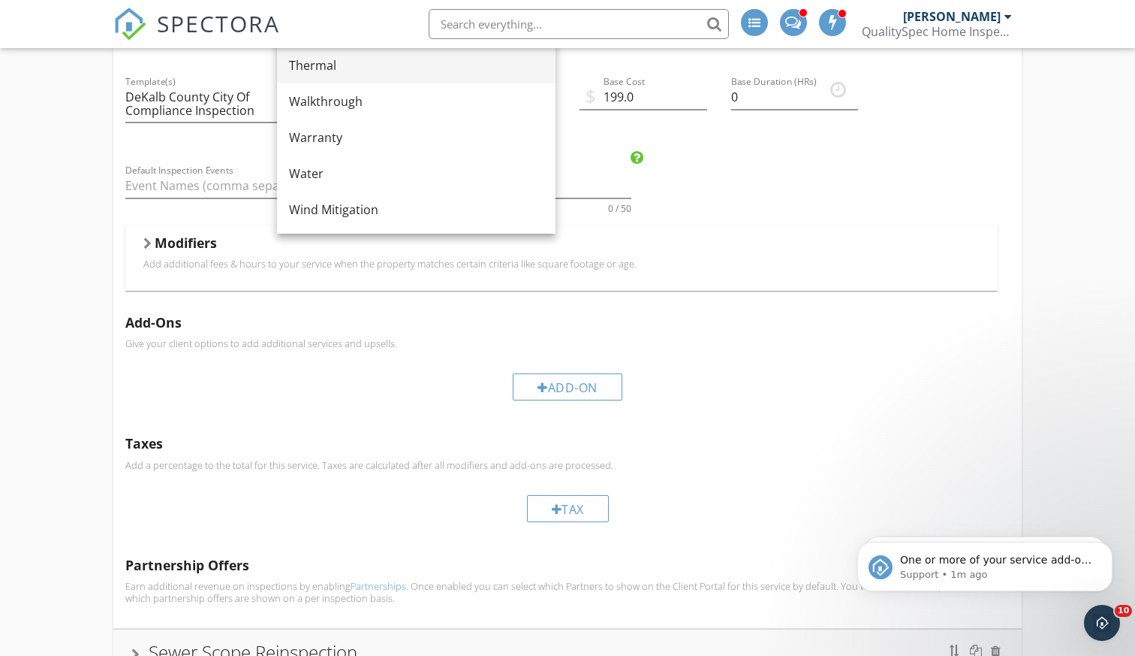
scroll to position [768, 0]
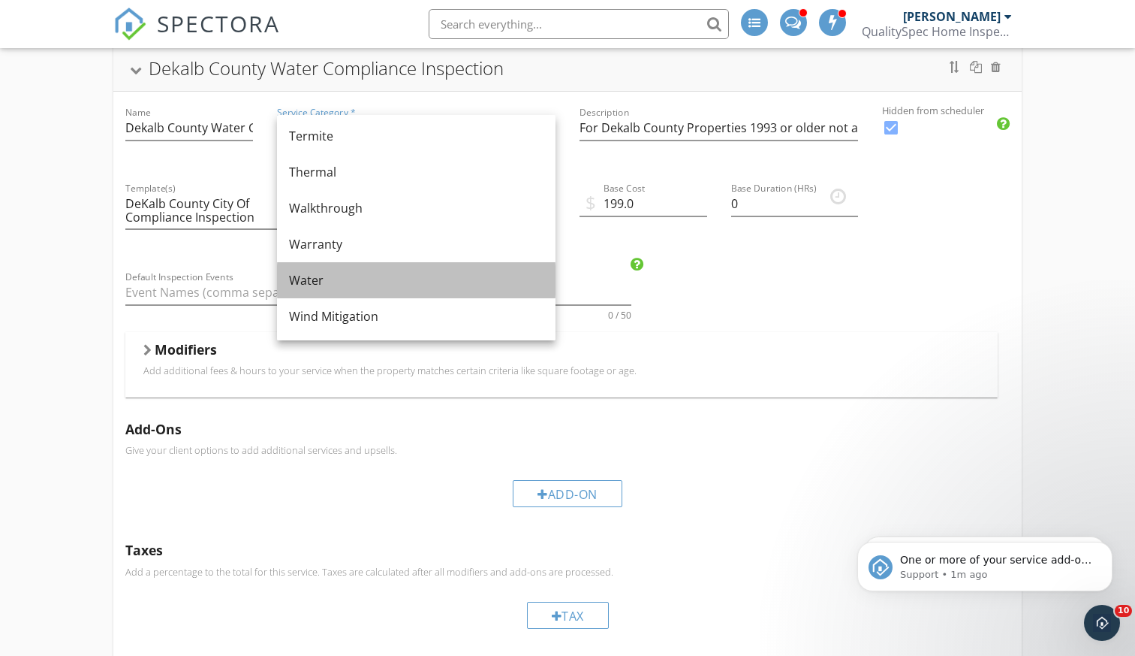
click at [410, 295] on div "Water" at bounding box center [416, 280] width 255 height 36
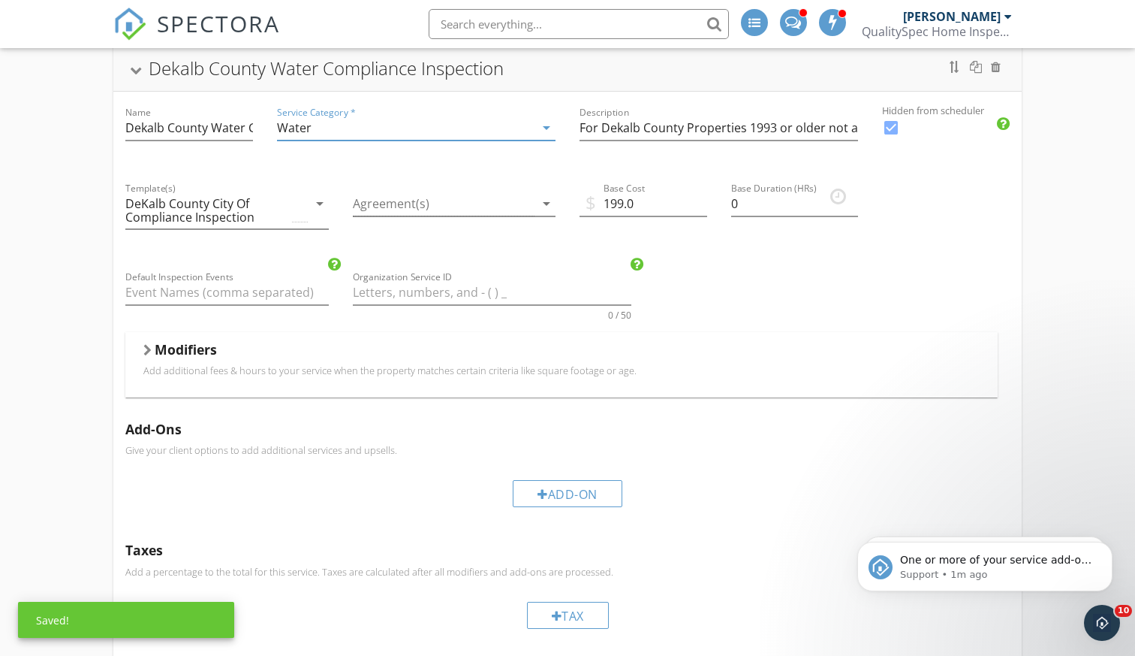
click at [1046, 330] on div "Single Family/Townhome - Resale Pool & Spa Inspection Single Family/Townhome - …" at bounding box center [567, 143] width 1135 height 1452
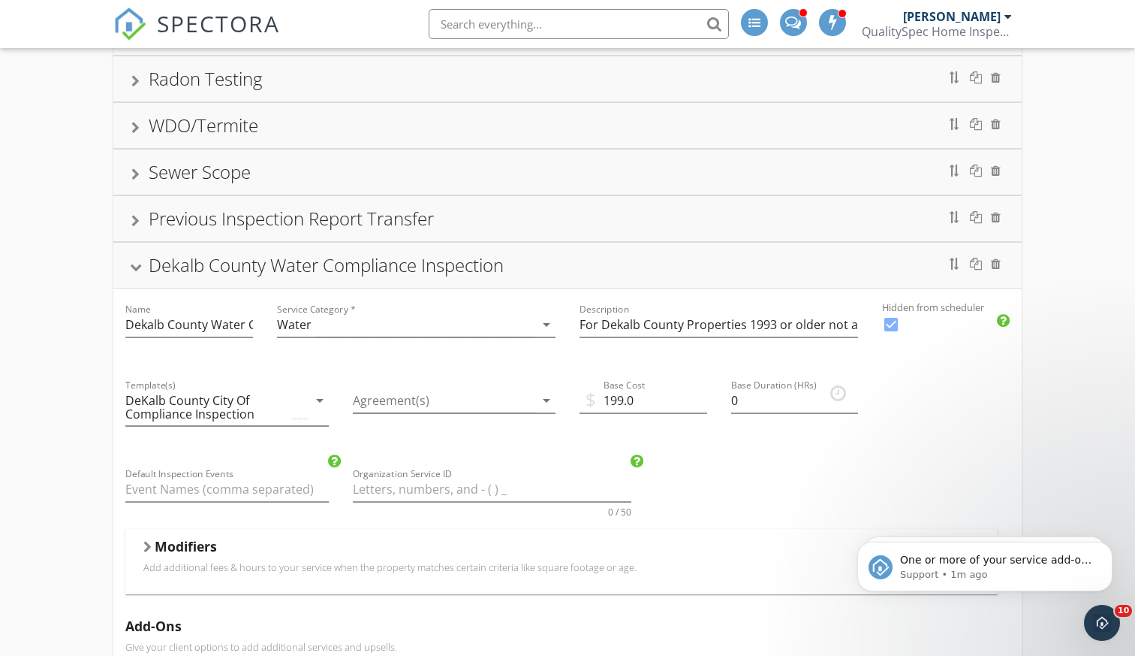
scroll to position [537, 0]
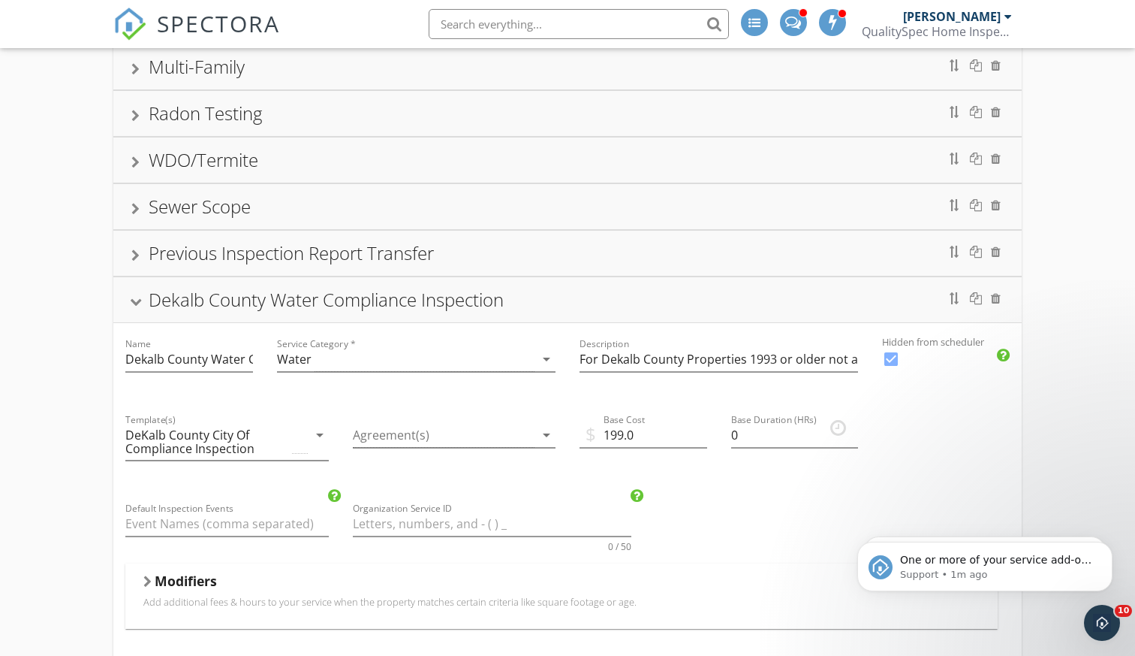
click at [135, 305] on div at bounding box center [136, 301] width 12 height 8
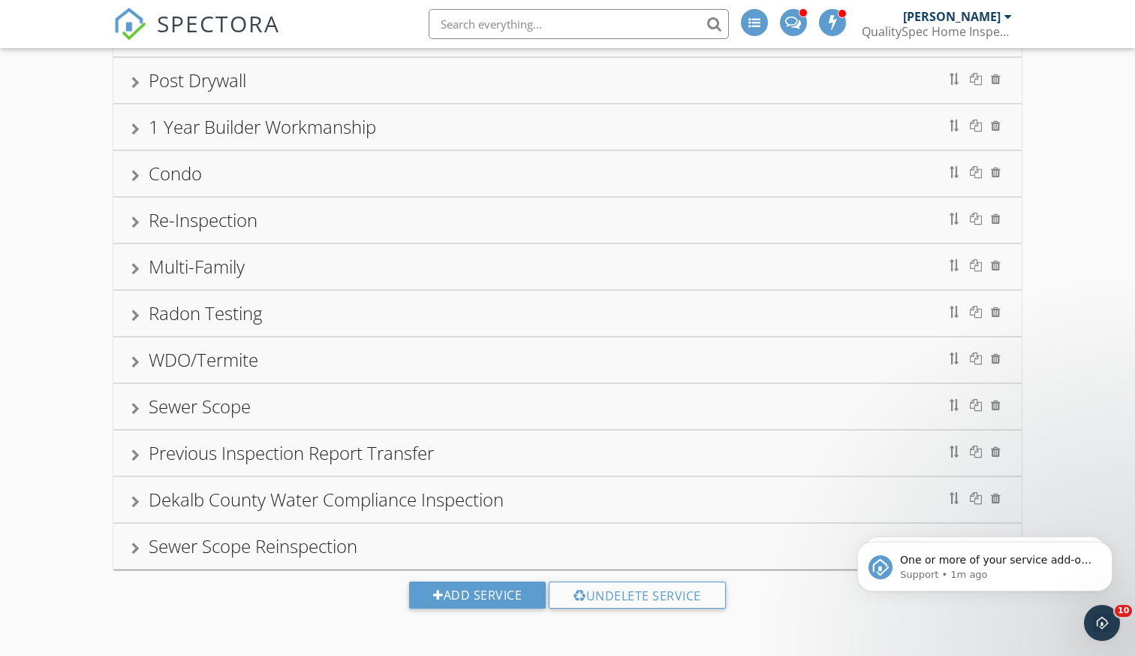
scroll to position [336, 0]
click at [142, 503] on div "Dekalb County Water Compliance Inspection" at bounding box center [567, 500] width 873 height 27
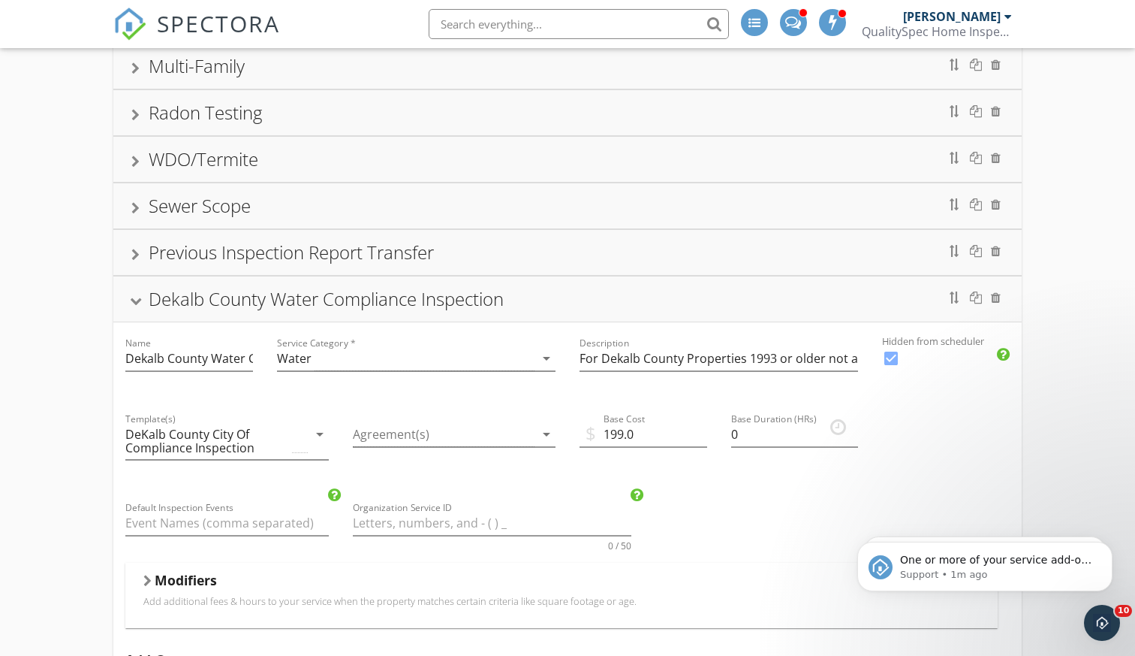
scroll to position [545, 0]
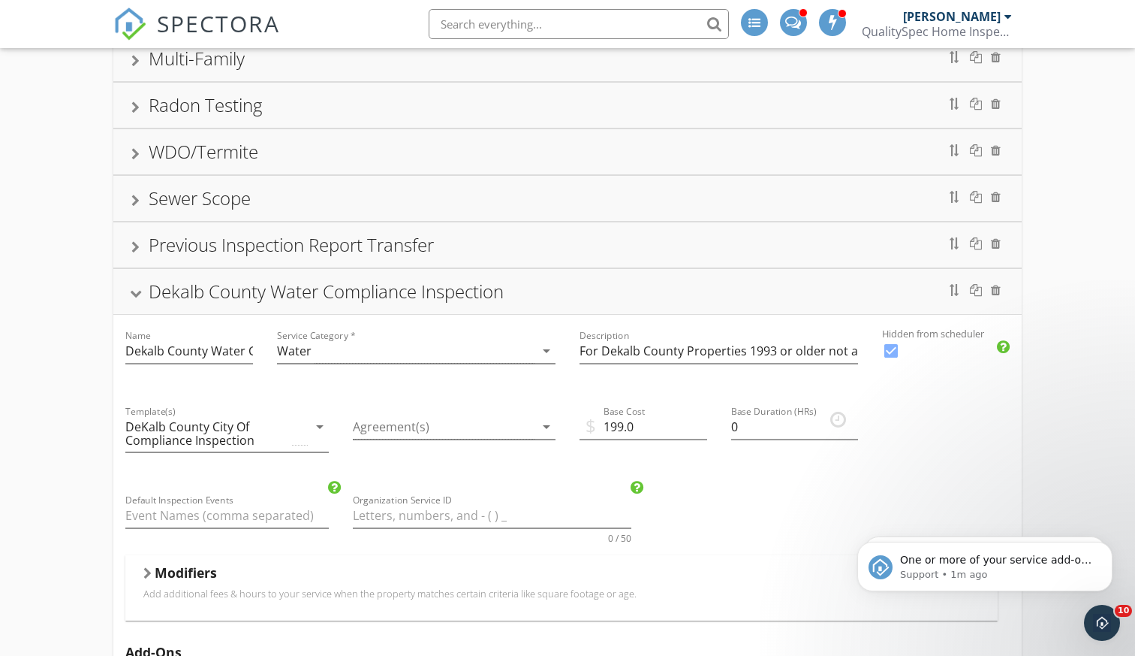
click at [130, 291] on div at bounding box center [136, 293] width 12 height 8
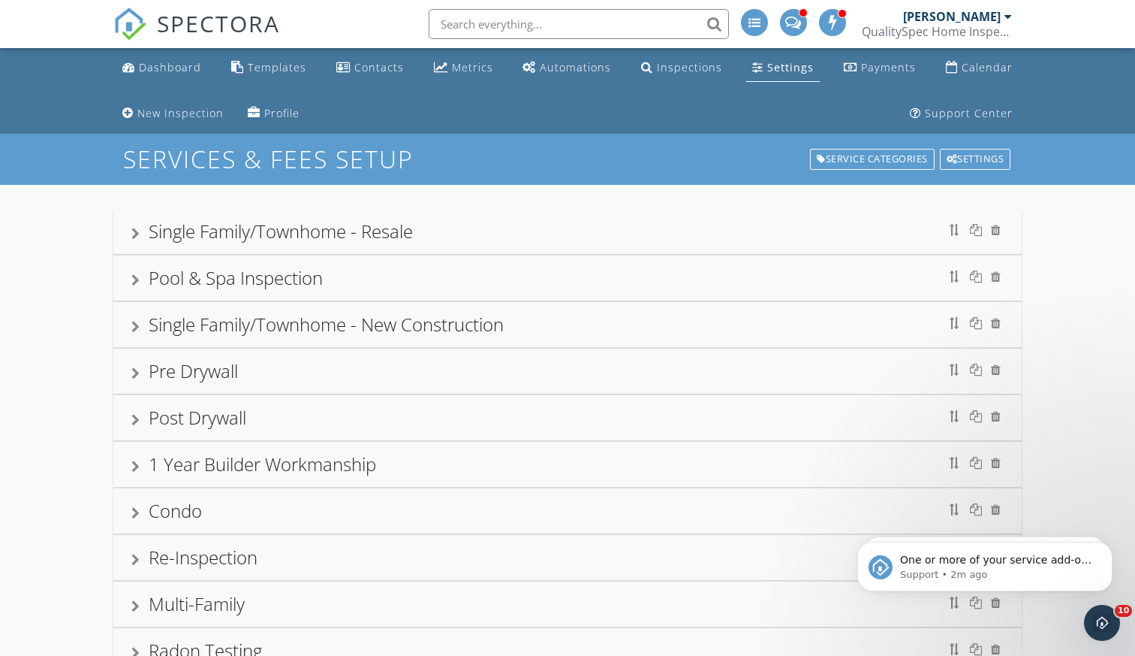
scroll to position [0, 0]
click at [1075, 218] on div "Single Family/Townhome - Resale Pool & Spa Inspection Single Family/Townhome - …" at bounding box center [567, 589] width 1135 height 808
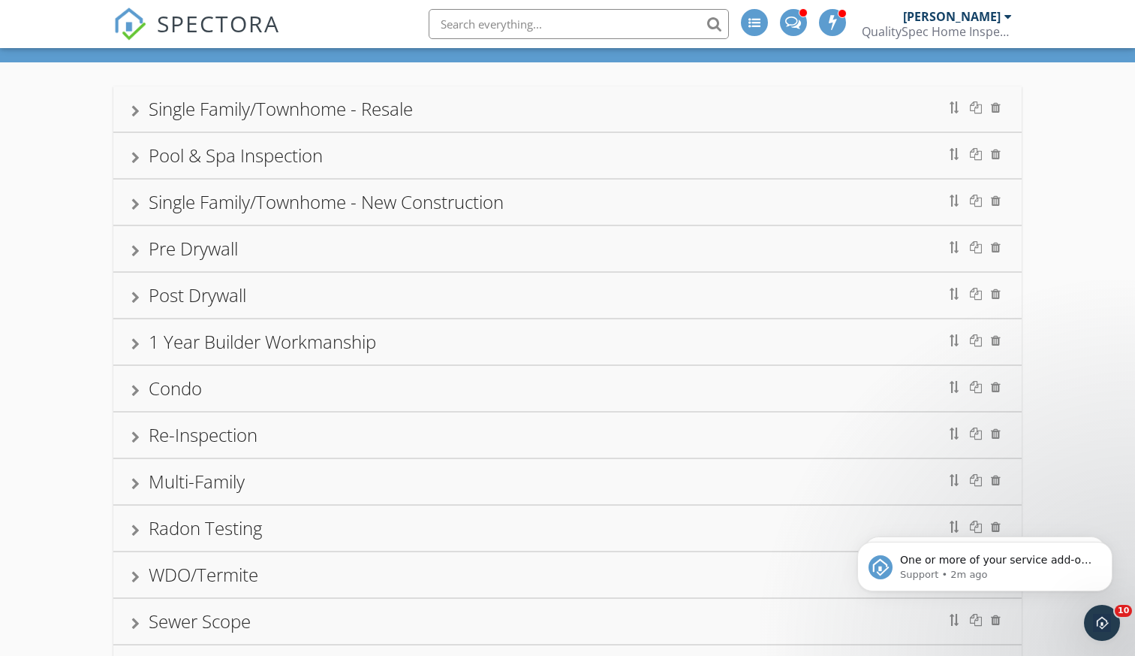
scroll to position [131, 0]
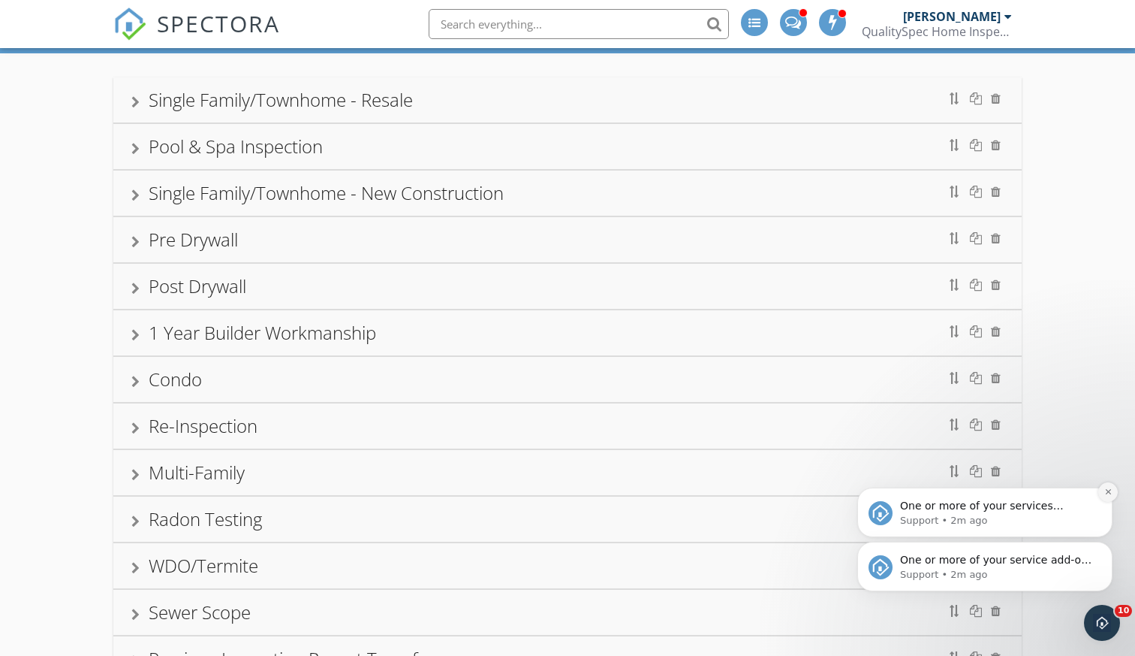
click at [1105, 497] on button "Dismiss notification" at bounding box center [1109, 492] width 20 height 20
click at [1102, 550] on button "Dismiss notification" at bounding box center [1109, 546] width 20 height 20
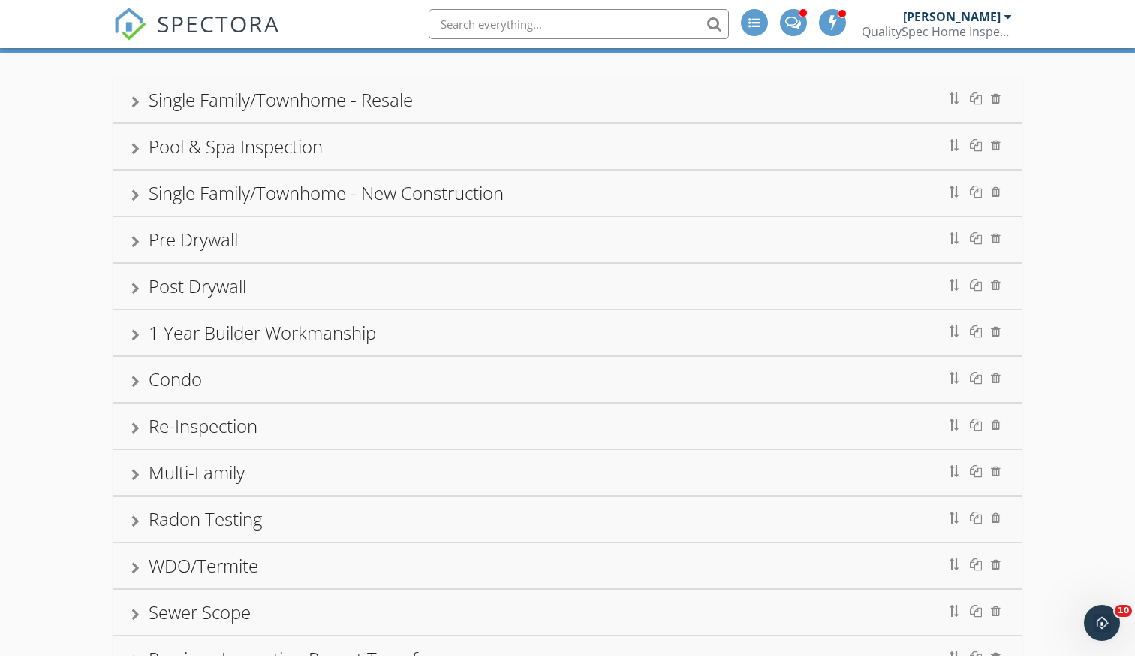
click at [1068, 474] on div "Single Family/Townhome - Resale Pool & Spa Inspection Single Family/Townhome - …" at bounding box center [567, 457] width 1135 height 808
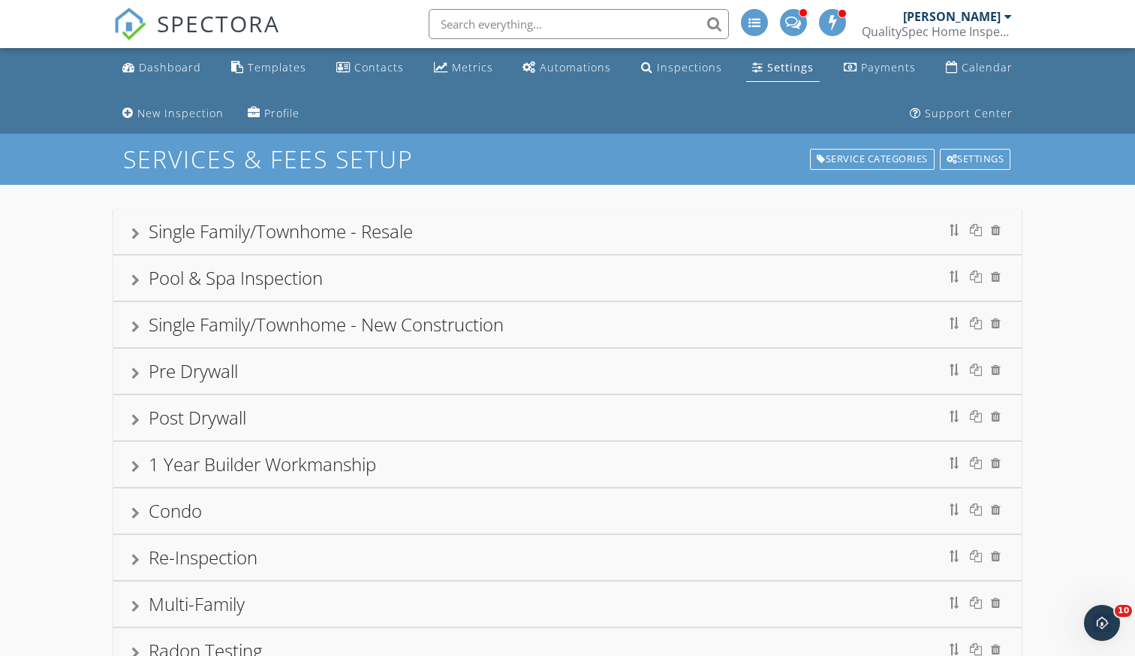
scroll to position [0, 0]
click at [53, 318] on div "Single Family/Townhome - Resale Pool & Spa Inspection Single Family/Townhome - …" at bounding box center [567, 589] width 1135 height 808
click at [65, 310] on div "Single Family/Townhome - Resale Pool & Spa Inspection Single Family/Townhome - …" at bounding box center [567, 589] width 1135 height 808
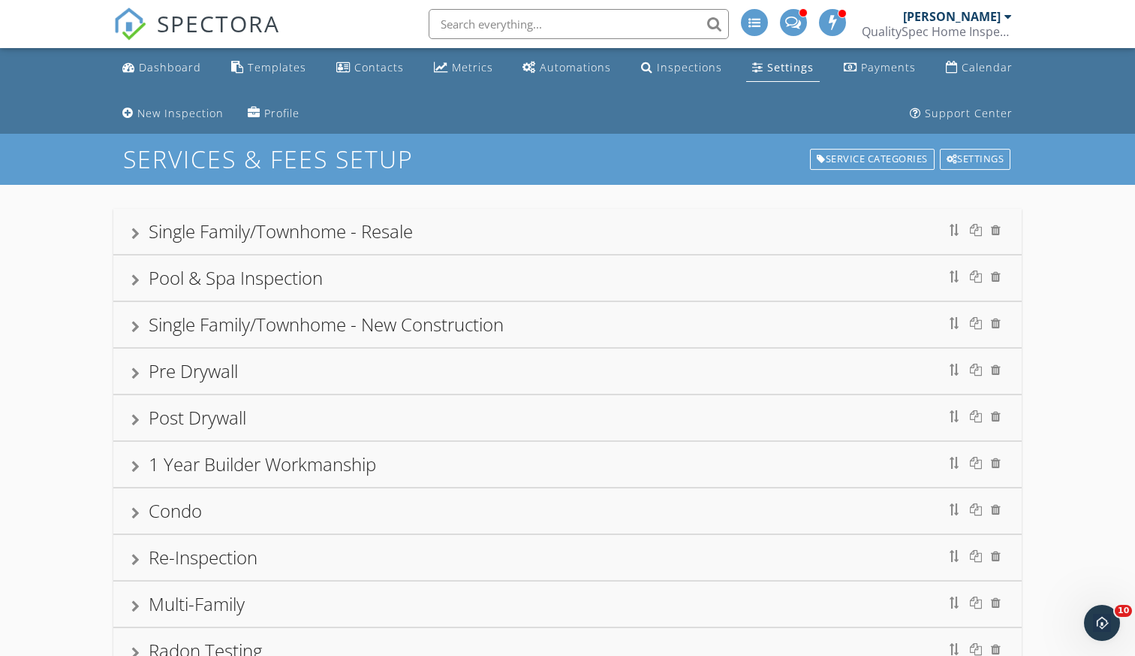
click at [1072, 287] on div "Single Family/Townhome - Resale Pool & Spa Inspection Single Family/Townhome - …" at bounding box center [567, 589] width 1135 height 808
click at [1107, 339] on div "Single Family/Townhome - Resale Pool & Spa Inspection Single Family/Townhome - …" at bounding box center [567, 589] width 1135 height 808
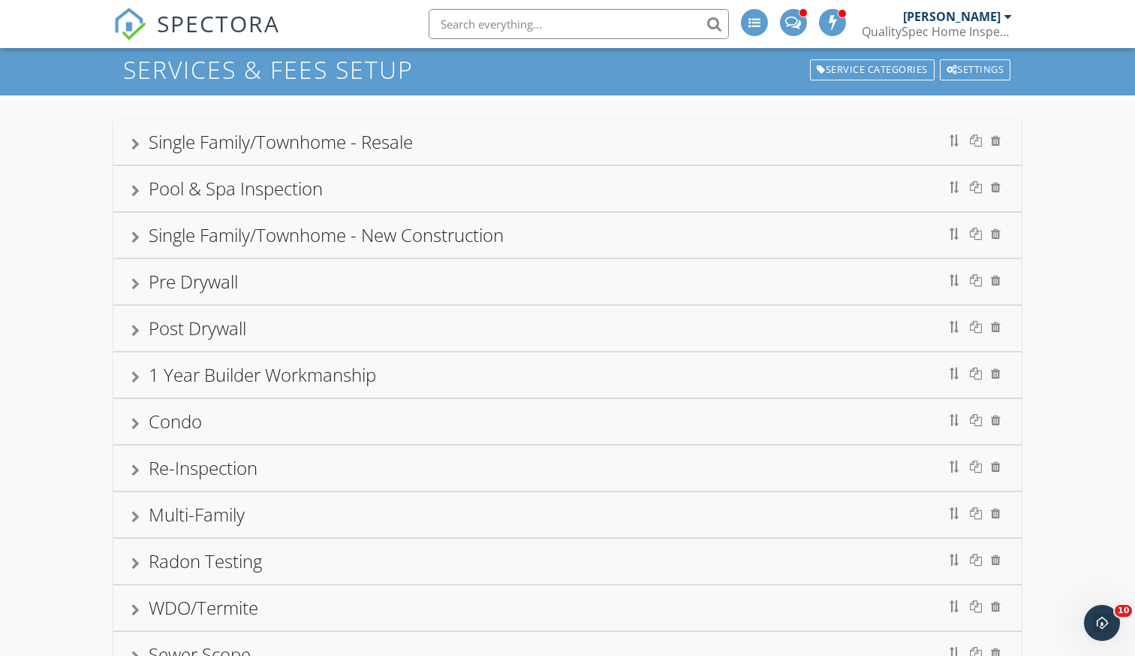
scroll to position [88, 0]
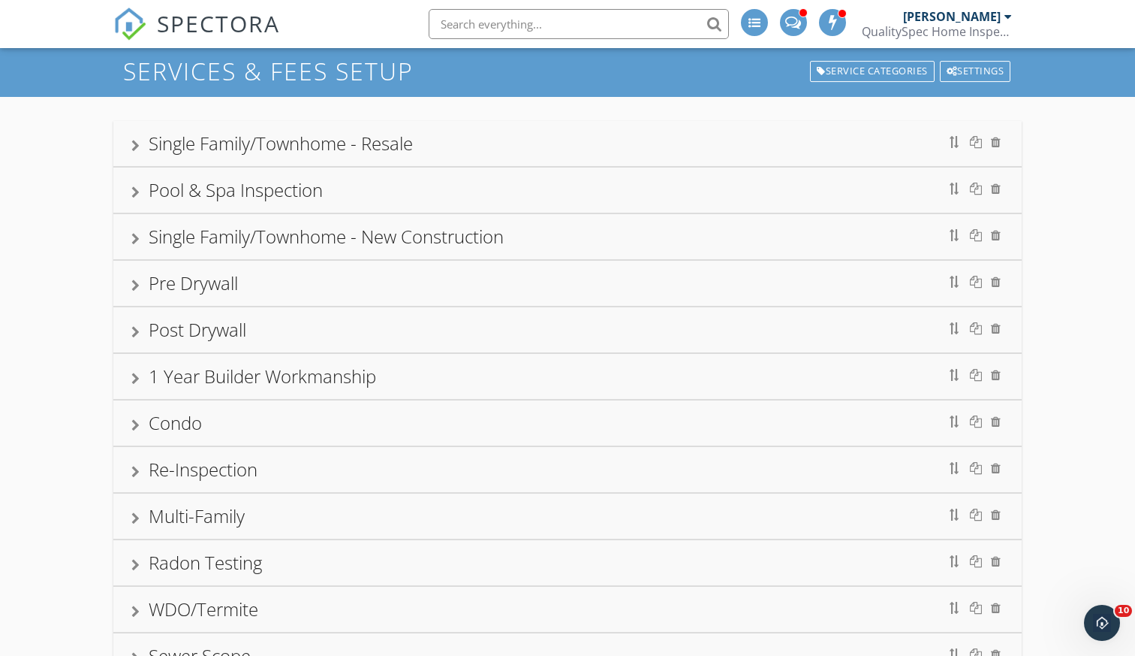
click at [470, 273] on div "Pre Drywall" at bounding box center [567, 283] width 873 height 27
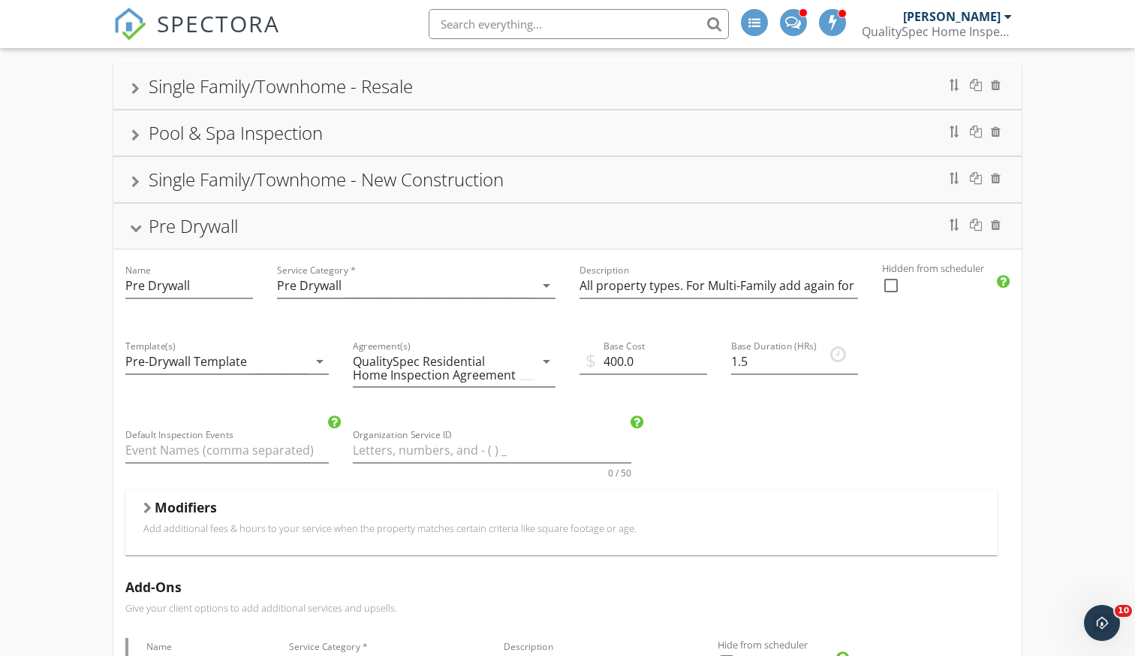
scroll to position [184, 0]
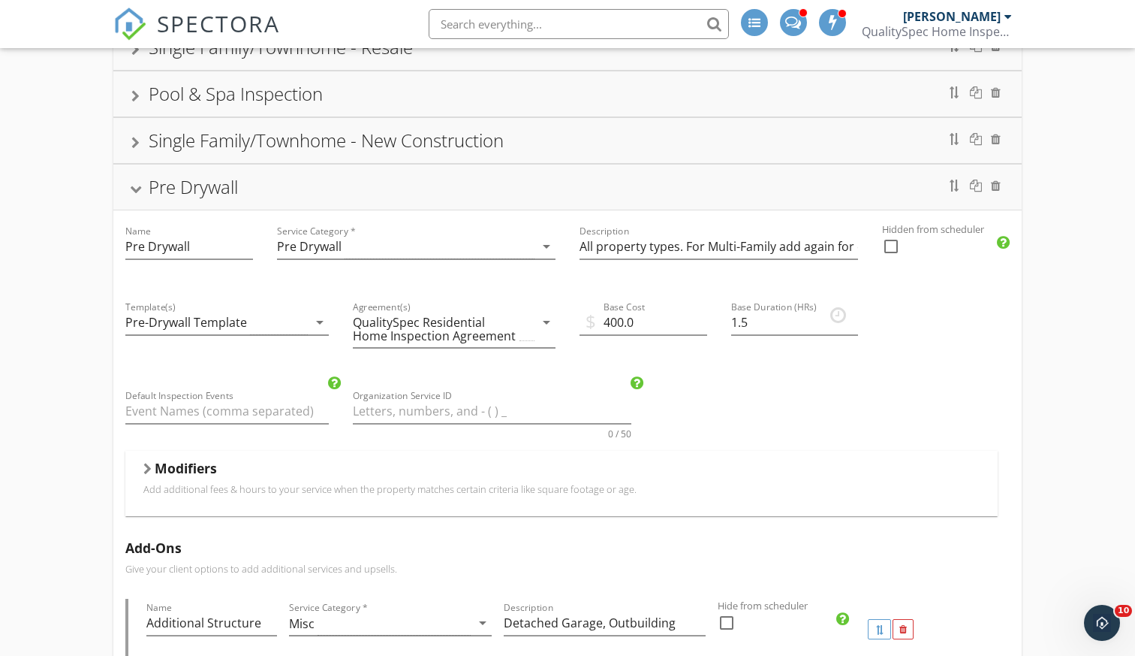
click at [784, 192] on div "Pre Drywall" at bounding box center [567, 186] width 873 height 27
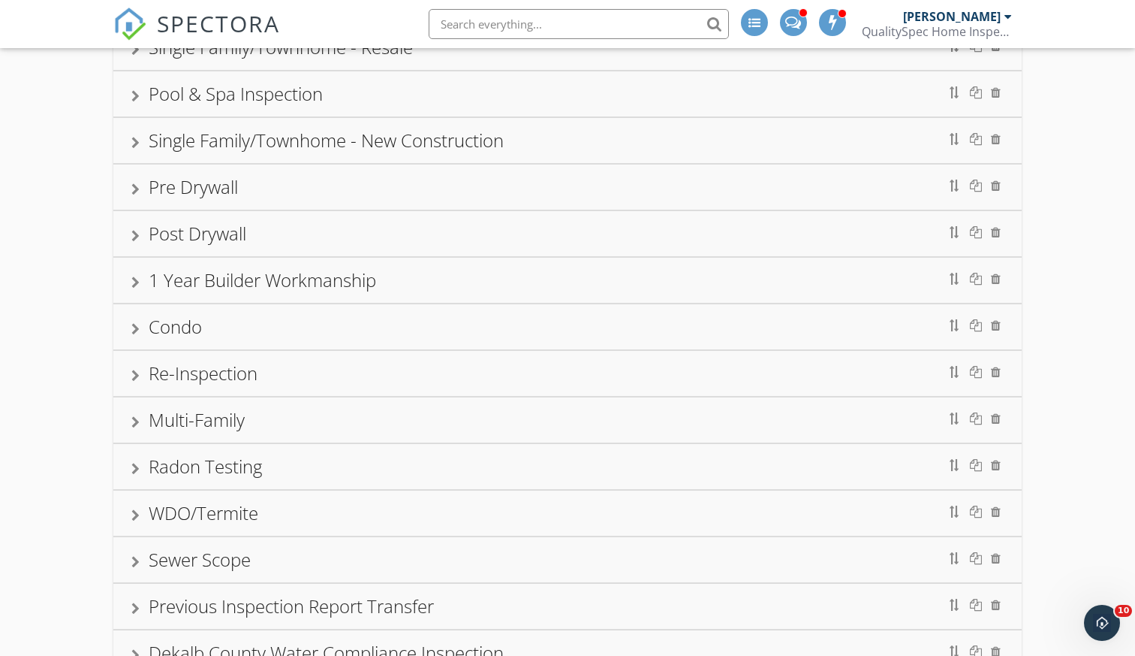
click at [1082, 166] on div "Single Family/Townhome - Resale Pool & Spa Inspection Single Family/Townhome - …" at bounding box center [567, 405] width 1135 height 808
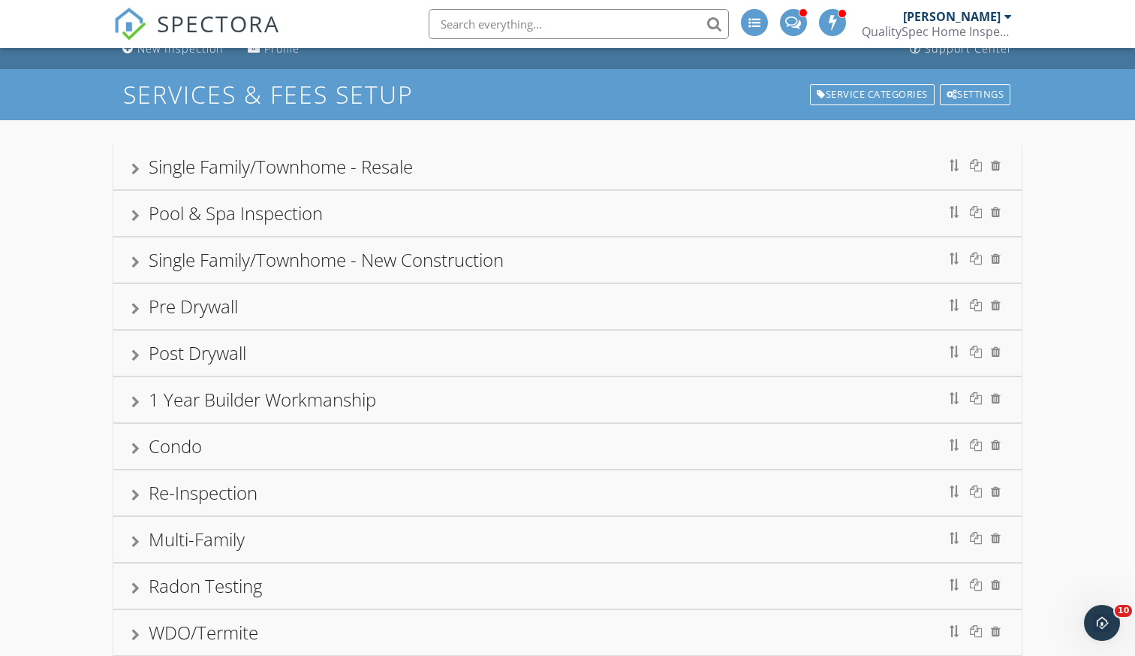
click at [586, 207] on div "Pool & Spa Inspection" at bounding box center [567, 213] width 873 height 27
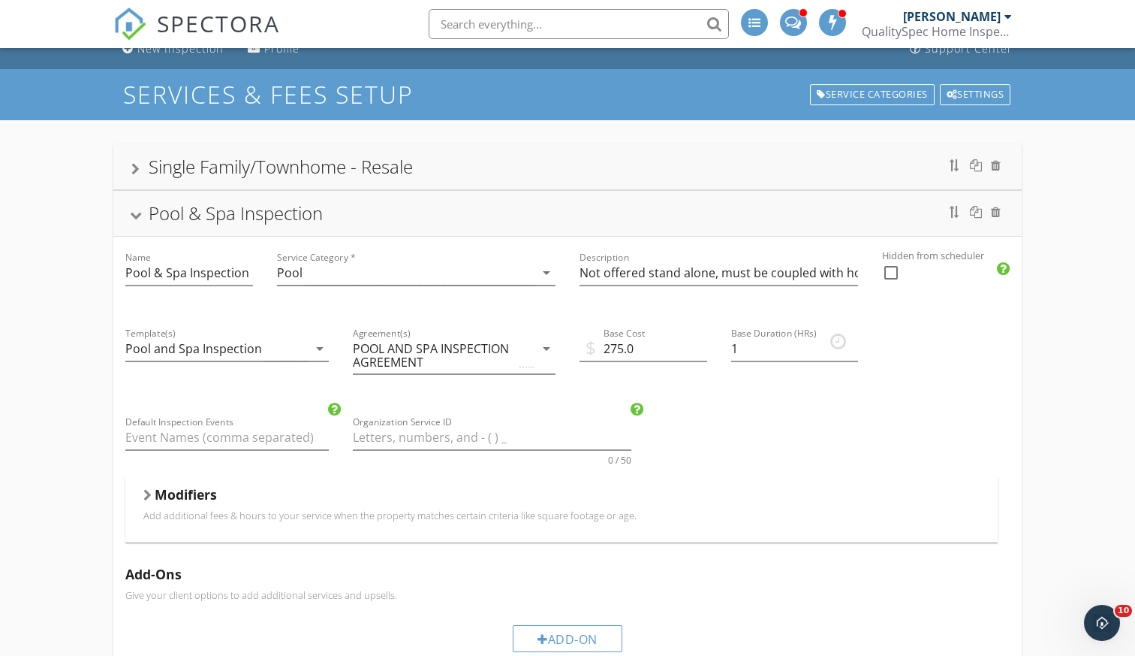
click at [586, 207] on div "Pool & Spa Inspection" at bounding box center [567, 213] width 873 height 27
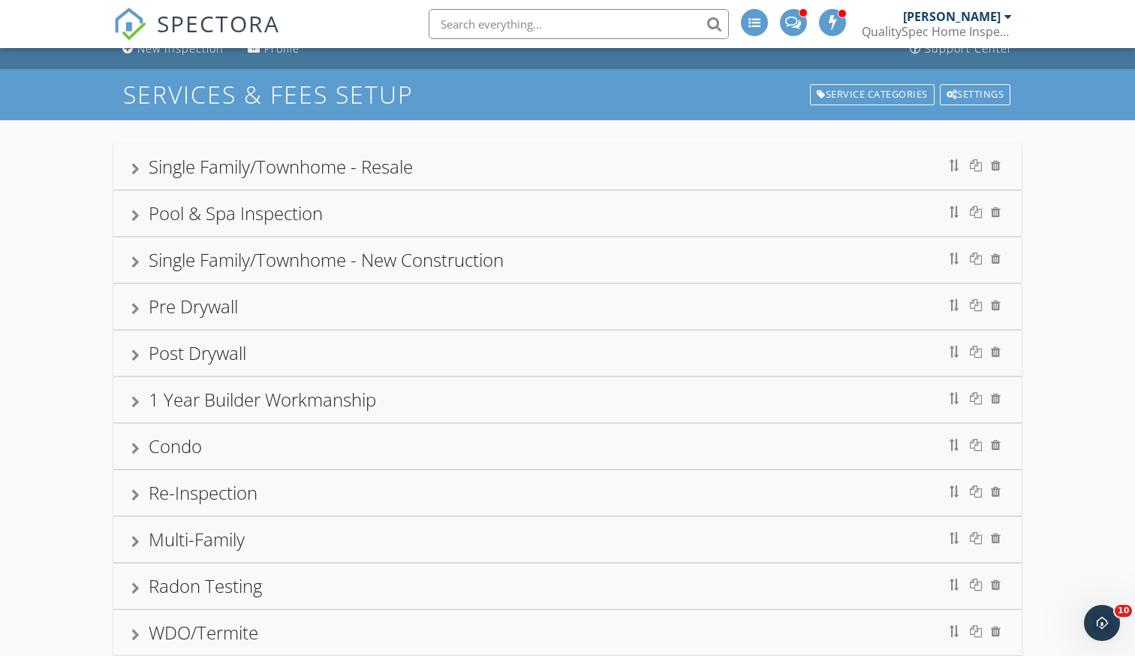
click at [579, 156] on div "Single Family/Townhome - Resale" at bounding box center [567, 166] width 873 height 27
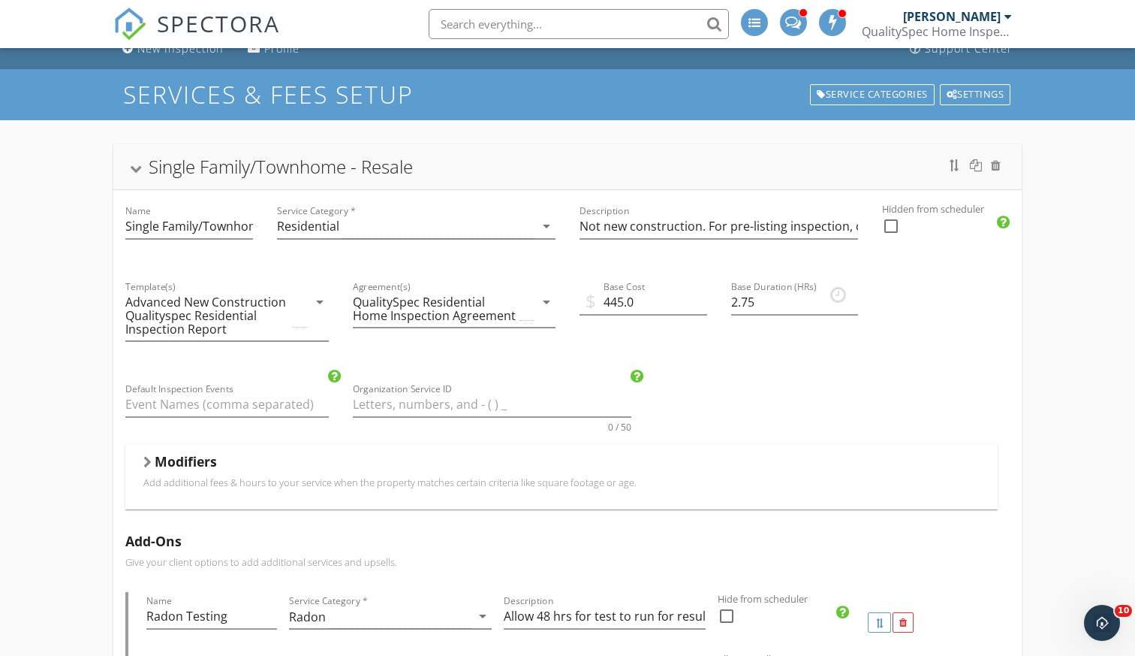
click at [579, 156] on div "Single Family/Townhome - Resale" at bounding box center [567, 166] width 873 height 27
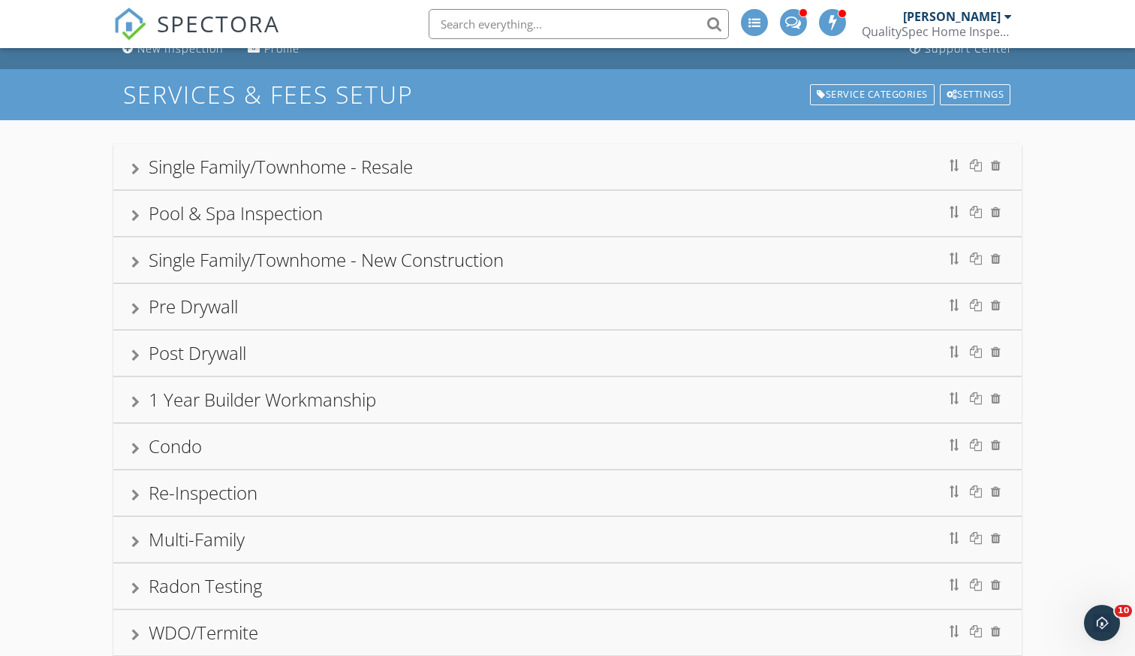
click at [599, 309] on div "Pre Drywall" at bounding box center [567, 306] width 873 height 27
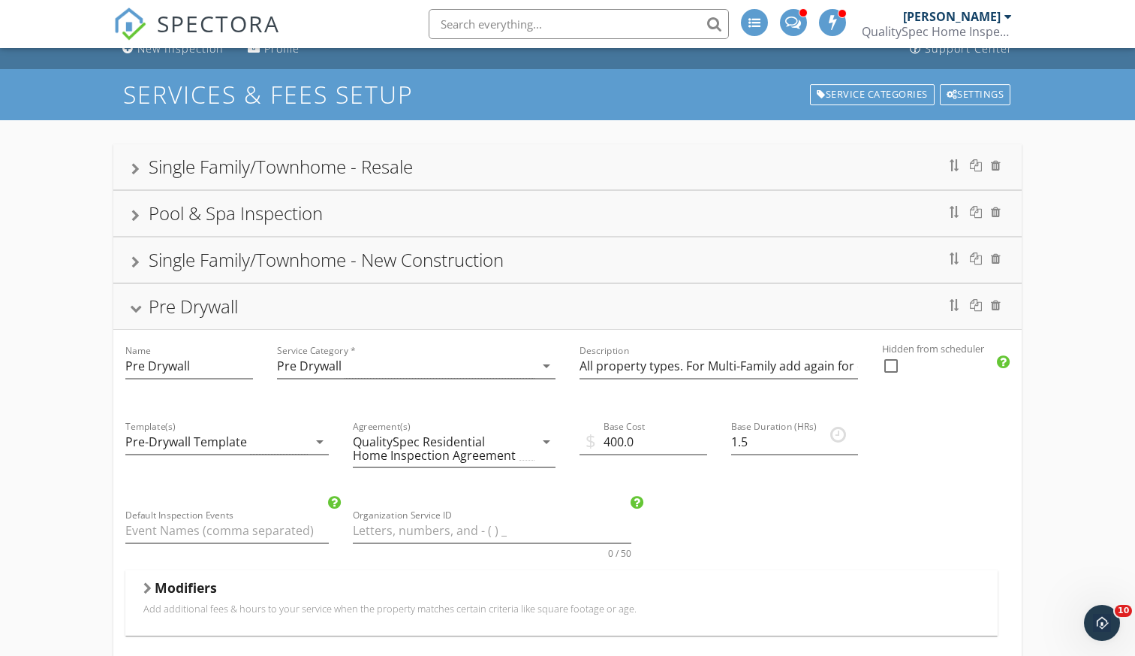
click at [599, 304] on div "Pre Drywall" at bounding box center [567, 306] width 873 height 27
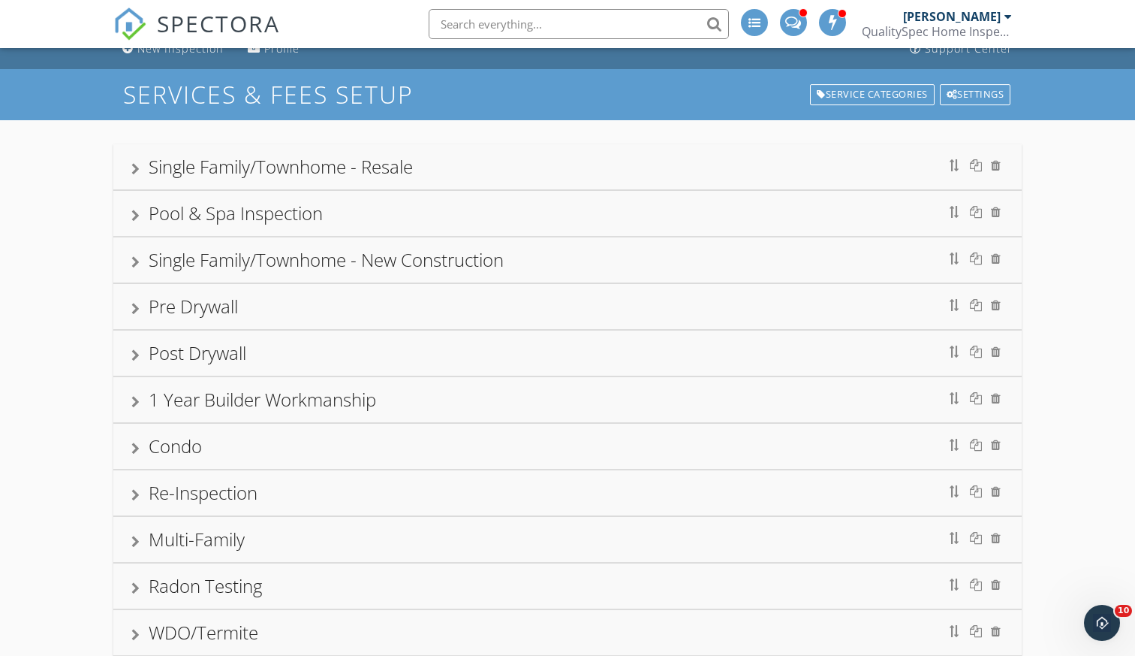
click at [598, 350] on div "Post Drywall" at bounding box center [567, 352] width 873 height 27
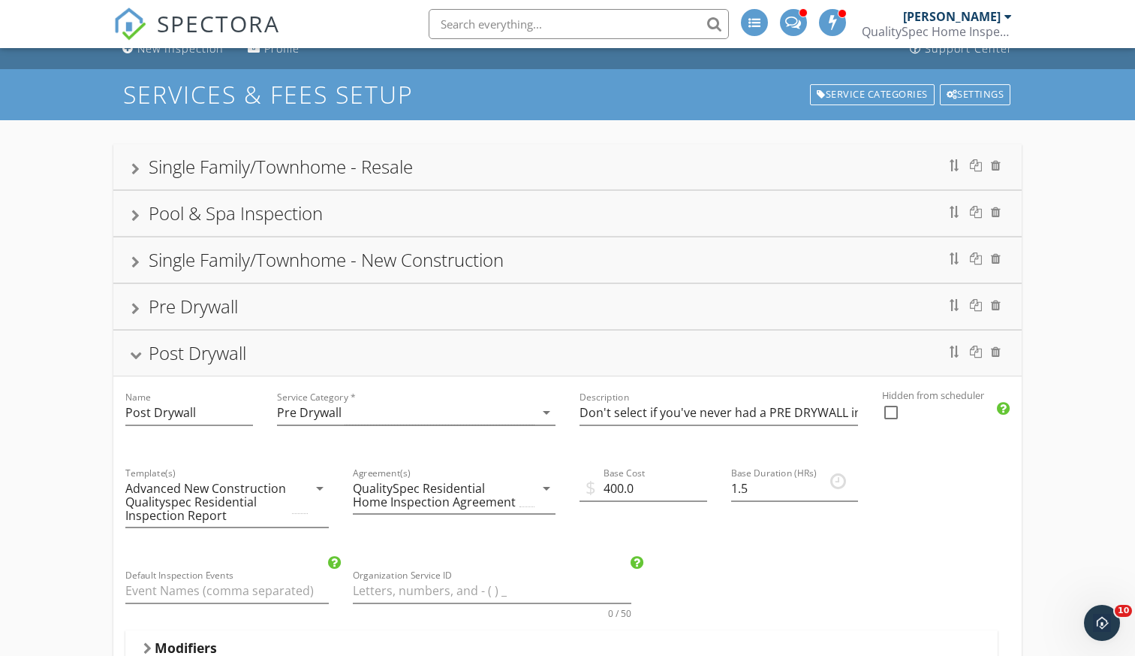
click at [598, 350] on div "Post Drywall" at bounding box center [567, 352] width 873 height 27
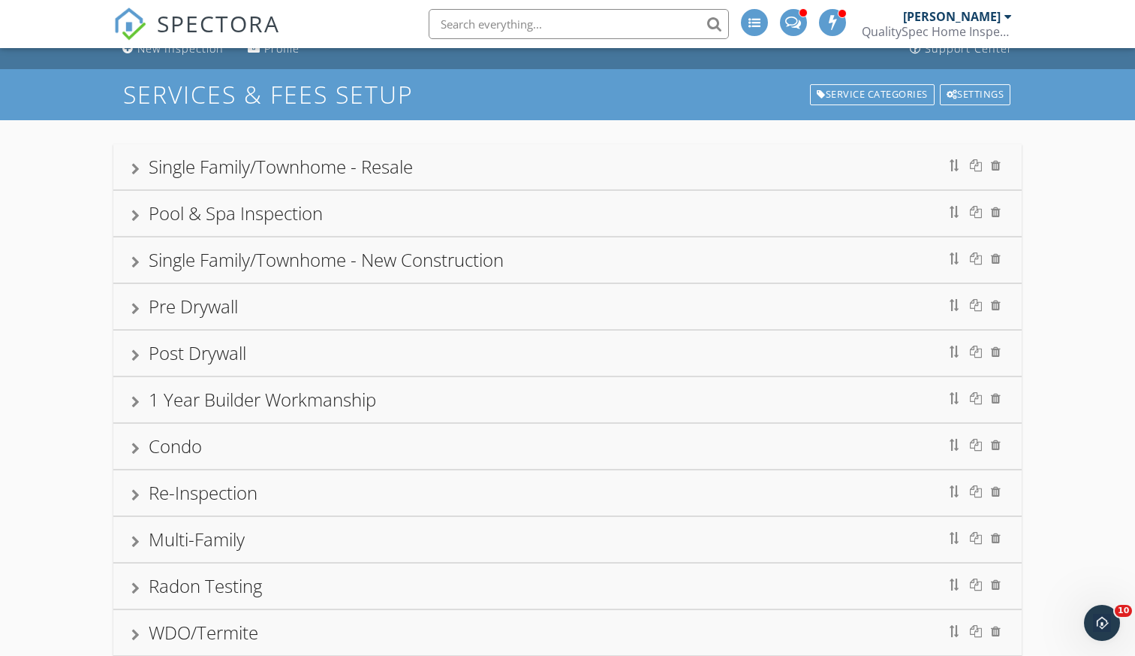
click at [596, 407] on div "1 Year Builder Workmanship" at bounding box center [567, 399] width 873 height 27
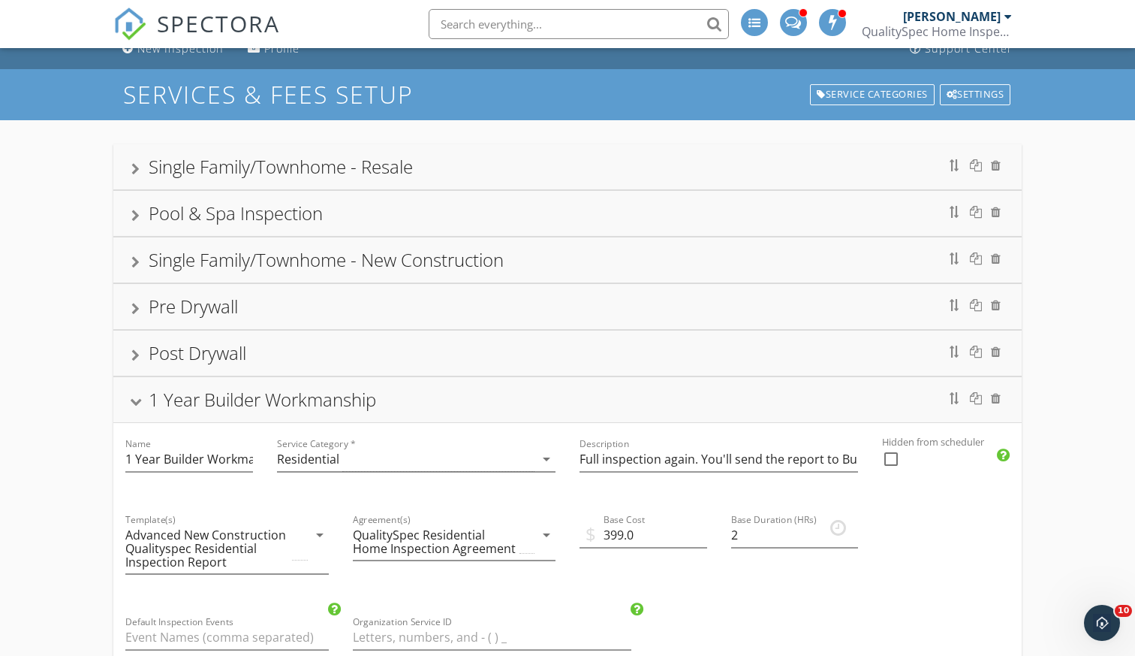
click at [596, 390] on div "1 Year Builder Workmanship" at bounding box center [567, 399] width 873 height 27
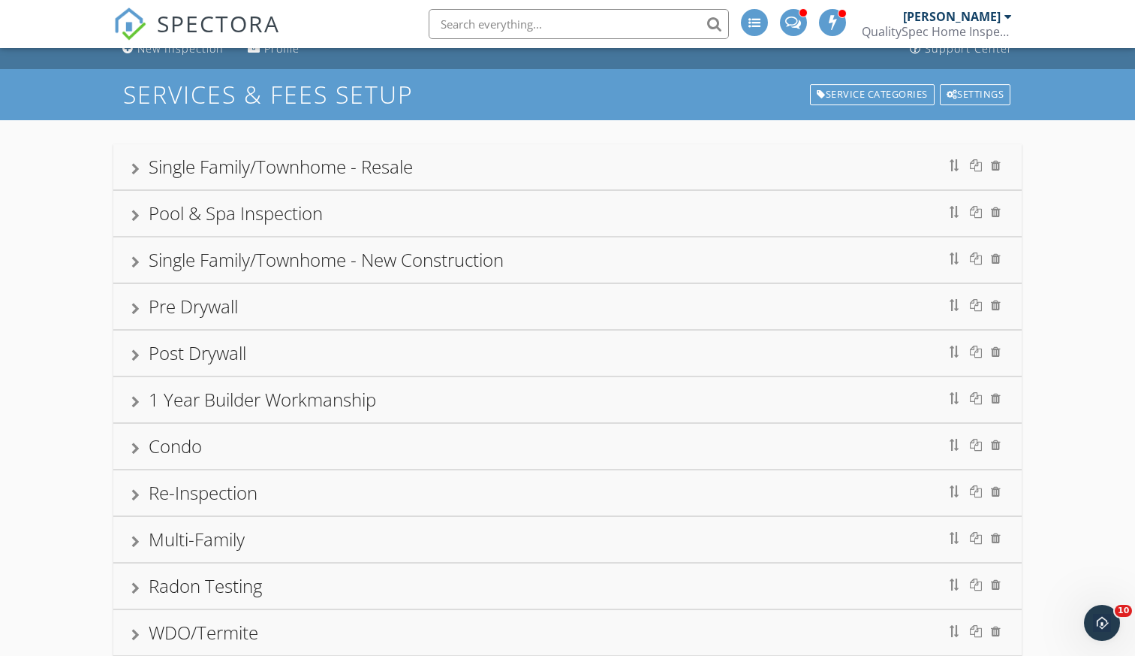
scroll to position [99, 0]
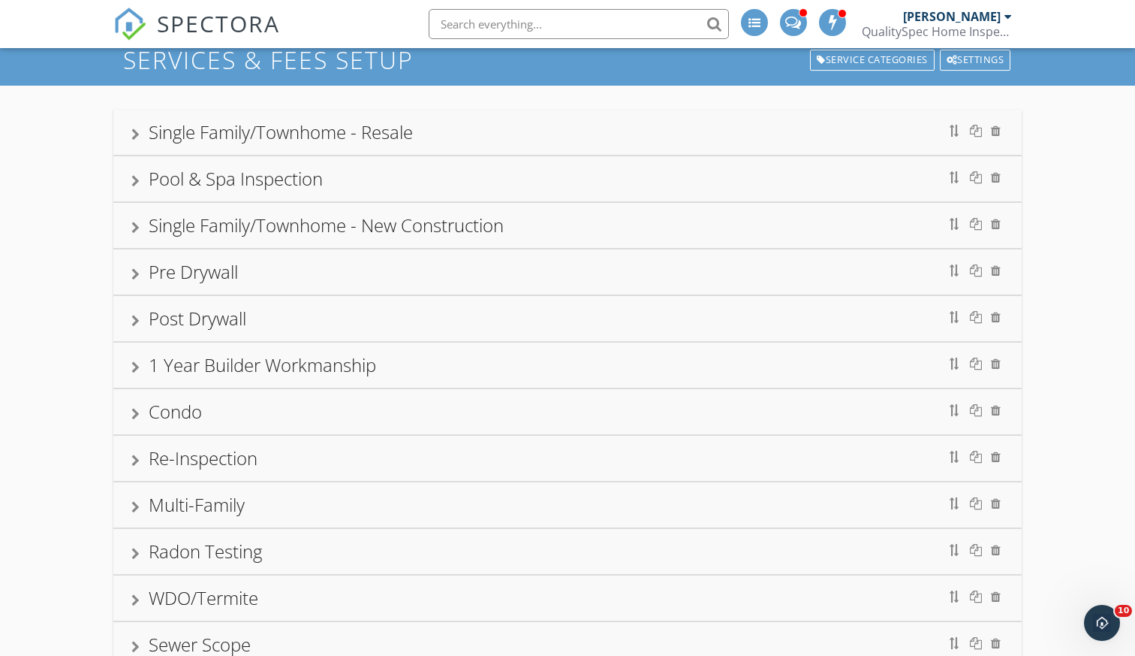
click at [589, 360] on div "1 Year Builder Workmanship" at bounding box center [567, 364] width 873 height 27
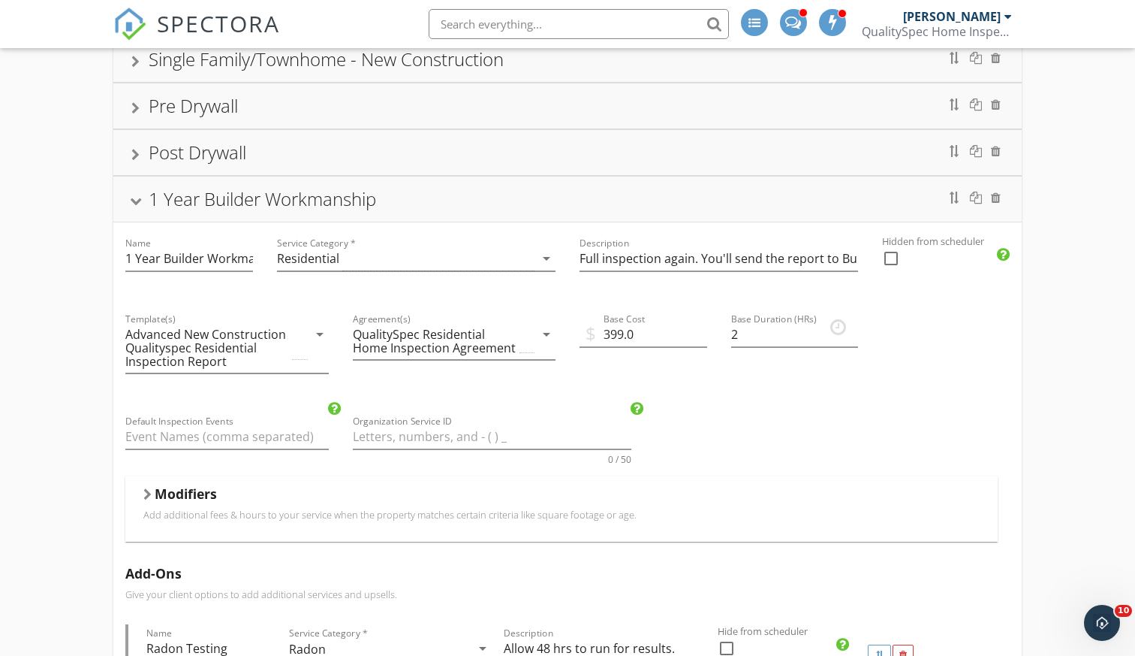
scroll to position [269, 0]
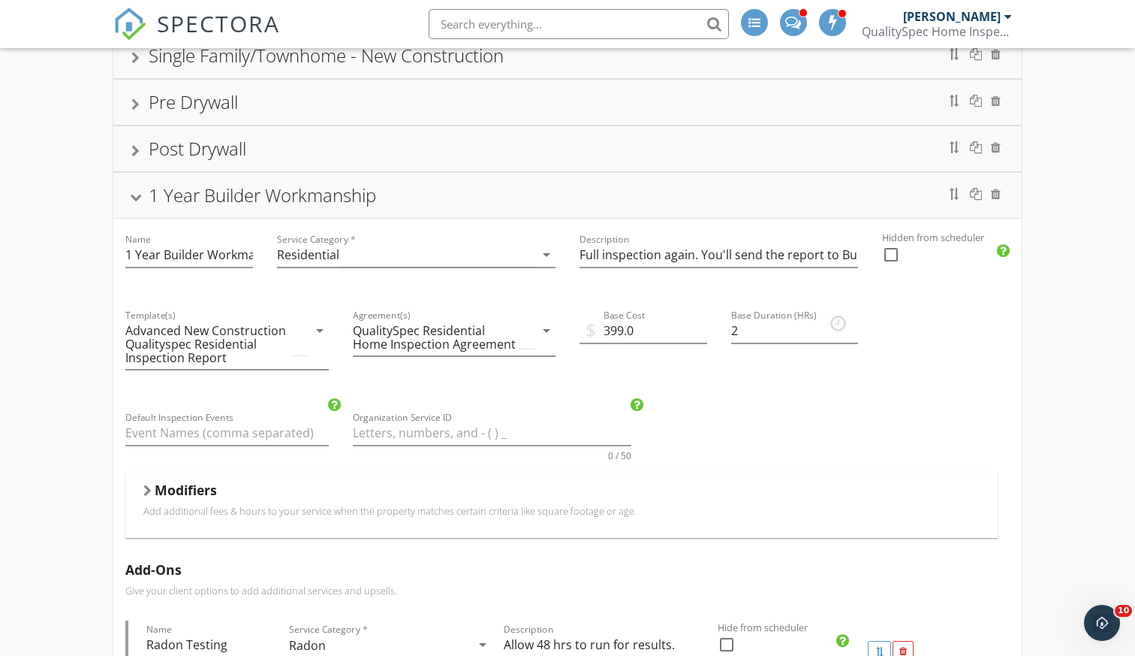
click at [581, 185] on div "1 Year Builder Workmanship" at bounding box center [567, 195] width 873 height 27
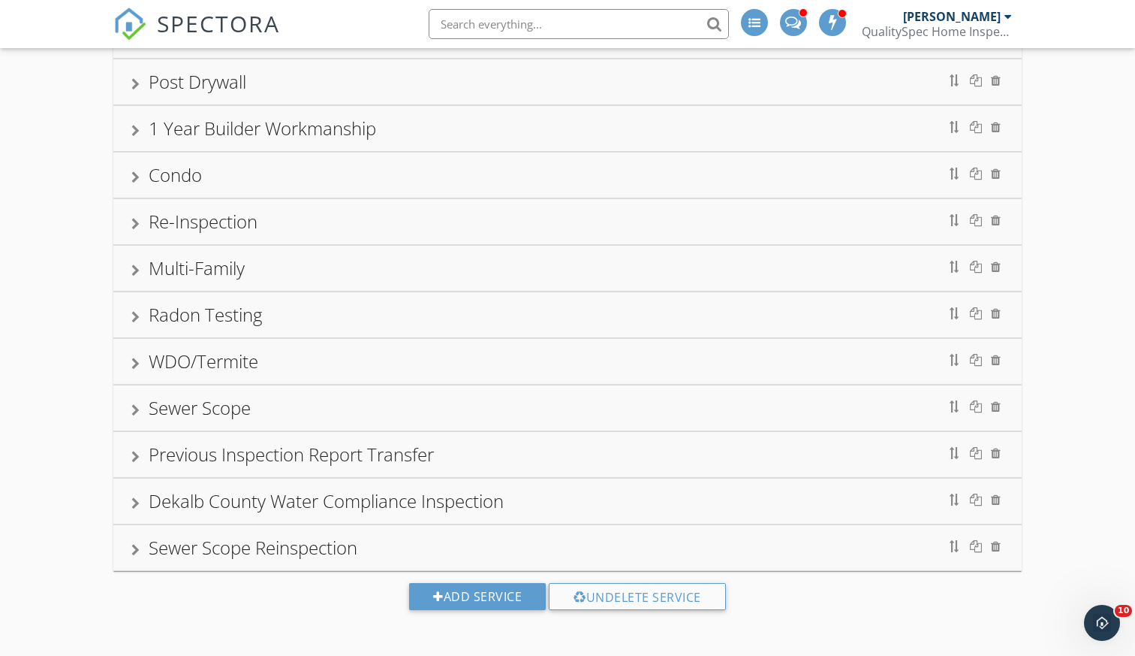
scroll to position [336, 0]
click at [577, 168] on div "Condo" at bounding box center [567, 174] width 873 height 27
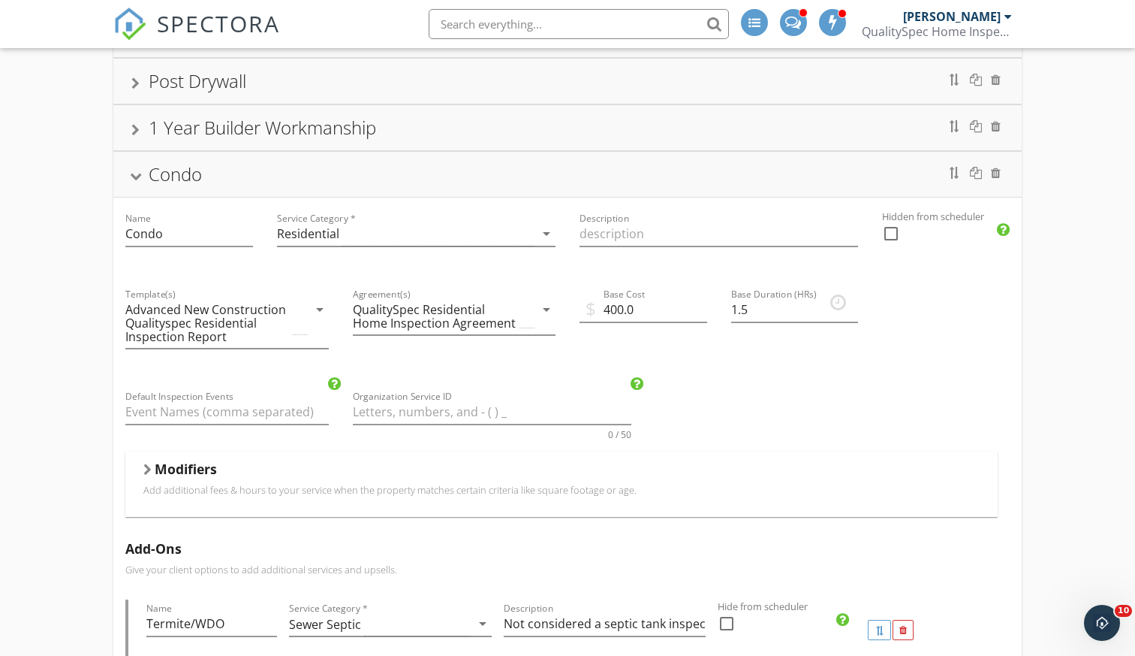
click at [577, 168] on div "Condo" at bounding box center [567, 174] width 873 height 27
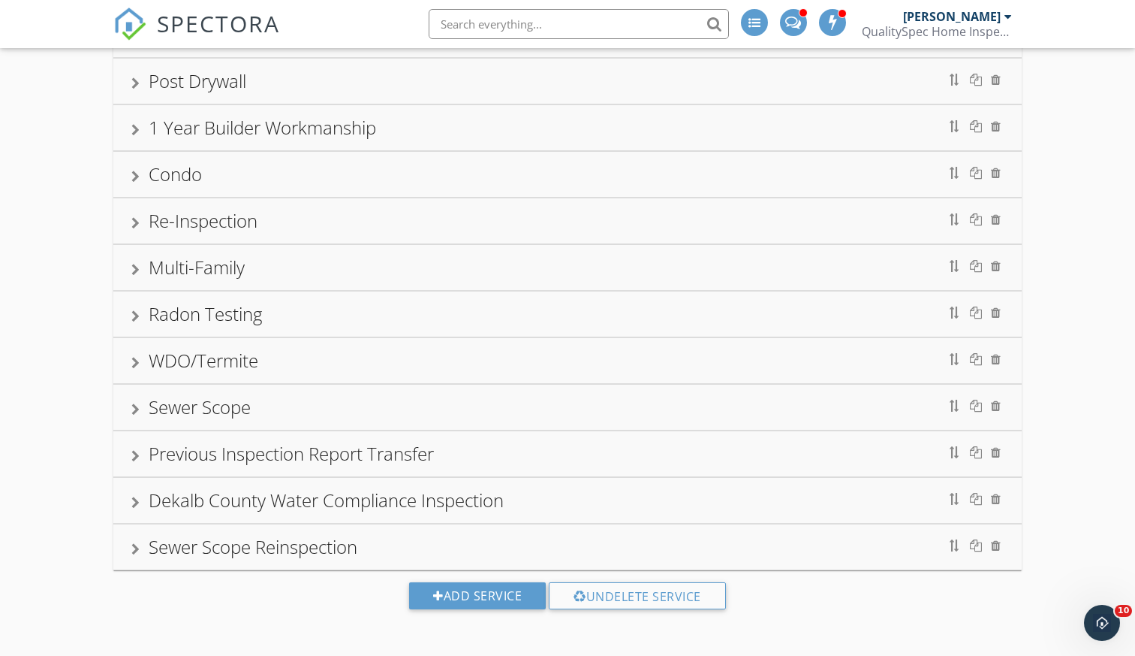
click at [577, 166] on div "Condo" at bounding box center [567, 174] width 873 height 27
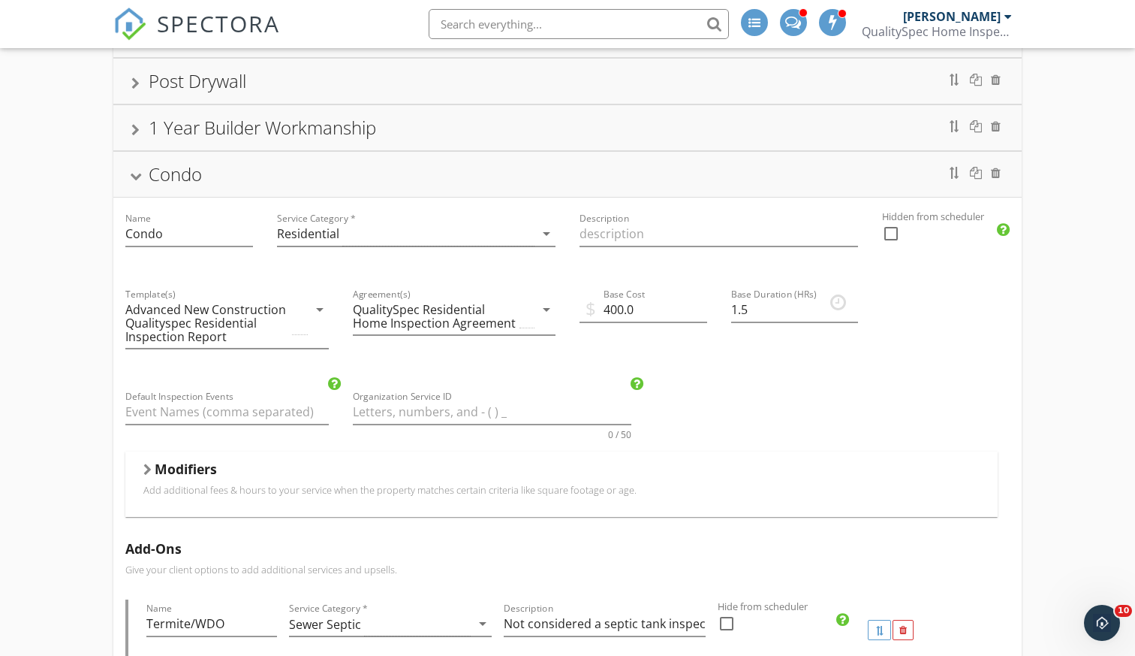
click at [577, 167] on div "Condo" at bounding box center [567, 174] width 873 height 27
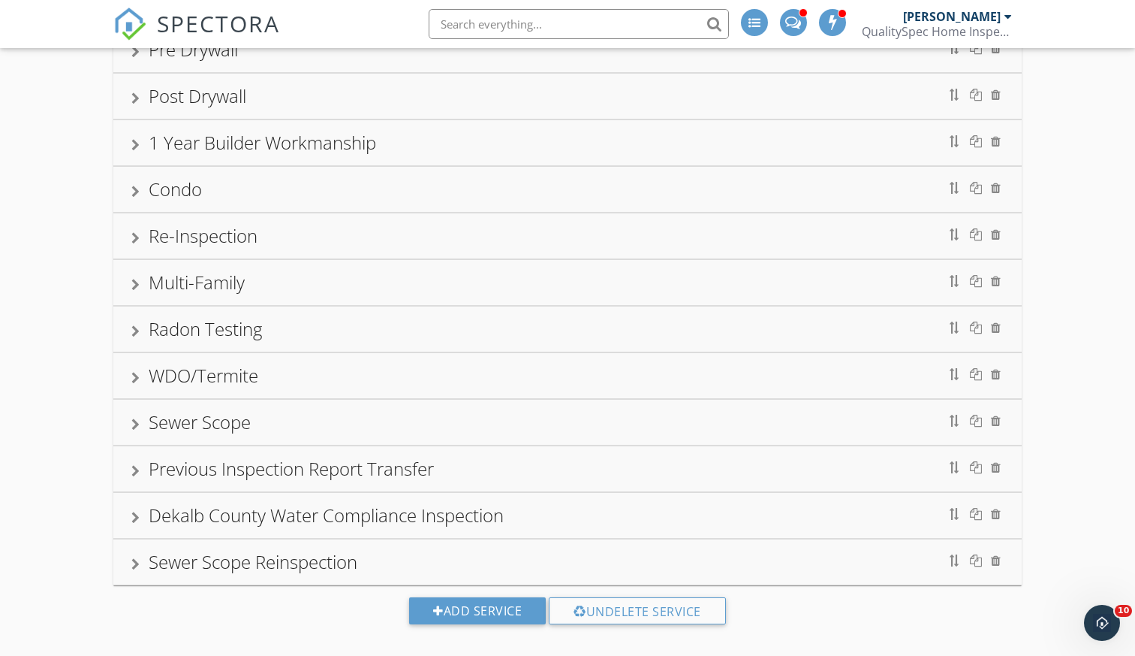
scroll to position [300, 0]
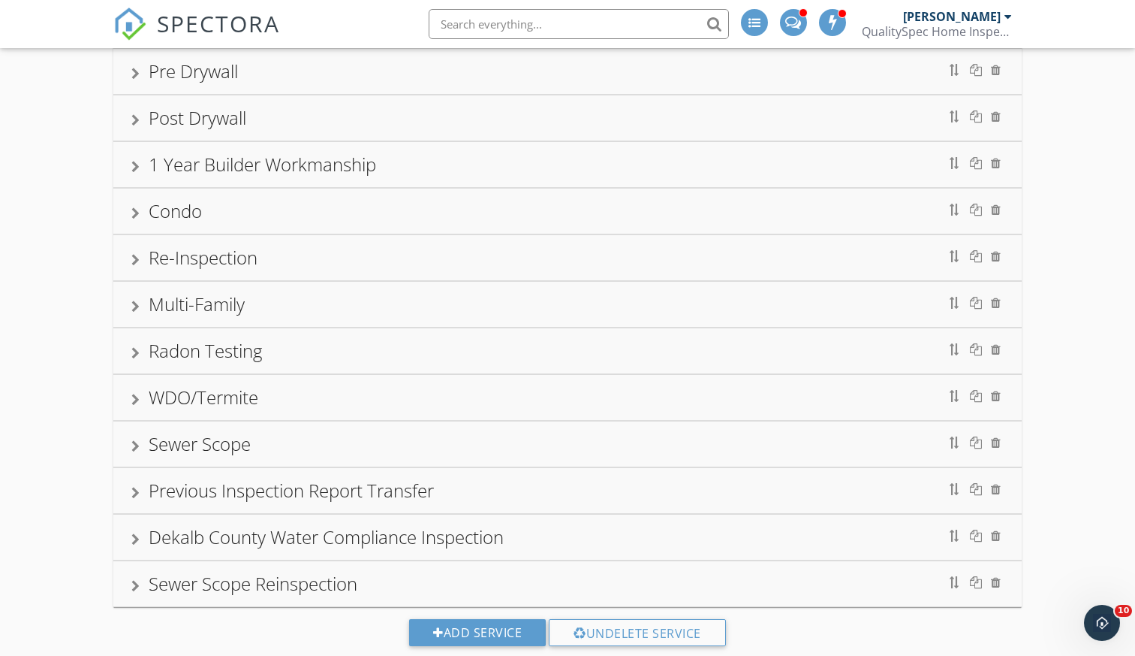
click at [475, 279] on li "Re-Inspection" at bounding box center [567, 257] width 909 height 47
click at [474, 292] on div "Multi-Family" at bounding box center [567, 304] width 873 height 27
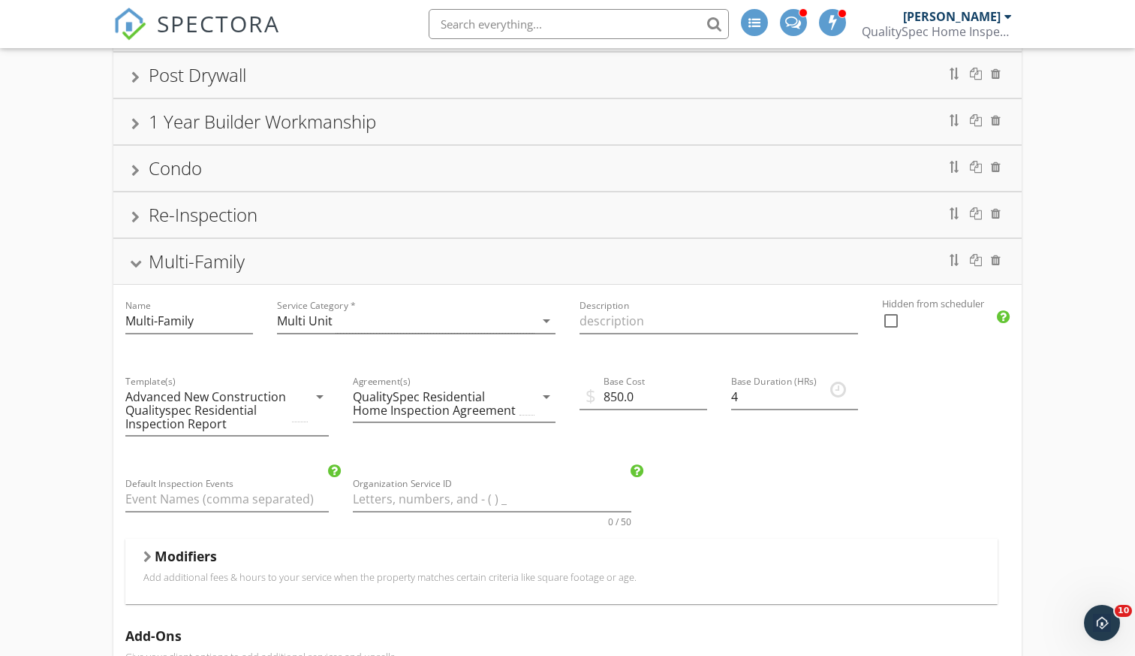
scroll to position [341, 0]
click at [501, 248] on div "Multi-Family" at bounding box center [567, 262] width 909 height 45
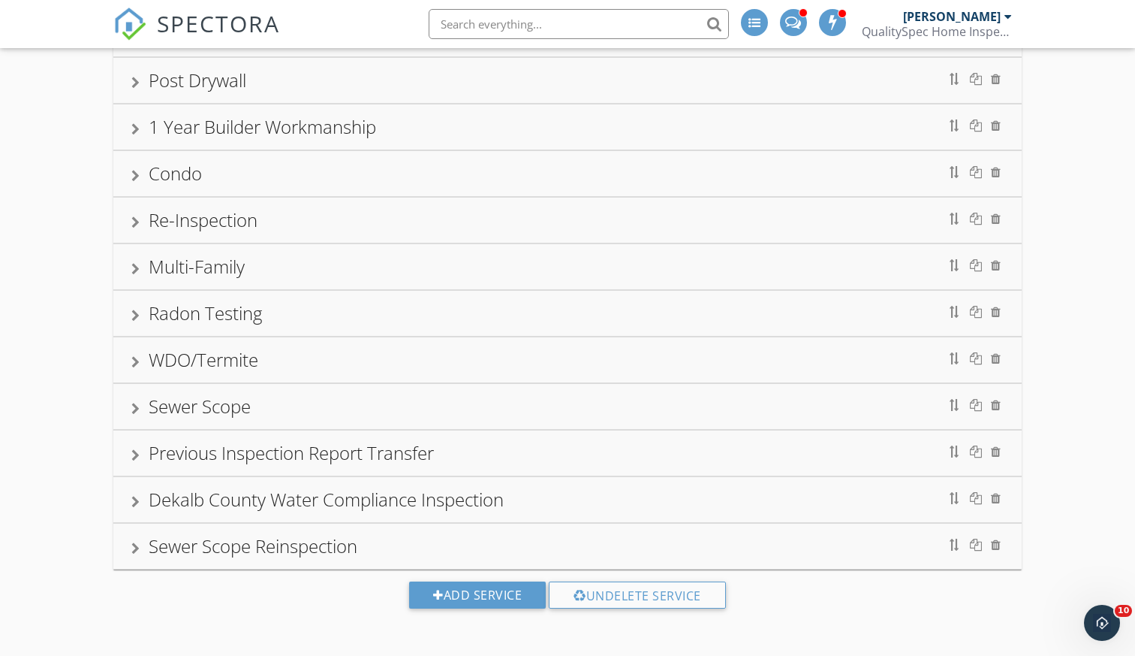
scroll to position [336, 0]
click at [498, 298] on div "Radon Testing" at bounding box center [567, 313] width 909 height 45
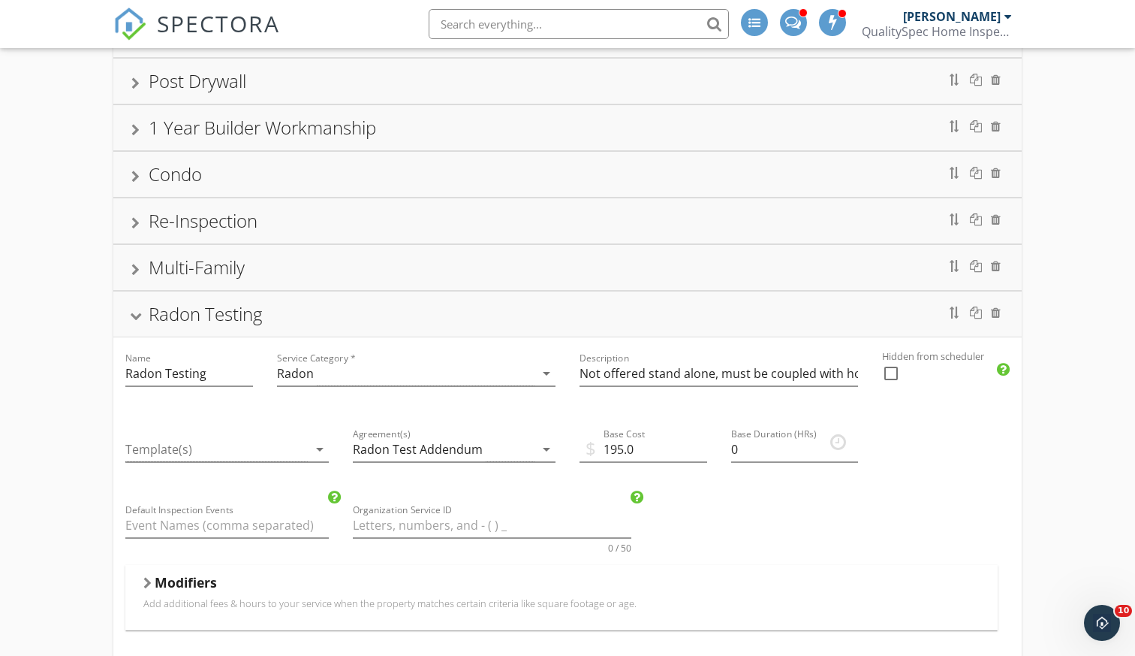
click at [498, 298] on div "Radon Testing" at bounding box center [567, 313] width 909 height 45
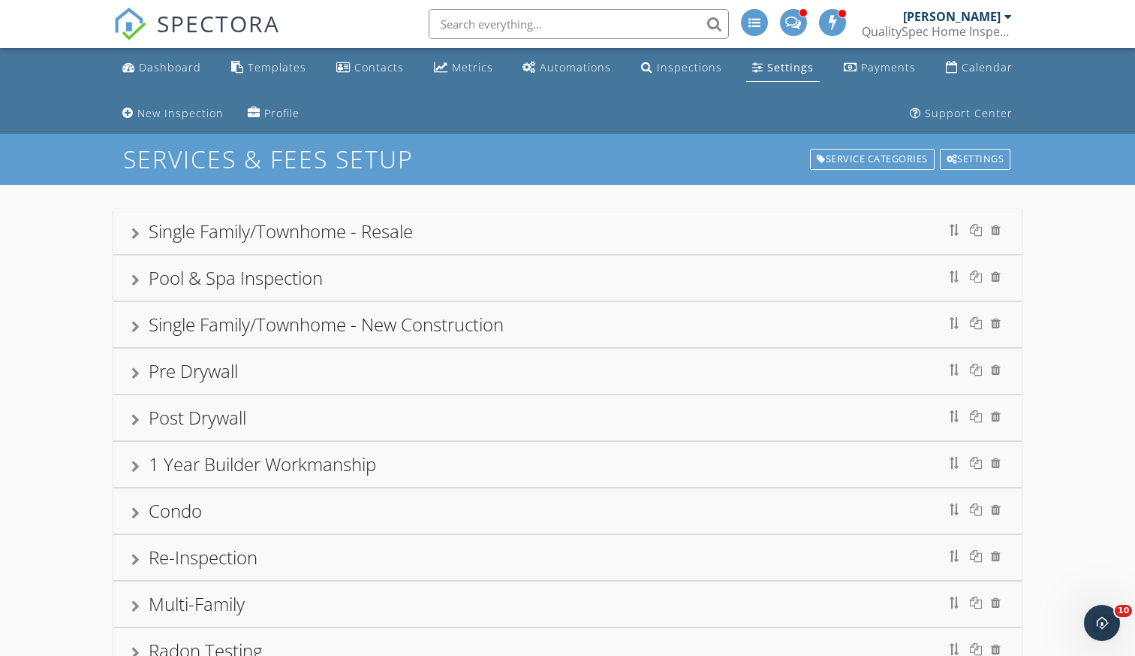
scroll to position [0, 0]
click at [61, 230] on div "Single Family/Townhome - Resale Name Single Family/Townhome - Resale Service Ca…" at bounding box center [567, 589] width 1135 height 808
click at [69, 243] on div "Single Family/Townhome - Resale Name Single Family/Townhome - Resale Service Ca…" at bounding box center [567, 589] width 1135 height 808
click at [172, 55] on link "Dashboard" at bounding box center [161, 68] width 91 height 28
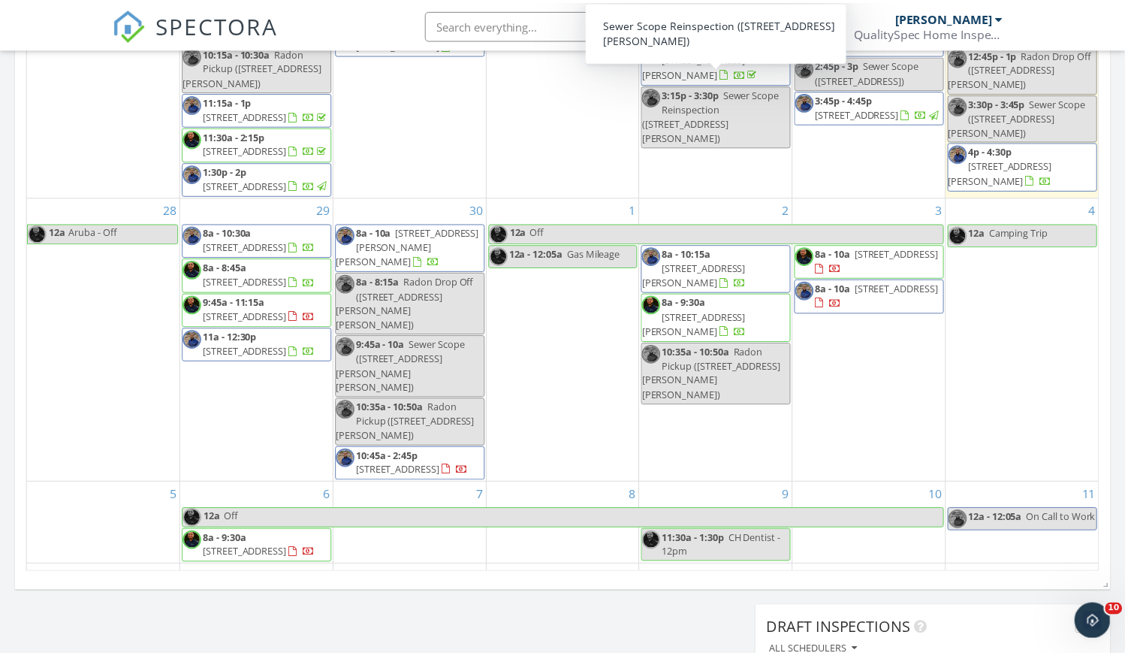
scroll to position [1114, 0]
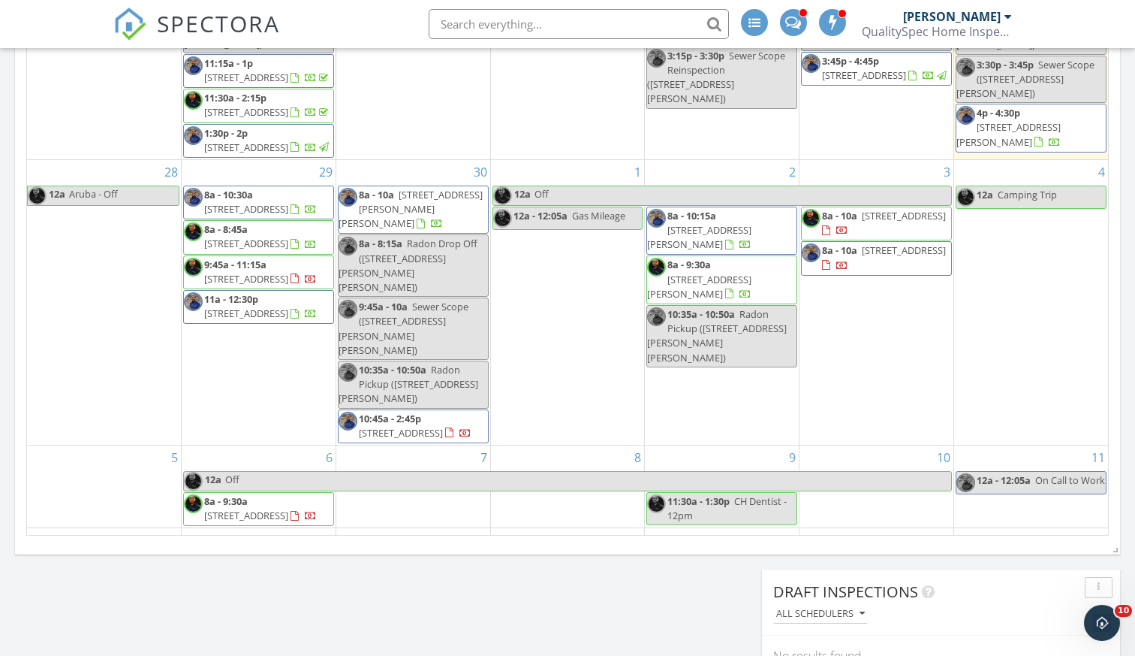
click at [7, 372] on div "[DATE] [PERSON_NAME] 12:00 am On Call to Work [PERSON_NAME] 8:00 am [STREET_ADD…" at bounding box center [567, 430] width 1135 height 2606
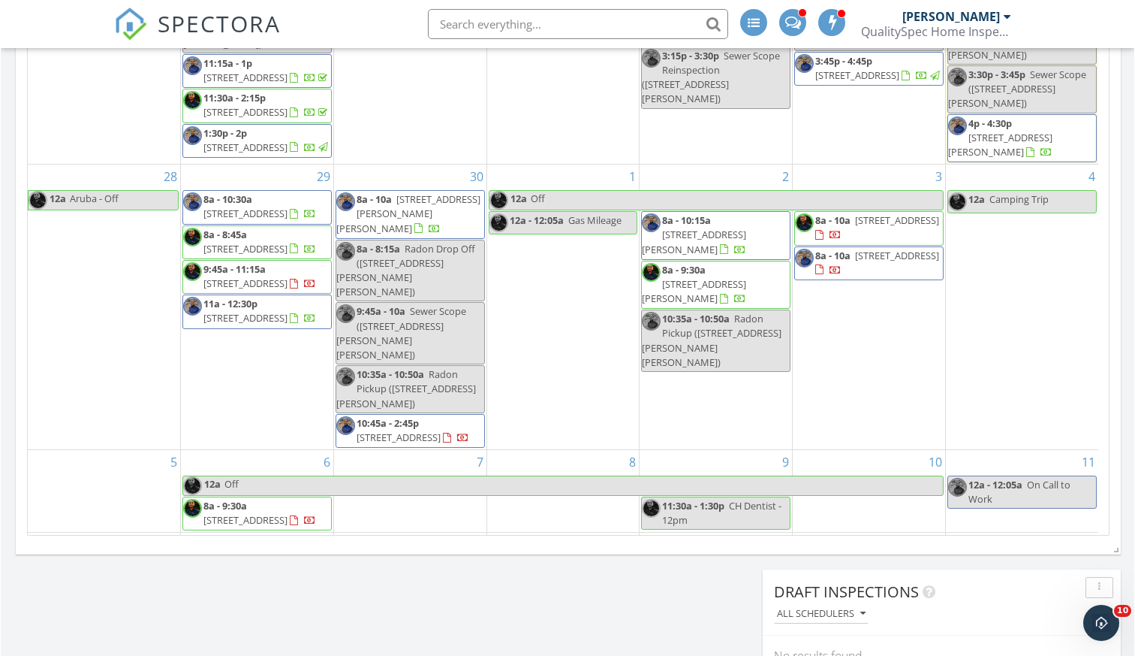
scroll to position [0, 0]
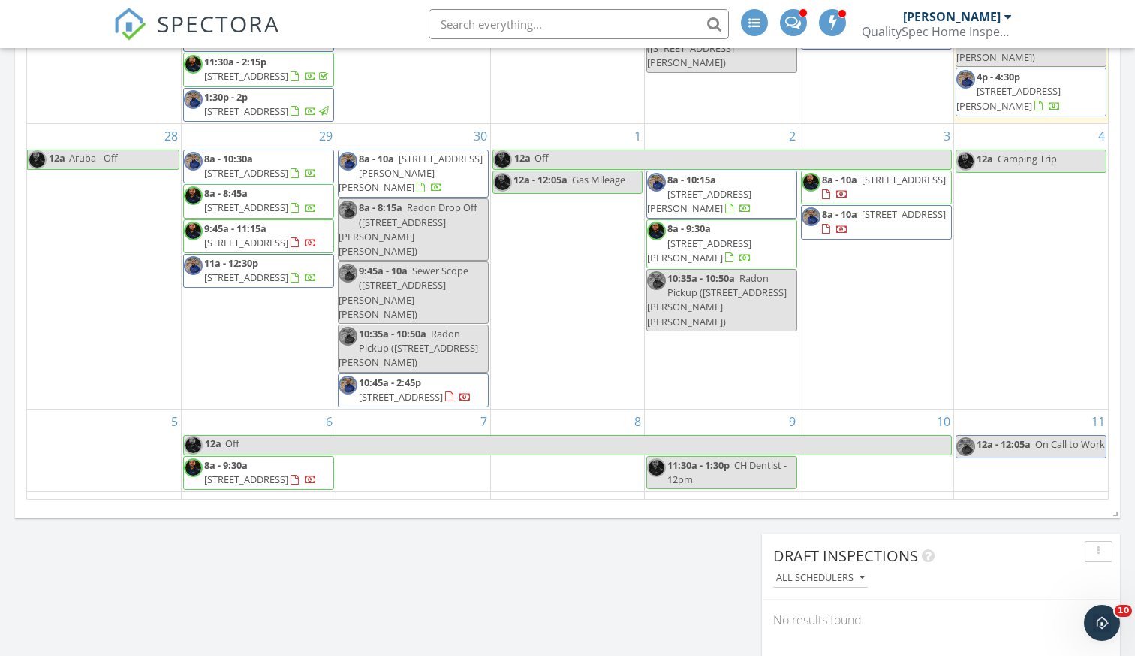
click at [237, 249] on span "[STREET_ADDRESS]" at bounding box center [246, 243] width 84 height 14
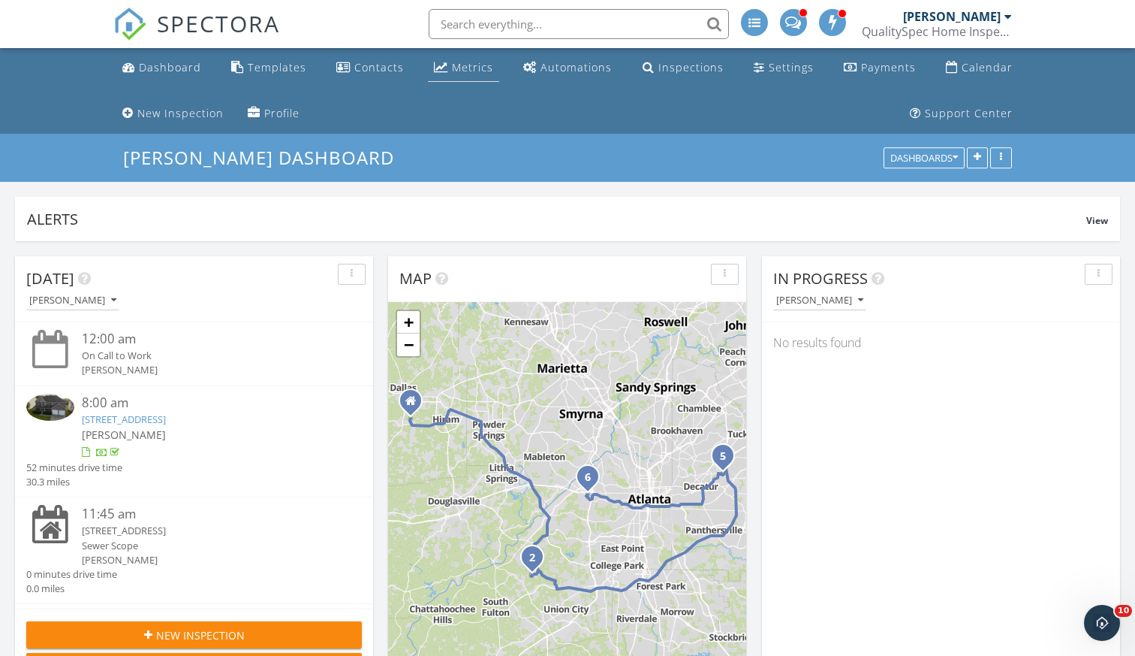
click at [442, 71] on div "Metrics" at bounding box center [441, 67] width 14 height 12
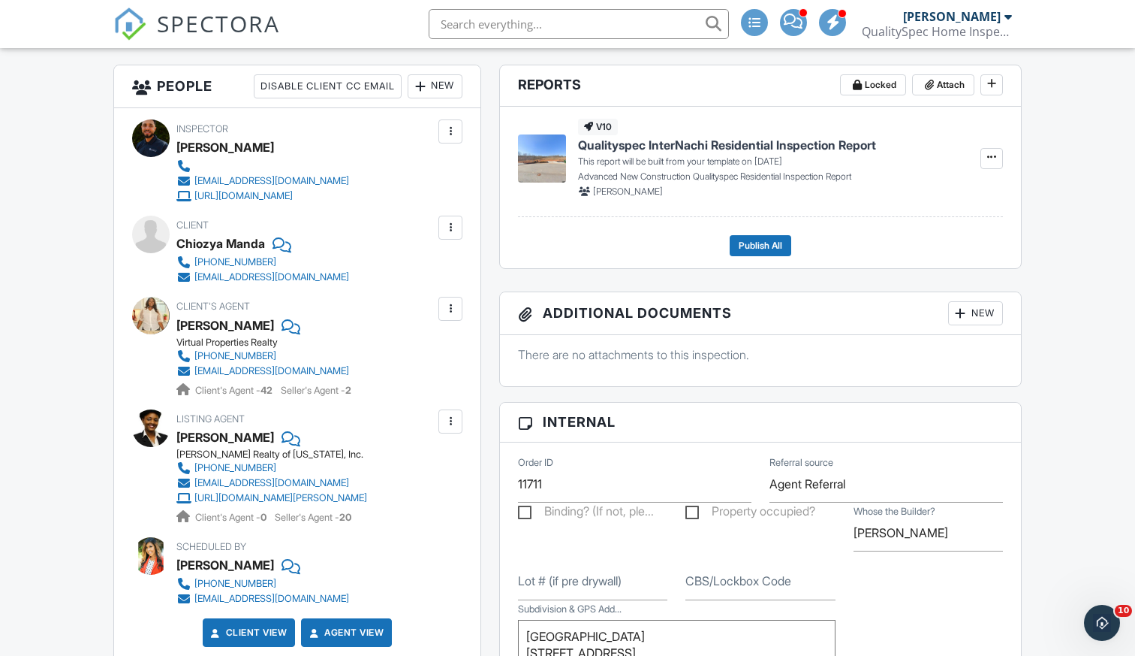
scroll to position [435, 0]
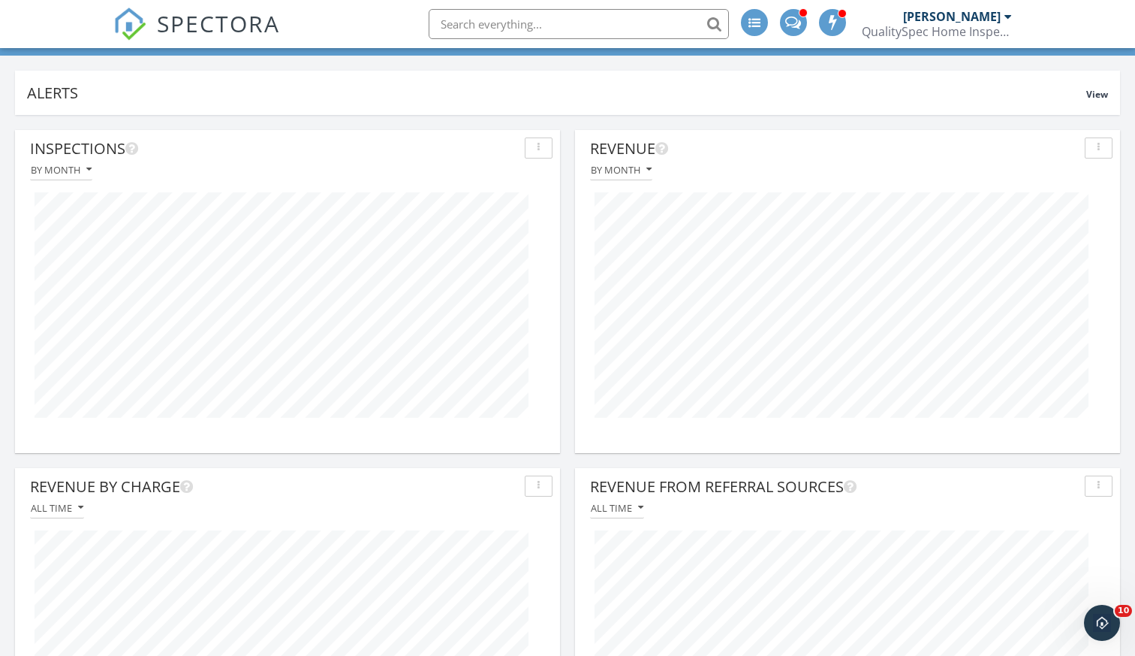
scroll to position [143, 0]
